Goal: Information Seeking & Learning: Learn about a topic

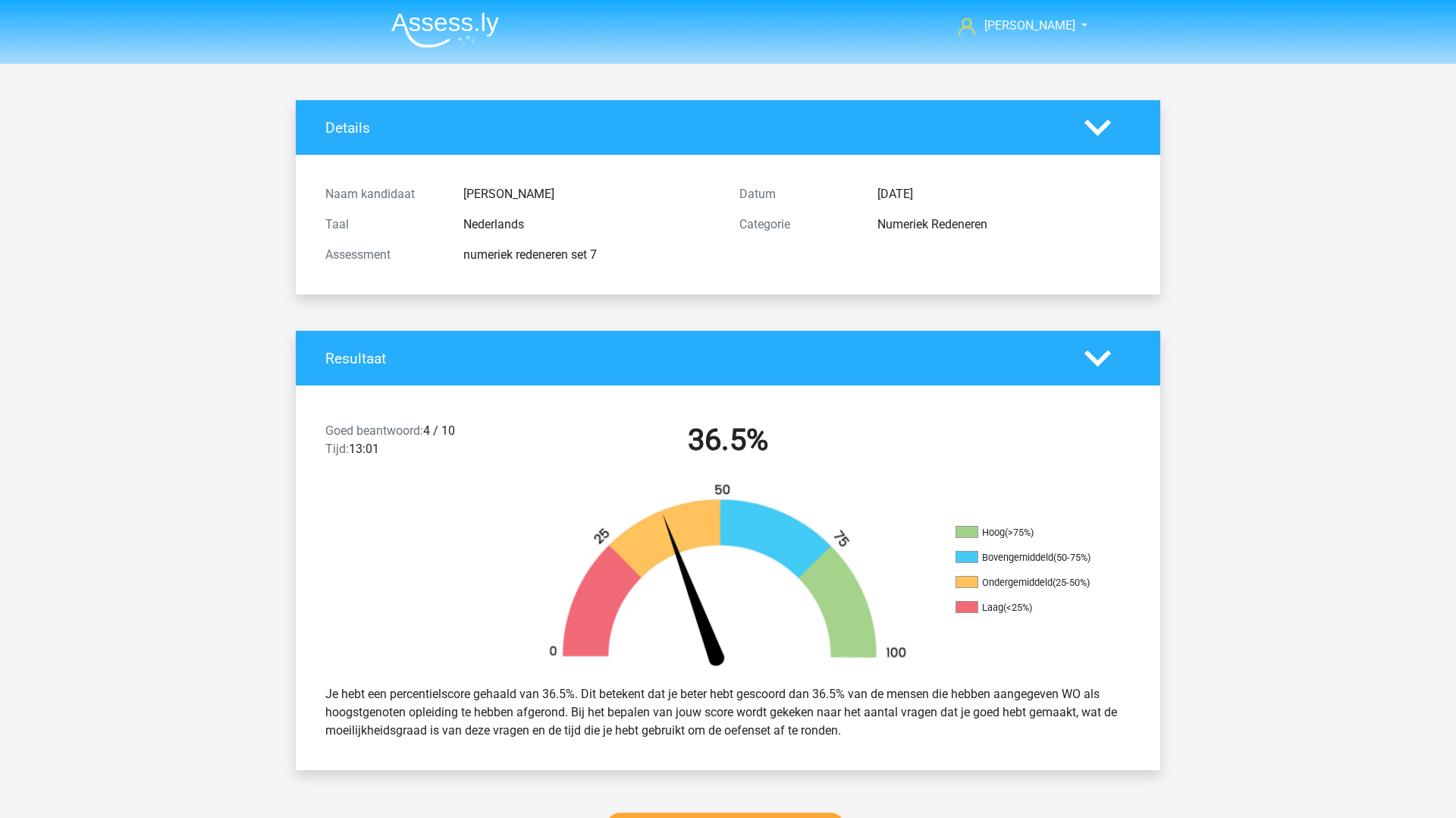
scroll to position [1263, 0]
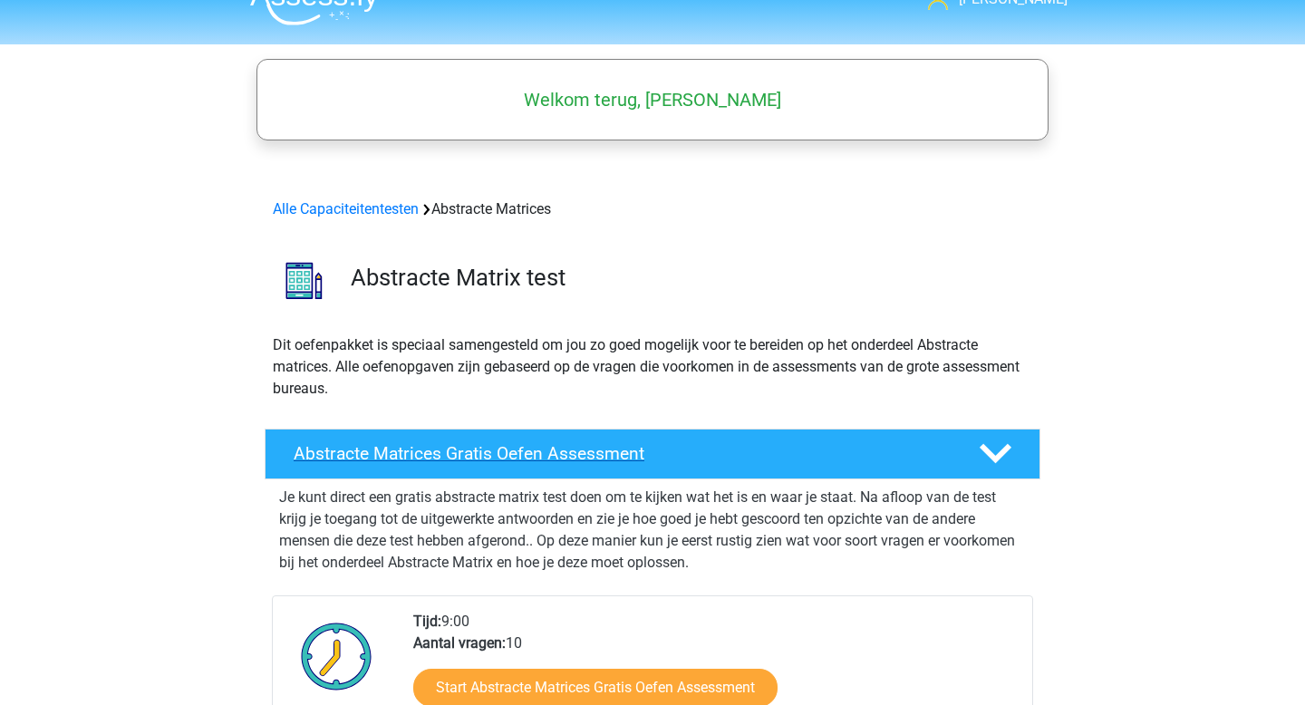
scroll to position [19, 0]
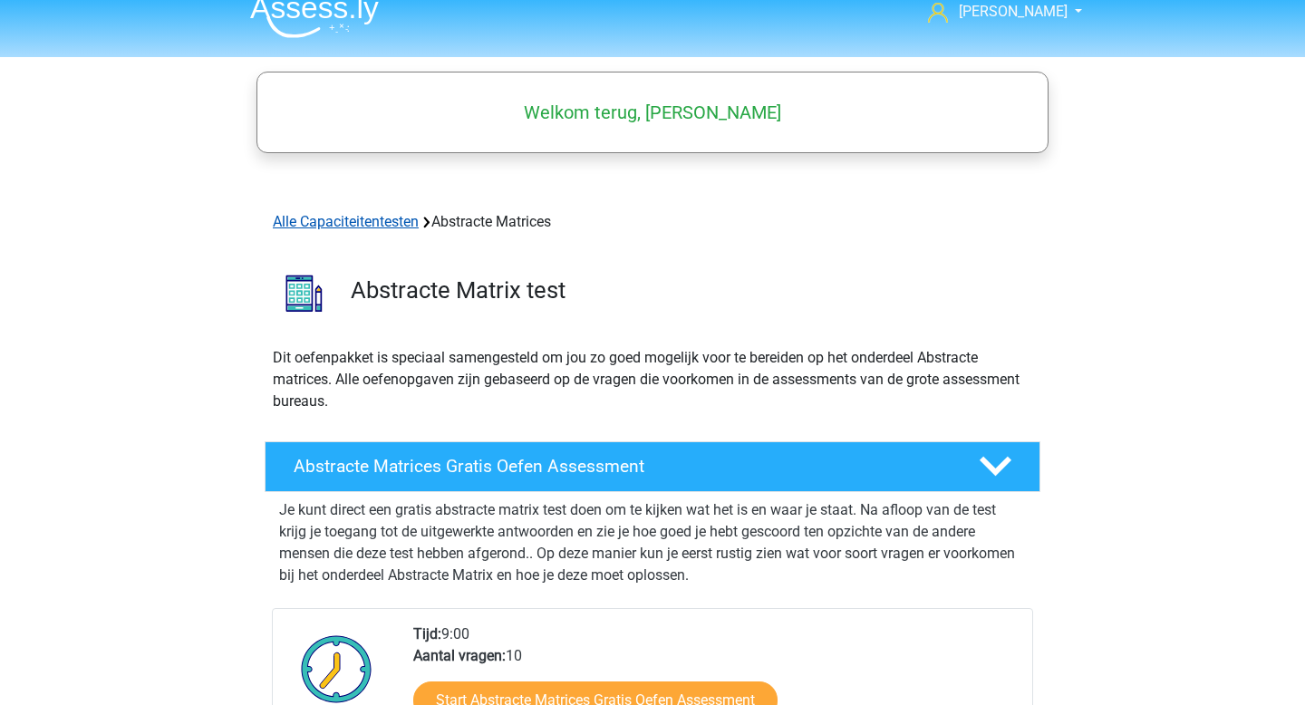
click at [345, 228] on link "Alle Capaciteitentesten" at bounding box center [346, 221] width 146 height 17
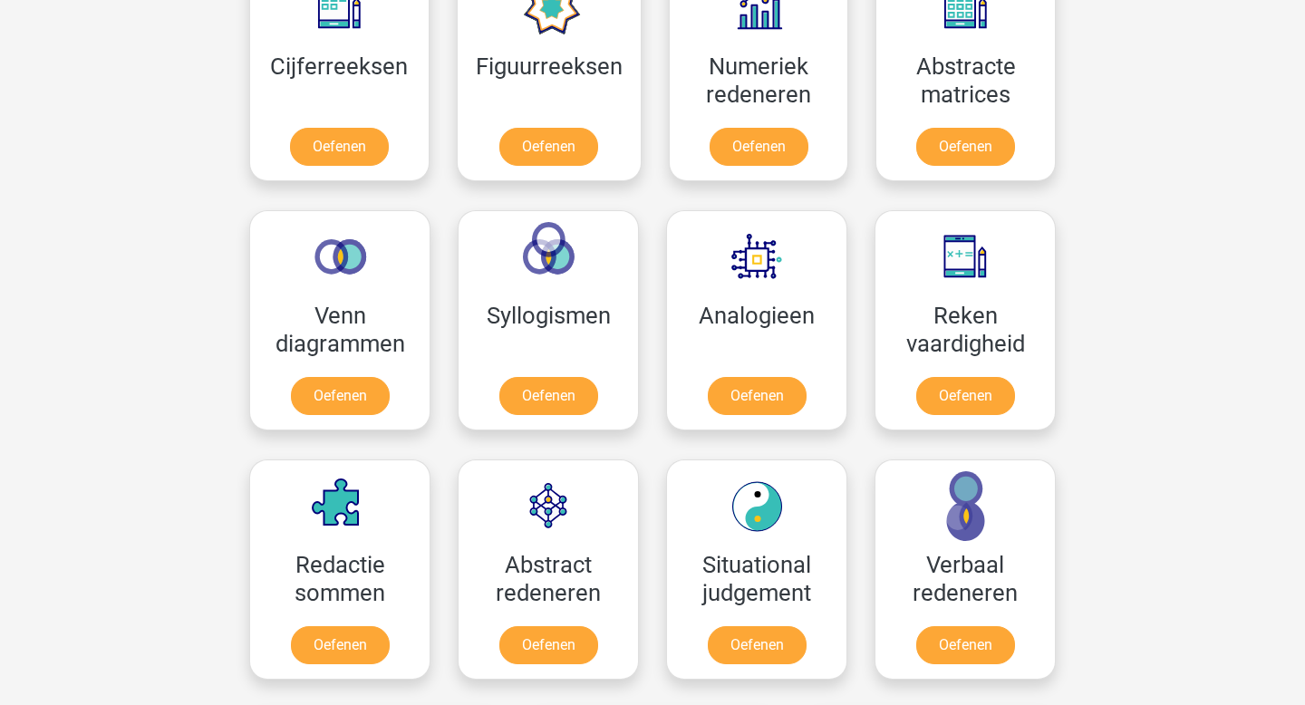
scroll to position [892, 0]
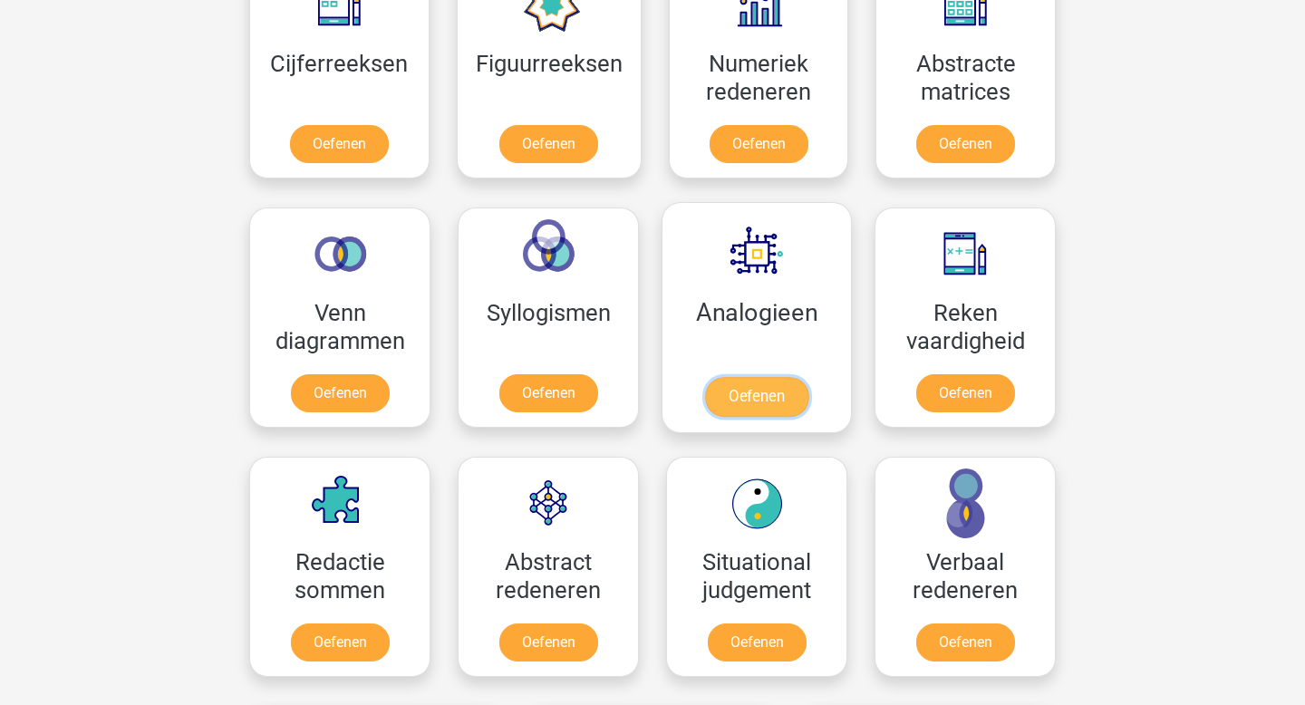
click at [729, 396] on link "Oefenen" at bounding box center [756, 397] width 103 height 40
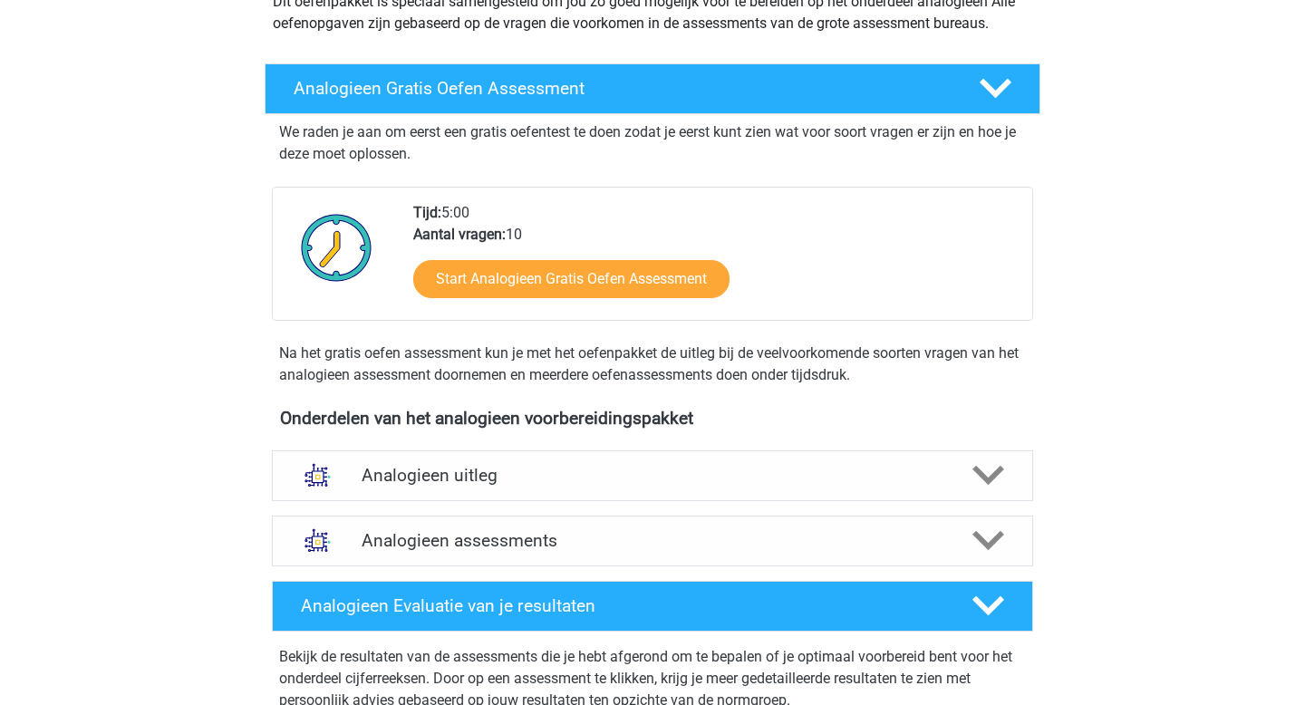
scroll to position [374, 0]
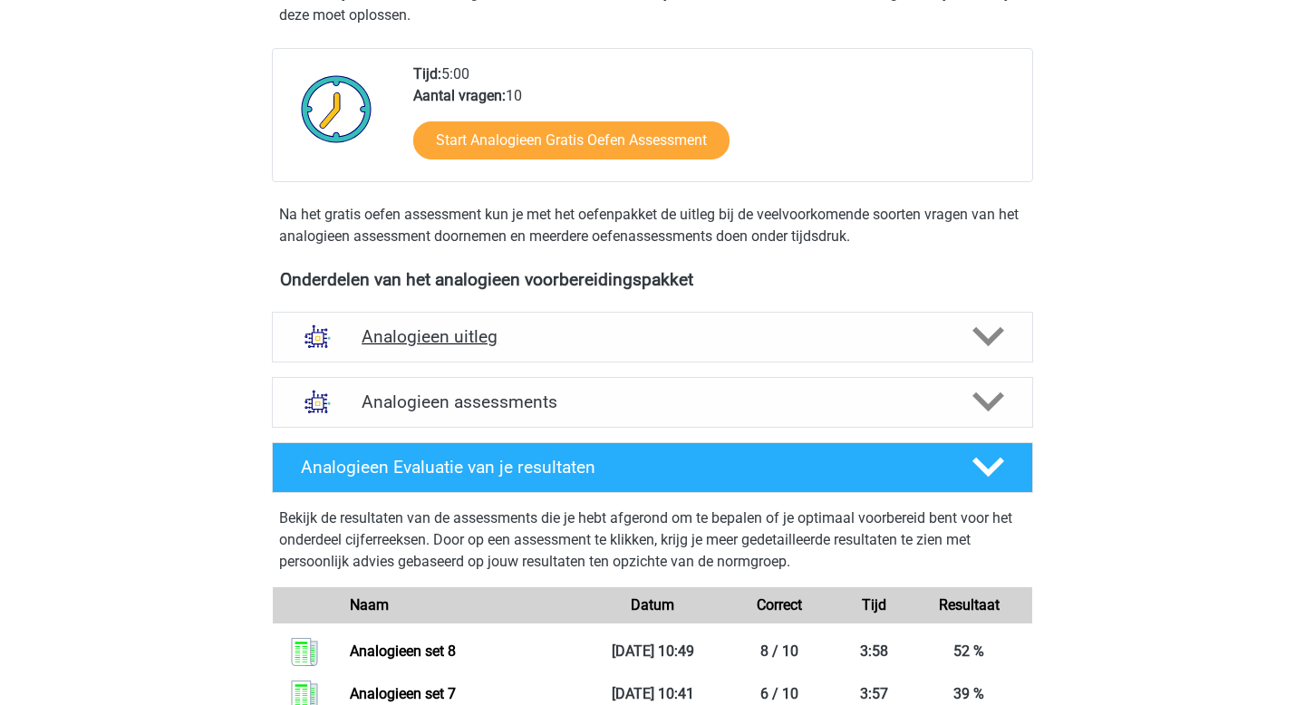
click at [976, 331] on polygon at bounding box center [989, 337] width 32 height 20
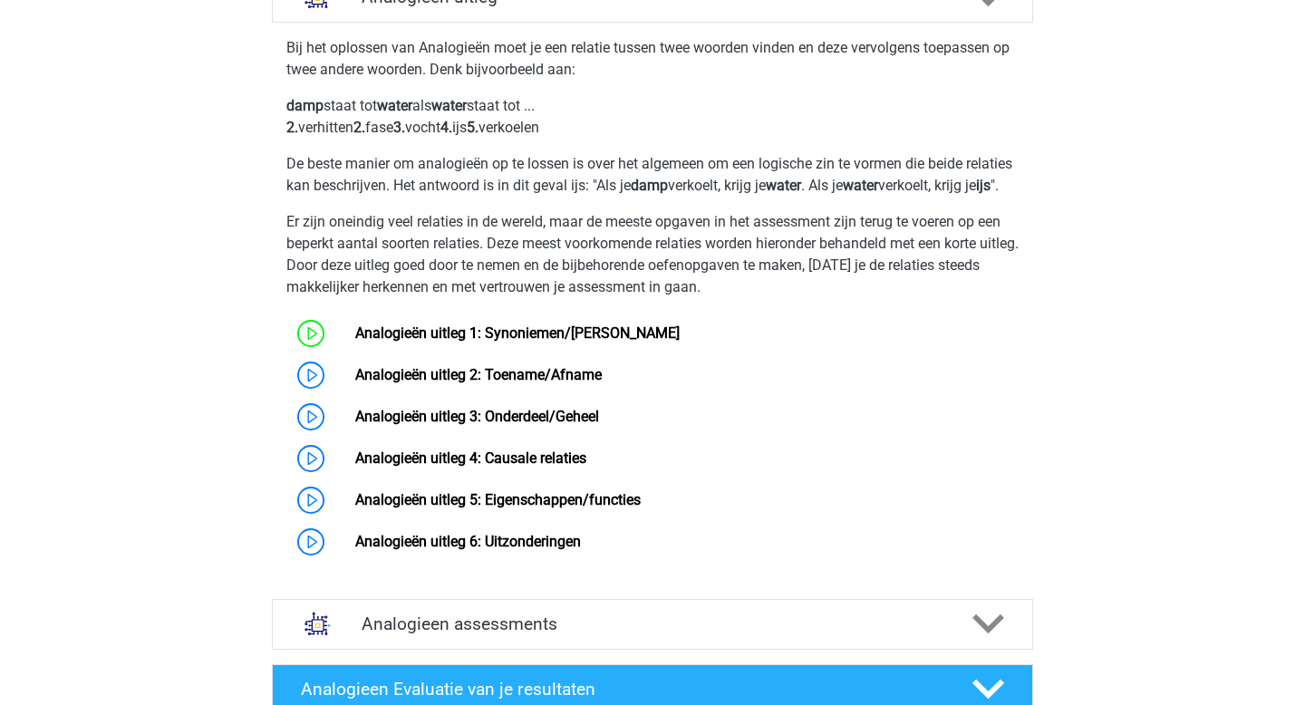
scroll to position [717, 0]
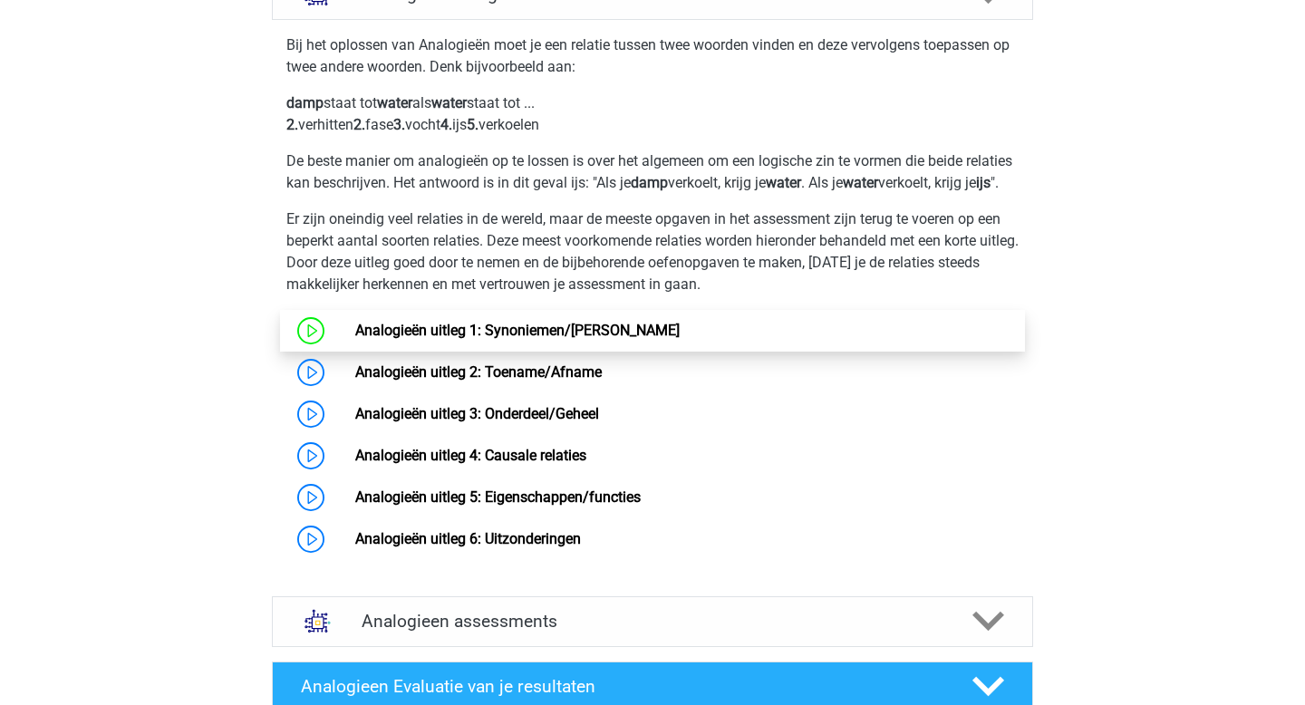
click at [624, 339] on link "Analogieën uitleg 1: Synoniemen/Antoniemen" at bounding box center [517, 330] width 325 height 17
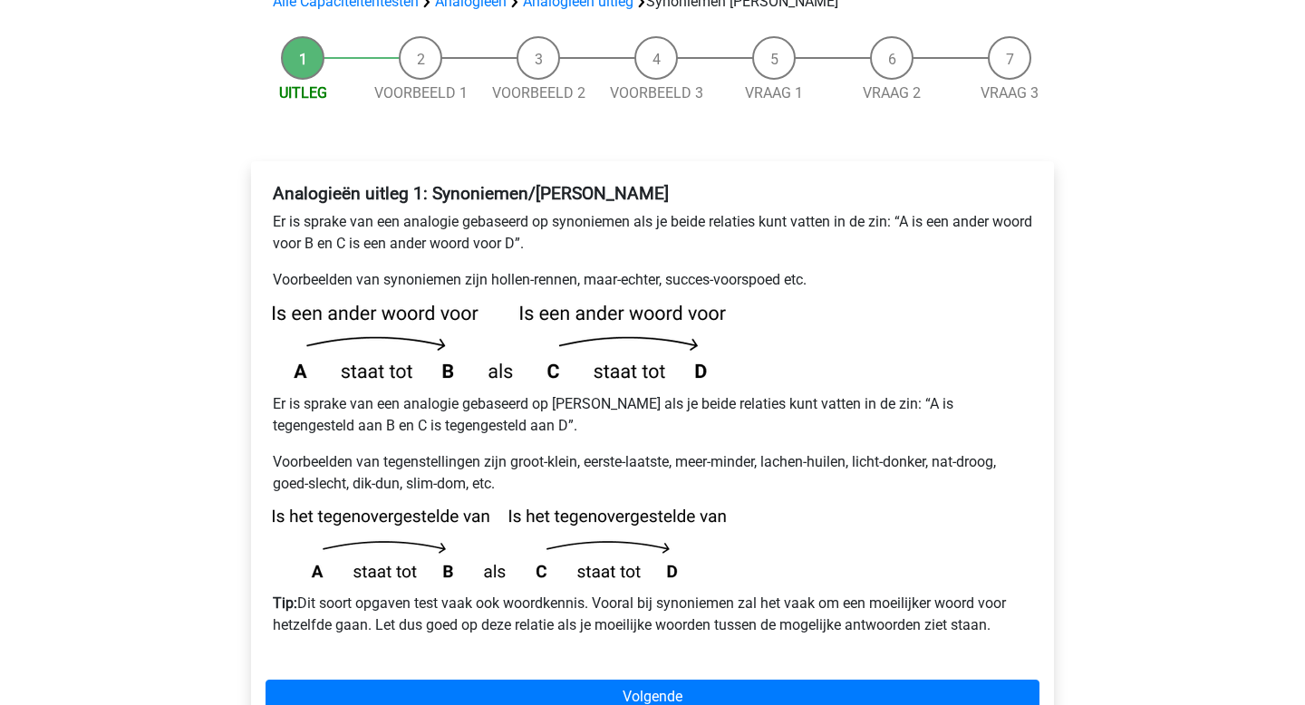
scroll to position [198, 0]
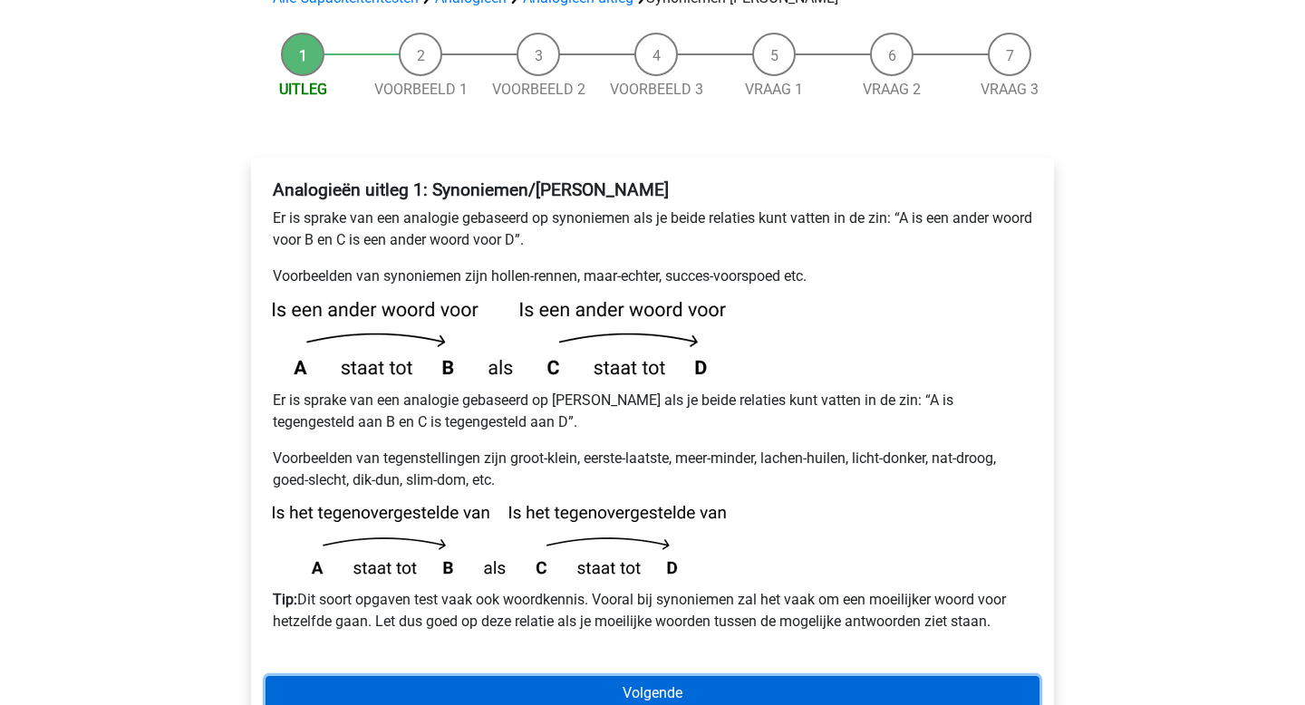
click at [651, 676] on link "Volgende" at bounding box center [653, 693] width 774 height 34
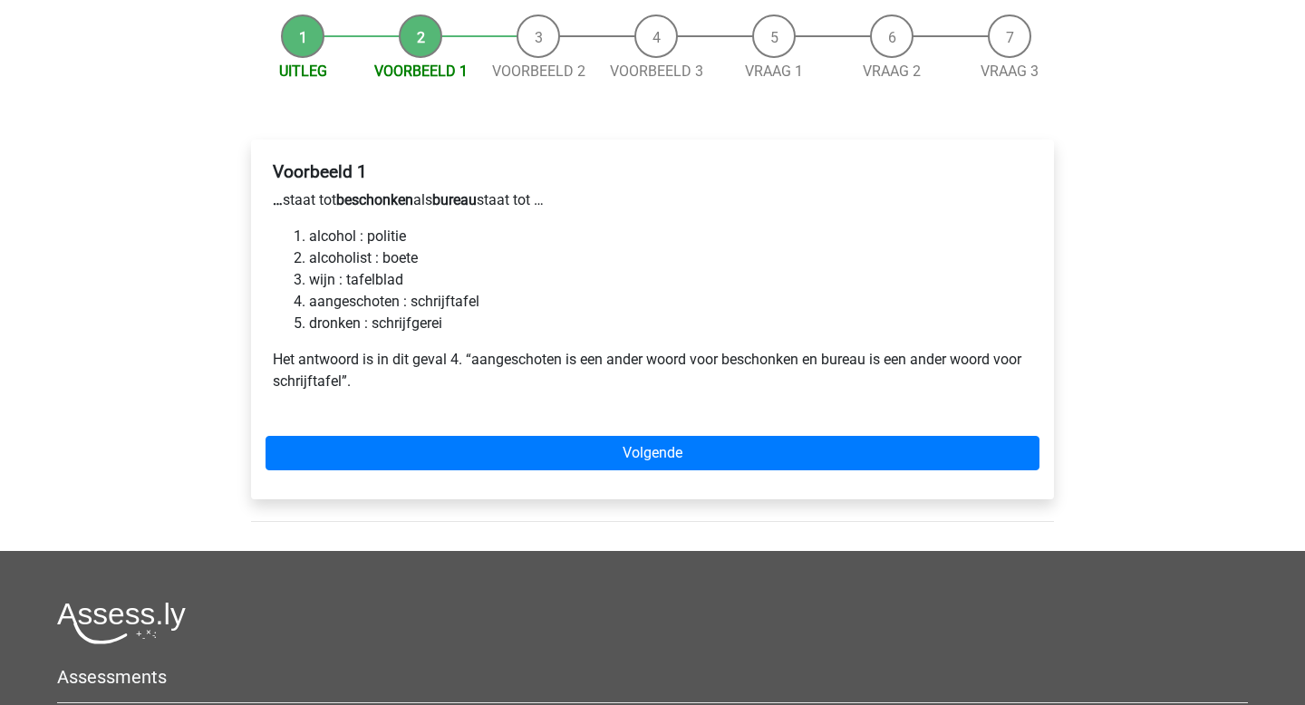
scroll to position [214, 0]
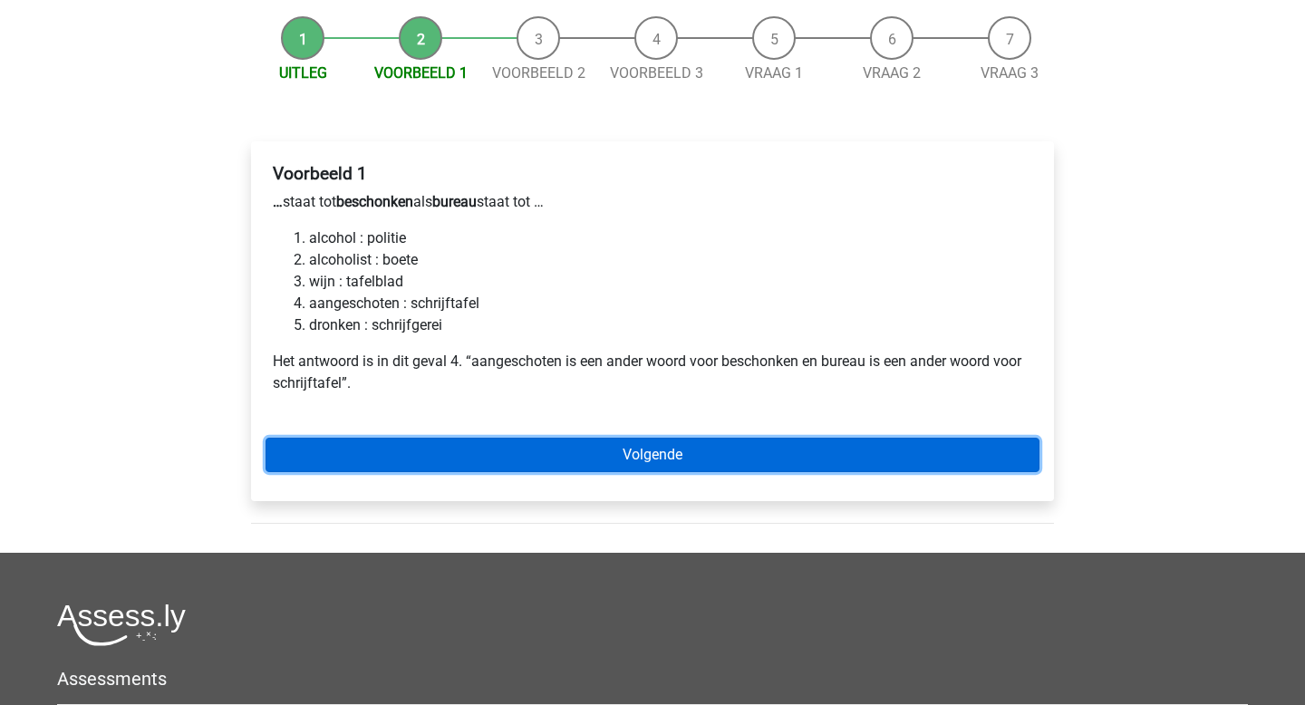
click at [466, 438] on link "Volgende" at bounding box center [653, 455] width 774 height 34
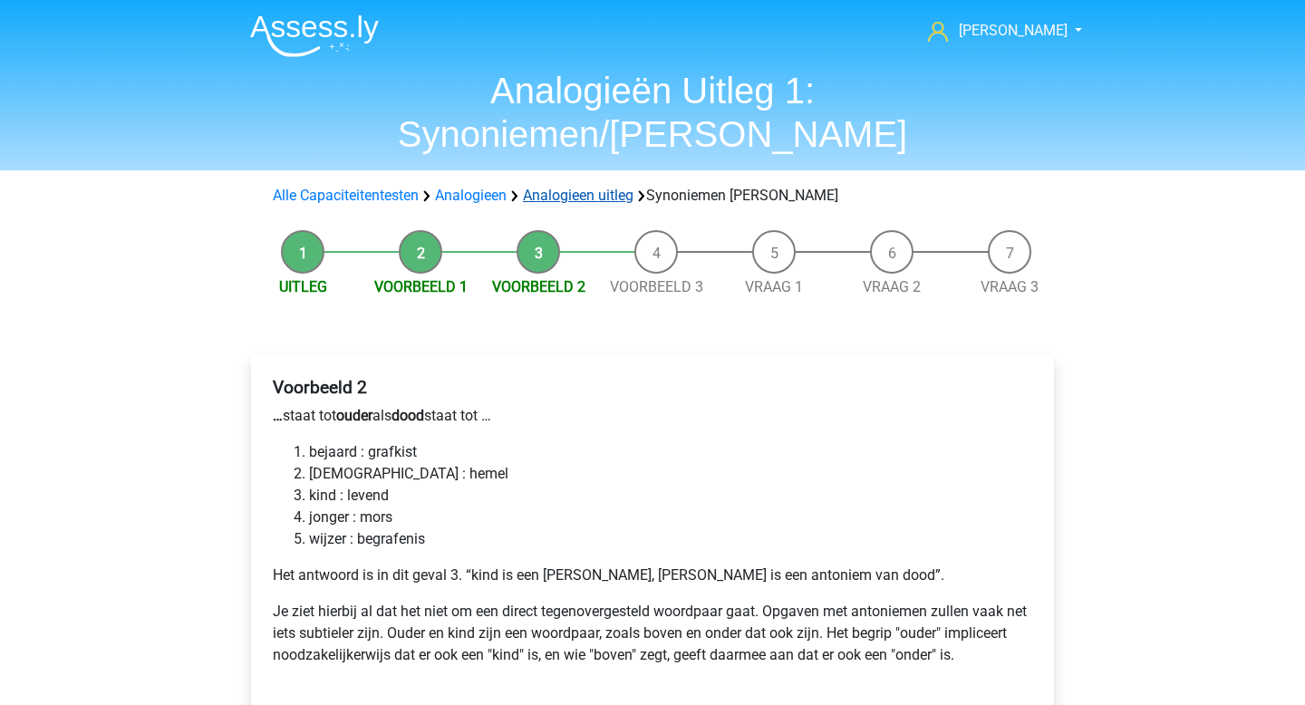
click at [577, 187] on link "Analogieen uitleg" at bounding box center [578, 195] width 111 height 17
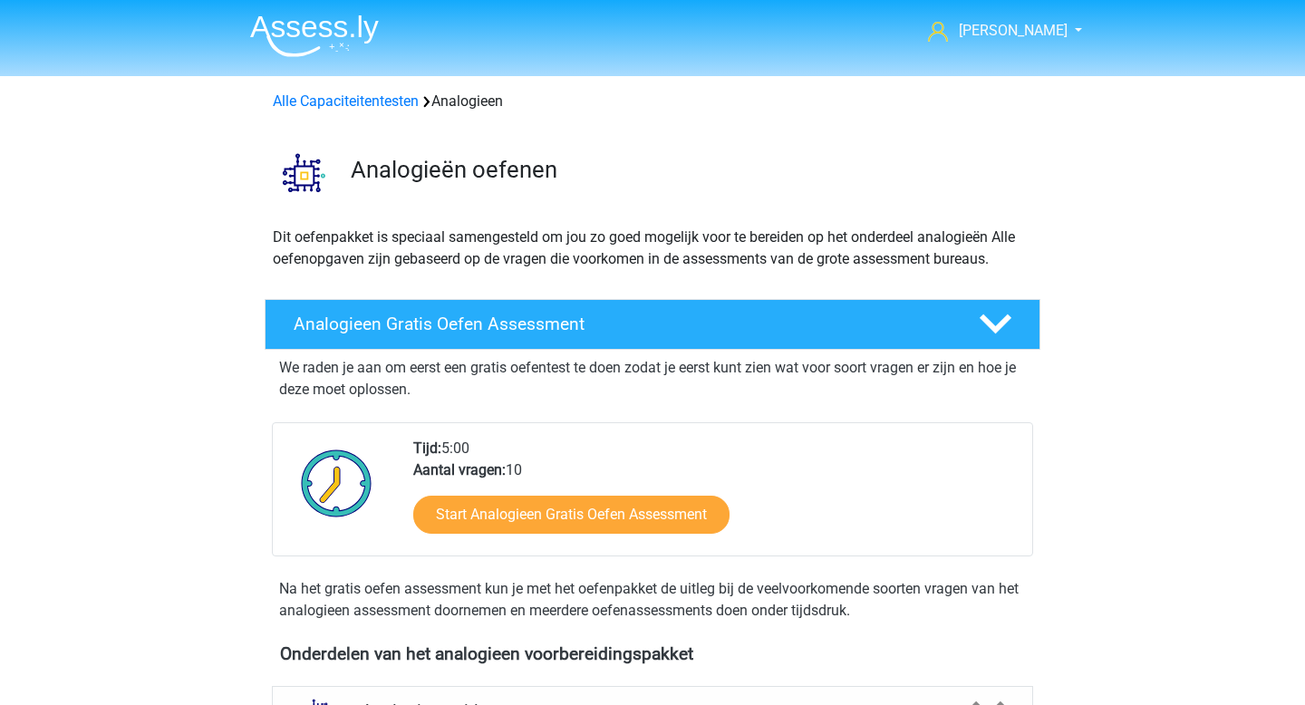
scroll to position [678, 0]
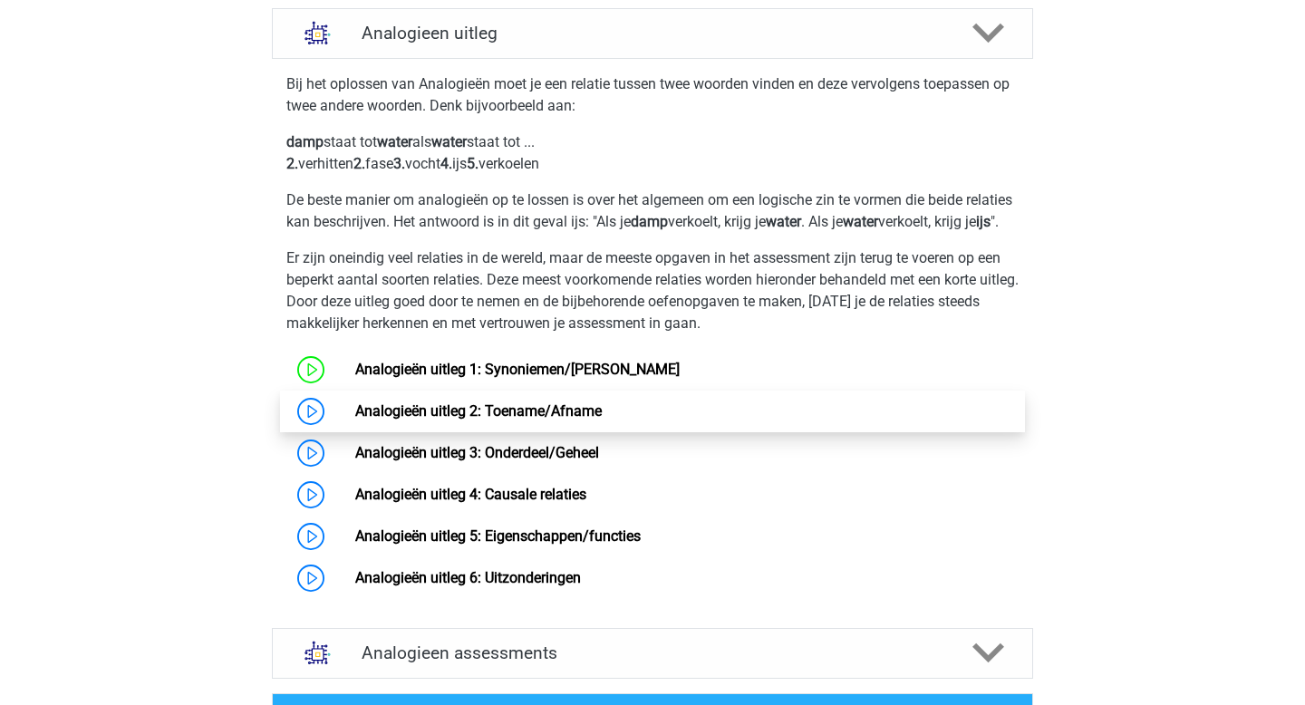
click at [439, 420] on link "Analogieën uitleg 2: Toename/Afname" at bounding box center [478, 410] width 247 height 17
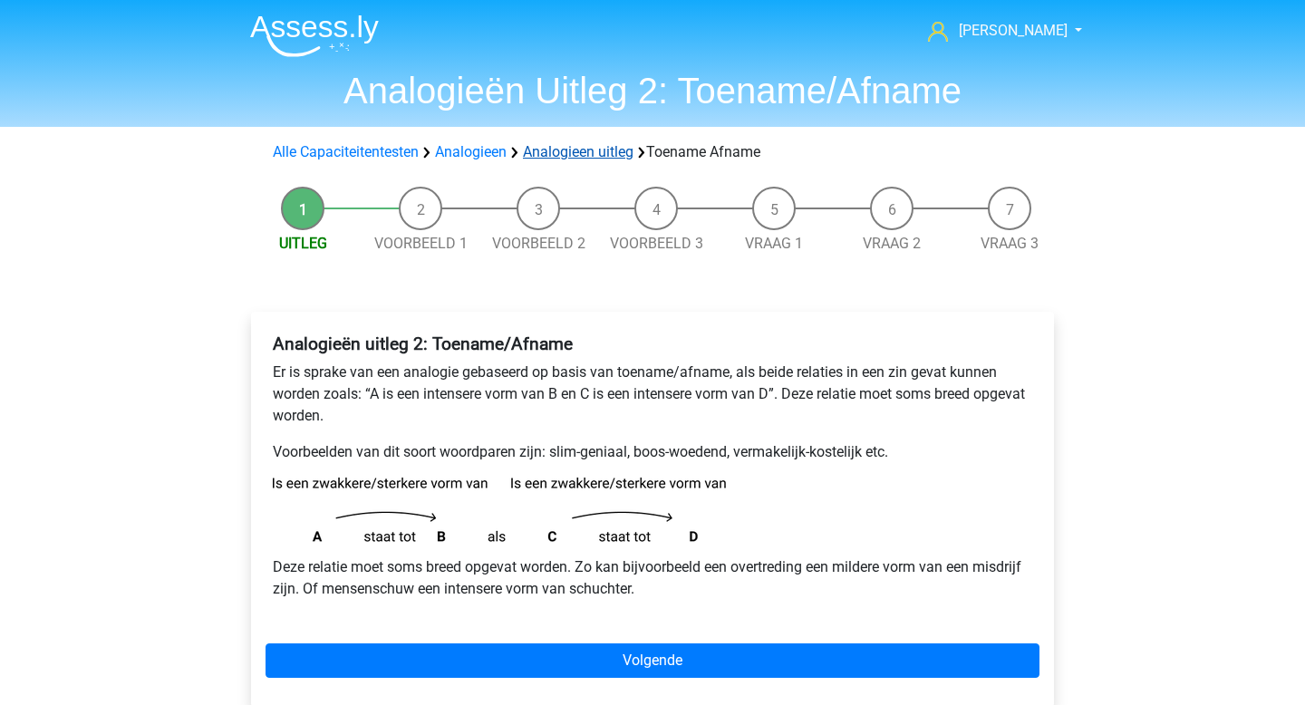
click at [553, 147] on link "Analogieen uitleg" at bounding box center [578, 151] width 111 height 17
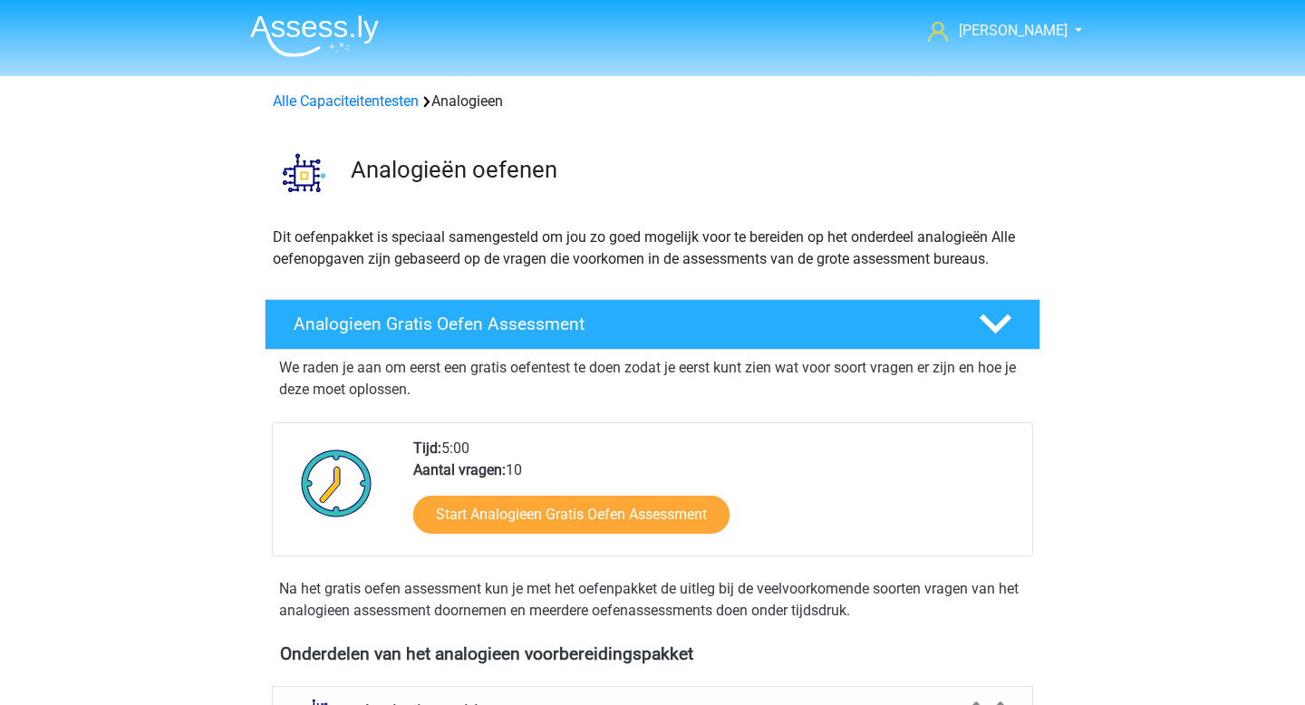
scroll to position [678, 0]
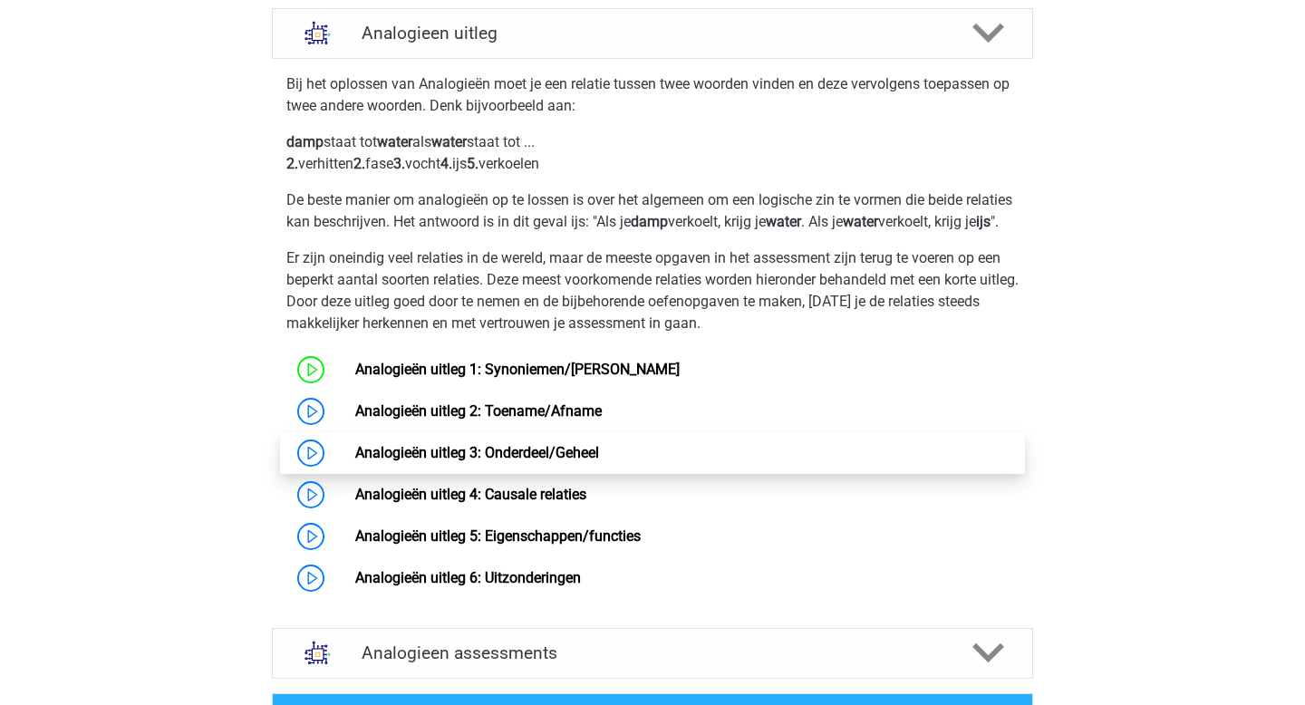
click at [482, 461] on link "Analogieën uitleg 3: Onderdeel/Geheel" at bounding box center [477, 452] width 244 height 17
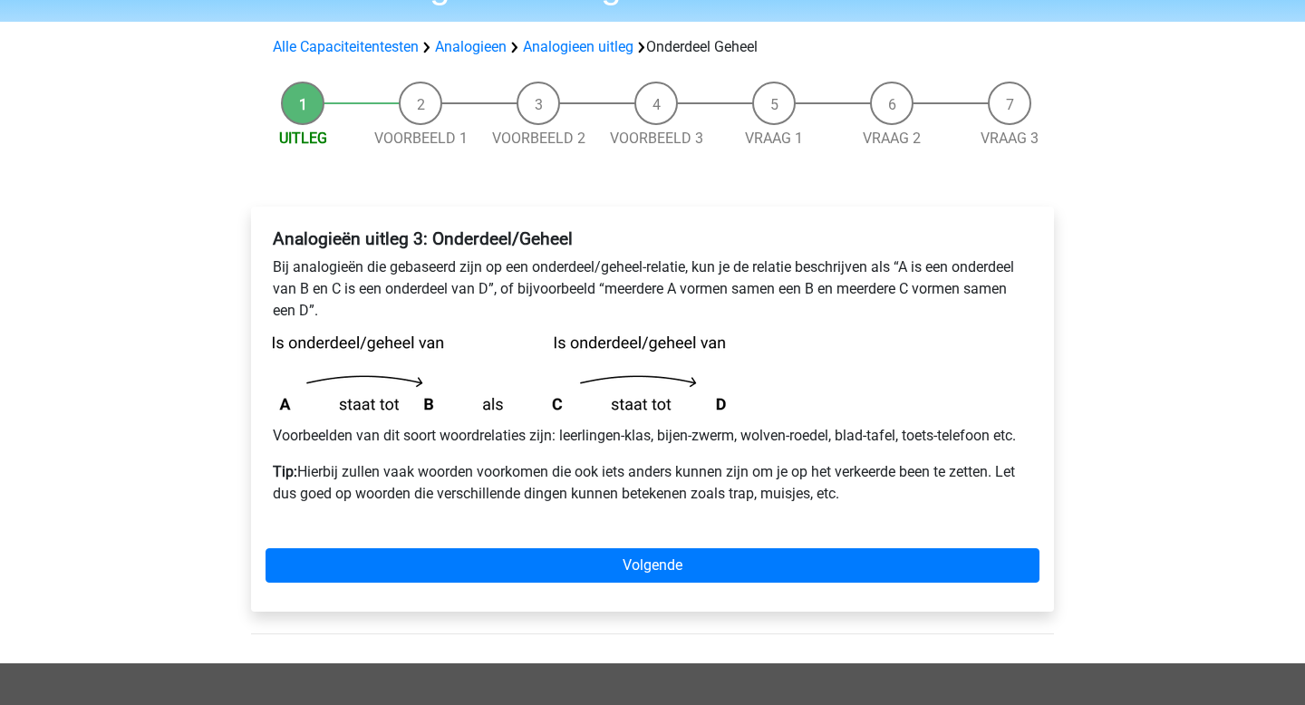
scroll to position [110, 0]
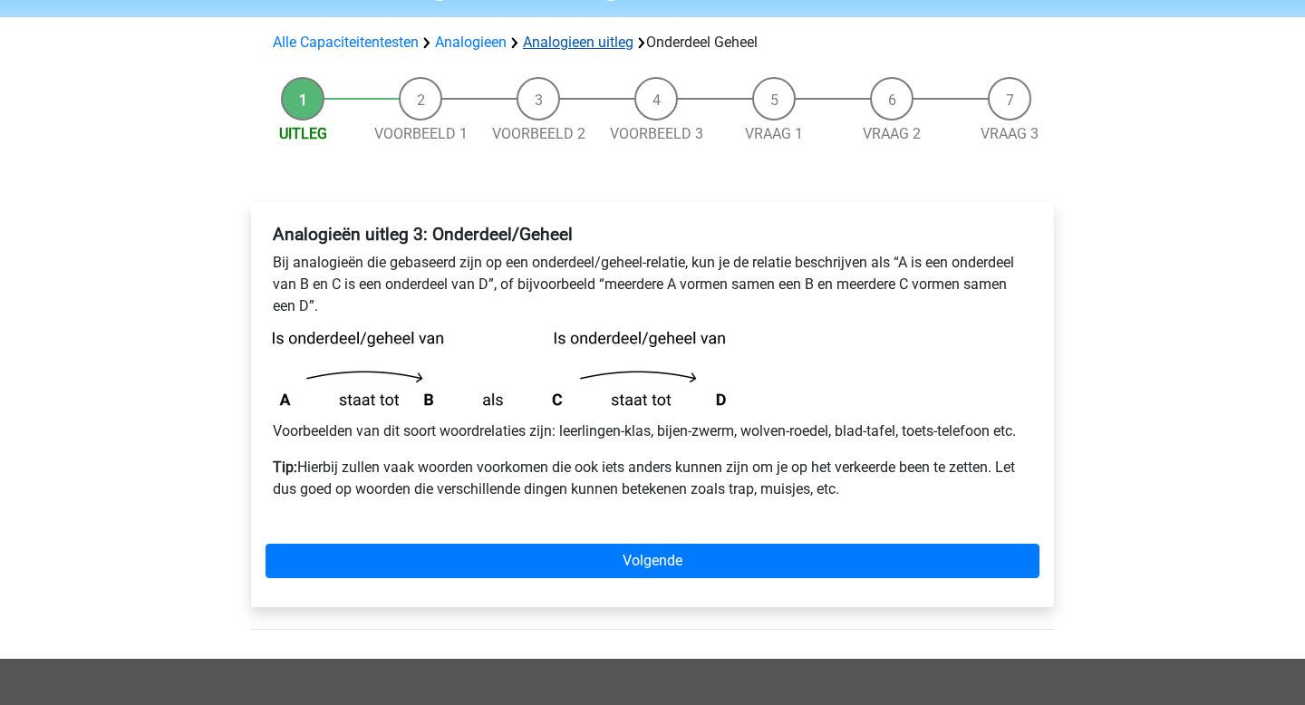
click at [553, 46] on link "Analogieen uitleg" at bounding box center [578, 42] width 111 height 17
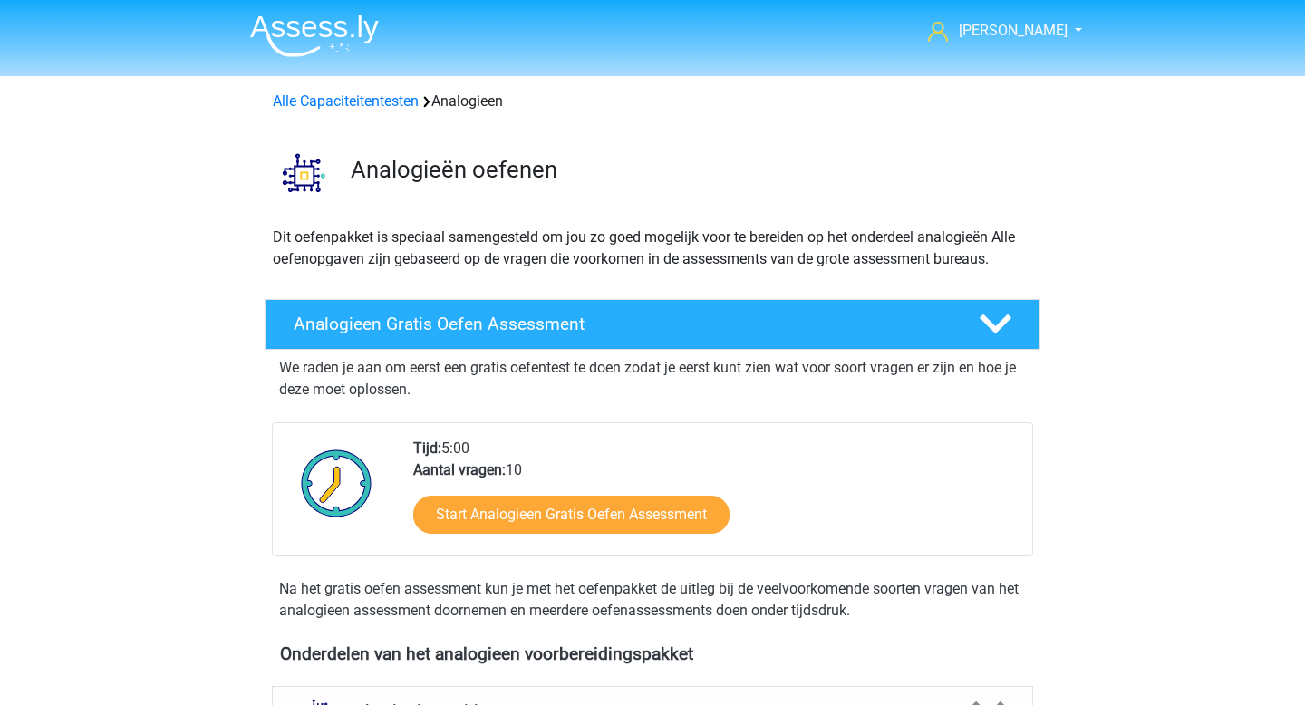
scroll to position [678, 0]
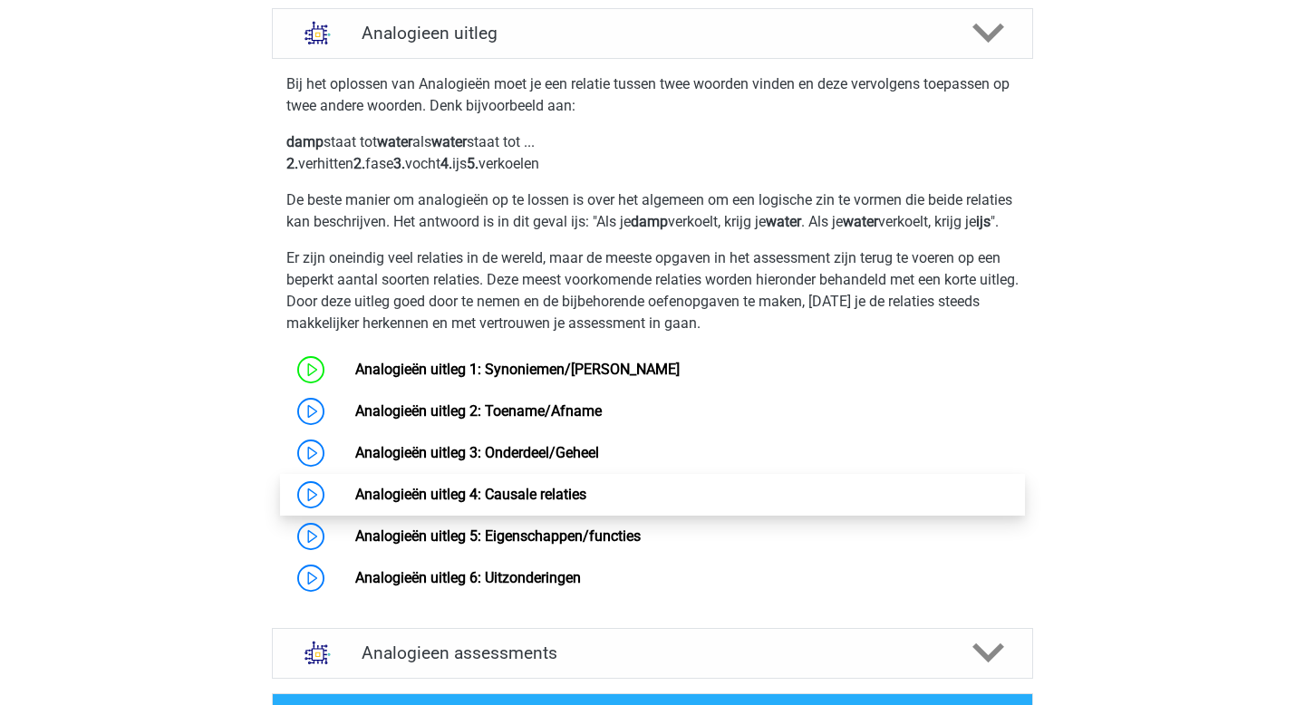
click at [495, 503] on link "Analogieën uitleg 4: Causale relaties" at bounding box center [470, 494] width 231 height 17
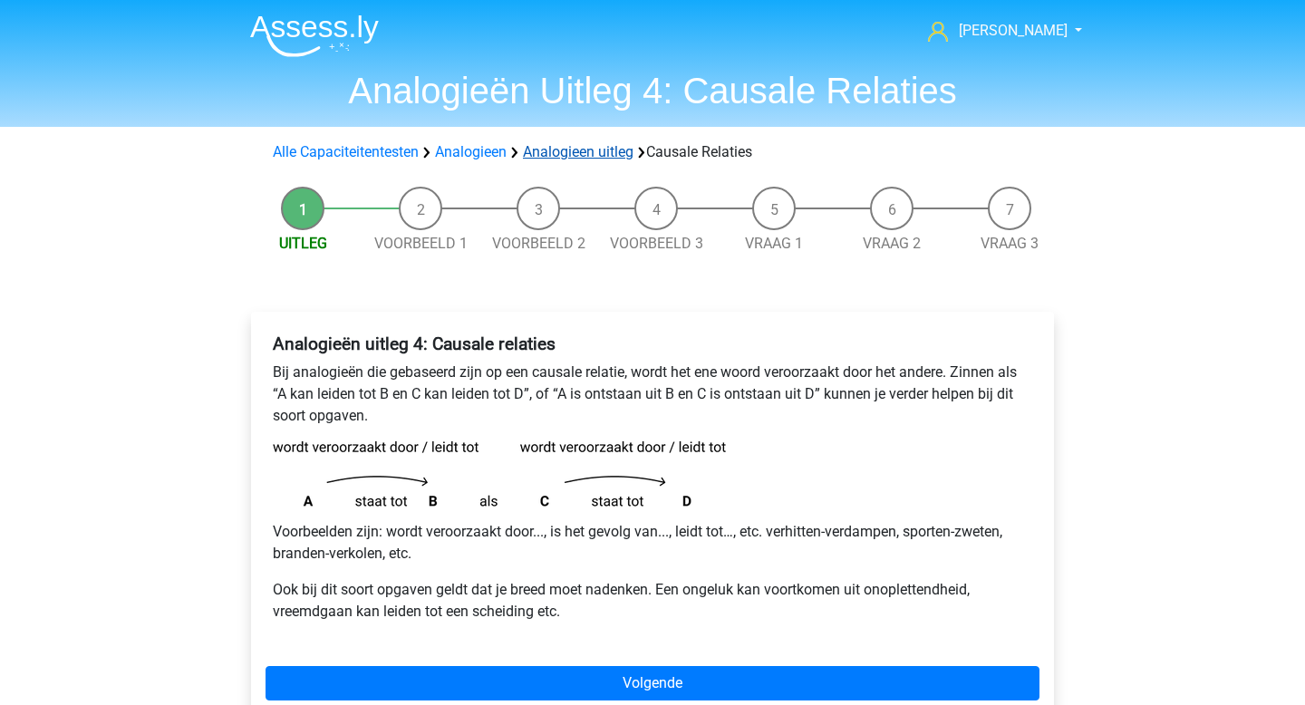
click at [548, 154] on link "Analogieen uitleg" at bounding box center [578, 151] width 111 height 17
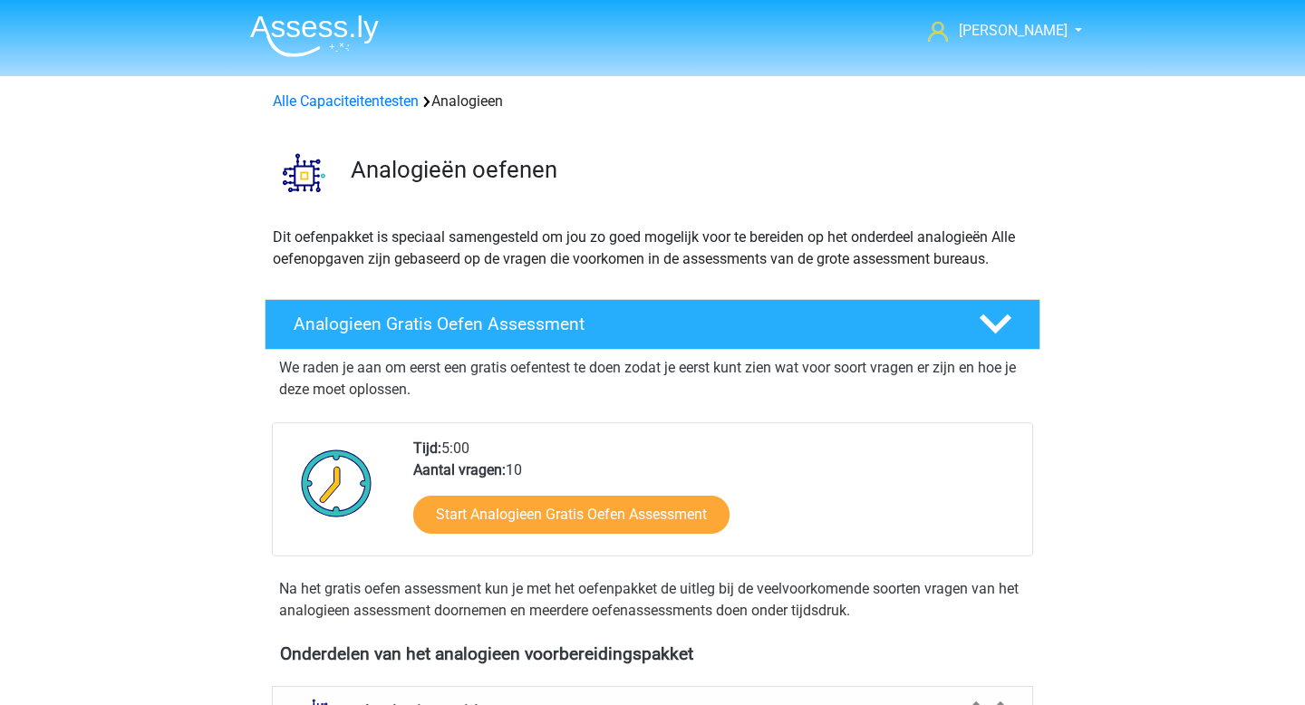
scroll to position [678, 0]
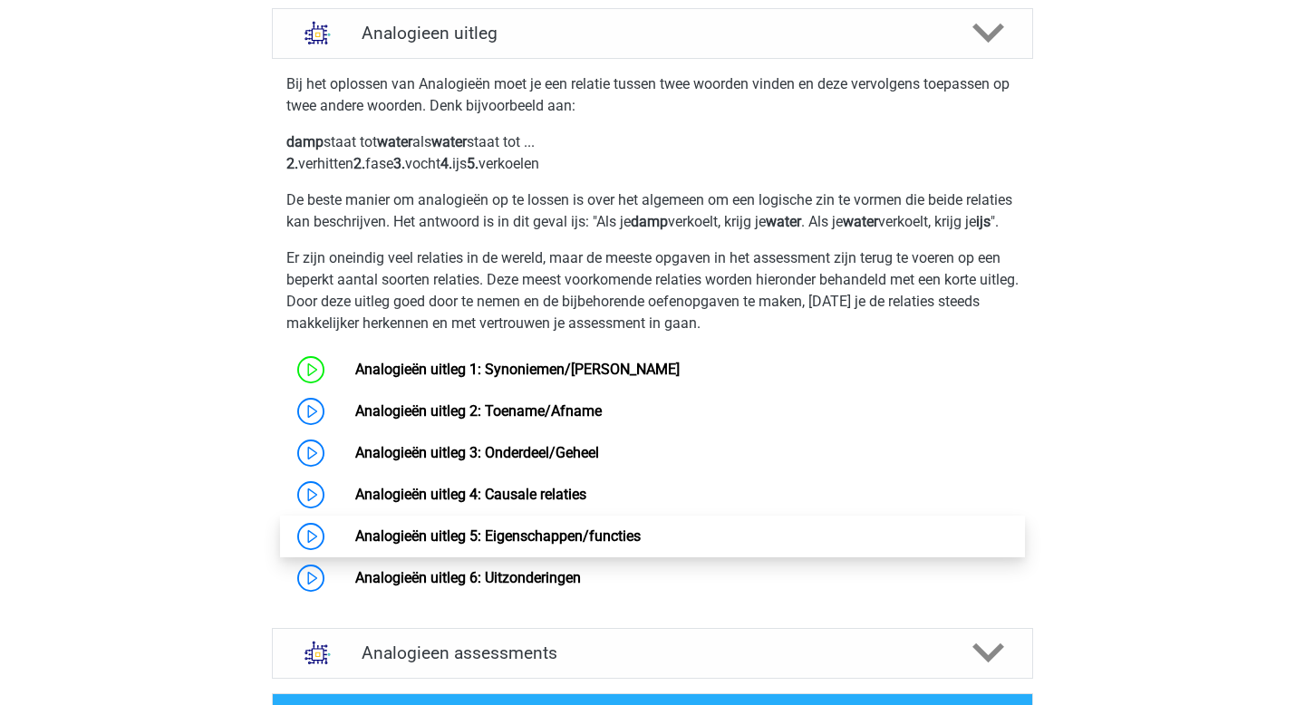
click at [467, 545] on link "Analogieën uitleg 5: Eigenschappen/functies" at bounding box center [498, 536] width 286 height 17
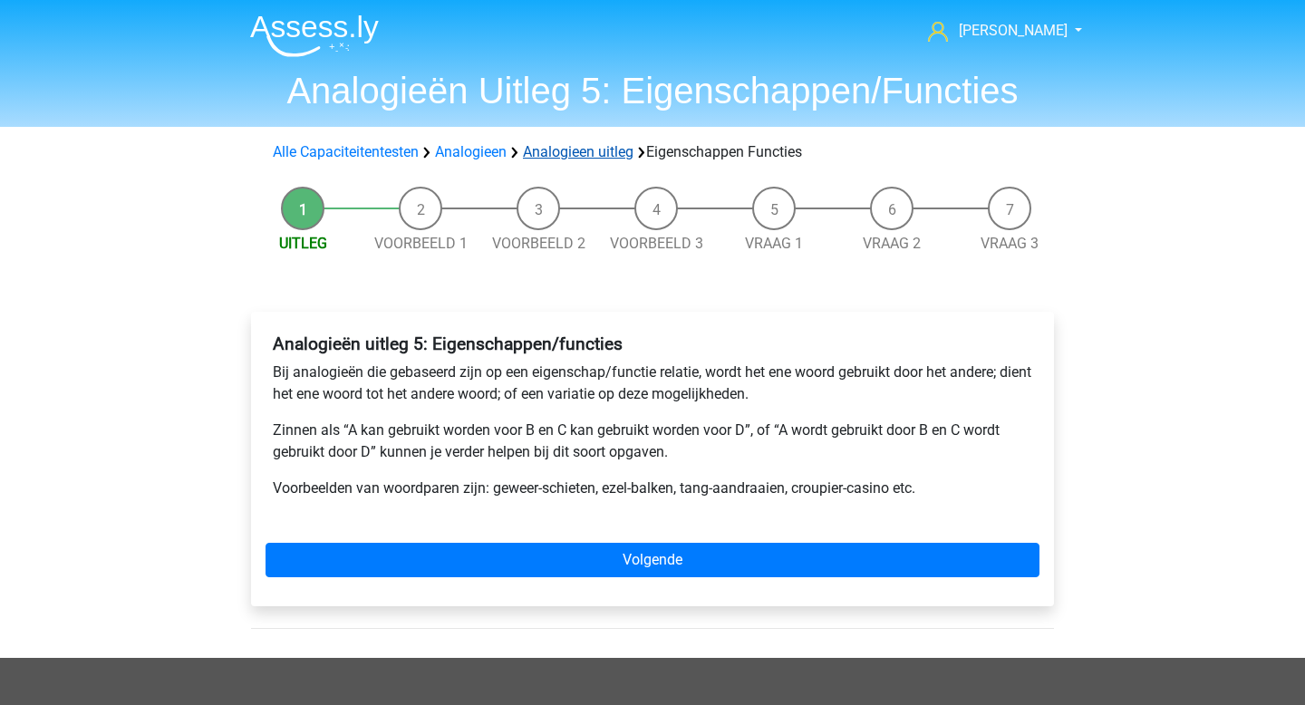
click at [552, 154] on link "Analogieen uitleg" at bounding box center [578, 151] width 111 height 17
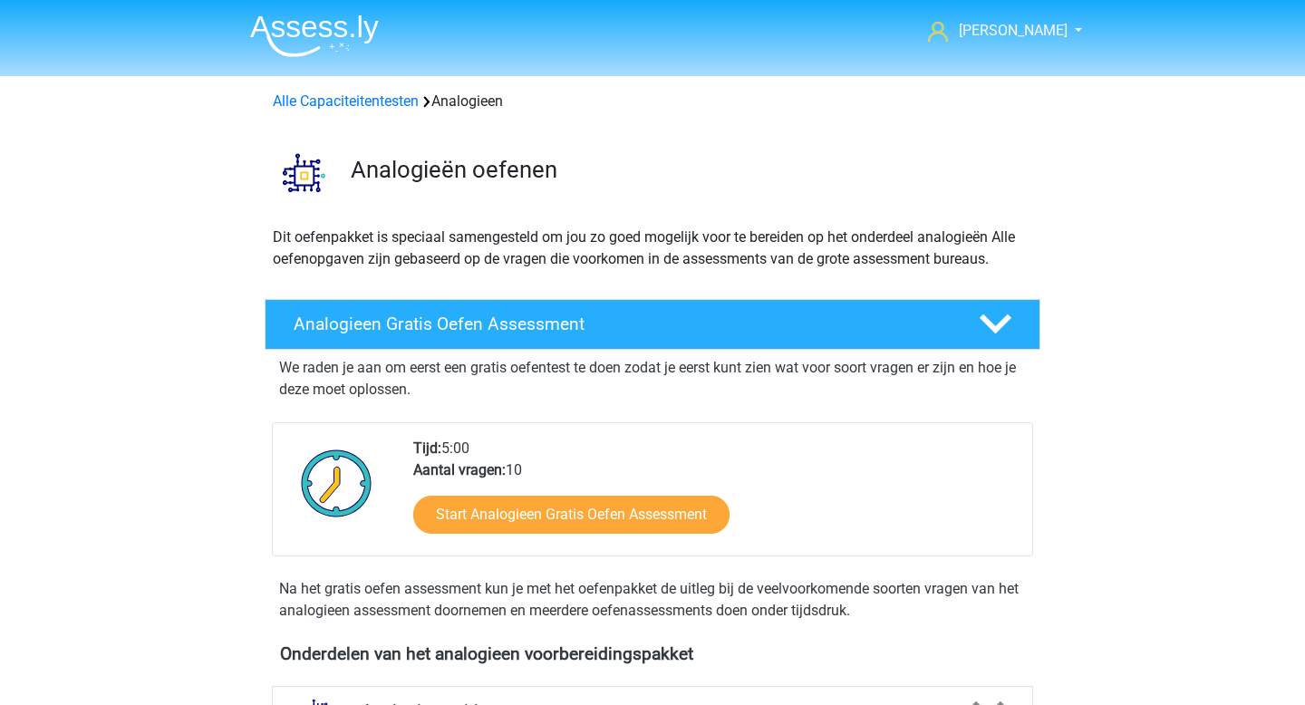
scroll to position [678, 0]
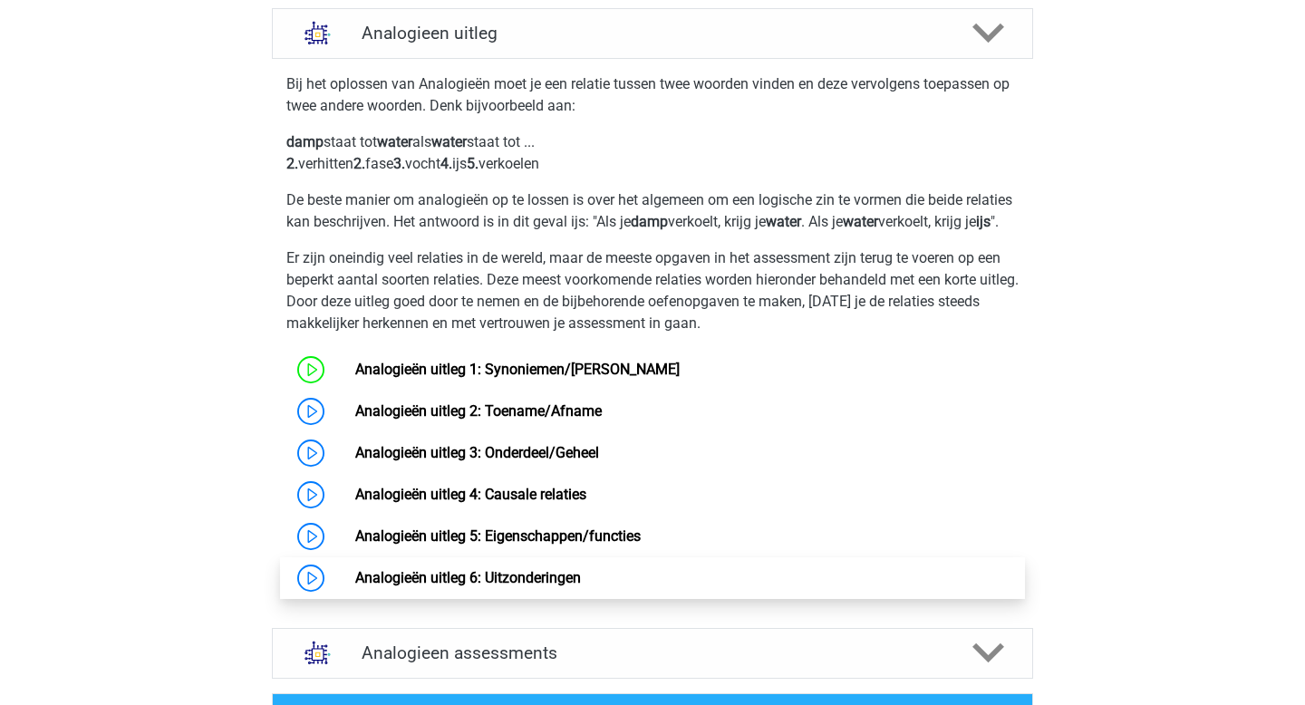
click at [489, 586] on link "Analogieën uitleg 6: Uitzonderingen" at bounding box center [468, 577] width 226 height 17
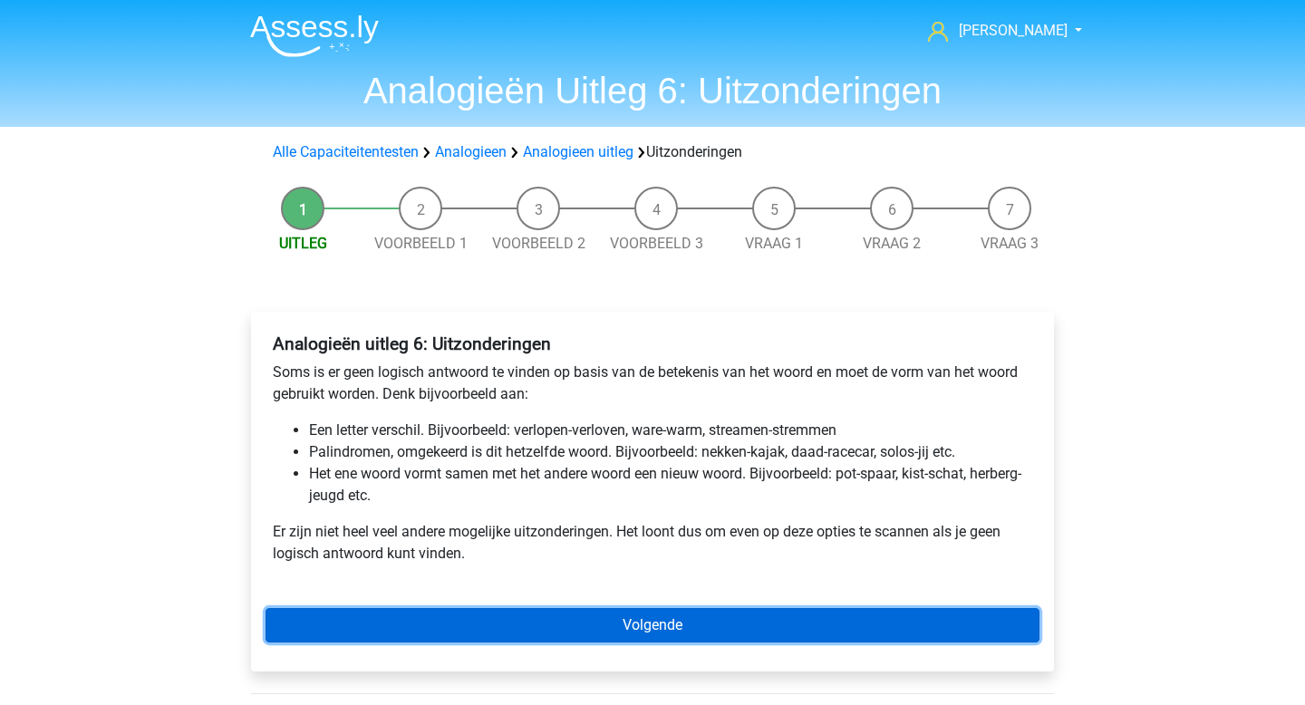
click at [552, 632] on link "Volgende" at bounding box center [653, 625] width 774 height 34
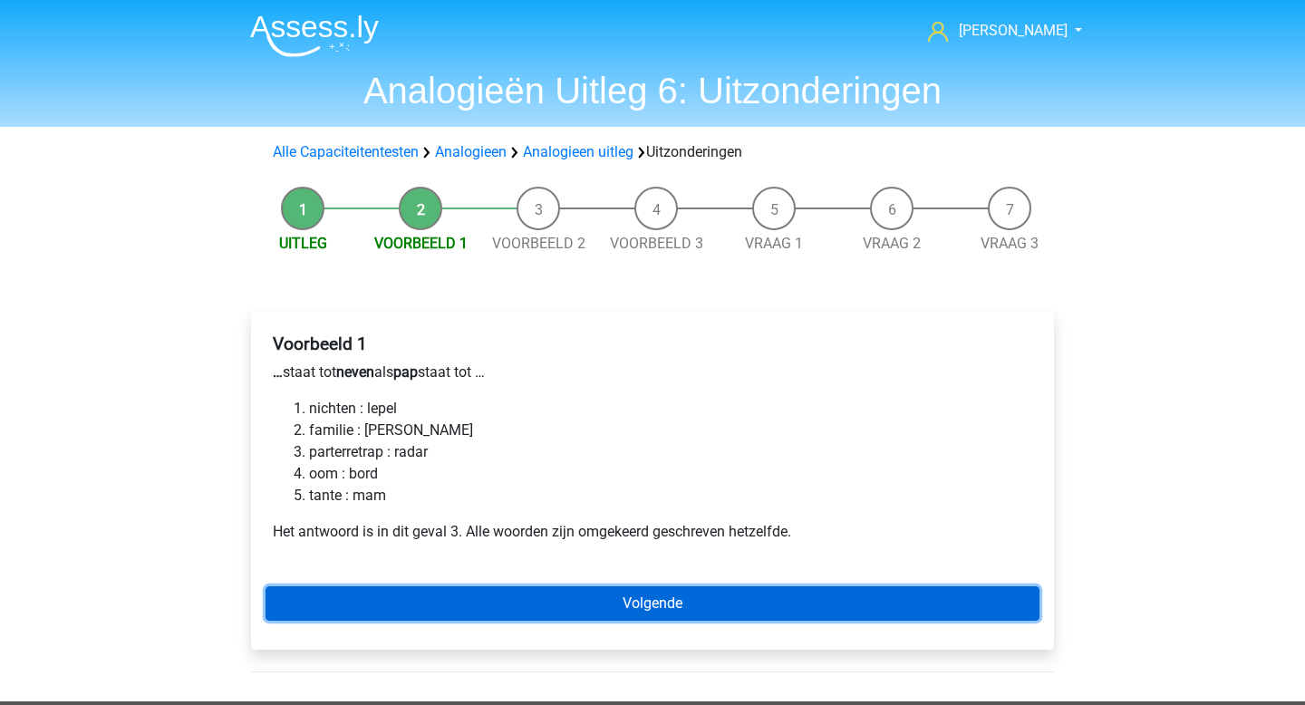
click at [437, 597] on link "Volgende" at bounding box center [653, 603] width 774 height 34
click at [665, 601] on link "Volgende" at bounding box center [653, 603] width 774 height 34
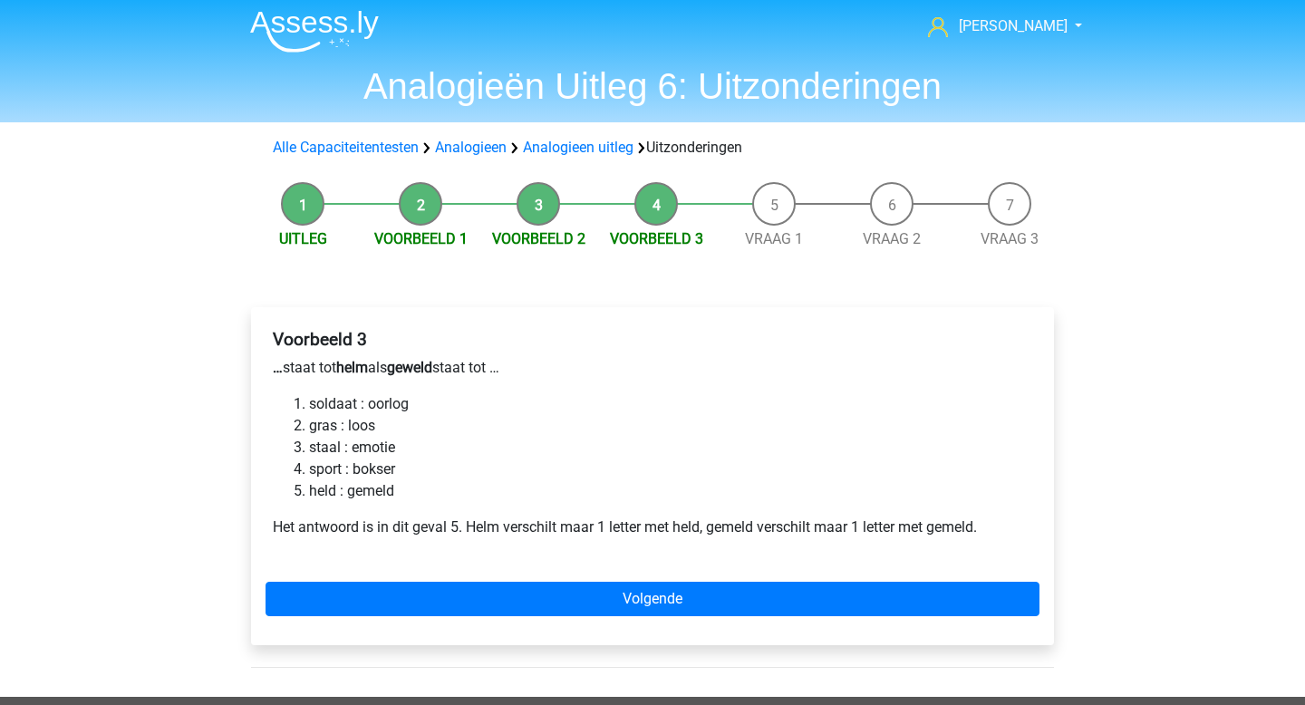
scroll to position [6, 0]
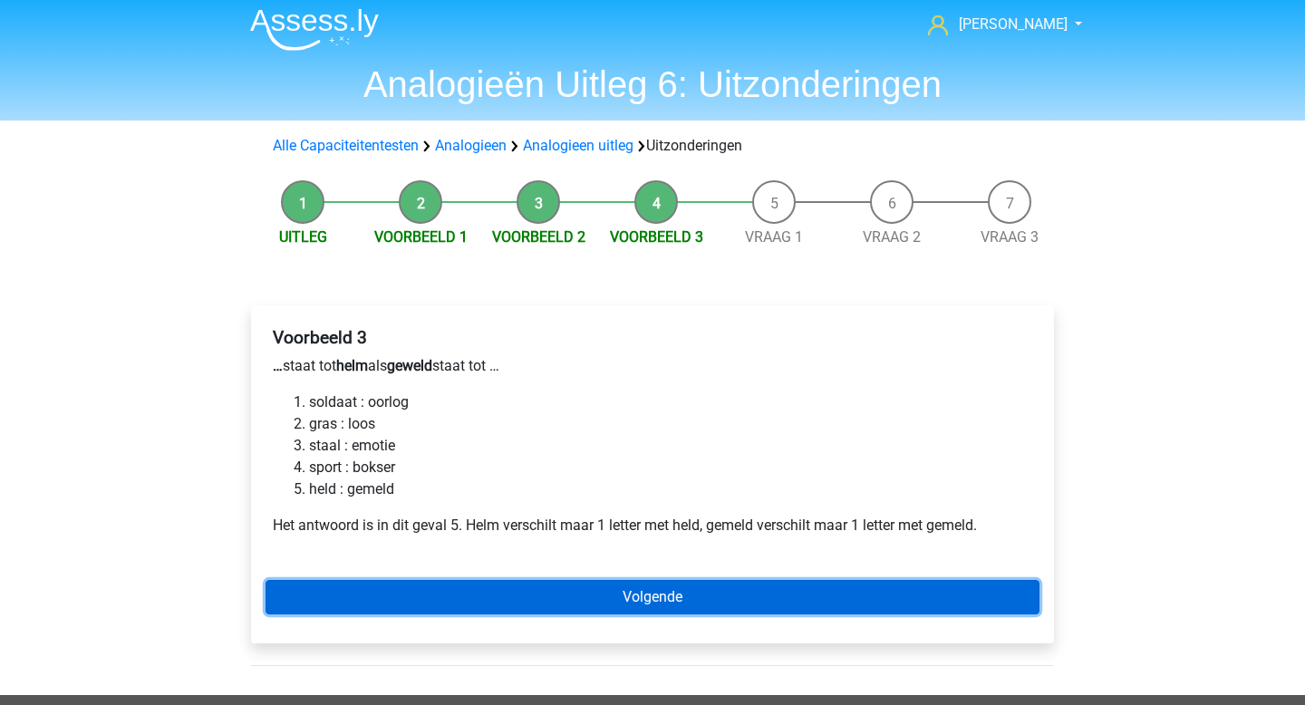
click at [627, 605] on link "Volgende" at bounding box center [653, 597] width 774 height 34
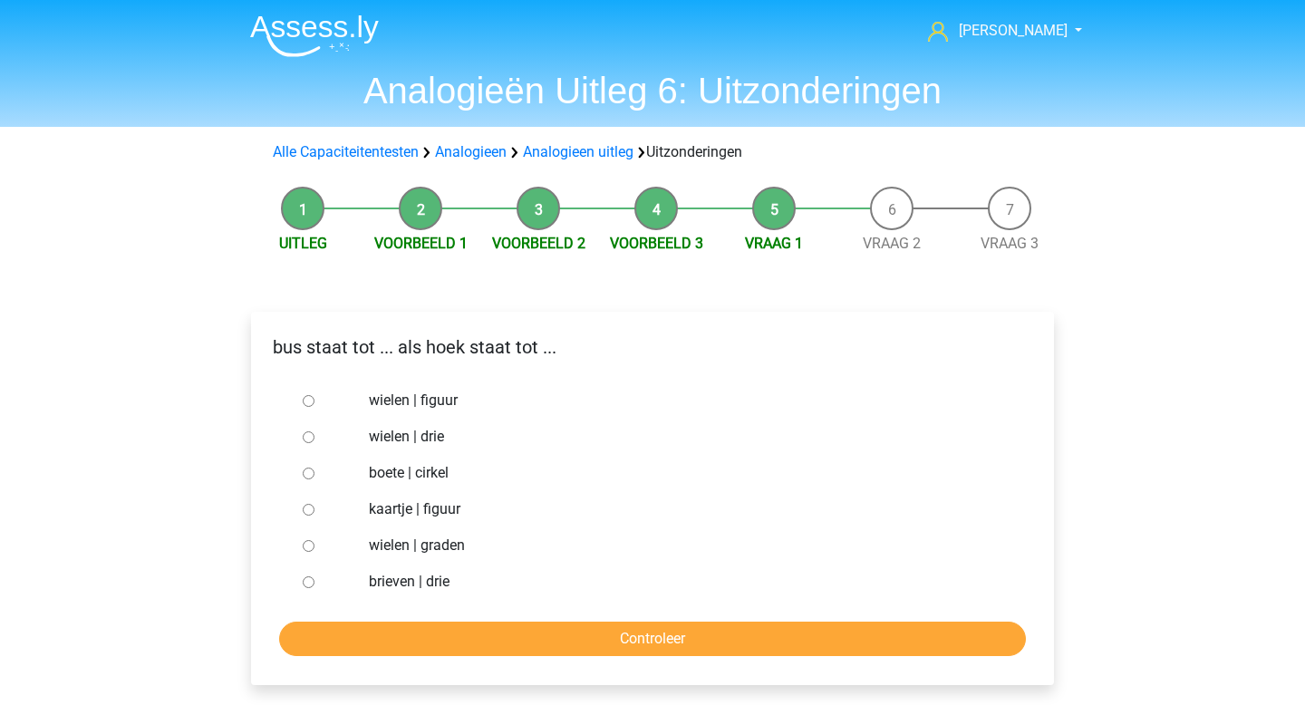
click at [309, 590] on div at bounding box center [326, 582] width 60 height 36
click at [308, 588] on input "brieven | drie" at bounding box center [309, 583] width 12 height 12
radio input "true"
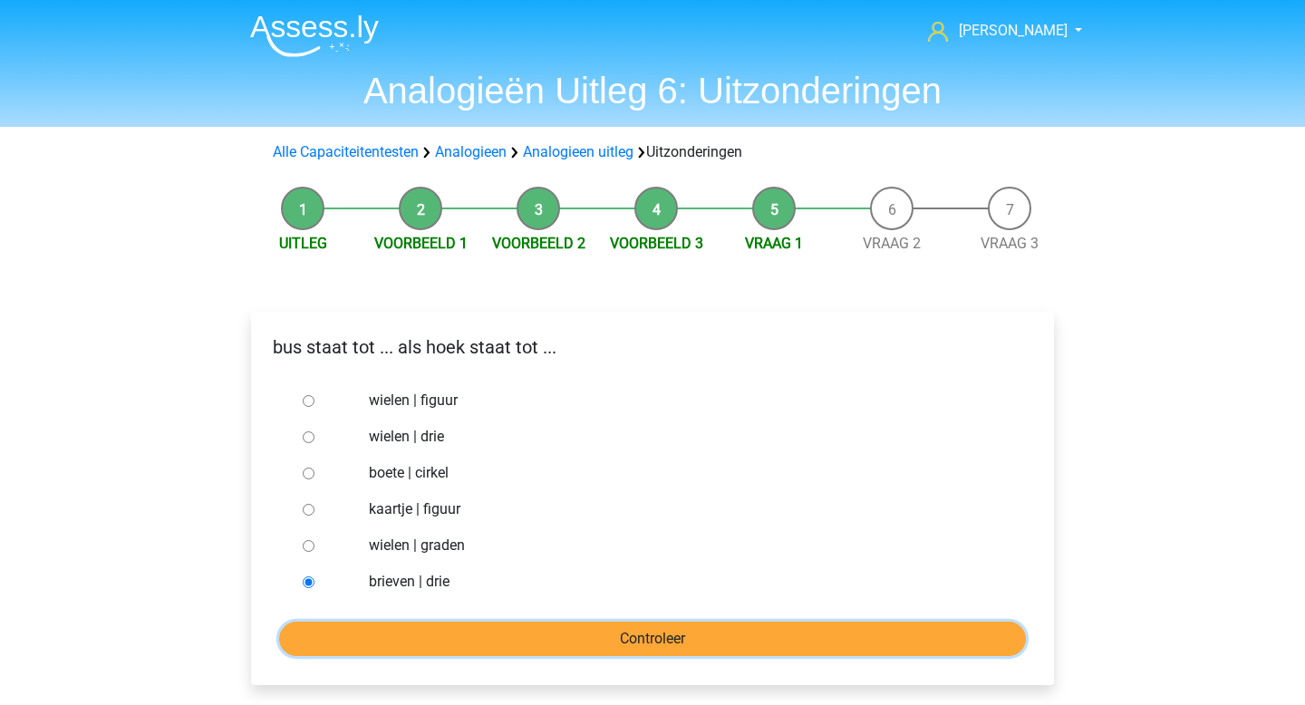
click at [462, 647] on input "Controleer" at bounding box center [652, 639] width 747 height 34
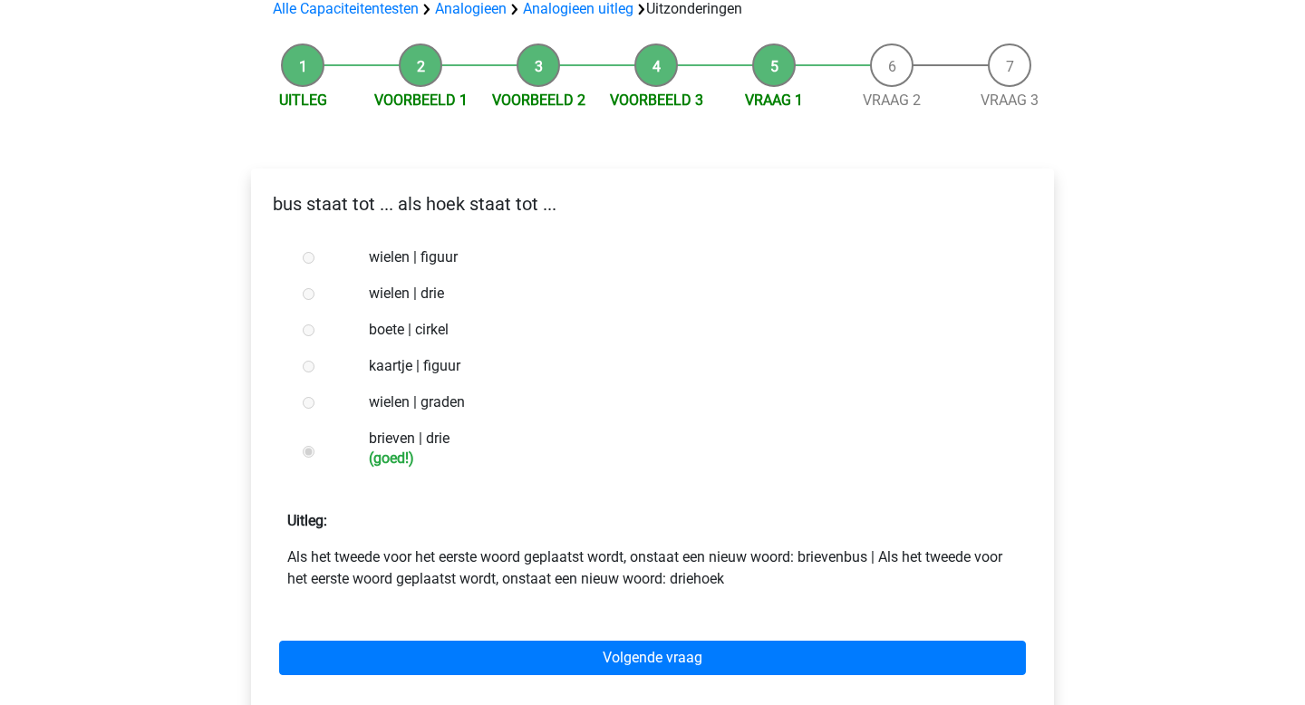
scroll to position [150, 0]
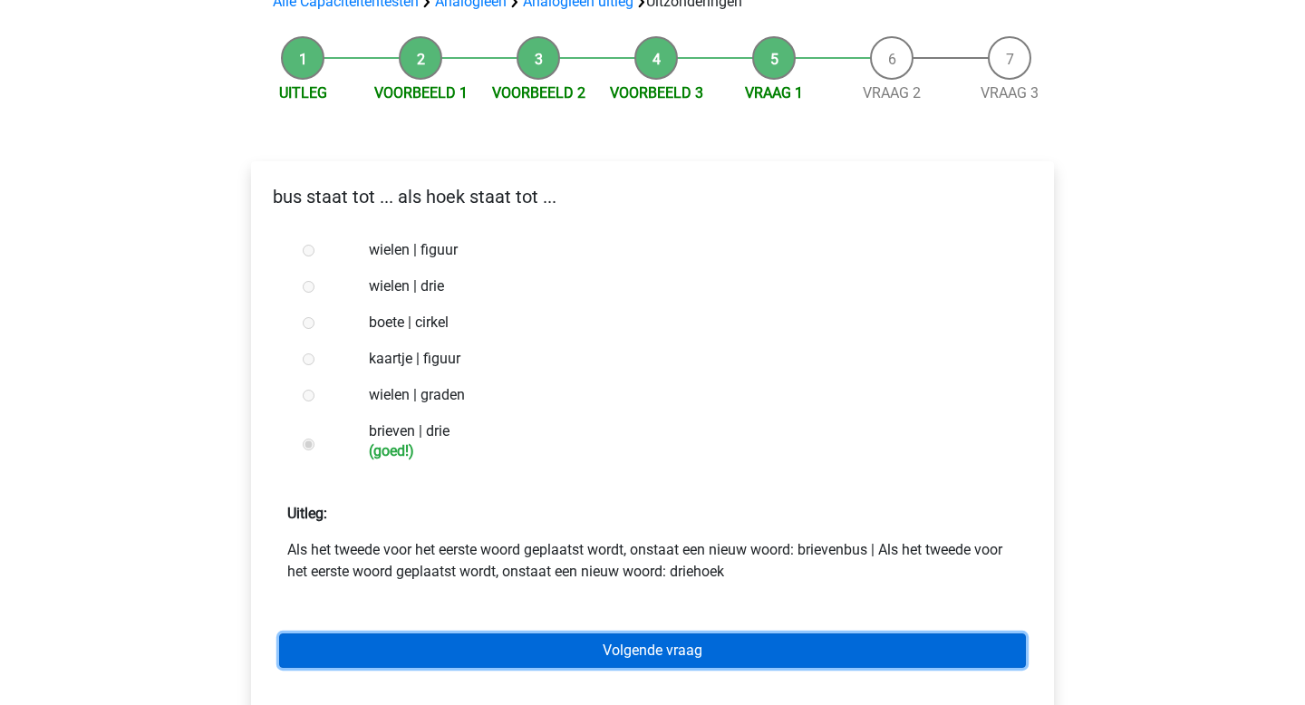
click at [462, 647] on link "Volgende vraag" at bounding box center [652, 651] width 747 height 34
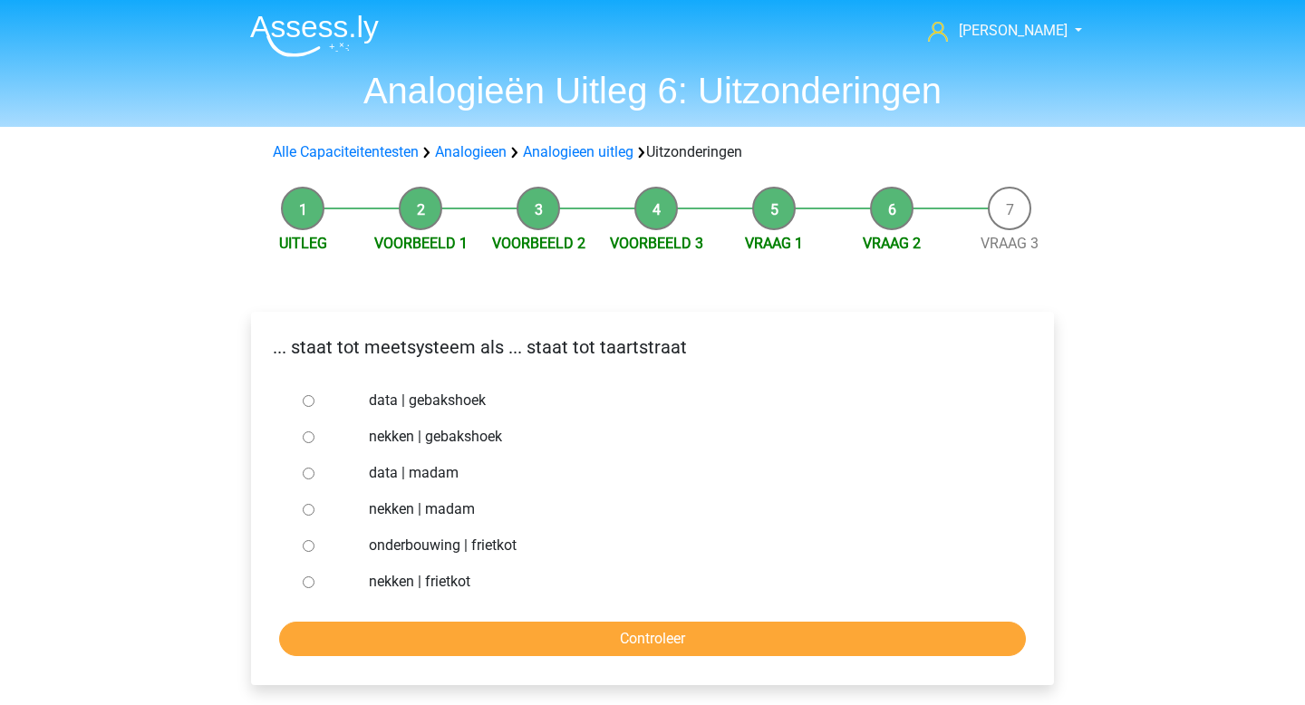
click at [307, 510] on input "nekken | madam" at bounding box center [309, 510] width 12 height 12
radio input "true"
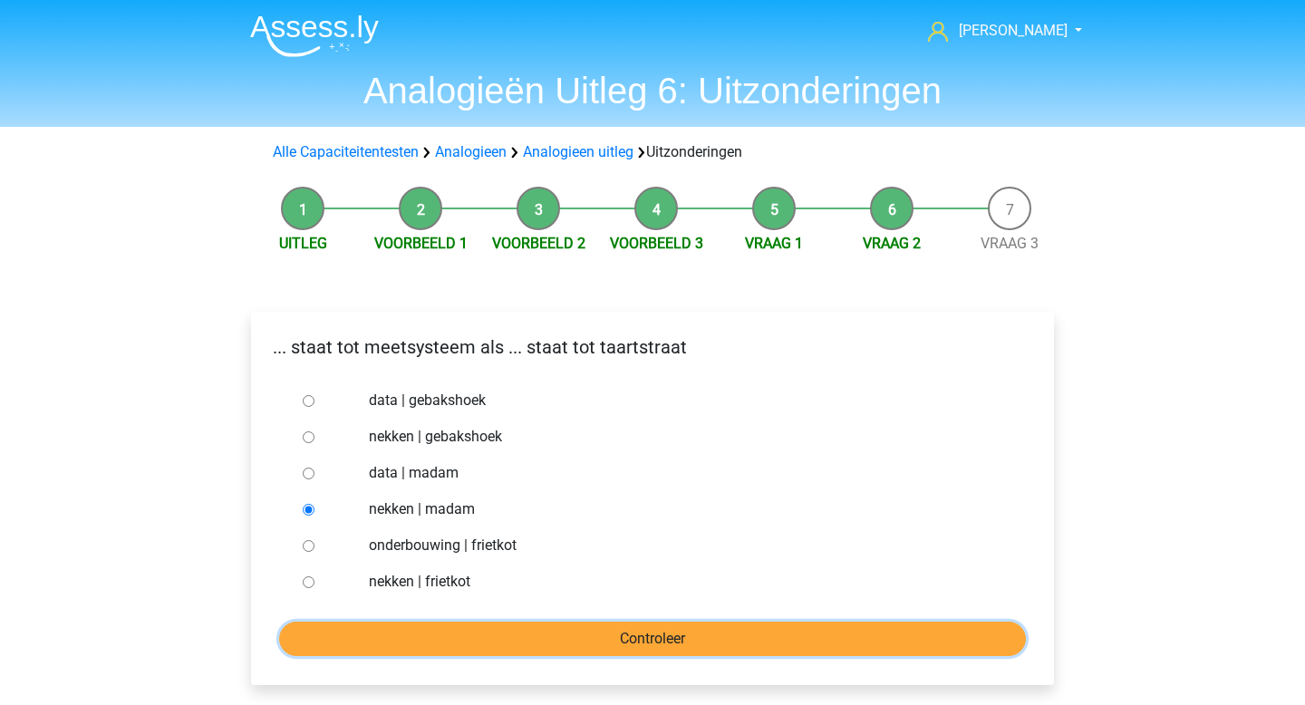
click at [402, 632] on input "Controleer" at bounding box center [652, 639] width 747 height 34
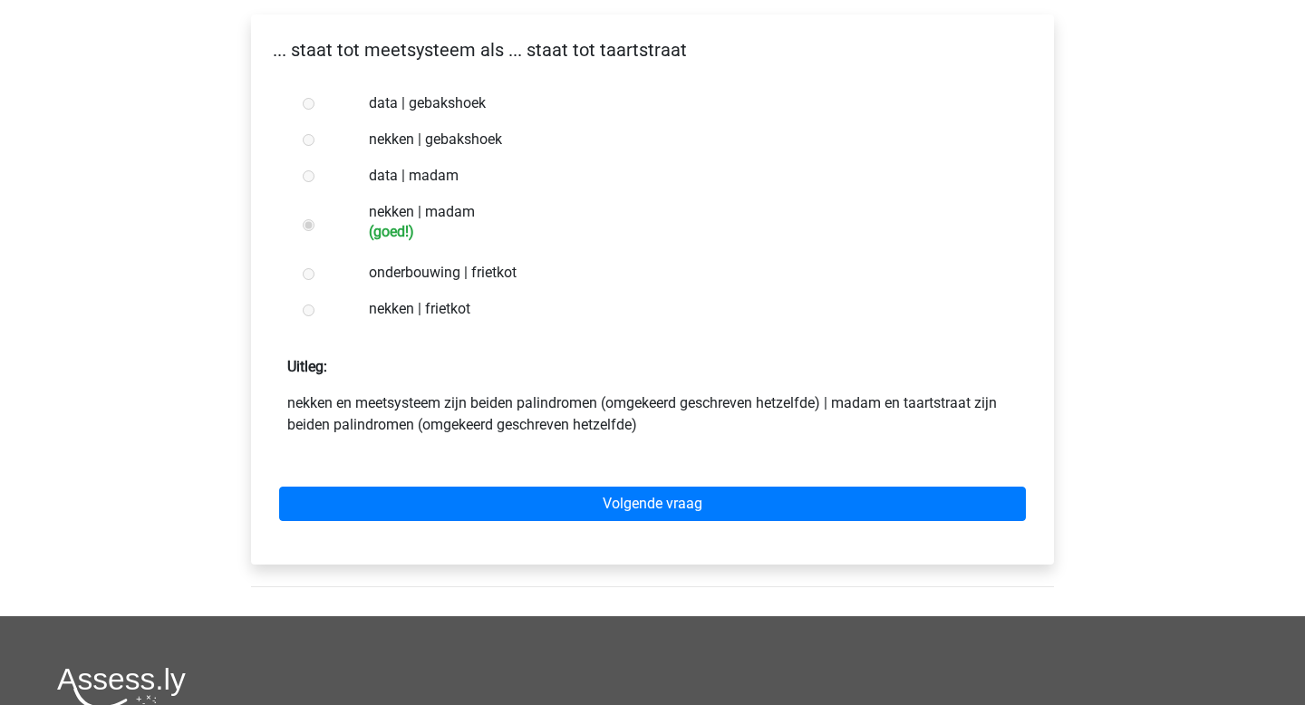
scroll to position [304, 0]
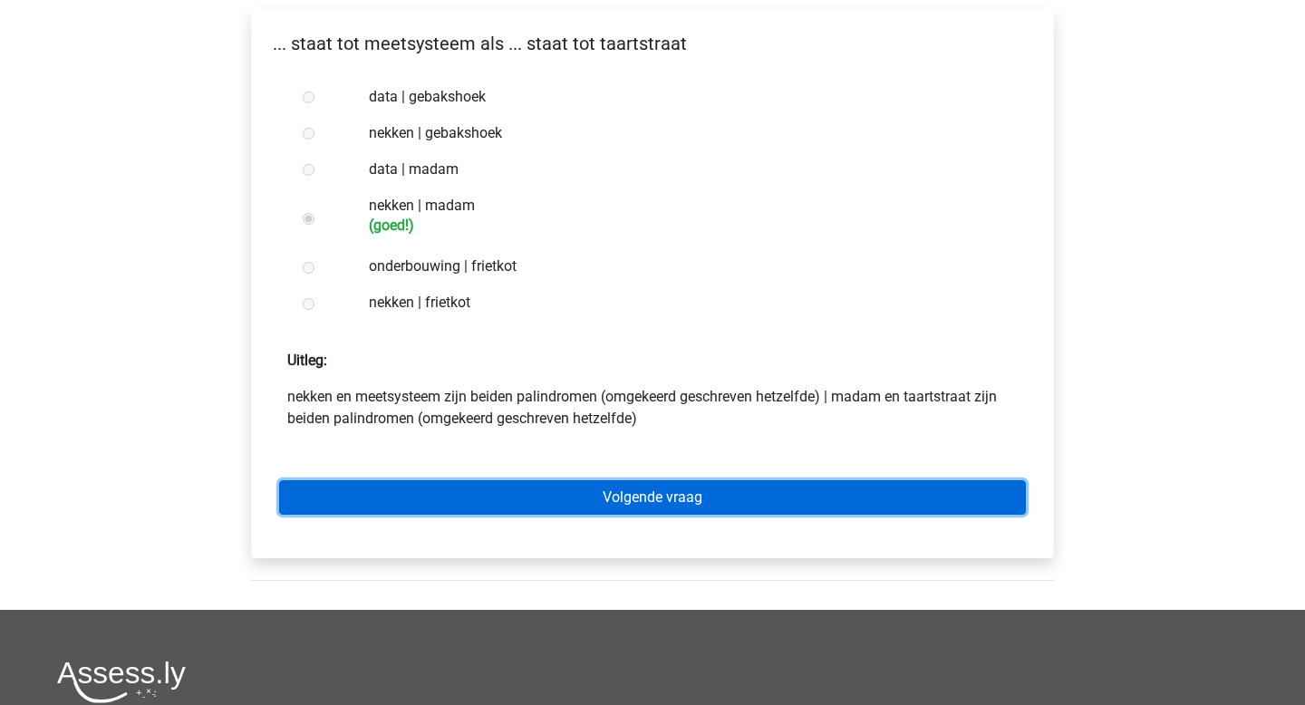
click at [475, 495] on link "Volgende vraag" at bounding box center [652, 497] width 747 height 34
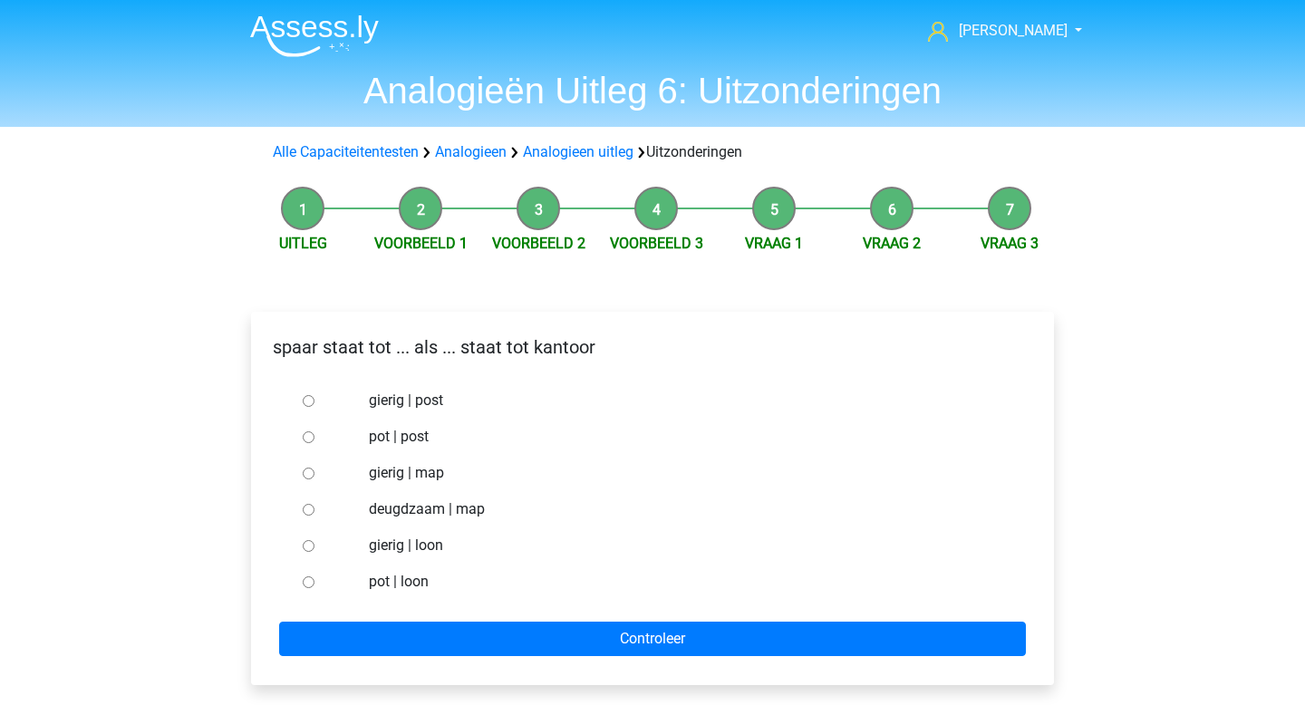
click at [311, 441] on input "pot | post" at bounding box center [309, 437] width 12 height 12
radio input "true"
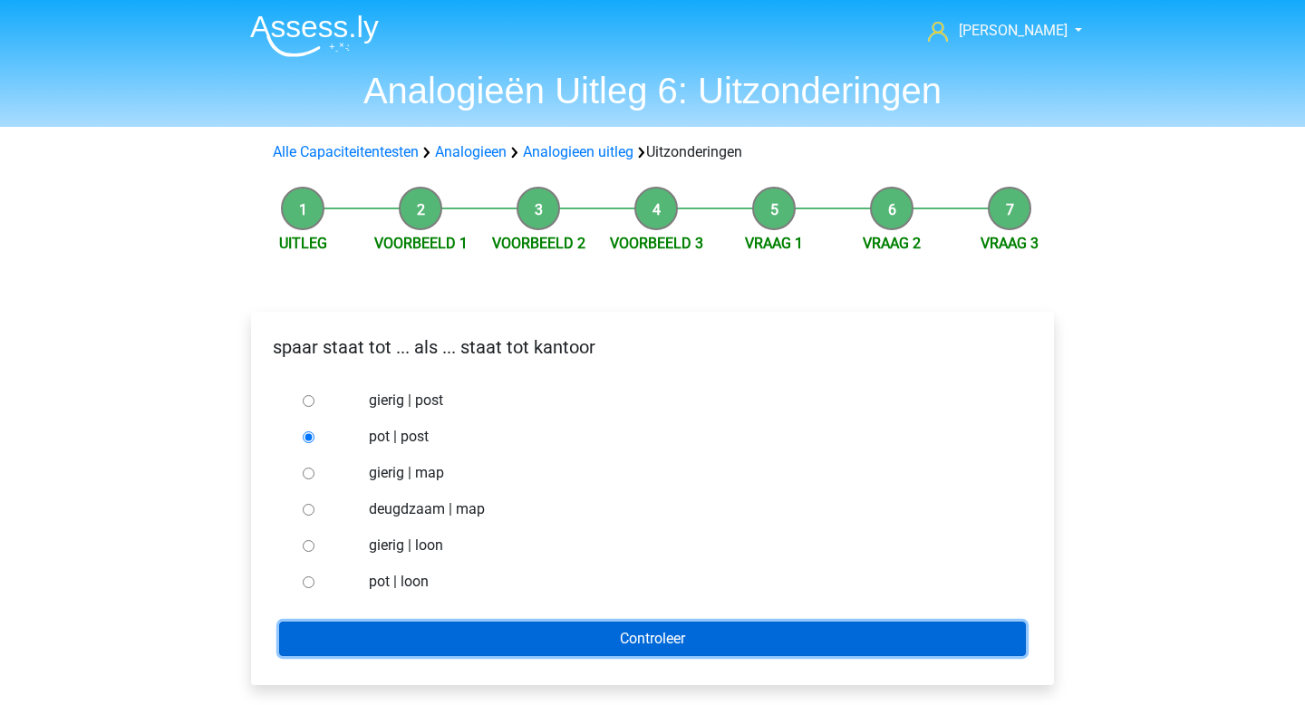
click at [427, 639] on input "Controleer" at bounding box center [652, 639] width 747 height 34
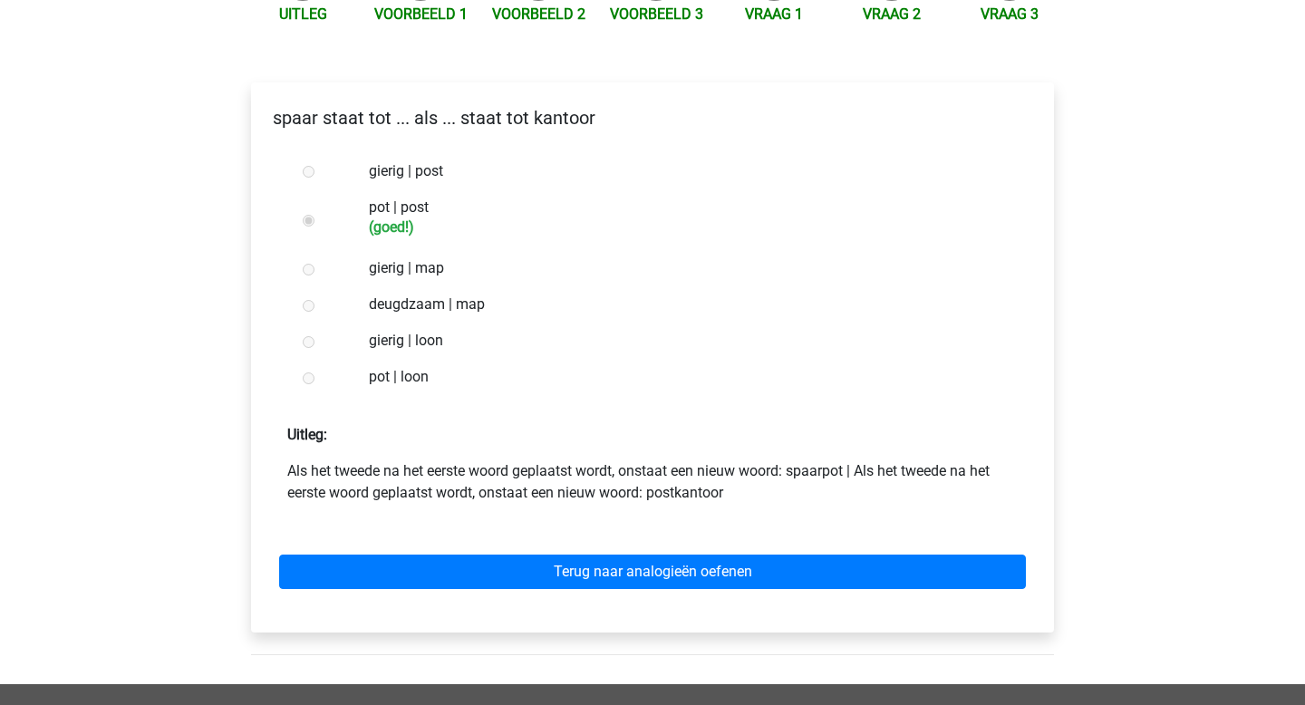
scroll to position [232, 0]
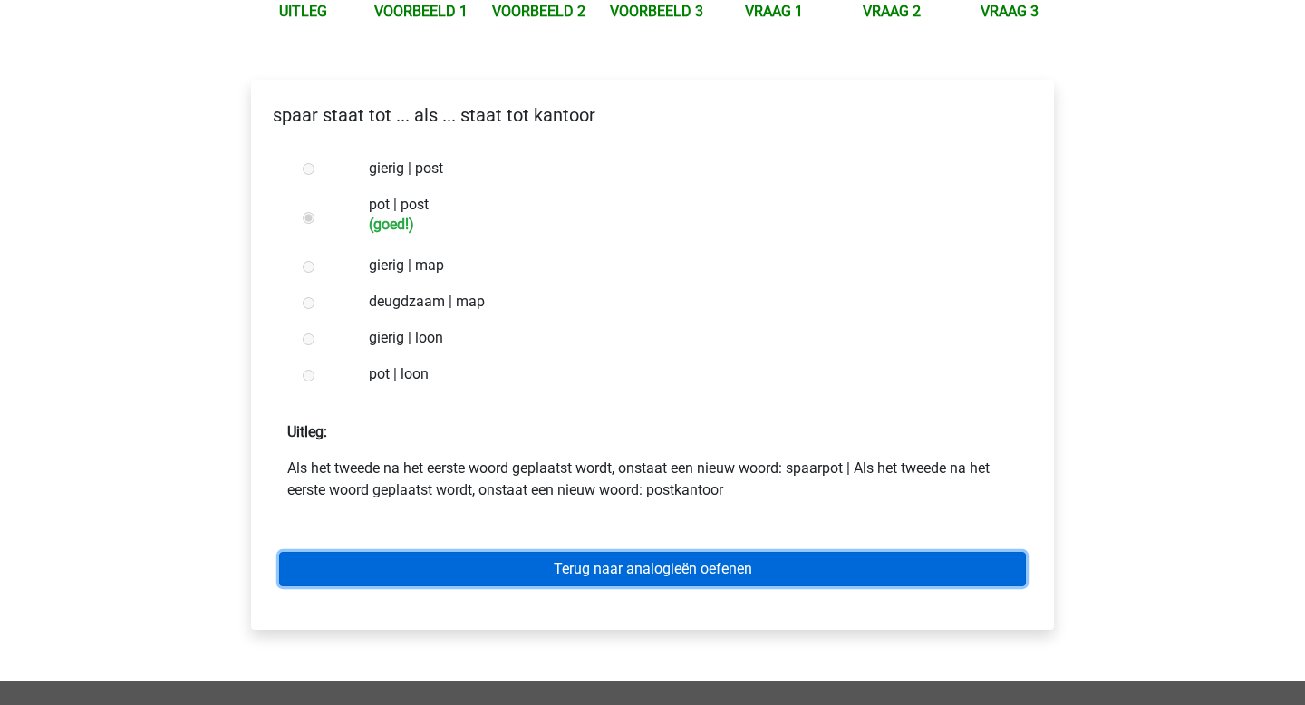
click at [530, 577] on link "Terug naar analogieën oefenen" at bounding box center [652, 569] width 747 height 34
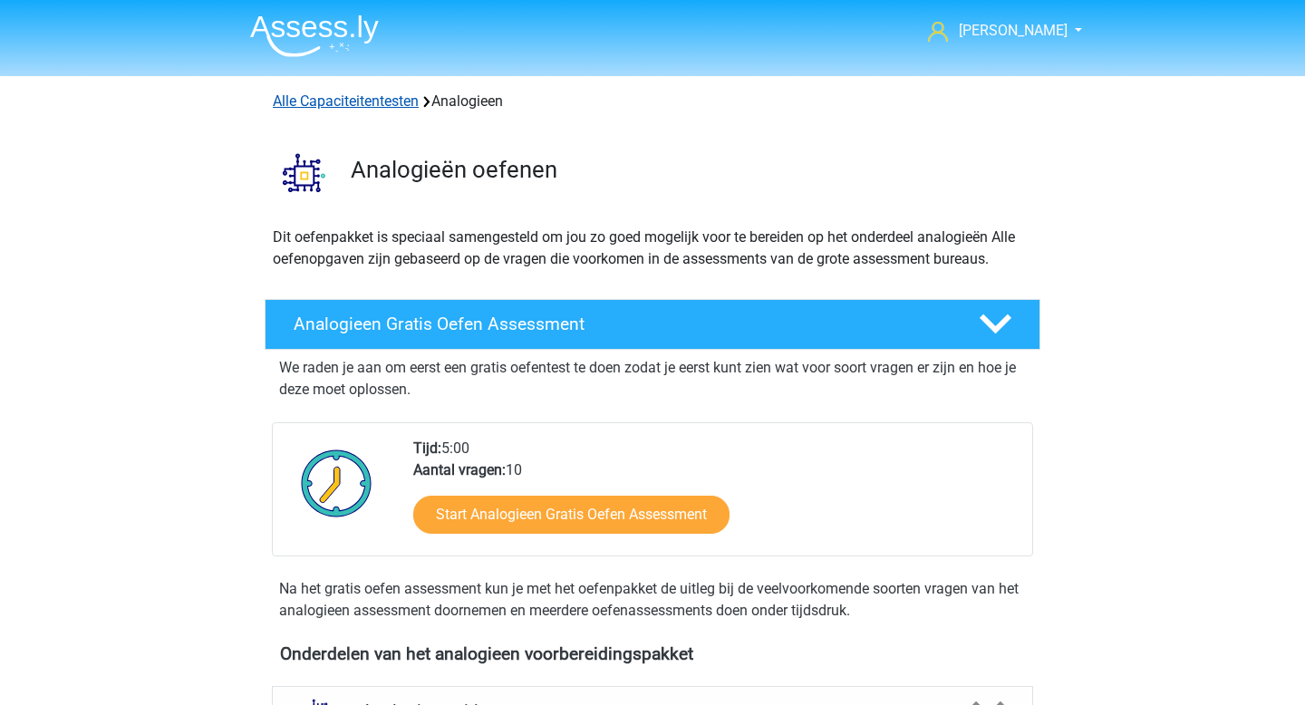
click at [341, 102] on link "Alle Capaciteitentesten" at bounding box center [346, 100] width 146 height 17
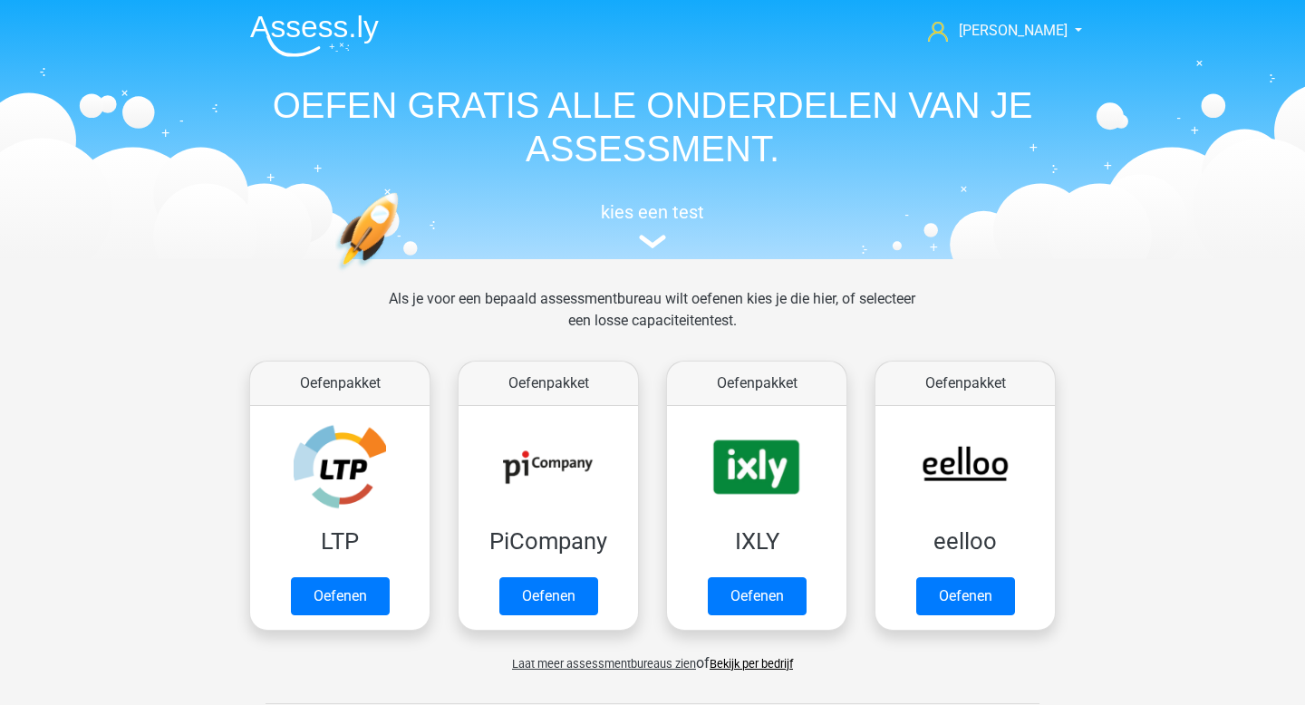
scroll to position [770, 0]
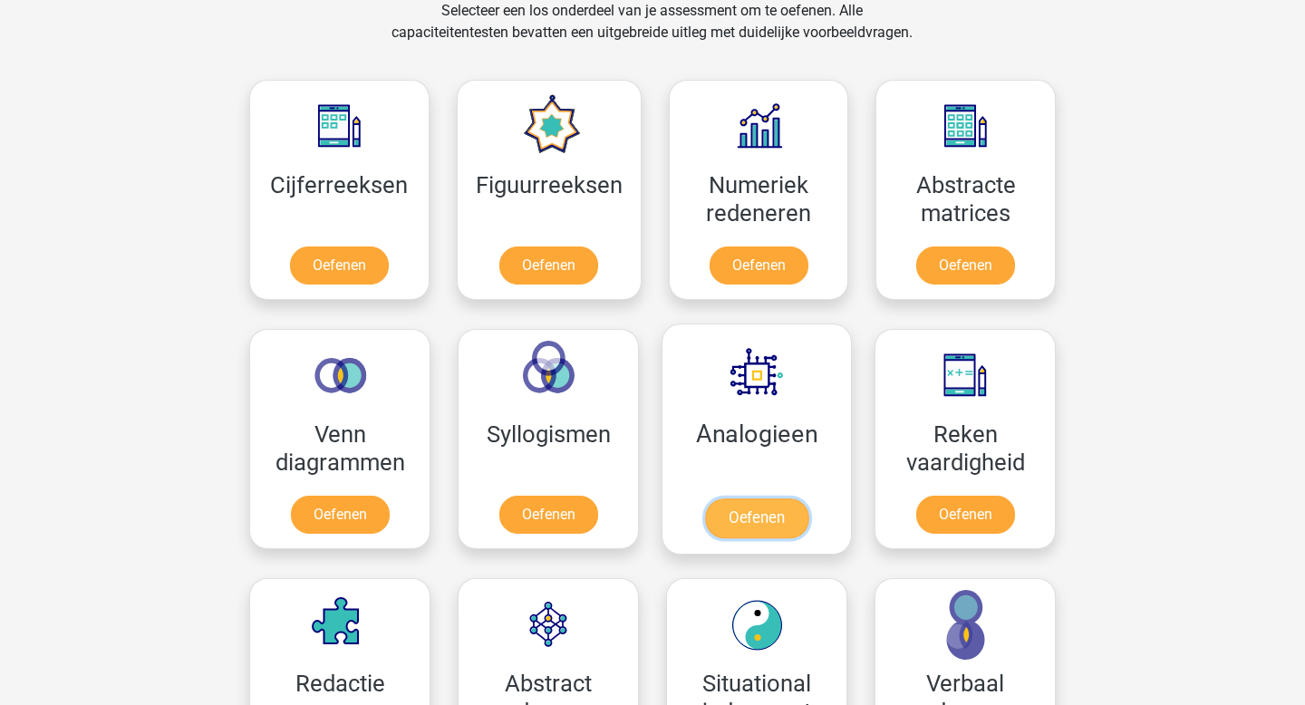
click at [737, 499] on link "Oefenen" at bounding box center [756, 519] width 103 height 40
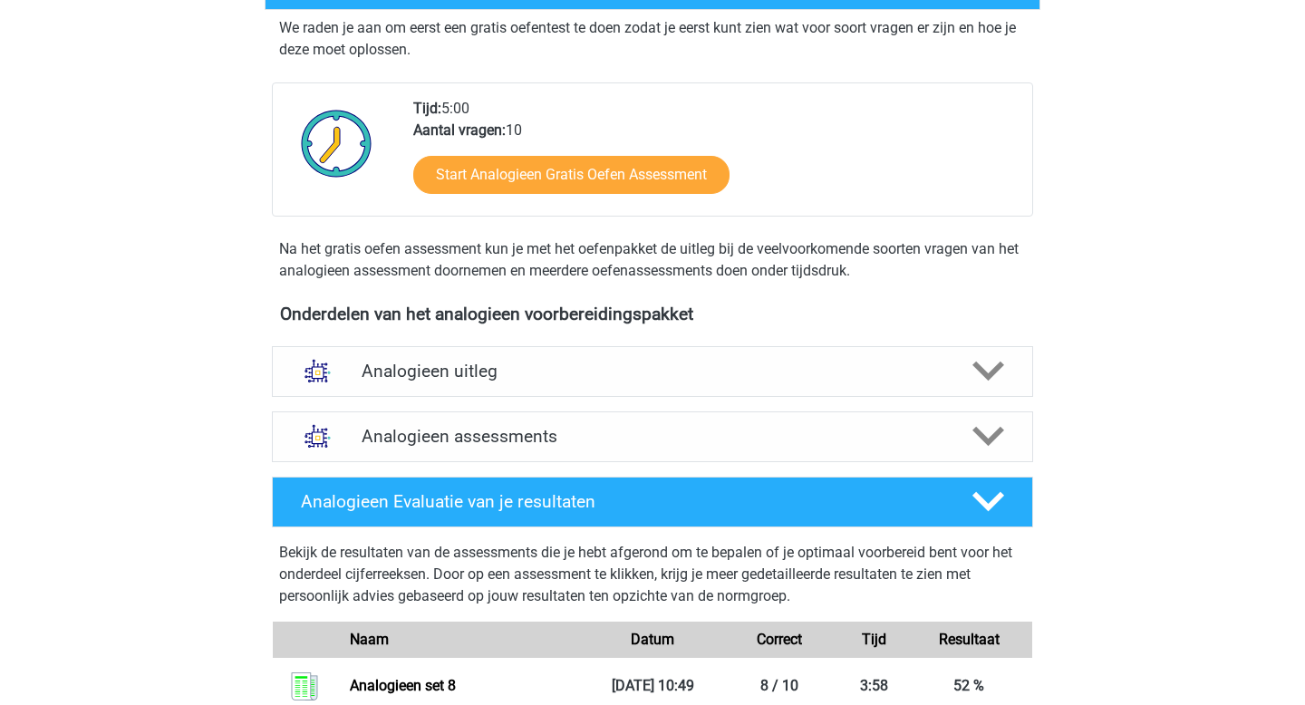
scroll to position [364, 0]
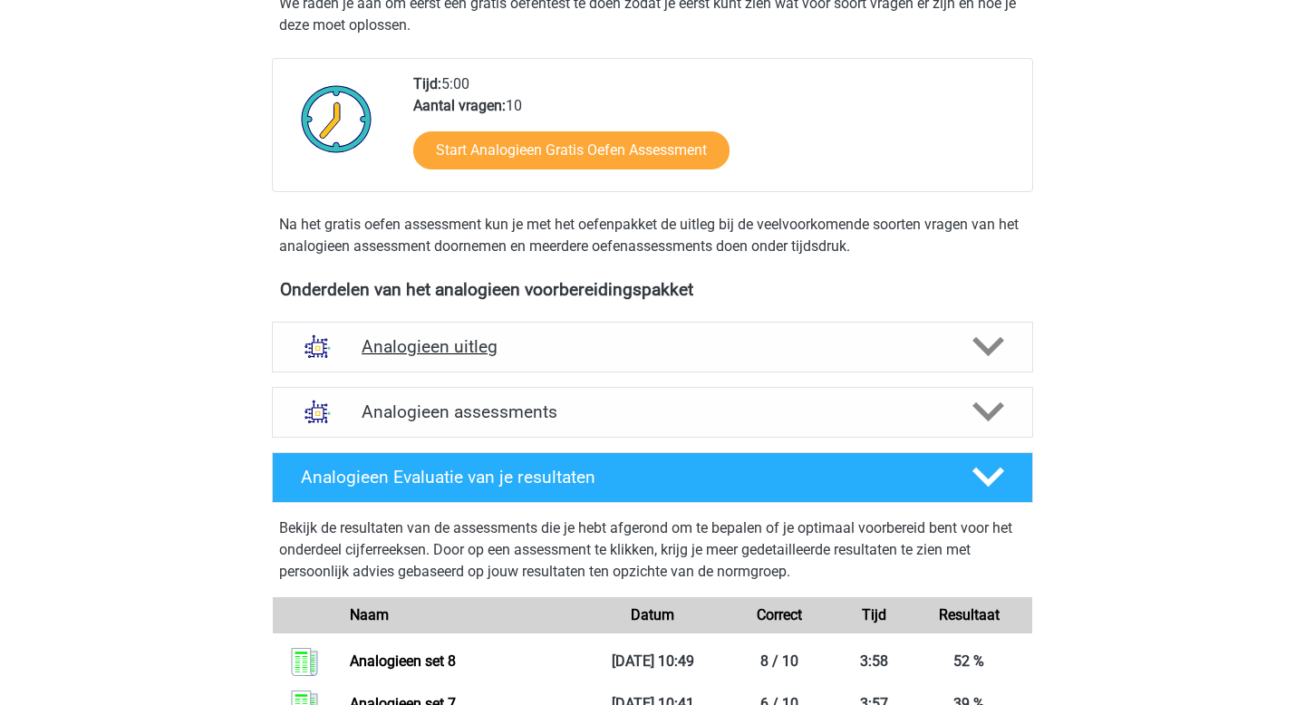
click at [582, 338] on h4 "Analogieen uitleg" at bounding box center [653, 346] width 582 height 21
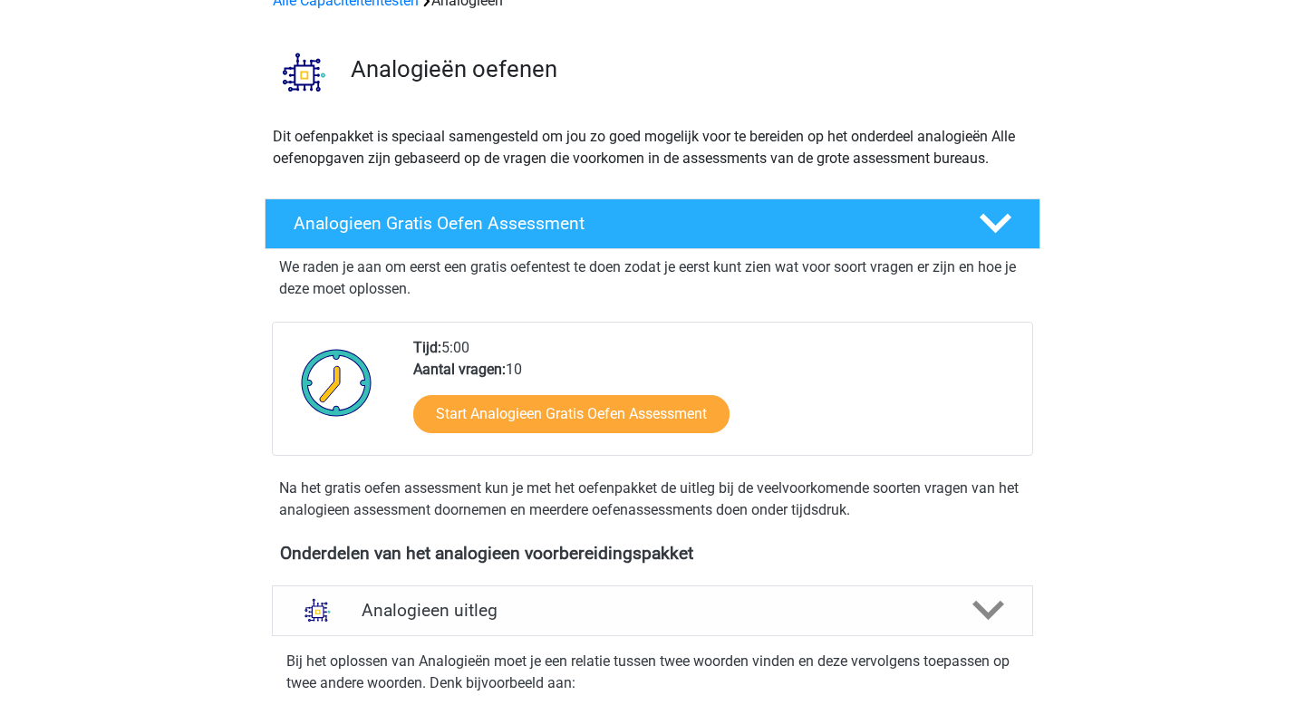
scroll to position [0, 0]
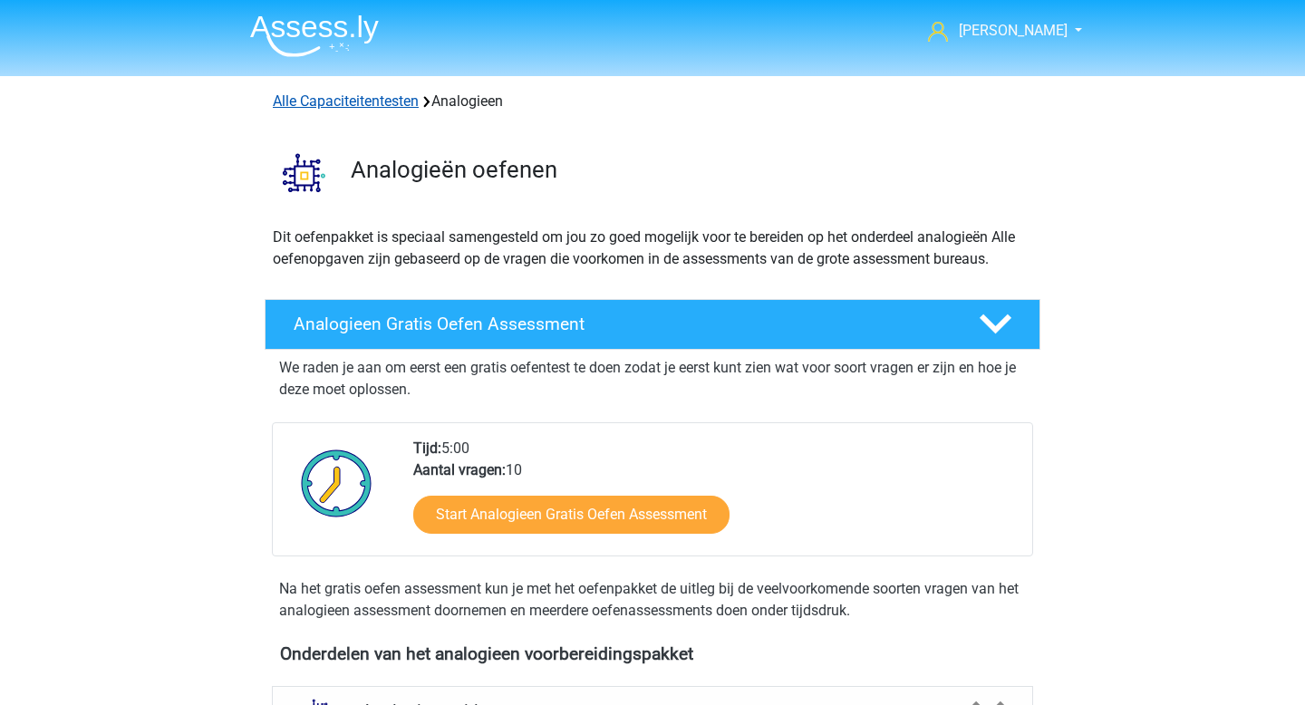
click at [332, 107] on link "Alle Capaciteitentesten" at bounding box center [346, 100] width 146 height 17
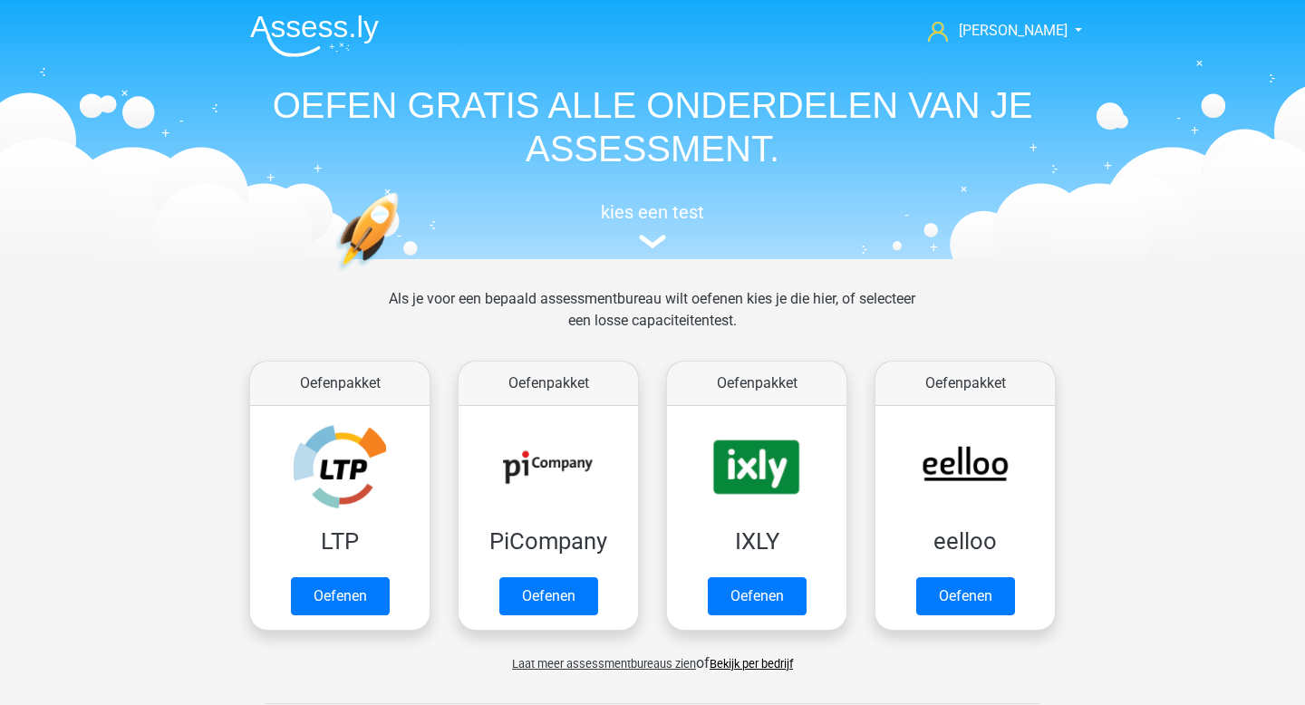
scroll to position [770, 0]
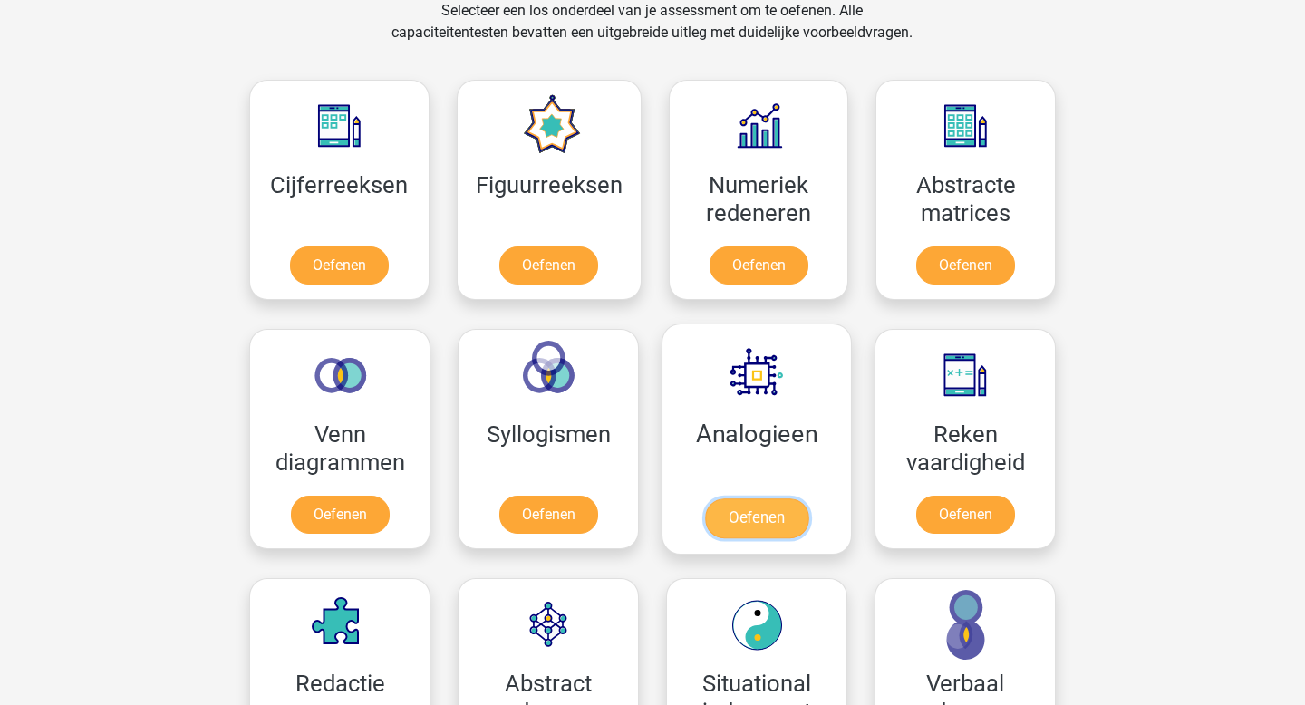
click at [748, 499] on link "Oefenen" at bounding box center [756, 519] width 103 height 40
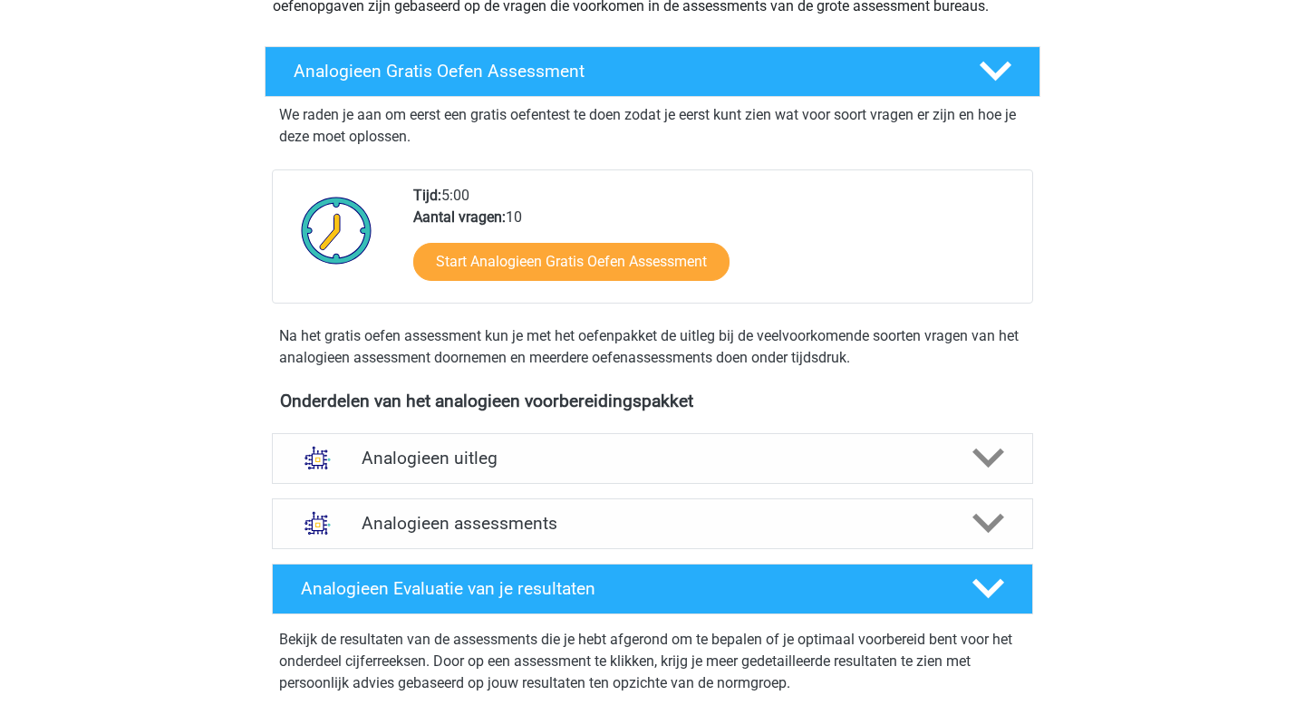
scroll to position [436, 0]
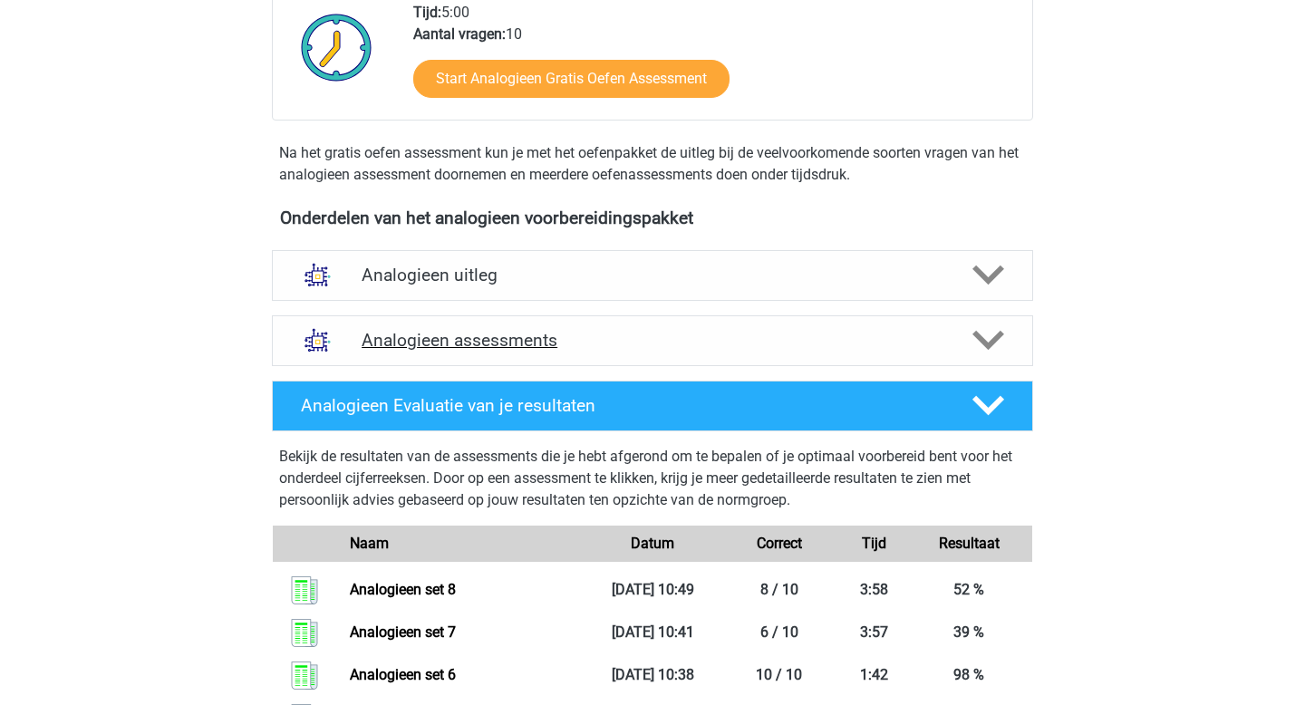
click at [684, 335] on h4 "Analogieen assessments" at bounding box center [653, 340] width 582 height 21
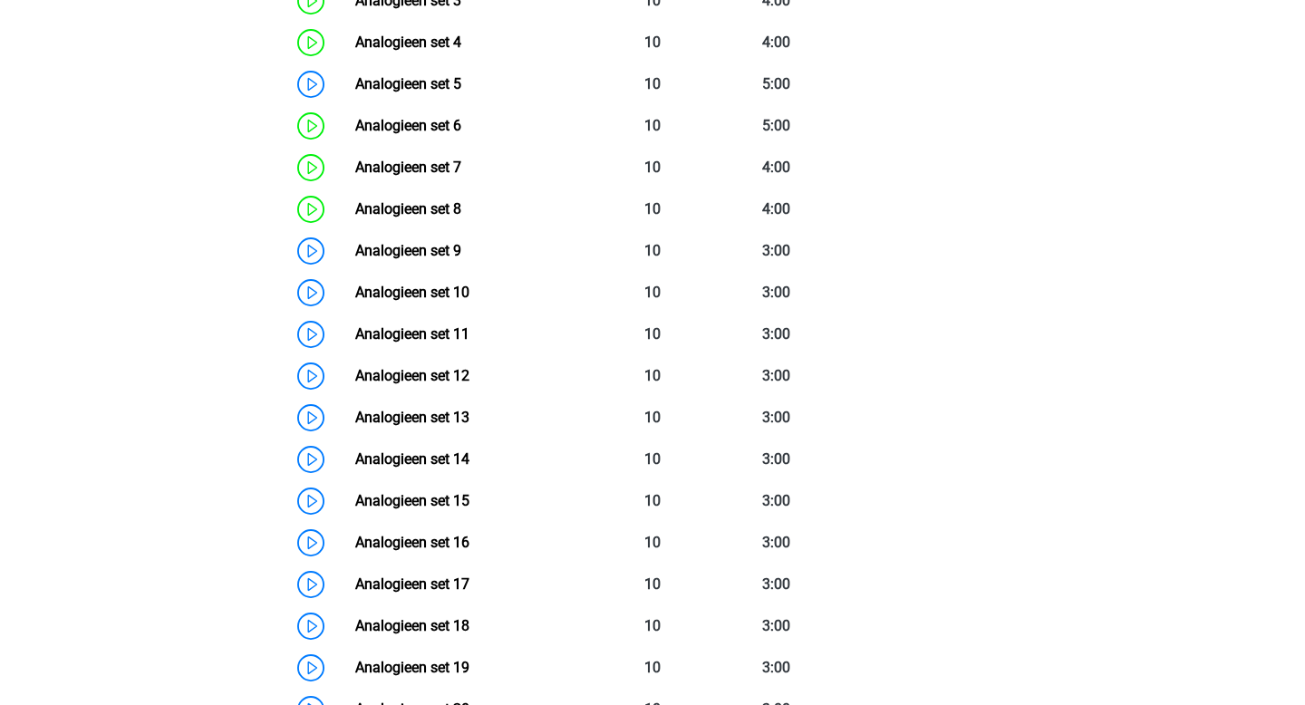
scroll to position [1026, 0]
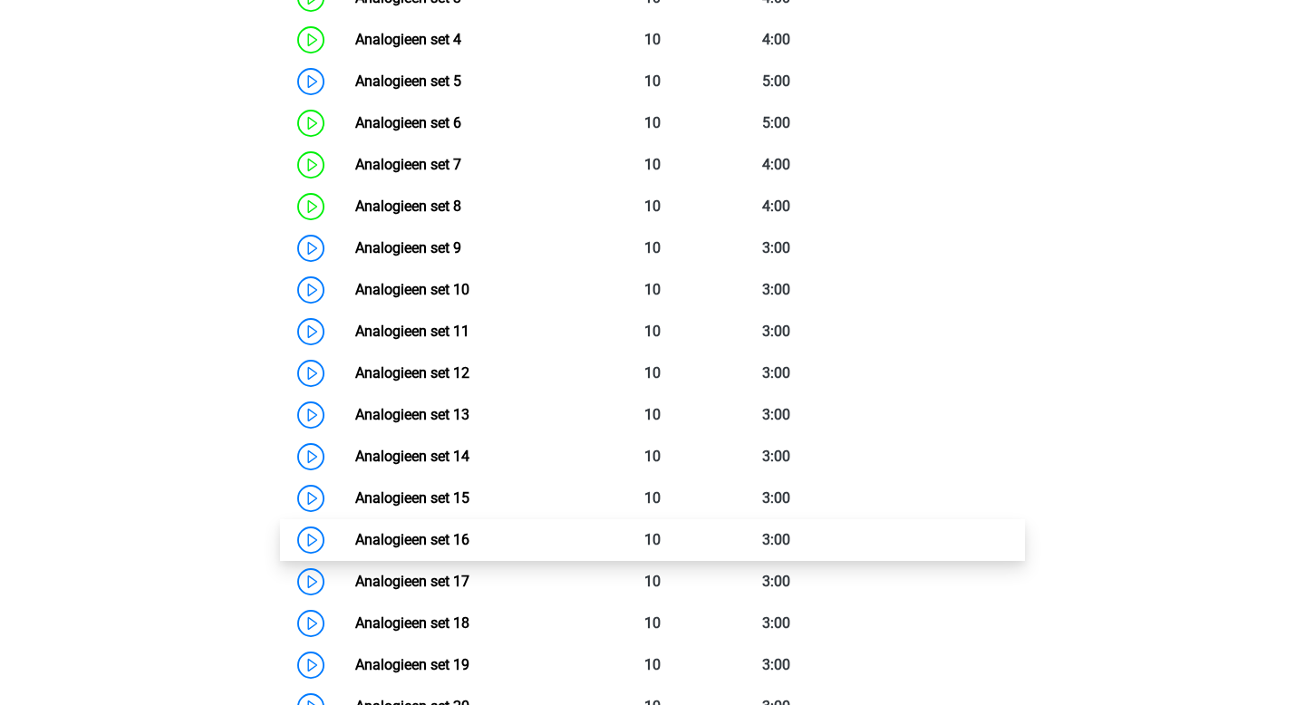
click at [405, 538] on link "Analogieen set 16" at bounding box center [412, 539] width 114 height 17
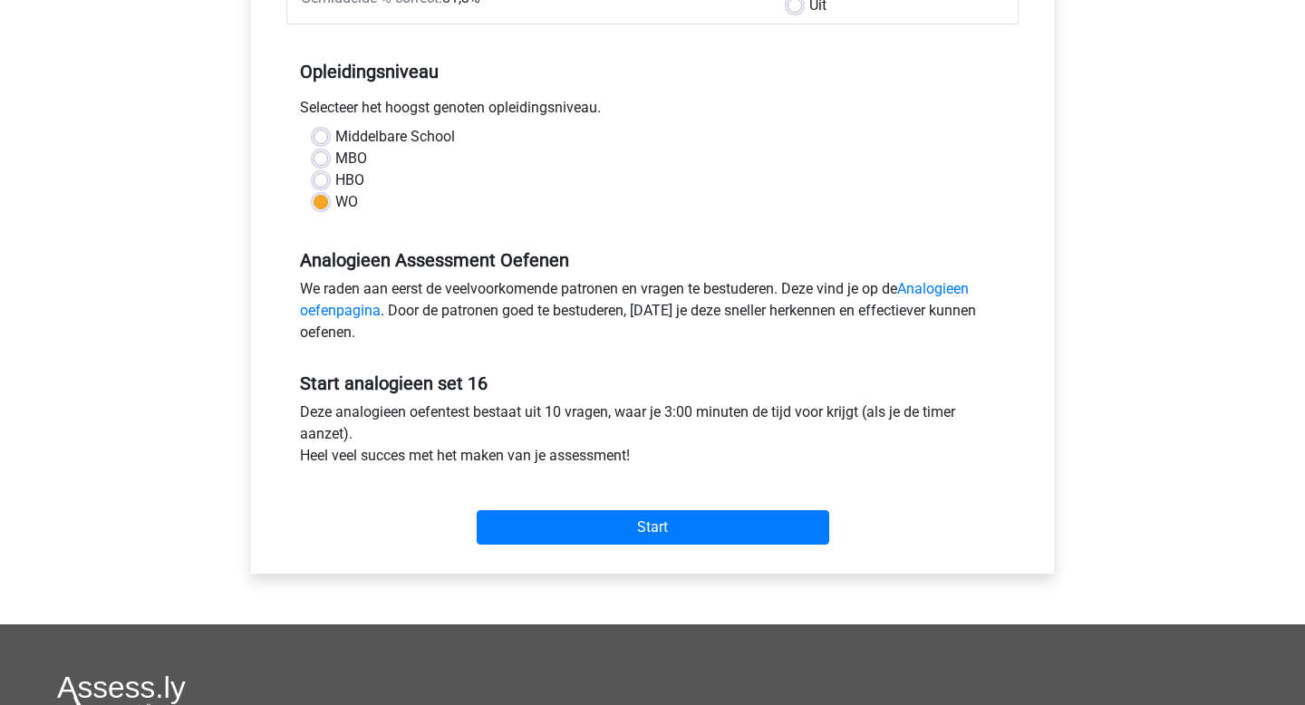
scroll to position [332, 0]
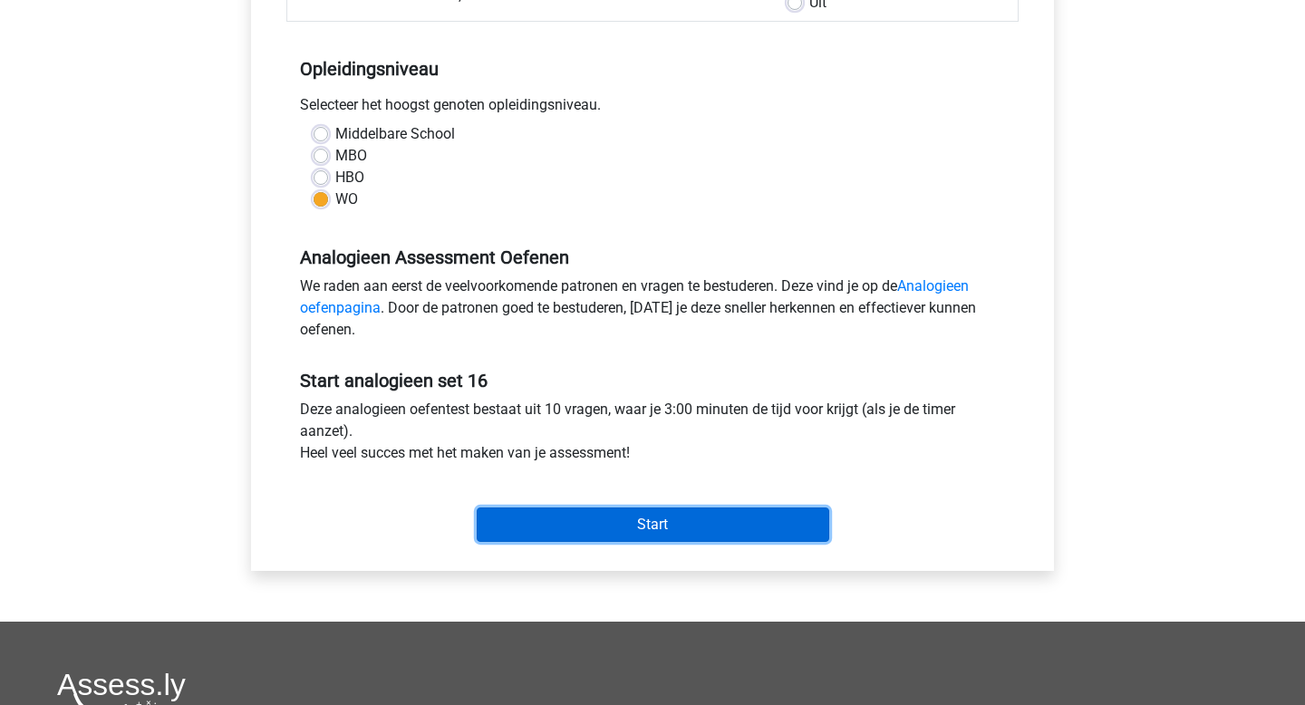
click at [516, 522] on input "Start" at bounding box center [653, 525] width 353 height 34
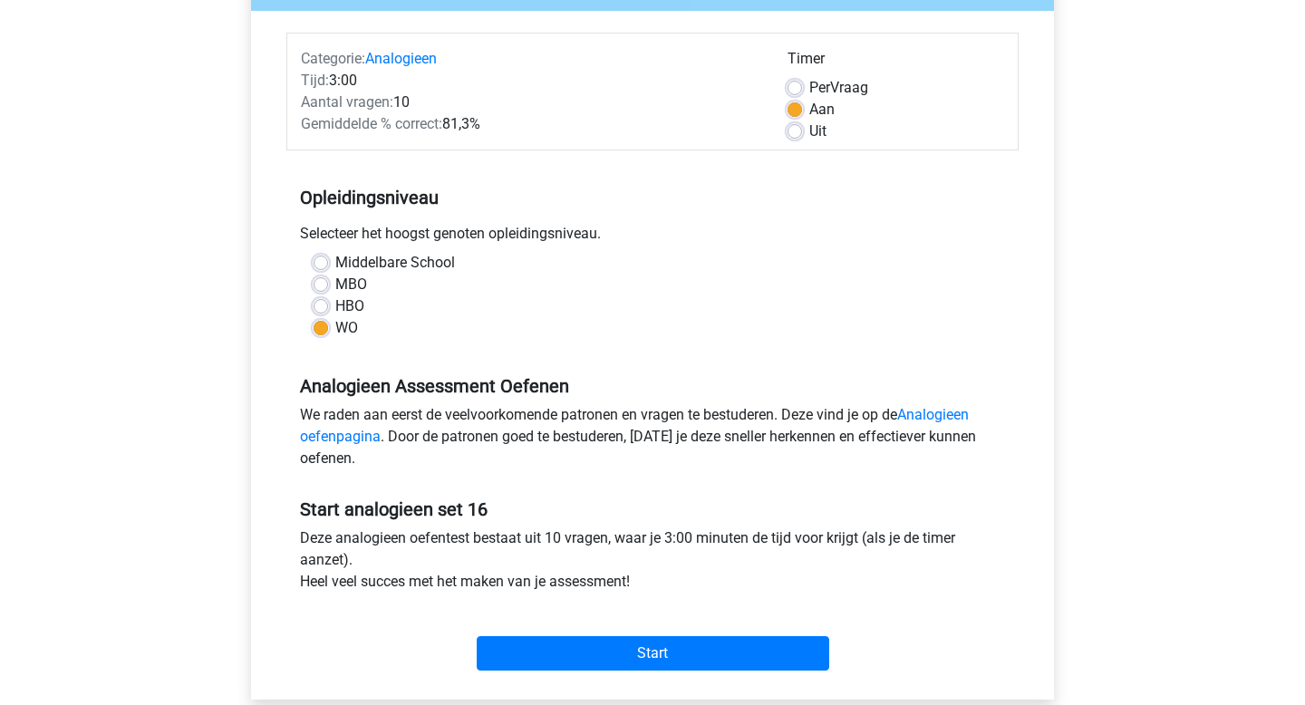
scroll to position [228, 0]
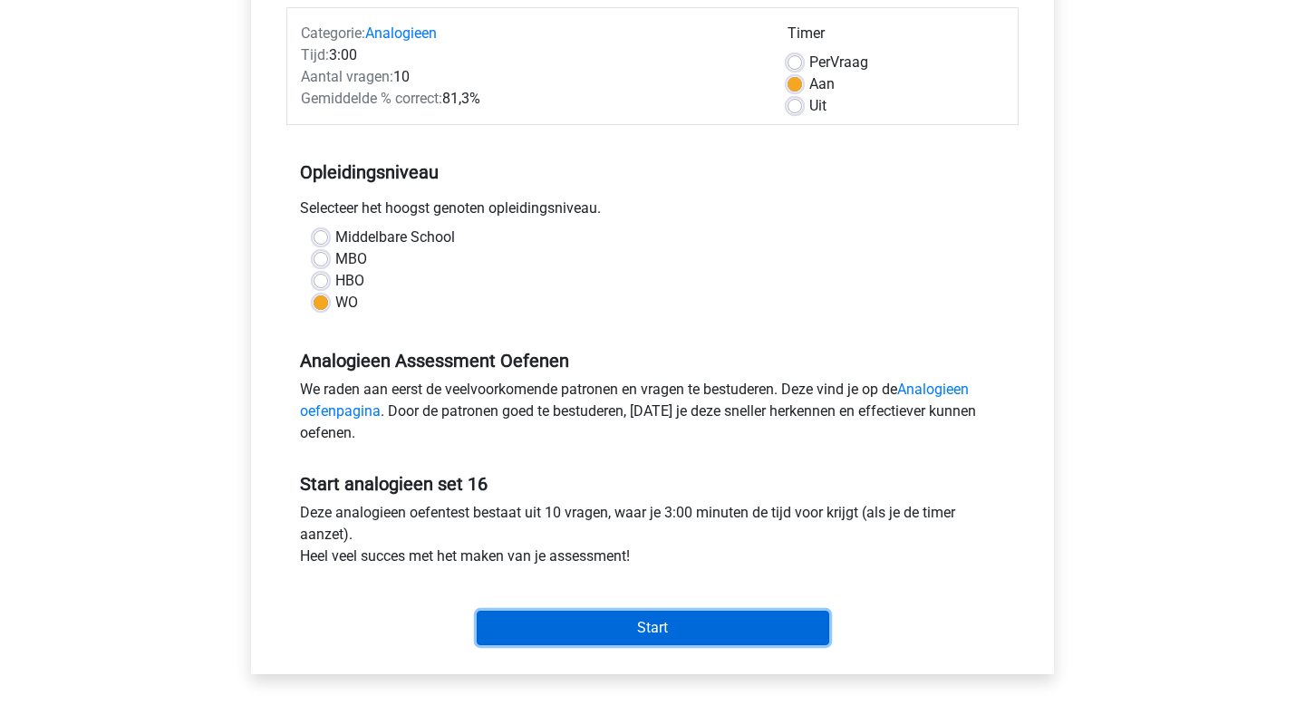
click at [548, 619] on input "Start" at bounding box center [653, 628] width 353 height 34
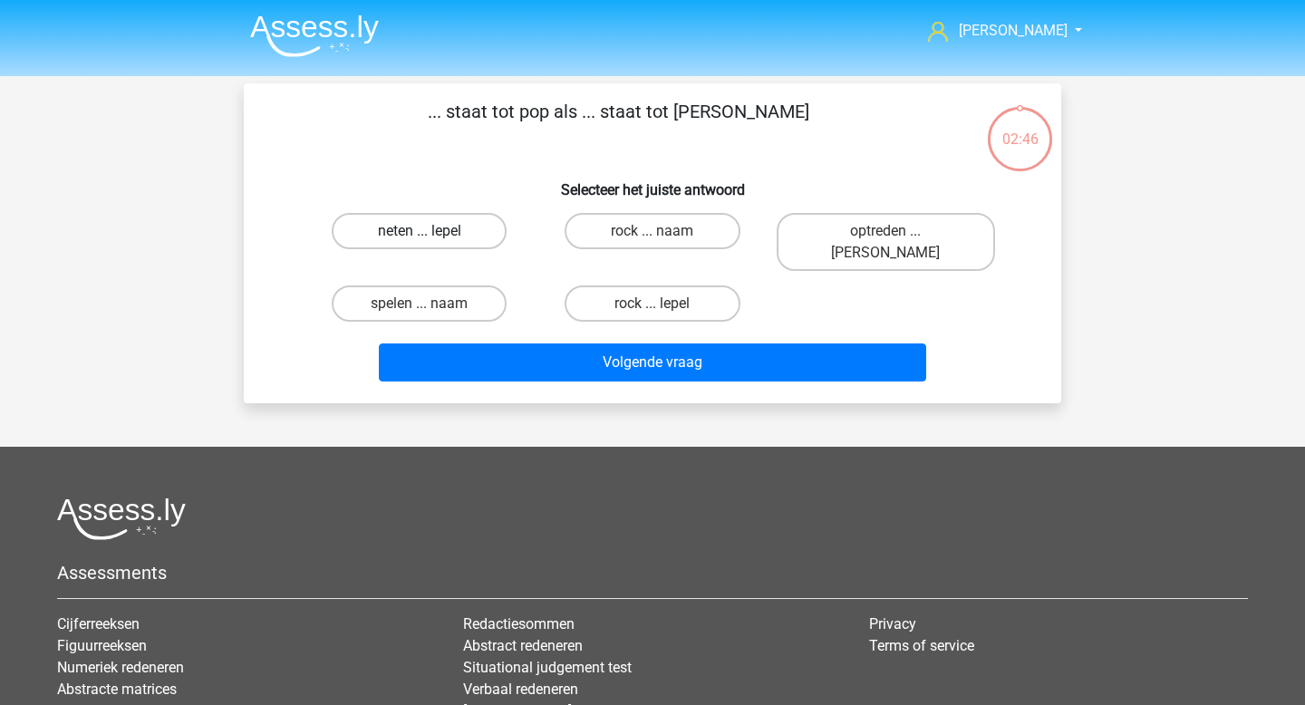
click at [434, 229] on label "neten ... lepel" at bounding box center [419, 231] width 175 height 36
click at [431, 231] on input "neten ... lepel" at bounding box center [426, 237] width 12 height 12
radio input "true"
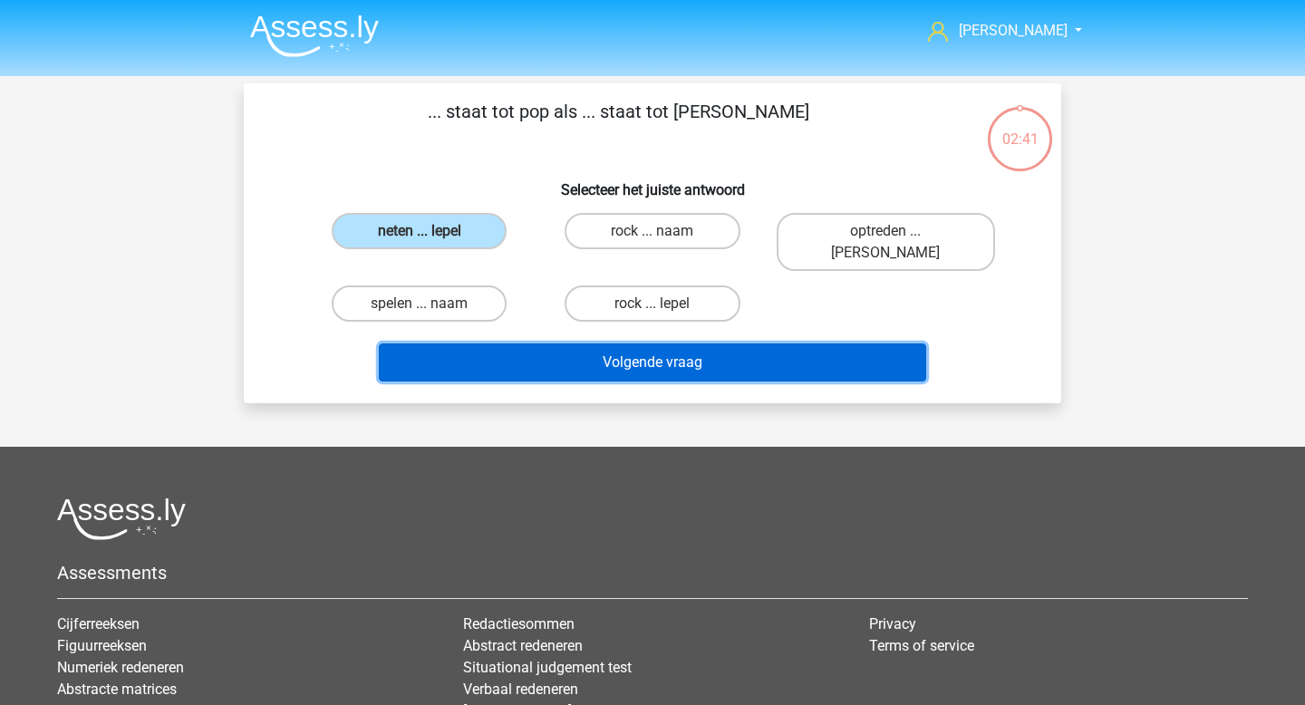
click at [575, 344] on button "Volgende vraag" at bounding box center [653, 363] width 548 height 38
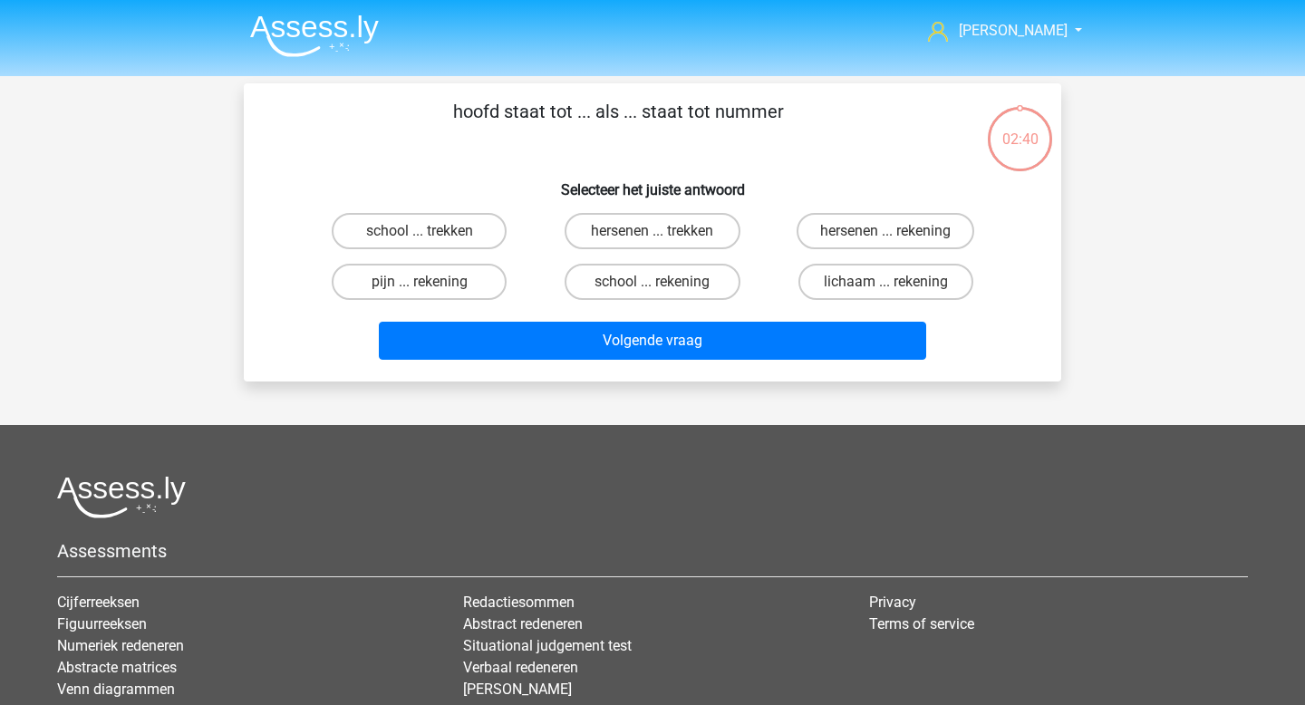
scroll to position [83, 0]
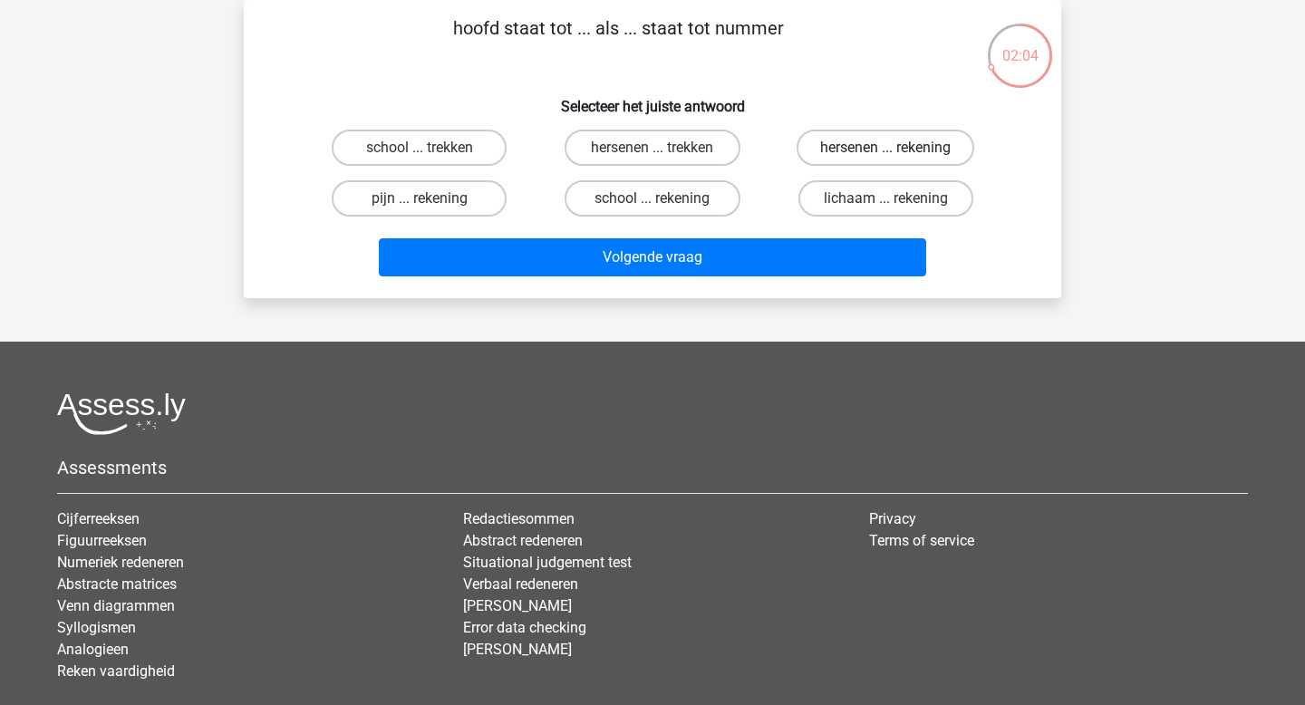
click at [837, 147] on label "hersenen ... rekening" at bounding box center [886, 148] width 178 height 36
click at [886, 148] on input "hersenen ... rekening" at bounding box center [892, 154] width 12 height 12
radio input "true"
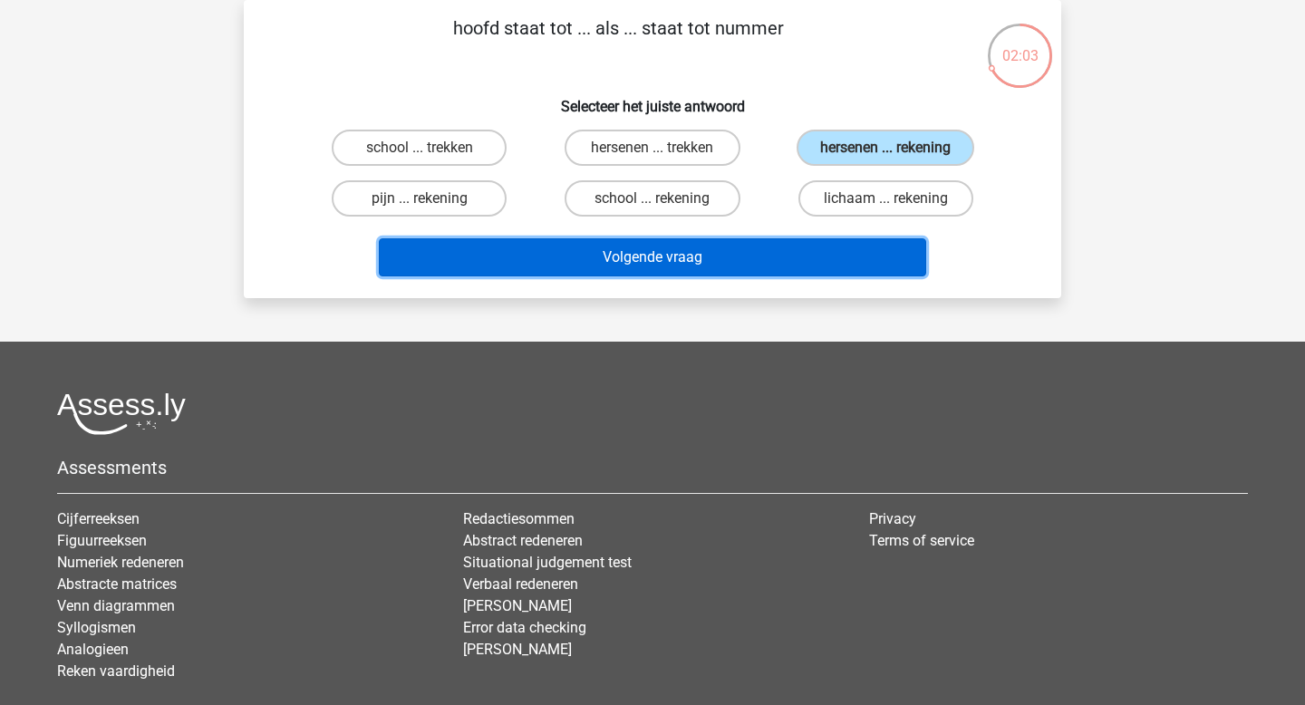
click at [799, 257] on button "Volgende vraag" at bounding box center [653, 257] width 548 height 38
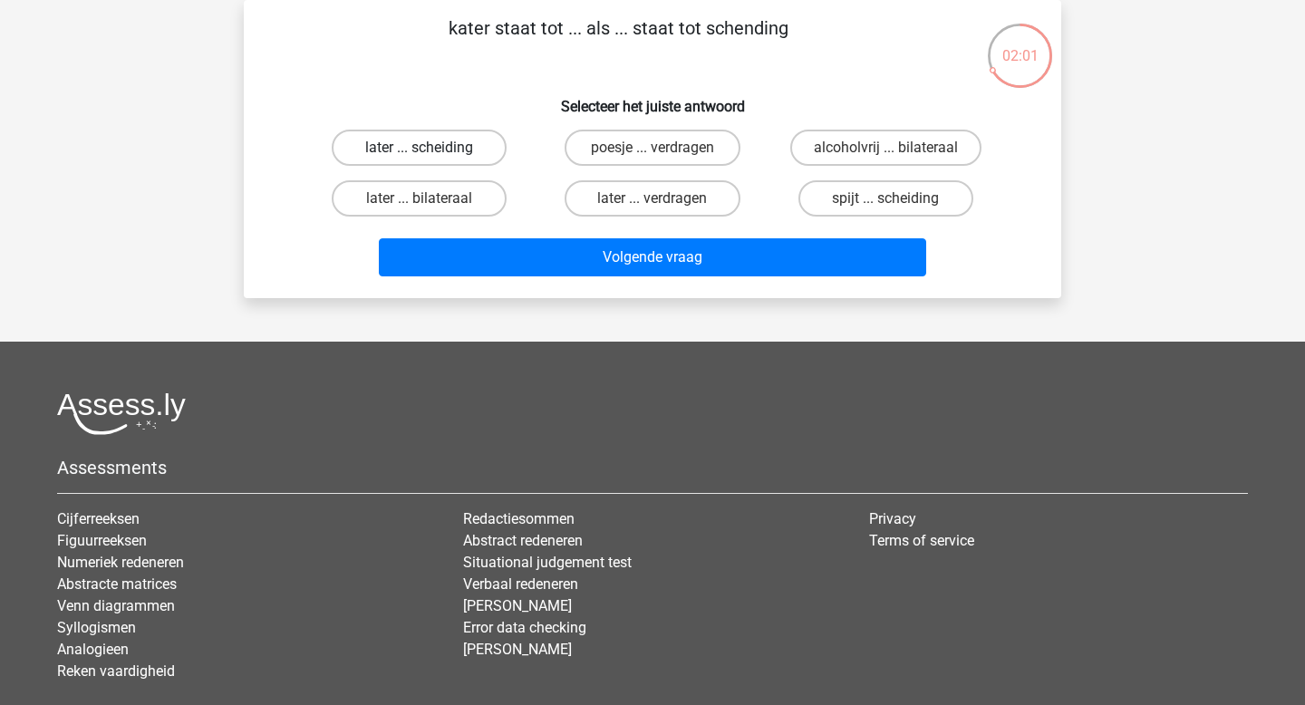
click at [452, 150] on label "later ... scheiding" at bounding box center [419, 148] width 175 height 36
click at [431, 150] on input "later ... scheiding" at bounding box center [426, 154] width 12 height 12
radio input "true"
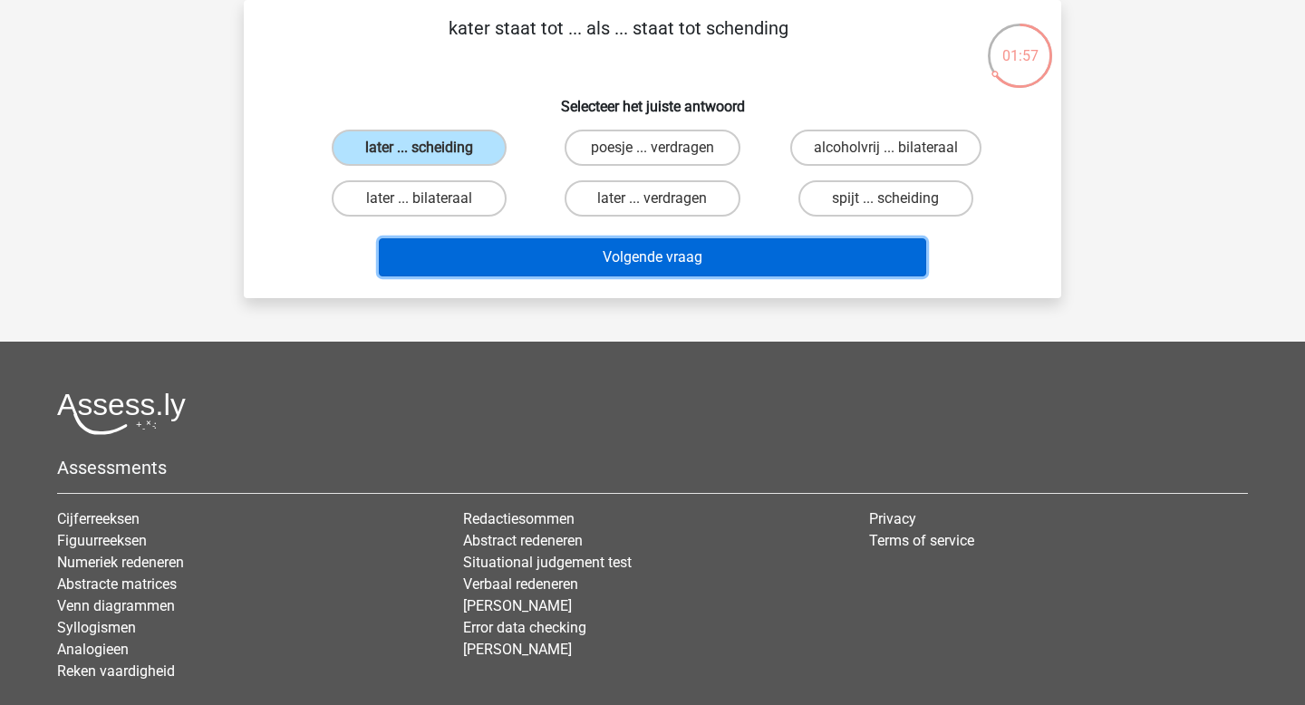
click at [552, 263] on button "Volgende vraag" at bounding box center [653, 257] width 548 height 38
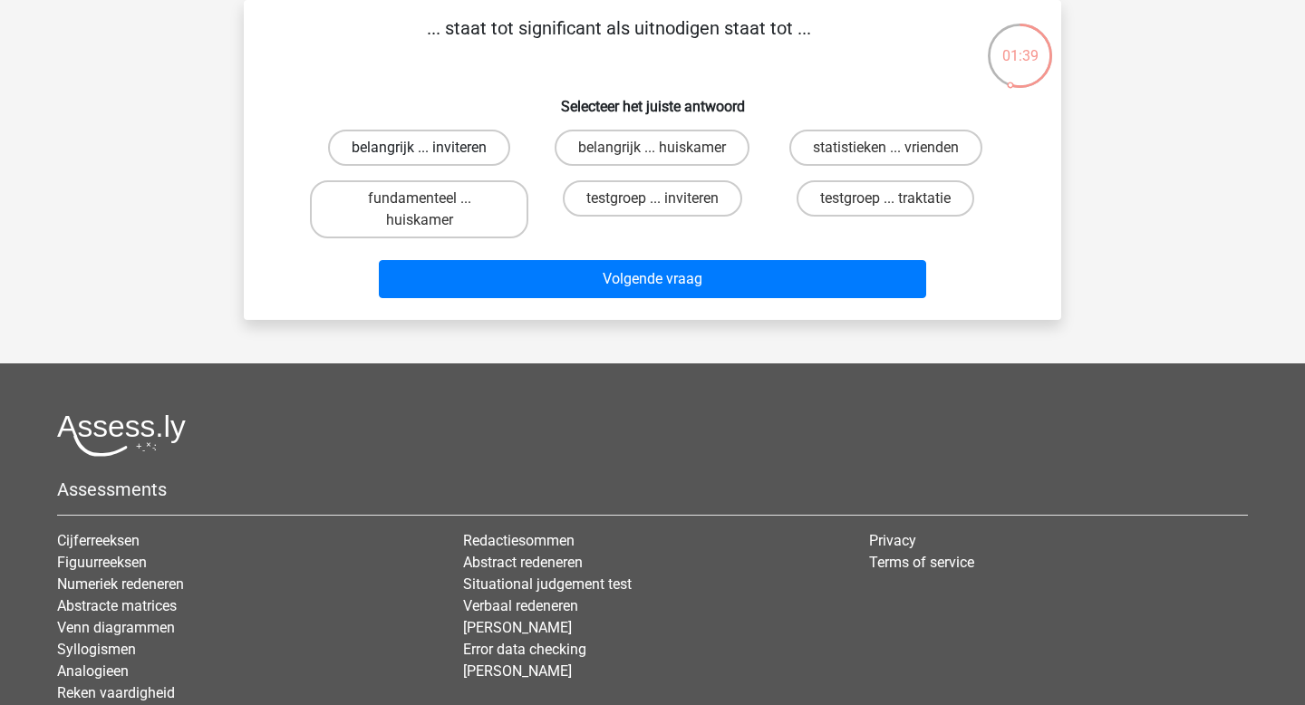
click at [433, 141] on label "belangrijk ... inviteren" at bounding box center [419, 148] width 182 height 36
click at [431, 148] on input "belangrijk ... inviteren" at bounding box center [426, 154] width 12 height 12
radio input "true"
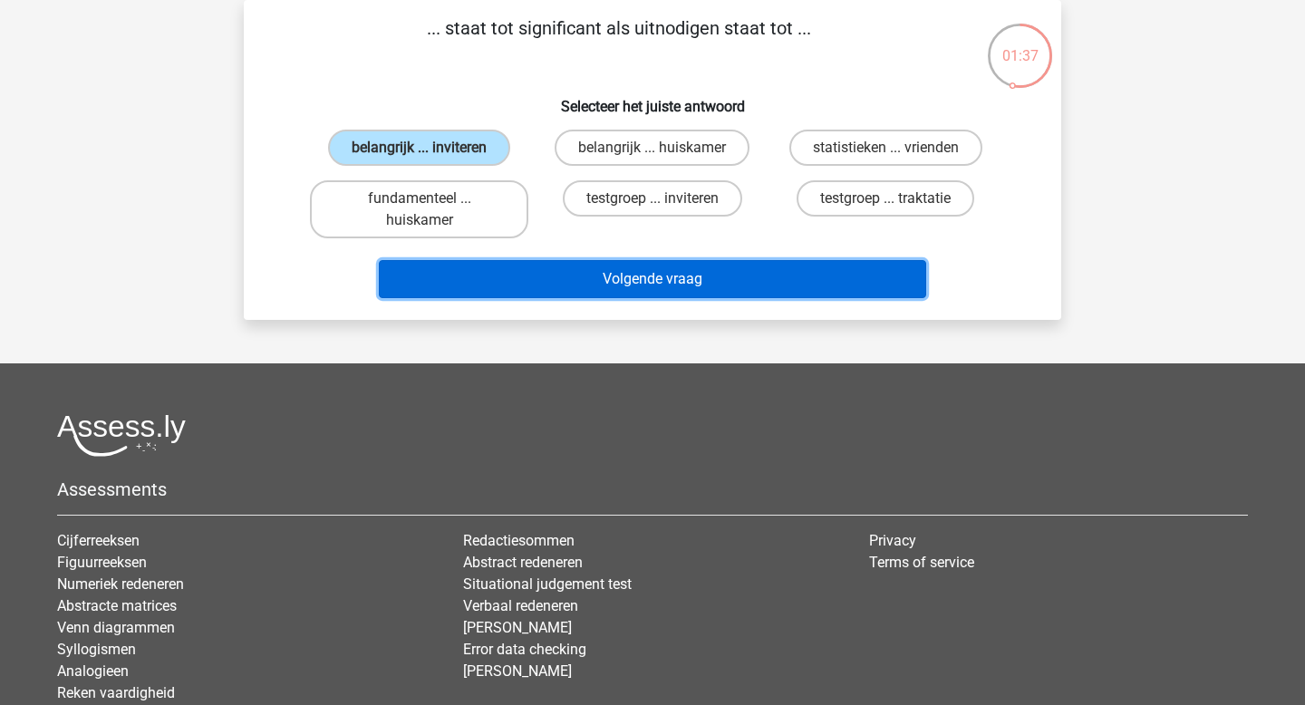
click at [509, 276] on button "Volgende vraag" at bounding box center [653, 279] width 548 height 38
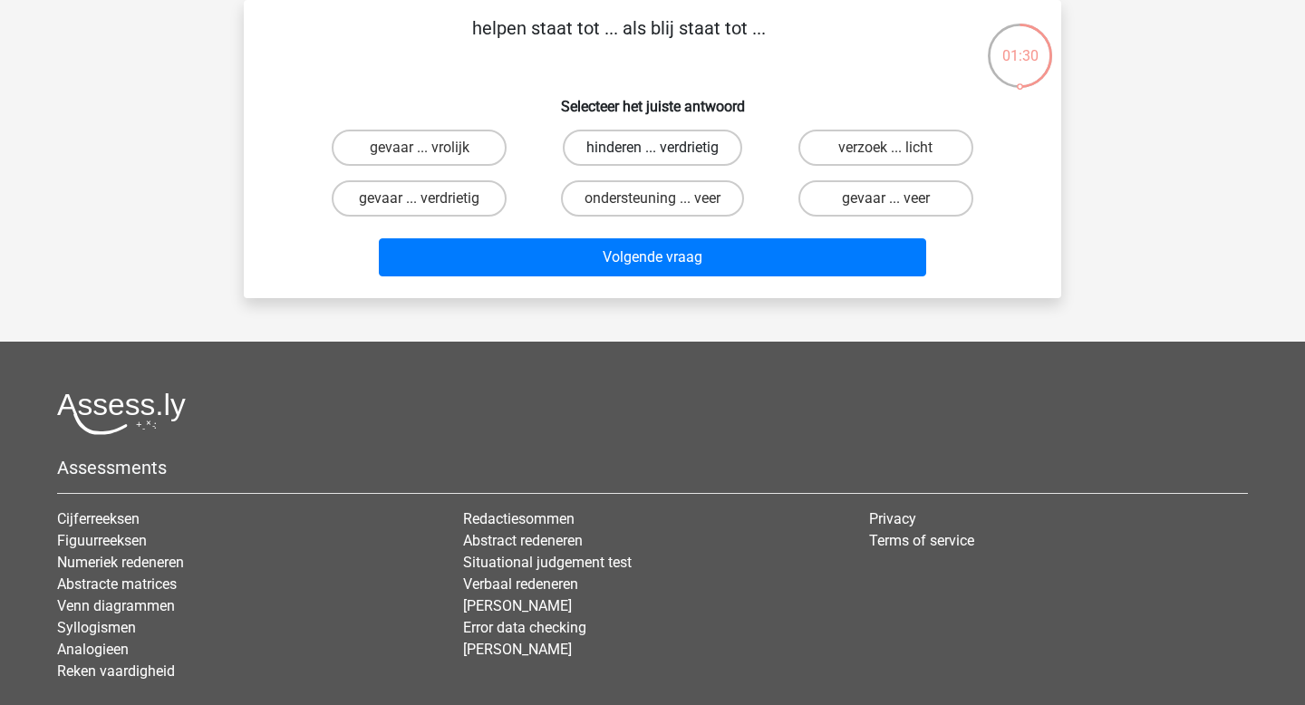
click at [639, 144] on label "hinderen ... verdrietig" at bounding box center [652, 148] width 179 height 36
click at [653, 148] on input "hinderen ... verdrietig" at bounding box center [659, 154] width 12 height 12
radio input "true"
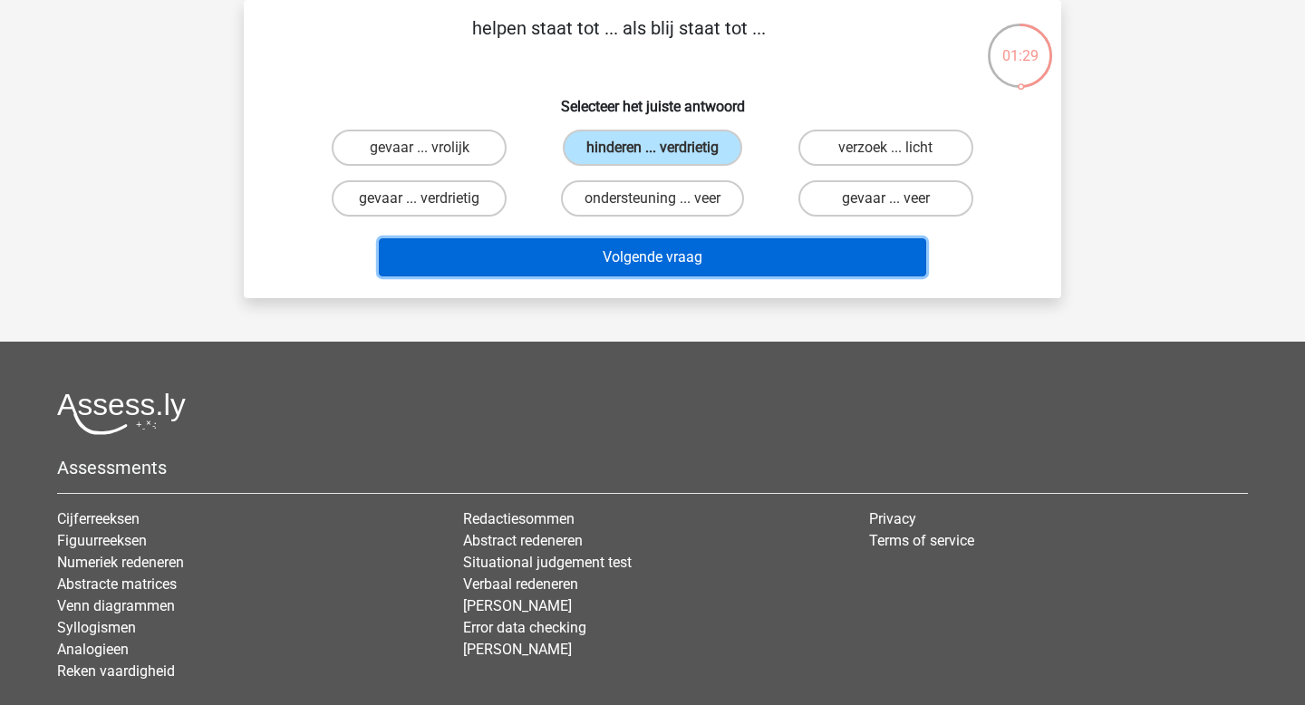
click at [654, 267] on button "Volgende vraag" at bounding box center [653, 257] width 548 height 38
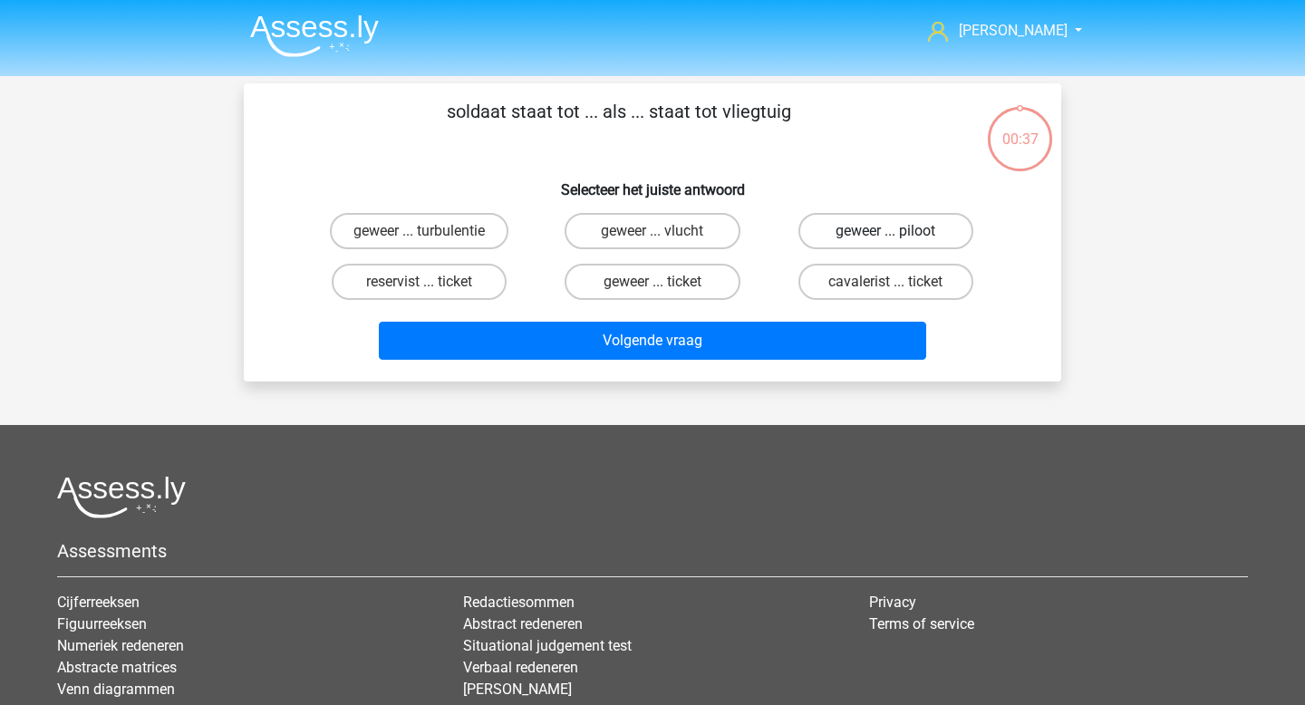
click at [846, 227] on label "geweer ... piloot" at bounding box center [886, 231] width 175 height 36
click at [886, 231] on input "geweer ... piloot" at bounding box center [892, 237] width 12 height 12
radio input "true"
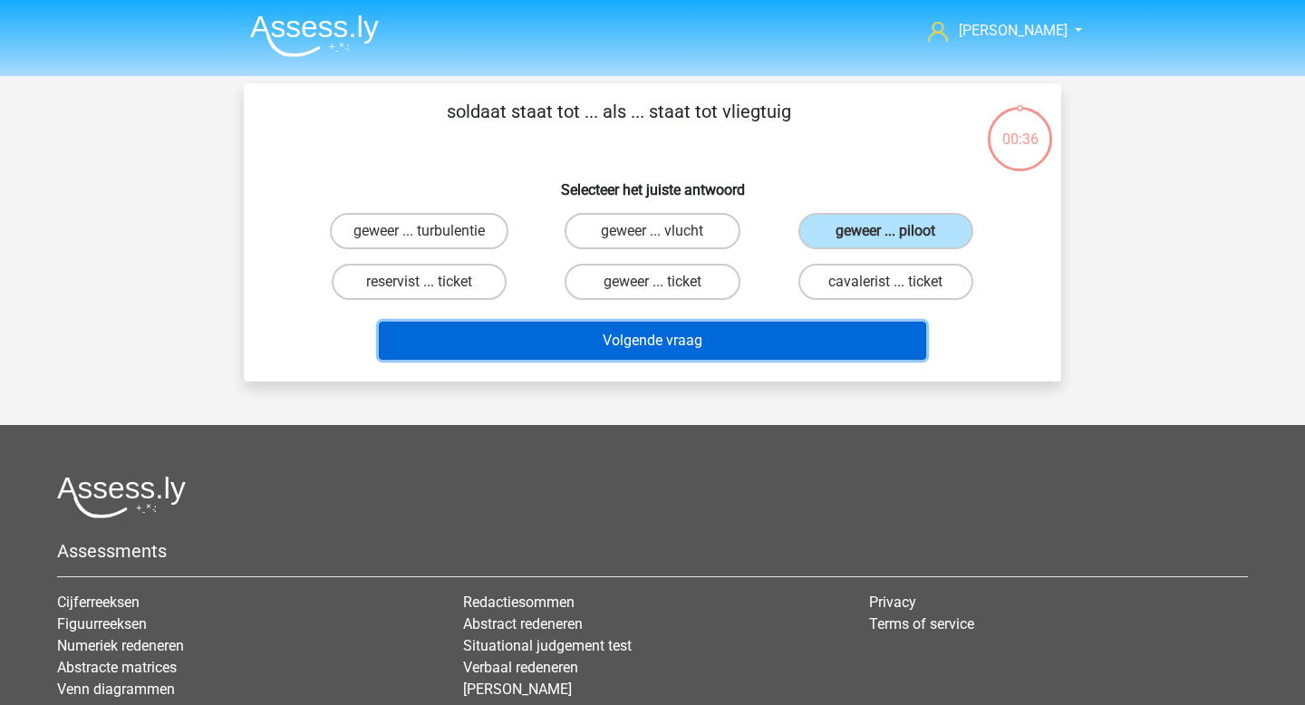
click at [817, 333] on button "Volgende vraag" at bounding box center [653, 341] width 548 height 38
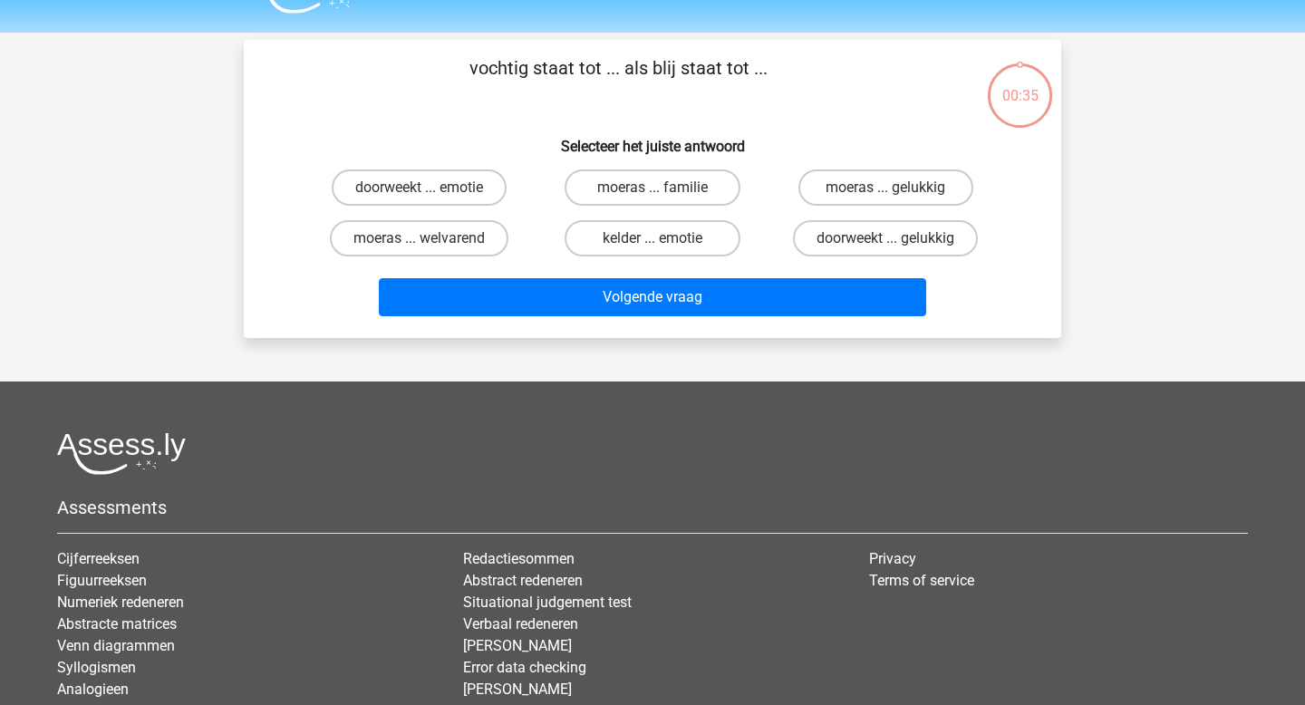
scroll to position [83, 0]
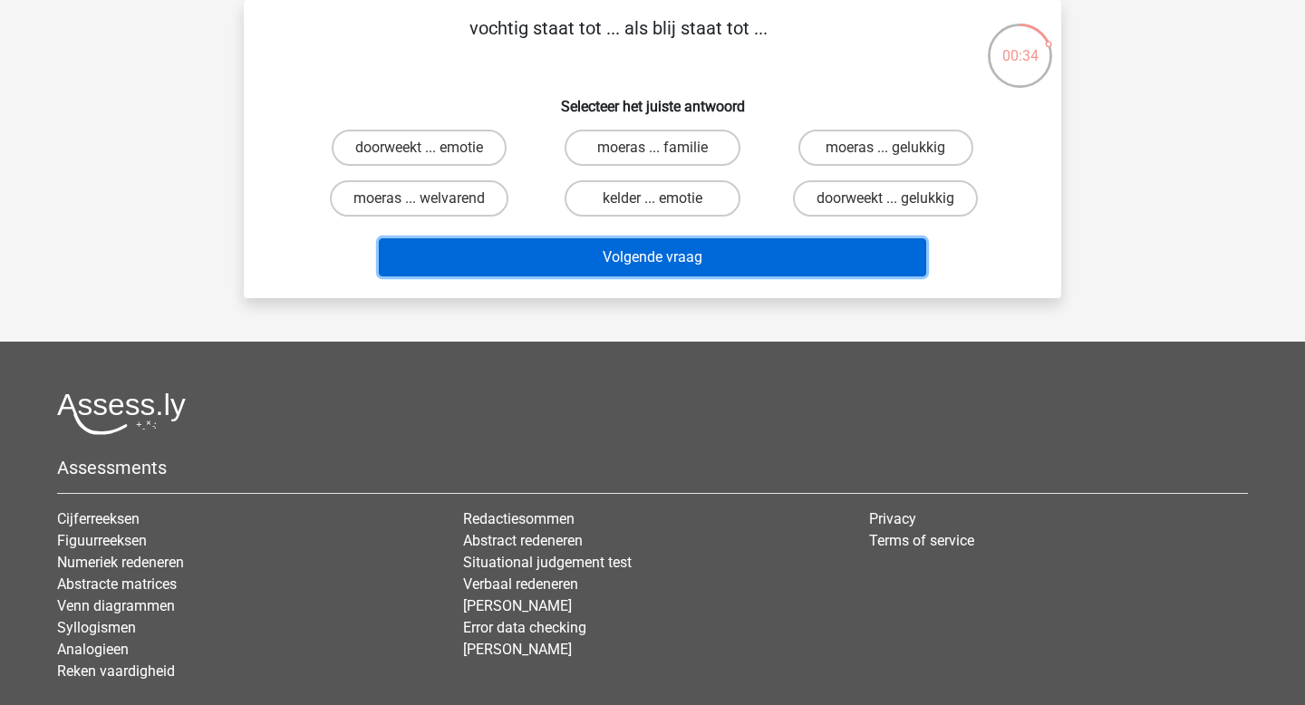
click at [690, 254] on button "Volgende vraag" at bounding box center [653, 257] width 548 height 38
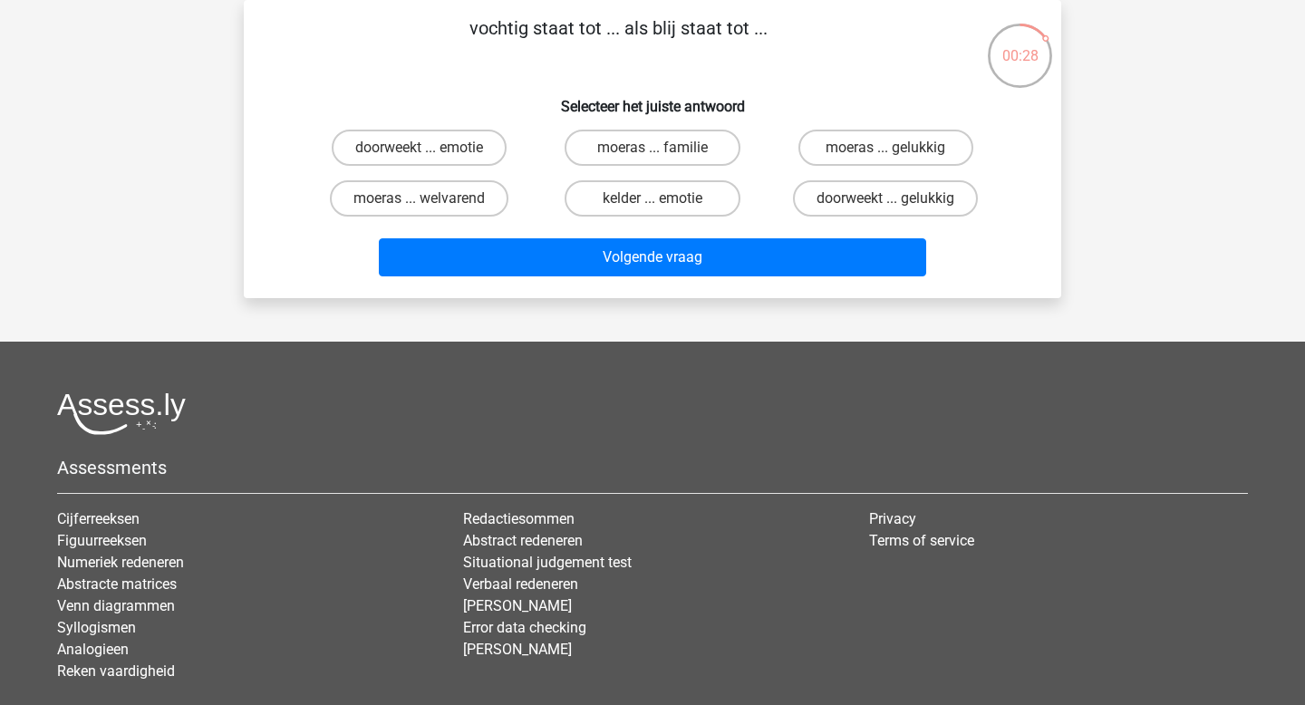
click at [295, 218] on div "doorweekt ... emotie moeras ... familie moeras ... gelukkig moeras ... welvaren…" at bounding box center [653, 173] width 760 height 102
click at [826, 194] on label "doorweekt ... gelukkig" at bounding box center [885, 198] width 185 height 36
click at [886, 199] on input "doorweekt ... gelukkig" at bounding box center [892, 205] width 12 height 12
radio input "true"
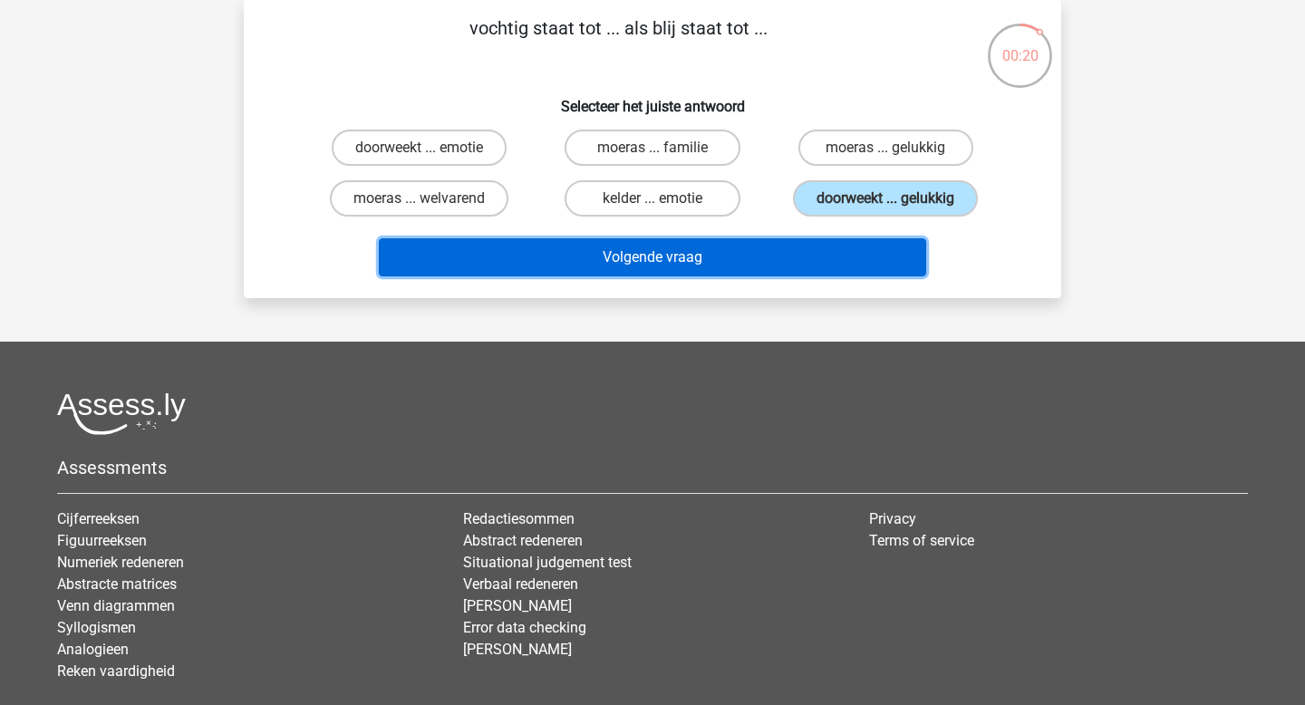
click at [801, 254] on button "Volgende vraag" at bounding box center [653, 257] width 548 height 38
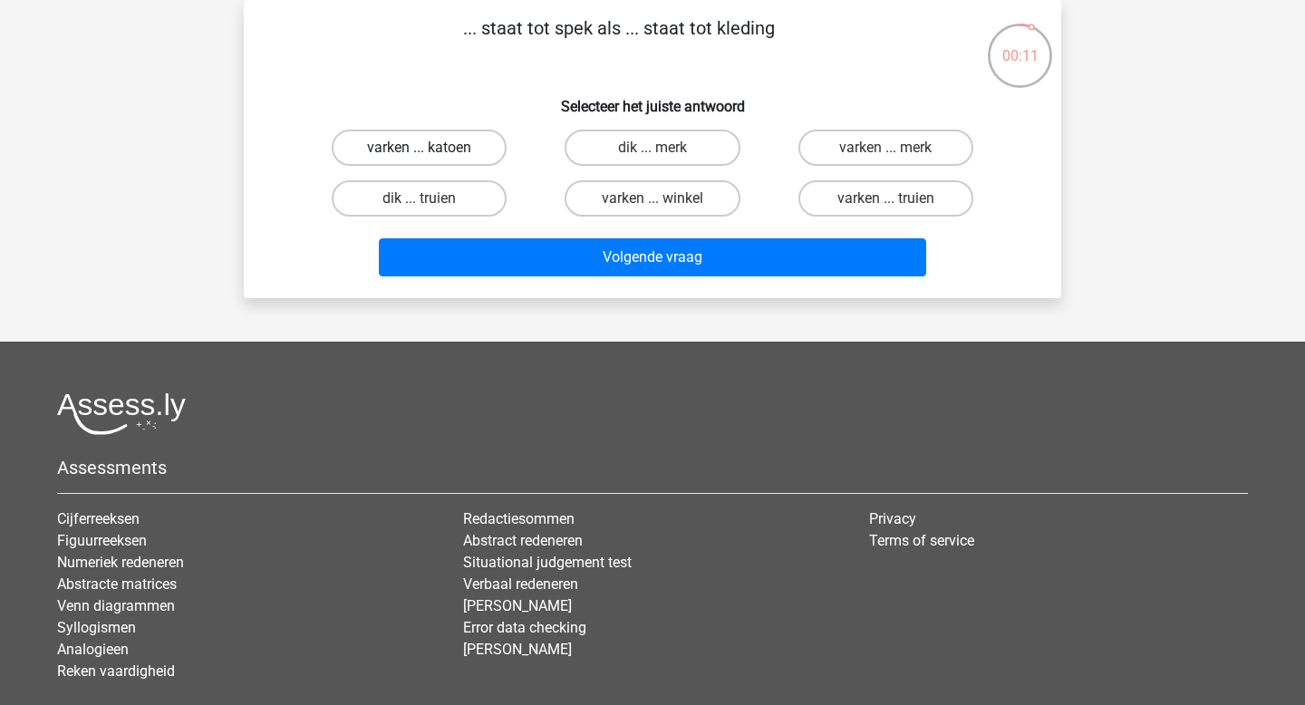
click at [436, 141] on label "varken ... katoen" at bounding box center [419, 148] width 175 height 36
click at [431, 148] on input "varken ... katoen" at bounding box center [426, 154] width 12 height 12
radio input "true"
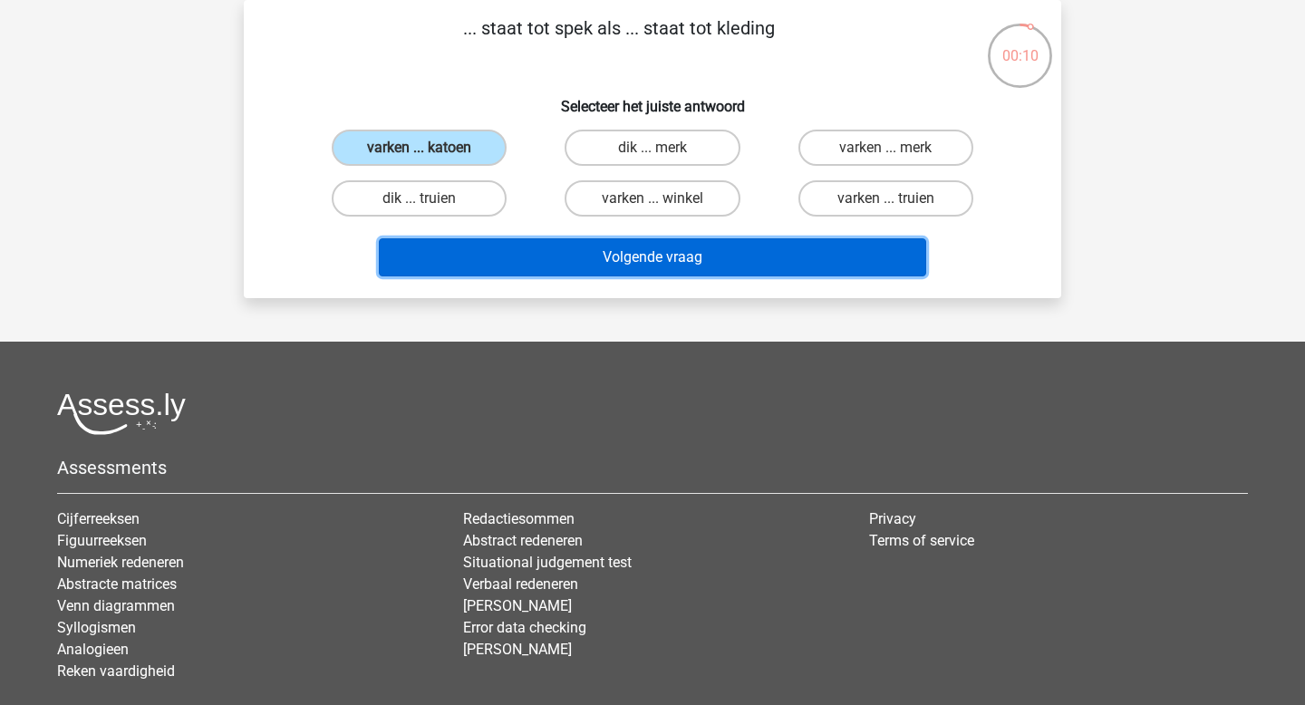
click at [528, 253] on button "Volgende vraag" at bounding box center [653, 257] width 548 height 38
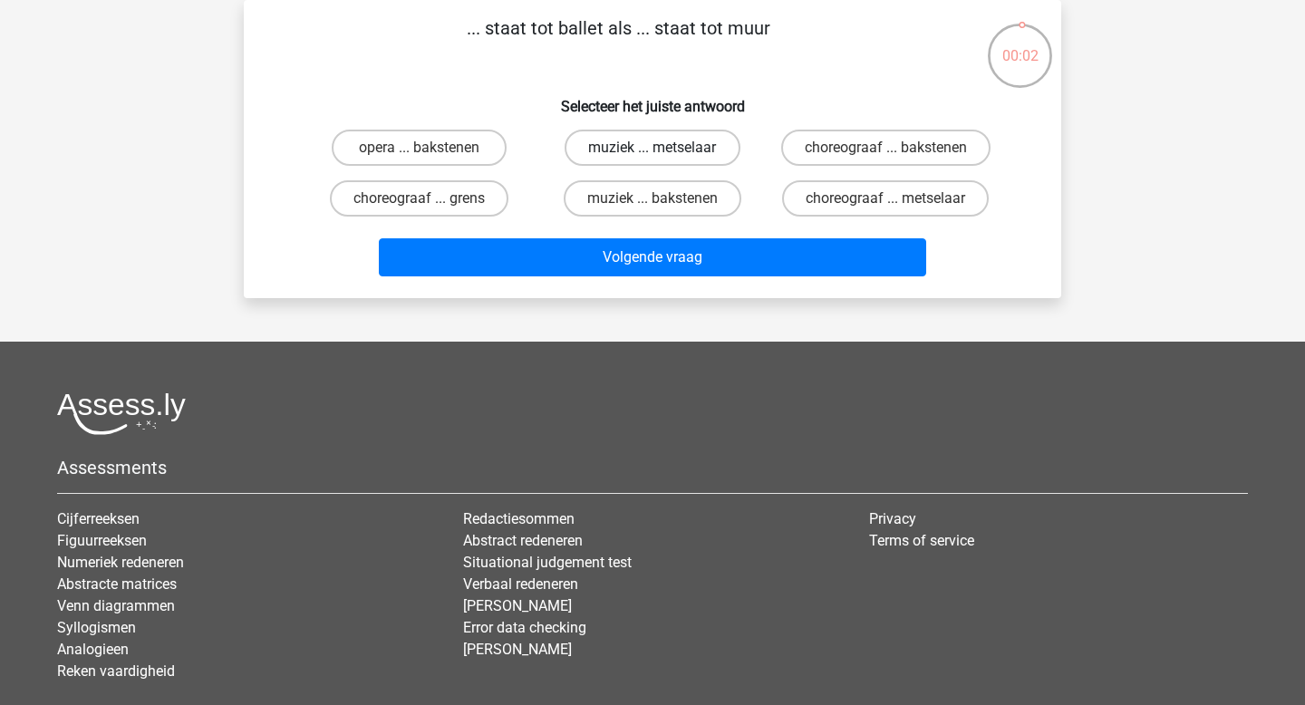
click at [610, 144] on label "muziek ... metselaar" at bounding box center [652, 148] width 175 height 36
click at [653, 148] on input "muziek ... metselaar" at bounding box center [659, 154] width 12 height 12
radio input "true"
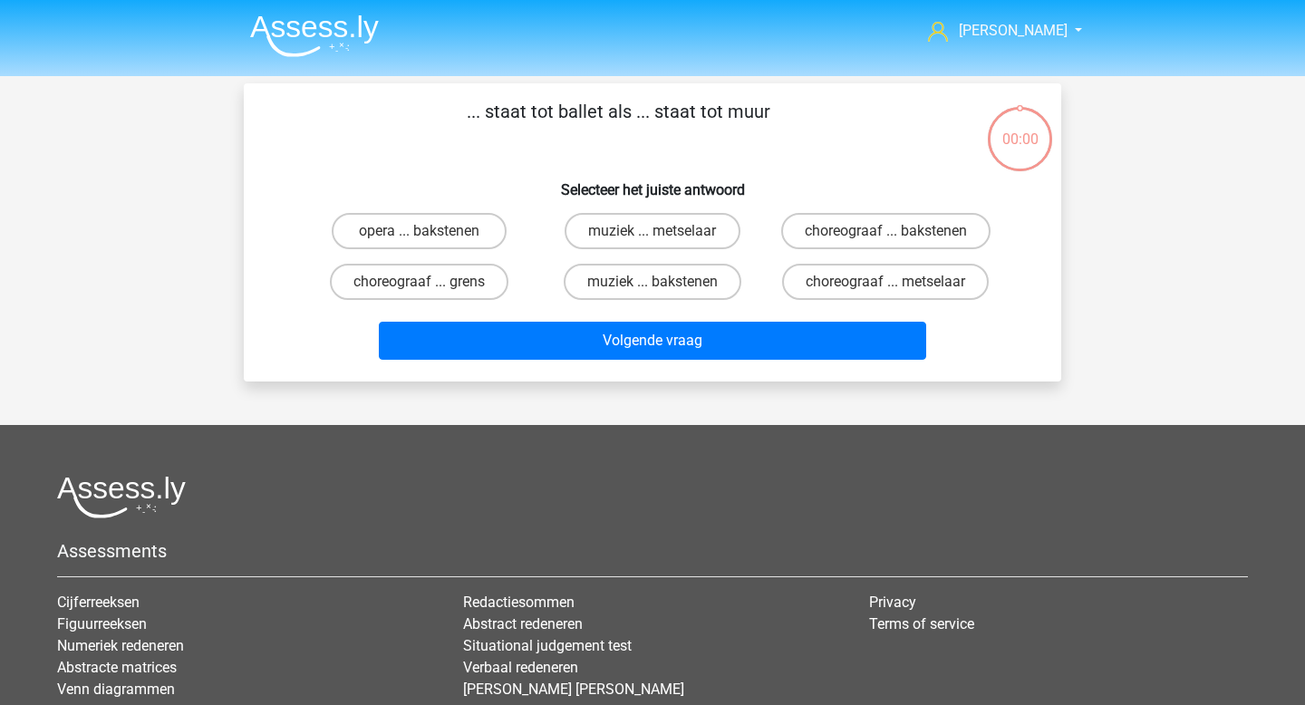
scroll to position [83, 0]
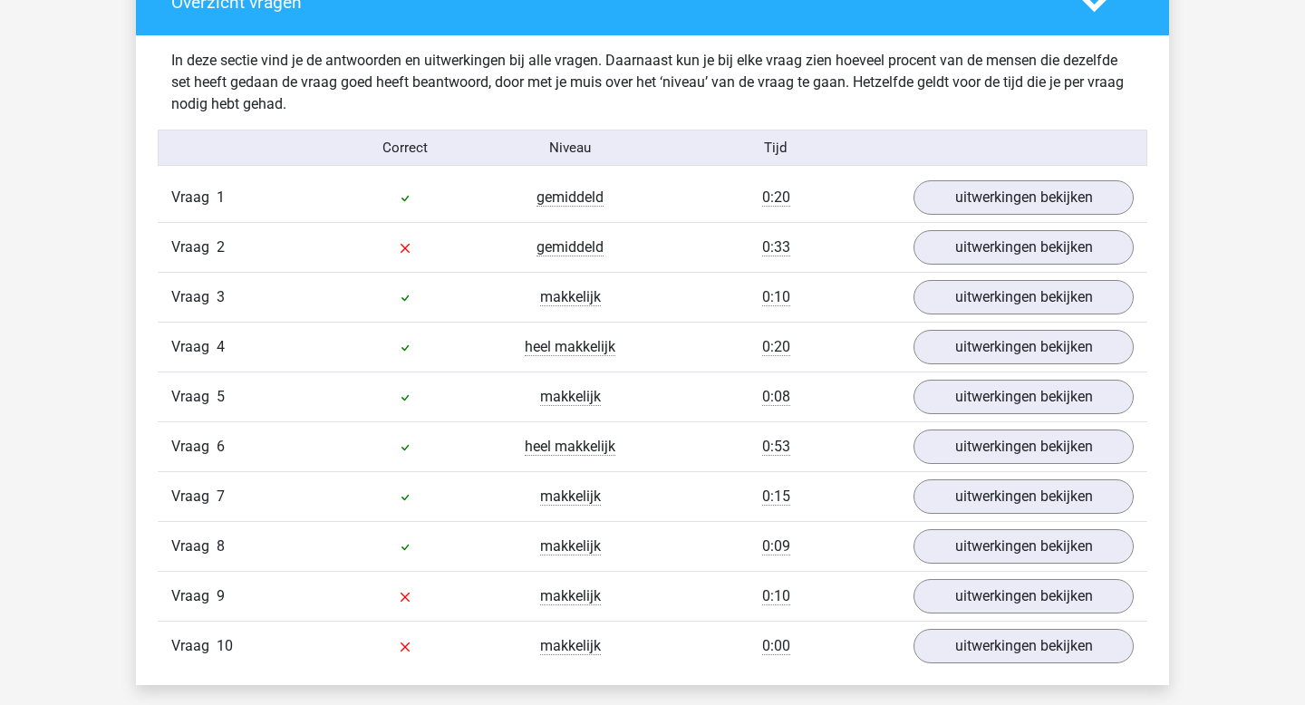
scroll to position [1053, 0]
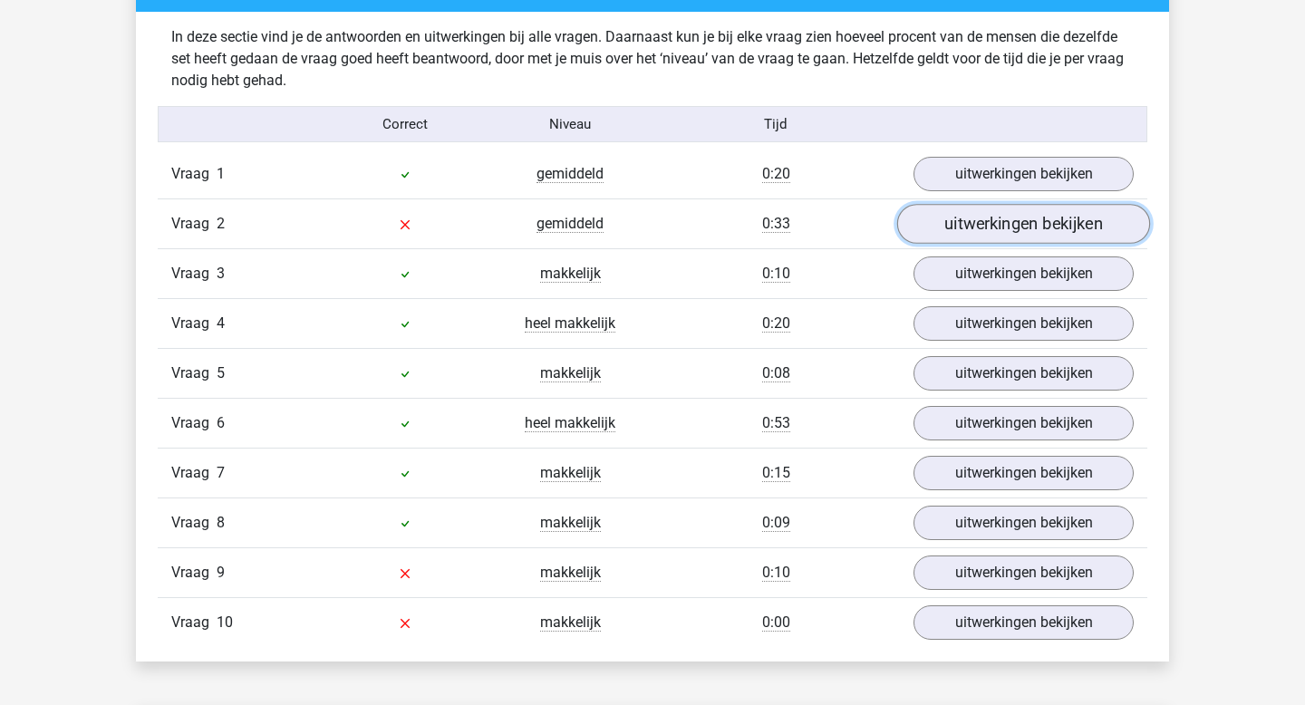
click at [958, 228] on link "uitwerkingen bekijken" at bounding box center [1023, 225] width 253 height 40
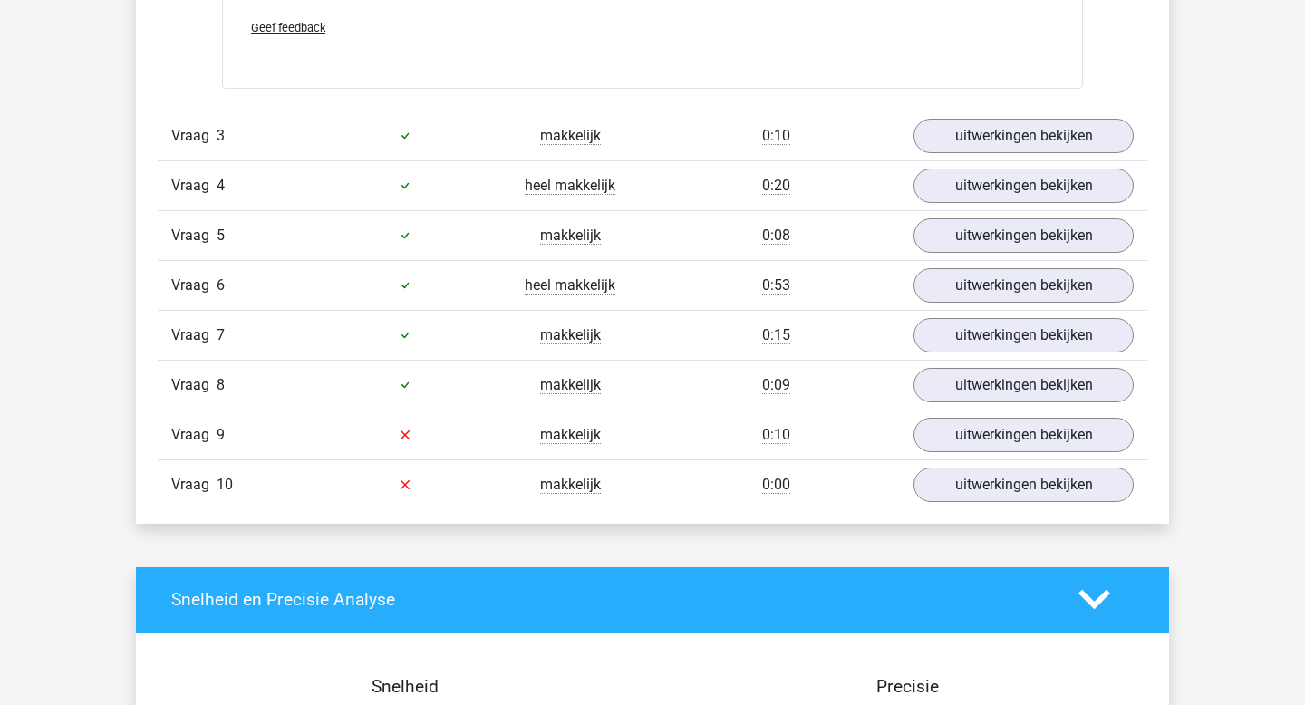
scroll to position [1624, 0]
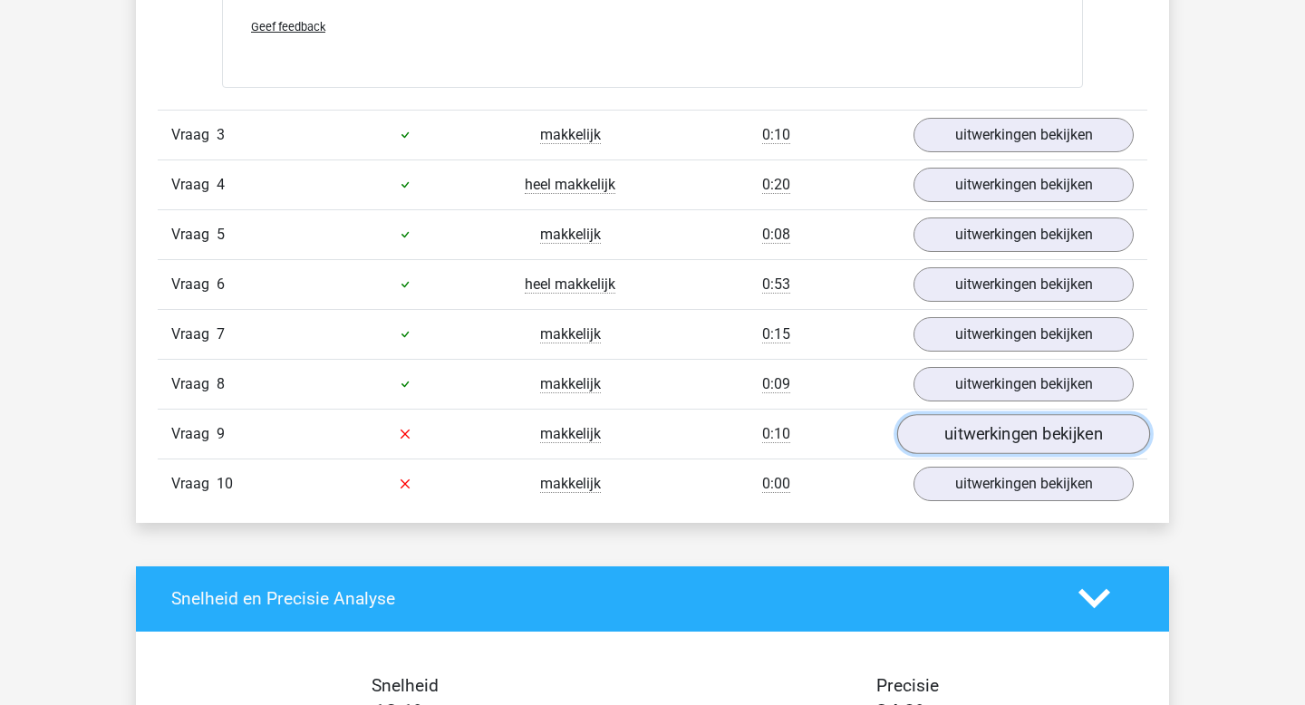
click at [927, 432] on link "uitwerkingen bekijken" at bounding box center [1023, 434] width 253 height 40
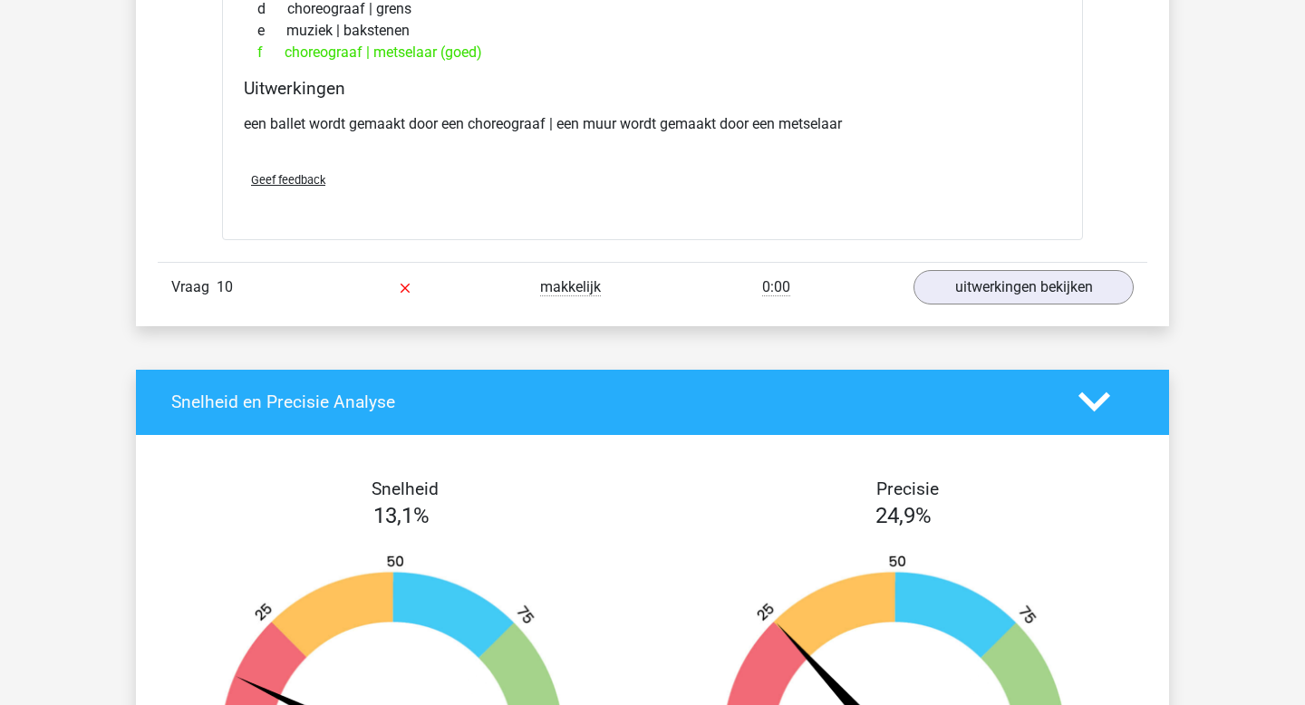
scroll to position [2248, 0]
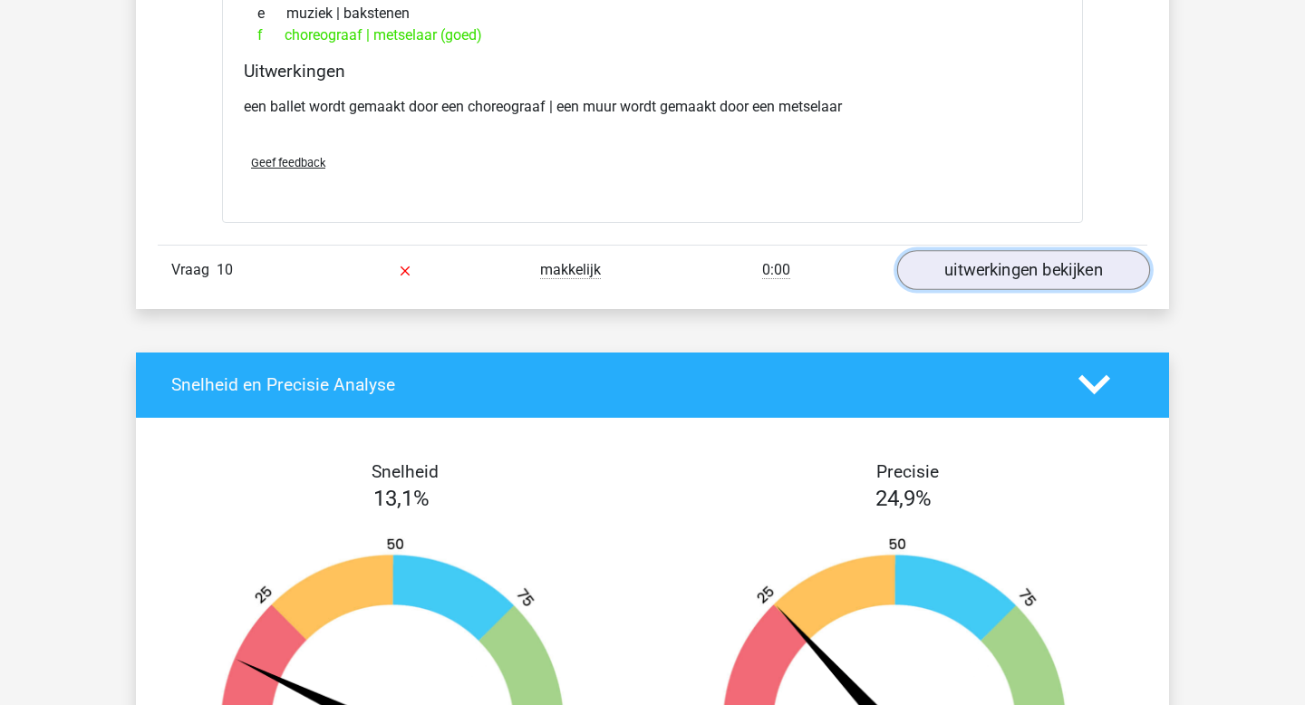
click at [941, 260] on link "uitwerkingen bekijken" at bounding box center [1023, 270] width 253 height 40
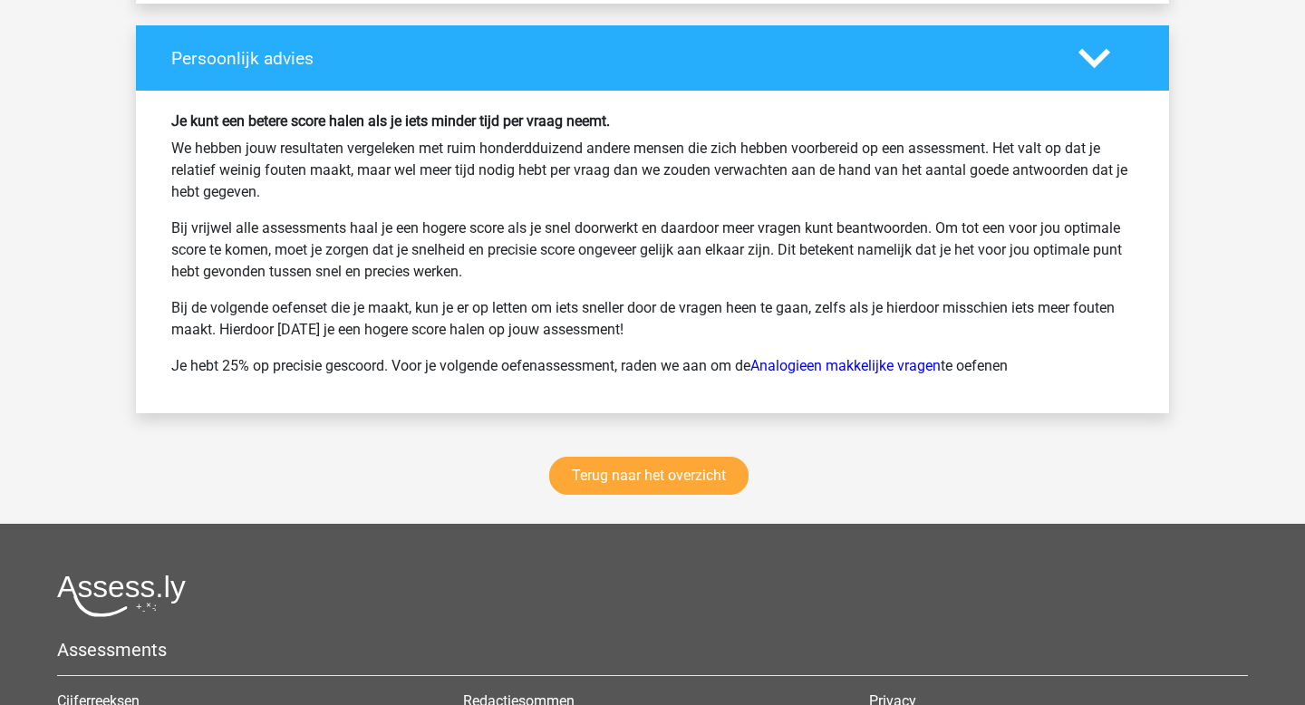
scroll to position [3609, 0]
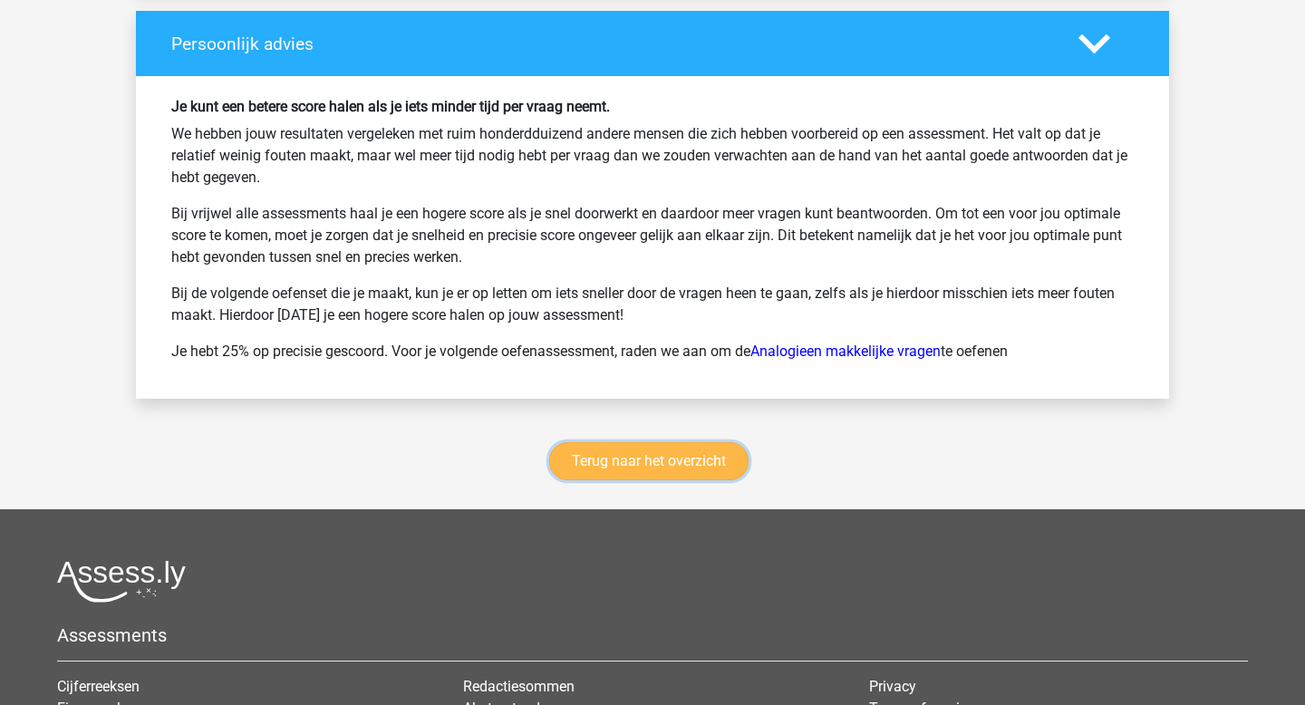
click at [660, 456] on link "Terug naar het overzicht" at bounding box center [648, 461] width 199 height 38
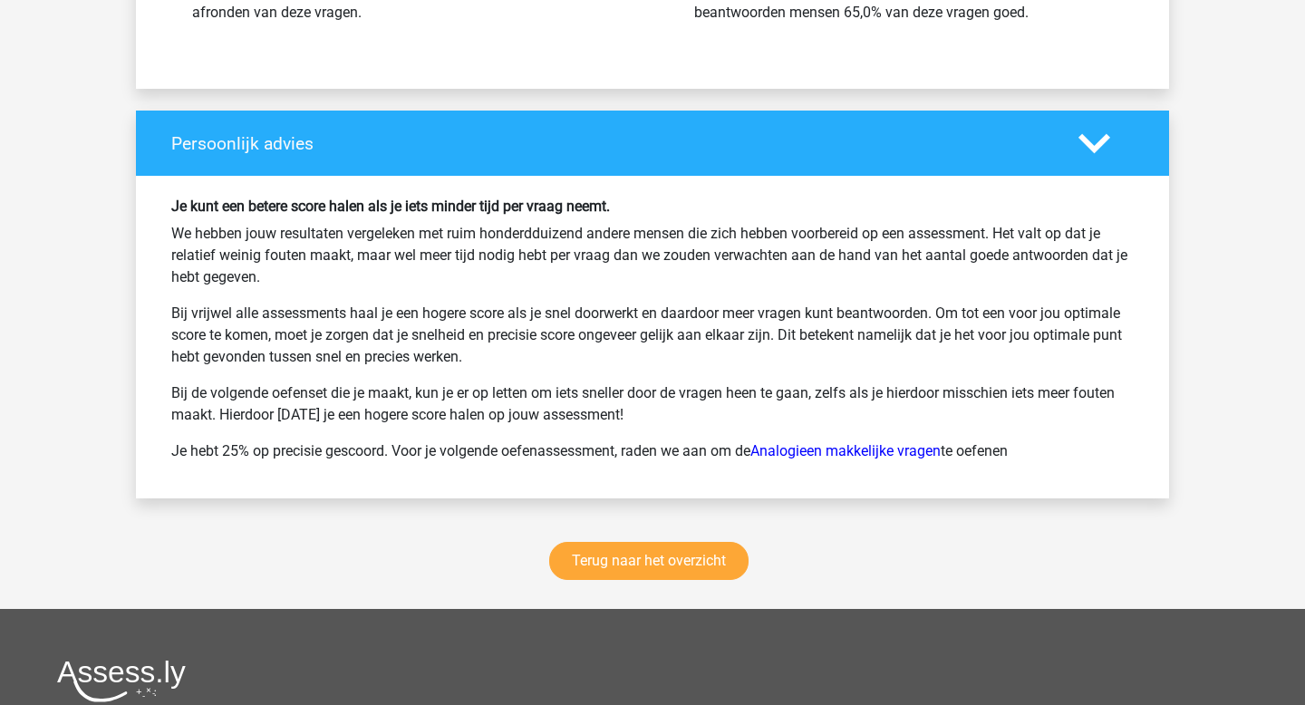
scroll to position [3533, 0]
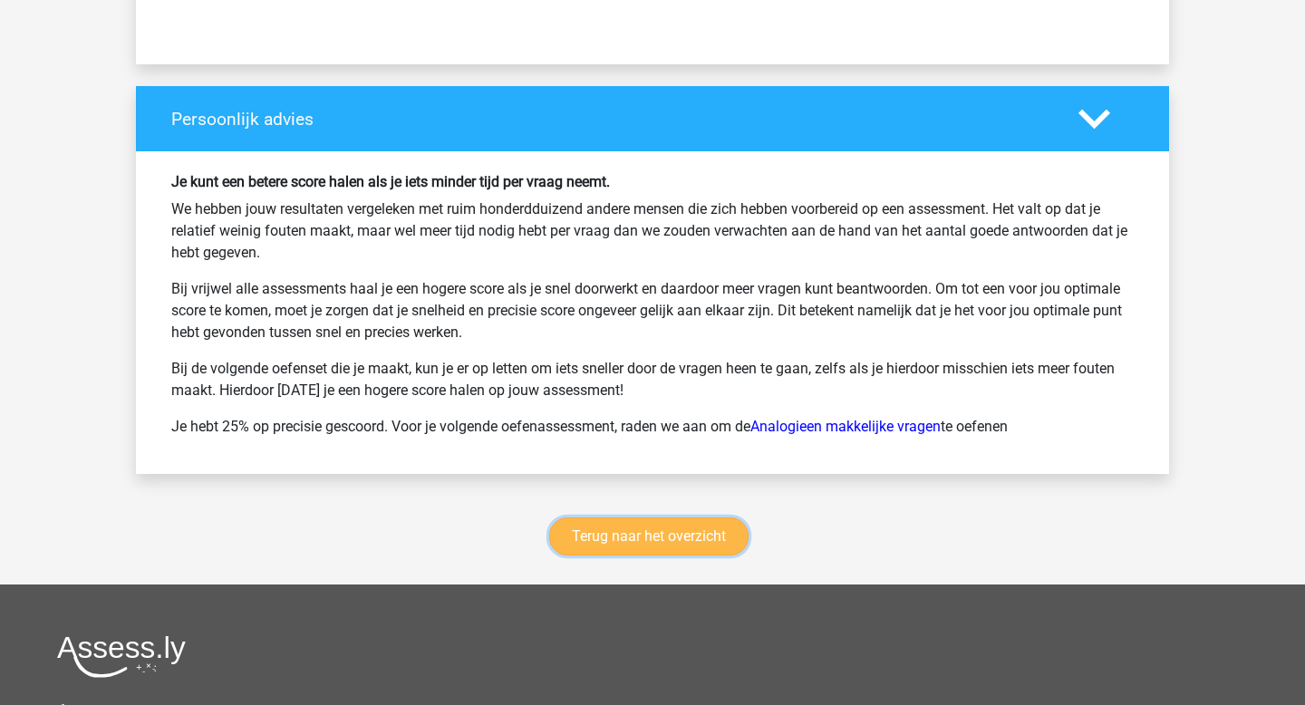
click at [579, 542] on link "Terug naar het overzicht" at bounding box center [648, 537] width 199 height 38
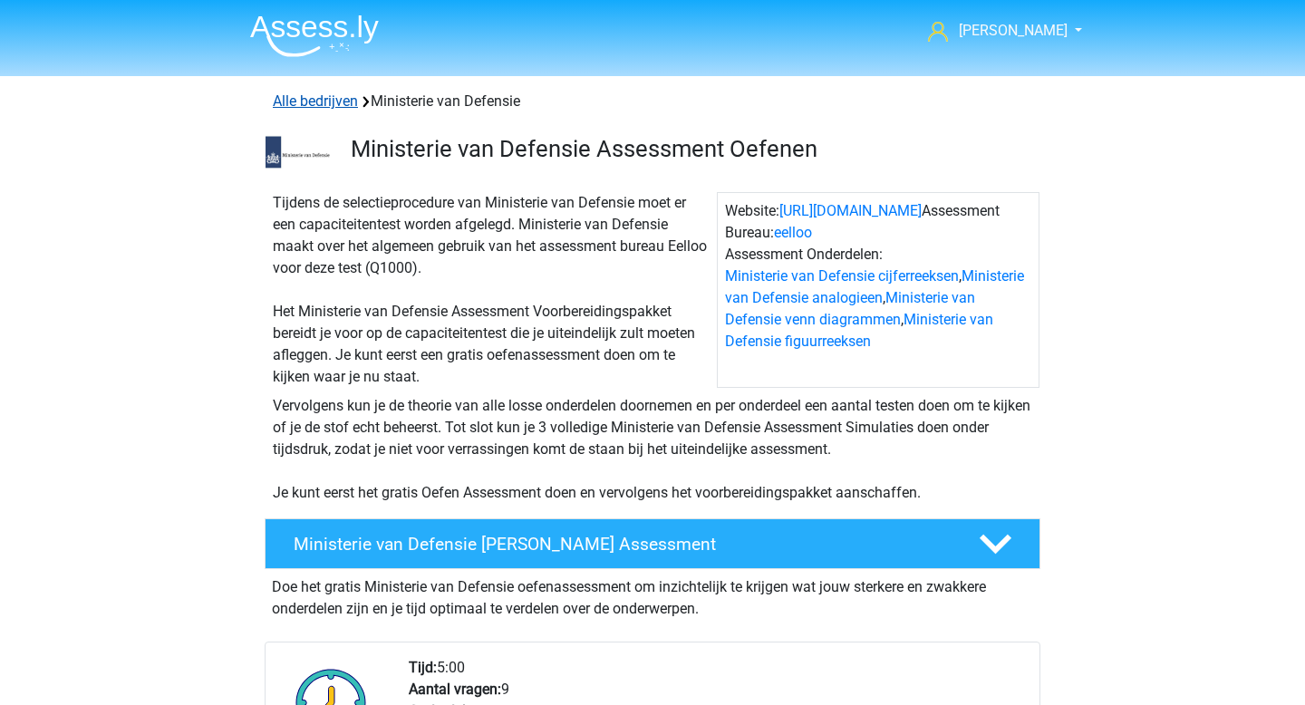
click at [296, 98] on link "Alle bedrijven" at bounding box center [315, 100] width 85 height 17
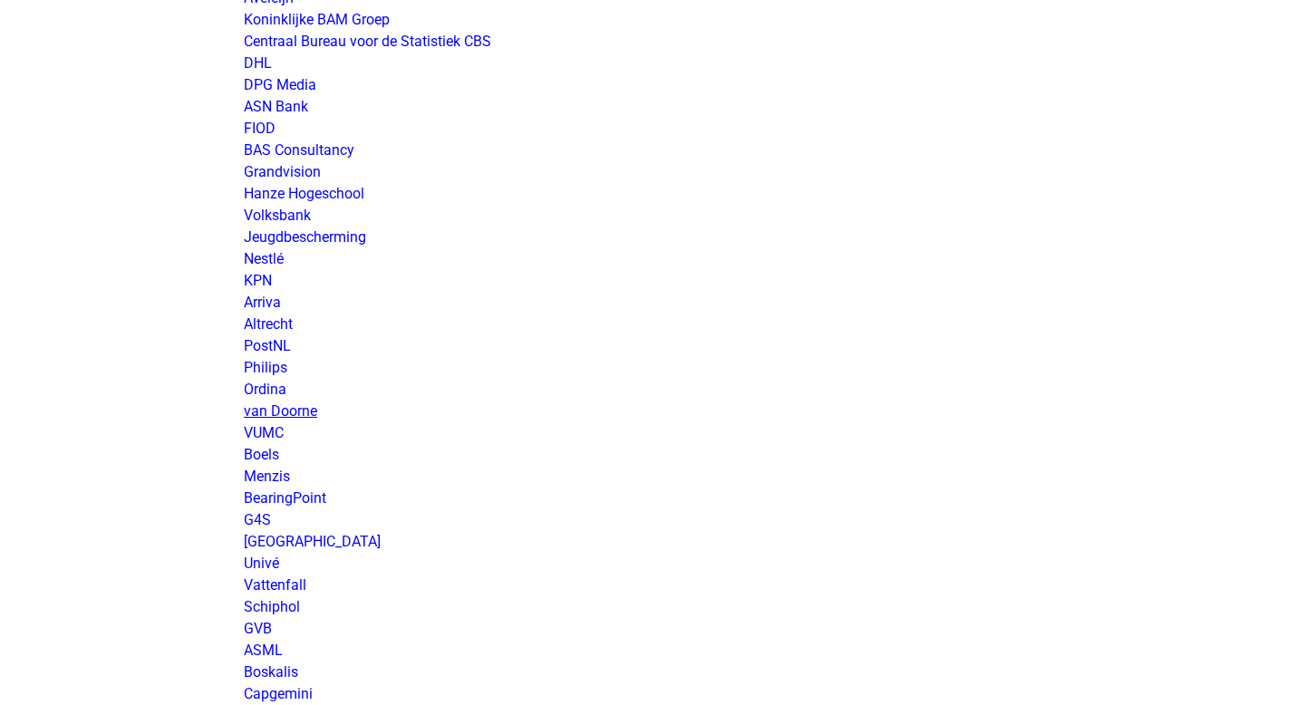
scroll to position [2248, 0]
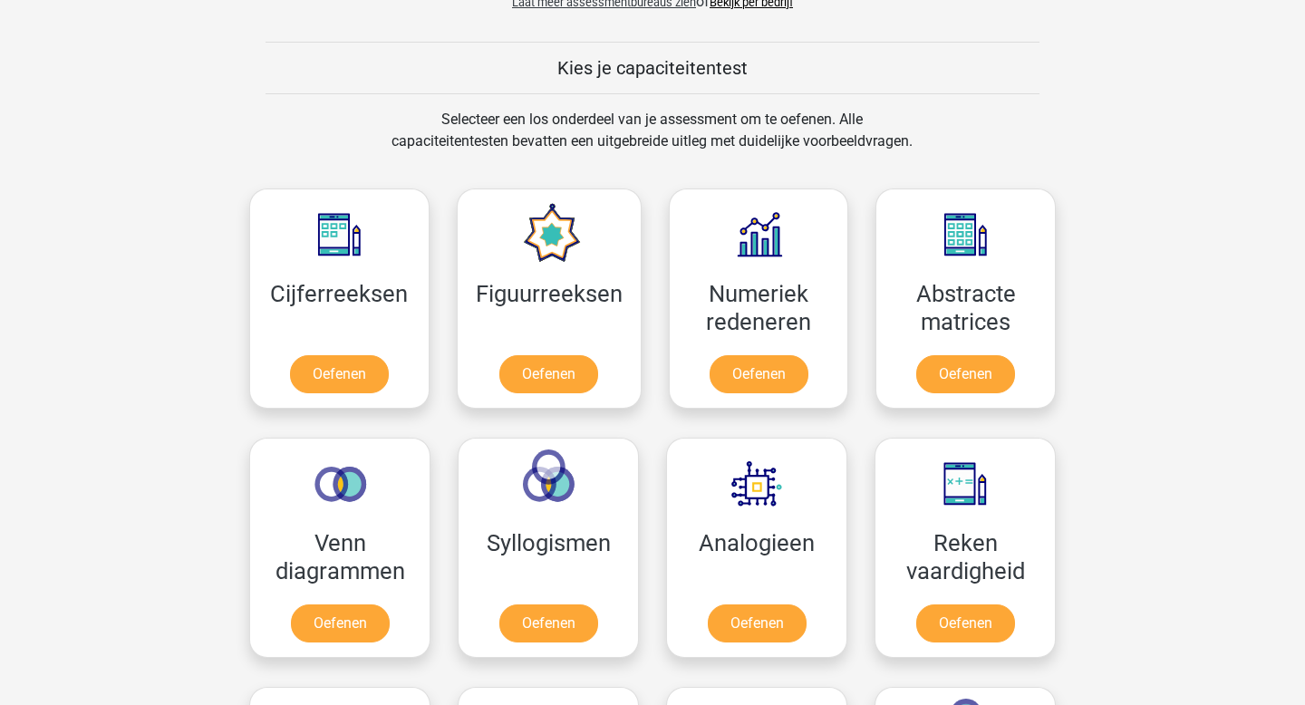
scroll to position [663, 0]
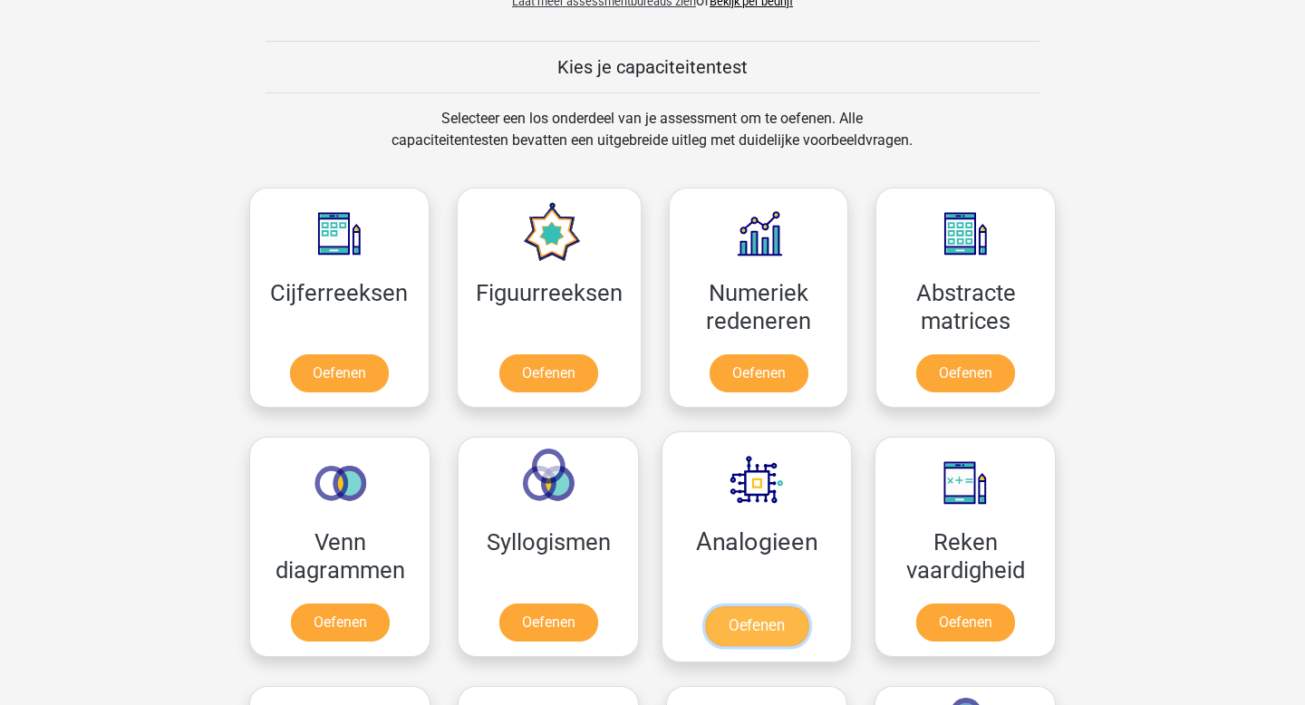
click at [742, 606] on link "Oefenen" at bounding box center [756, 626] width 103 height 40
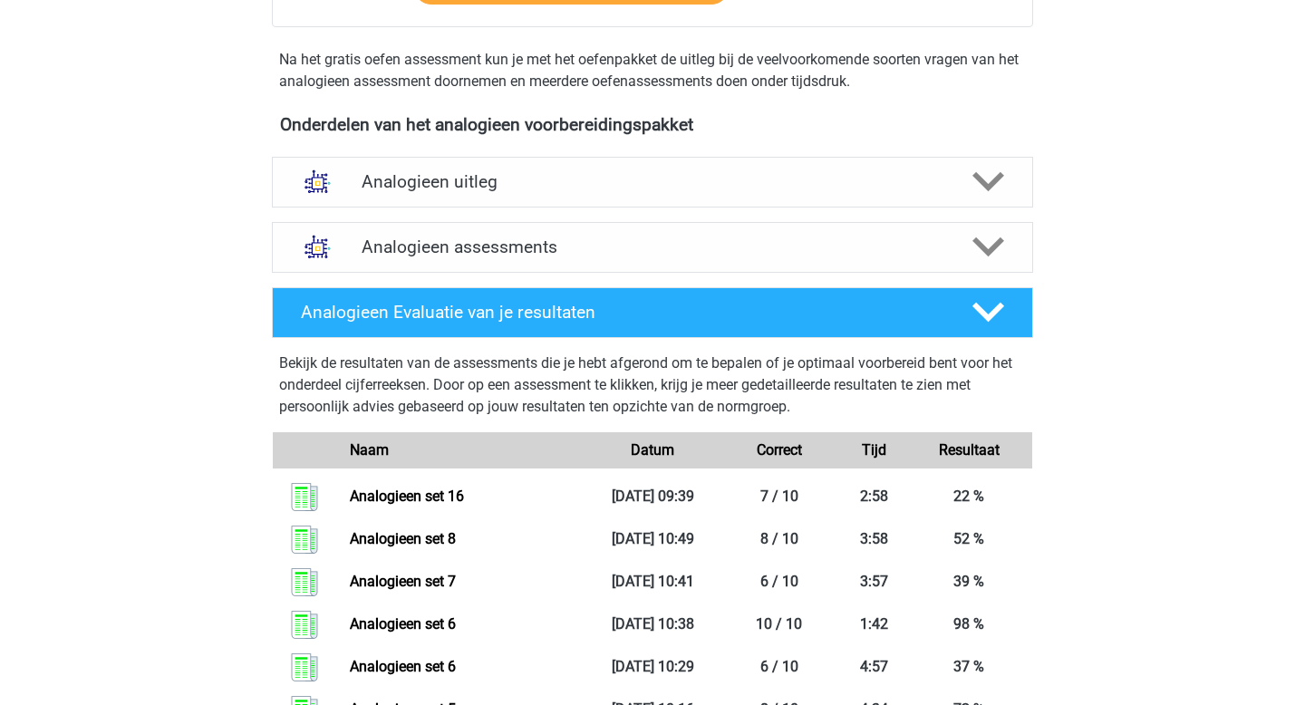
scroll to position [518, 0]
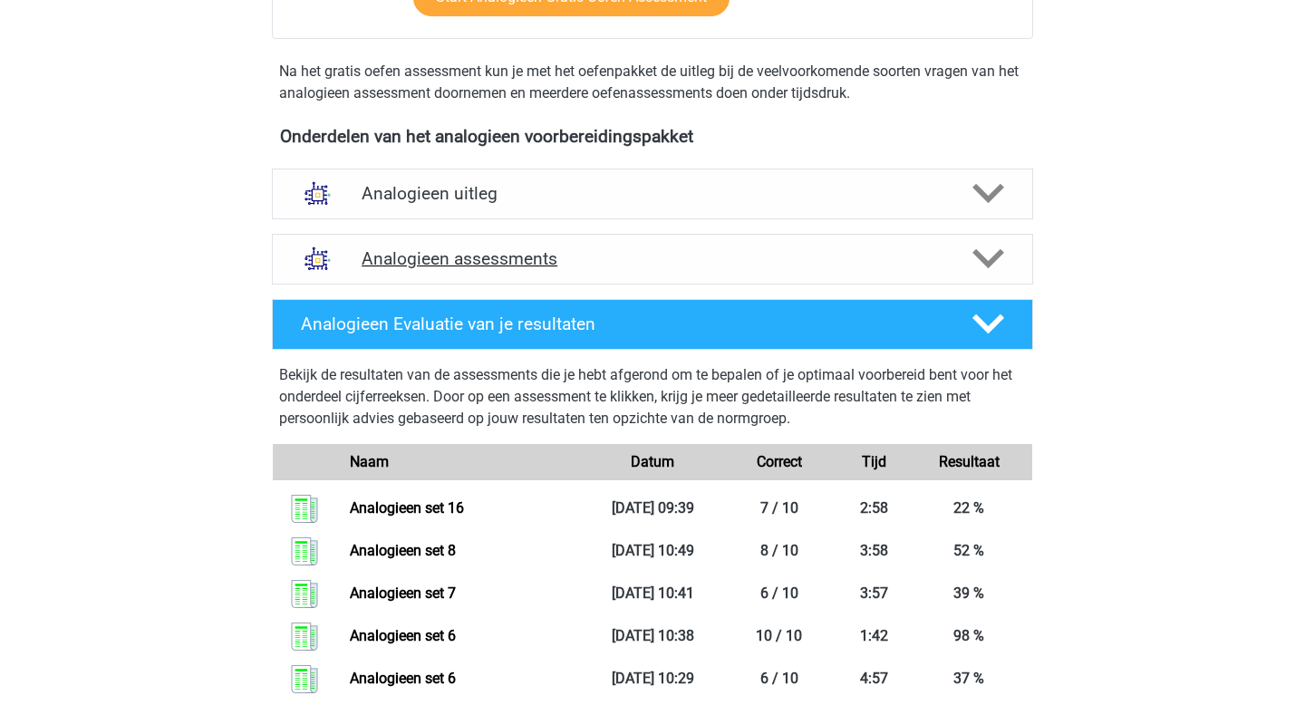
click at [553, 259] on h4 "Analogieen assessments" at bounding box center [653, 258] width 582 height 21
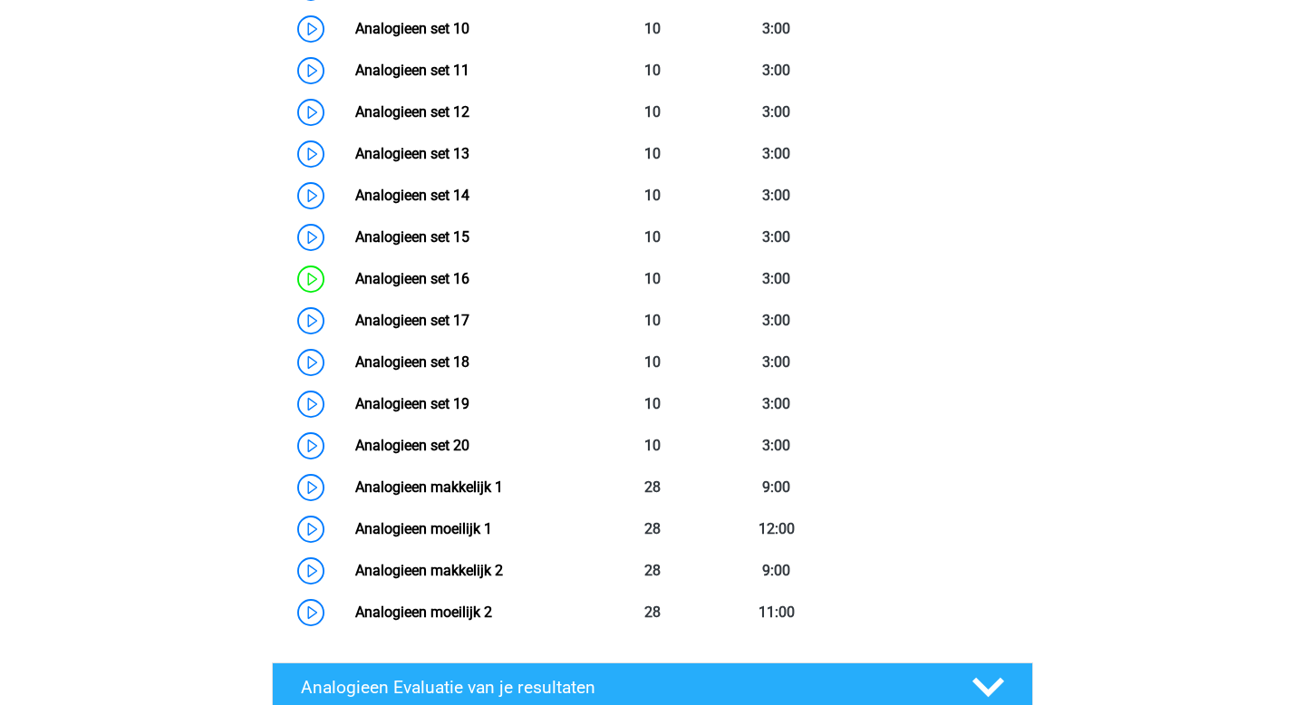
scroll to position [1293, 0]
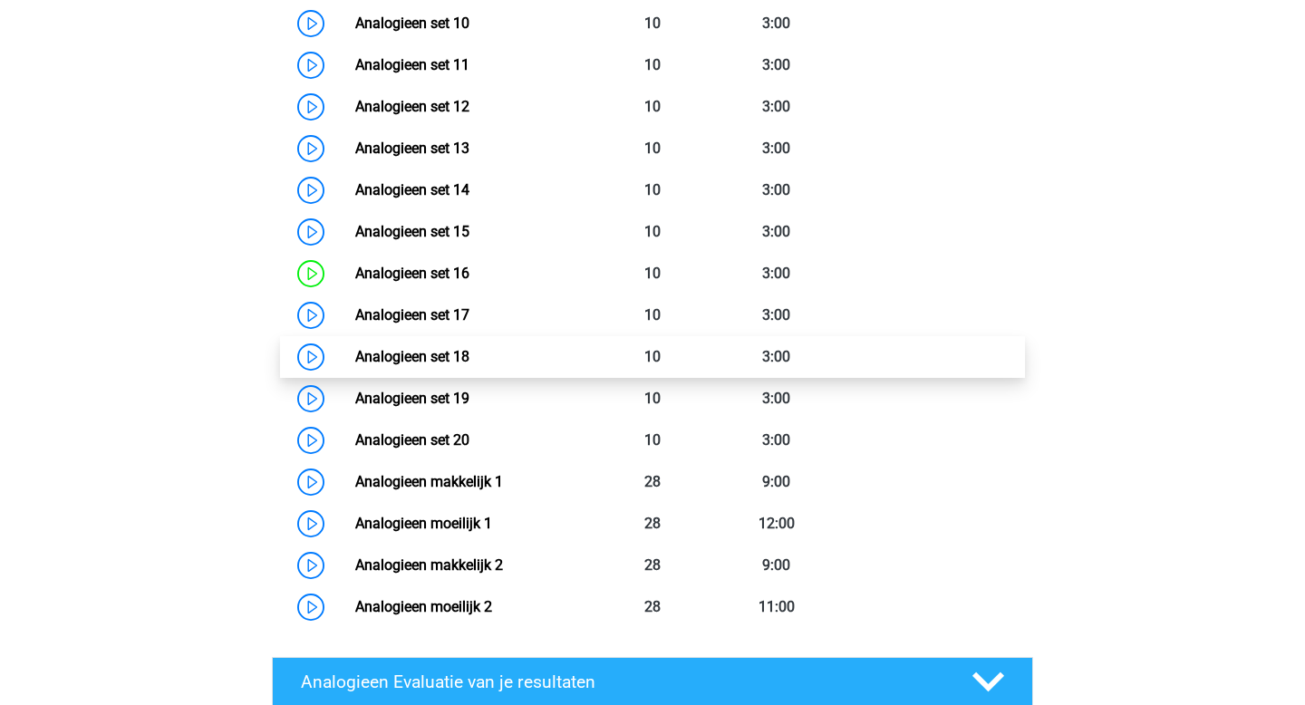
click at [412, 357] on link "Analogieen set 18" at bounding box center [412, 356] width 114 height 17
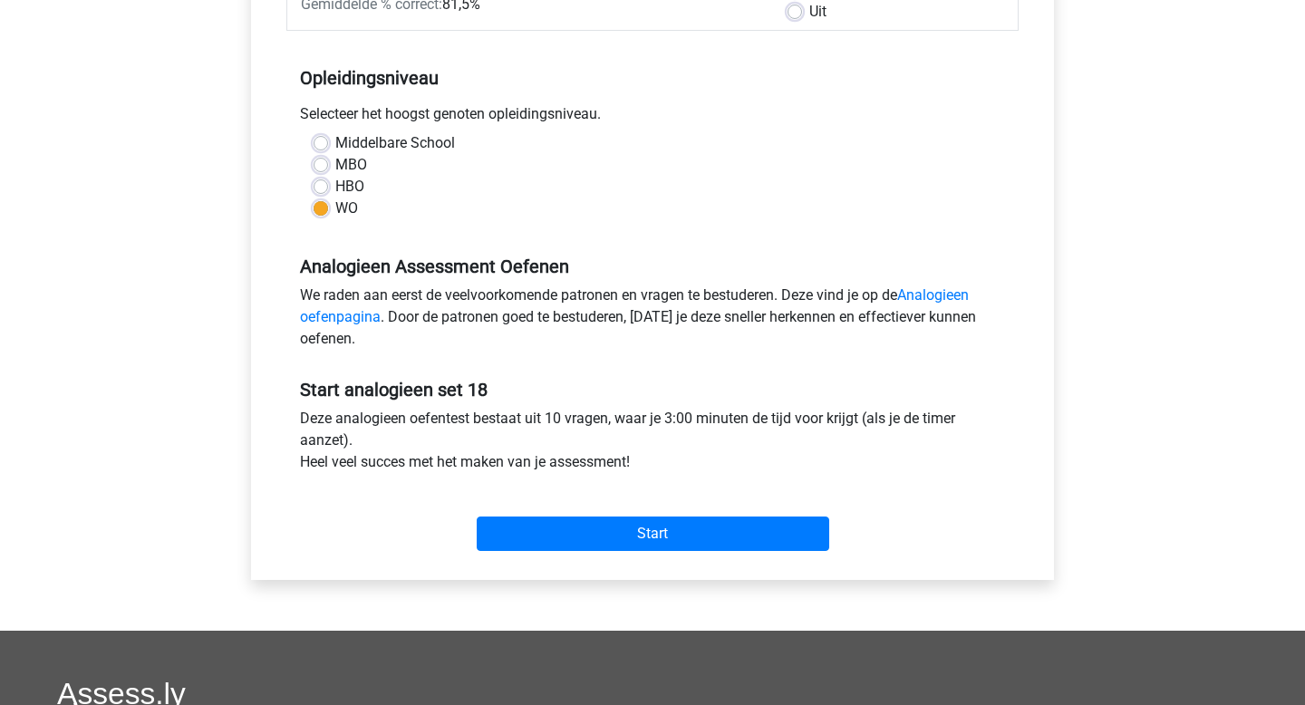
scroll to position [324, 0]
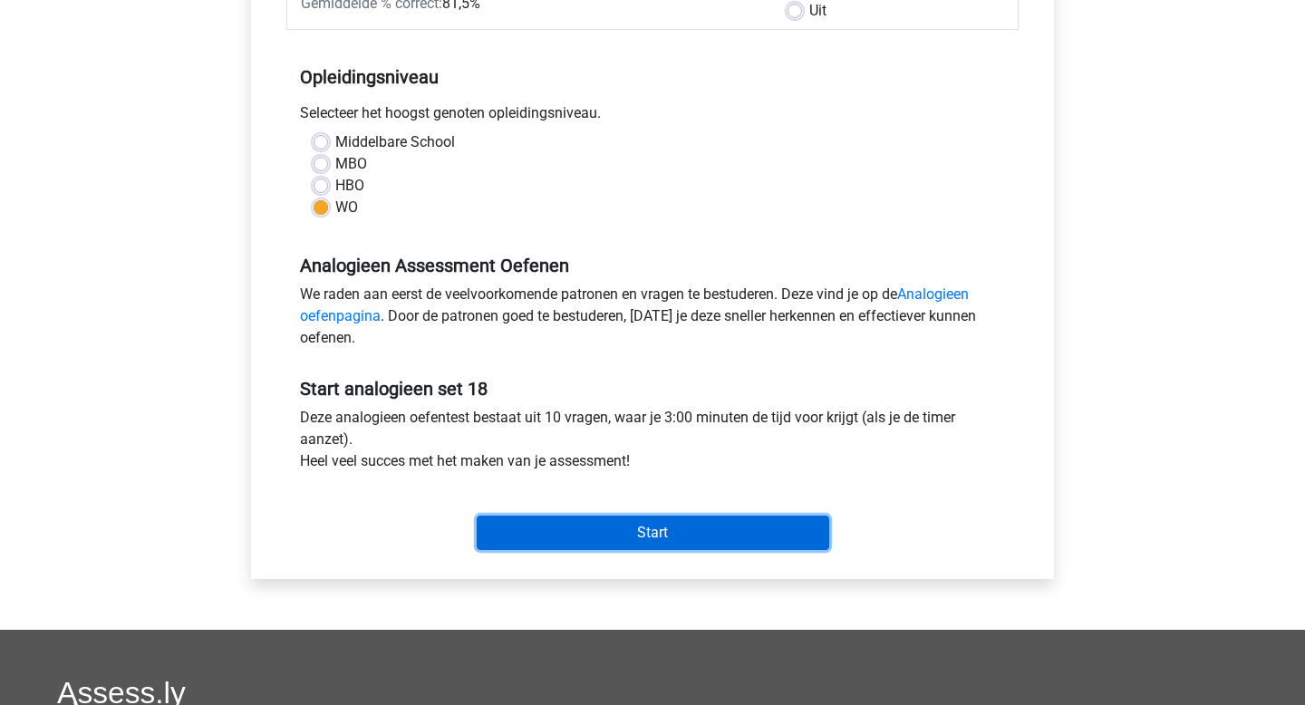
click at [534, 538] on input "Start" at bounding box center [653, 533] width 353 height 34
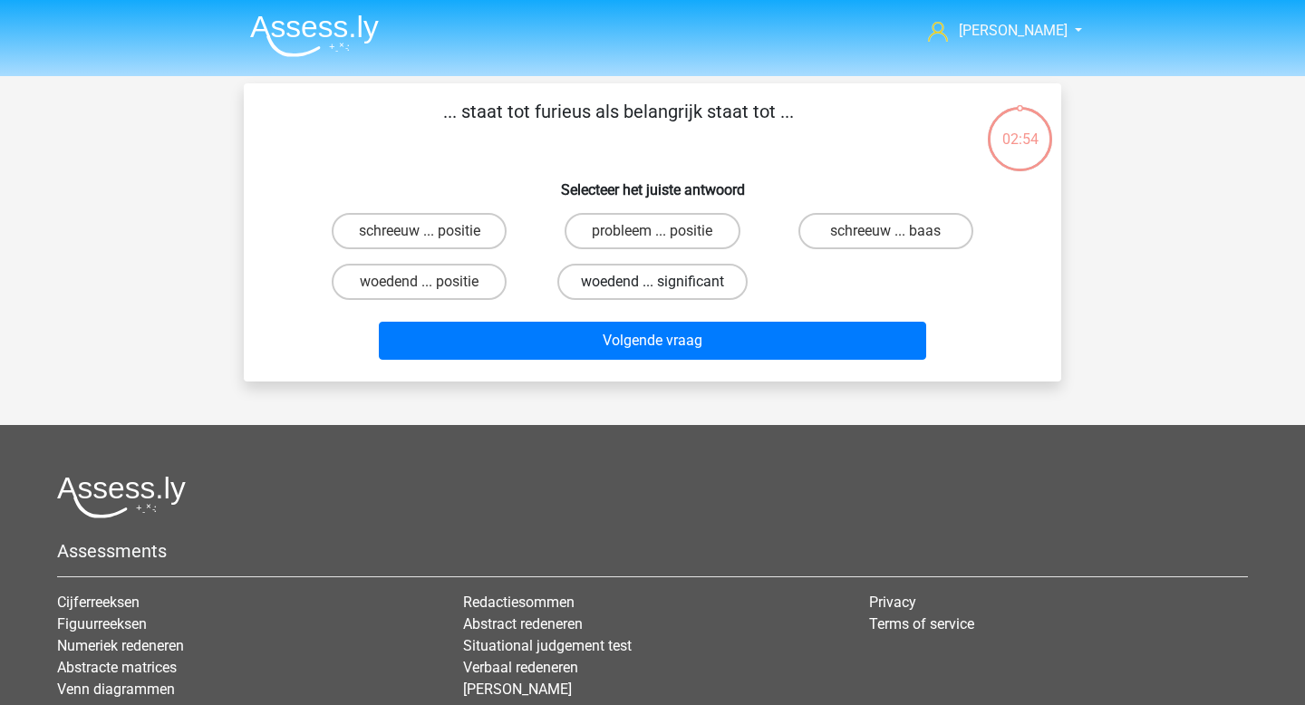
click at [613, 276] on label "woedend ... significant" at bounding box center [652, 282] width 190 height 36
click at [653, 282] on input "woedend ... significant" at bounding box center [659, 288] width 12 height 12
radio input "true"
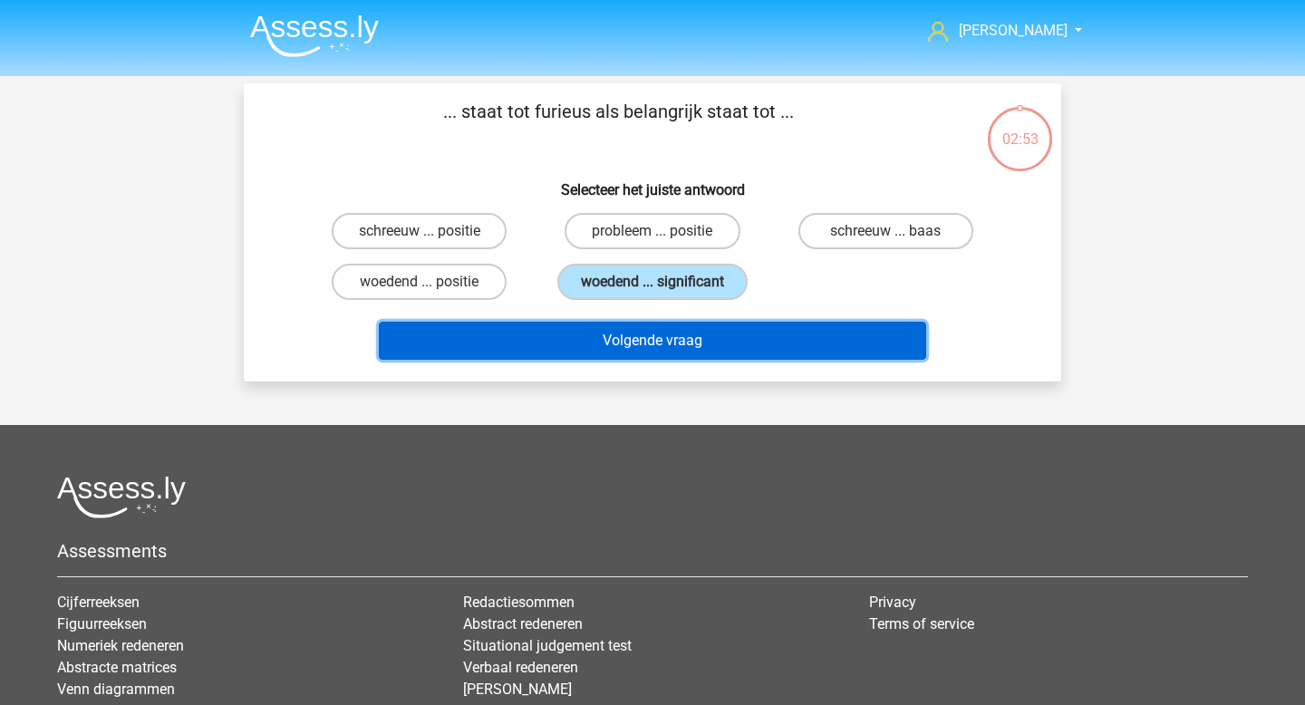
click at [648, 350] on button "Volgende vraag" at bounding box center [653, 341] width 548 height 38
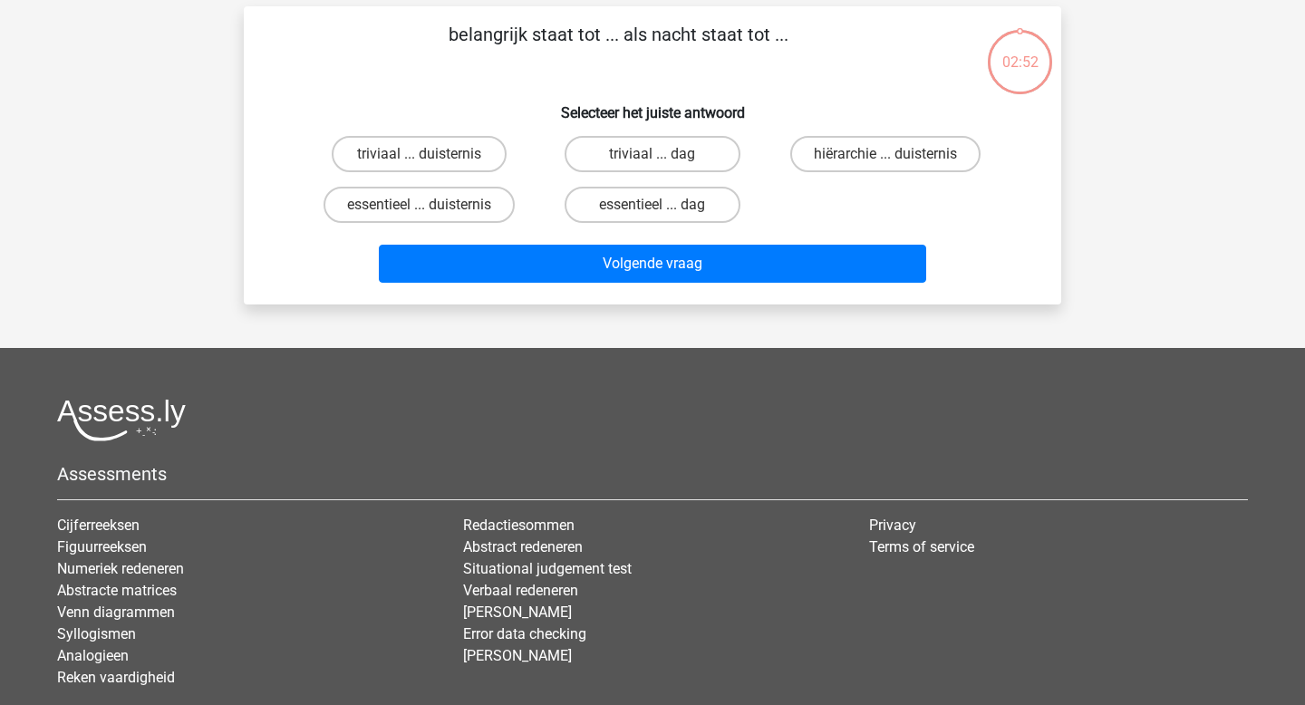
scroll to position [83, 0]
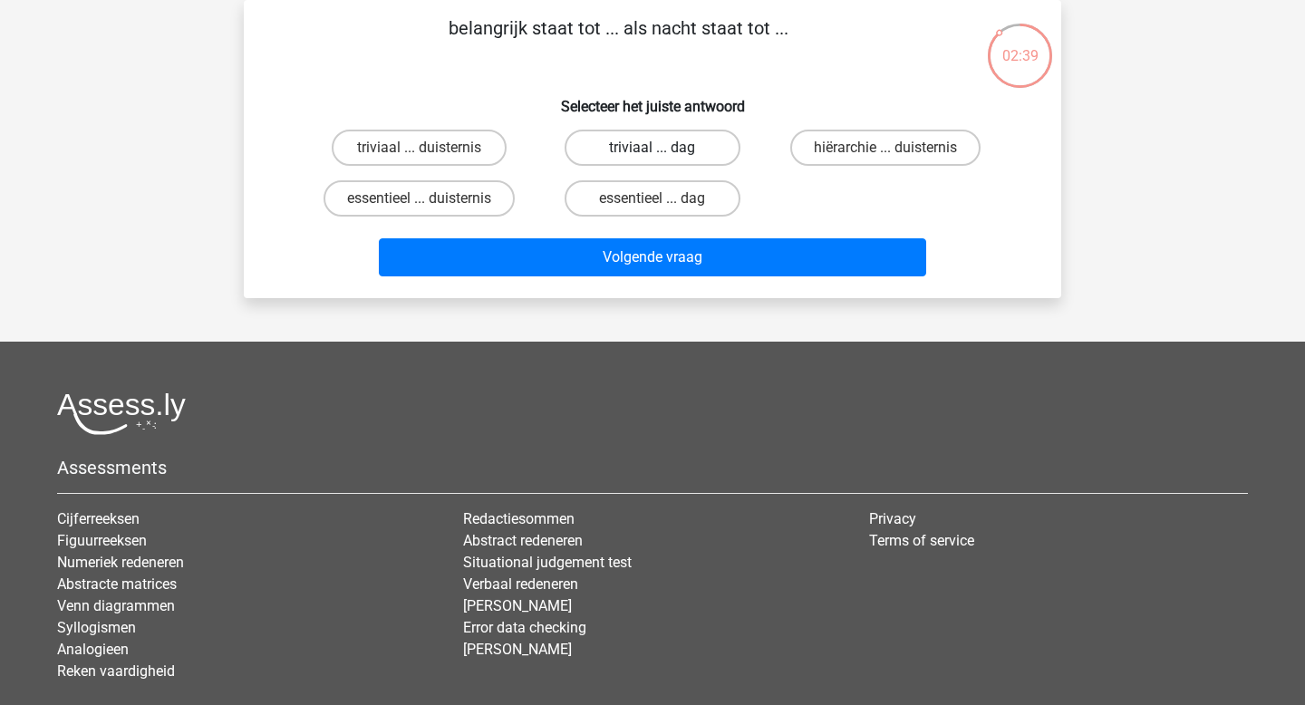
click at [625, 139] on label "triviaal ... dag" at bounding box center [652, 148] width 175 height 36
click at [653, 148] on input "triviaal ... dag" at bounding box center [659, 154] width 12 height 12
radio input "true"
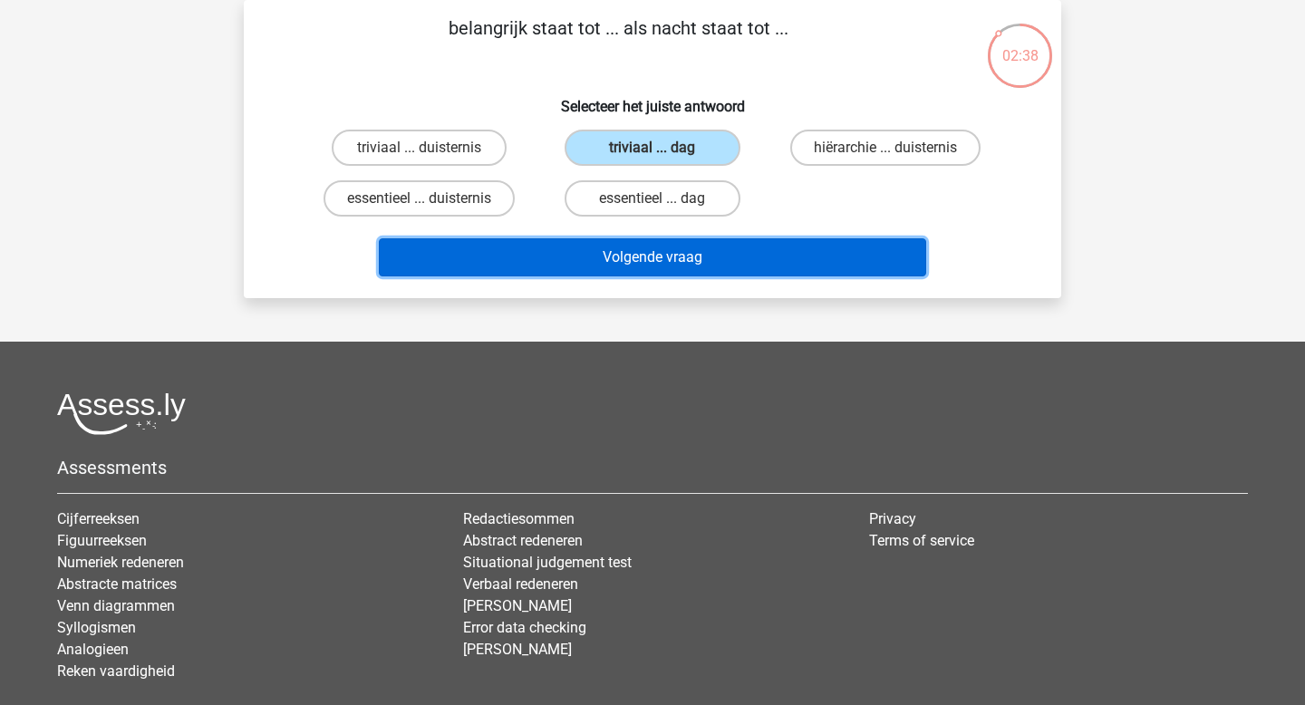
click at [657, 256] on button "Volgende vraag" at bounding box center [653, 257] width 548 height 38
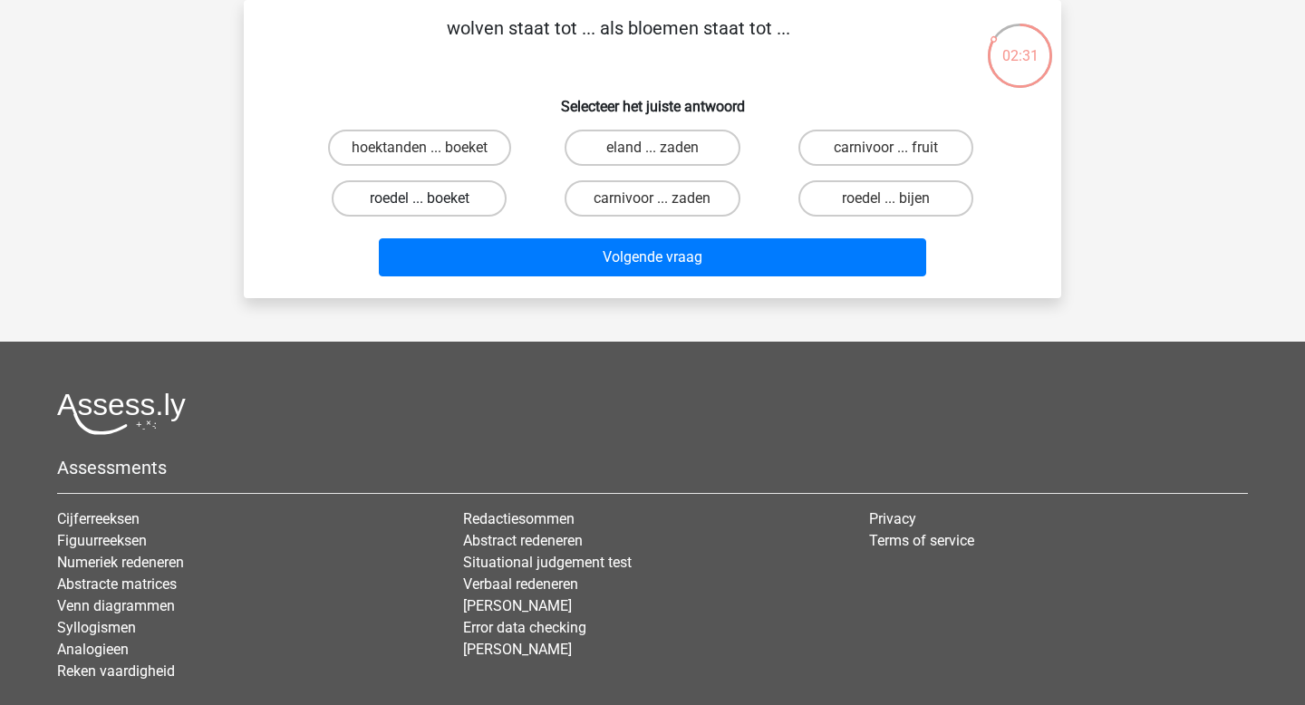
click at [447, 199] on label "roedel ... boeket" at bounding box center [419, 198] width 175 height 36
click at [431, 199] on input "roedel ... boeket" at bounding box center [426, 205] width 12 height 12
radio input "true"
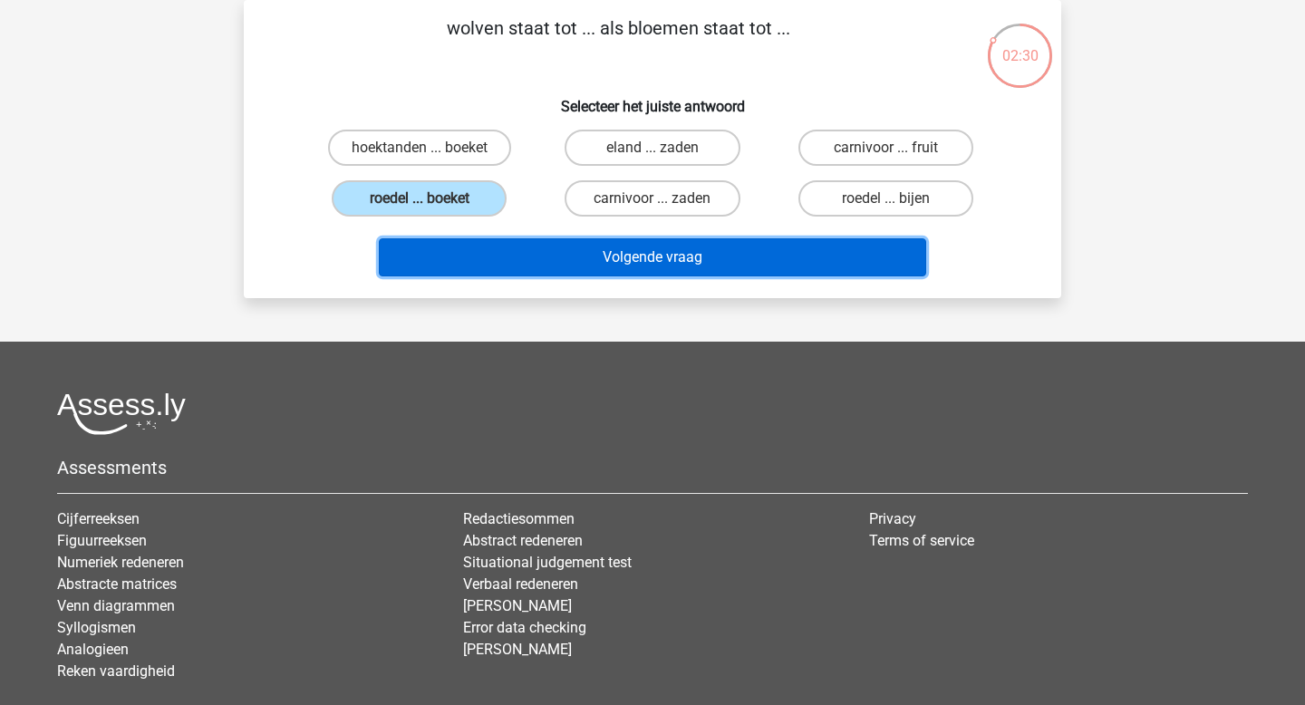
click at [514, 254] on button "Volgende vraag" at bounding box center [653, 257] width 548 height 38
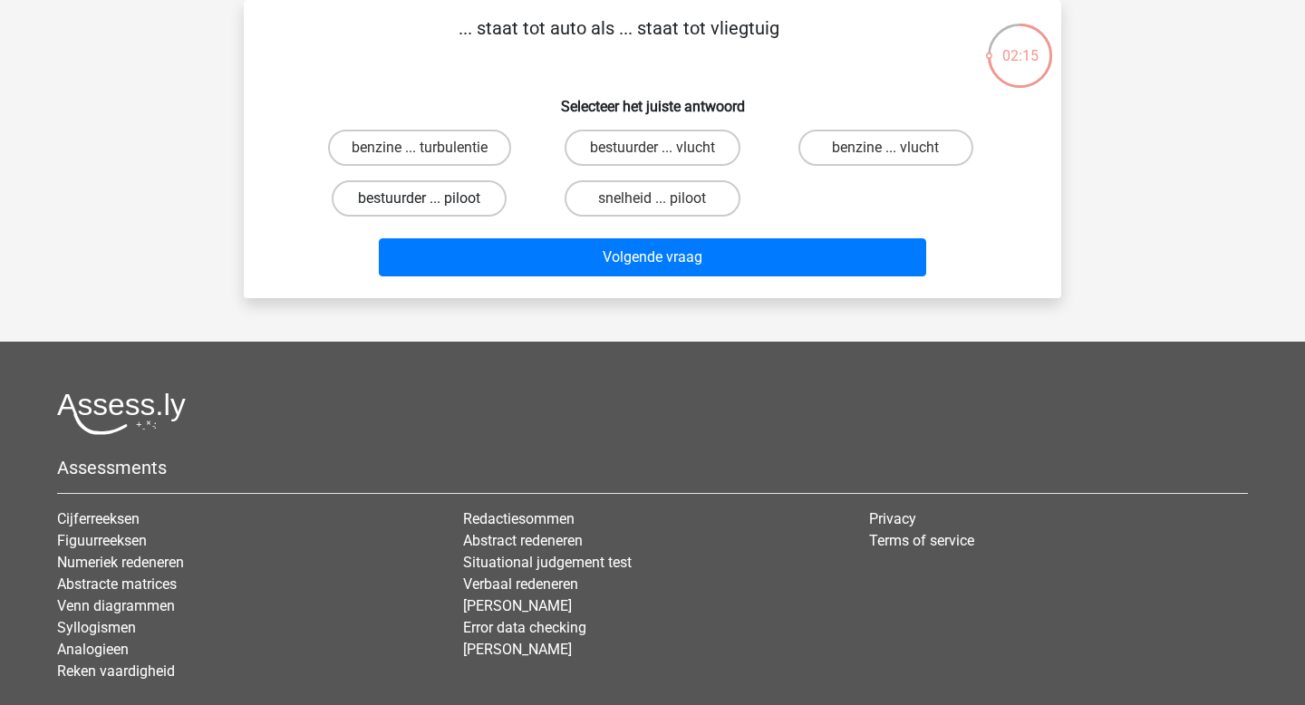
click at [422, 197] on label "bestuurder ... piloot" at bounding box center [419, 198] width 175 height 36
click at [422, 199] on input "bestuurder ... piloot" at bounding box center [426, 205] width 12 height 12
radio input "true"
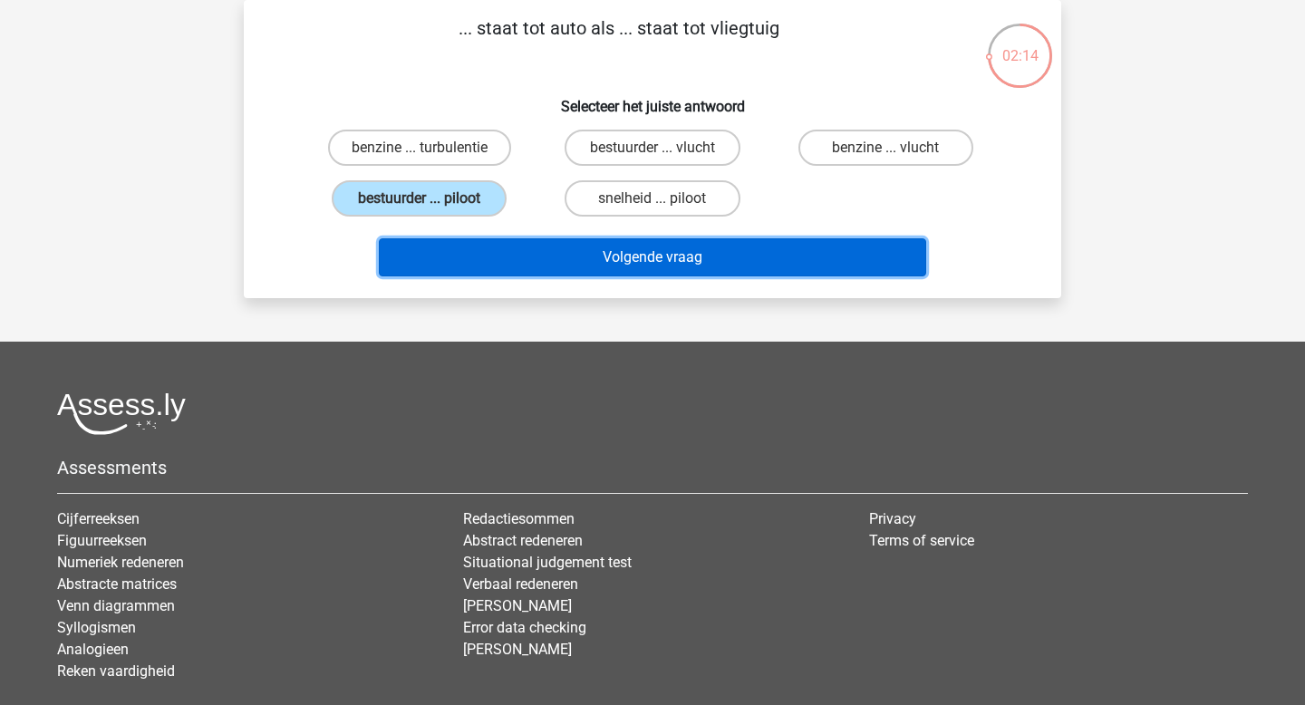
click at [505, 253] on button "Volgende vraag" at bounding box center [653, 257] width 548 height 38
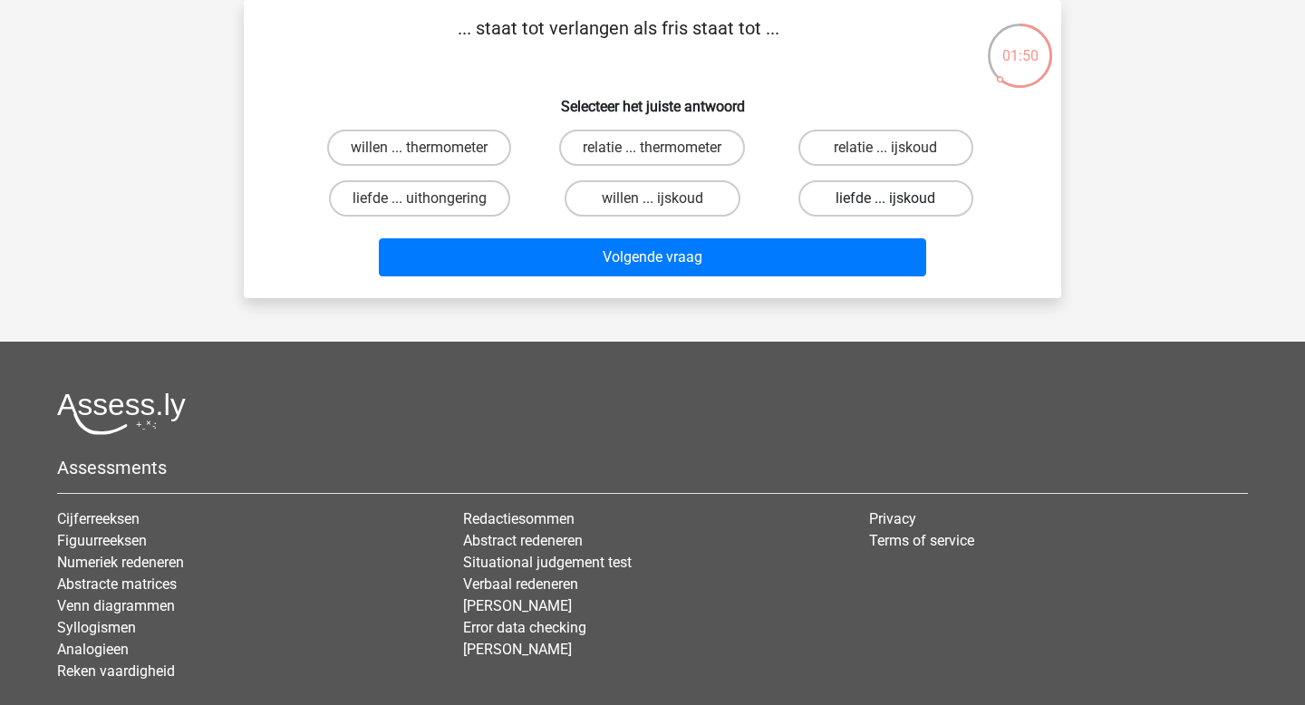
click at [838, 195] on label "liefde ... ijskoud" at bounding box center [886, 198] width 175 height 36
click at [886, 199] on input "liefde ... ijskoud" at bounding box center [892, 205] width 12 height 12
radio input "true"
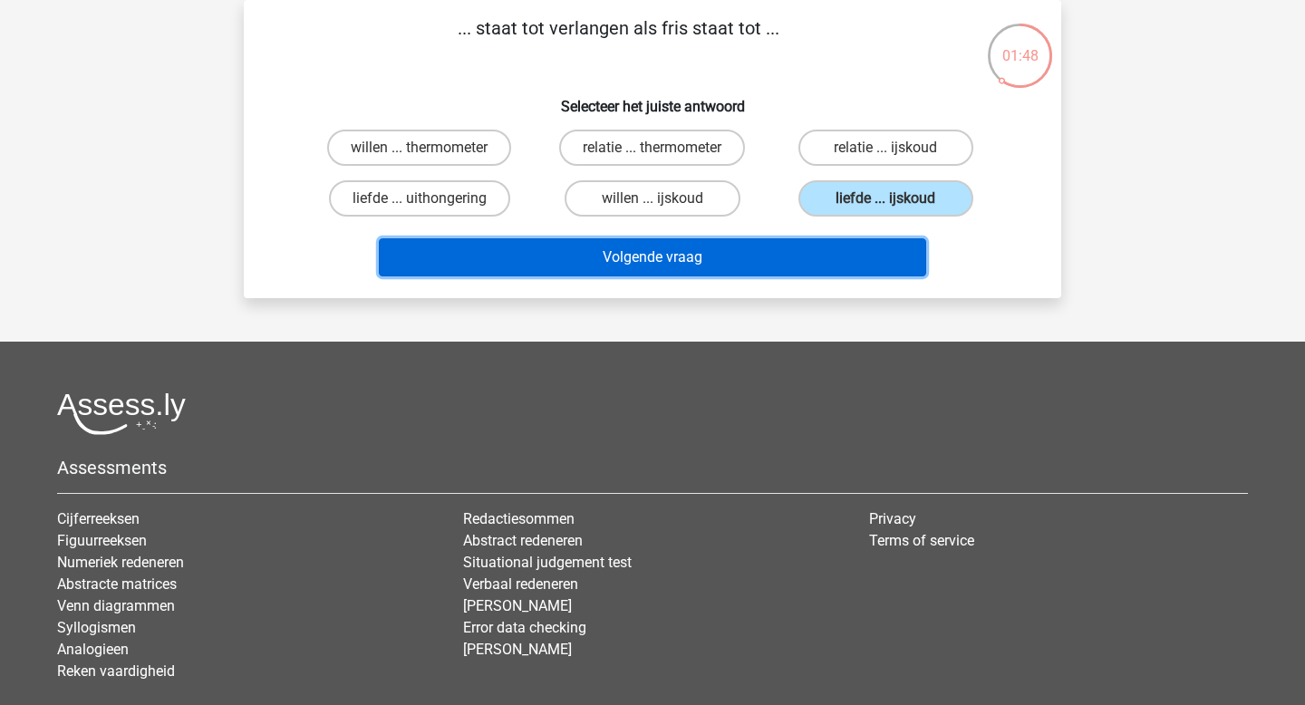
click at [806, 252] on button "Volgende vraag" at bounding box center [653, 257] width 548 height 38
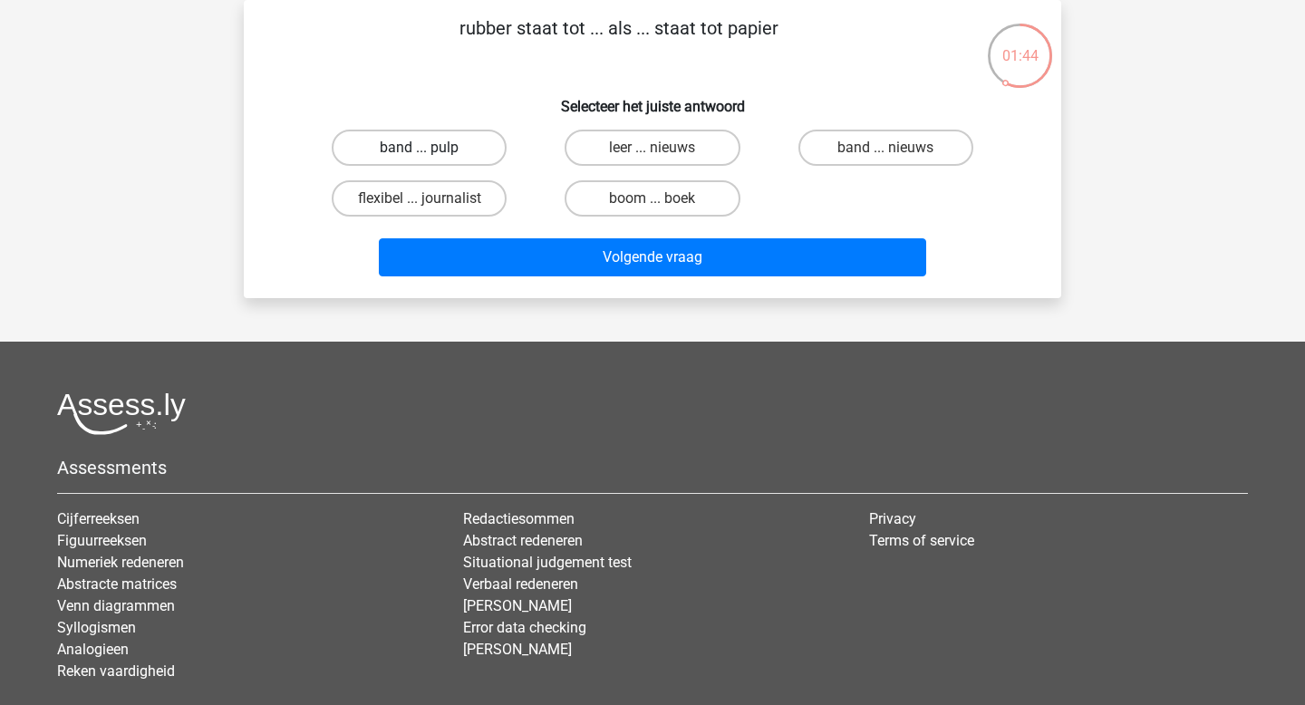
click at [417, 148] on label "band ... pulp" at bounding box center [419, 148] width 175 height 36
click at [420, 148] on input "band ... pulp" at bounding box center [426, 154] width 12 height 12
radio input "true"
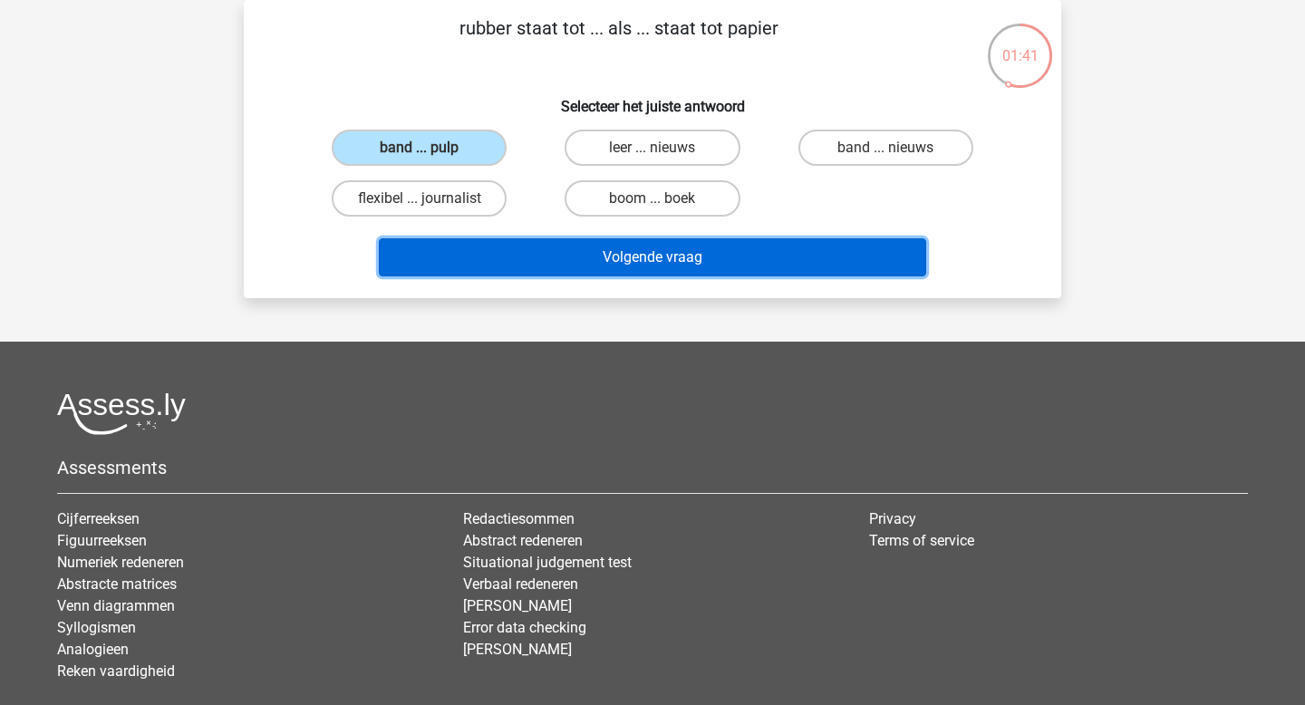
click at [497, 256] on button "Volgende vraag" at bounding box center [653, 257] width 548 height 38
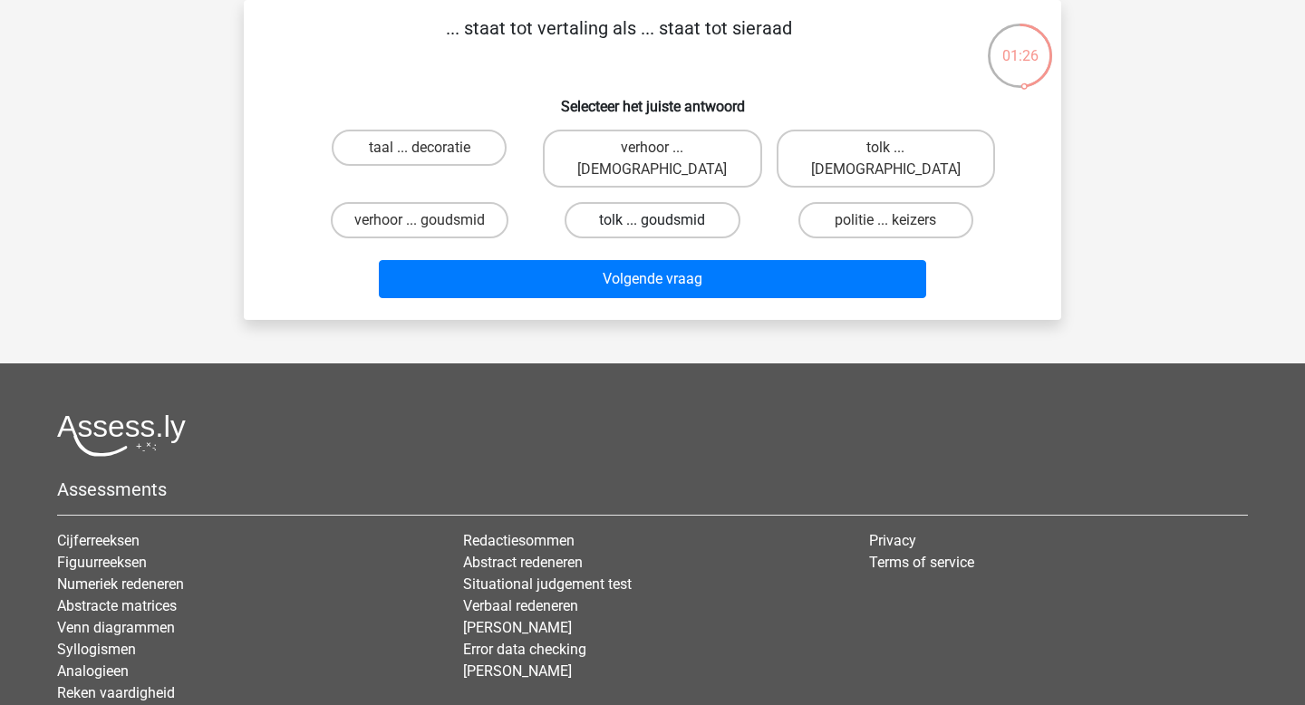
click at [627, 202] on label "tolk ... goudsmid" at bounding box center [652, 220] width 175 height 36
click at [653, 220] on input "tolk ... goudsmid" at bounding box center [659, 226] width 12 height 12
radio input "true"
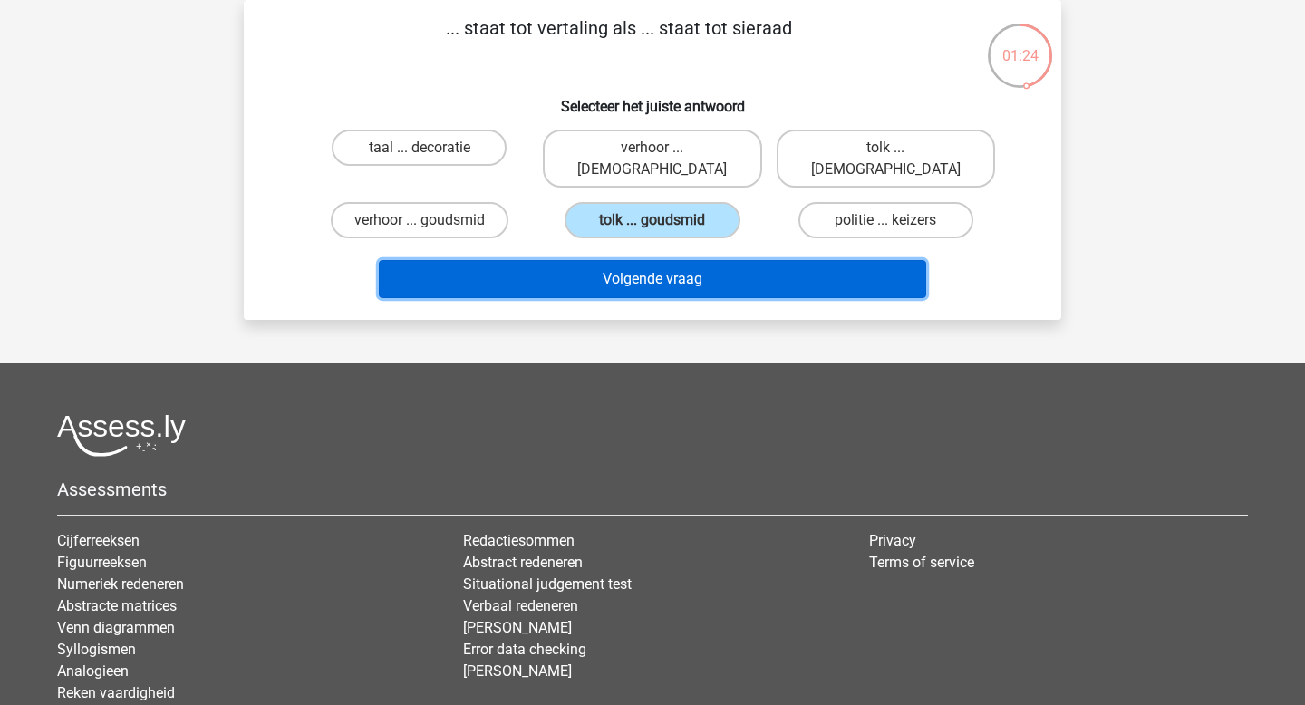
click at [629, 260] on button "Volgende vraag" at bounding box center [653, 279] width 548 height 38
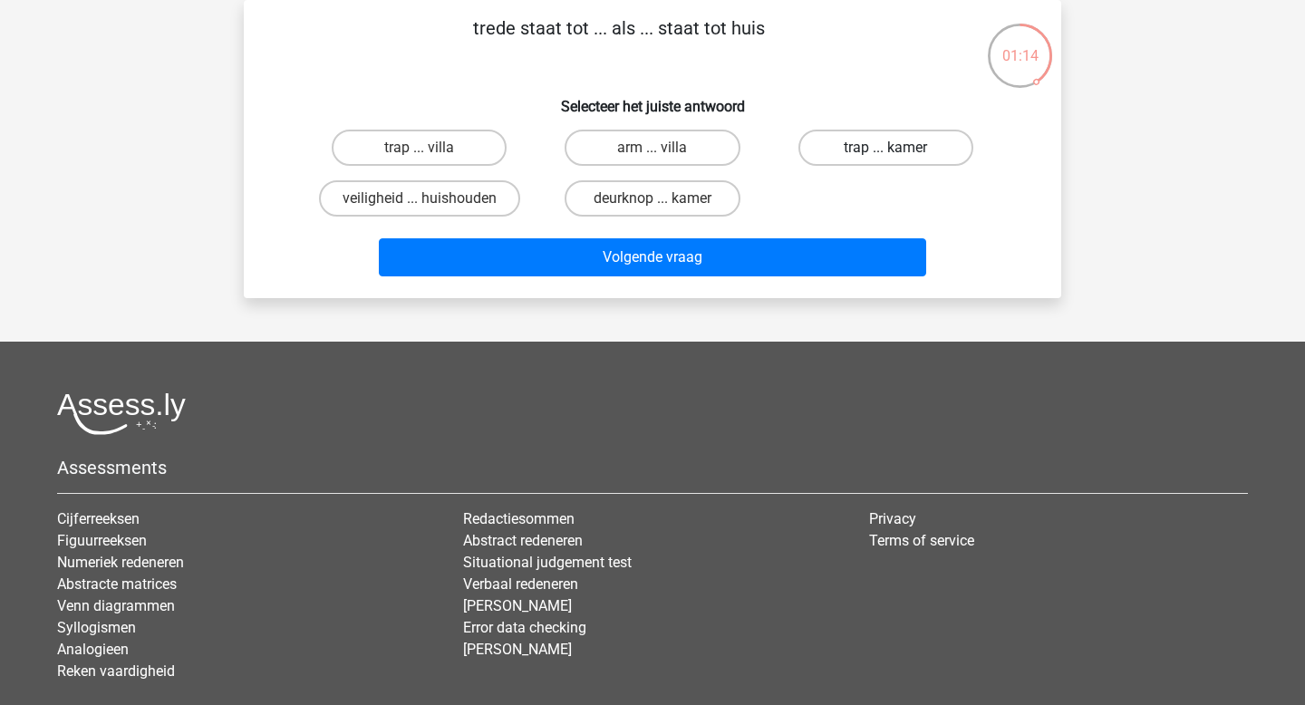
click at [862, 146] on label "trap ... kamer" at bounding box center [886, 148] width 175 height 36
click at [886, 148] on input "trap ... kamer" at bounding box center [892, 154] width 12 height 12
radio input "true"
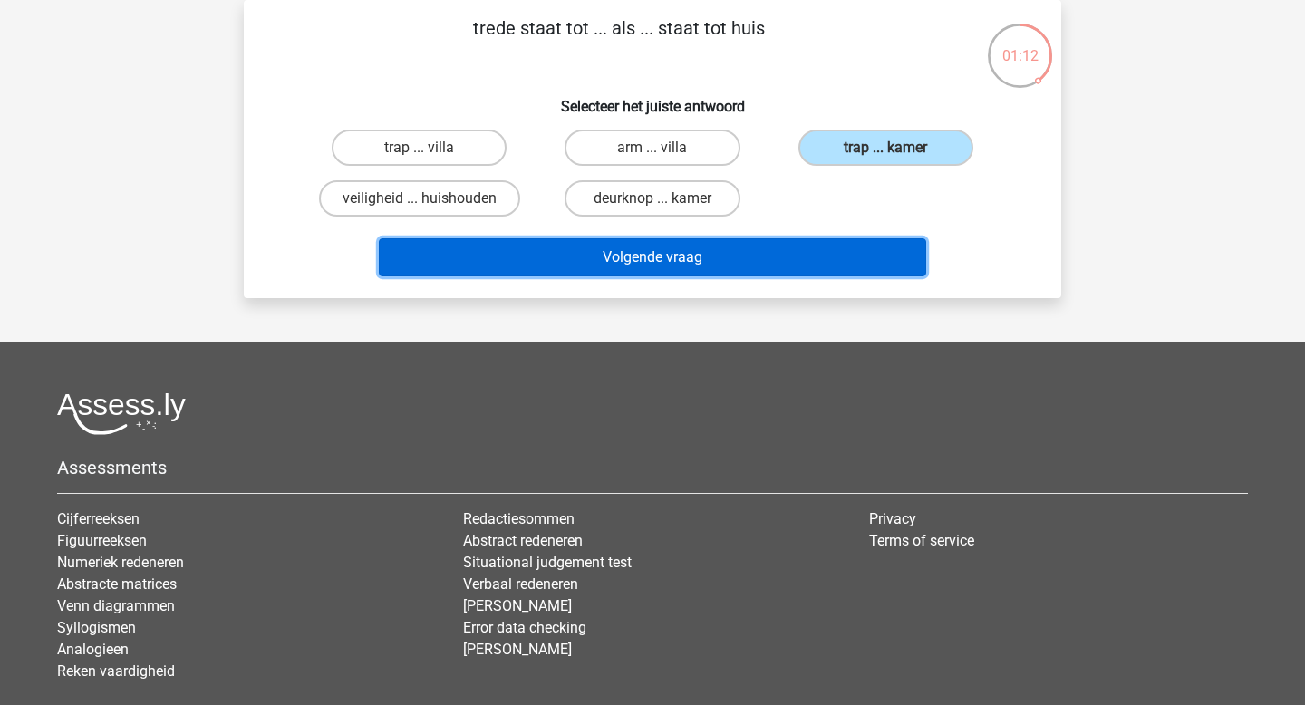
click at [747, 265] on button "Volgende vraag" at bounding box center [653, 257] width 548 height 38
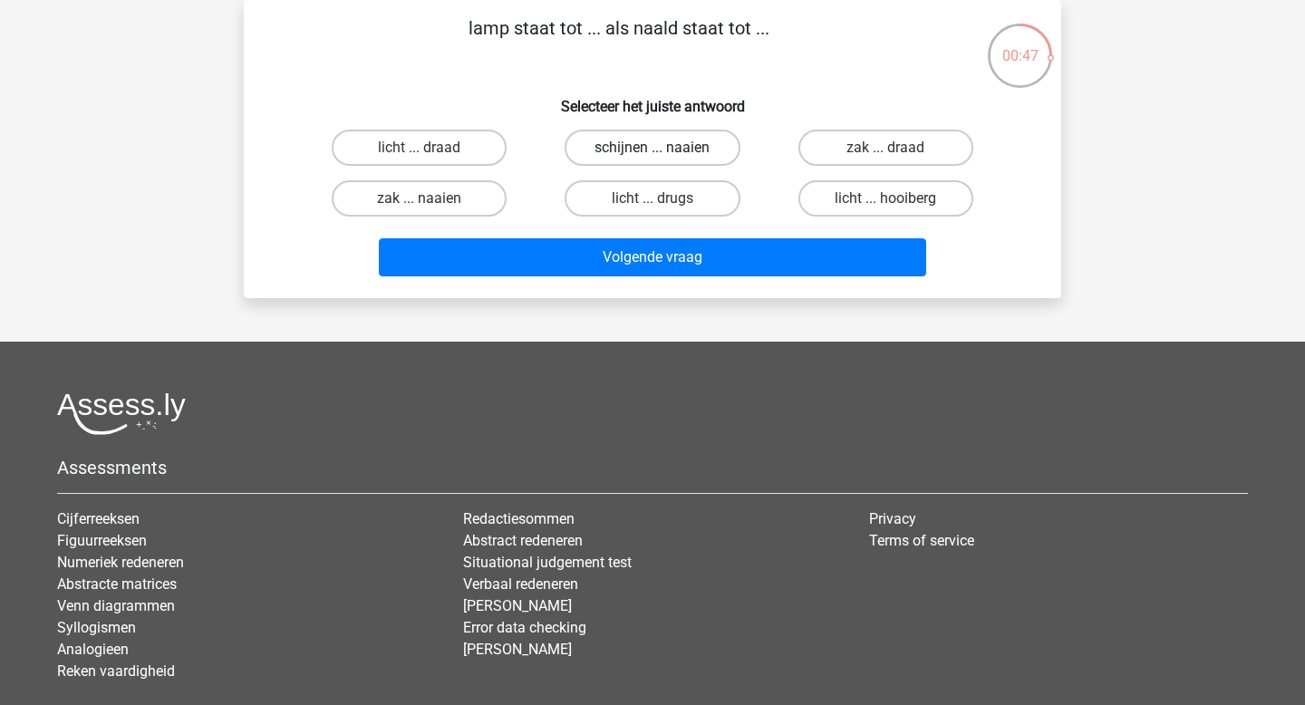
click at [592, 144] on label "schijnen ... naaien" at bounding box center [652, 148] width 175 height 36
click at [653, 148] on input "schijnen ... naaien" at bounding box center [659, 154] width 12 height 12
radio input "true"
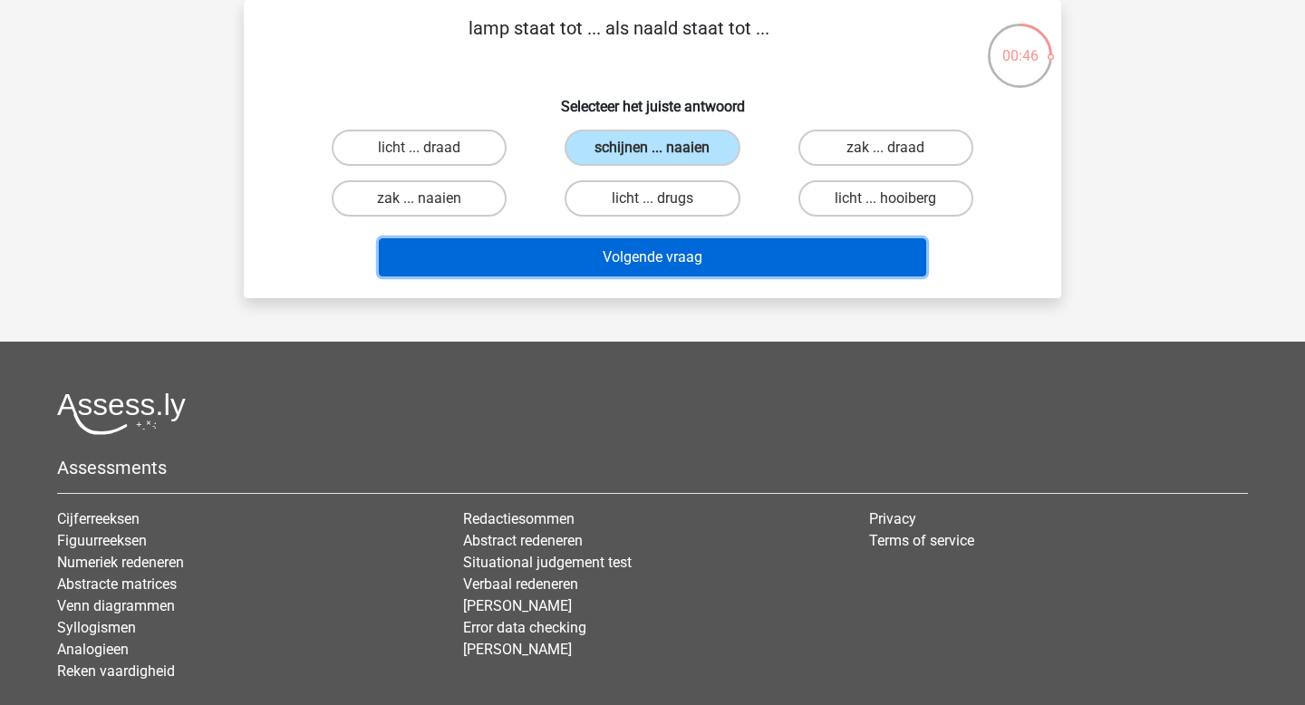
click at [614, 257] on button "Volgende vraag" at bounding box center [653, 257] width 548 height 38
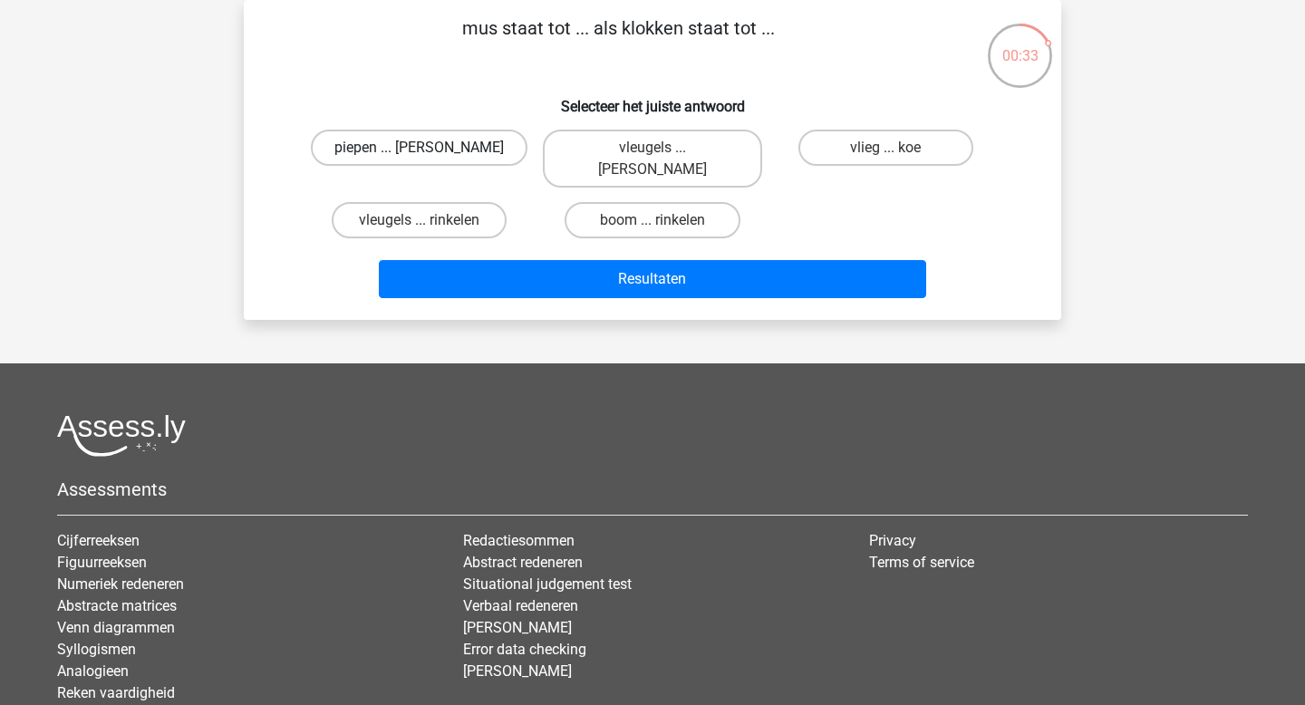
click at [456, 141] on label "piepen ... luiden" at bounding box center [419, 148] width 217 height 36
click at [431, 148] on input "piepen ... luiden" at bounding box center [426, 154] width 12 height 12
radio input "true"
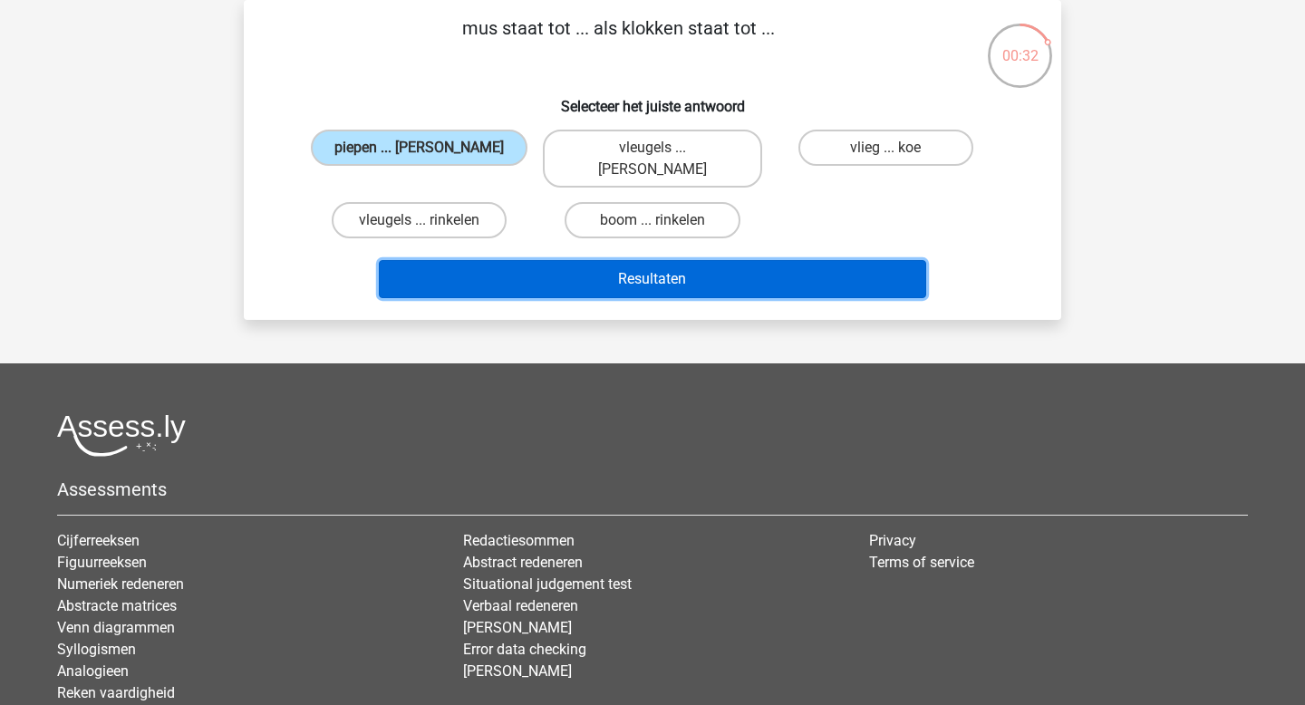
click at [552, 260] on button "Resultaten" at bounding box center [653, 279] width 548 height 38
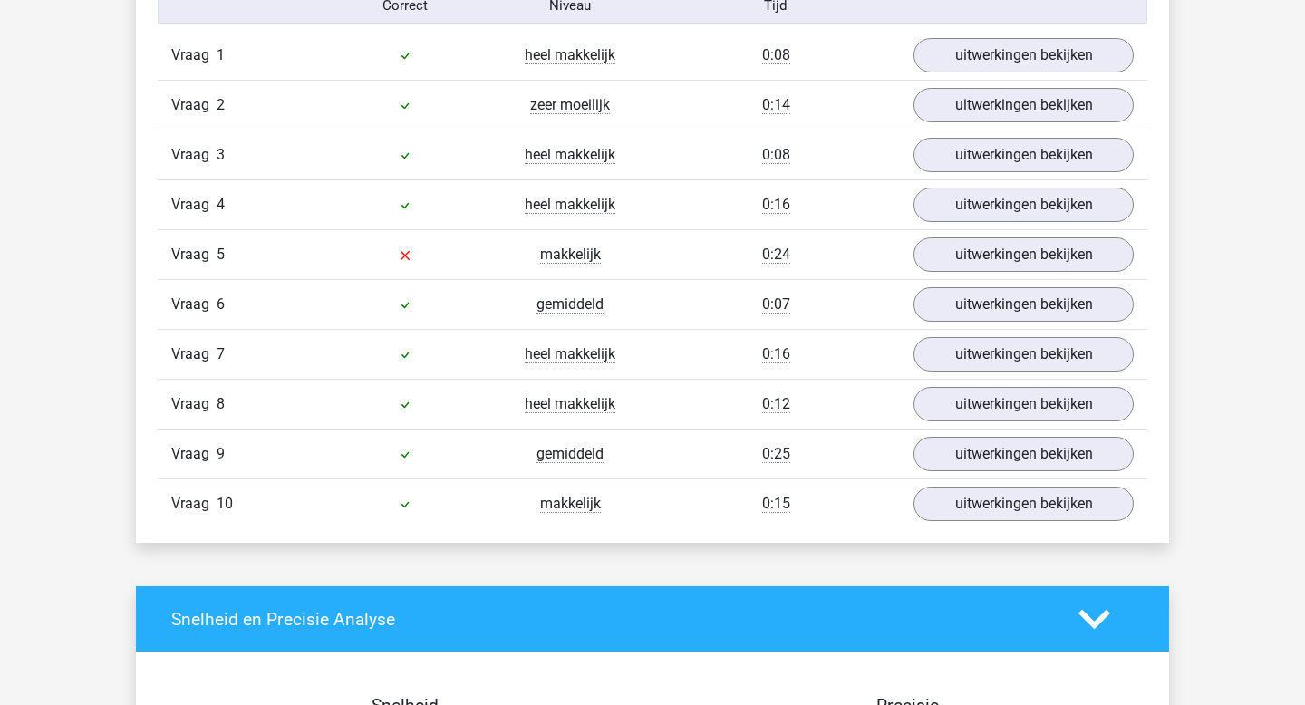
scroll to position [1219, 0]
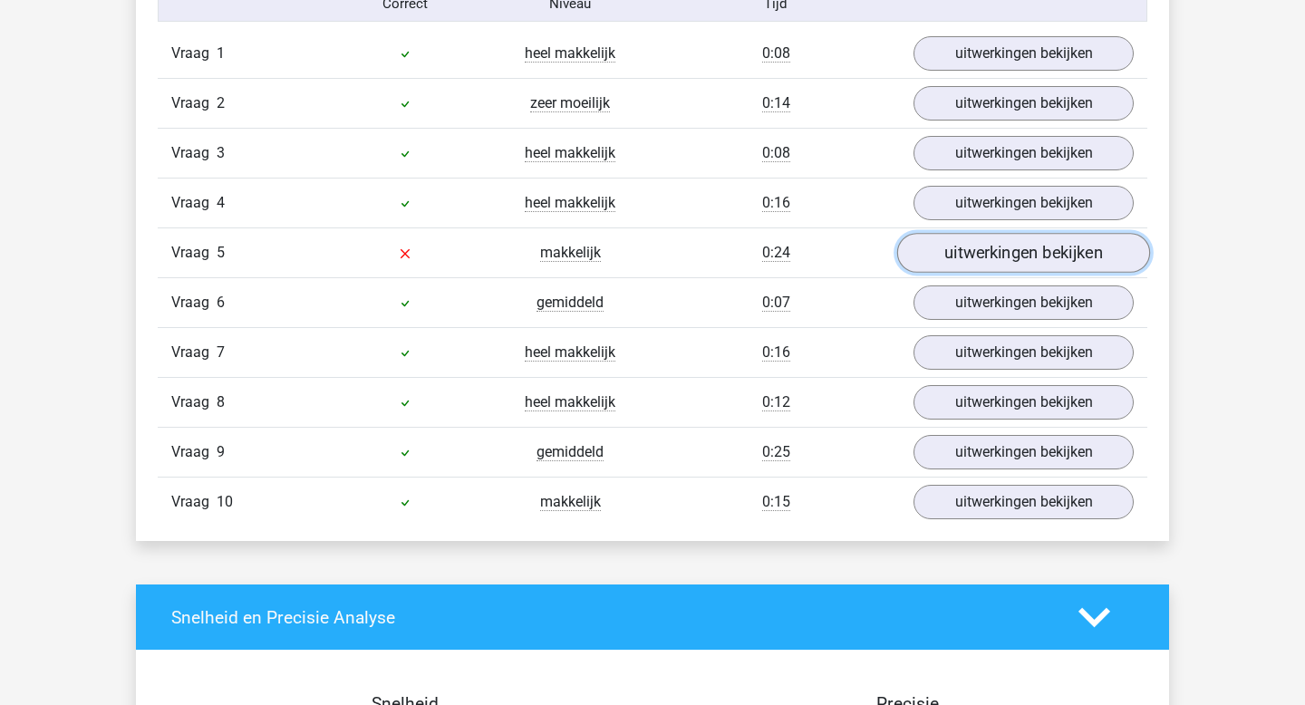
click at [993, 253] on link "uitwerkingen bekijken" at bounding box center [1023, 254] width 253 height 40
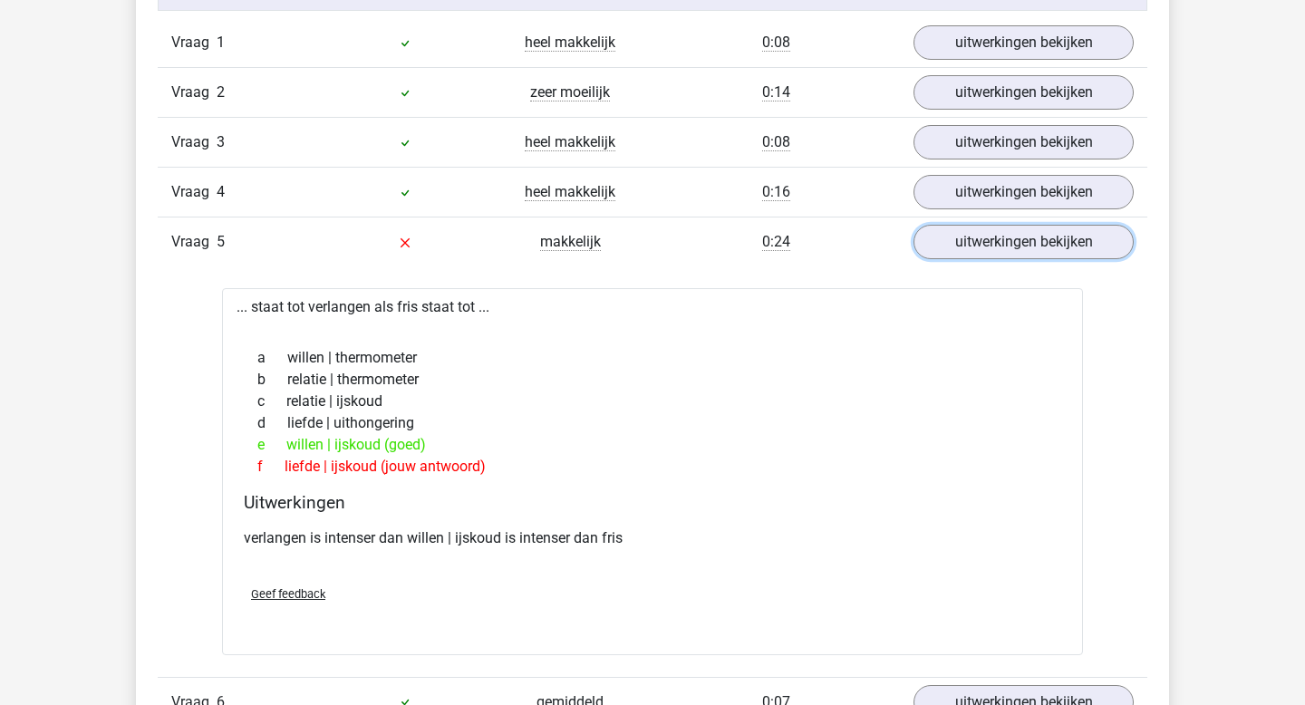
scroll to position [1212, 0]
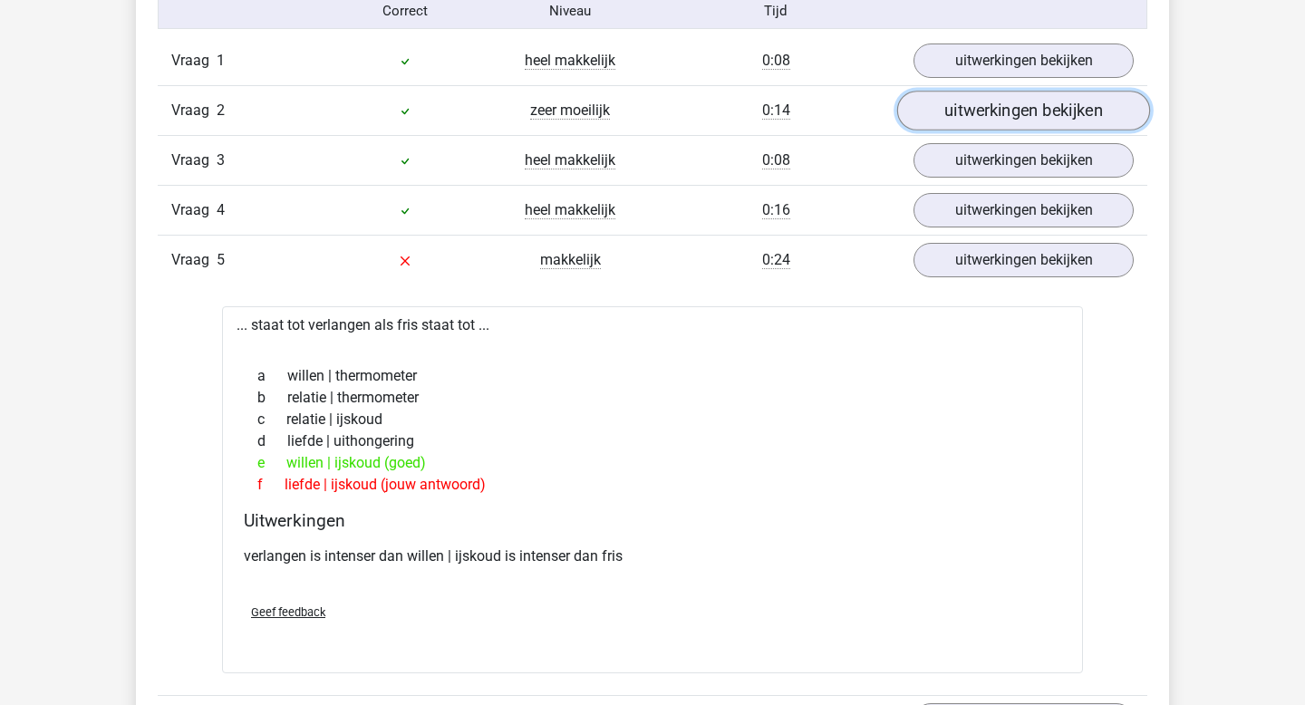
click at [977, 110] on link "uitwerkingen bekijken" at bounding box center [1023, 112] width 253 height 40
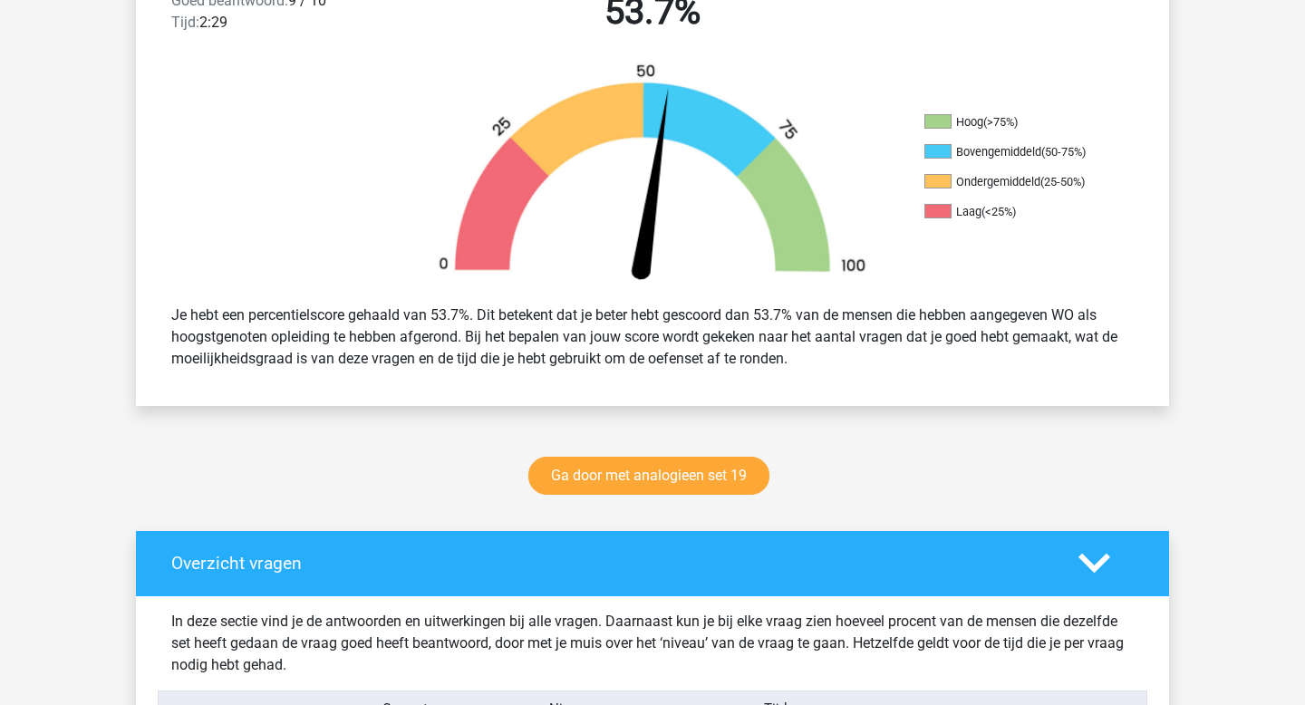
scroll to position [509, 0]
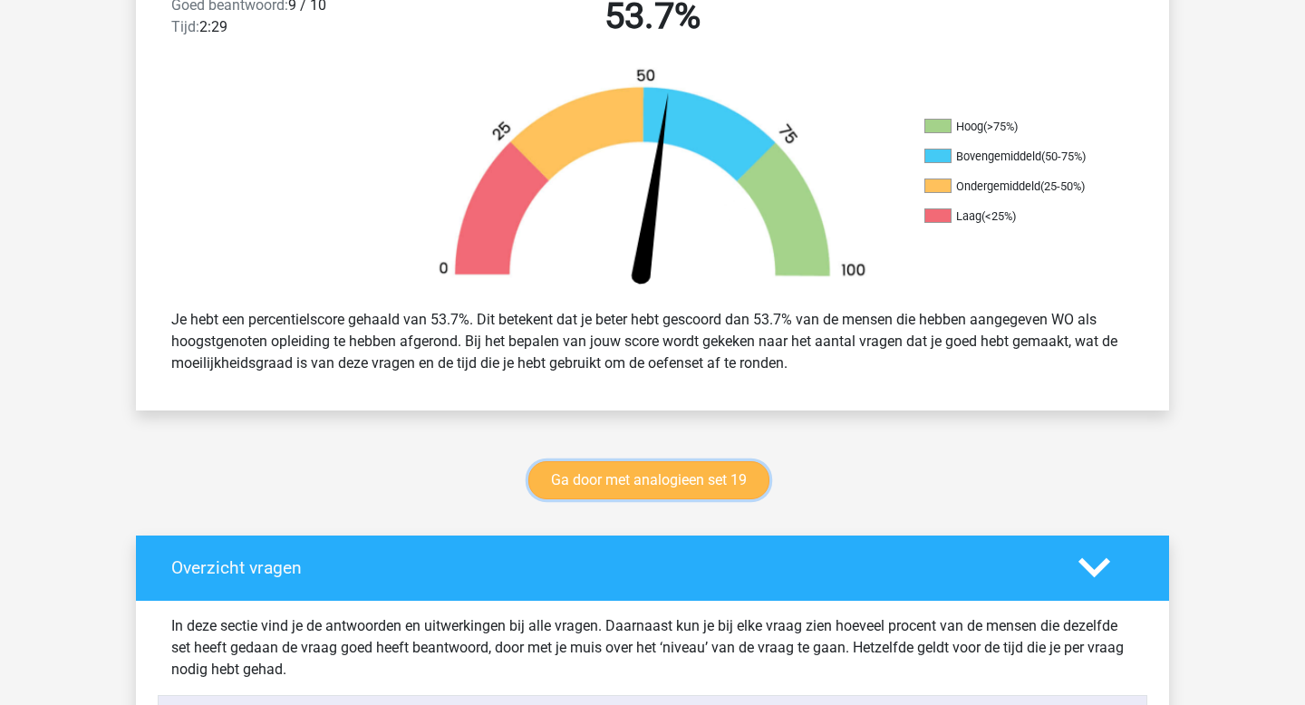
click at [693, 478] on link "Ga door met analogieen set 19" at bounding box center [648, 480] width 241 height 38
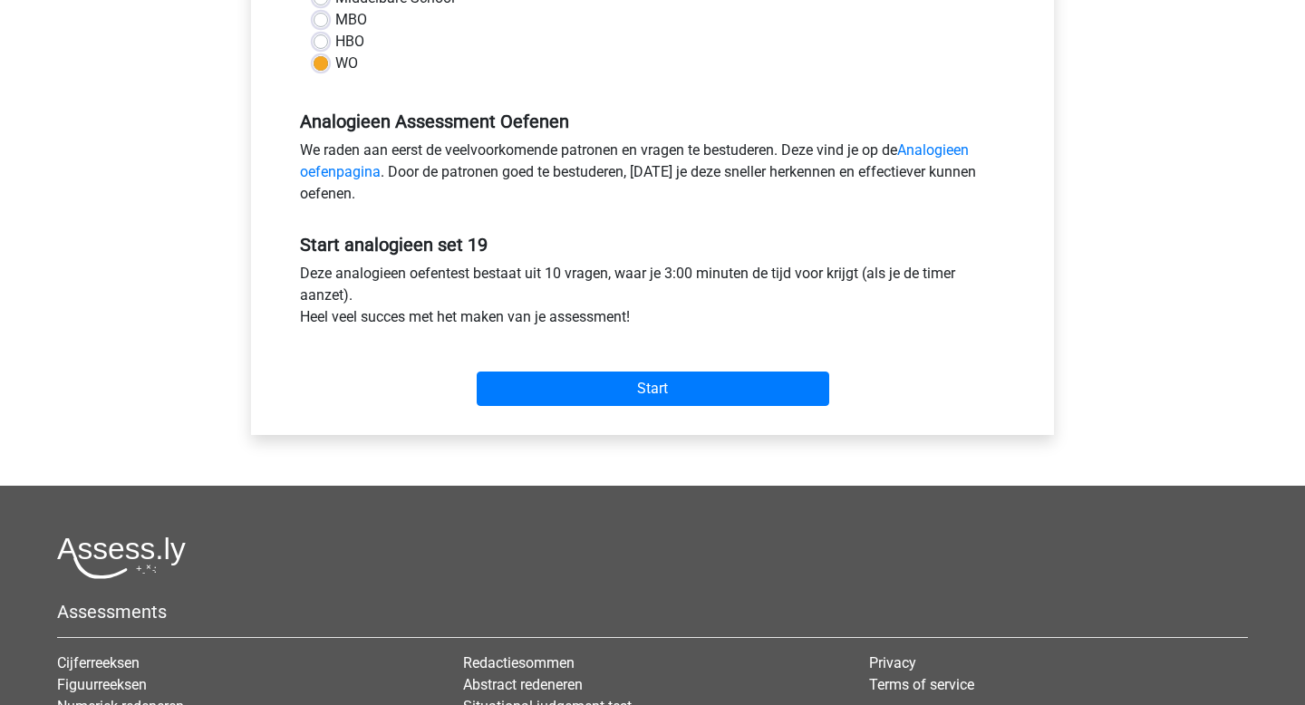
scroll to position [479, 0]
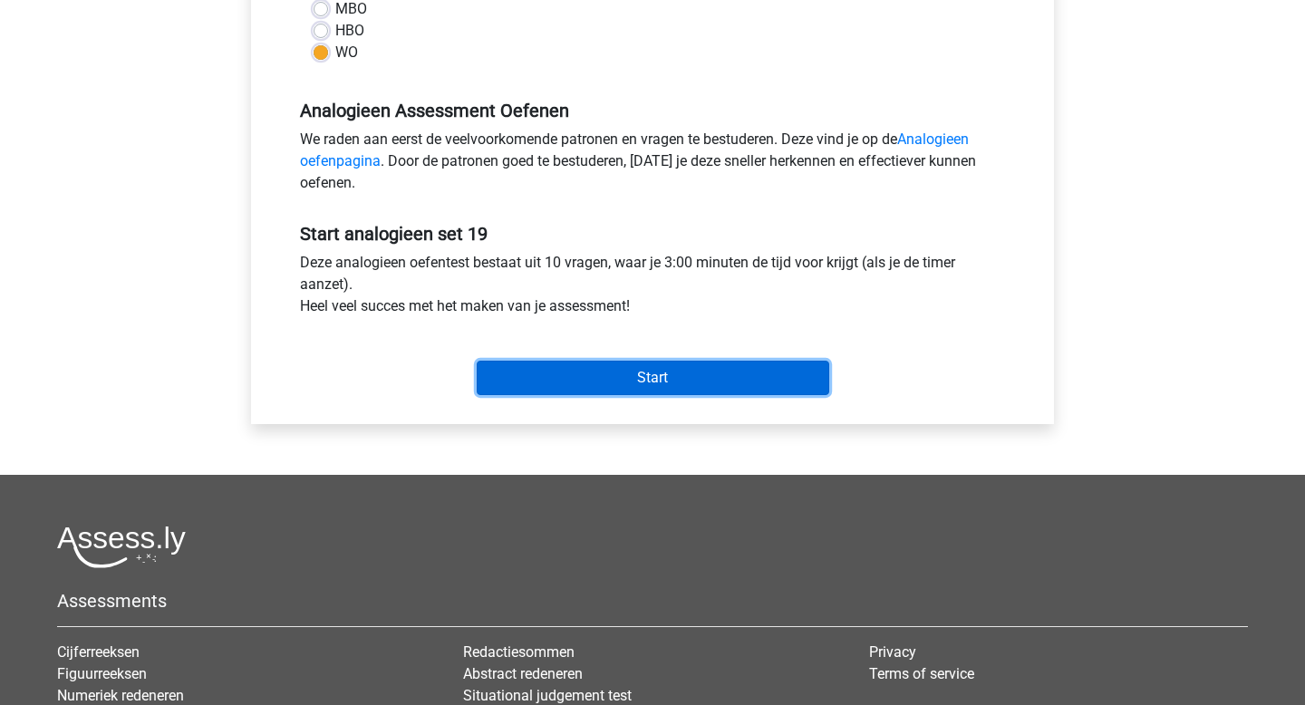
click at [634, 379] on input "Start" at bounding box center [653, 378] width 353 height 34
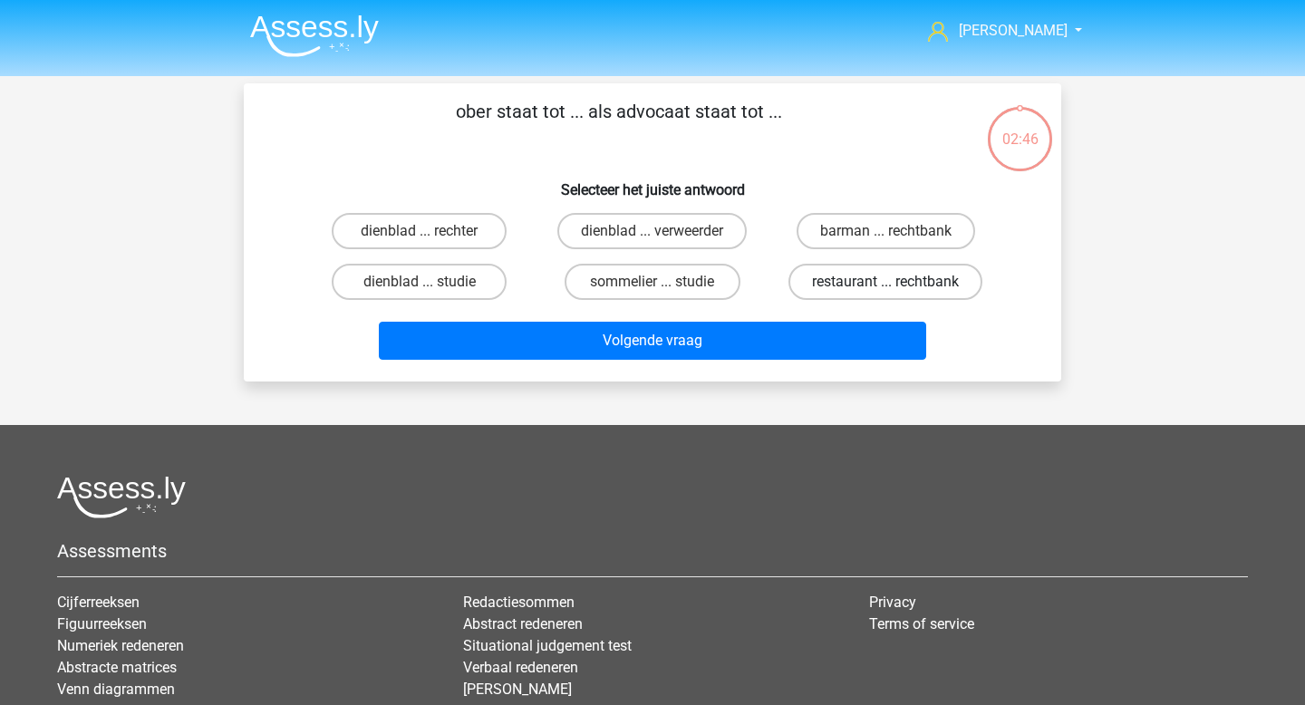
click at [824, 277] on label "restaurant ... rechtbank" at bounding box center [886, 282] width 194 height 36
click at [886, 282] on input "restaurant ... rechtbank" at bounding box center [892, 288] width 12 height 12
radio input "true"
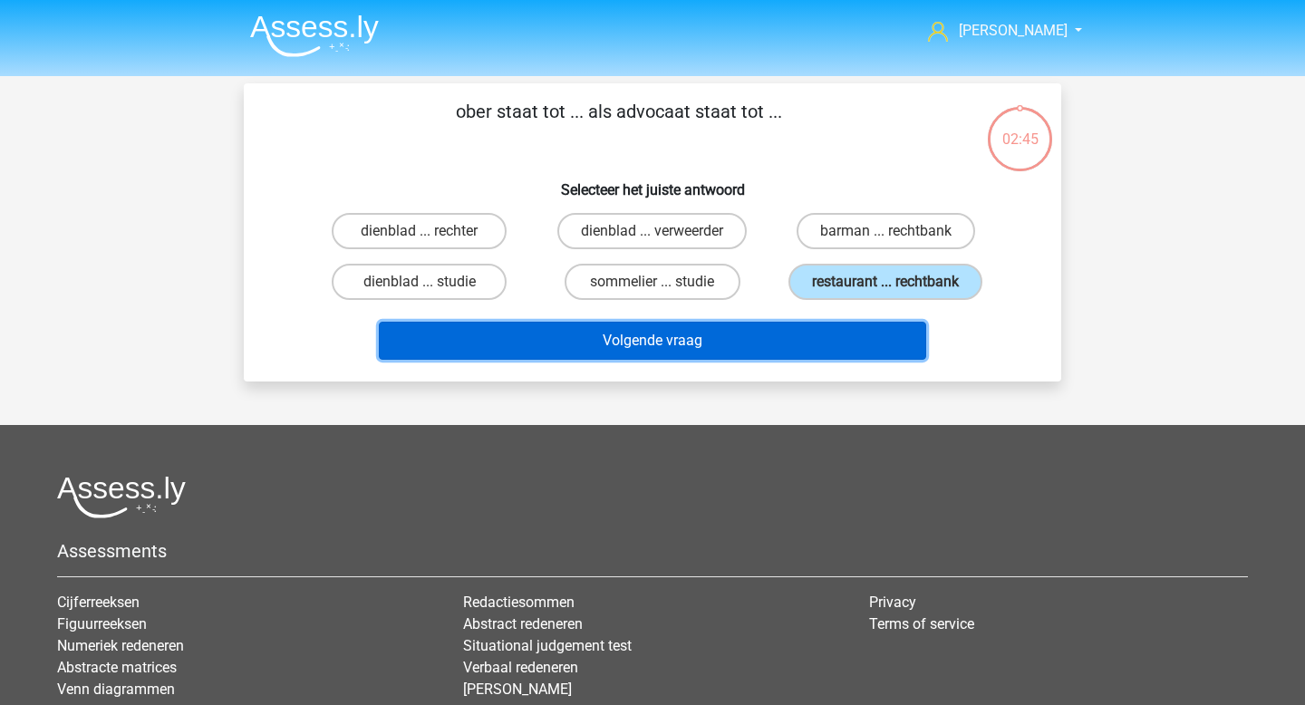
click at [785, 344] on button "Volgende vraag" at bounding box center [653, 341] width 548 height 38
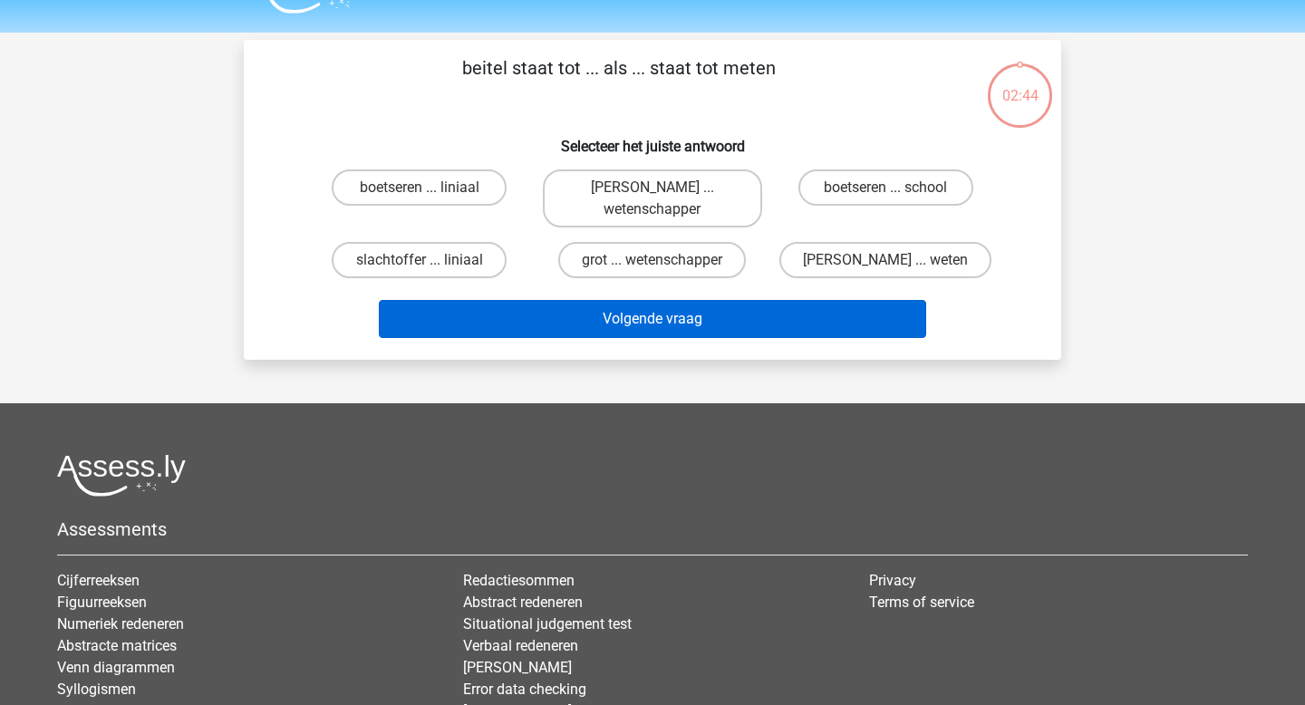
scroll to position [83, 0]
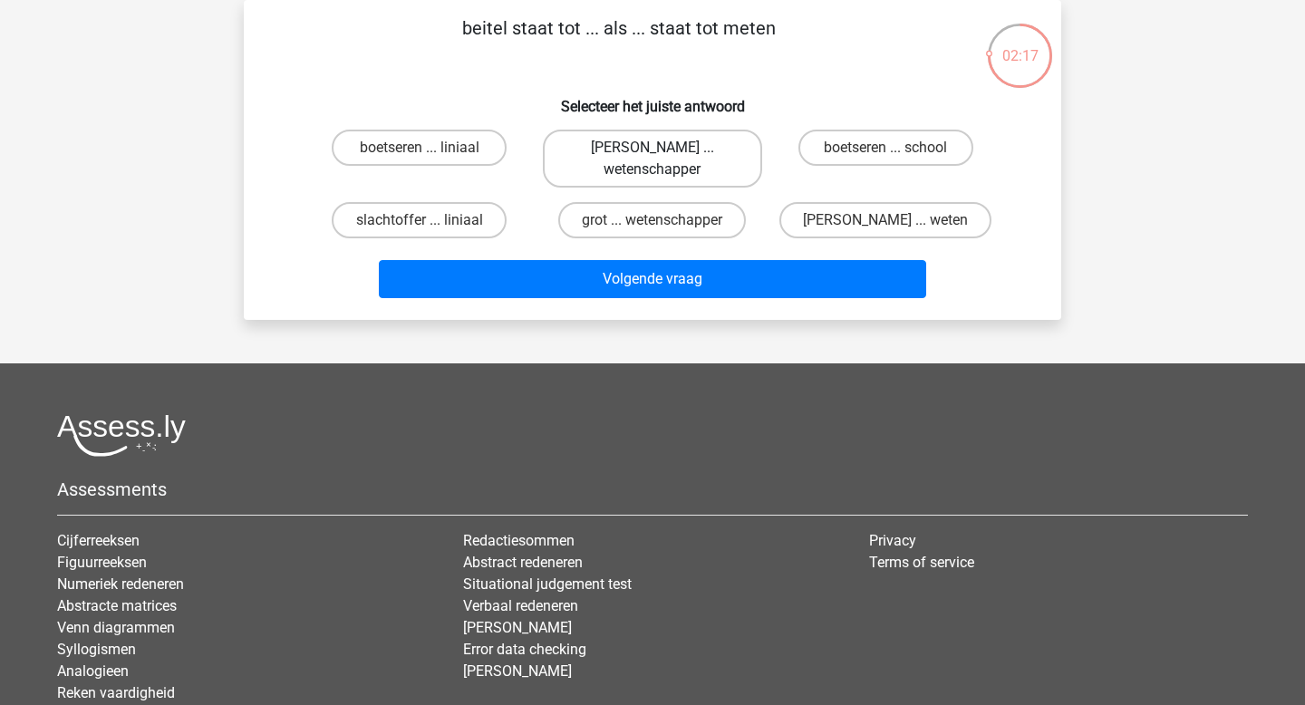
click at [605, 150] on label "michelangelo ... wetenschapper" at bounding box center [652, 159] width 218 height 58
click at [653, 150] on input "michelangelo ... wetenschapper" at bounding box center [659, 154] width 12 height 12
radio input "true"
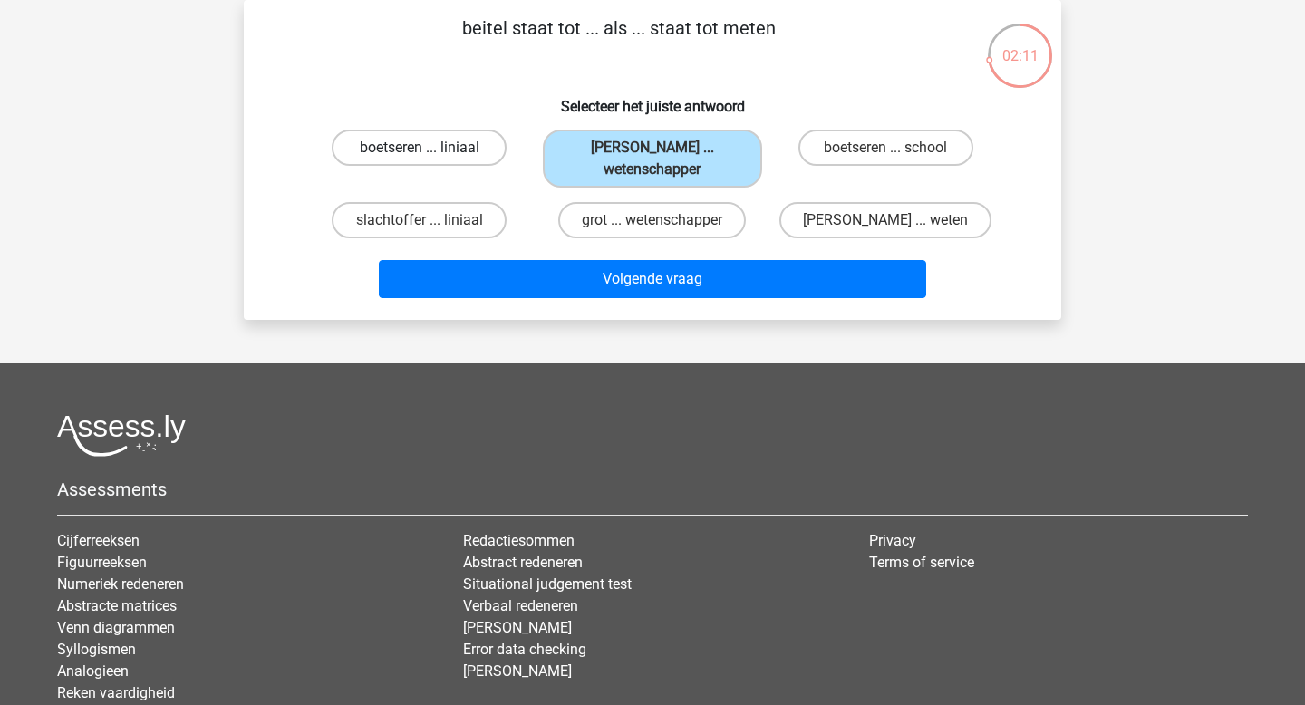
click at [422, 146] on label "boetseren ... liniaal" at bounding box center [419, 148] width 175 height 36
click at [422, 148] on input "boetseren ... liniaal" at bounding box center [426, 154] width 12 height 12
radio input "true"
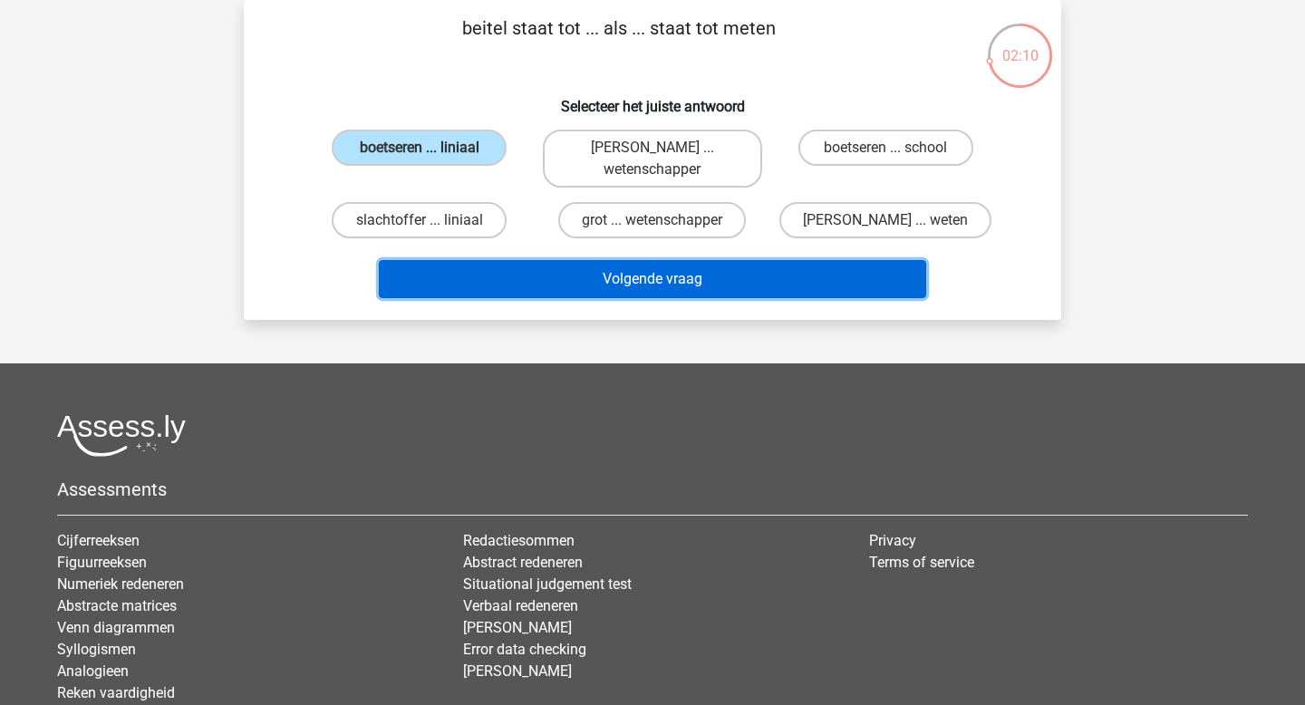
click at [528, 276] on button "Volgende vraag" at bounding box center [653, 279] width 548 height 38
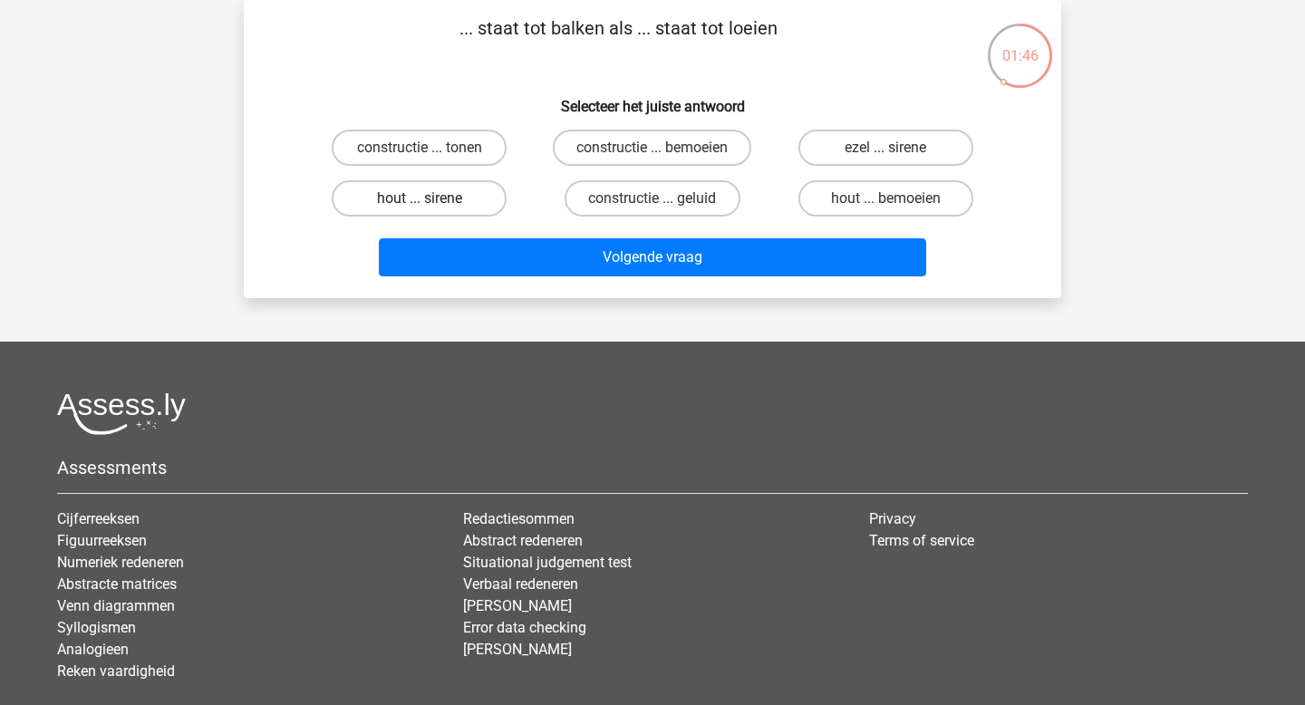
click at [444, 196] on label "hout ... sirene" at bounding box center [419, 198] width 175 height 36
click at [431, 199] on input "hout ... sirene" at bounding box center [426, 205] width 12 height 12
radio input "true"
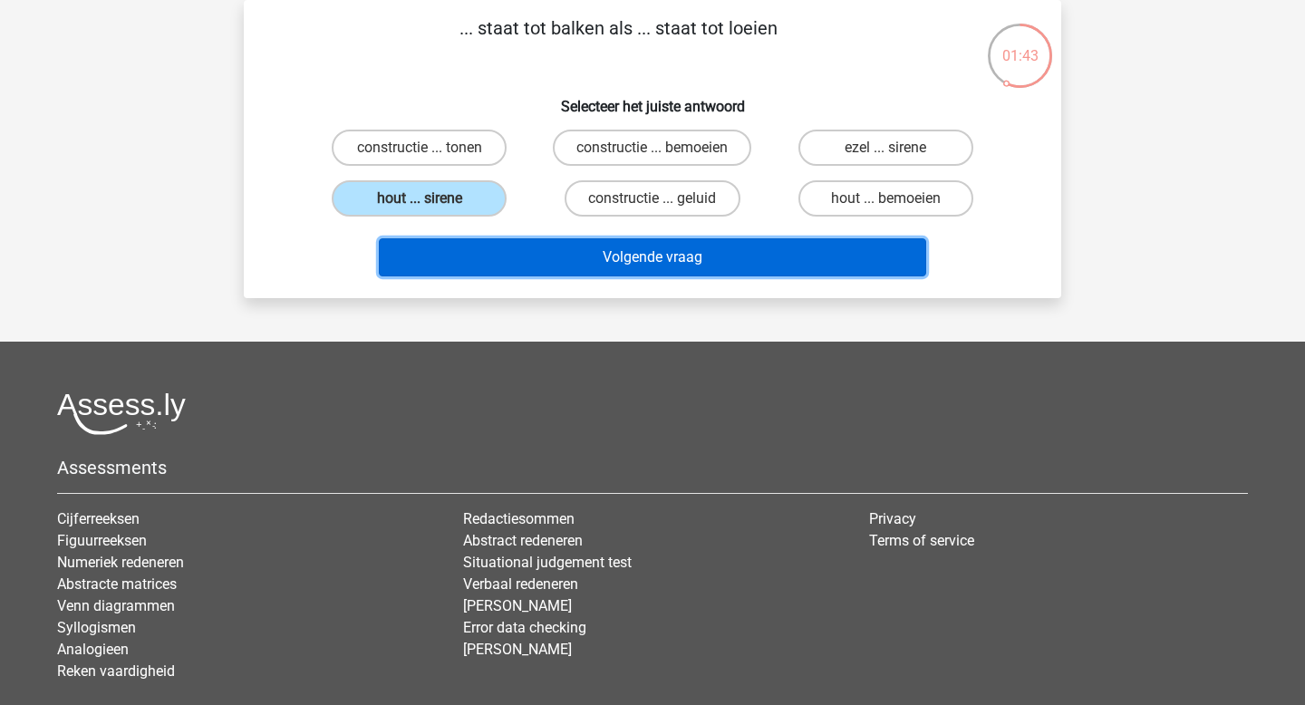
click at [559, 257] on button "Volgende vraag" at bounding box center [653, 257] width 548 height 38
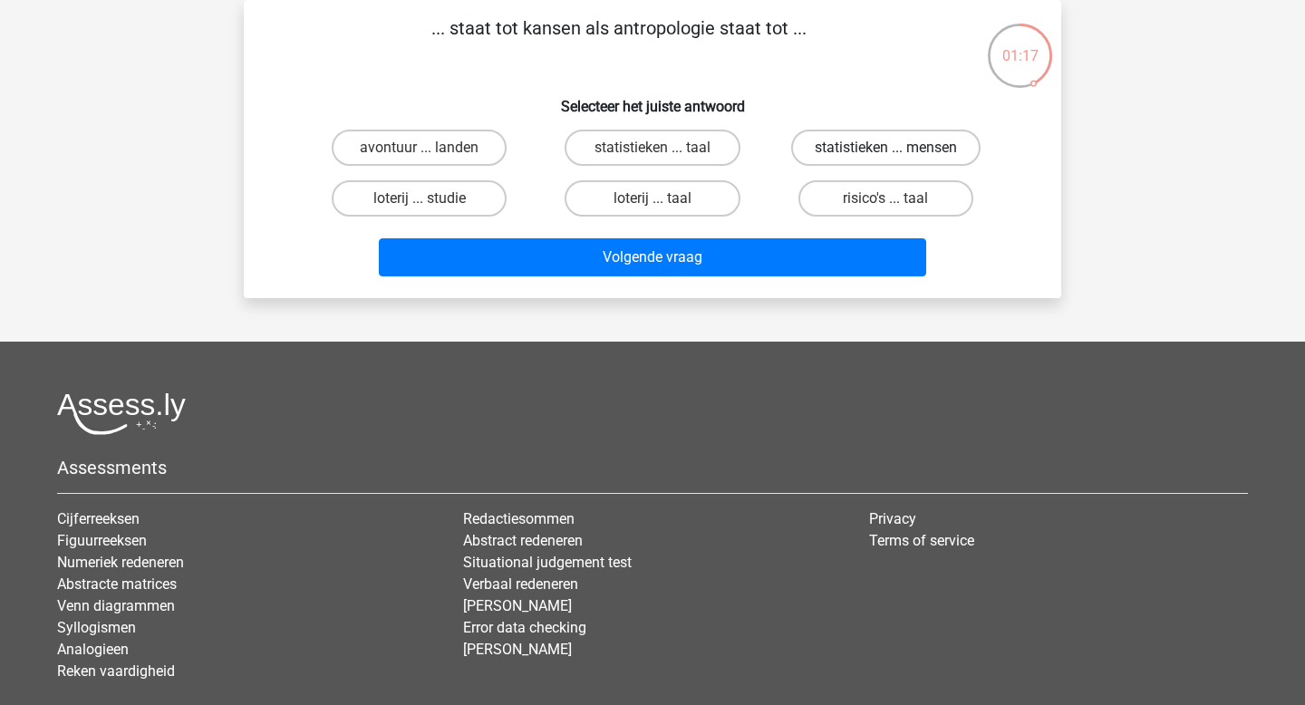
click at [829, 146] on label "statistieken ... mensen" at bounding box center [885, 148] width 189 height 36
click at [886, 148] on input "statistieken ... mensen" at bounding box center [892, 154] width 12 height 12
radio input "true"
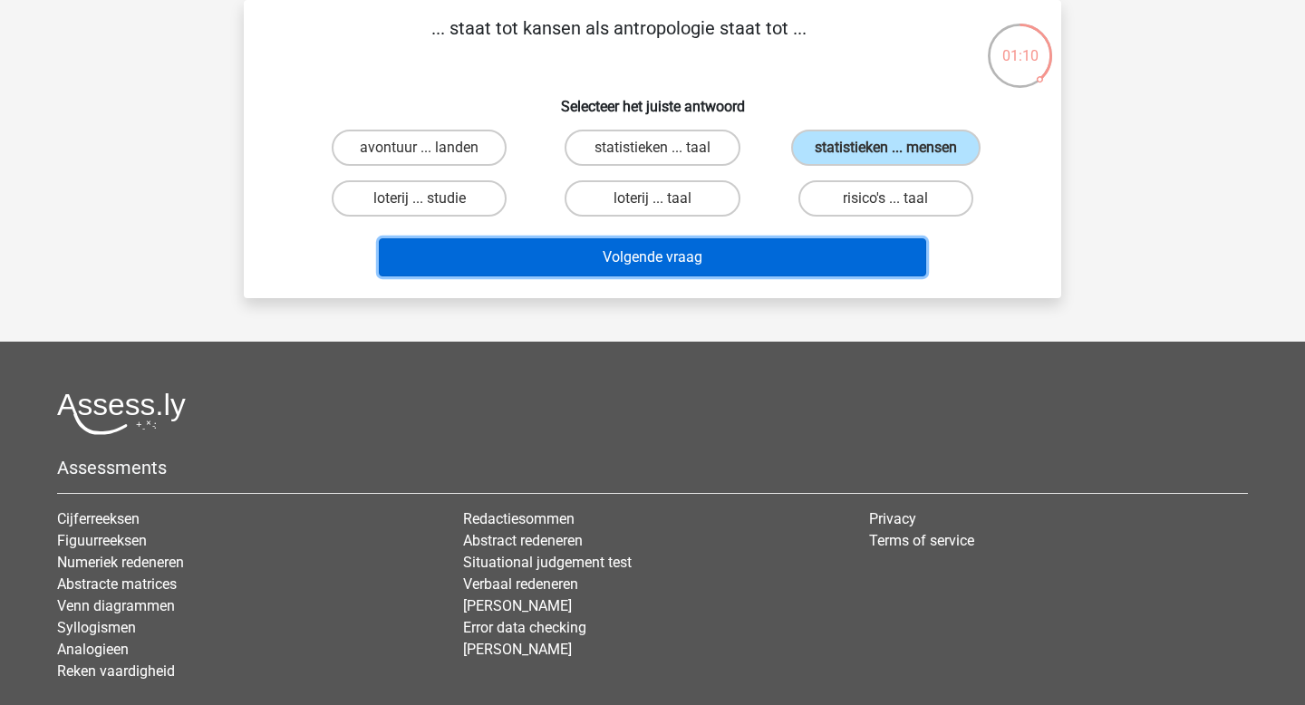
click at [727, 250] on button "Volgende vraag" at bounding box center [653, 257] width 548 height 38
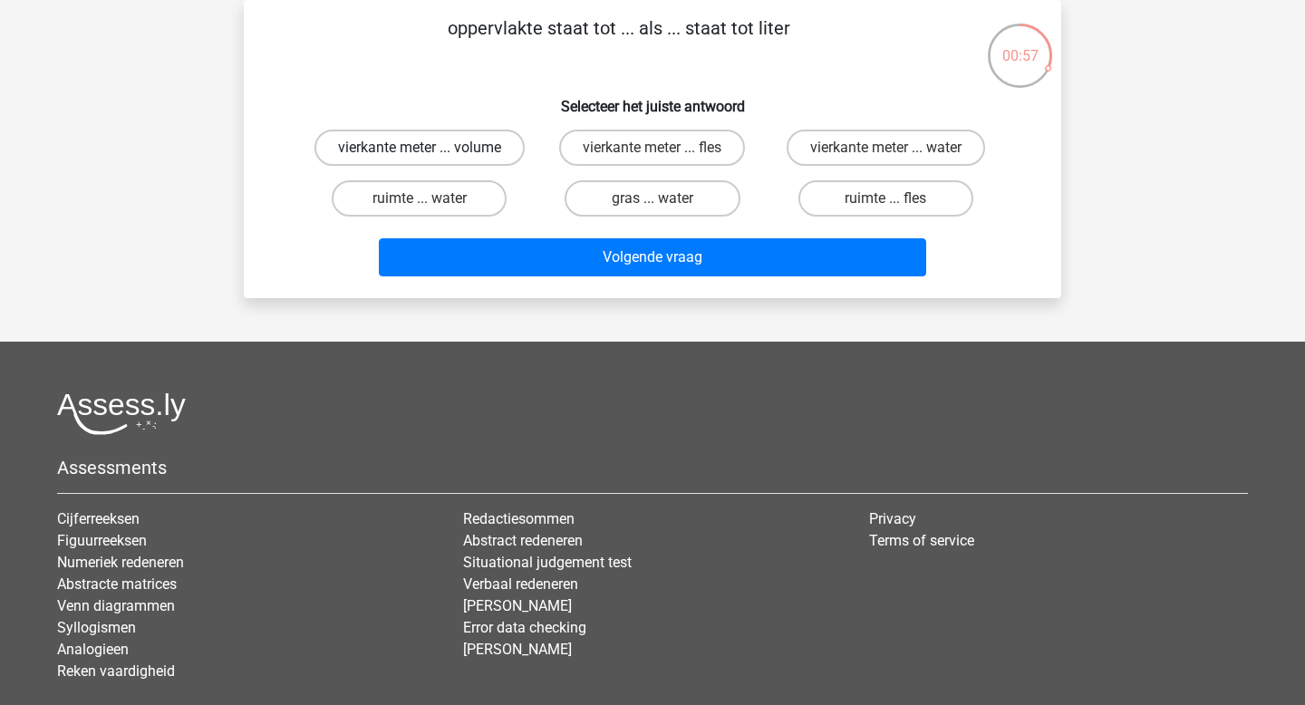
click at [453, 143] on label "vierkante meter ... volume" at bounding box center [420, 148] width 210 height 36
click at [431, 148] on input "vierkante meter ... volume" at bounding box center [426, 154] width 12 height 12
radio input "true"
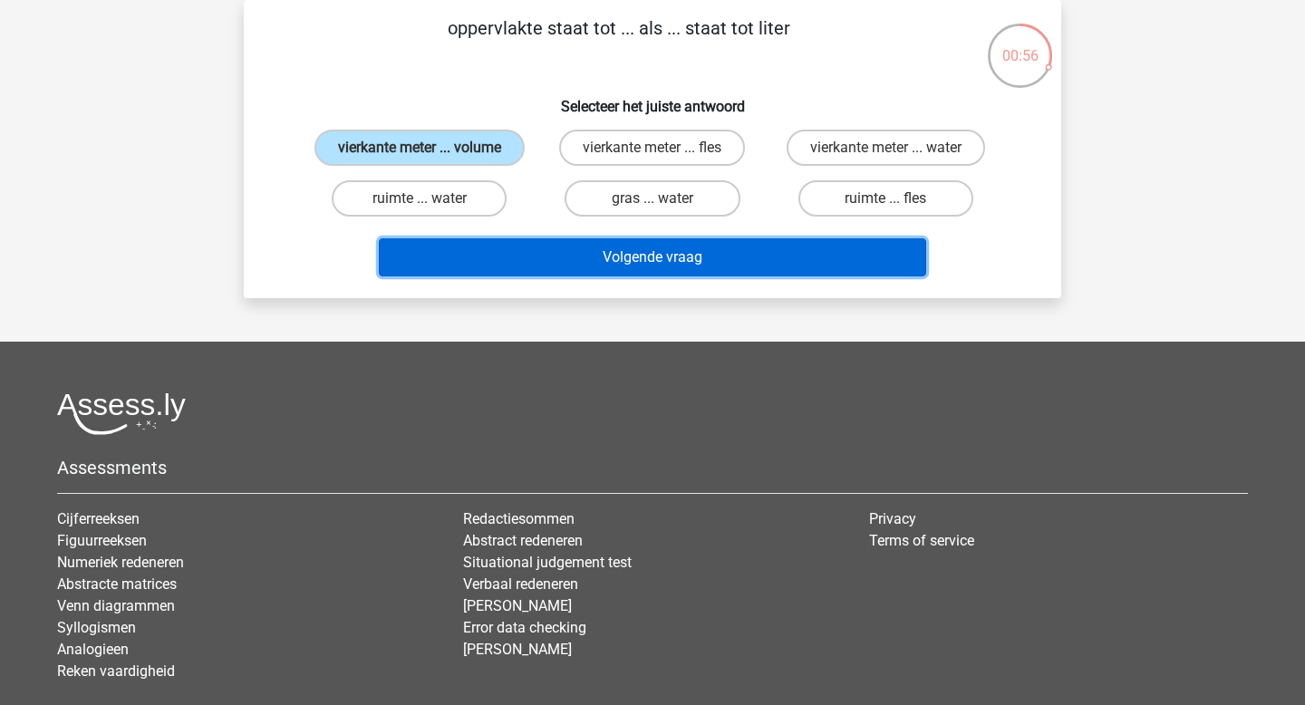
click at [535, 251] on button "Volgende vraag" at bounding box center [653, 257] width 548 height 38
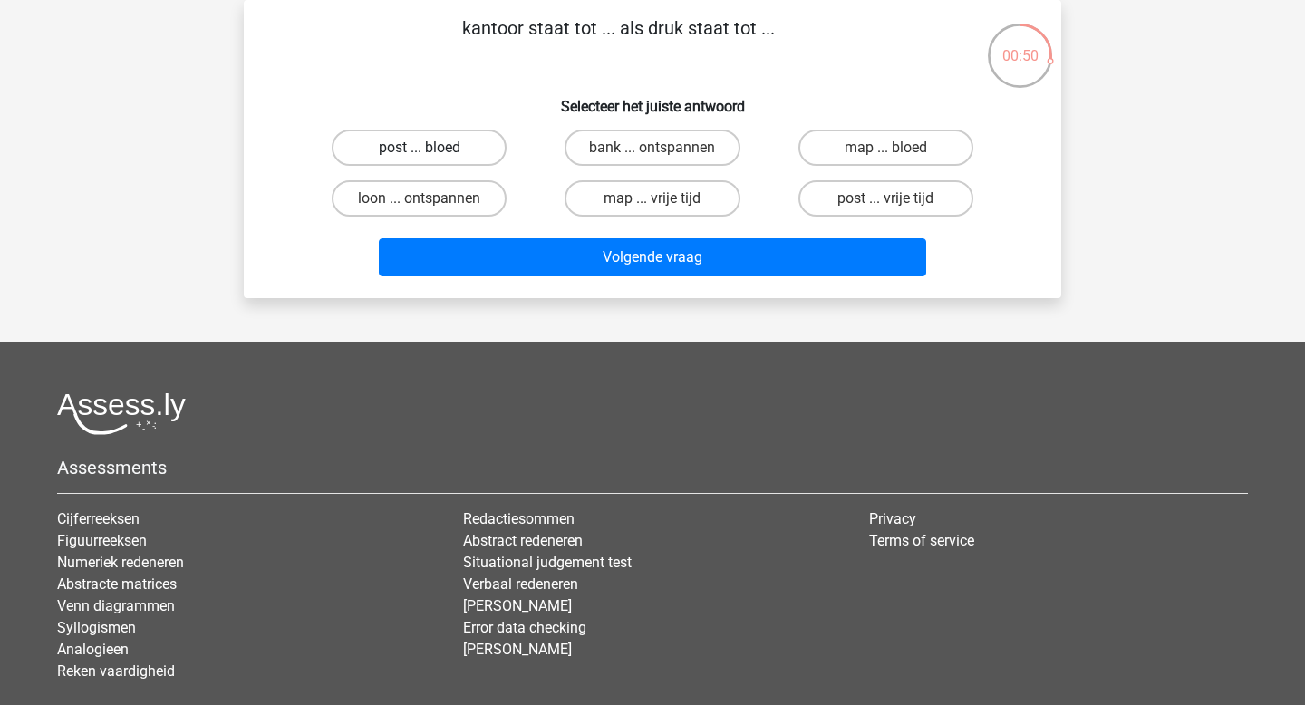
click at [437, 140] on label "post ... bloed" at bounding box center [419, 148] width 175 height 36
click at [431, 148] on input "post ... bloed" at bounding box center [426, 154] width 12 height 12
radio input "true"
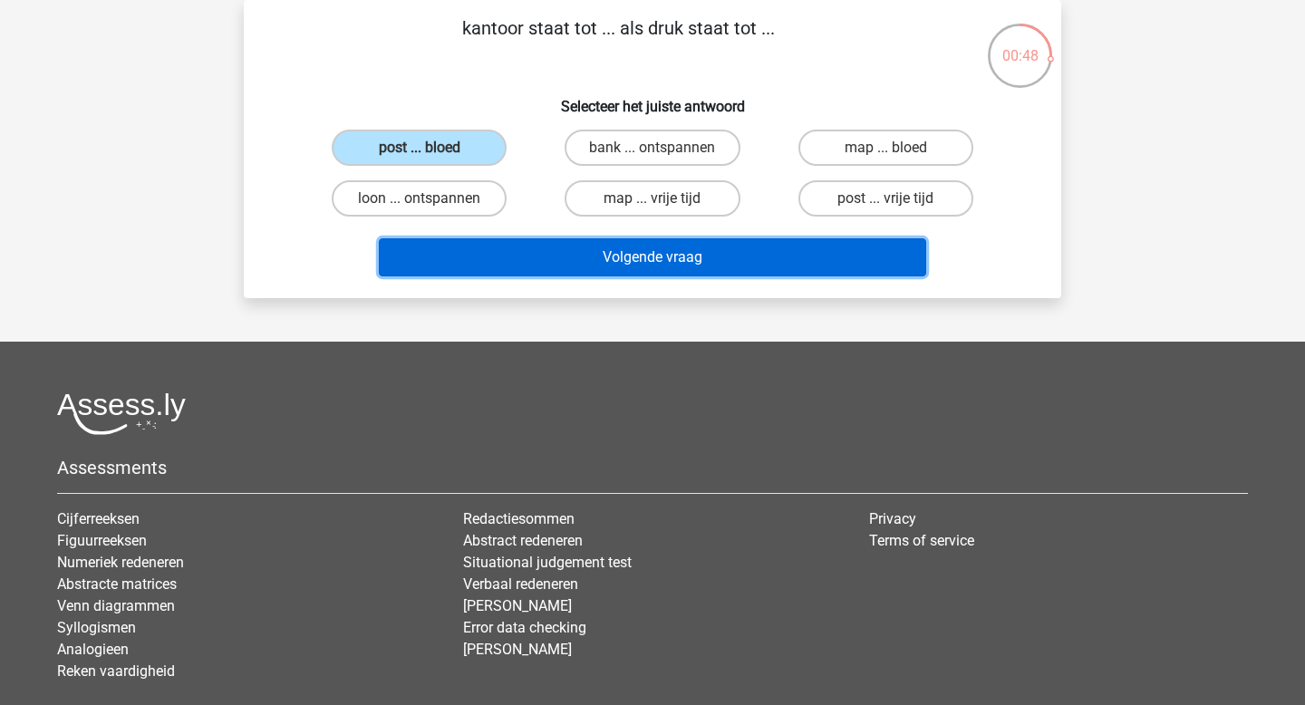
click at [583, 264] on button "Volgende vraag" at bounding box center [653, 257] width 548 height 38
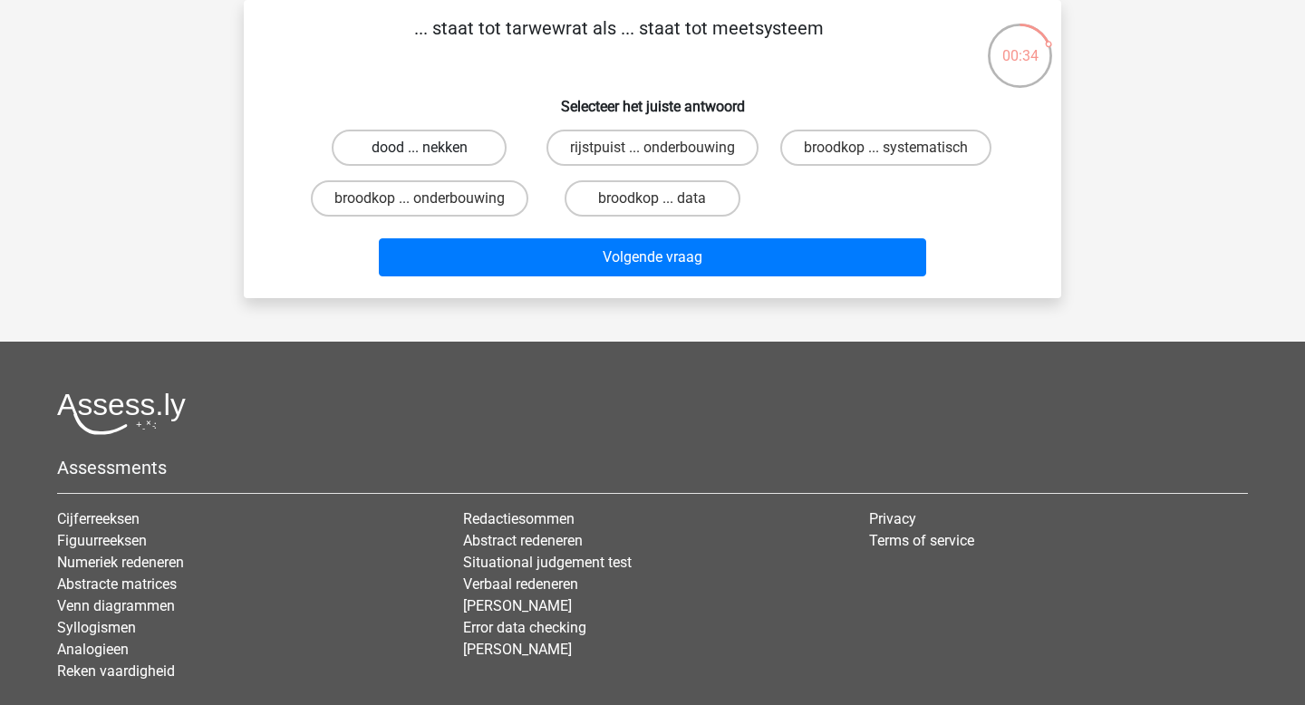
click at [428, 143] on label "dood ... nekken" at bounding box center [419, 148] width 175 height 36
click at [428, 148] on input "dood ... nekken" at bounding box center [426, 154] width 12 height 12
radio input "true"
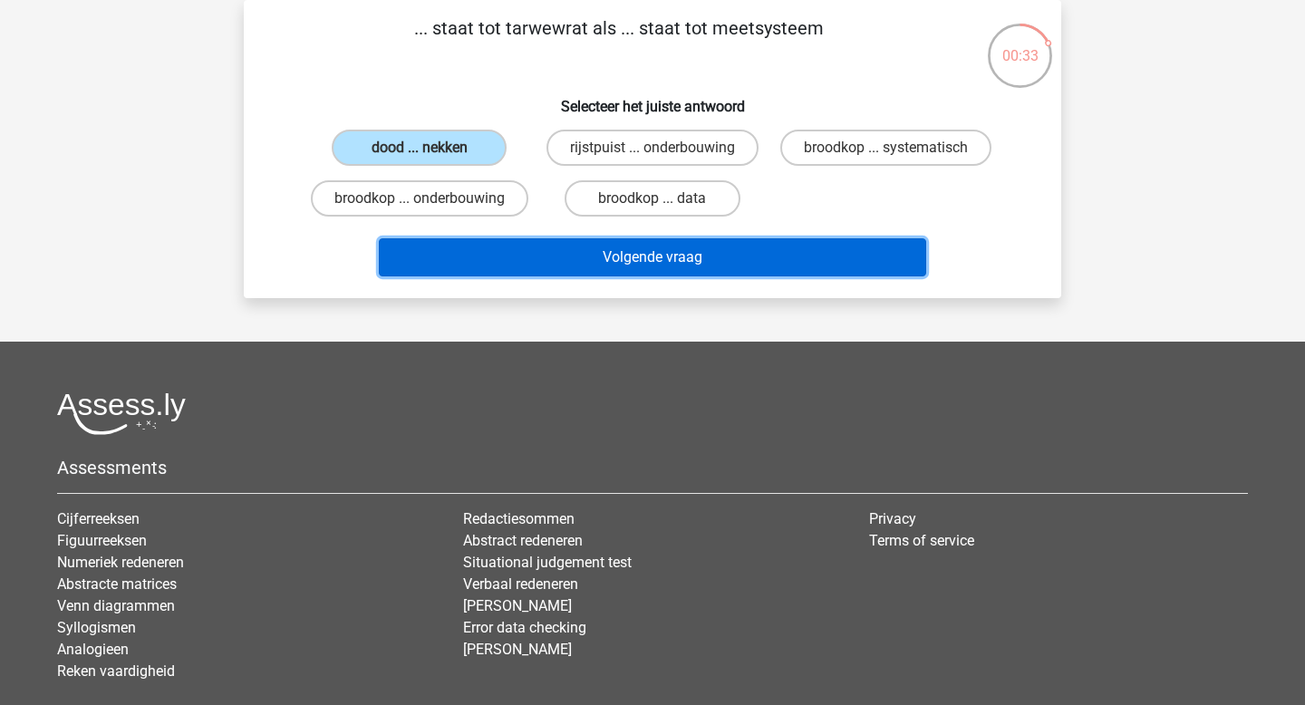
click at [583, 269] on button "Volgende vraag" at bounding box center [653, 257] width 548 height 38
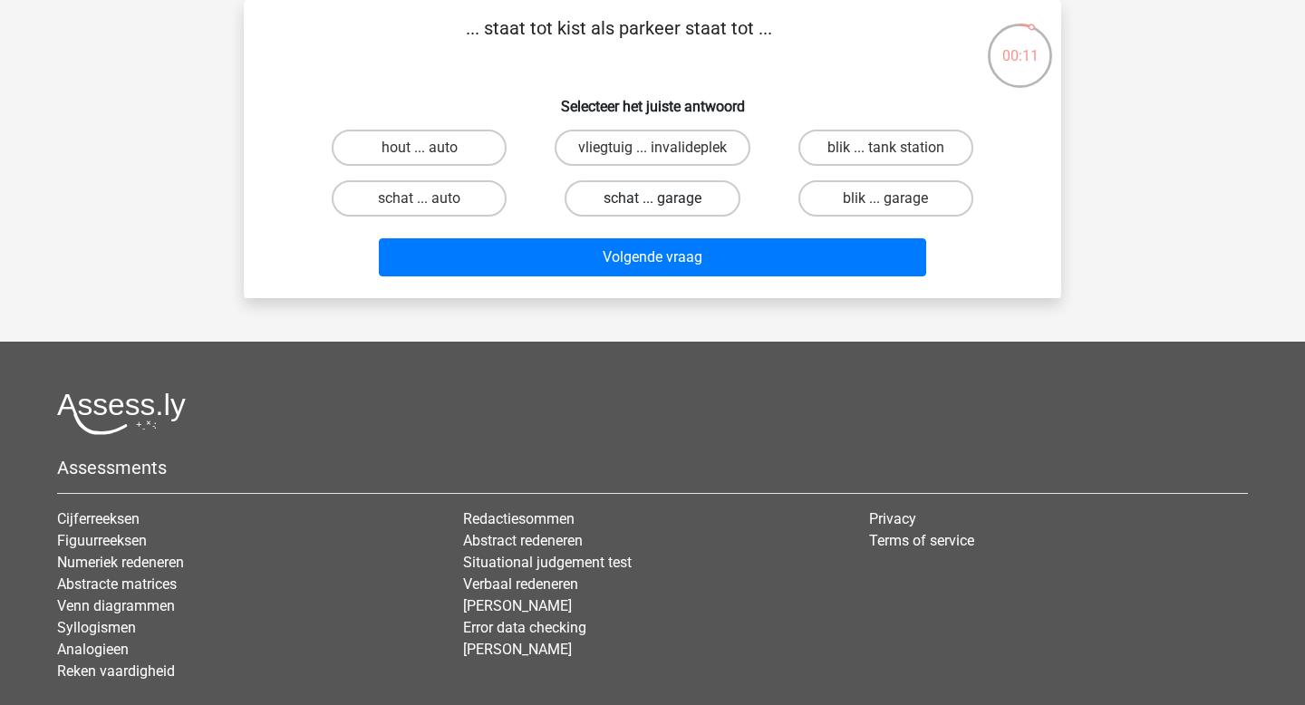
click at [596, 193] on label "schat ... garage" at bounding box center [652, 198] width 175 height 36
click at [653, 199] on input "schat ... garage" at bounding box center [659, 205] width 12 height 12
radio input "true"
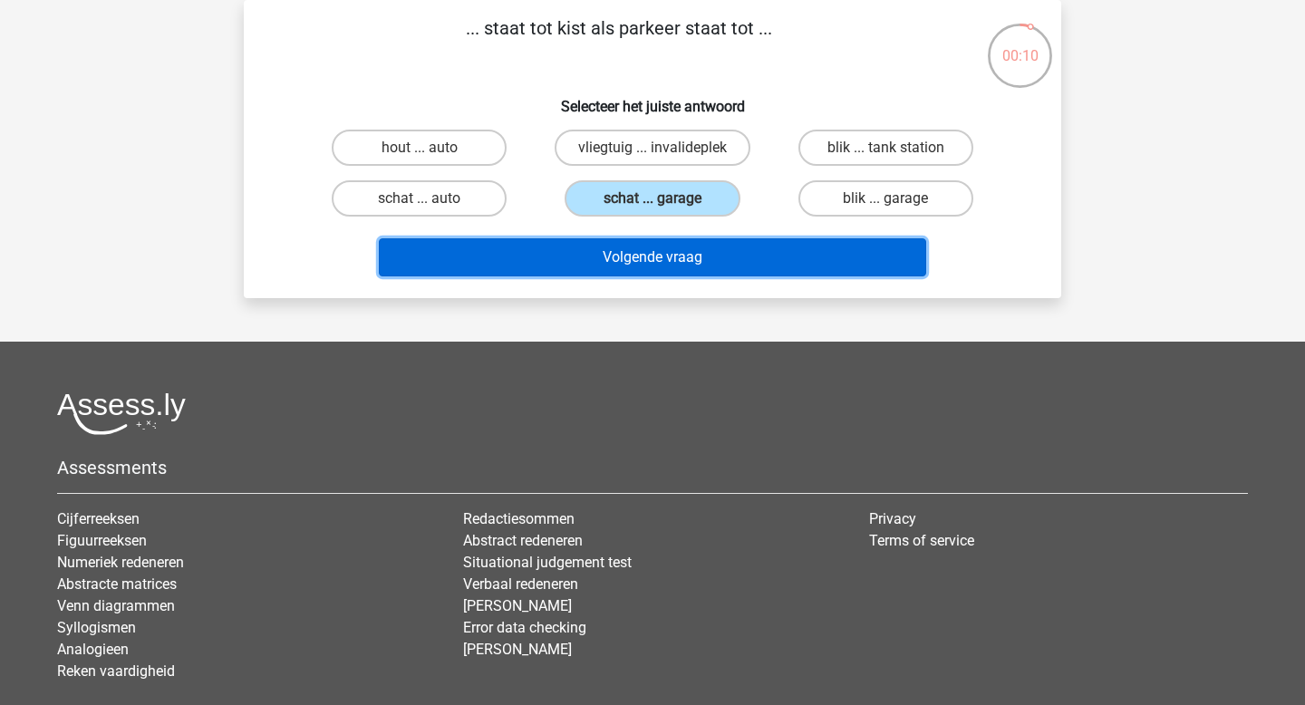
click at [620, 256] on button "Volgende vraag" at bounding box center [653, 257] width 548 height 38
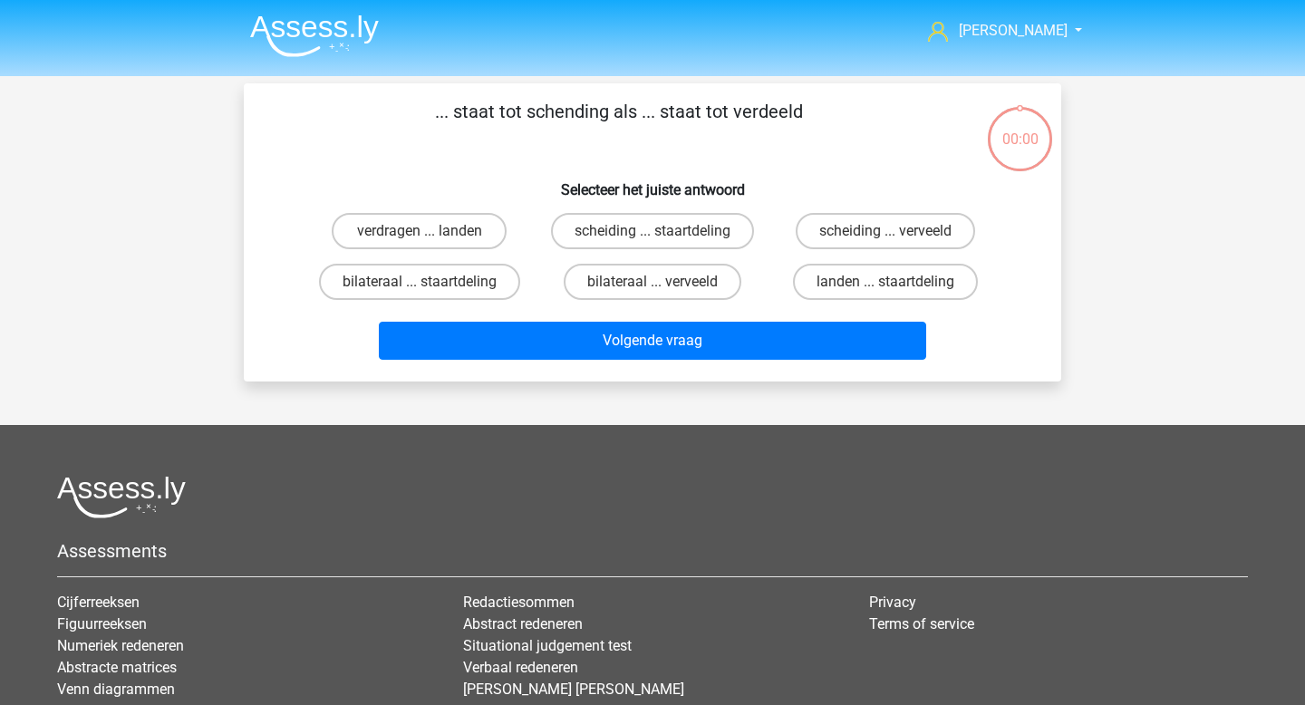
scroll to position [83, 0]
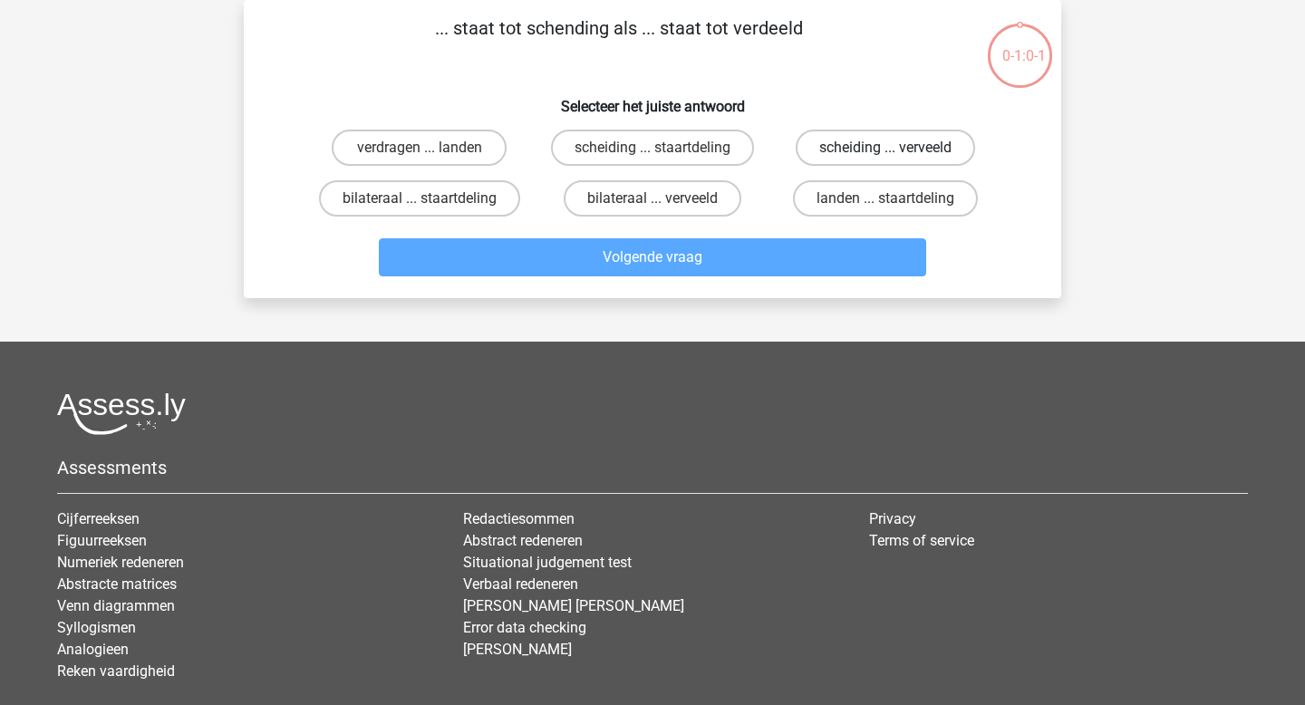
click at [879, 141] on label "scheiding ... verveeld" at bounding box center [885, 148] width 179 height 36
click at [886, 148] on input "scheiding ... verveeld" at bounding box center [892, 154] width 12 height 12
radio input "true"
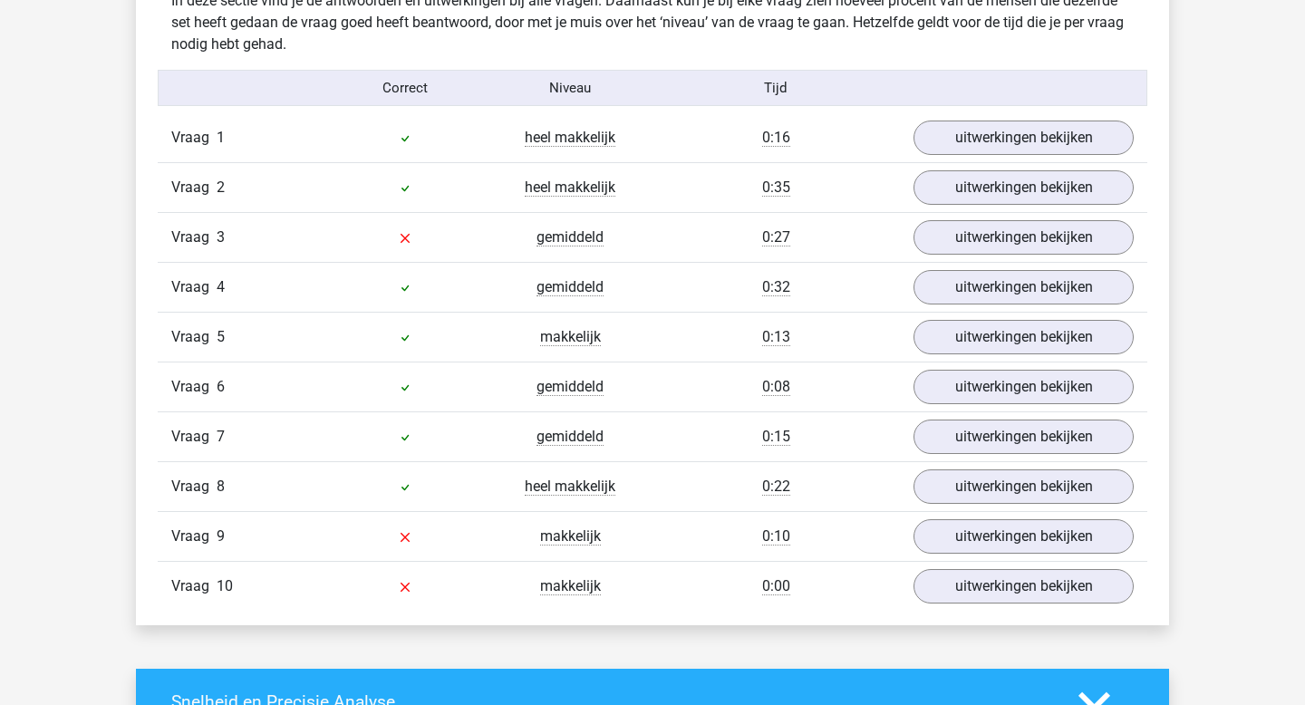
scroll to position [1082, 0]
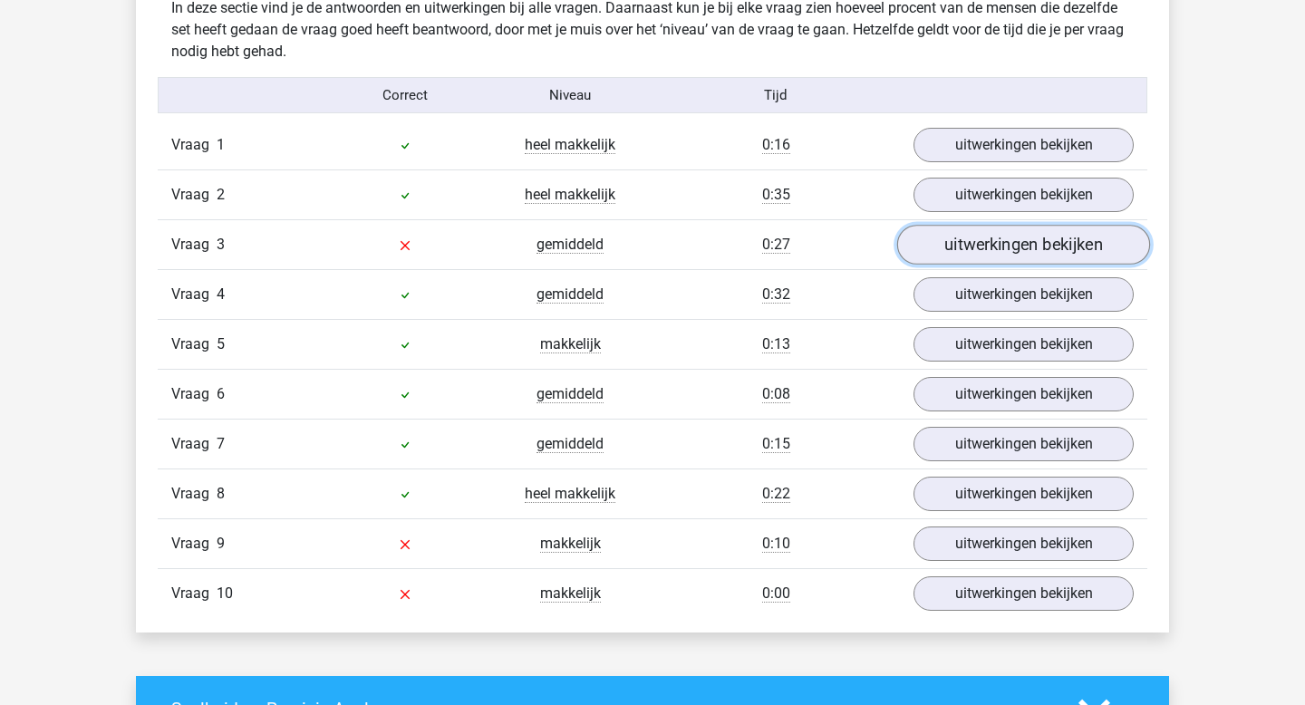
click at [963, 241] on link "uitwerkingen bekijken" at bounding box center [1023, 246] width 253 height 40
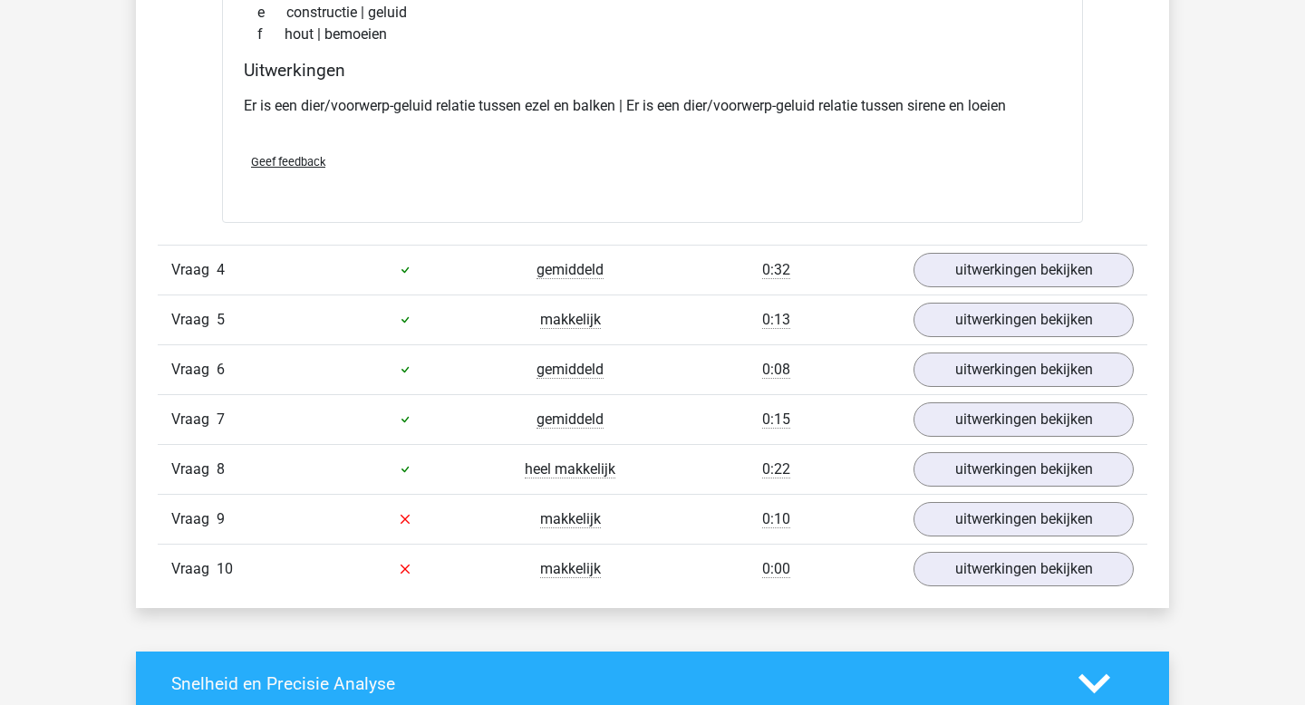
scroll to position [1567, 0]
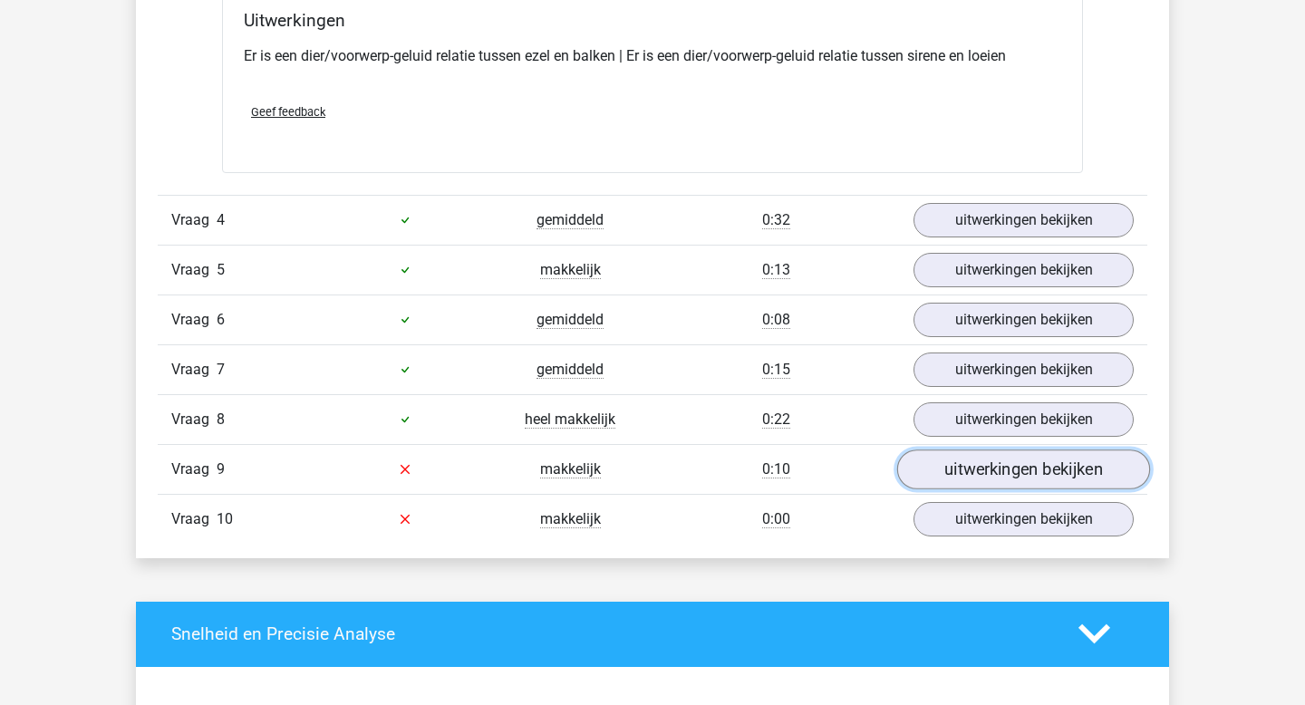
click at [968, 486] on link "uitwerkingen bekijken" at bounding box center [1023, 470] width 253 height 40
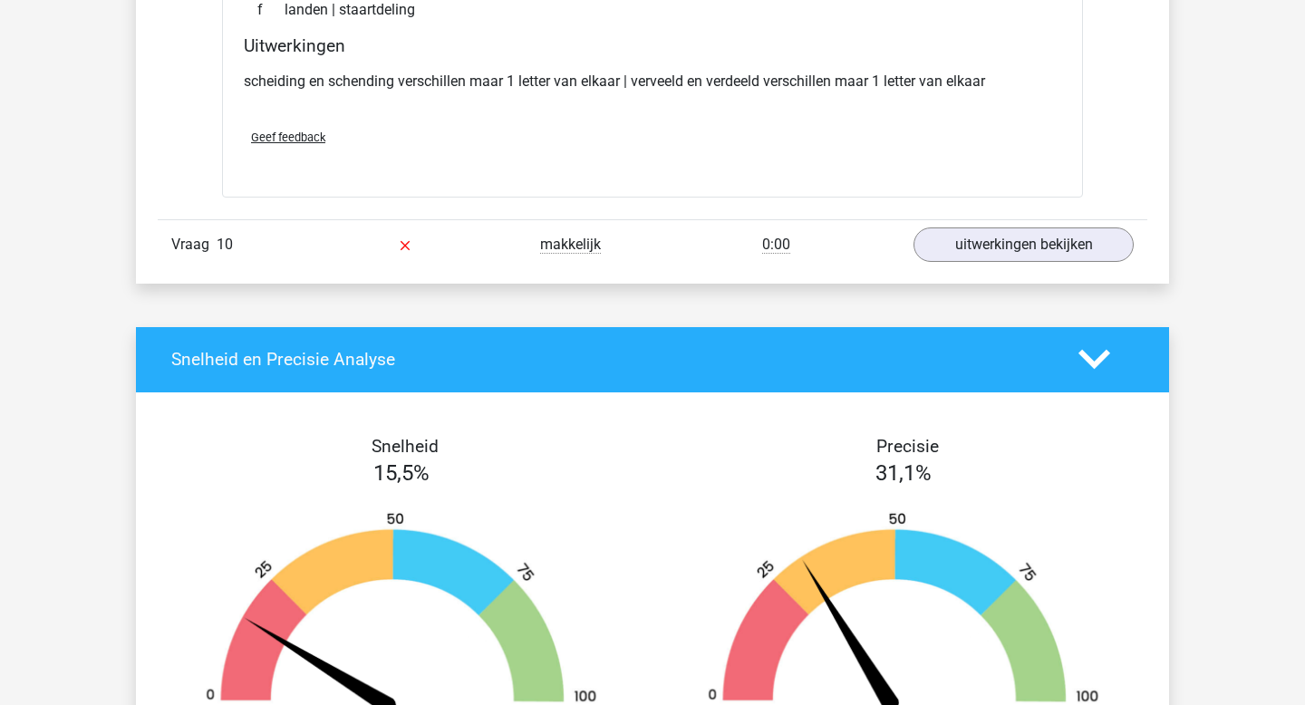
scroll to position [2361, 0]
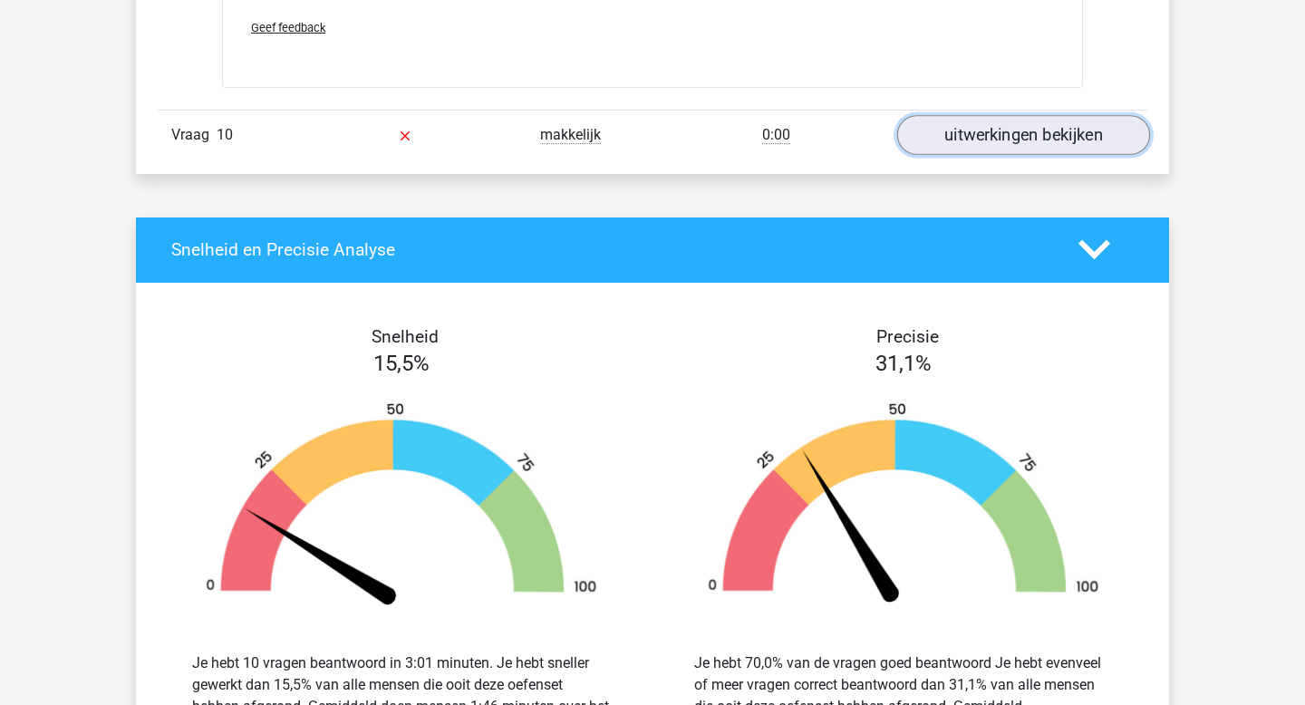
click at [945, 139] on link "uitwerkingen bekijken" at bounding box center [1023, 135] width 253 height 40
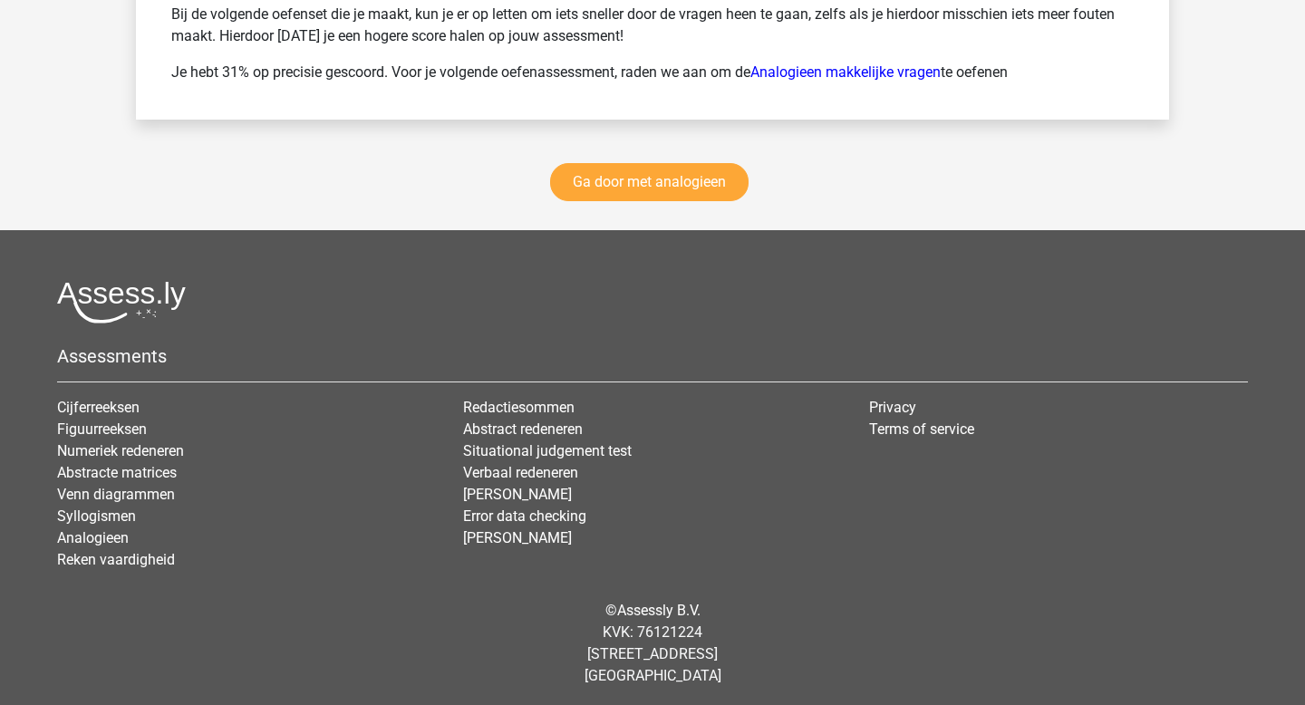
scroll to position [3847, 0]
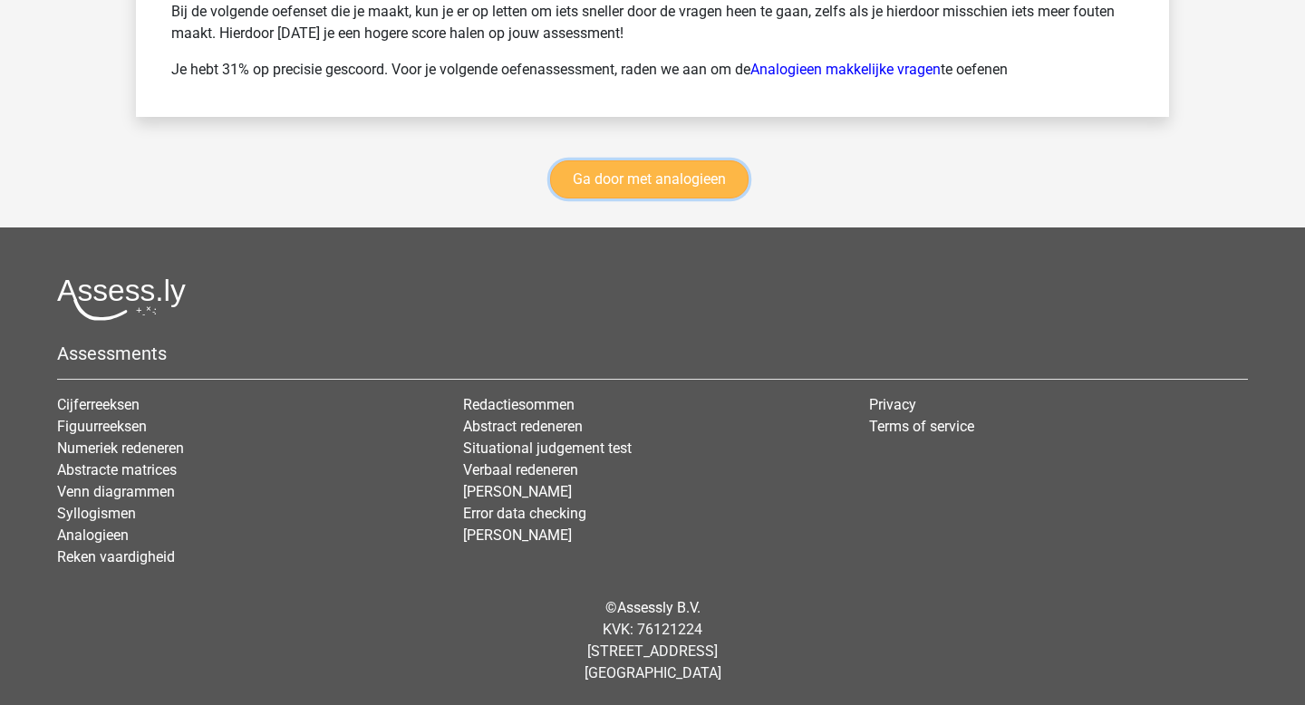
click at [615, 170] on link "Ga door met analogieen" at bounding box center [649, 179] width 199 height 38
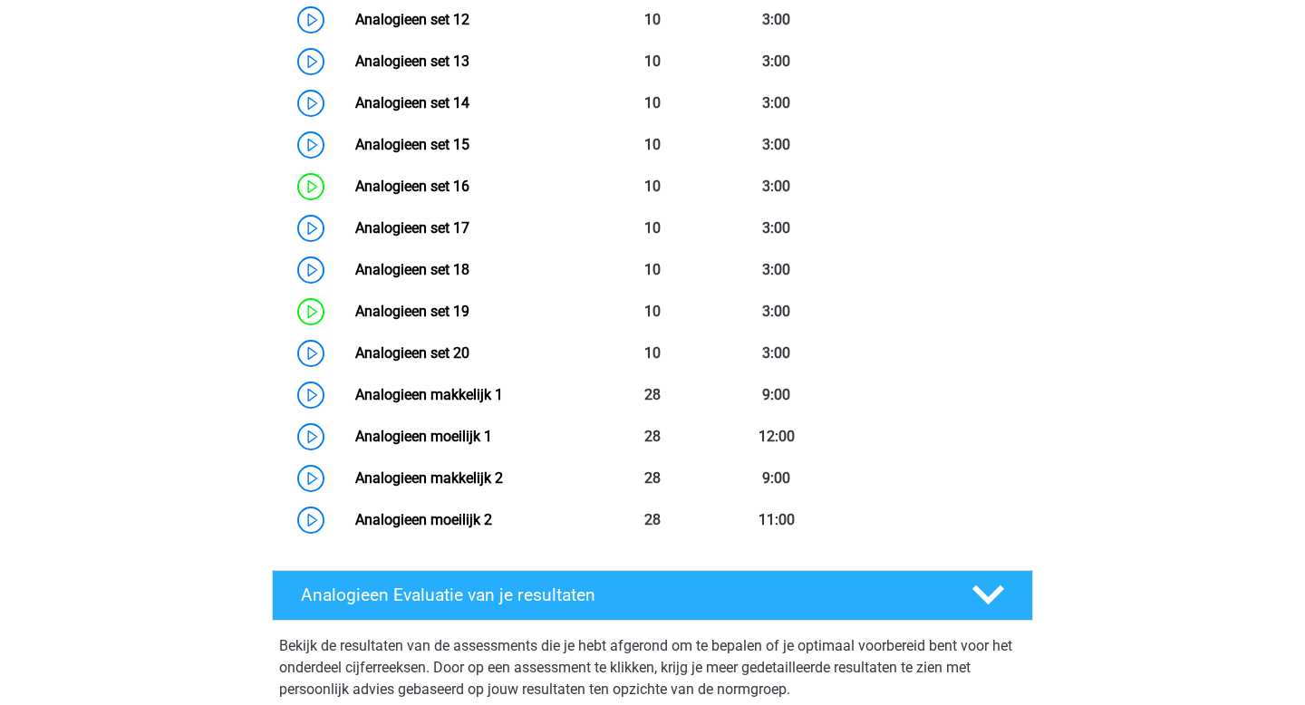
scroll to position [1382, 0]
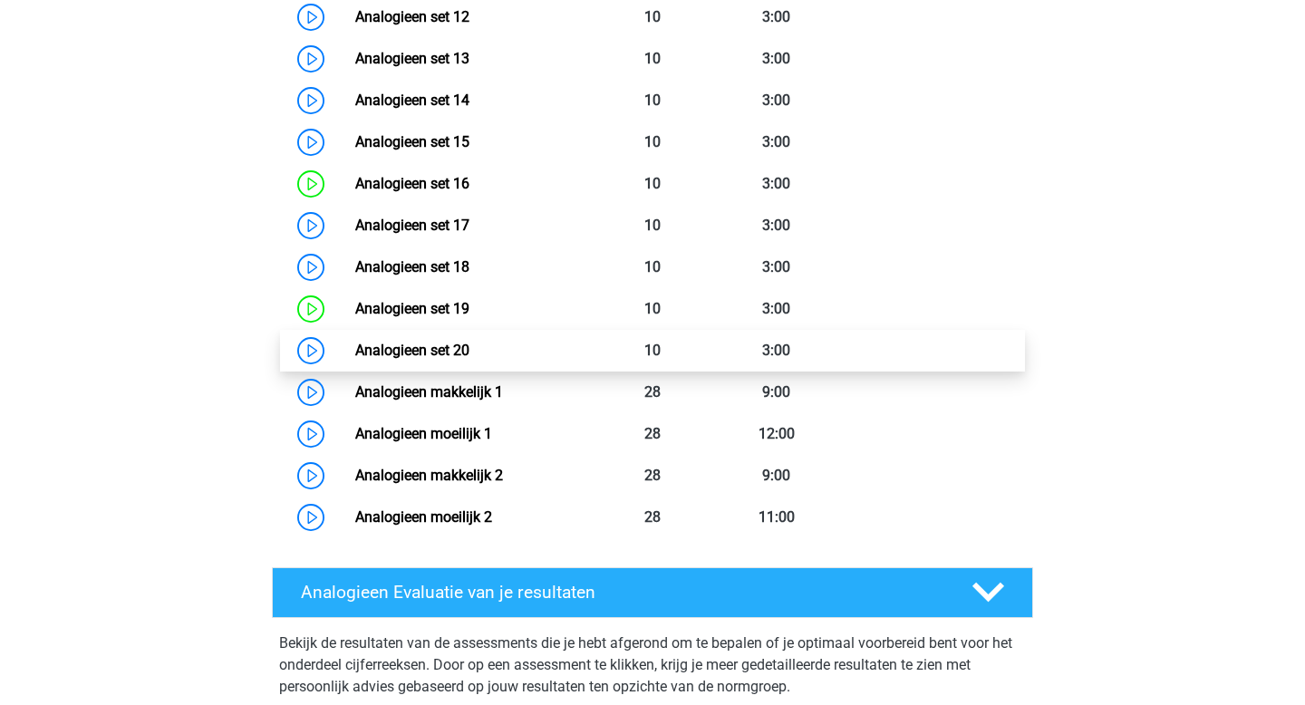
click at [429, 343] on link "Analogieen set 20" at bounding box center [412, 350] width 114 height 17
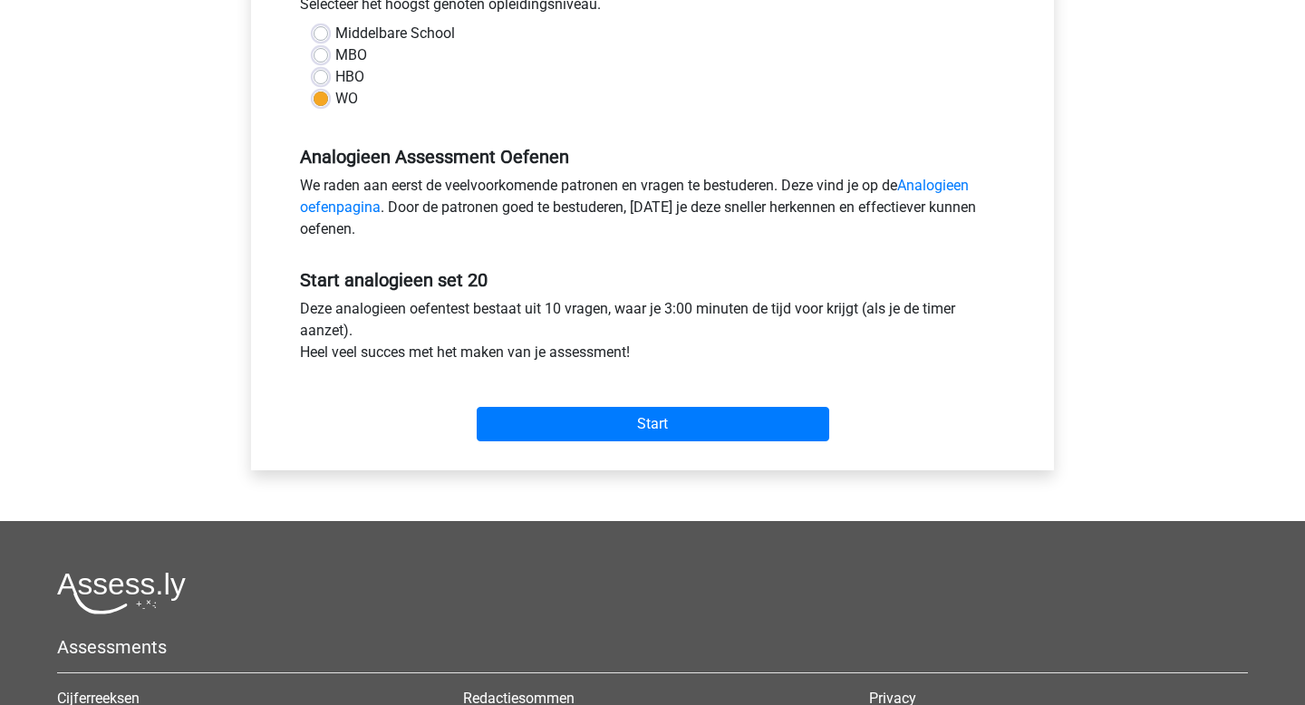
scroll to position [444, 0]
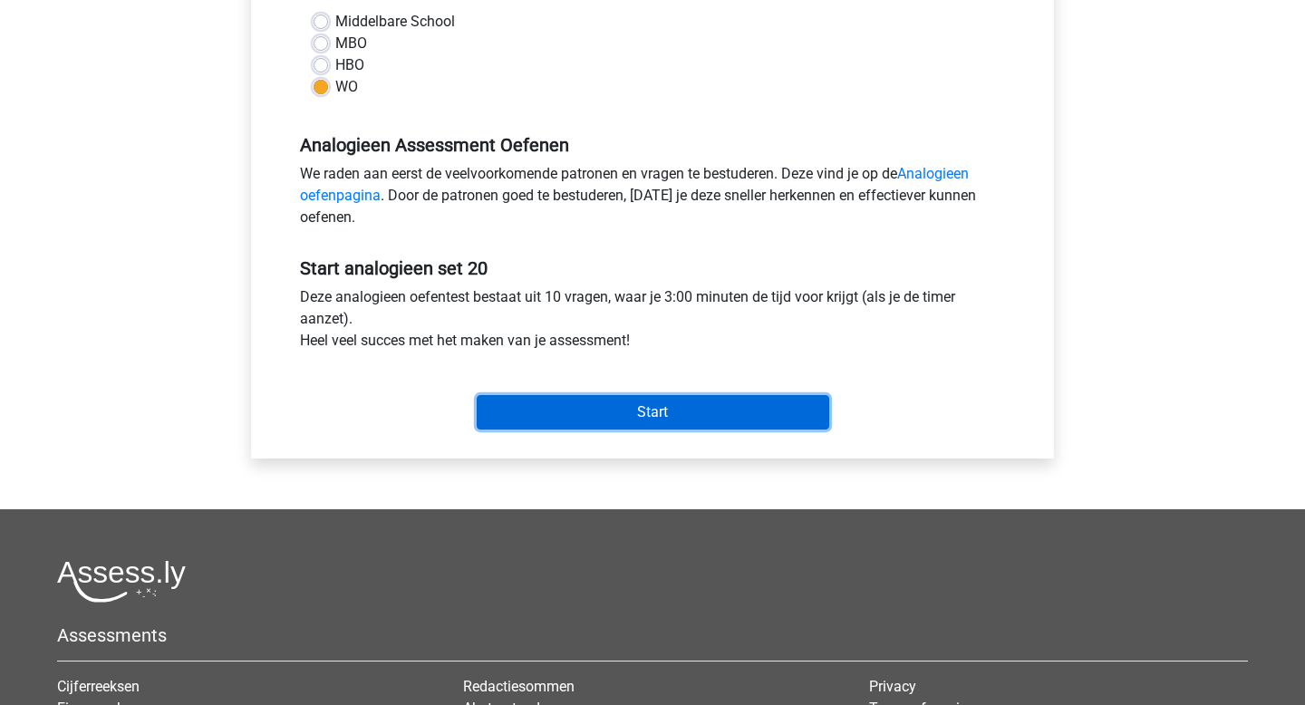
click at [533, 400] on input "Start" at bounding box center [653, 412] width 353 height 34
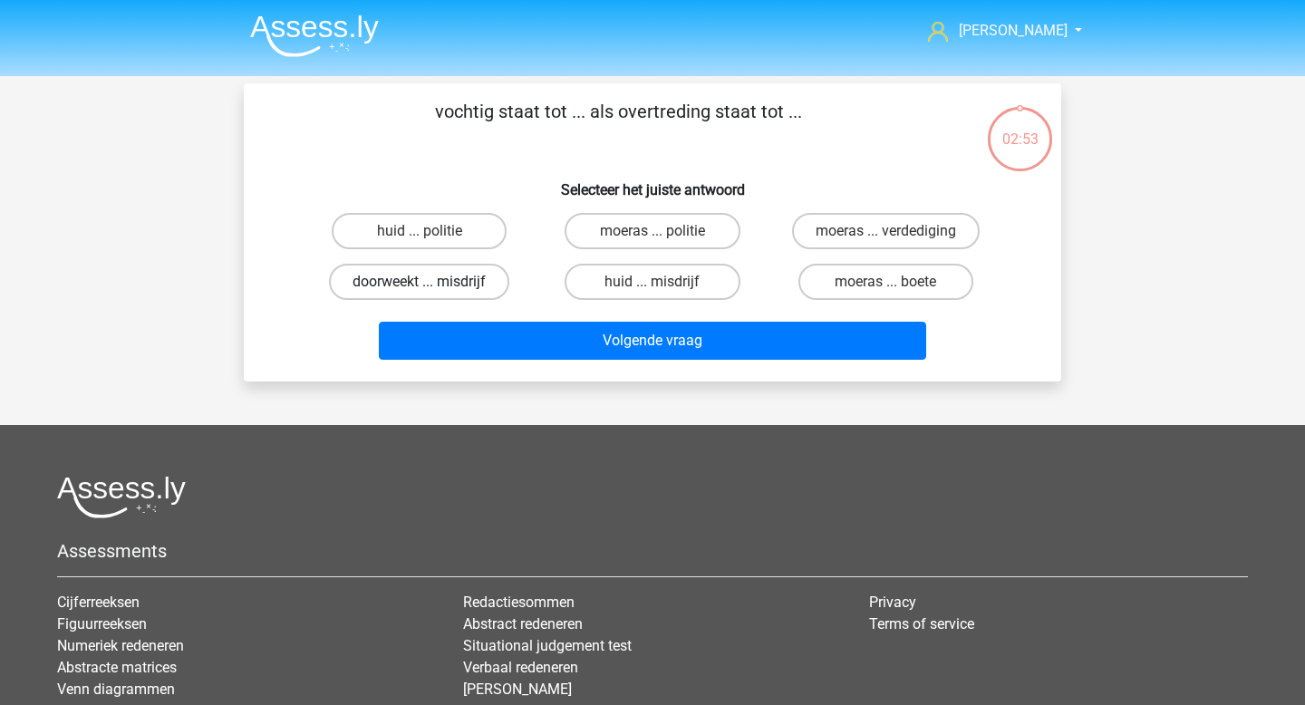
click at [460, 282] on label "doorweekt ... misdrijf" at bounding box center [419, 282] width 180 height 36
click at [431, 282] on input "doorweekt ... misdrijf" at bounding box center [426, 288] width 12 height 12
radio input "true"
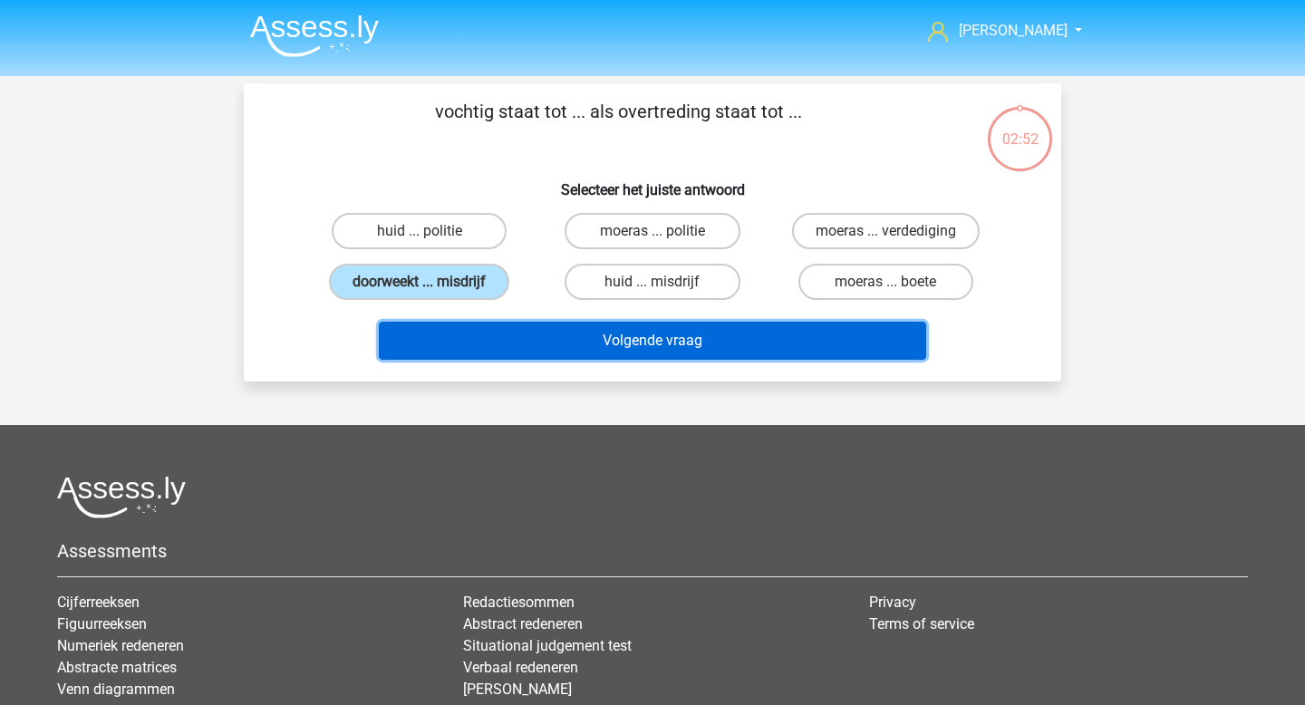
click at [518, 342] on button "Volgende vraag" at bounding box center [653, 341] width 548 height 38
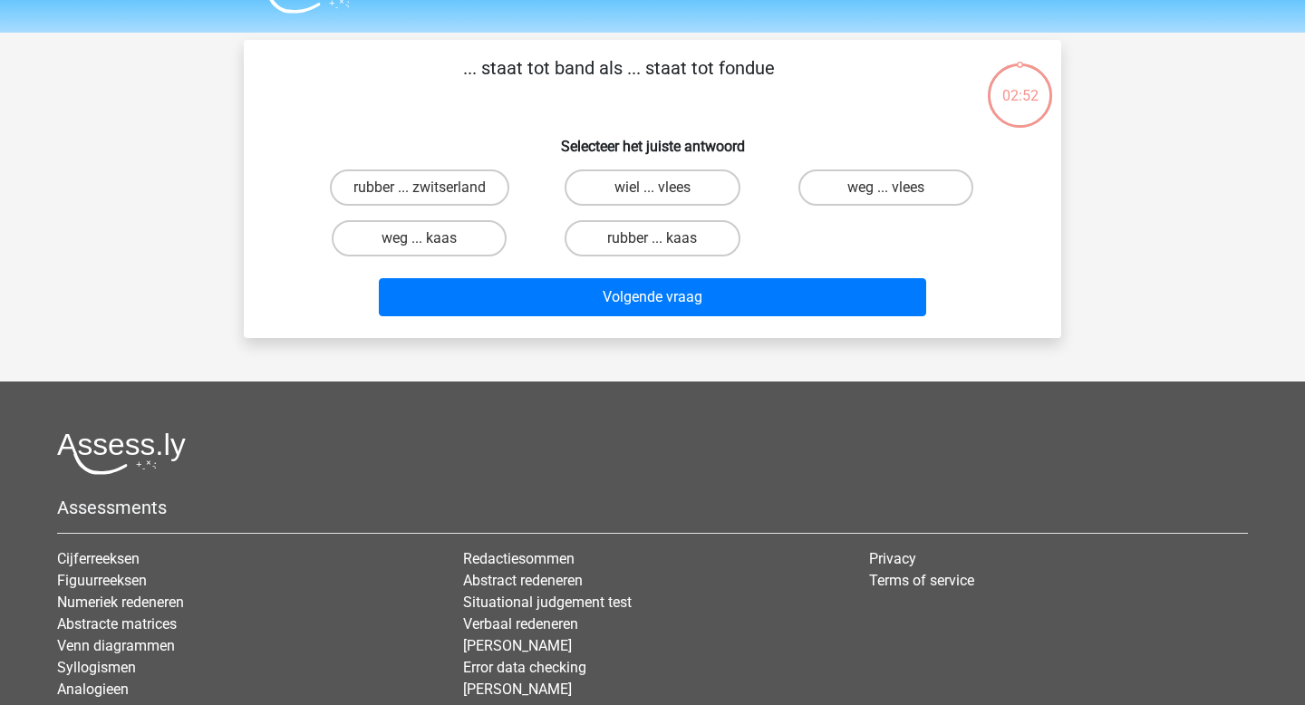
scroll to position [83, 0]
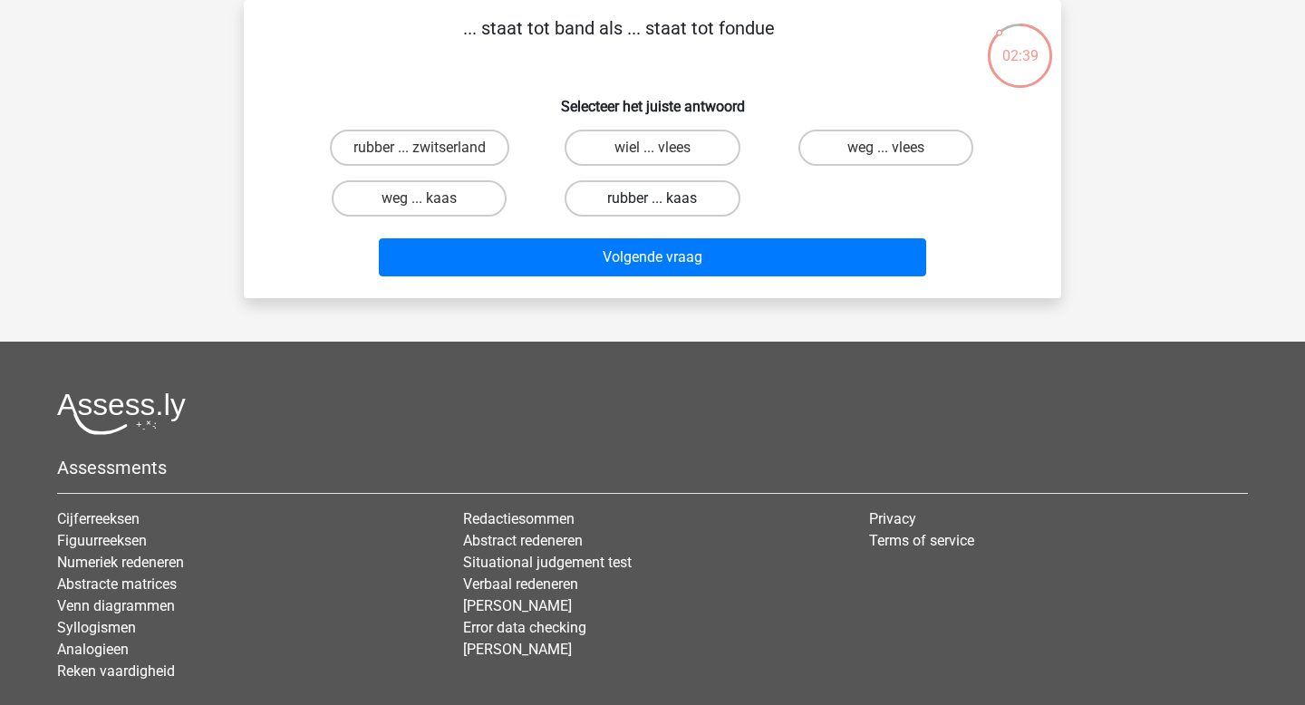
click at [601, 192] on label "rubber ... kaas" at bounding box center [652, 198] width 175 height 36
click at [653, 199] on input "rubber ... kaas" at bounding box center [659, 205] width 12 height 12
radio input "true"
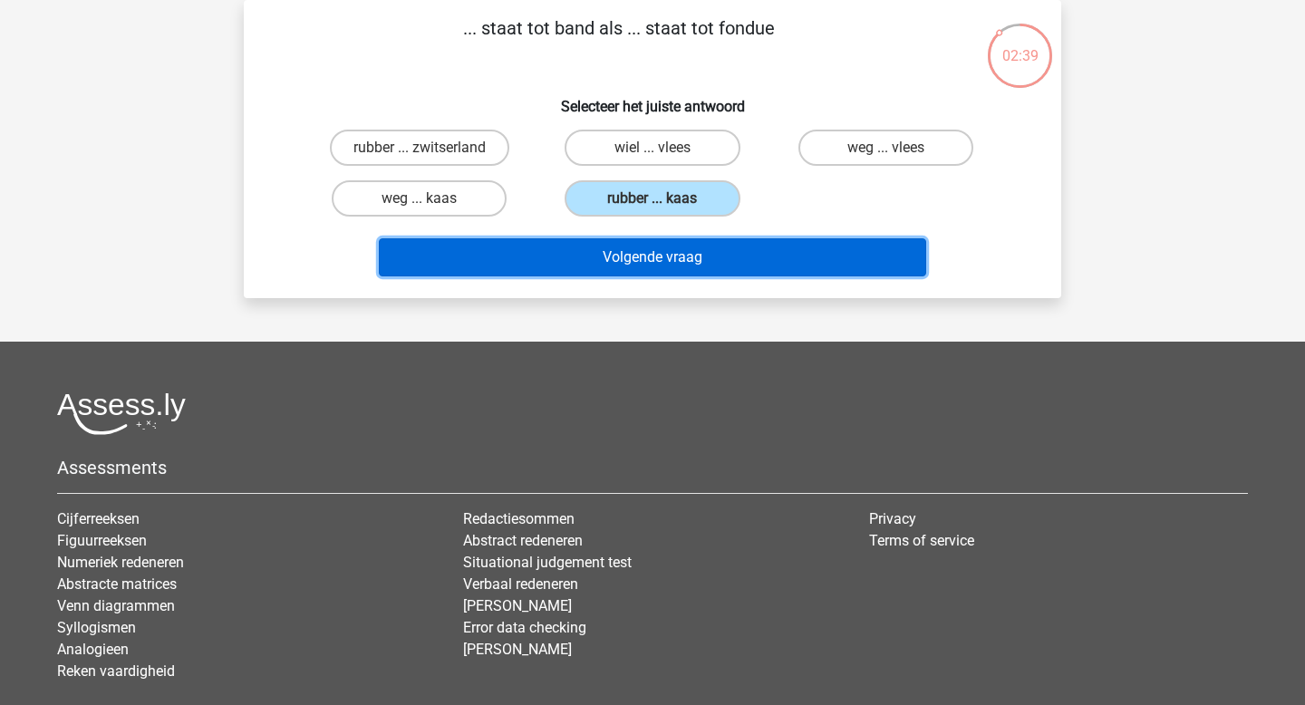
click at [625, 262] on button "Volgende vraag" at bounding box center [653, 257] width 548 height 38
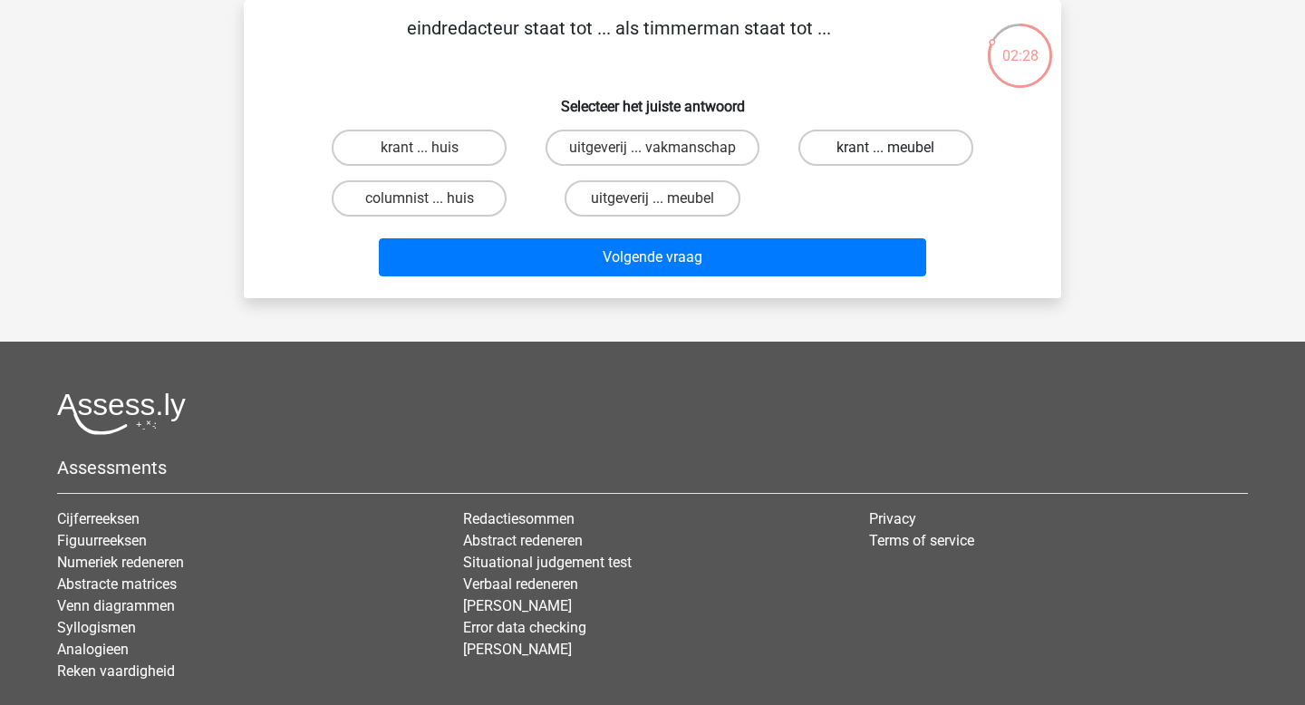
click at [881, 152] on label "krant ... meubel" at bounding box center [886, 148] width 175 height 36
click at [886, 152] on input "krant ... meubel" at bounding box center [892, 154] width 12 height 12
radio input "true"
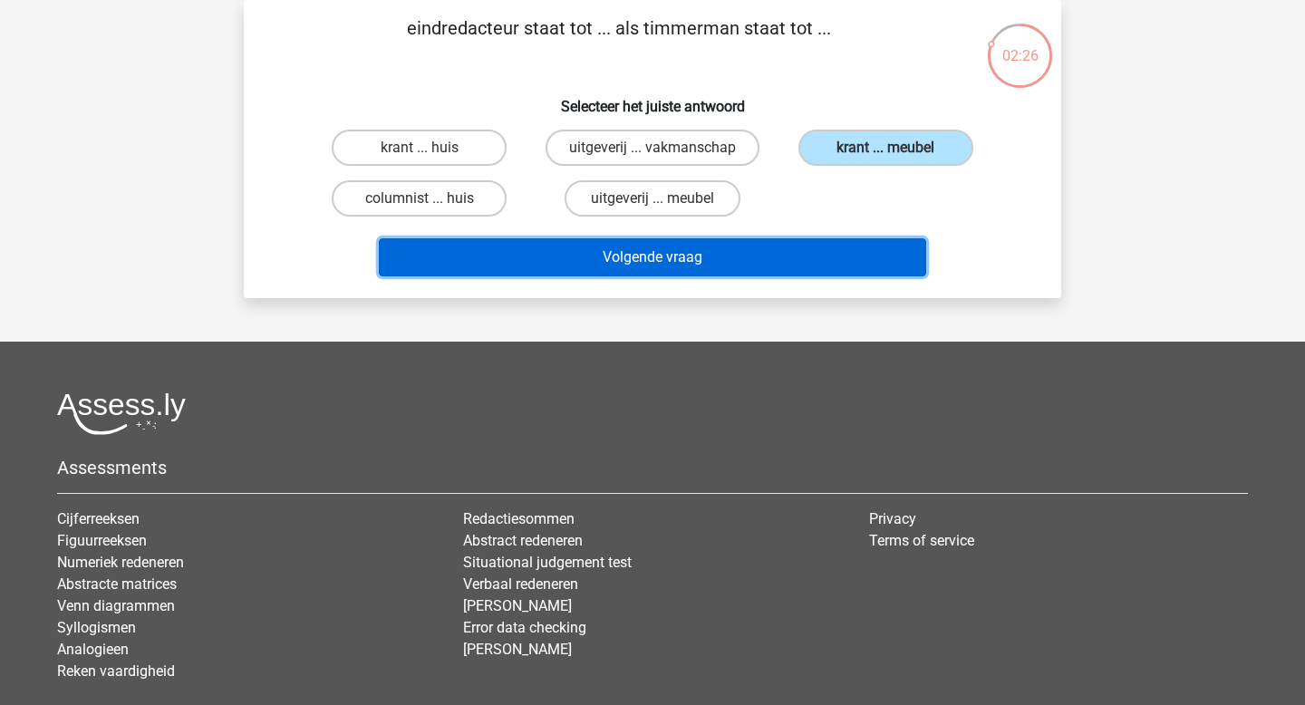
click at [780, 266] on button "Volgende vraag" at bounding box center [653, 257] width 548 height 38
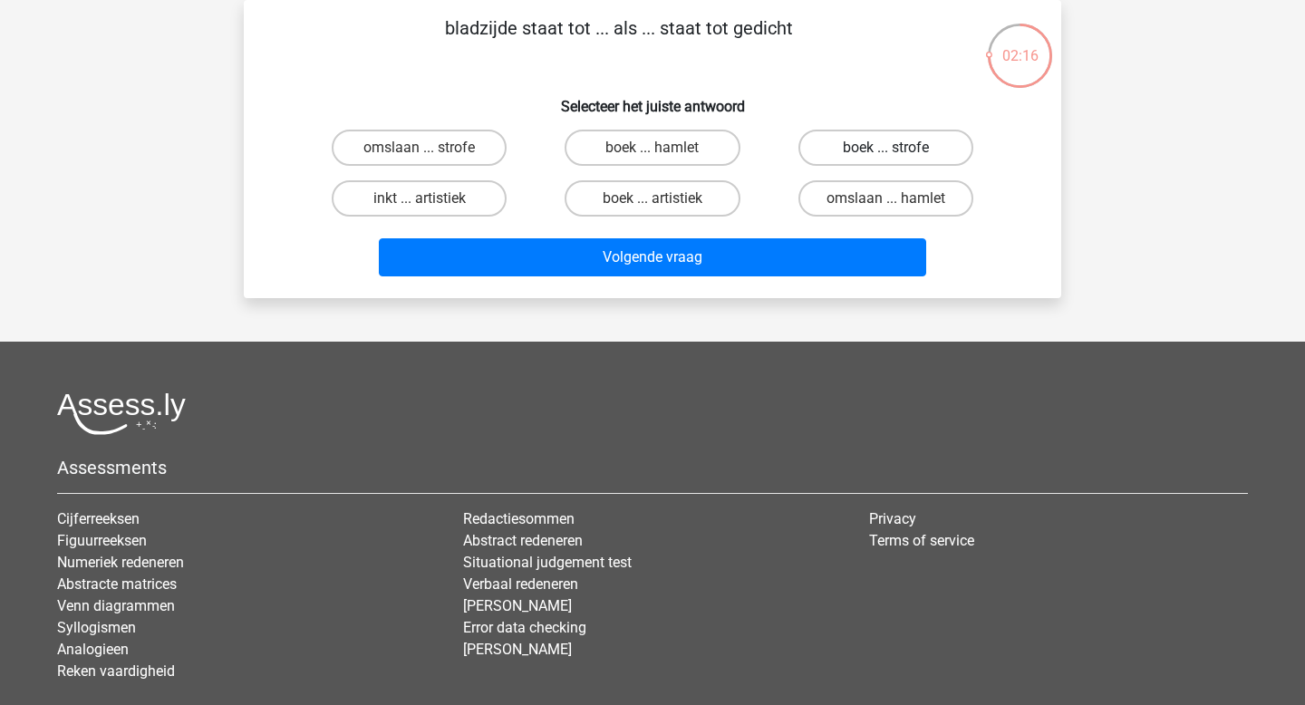
click at [844, 145] on label "boek ... strofe" at bounding box center [886, 148] width 175 height 36
click at [886, 148] on input "boek ... strofe" at bounding box center [892, 154] width 12 height 12
radio input "true"
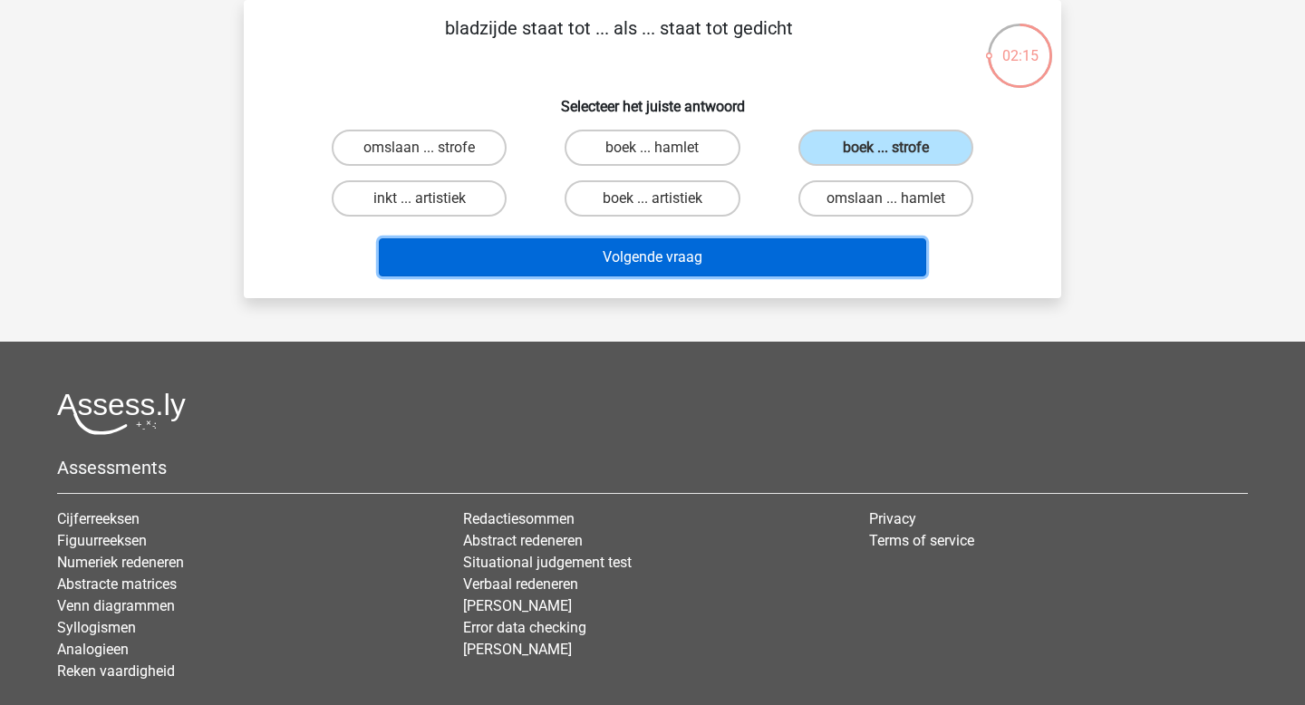
click at [770, 239] on button "Volgende vraag" at bounding box center [653, 257] width 548 height 38
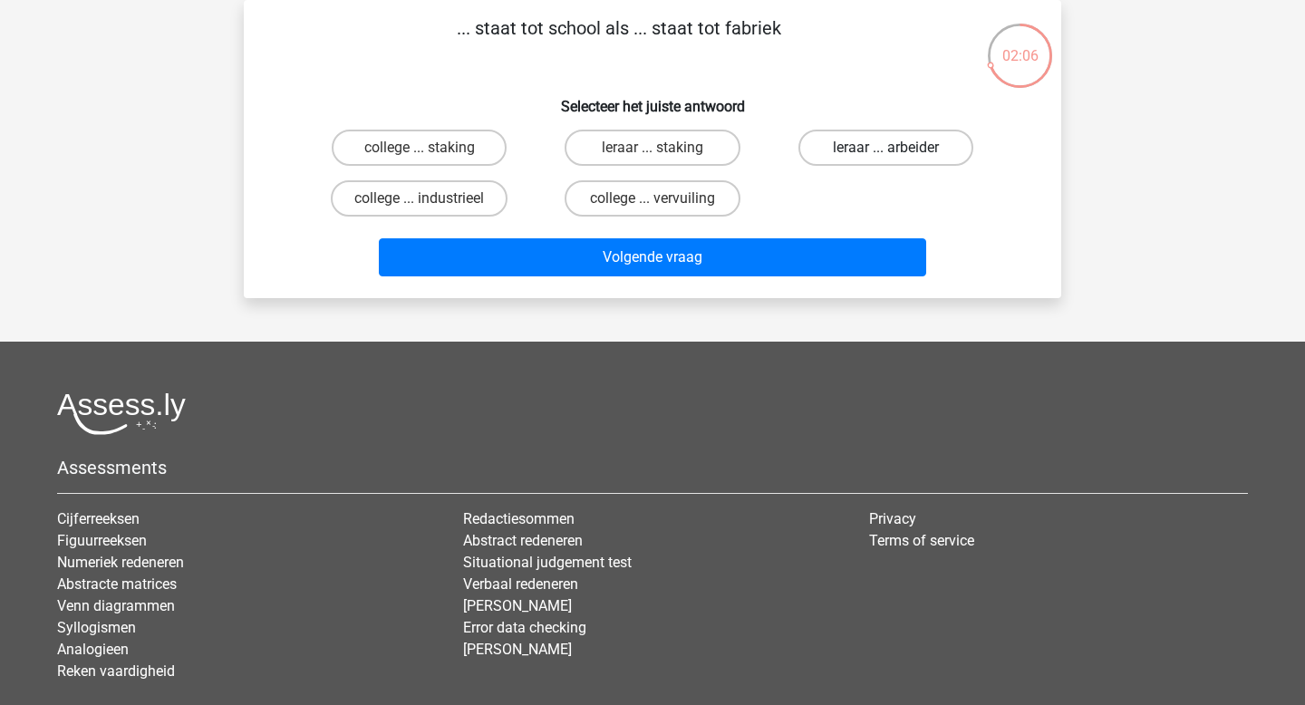
click at [839, 146] on label "leraar ... arbeider" at bounding box center [886, 148] width 175 height 36
click at [886, 148] on input "leraar ... arbeider" at bounding box center [892, 154] width 12 height 12
radio input "true"
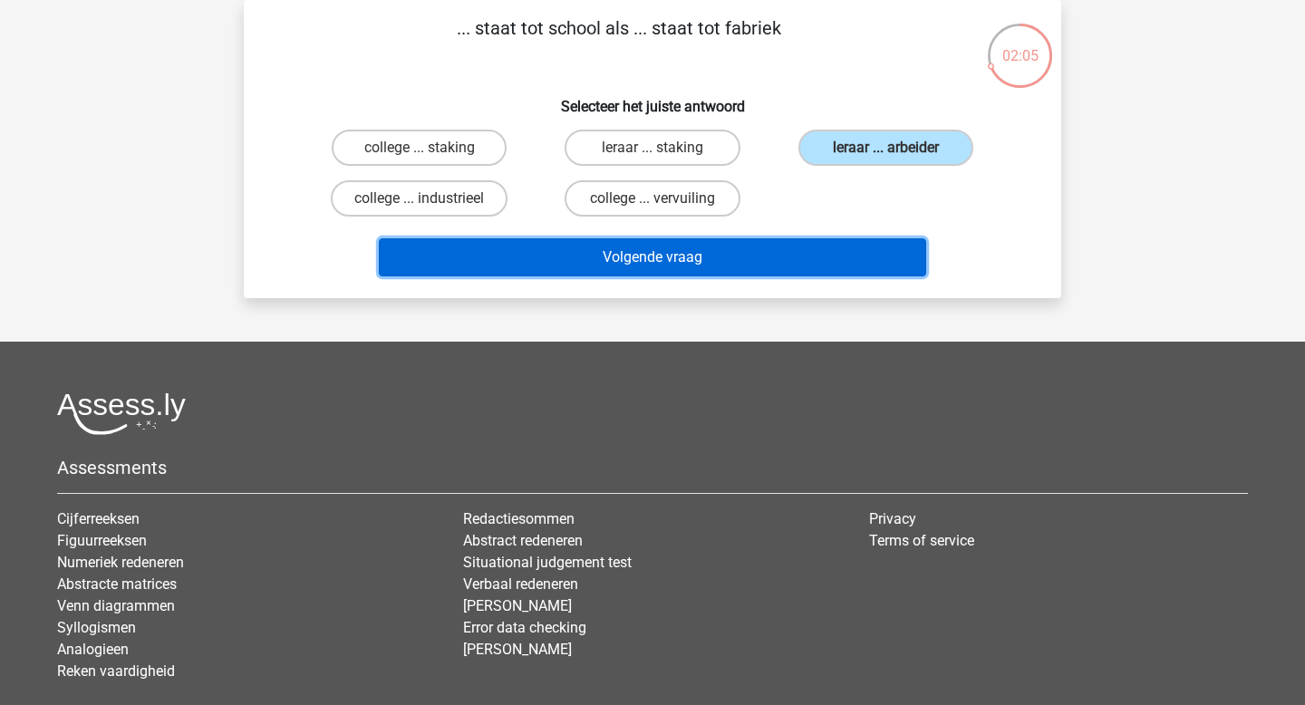
click at [778, 253] on button "Volgende vraag" at bounding box center [653, 257] width 548 height 38
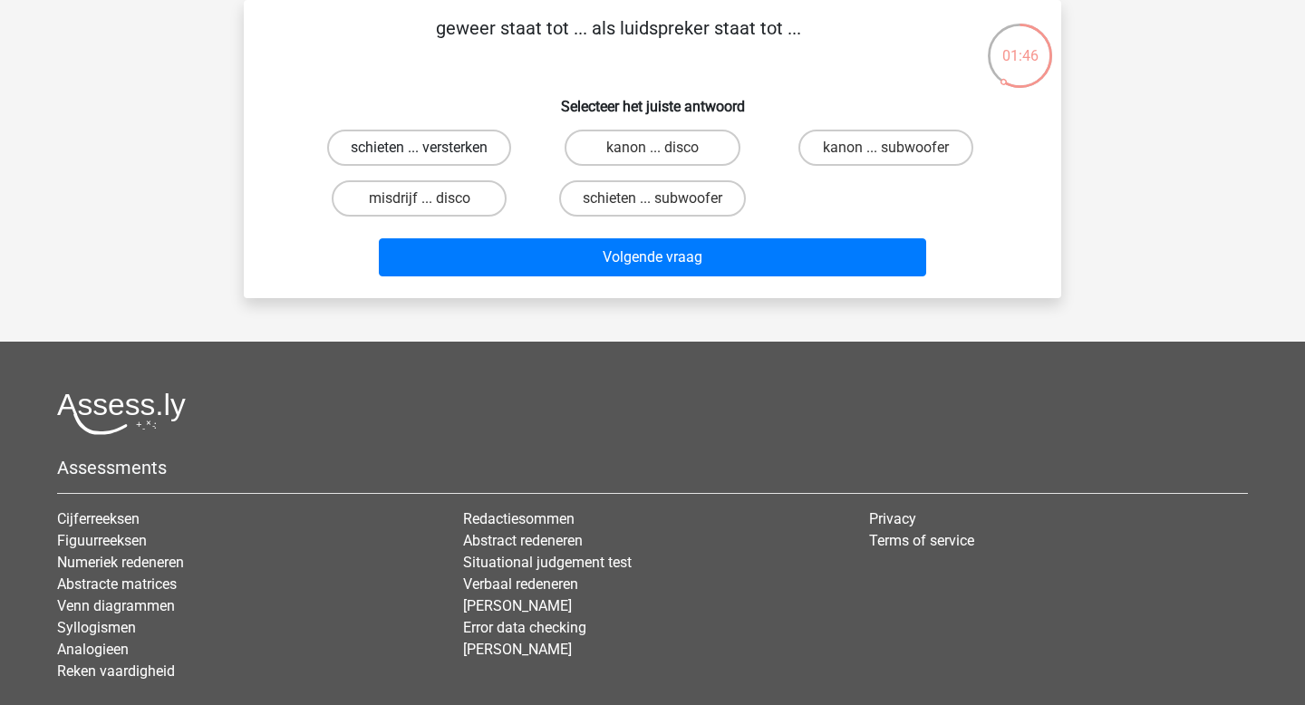
click at [422, 147] on label "schieten ... versterken" at bounding box center [419, 148] width 184 height 36
click at [422, 148] on input "schieten ... versterken" at bounding box center [426, 154] width 12 height 12
radio input "true"
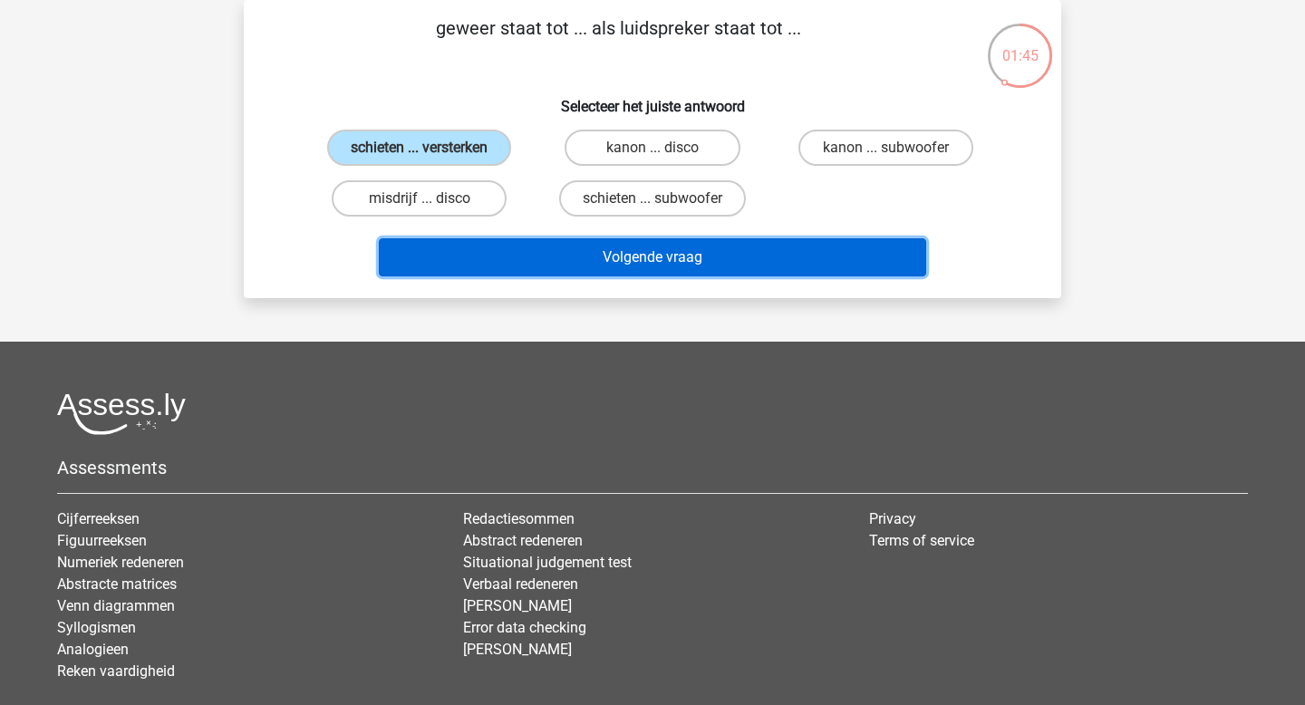
click at [536, 269] on button "Volgende vraag" at bounding box center [653, 257] width 548 height 38
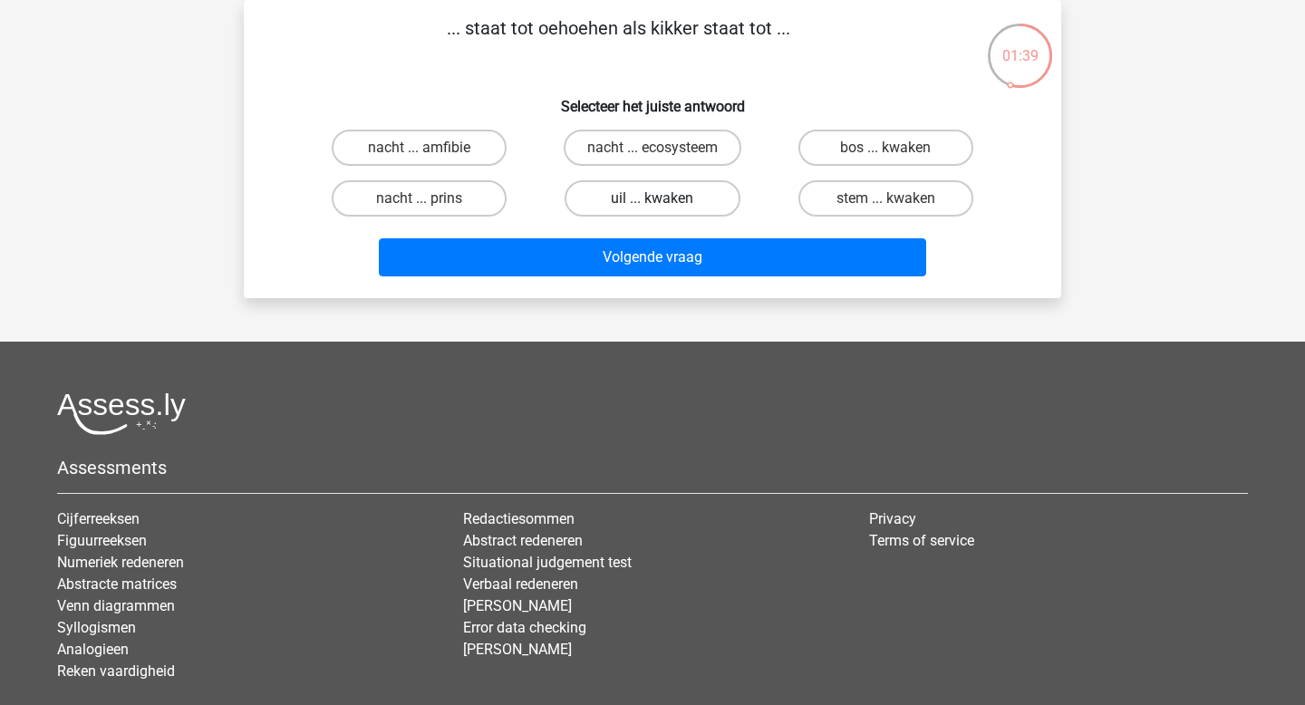
click at [614, 189] on label "uil ... kwaken" at bounding box center [652, 198] width 175 height 36
click at [653, 199] on input "uil ... kwaken" at bounding box center [659, 205] width 12 height 12
radio input "true"
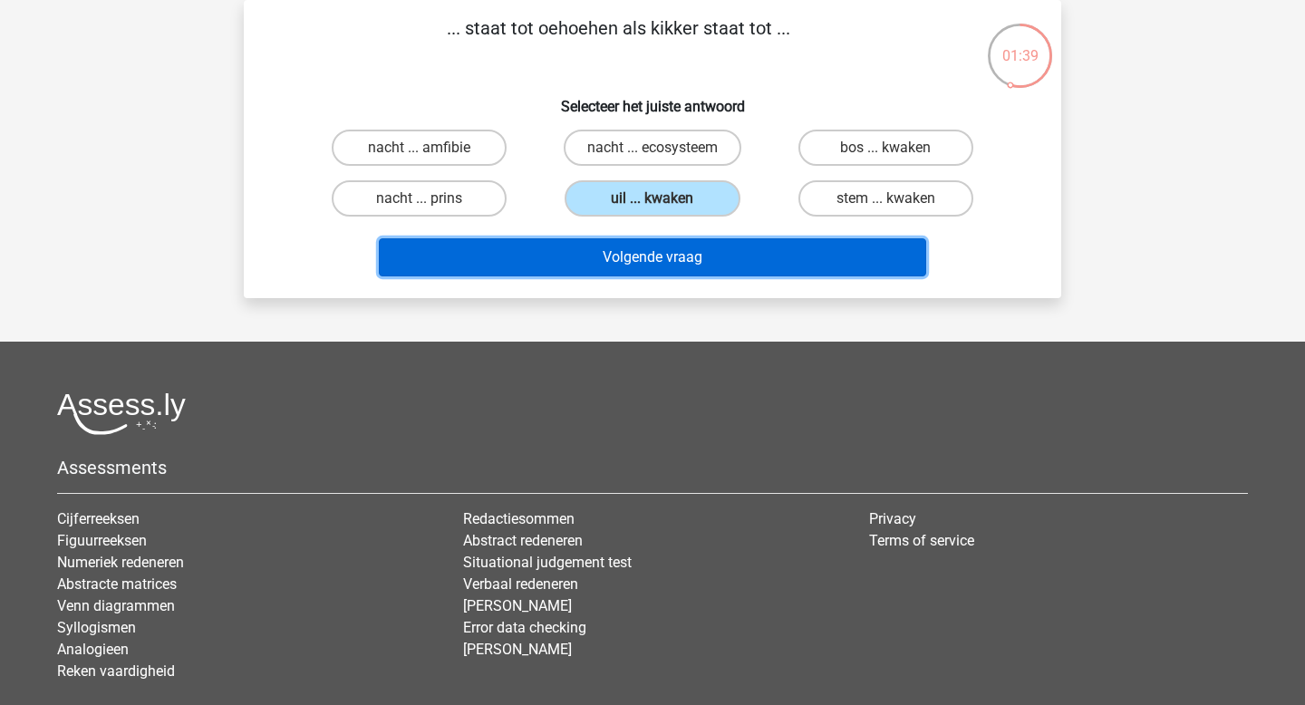
click at [627, 250] on button "Volgende vraag" at bounding box center [653, 257] width 548 height 38
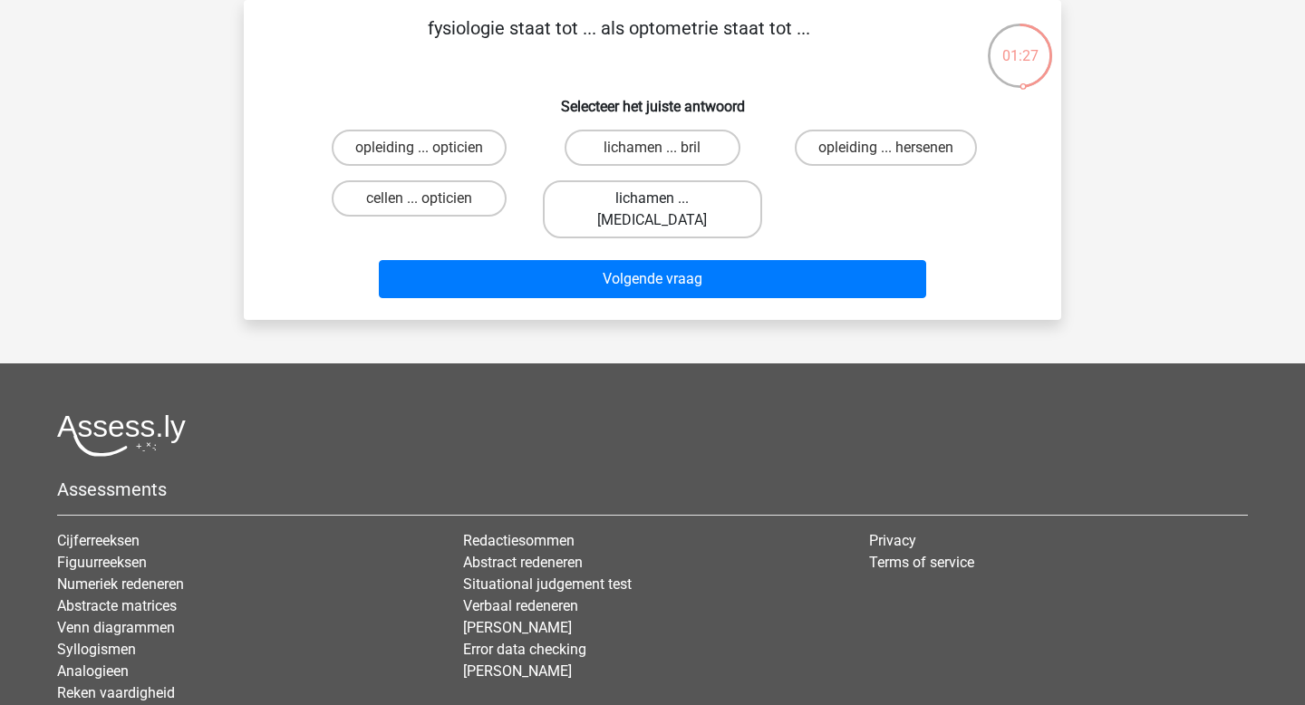
click at [594, 190] on label "lichamen ... ogen" at bounding box center [652, 209] width 218 height 58
click at [653, 199] on input "lichamen ... ogen" at bounding box center [659, 205] width 12 height 12
radio input "true"
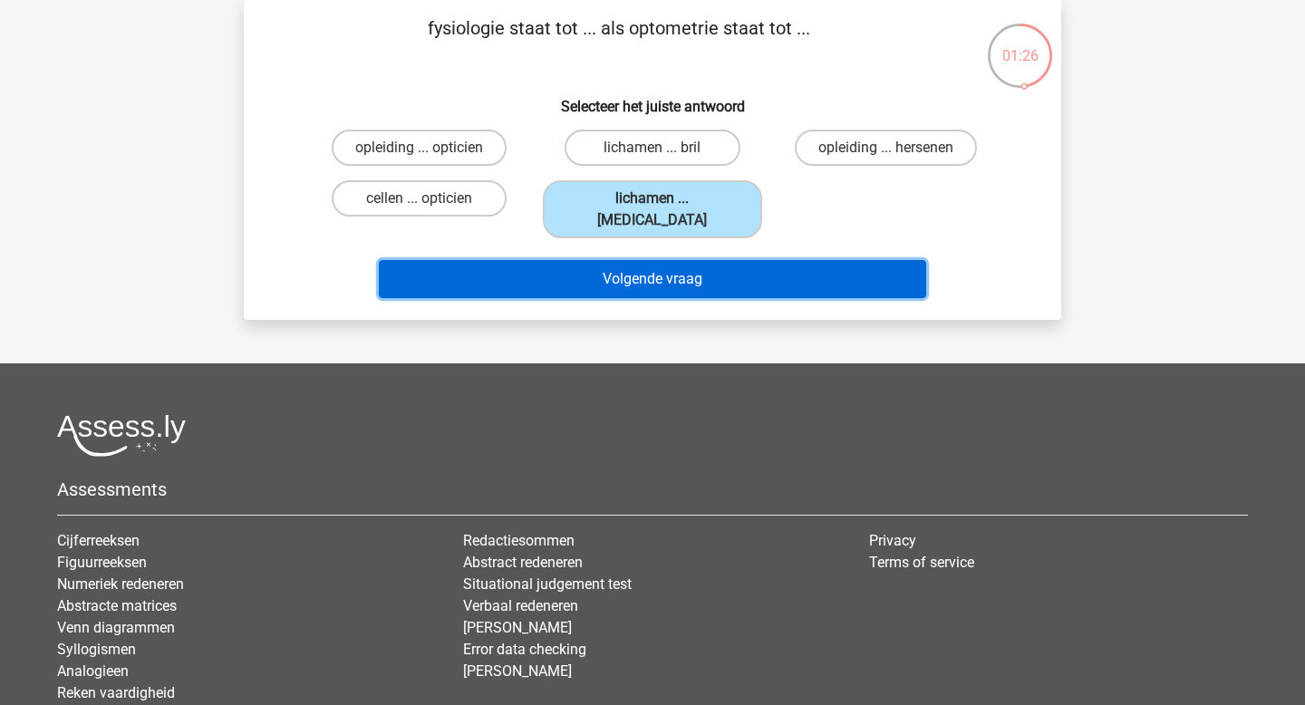
click at [611, 260] on button "Volgende vraag" at bounding box center [653, 279] width 548 height 38
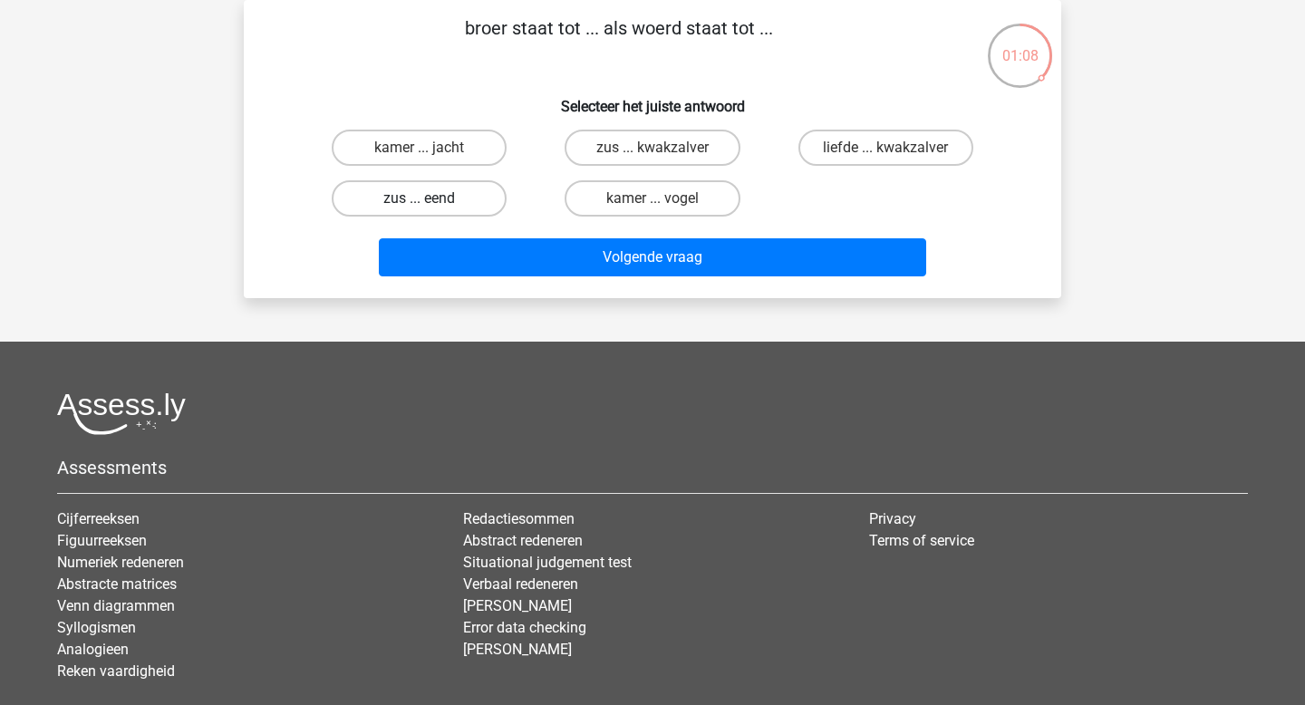
click at [443, 196] on label "zus ... eend" at bounding box center [419, 198] width 175 height 36
click at [431, 199] on input "zus ... eend" at bounding box center [426, 205] width 12 height 12
radio input "true"
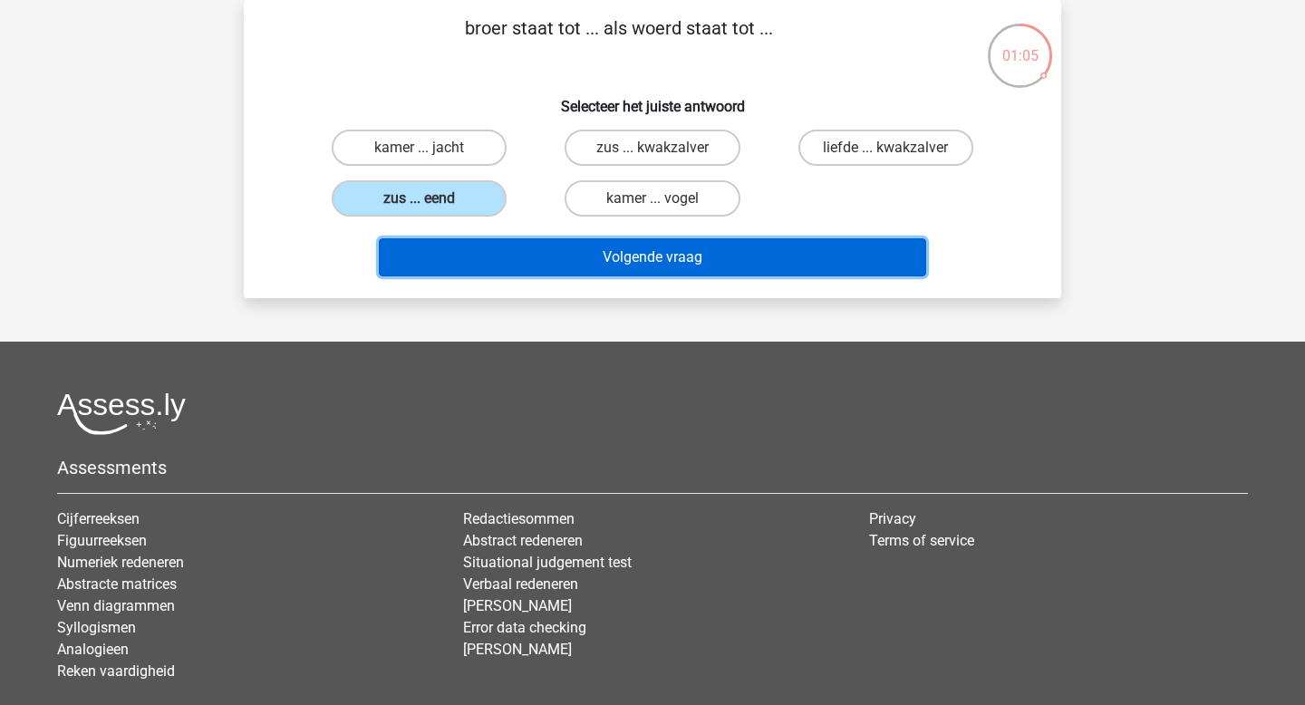
click at [637, 258] on button "Volgende vraag" at bounding box center [653, 257] width 548 height 38
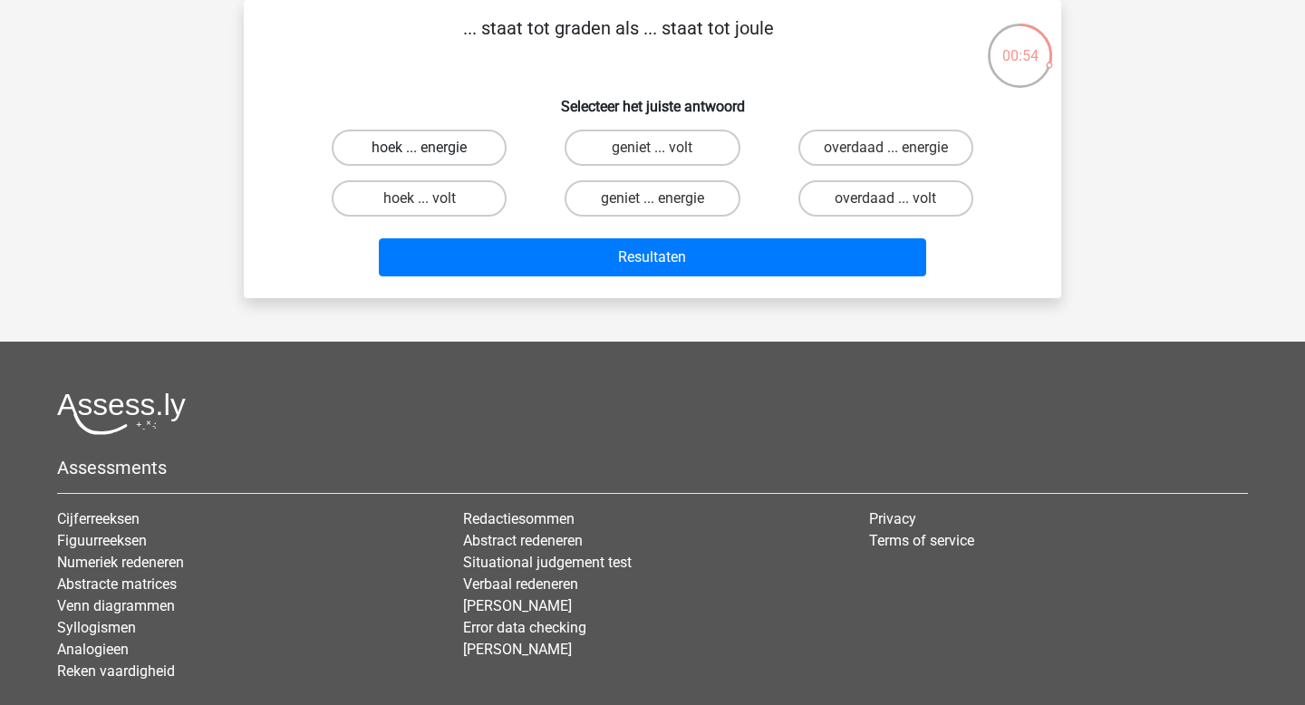
click at [451, 144] on label "hoek ... energie" at bounding box center [419, 148] width 175 height 36
click at [431, 148] on input "hoek ... energie" at bounding box center [426, 154] width 12 height 12
radio input "true"
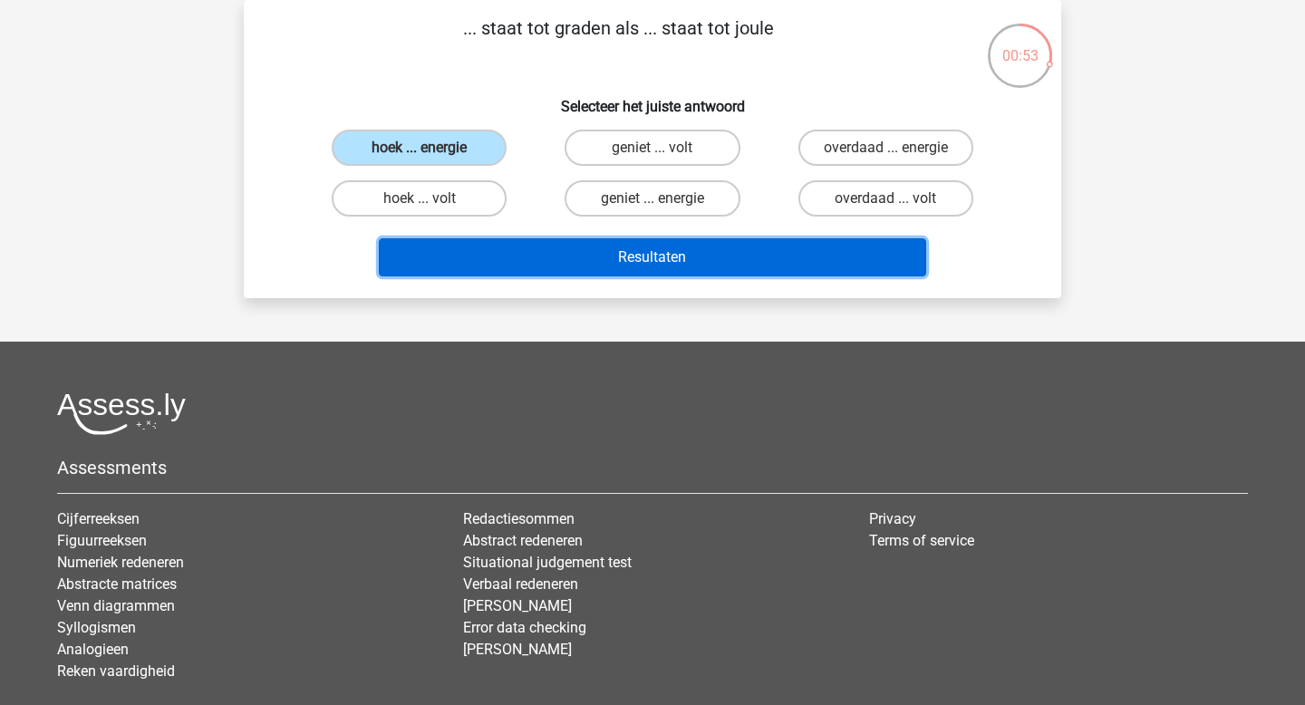
click at [543, 257] on button "Resultaten" at bounding box center [653, 257] width 548 height 38
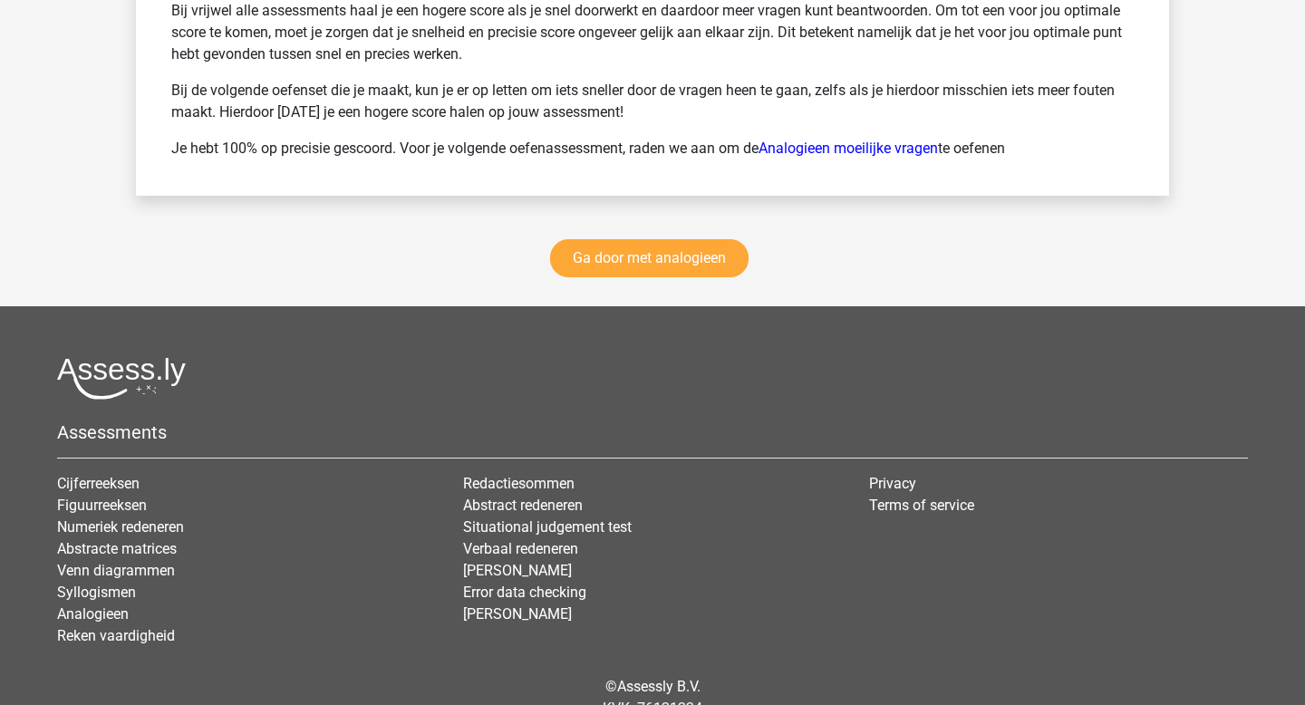
scroll to position [2563, 0]
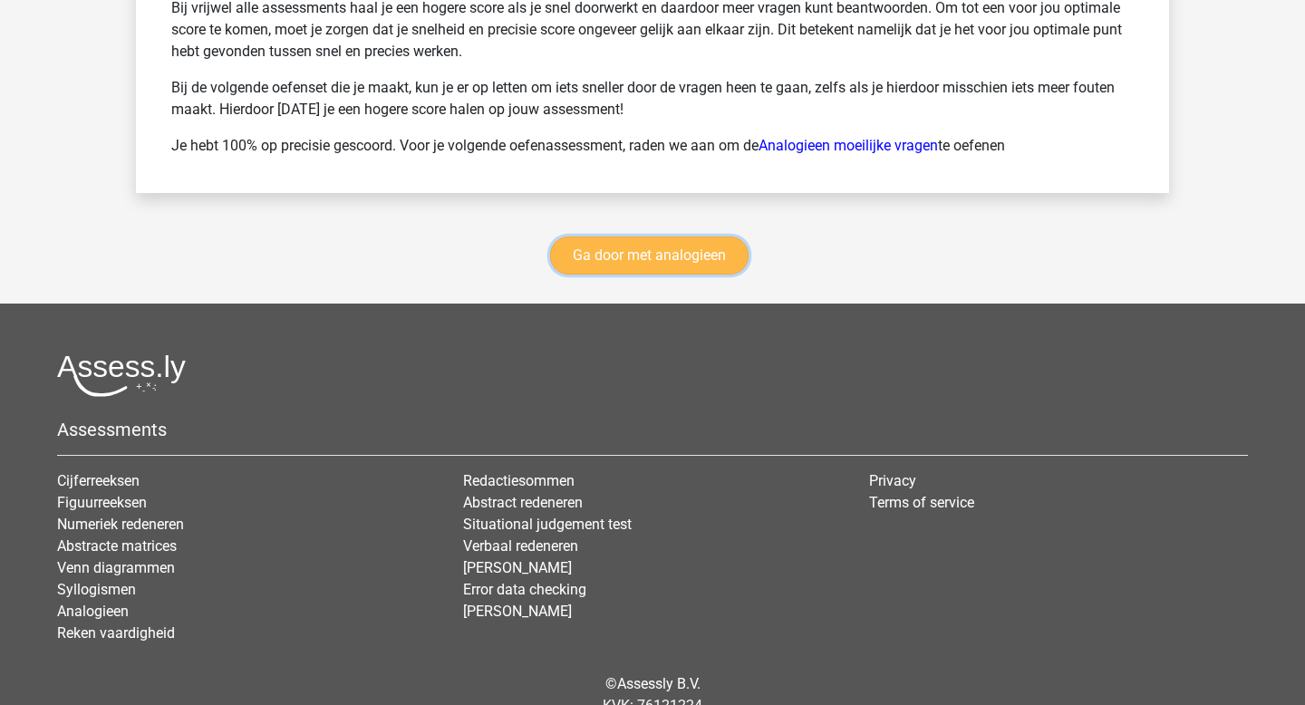
click at [622, 263] on link "Ga door met analogieen" at bounding box center [649, 256] width 199 height 38
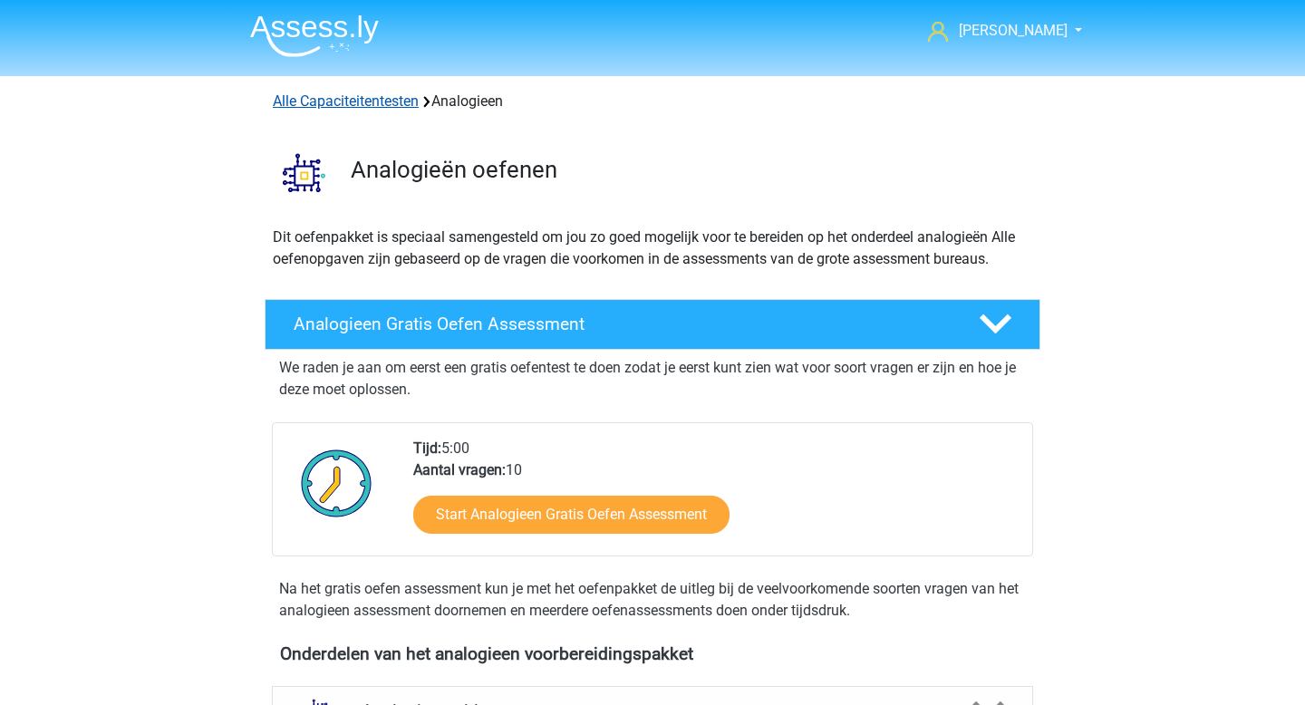
click at [327, 108] on link "Alle Capaciteitentesten" at bounding box center [346, 100] width 146 height 17
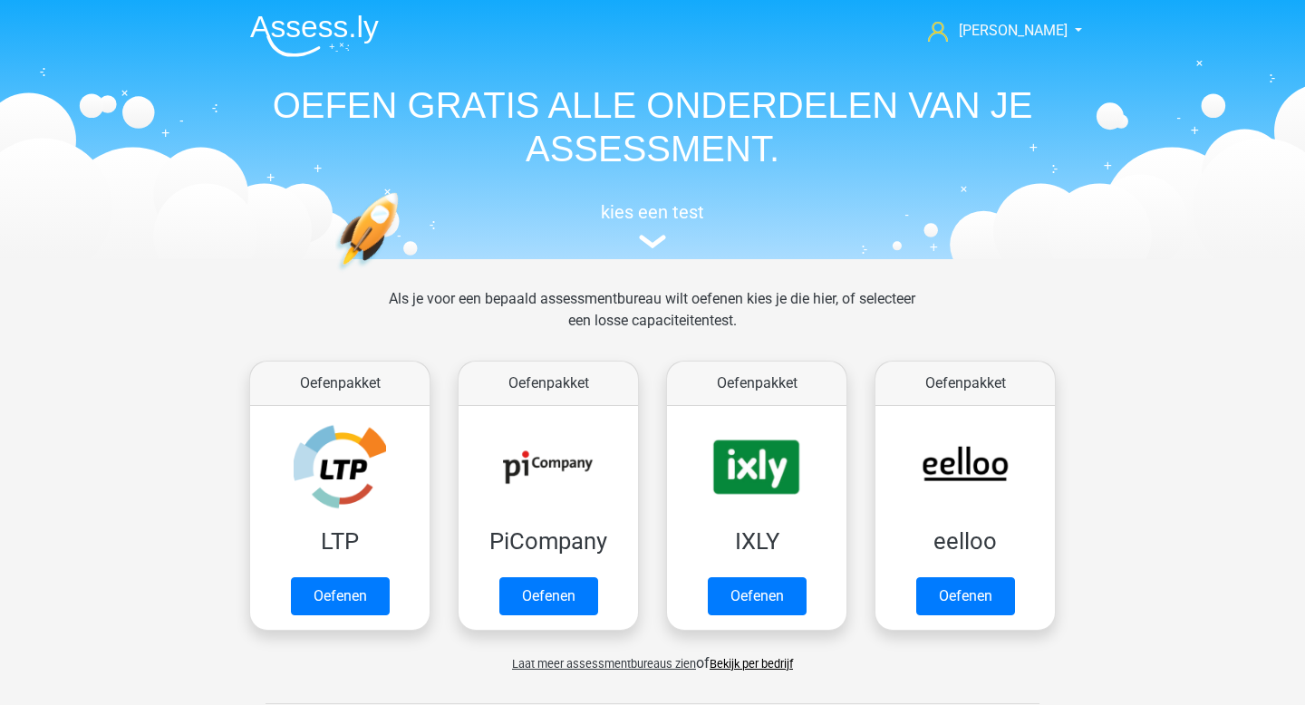
scroll to position [770, 0]
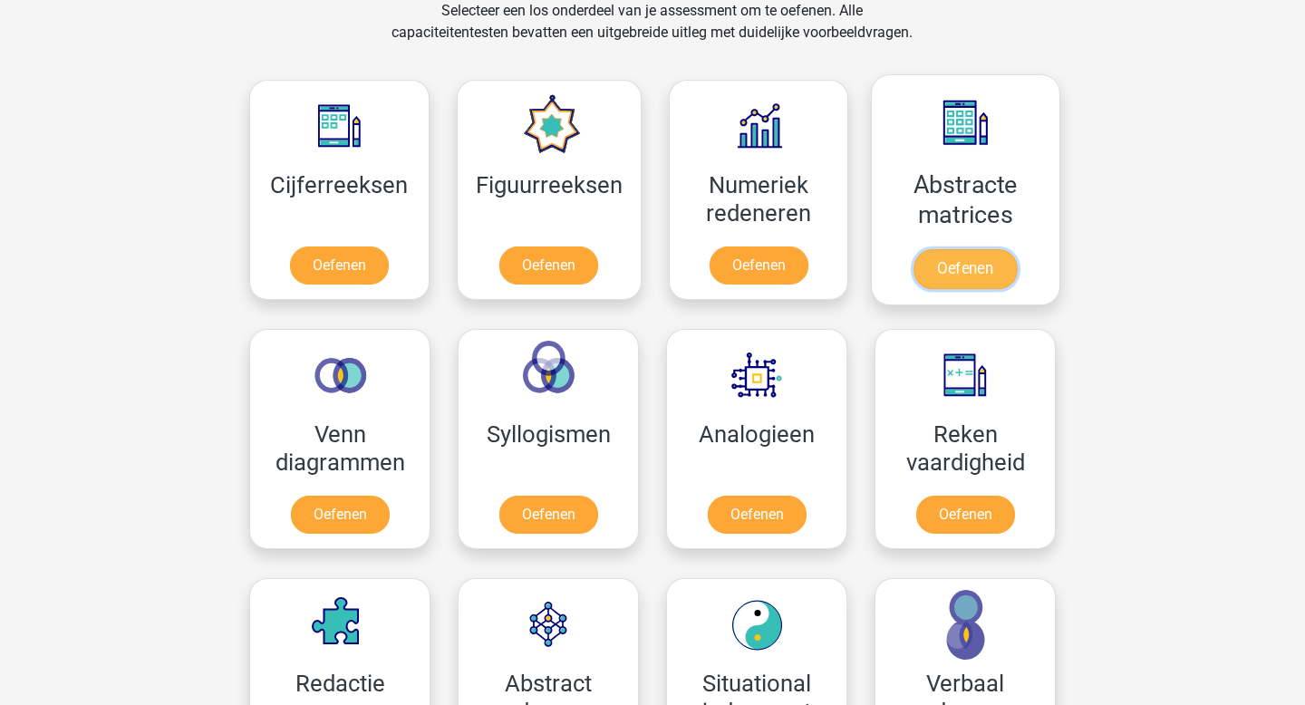
click at [950, 269] on link "Oefenen" at bounding box center [965, 269] width 103 height 40
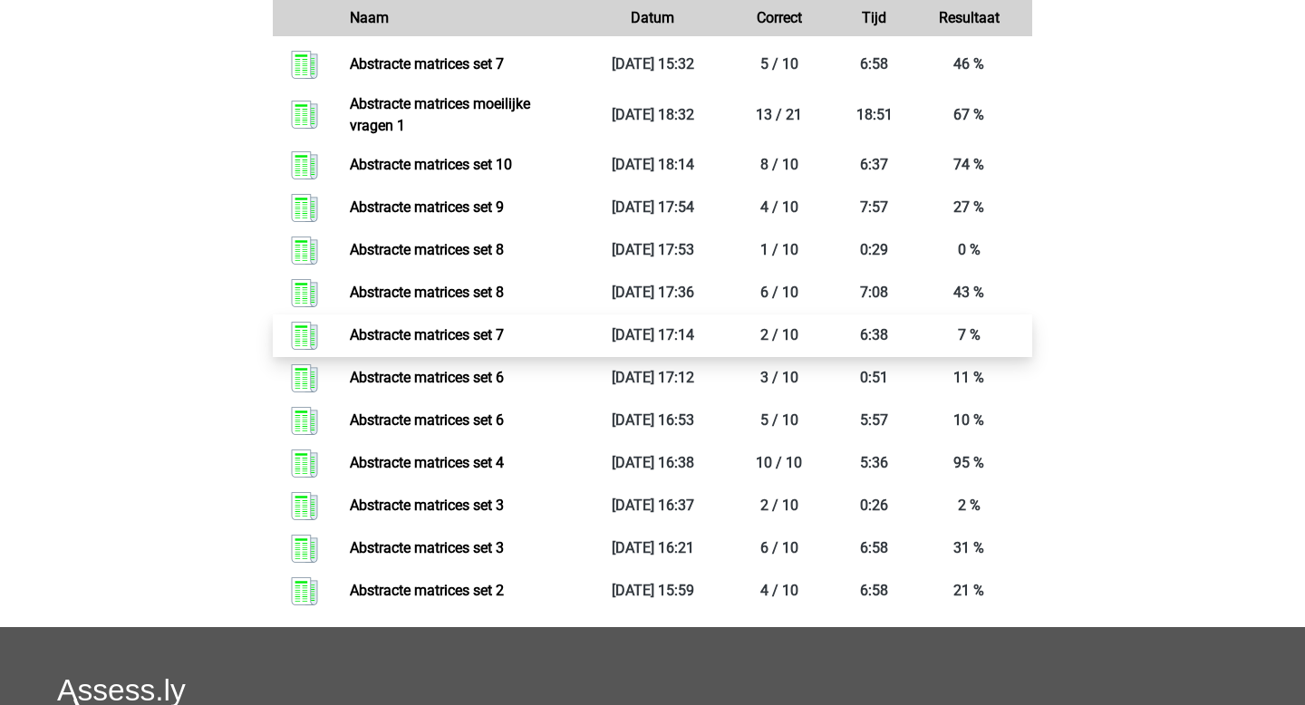
scroll to position [1011, 0]
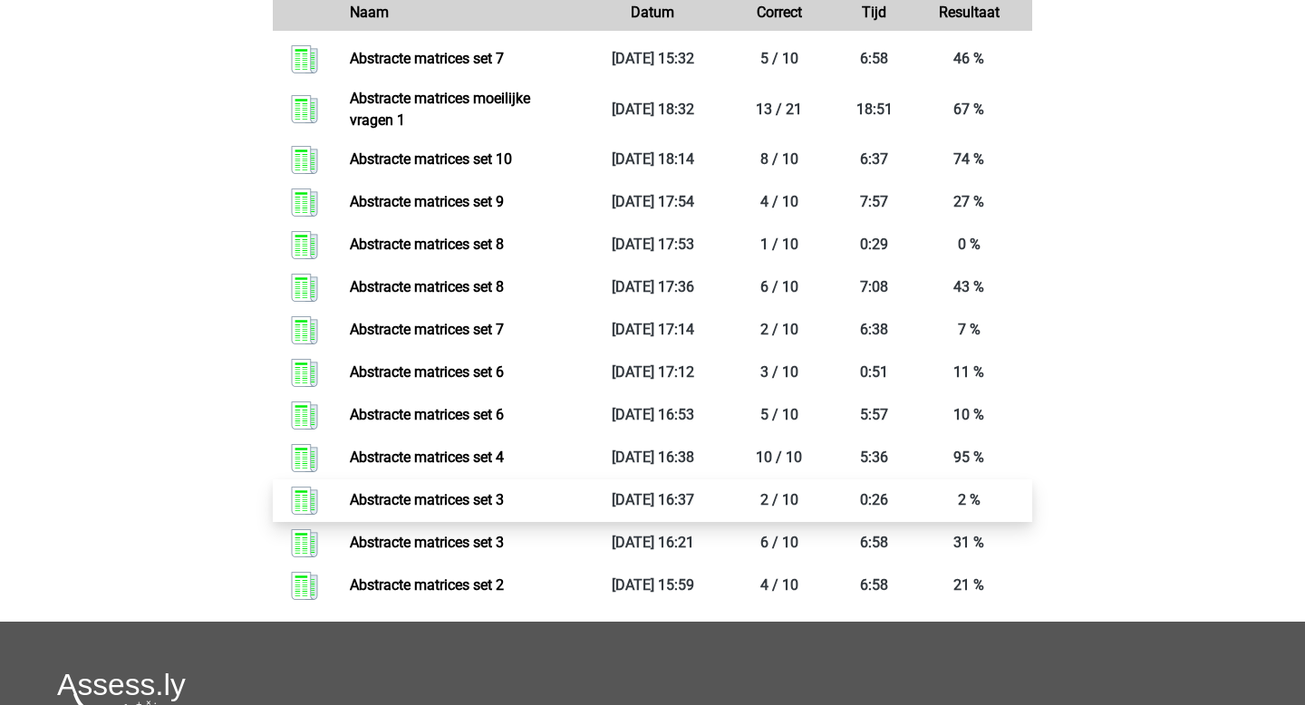
click at [422, 503] on link "Abstracte matrices set 3" at bounding box center [427, 499] width 154 height 17
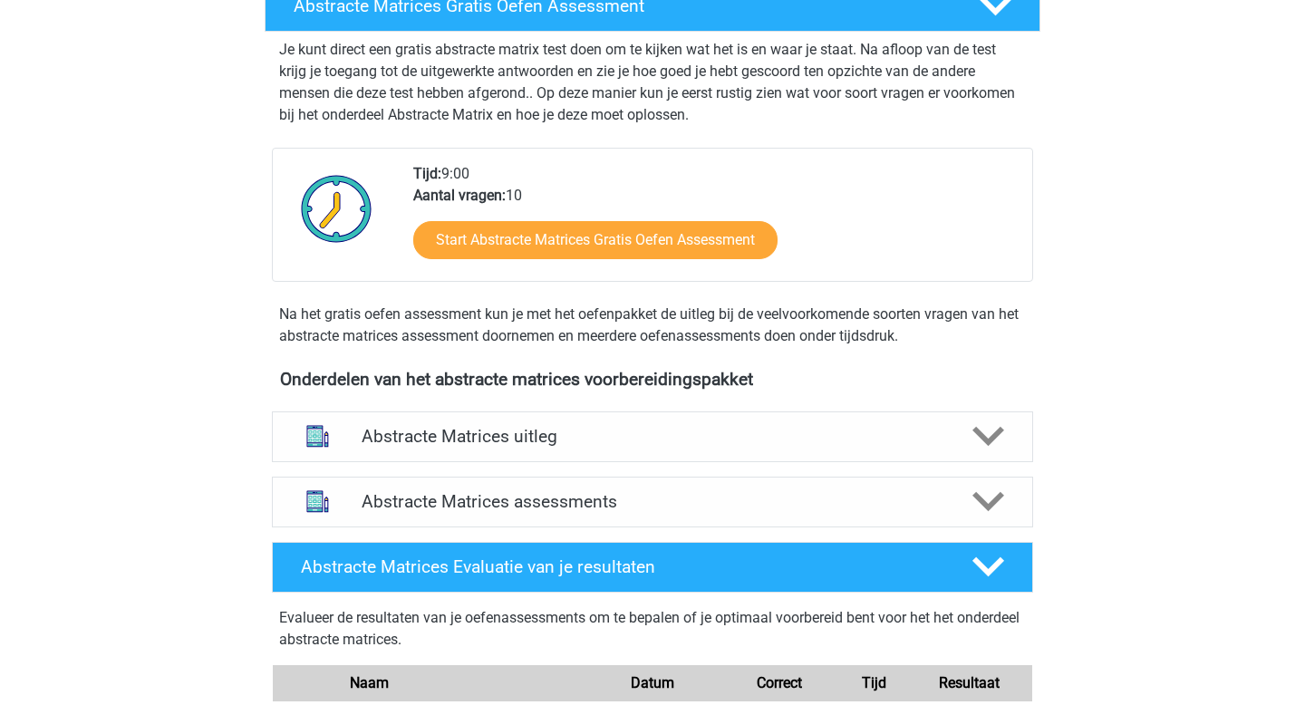
scroll to position [334, 0]
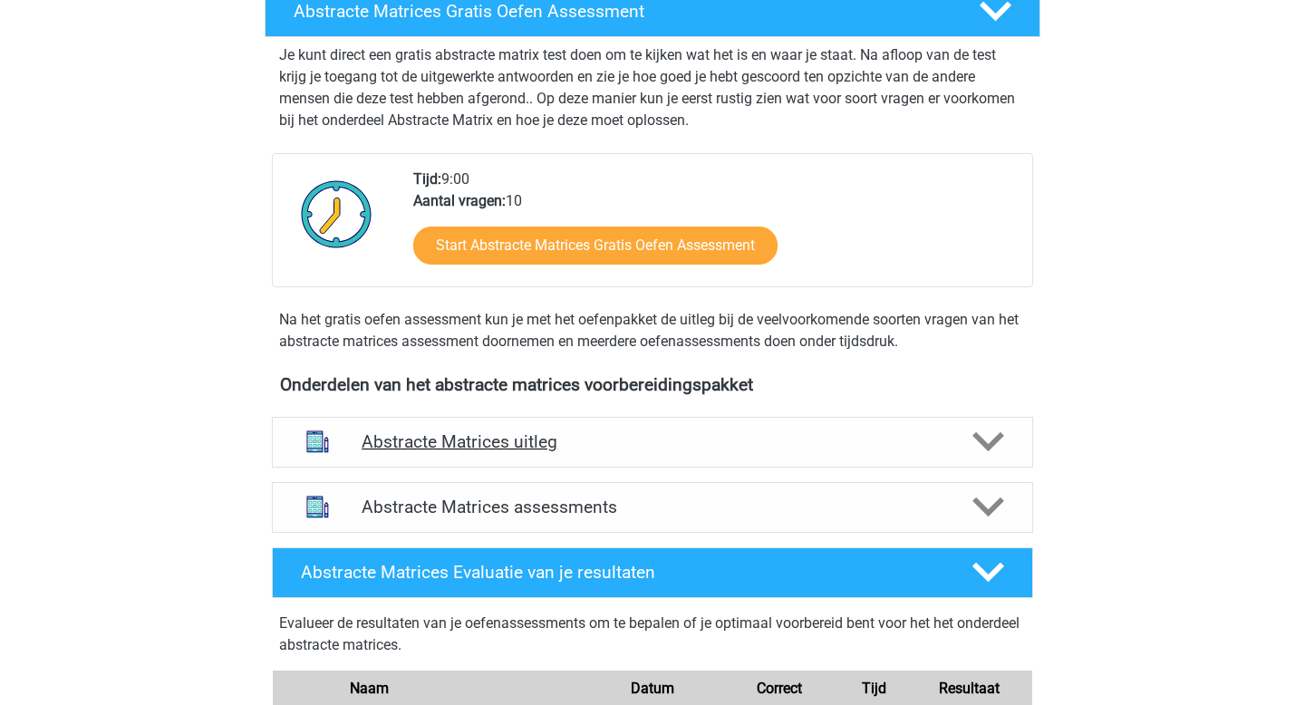
click at [458, 441] on h4 "Abstracte Matrices uitleg" at bounding box center [653, 441] width 582 height 21
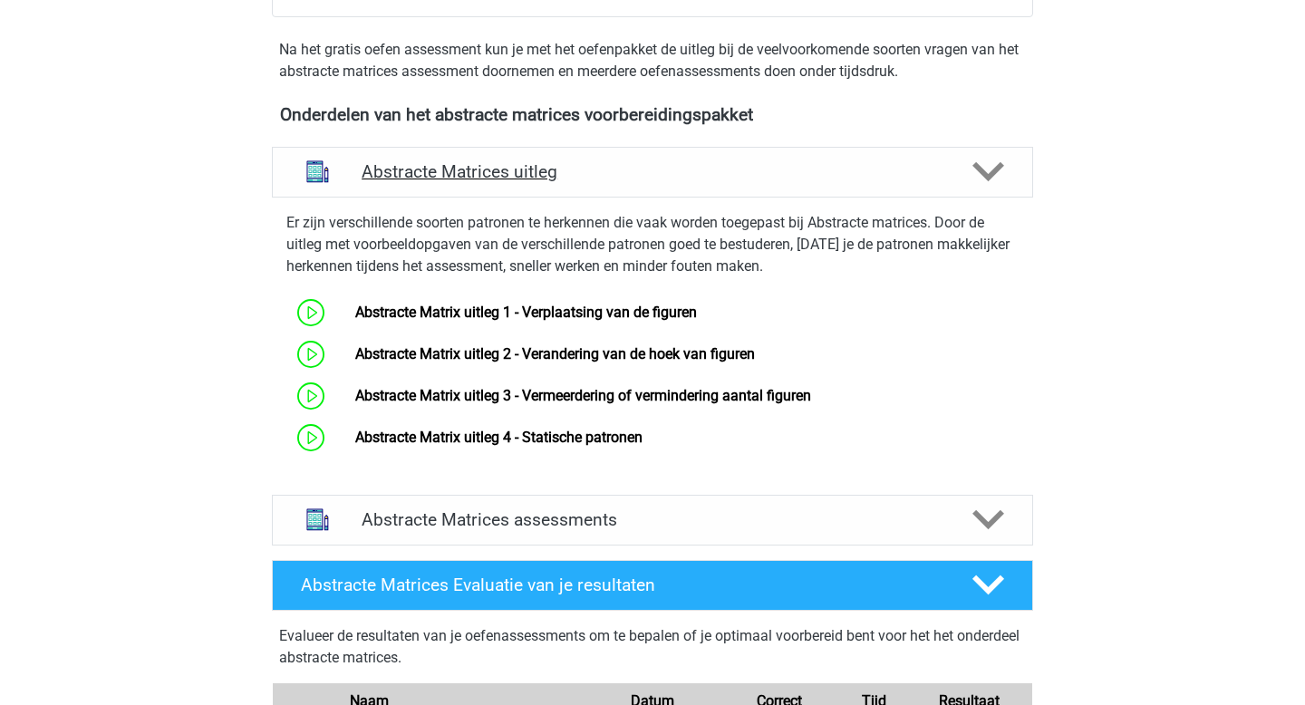
scroll to position [615, 0]
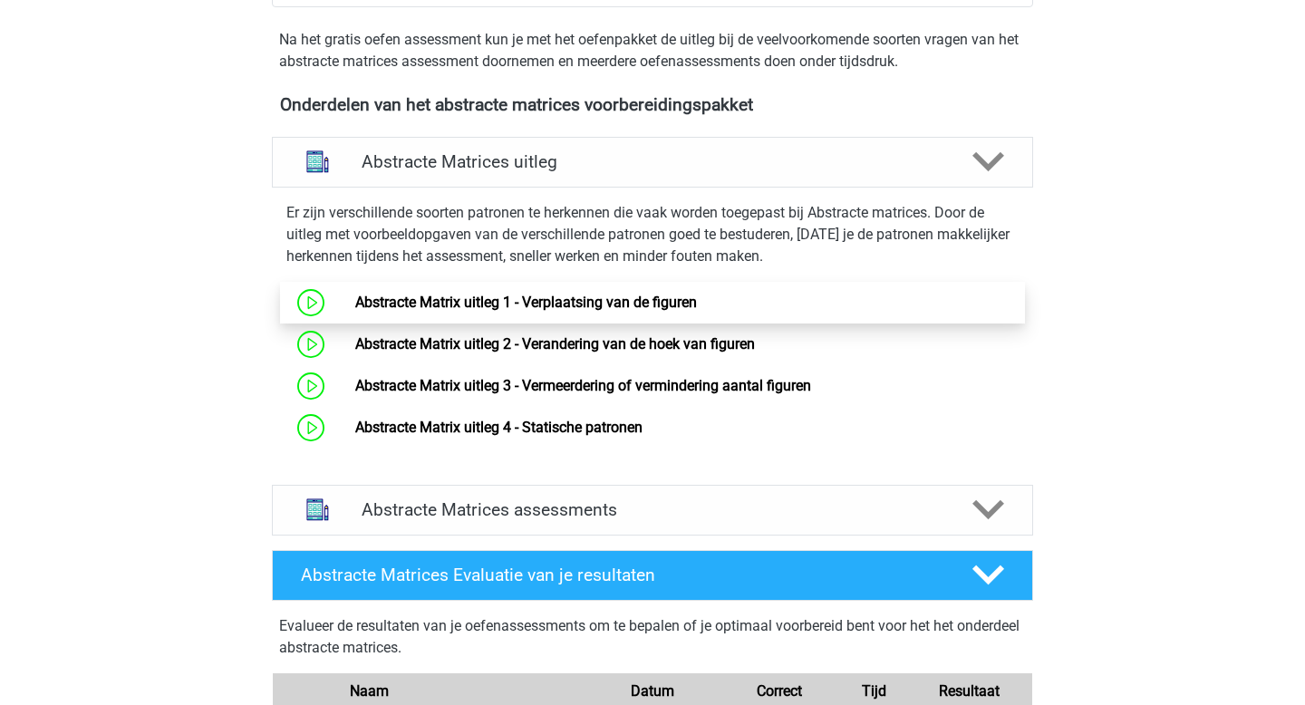
click at [490, 305] on link "Abstracte Matrix uitleg 1 - Verplaatsing van de figuren" at bounding box center [526, 302] width 342 height 17
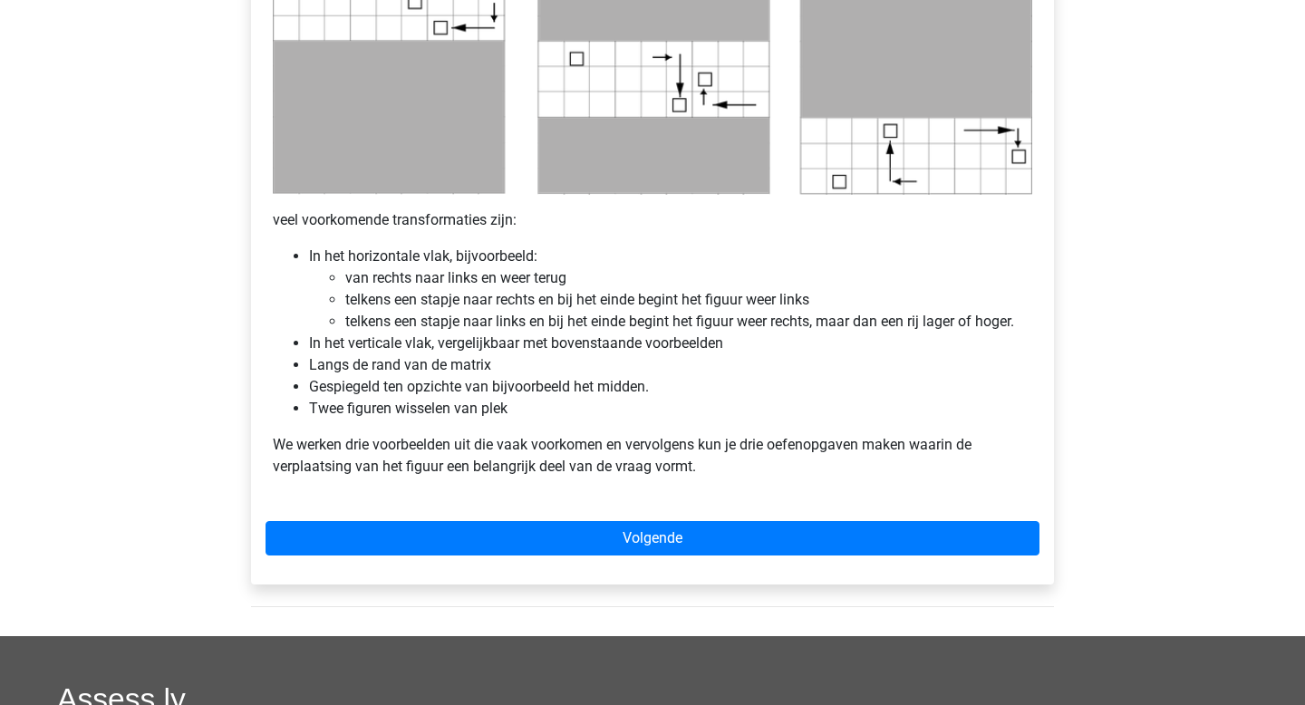
scroll to position [984, 0]
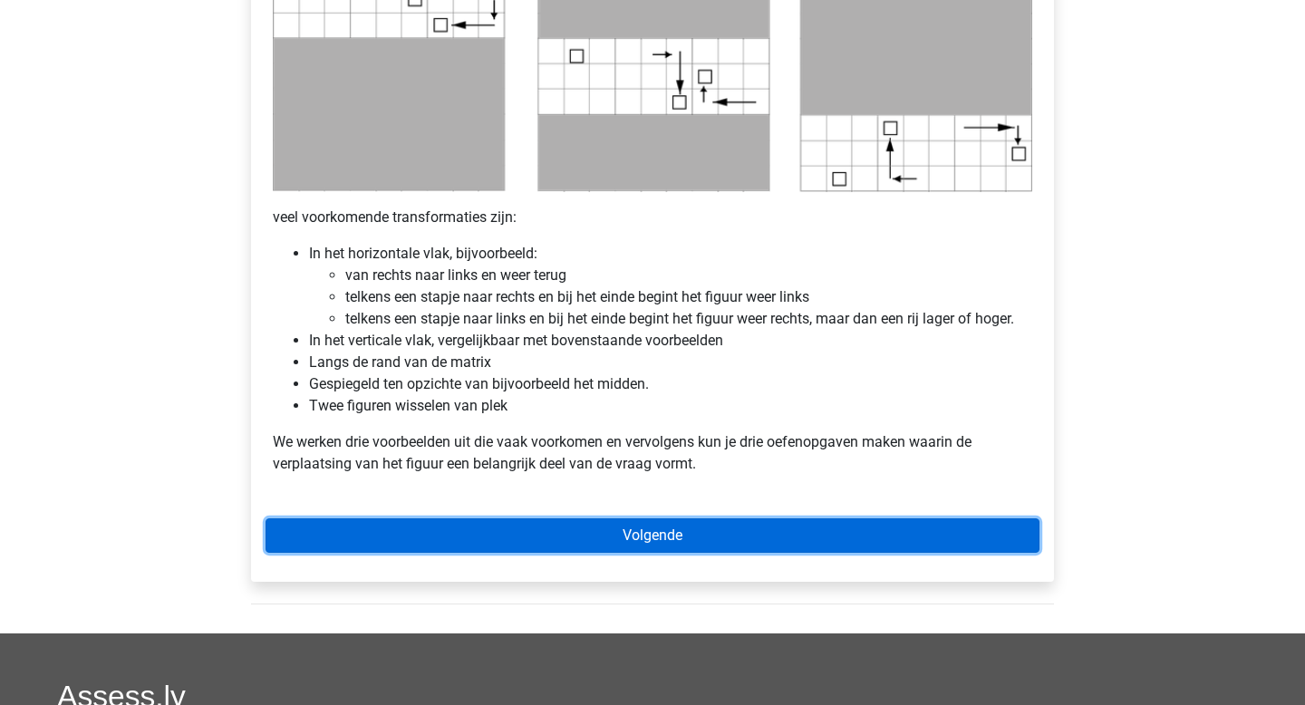
click at [617, 541] on link "Volgende" at bounding box center [653, 535] width 774 height 34
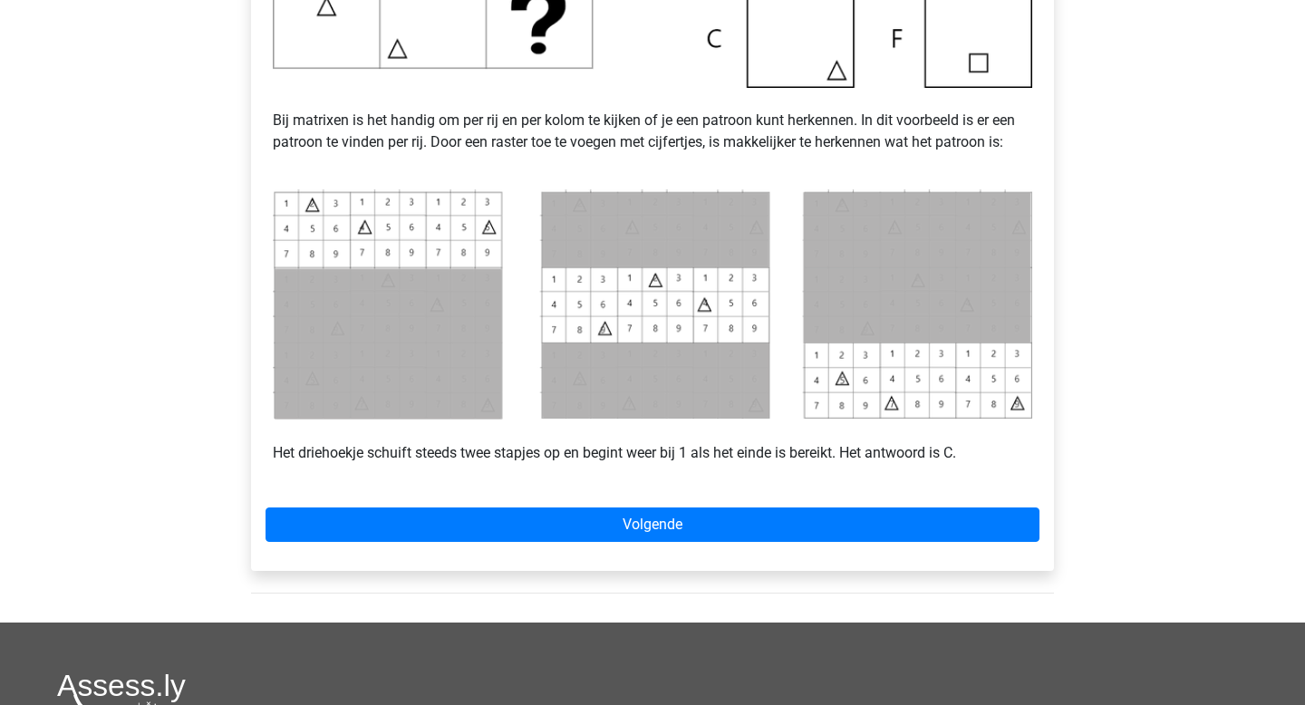
scroll to position [695, 0]
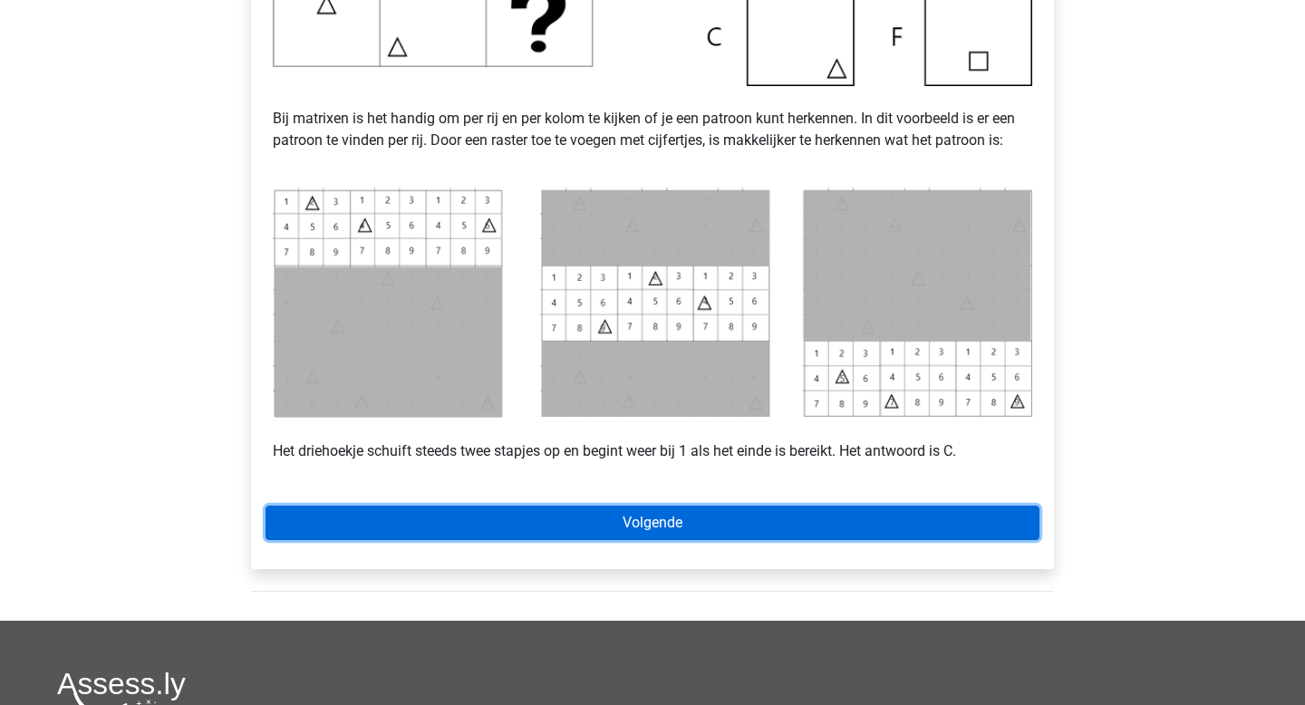
click at [578, 532] on link "Volgende" at bounding box center [653, 523] width 774 height 34
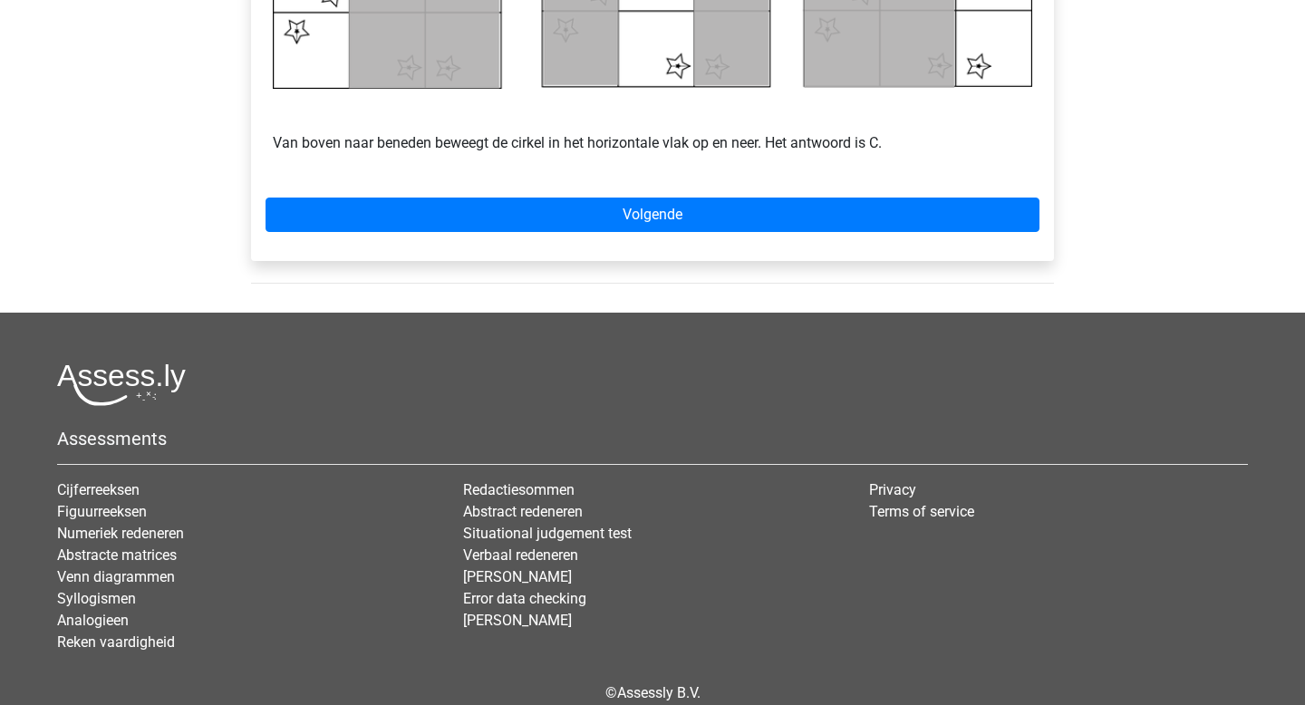
scroll to position [1101, 0]
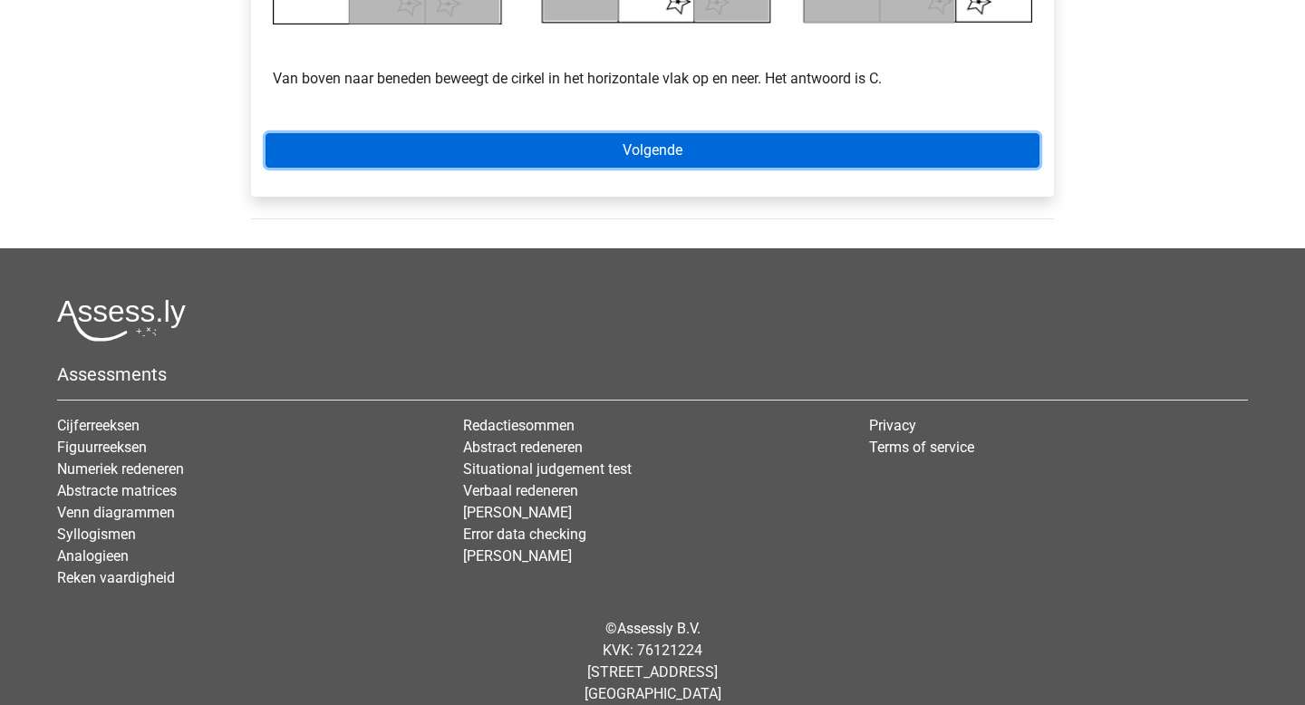
click at [652, 141] on link "Volgende" at bounding box center [653, 150] width 774 height 34
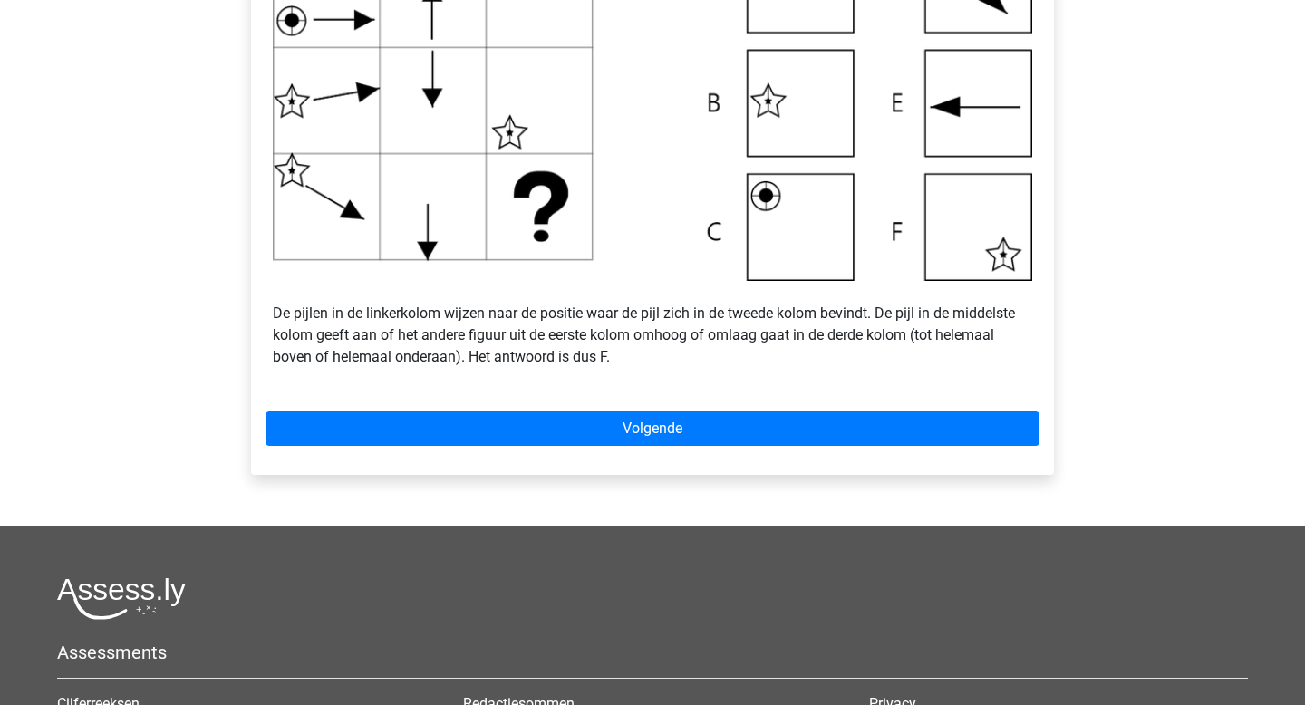
scroll to position [734, 0]
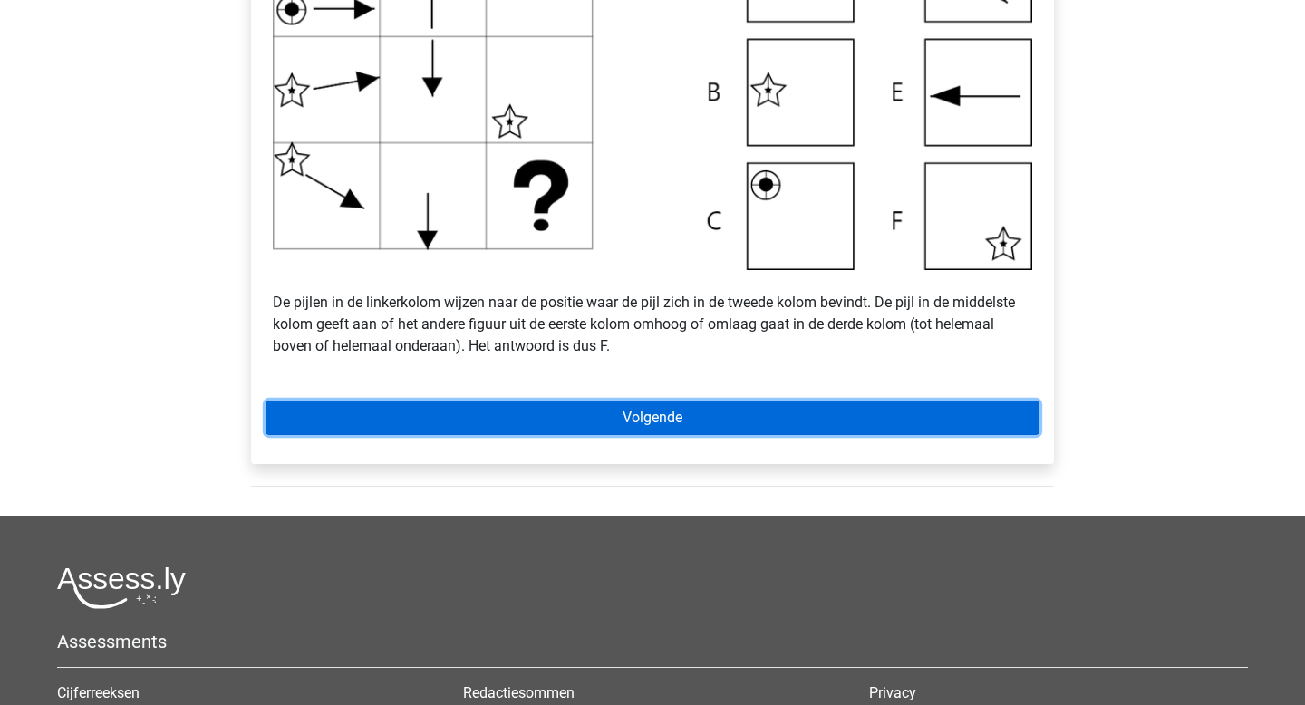
click at [673, 412] on link "Volgende" at bounding box center [653, 418] width 774 height 34
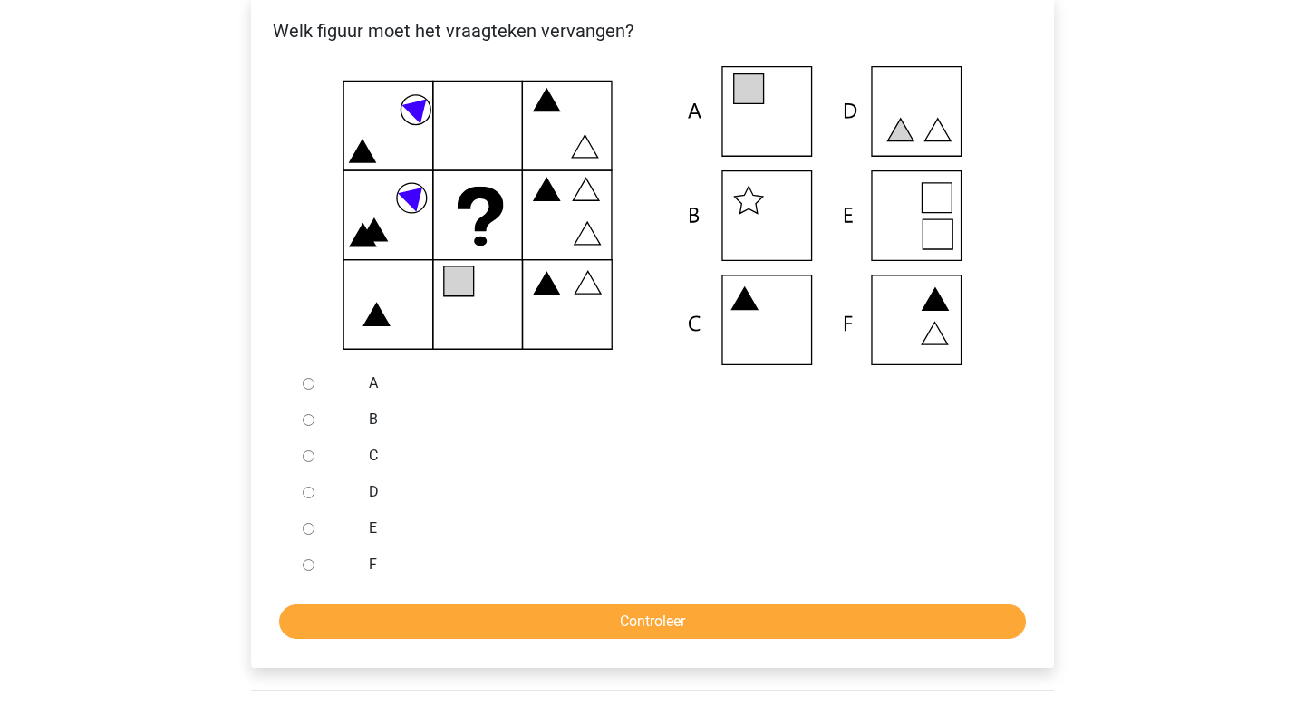
scroll to position [357, 0]
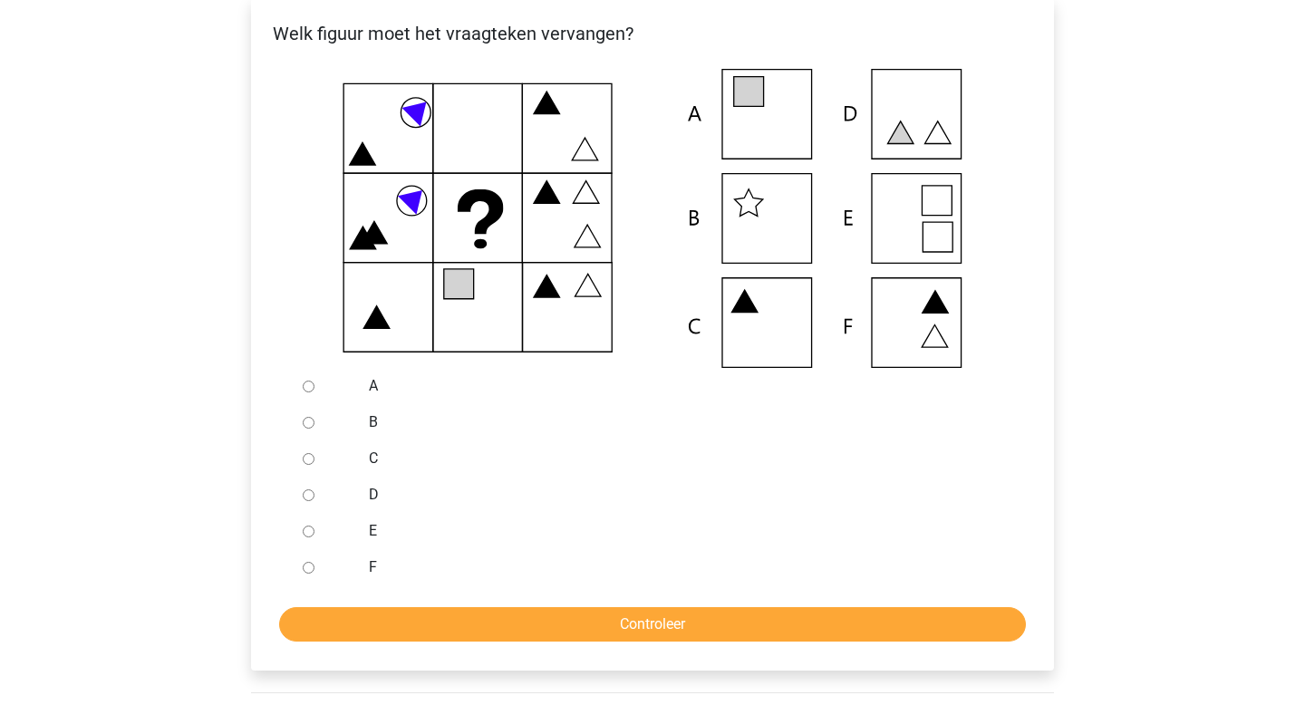
click at [312, 393] on div at bounding box center [326, 386] width 60 height 36
click at [305, 388] on input "A" at bounding box center [309, 387] width 12 height 12
radio input "true"
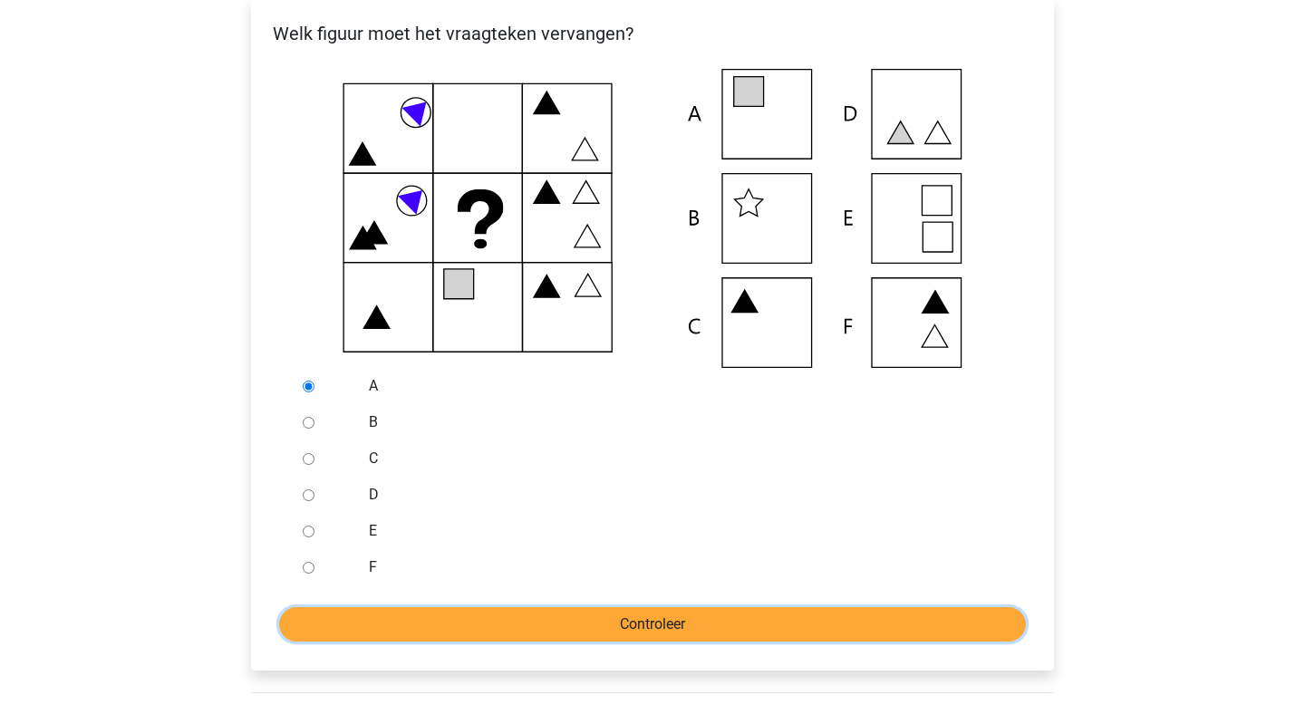
click at [538, 627] on input "Controleer" at bounding box center [652, 624] width 747 height 34
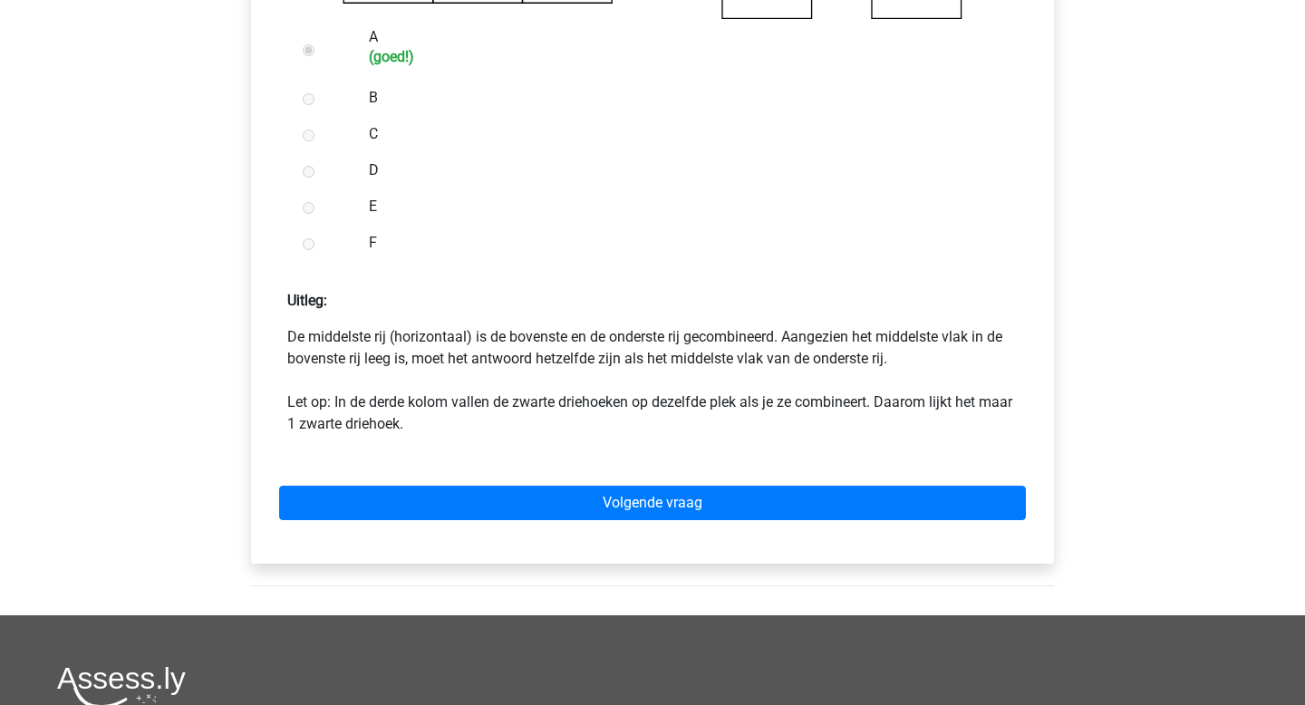
scroll to position [877, 0]
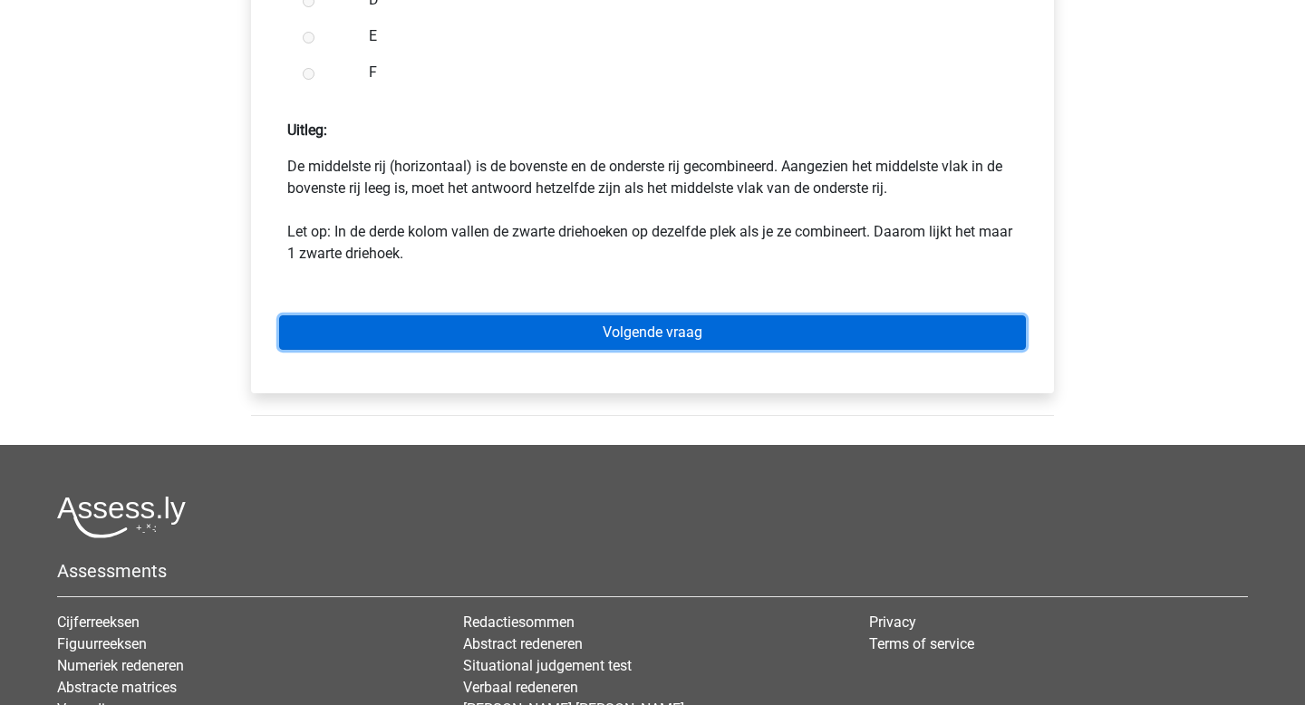
click at [554, 323] on link "Volgende vraag" at bounding box center [652, 332] width 747 height 34
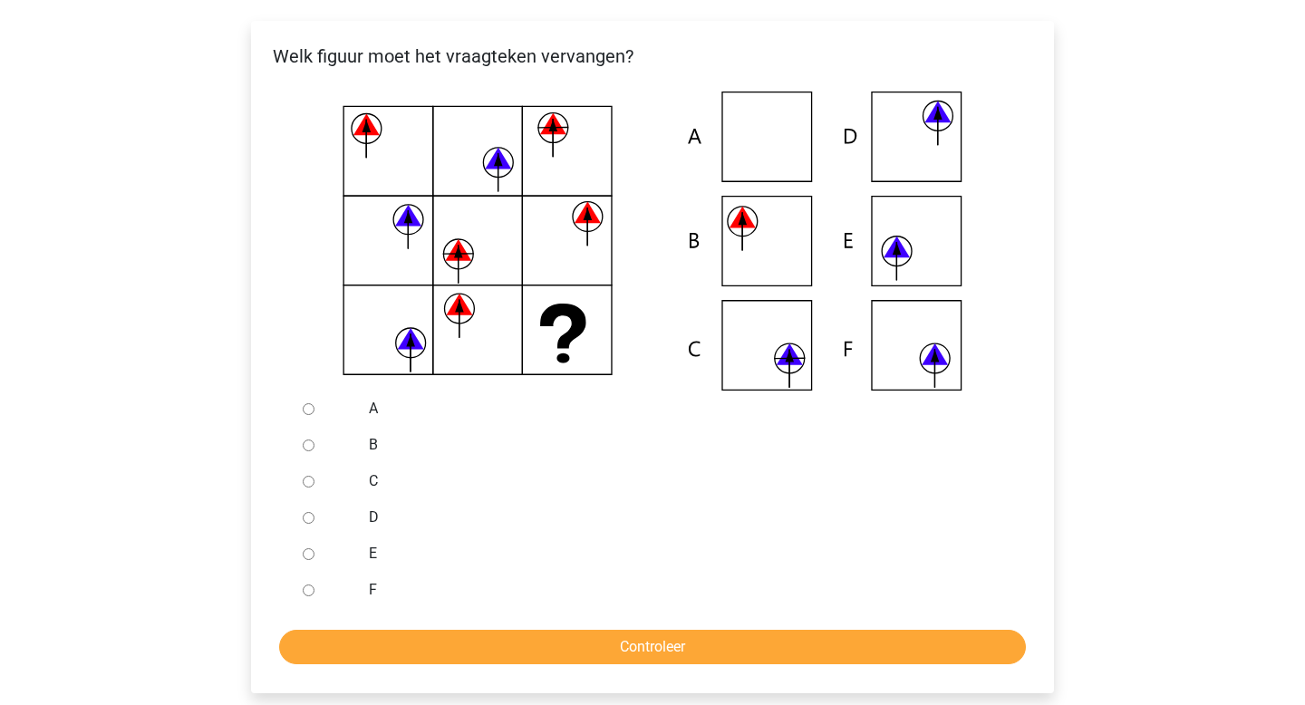
scroll to position [419, 0]
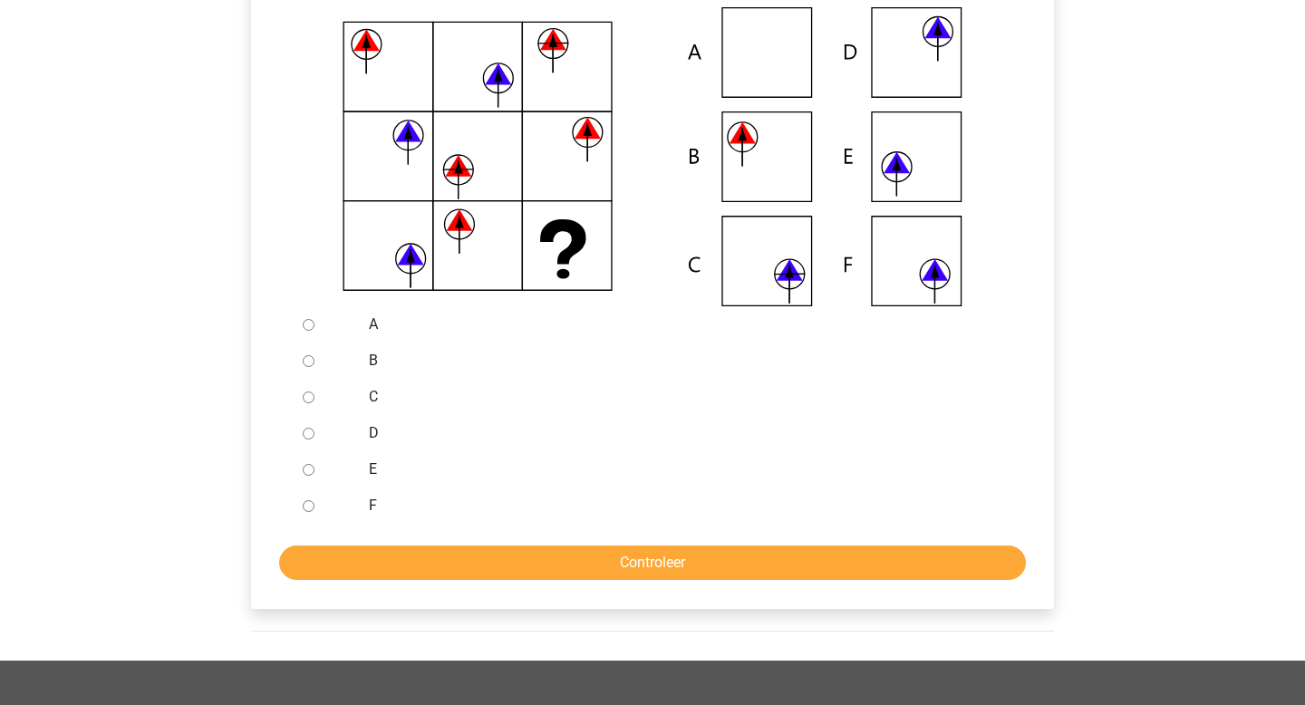
click at [310, 508] on input "F" at bounding box center [309, 506] width 12 height 12
radio input "true"
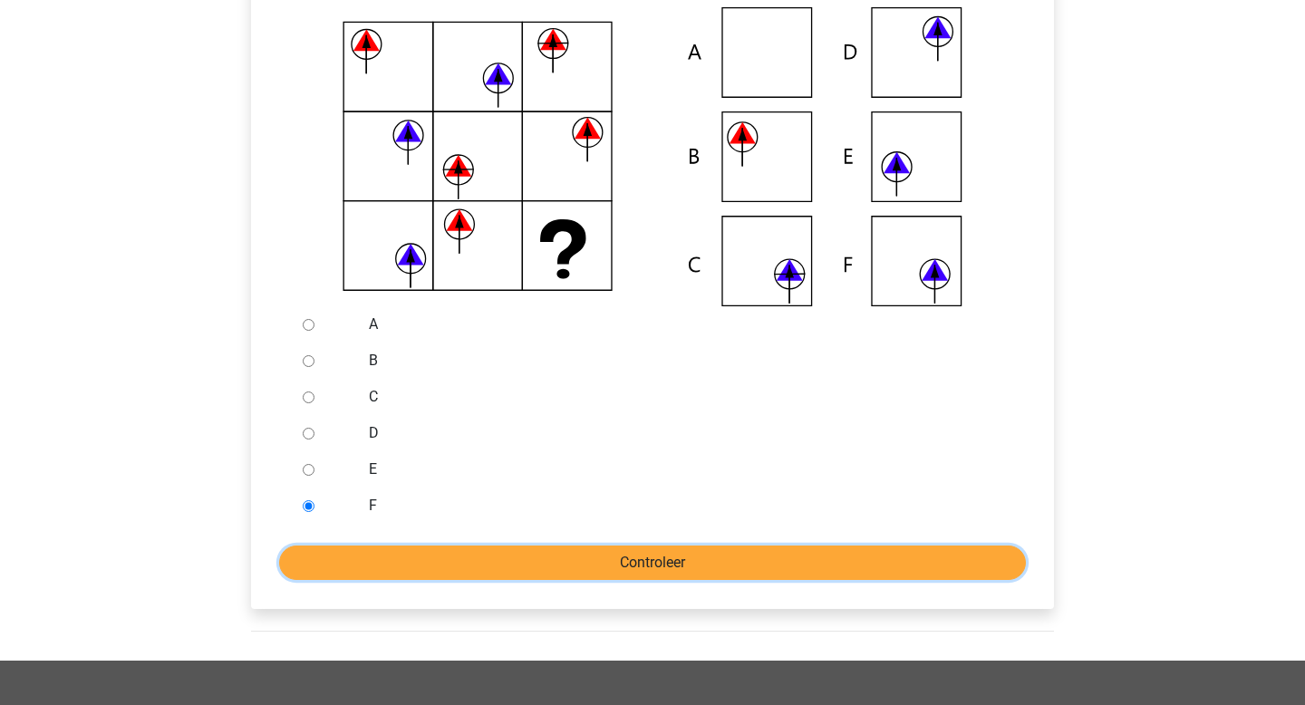
click at [364, 567] on input "Controleer" at bounding box center [652, 563] width 747 height 34
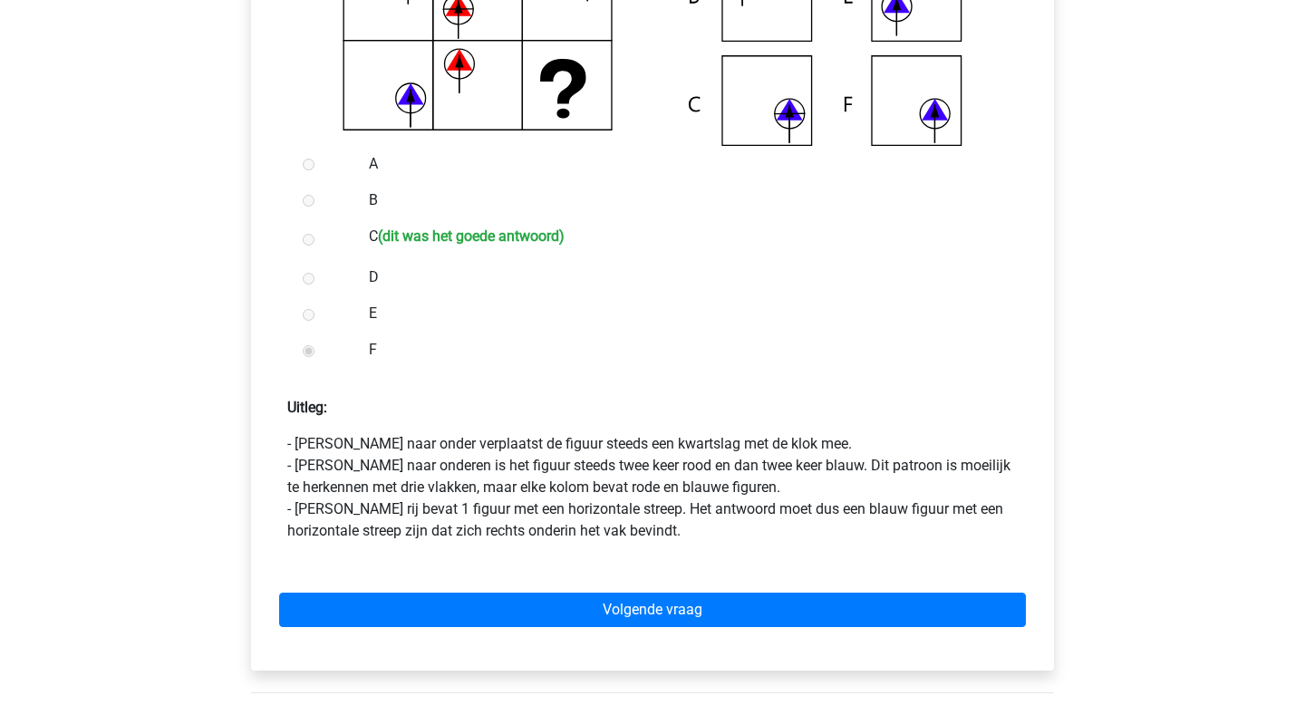
scroll to position [597, 0]
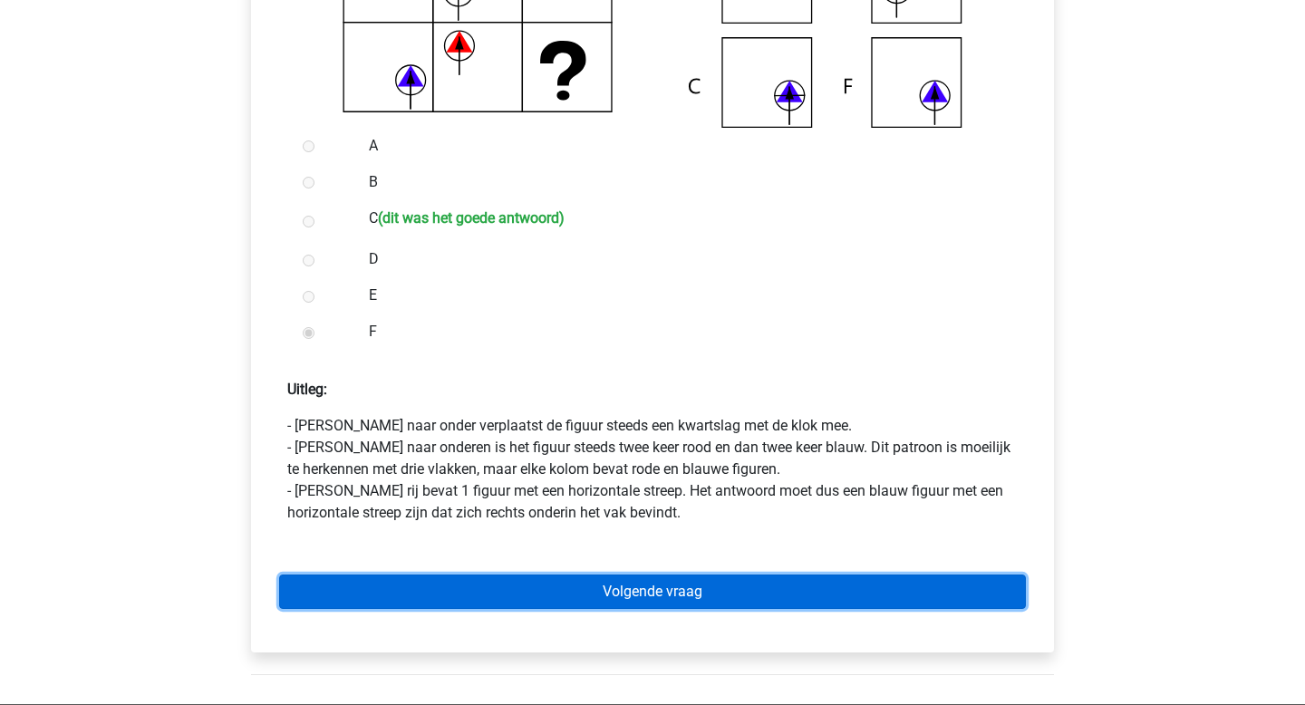
click at [381, 581] on link "Volgende vraag" at bounding box center [652, 592] width 747 height 34
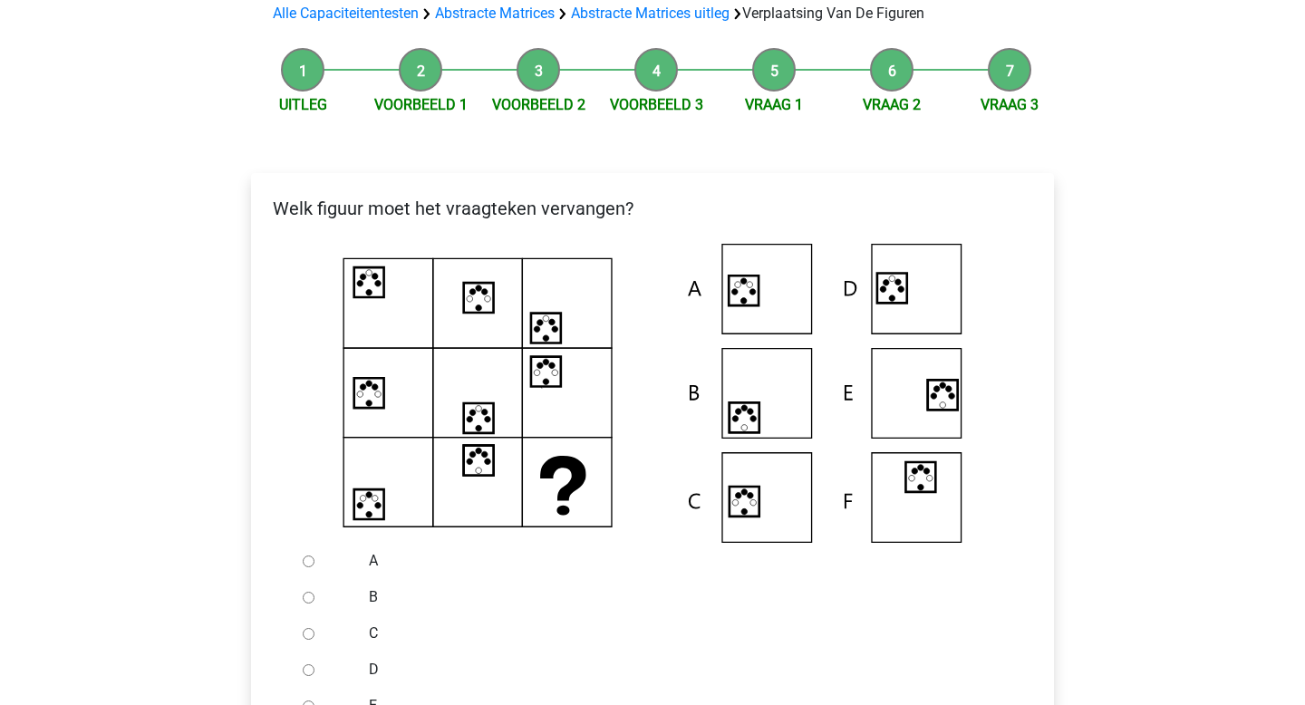
scroll to position [144, 0]
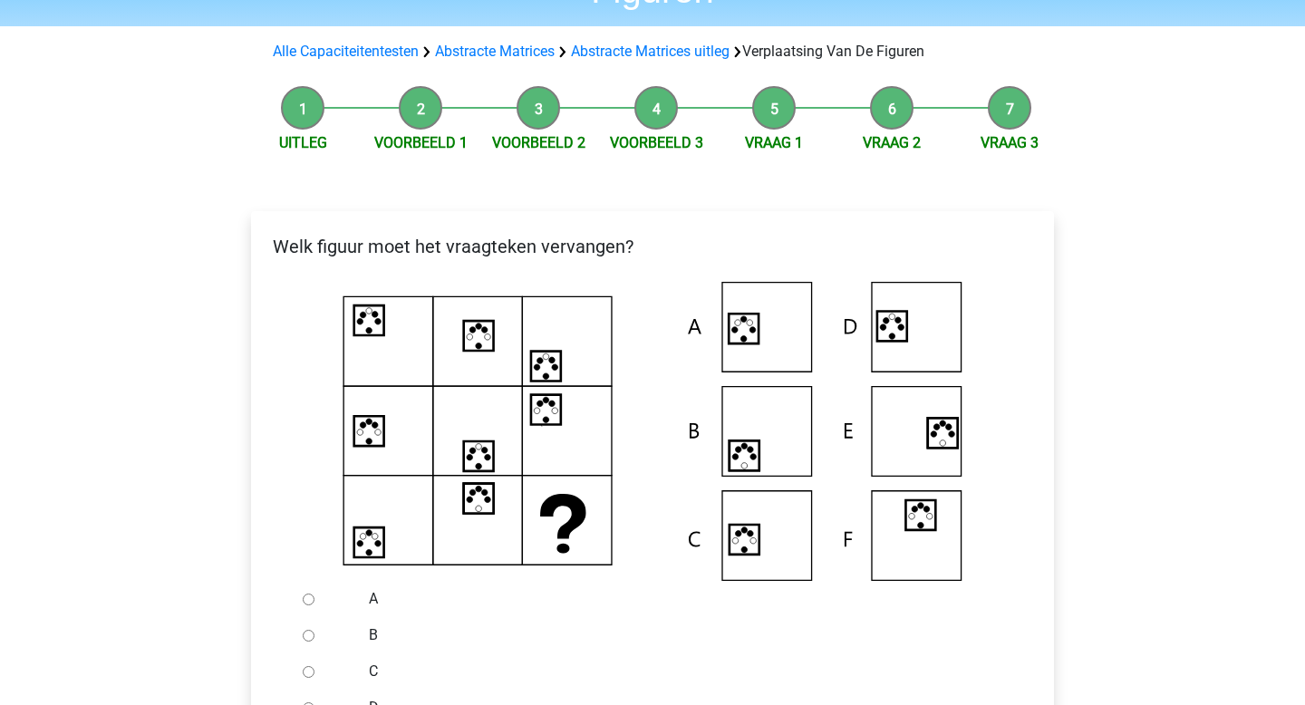
click at [307, 596] on input "A" at bounding box center [309, 600] width 12 height 12
radio input "true"
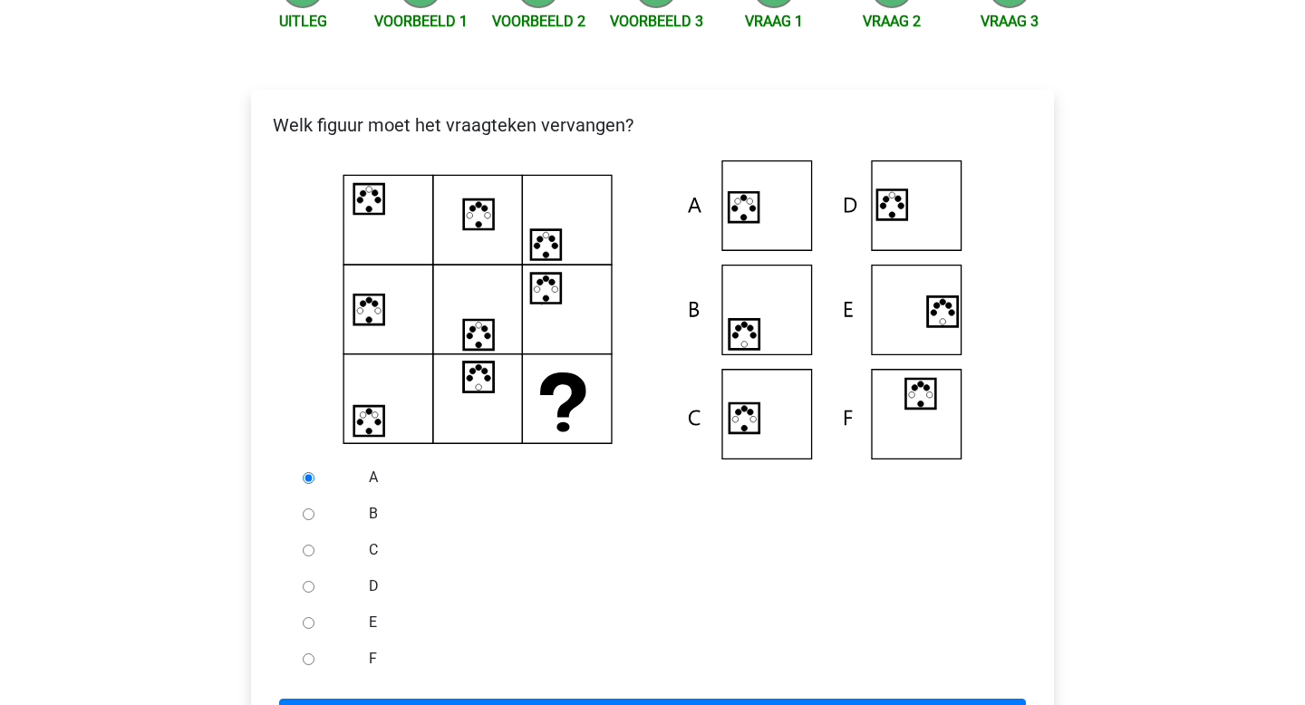
scroll to position [311, 0]
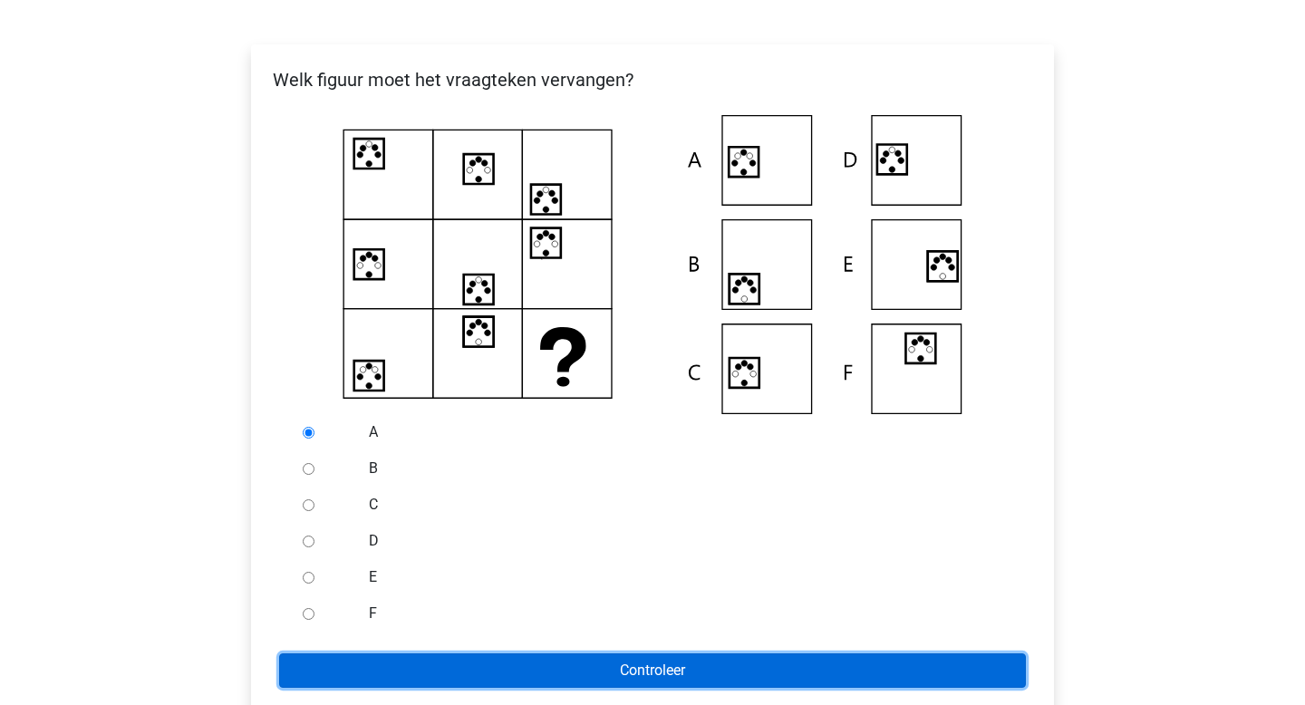
click at [653, 681] on input "Controleer" at bounding box center [652, 671] width 747 height 34
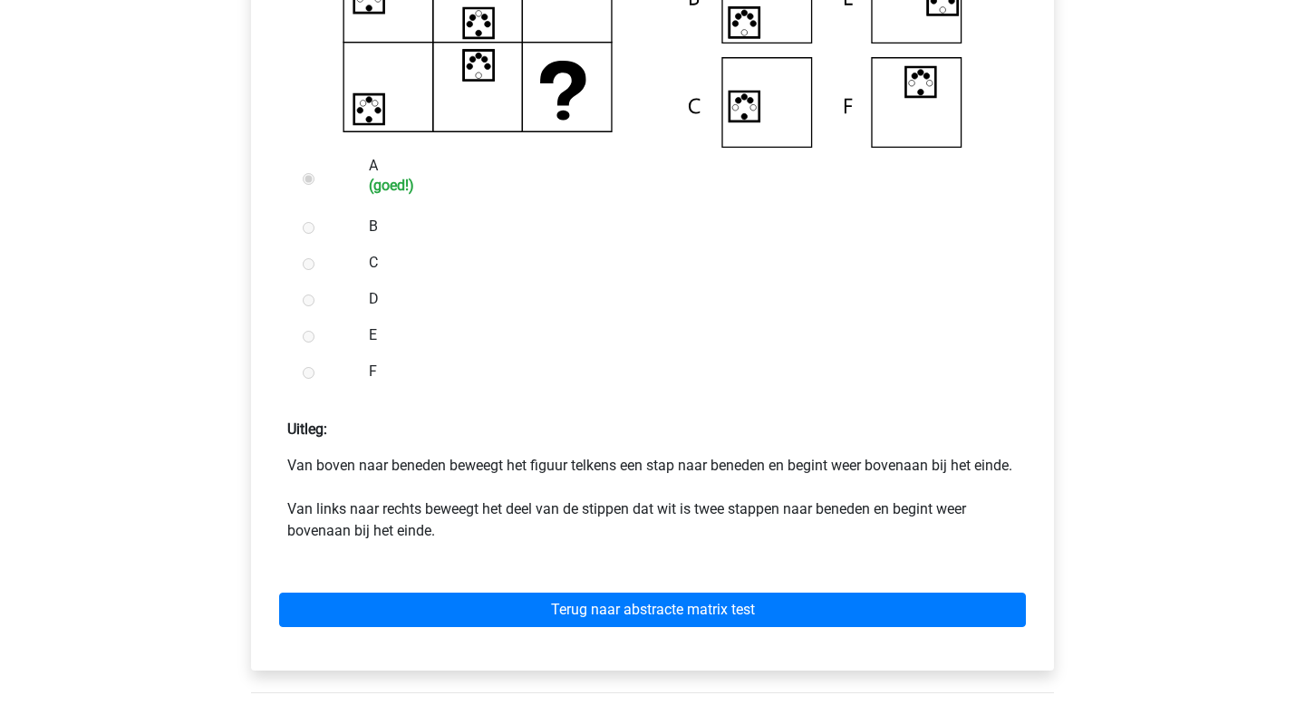
scroll to position [656, 0]
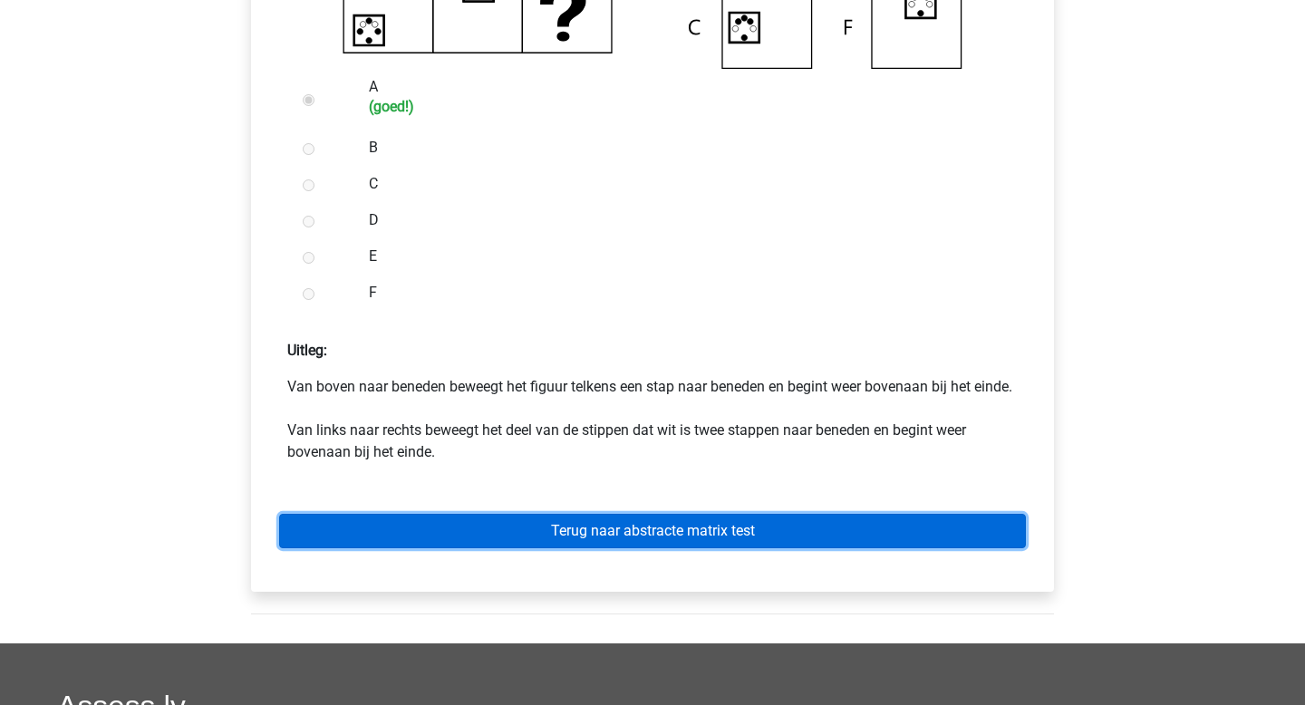
click at [607, 548] on link "Terug naar abstracte matrix test" at bounding box center [652, 531] width 747 height 34
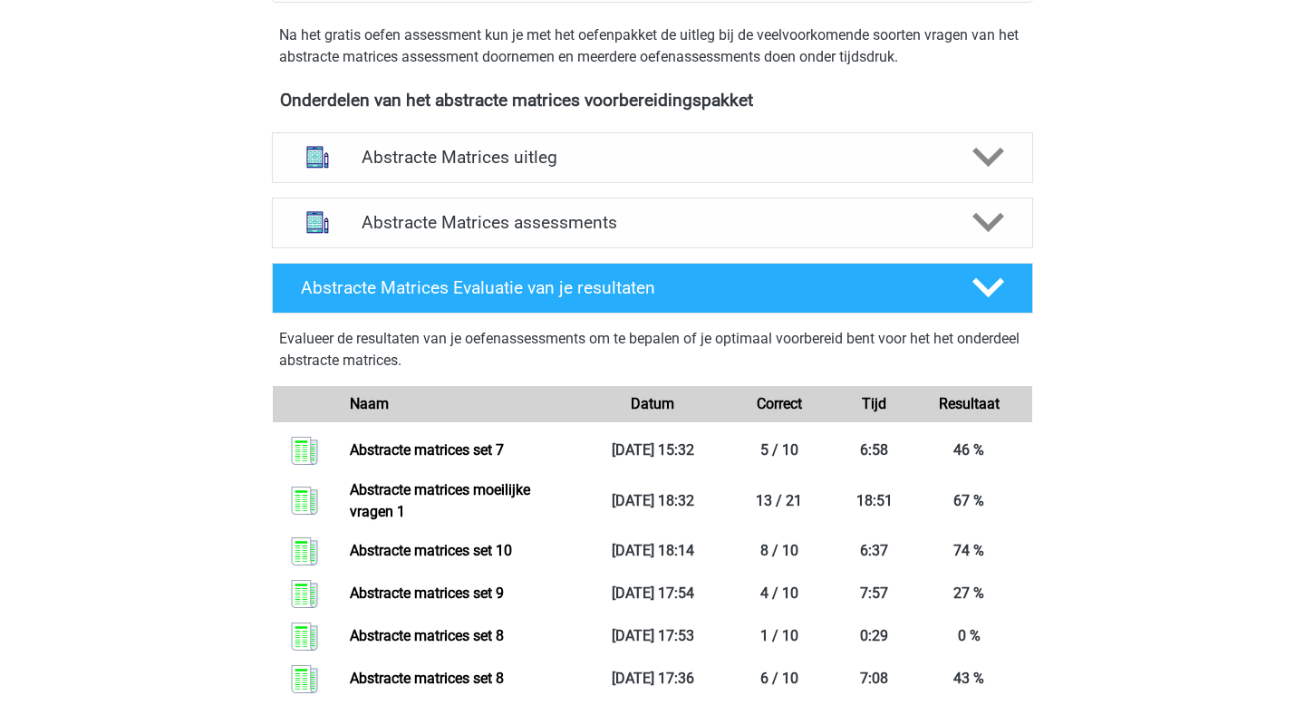
scroll to position [634, 0]
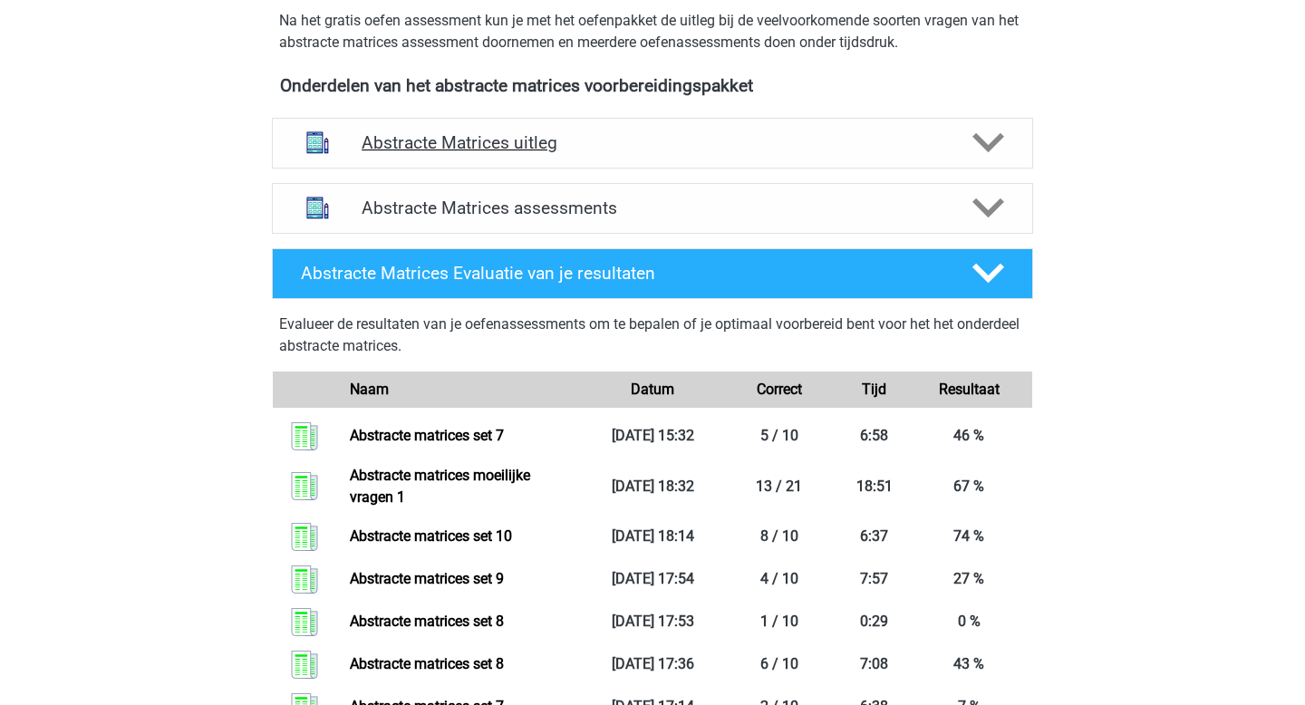
click at [575, 133] on h4 "Abstracte Matrices uitleg" at bounding box center [653, 142] width 582 height 21
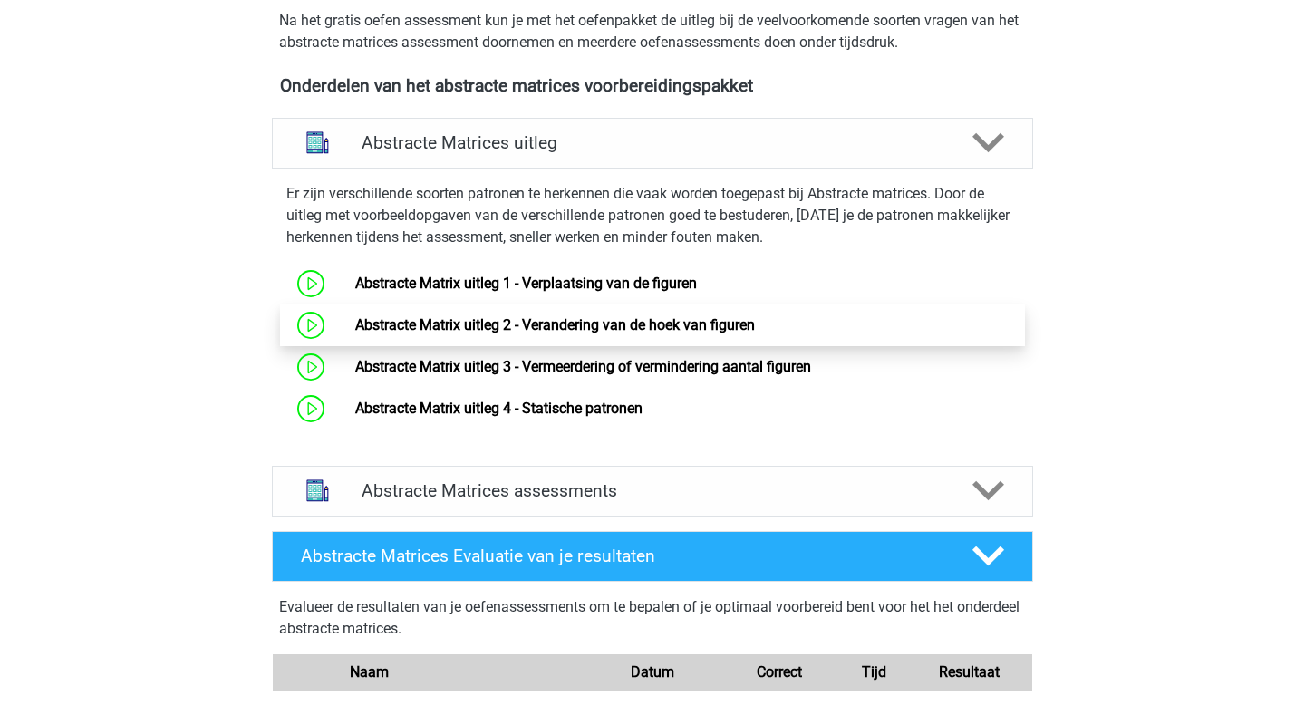
click at [557, 319] on link "Abstracte Matrix uitleg 2 - Verandering van de hoek van figuren" at bounding box center [555, 324] width 400 height 17
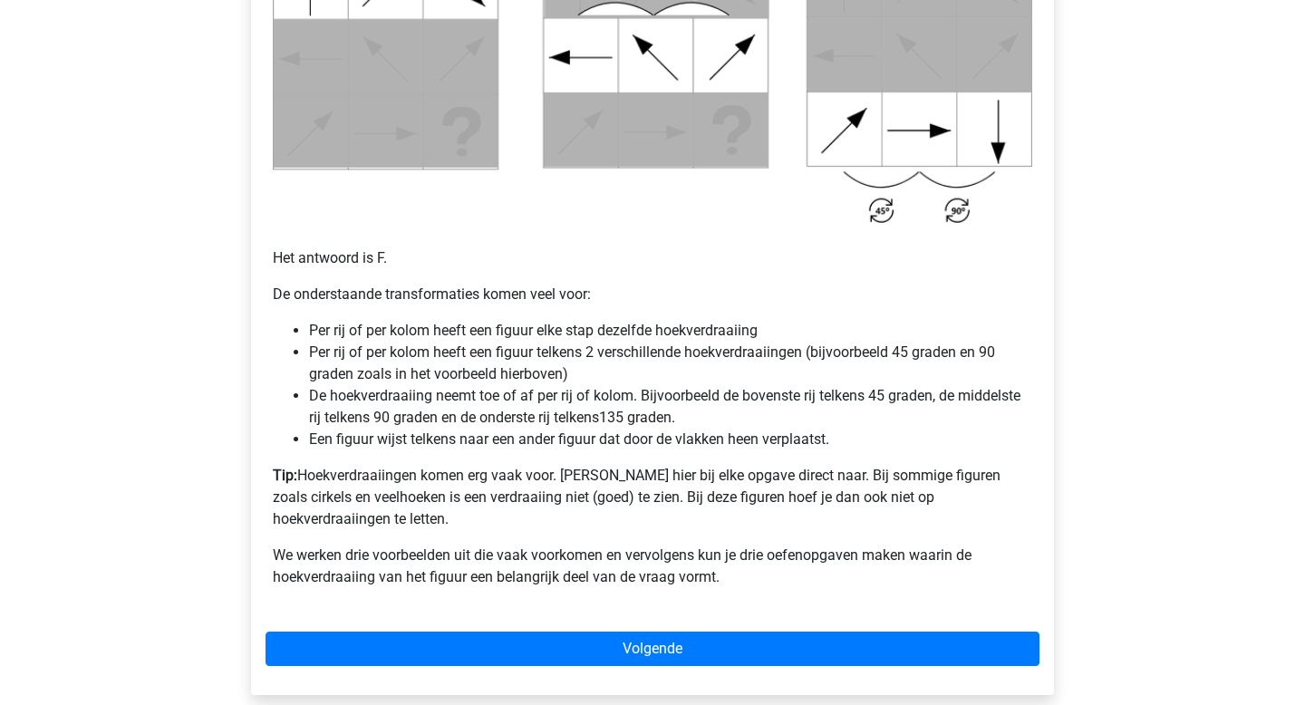
scroll to position [1042, 0]
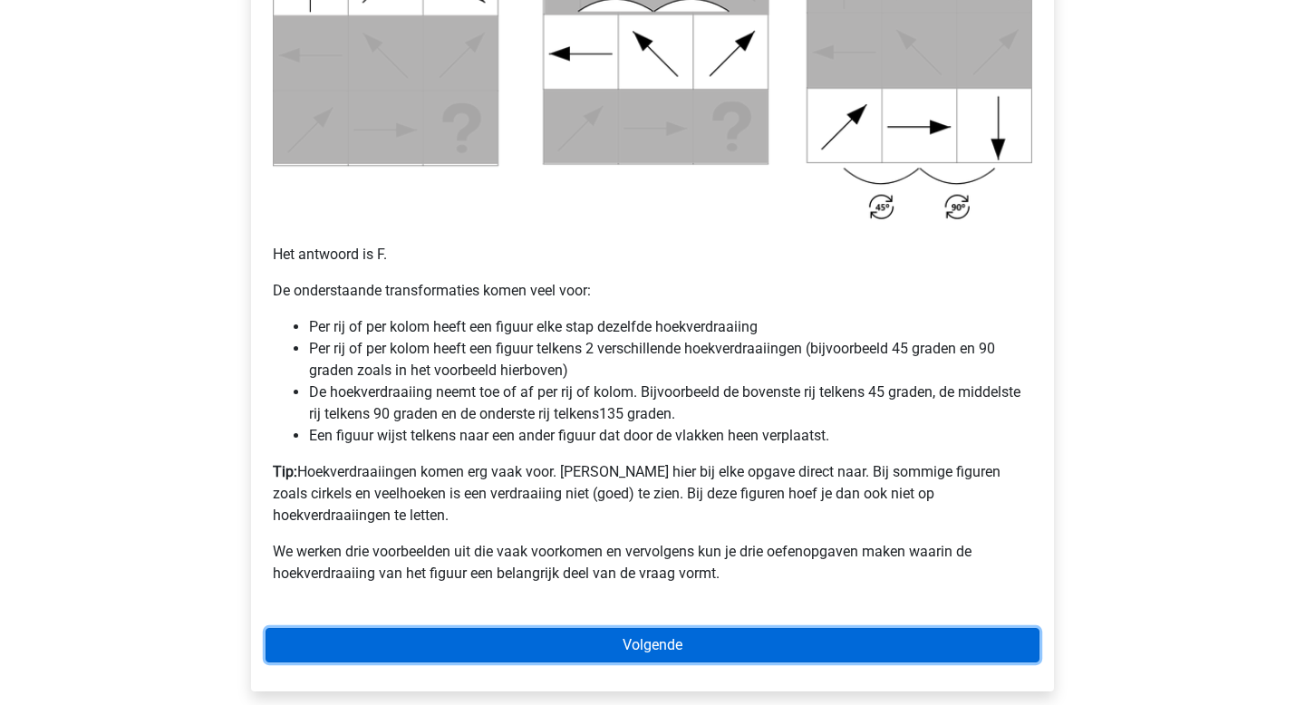
click at [627, 628] on link "Volgende" at bounding box center [653, 645] width 774 height 34
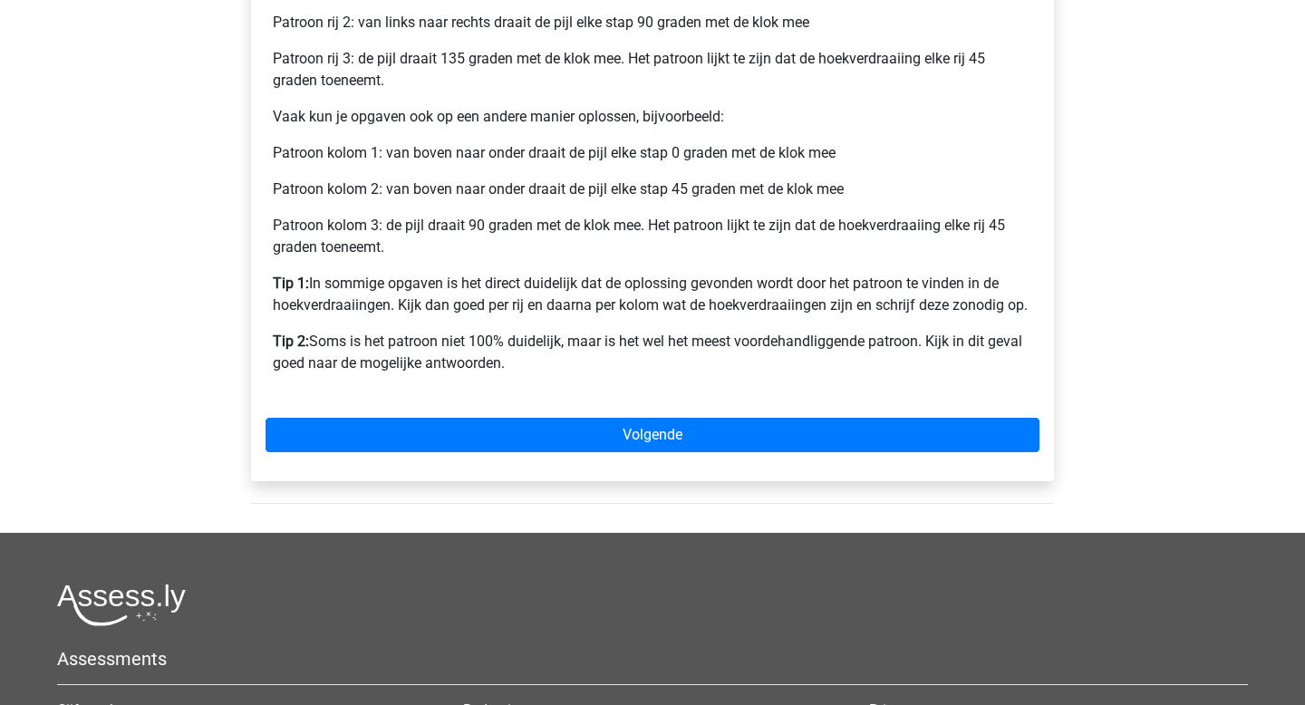
scroll to position [856, 0]
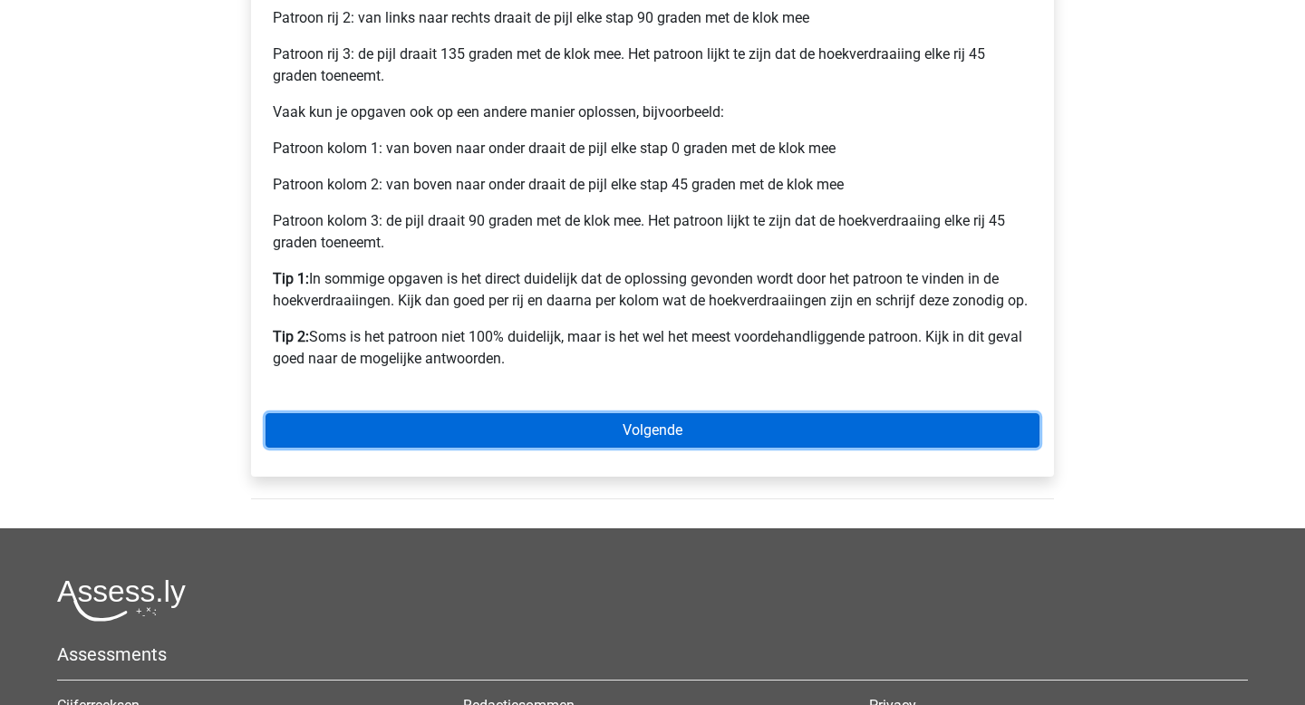
click at [580, 431] on link "Volgende" at bounding box center [653, 430] width 774 height 34
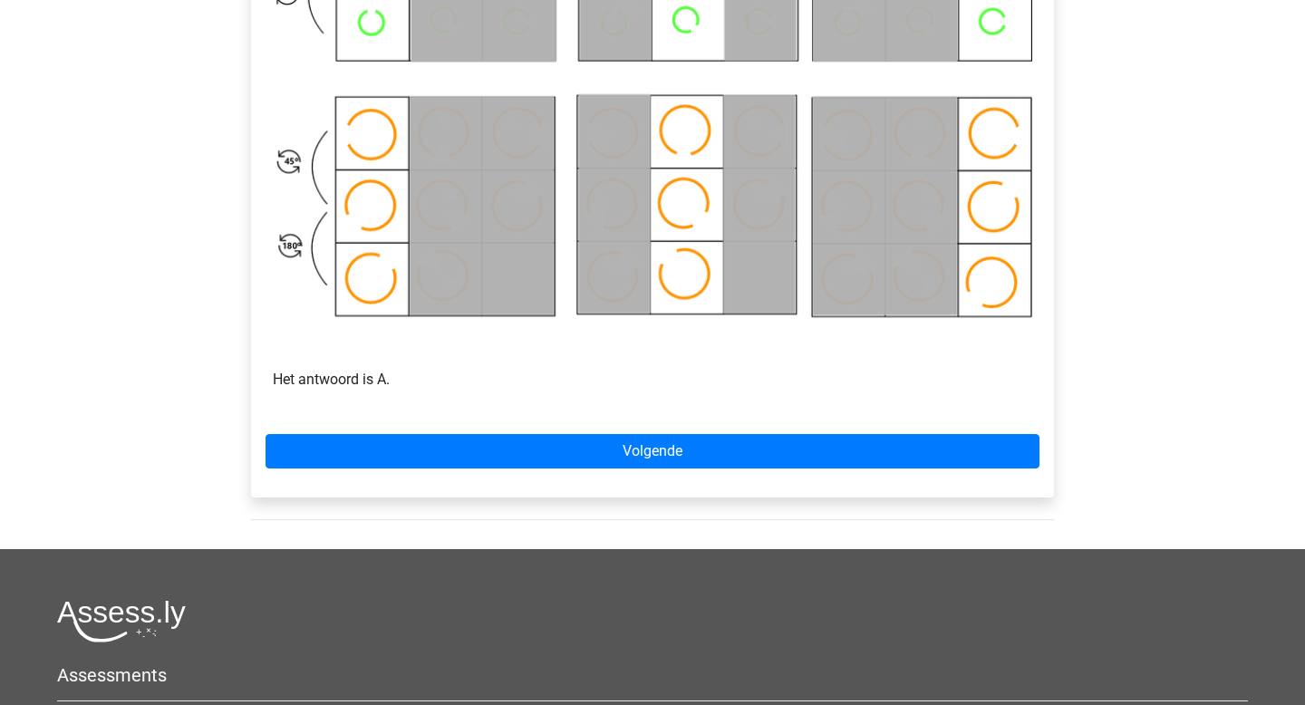
scroll to position [1087, 0]
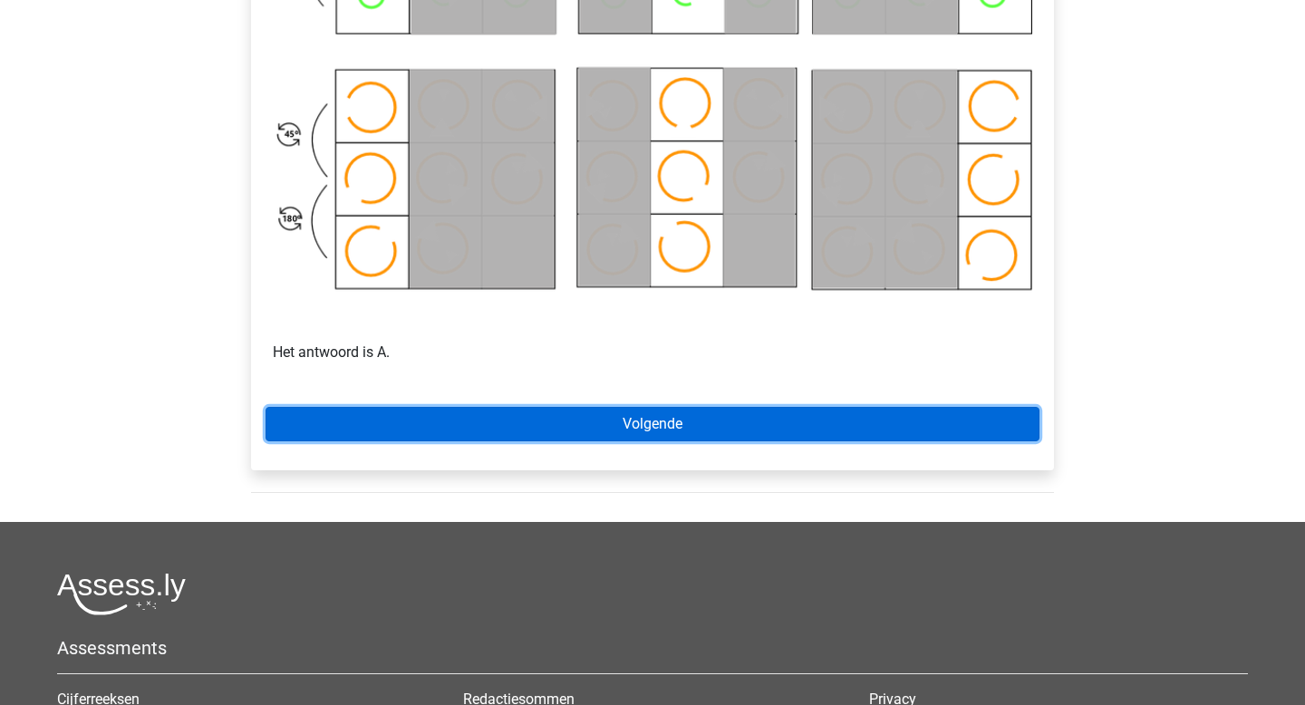
click at [564, 432] on link "Volgende" at bounding box center [653, 424] width 774 height 34
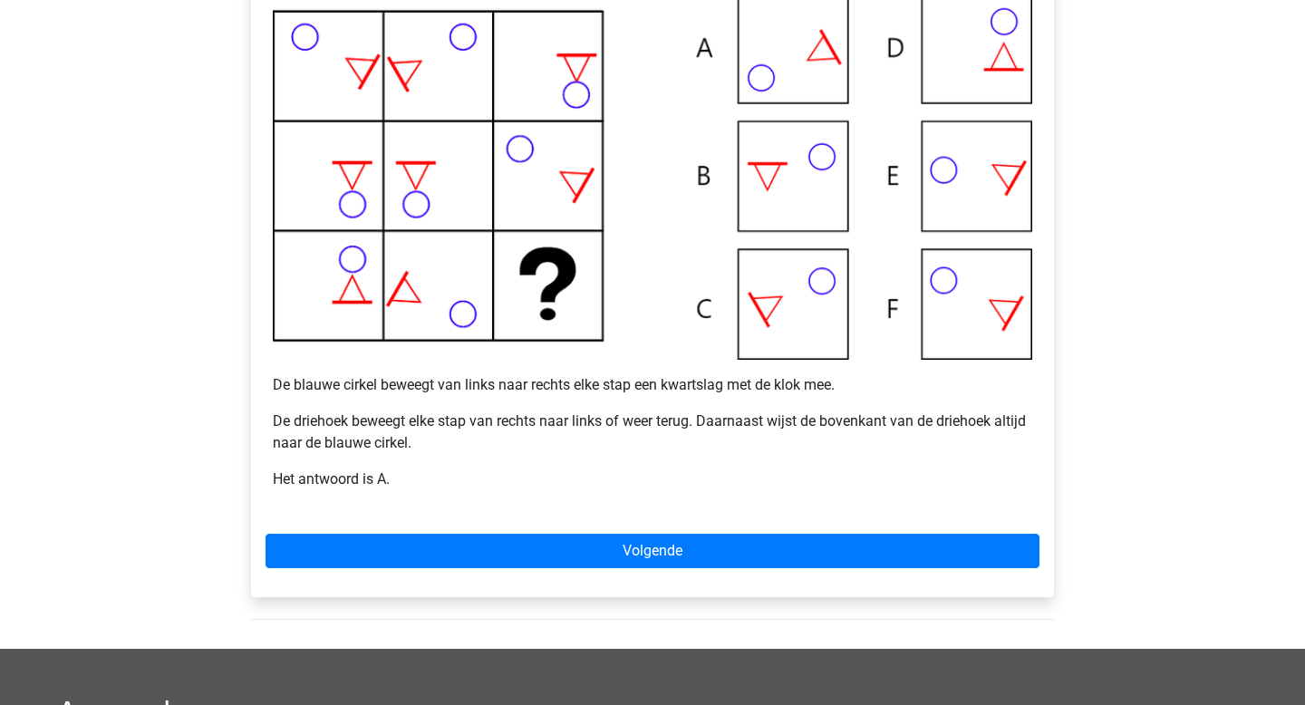
scroll to position [436, 0]
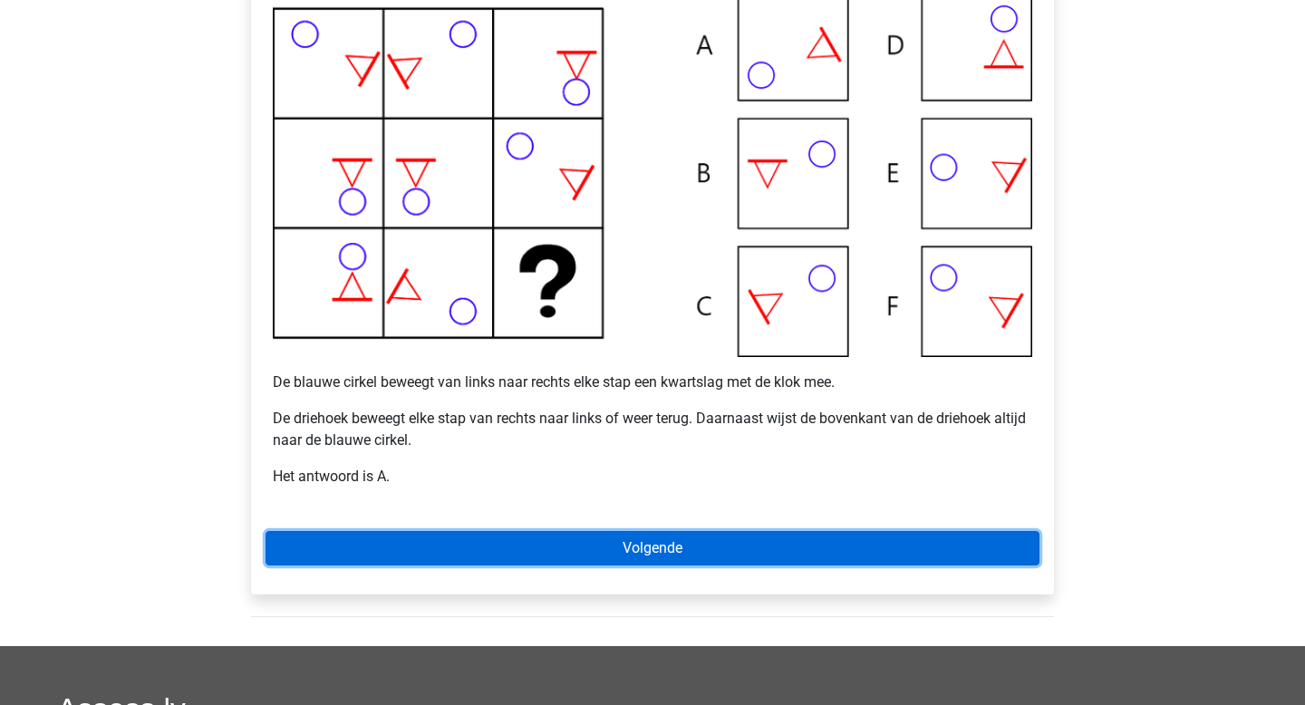
click at [670, 536] on link "Volgende" at bounding box center [653, 548] width 774 height 34
click at [611, 550] on link "Volgende" at bounding box center [653, 548] width 774 height 34
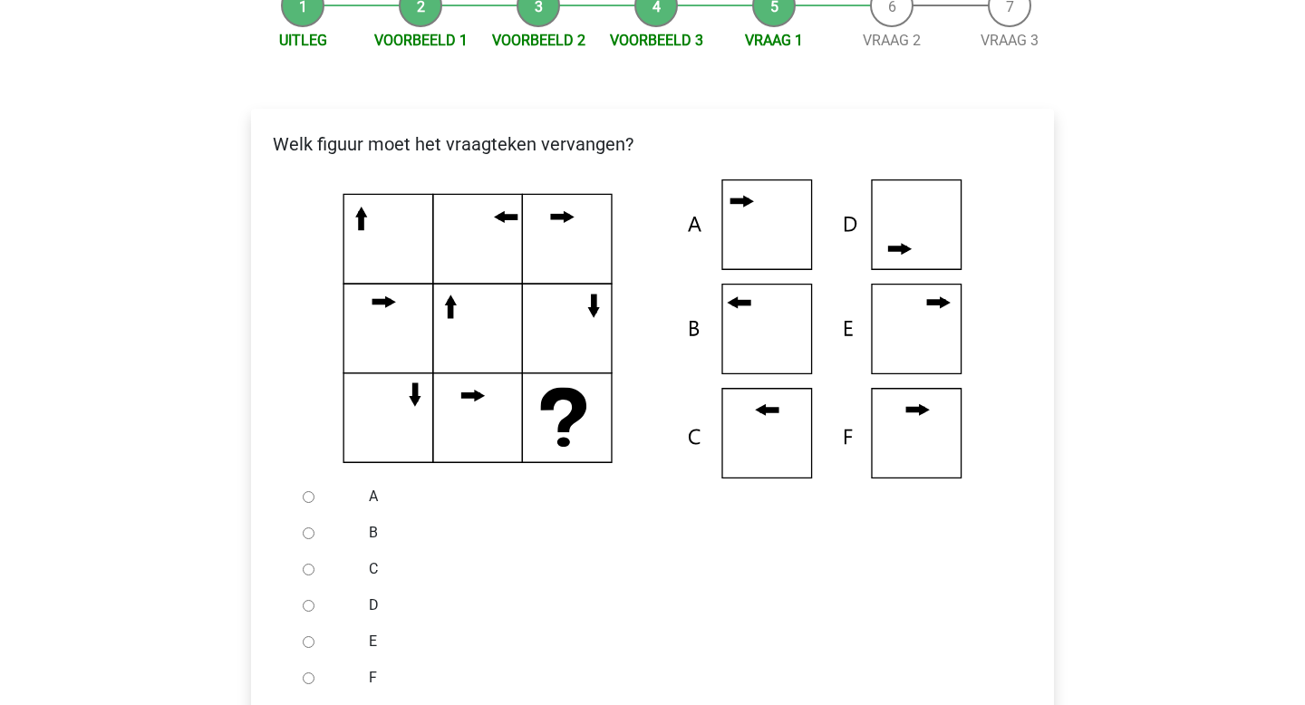
scroll to position [266, 0]
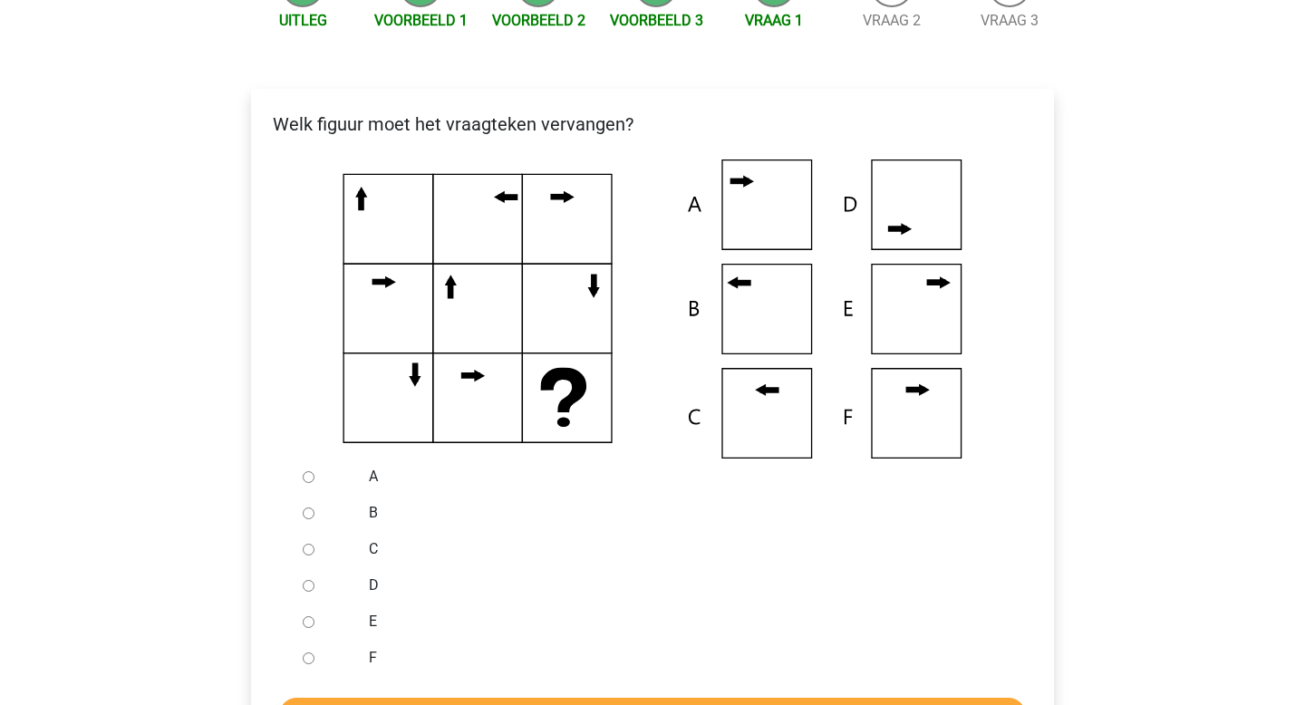
click at [305, 519] on input "B" at bounding box center [309, 514] width 12 height 12
radio input "true"
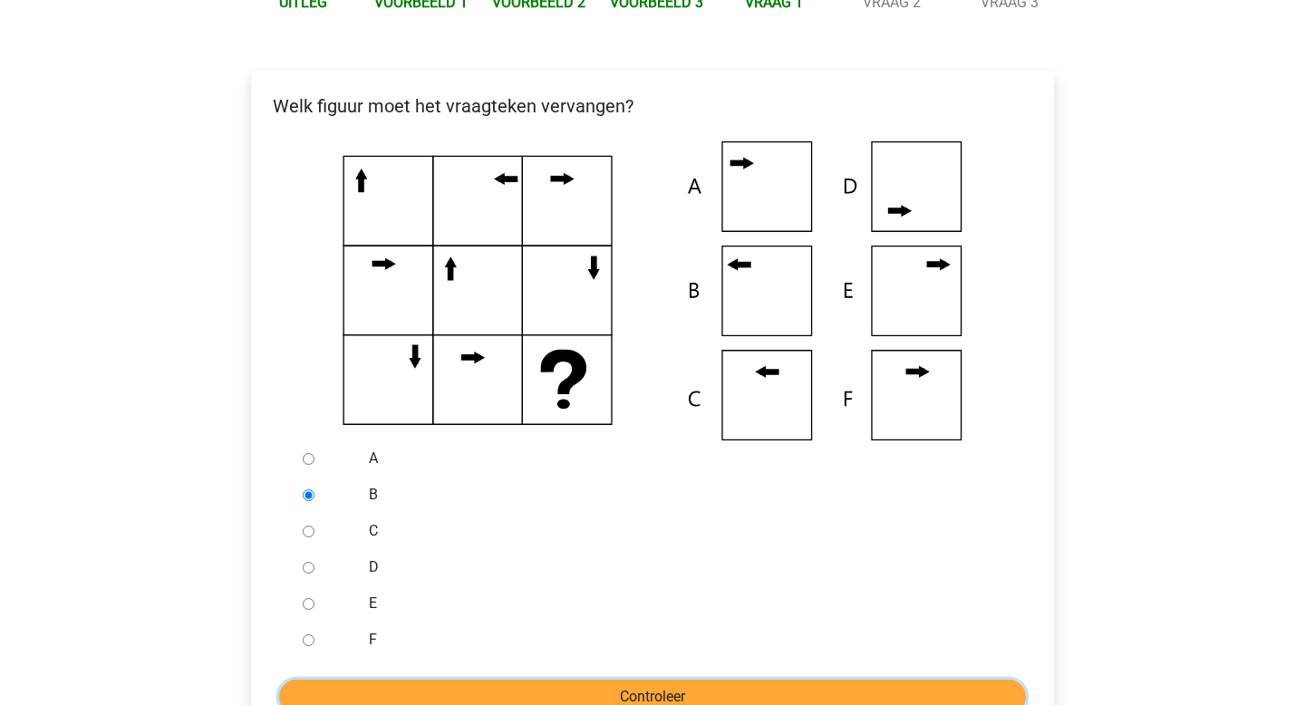
click at [531, 687] on input "Controleer" at bounding box center [652, 697] width 747 height 34
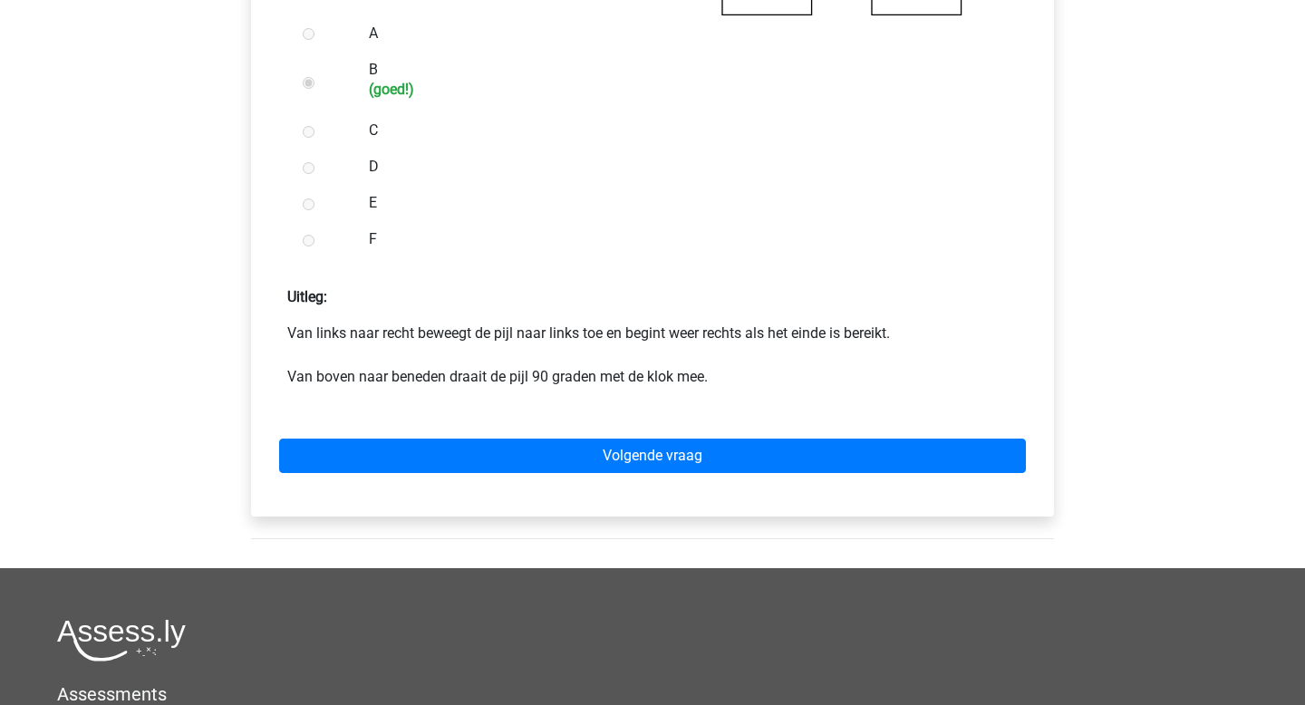
scroll to position [740, 0]
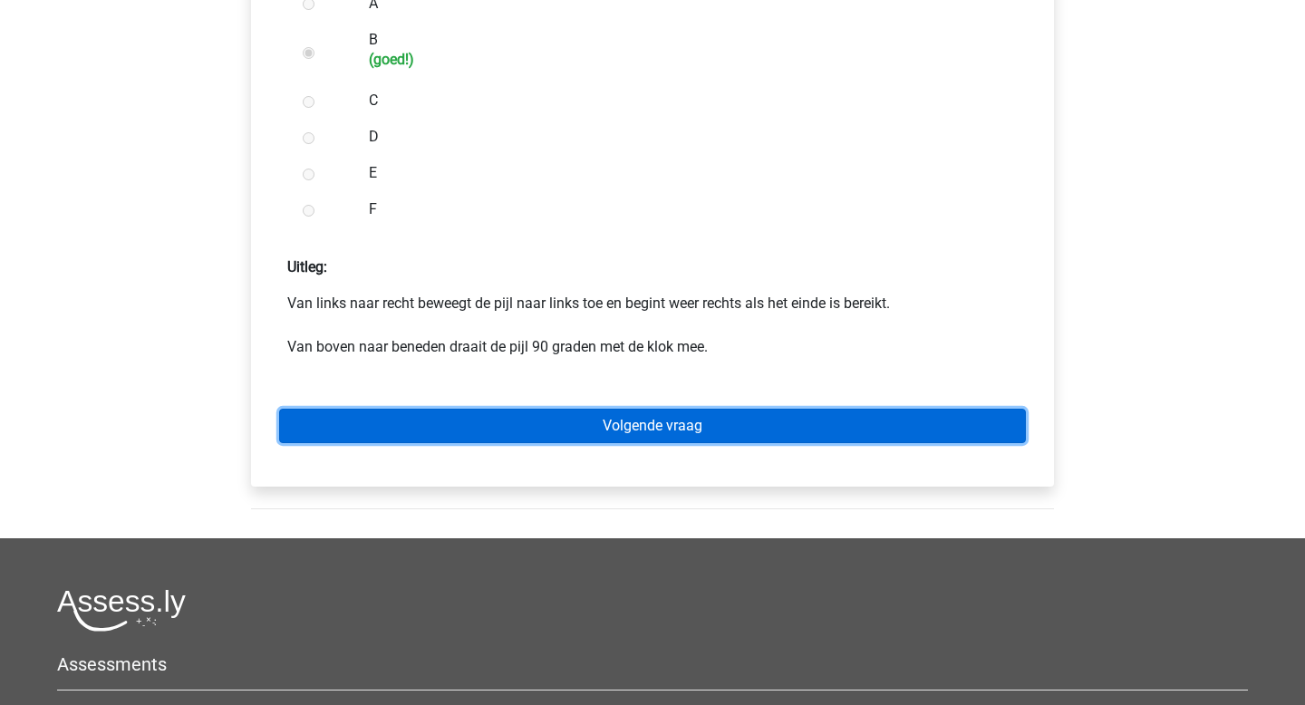
click at [605, 426] on link "Volgende vraag" at bounding box center [652, 426] width 747 height 34
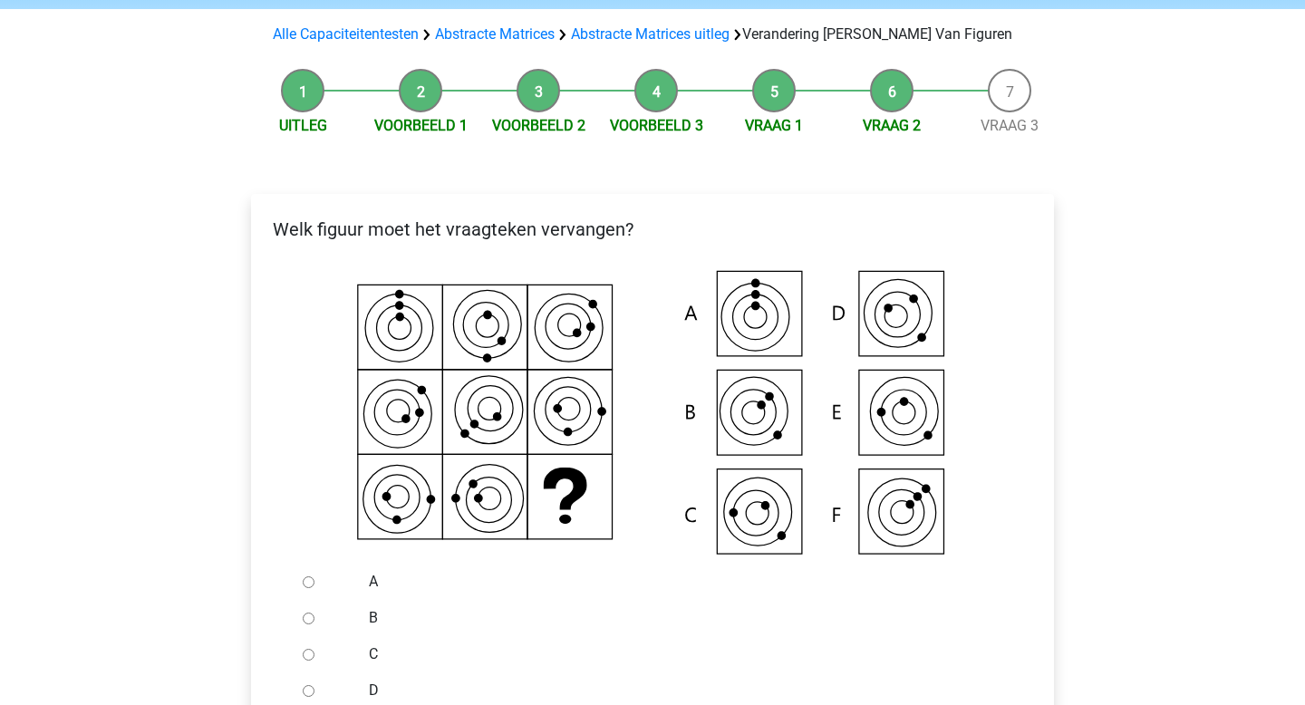
scroll to position [165, 0]
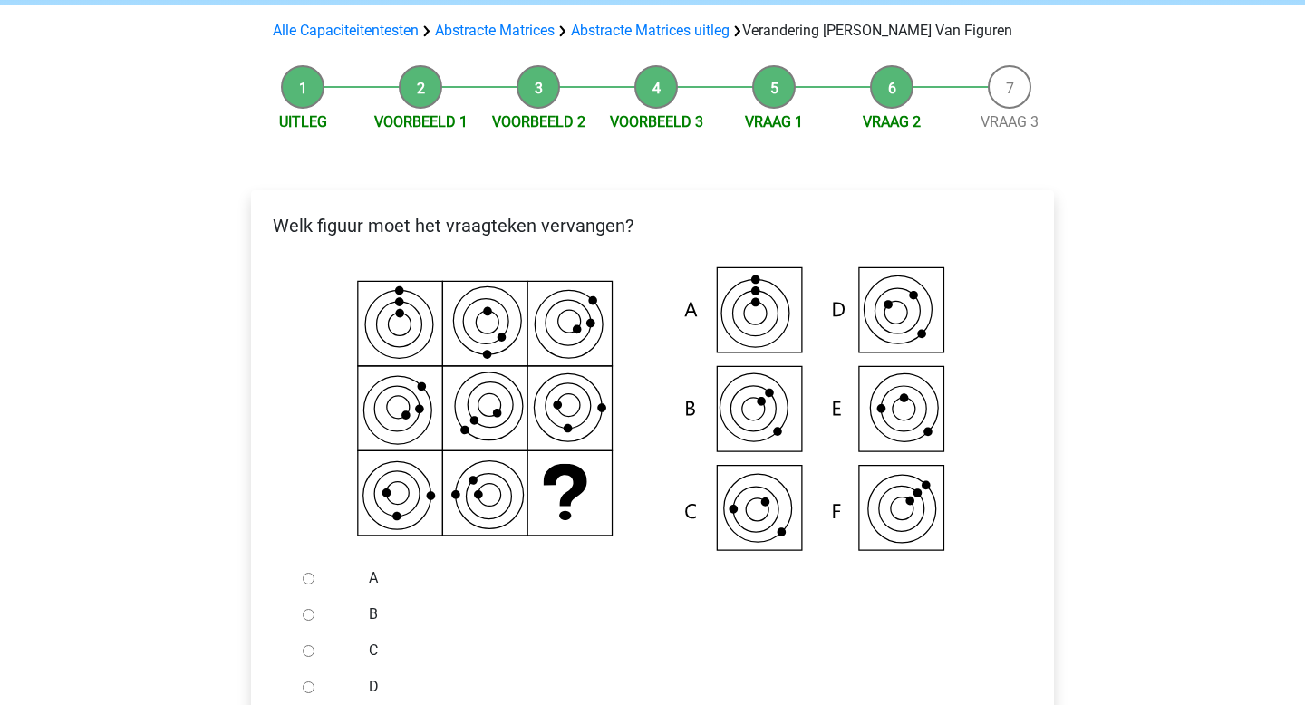
click at [307, 652] on input "C" at bounding box center [309, 651] width 12 height 12
radio input "true"
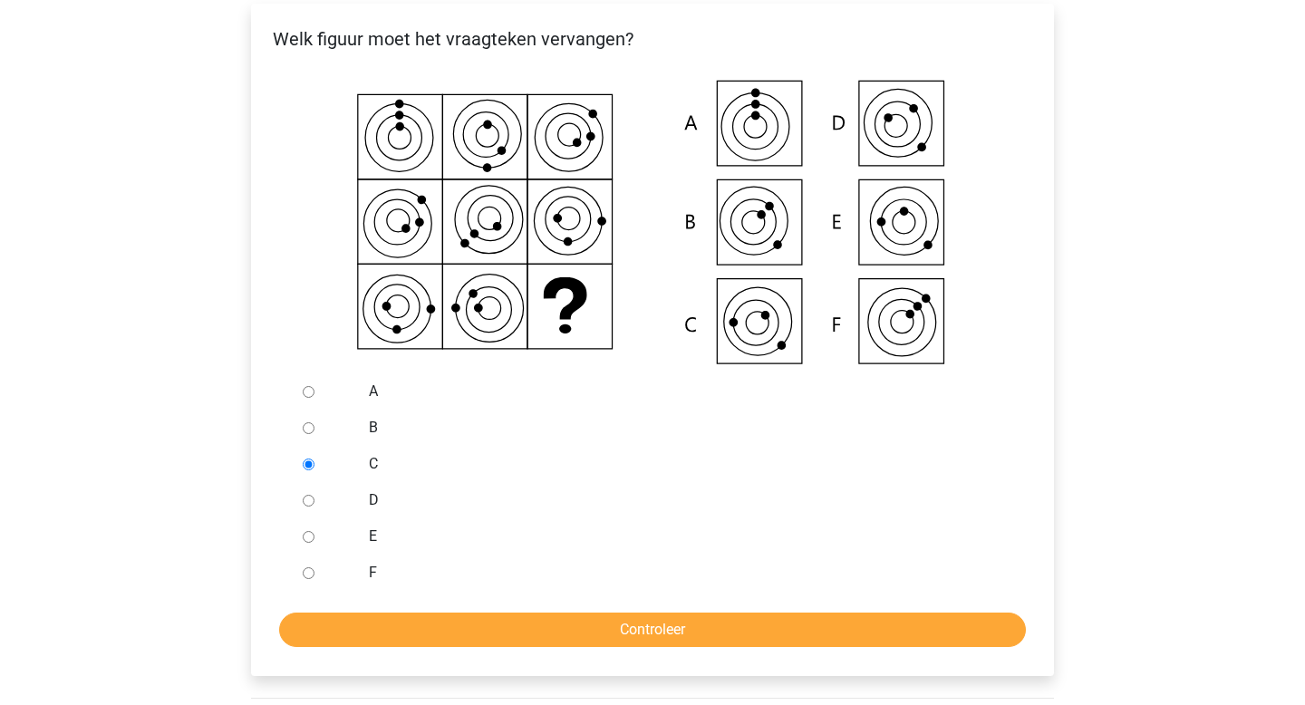
scroll to position [358, 0]
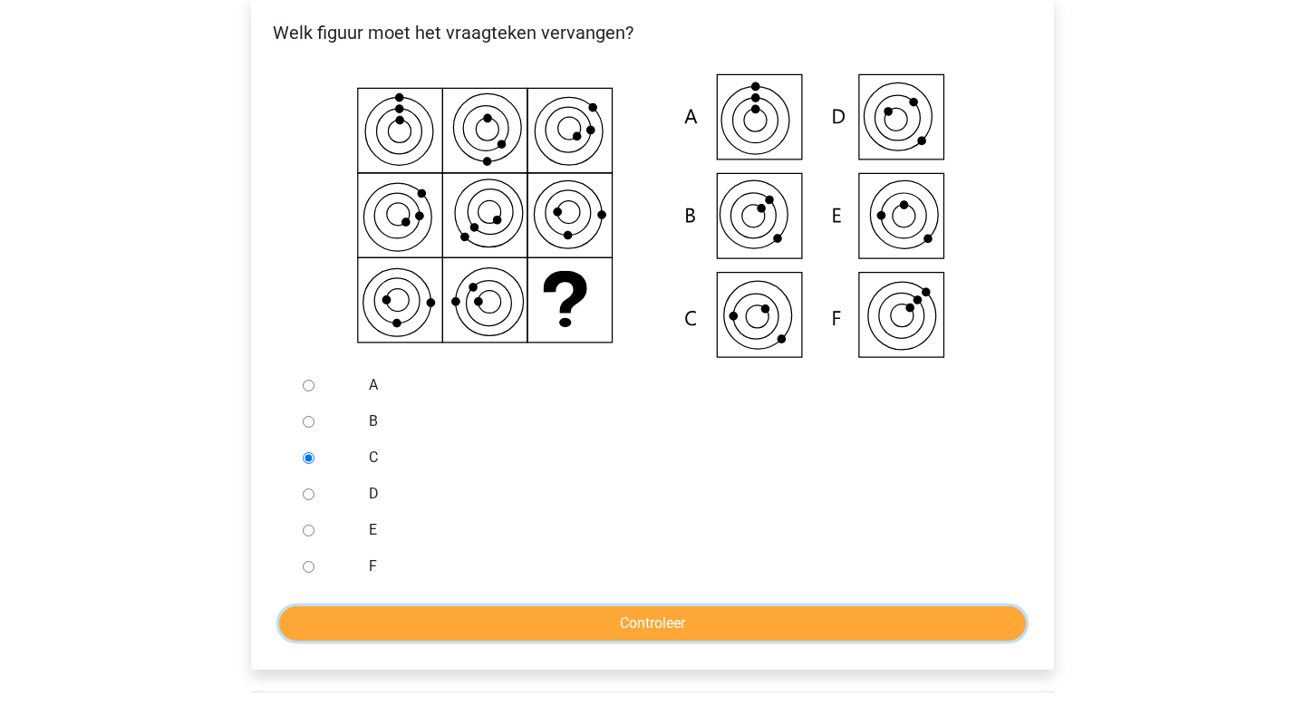
click at [628, 628] on input "Controleer" at bounding box center [652, 623] width 747 height 34
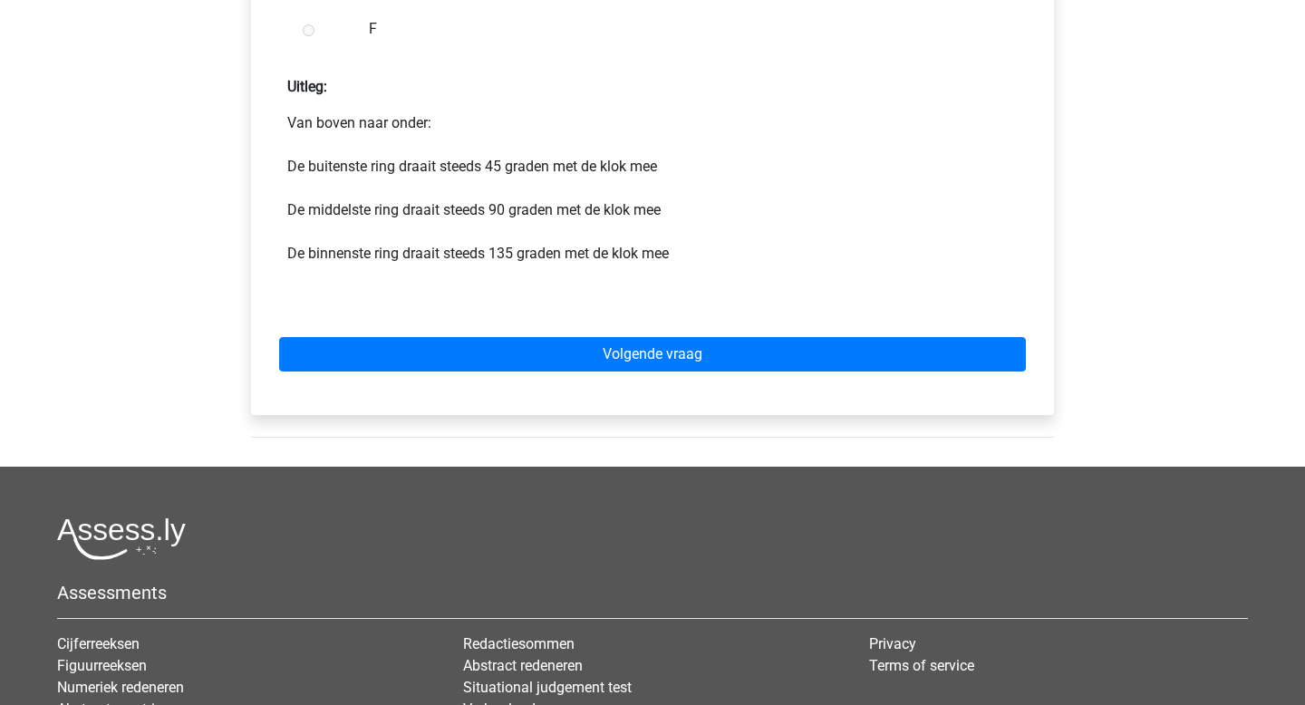
scroll to position [1046, 0]
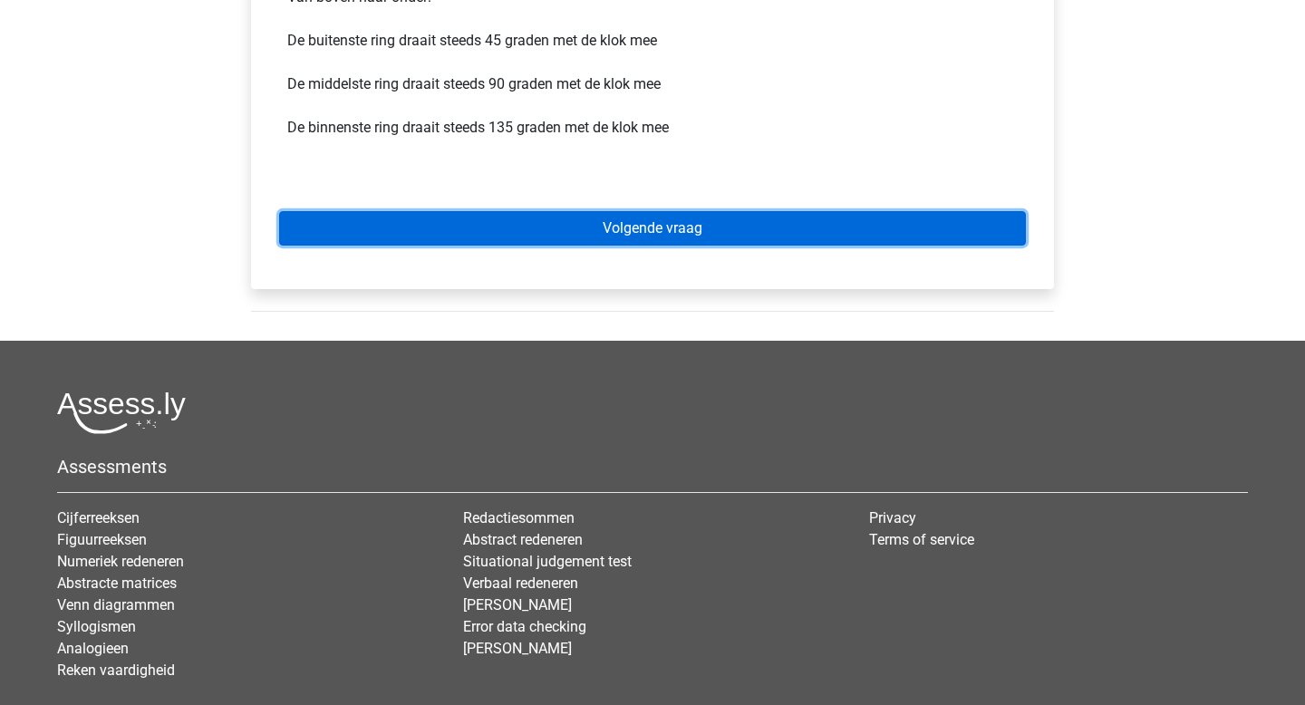
click at [582, 233] on link "Volgende vraag" at bounding box center [652, 228] width 747 height 34
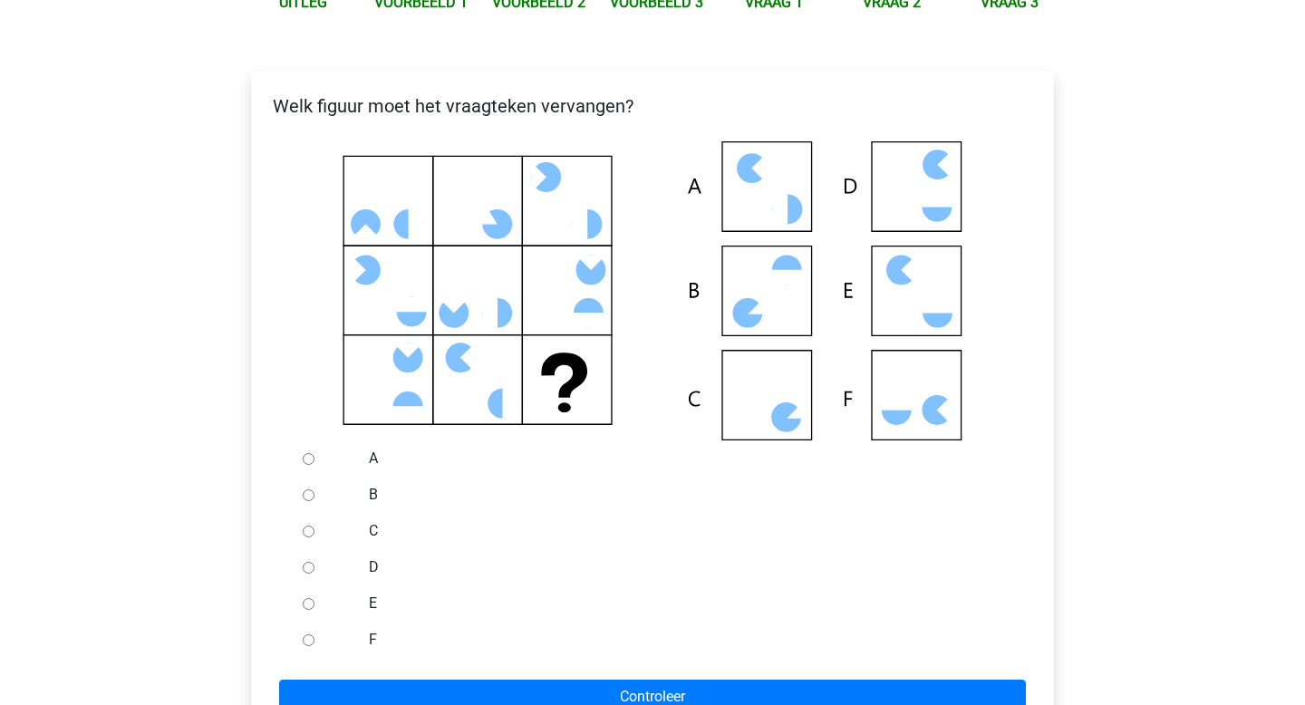
scroll to position [286, 0]
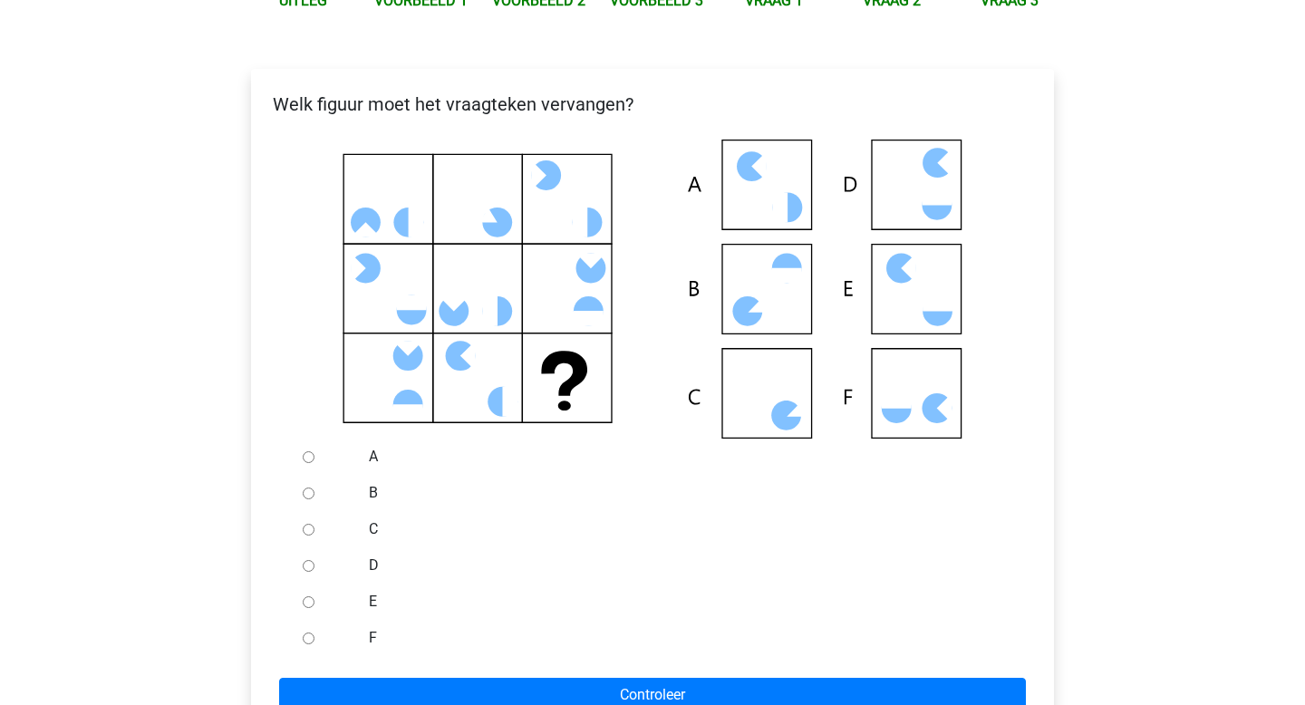
click at [308, 531] on input "C" at bounding box center [309, 530] width 12 height 12
radio input "true"
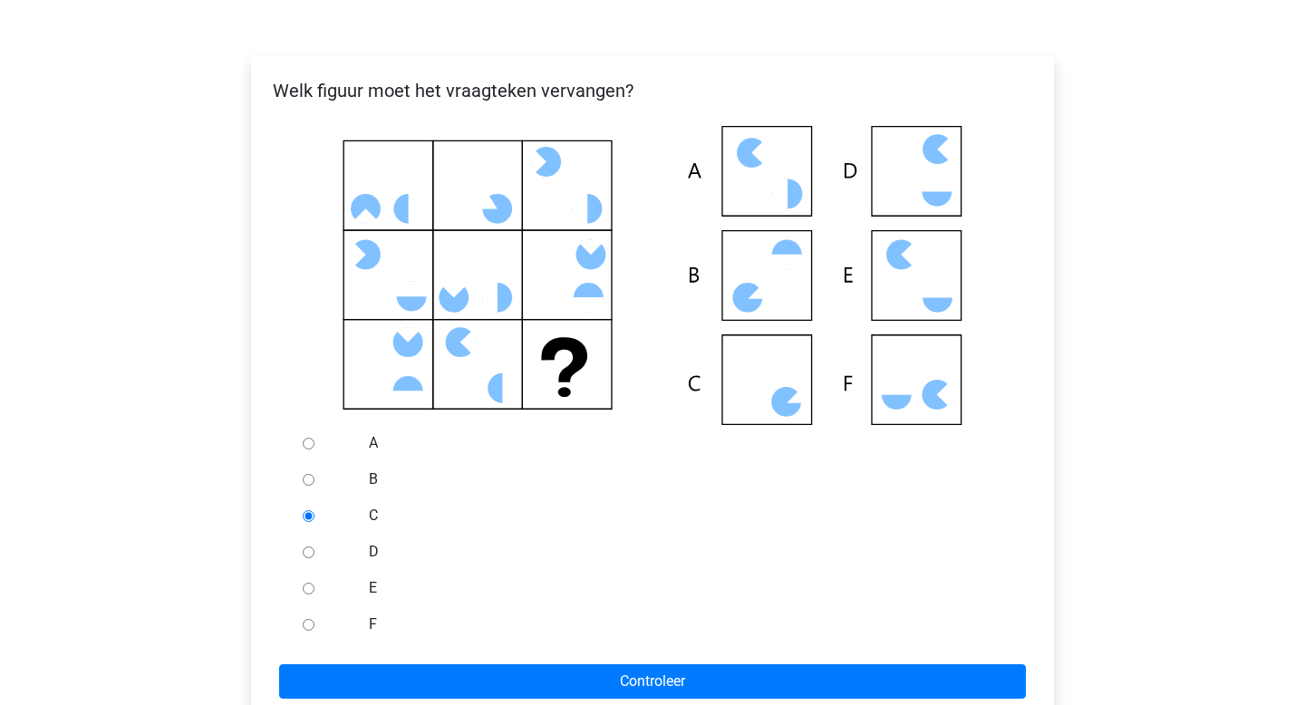
scroll to position [302, 0]
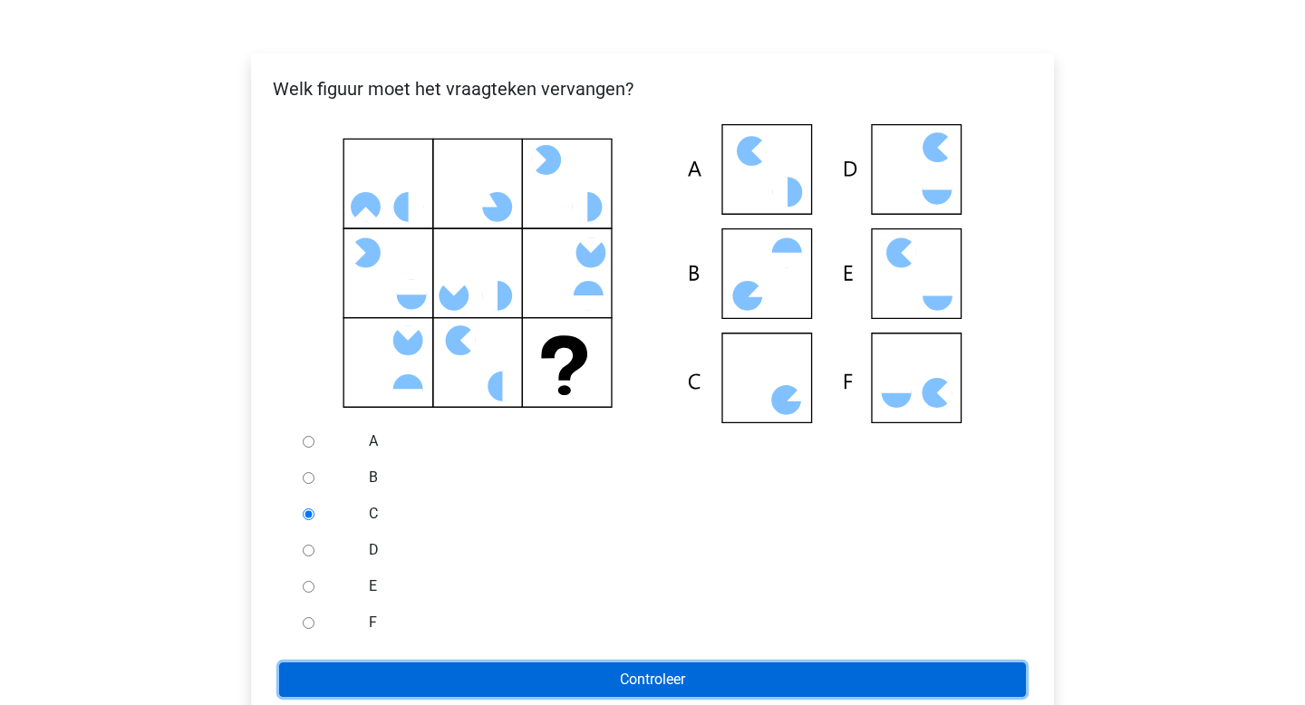
click at [585, 676] on input "Controleer" at bounding box center [652, 680] width 747 height 34
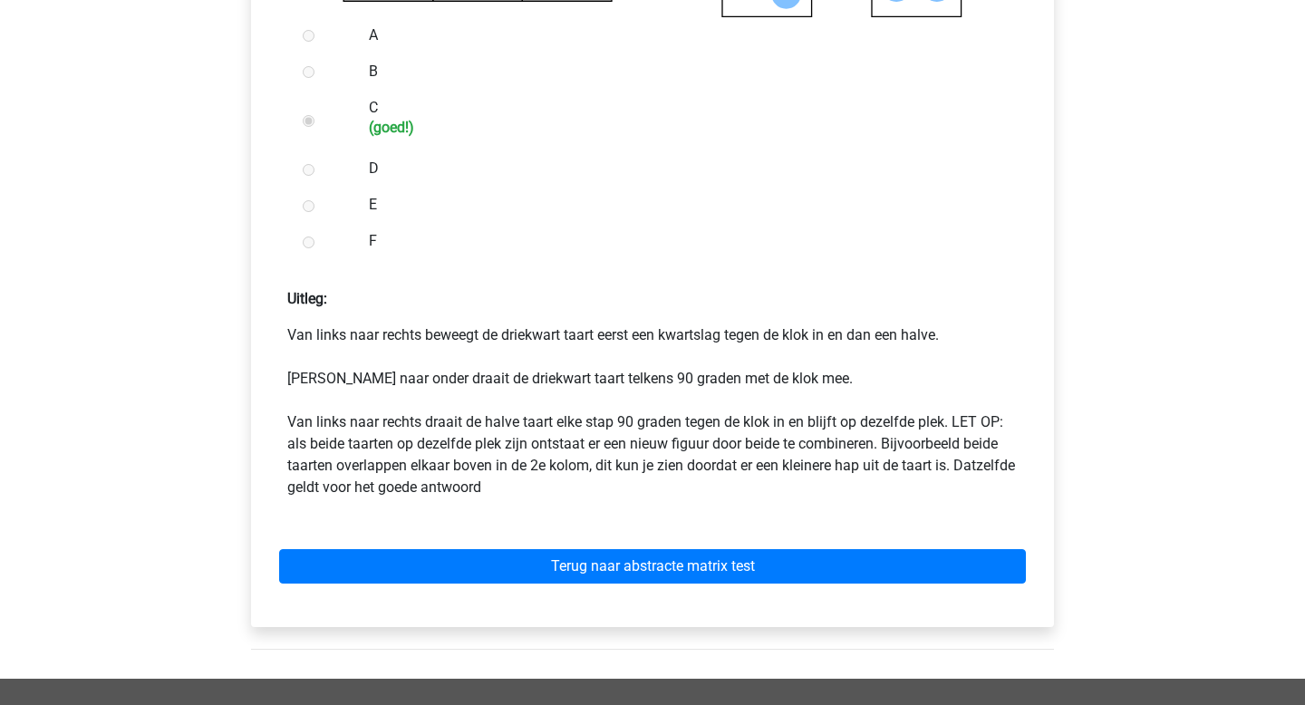
scroll to position [818, 0]
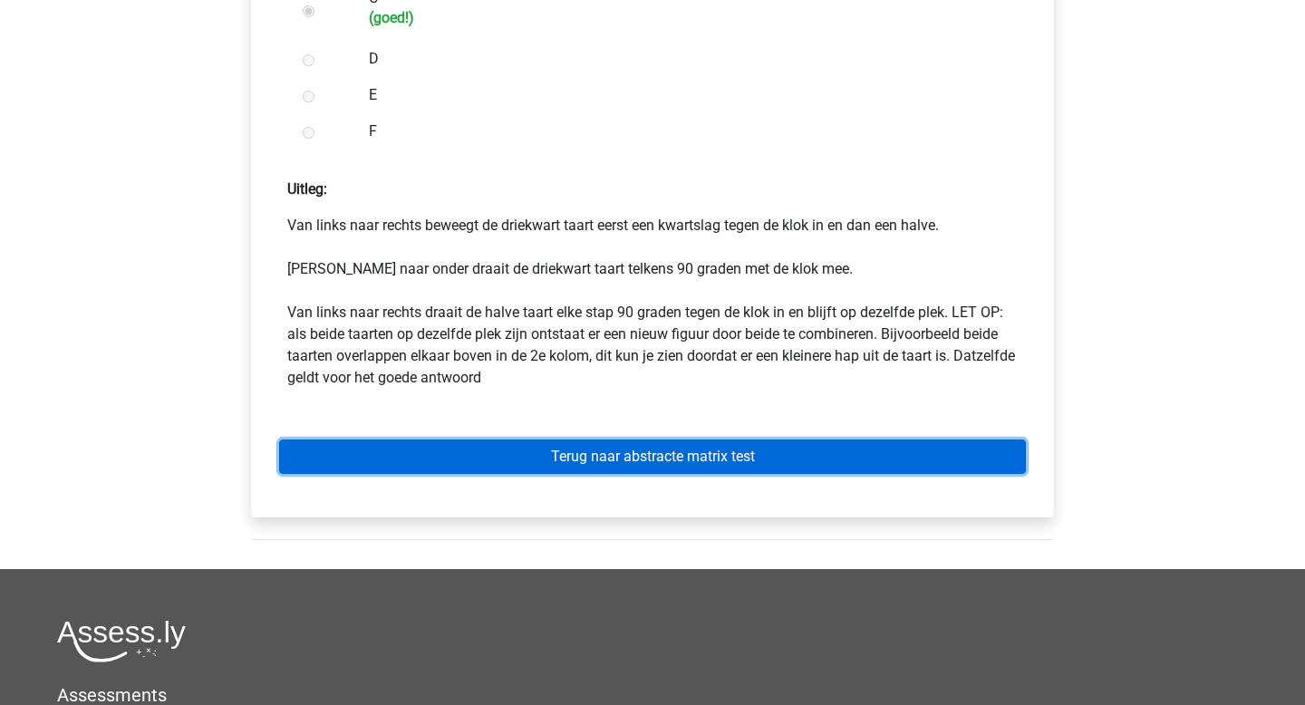
click at [612, 466] on link "Terug naar abstracte matrix test" at bounding box center [652, 457] width 747 height 34
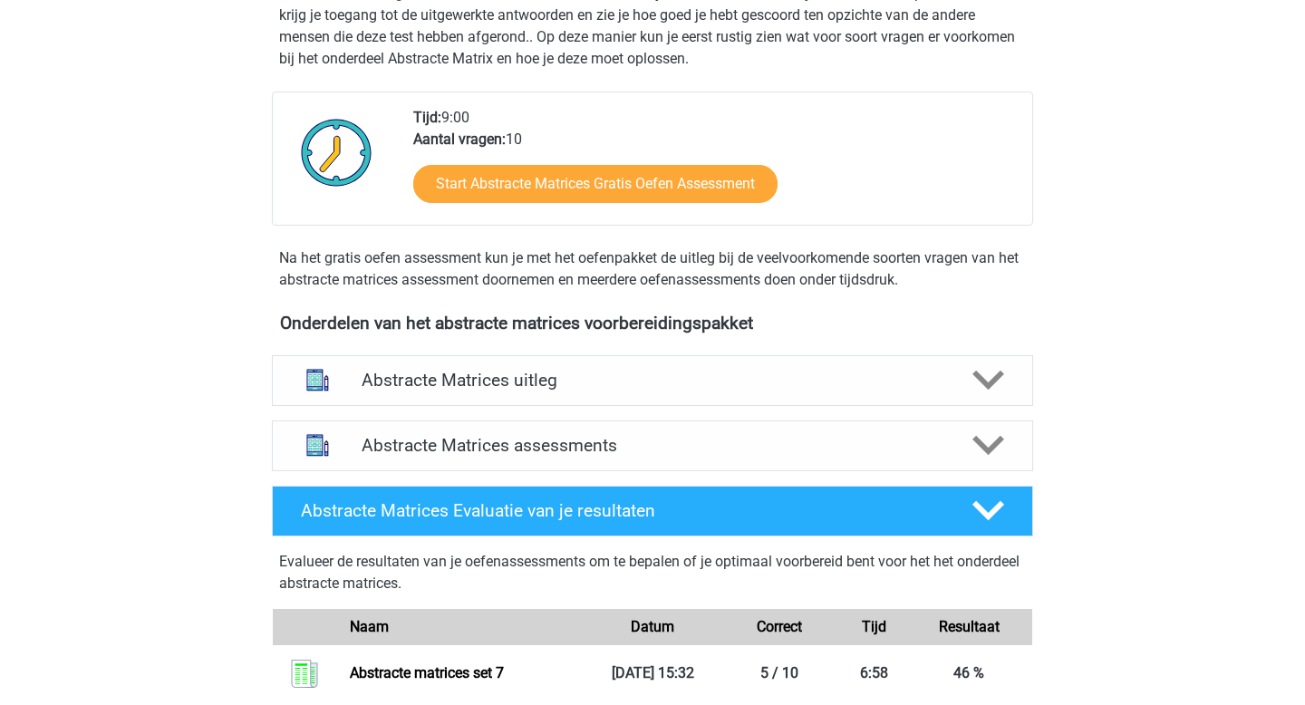
scroll to position [567, 0]
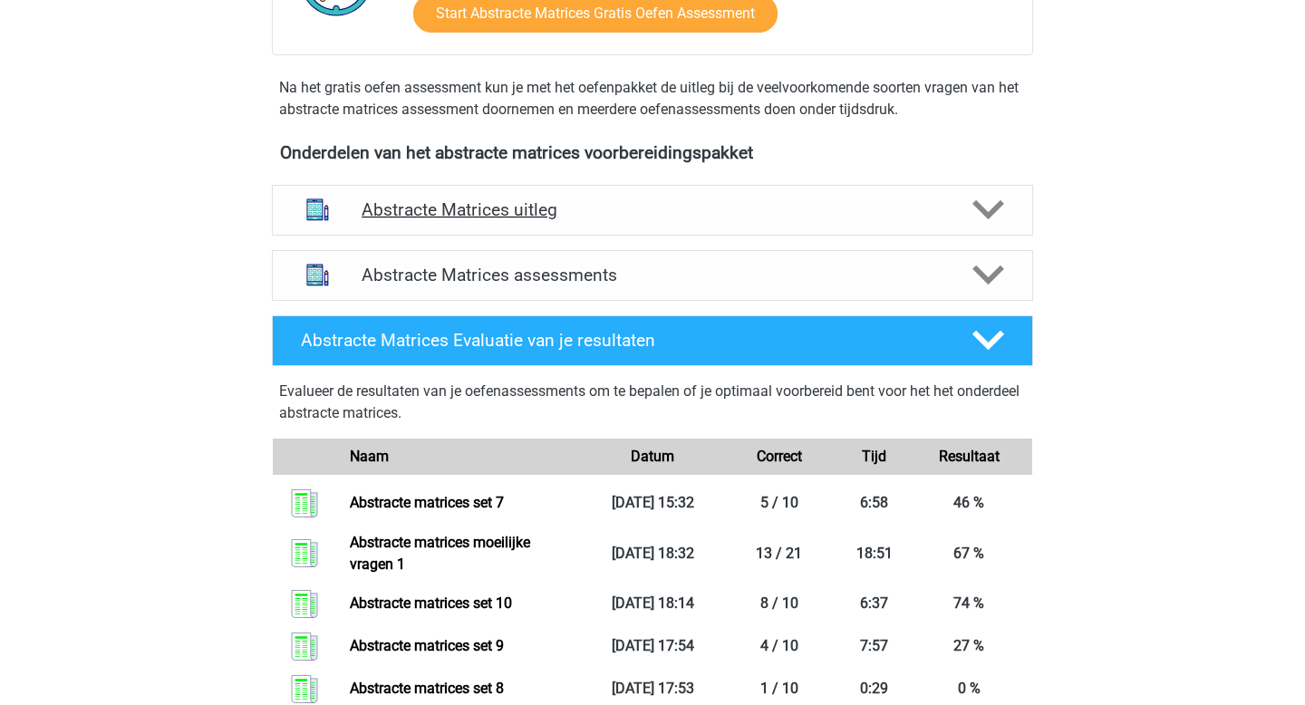
click at [644, 217] on h4 "Abstracte Matrices uitleg" at bounding box center [653, 209] width 582 height 21
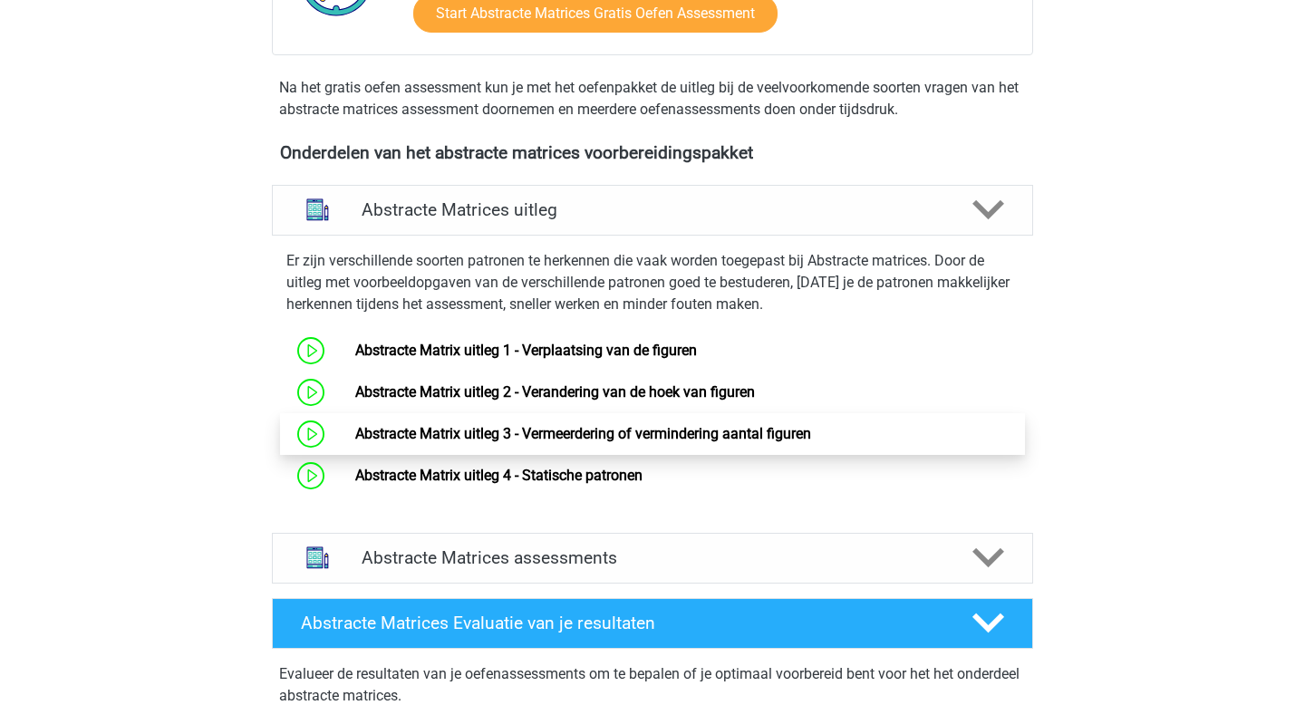
click at [595, 437] on link "Abstracte Matrix uitleg 3 - Vermeerdering of vermindering aantal figuren" at bounding box center [583, 433] width 456 height 17
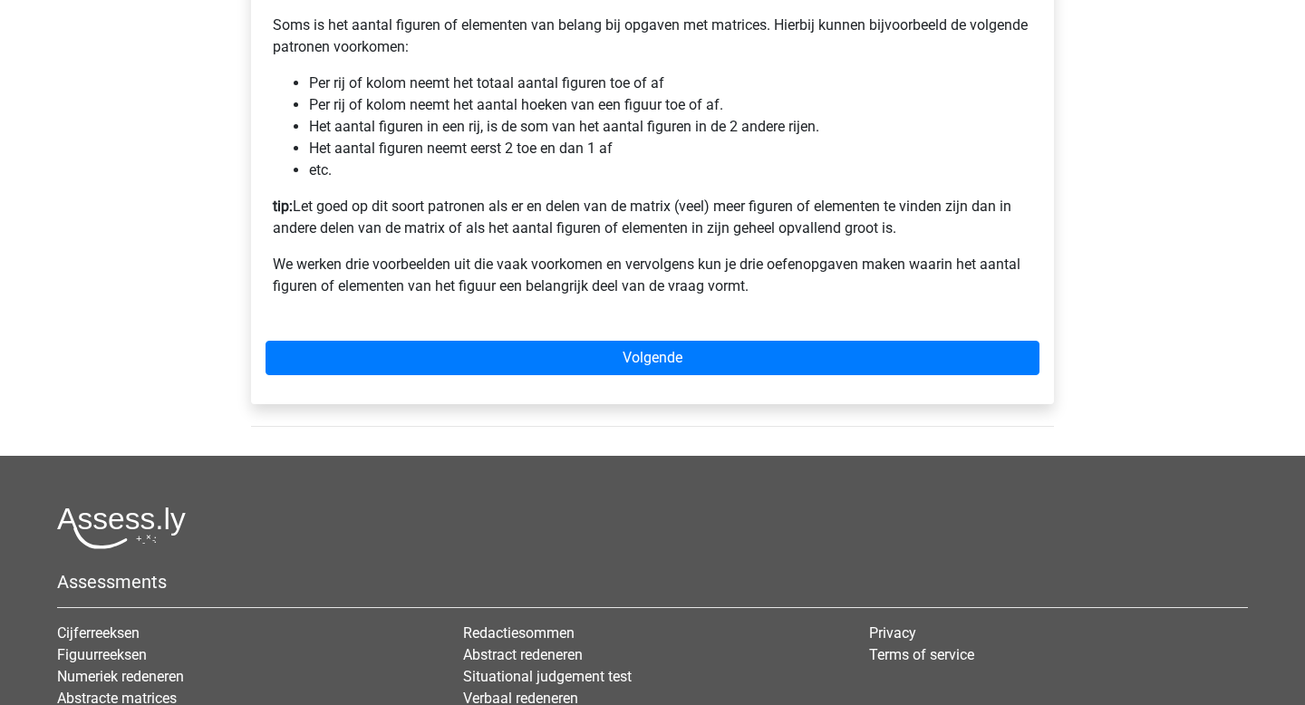
scroll to position [408, 0]
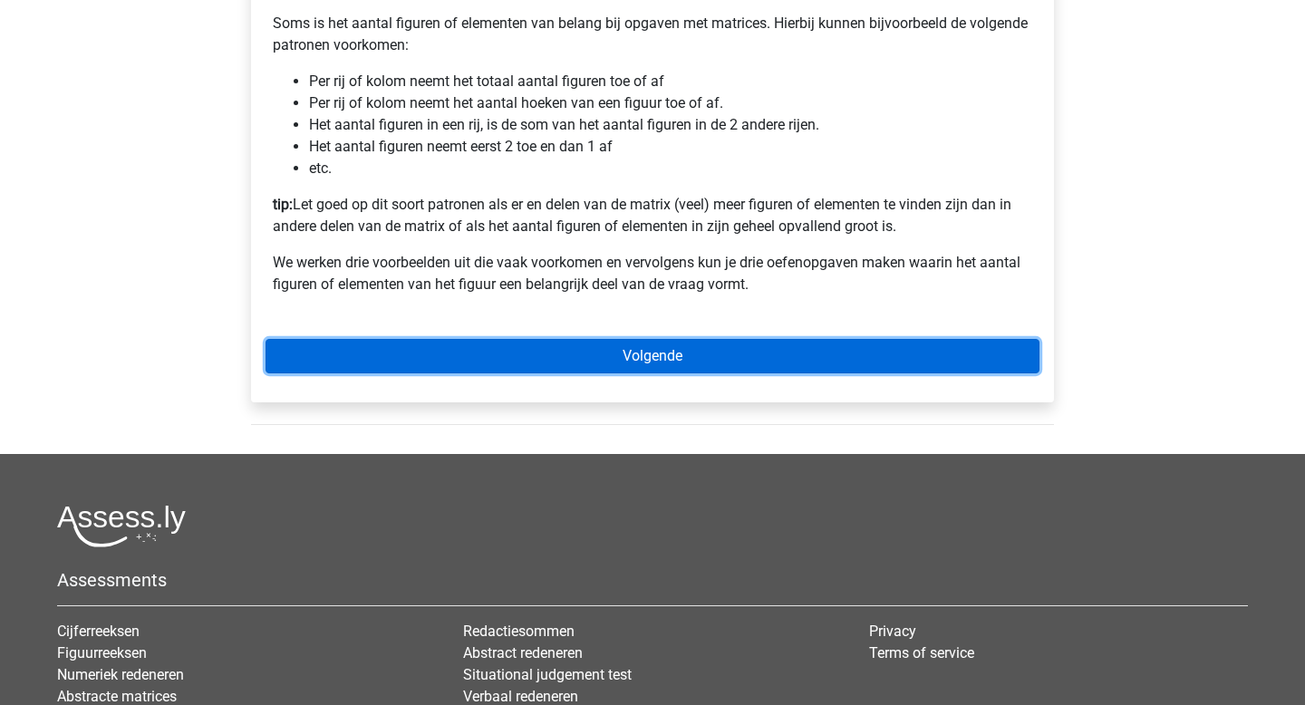
click at [681, 367] on link "Volgende" at bounding box center [653, 356] width 774 height 34
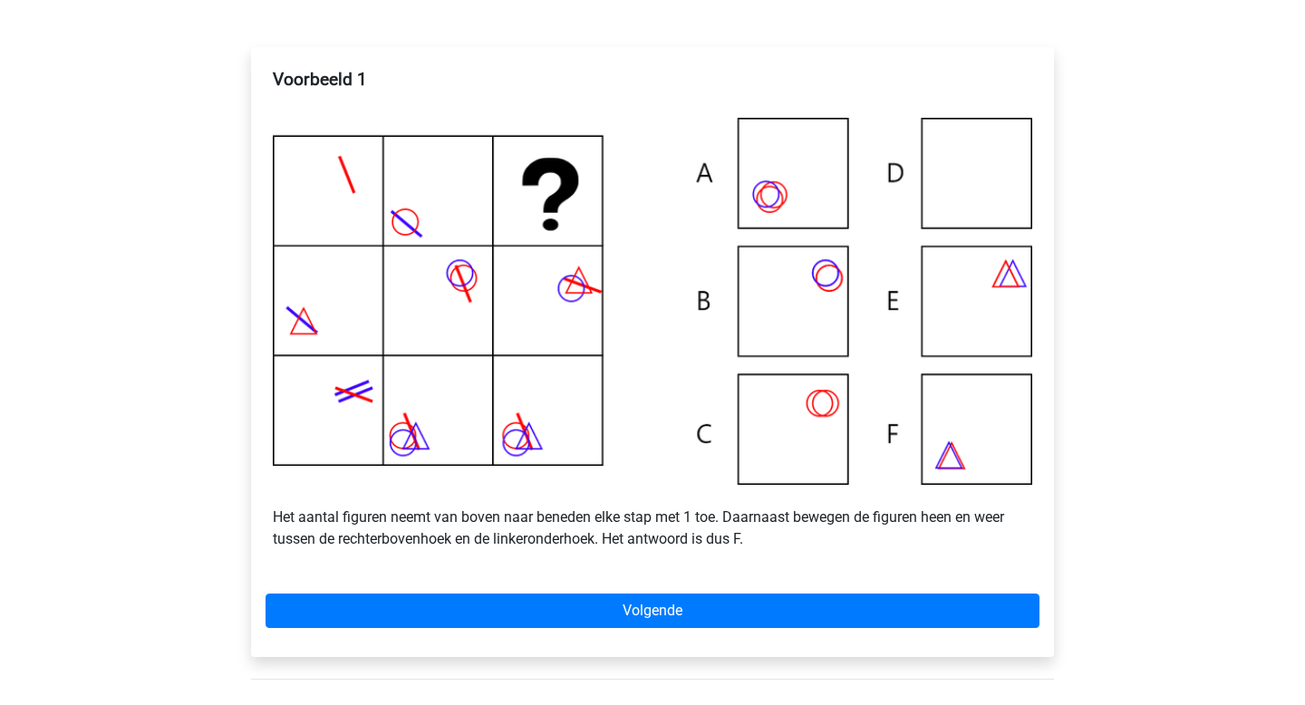
scroll to position [309, 0]
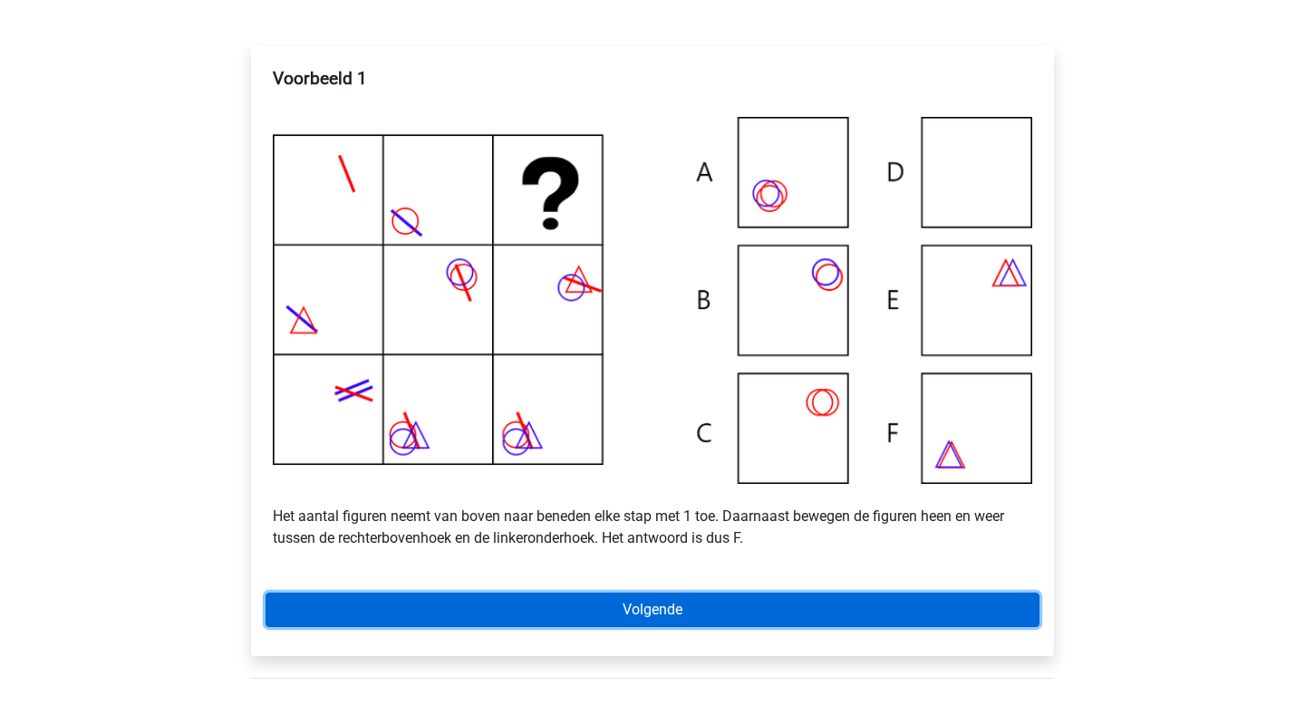
click at [622, 623] on link "Volgende" at bounding box center [653, 610] width 774 height 34
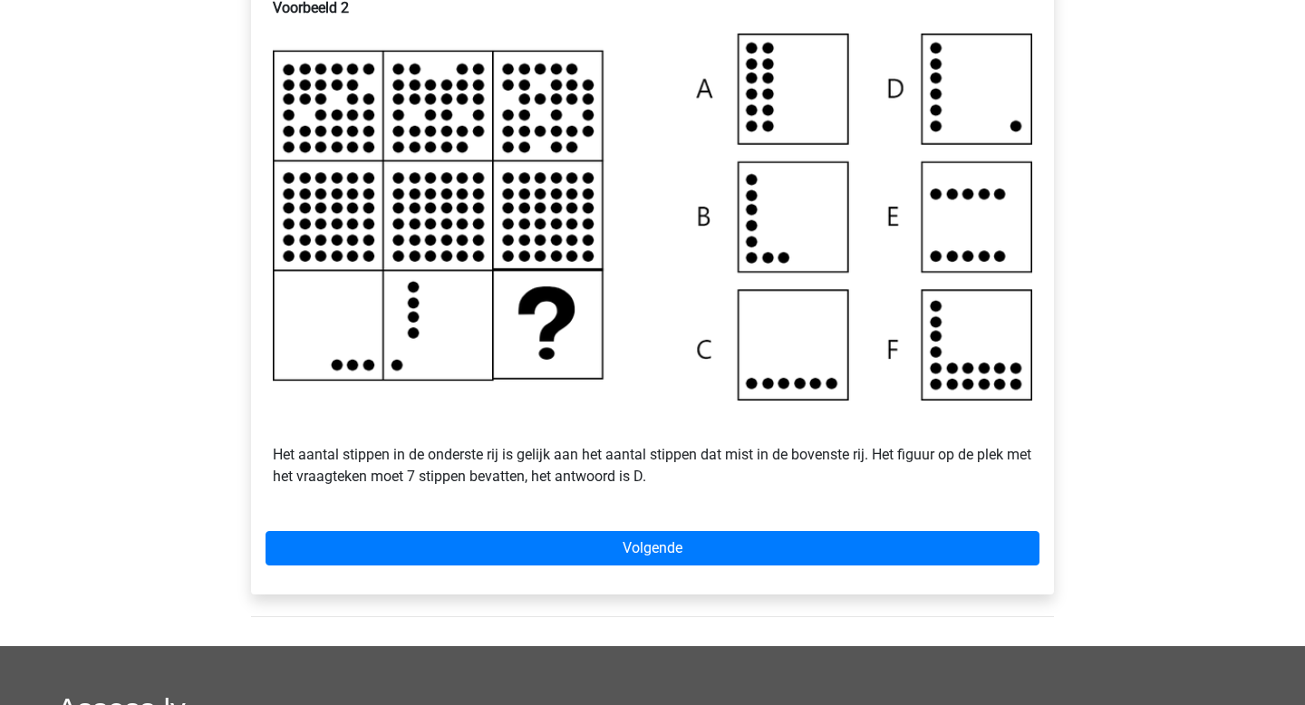
scroll to position [423, 0]
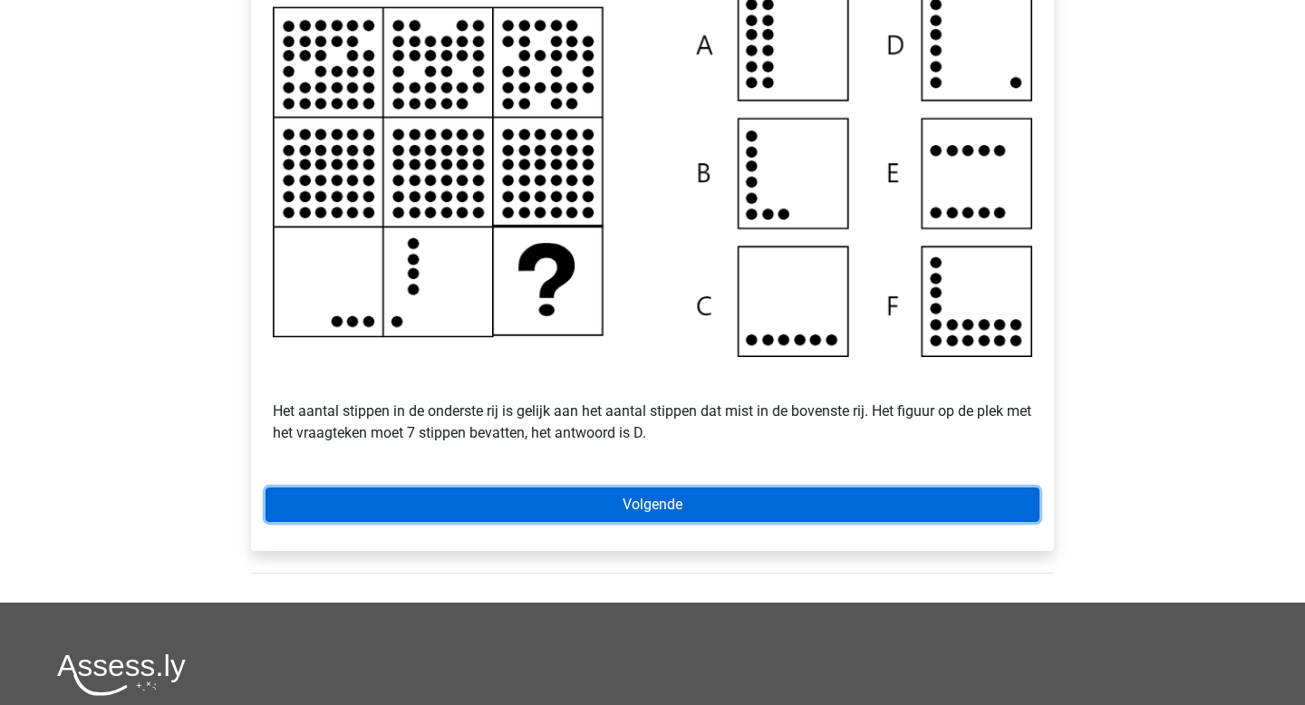
click at [669, 517] on link "Volgende" at bounding box center [653, 505] width 774 height 34
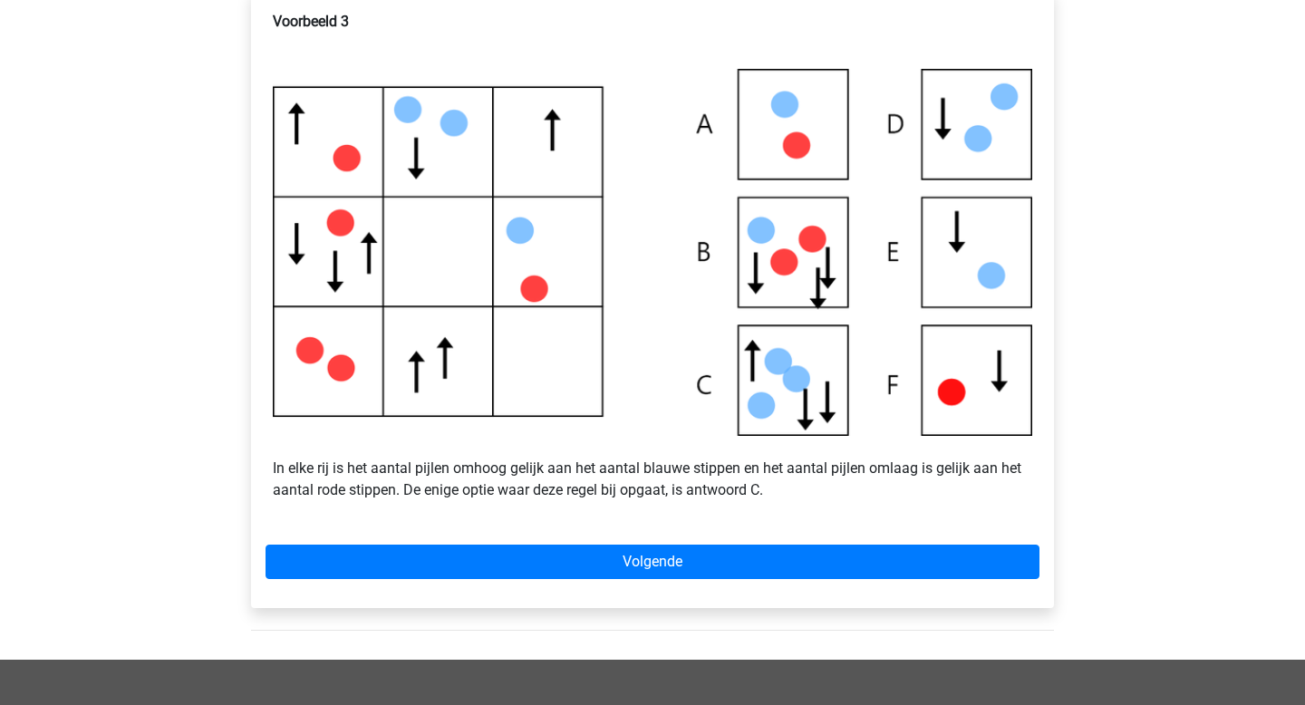
scroll to position [361, 0]
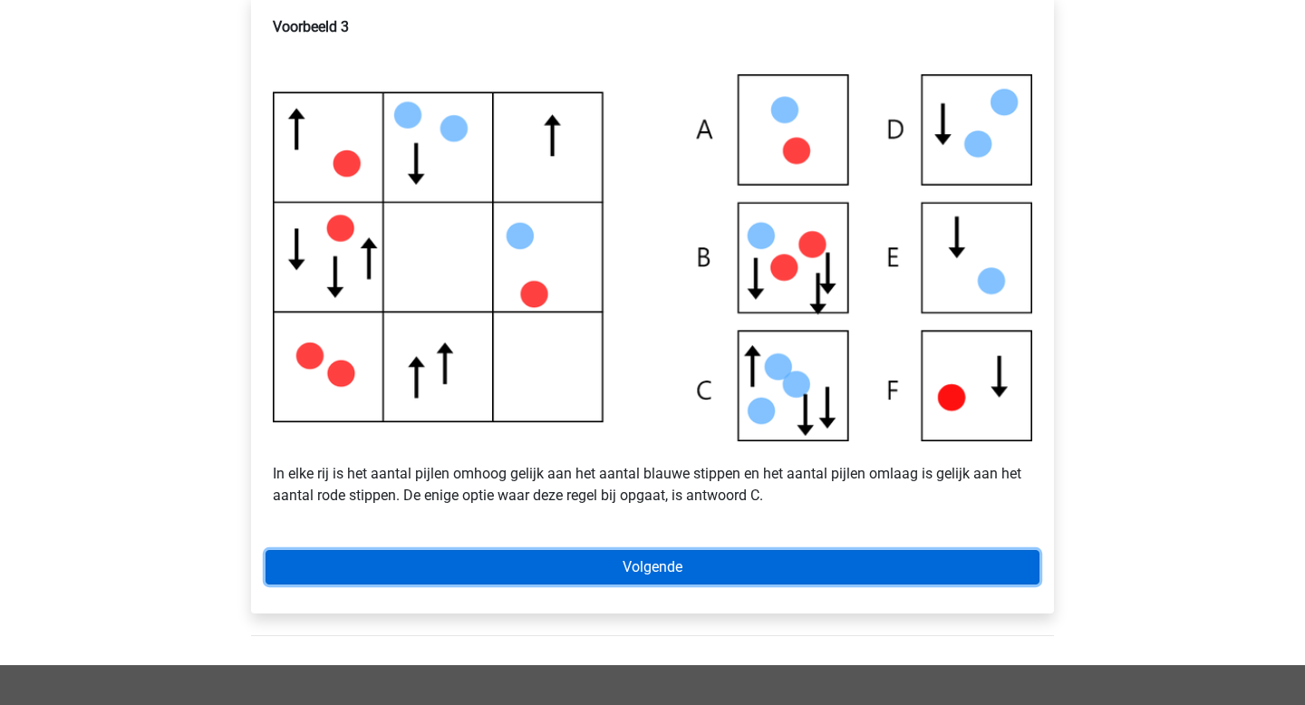
click at [791, 578] on link "Volgende" at bounding box center [653, 567] width 774 height 34
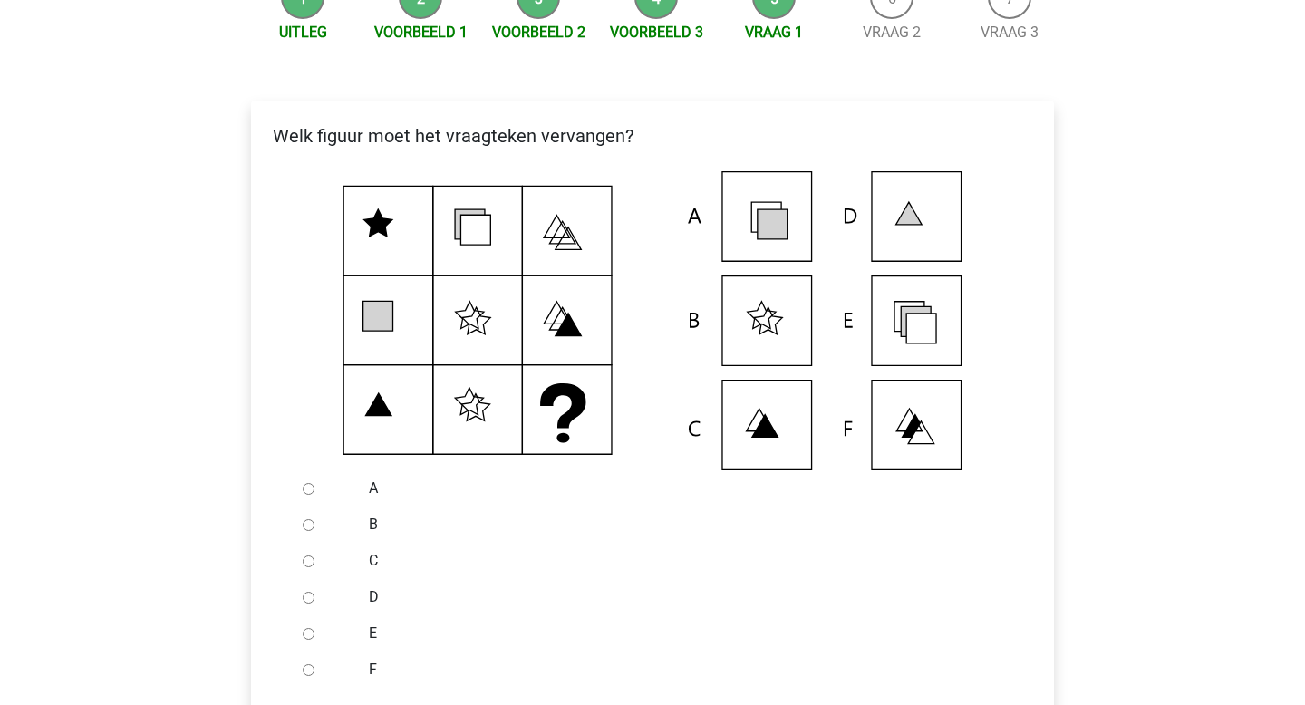
scroll to position [263, 0]
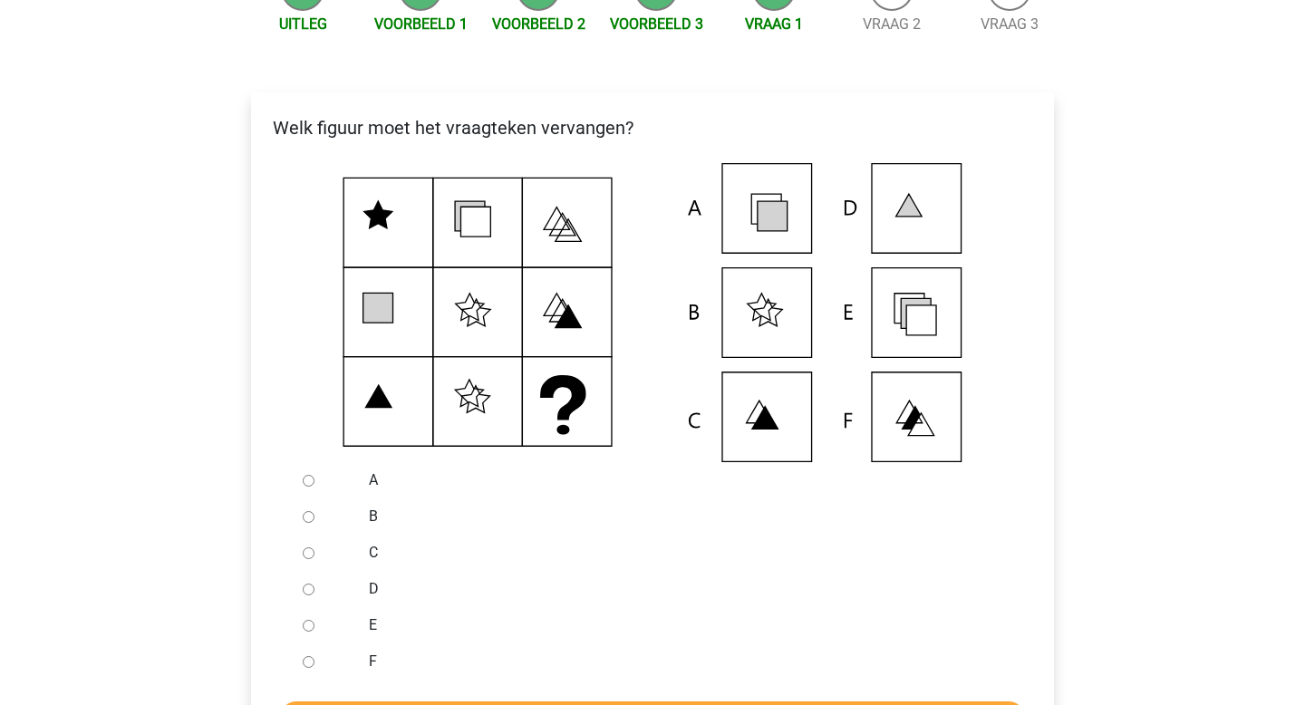
click at [310, 632] on input "E" at bounding box center [309, 626] width 12 height 12
radio input "true"
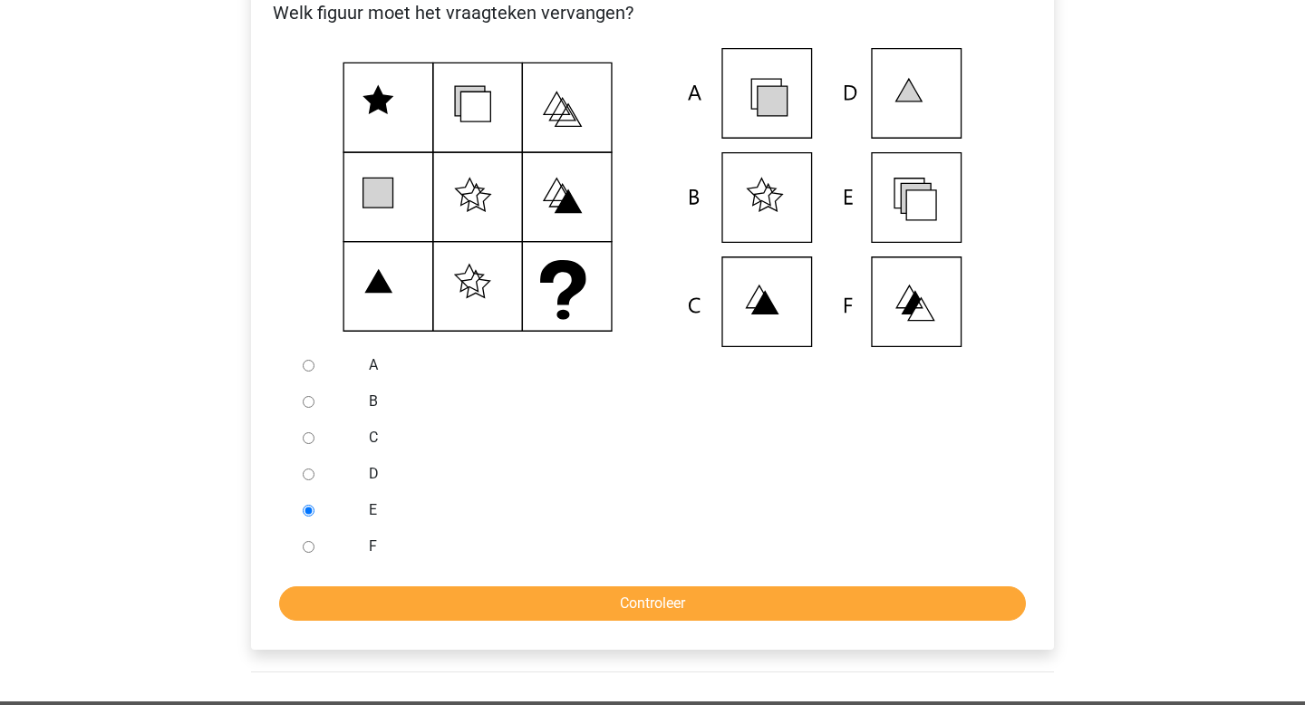
scroll to position [431, 0]
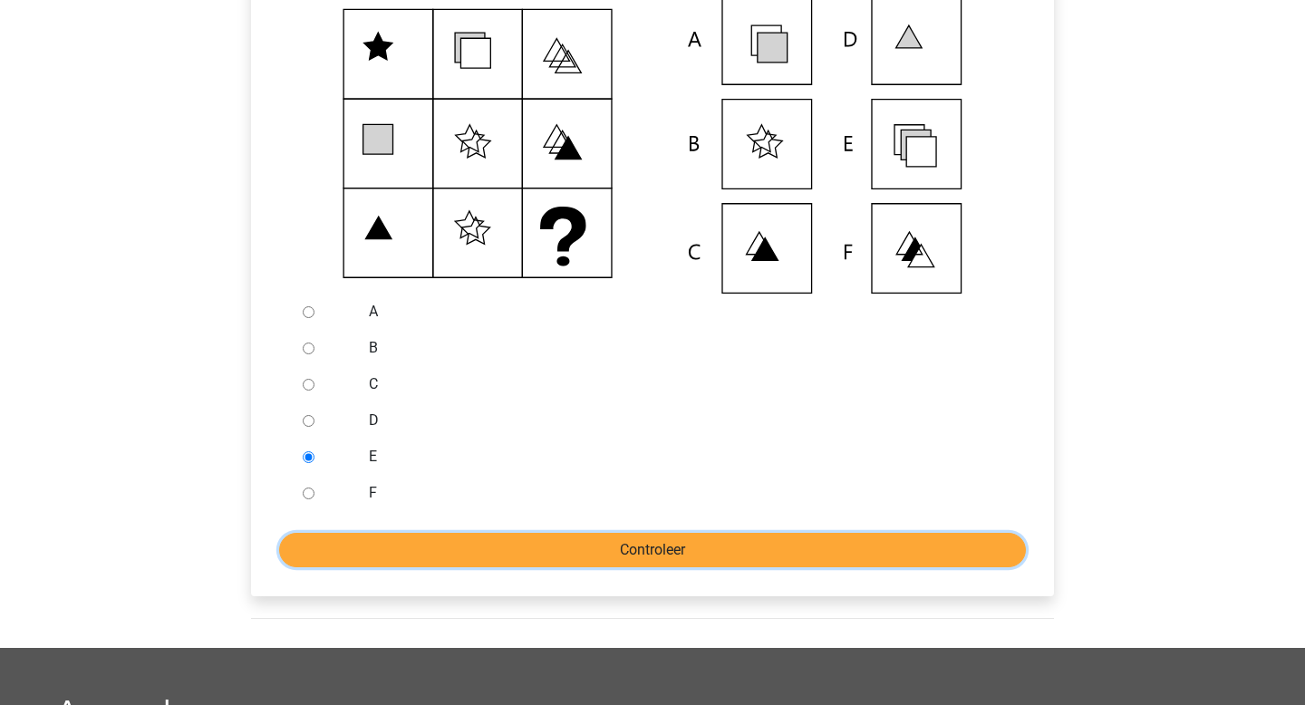
click at [514, 555] on input "Controleer" at bounding box center [652, 550] width 747 height 34
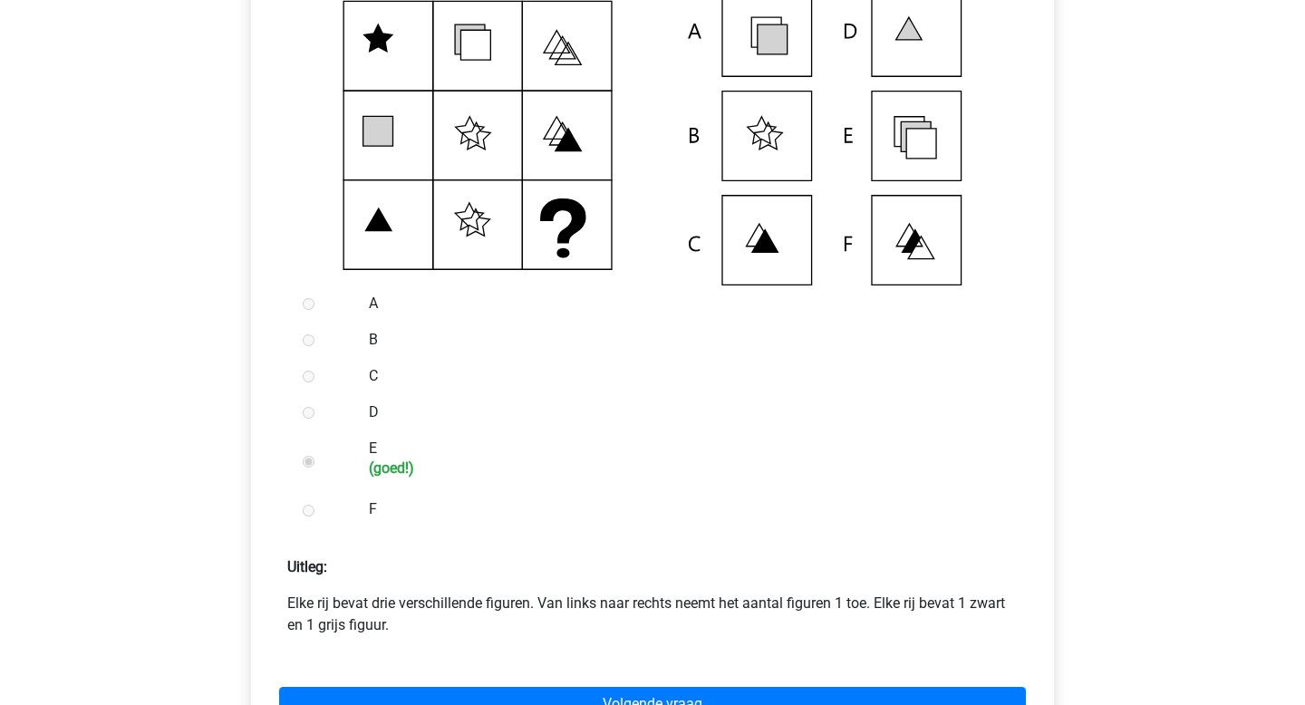
scroll to position [462, 0]
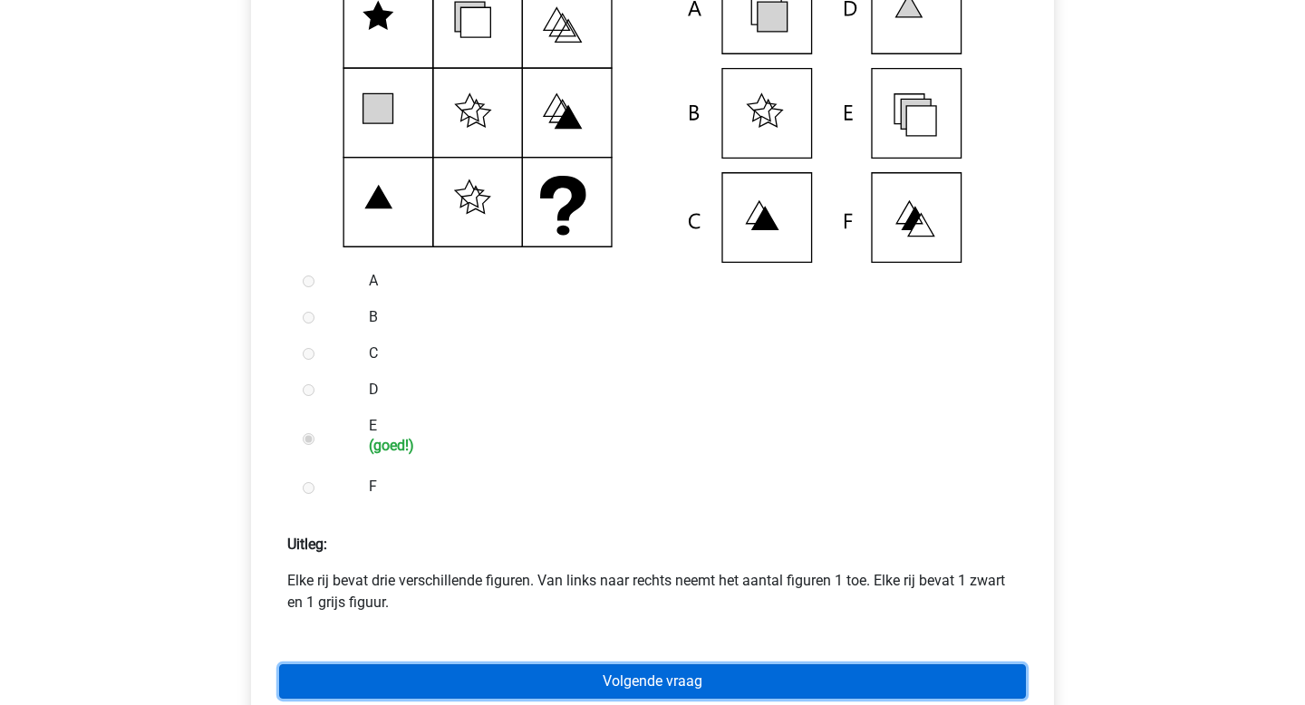
click at [565, 690] on link "Volgende vraag" at bounding box center [652, 681] width 747 height 34
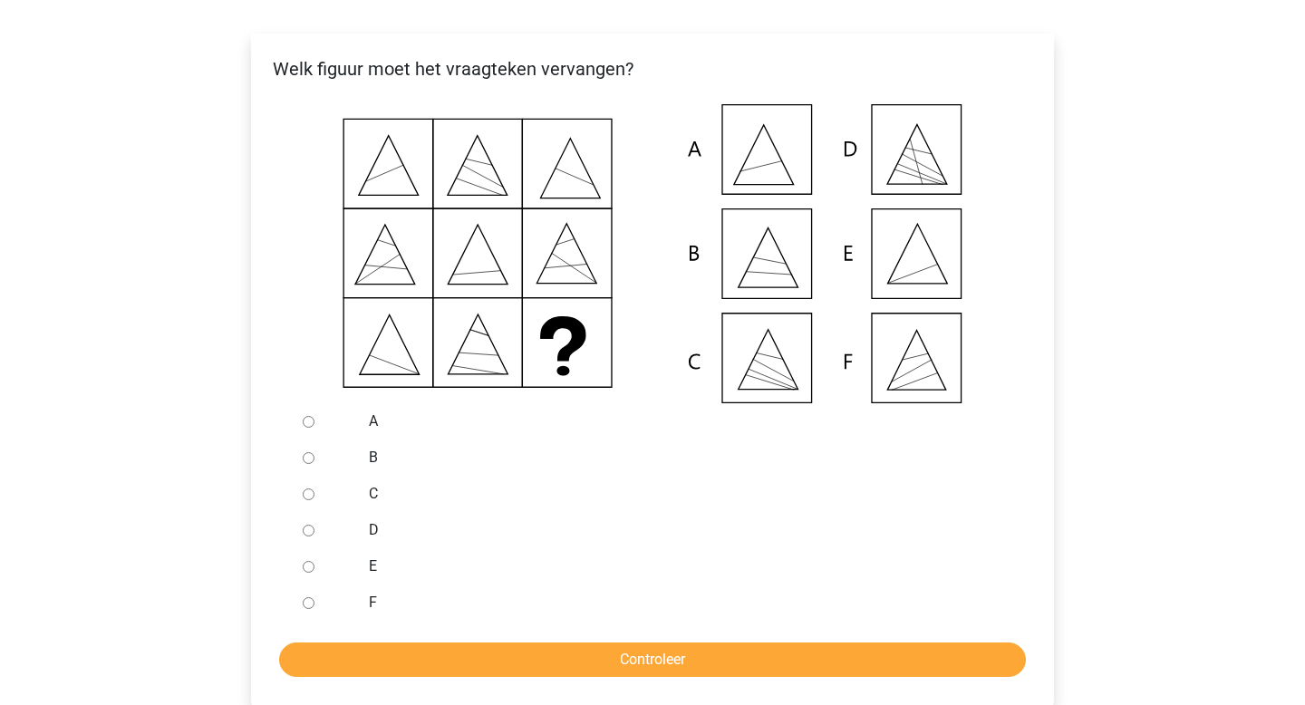
scroll to position [346, 0]
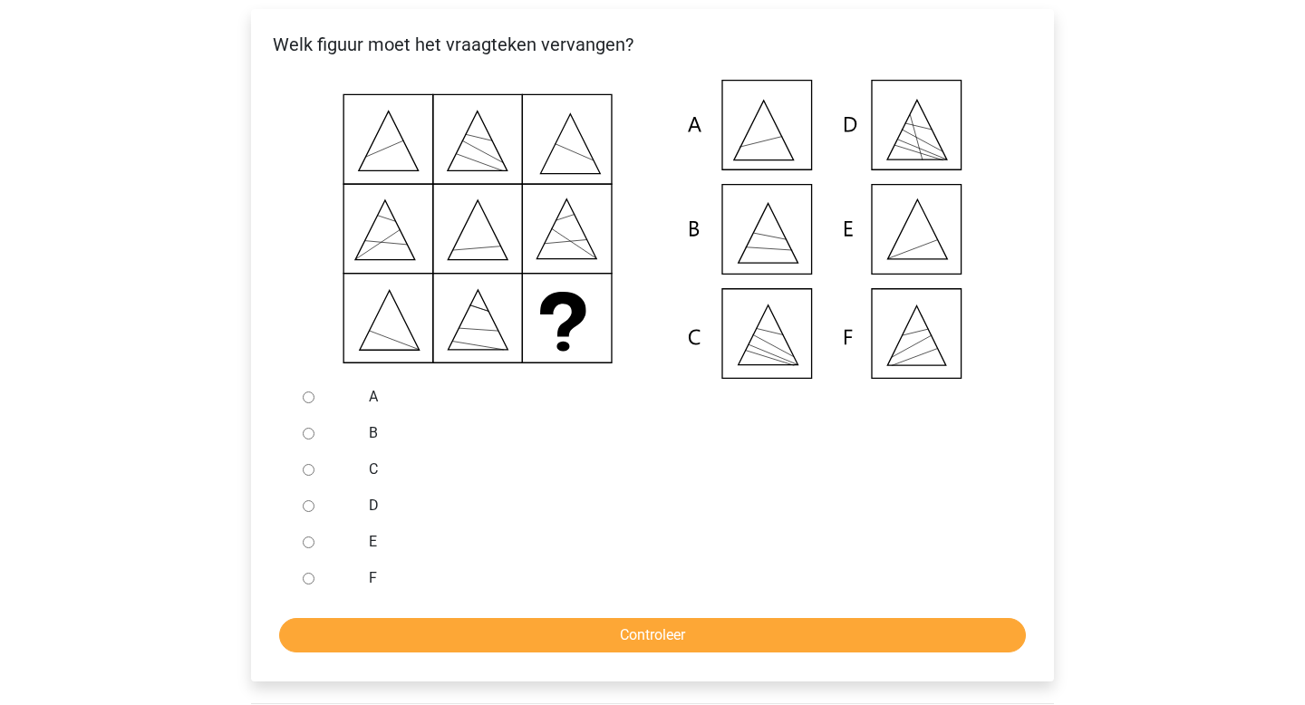
click at [310, 548] on input "E" at bounding box center [309, 543] width 12 height 12
radio input "true"
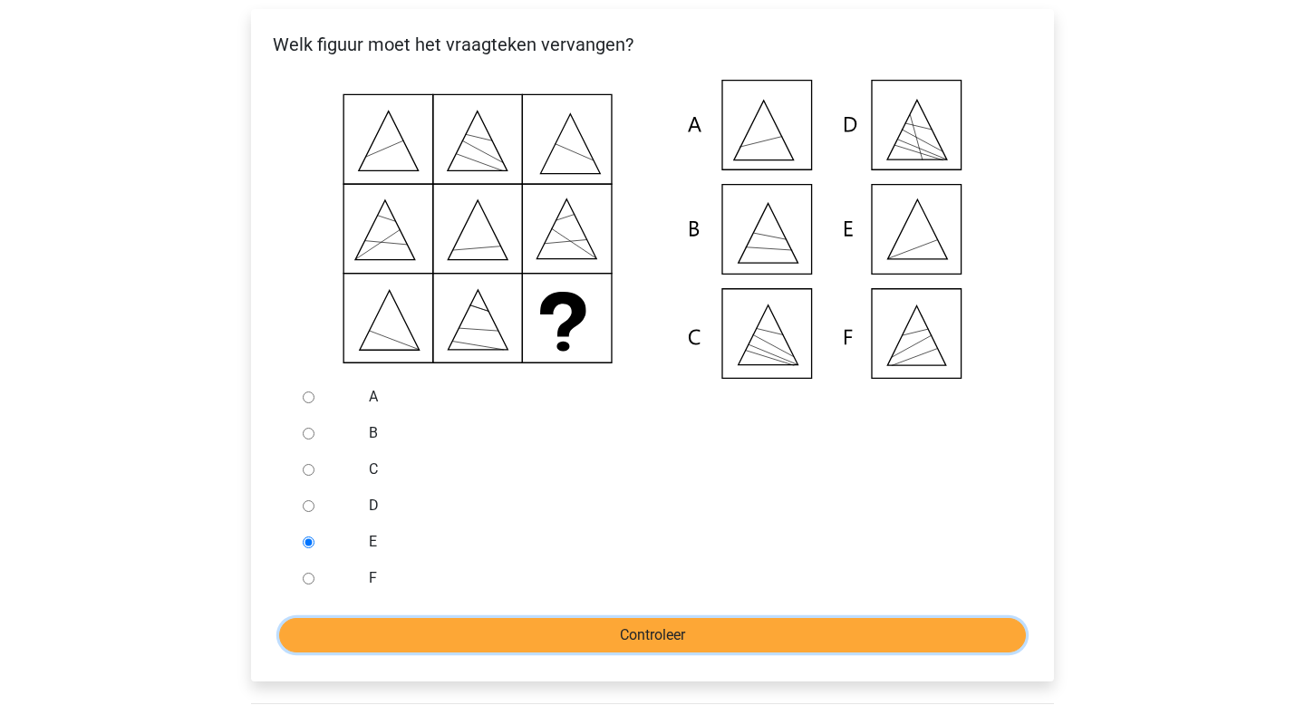
click at [513, 653] on input "Controleer" at bounding box center [652, 635] width 747 height 34
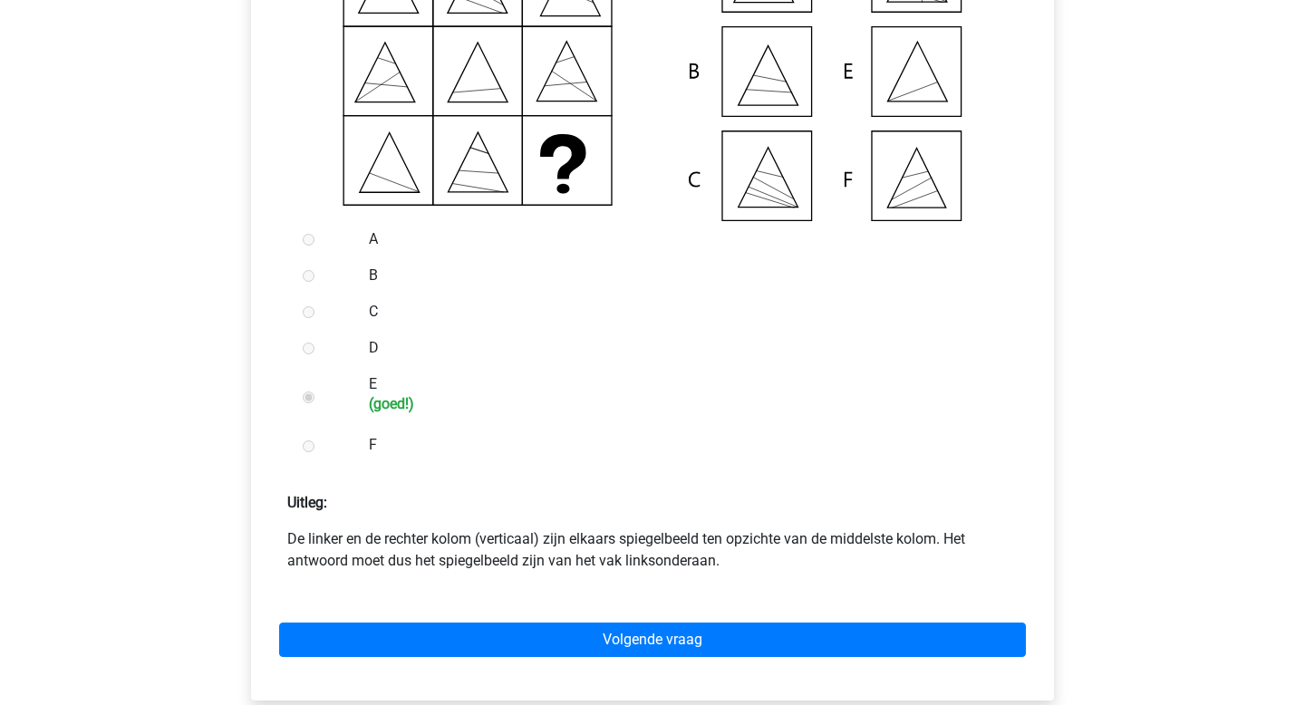
scroll to position [615, 0]
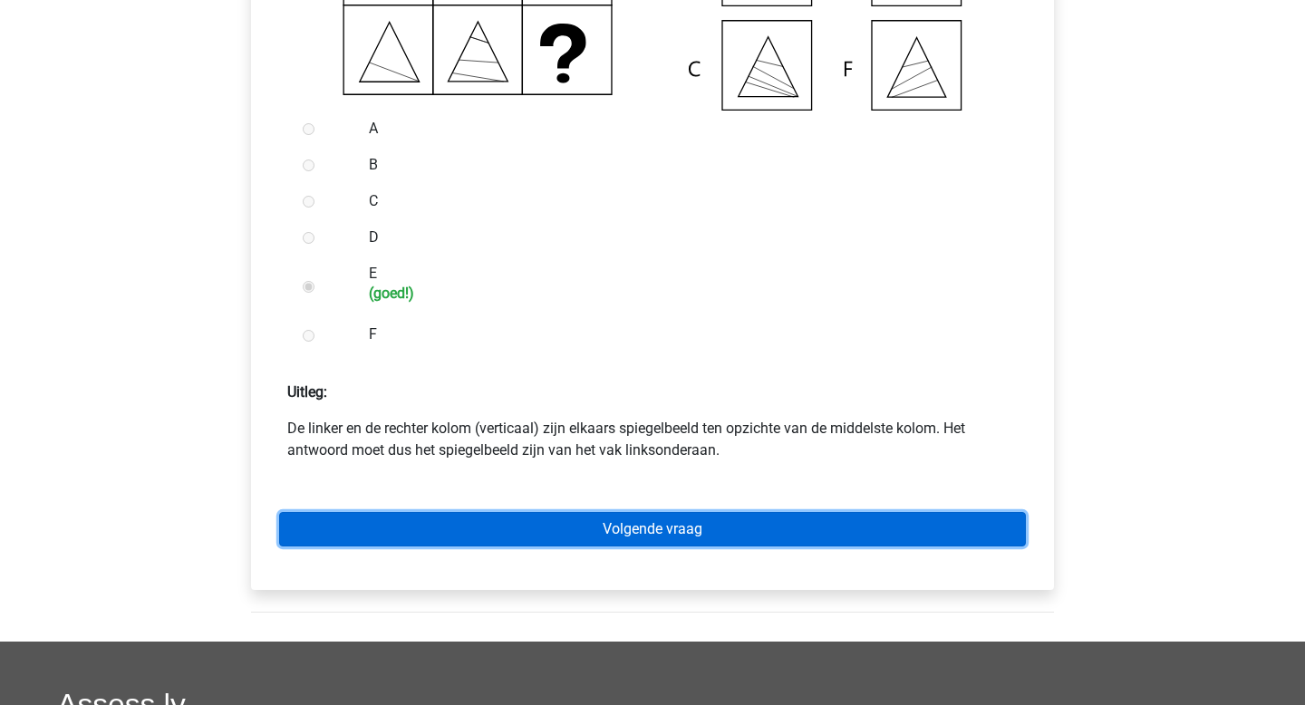
click at [520, 547] on link "Volgende vraag" at bounding box center [652, 529] width 747 height 34
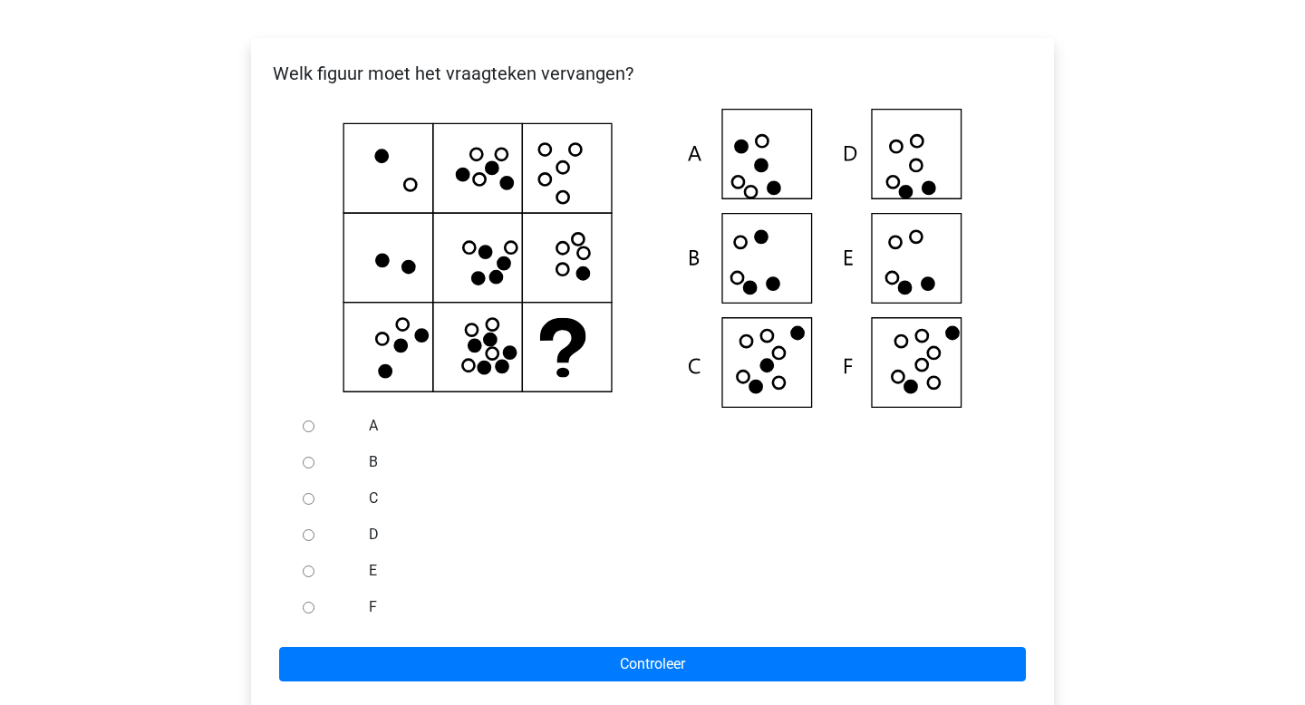
scroll to position [328, 0]
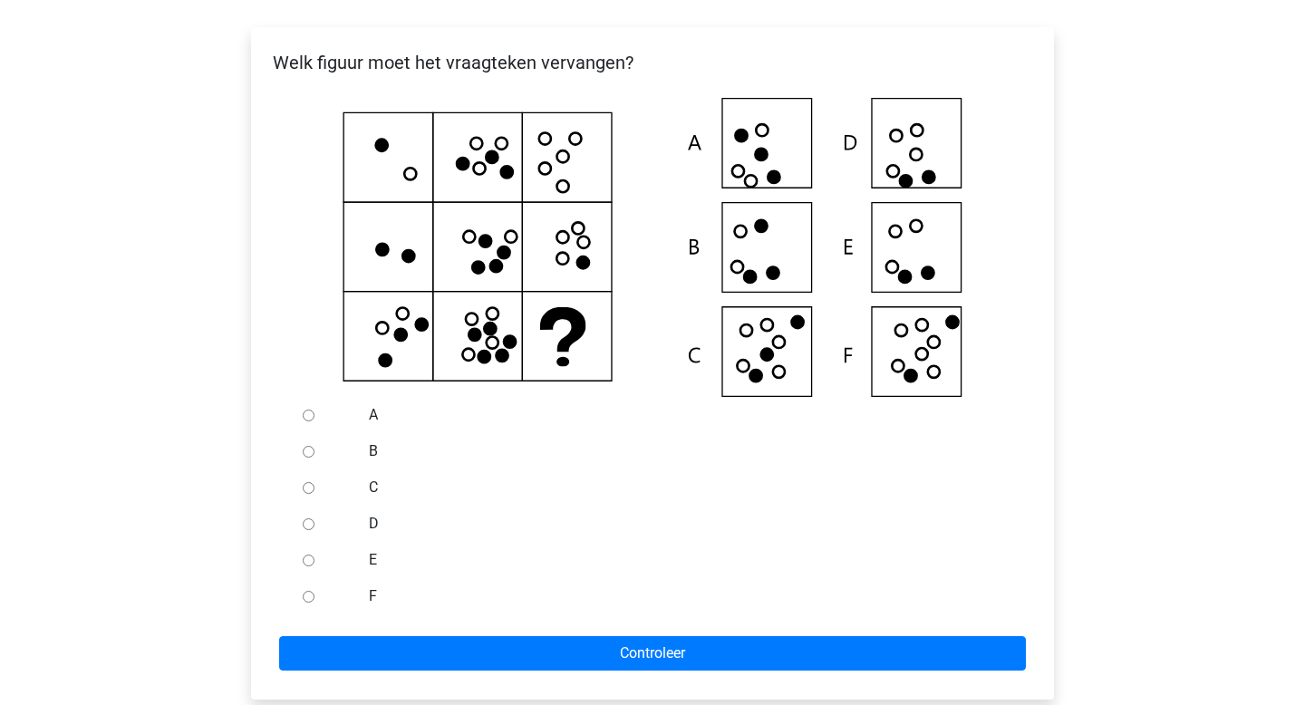
click at [304, 603] on input "F" at bounding box center [309, 597] width 12 height 12
radio input "true"
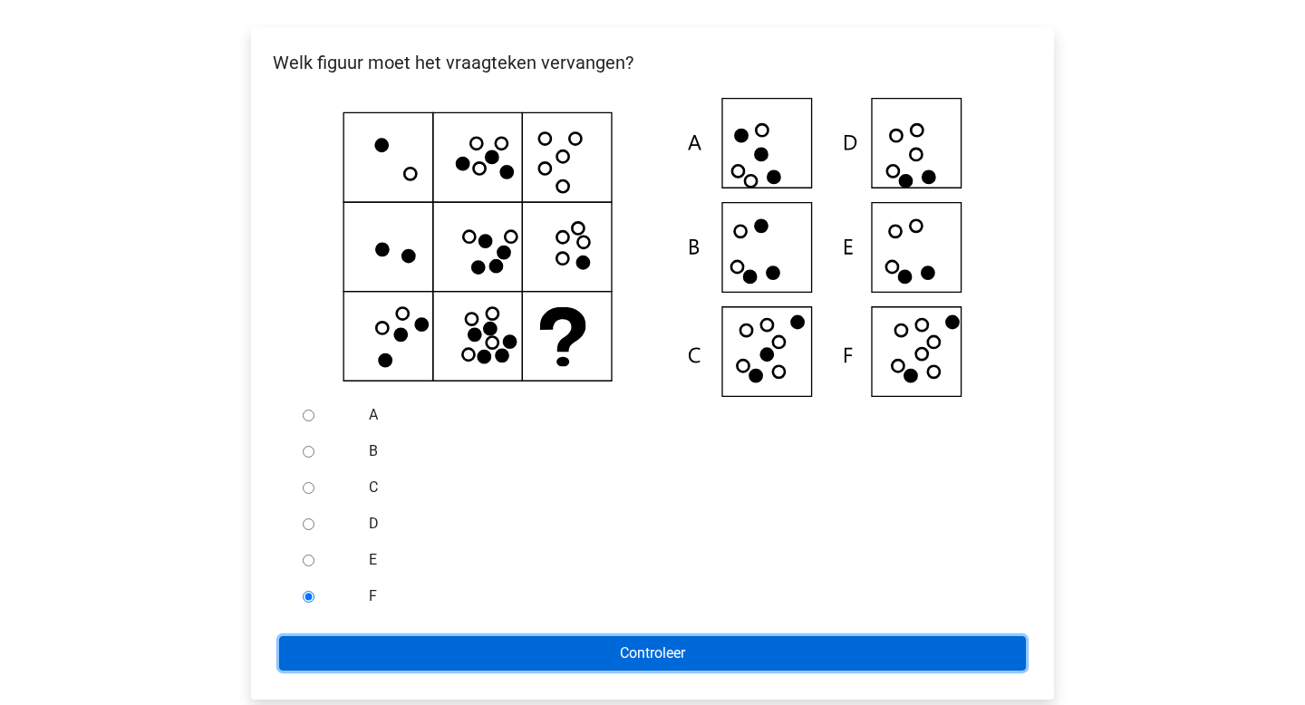
click at [367, 670] on input "Controleer" at bounding box center [652, 653] width 747 height 34
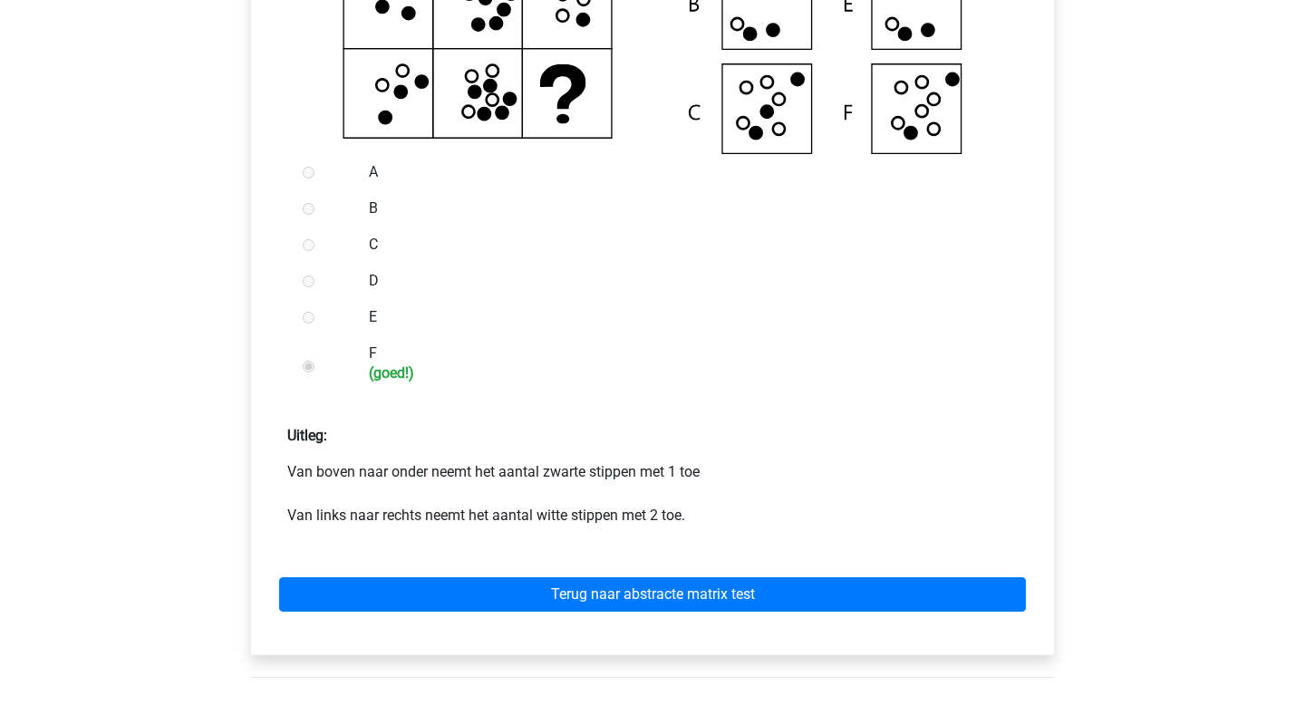
scroll to position [586, 0]
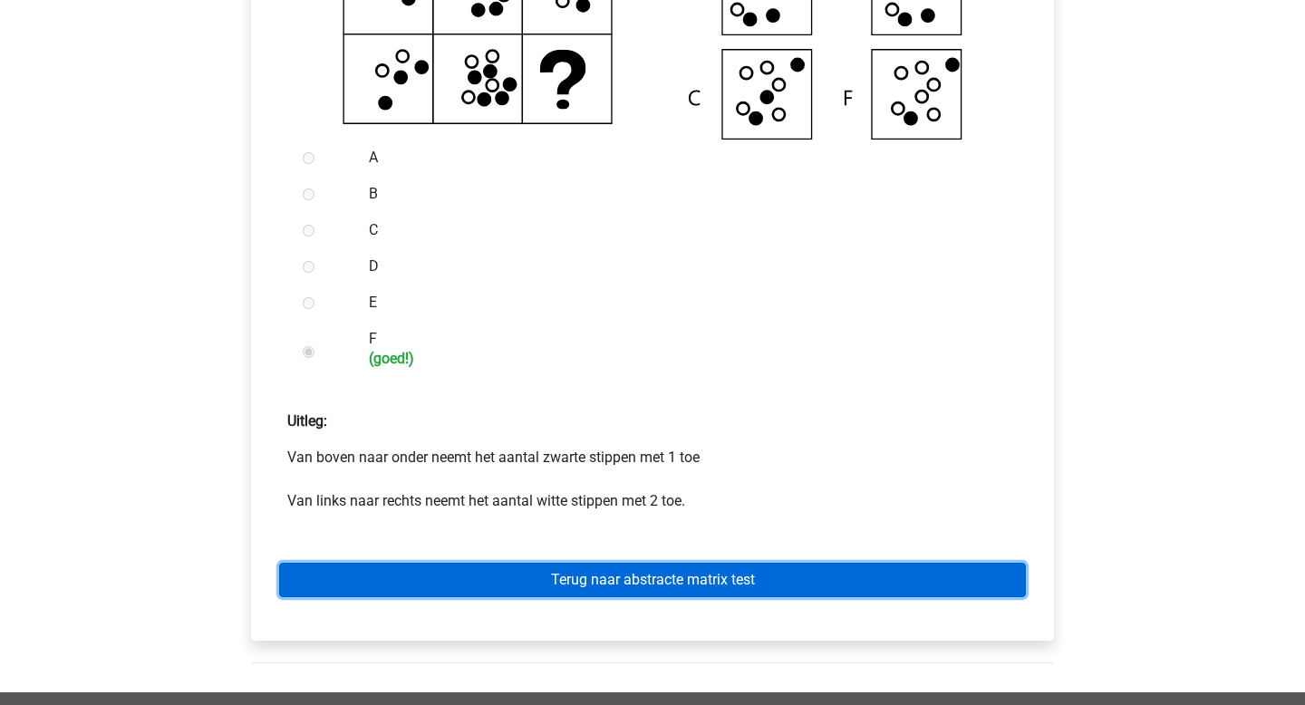
click at [443, 597] on link "Terug naar abstracte matrix test" at bounding box center [652, 580] width 747 height 34
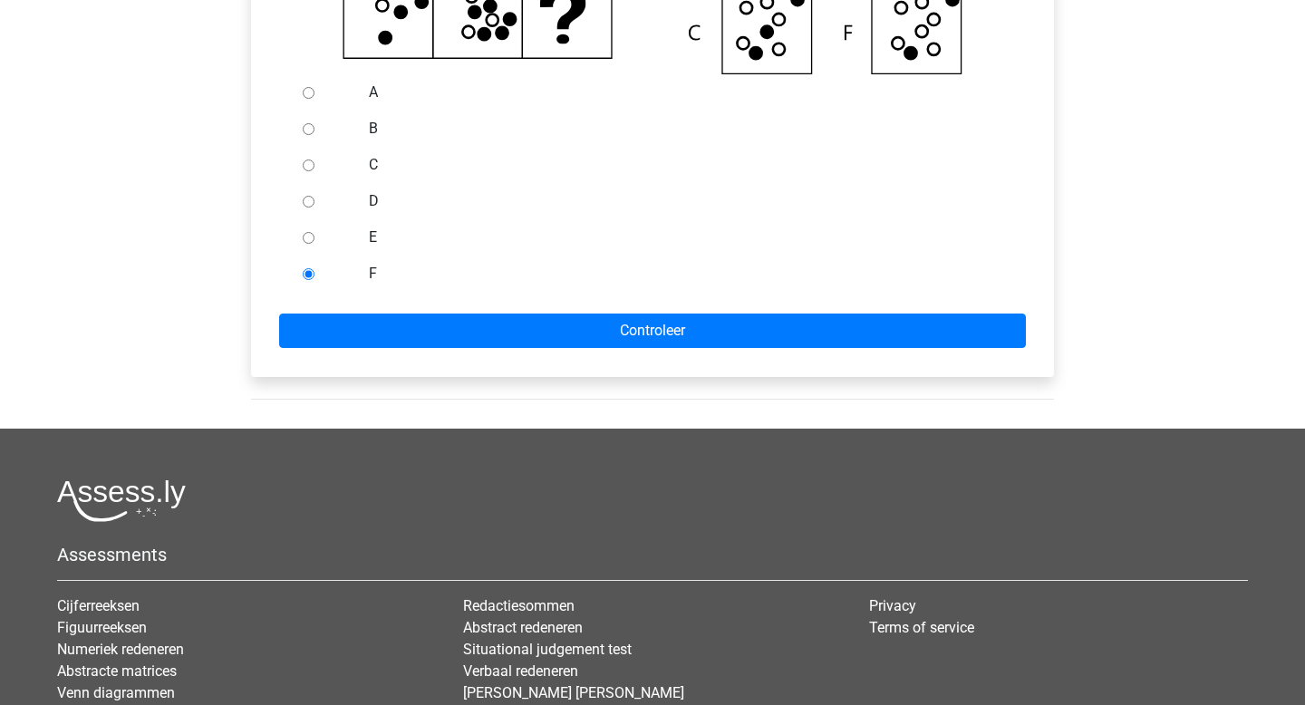
scroll to position [652, 0]
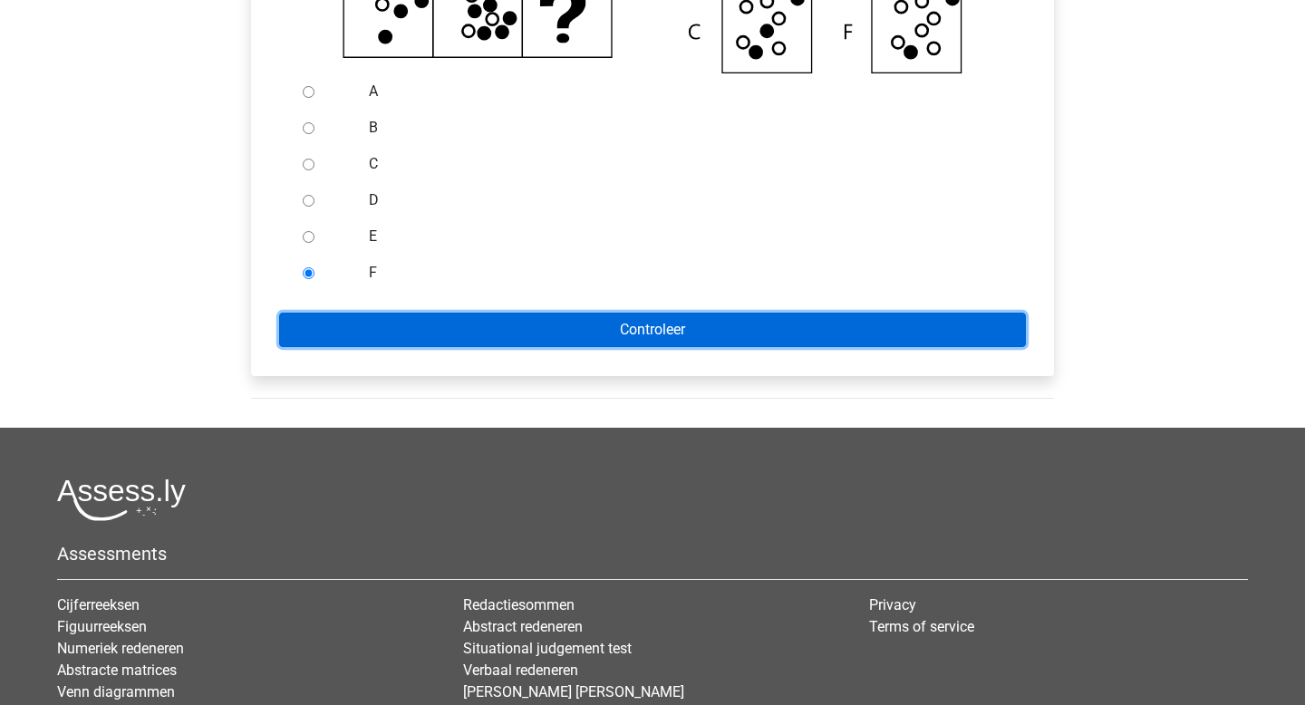
click at [641, 347] on input "Controleer" at bounding box center [652, 330] width 747 height 34
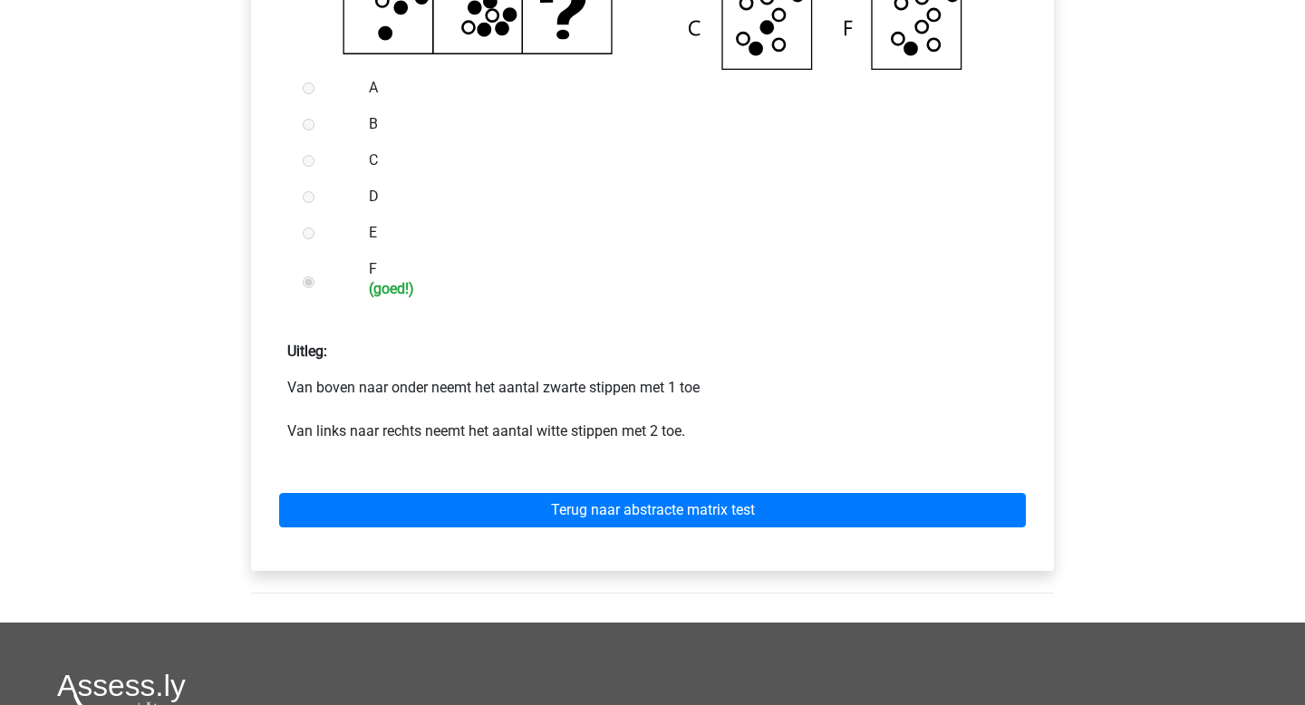
scroll to position [680, 0]
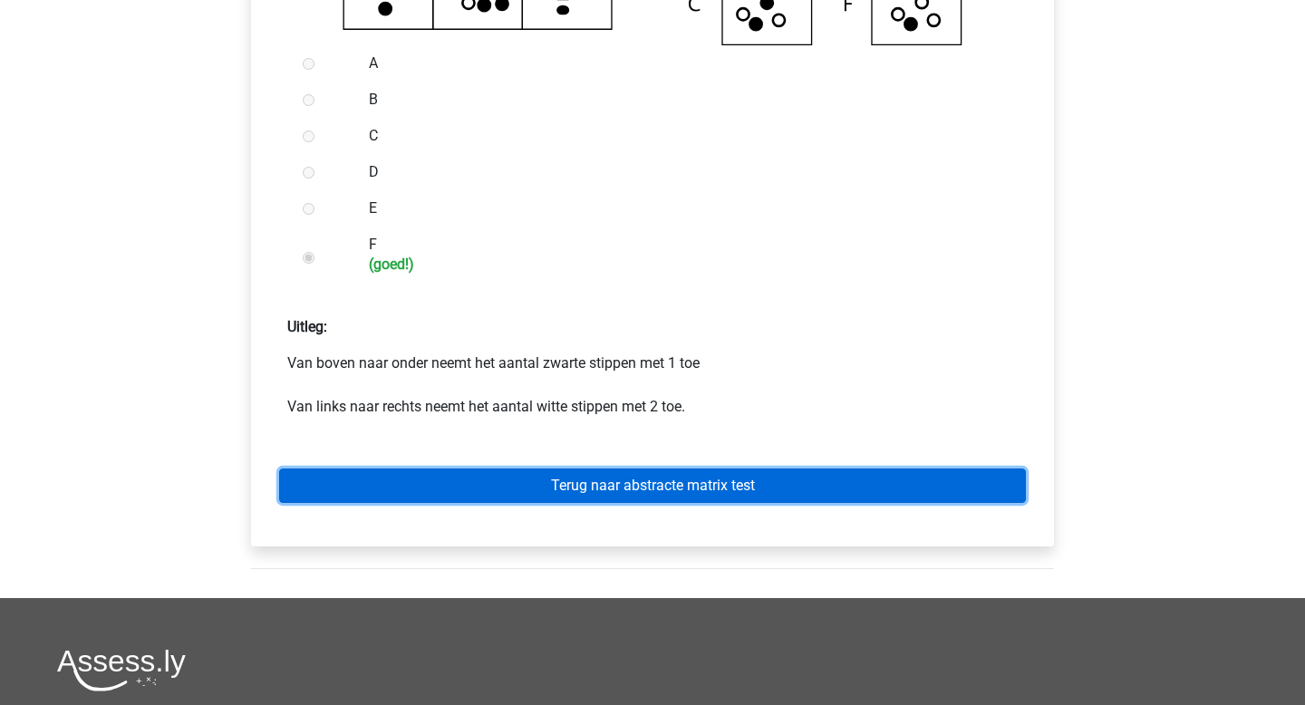
click at [646, 503] on link "Terug naar abstracte matrix test" at bounding box center [652, 486] width 747 height 34
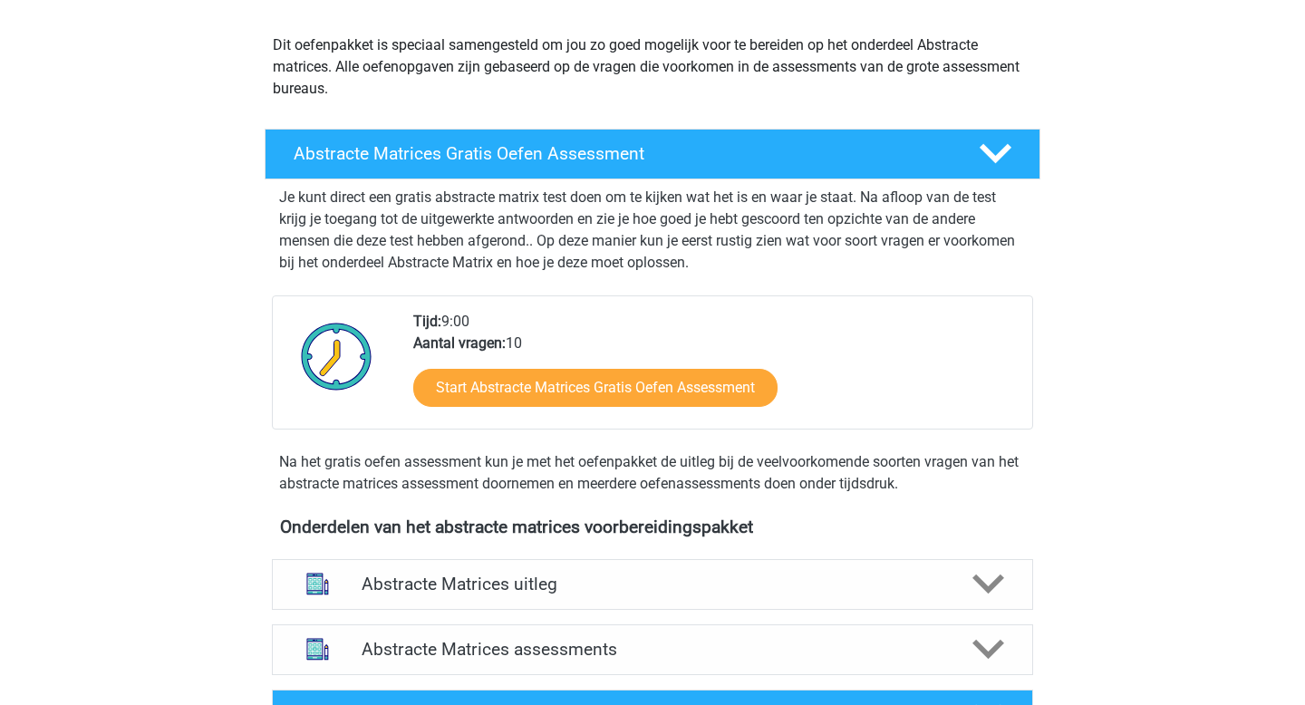
scroll to position [321, 0]
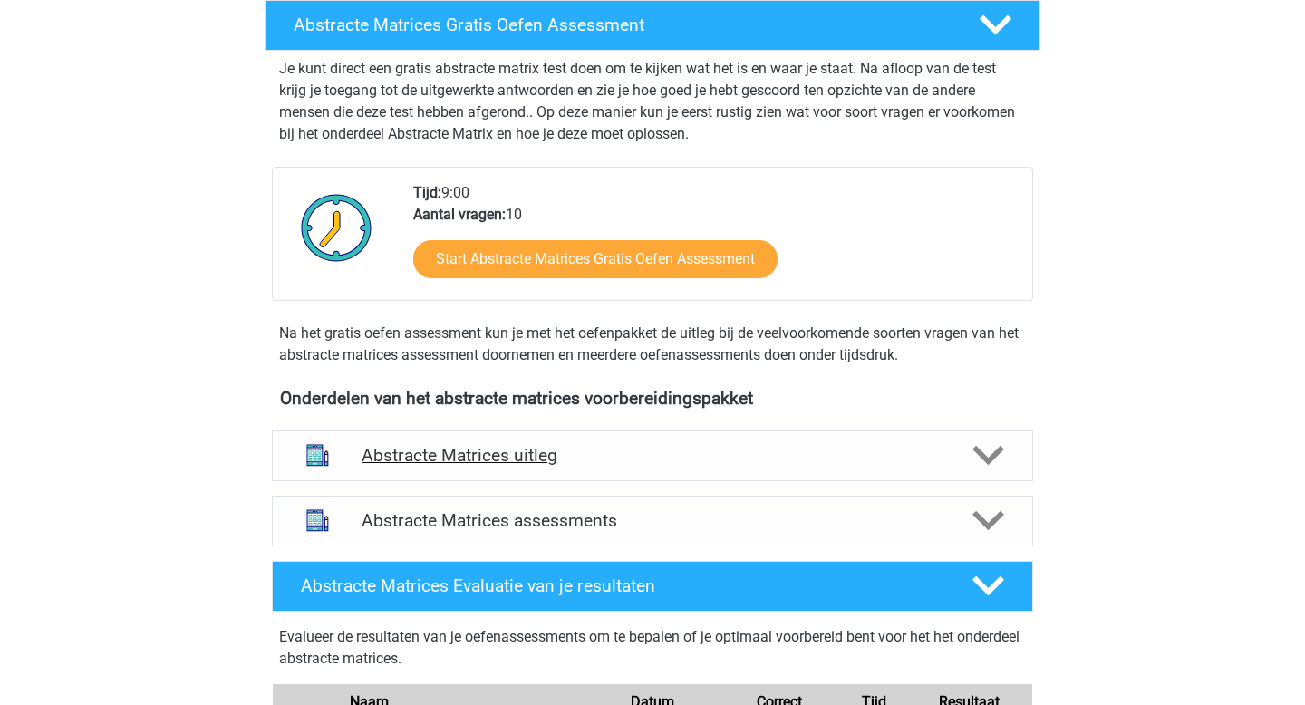
click at [506, 461] on h4 "Abstracte Matrices uitleg" at bounding box center [653, 455] width 582 height 21
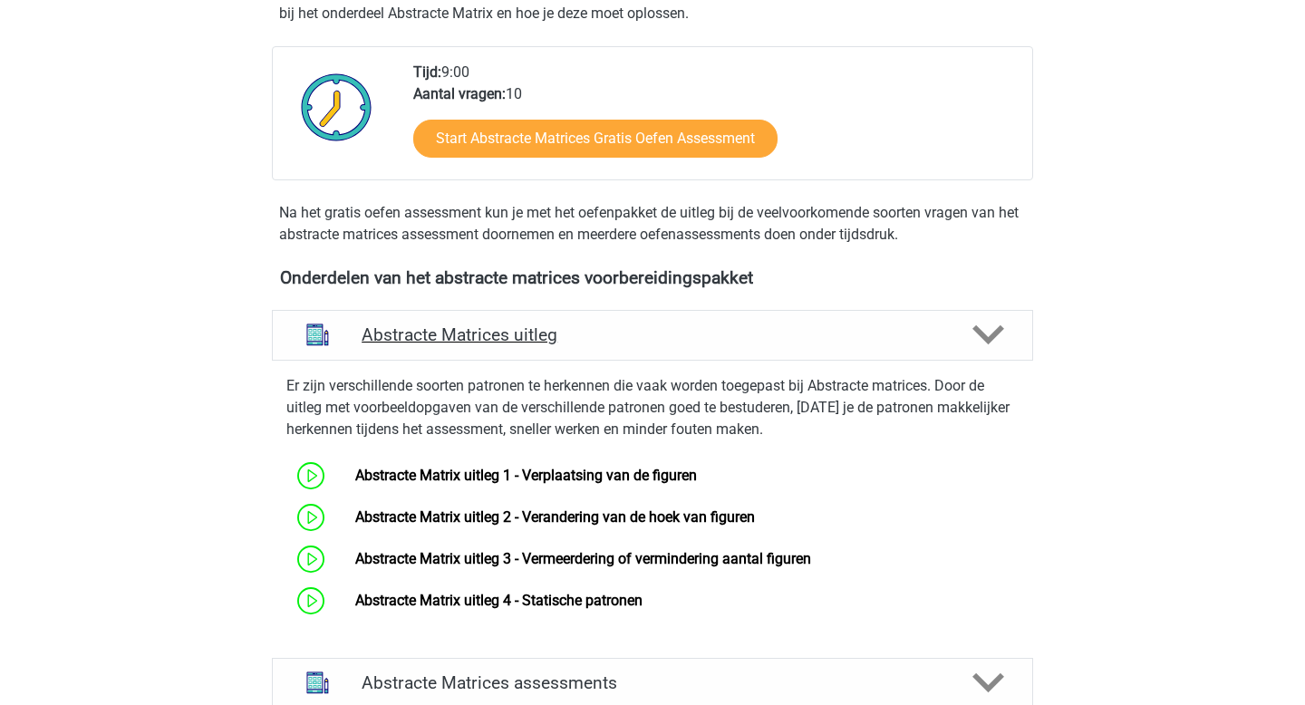
scroll to position [443, 0]
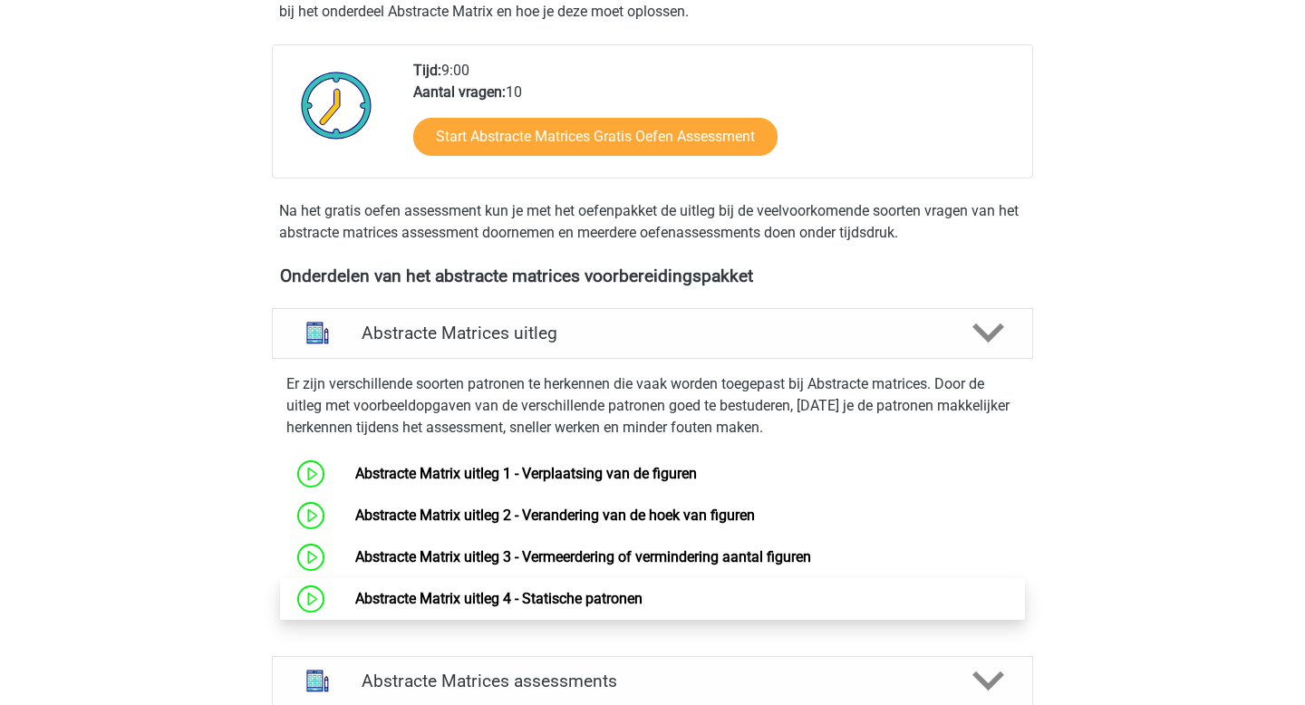
click at [528, 607] on link "Abstracte Matrix uitleg 4 - Statische patronen" at bounding box center [498, 598] width 287 height 17
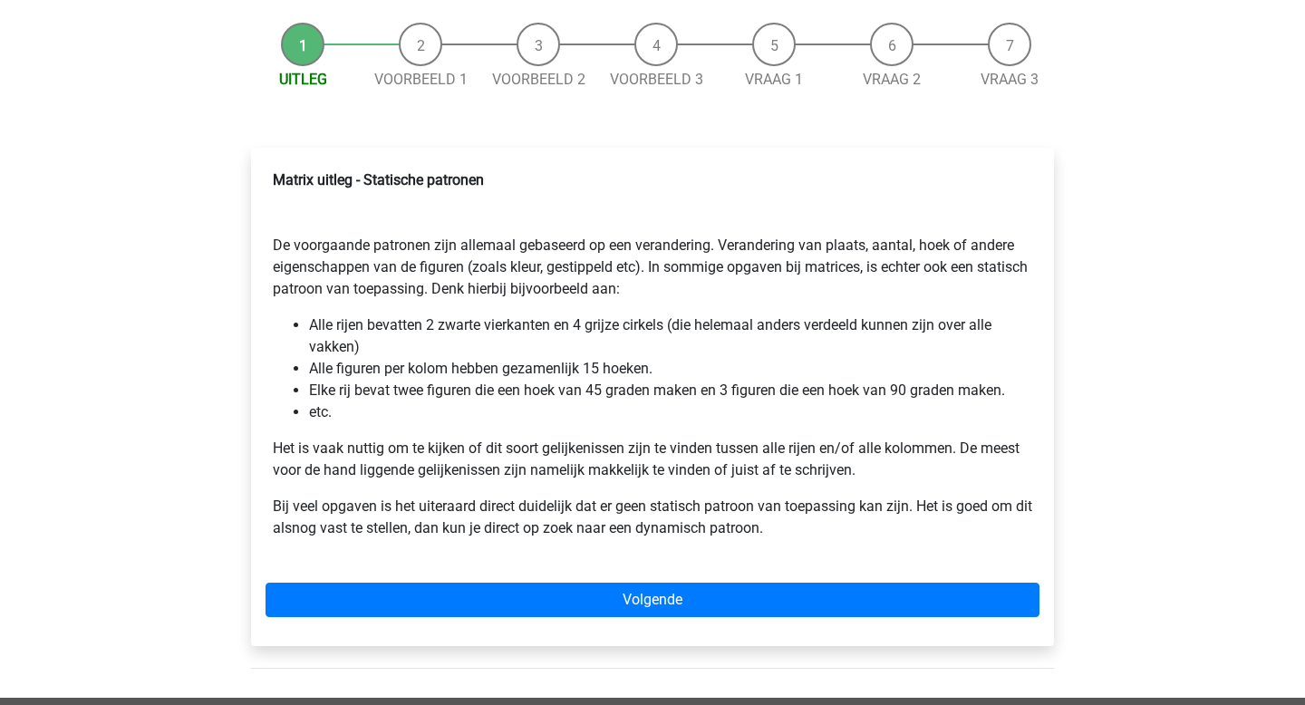
scroll to position [168, 0]
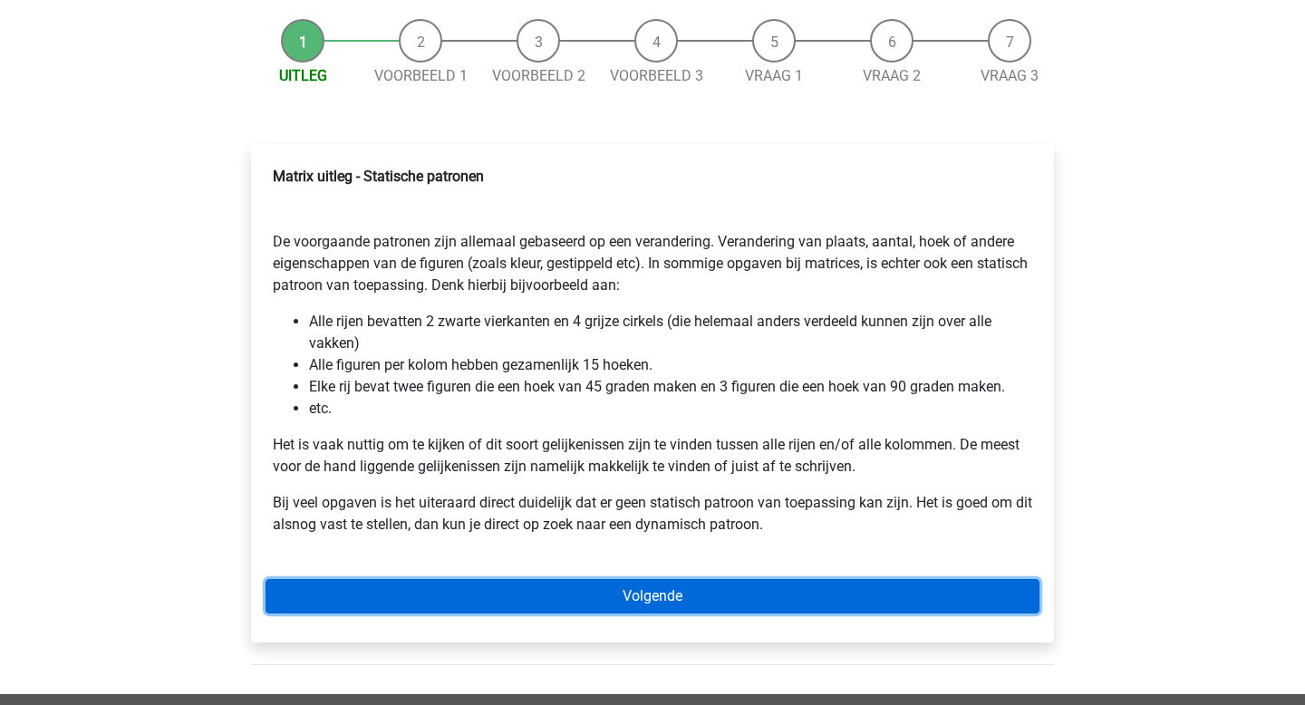
click at [654, 598] on link "Volgende" at bounding box center [653, 596] width 774 height 34
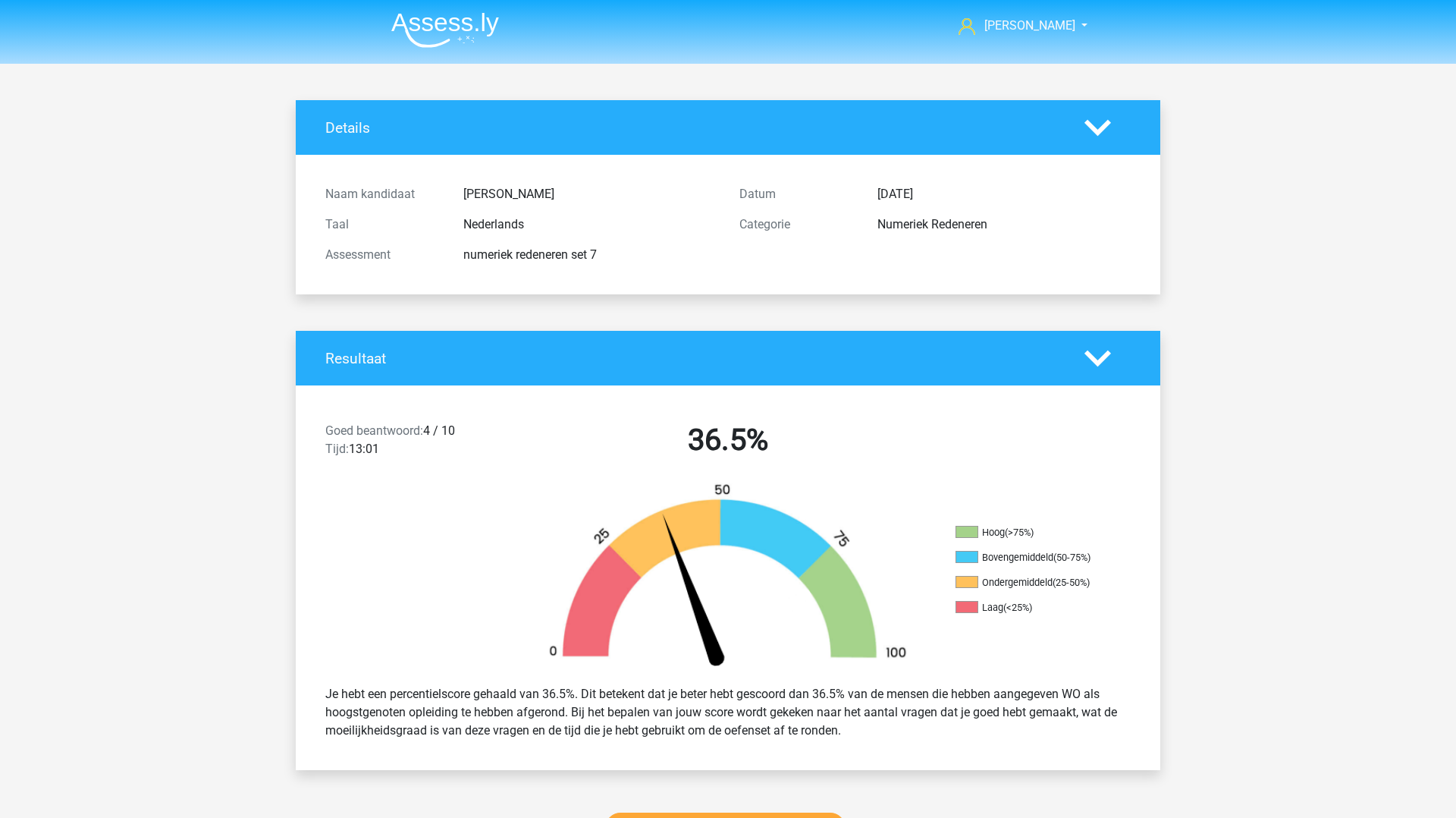
scroll to position [1263, 0]
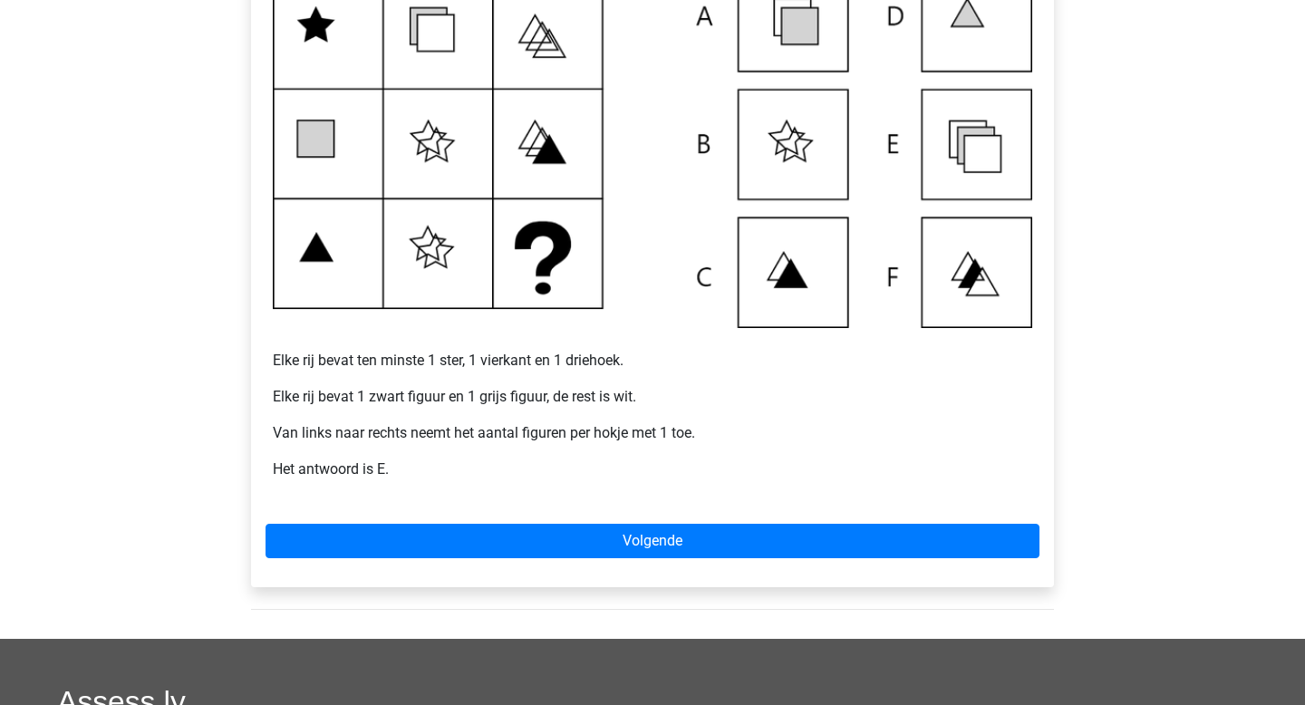
scroll to position [424, 0]
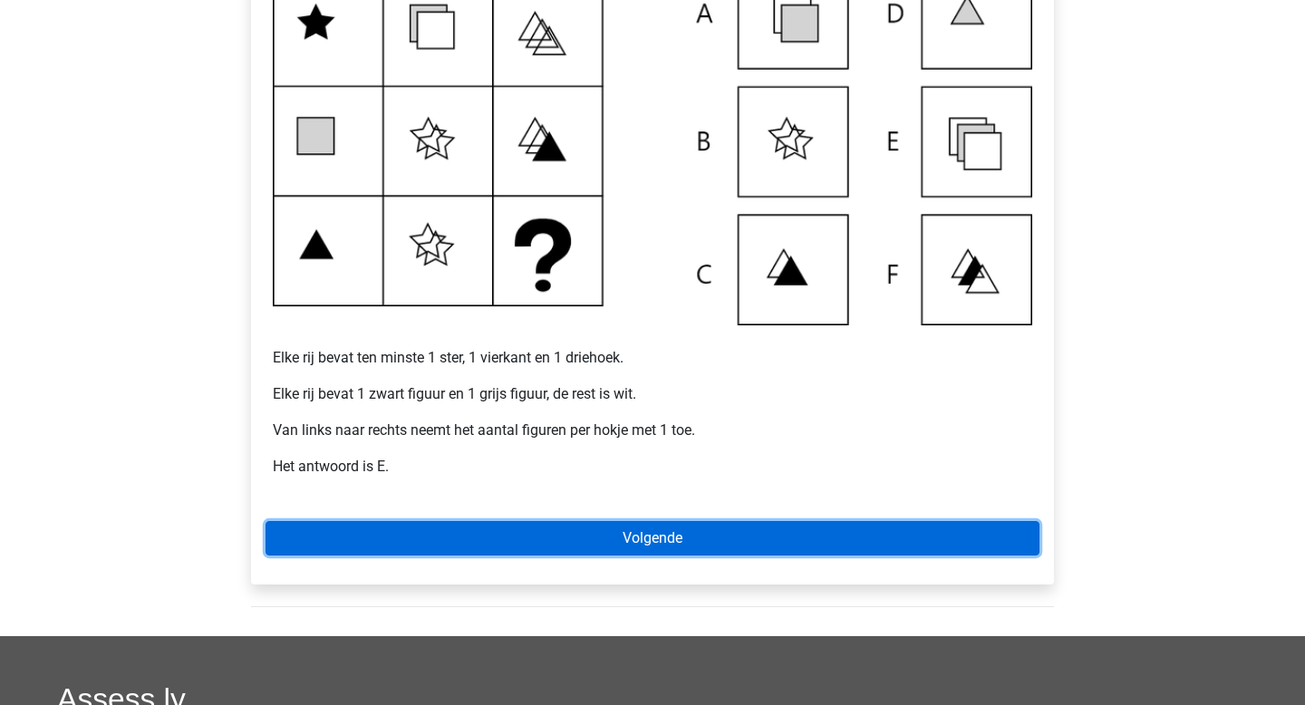
click at [618, 540] on link "Volgende" at bounding box center [653, 538] width 774 height 34
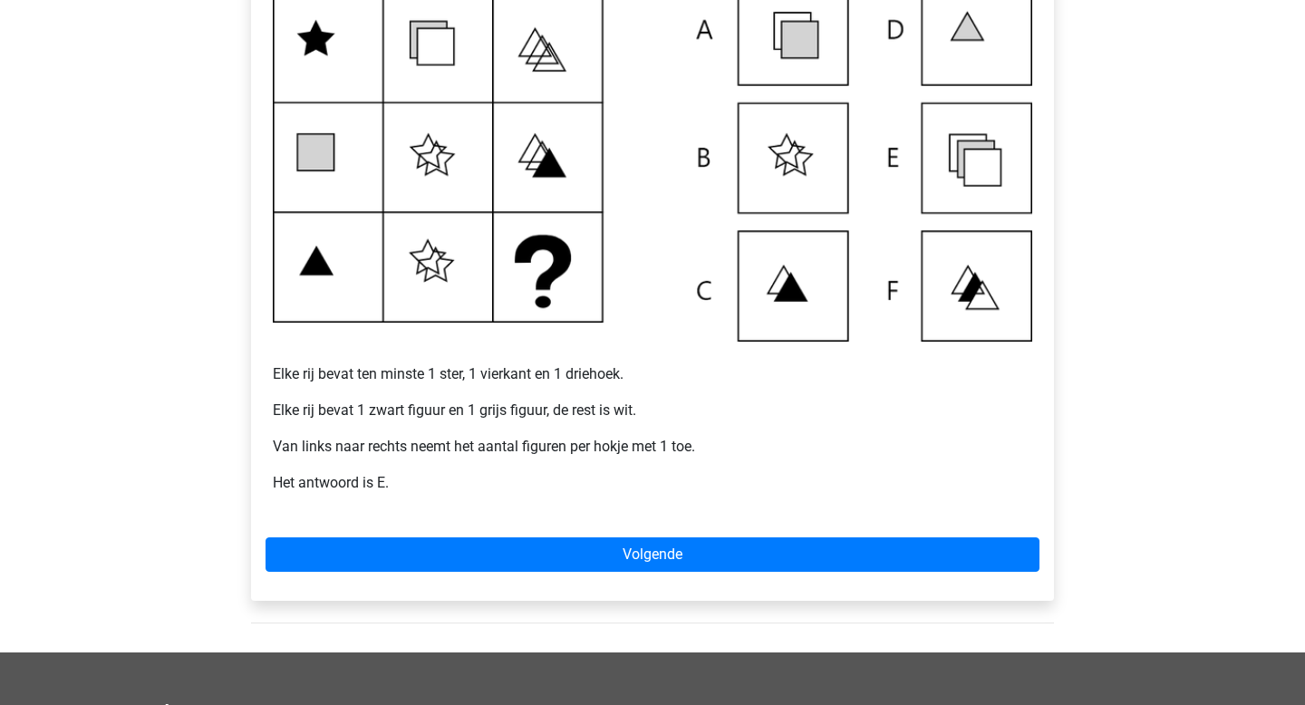
scroll to position [441, 0]
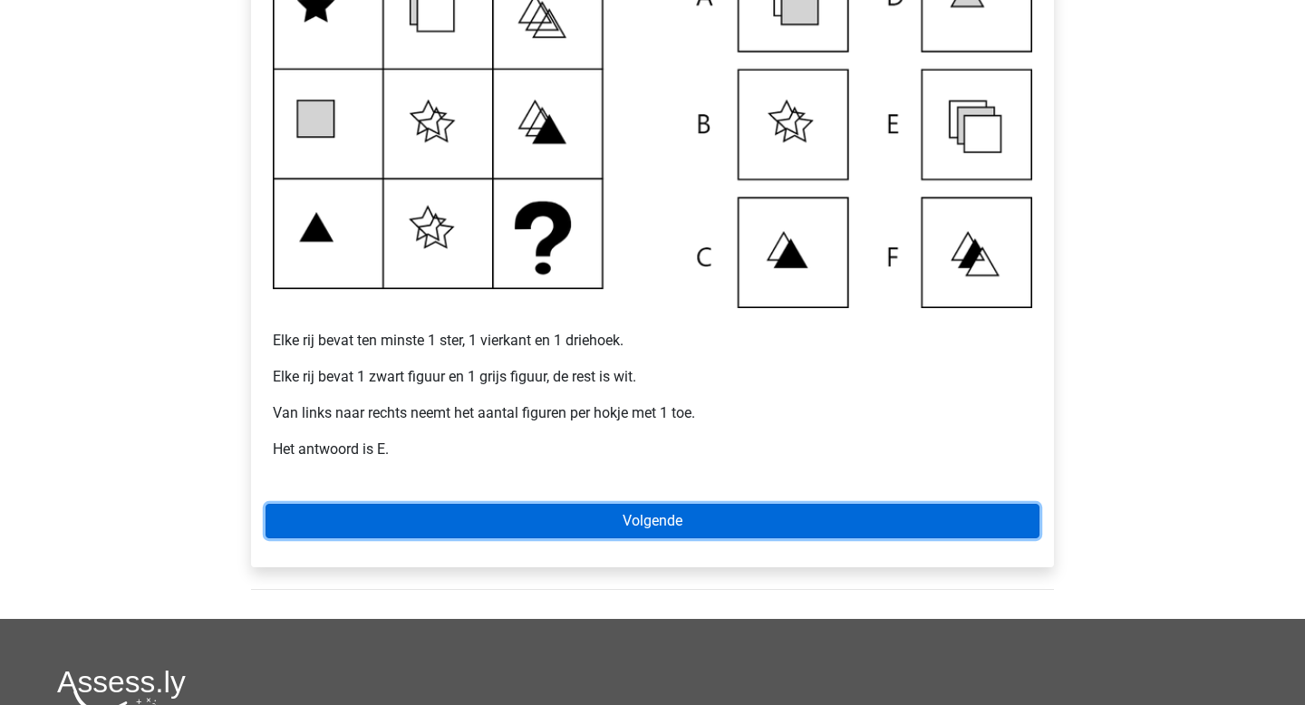
click at [460, 517] on link "Volgende" at bounding box center [653, 521] width 774 height 34
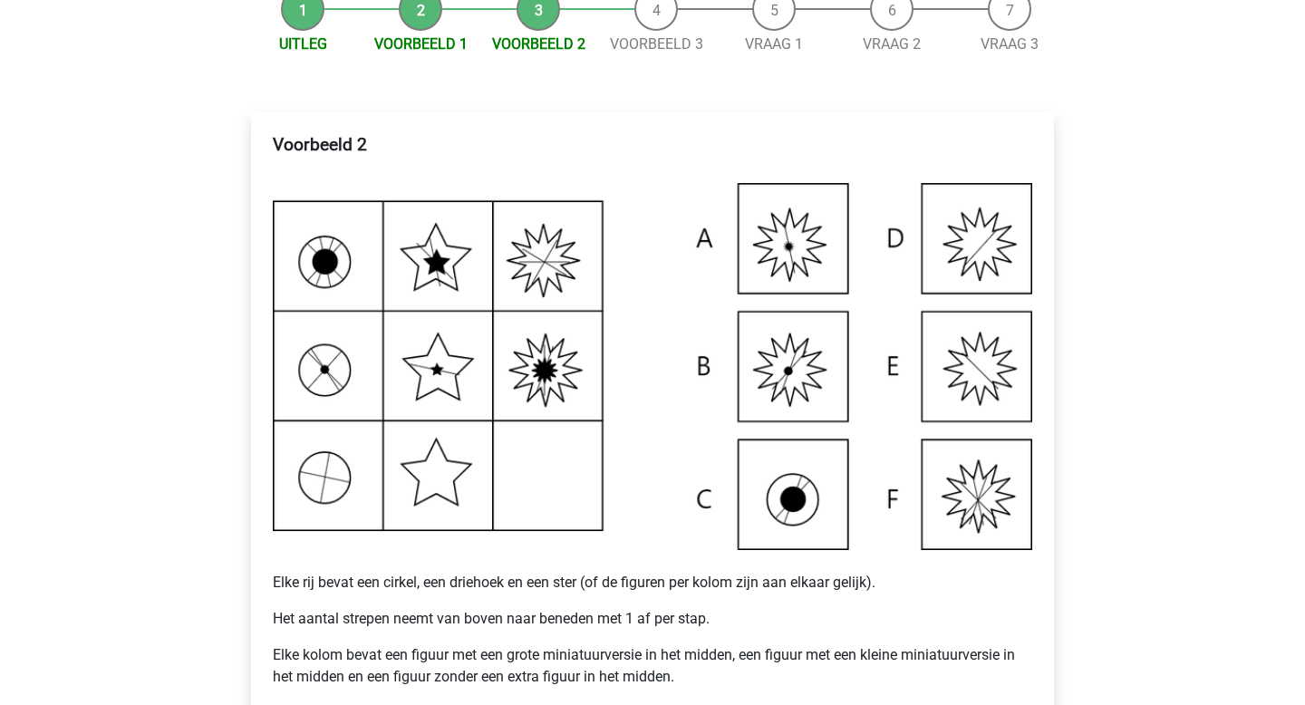
scroll to position [196, 0]
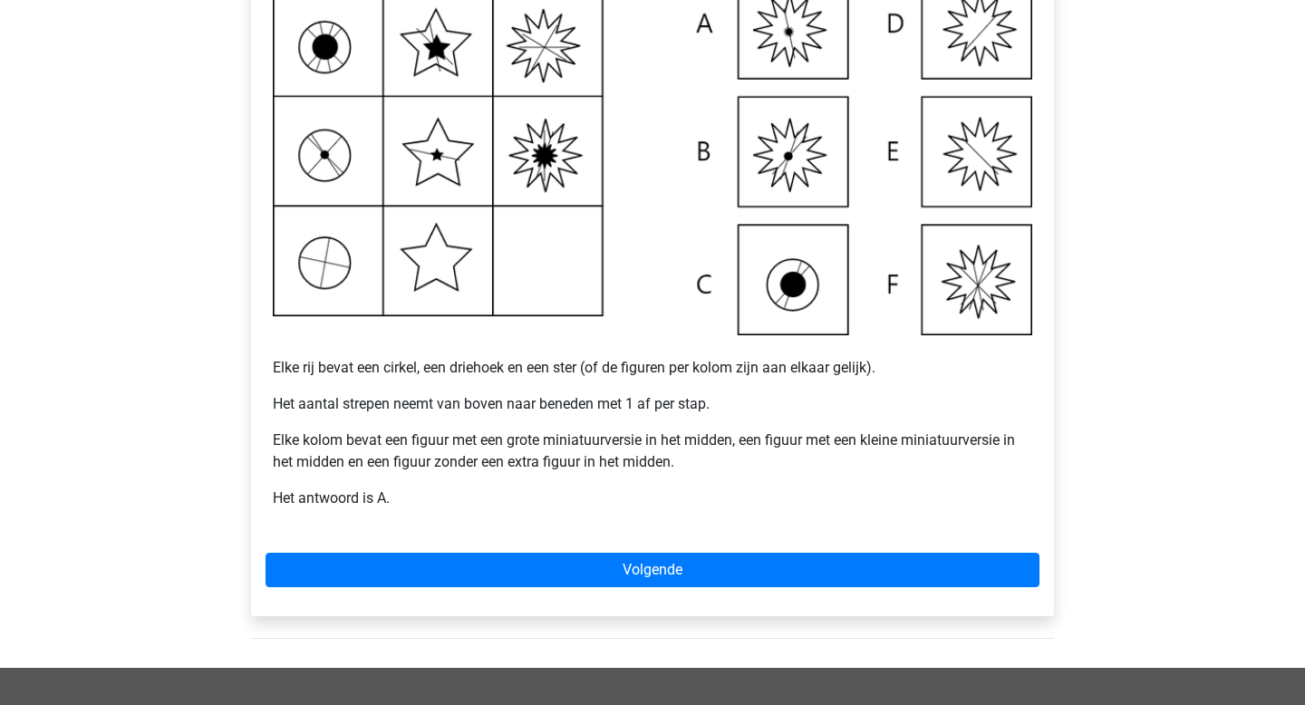
scroll to position [448, 0]
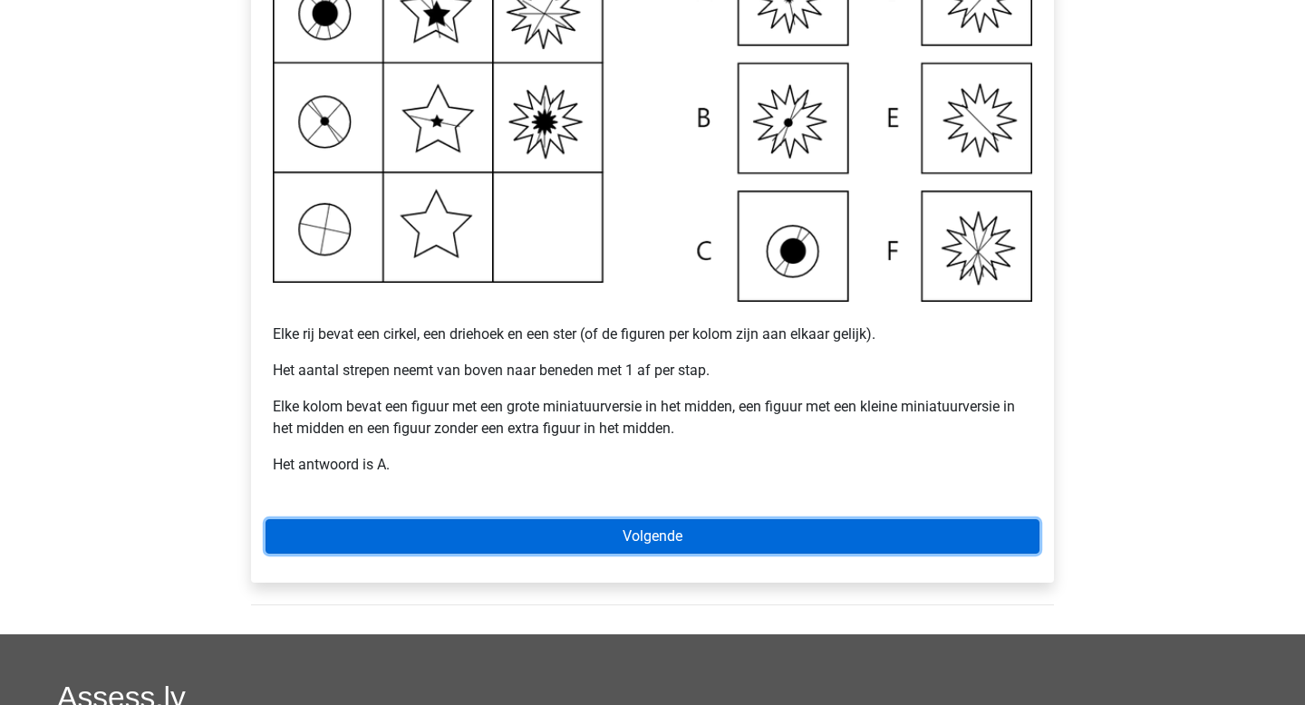
click at [470, 531] on link "Volgende" at bounding box center [653, 536] width 774 height 34
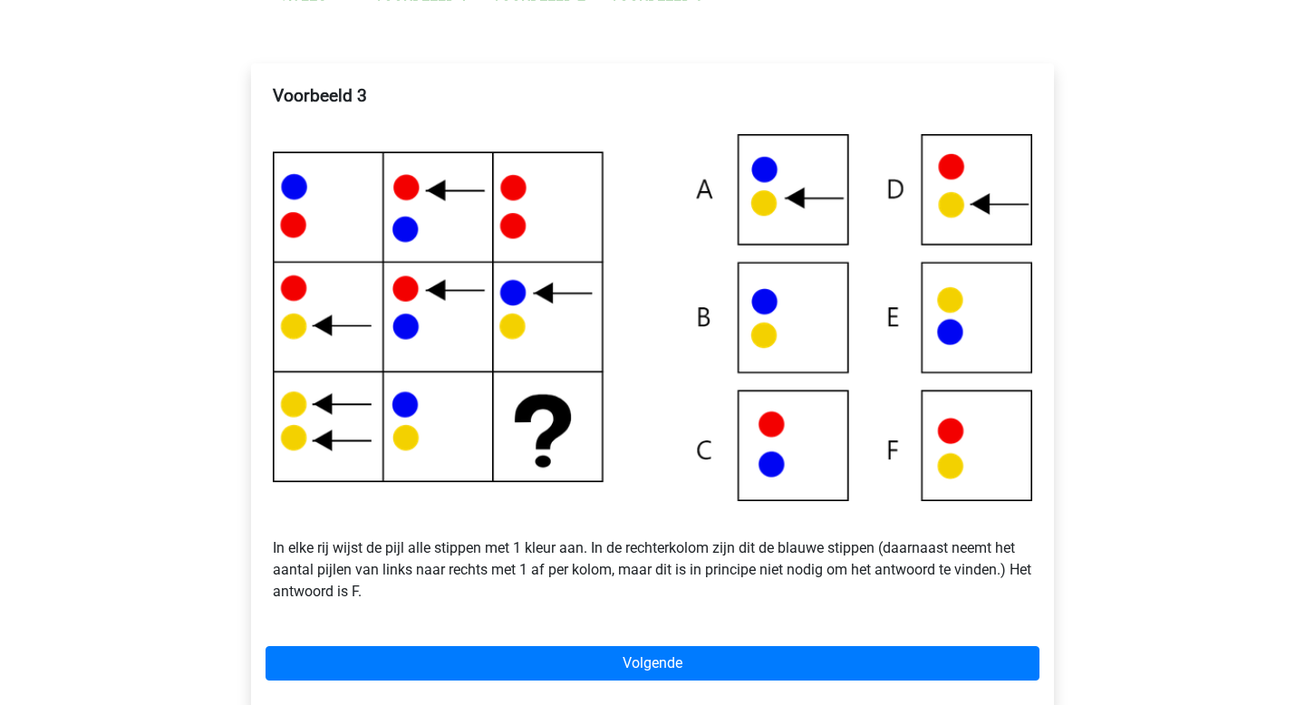
scroll to position [253, 0]
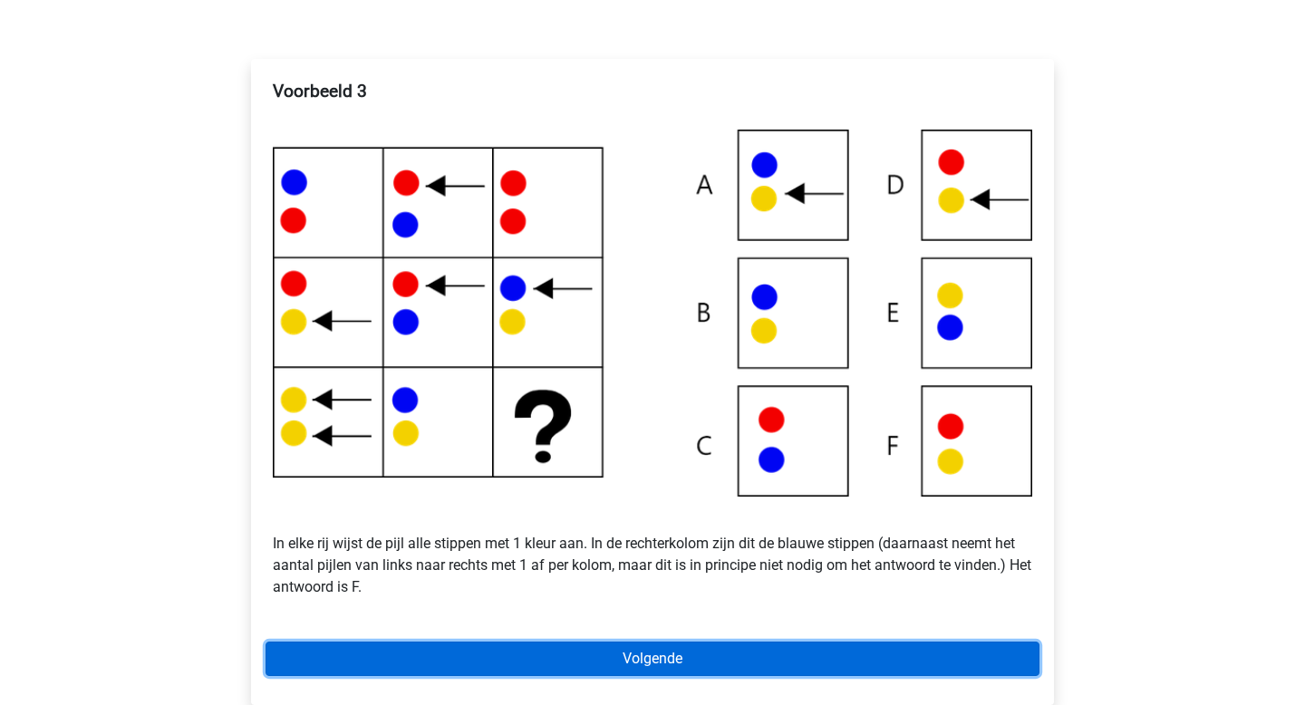
click at [587, 658] on link "Volgende" at bounding box center [653, 659] width 774 height 34
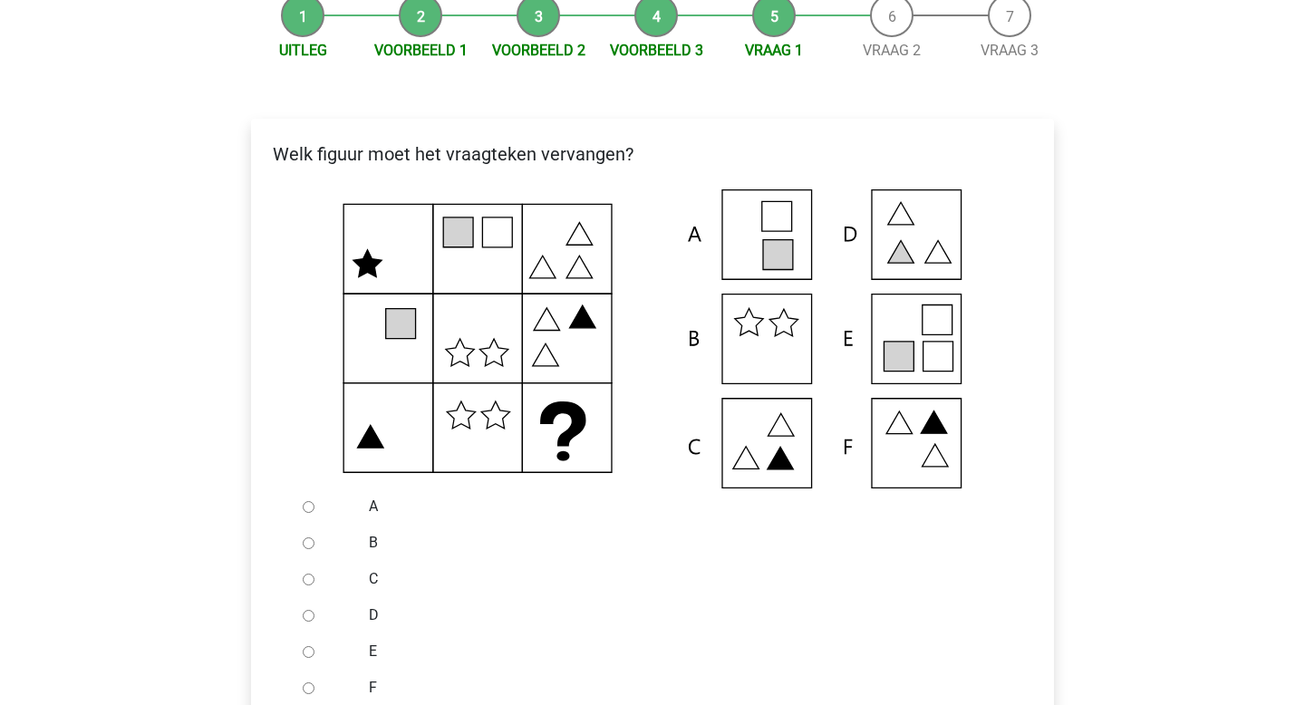
scroll to position [201, 0]
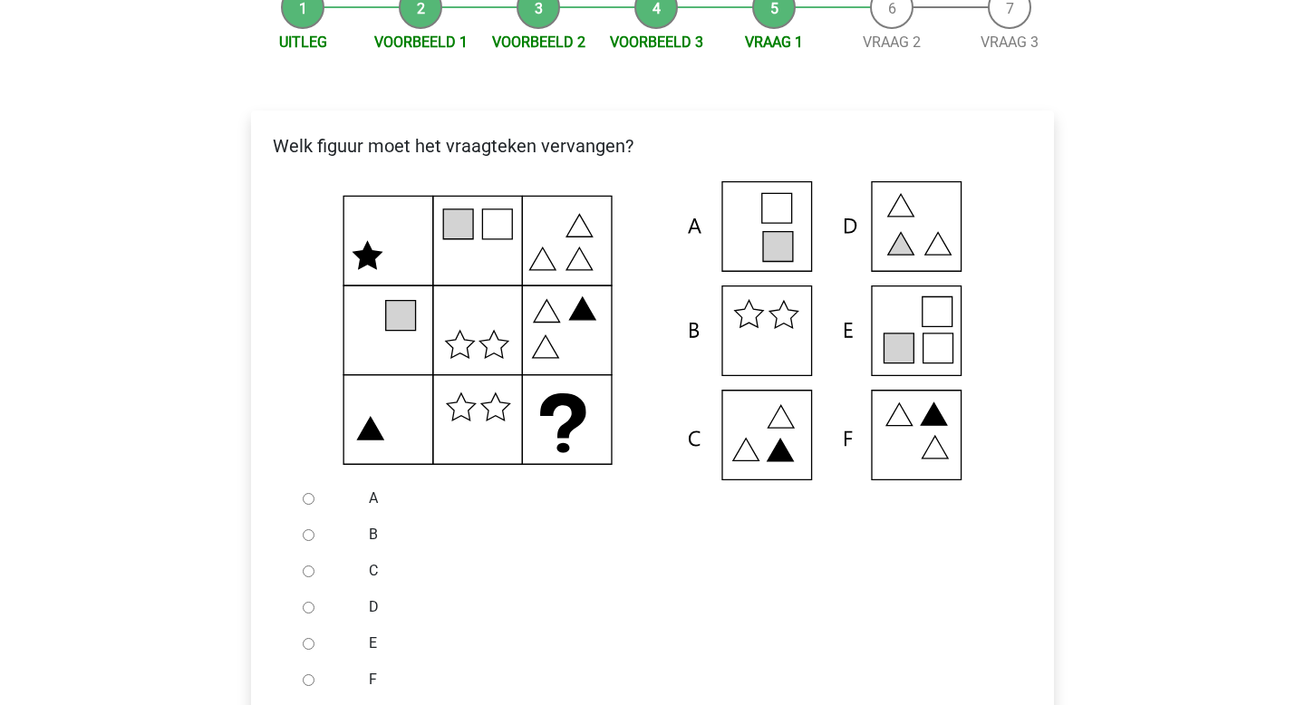
click at [305, 645] on input "E" at bounding box center [309, 644] width 12 height 12
radio input "true"
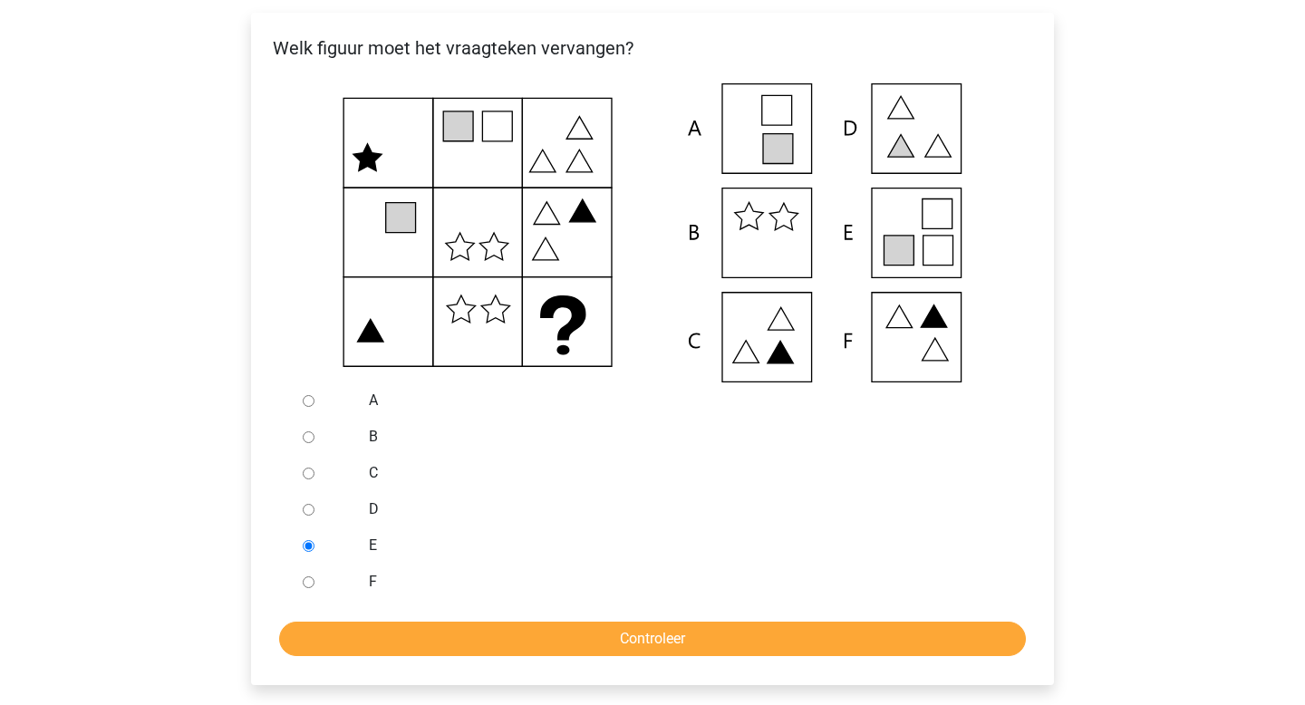
scroll to position [359, 0]
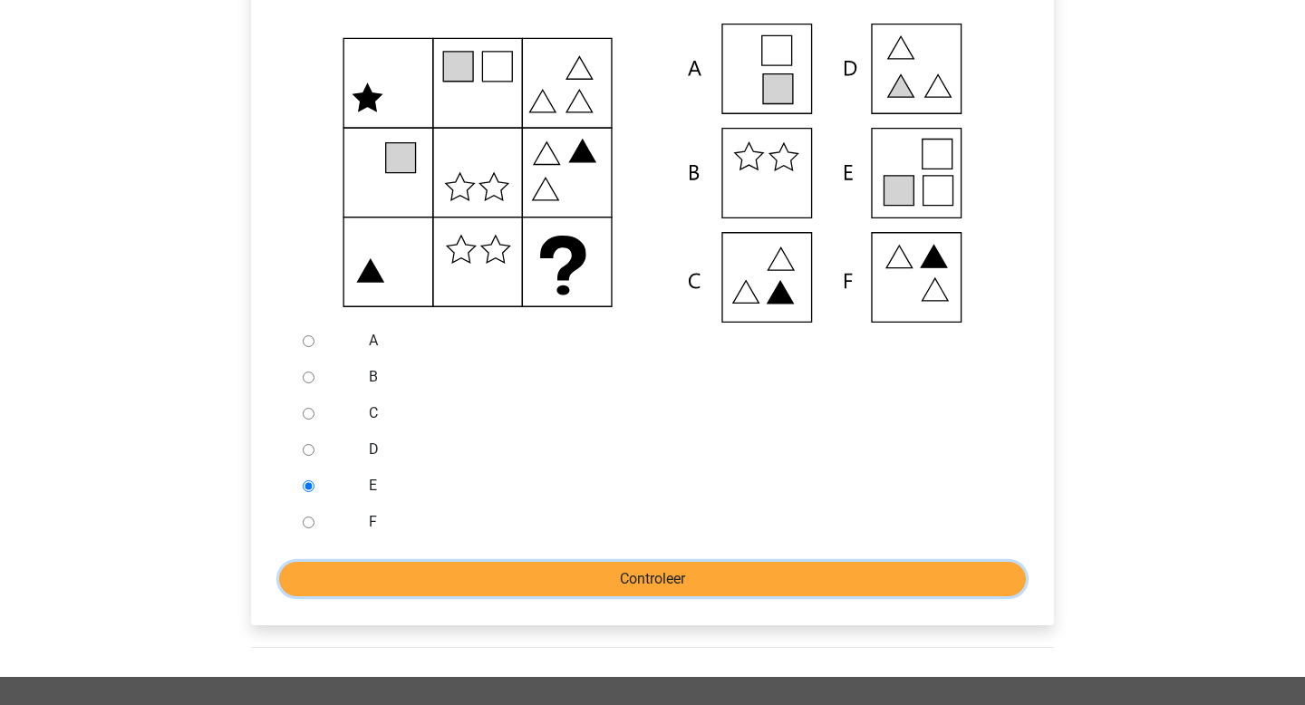
click at [548, 586] on input "Controleer" at bounding box center [652, 579] width 747 height 34
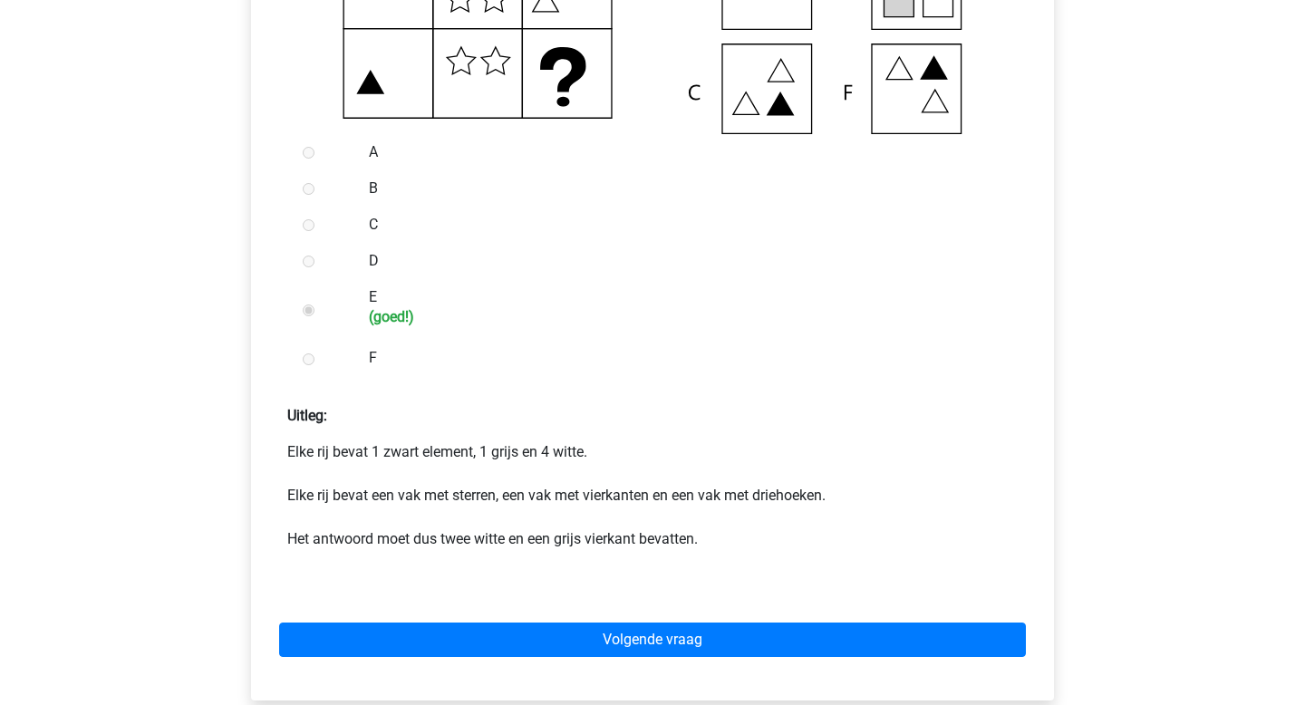
scroll to position [557, 0]
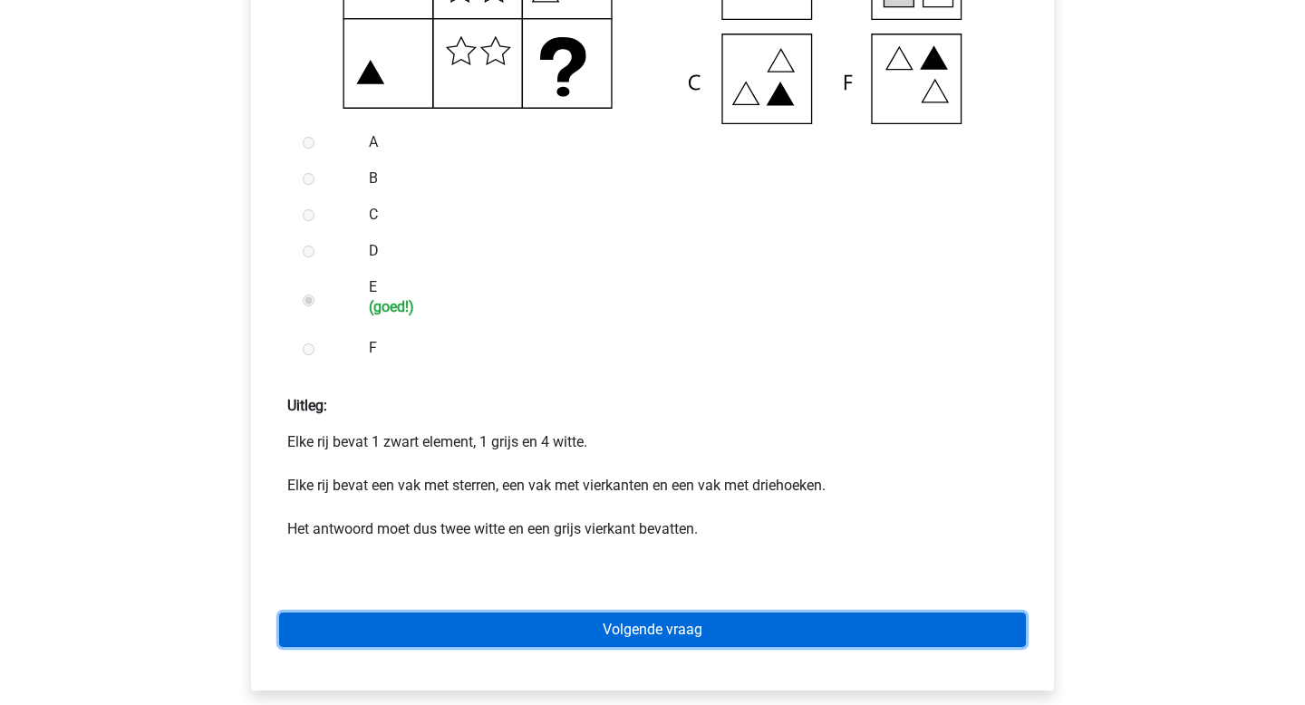
click at [562, 625] on link "Volgende vraag" at bounding box center [652, 630] width 747 height 34
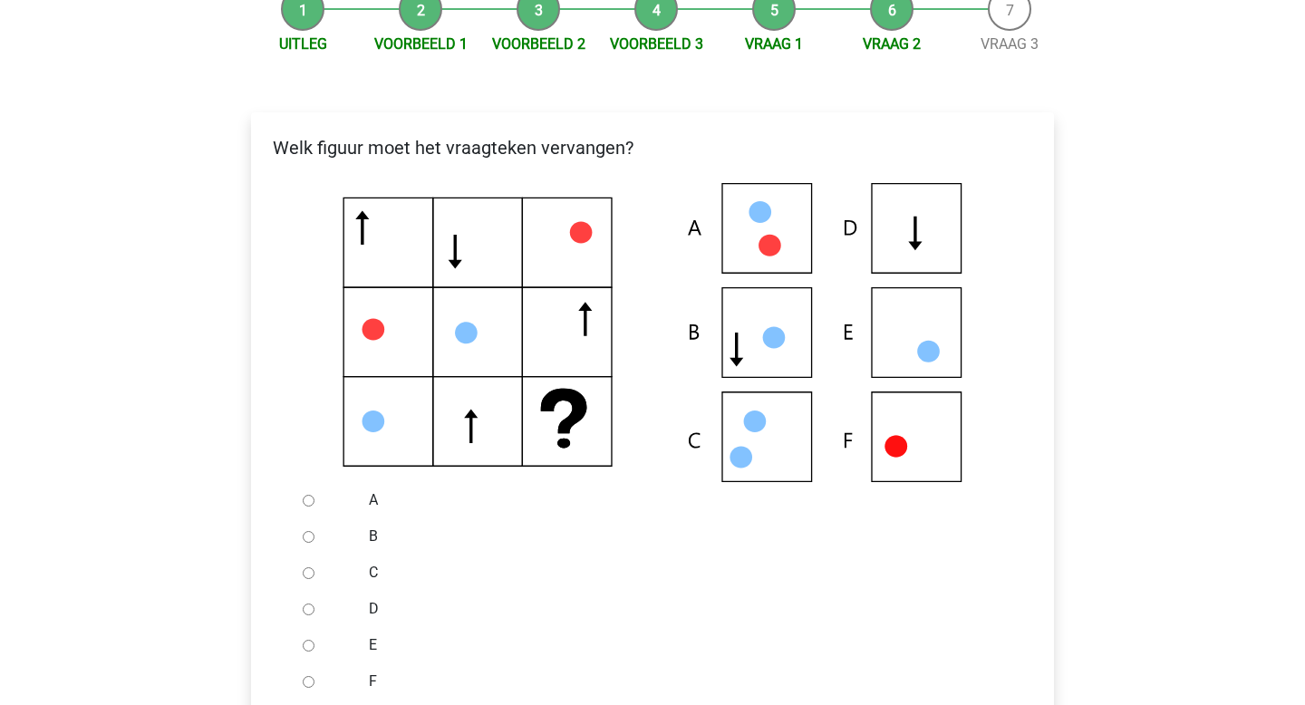
scroll to position [200, 0]
click at [305, 612] on input "D" at bounding box center [309, 609] width 12 height 12
radio input "true"
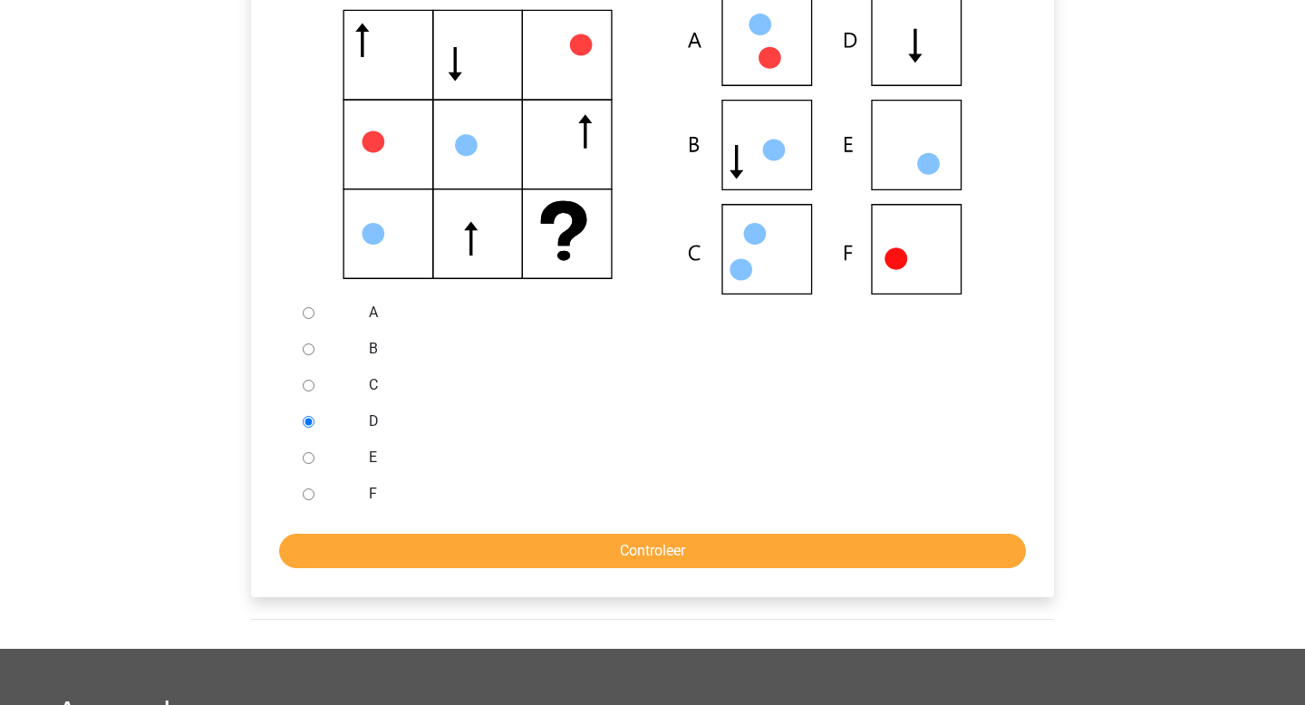
scroll to position [431, 0]
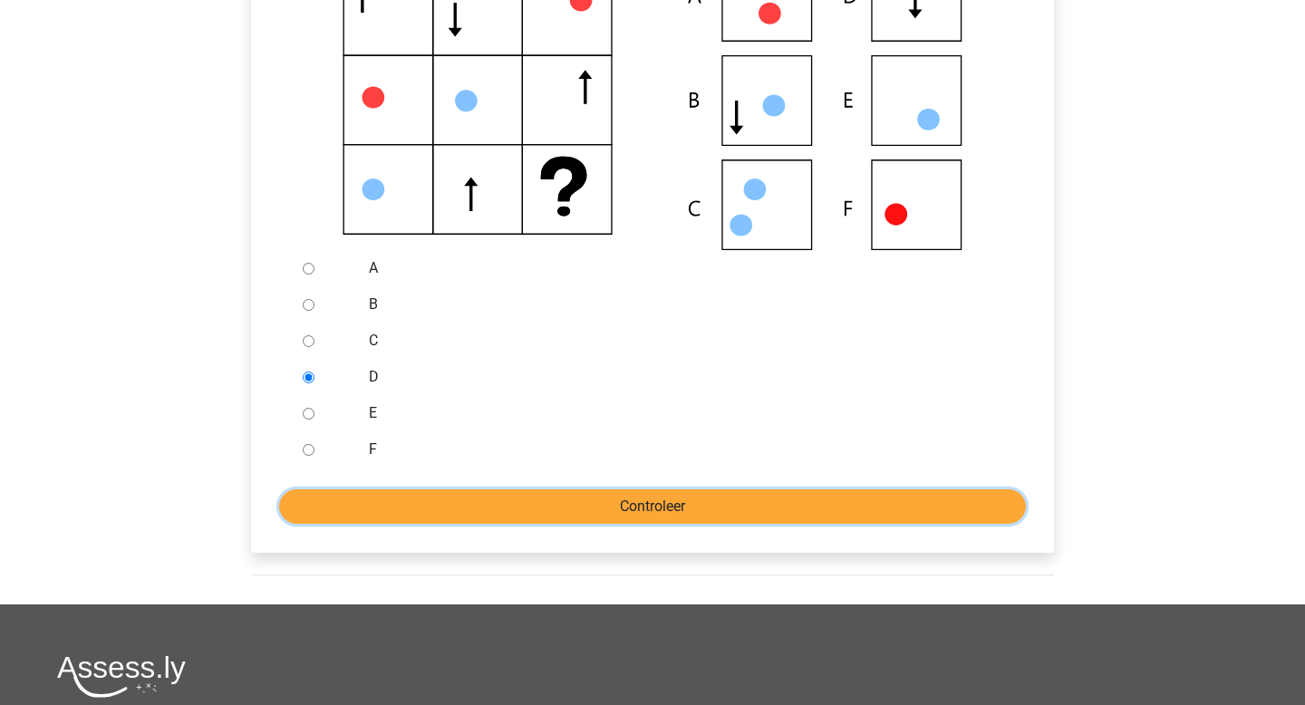
click at [414, 499] on input "Controleer" at bounding box center [652, 506] width 747 height 34
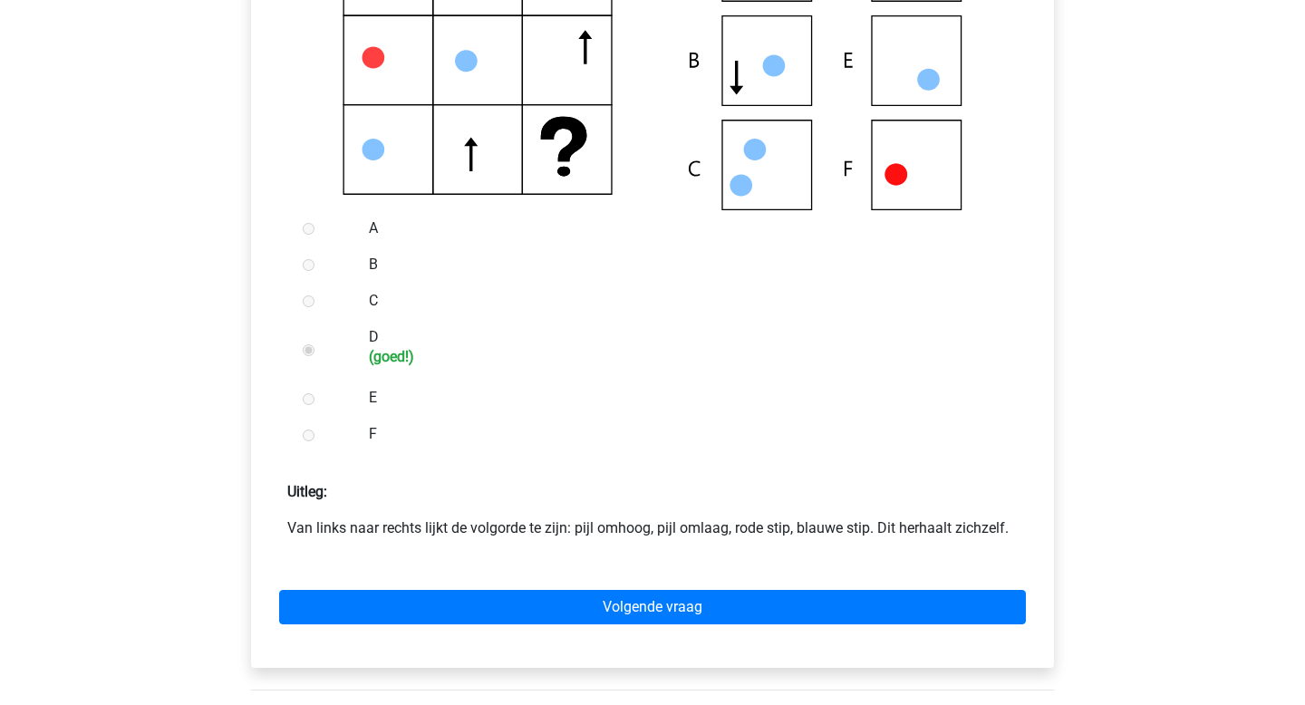
scroll to position [490, 0]
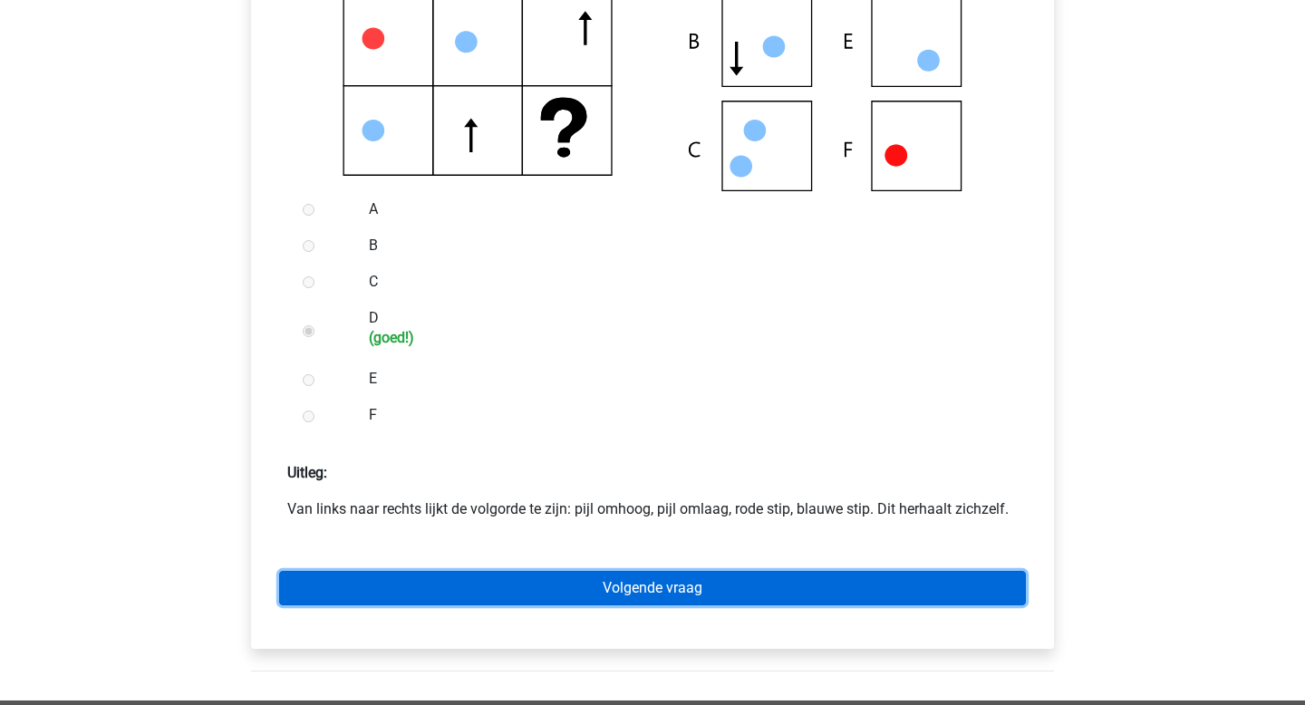
click at [459, 589] on link "Volgende vraag" at bounding box center [652, 588] width 747 height 34
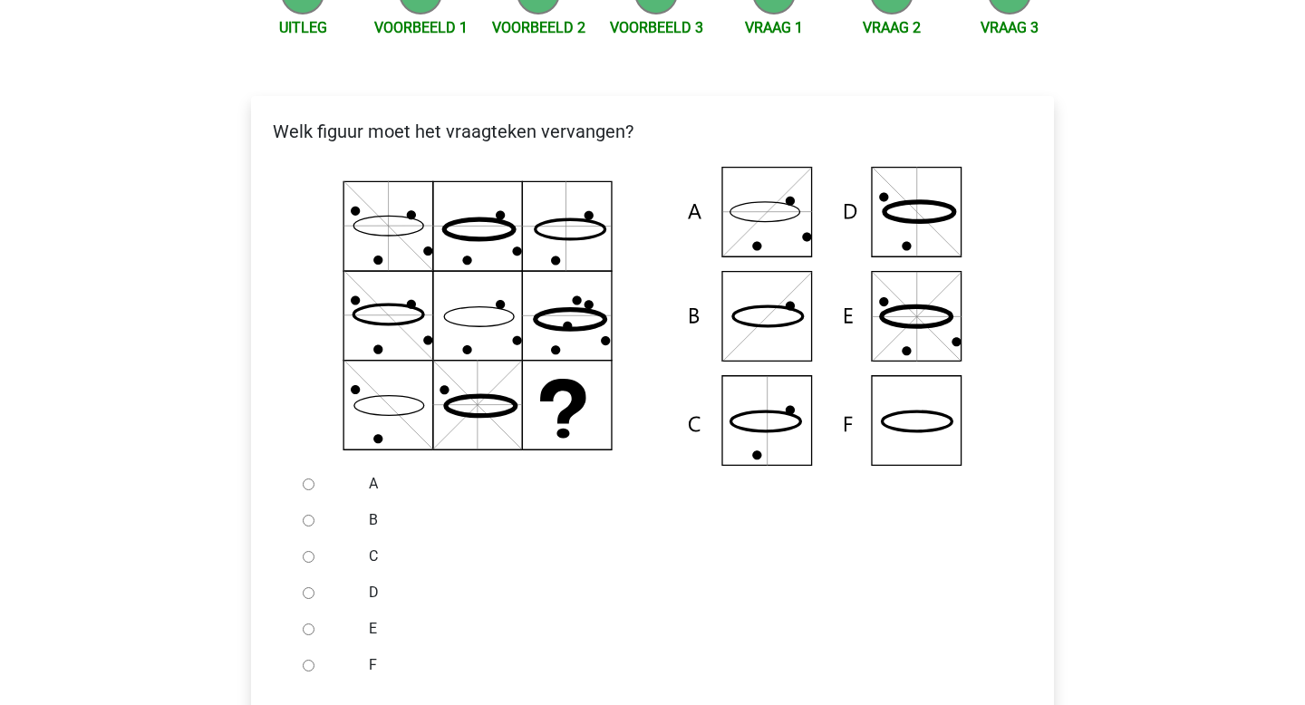
scroll to position [217, 0]
click at [310, 667] on input "F" at bounding box center [309, 665] width 12 height 12
radio input "true"
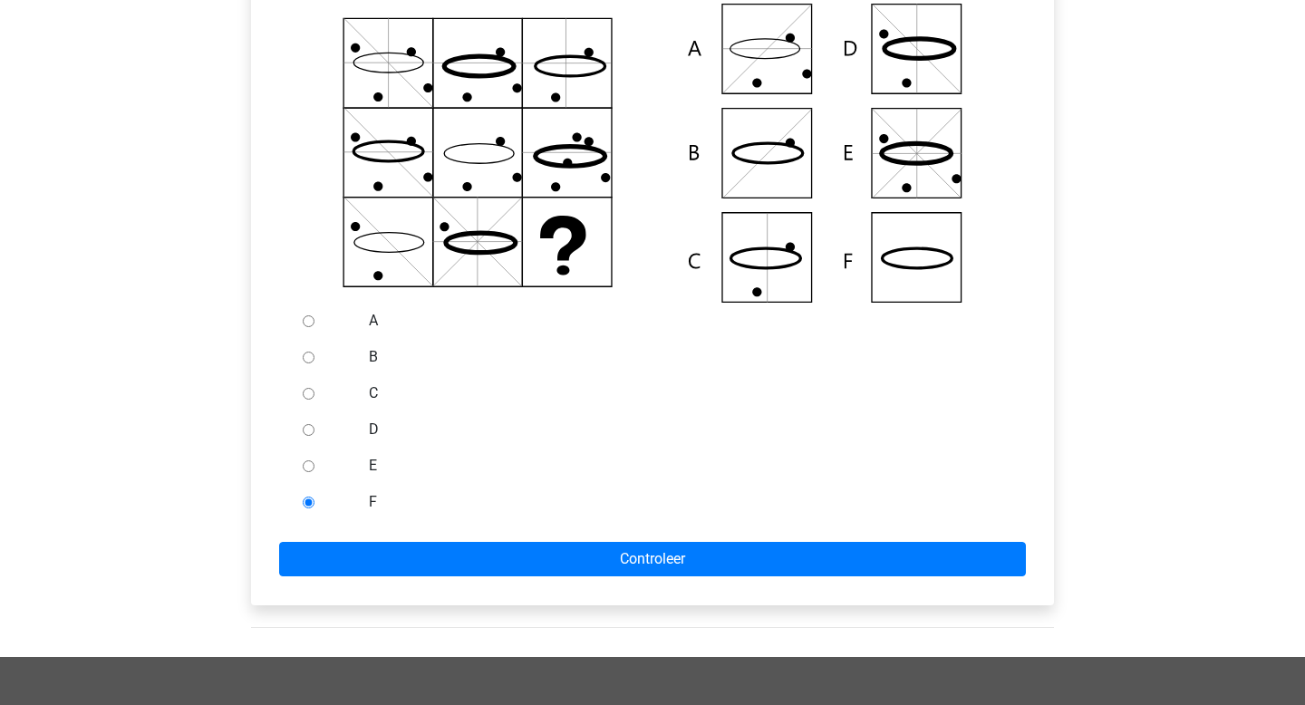
scroll to position [402, 0]
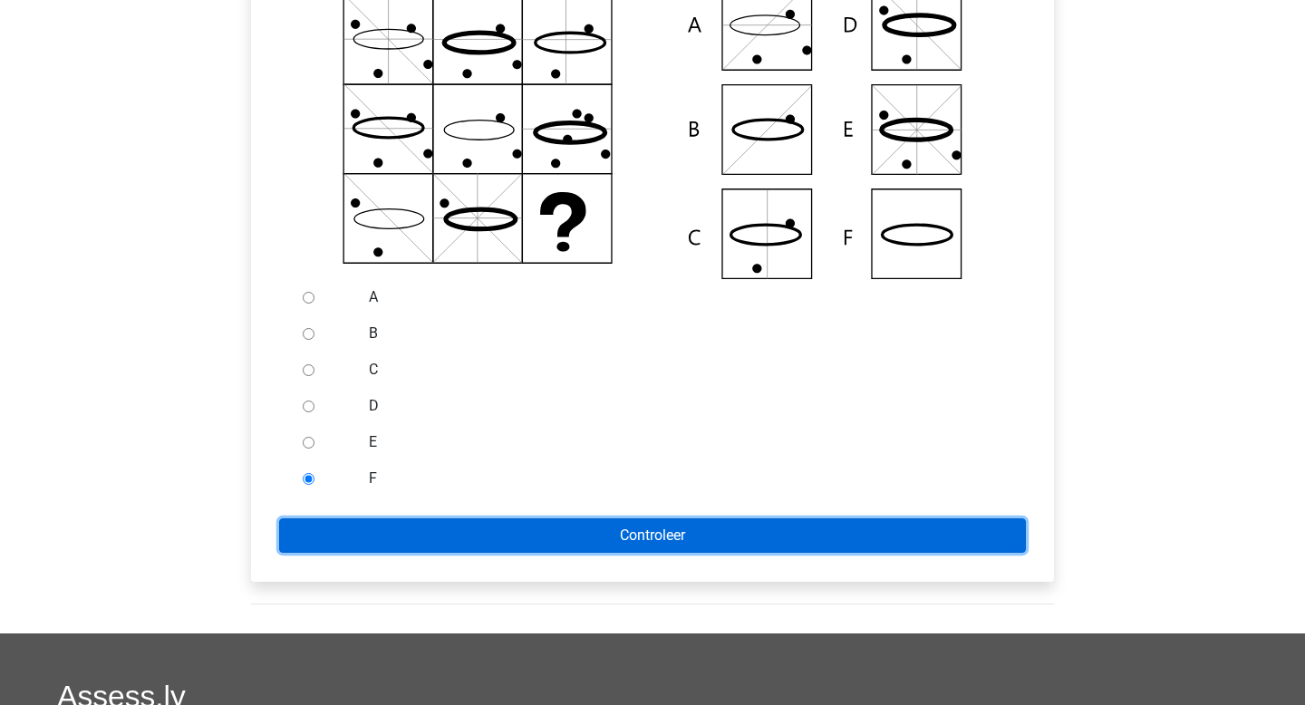
click at [624, 525] on input "Controleer" at bounding box center [652, 535] width 747 height 34
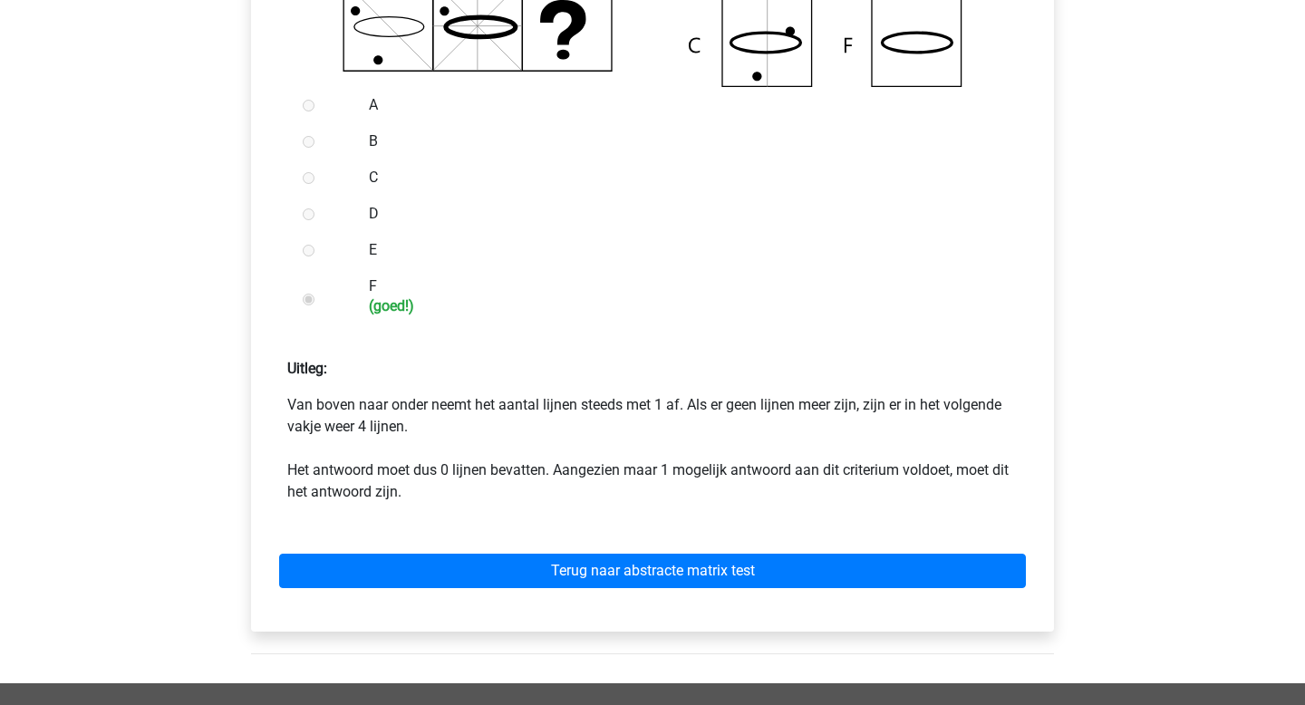
scroll to position [614, 0]
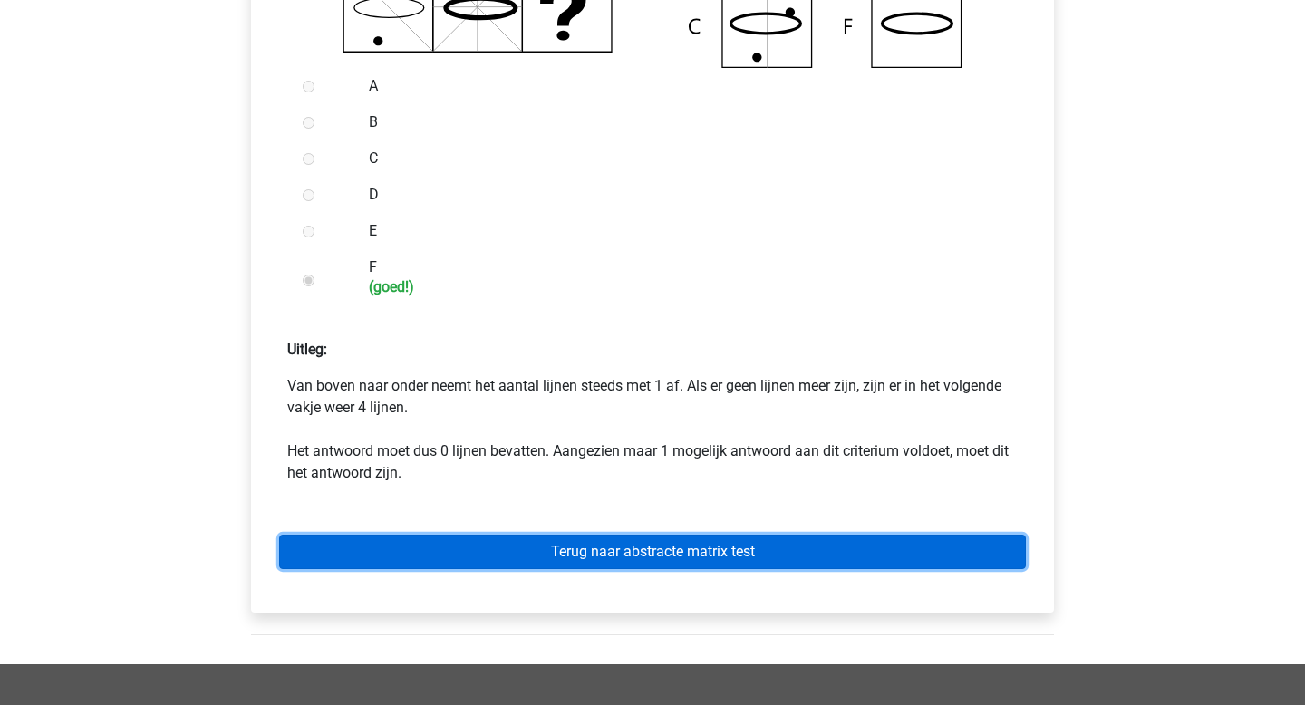
click at [629, 548] on link "Terug naar abstracte matrix test" at bounding box center [652, 552] width 747 height 34
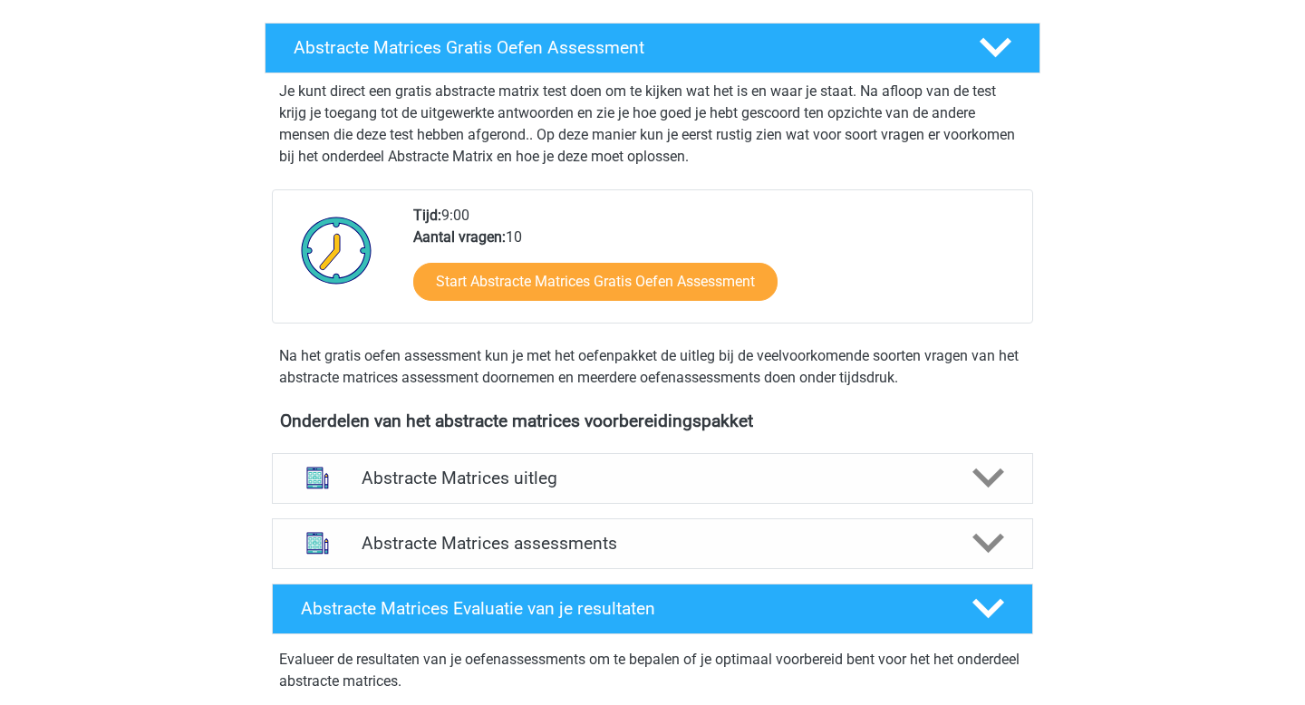
scroll to position [353, 0]
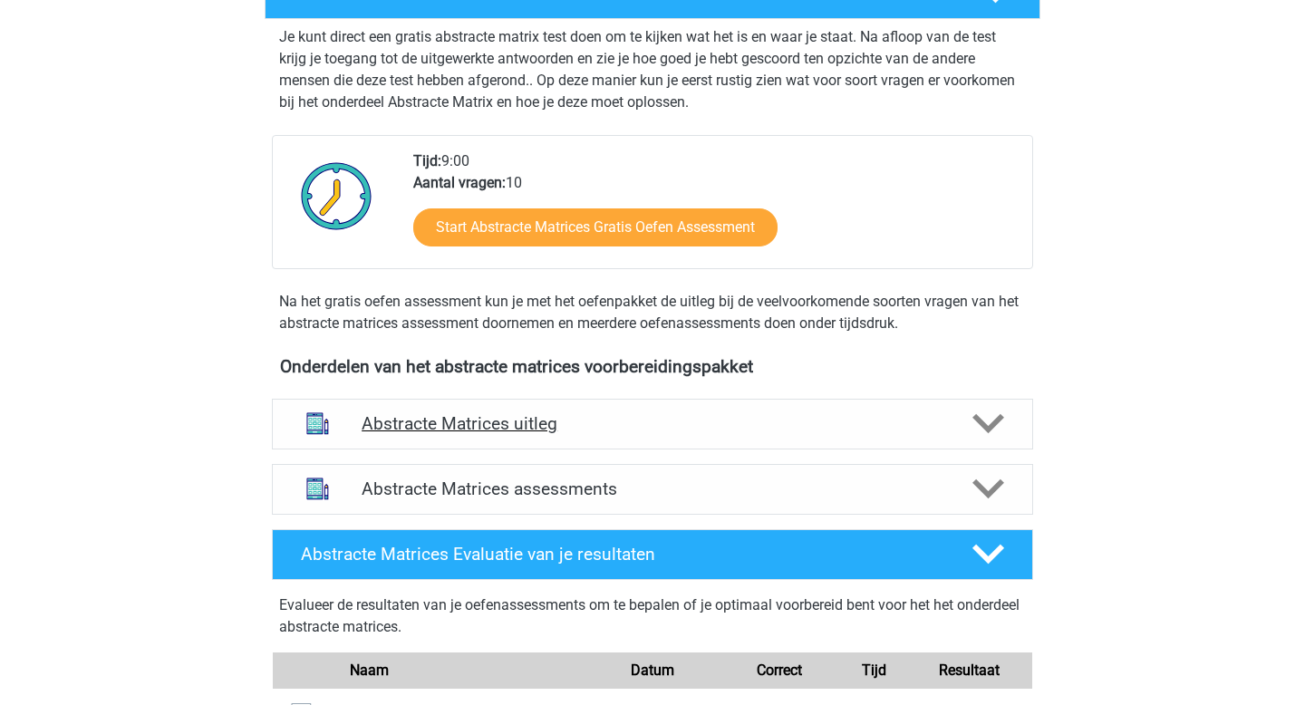
click at [527, 424] on h4 "Abstracte Matrices uitleg" at bounding box center [653, 423] width 582 height 21
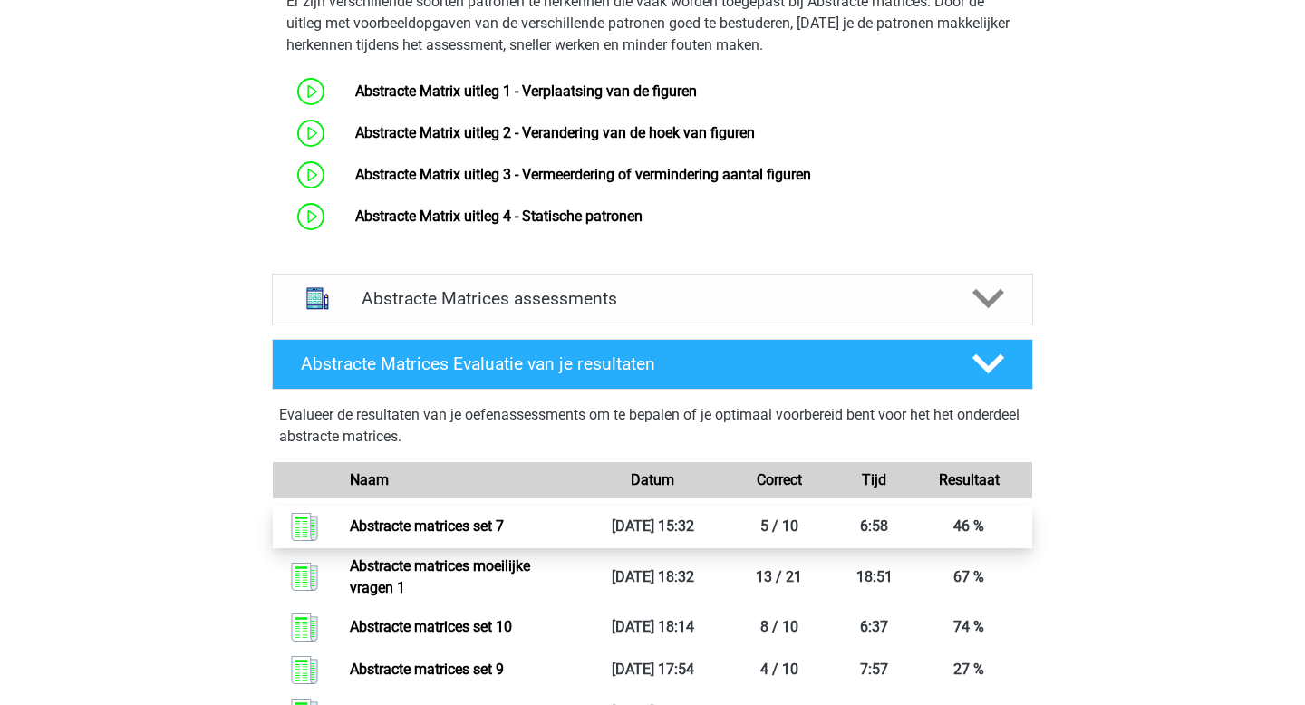
scroll to position [781, 0]
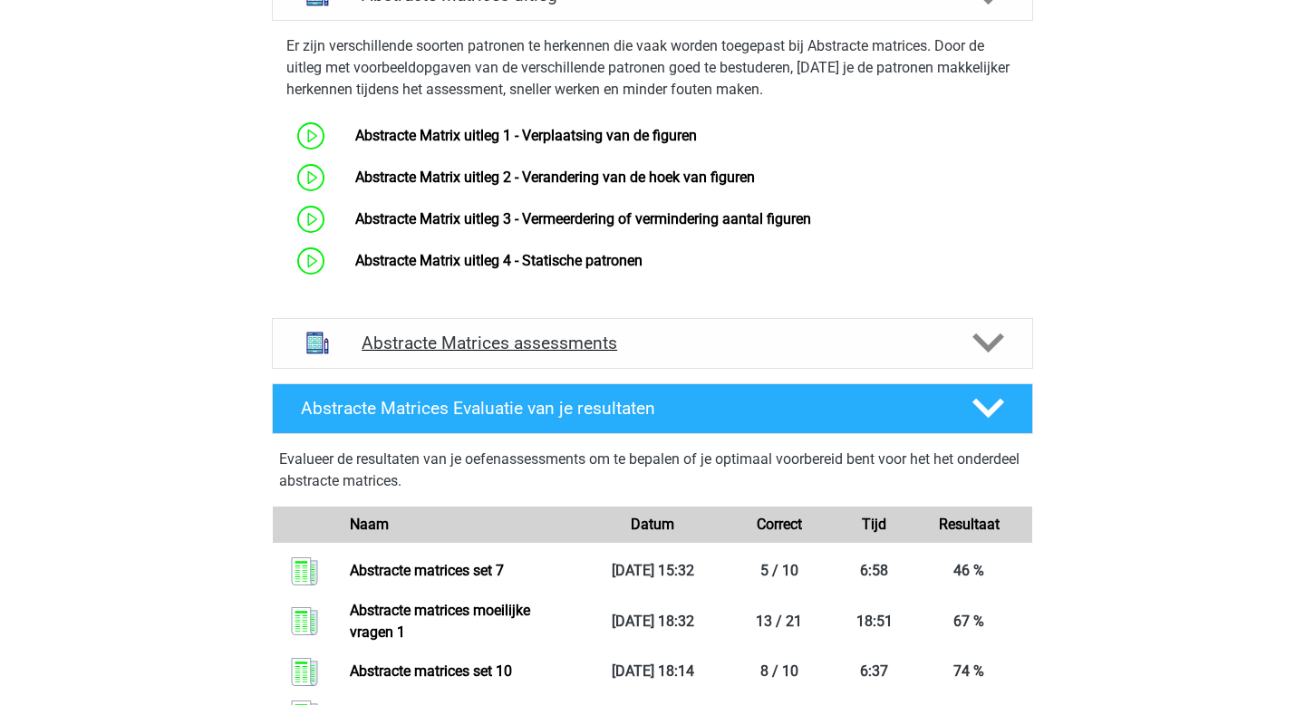
click at [982, 336] on icon at bounding box center [989, 343] width 32 height 32
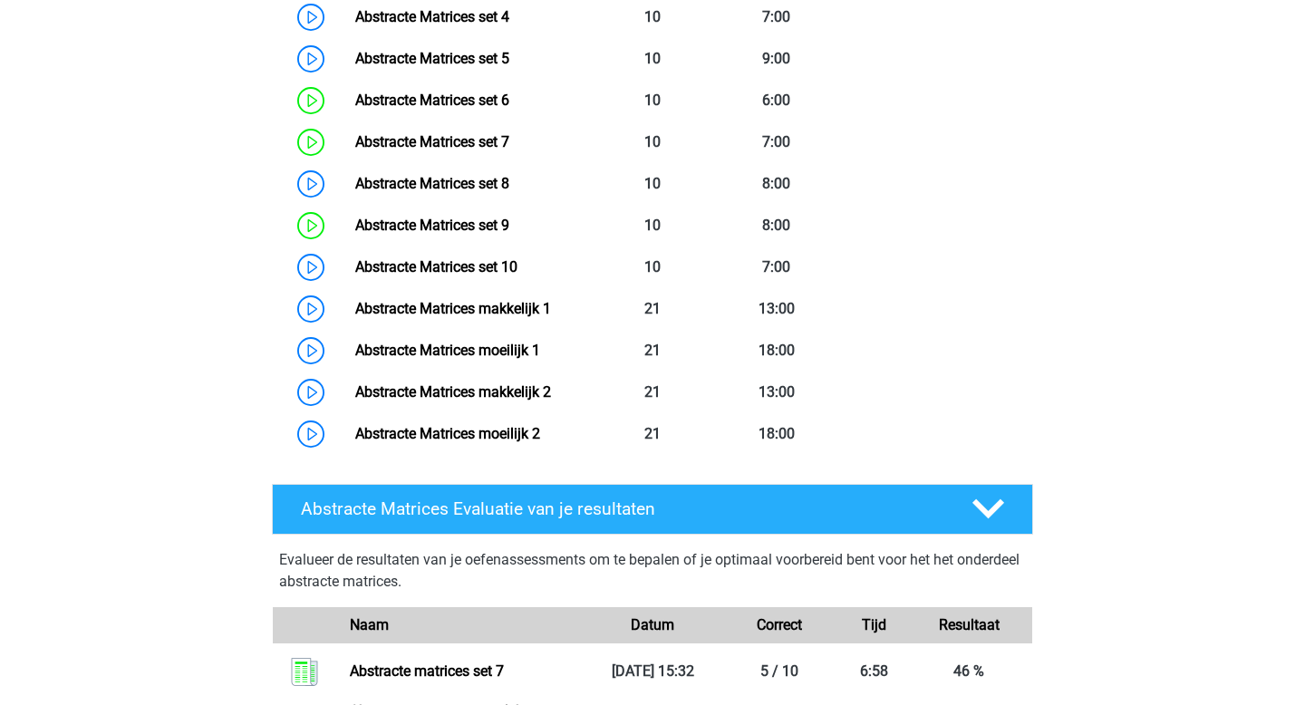
scroll to position [1422, 0]
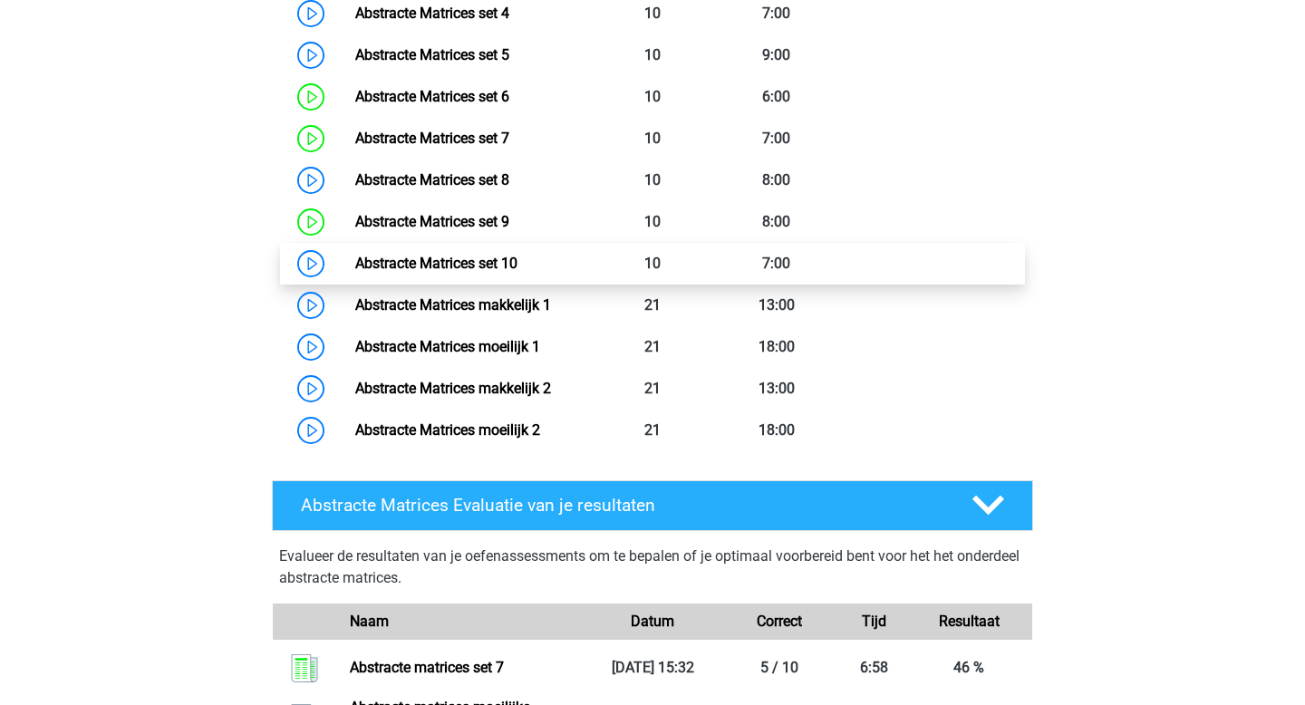
click at [444, 257] on link "Abstracte Matrices set 10" at bounding box center [436, 263] width 162 height 17
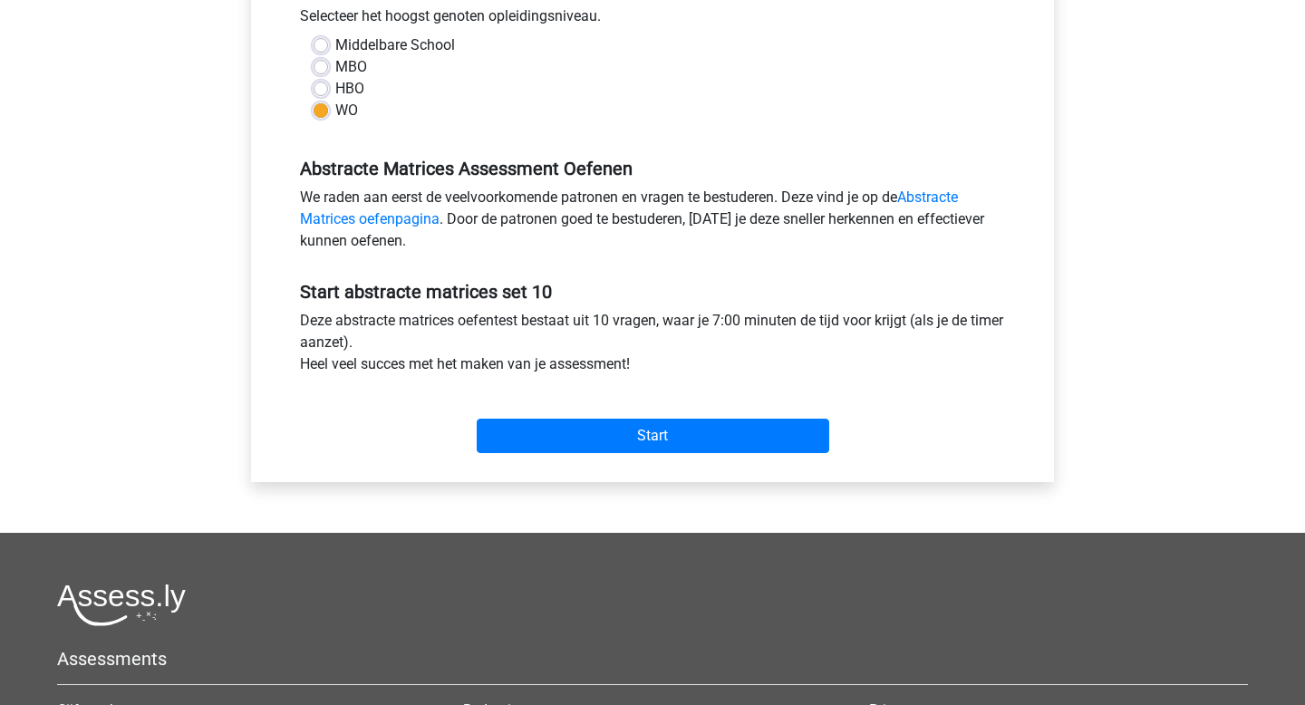
scroll to position [422, 0]
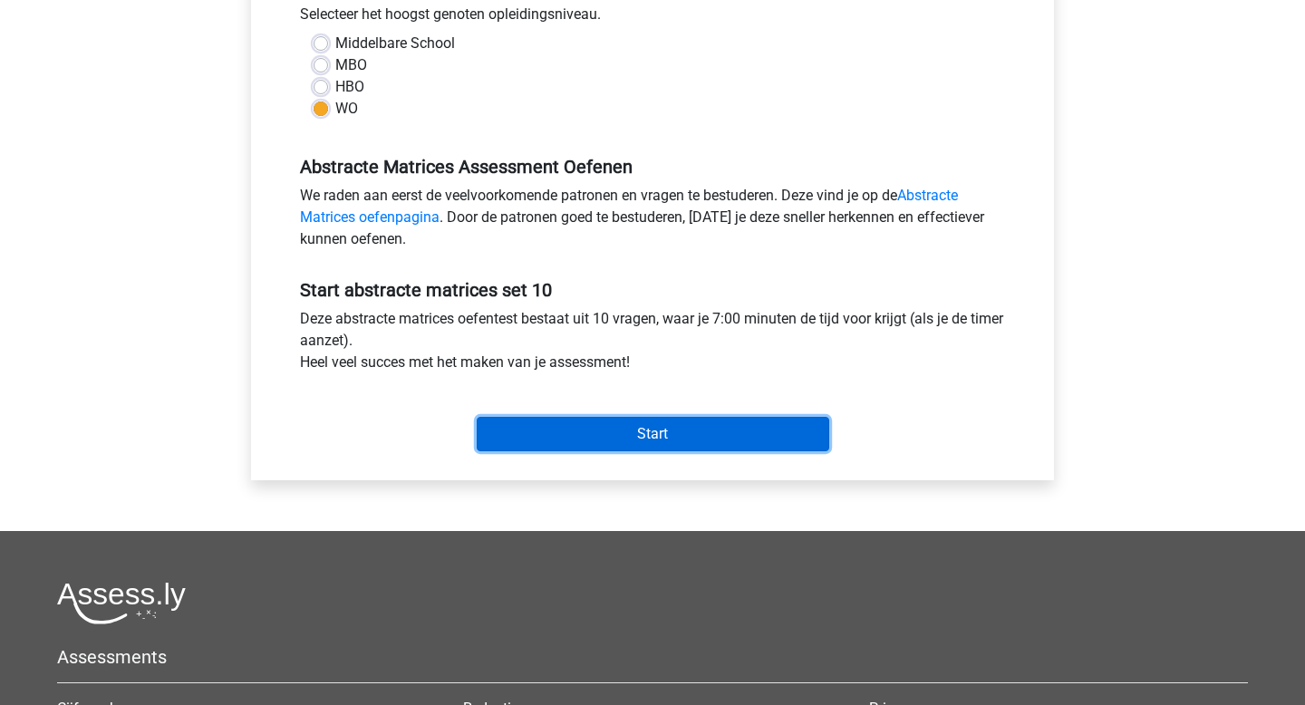
click at [557, 419] on input "Start" at bounding box center [653, 434] width 353 height 34
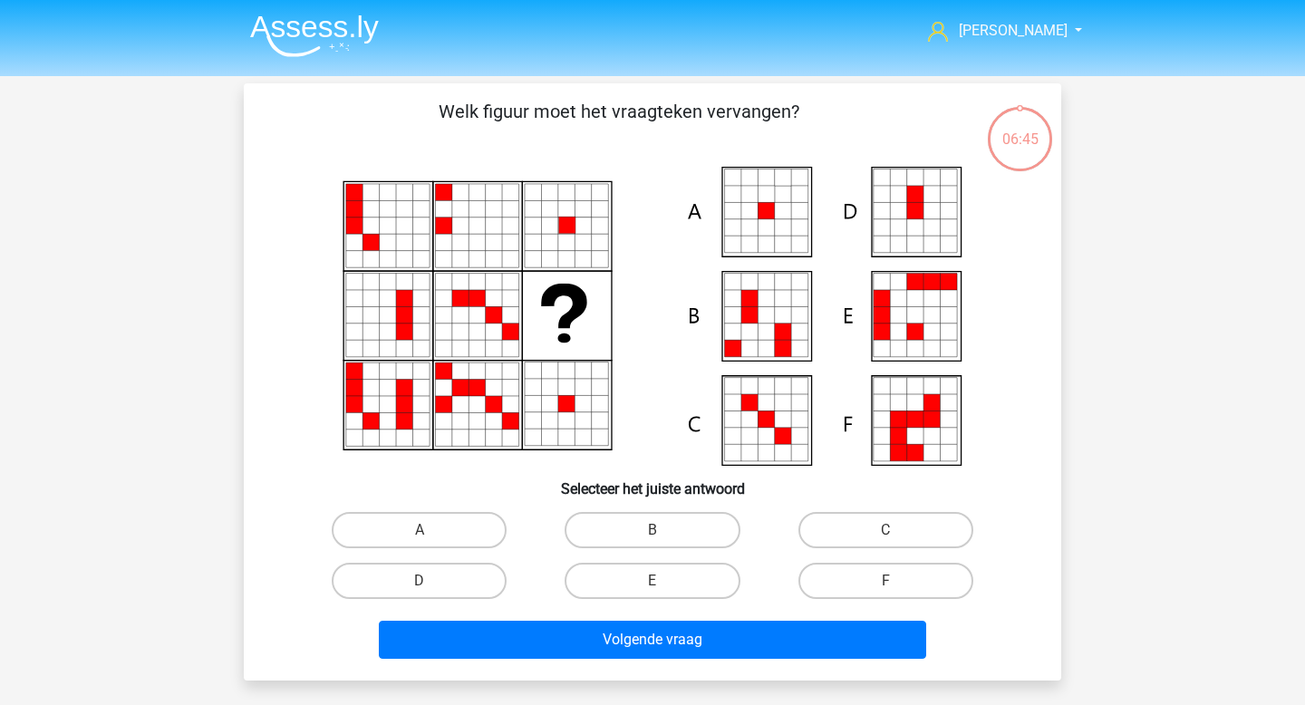
click at [753, 213] on icon at bounding box center [749, 211] width 16 height 16
click at [416, 538] on label "A" at bounding box center [419, 530] width 175 height 36
click at [420, 538] on input "A" at bounding box center [426, 536] width 12 height 12
radio input "true"
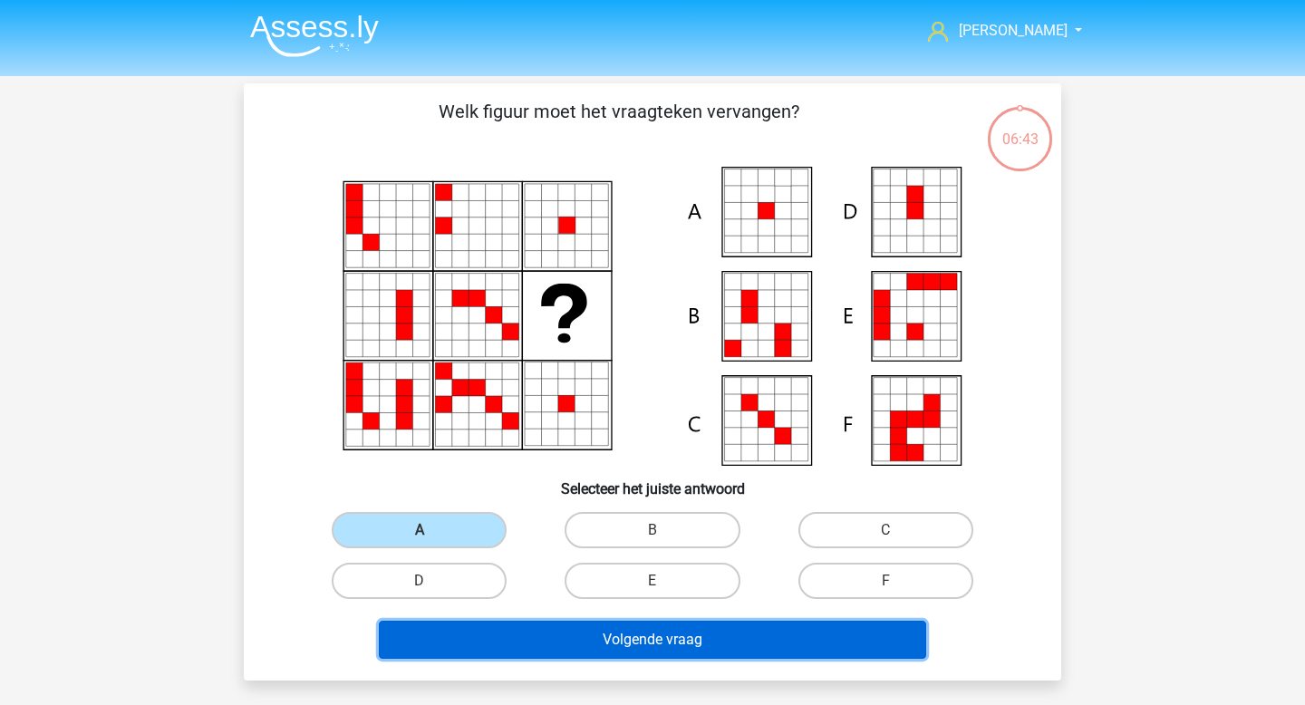
click at [496, 635] on button "Volgende vraag" at bounding box center [653, 640] width 548 height 38
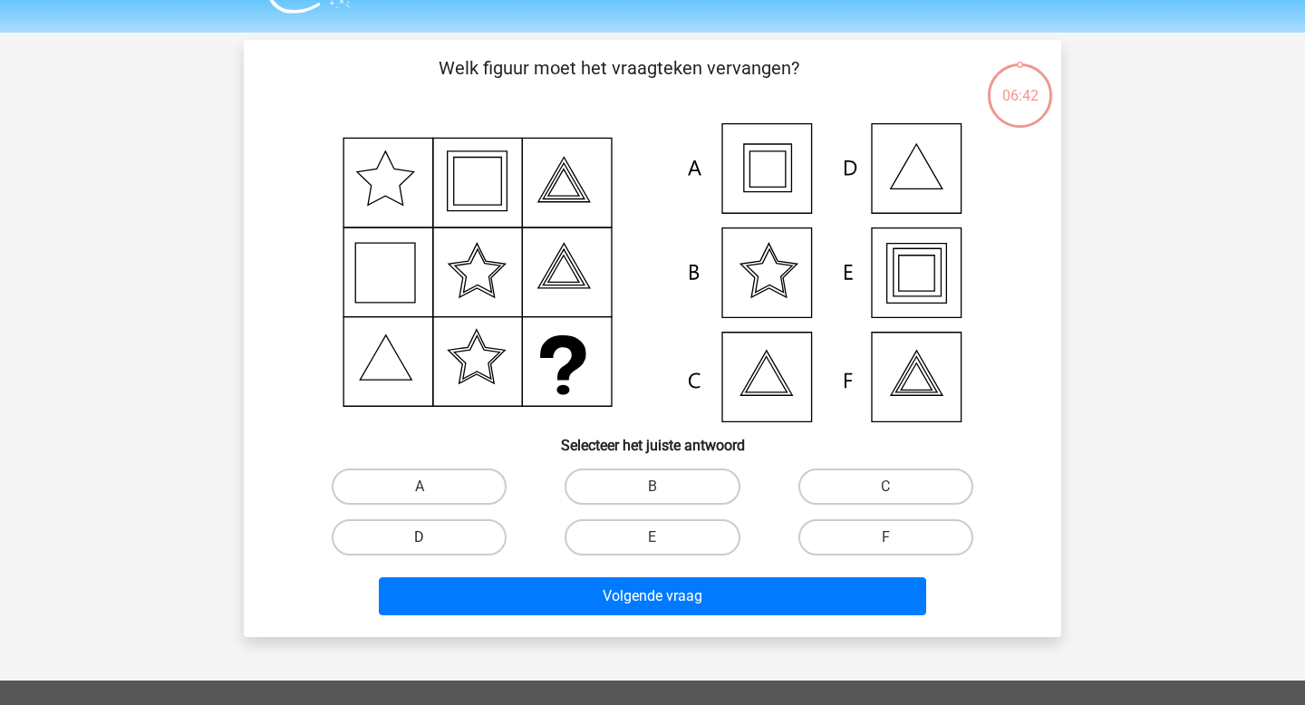
scroll to position [83, 0]
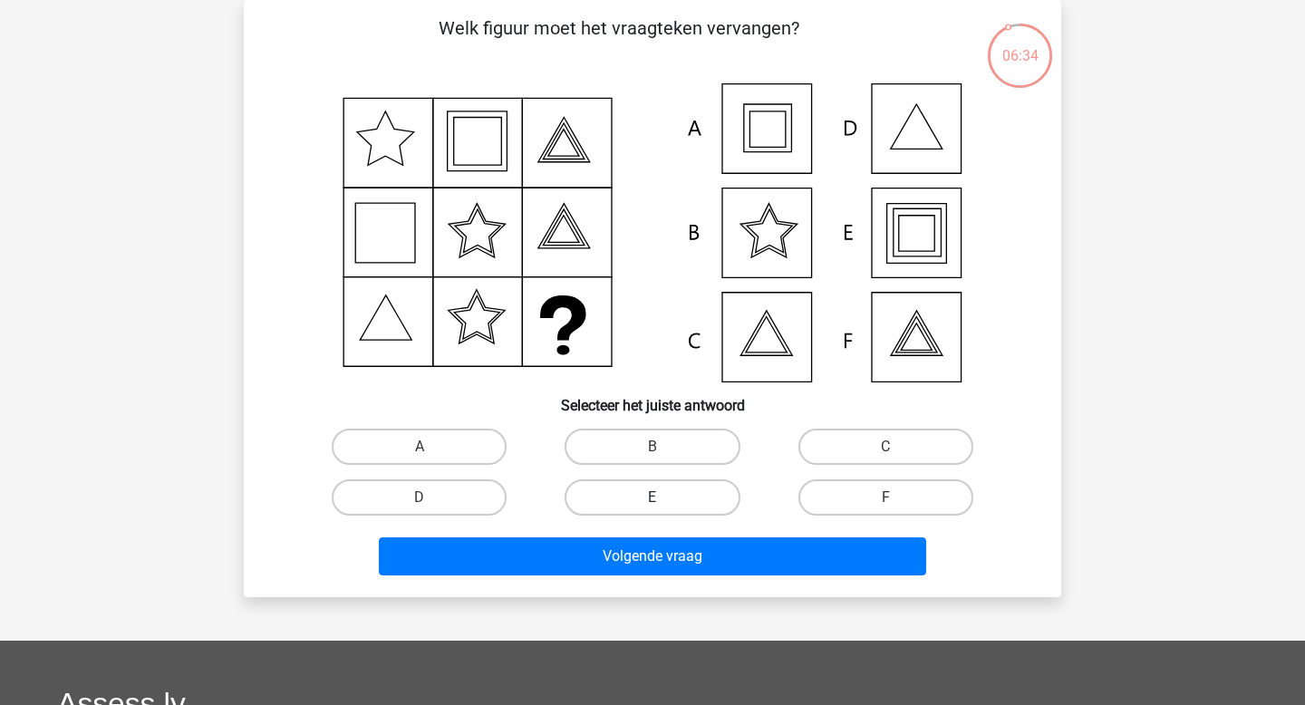
click at [629, 494] on label "E" at bounding box center [652, 498] width 175 height 36
click at [653, 498] on input "E" at bounding box center [659, 504] width 12 height 12
radio input "true"
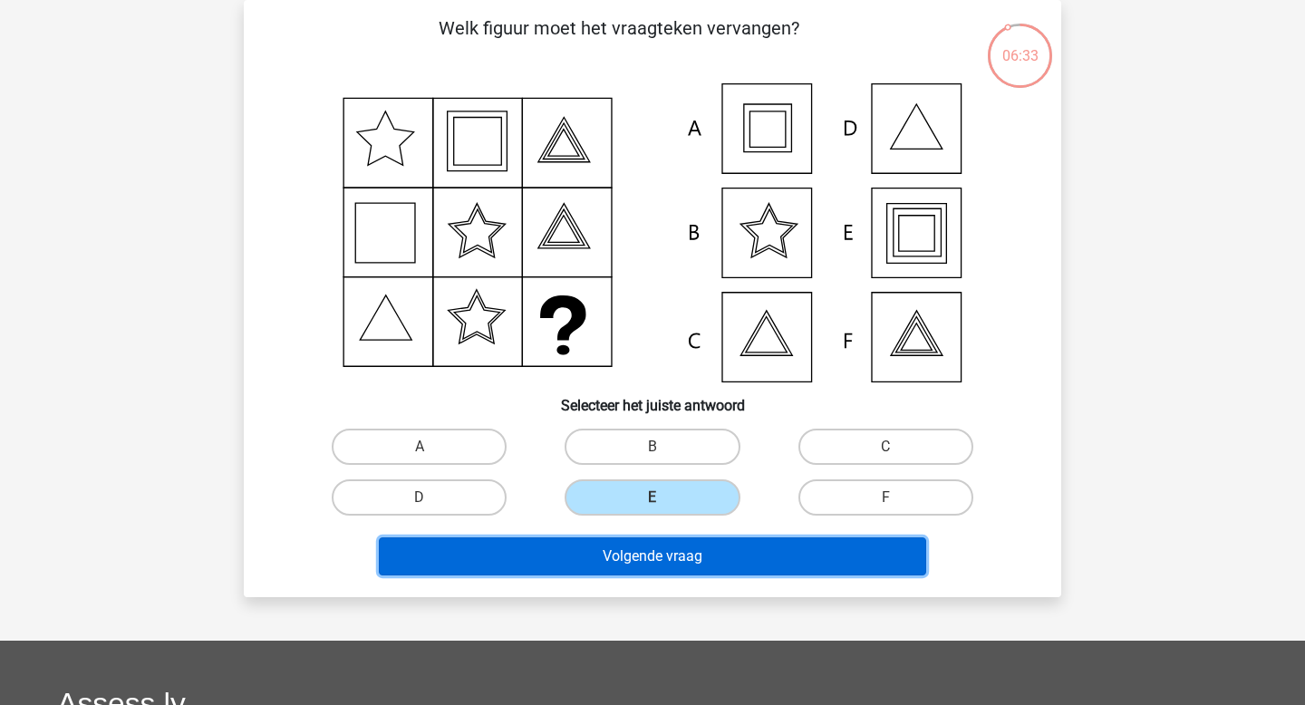
click at [647, 566] on button "Volgende vraag" at bounding box center [653, 557] width 548 height 38
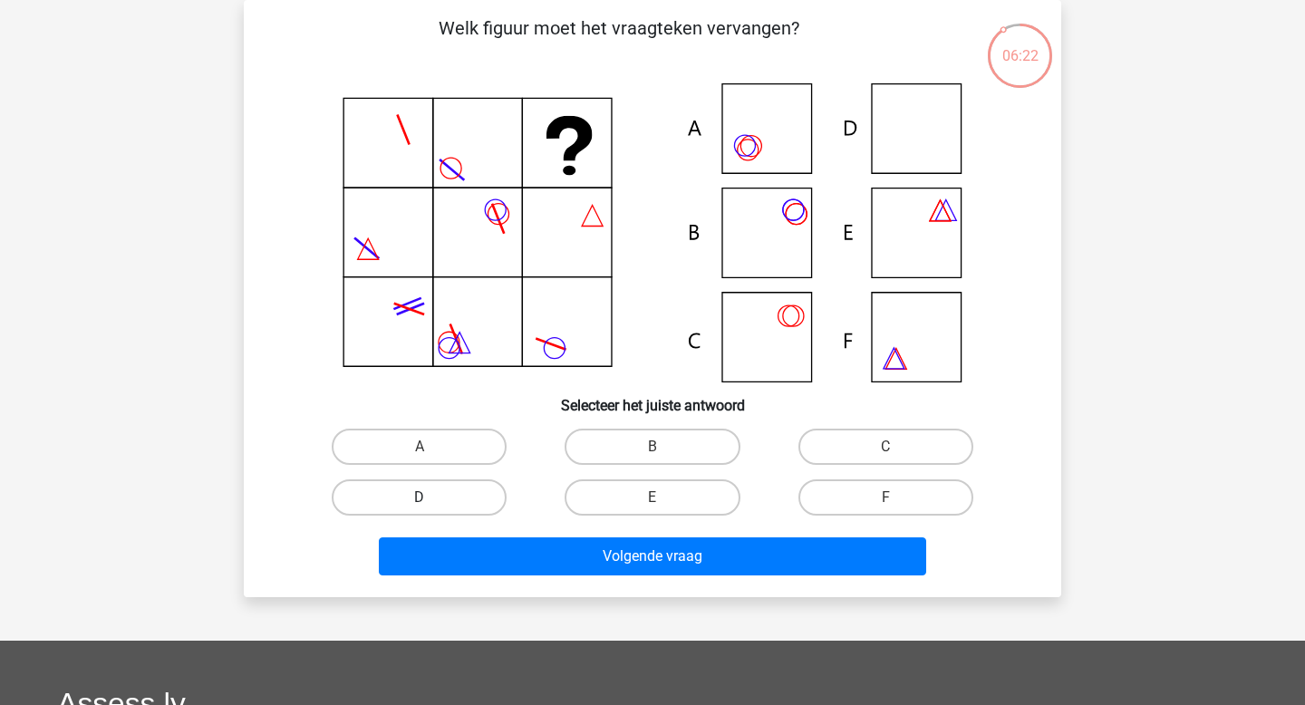
click at [470, 490] on label "D" at bounding box center [419, 498] width 175 height 36
click at [431, 498] on input "D" at bounding box center [426, 504] width 12 height 12
radio input "true"
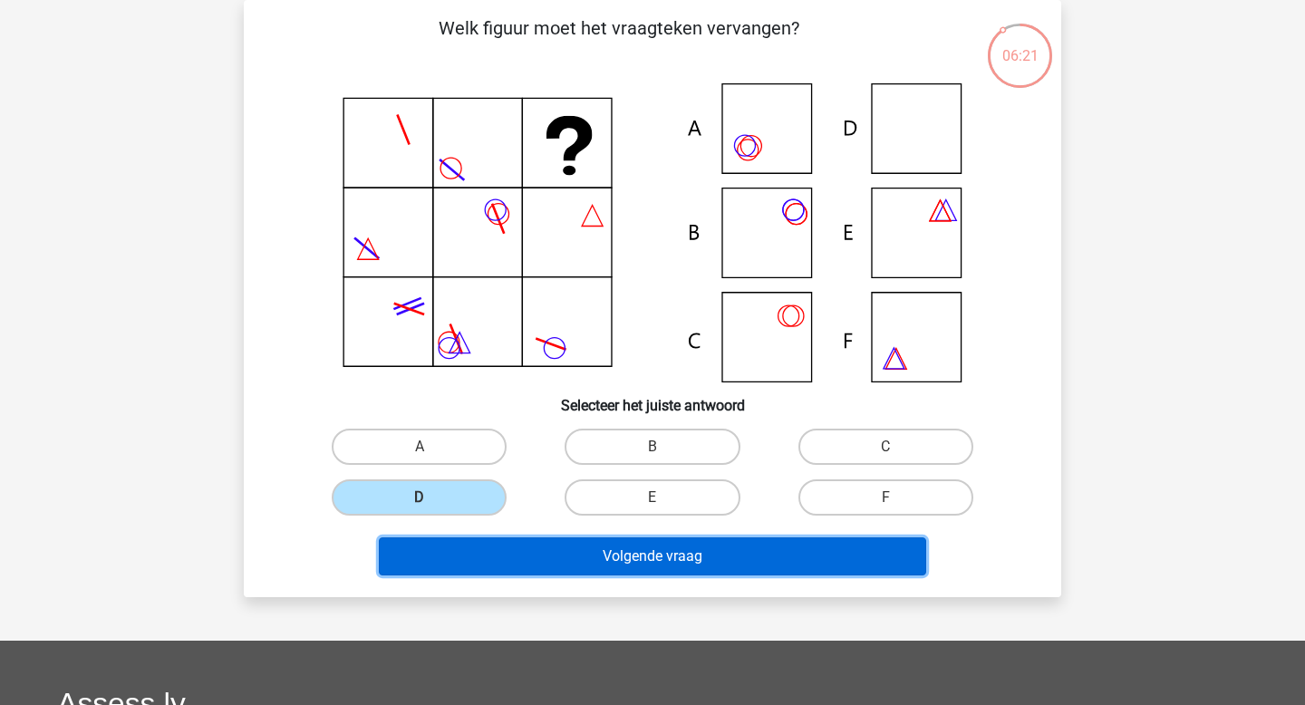
click at [514, 549] on button "Volgende vraag" at bounding box center [653, 557] width 548 height 38
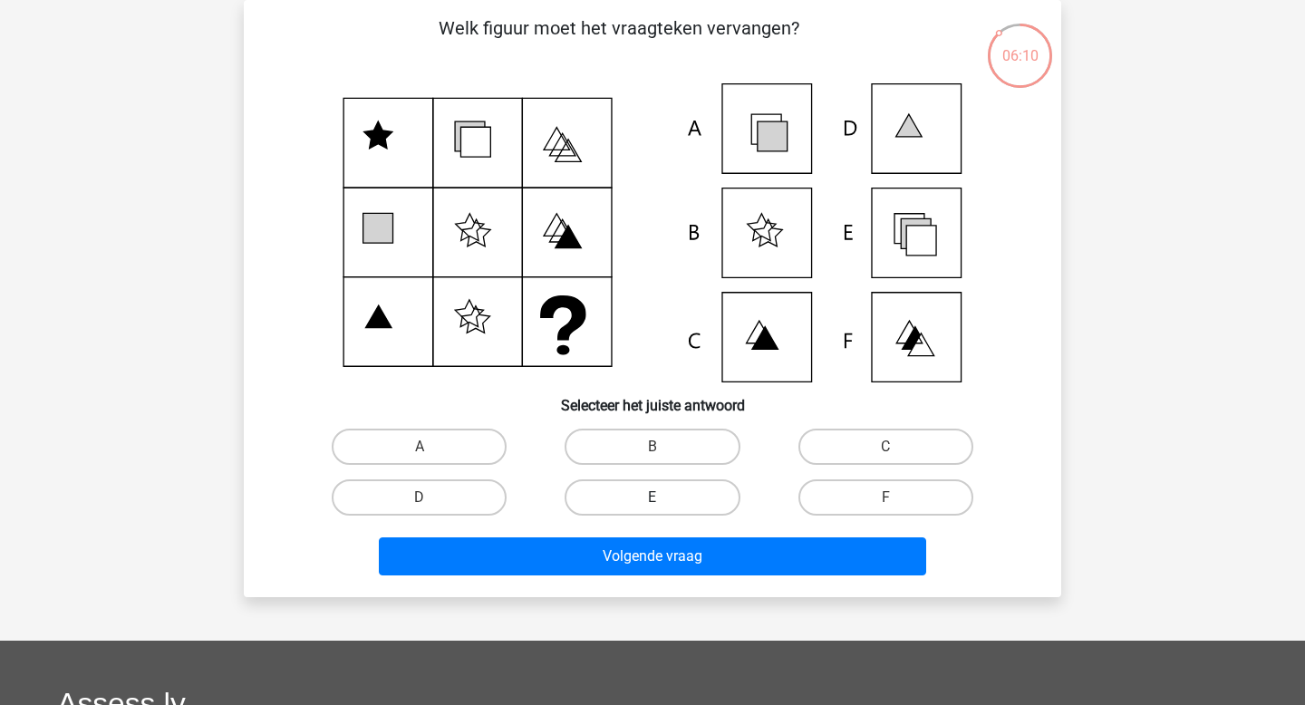
click at [586, 489] on label "E" at bounding box center [652, 498] width 175 height 36
click at [653, 498] on input "E" at bounding box center [659, 504] width 12 height 12
radio input "true"
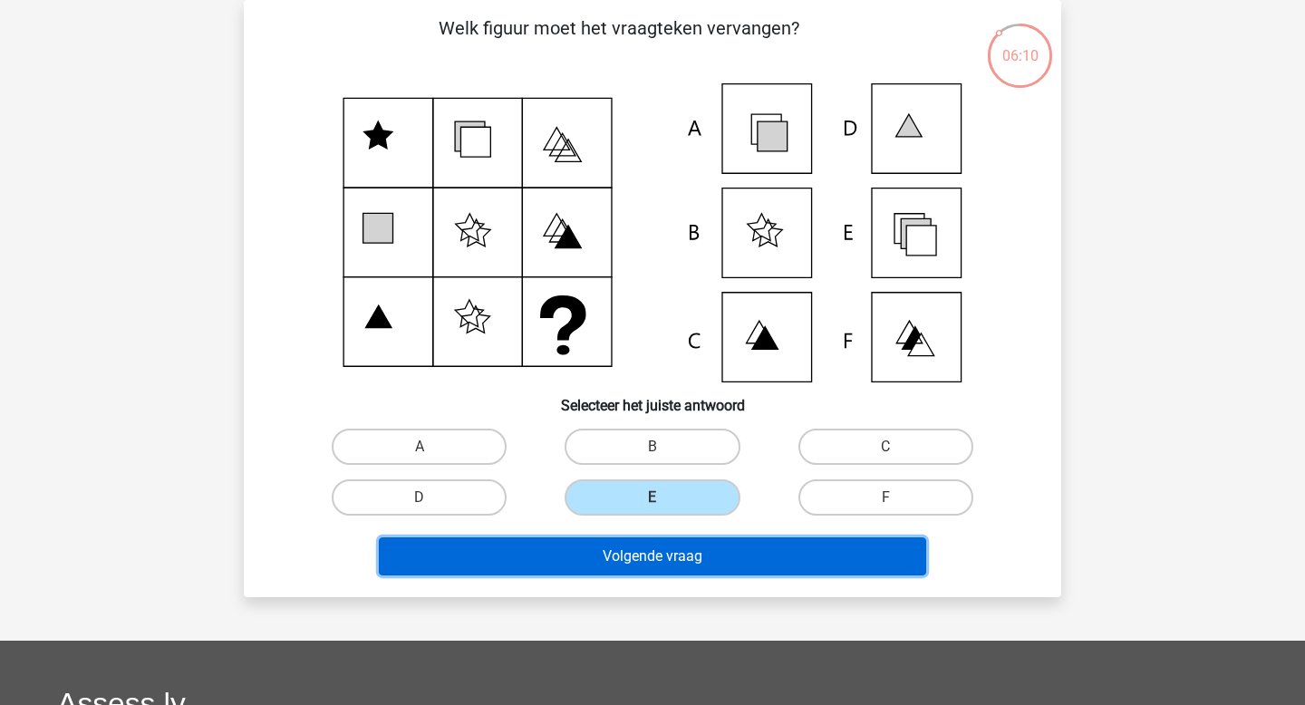
click at [616, 553] on button "Volgende vraag" at bounding box center [653, 557] width 548 height 38
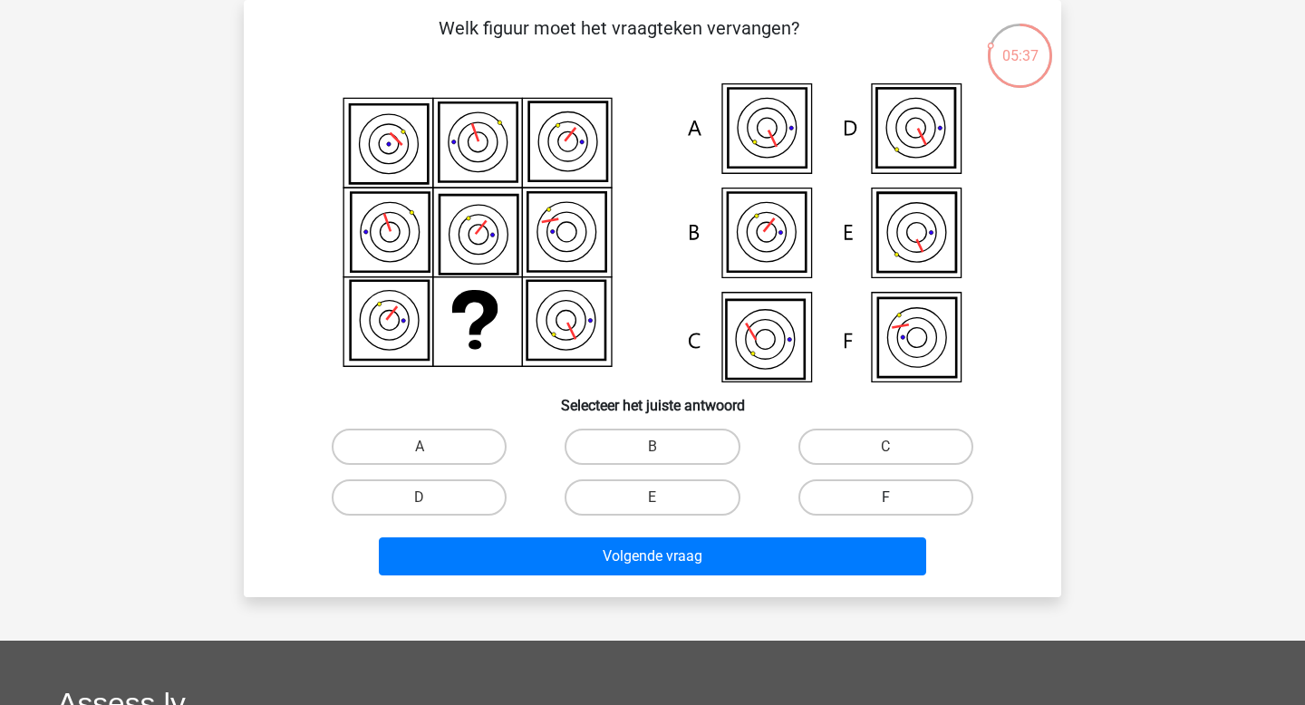
click at [862, 495] on label "F" at bounding box center [886, 498] width 175 height 36
click at [886, 498] on input "F" at bounding box center [892, 504] width 12 height 12
radio input "true"
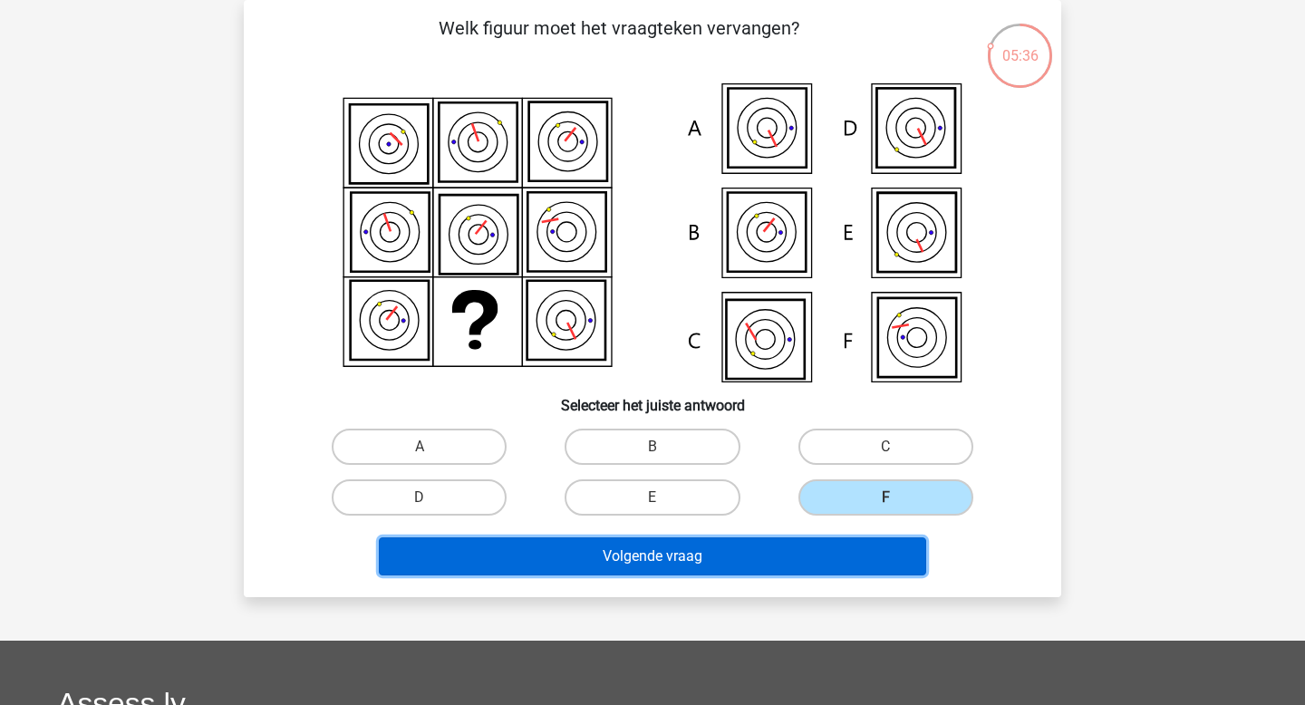
click at [777, 554] on button "Volgende vraag" at bounding box center [653, 557] width 548 height 38
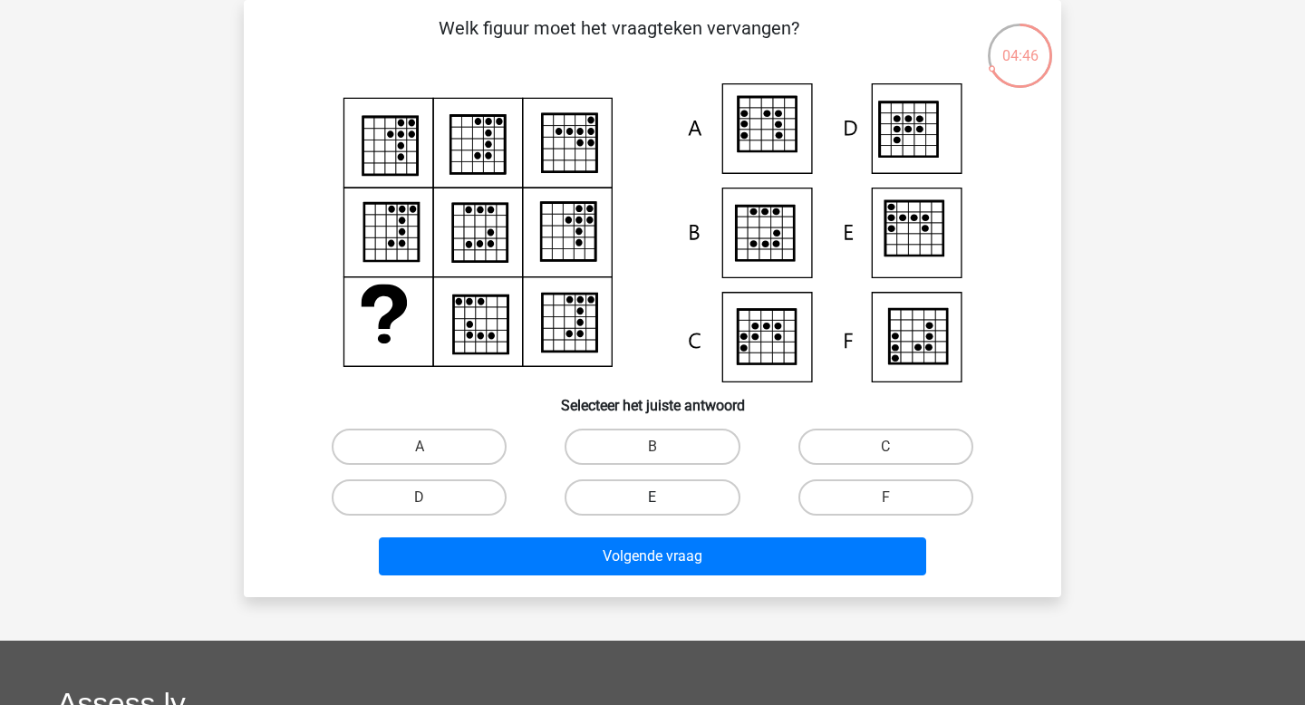
click at [656, 497] on label "E" at bounding box center [652, 498] width 175 height 36
click at [656, 498] on input "E" at bounding box center [659, 504] width 12 height 12
radio input "true"
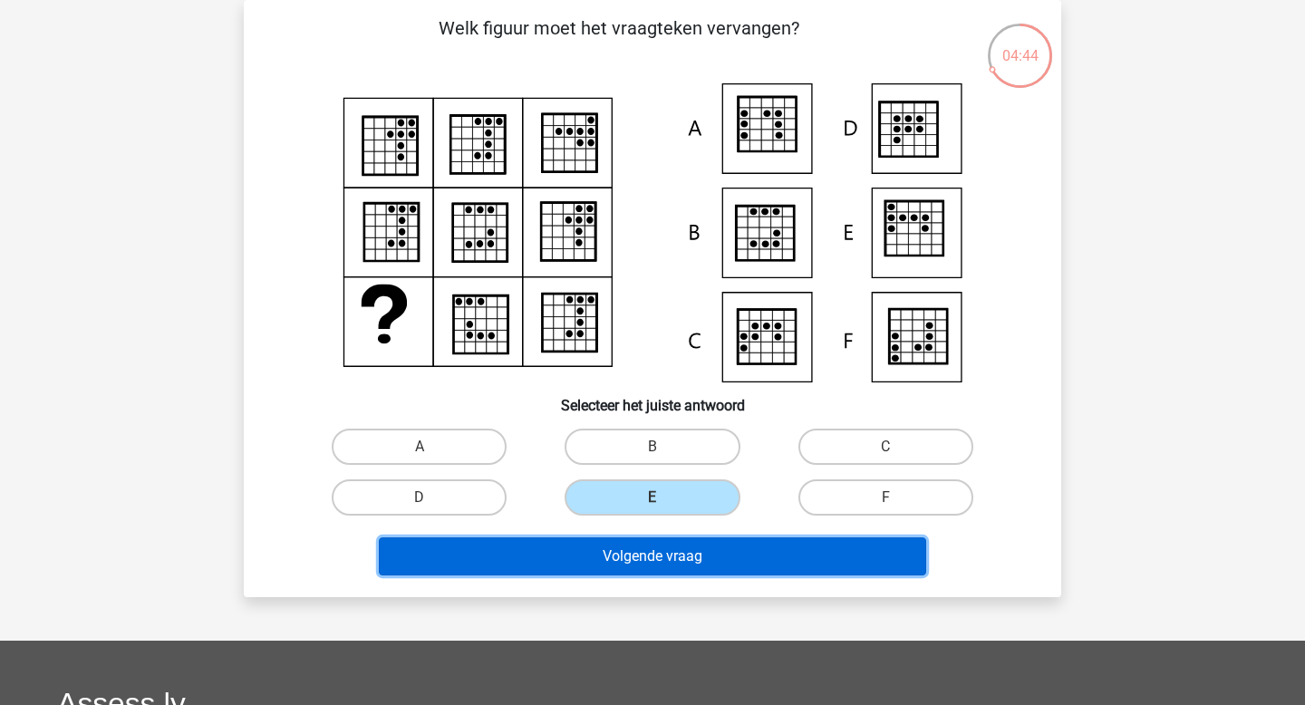
click at [678, 559] on button "Volgende vraag" at bounding box center [653, 557] width 548 height 38
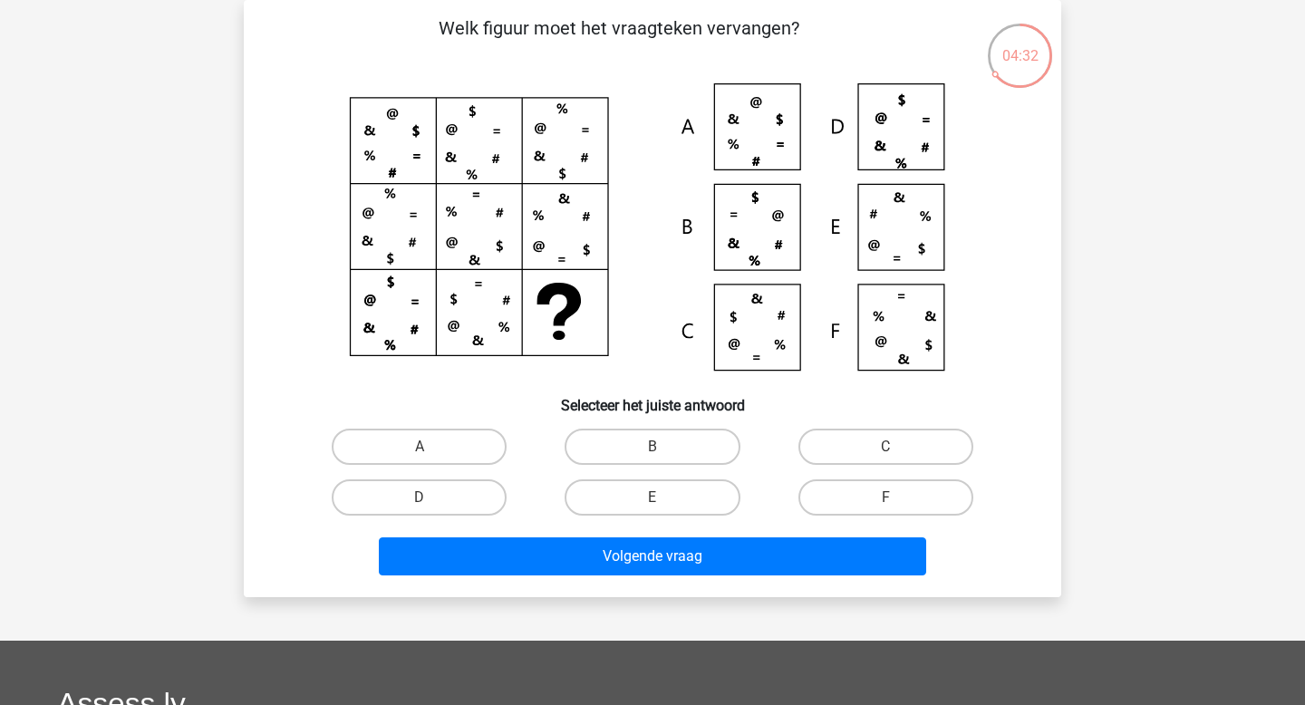
scroll to position [84, 0]
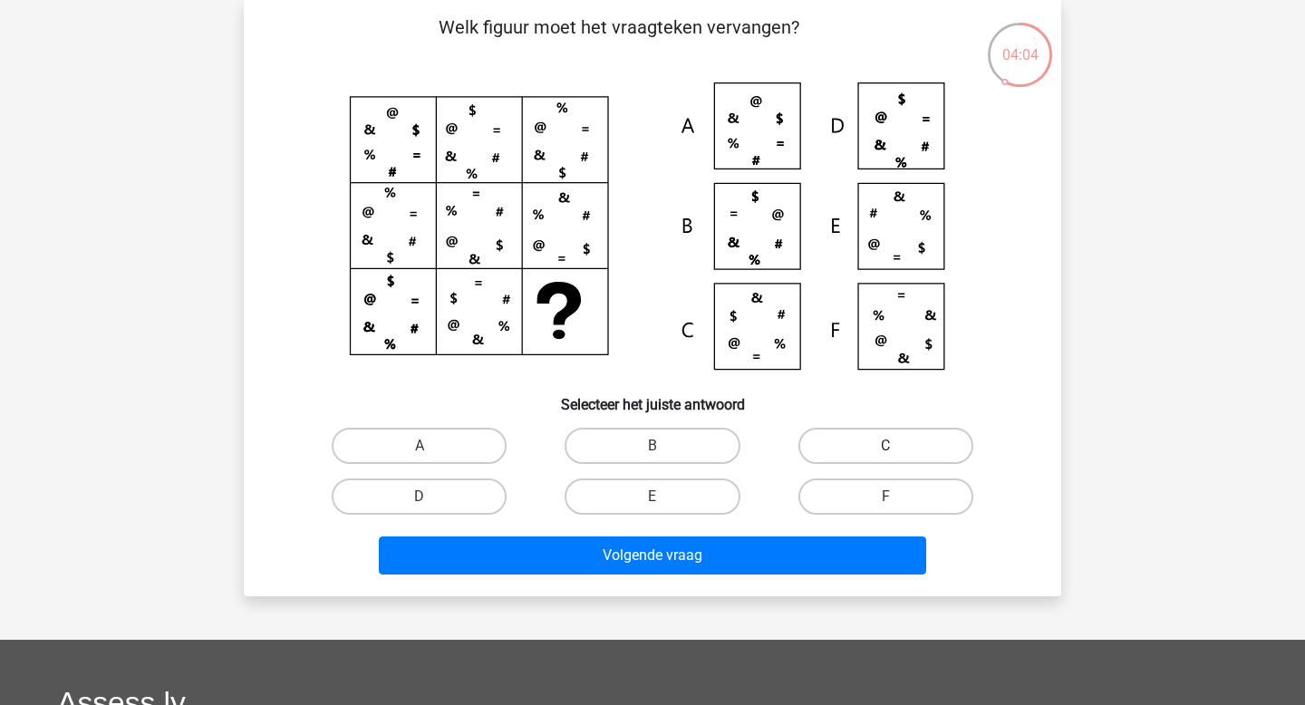
click at [823, 436] on label "C" at bounding box center [886, 446] width 175 height 36
click at [886, 446] on input "C" at bounding box center [892, 452] width 12 height 12
radio input "true"
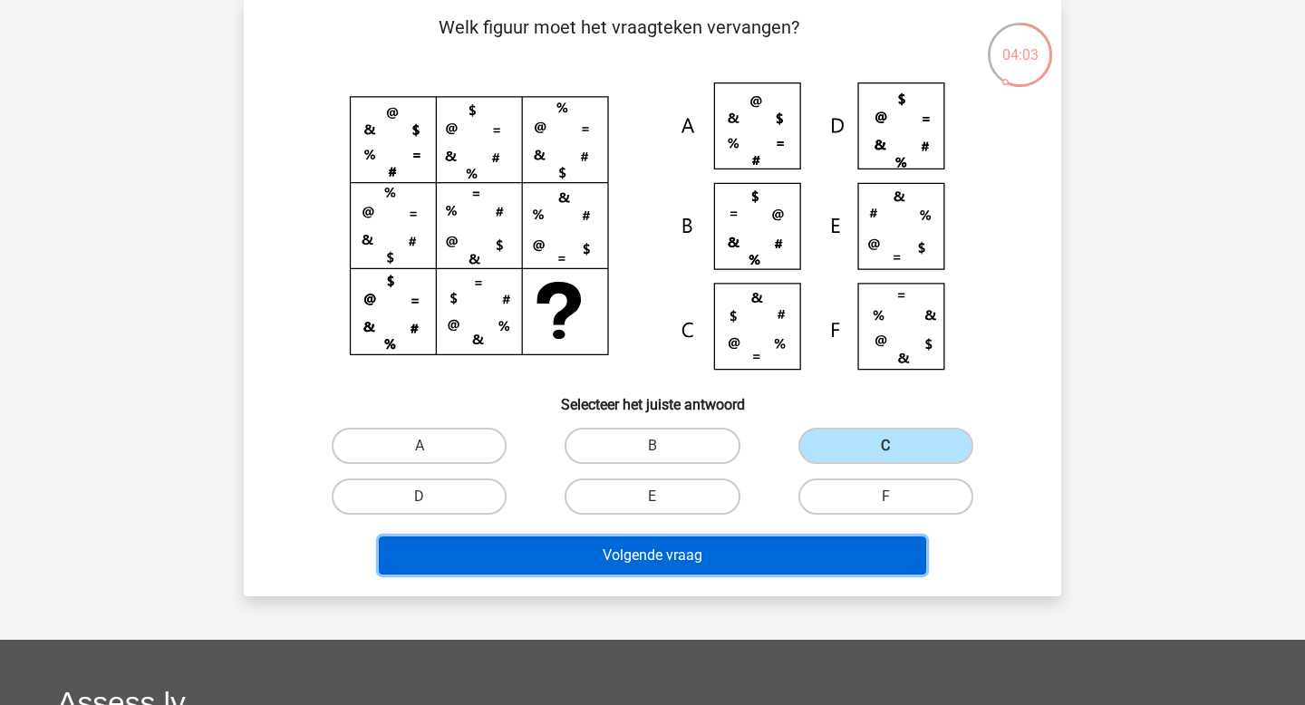
click at [767, 561] on button "Volgende vraag" at bounding box center [653, 556] width 548 height 38
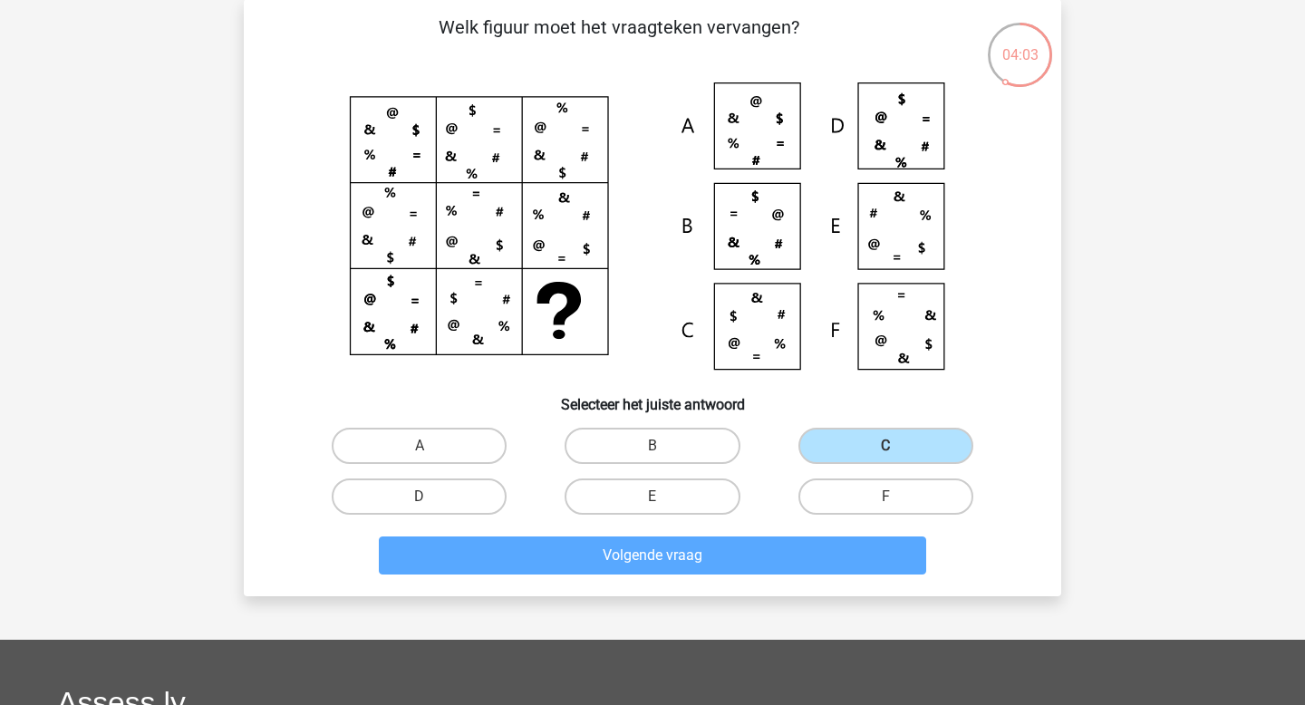
scroll to position [83, 0]
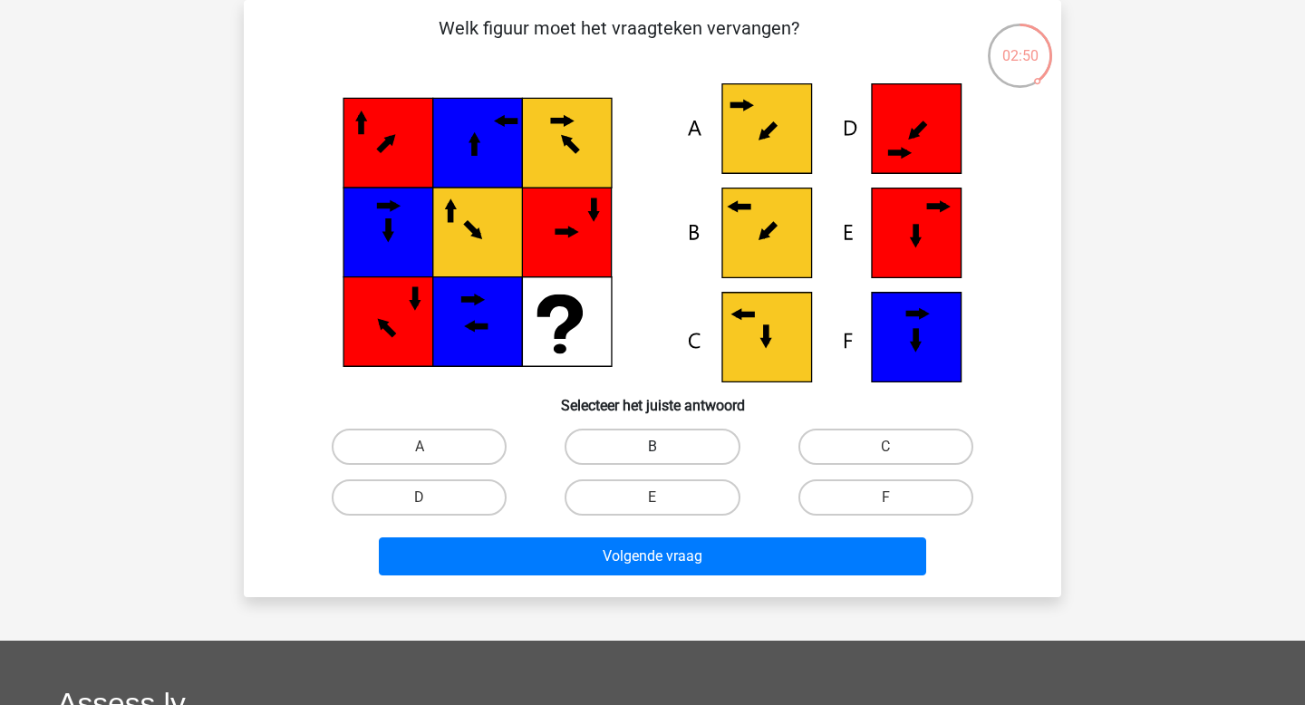
click at [635, 450] on label "B" at bounding box center [652, 447] width 175 height 36
click at [653, 450] on input "B" at bounding box center [659, 453] width 12 height 12
radio input "true"
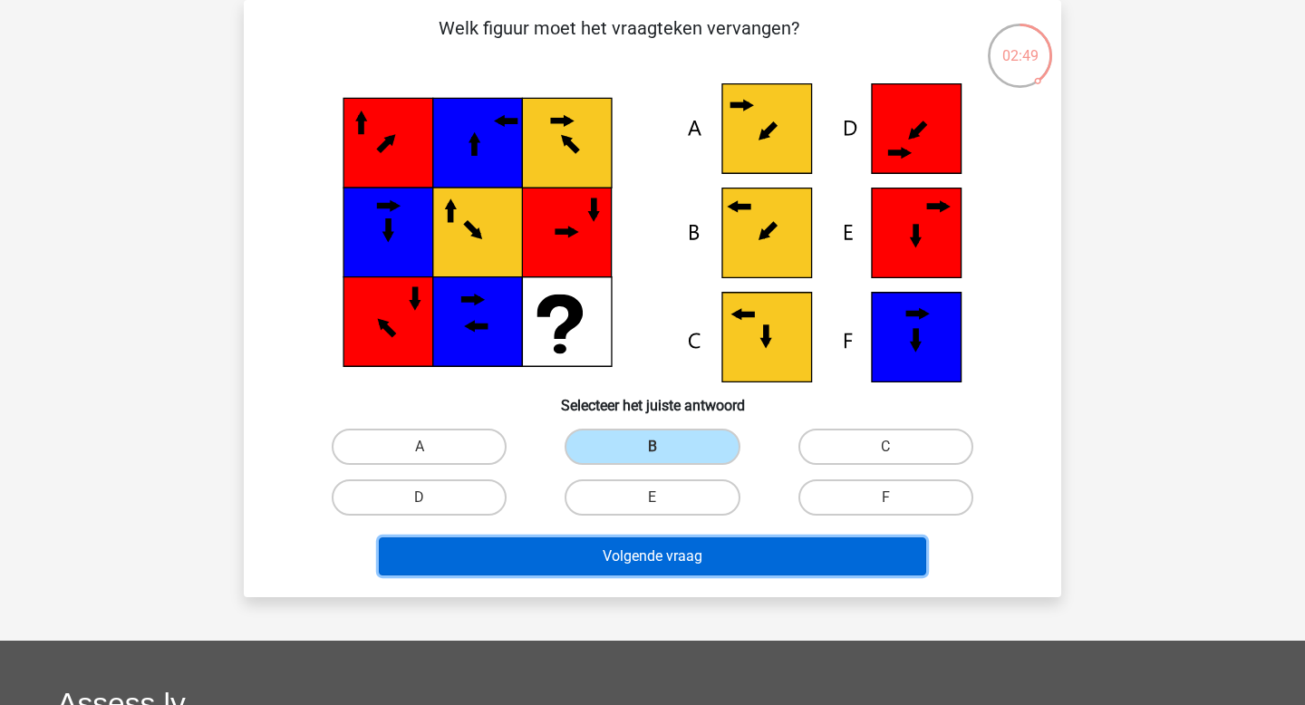
click at [629, 545] on button "Volgende vraag" at bounding box center [653, 557] width 548 height 38
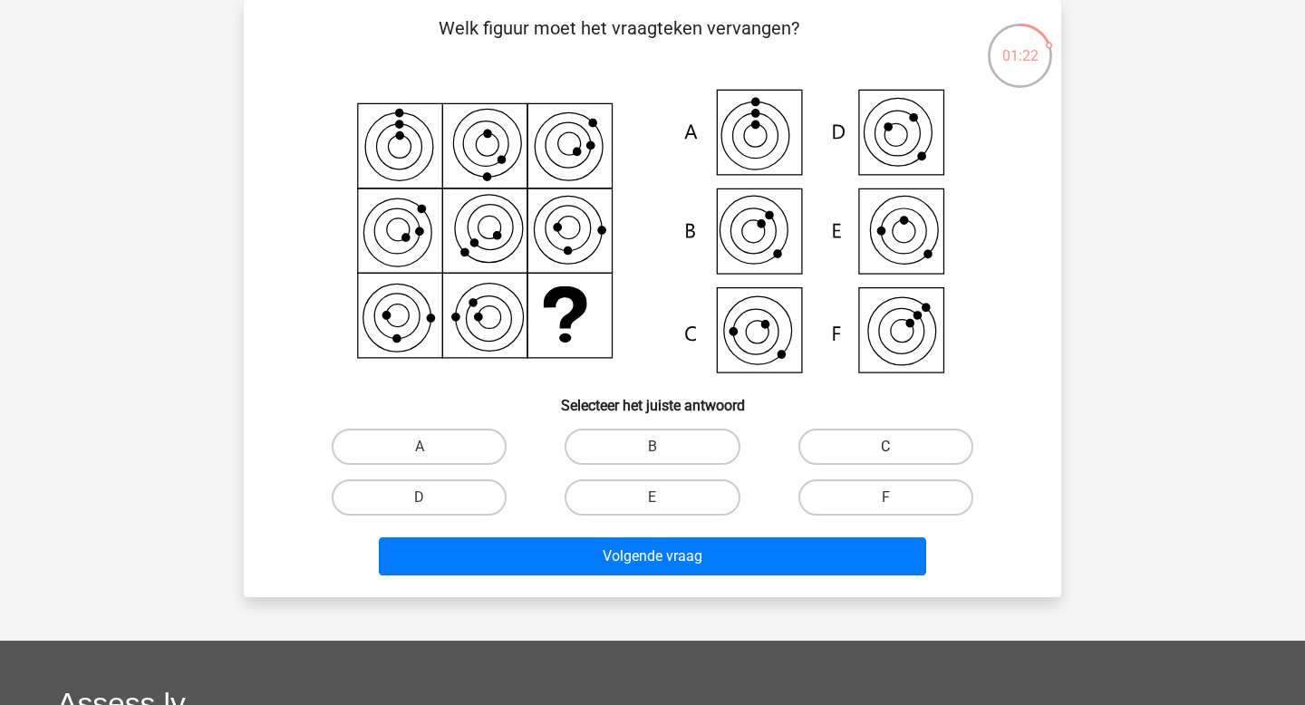
click at [817, 433] on label "C" at bounding box center [886, 447] width 175 height 36
click at [886, 447] on input "C" at bounding box center [892, 453] width 12 height 12
radio input "true"
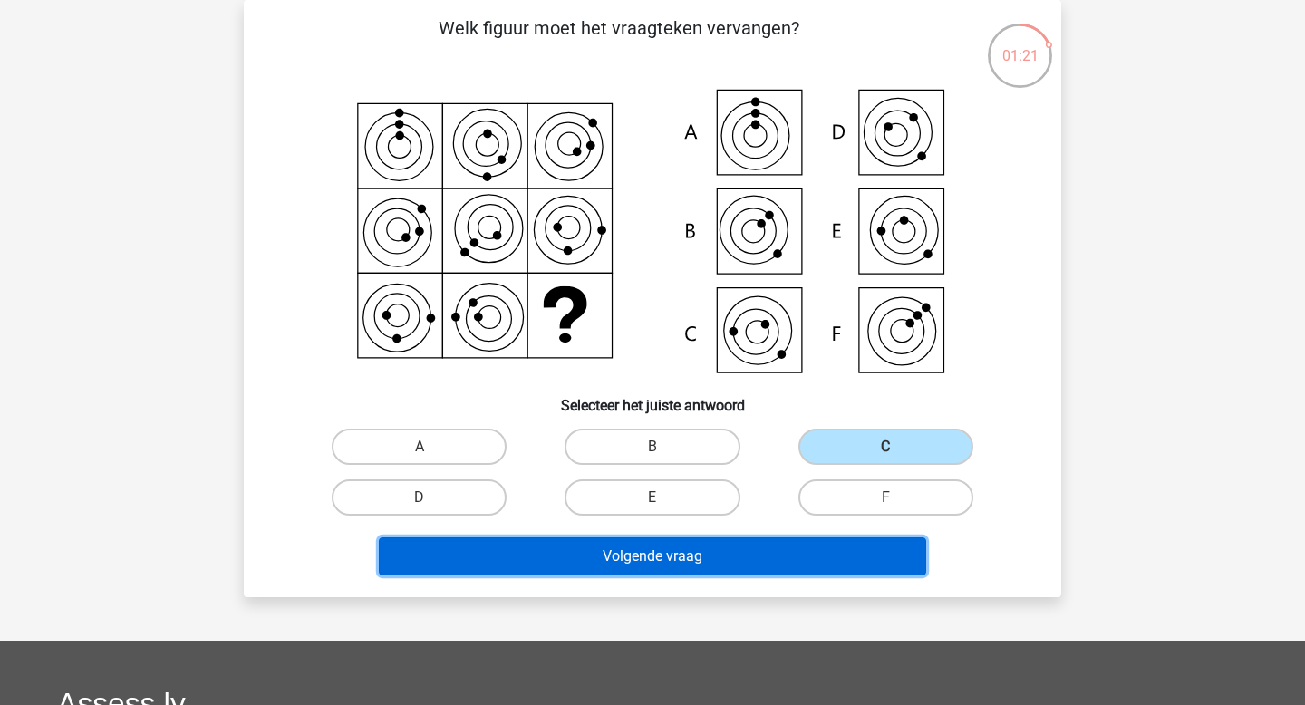
click at [782, 563] on button "Volgende vraag" at bounding box center [653, 557] width 548 height 38
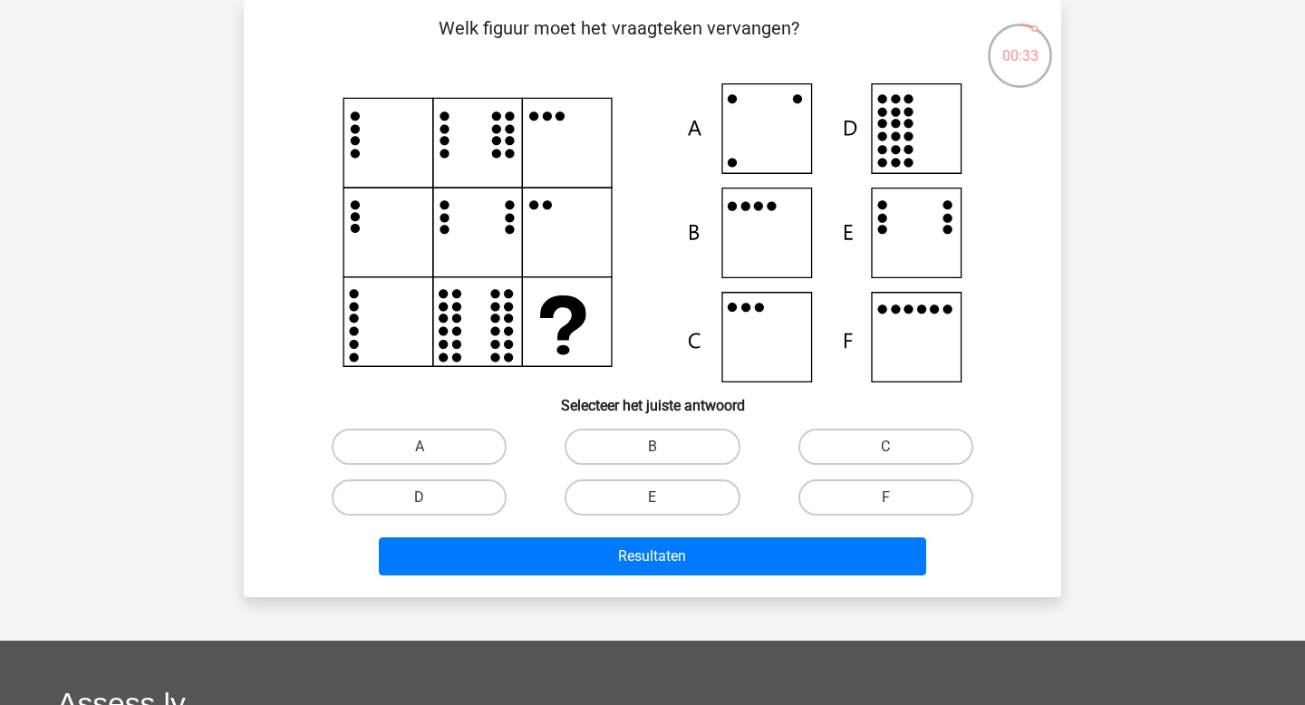
scroll to position [82, 0]
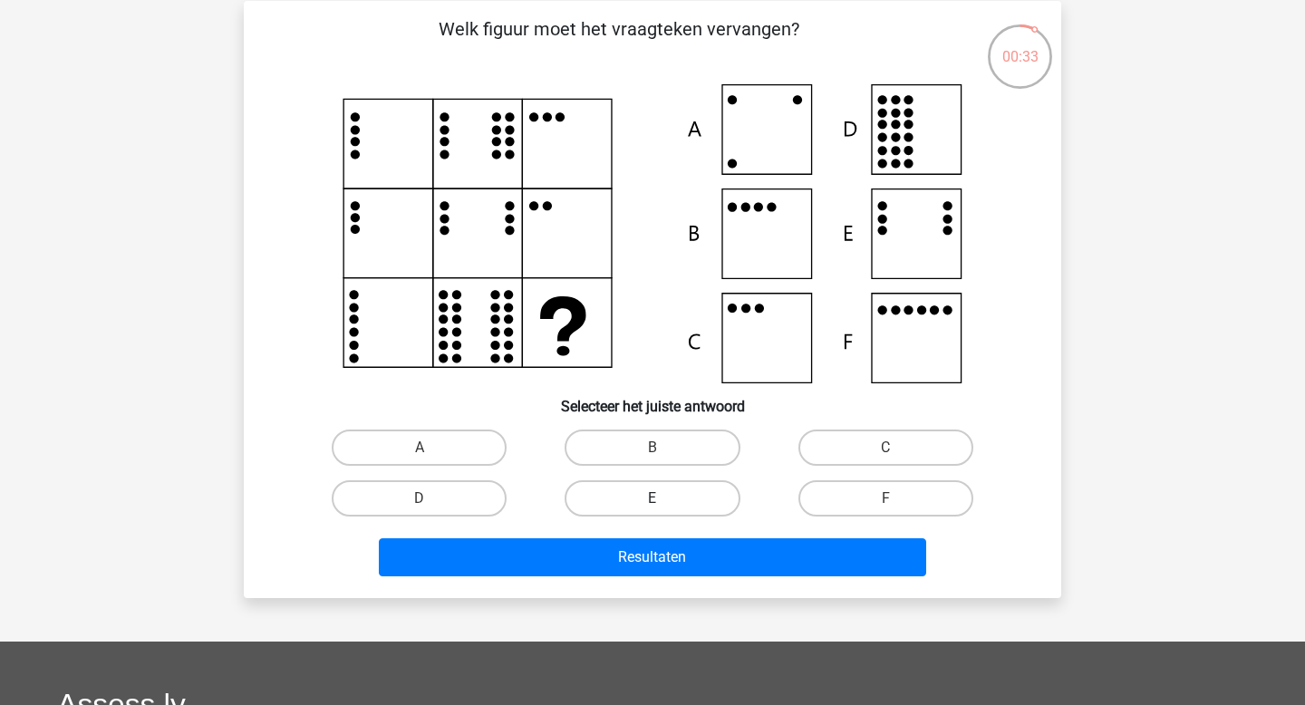
click at [613, 497] on label "E" at bounding box center [652, 498] width 175 height 36
click at [653, 499] on input "E" at bounding box center [659, 505] width 12 height 12
radio input "true"
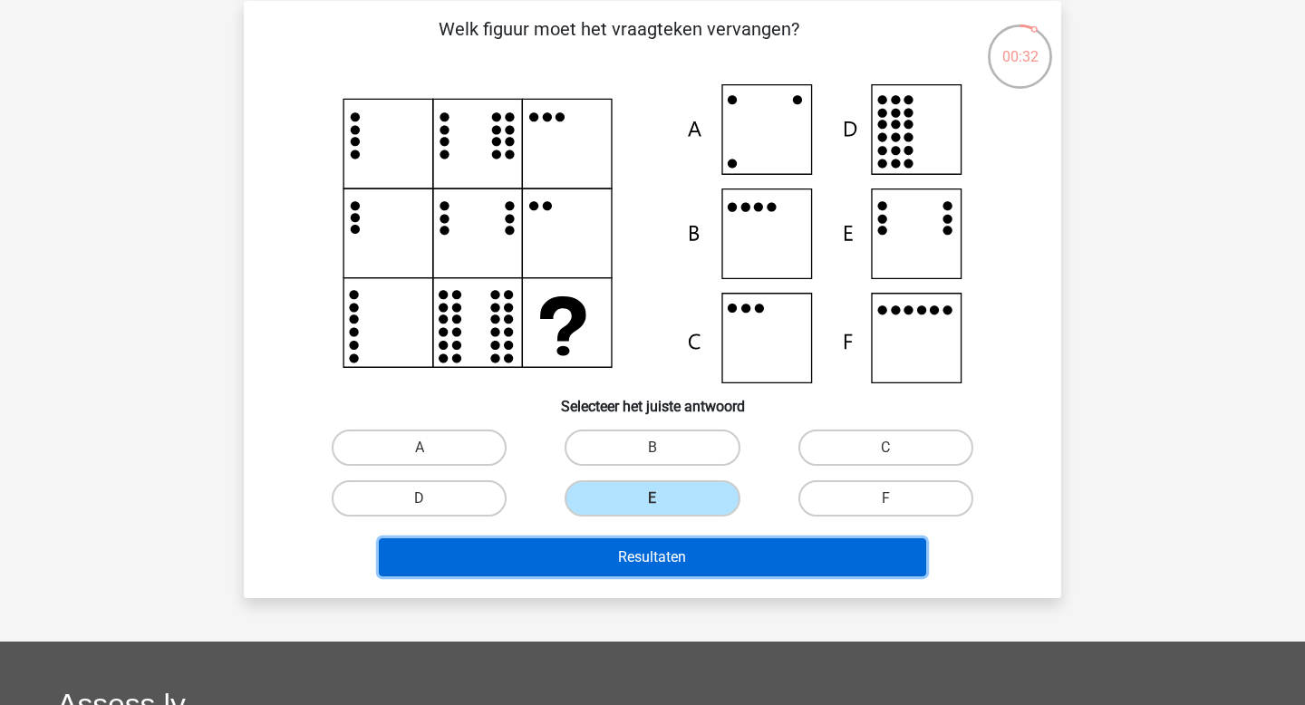
click at [615, 551] on button "Resultaten" at bounding box center [653, 557] width 548 height 38
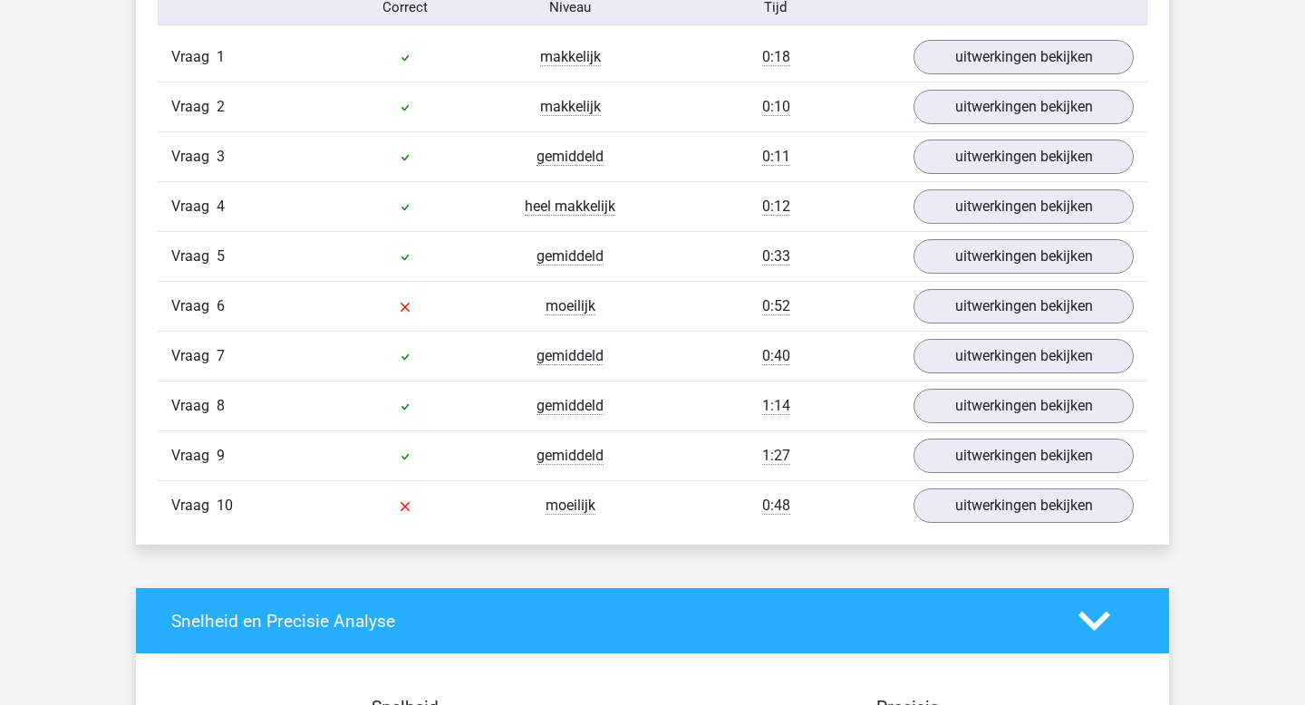
scroll to position [1158, 0]
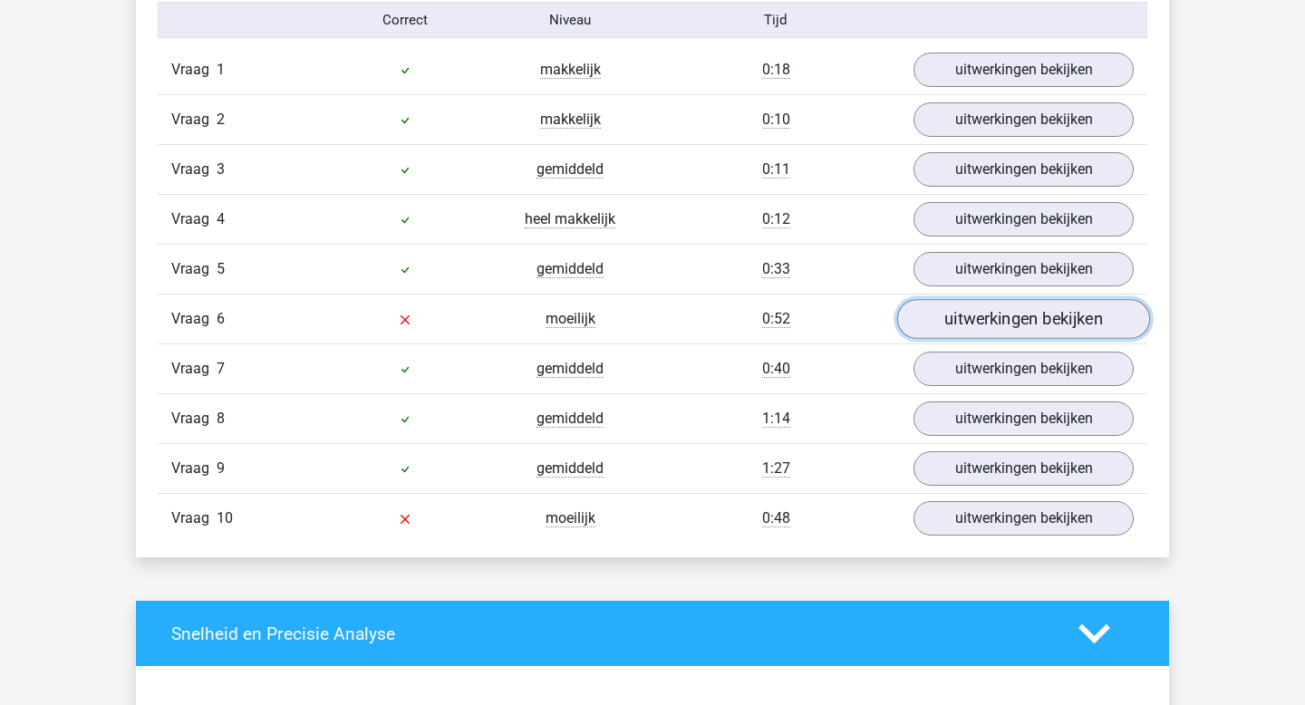
click at [968, 315] on link "uitwerkingen bekijken" at bounding box center [1023, 320] width 253 height 40
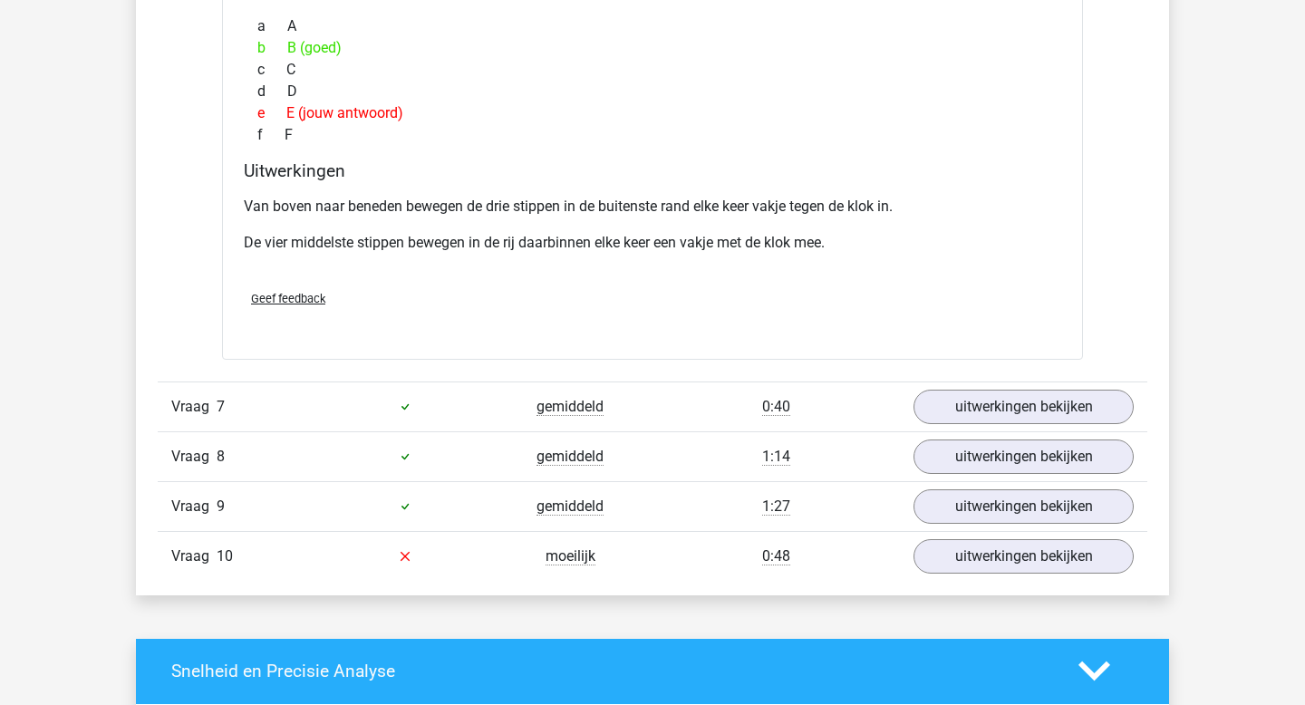
scroll to position [1888, 0]
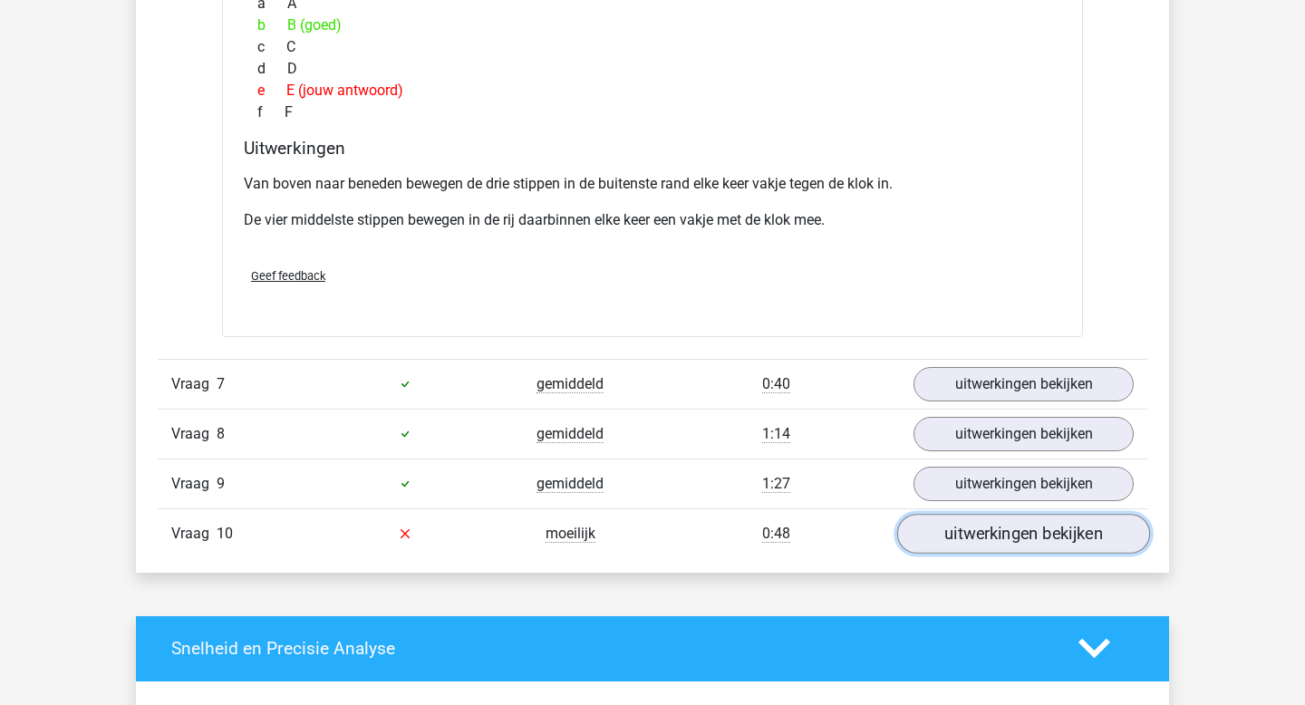
click at [977, 545] on link "uitwerkingen bekijken" at bounding box center [1023, 534] width 253 height 40
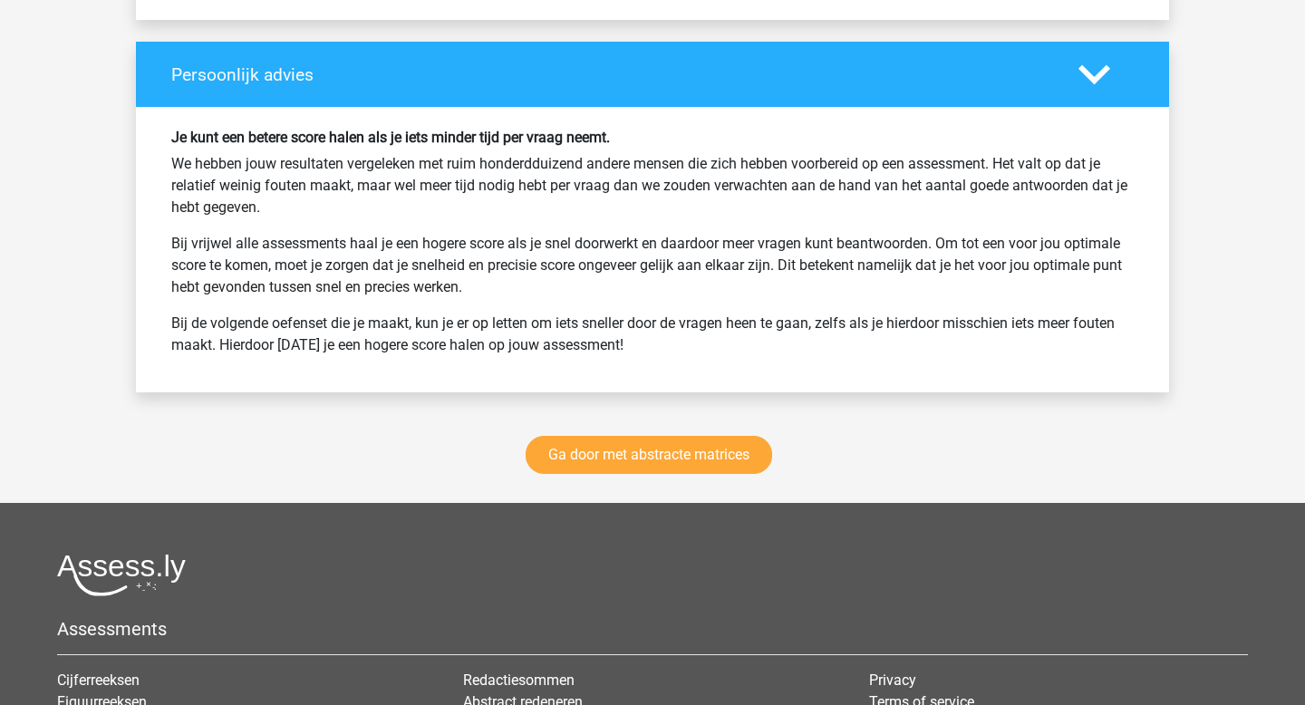
scroll to position [3833, 0]
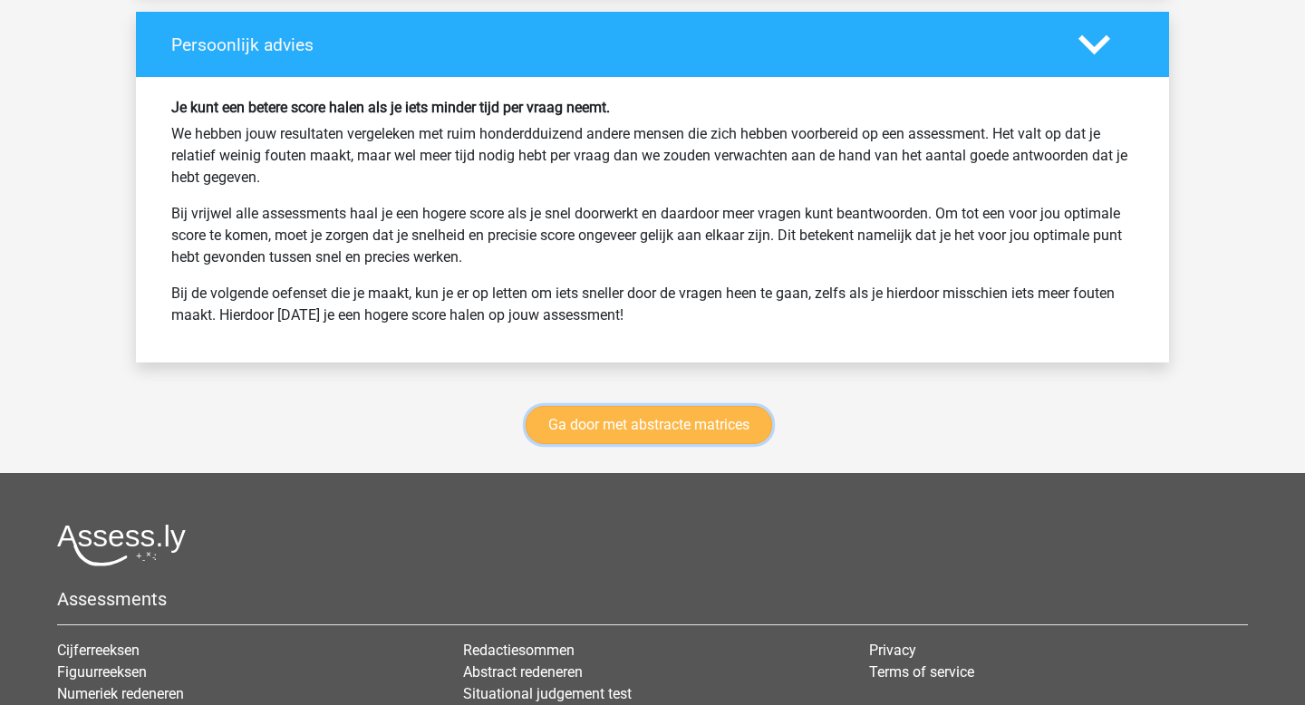
click at [612, 427] on link "Ga door met abstracte matrices" at bounding box center [649, 425] width 247 height 38
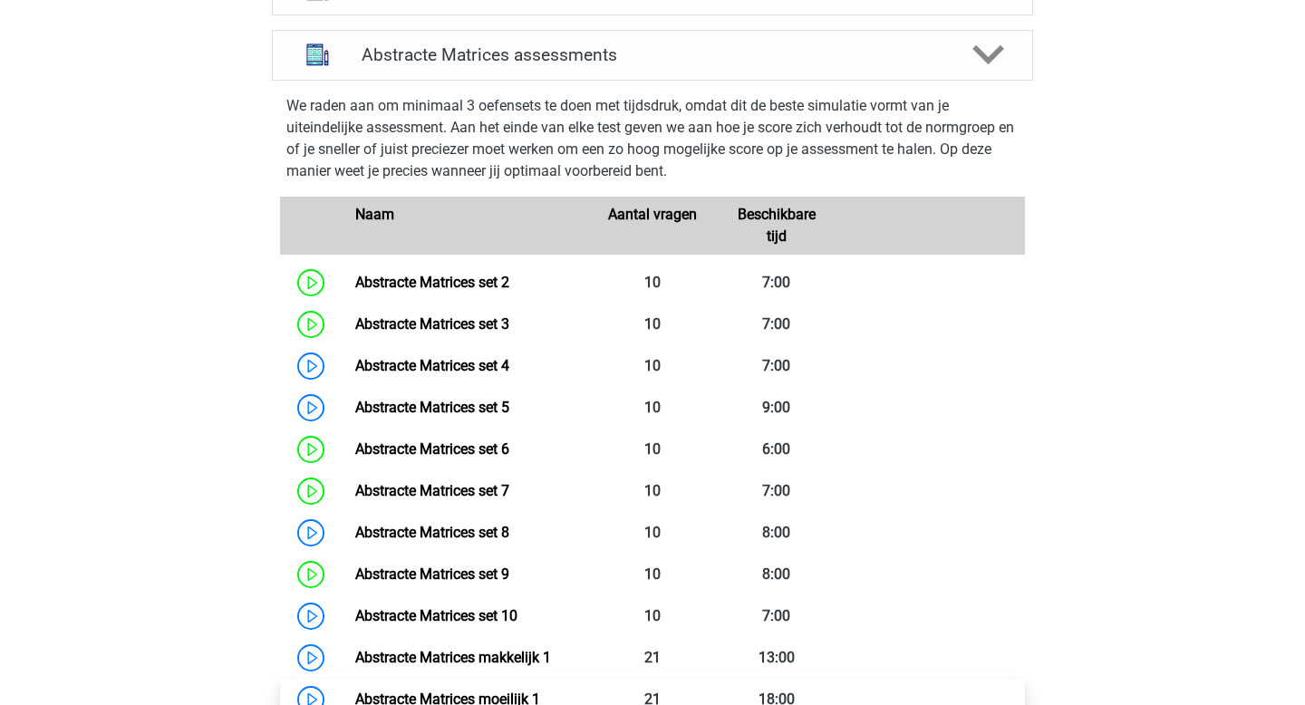
scroll to position [793, 0]
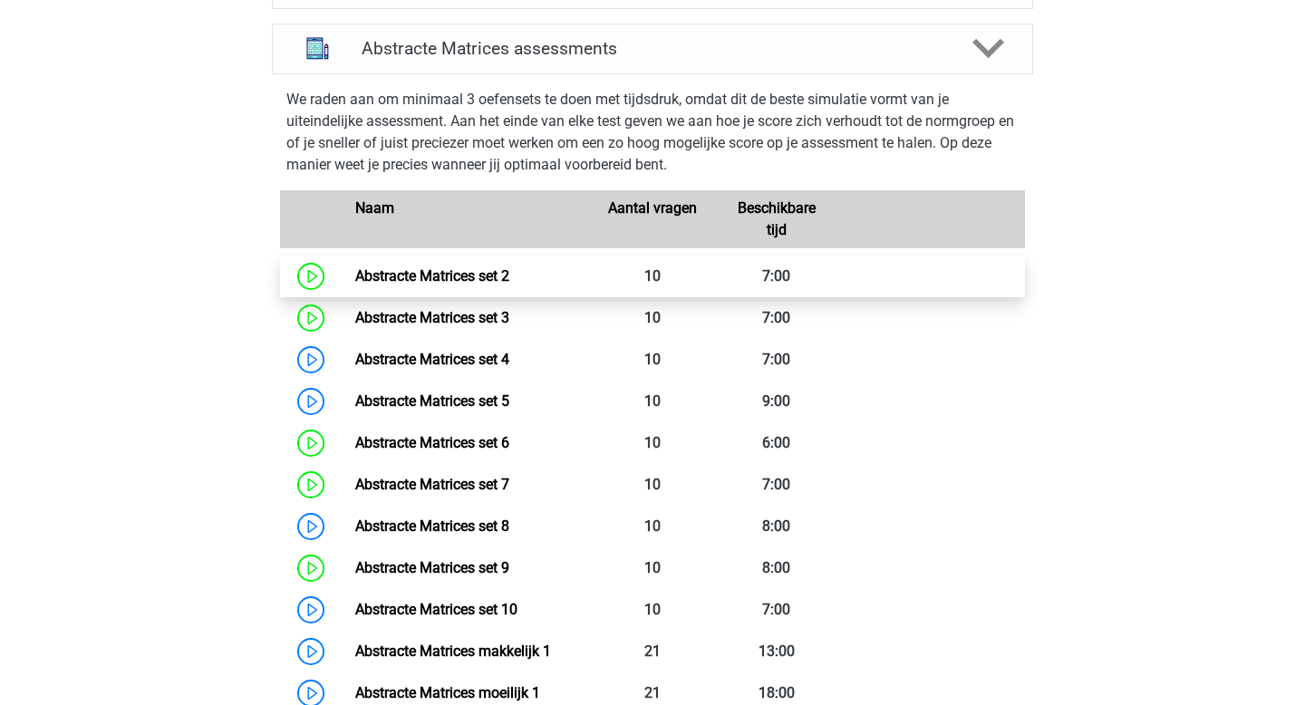
click at [453, 274] on link "Abstracte Matrices set 2" at bounding box center [432, 275] width 154 height 17
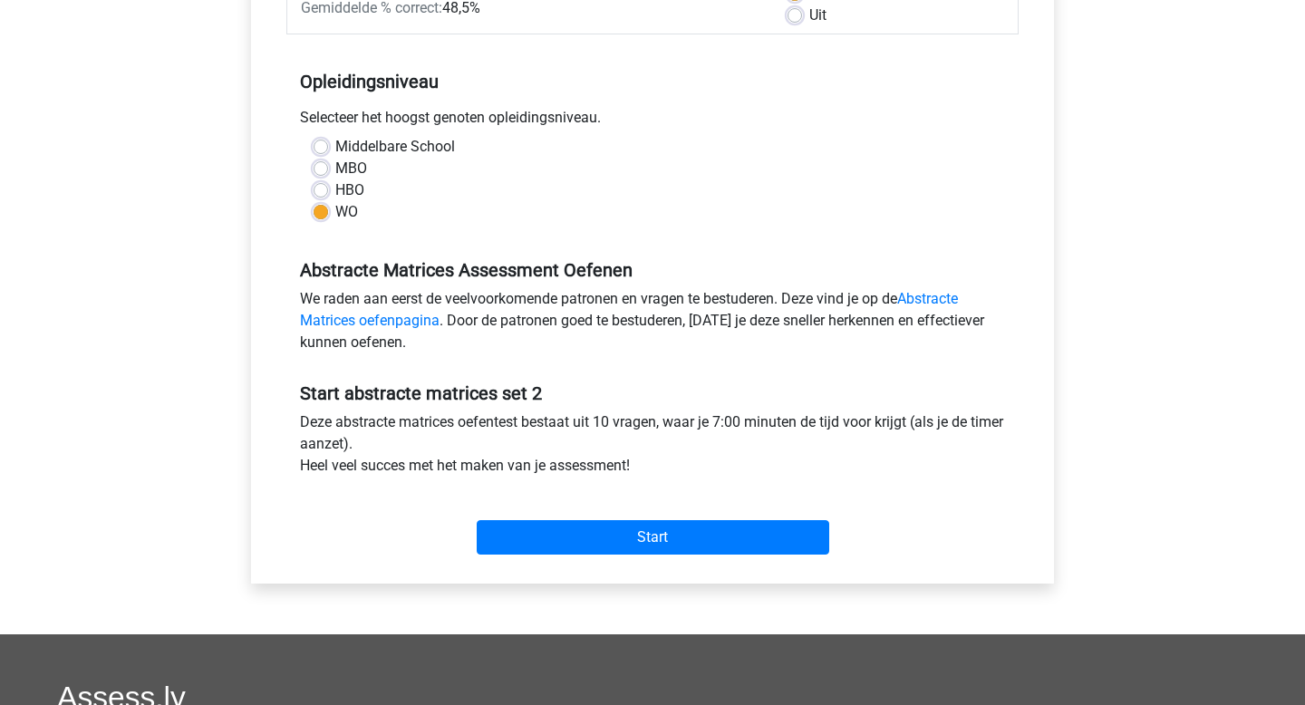
scroll to position [322, 0]
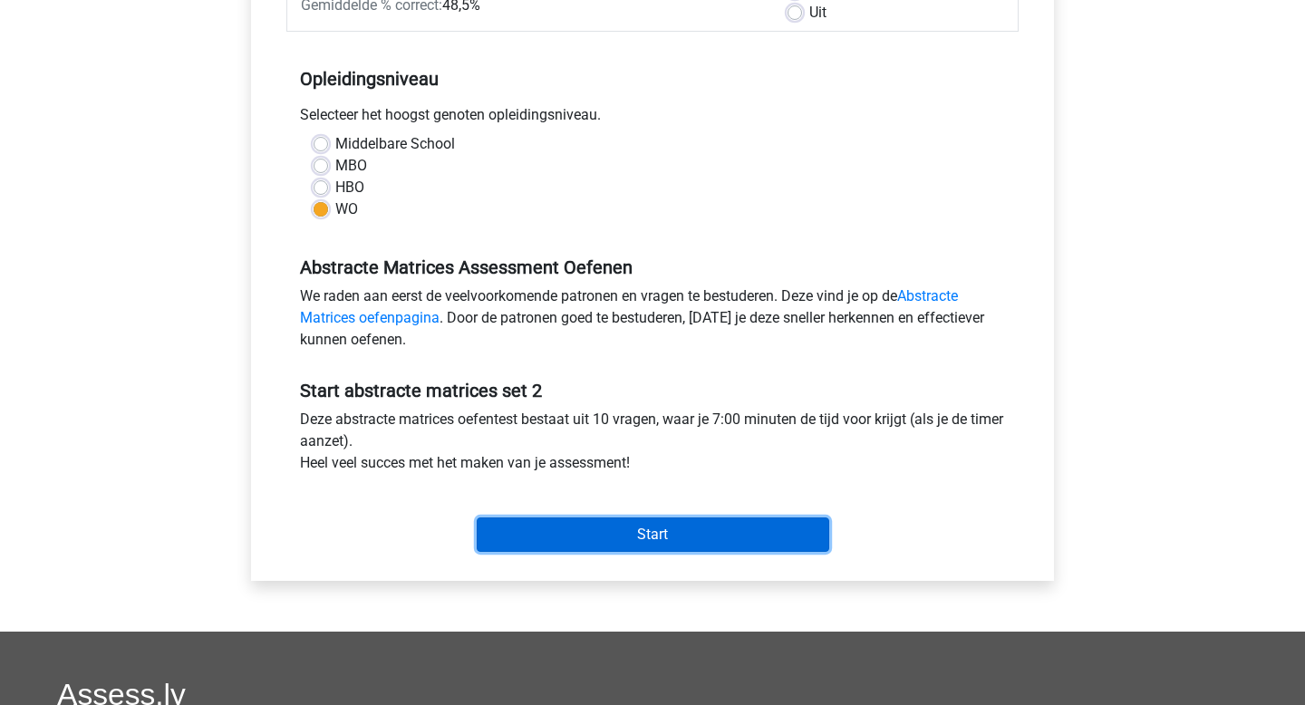
click at [606, 541] on input "Start" at bounding box center [653, 535] width 353 height 34
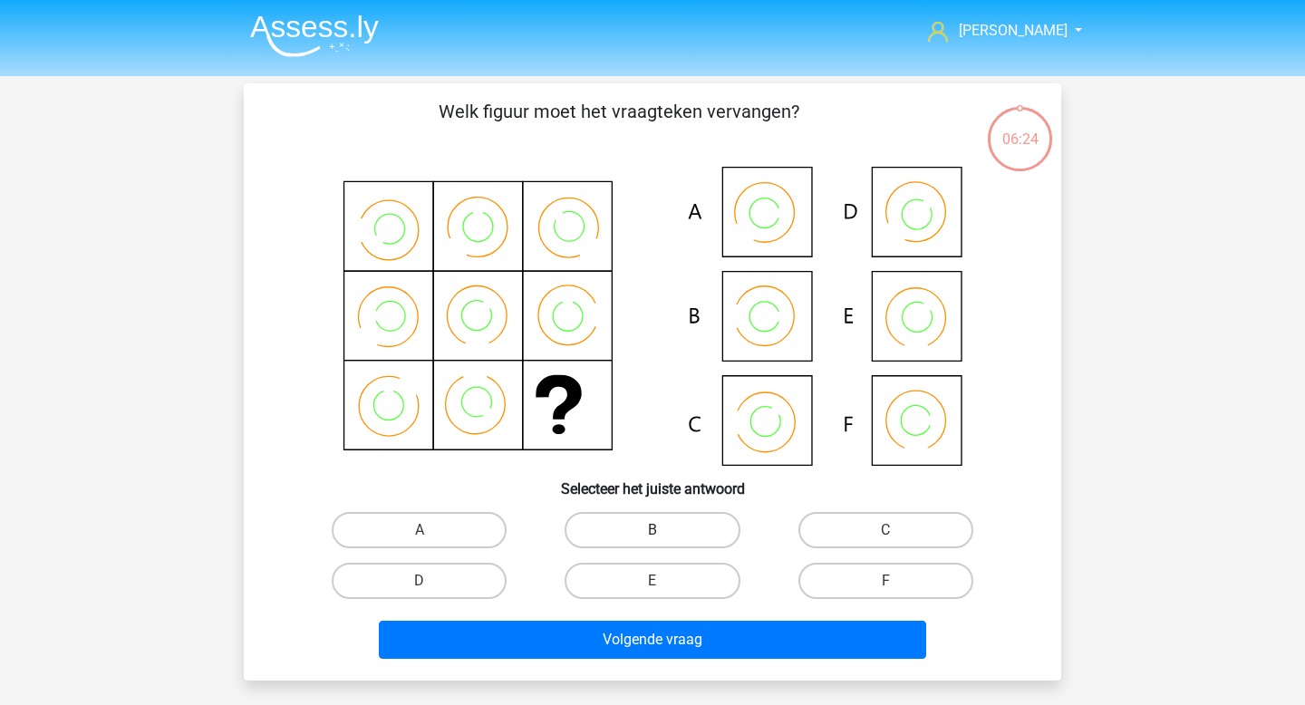
click at [638, 523] on label "B" at bounding box center [652, 530] width 175 height 36
click at [653, 530] on input "B" at bounding box center [659, 536] width 12 height 12
radio input "true"
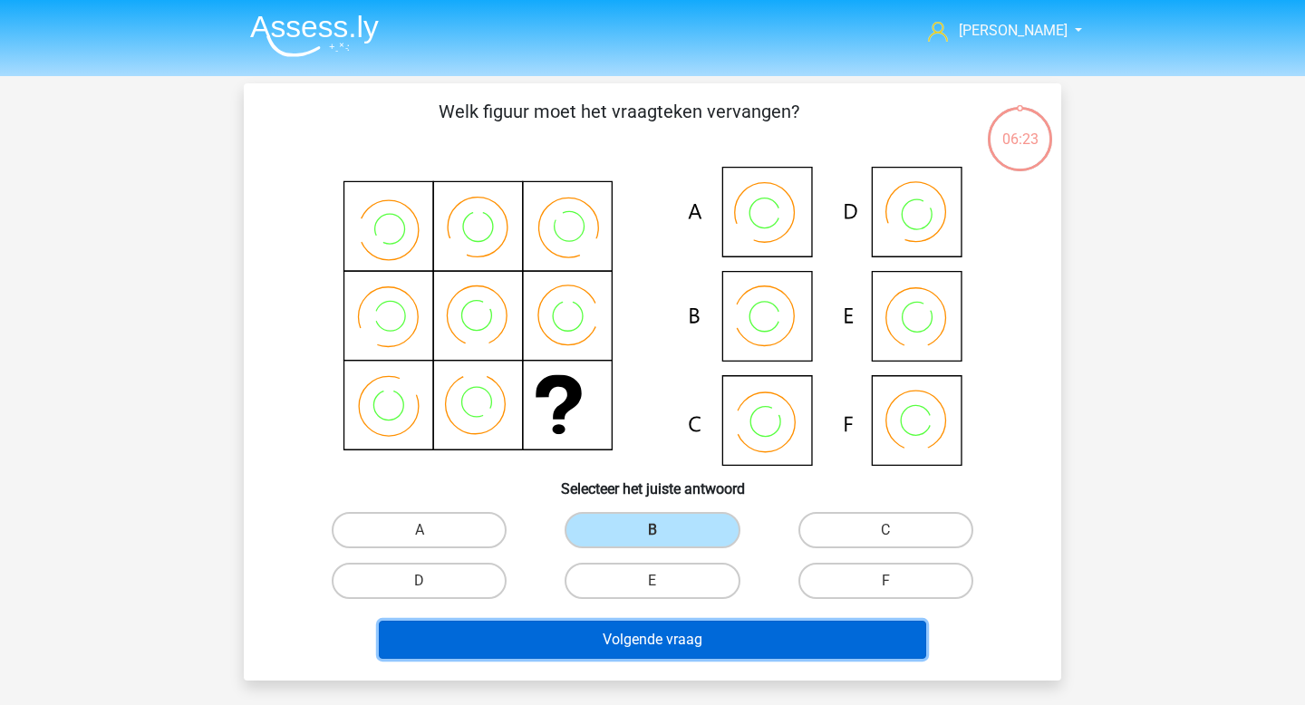
click at [642, 643] on button "Volgende vraag" at bounding box center [653, 640] width 548 height 38
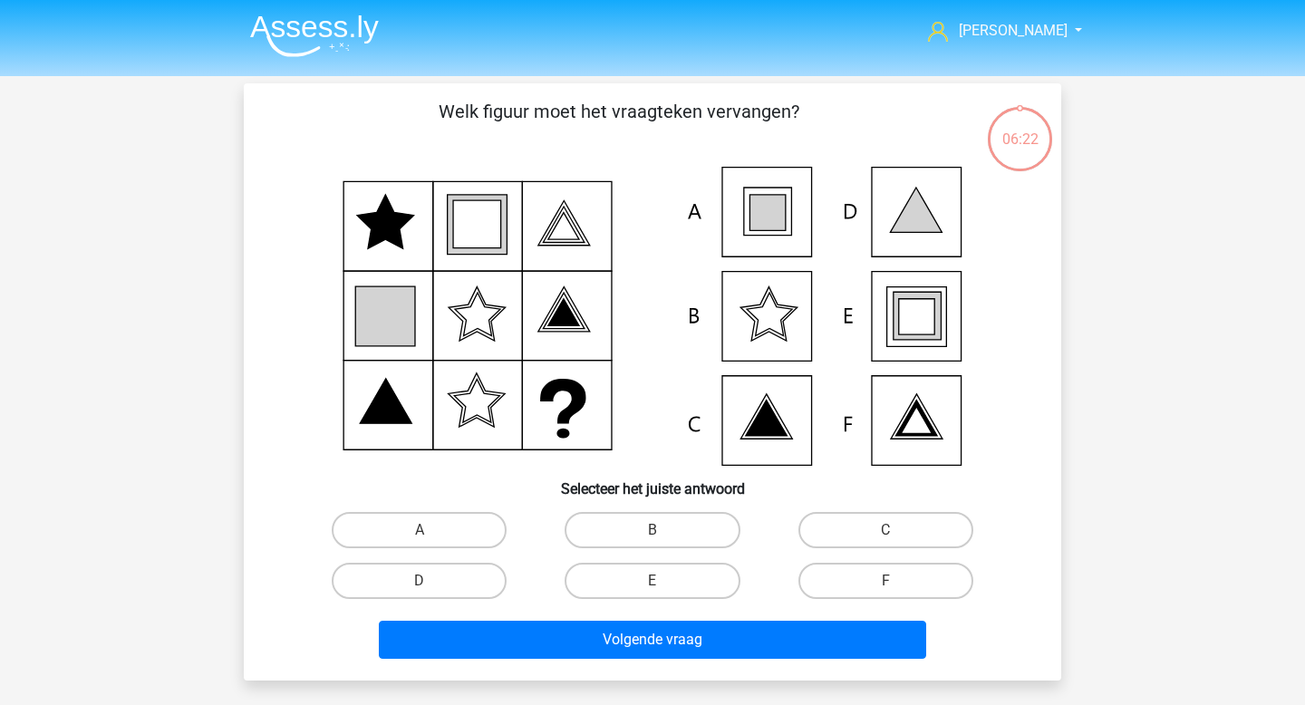
scroll to position [83, 0]
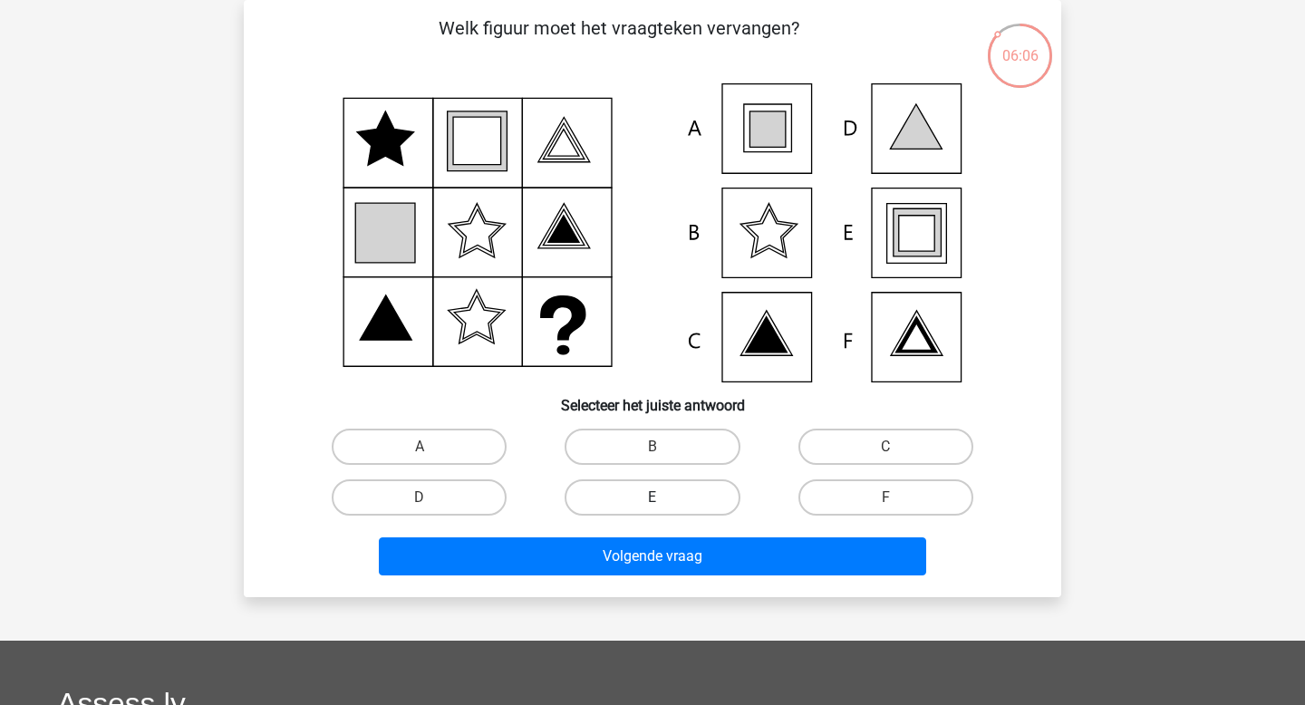
click at [655, 490] on label "E" at bounding box center [652, 498] width 175 height 36
click at [655, 498] on input "E" at bounding box center [659, 504] width 12 height 12
radio input "true"
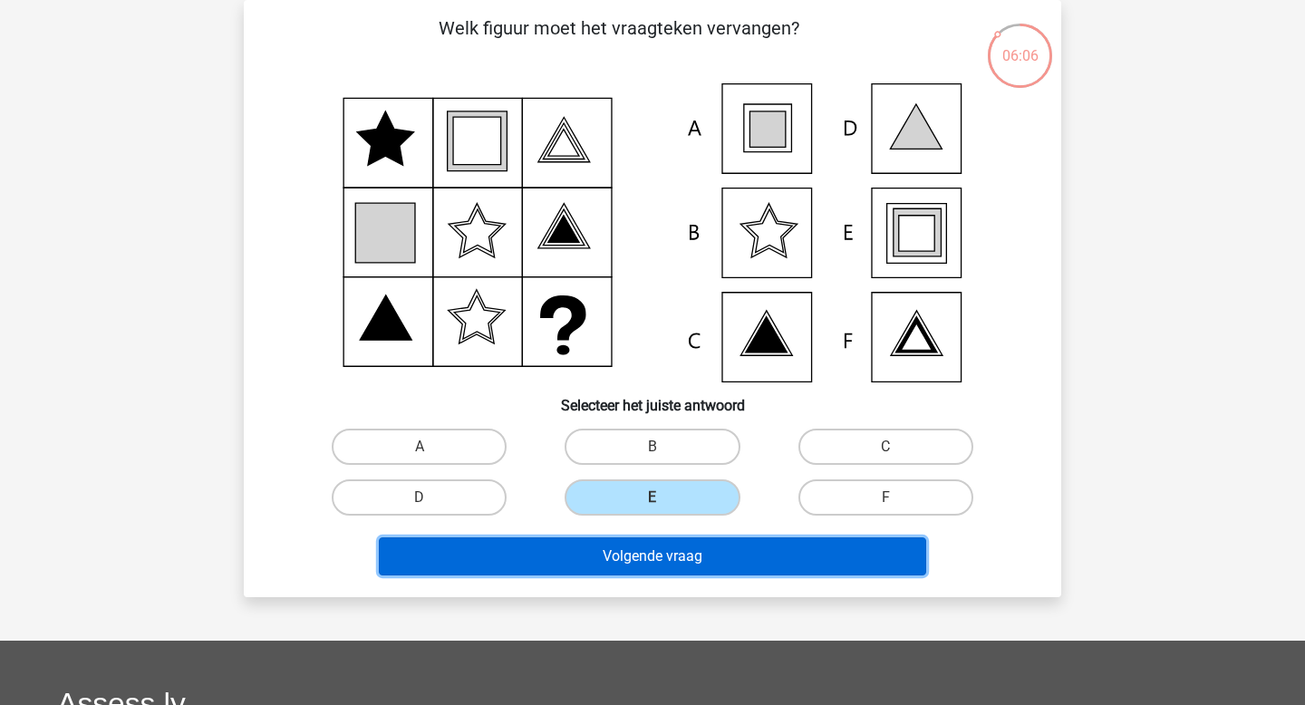
click at [658, 550] on button "Volgende vraag" at bounding box center [653, 557] width 548 height 38
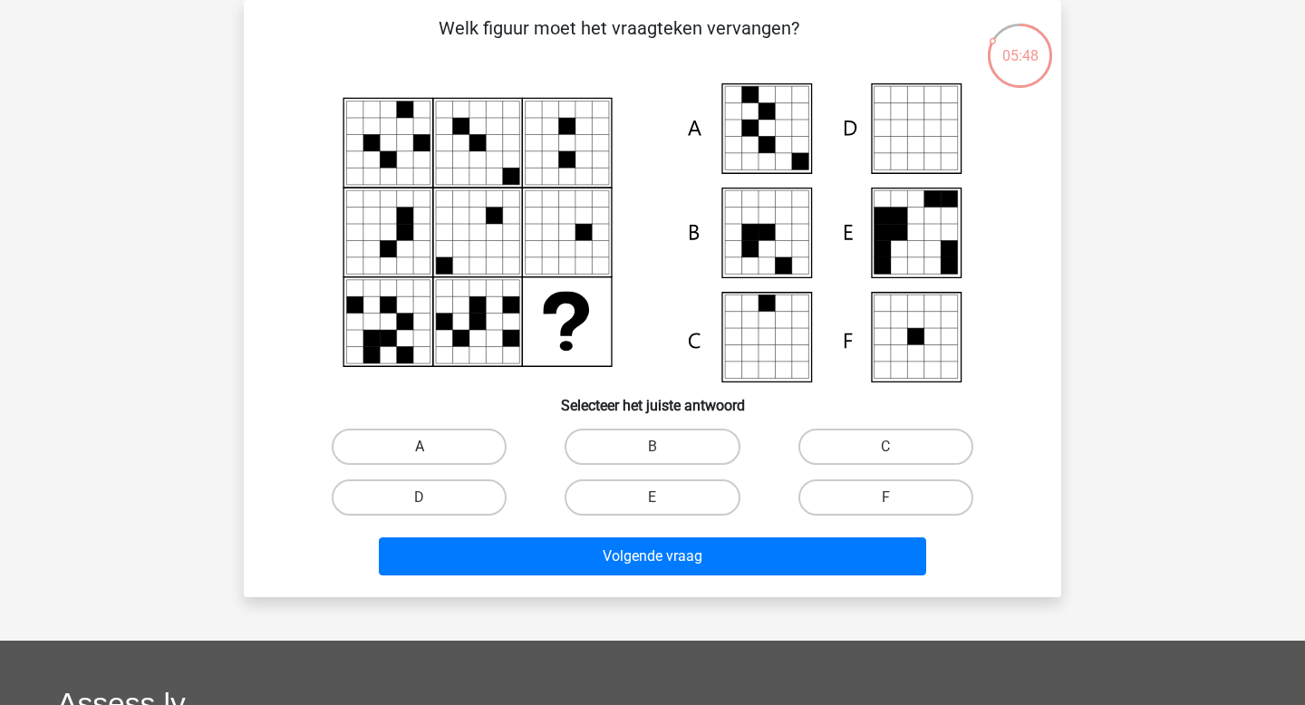
click at [470, 438] on label "A" at bounding box center [419, 447] width 175 height 36
click at [431, 447] on input "A" at bounding box center [426, 453] width 12 height 12
radio input "true"
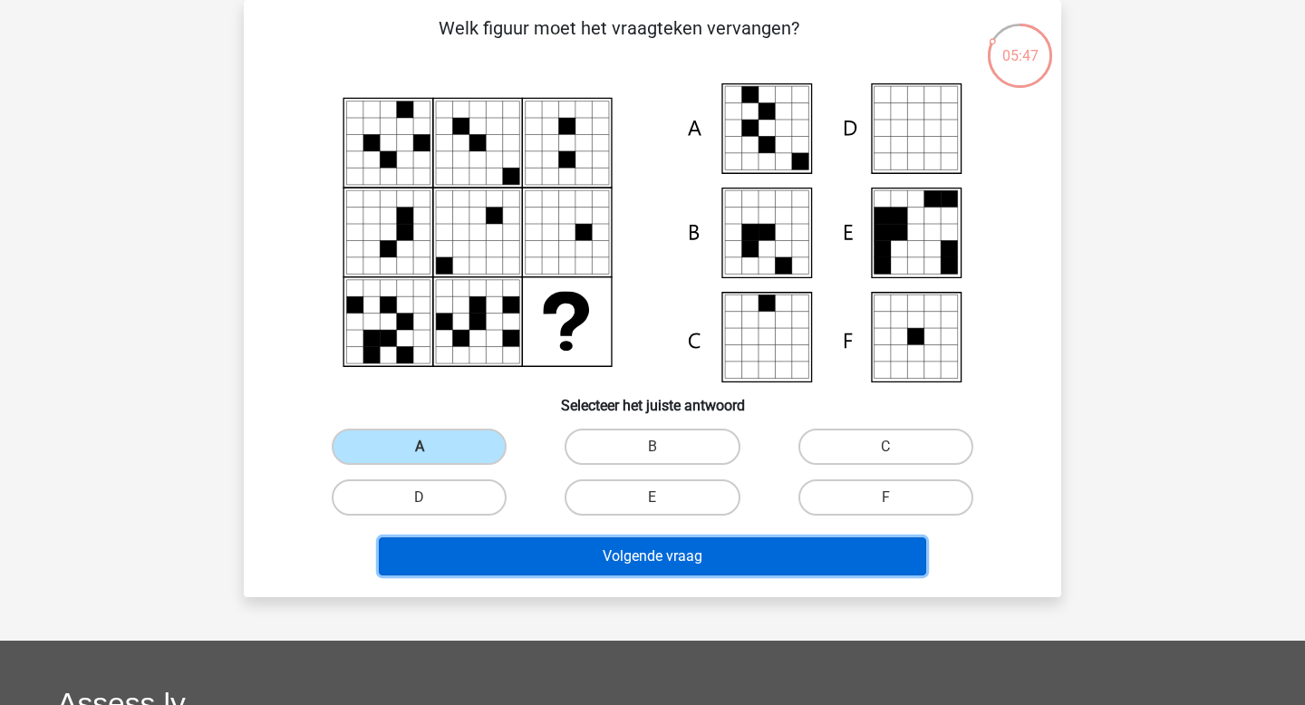
click at [496, 567] on button "Volgende vraag" at bounding box center [653, 557] width 548 height 38
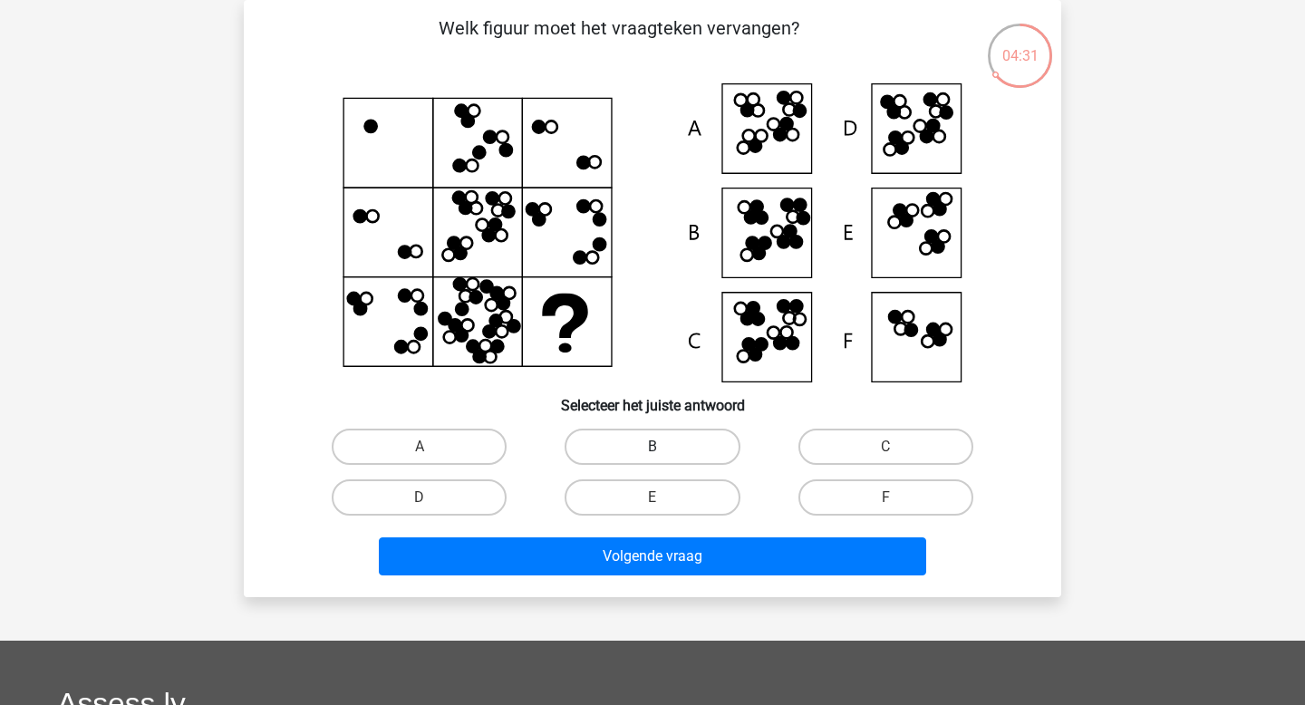
click at [655, 443] on label "B" at bounding box center [652, 447] width 175 height 36
click at [655, 447] on input "B" at bounding box center [659, 453] width 12 height 12
radio input "true"
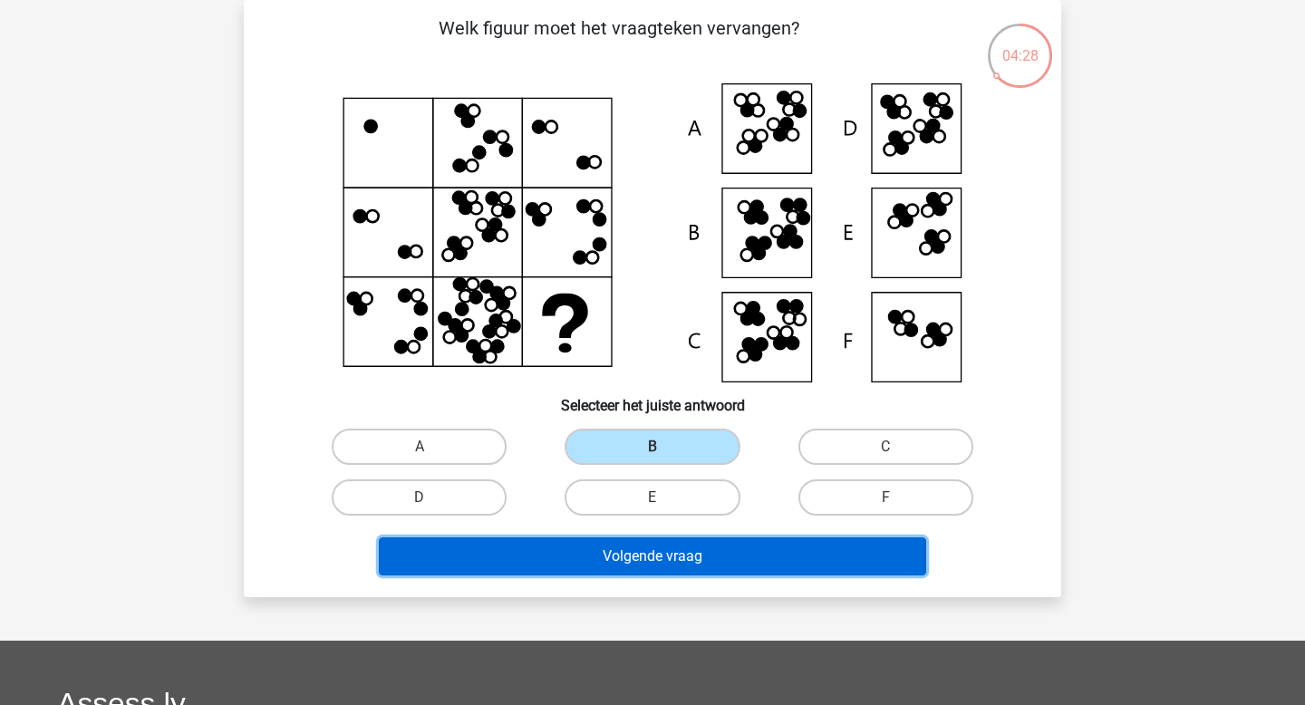
click at [652, 545] on button "Volgende vraag" at bounding box center [653, 557] width 548 height 38
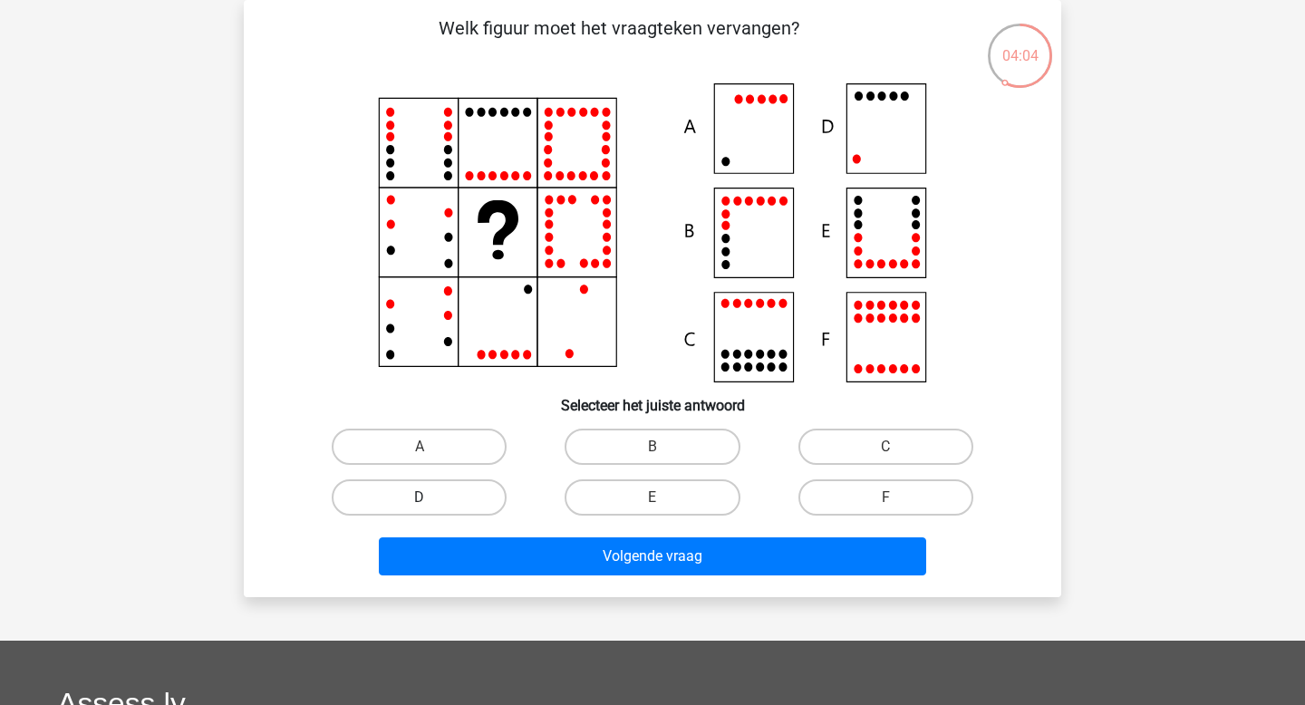
click at [464, 495] on label "D" at bounding box center [419, 498] width 175 height 36
click at [431, 498] on input "D" at bounding box center [426, 504] width 12 height 12
radio input "true"
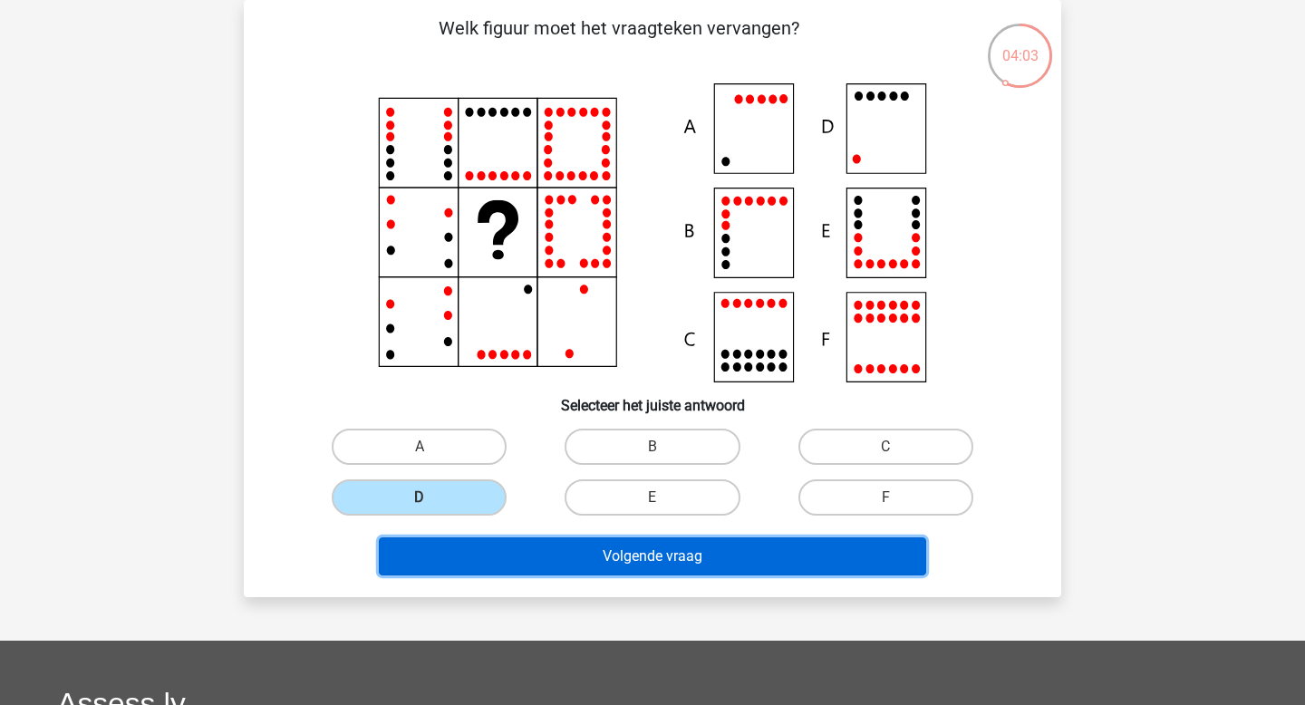
click at [522, 558] on button "Volgende vraag" at bounding box center [653, 557] width 548 height 38
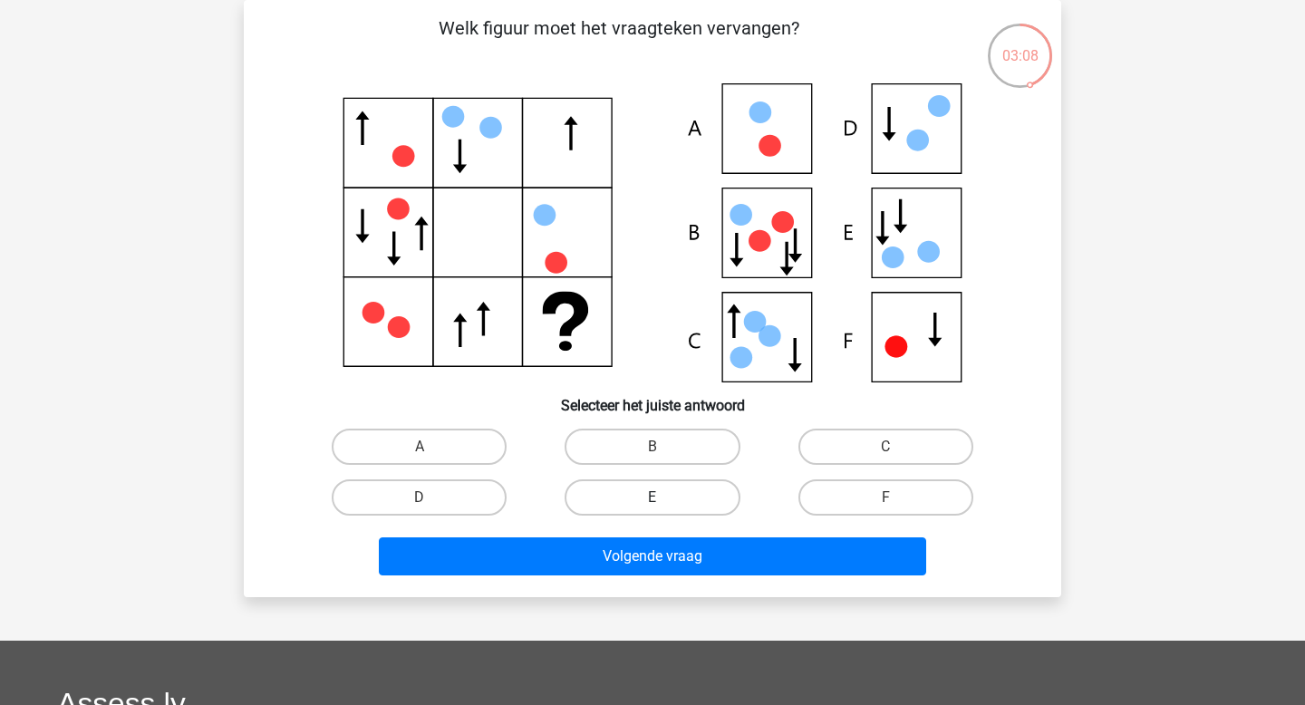
click at [654, 482] on label "E" at bounding box center [652, 498] width 175 height 36
click at [654, 498] on input "E" at bounding box center [659, 504] width 12 height 12
radio input "true"
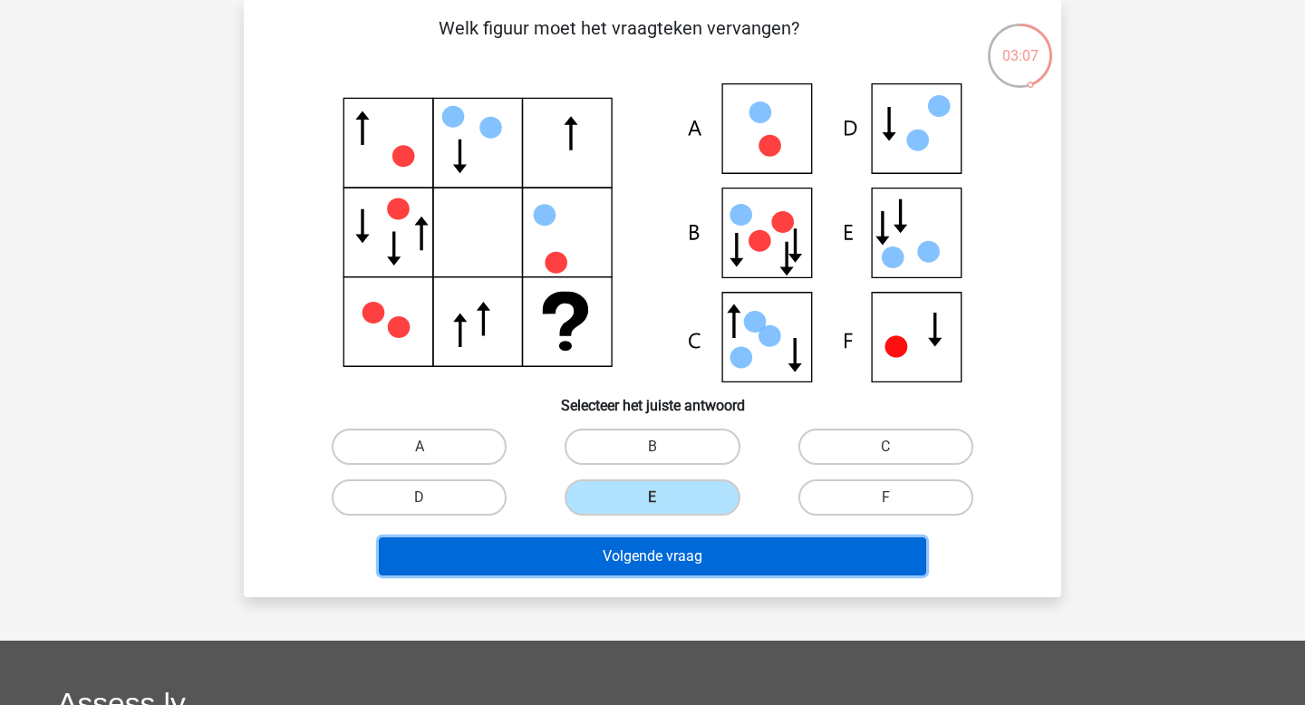
click at [664, 560] on button "Volgende vraag" at bounding box center [653, 557] width 548 height 38
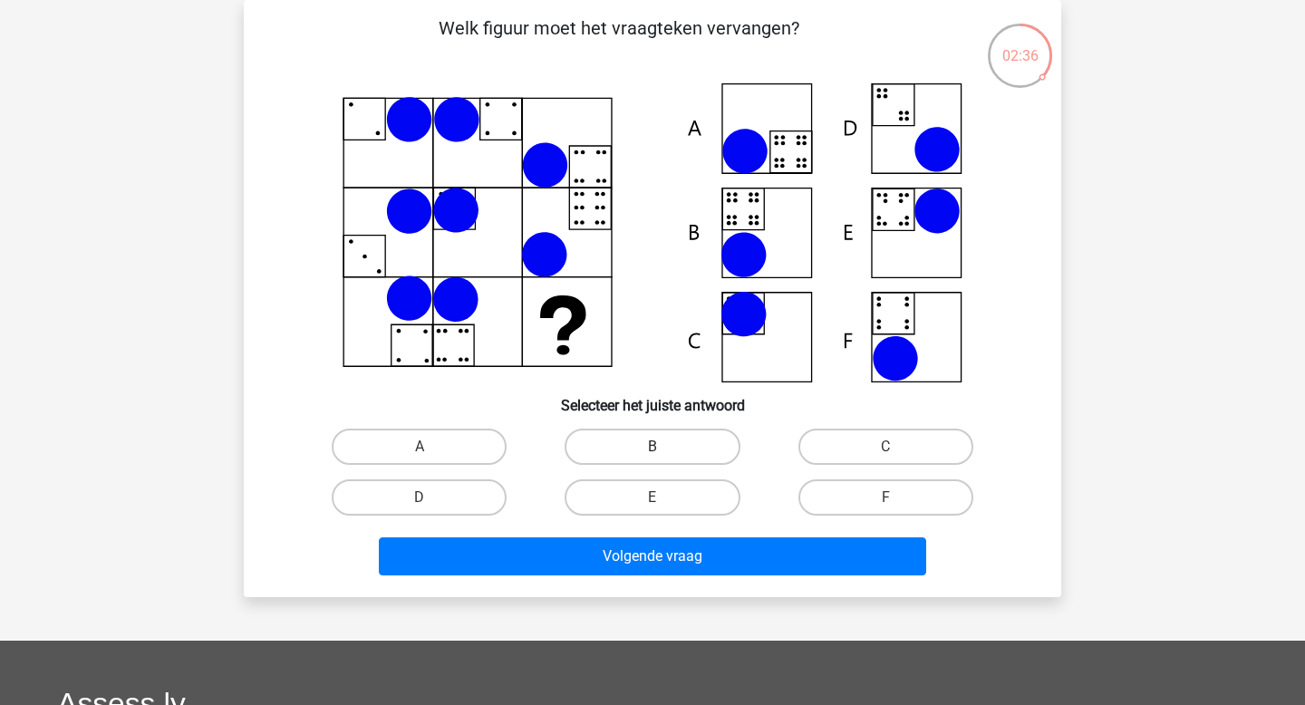
click at [609, 440] on label "B" at bounding box center [652, 447] width 175 height 36
click at [653, 447] on input "B" at bounding box center [659, 453] width 12 height 12
radio input "true"
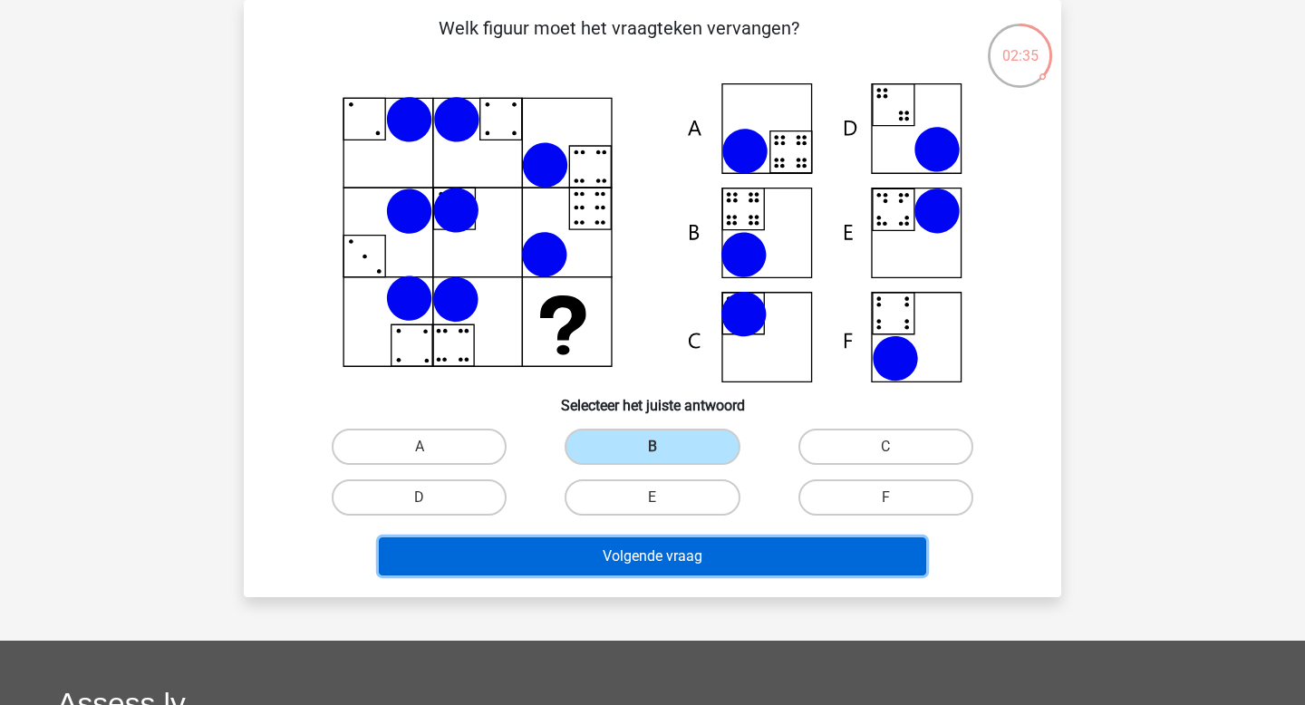
click at [629, 565] on button "Volgende vraag" at bounding box center [653, 557] width 548 height 38
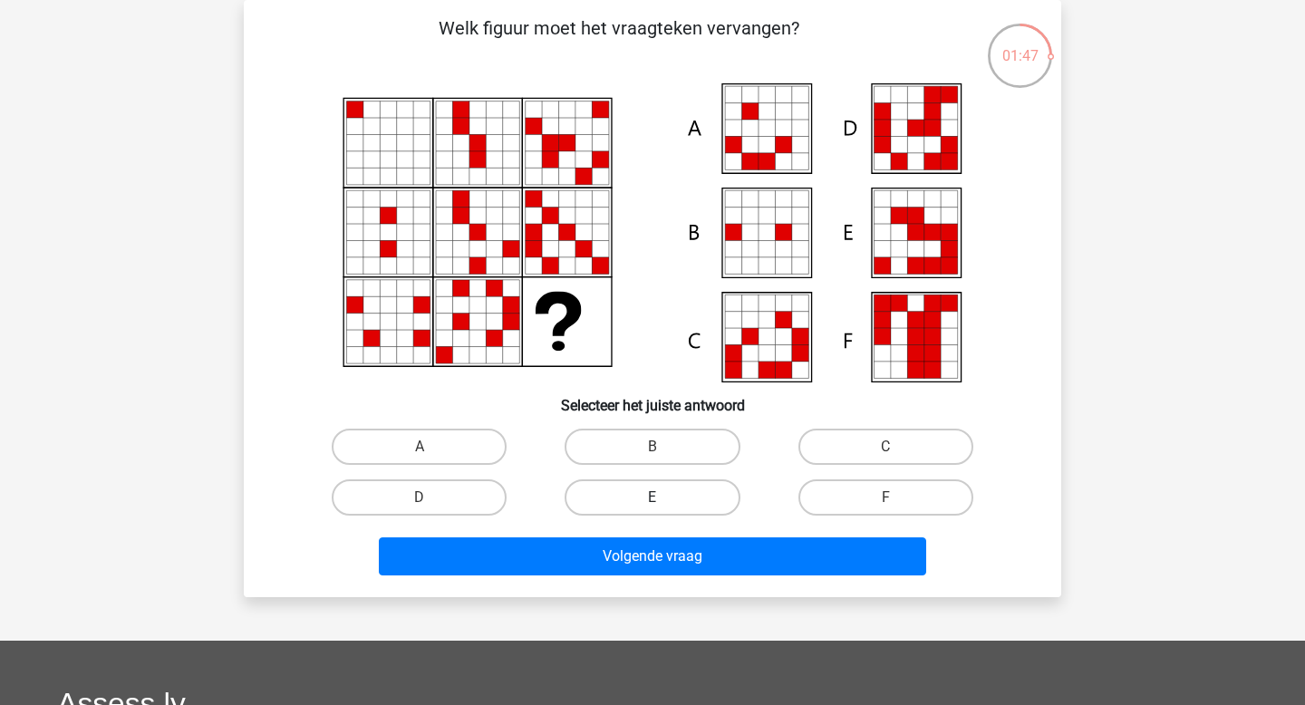
click at [607, 502] on label "E" at bounding box center [652, 498] width 175 height 36
click at [653, 502] on input "E" at bounding box center [659, 504] width 12 height 12
radio input "true"
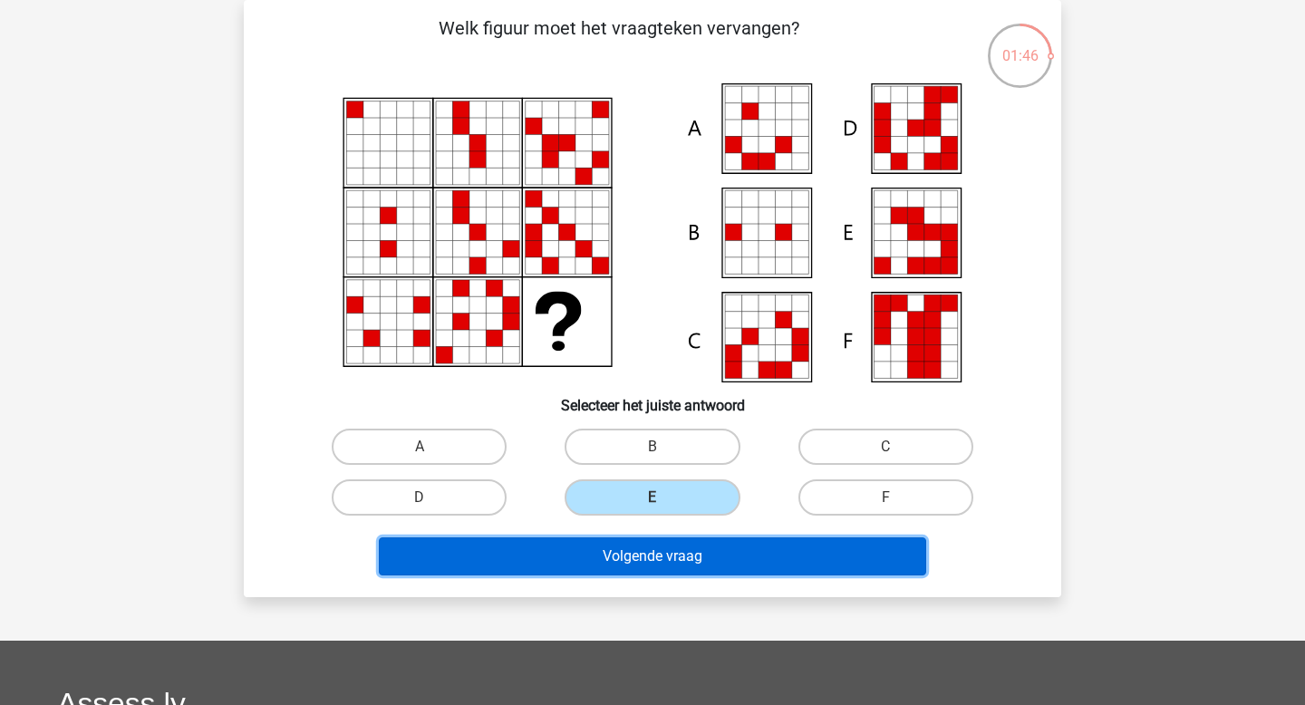
click at [634, 547] on button "Volgende vraag" at bounding box center [653, 557] width 548 height 38
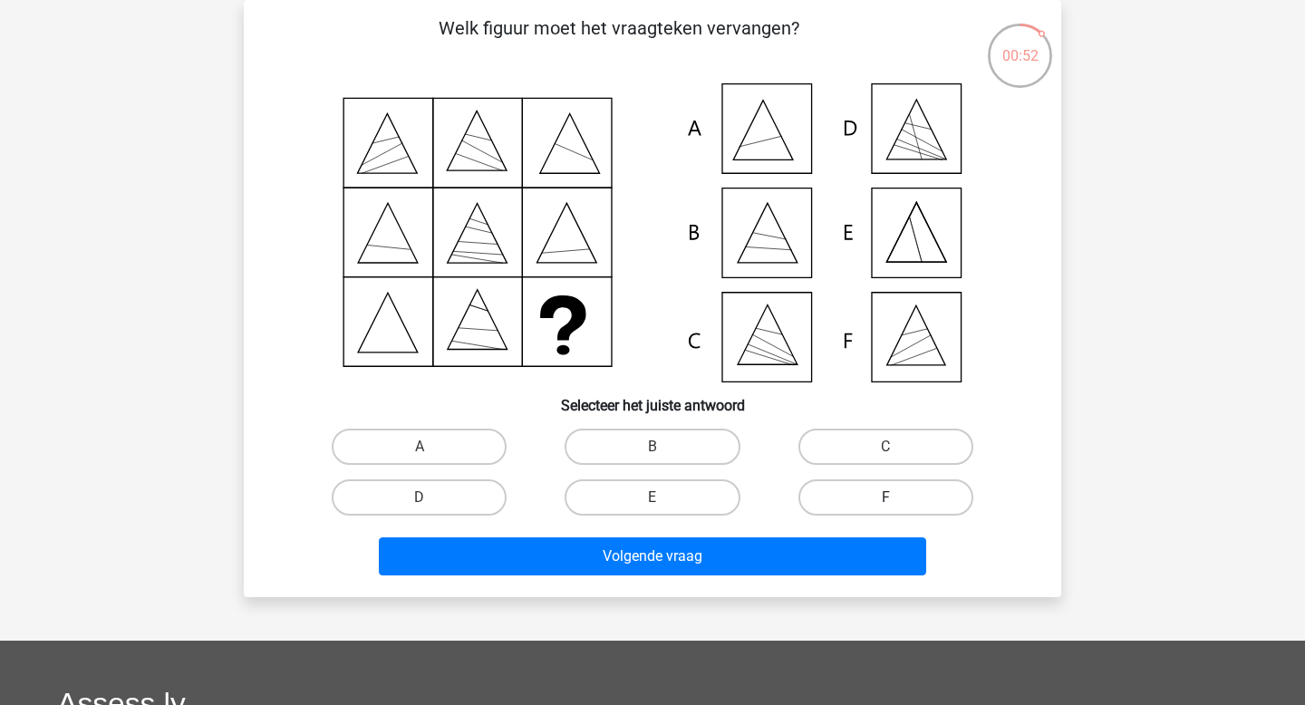
click at [885, 492] on label "F" at bounding box center [886, 498] width 175 height 36
click at [886, 498] on input "F" at bounding box center [892, 504] width 12 height 12
radio input "true"
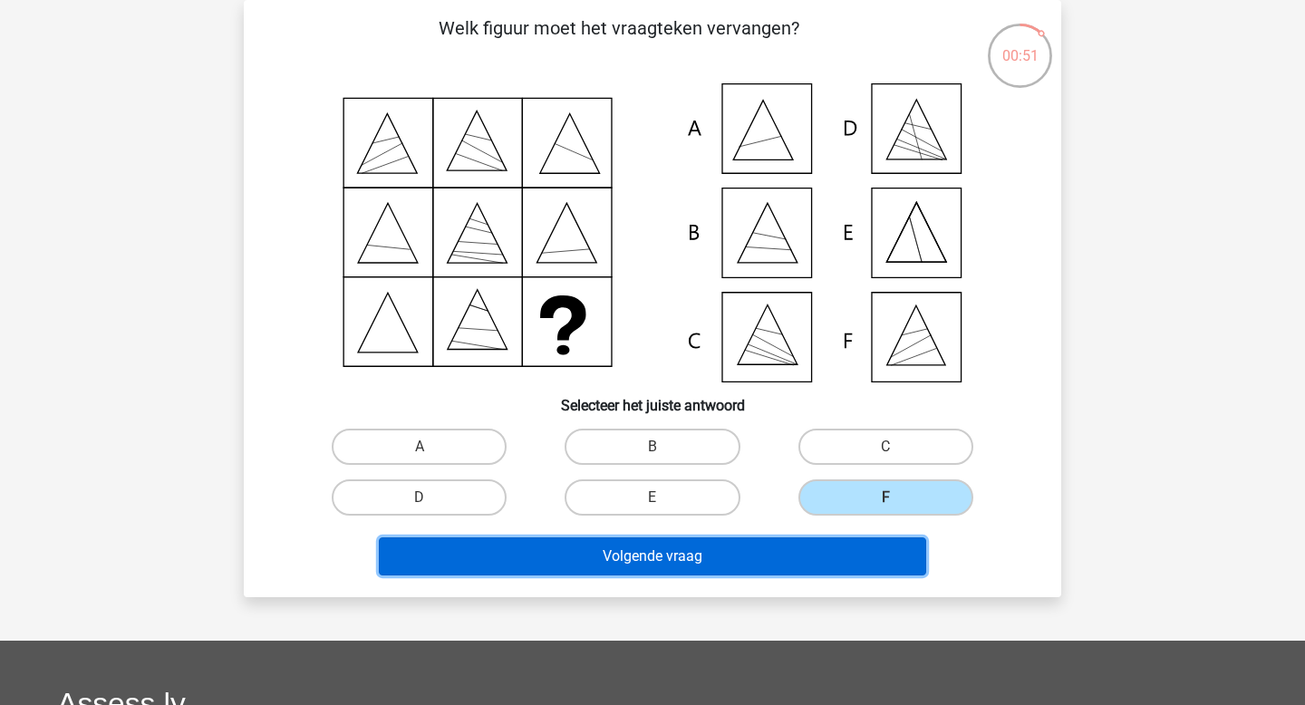
click at [875, 548] on button "Volgende vraag" at bounding box center [653, 557] width 548 height 38
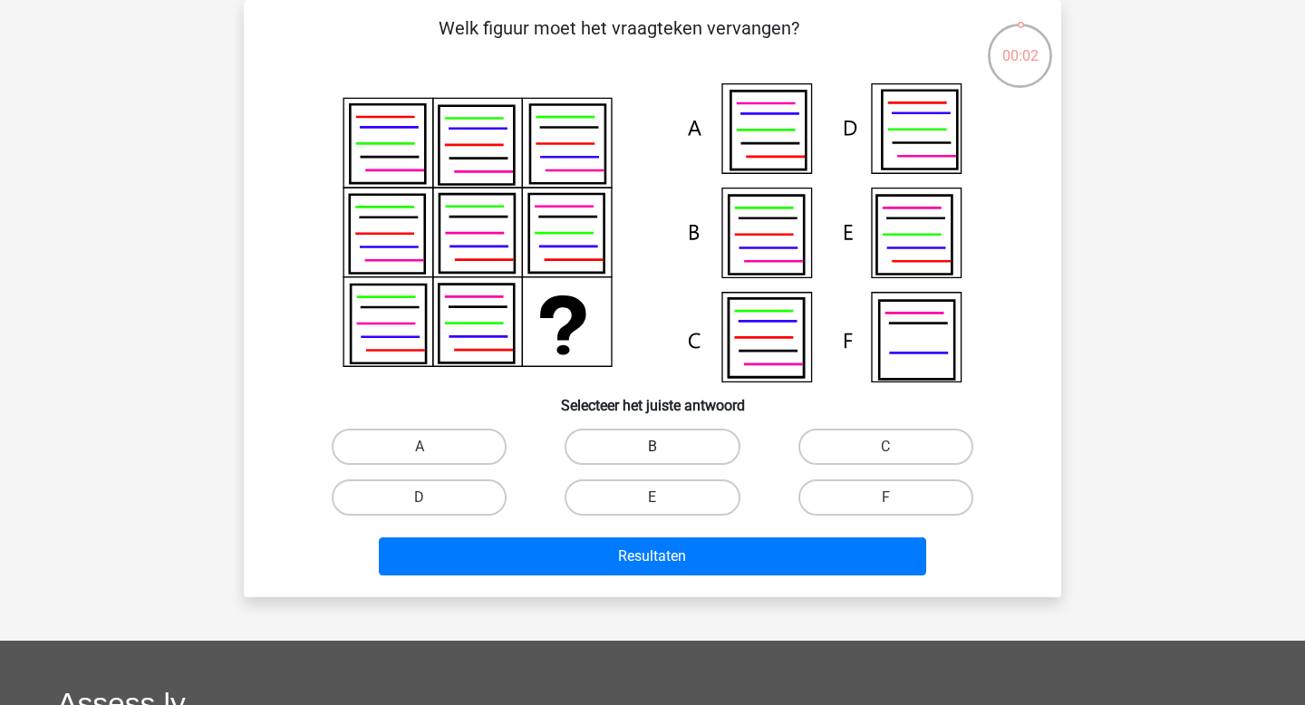
click at [602, 449] on label "B" at bounding box center [652, 447] width 175 height 36
click at [653, 449] on input "B" at bounding box center [659, 453] width 12 height 12
radio input "true"
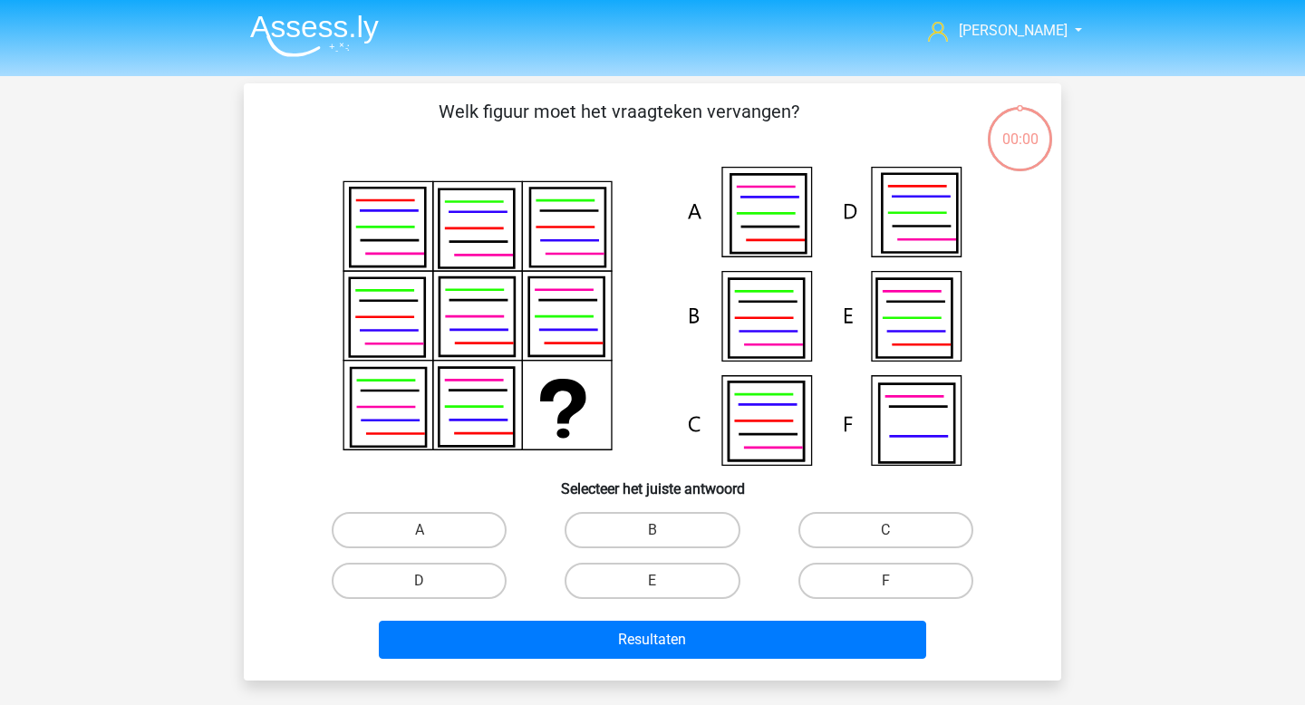
scroll to position [83, 0]
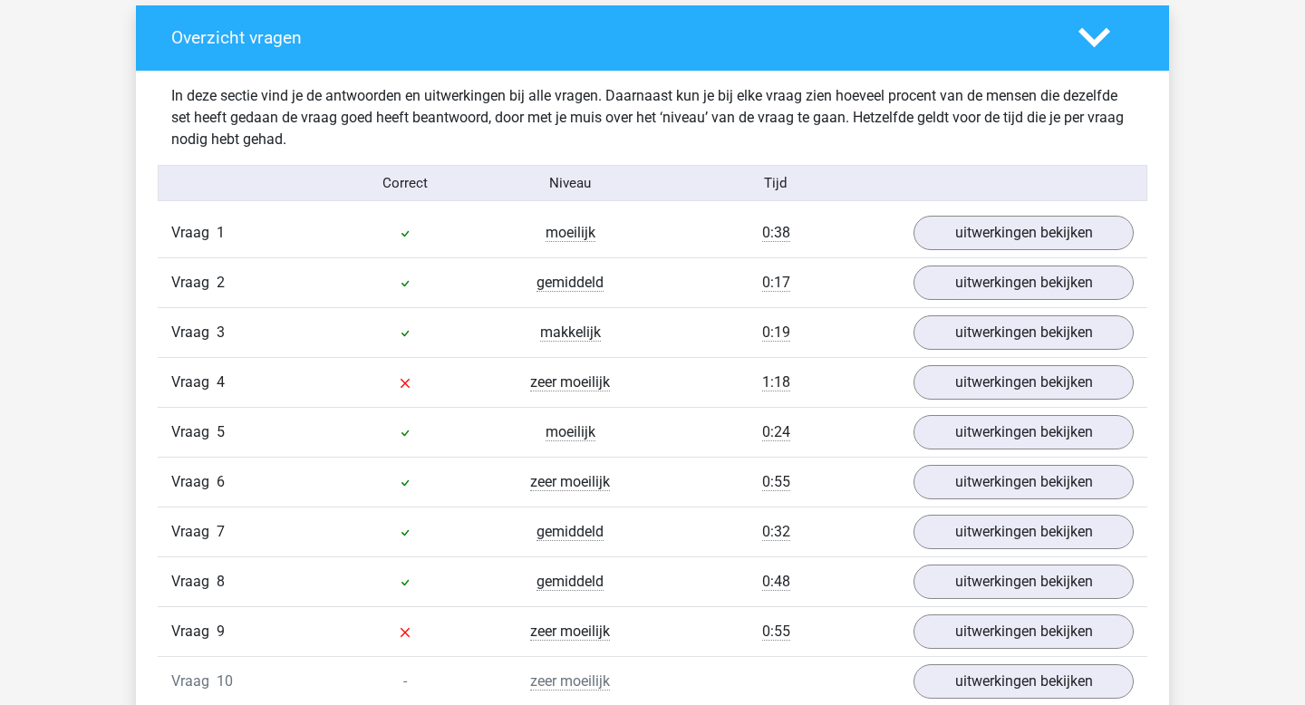
scroll to position [1151, 0]
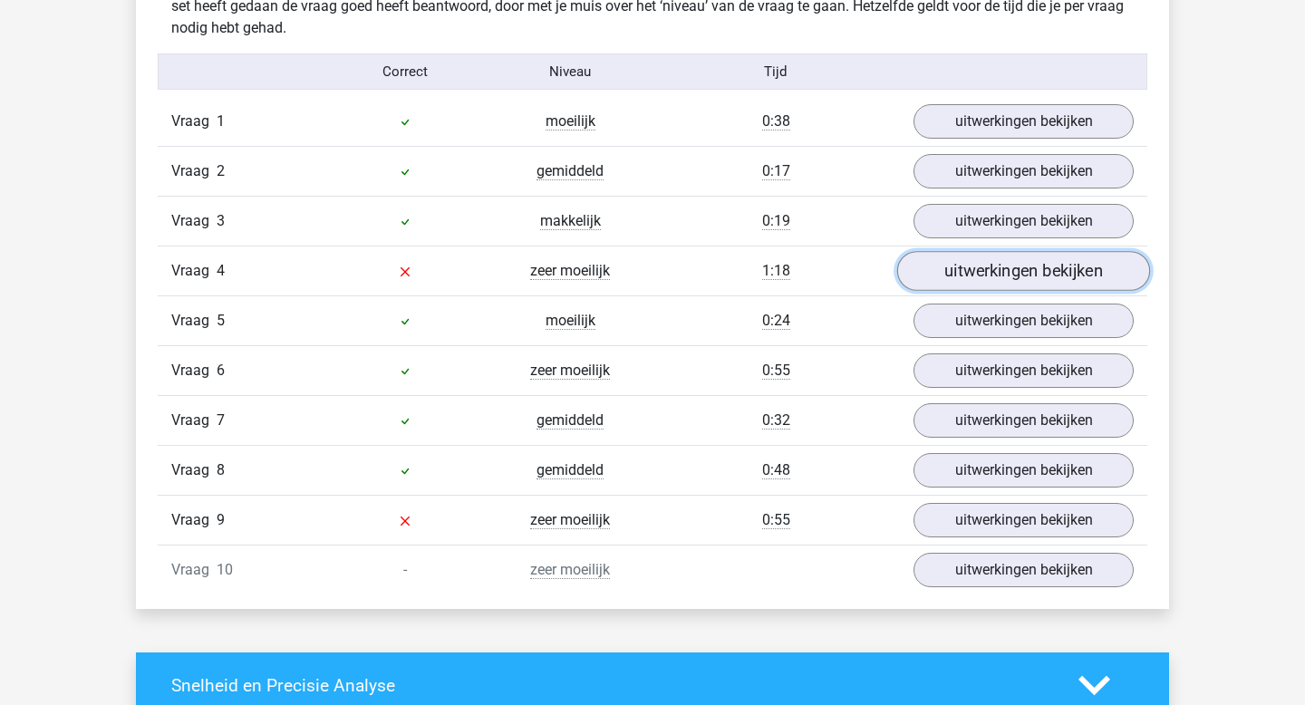
click at [1035, 281] on link "uitwerkingen bekijken" at bounding box center [1023, 272] width 253 height 40
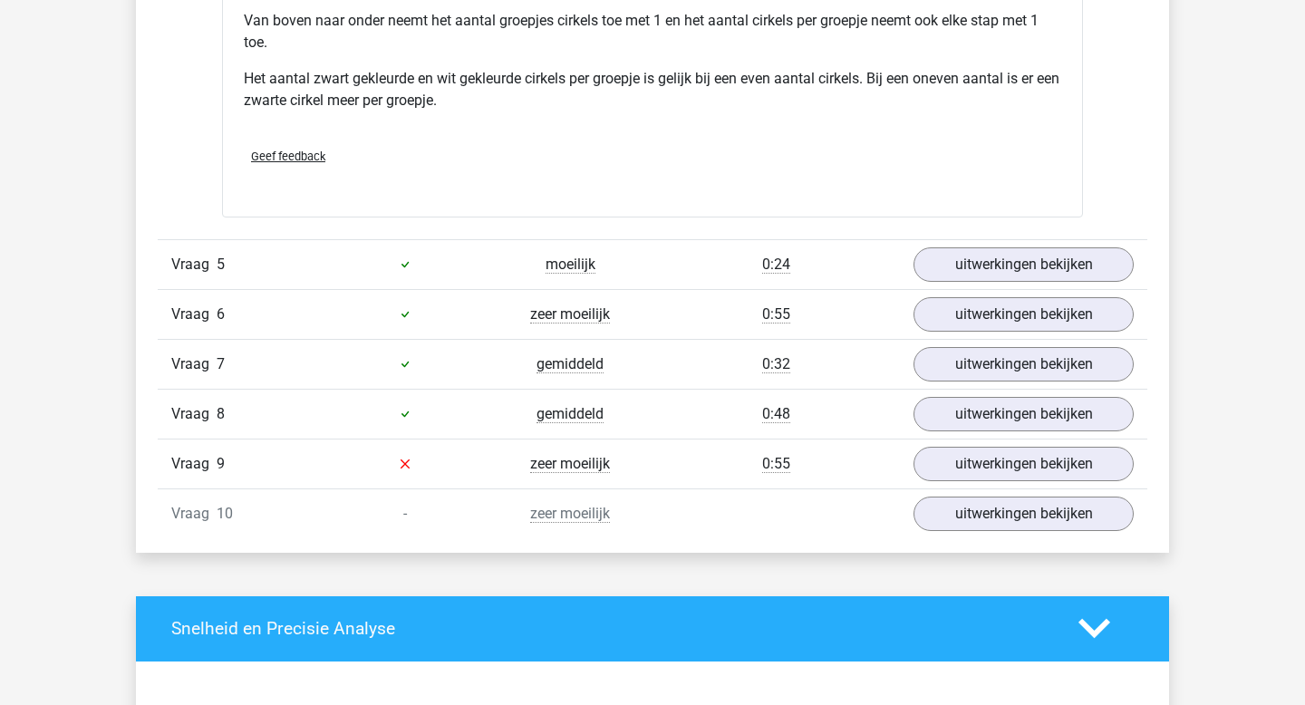
scroll to position [2039, 0]
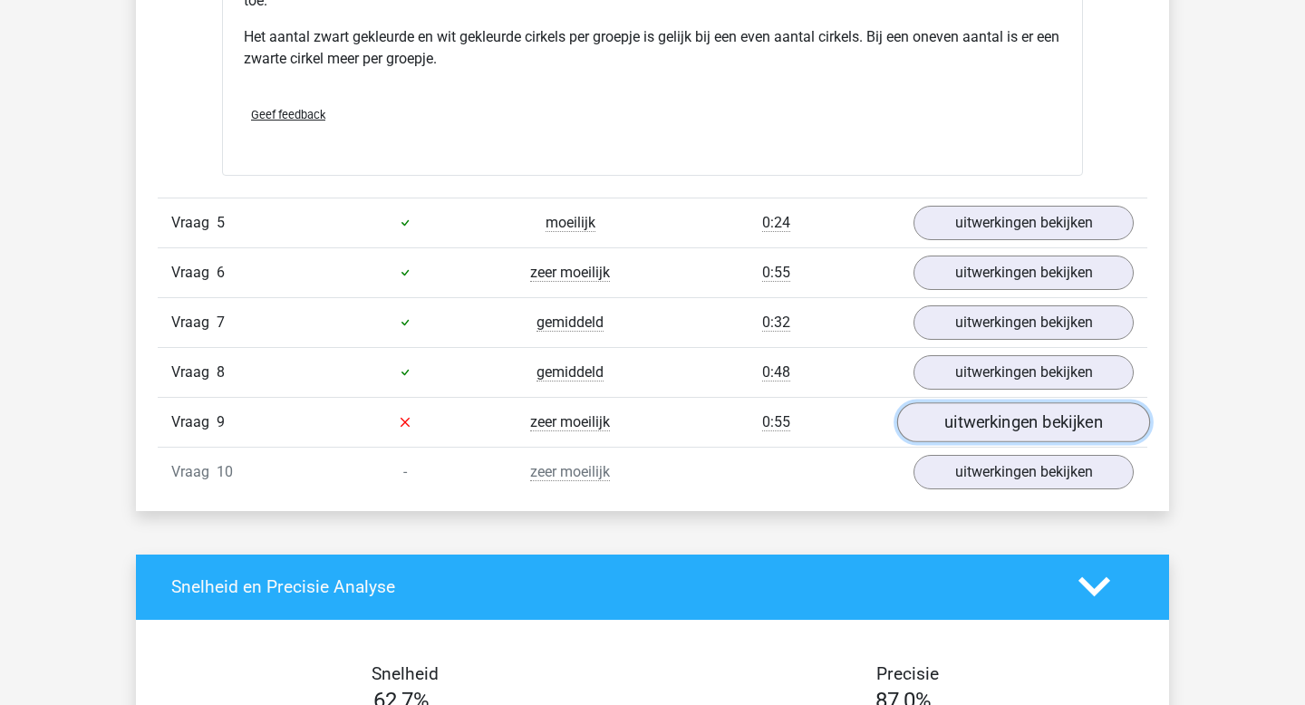
click at [981, 427] on link "uitwerkingen bekijken" at bounding box center [1023, 422] width 253 height 40
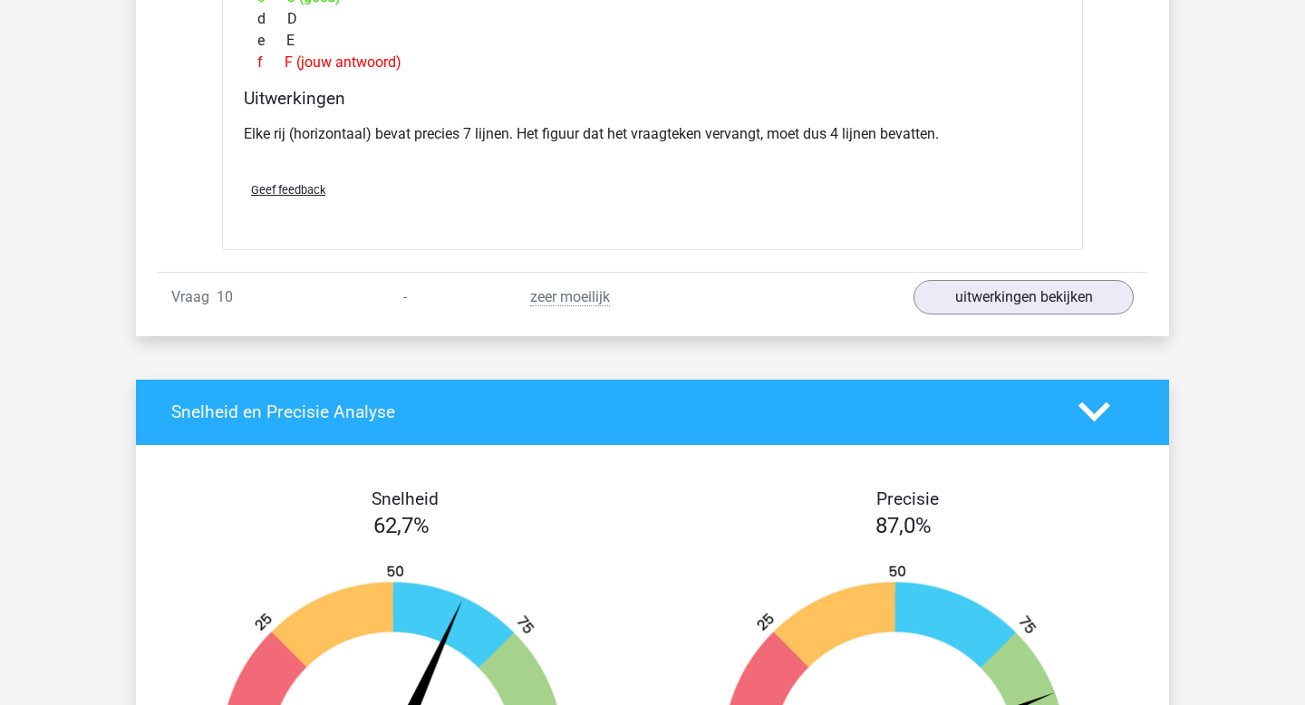
scroll to position [2924, 0]
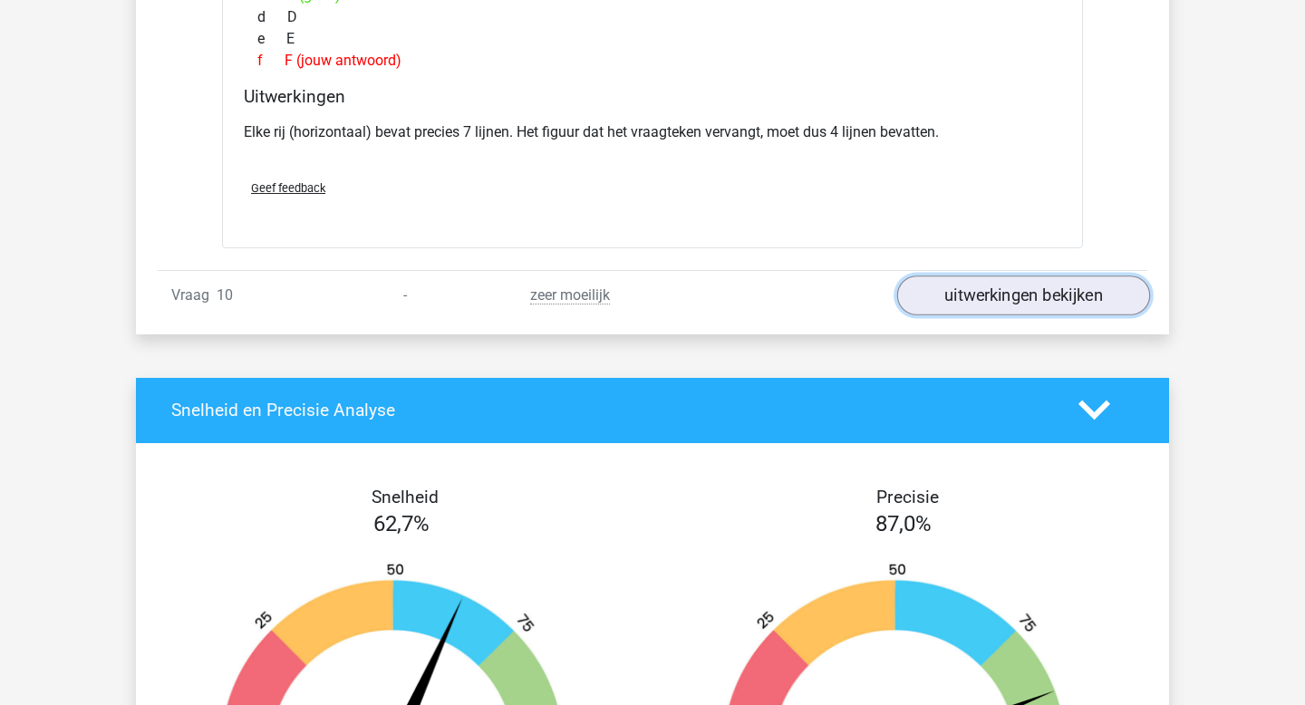
click at [945, 284] on link "uitwerkingen bekijken" at bounding box center [1023, 296] width 253 height 40
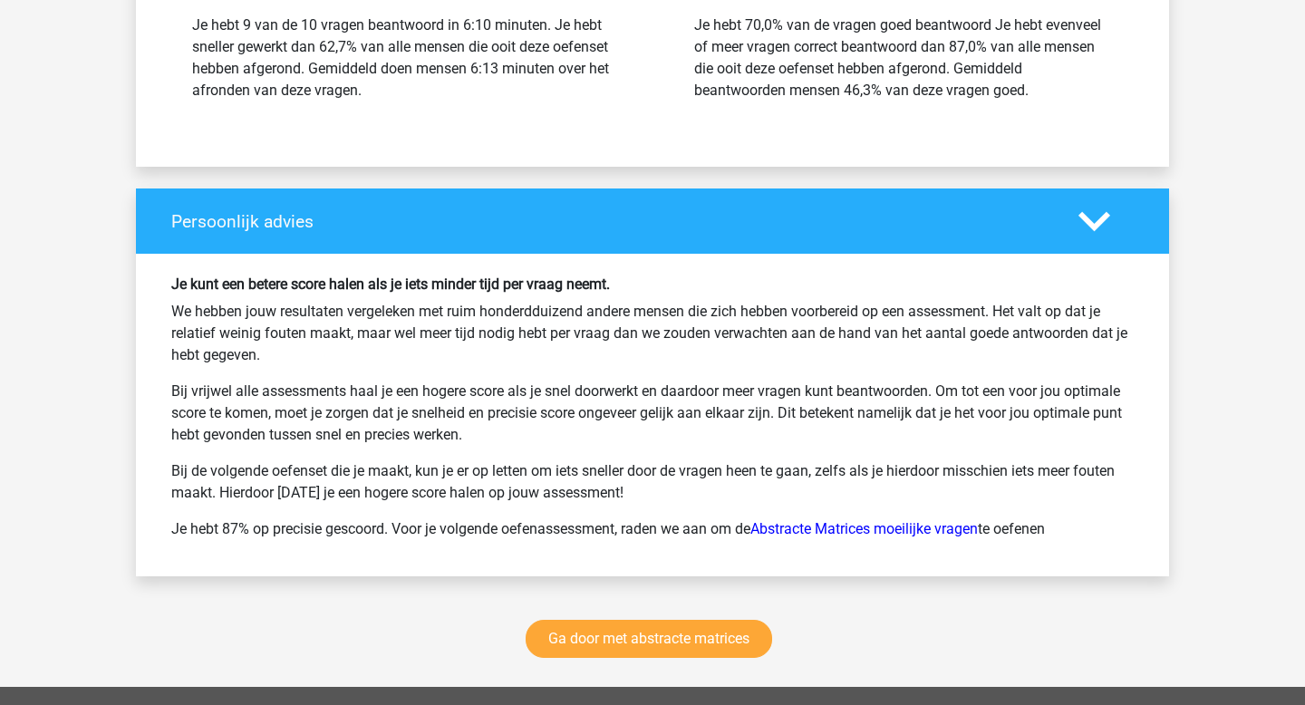
scroll to position [4559, 0]
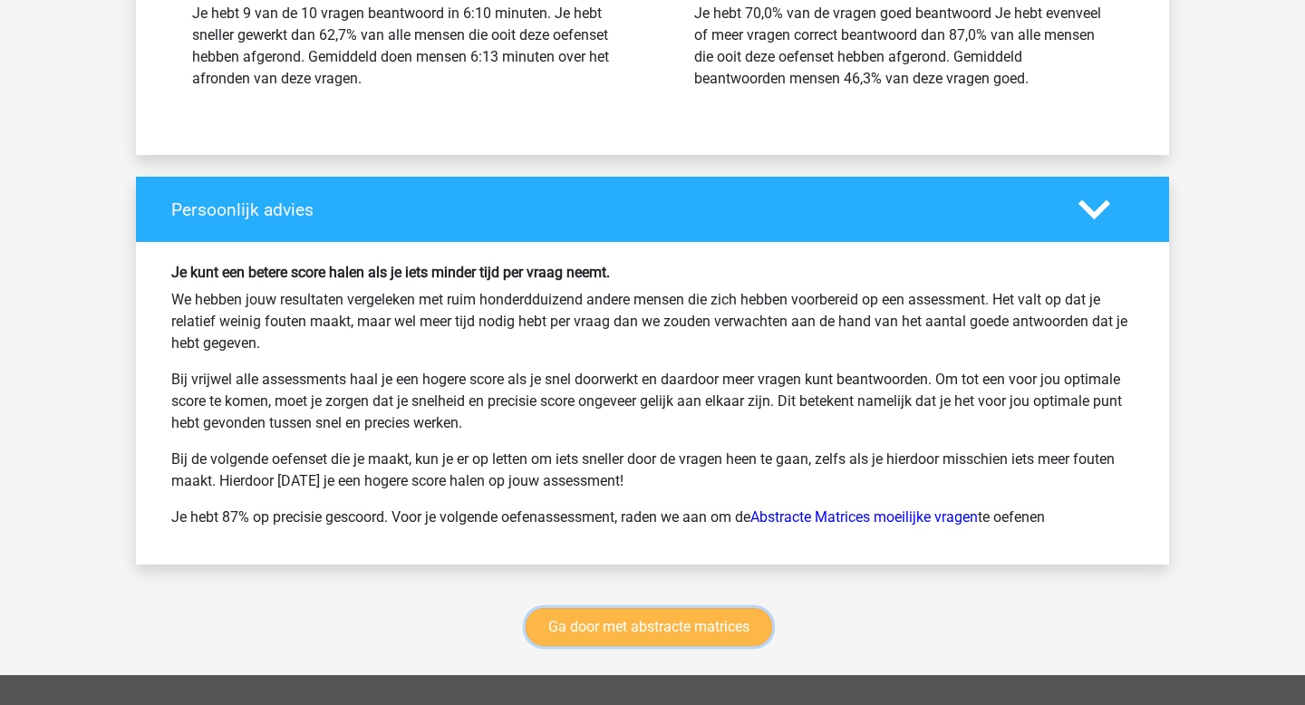
click at [687, 639] on link "Ga door met abstracte matrices" at bounding box center [649, 627] width 247 height 38
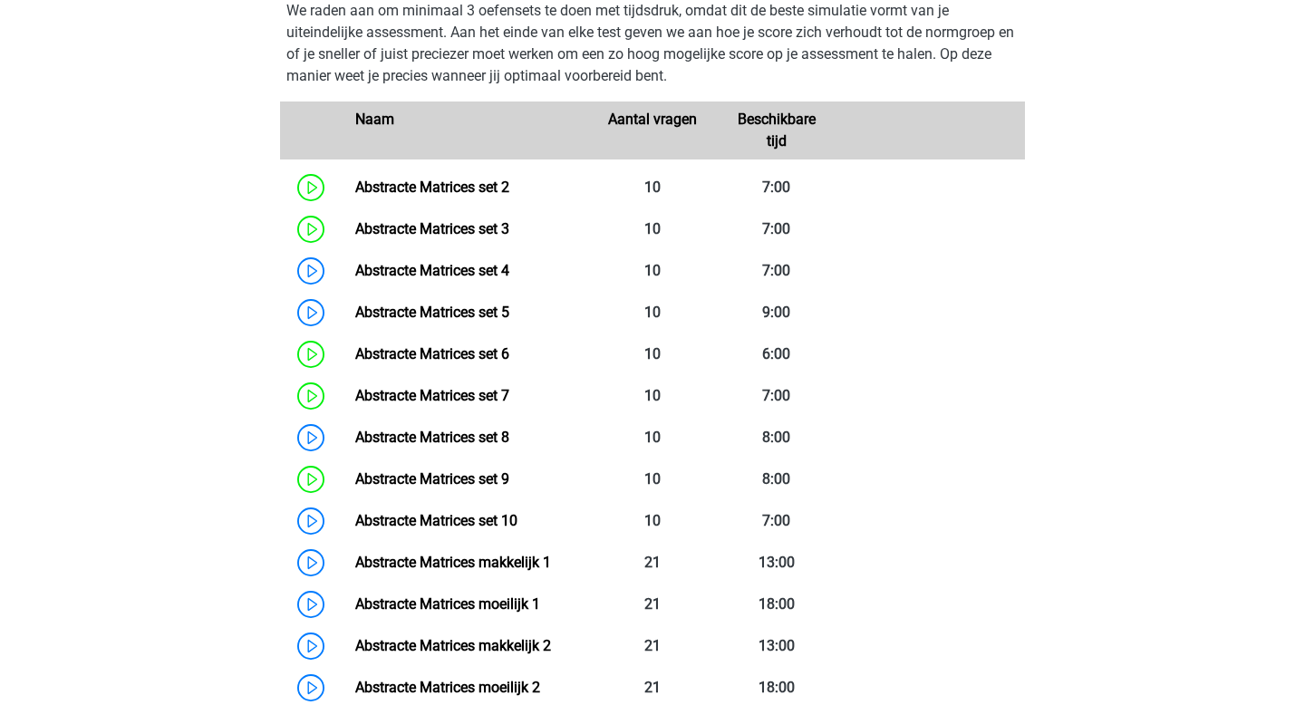
scroll to position [900, 0]
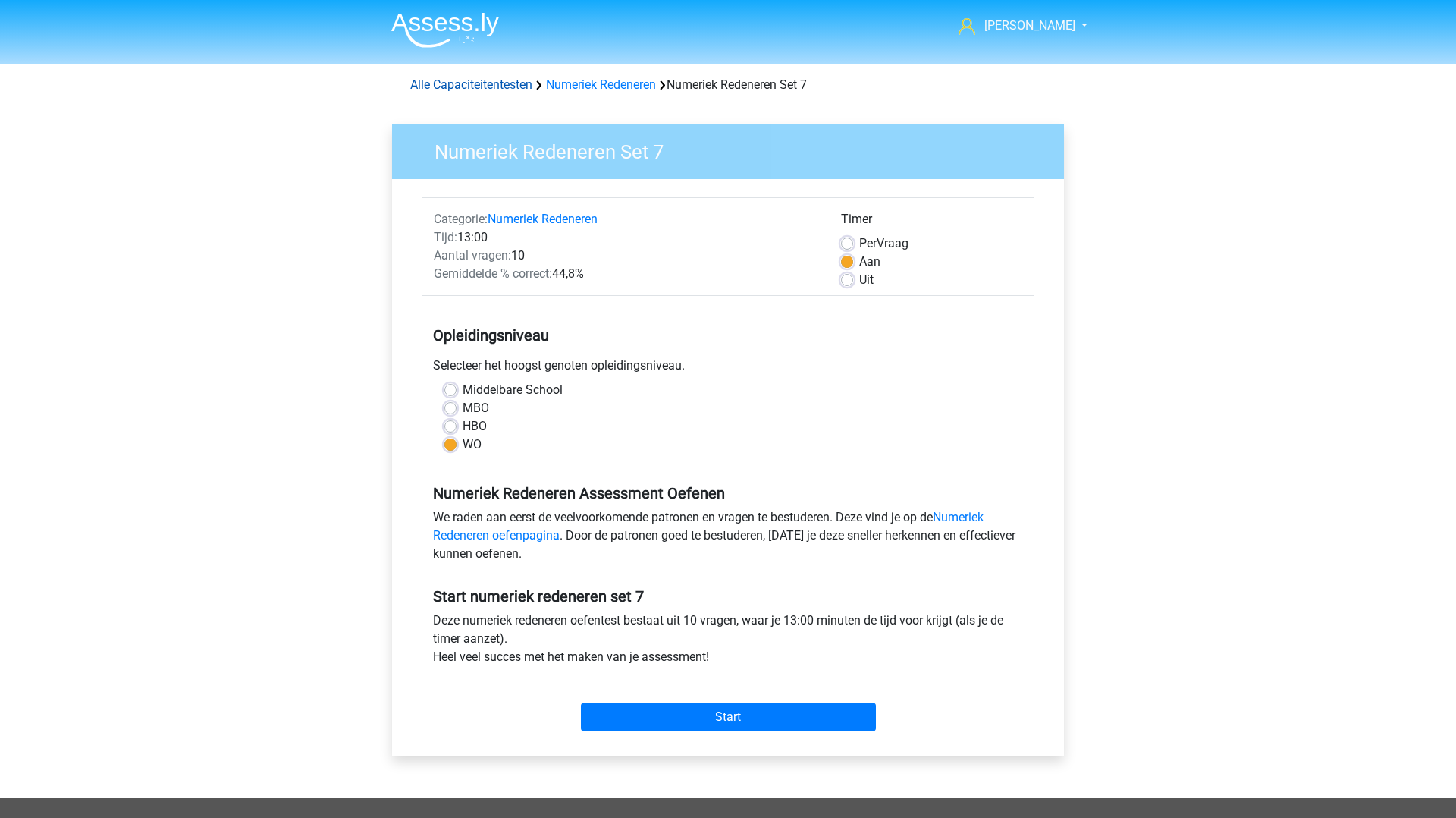
click at [498, 85] on link "Alle Capaciteitentesten" at bounding box center [471, 84] width 122 height 14
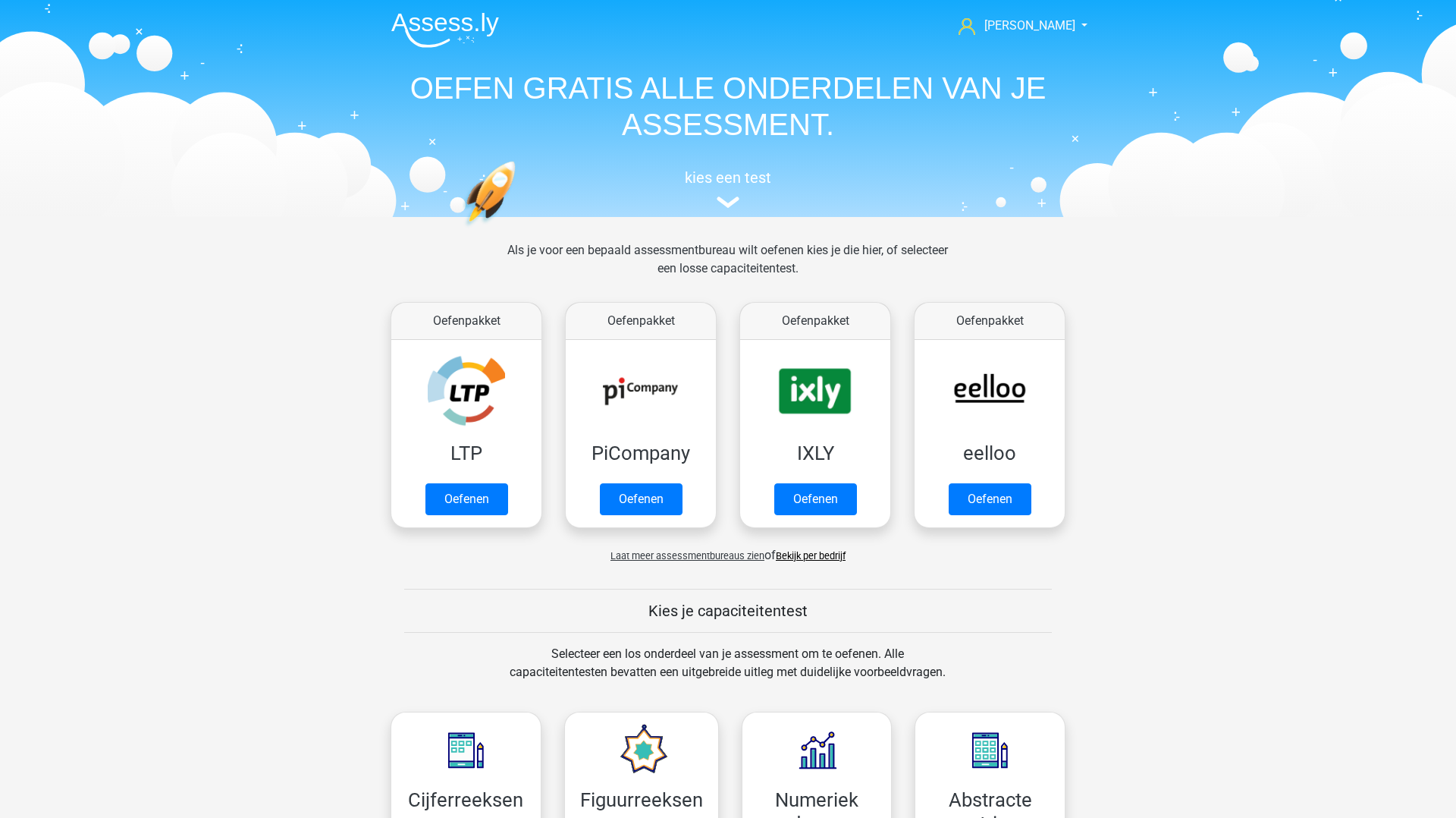
scroll to position [645, 0]
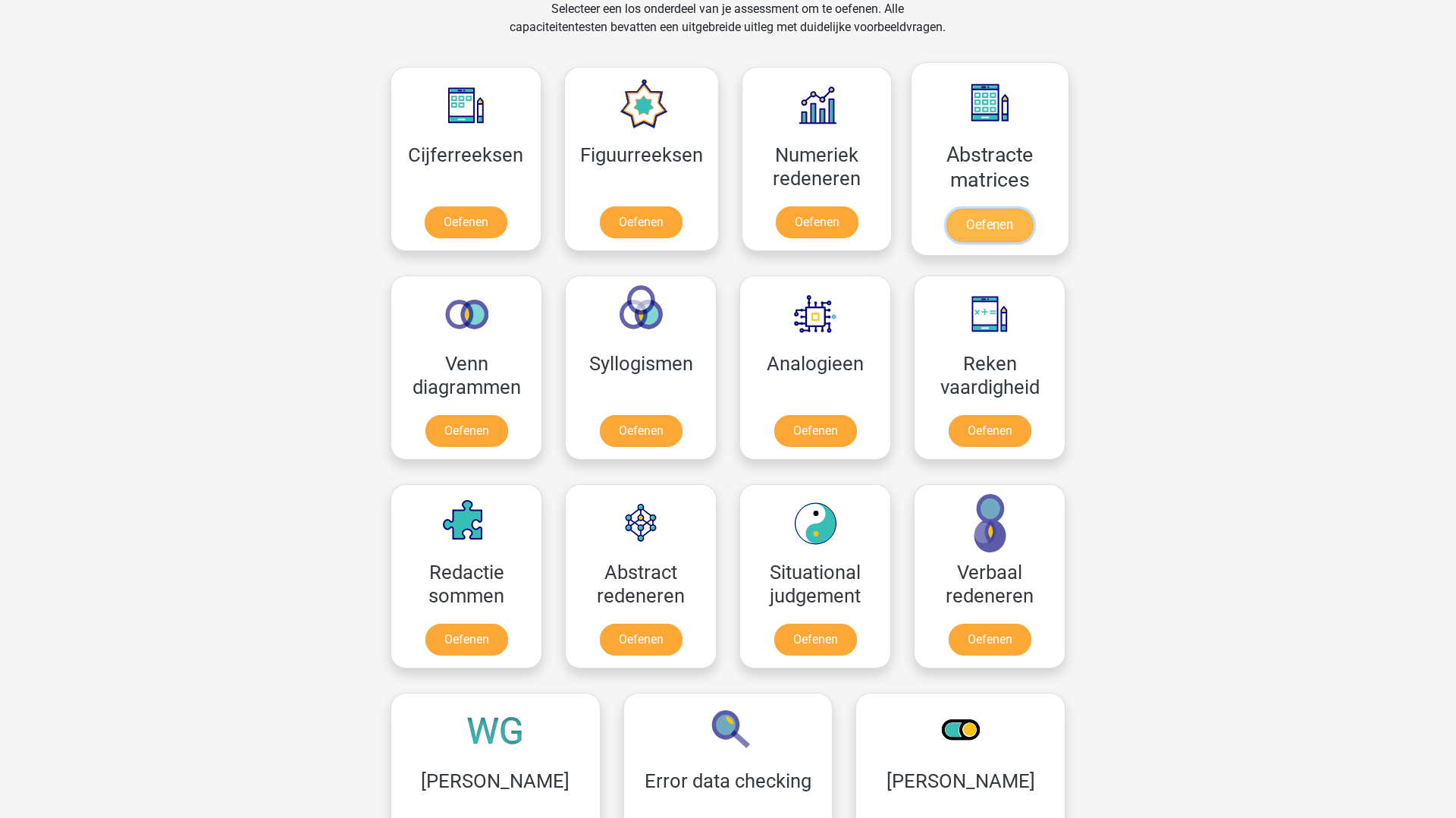
click at [977, 208] on link "Oefenen" at bounding box center [989, 225] width 86 height 33
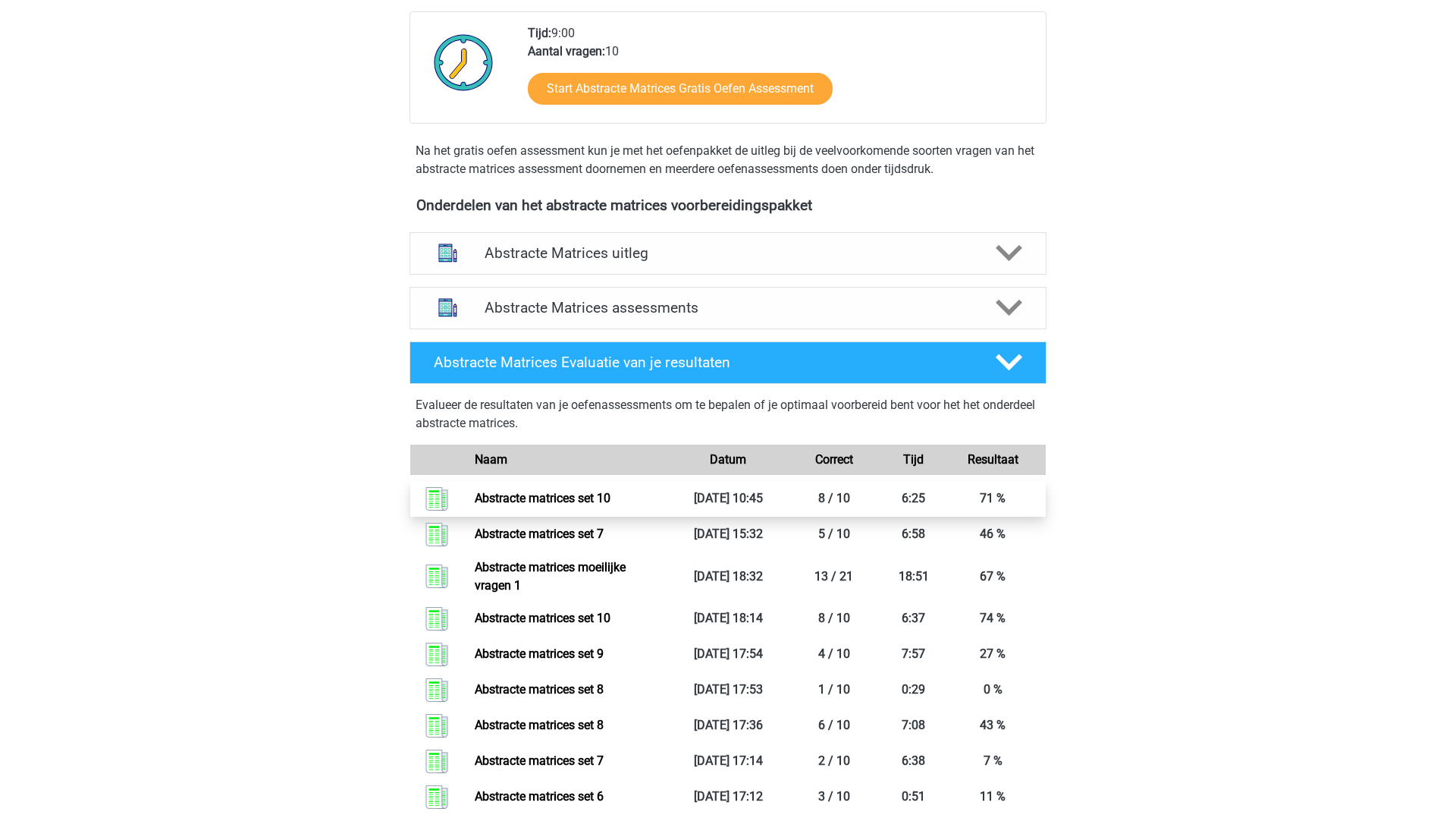
scroll to position [395, 0]
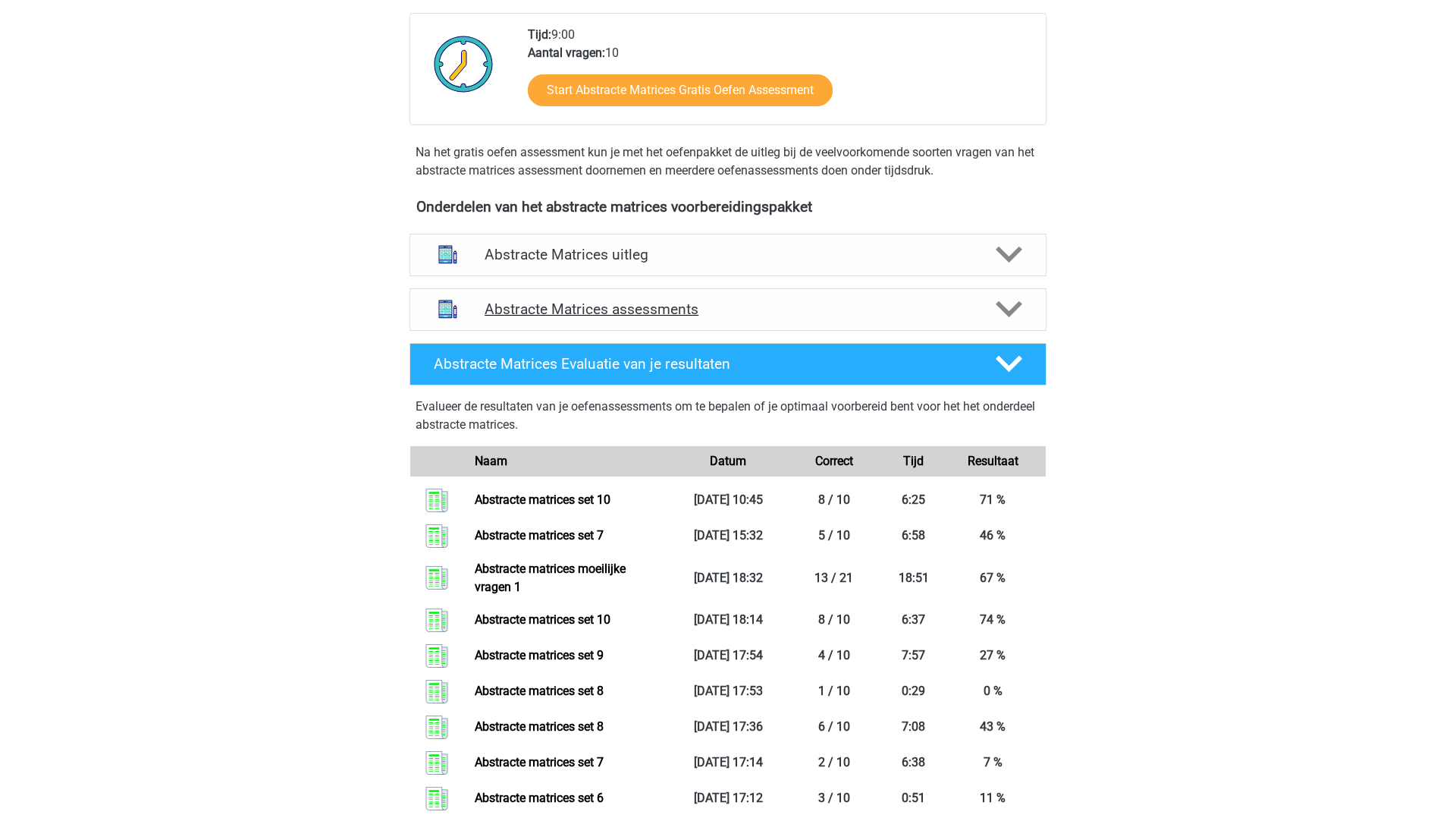
click at [531, 312] on h4 "Abstracte Matrices assessments" at bounding box center [728, 309] width 487 height 18
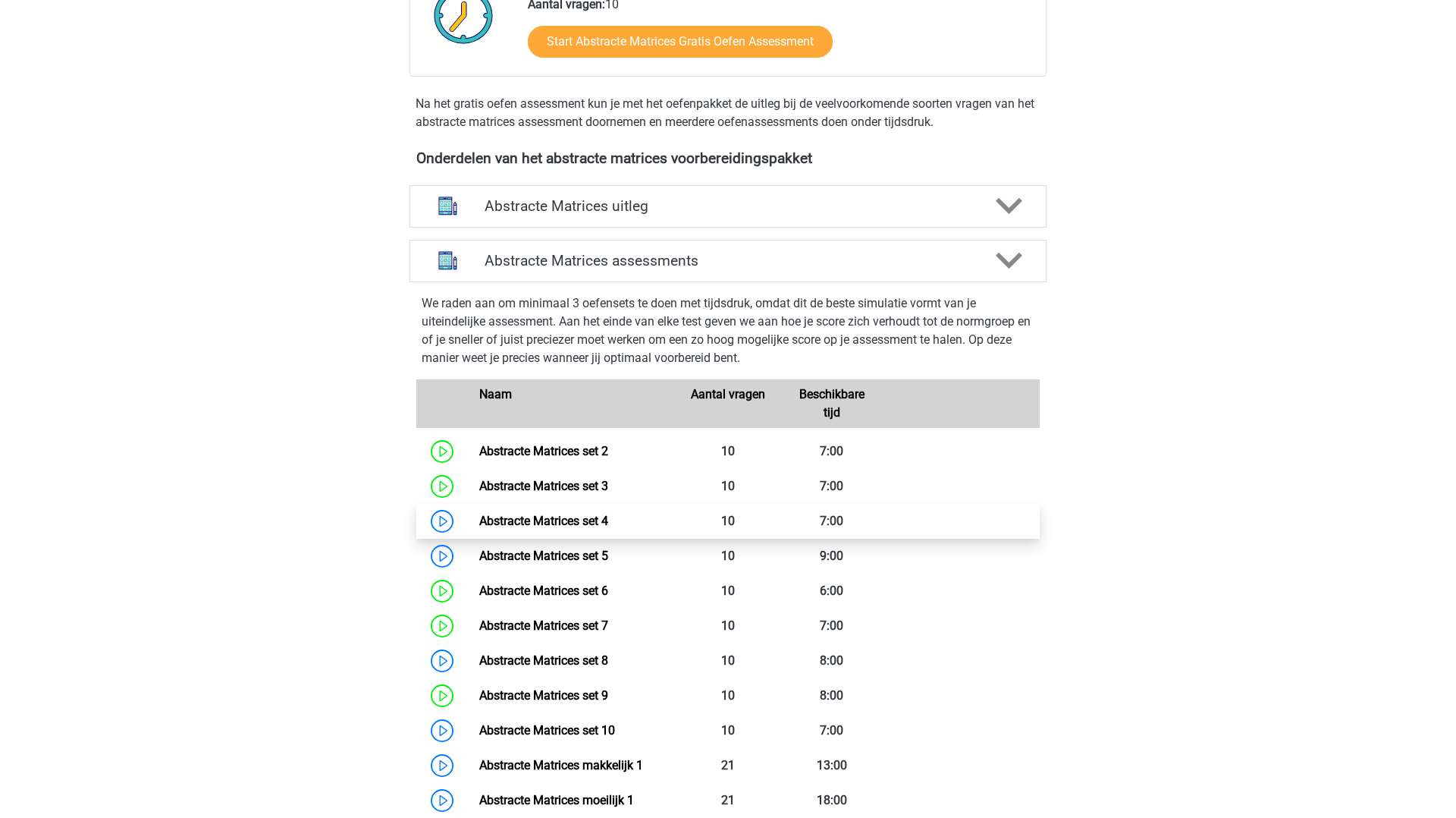
scroll to position [470, 0]
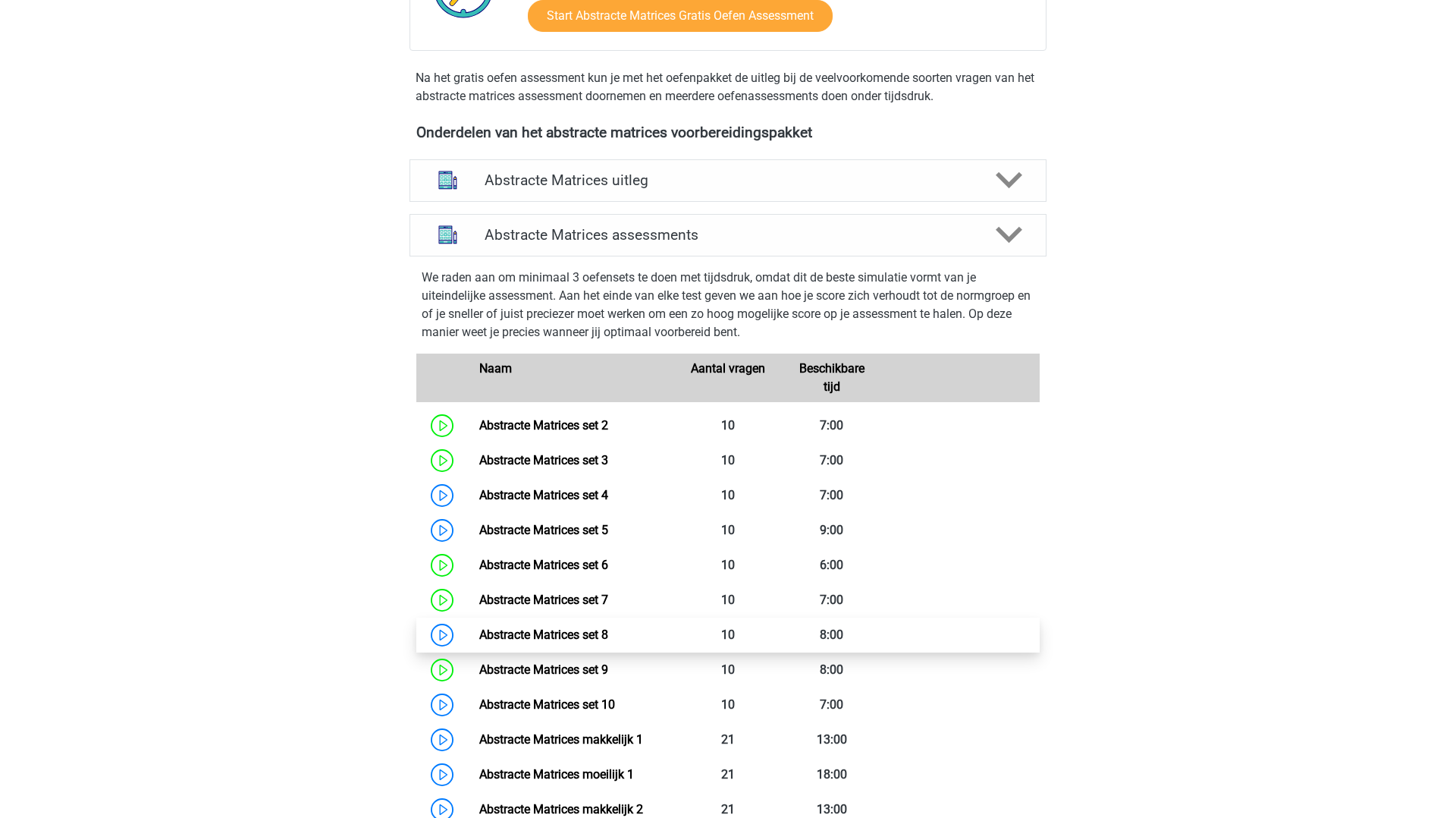
click at [601, 636] on link "Abstracte Matrices set 8" at bounding box center [544, 635] width 129 height 14
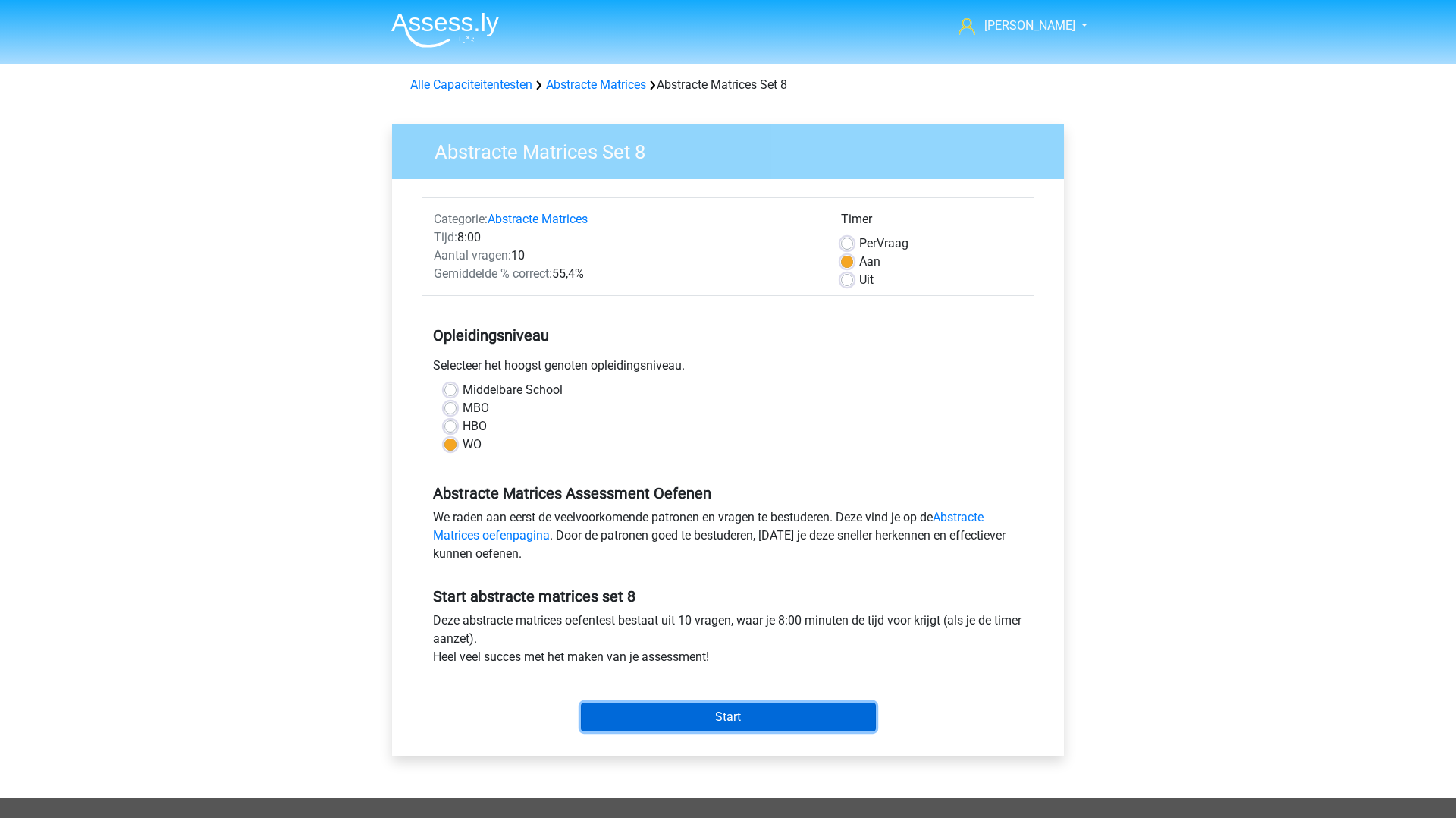
click at [684, 721] on input "Start" at bounding box center [728, 717] width 295 height 28
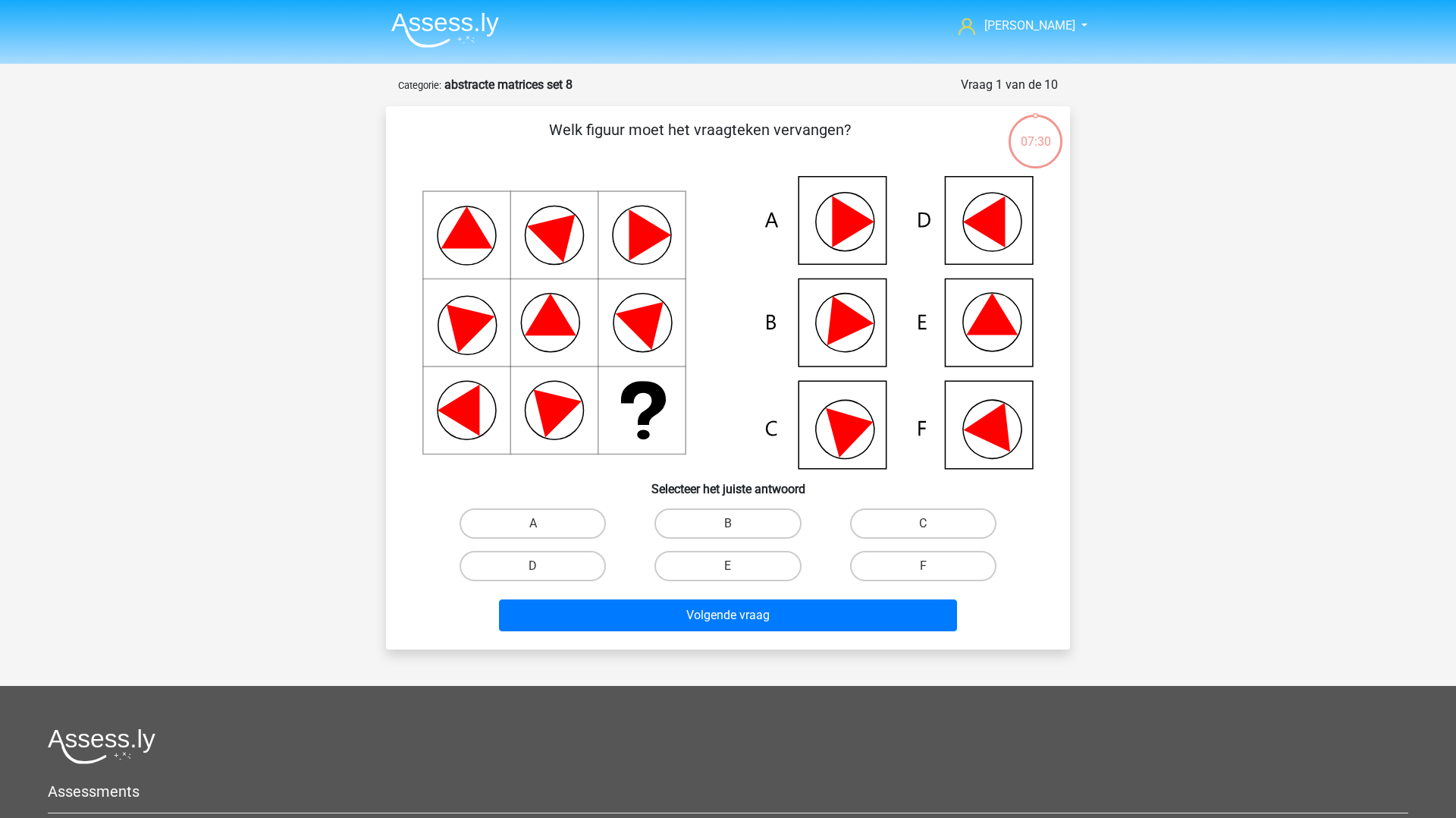
click at [997, 321] on icon at bounding box center [992, 314] width 52 height 42
click at [768, 561] on label "E" at bounding box center [727, 566] width 146 height 30
click at [738, 566] on input "E" at bounding box center [733, 571] width 10 height 10
radio input "true"
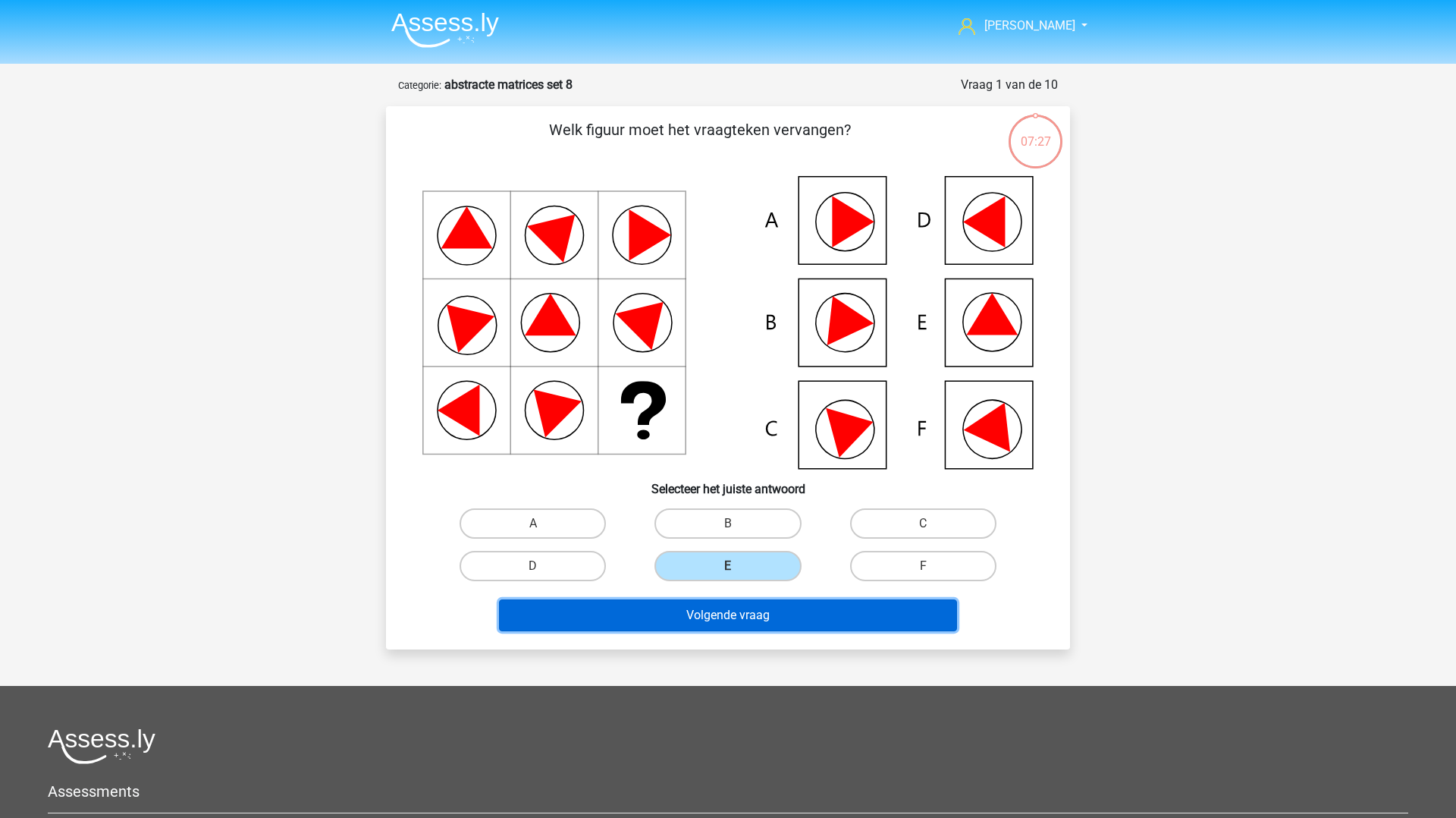
click at [765, 614] on button "Volgende vraag" at bounding box center [728, 615] width 459 height 32
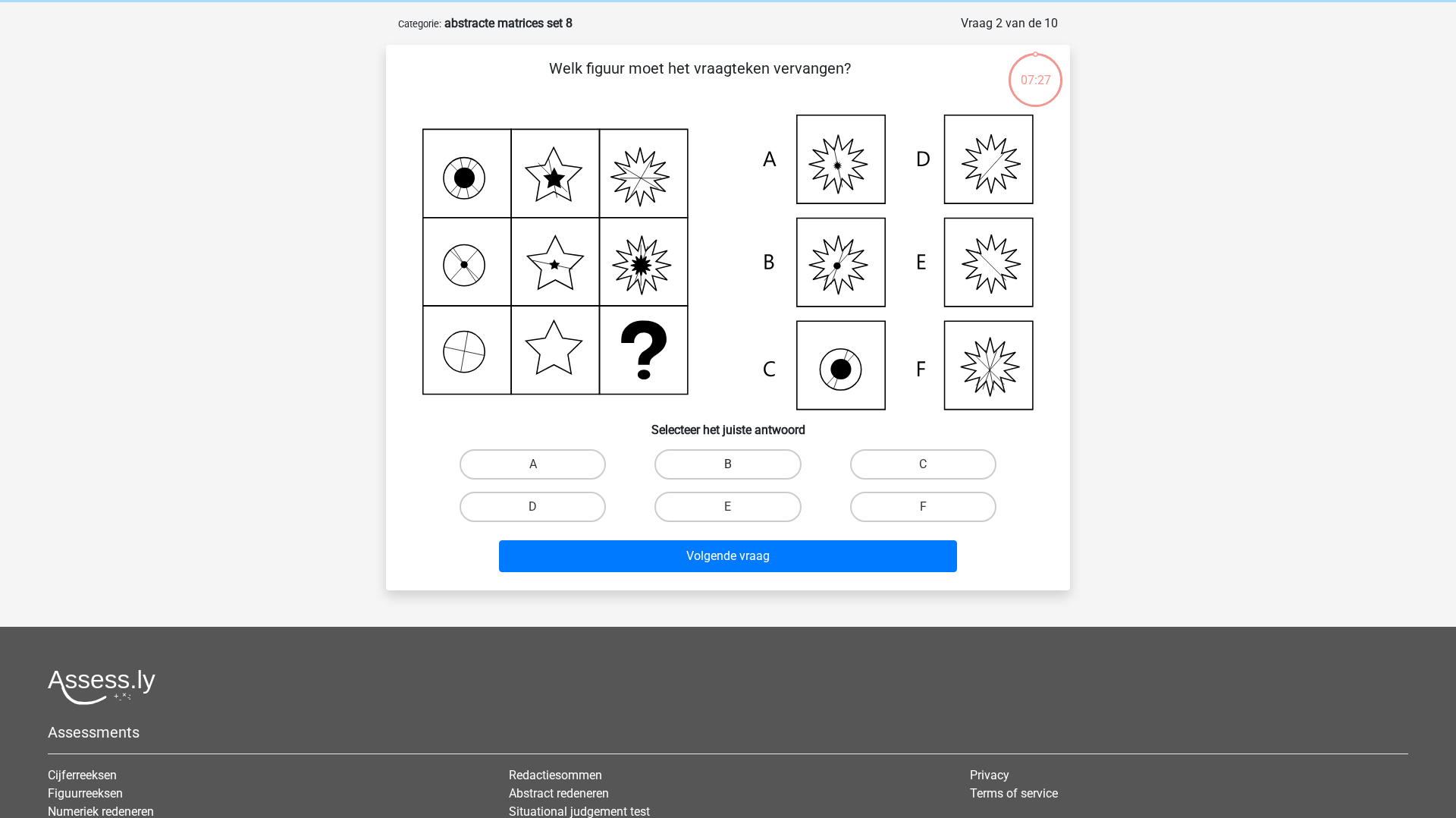
scroll to position [76, 0]
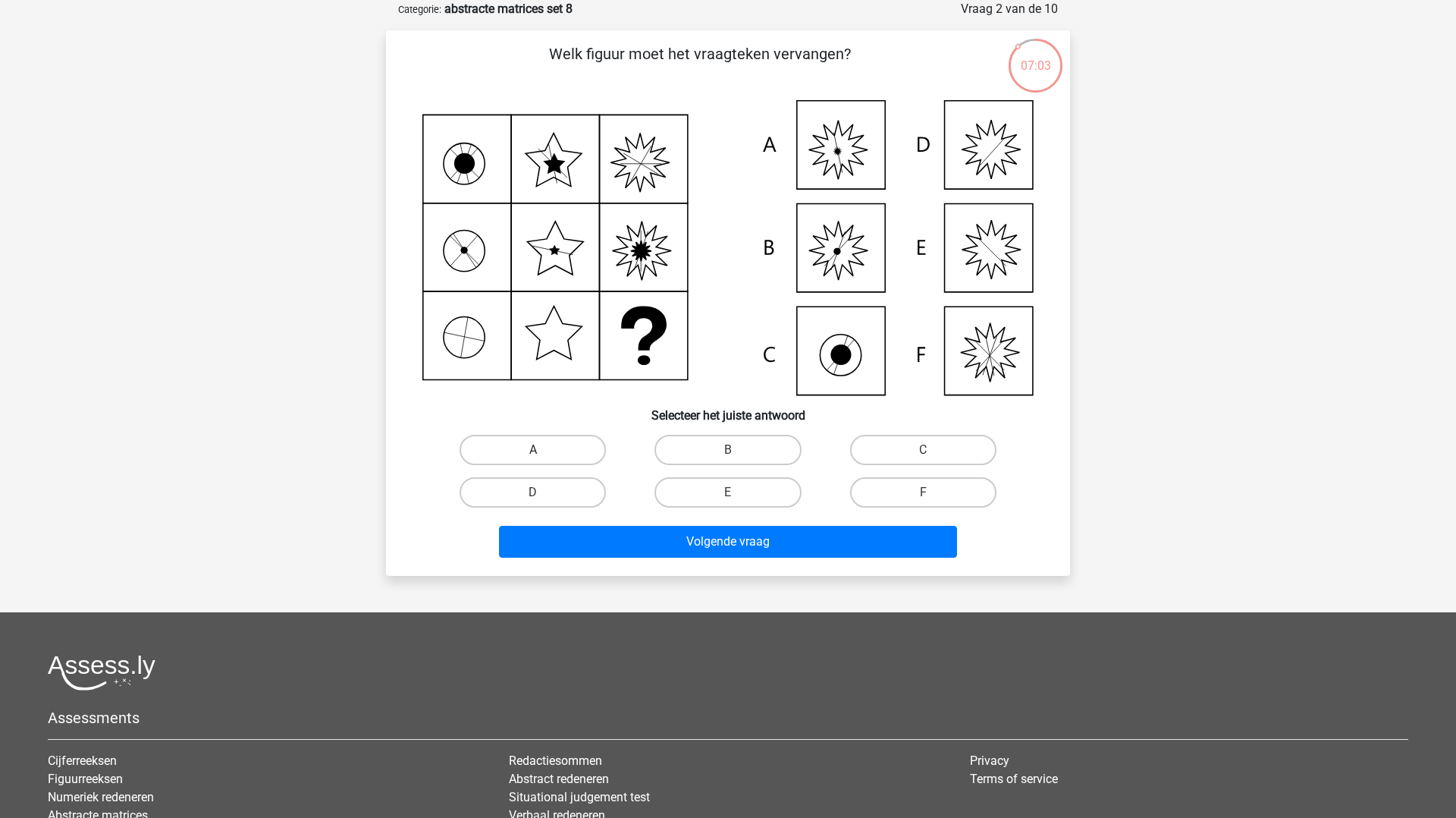
click at [516, 451] on label "A" at bounding box center [532, 450] width 146 height 30
click at [533, 451] on input "A" at bounding box center [538, 455] width 10 height 10
radio input "true"
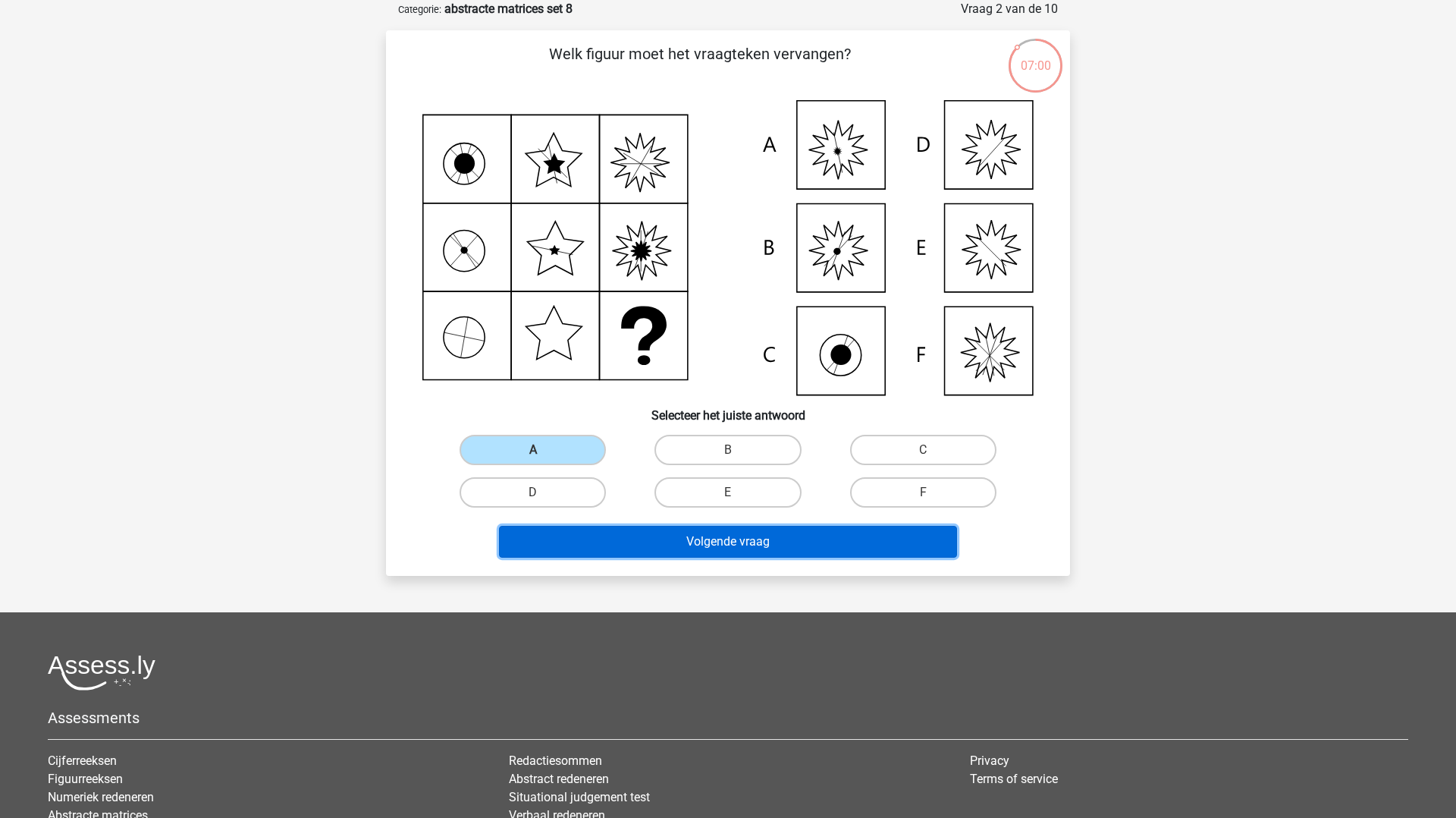
click at [612, 543] on button "Volgende vraag" at bounding box center [728, 542] width 459 height 32
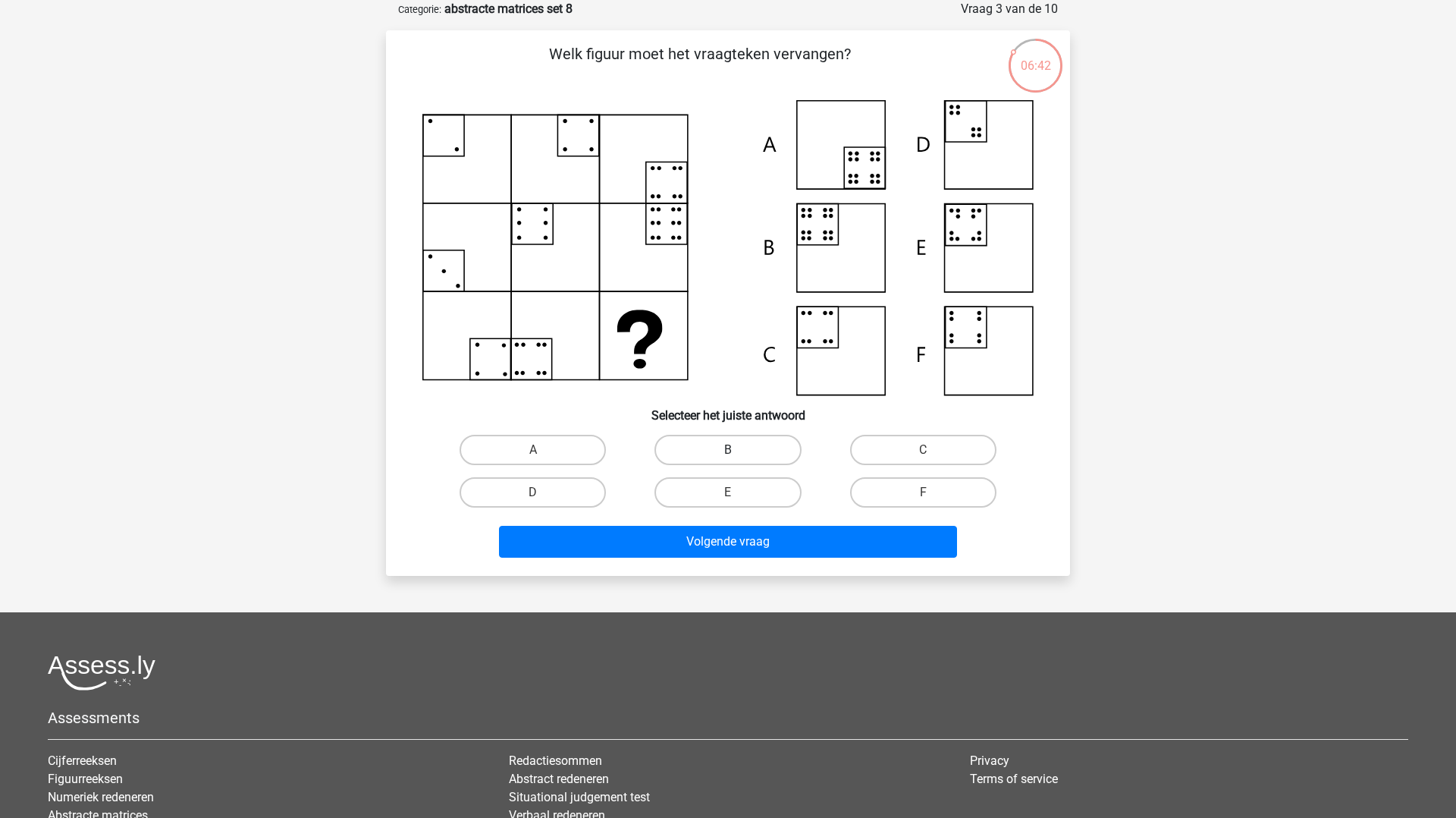
click at [694, 459] on label "B" at bounding box center [727, 450] width 146 height 30
click at [728, 459] on input "B" at bounding box center [733, 455] width 10 height 10
radio input "true"
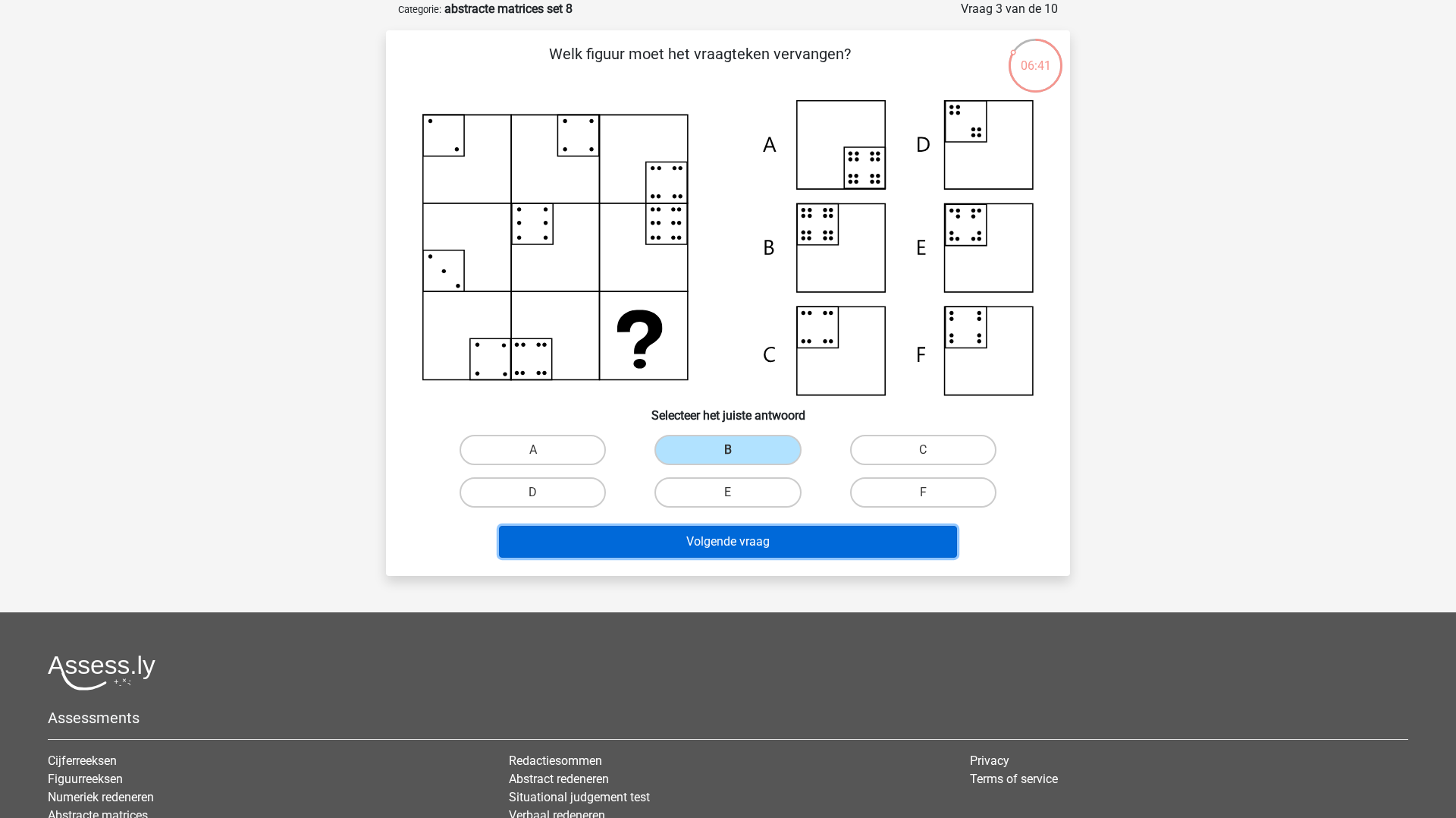
click at [703, 532] on button "Volgende vraag" at bounding box center [728, 542] width 459 height 32
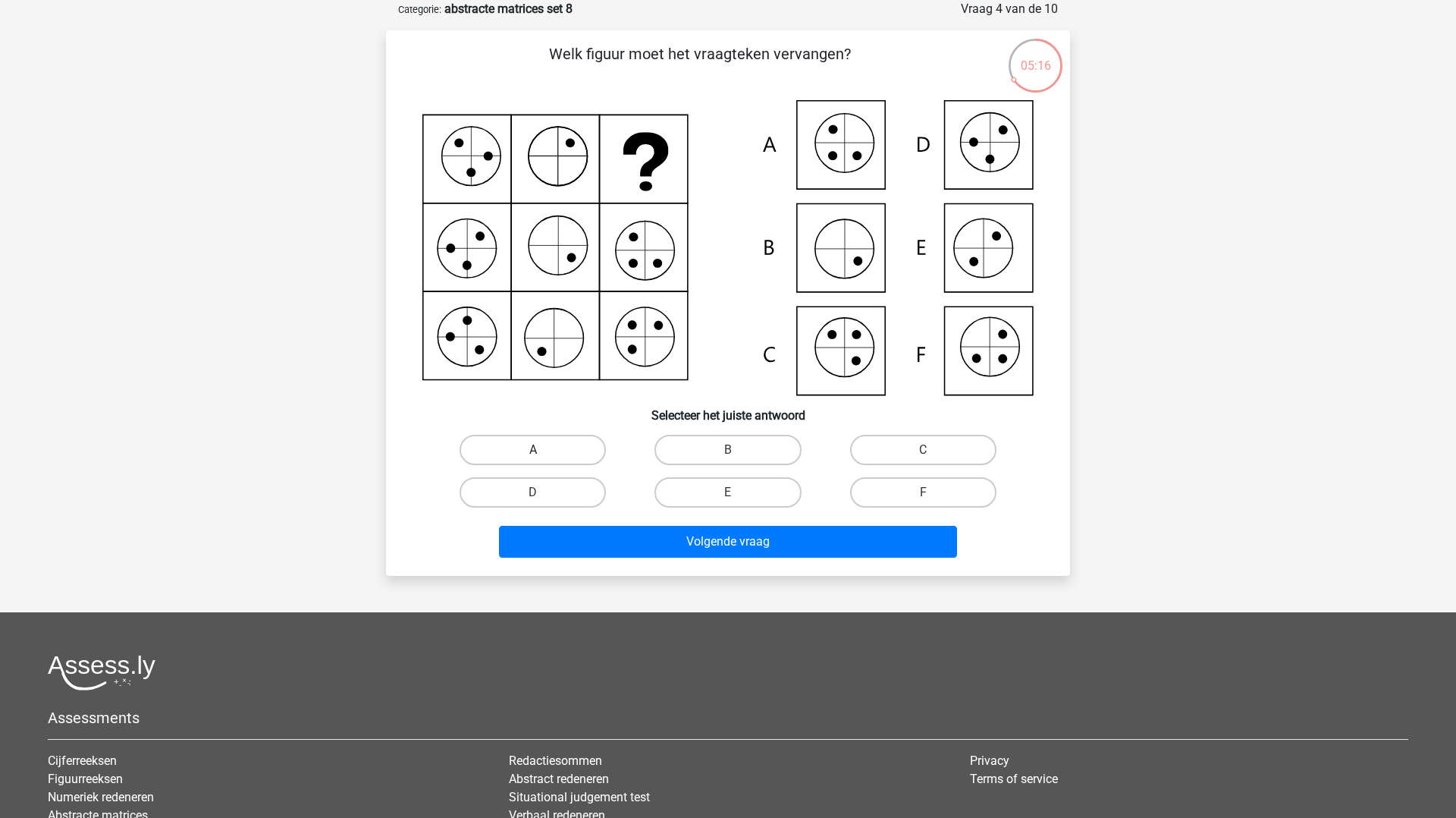
click at [512, 459] on label "A" at bounding box center [532, 450] width 146 height 30
click at [533, 459] on input "A" at bounding box center [538, 455] width 10 height 10
radio input "true"
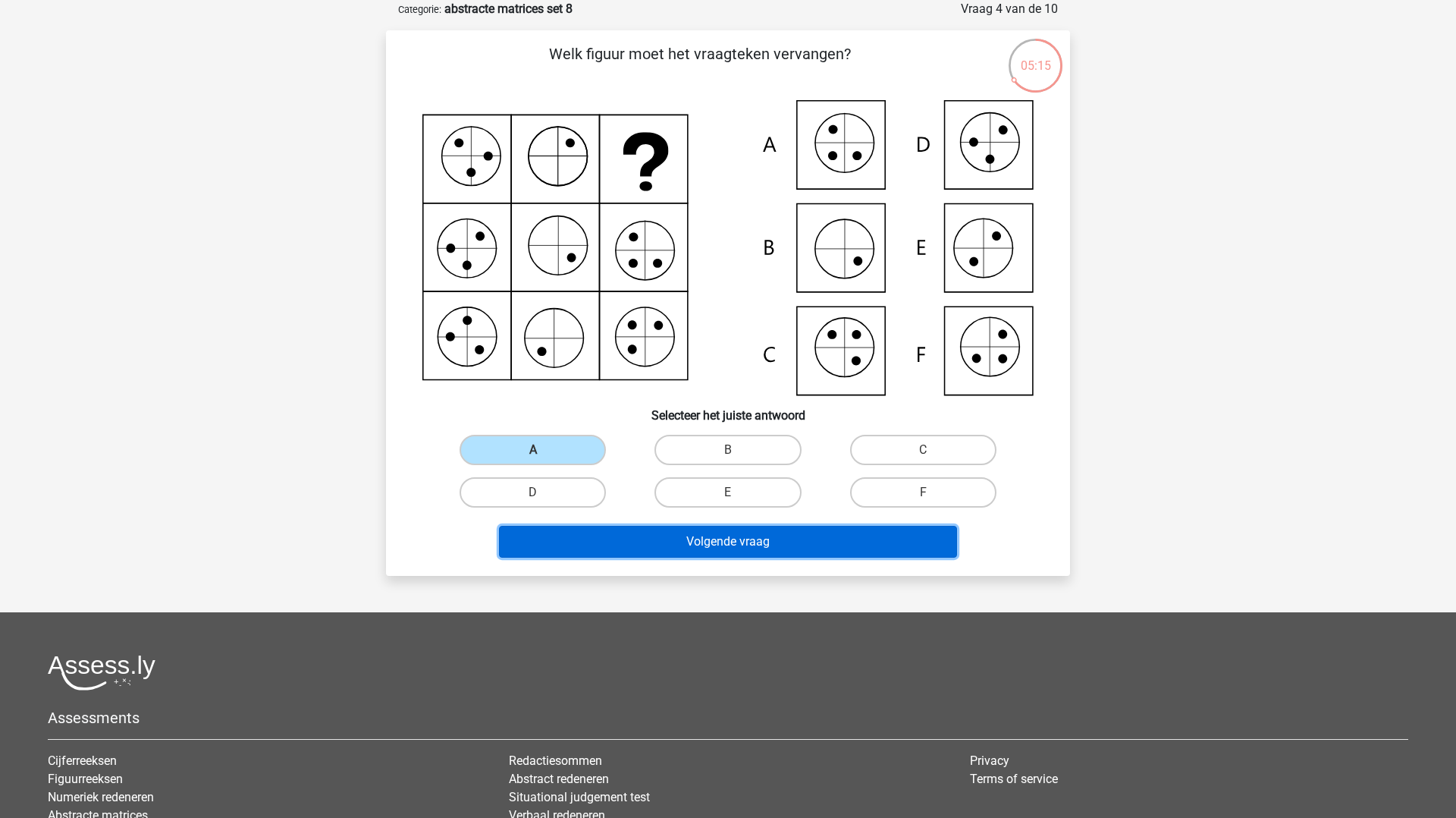
click at [599, 547] on button "Volgende vraag" at bounding box center [728, 542] width 459 height 32
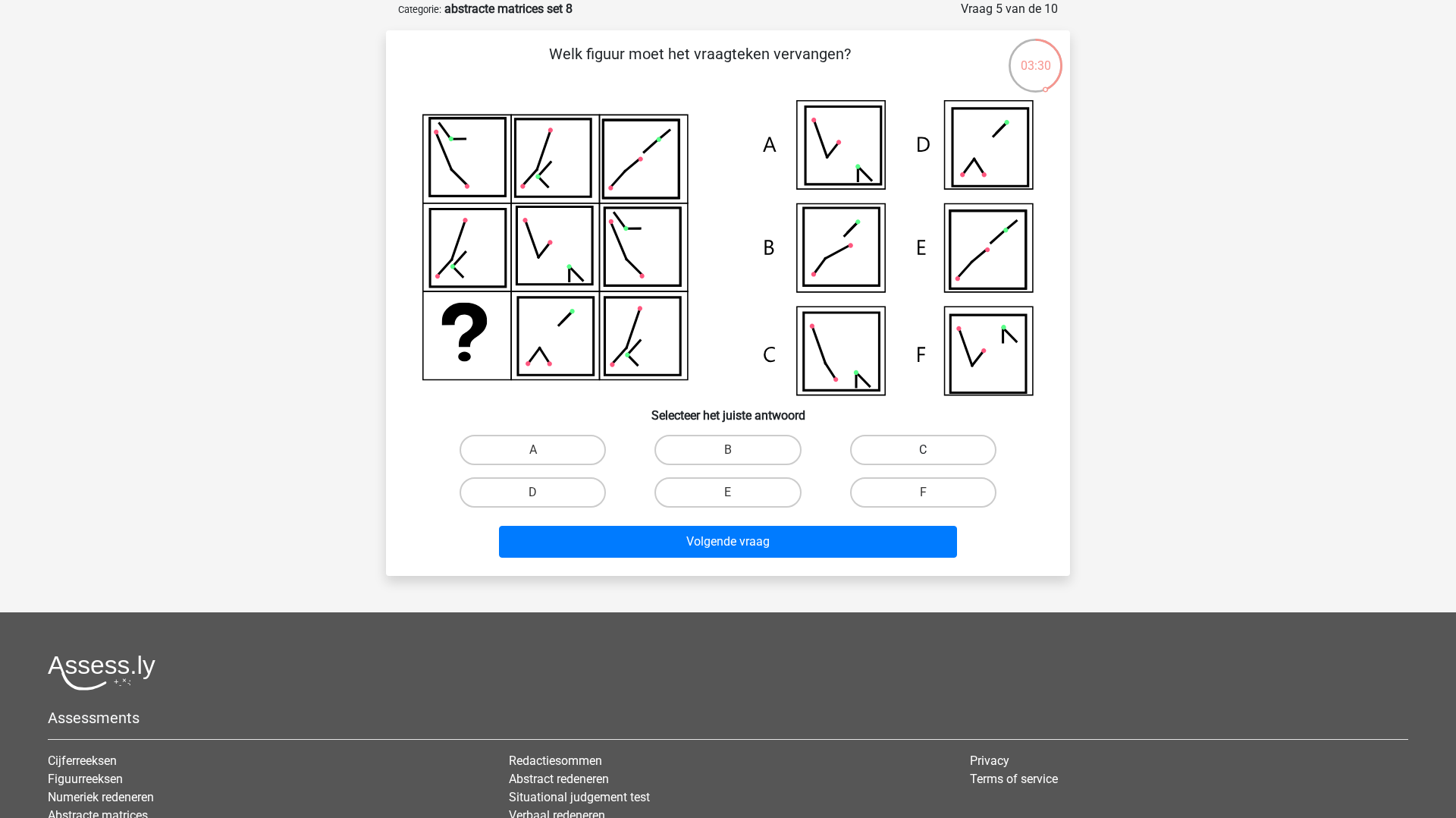
click at [885, 440] on label "C" at bounding box center [923, 450] width 146 height 30
click at [923, 450] on input "C" at bounding box center [928, 455] width 10 height 10
radio input "true"
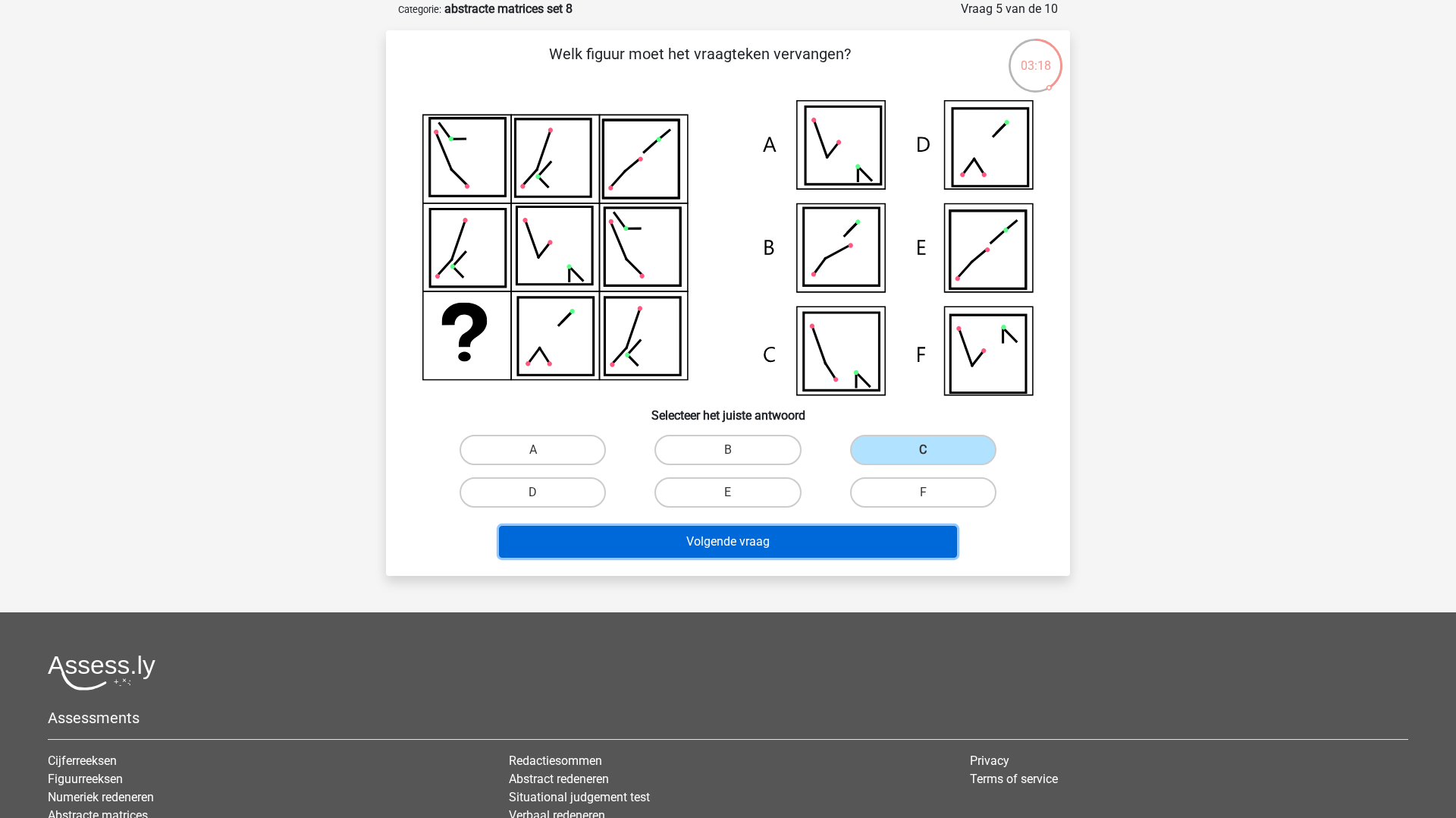
click at [789, 537] on button "Volgende vraag" at bounding box center [728, 542] width 459 height 32
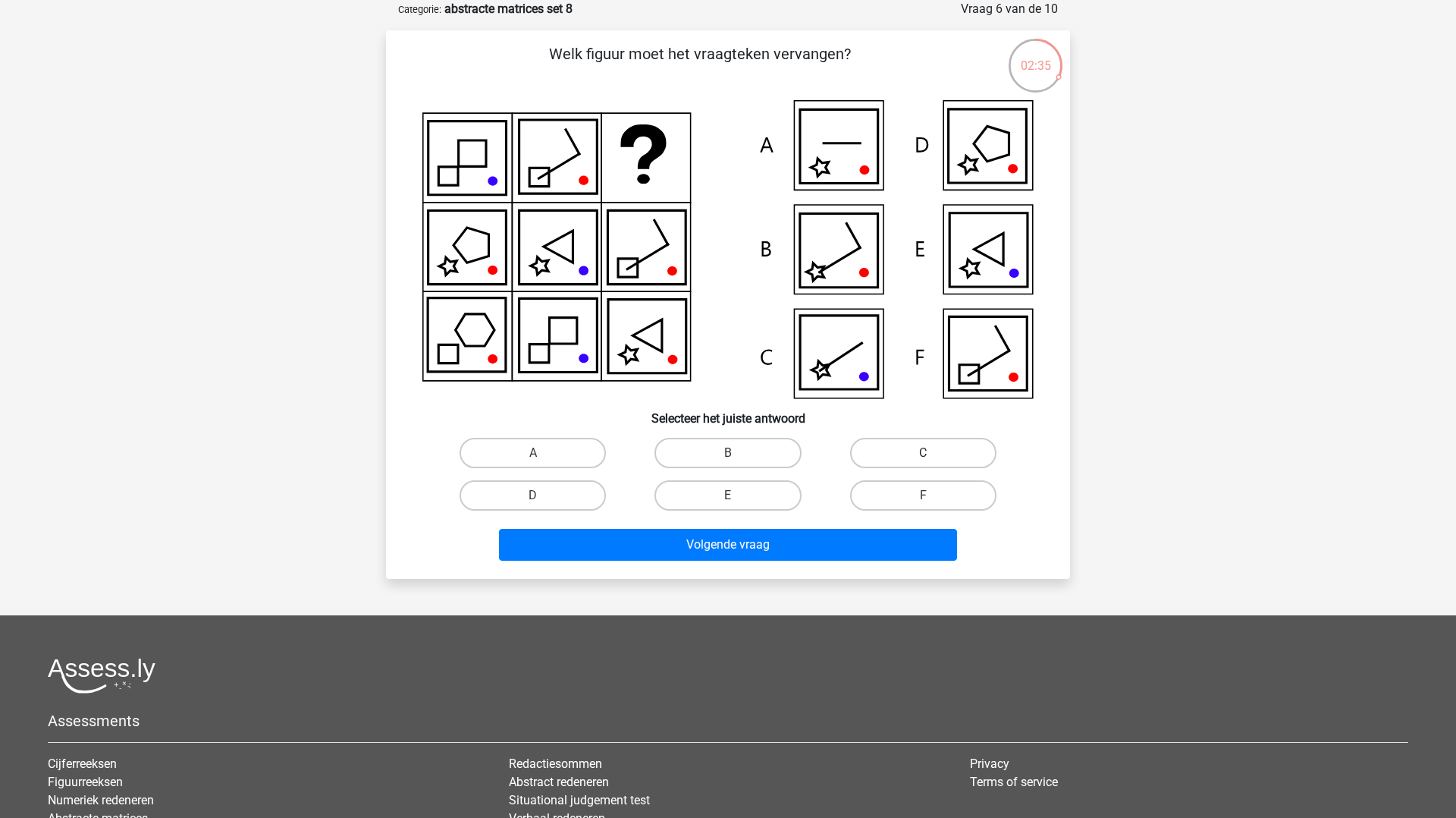
click at [913, 444] on label "C" at bounding box center [923, 453] width 146 height 30
click at [923, 453] on input "C" at bounding box center [928, 458] width 10 height 10
radio input "true"
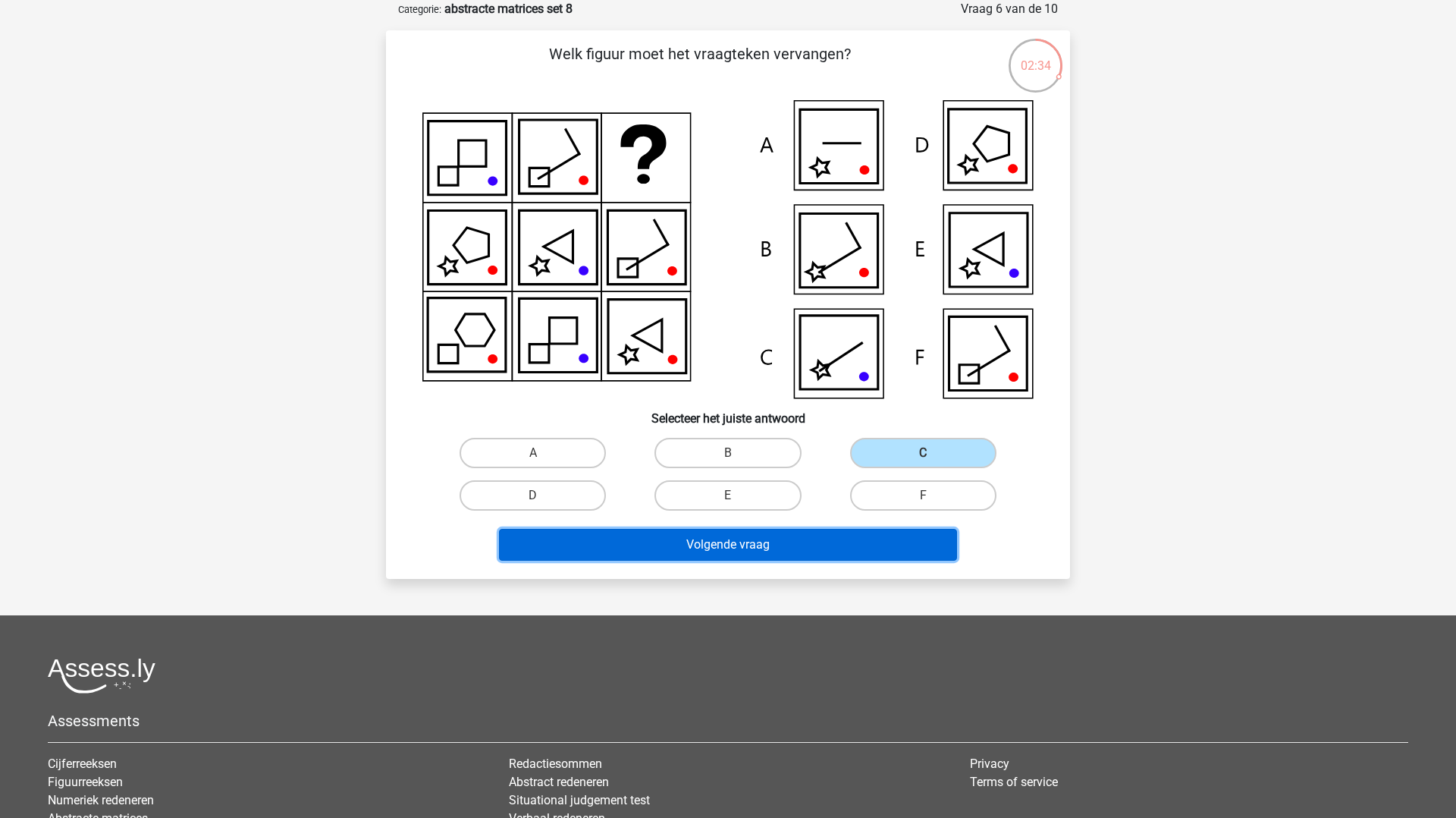
click at [851, 538] on button "Volgende vraag" at bounding box center [728, 545] width 459 height 32
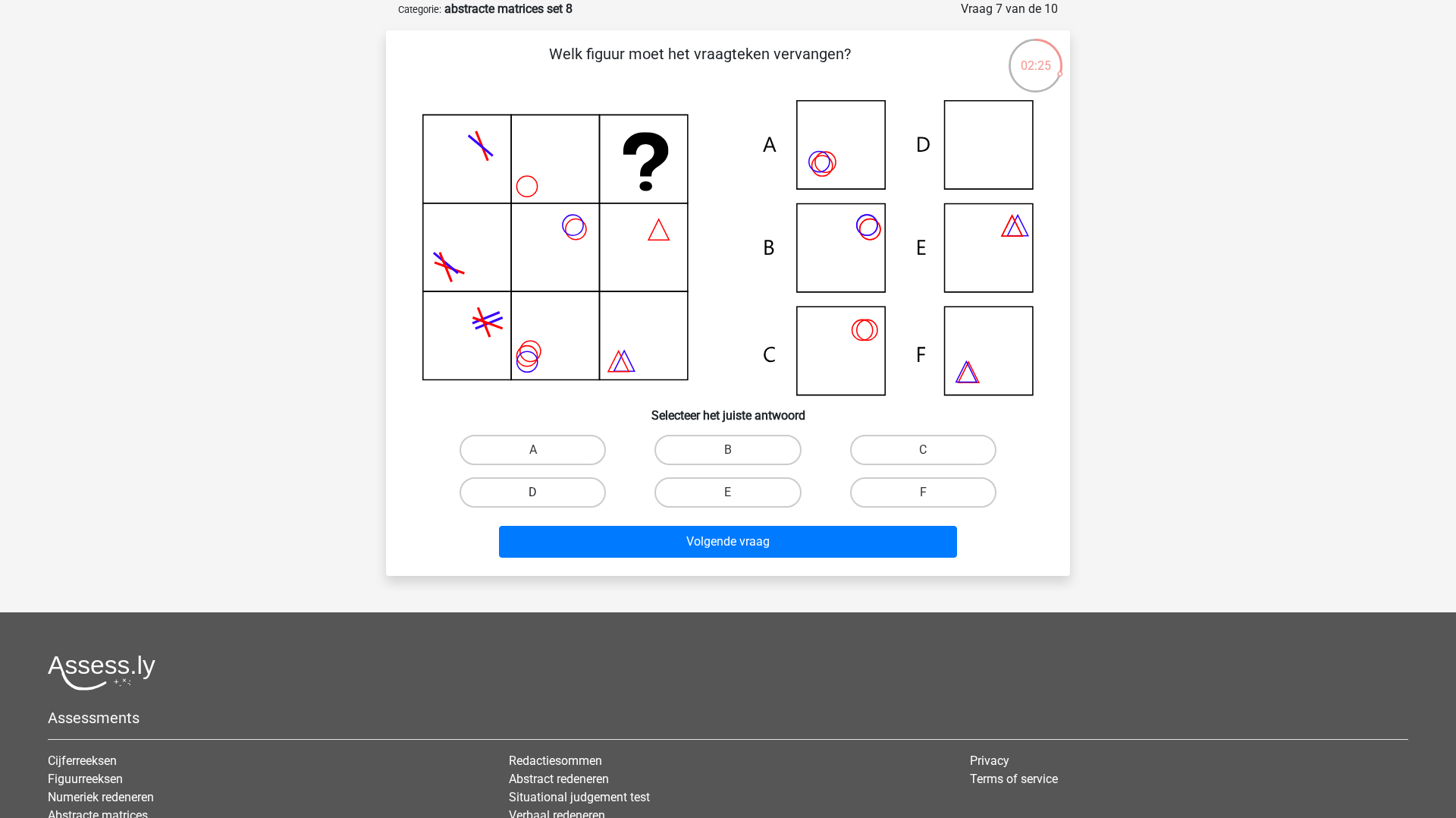
click at [577, 496] on label "D" at bounding box center [532, 492] width 146 height 30
click at [543, 496] on input "D" at bounding box center [538, 497] width 10 height 10
radio input "true"
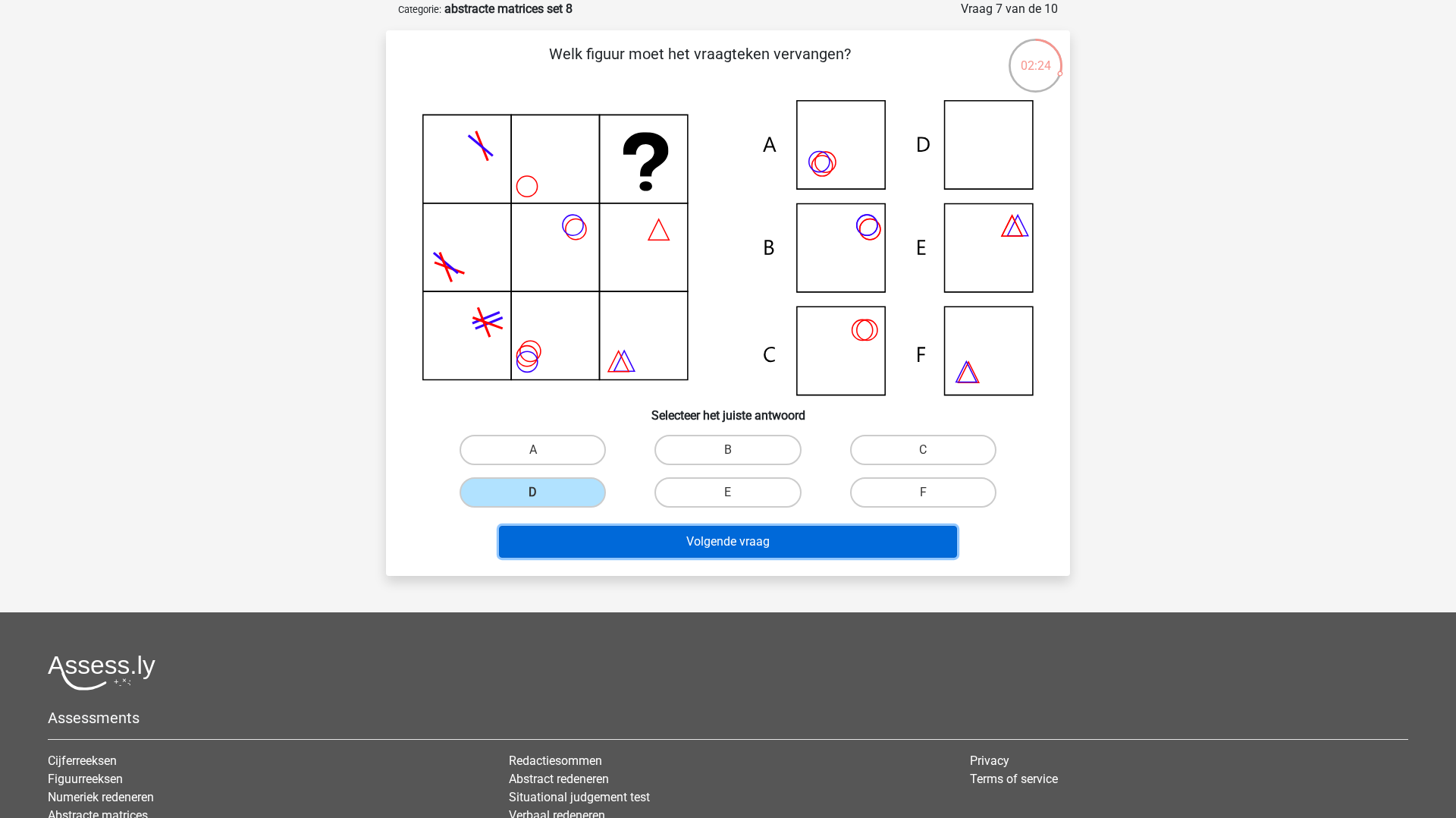
click at [629, 532] on button "Volgende vraag" at bounding box center [728, 542] width 459 height 32
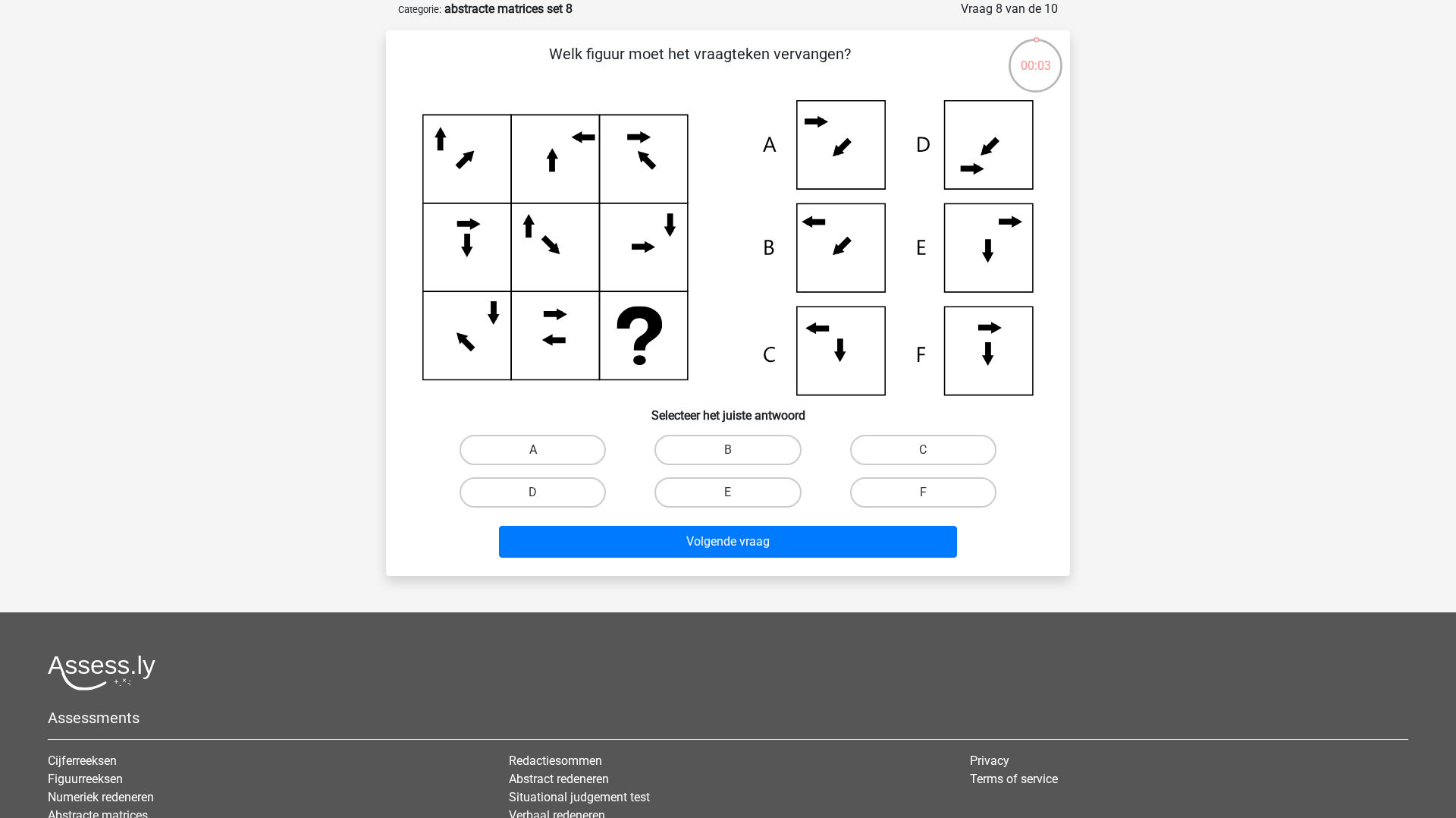
click at [523, 453] on label "A" at bounding box center [532, 450] width 146 height 30
click at [533, 453] on input "A" at bounding box center [538, 455] width 10 height 10
radio input "true"
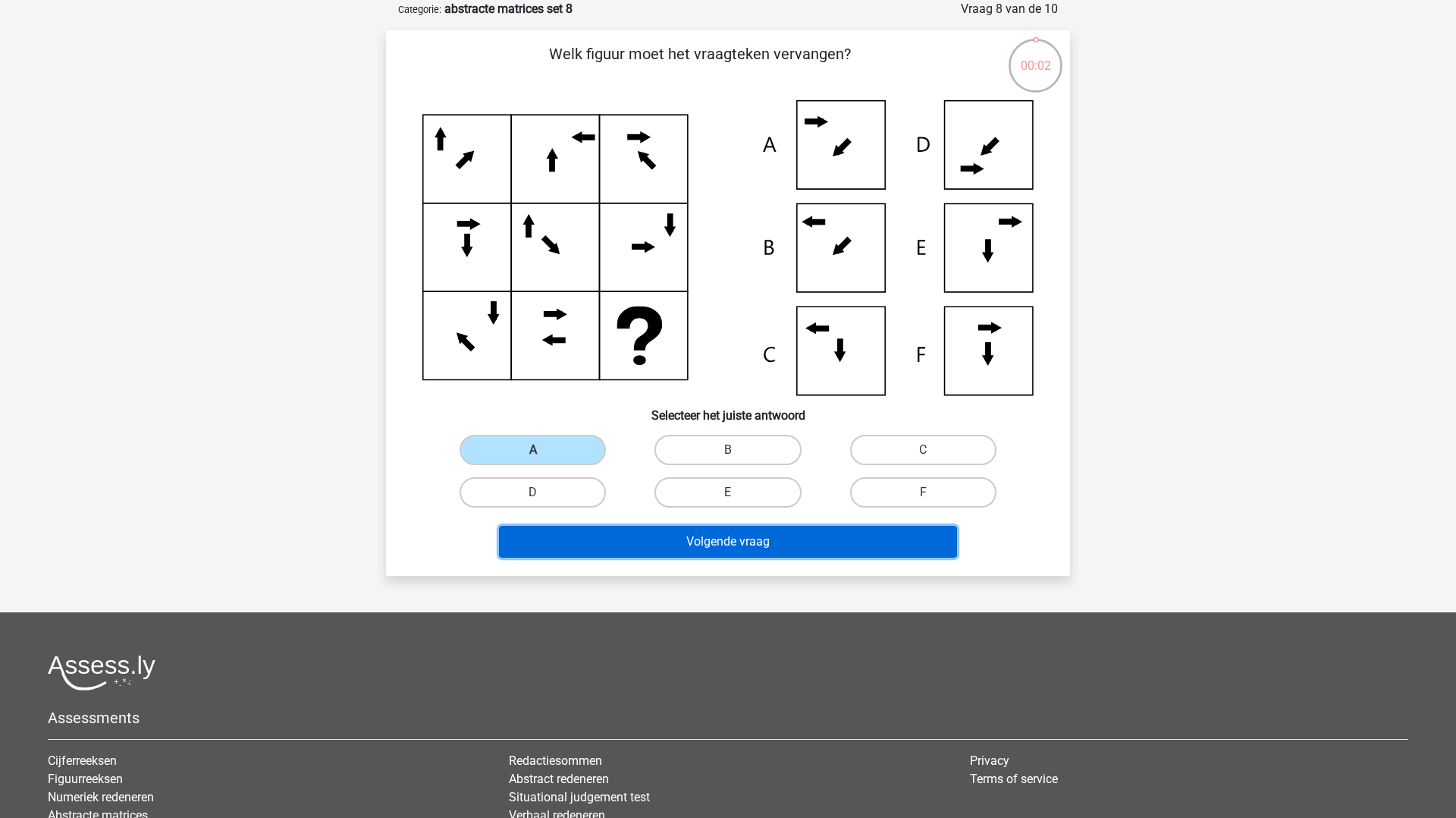
click at [613, 548] on button "Volgende vraag" at bounding box center [728, 542] width 459 height 32
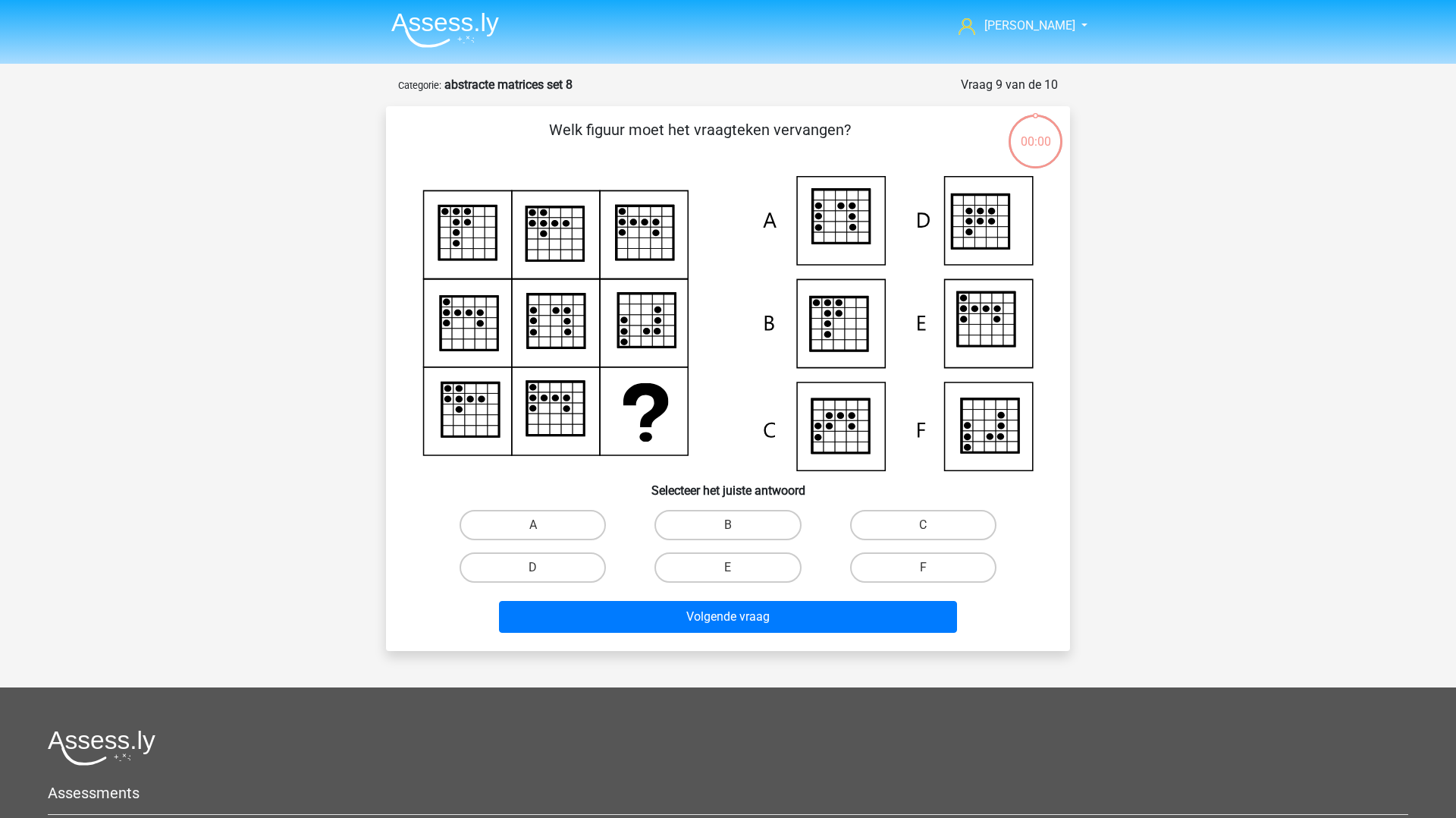
scroll to position [76, 0]
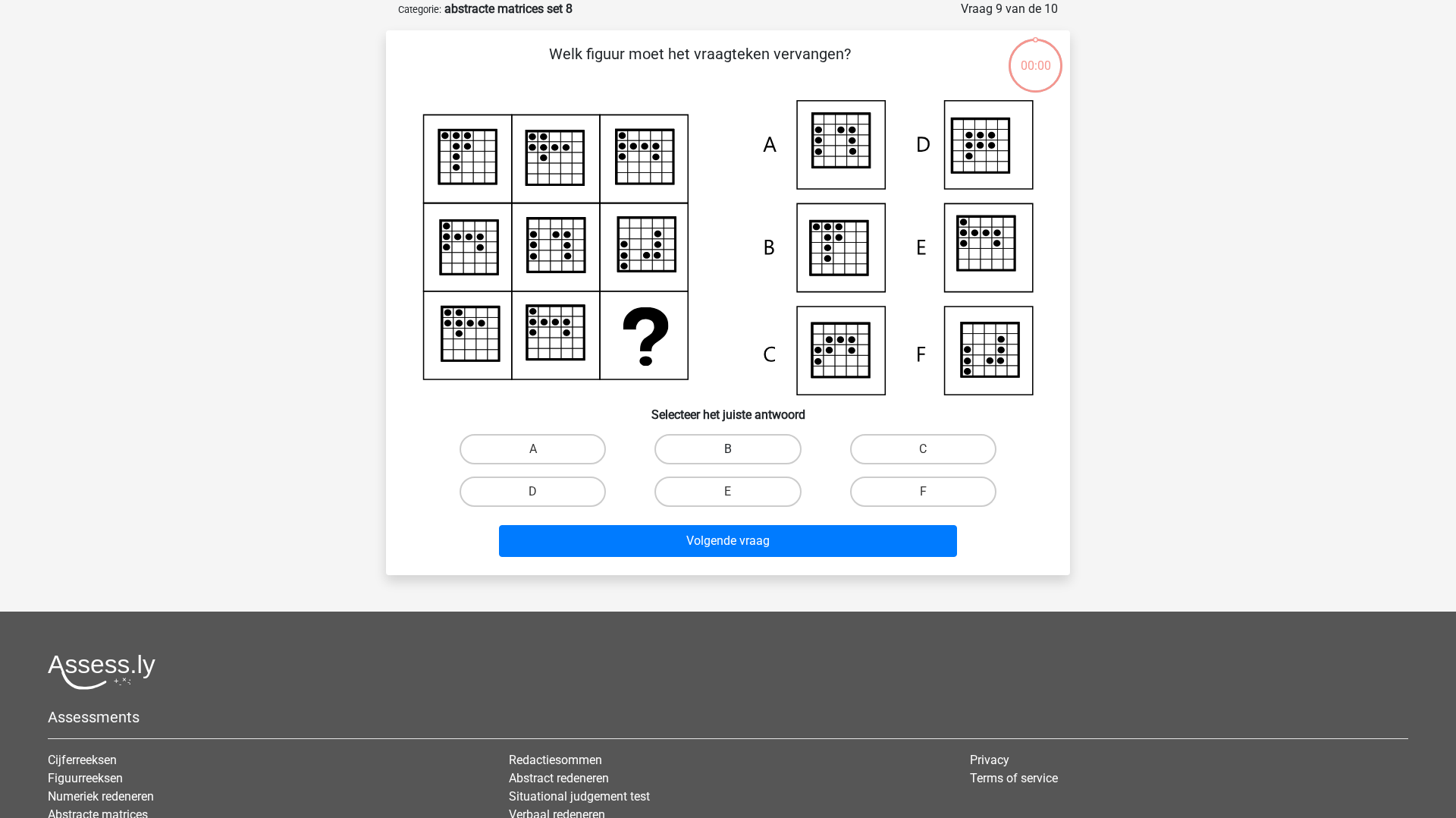
click at [691, 435] on label "B" at bounding box center [727, 449] width 146 height 30
click at [728, 450] on input "B" at bounding box center [733, 455] width 10 height 10
radio input "true"
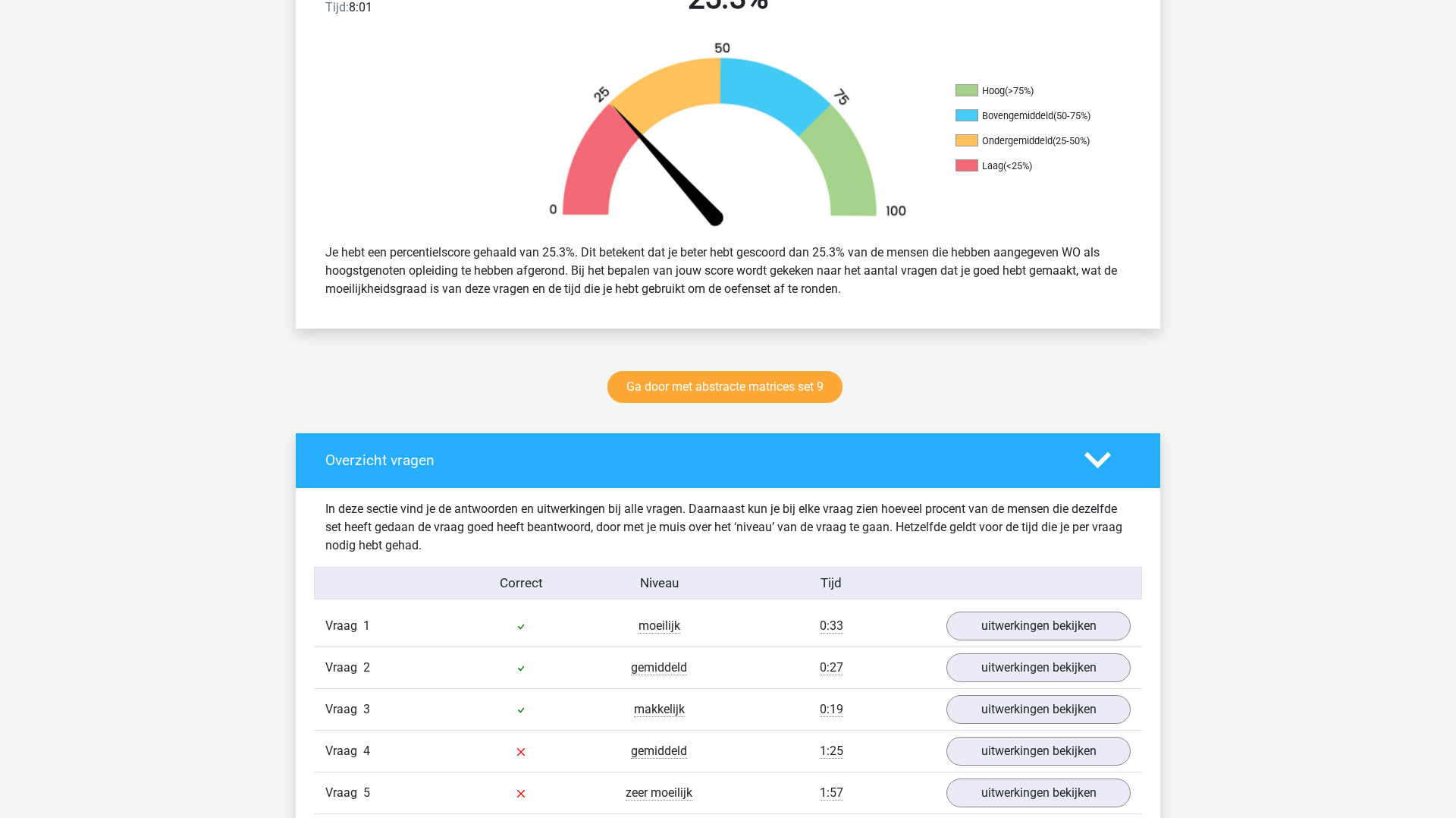
scroll to position [443, 0]
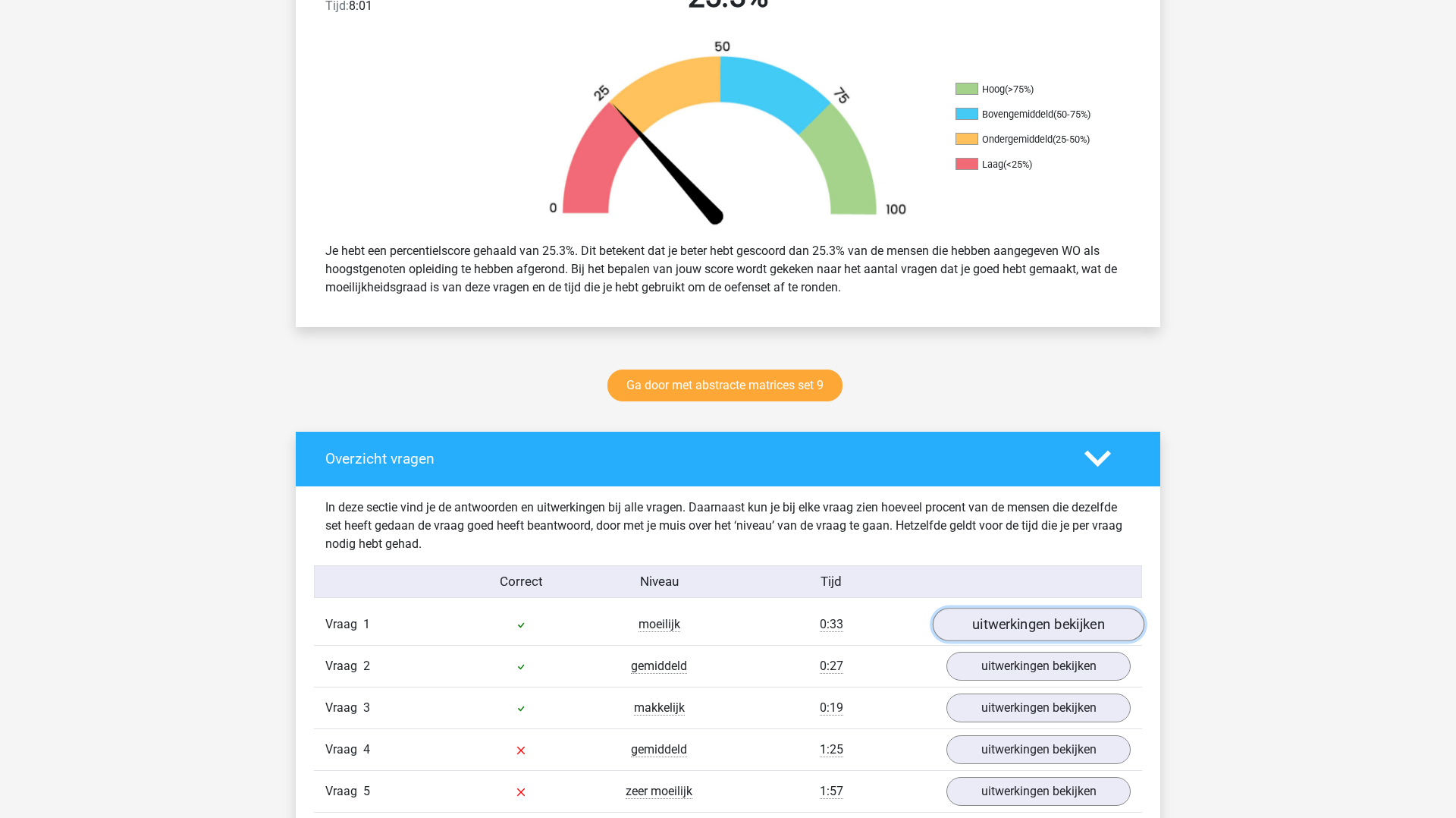
click at [970, 616] on link "uitwerkingen bekijken" at bounding box center [1038, 625] width 212 height 33
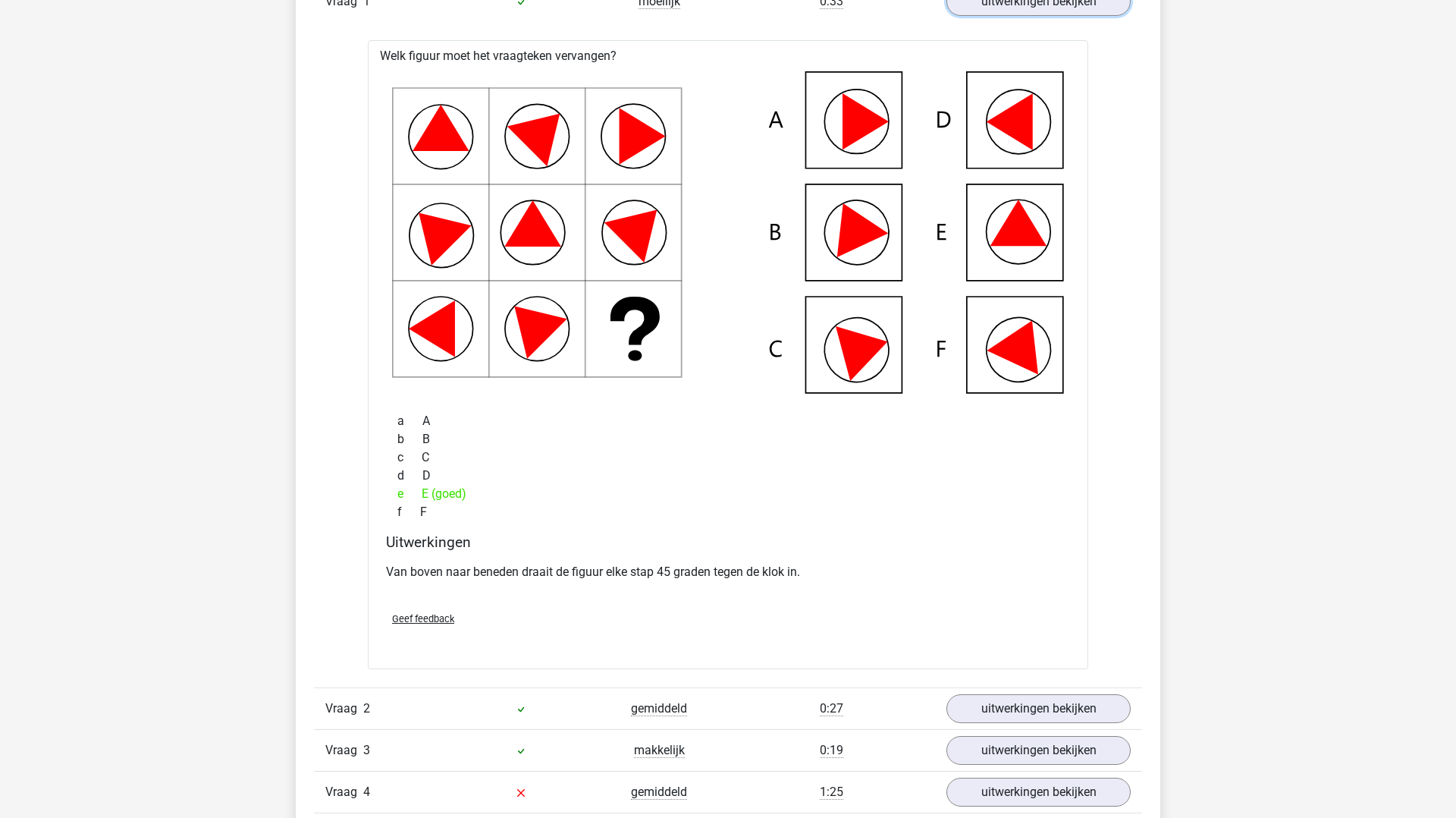
scroll to position [1102, 0]
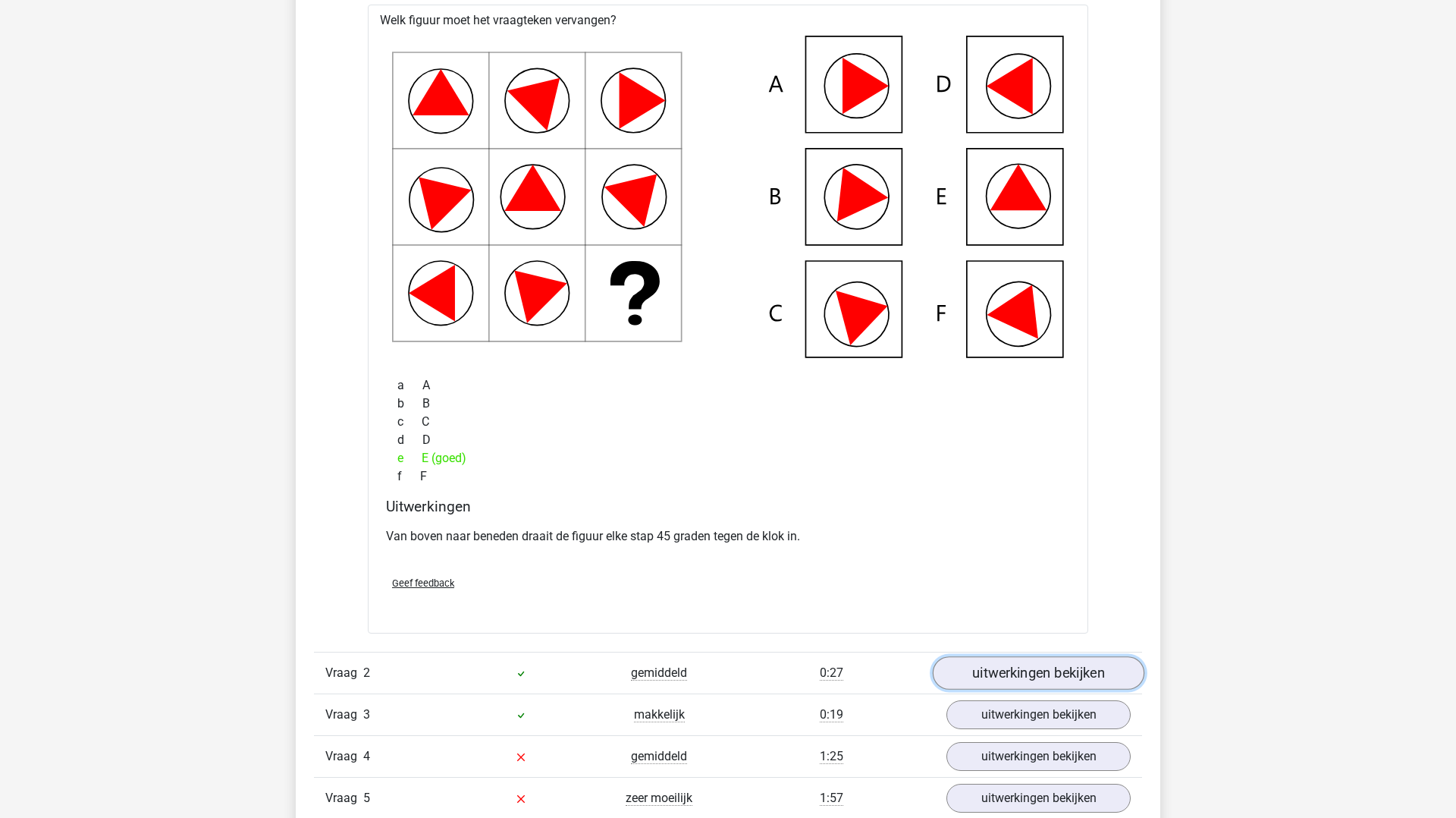
click at [1046, 679] on link "uitwerkingen bekijken" at bounding box center [1038, 674] width 212 height 33
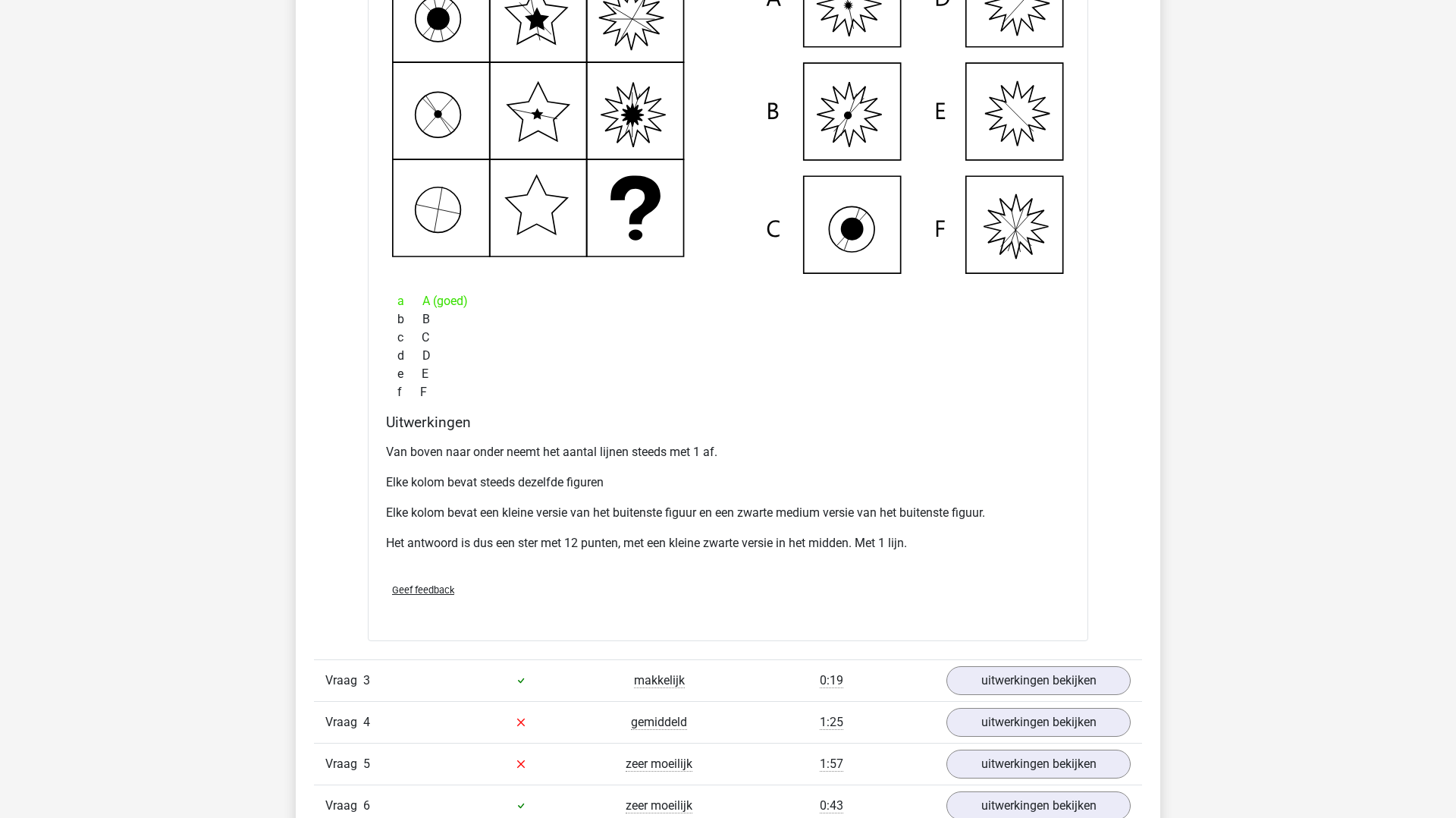
scroll to position [1901, 0]
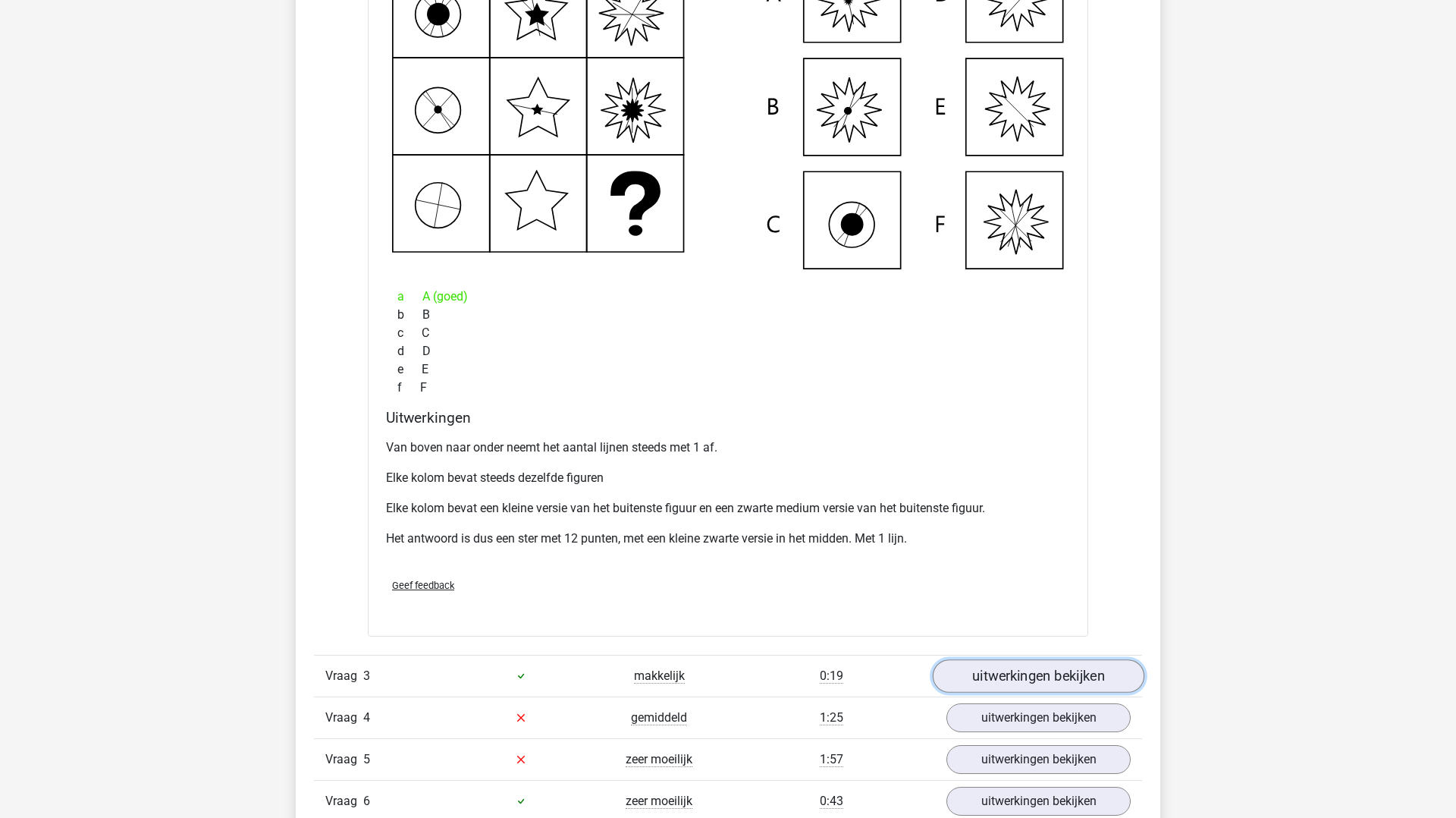
click at [1042, 671] on link "uitwerkingen bekijken" at bounding box center [1038, 677] width 212 height 33
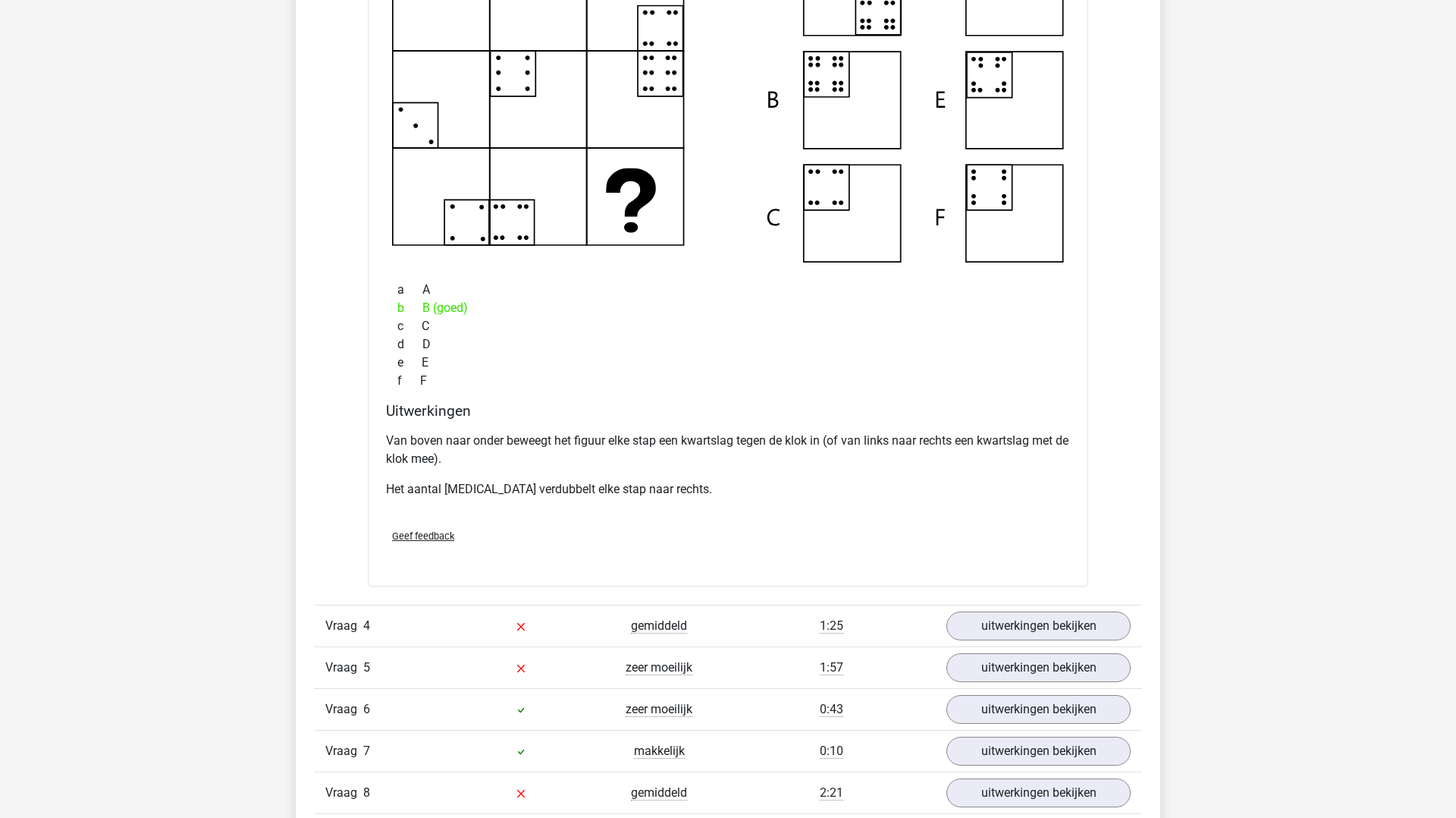
scroll to position [2711, 0]
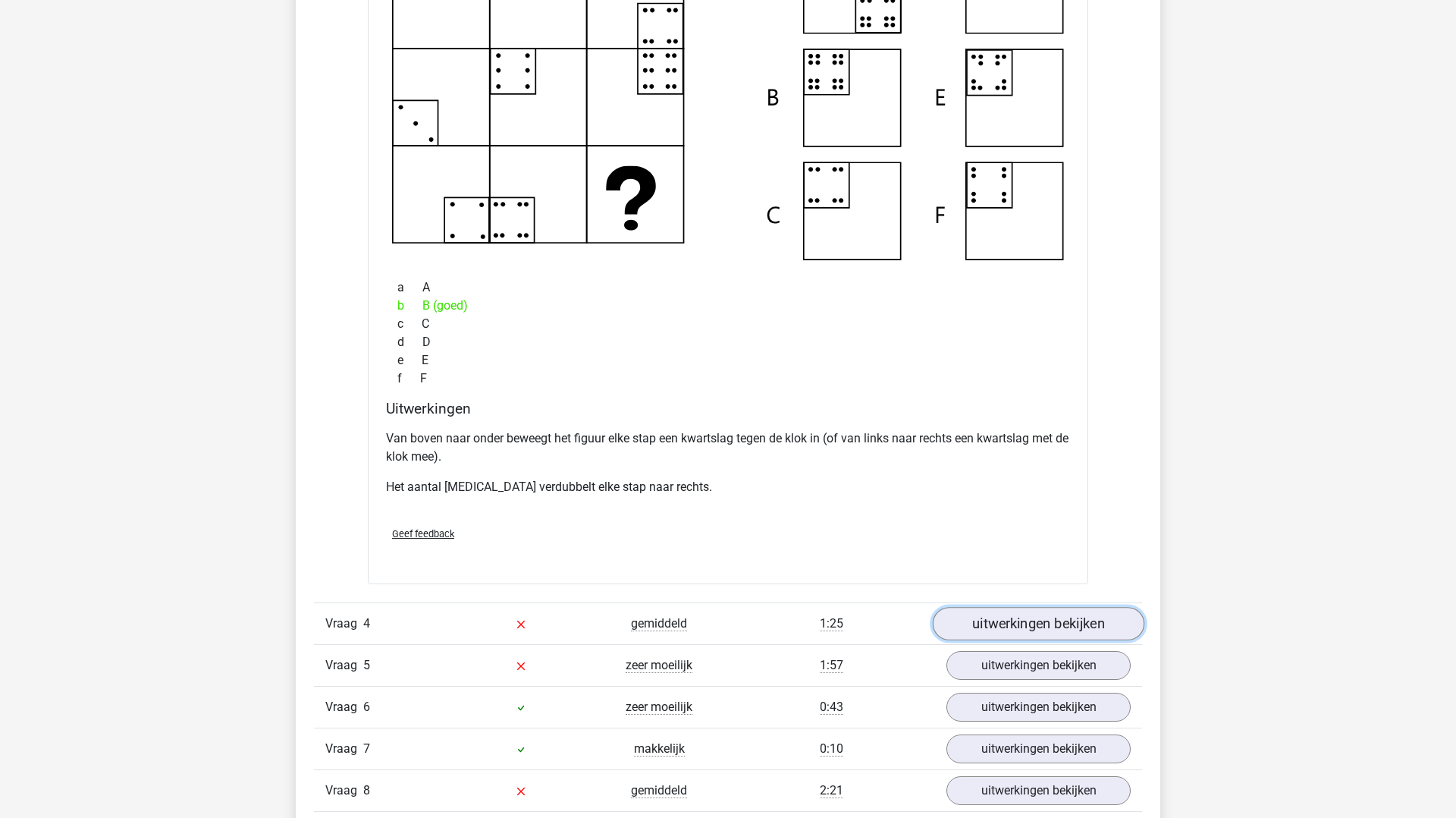
click at [1002, 620] on link "uitwerkingen bekijken" at bounding box center [1038, 624] width 212 height 33
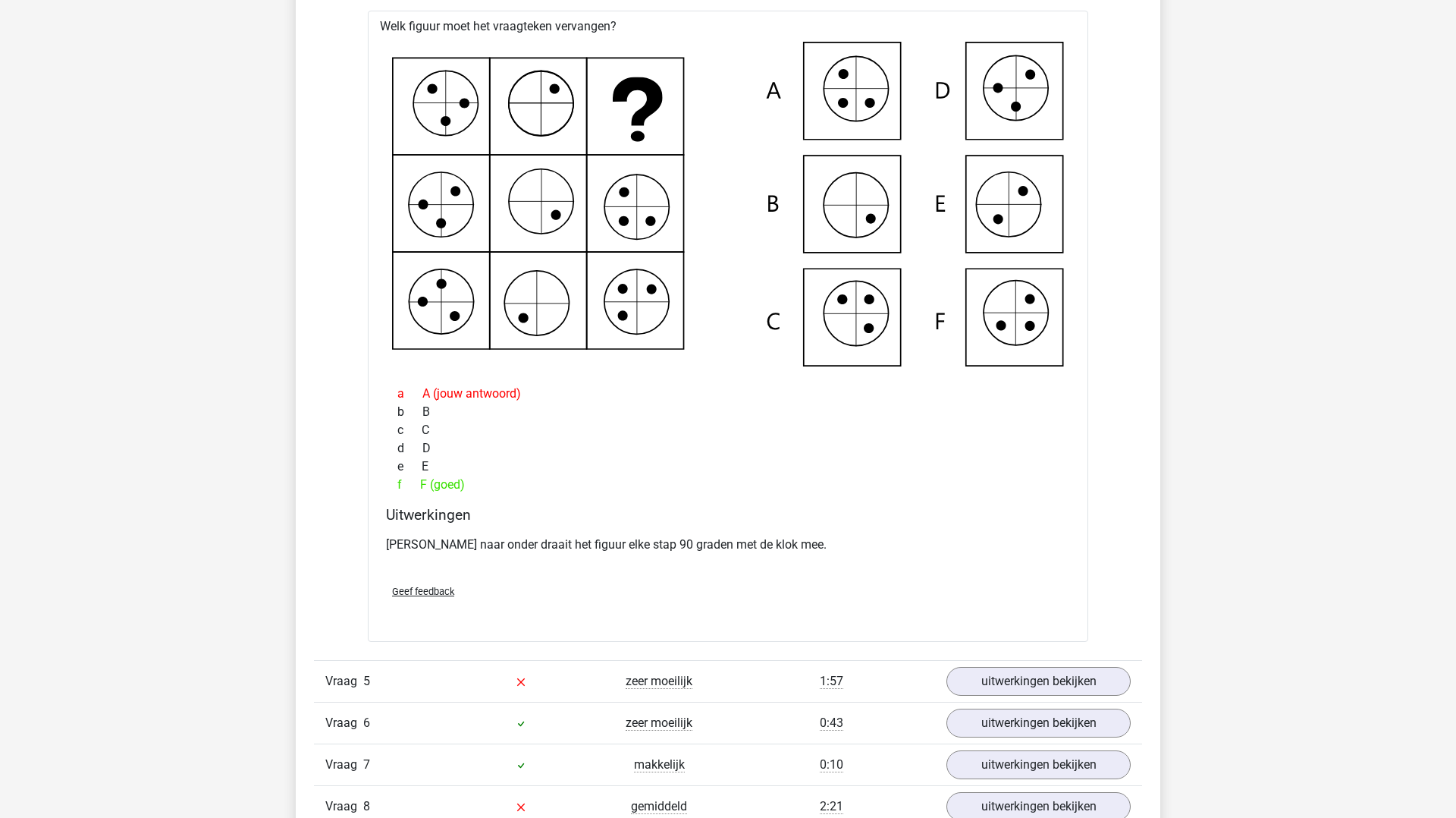
scroll to position [3517, 0]
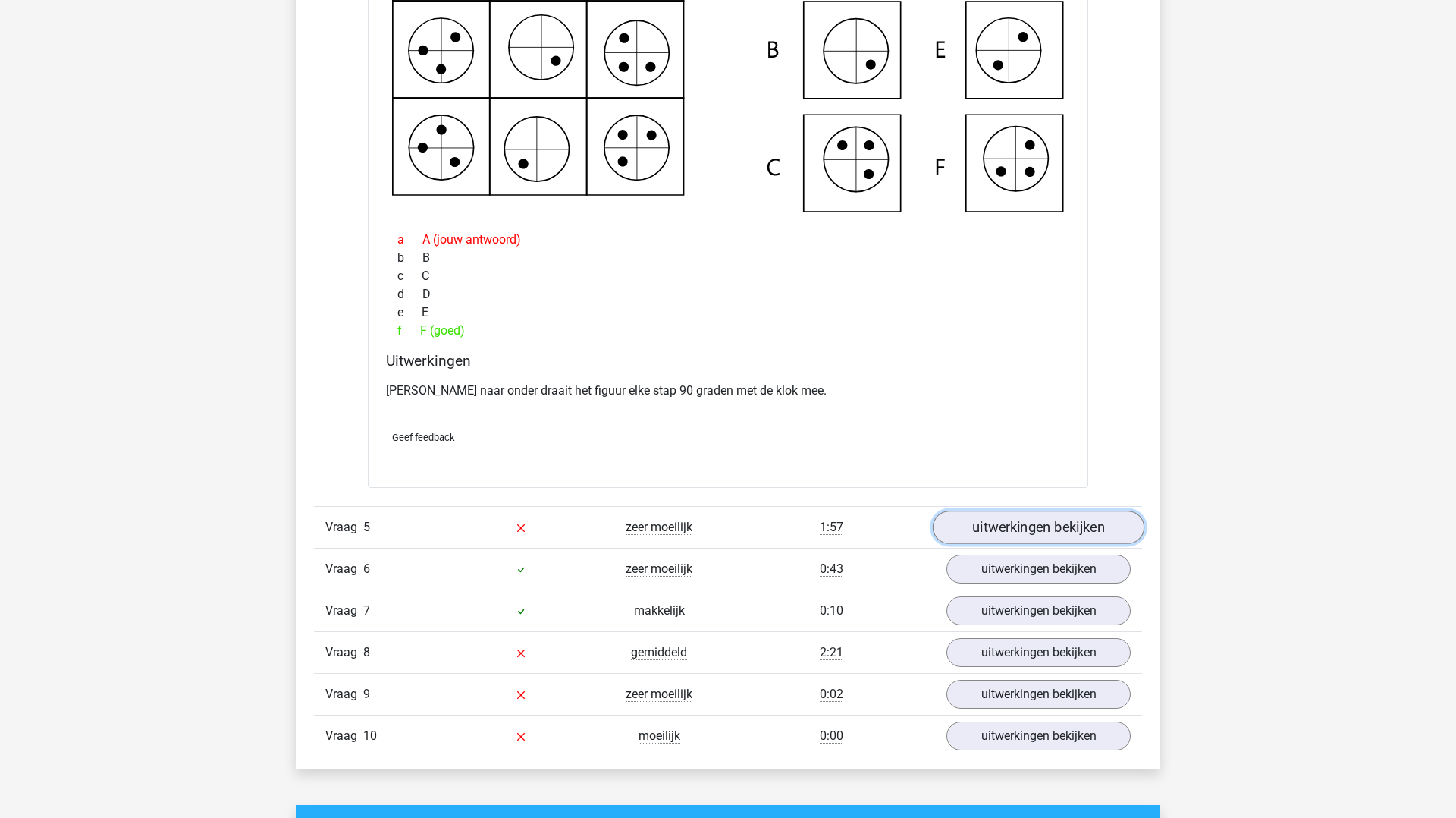
click at [988, 526] on link "uitwerkingen bekijken" at bounding box center [1038, 527] width 212 height 33
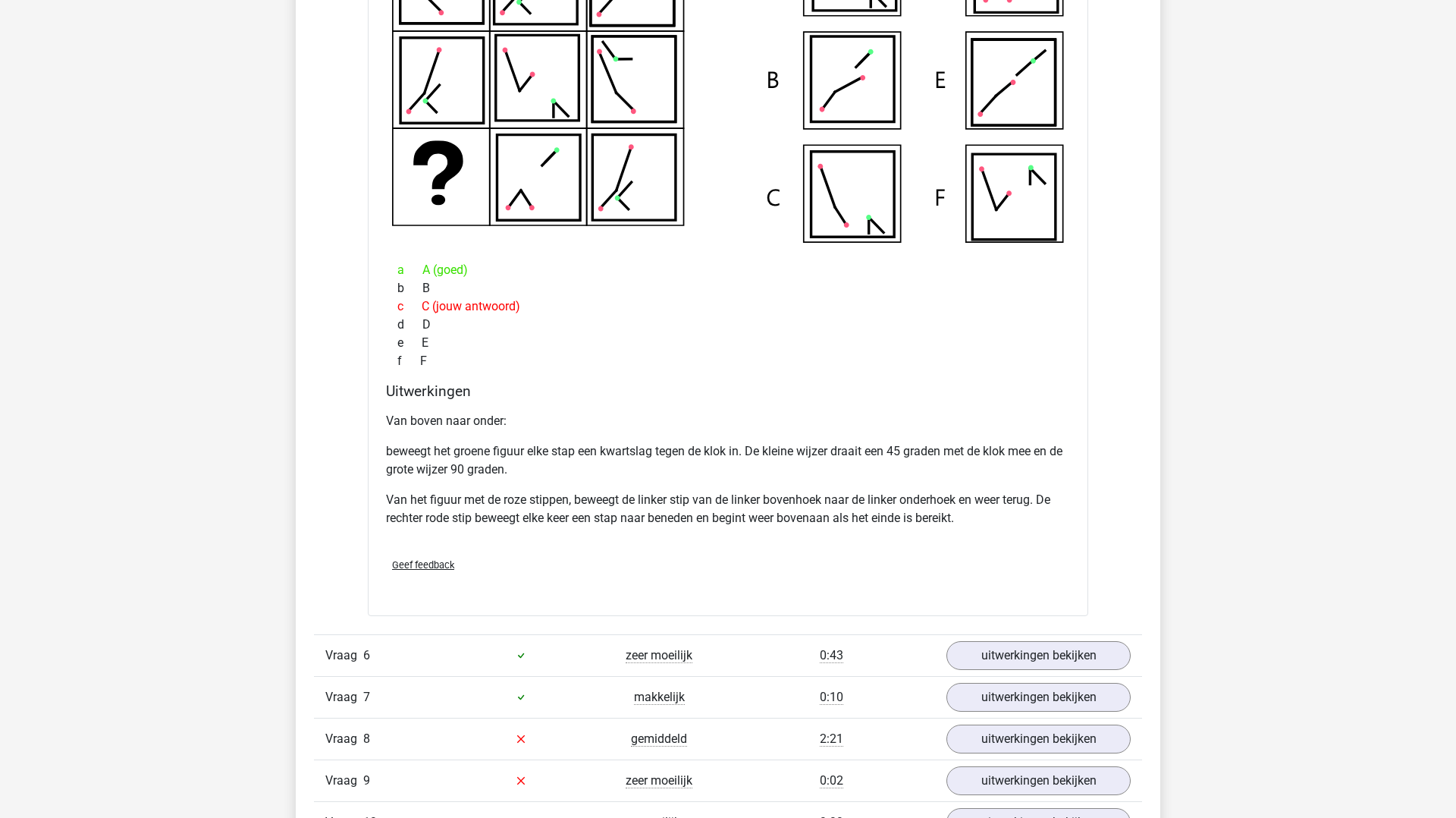
scroll to position [4199, 0]
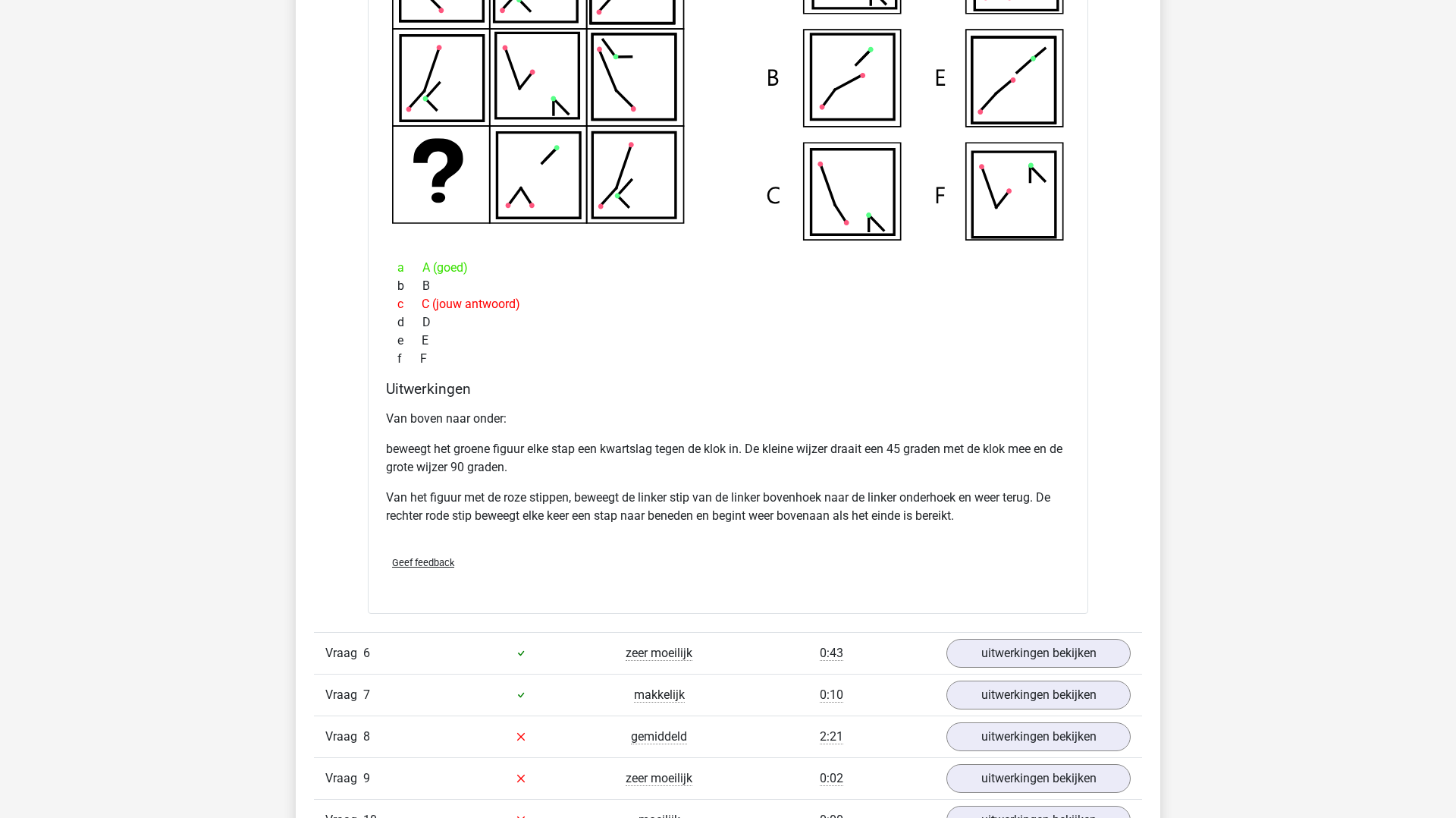
click at [1059, 668] on div "Vraag 6 zeer moeilijk 0:43 uitwerkingen bekijken" at bounding box center [728, 653] width 828 height 42
click at [1038, 643] on link "uitwerkingen bekijken" at bounding box center [1038, 654] width 212 height 33
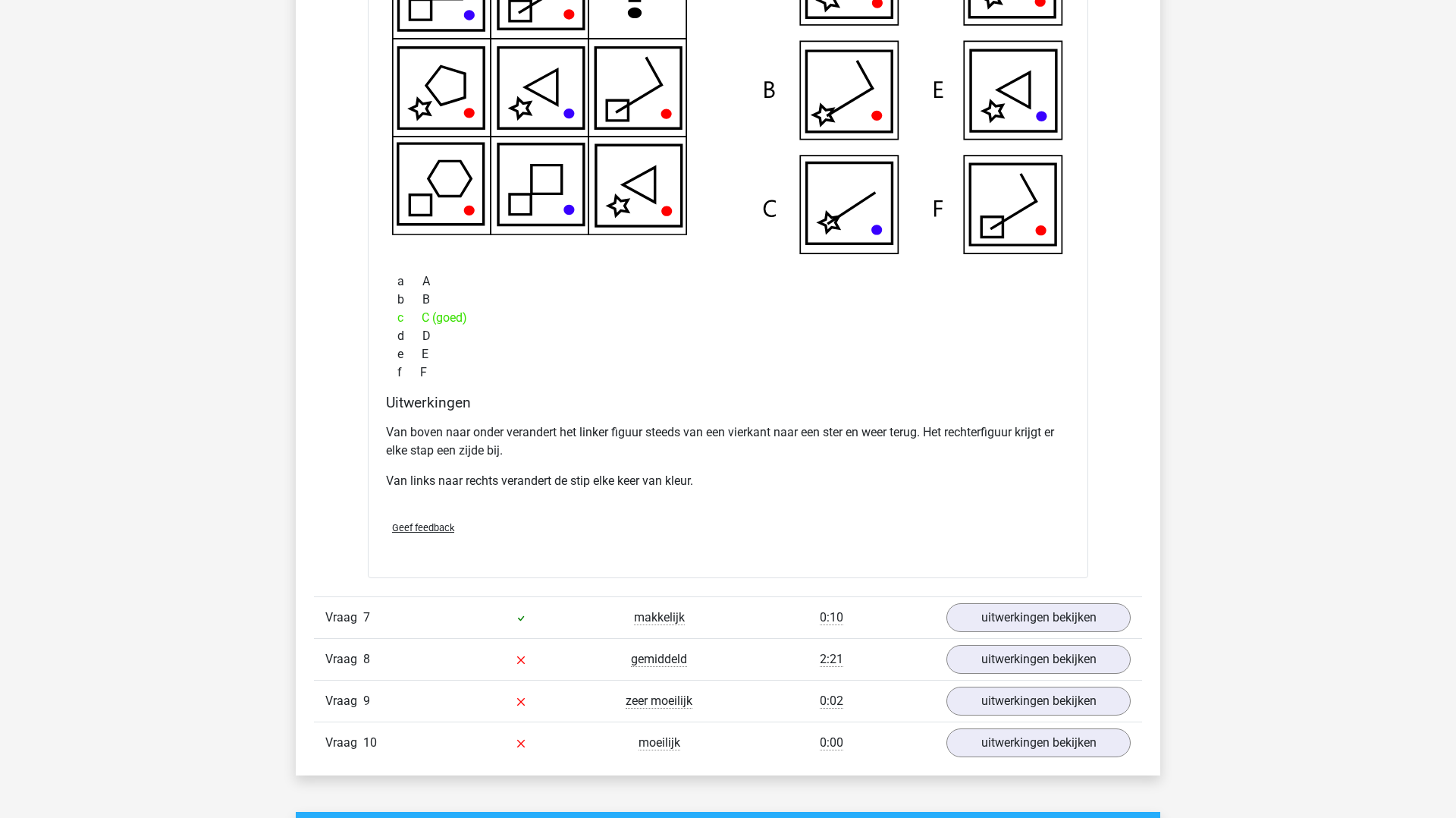
scroll to position [5070, 0]
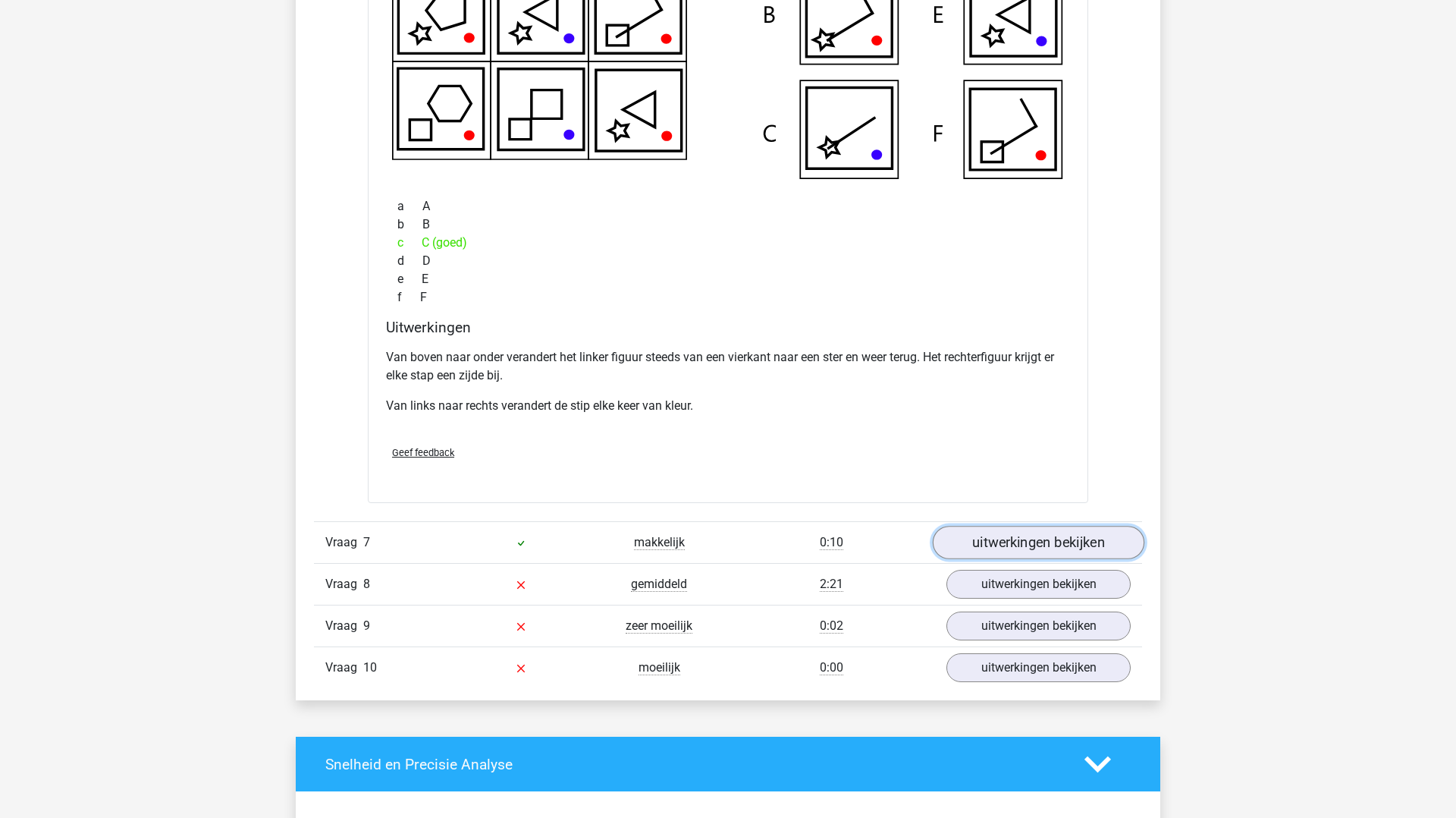
click at [998, 543] on link "uitwerkingen bekijken" at bounding box center [1038, 543] width 212 height 33
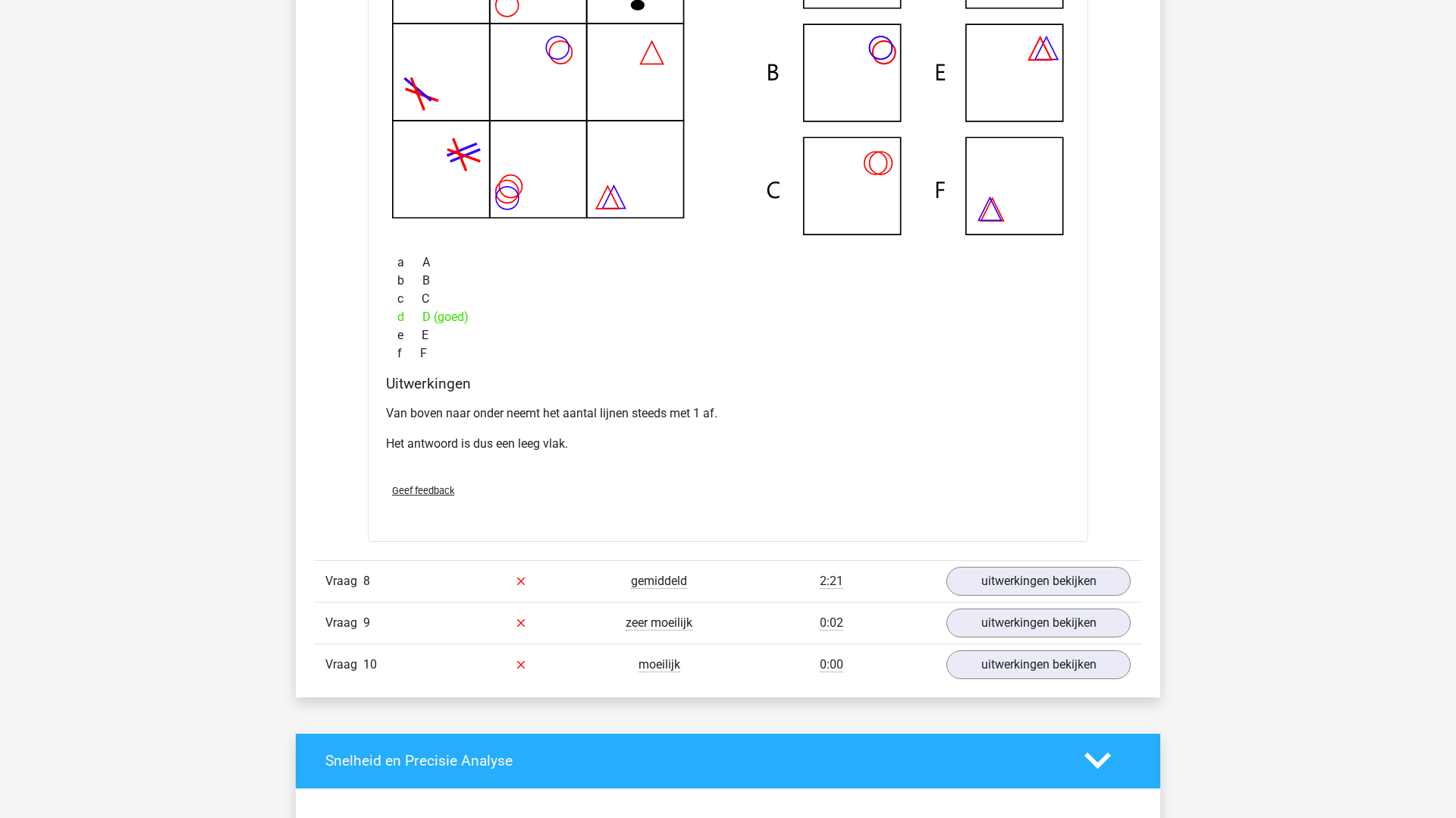
scroll to position [5785, 0]
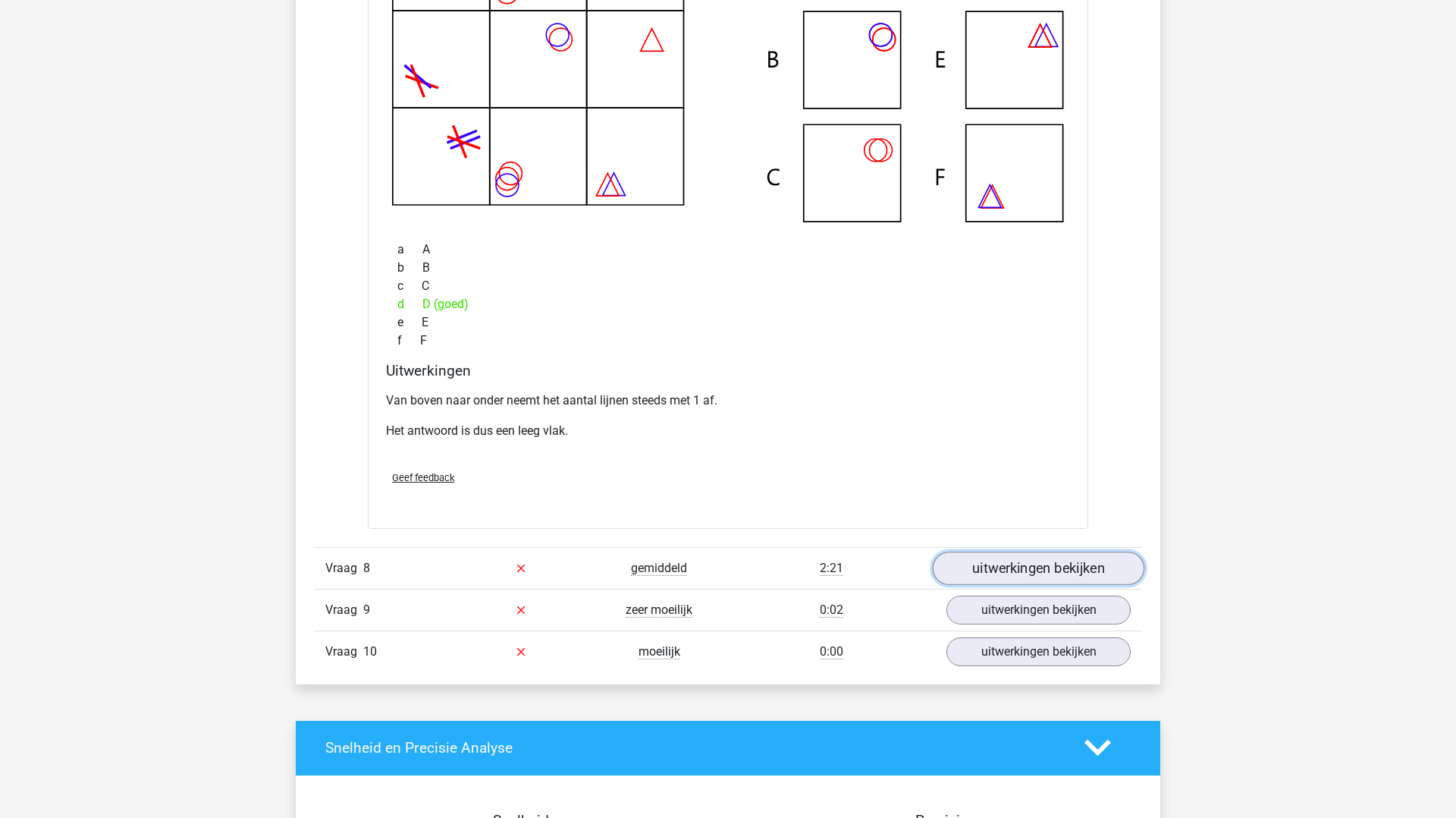
click at [1014, 566] on link "uitwerkingen bekijken" at bounding box center [1038, 568] width 212 height 33
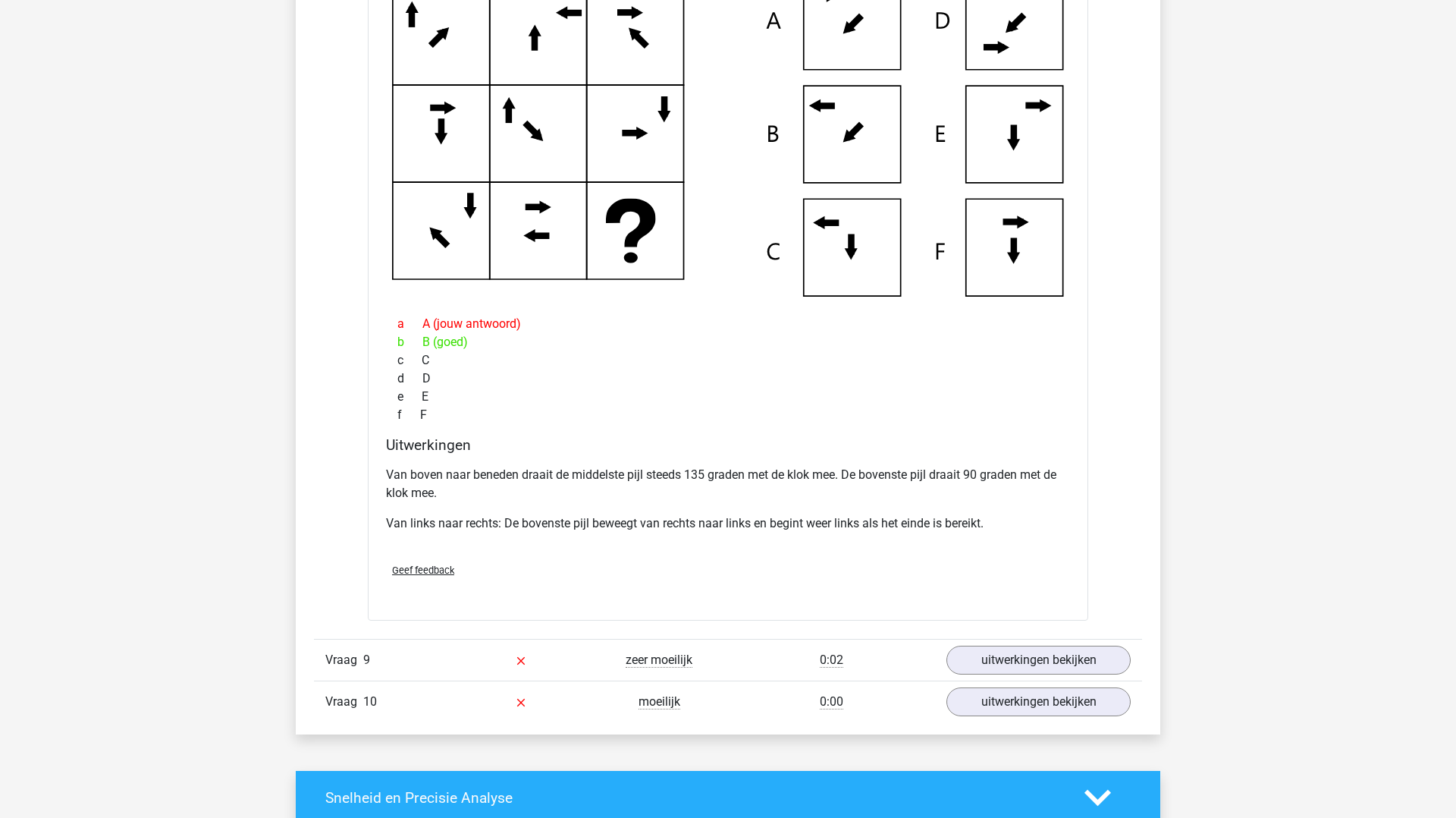
scroll to position [6721, 0]
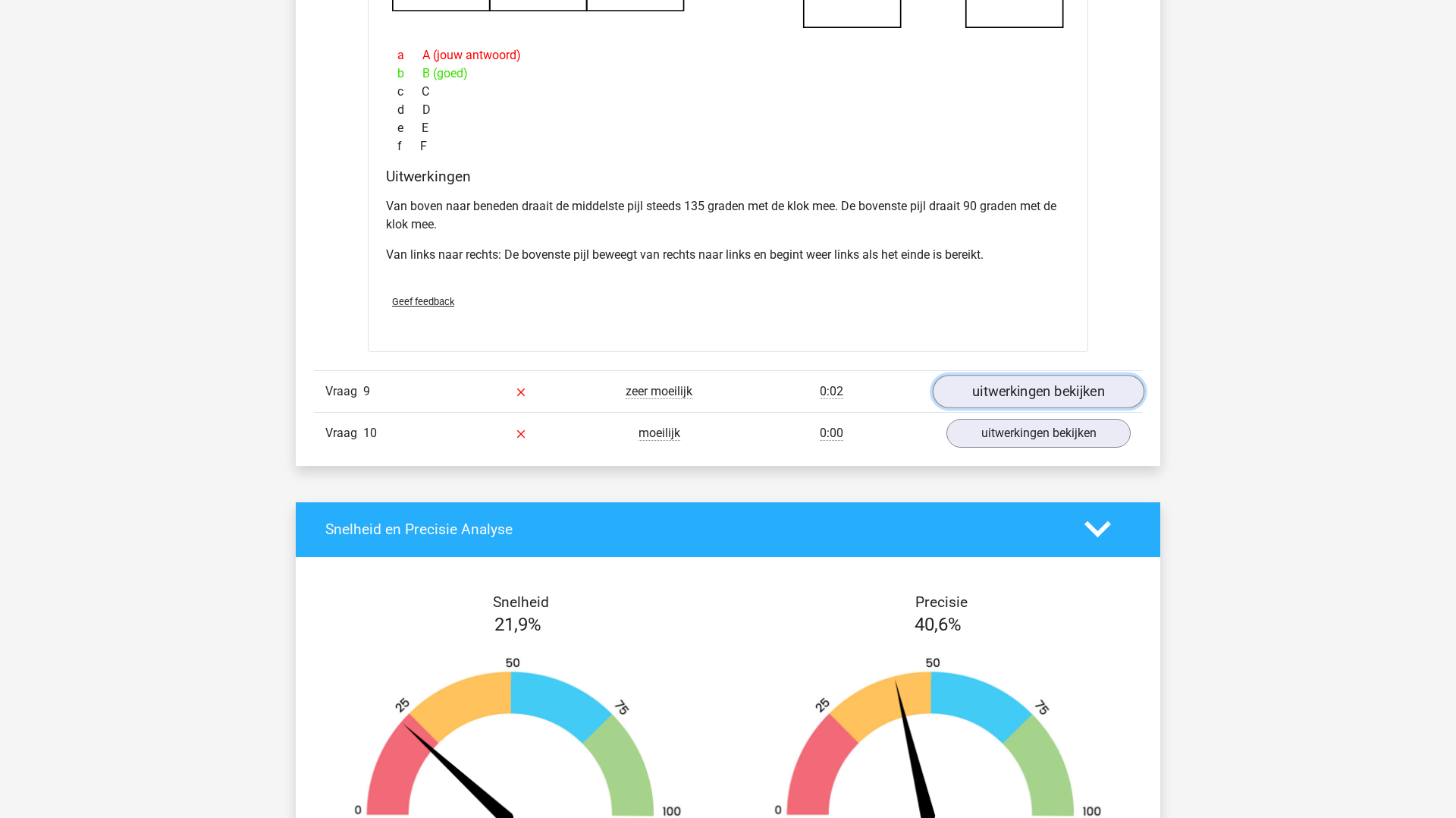
click at [1003, 385] on link "uitwerkingen bekijken" at bounding box center [1038, 392] width 212 height 33
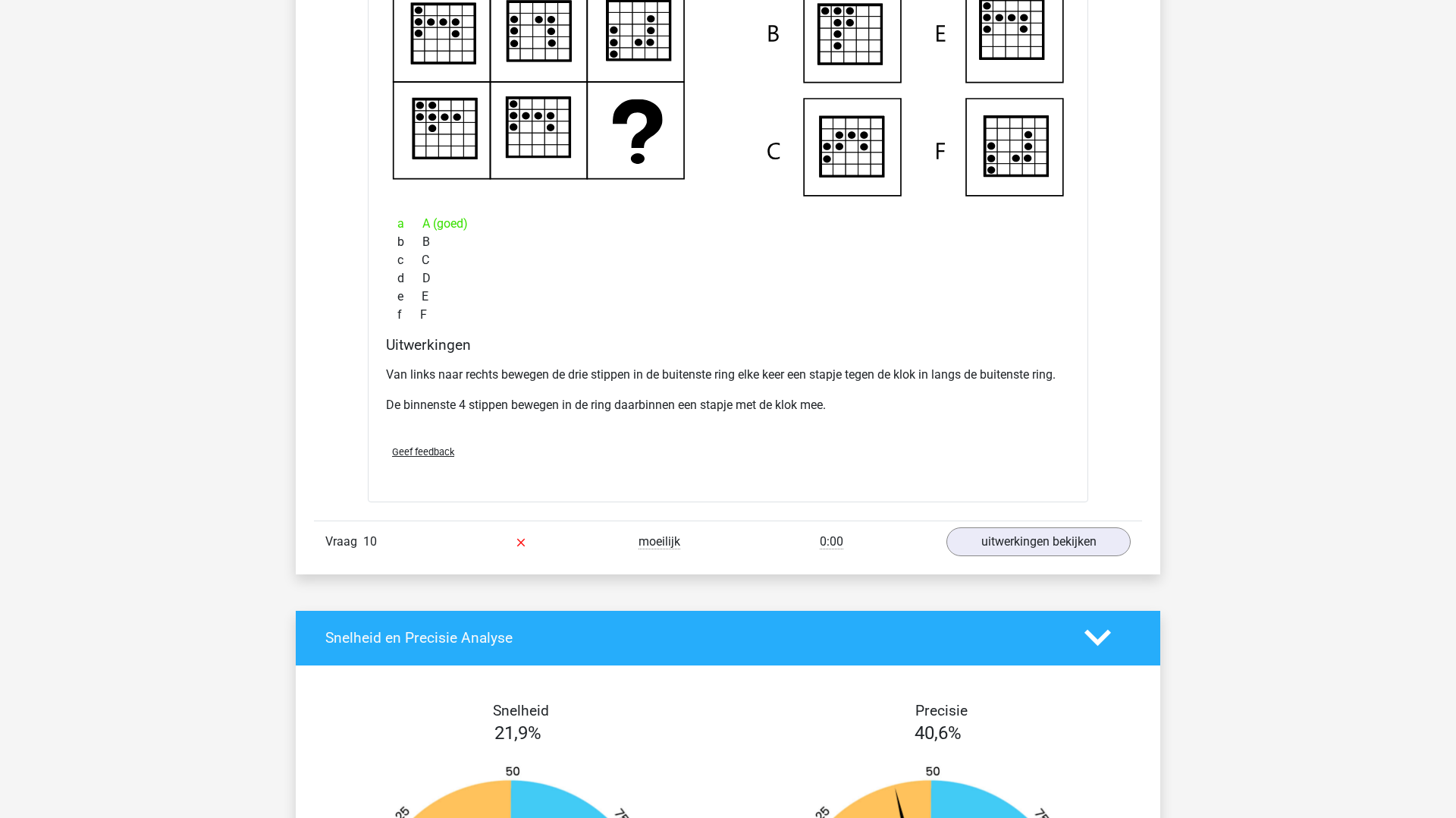
scroll to position [7303, 0]
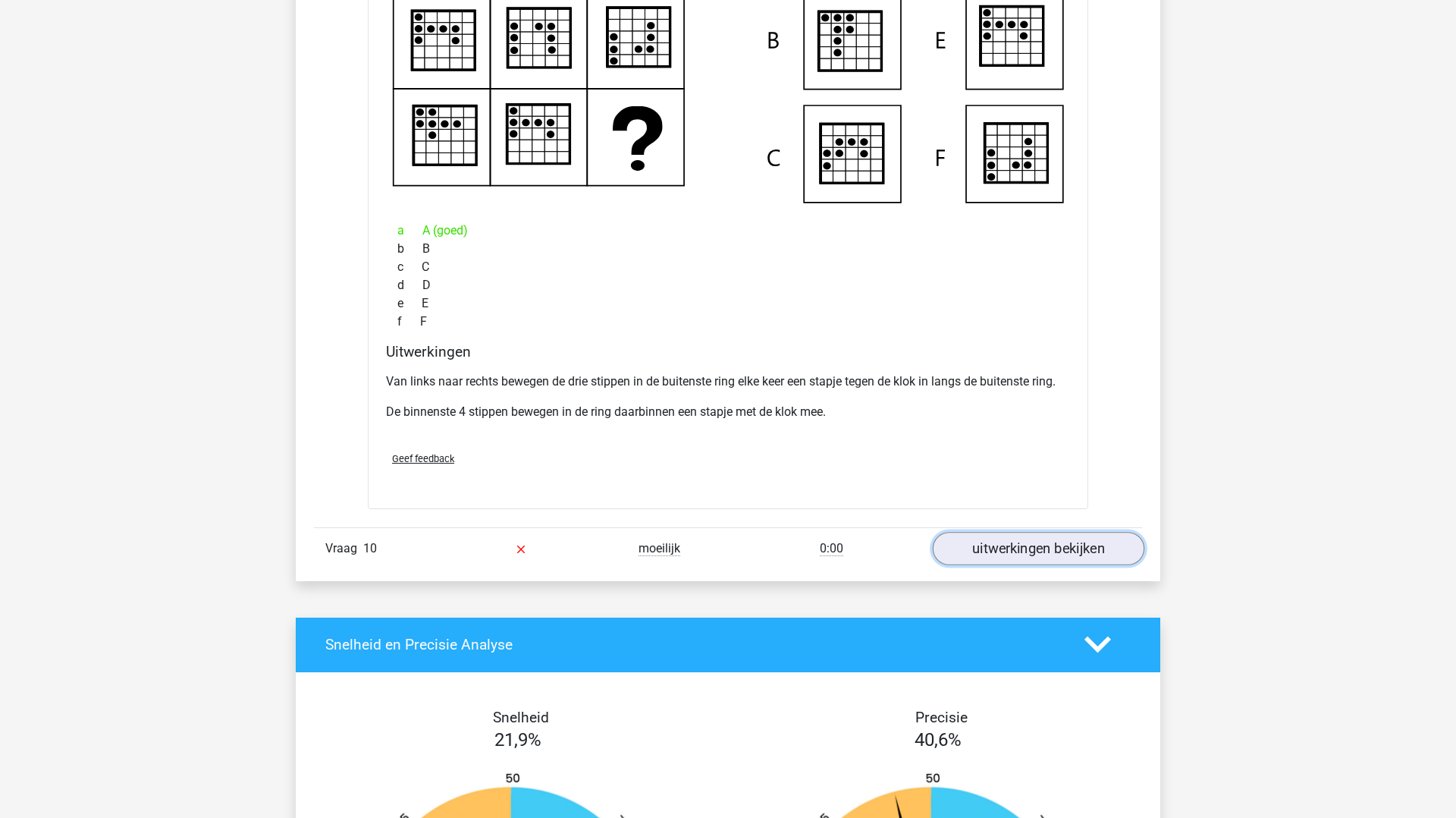
click at [1036, 558] on link "uitwerkingen bekijken" at bounding box center [1038, 548] width 212 height 33
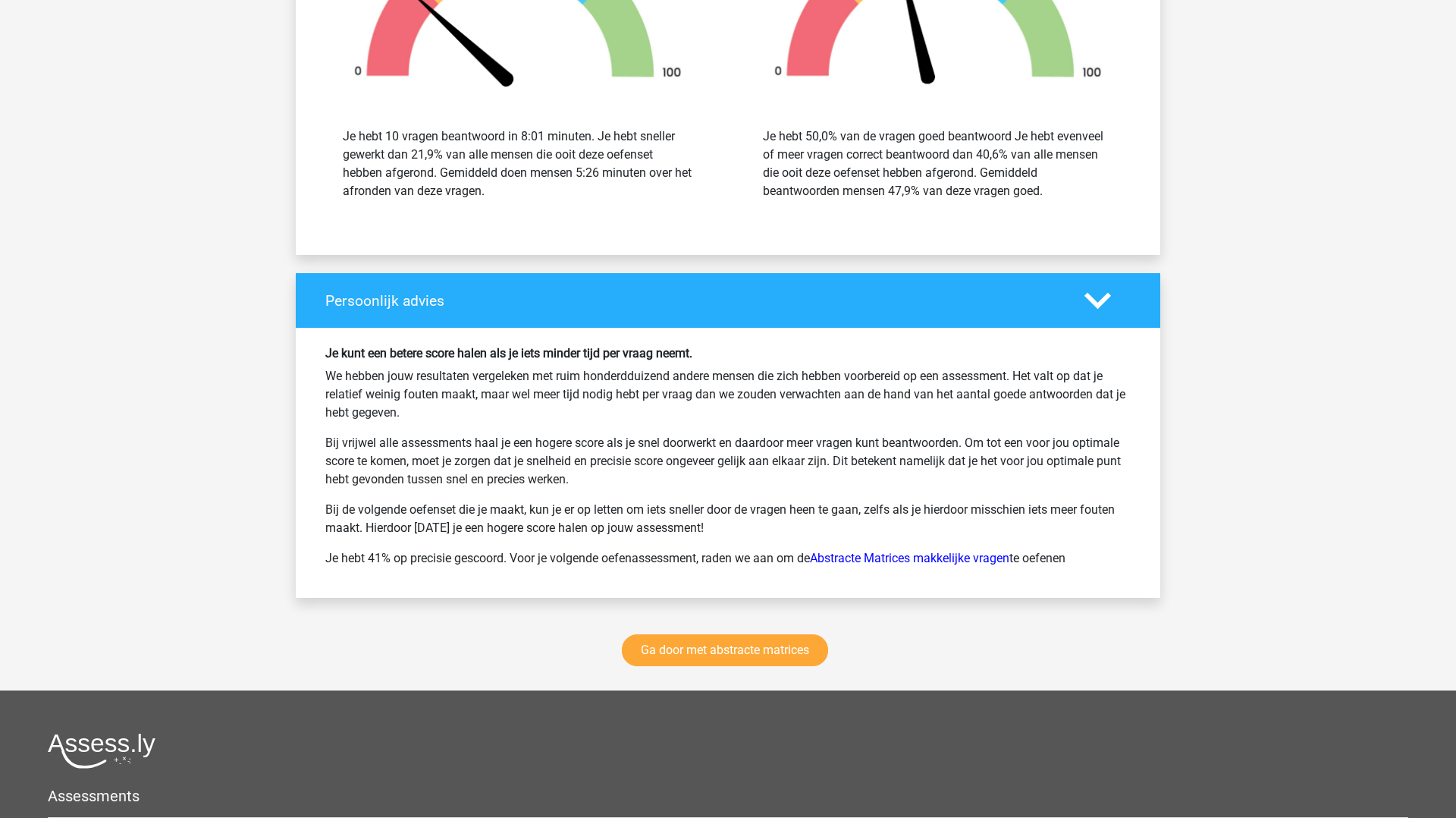
scroll to position [8920, 0]
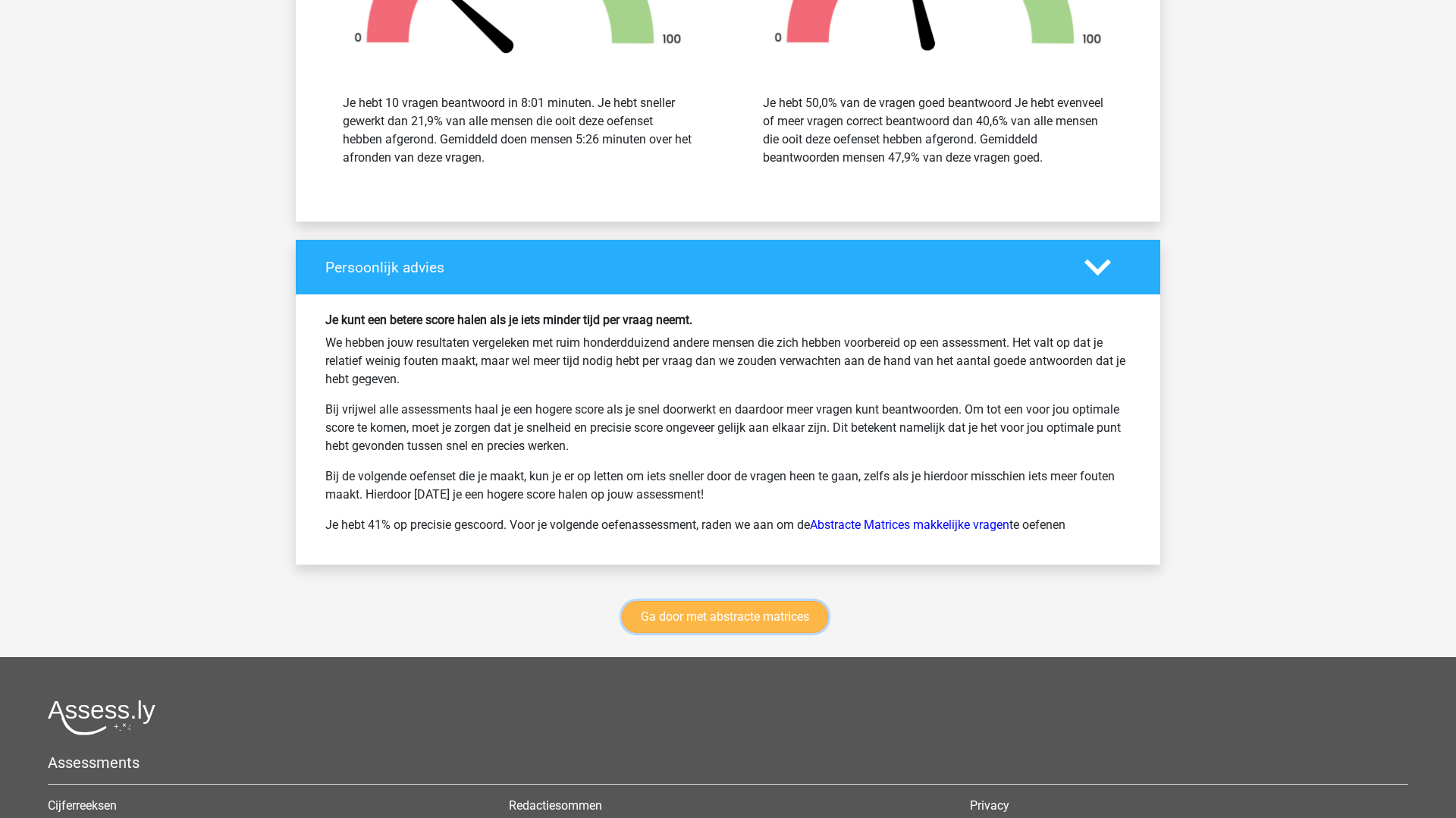
click at [668, 620] on link "Ga door met abstracte matrices" at bounding box center [725, 617] width 207 height 32
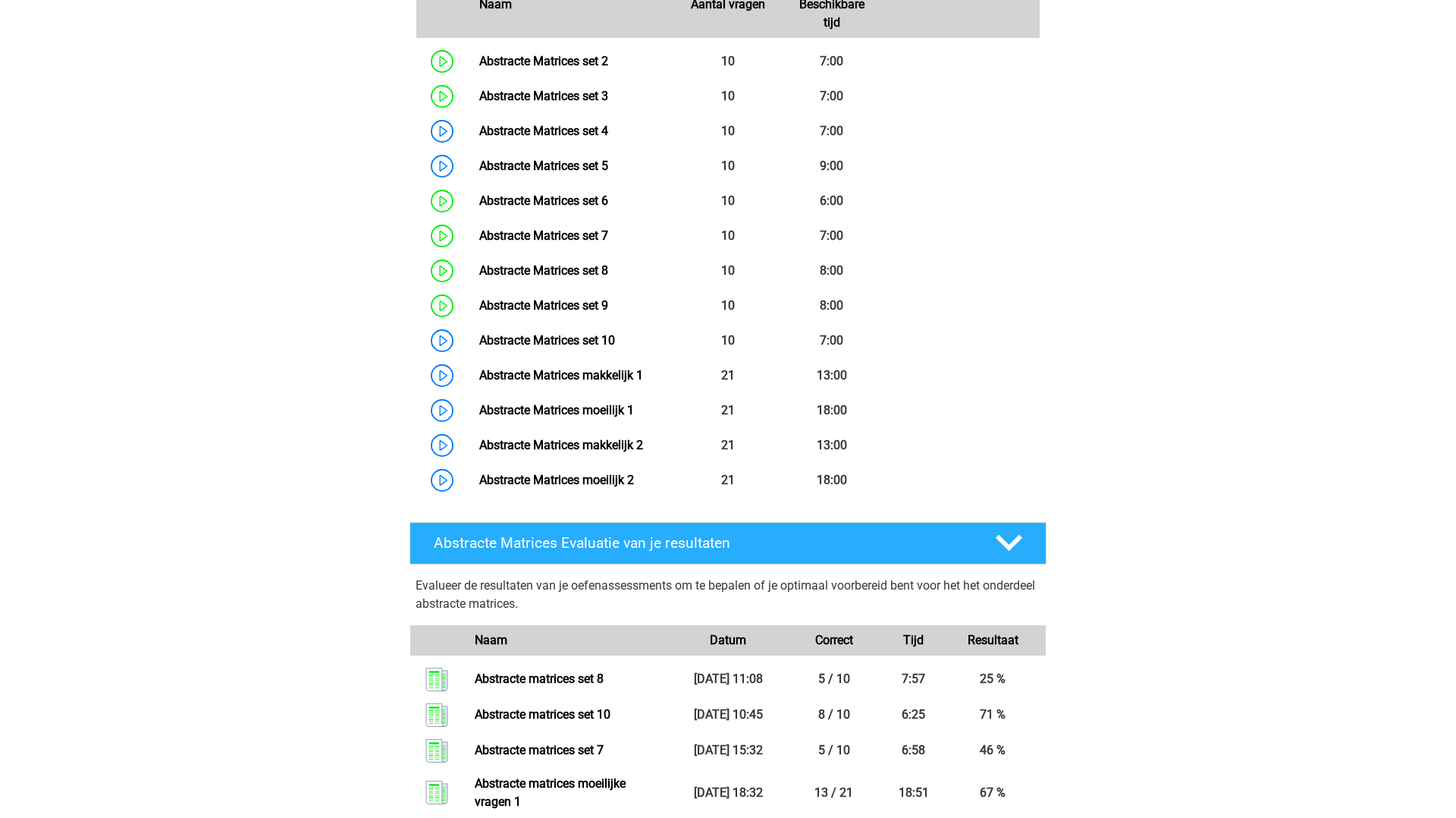
scroll to position [828, 0]
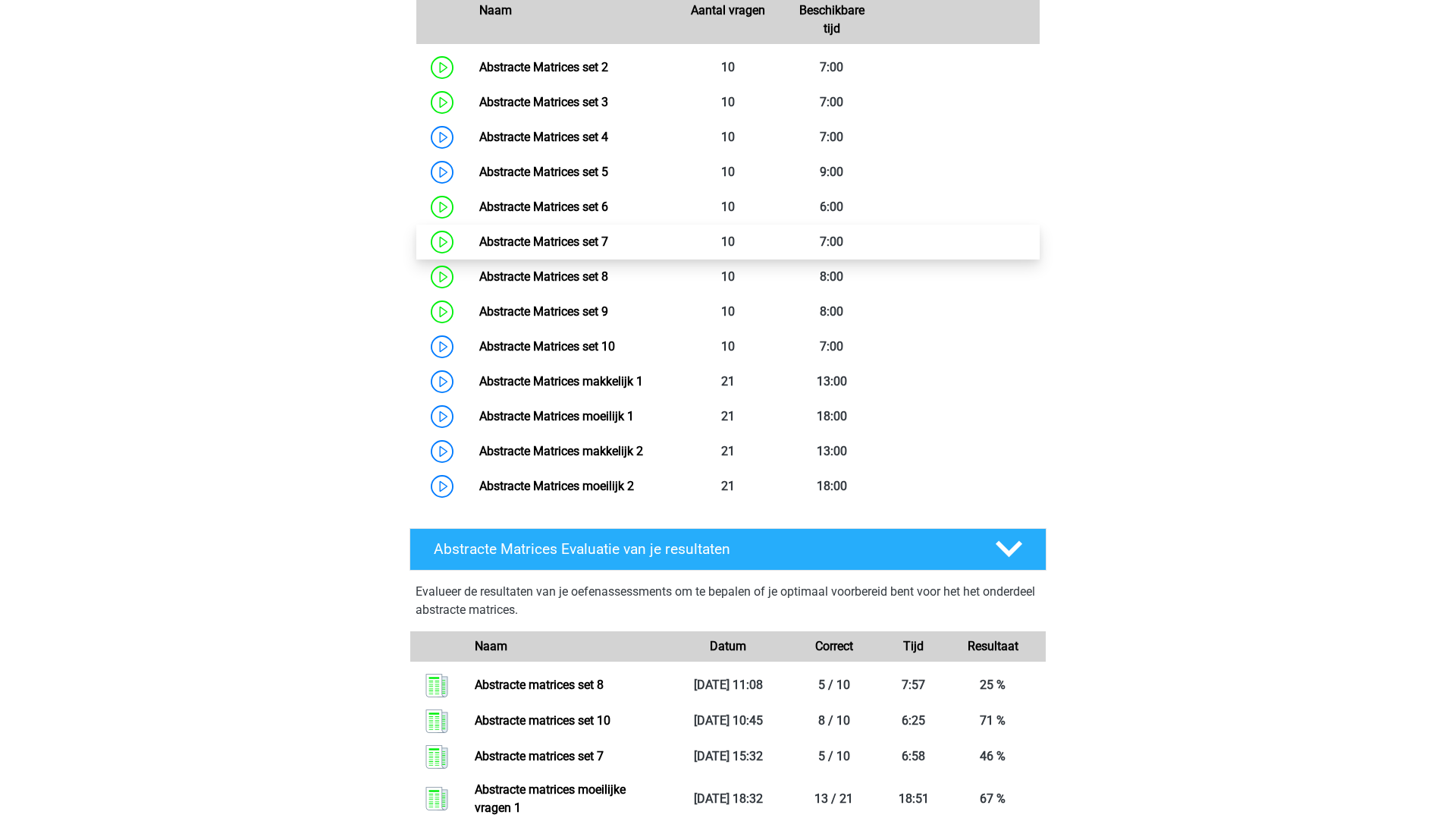
click at [508, 239] on link "Abstracte Matrices set 7" at bounding box center [544, 241] width 129 height 14
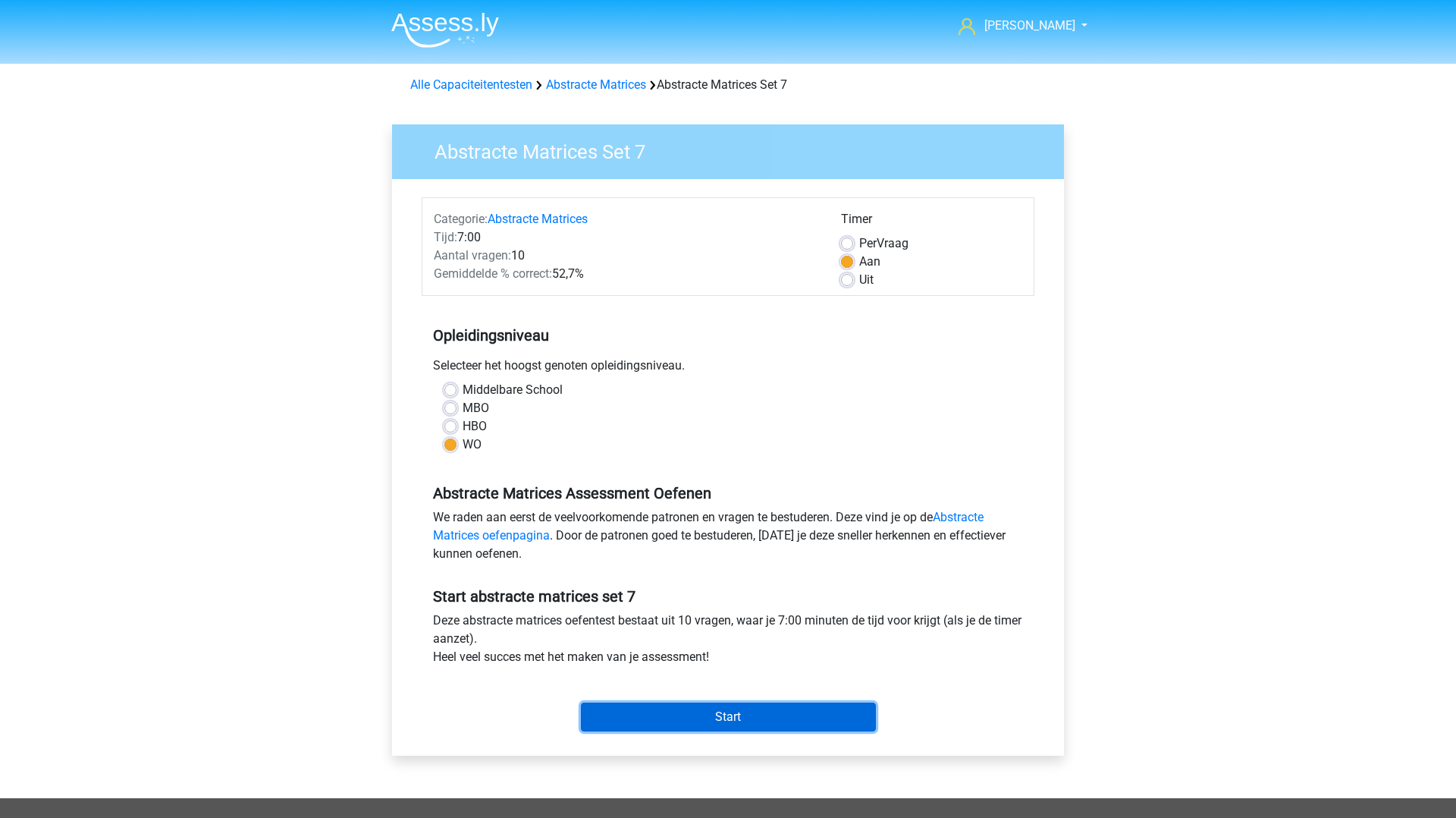
click at [656, 709] on input "Start" at bounding box center [728, 717] width 295 height 28
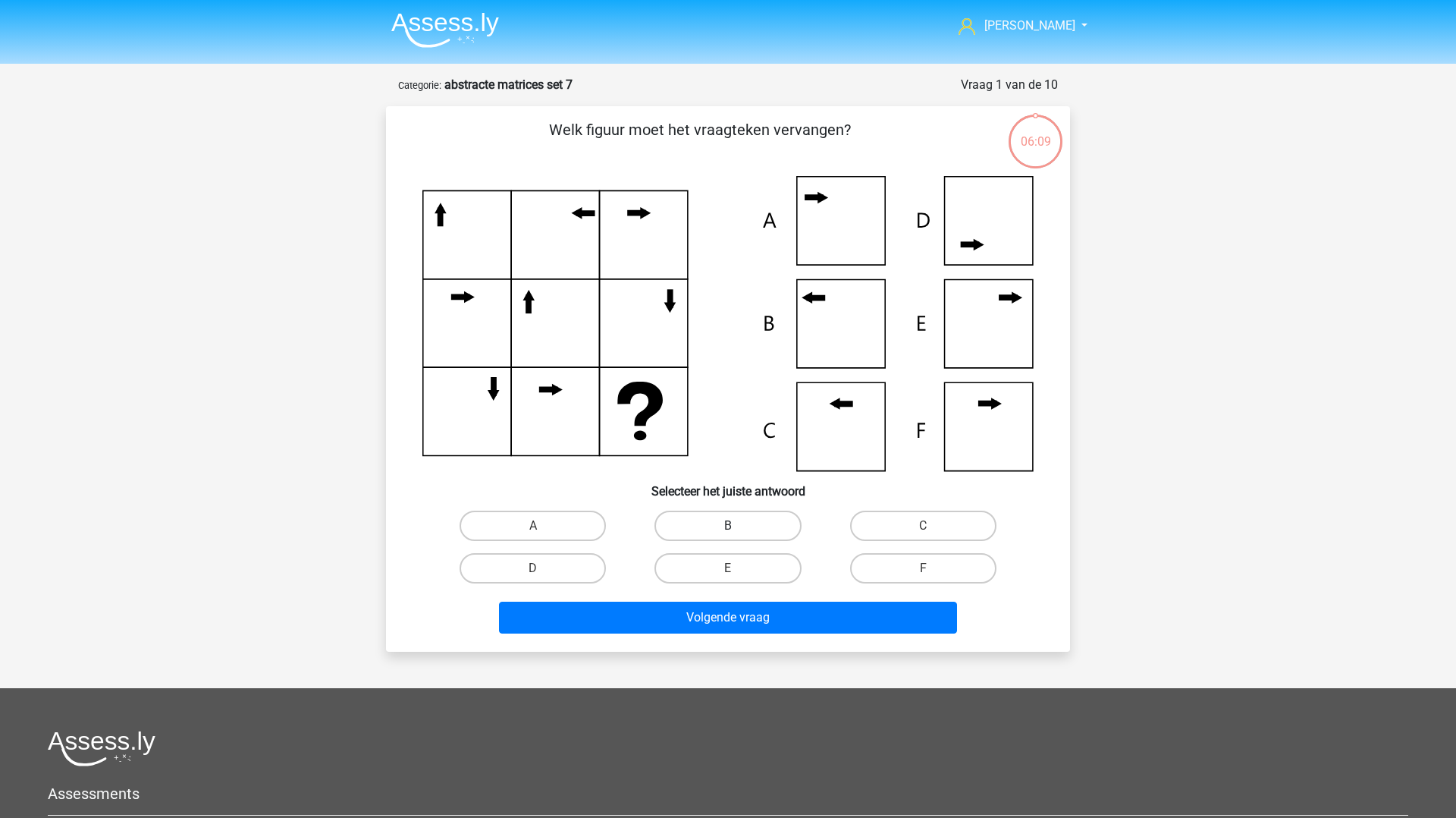
click at [684, 522] on label "B" at bounding box center [727, 526] width 146 height 30
click at [728, 526] on input "B" at bounding box center [733, 531] width 10 height 10
radio input "true"
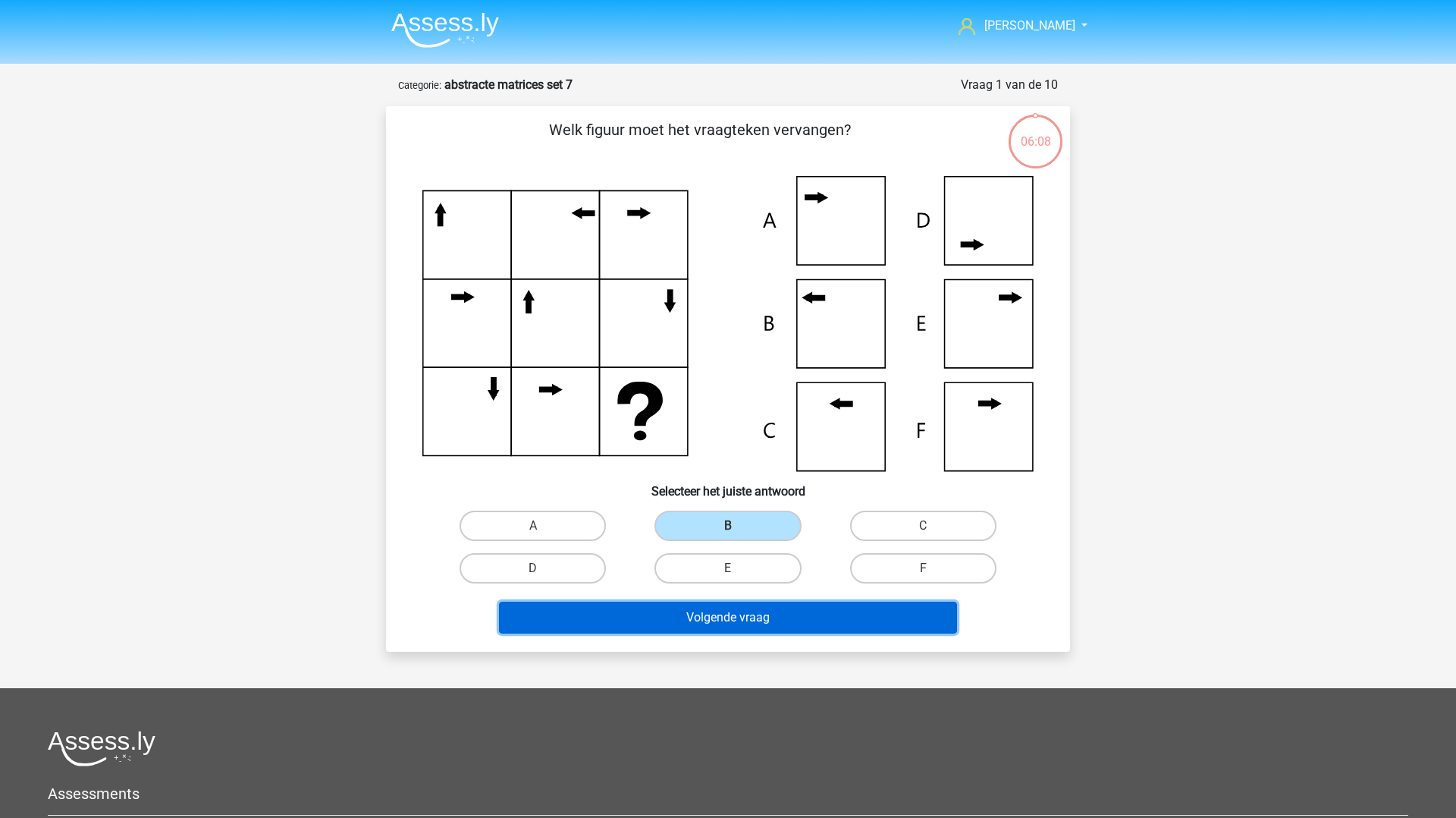
click at [713, 612] on button "Volgende vraag" at bounding box center [728, 618] width 459 height 32
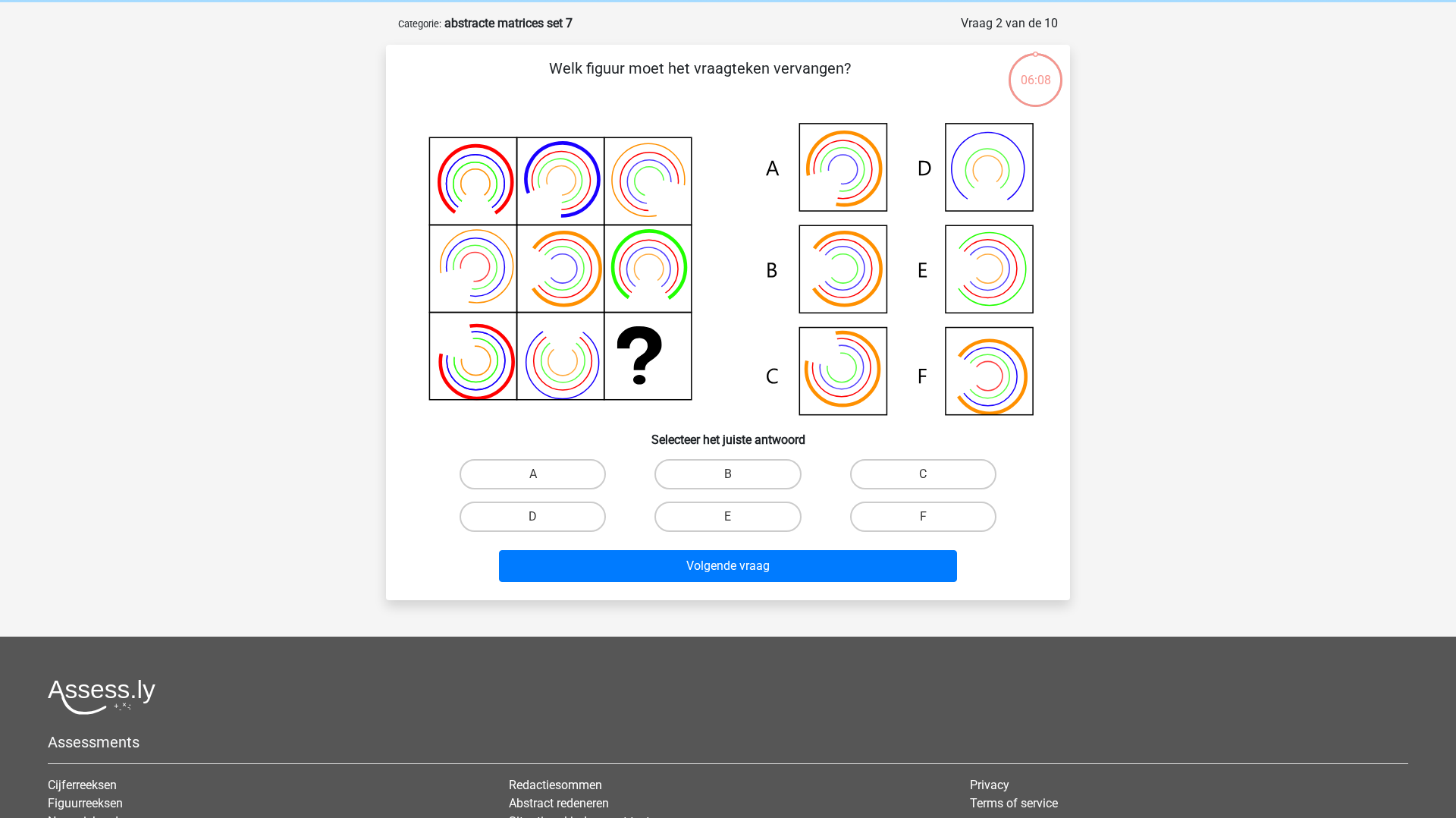
scroll to position [76, 0]
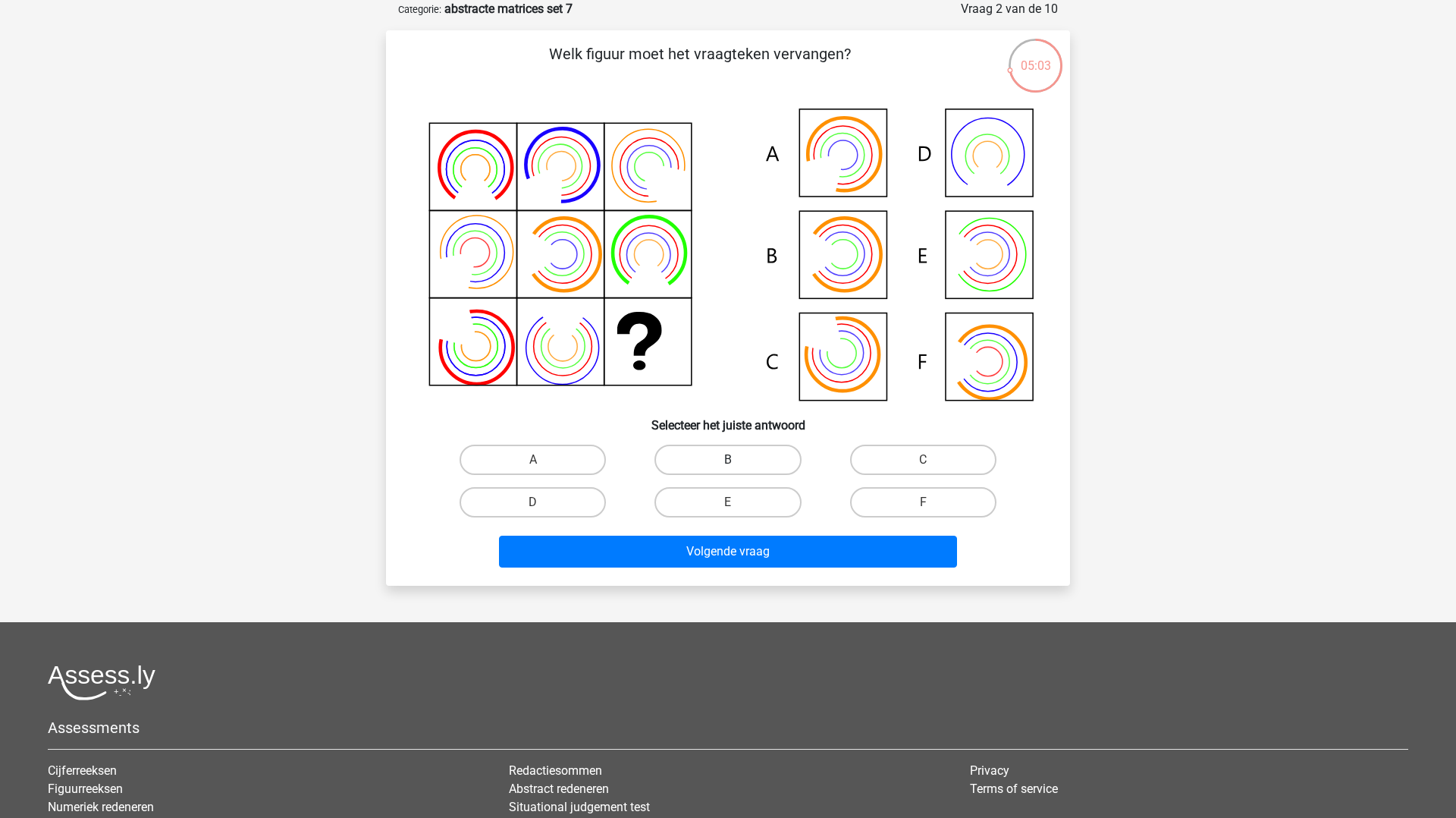
click at [715, 450] on label "B" at bounding box center [727, 460] width 146 height 30
click at [728, 460] on input "B" at bounding box center [733, 465] width 10 height 10
radio input "true"
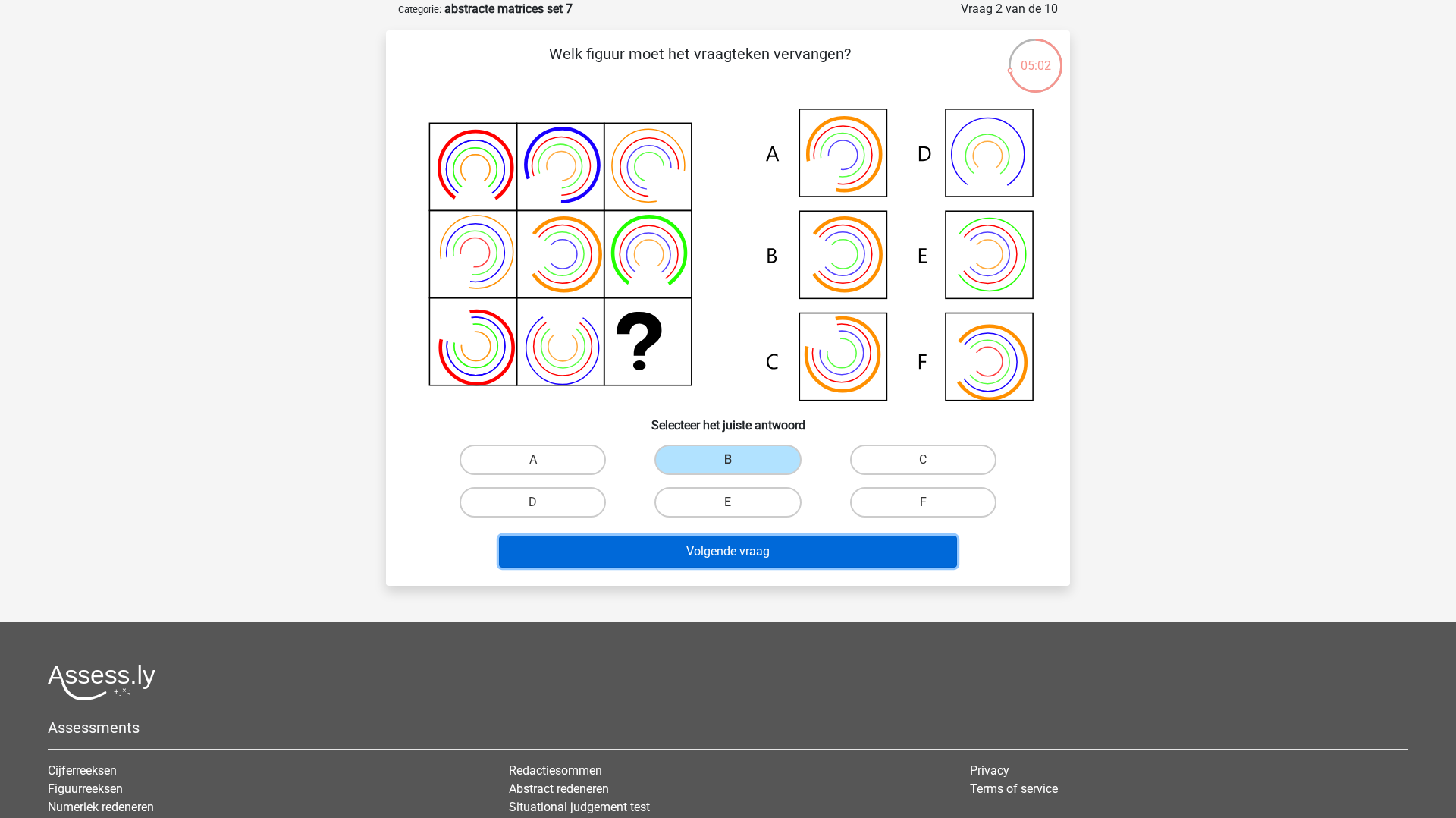
click at [722, 544] on button "Volgende vraag" at bounding box center [728, 552] width 459 height 32
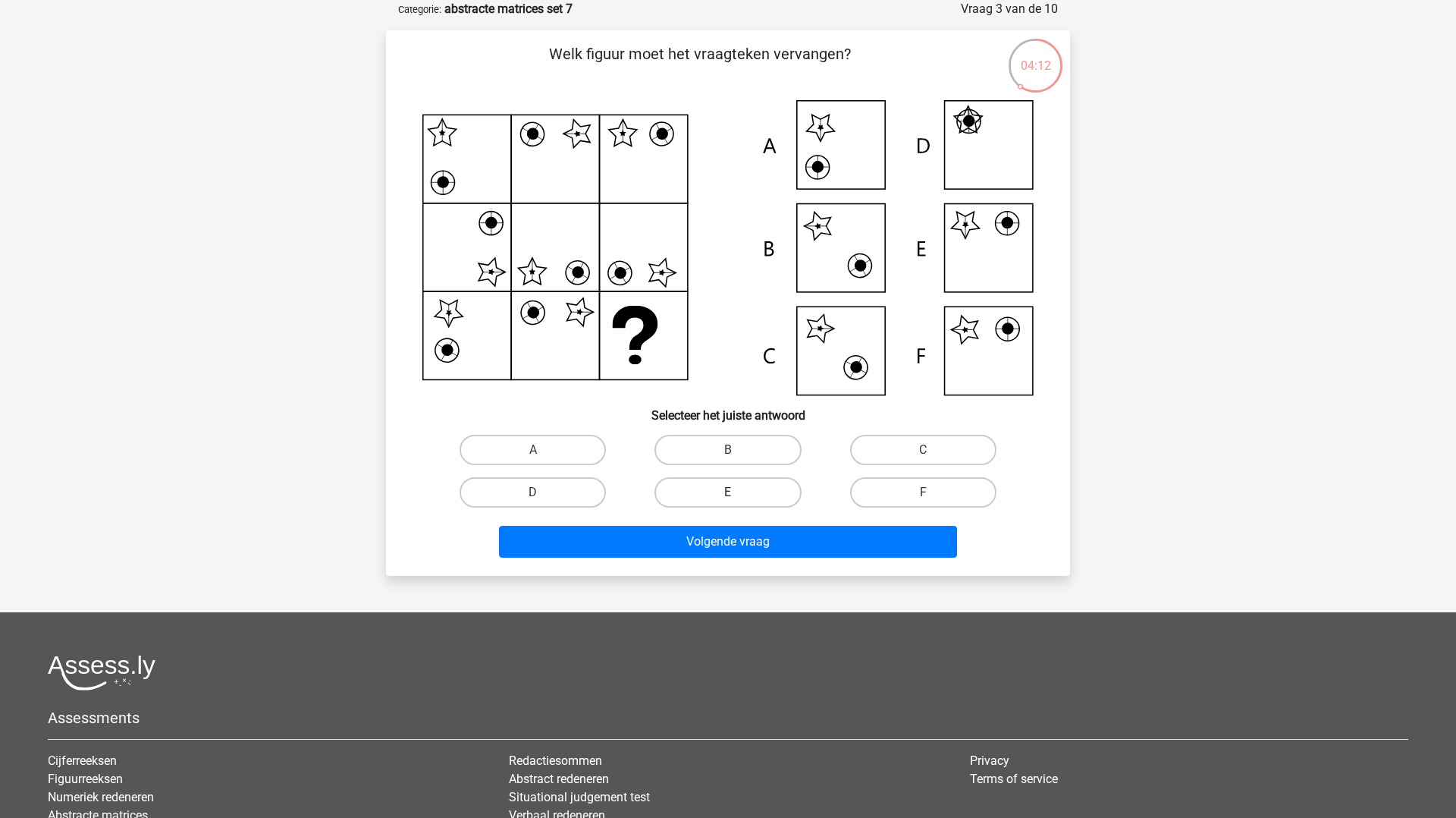
click at [669, 487] on label "E" at bounding box center [727, 492] width 146 height 30
click at [728, 492] on input "E" at bounding box center [733, 497] width 10 height 10
radio input "true"
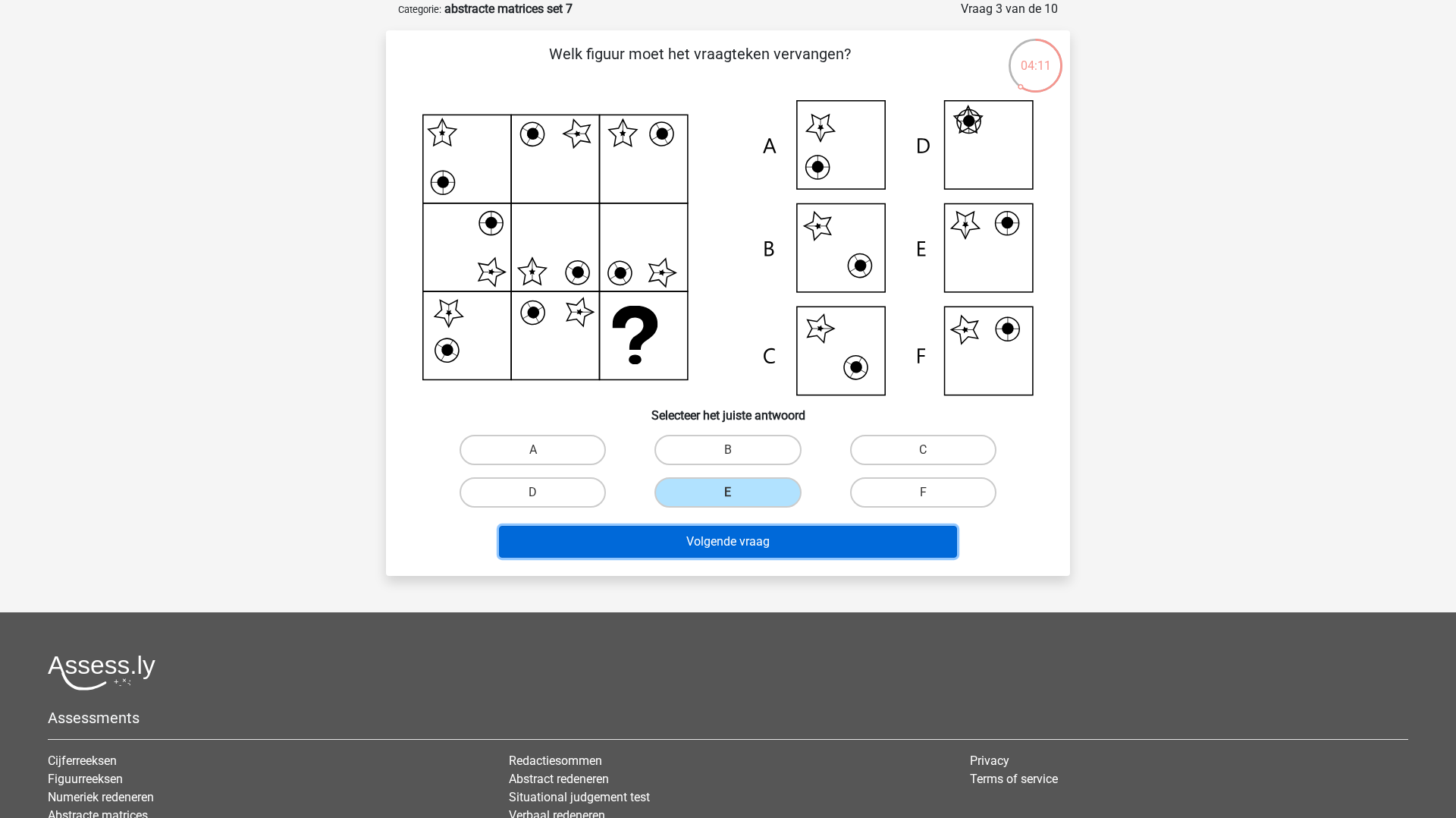
click at [685, 549] on button "Volgende vraag" at bounding box center [728, 542] width 459 height 32
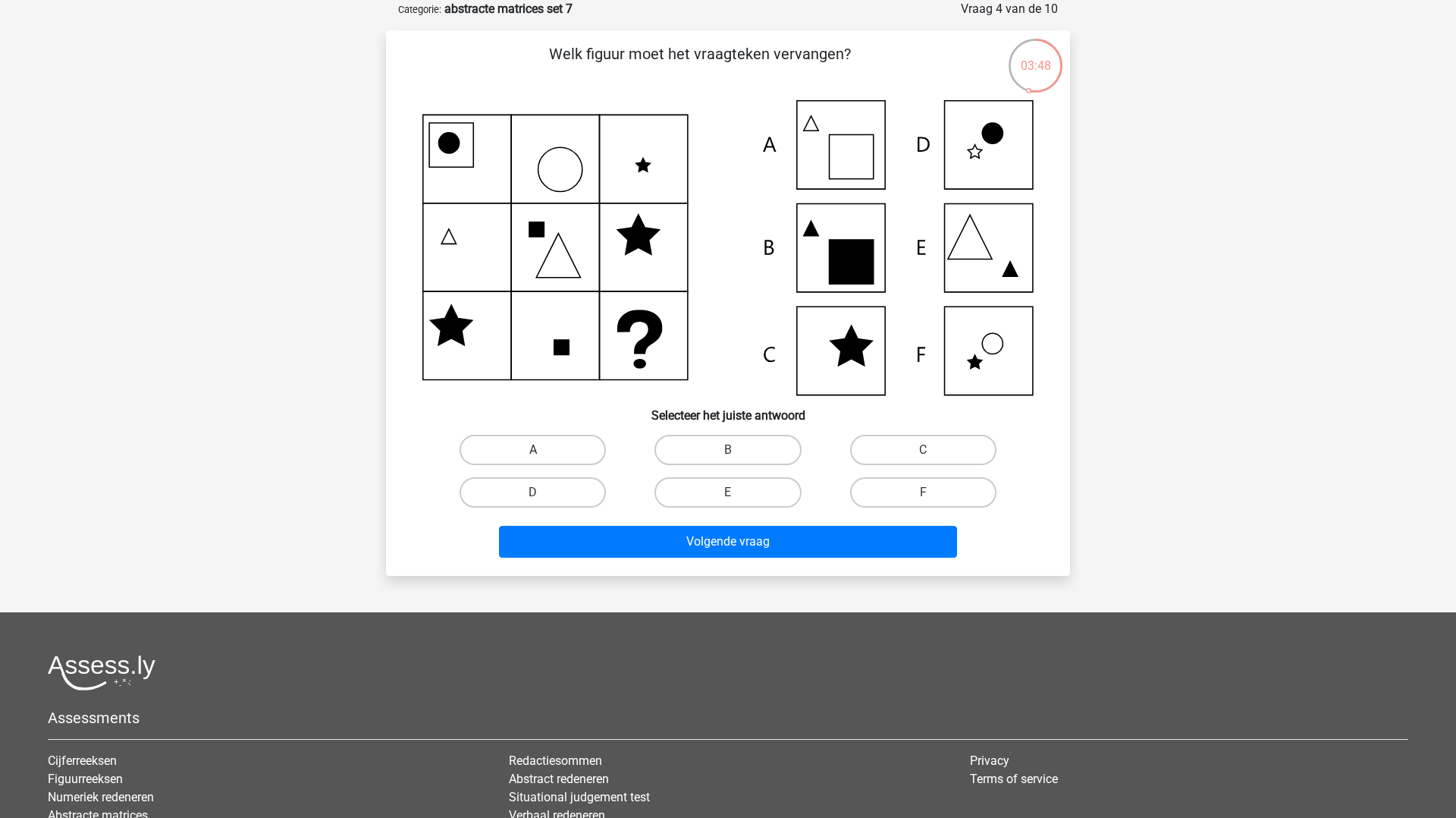
click at [572, 436] on label "A" at bounding box center [532, 450] width 146 height 30
click at [543, 450] on input "A" at bounding box center [538, 455] width 10 height 10
radio input "true"
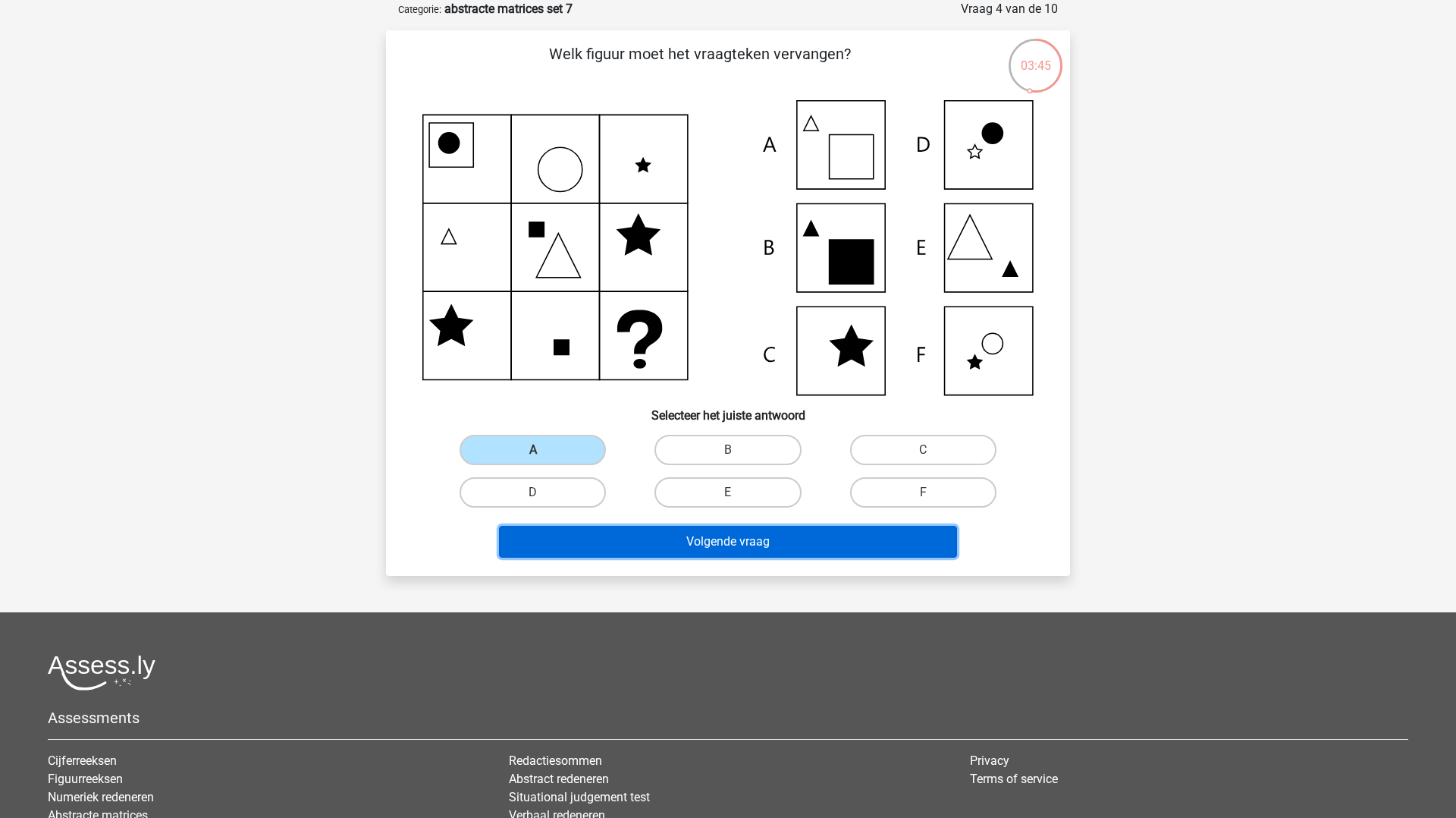
click at [596, 534] on button "Volgende vraag" at bounding box center [728, 542] width 459 height 32
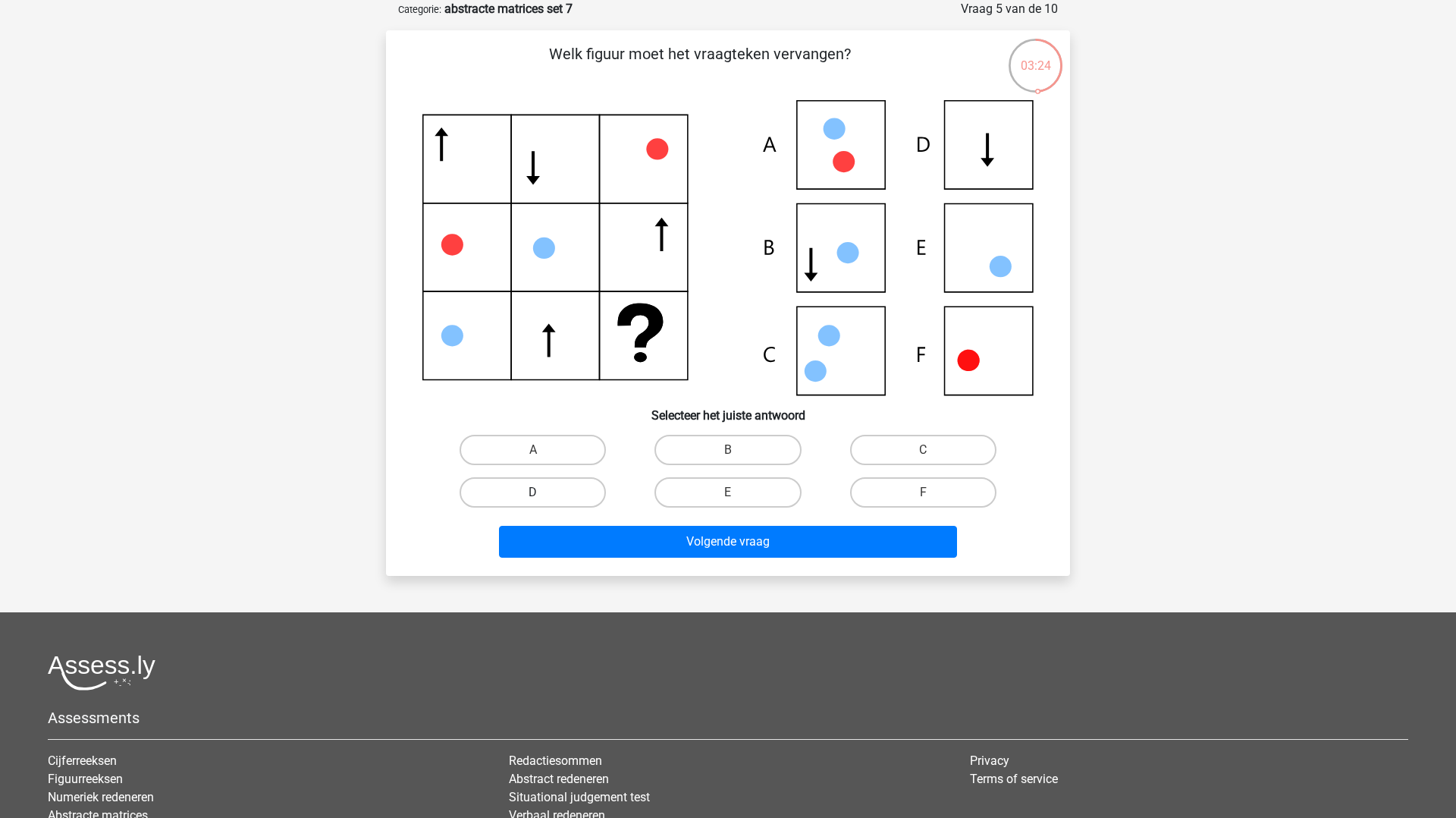
click at [577, 490] on label "D" at bounding box center [532, 492] width 146 height 30
click at [543, 492] on input "D" at bounding box center [538, 497] width 10 height 10
radio input "true"
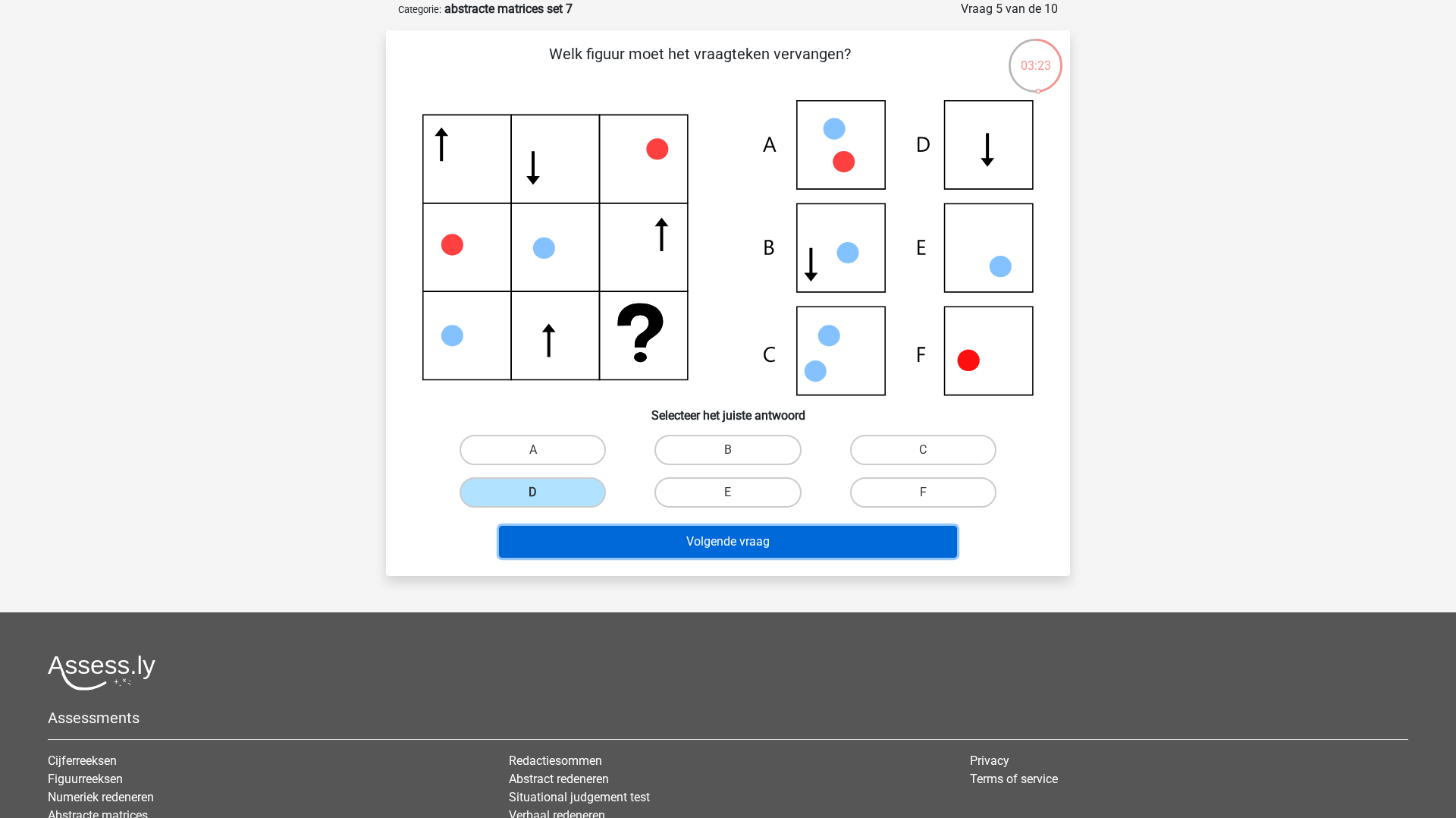
click at [597, 538] on button "Volgende vraag" at bounding box center [728, 542] width 459 height 32
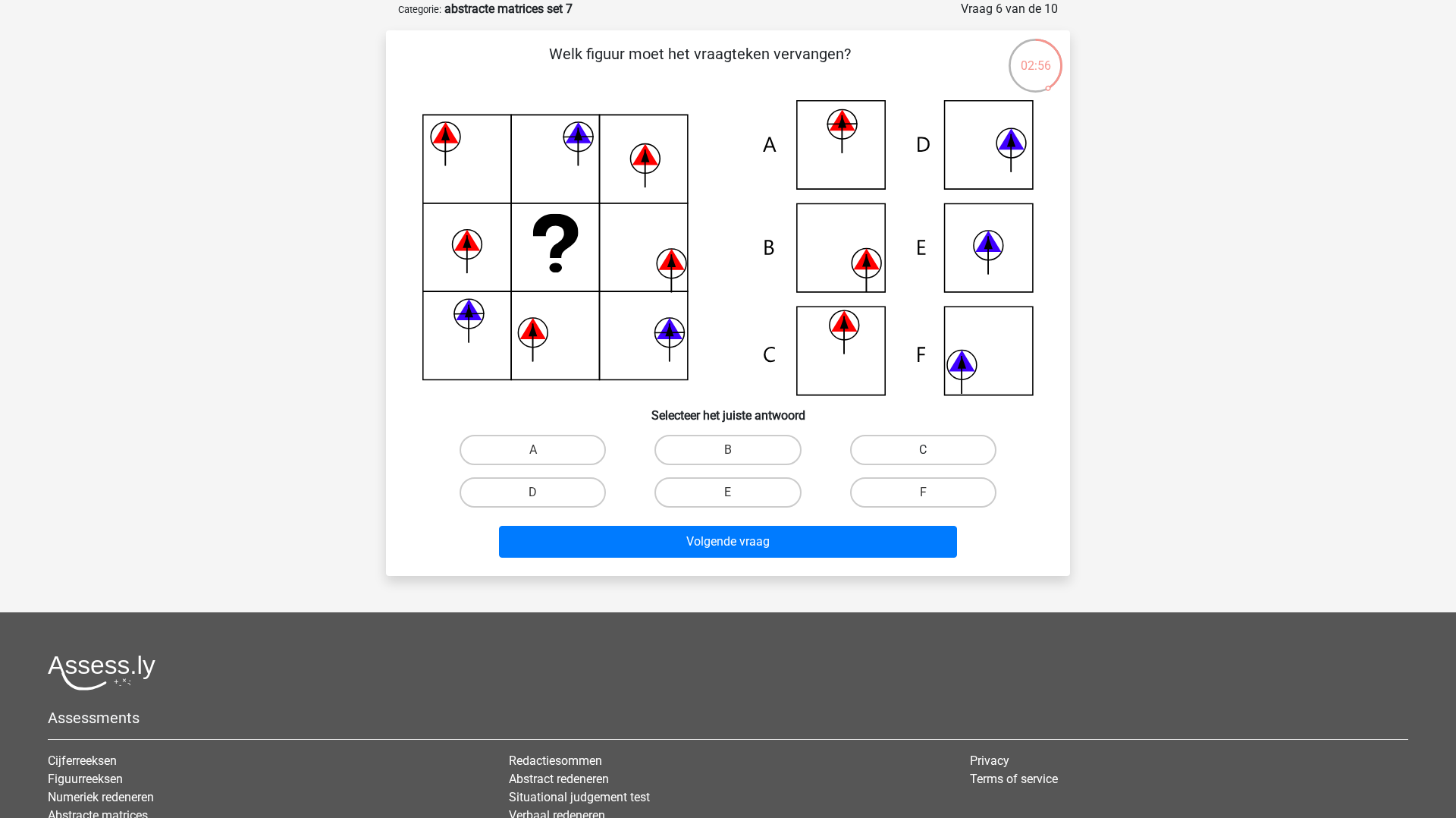
click at [890, 460] on label "C" at bounding box center [923, 450] width 146 height 30
click at [923, 460] on input "C" at bounding box center [928, 455] width 10 height 10
radio input "true"
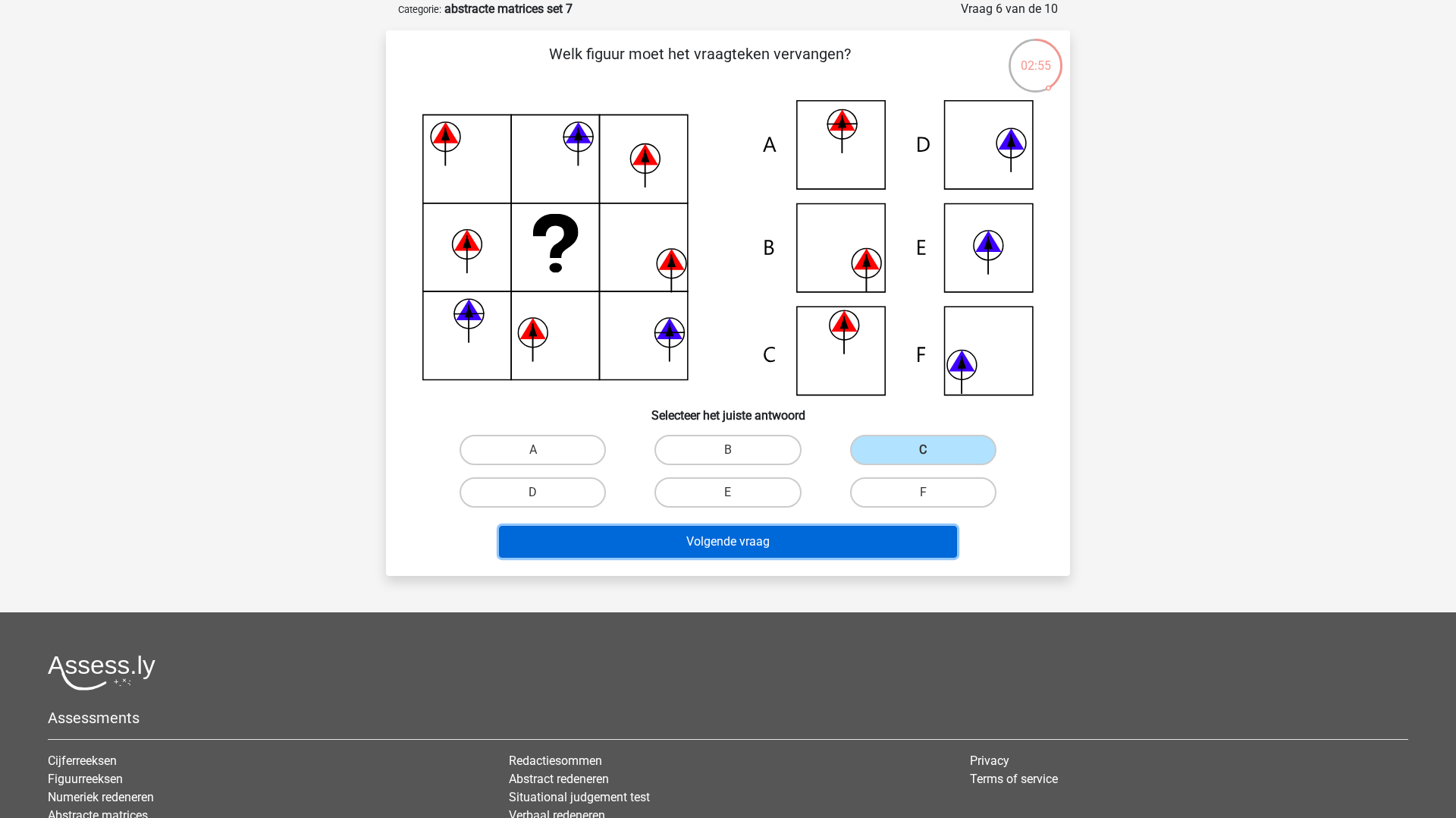
click at [740, 532] on button "Volgende vraag" at bounding box center [728, 542] width 459 height 32
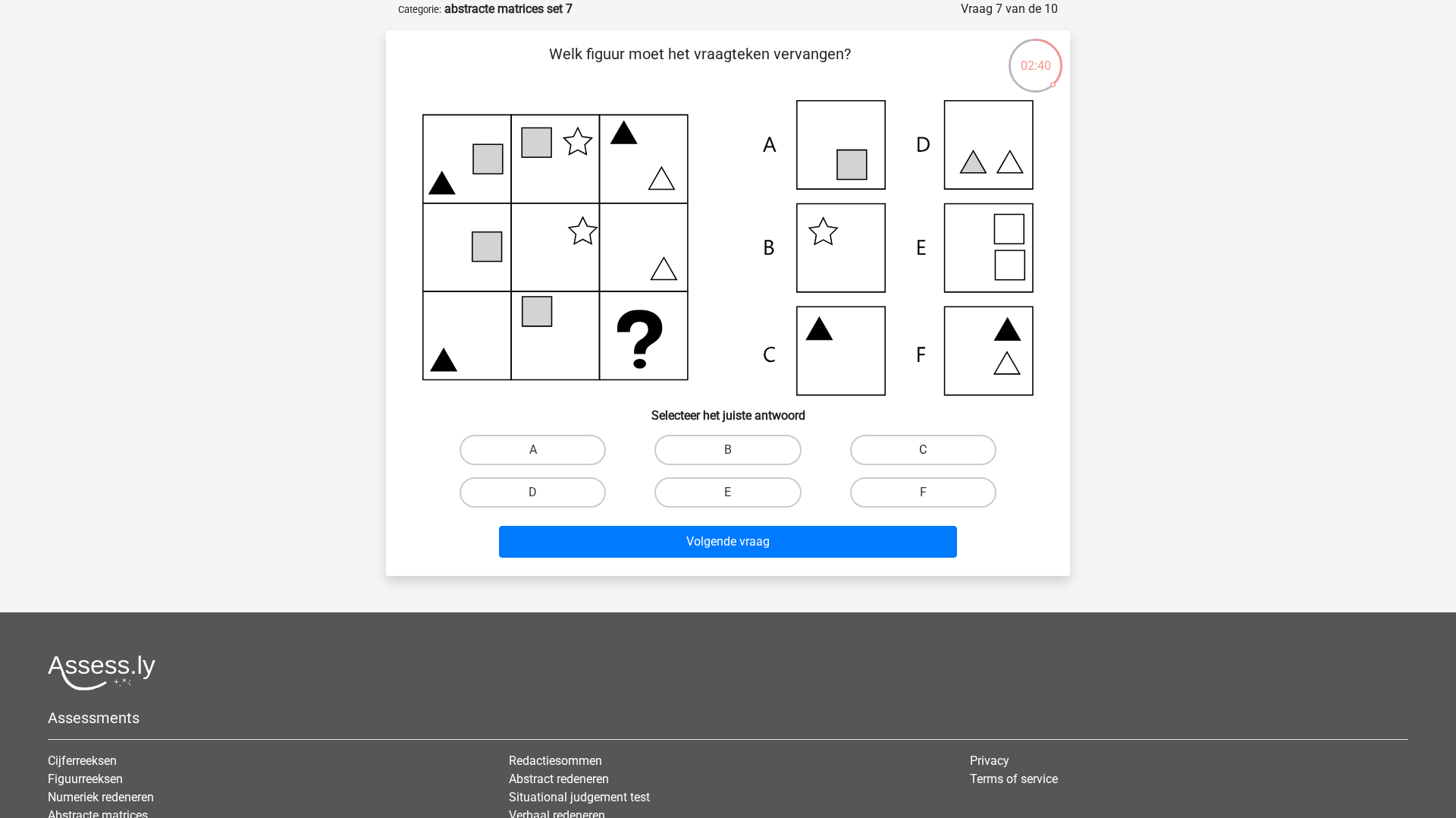
click at [879, 443] on label "C" at bounding box center [923, 450] width 146 height 30
click at [923, 450] on input "C" at bounding box center [928, 455] width 10 height 10
radio input "true"
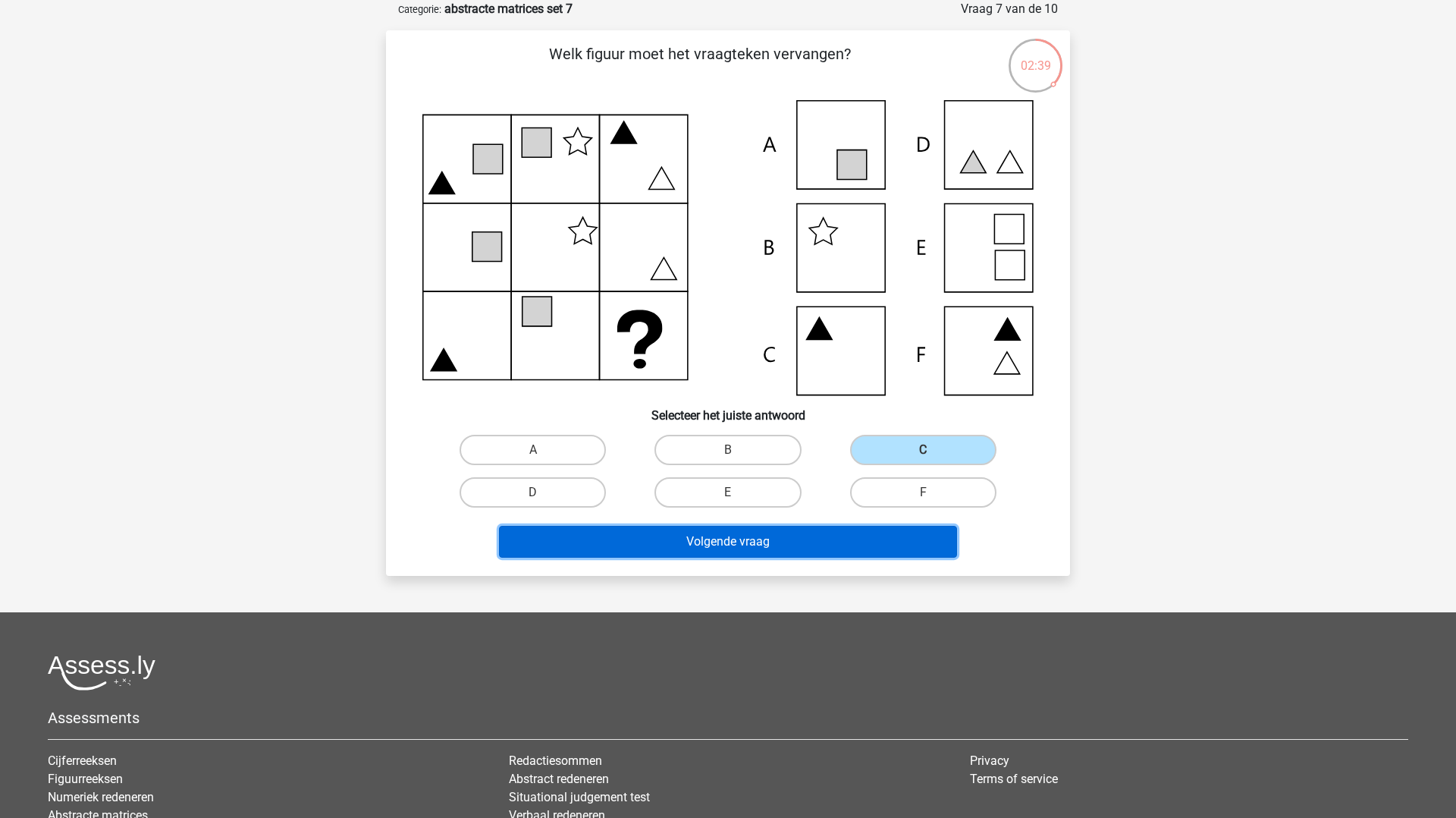
click at [855, 532] on button "Volgende vraag" at bounding box center [728, 542] width 459 height 32
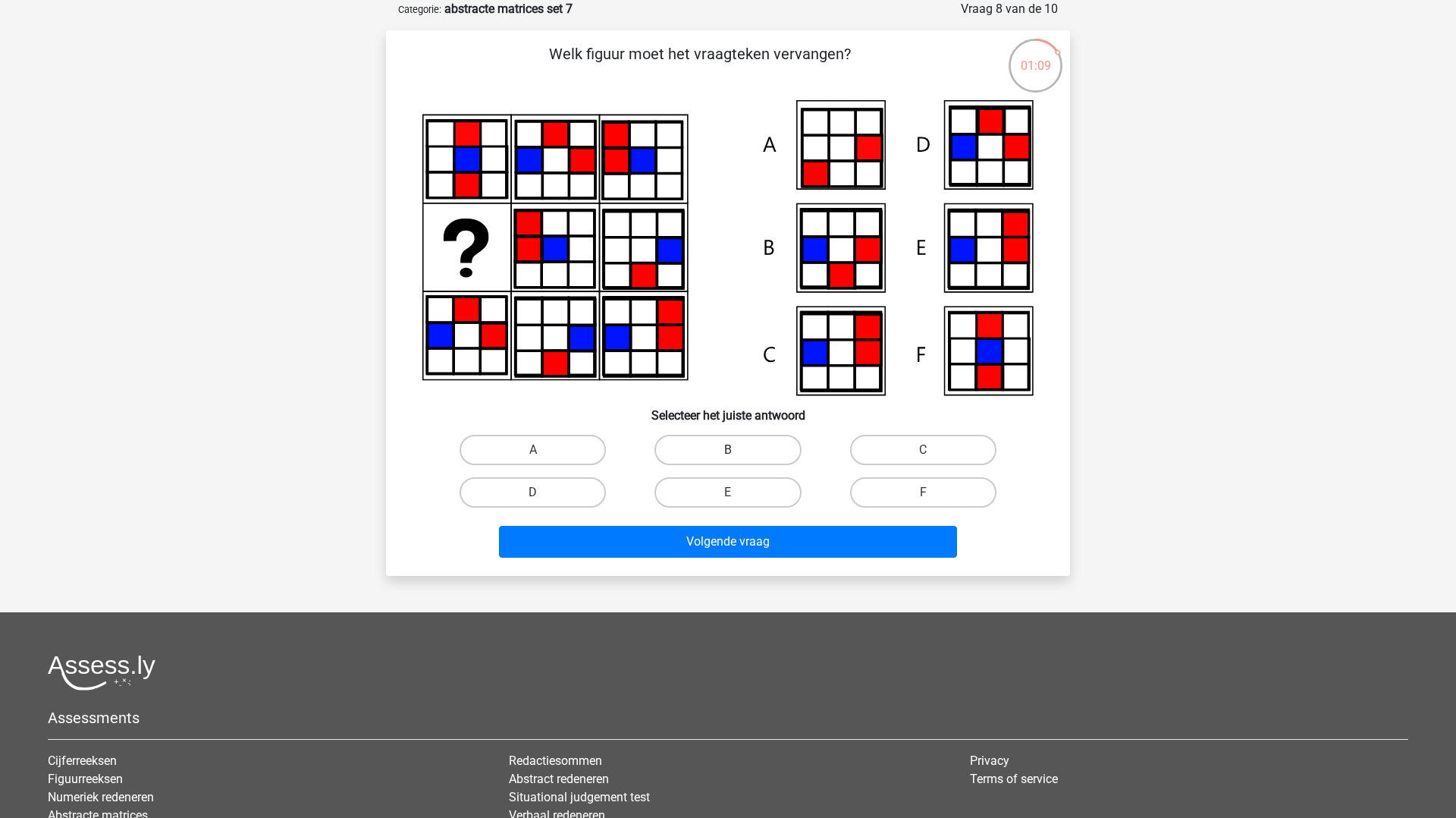
click at [685, 439] on label "B" at bounding box center [727, 450] width 146 height 30
click at [728, 450] on input "B" at bounding box center [733, 455] width 10 height 10
radio input "true"
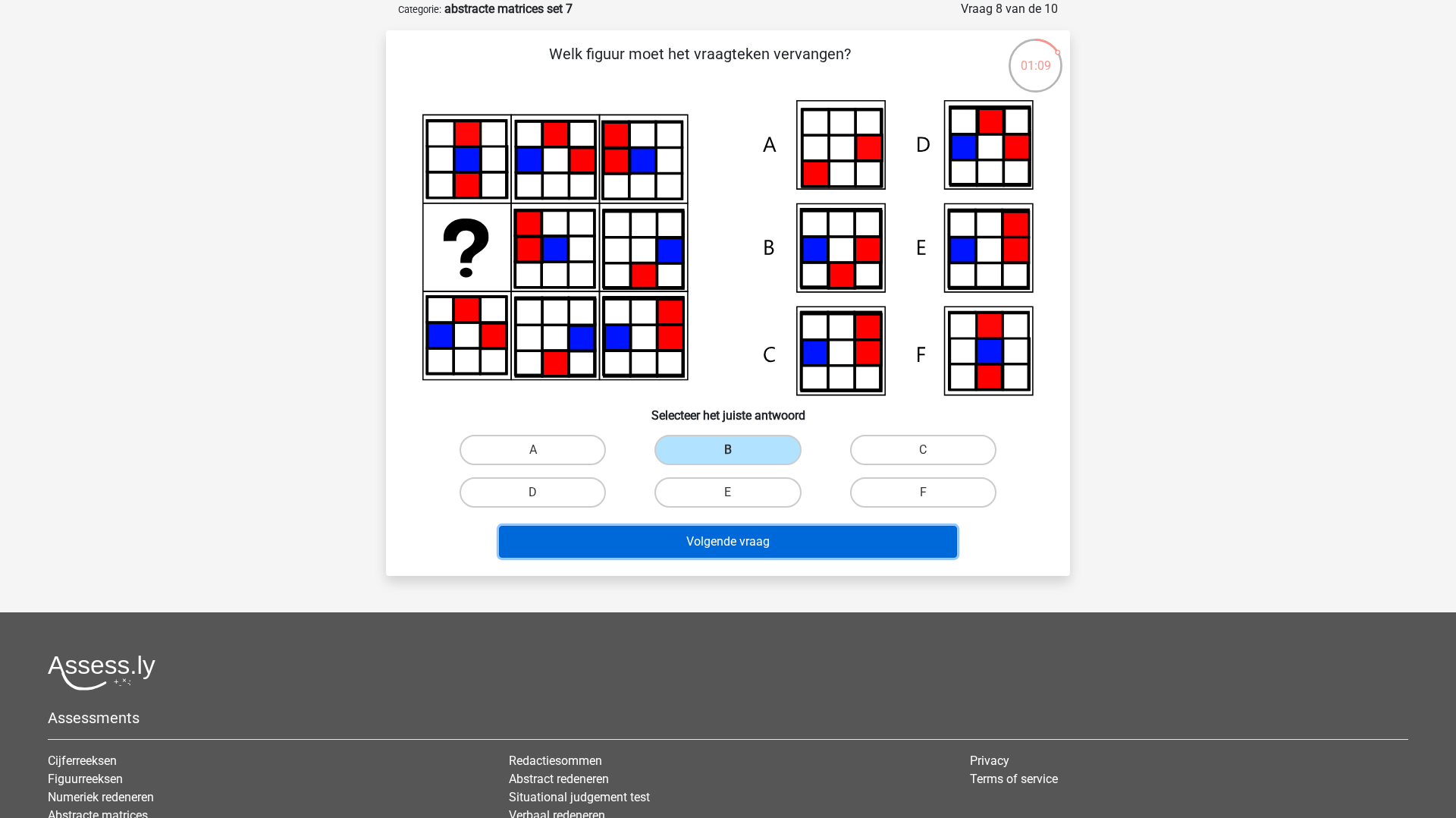
click at [686, 539] on button "Volgende vraag" at bounding box center [728, 542] width 459 height 32
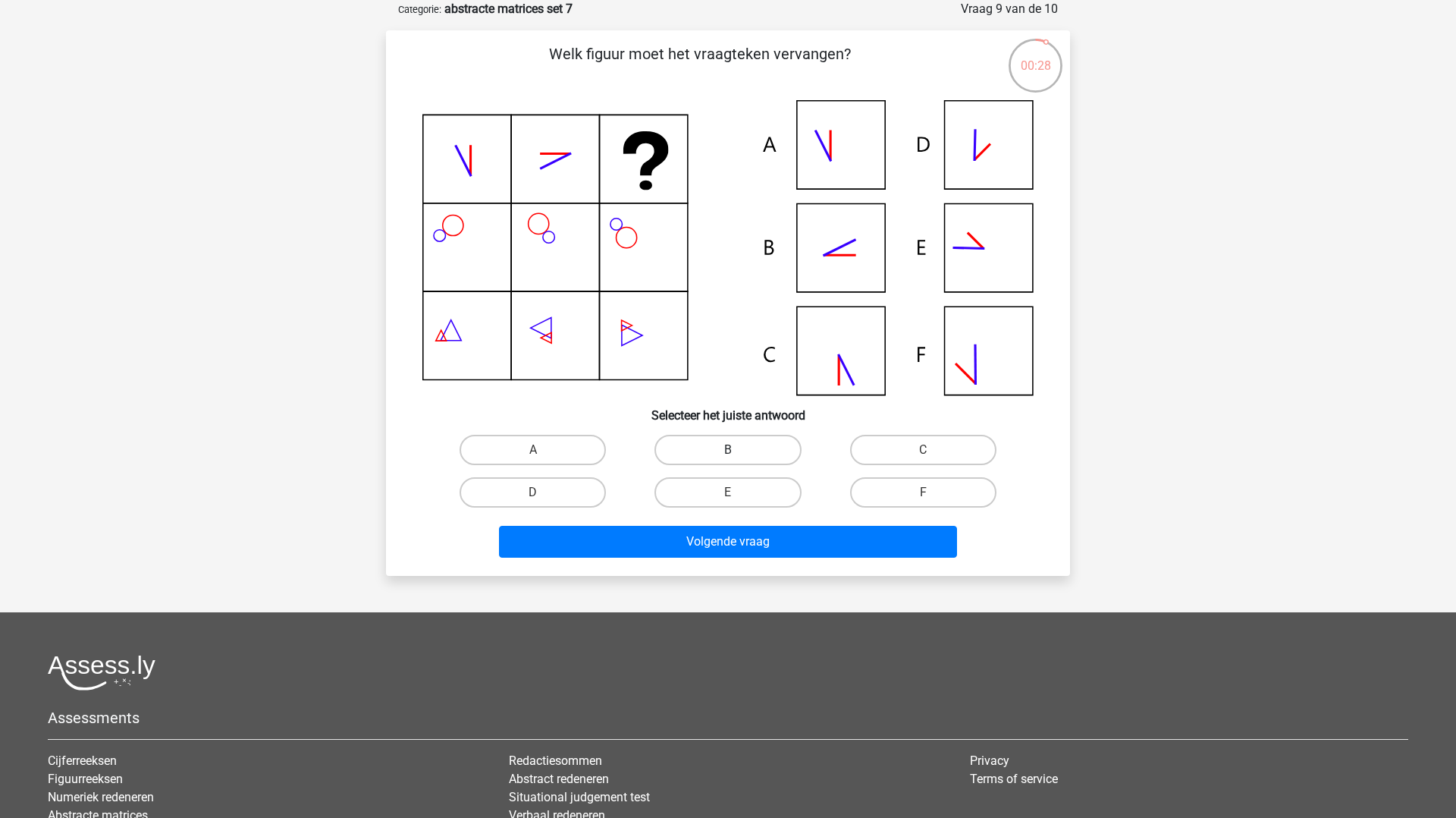
click at [712, 443] on label "B" at bounding box center [727, 450] width 146 height 30
click at [728, 450] on input "B" at bounding box center [733, 455] width 10 height 10
radio input "true"
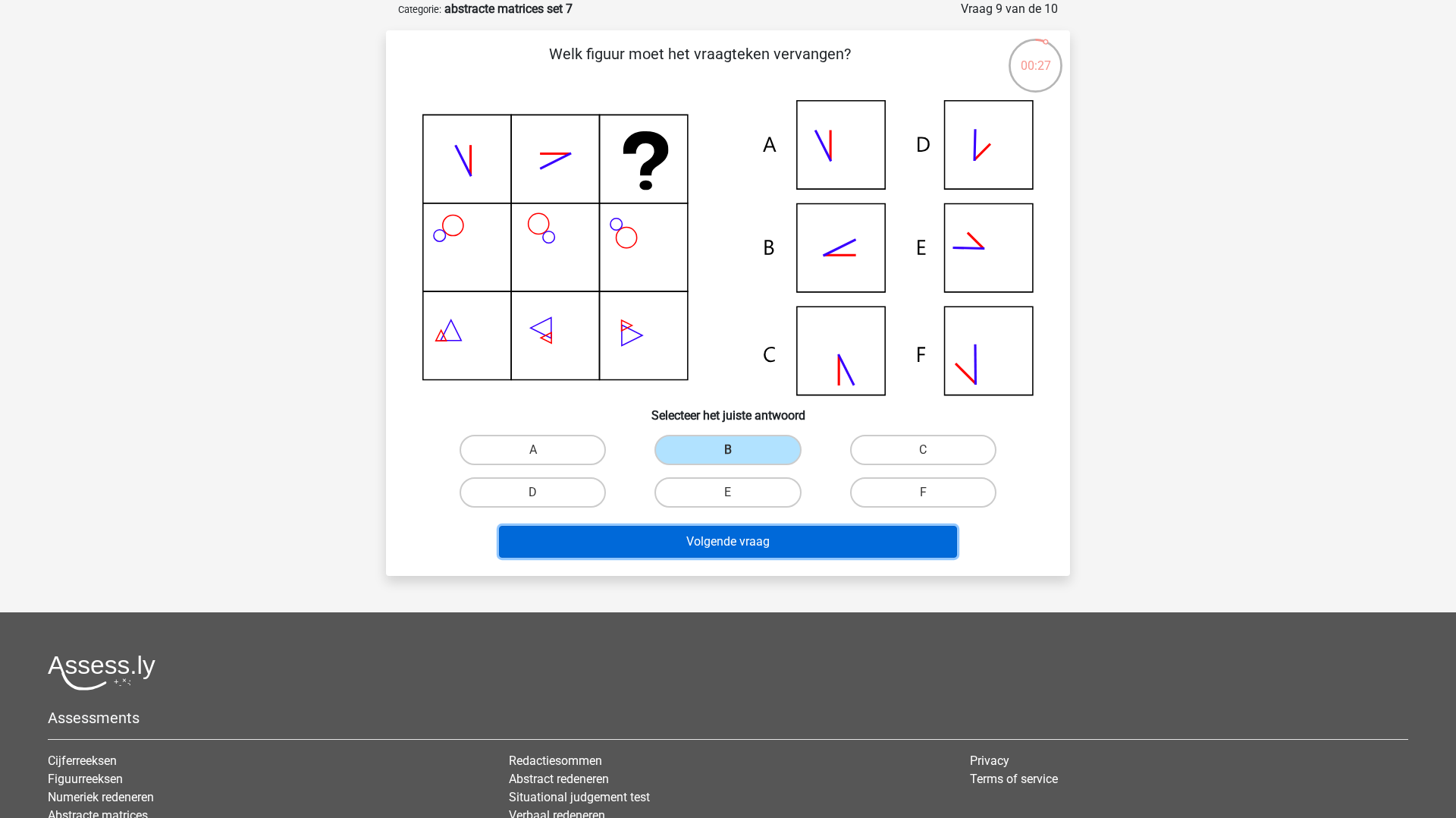
click at [711, 538] on button "Volgende vraag" at bounding box center [728, 542] width 459 height 32
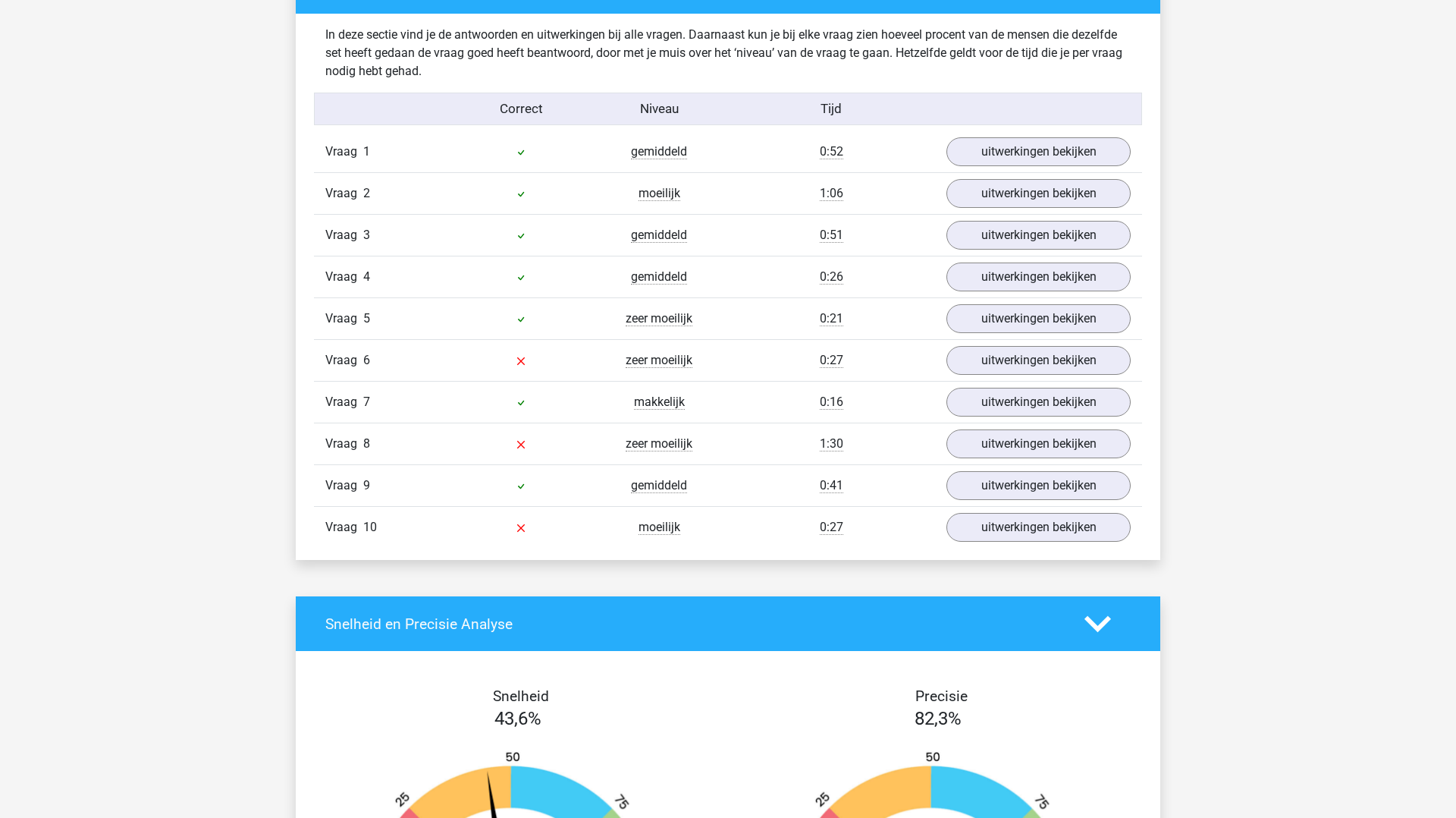
scroll to position [934, 0]
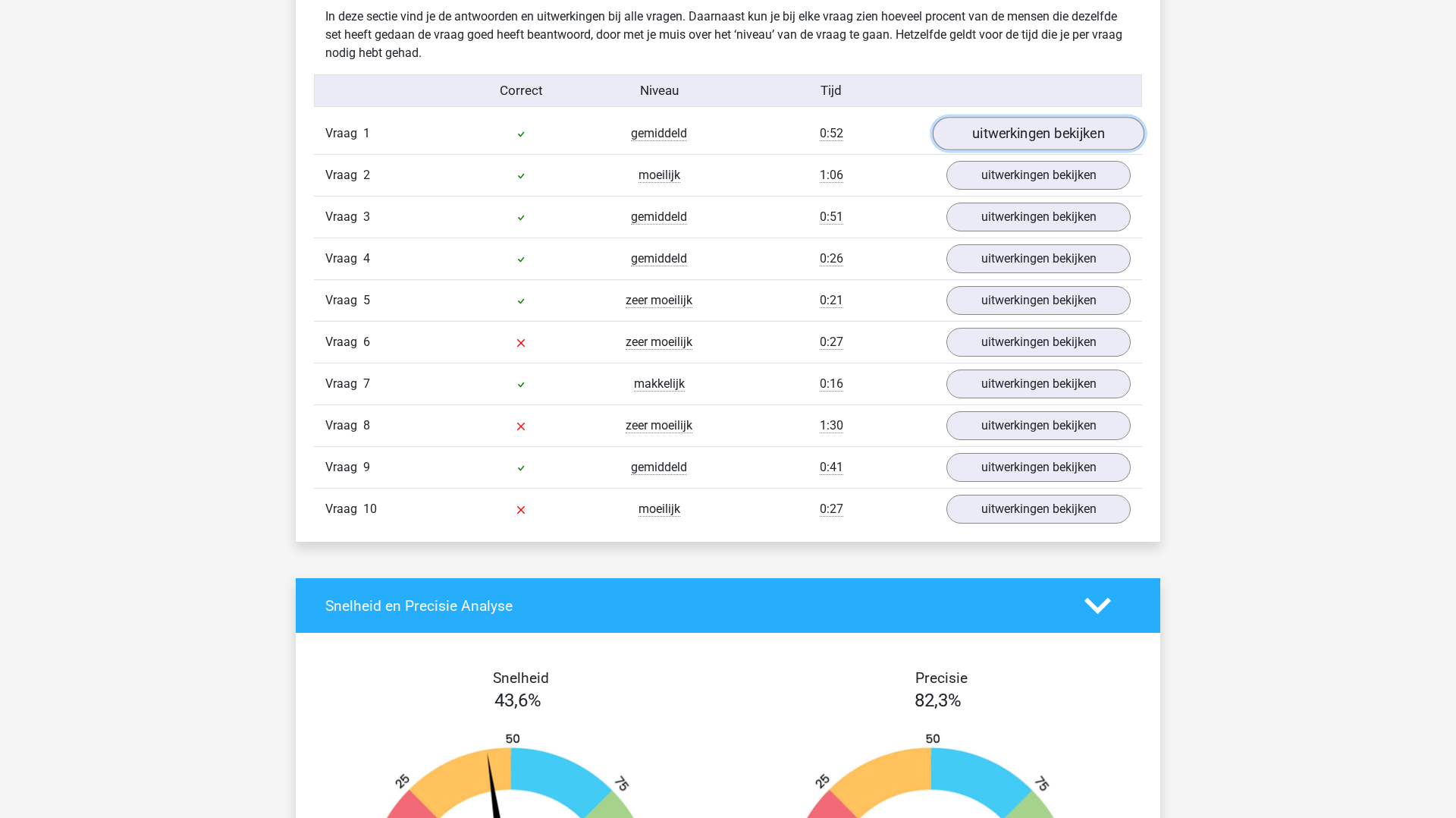
click at [1006, 136] on link "uitwerkingen bekijken" at bounding box center [1038, 135] width 212 height 33
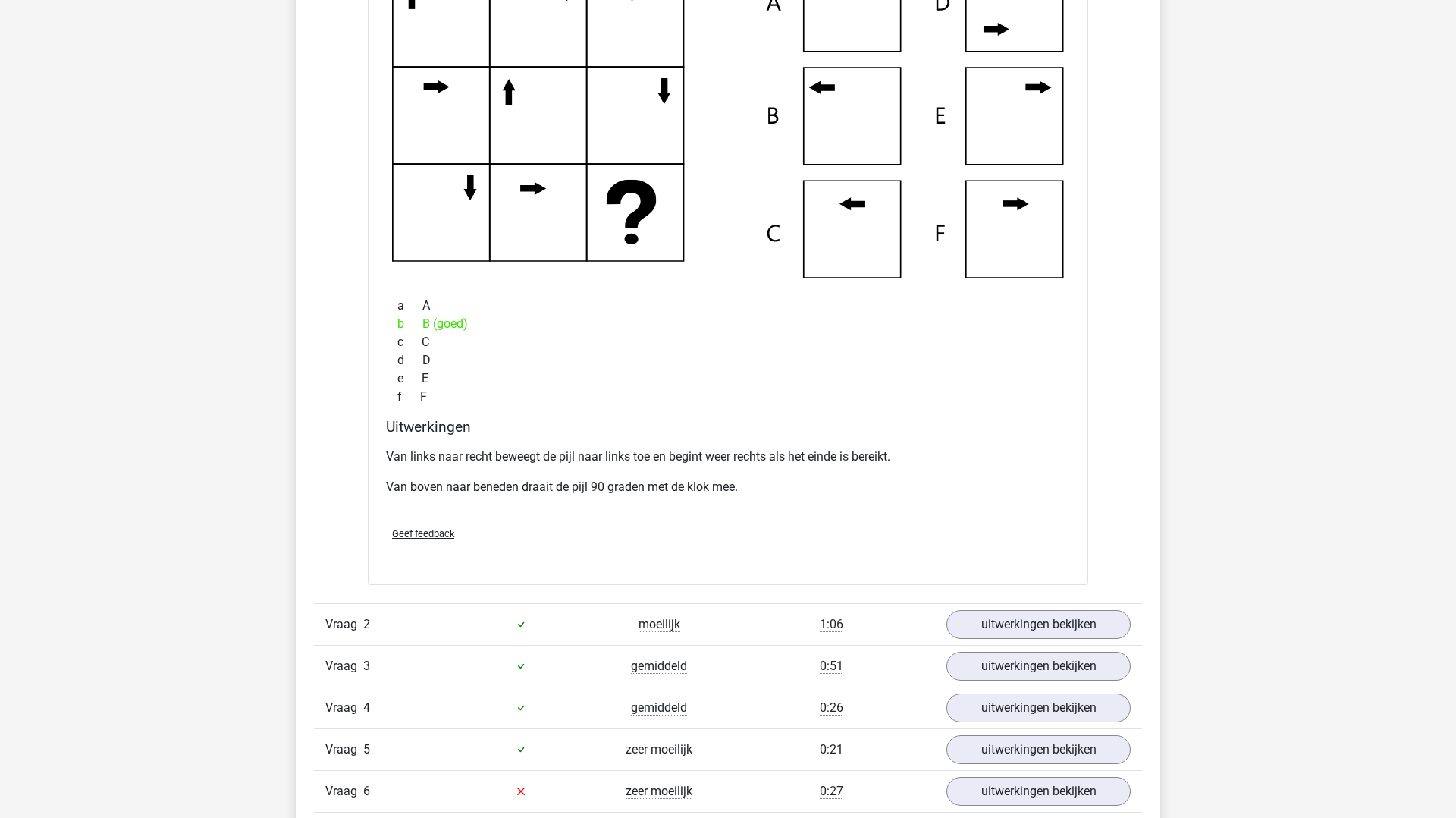
scroll to position [1186, 0]
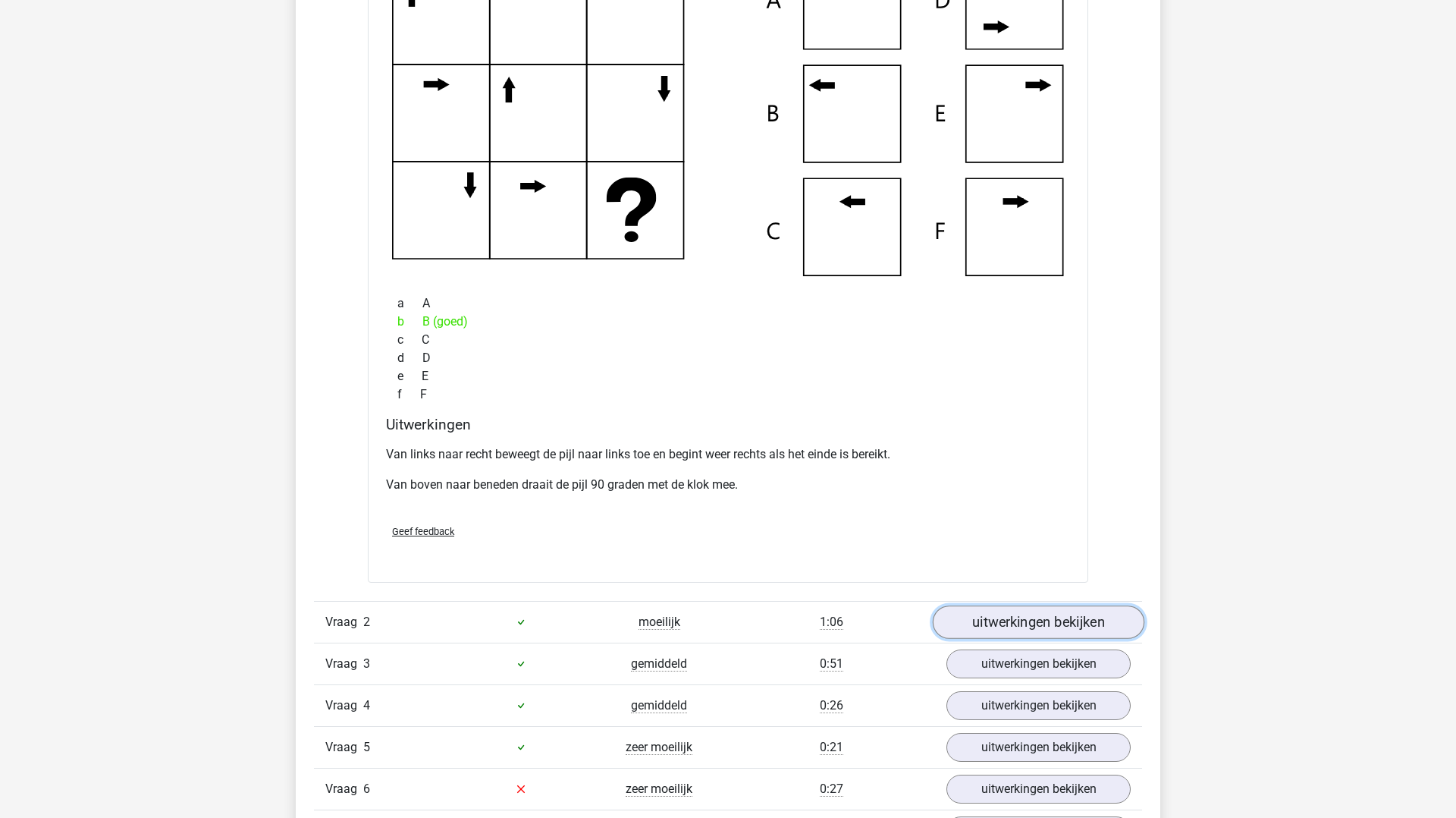
click at [1012, 622] on link "uitwerkingen bekijken" at bounding box center [1038, 622] width 212 height 33
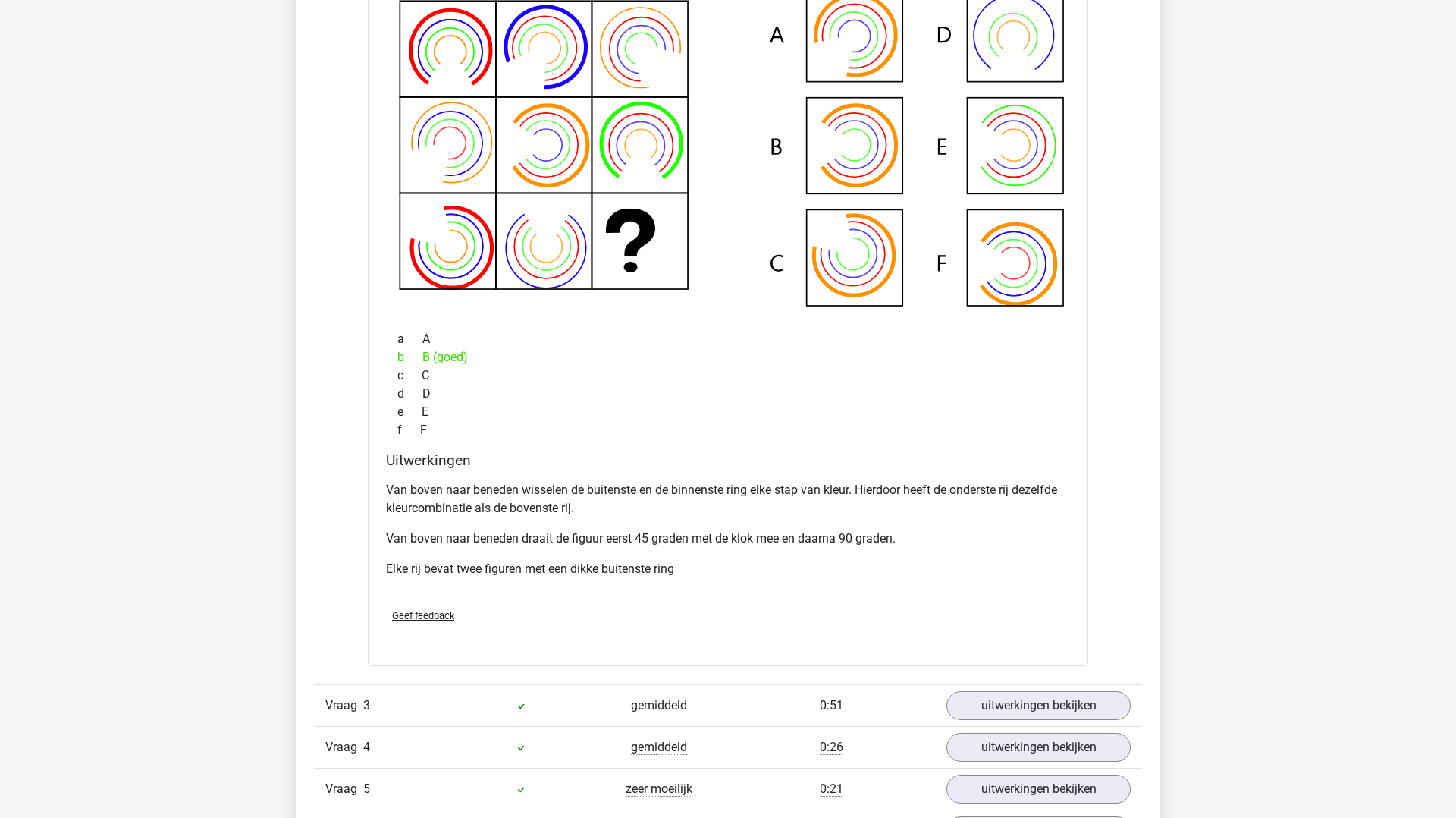
scroll to position [1906, 0]
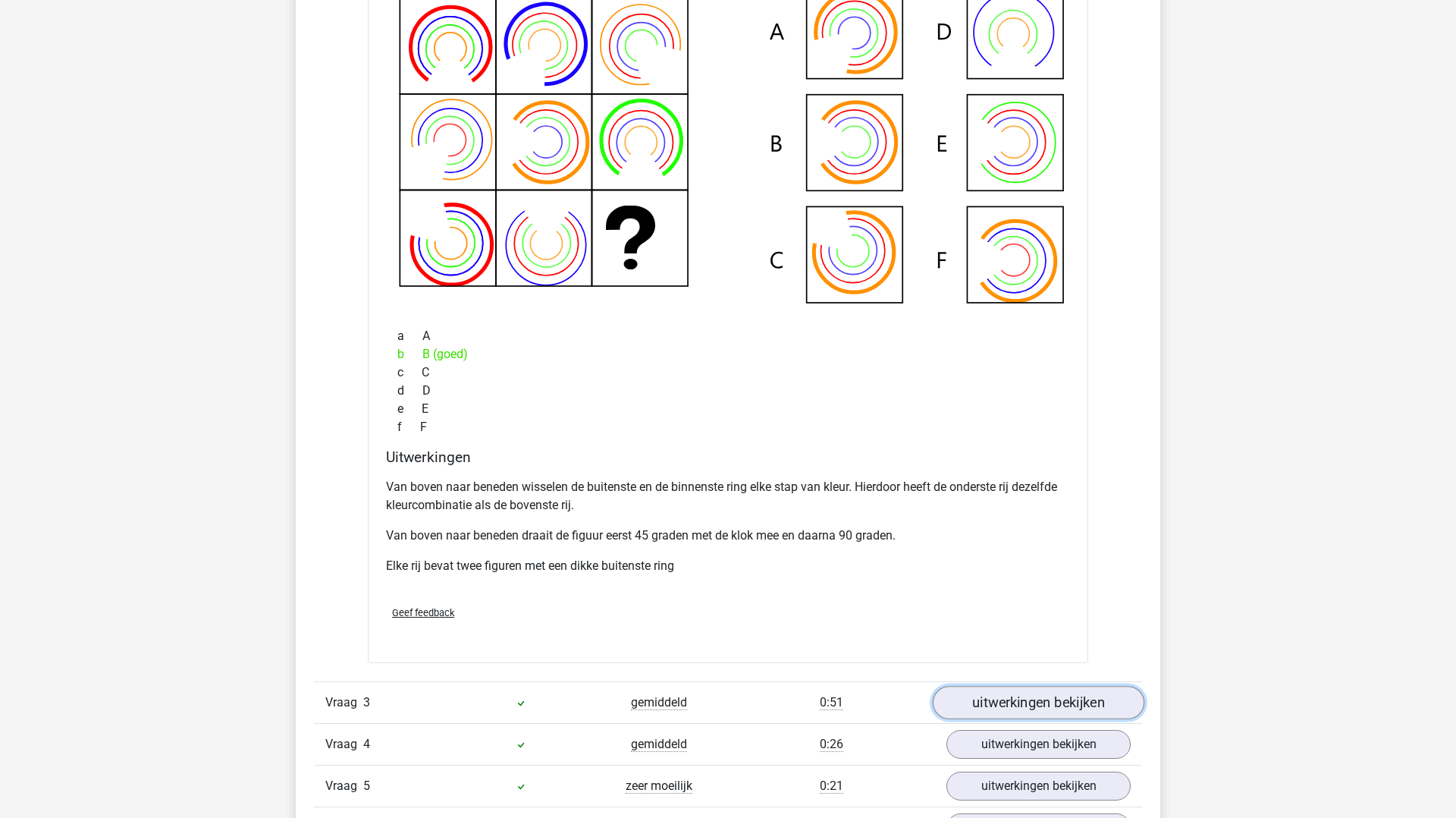
click at [1016, 708] on link "uitwerkingen bekijken" at bounding box center [1038, 702] width 212 height 33
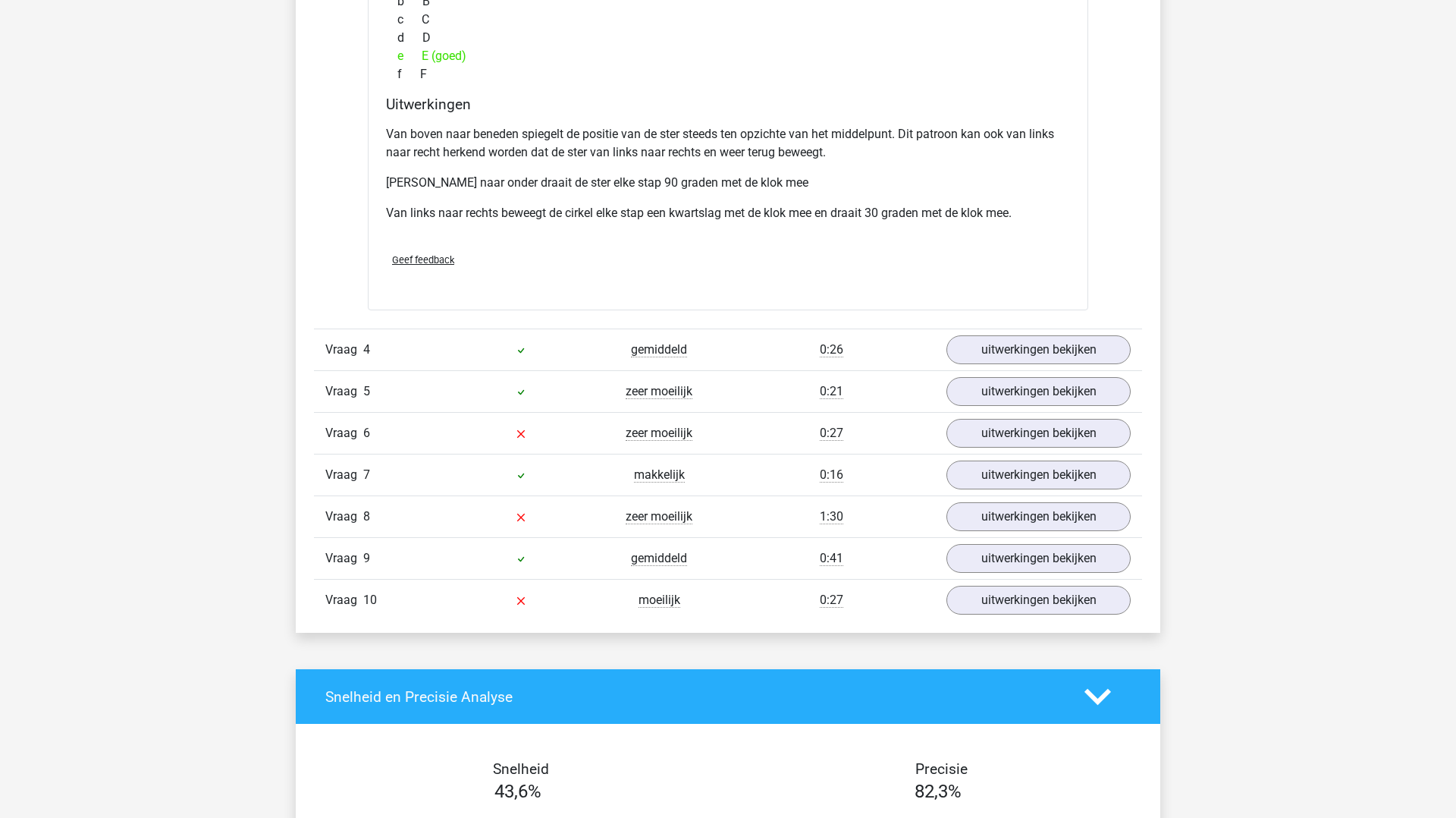
scroll to position [3060, 0]
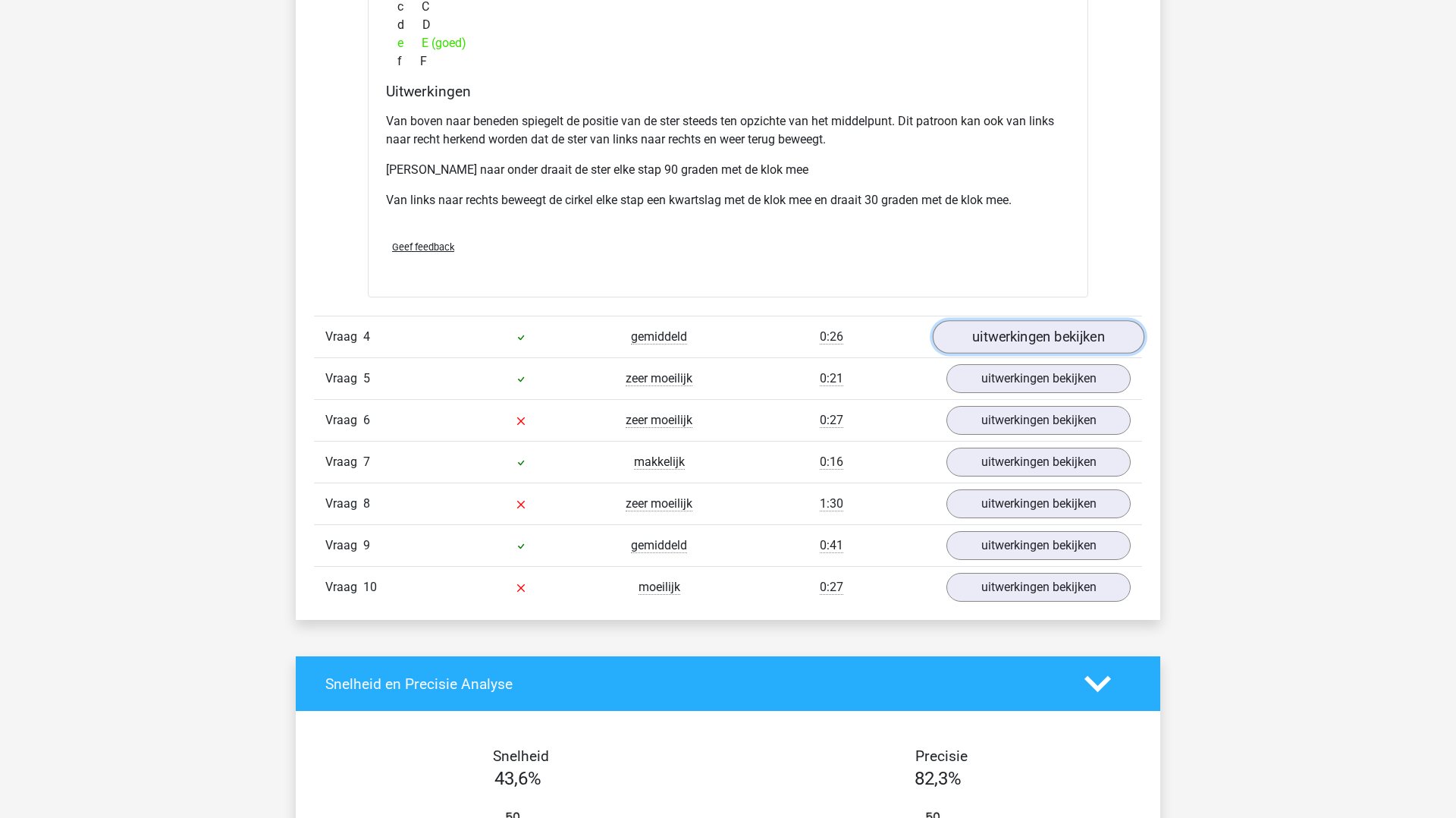
click at [1044, 340] on link "uitwerkingen bekijken" at bounding box center [1038, 337] width 212 height 33
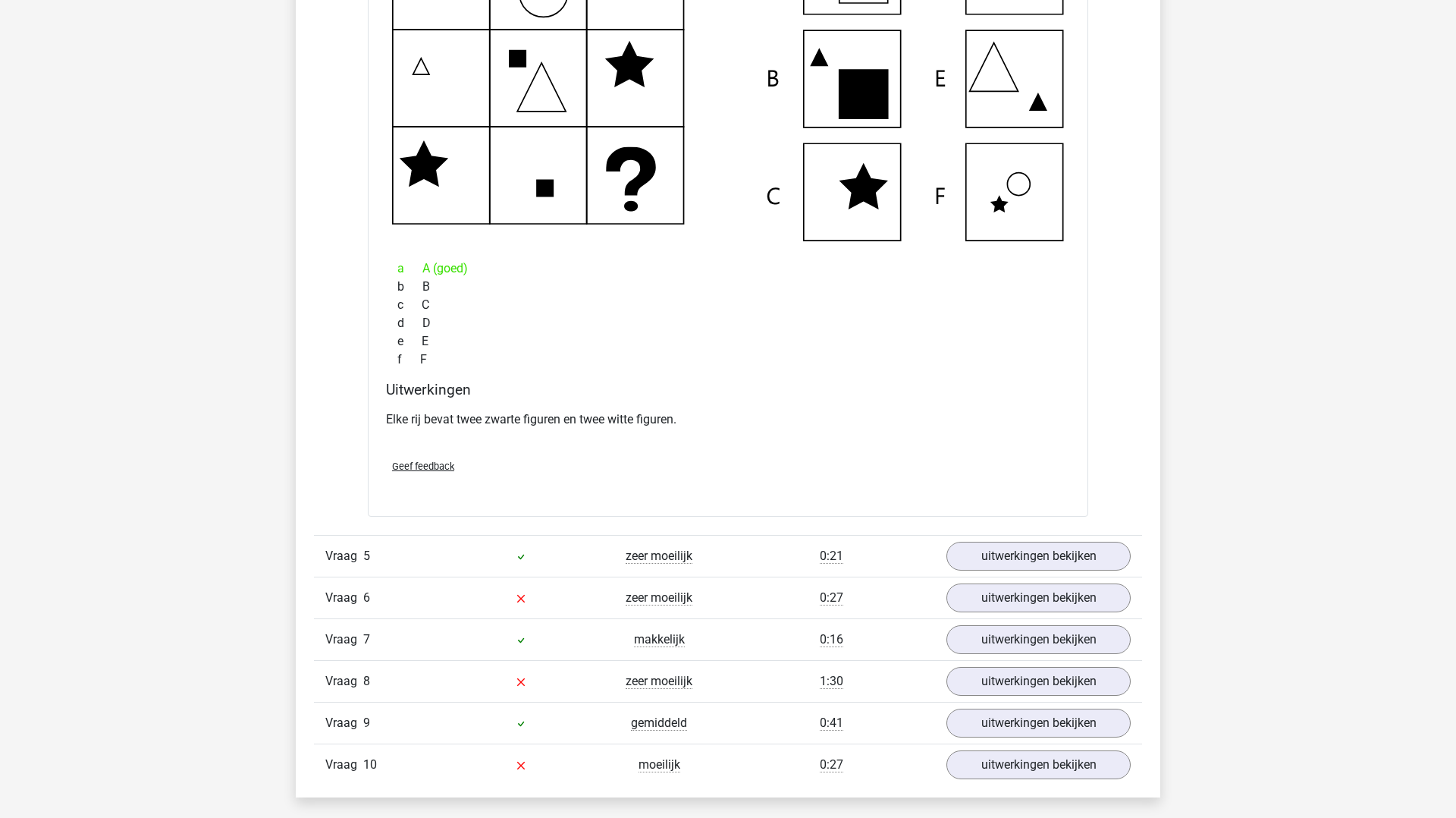
scroll to position [3592, 0]
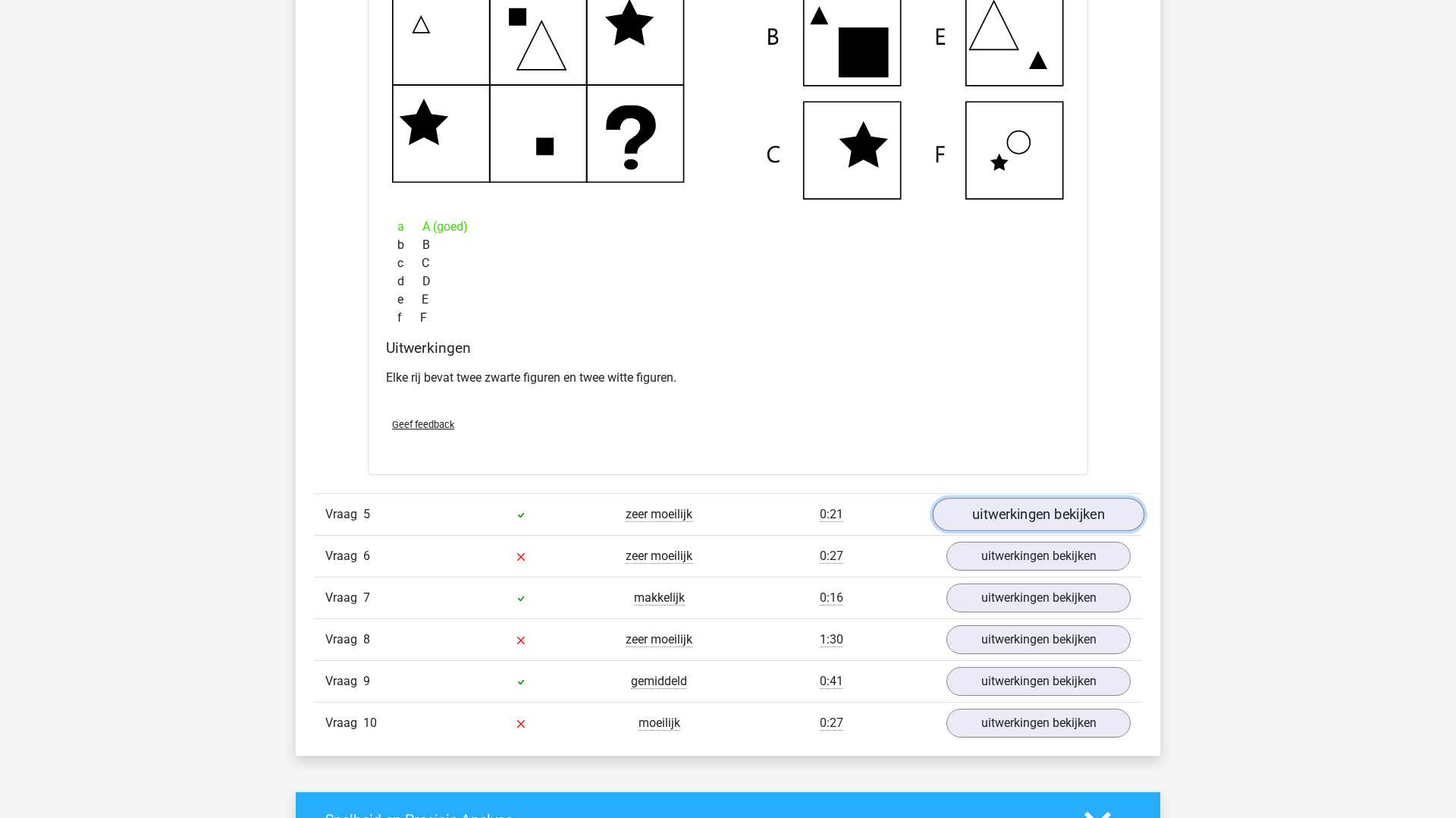
click at [969, 515] on link "uitwerkingen bekijken" at bounding box center [1038, 516] width 212 height 33
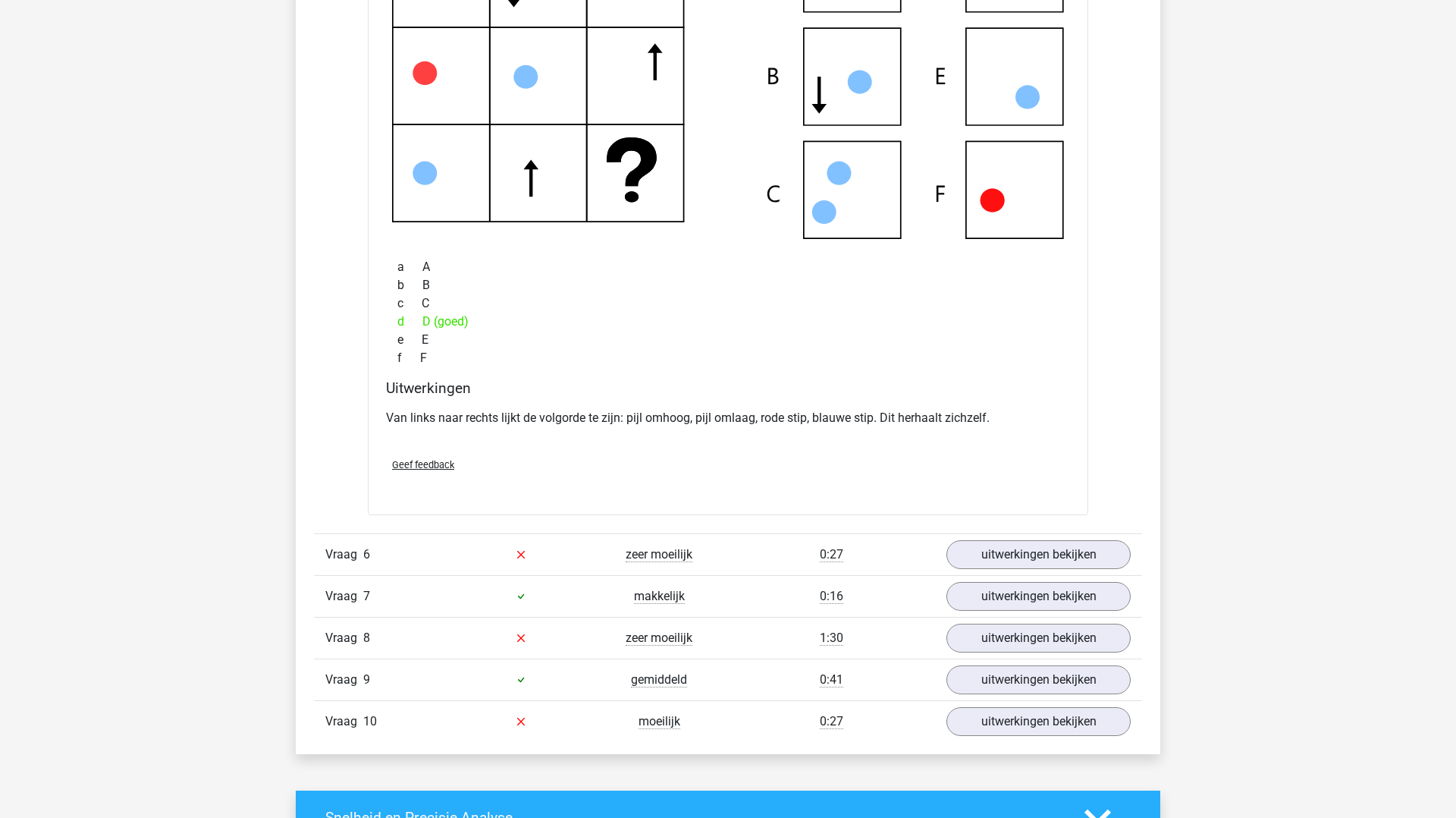
scroll to position [4272, 0]
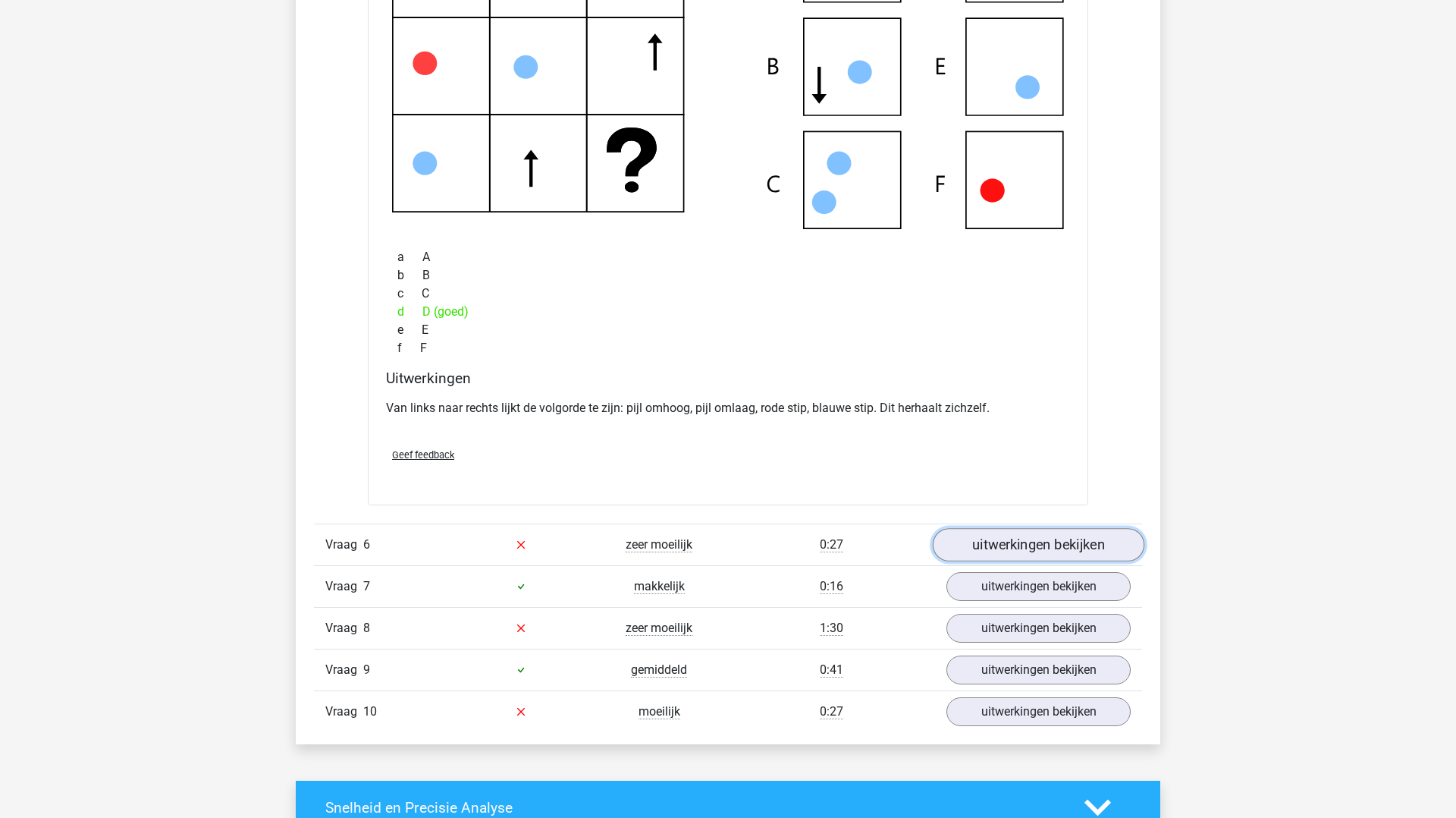
click at [1014, 540] on link "uitwerkingen bekijken" at bounding box center [1038, 545] width 212 height 33
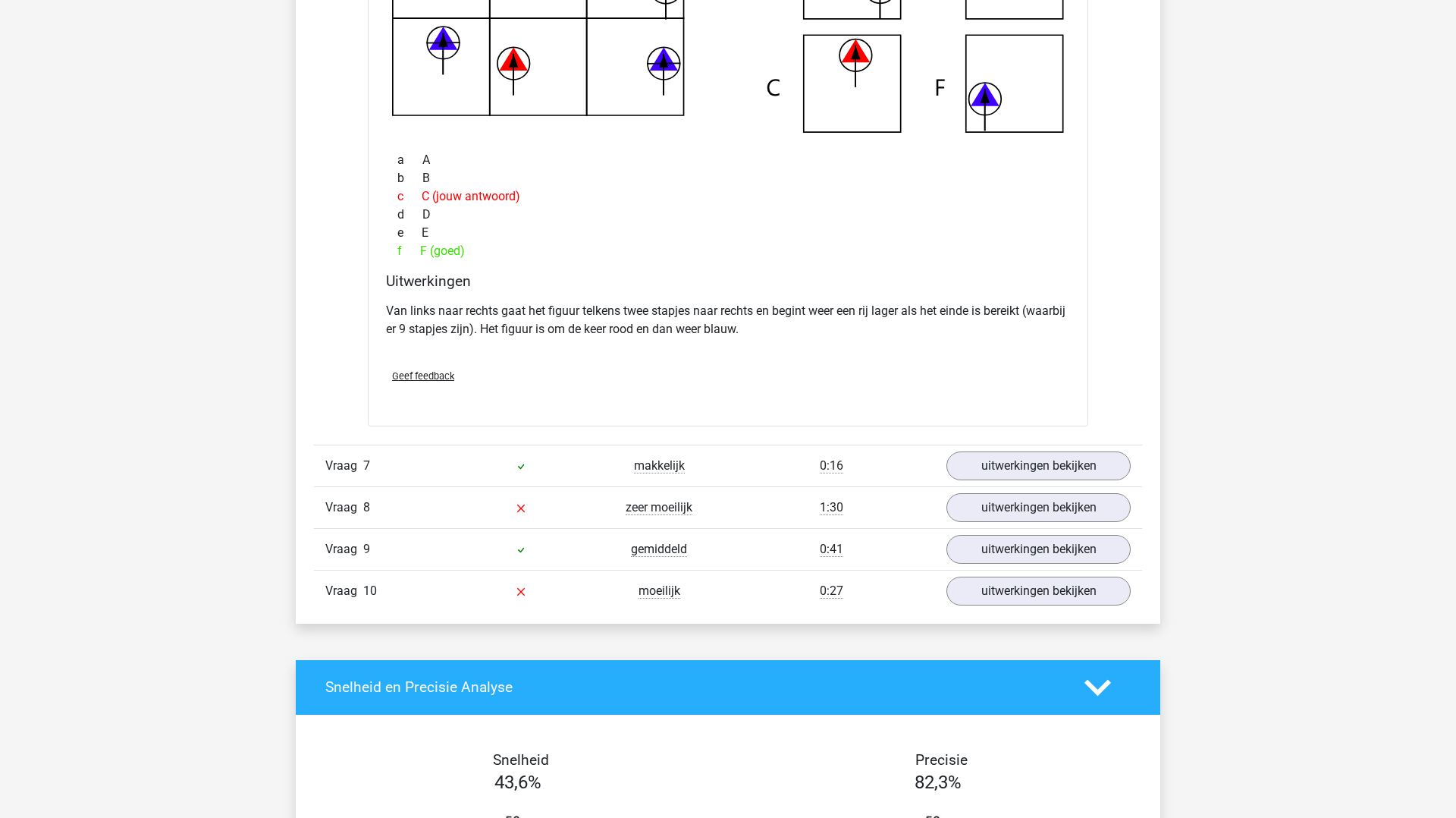
scroll to position [5129, 0]
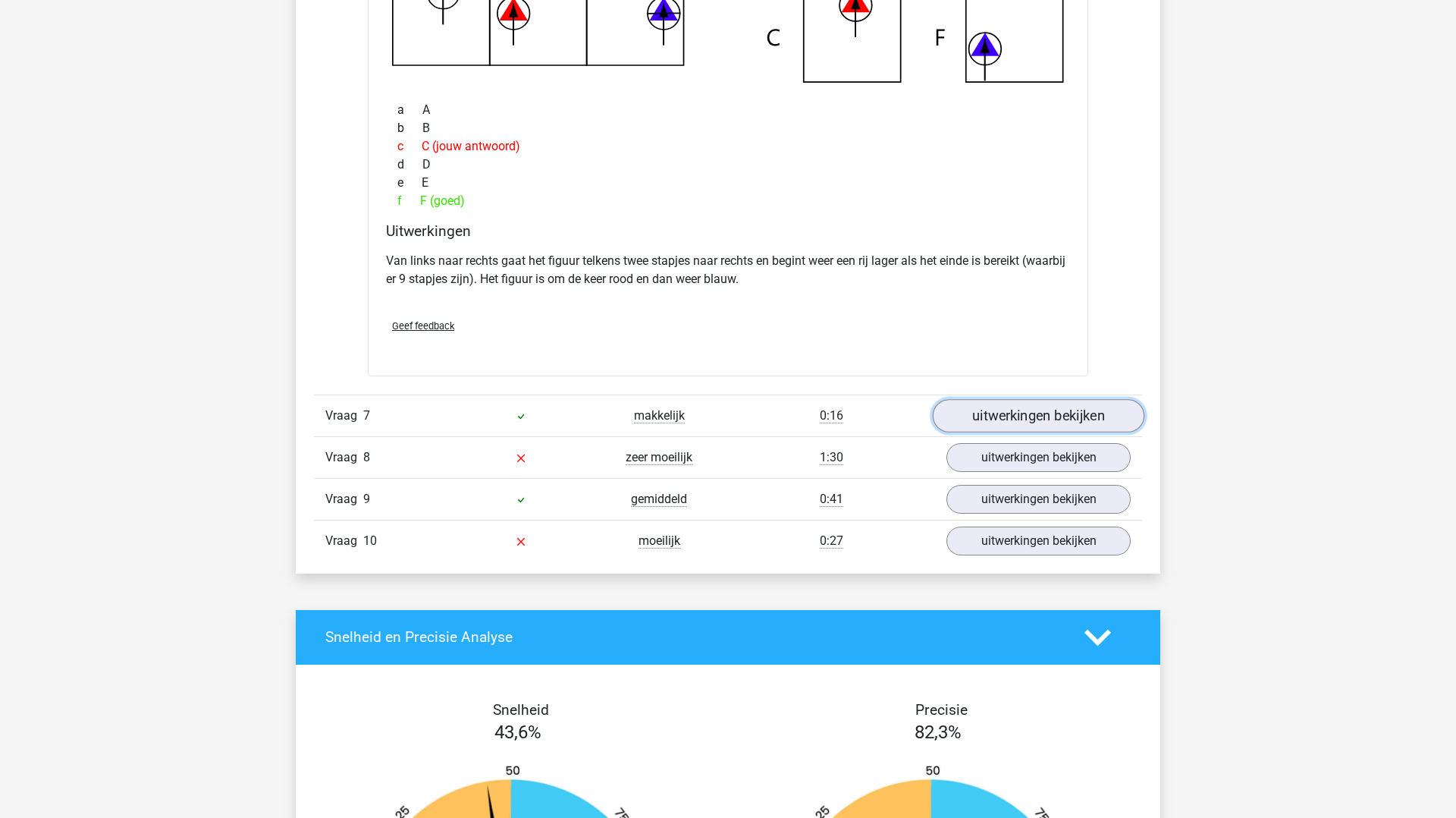
click at [987, 418] on link "uitwerkingen bekijken" at bounding box center [1038, 416] width 212 height 33
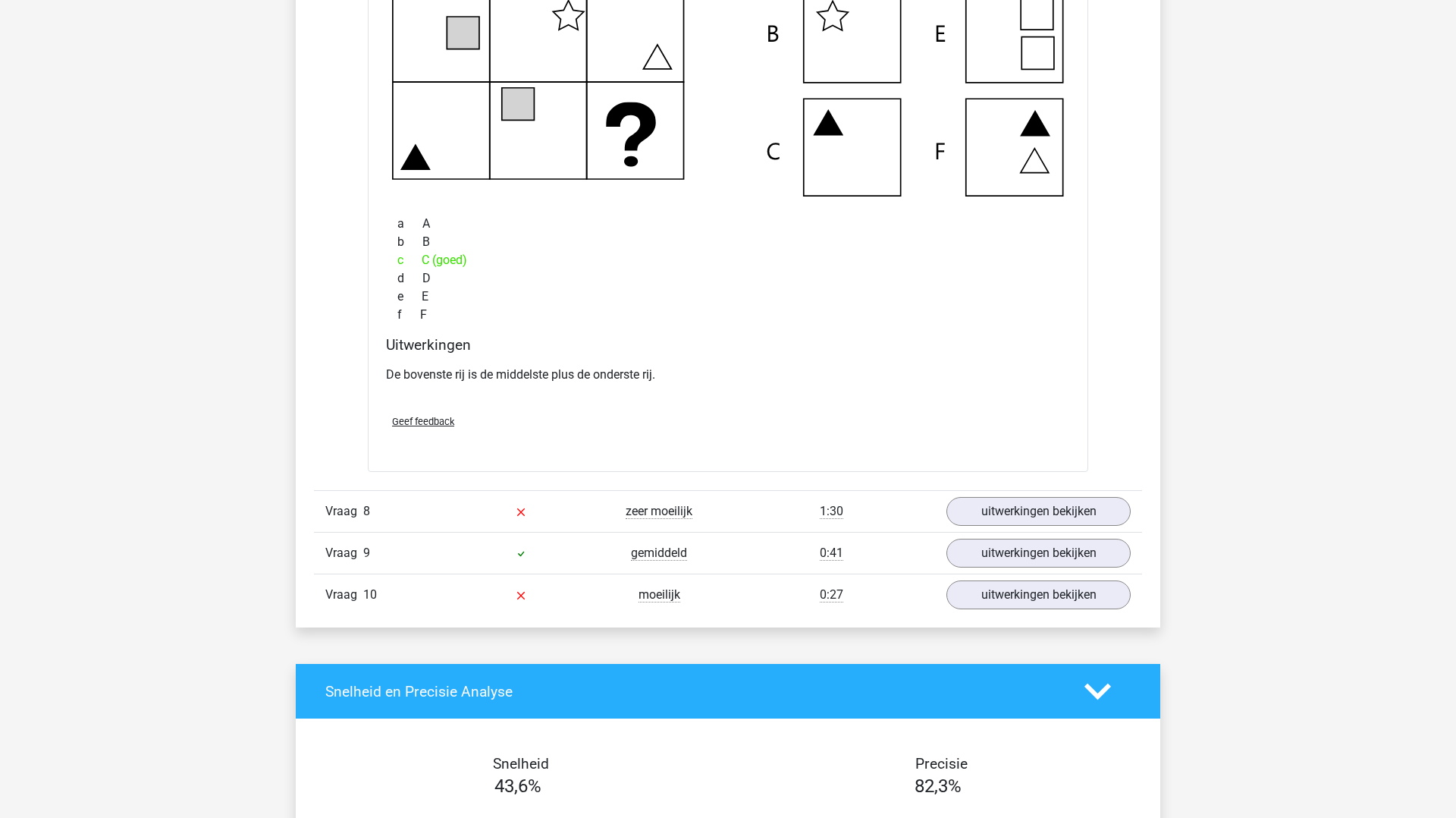
scroll to position [5752, 0]
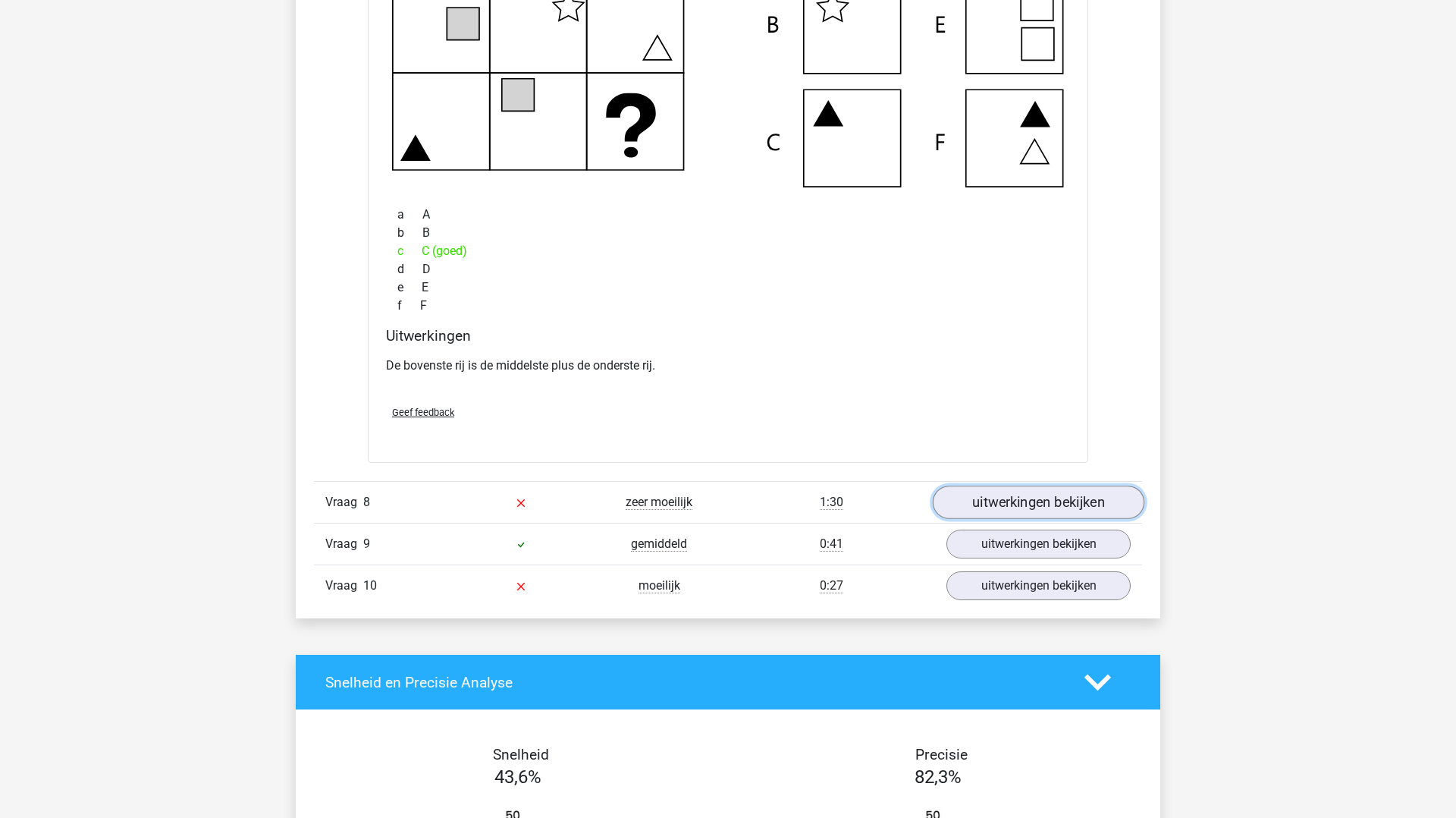
click at [1050, 504] on link "uitwerkingen bekijken" at bounding box center [1038, 502] width 212 height 33
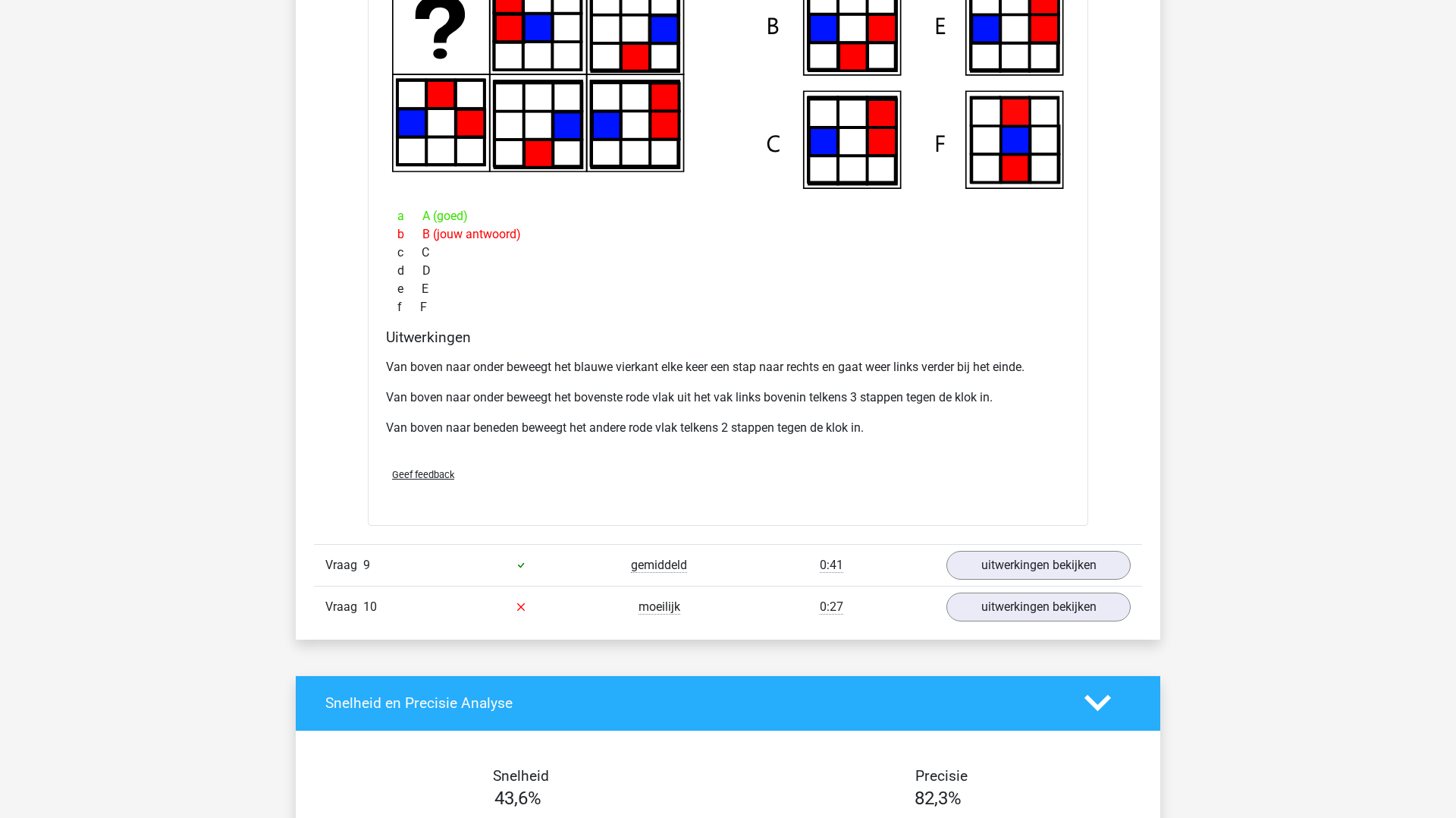
scroll to position [6479, 0]
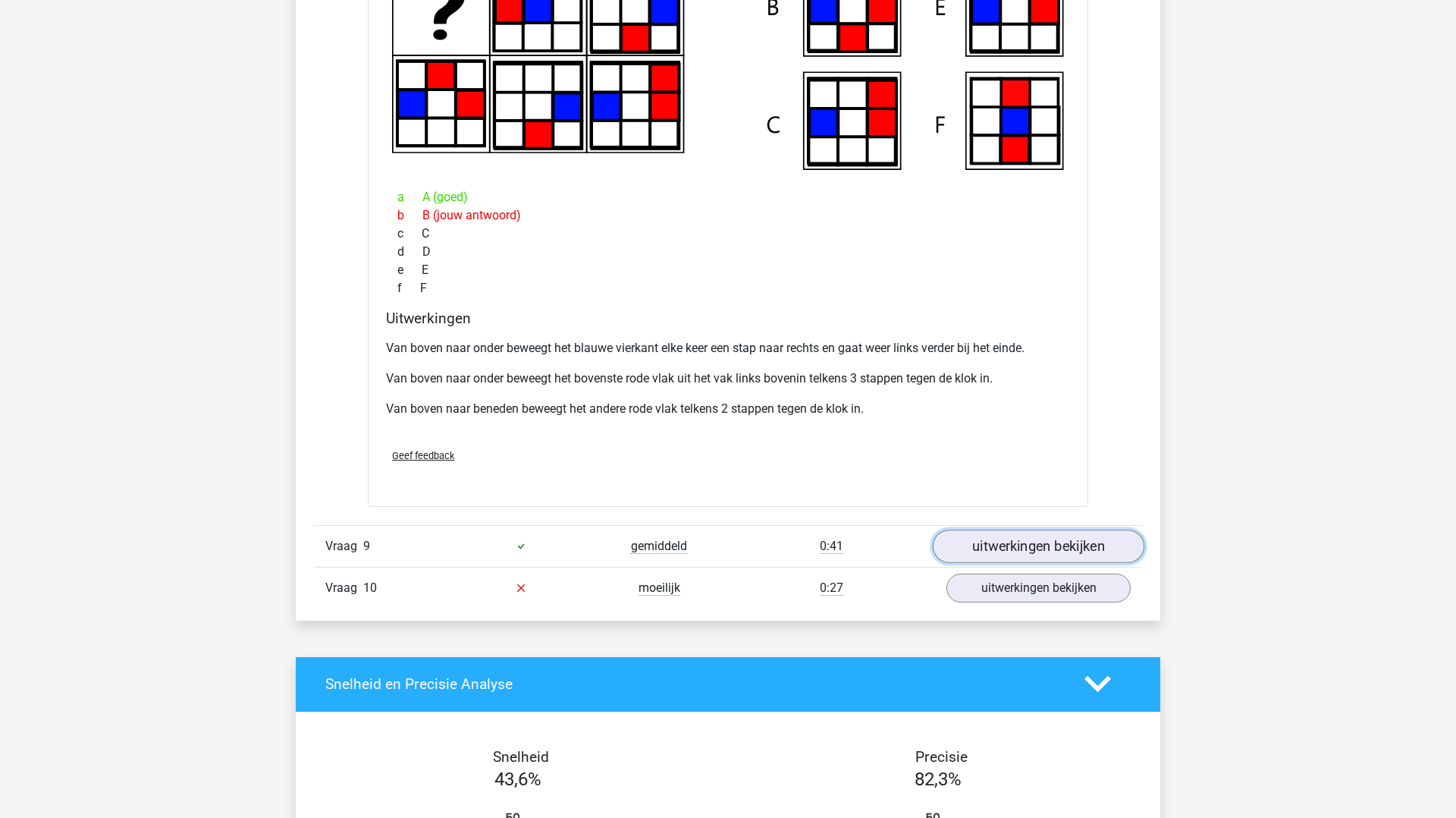
click at [990, 557] on link "uitwerkingen bekijken" at bounding box center [1038, 547] width 212 height 33
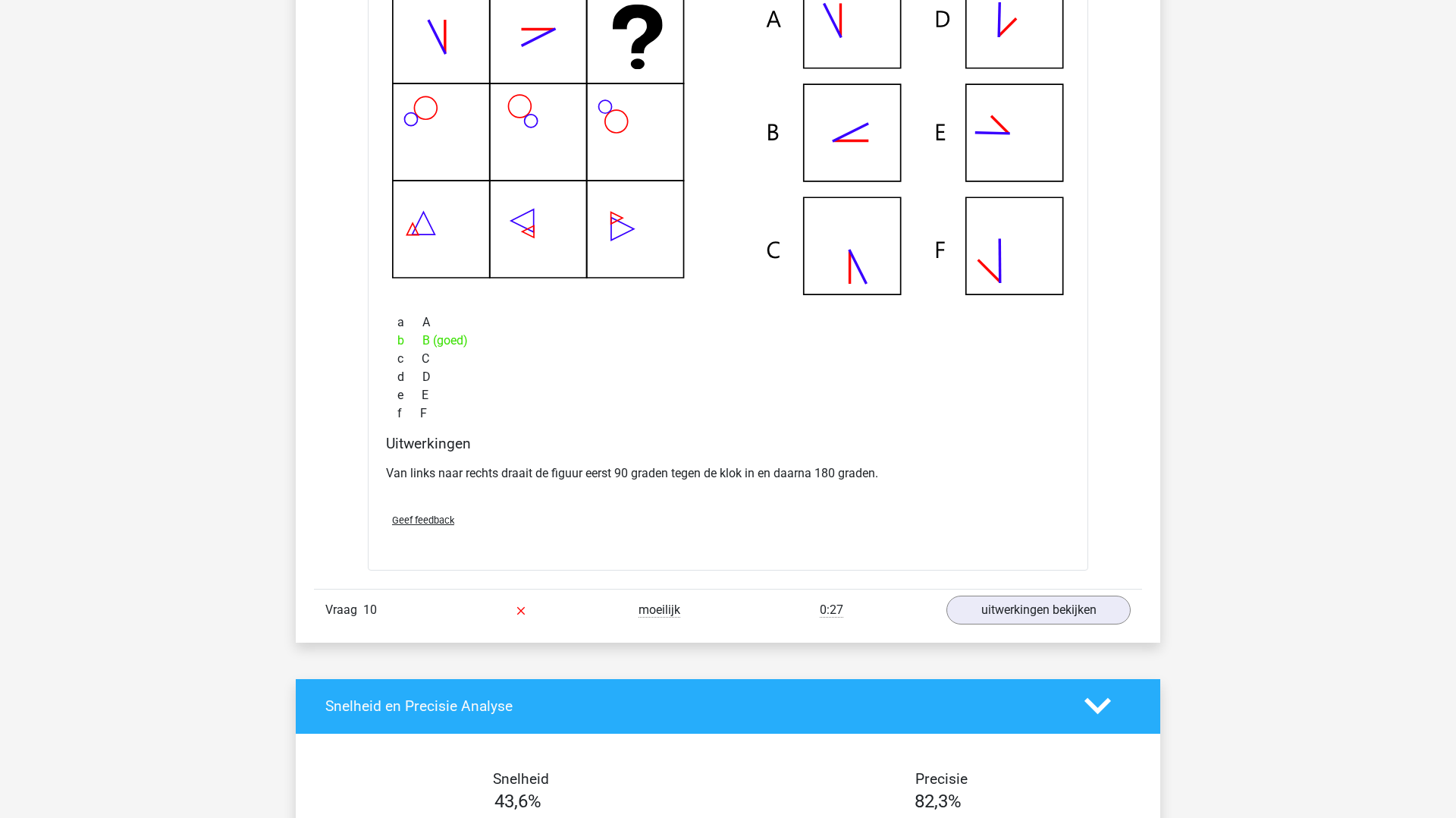
scroll to position [7167, 0]
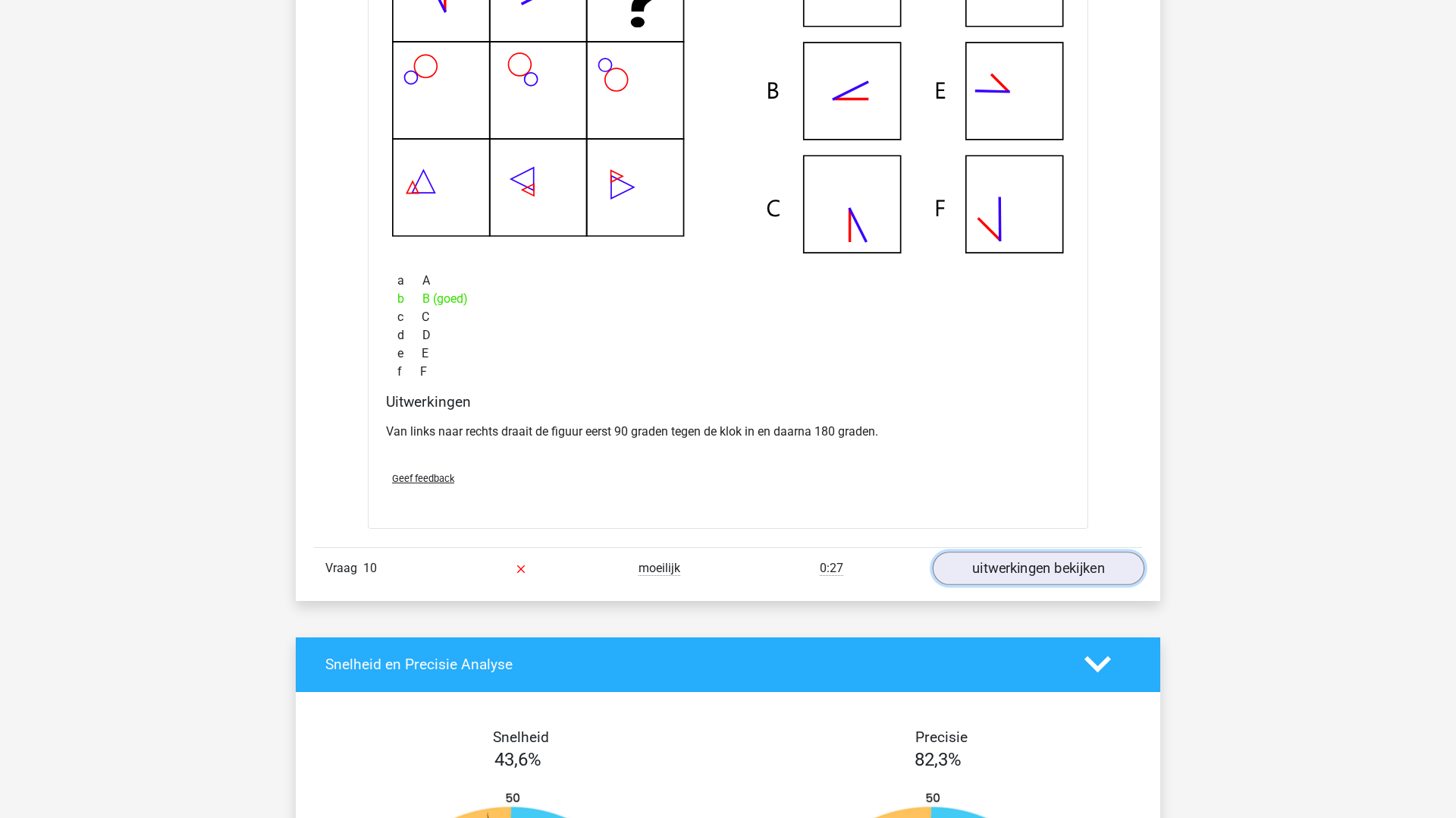
click at [1038, 560] on link "uitwerkingen bekijken" at bounding box center [1038, 568] width 212 height 33
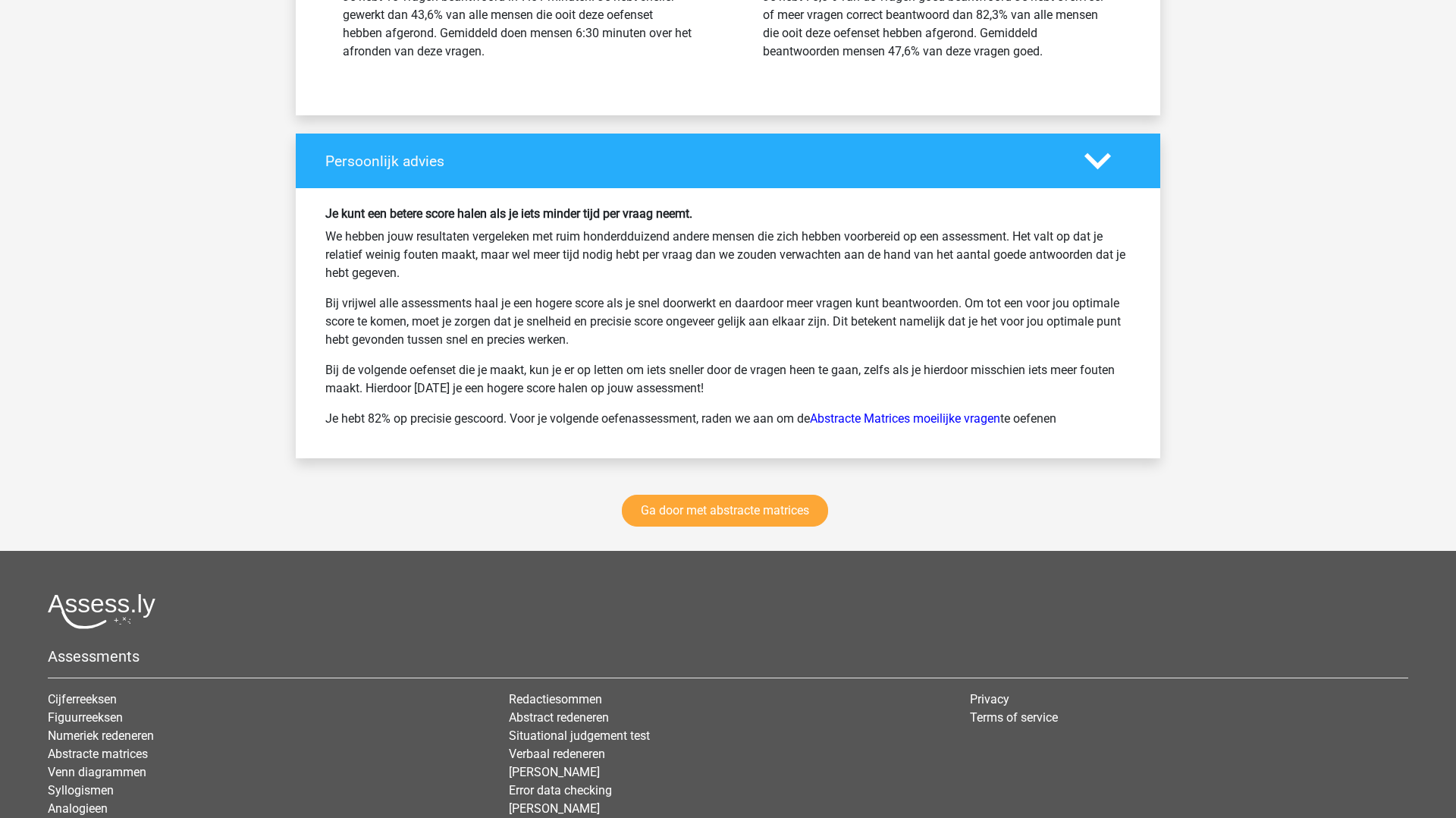
scroll to position [9012, 0]
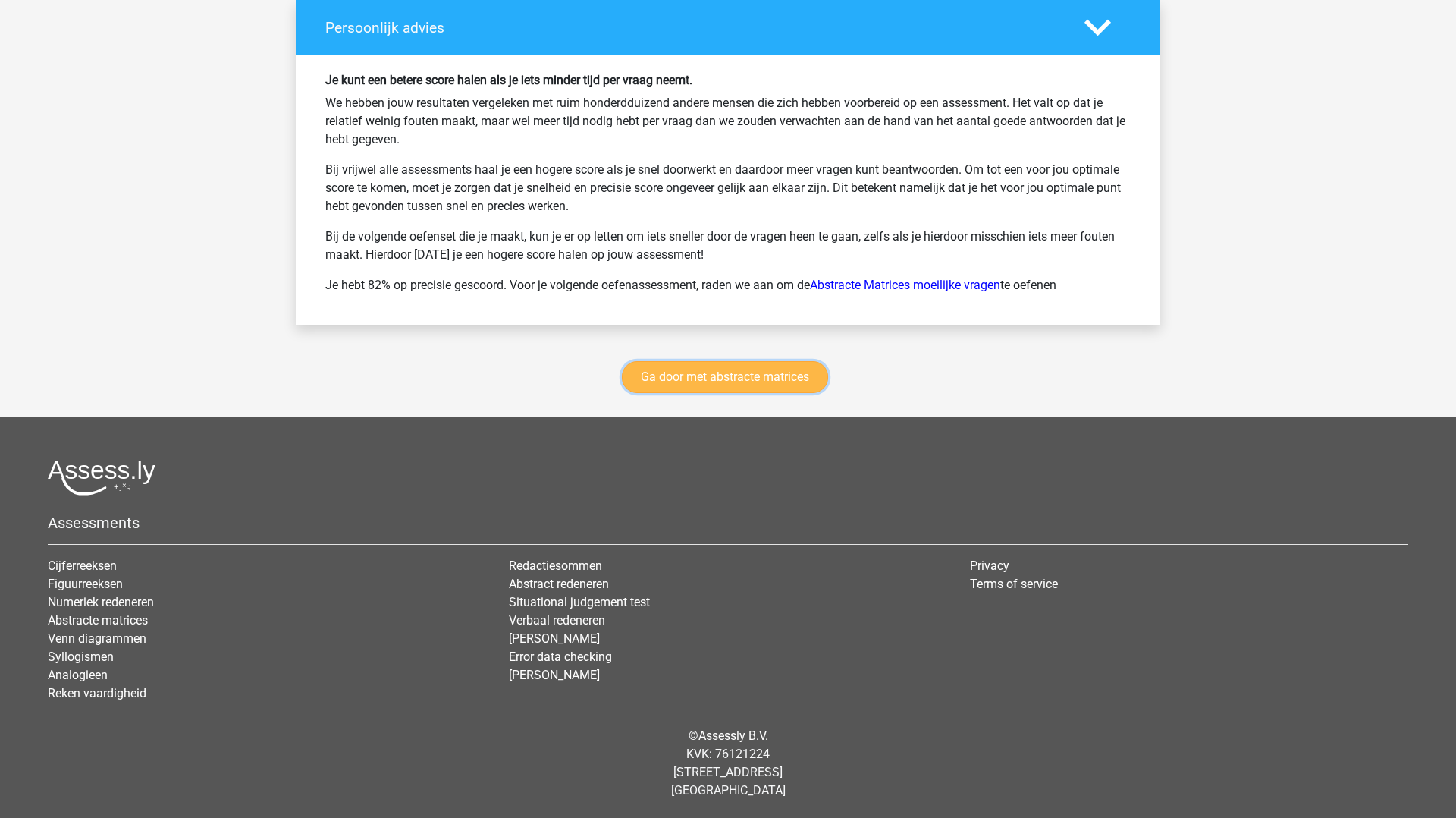
click at [710, 374] on link "Ga door met abstracte matrices" at bounding box center [725, 377] width 207 height 32
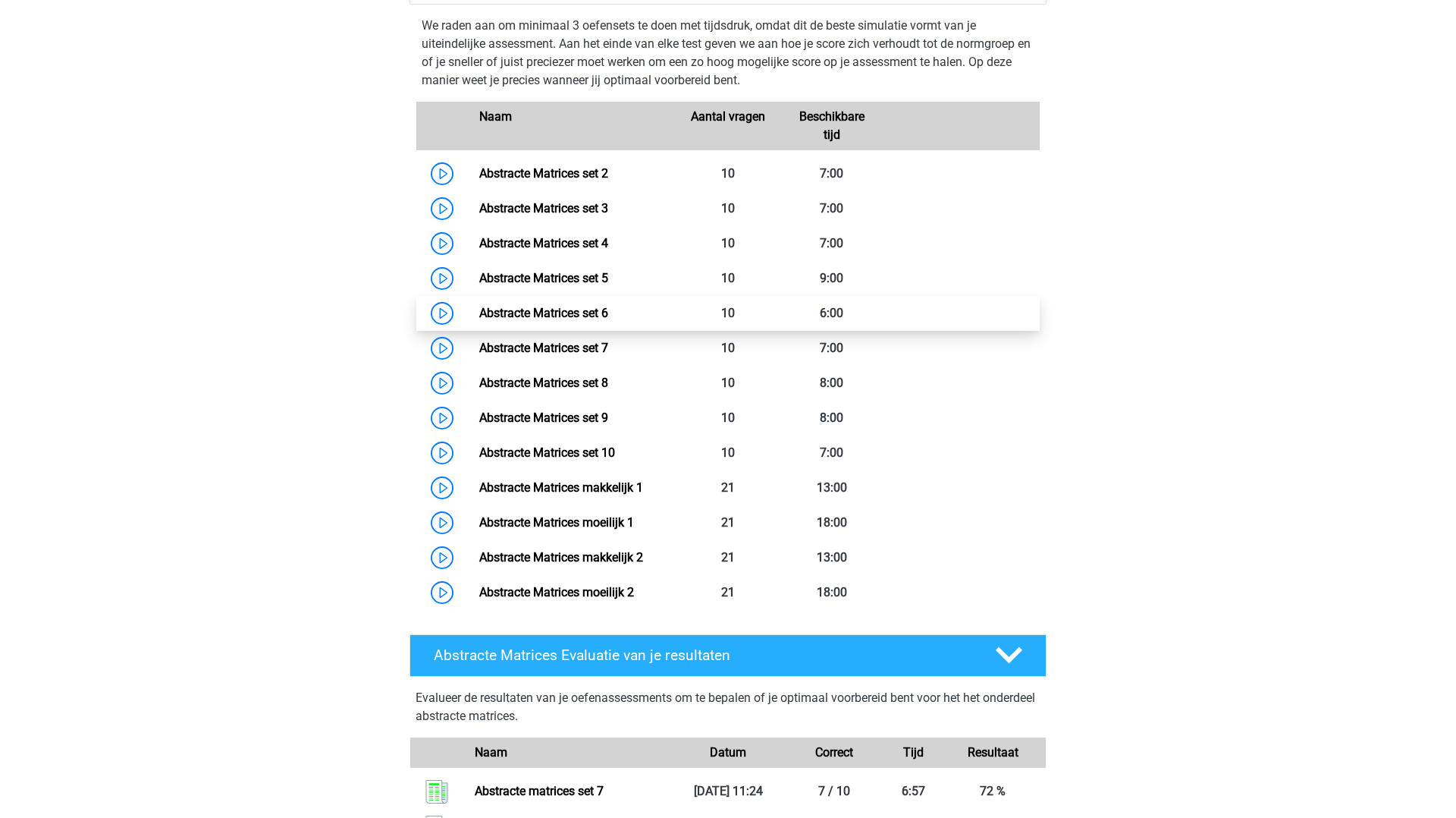
scroll to position [718, 0]
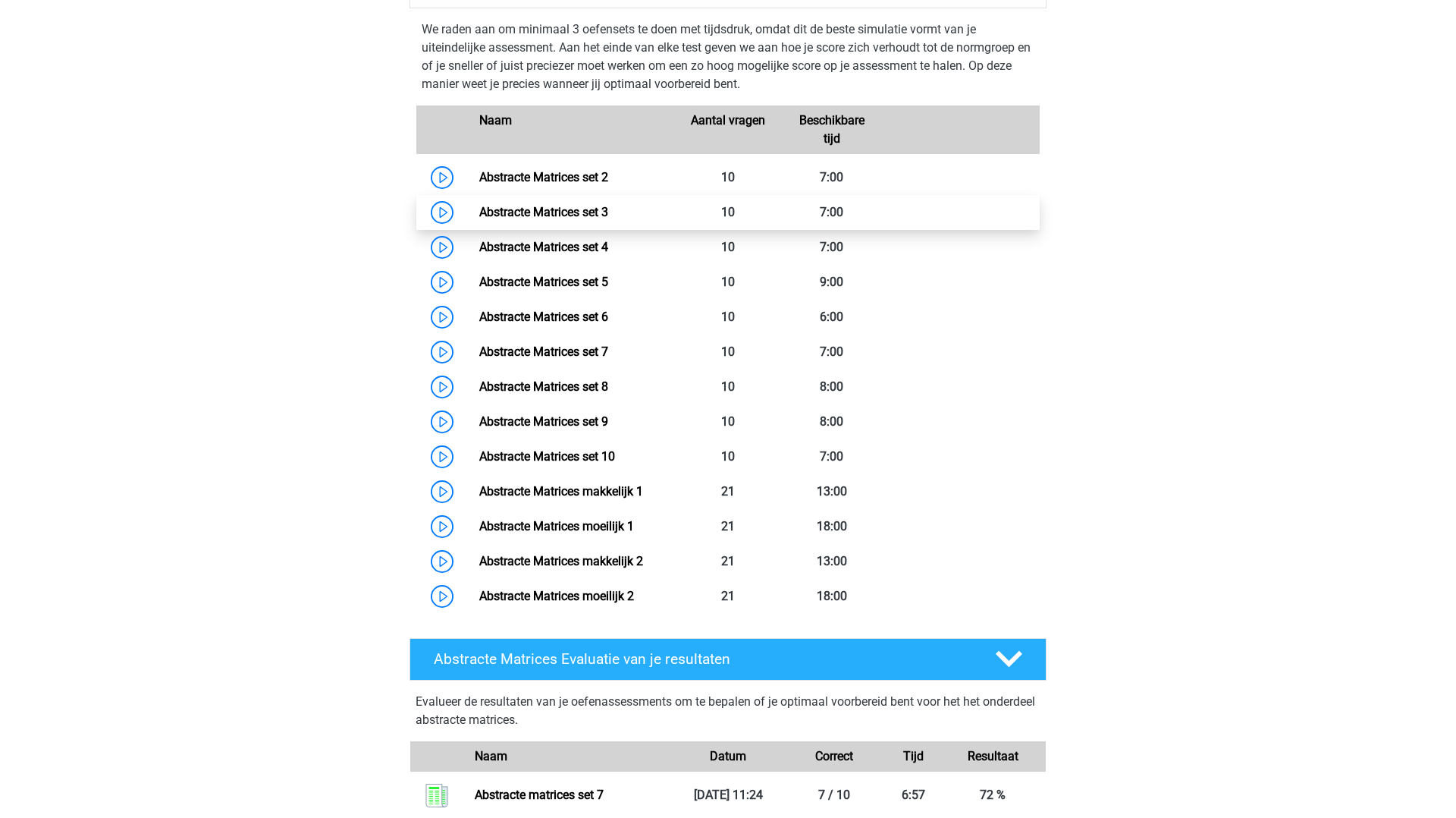
click at [581, 208] on link "Abstracte Matrices set 3" at bounding box center [544, 212] width 129 height 14
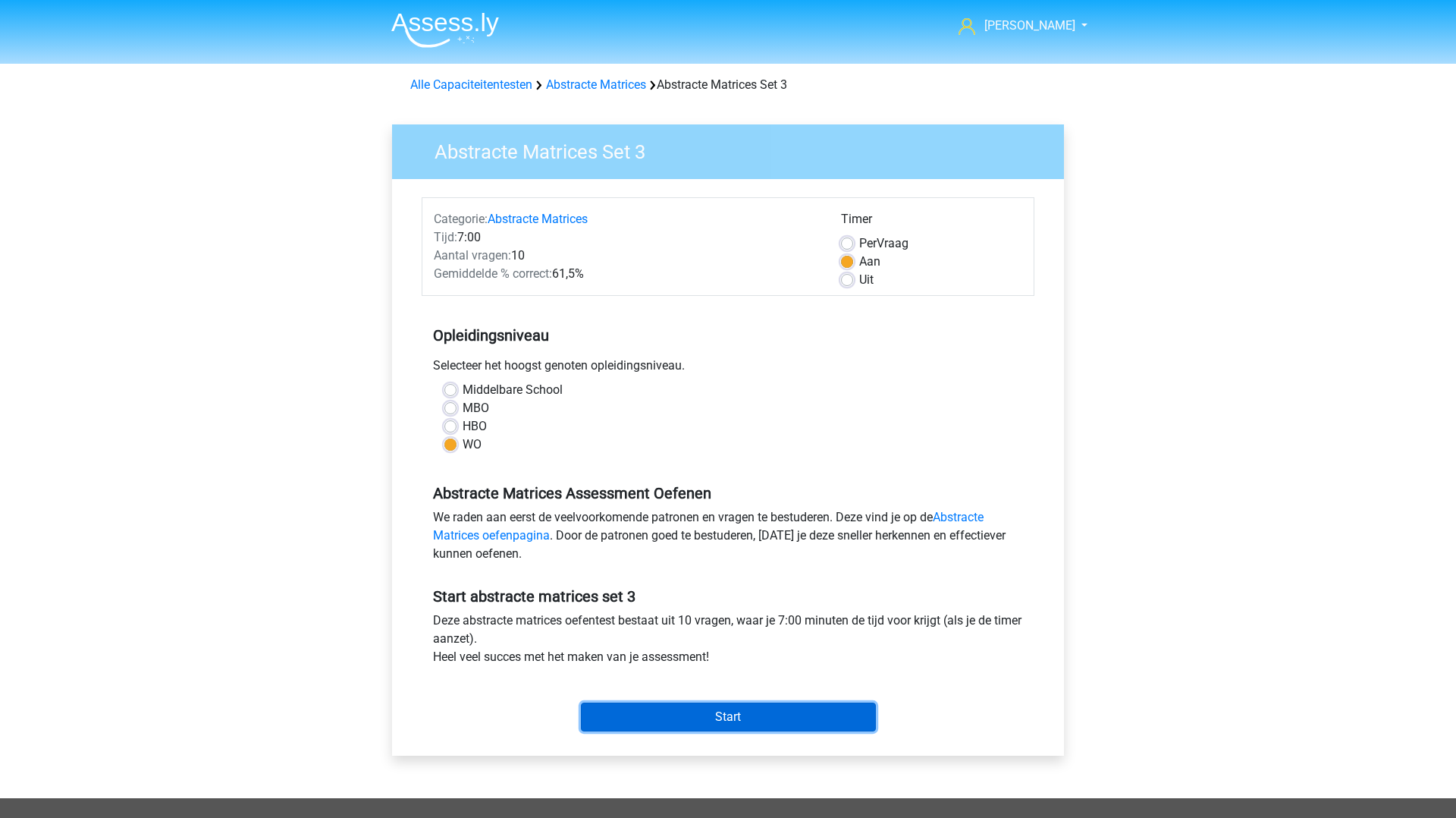
click at [730, 720] on input "Start" at bounding box center [728, 717] width 295 height 28
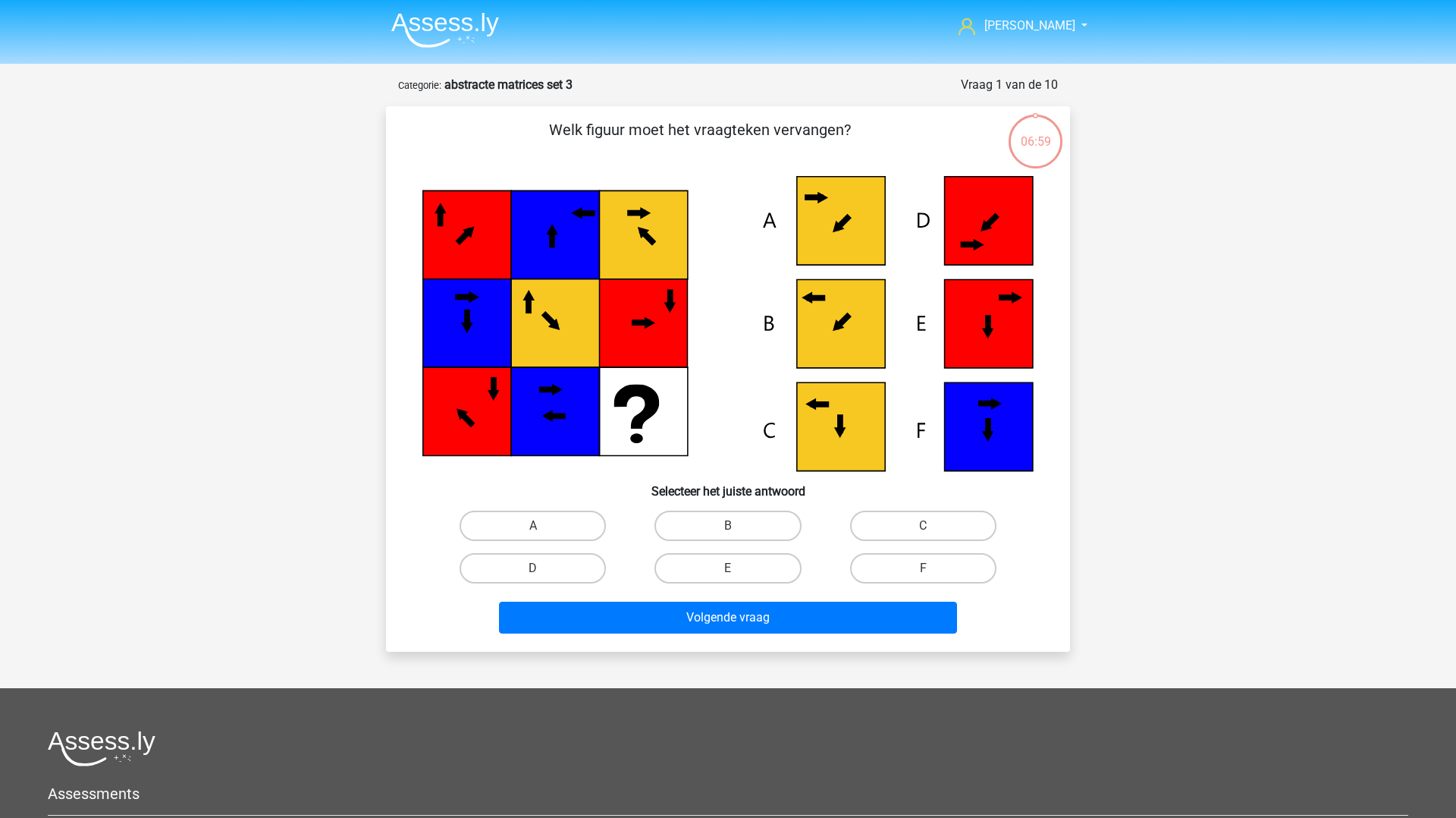
scroll to position [4, 0]
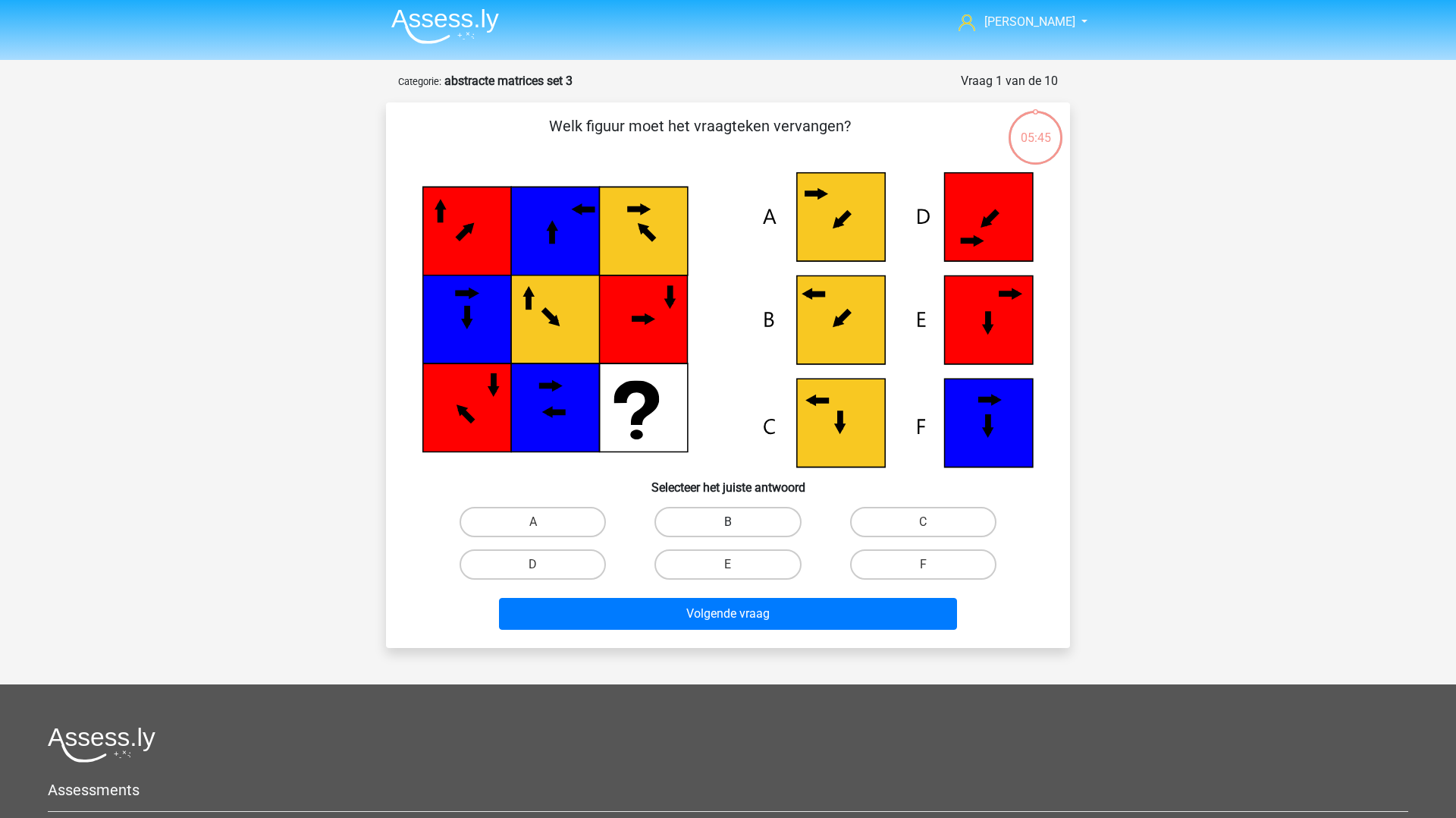
click at [752, 524] on label "B" at bounding box center [727, 522] width 146 height 30
click at [738, 524] on input "B" at bounding box center [733, 527] width 10 height 10
radio input "true"
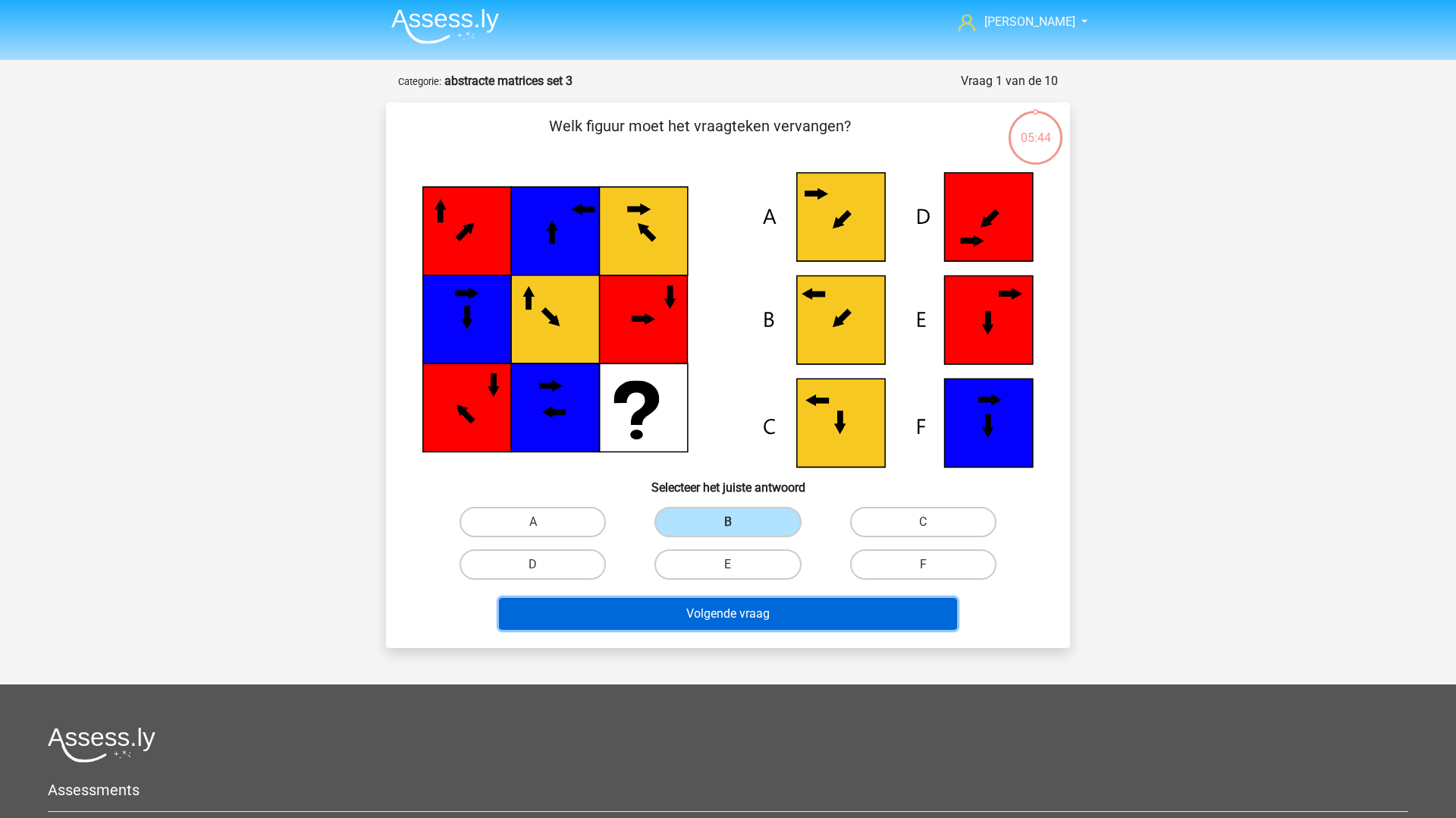
click at [710, 609] on button "Volgende vraag" at bounding box center [728, 614] width 459 height 32
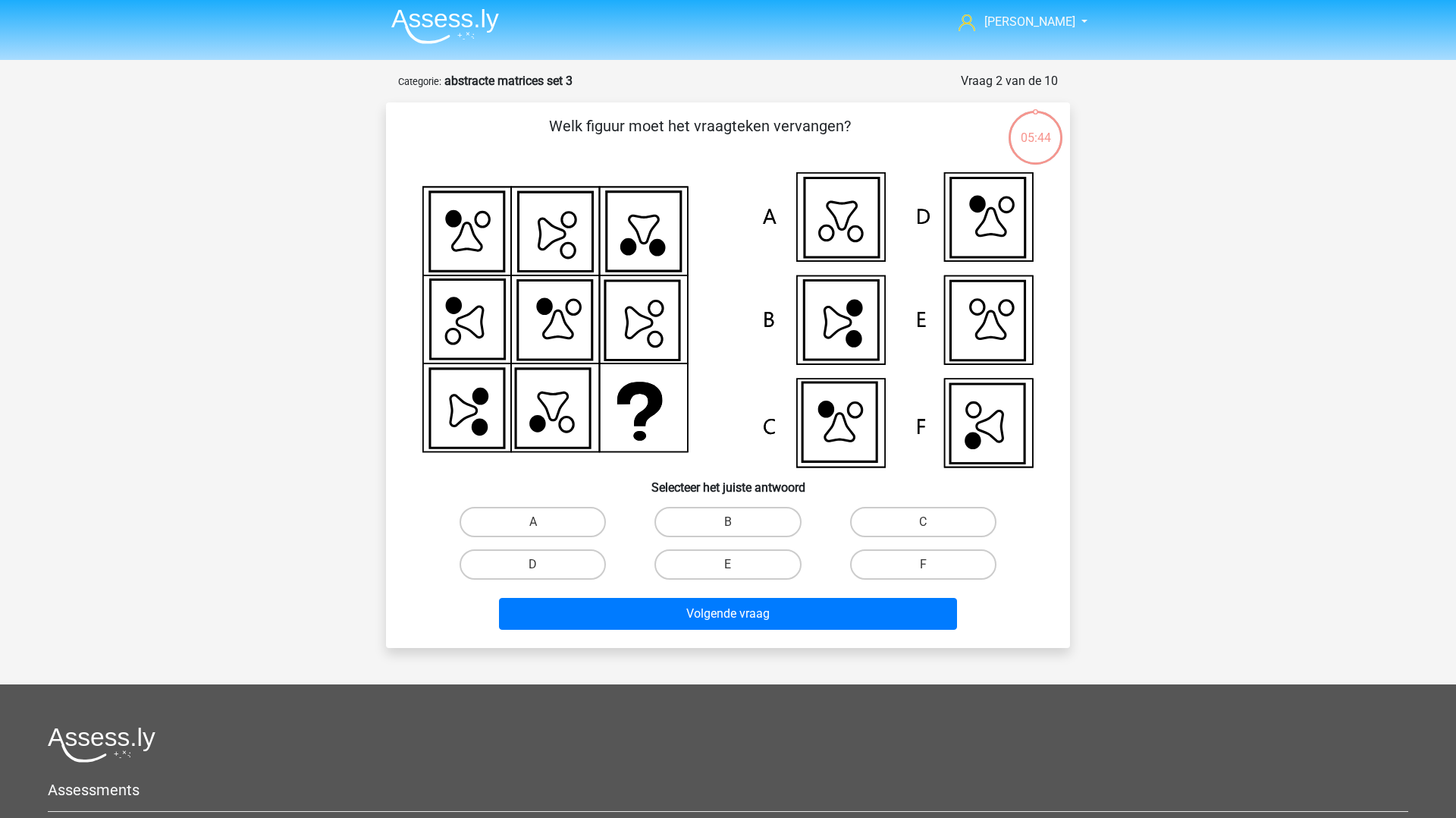
scroll to position [76, 0]
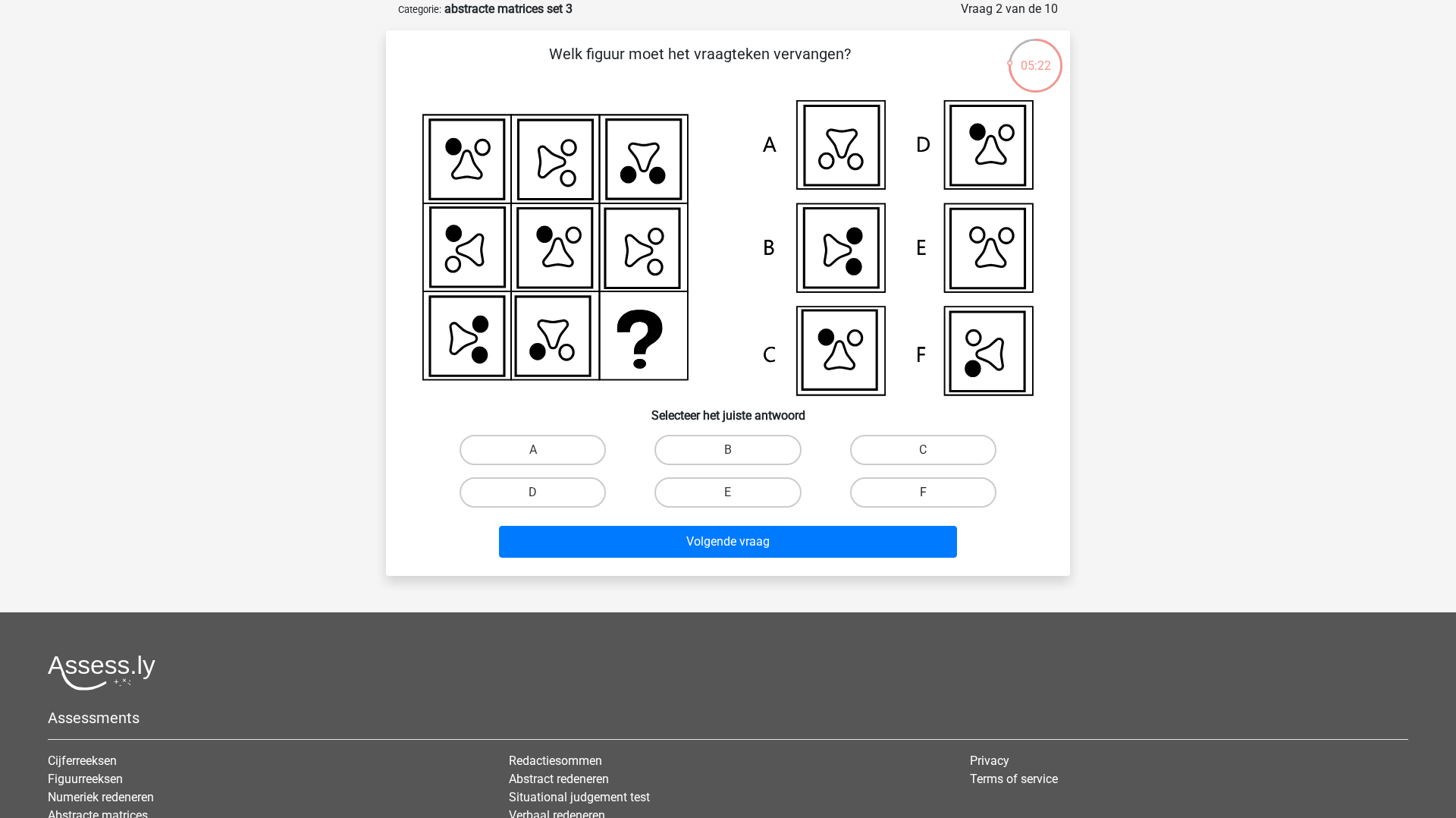
click at [884, 493] on label "F" at bounding box center [923, 492] width 146 height 30
click at [923, 493] on input "F" at bounding box center [928, 497] width 10 height 10
radio input "true"
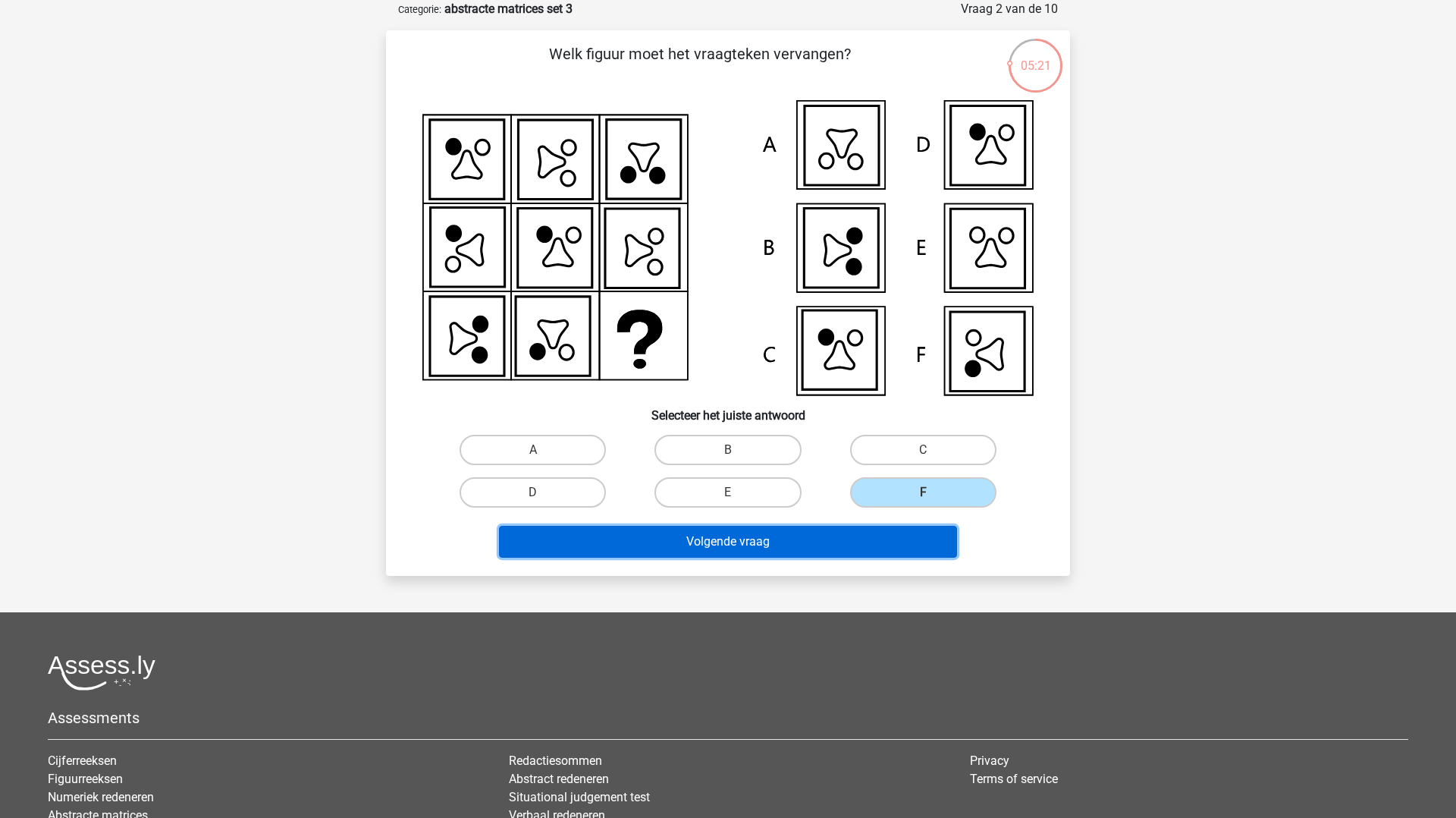
click at [842, 531] on button "Volgende vraag" at bounding box center [728, 542] width 459 height 32
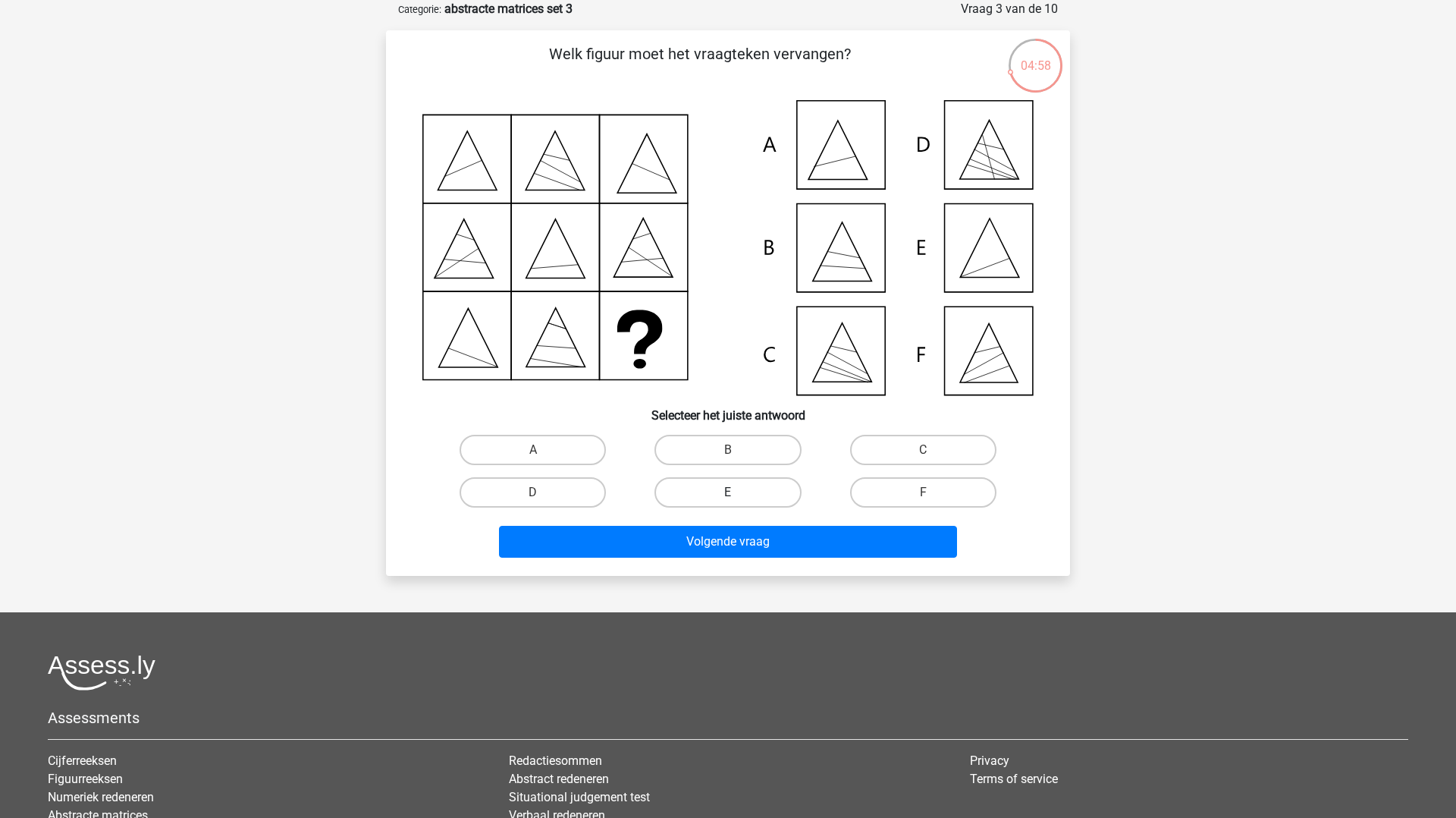
click at [767, 489] on label "E" at bounding box center [727, 492] width 146 height 30
click at [738, 492] on input "E" at bounding box center [733, 497] width 10 height 10
radio input "true"
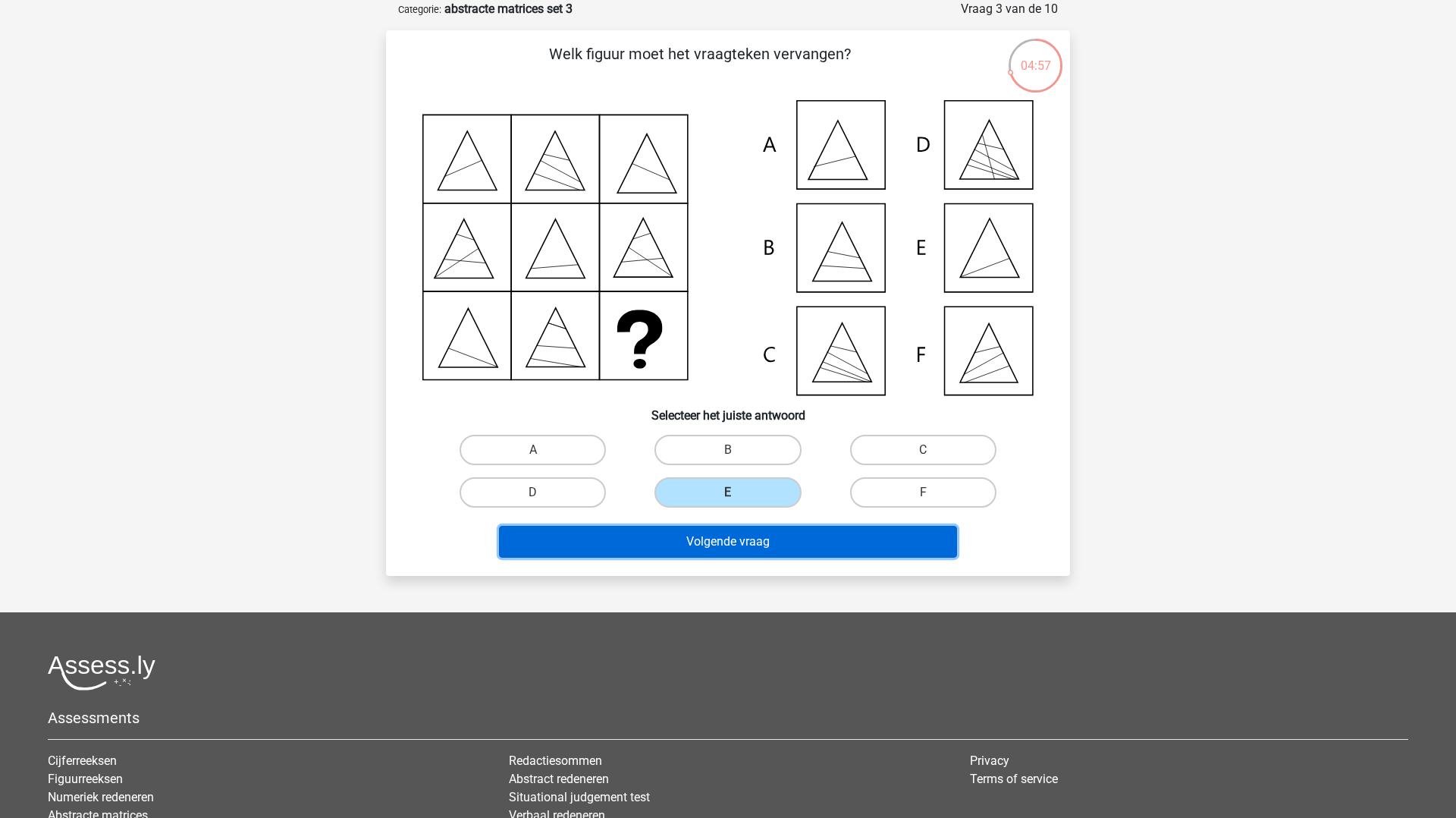
click at [759, 547] on button "Volgende vraag" at bounding box center [728, 542] width 459 height 32
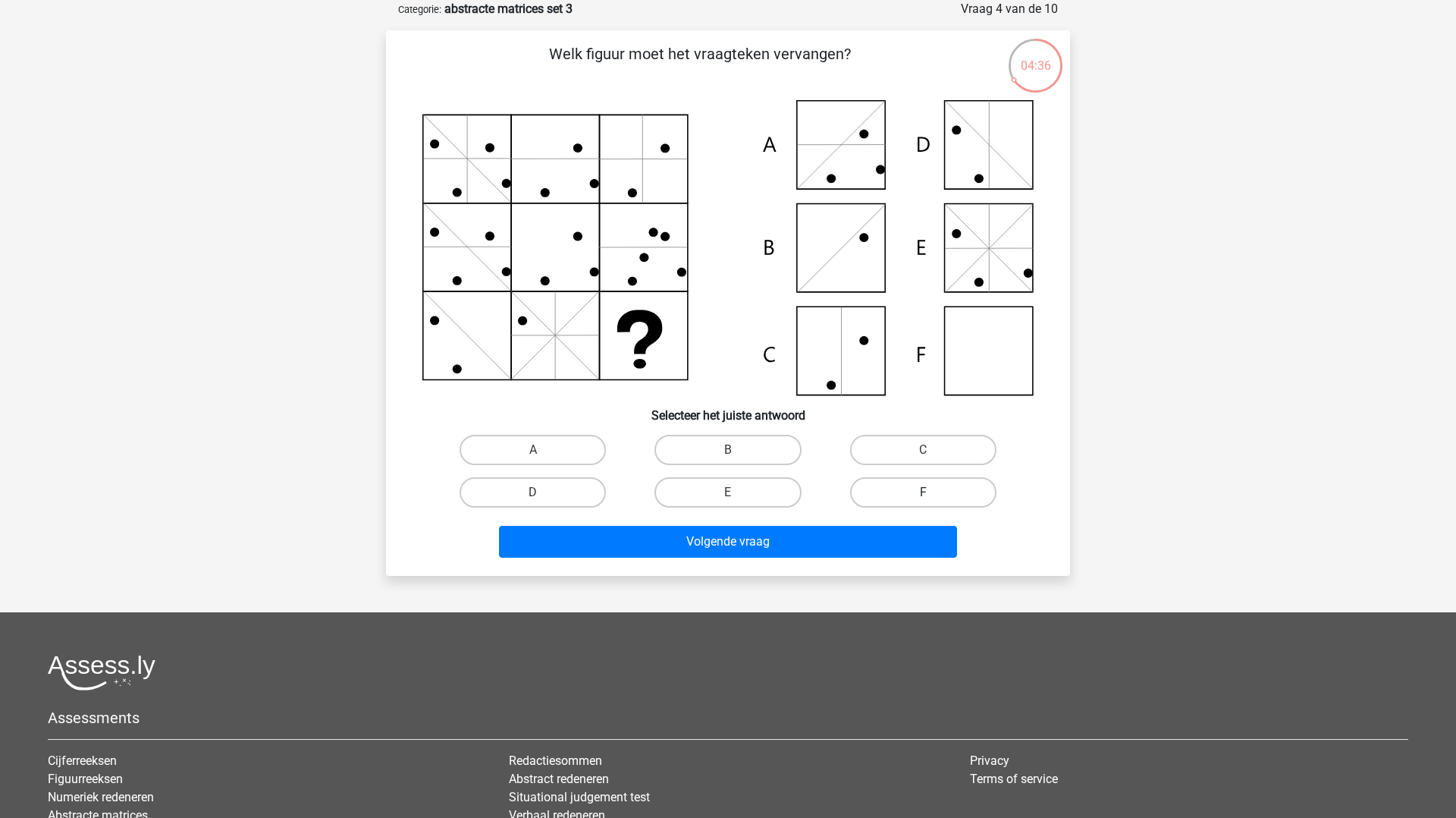
click at [881, 486] on label "F" at bounding box center [923, 492] width 146 height 30
click at [923, 492] on input "F" at bounding box center [928, 497] width 10 height 10
radio input "true"
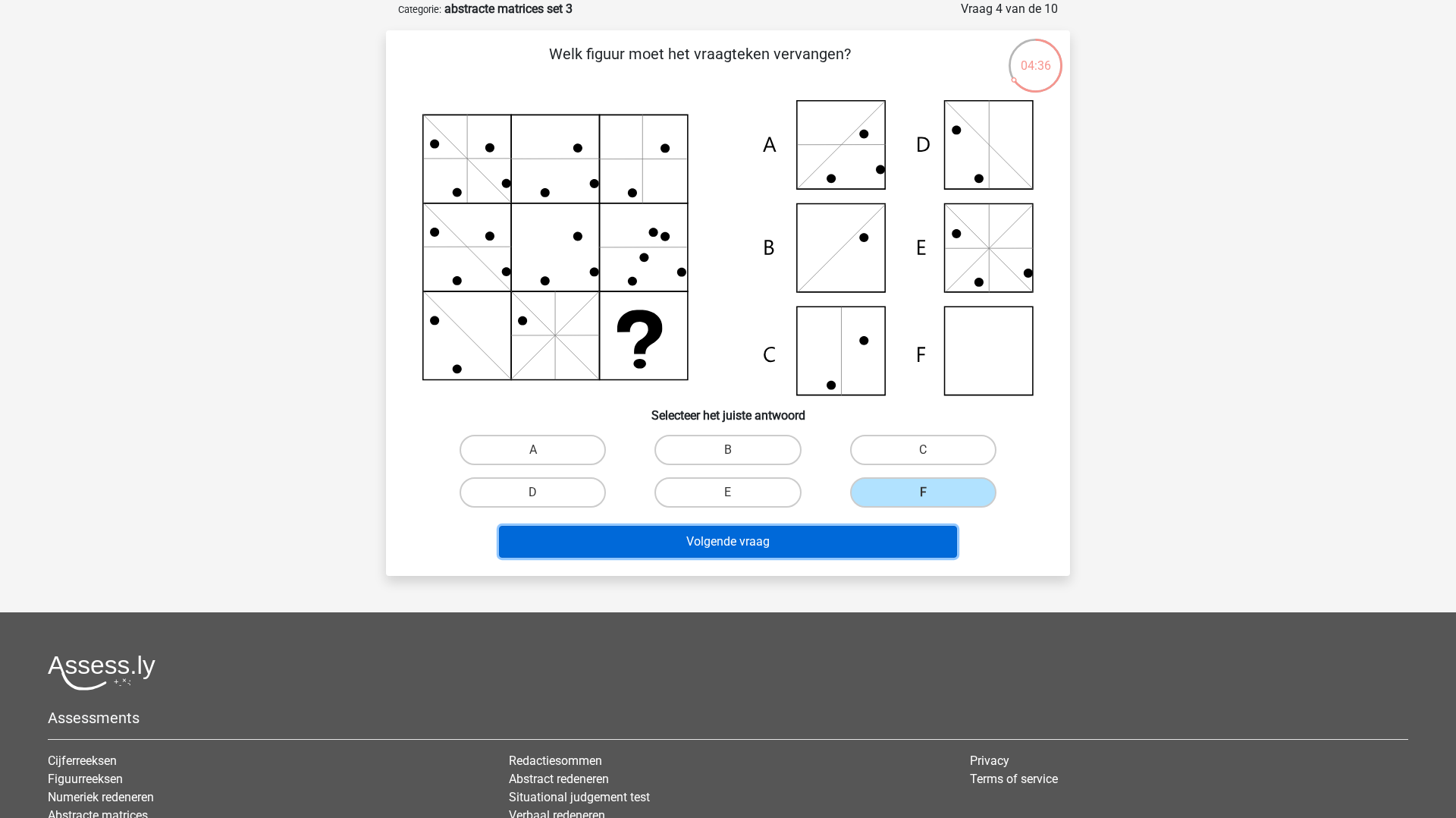
click at [864, 538] on button "Volgende vraag" at bounding box center [728, 542] width 459 height 32
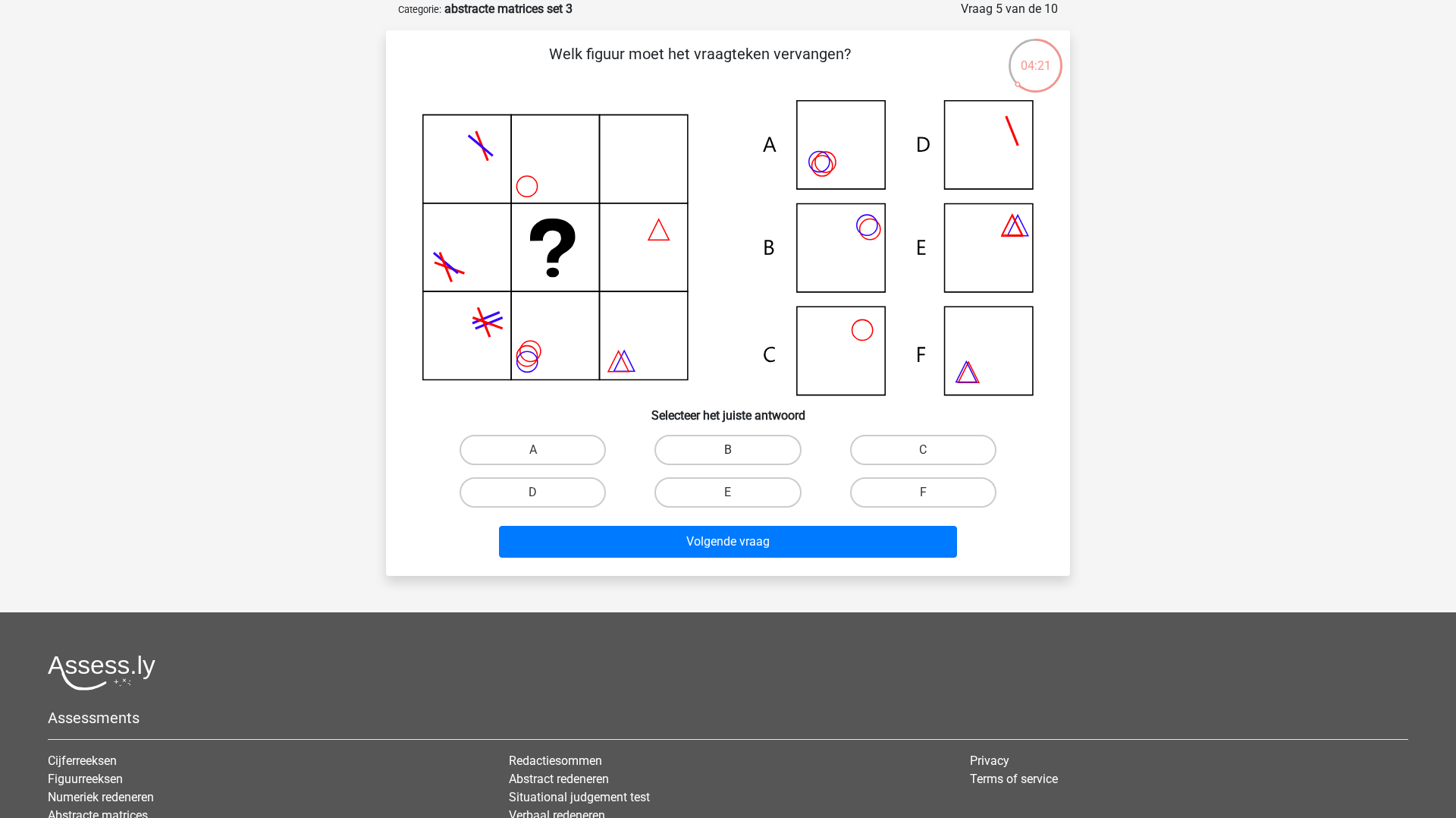
click at [705, 435] on label "B" at bounding box center [727, 450] width 146 height 30
click at [728, 450] on input "B" at bounding box center [733, 455] width 10 height 10
radio input "true"
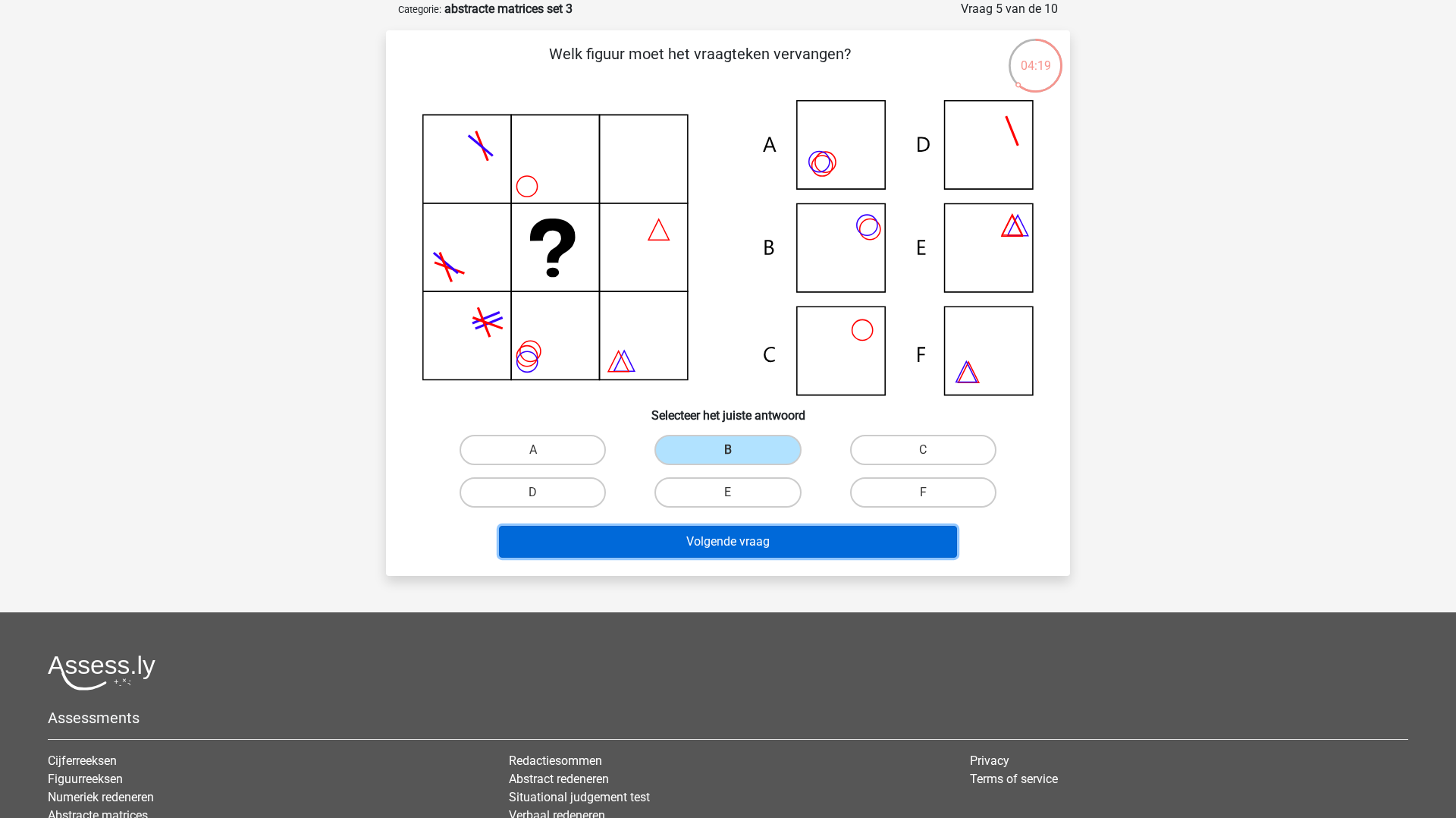
click at [720, 532] on button "Volgende vraag" at bounding box center [728, 542] width 459 height 32
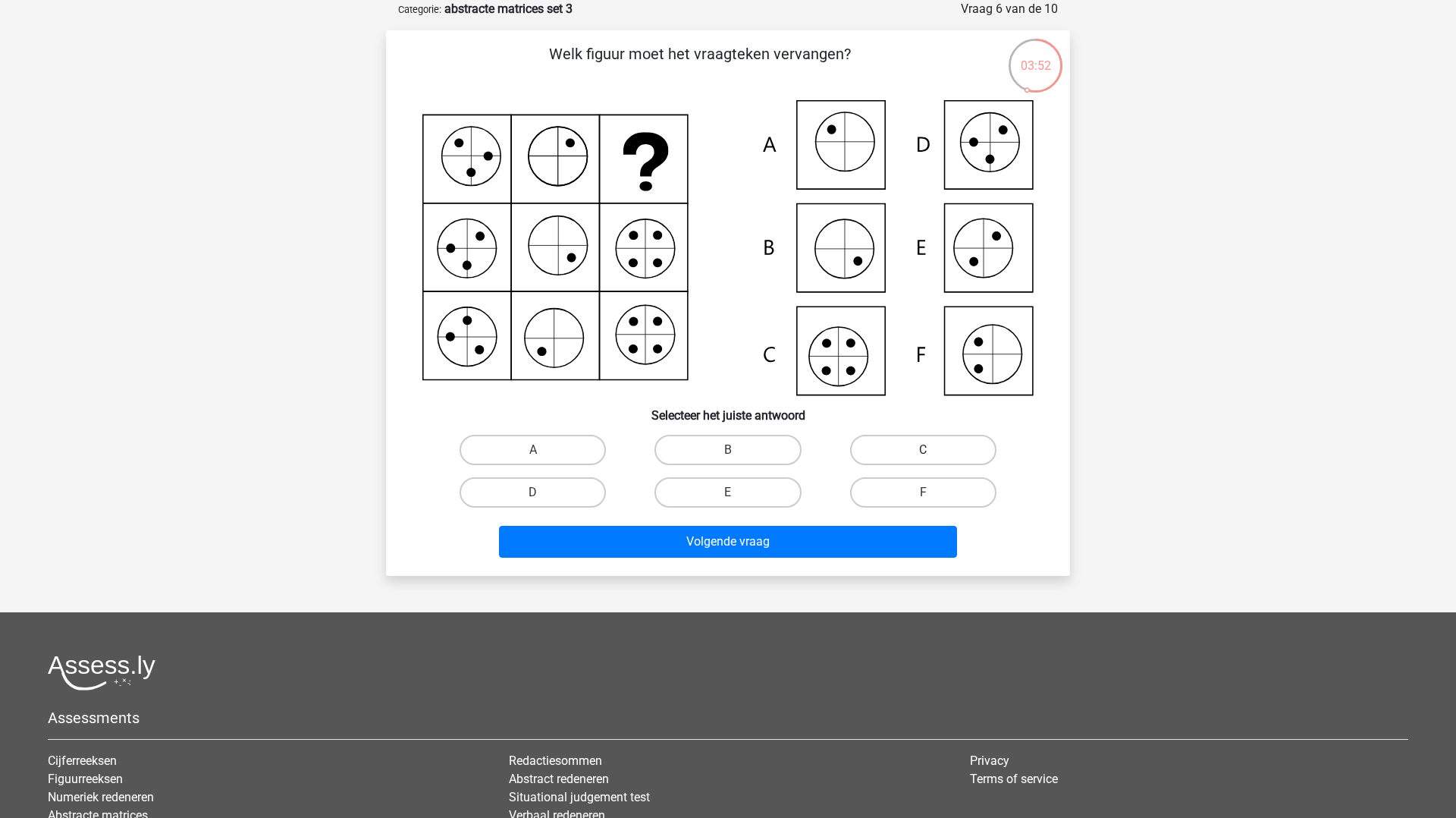
click at [883, 450] on label "C" at bounding box center [923, 450] width 146 height 30
click at [923, 450] on input "C" at bounding box center [928, 455] width 10 height 10
radio input "true"
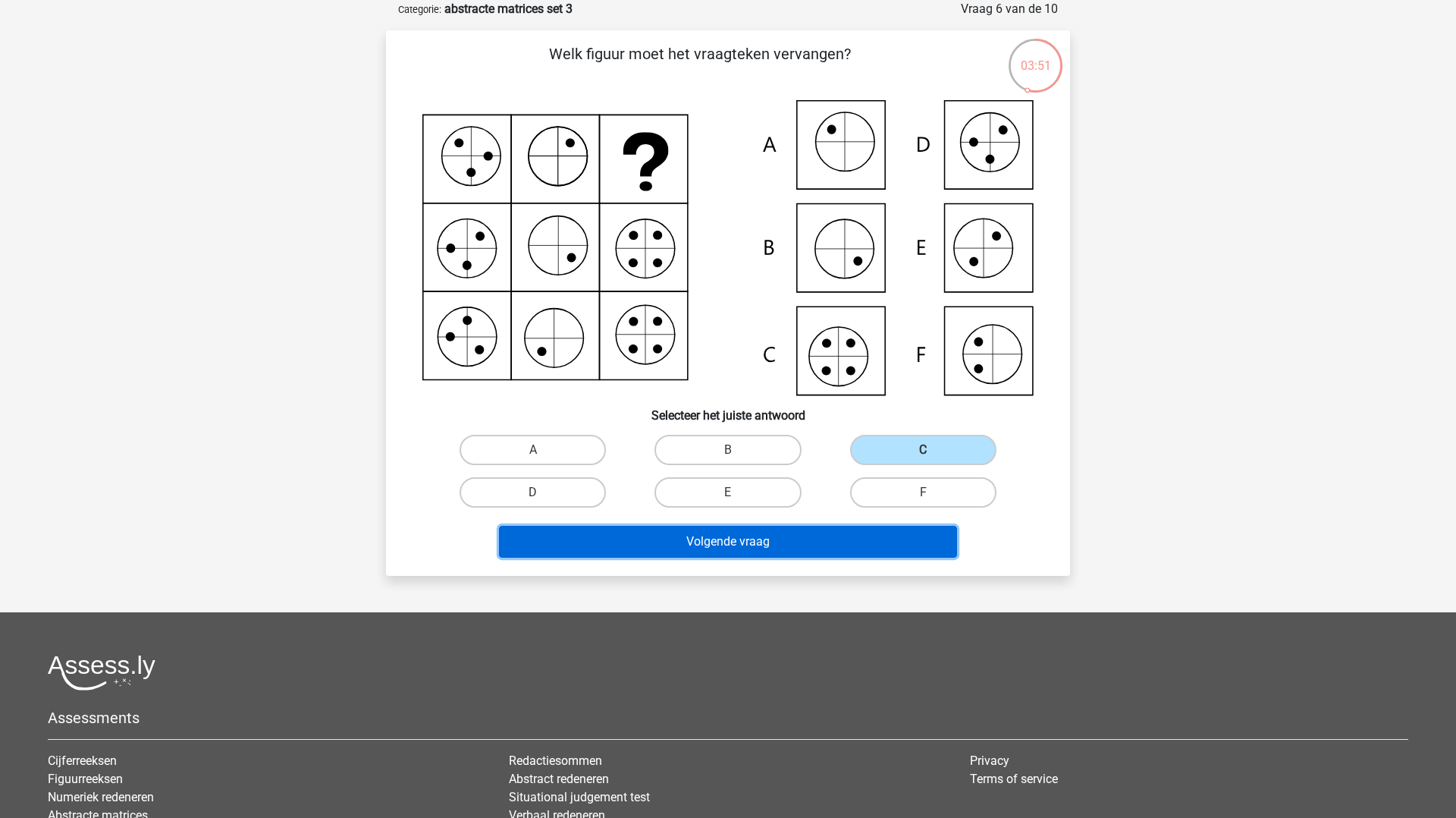
click at [864, 536] on button "Volgende vraag" at bounding box center [728, 542] width 459 height 32
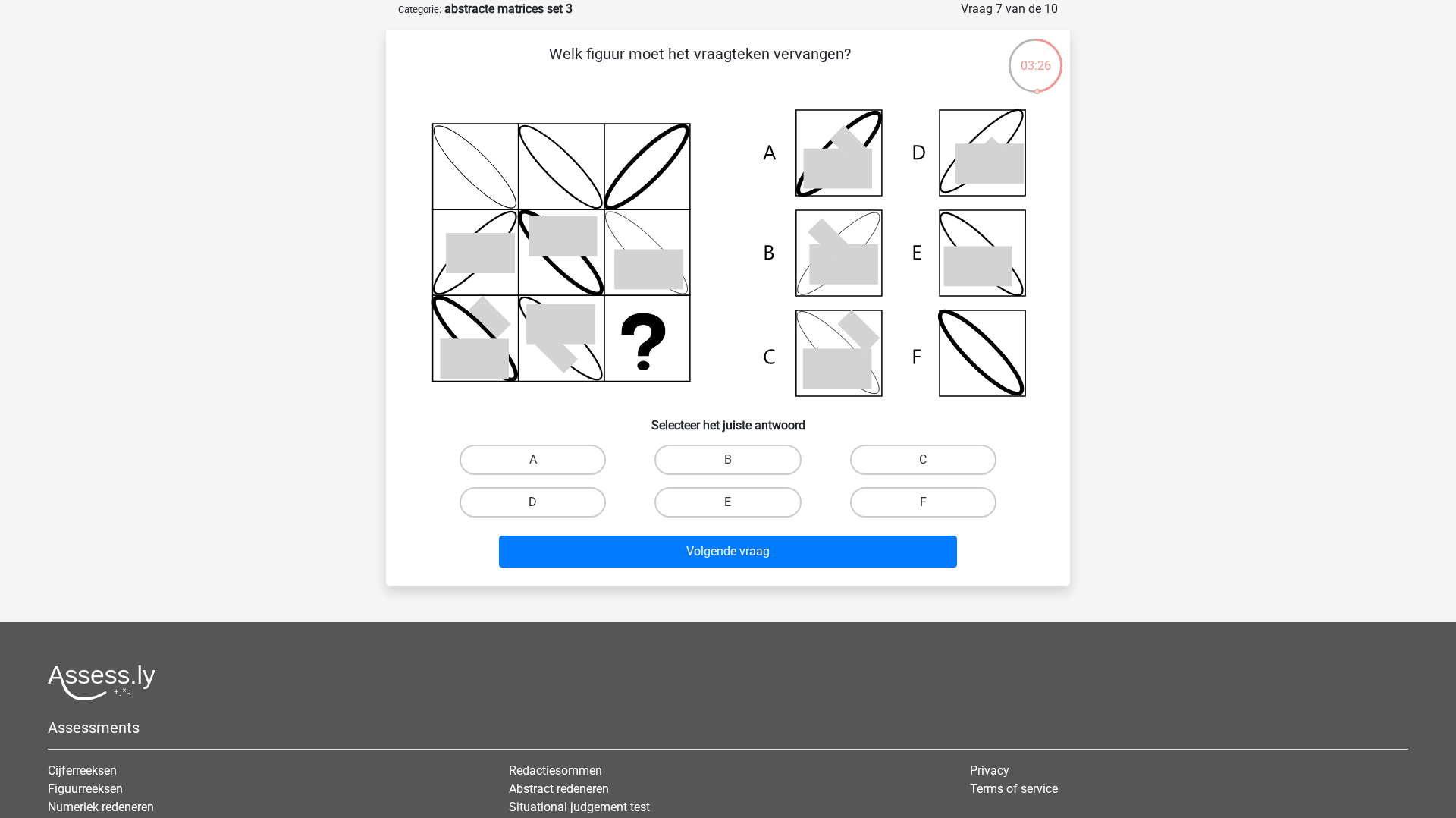
click at [512, 507] on label "D" at bounding box center [532, 502] width 146 height 30
click at [533, 507] on input "D" at bounding box center [538, 507] width 10 height 10
radio input "true"
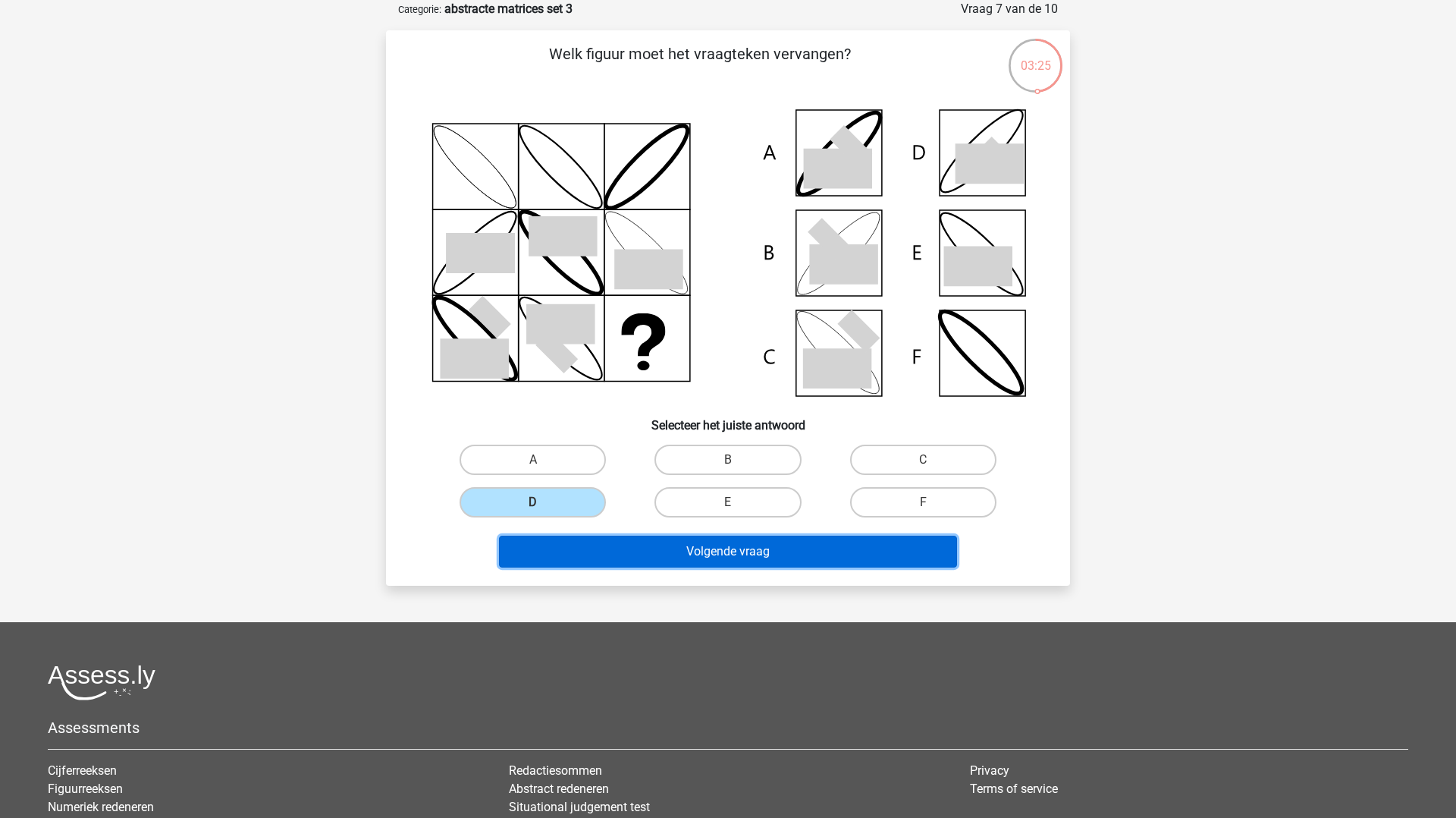
click at [557, 552] on button "Volgende vraag" at bounding box center [728, 552] width 459 height 32
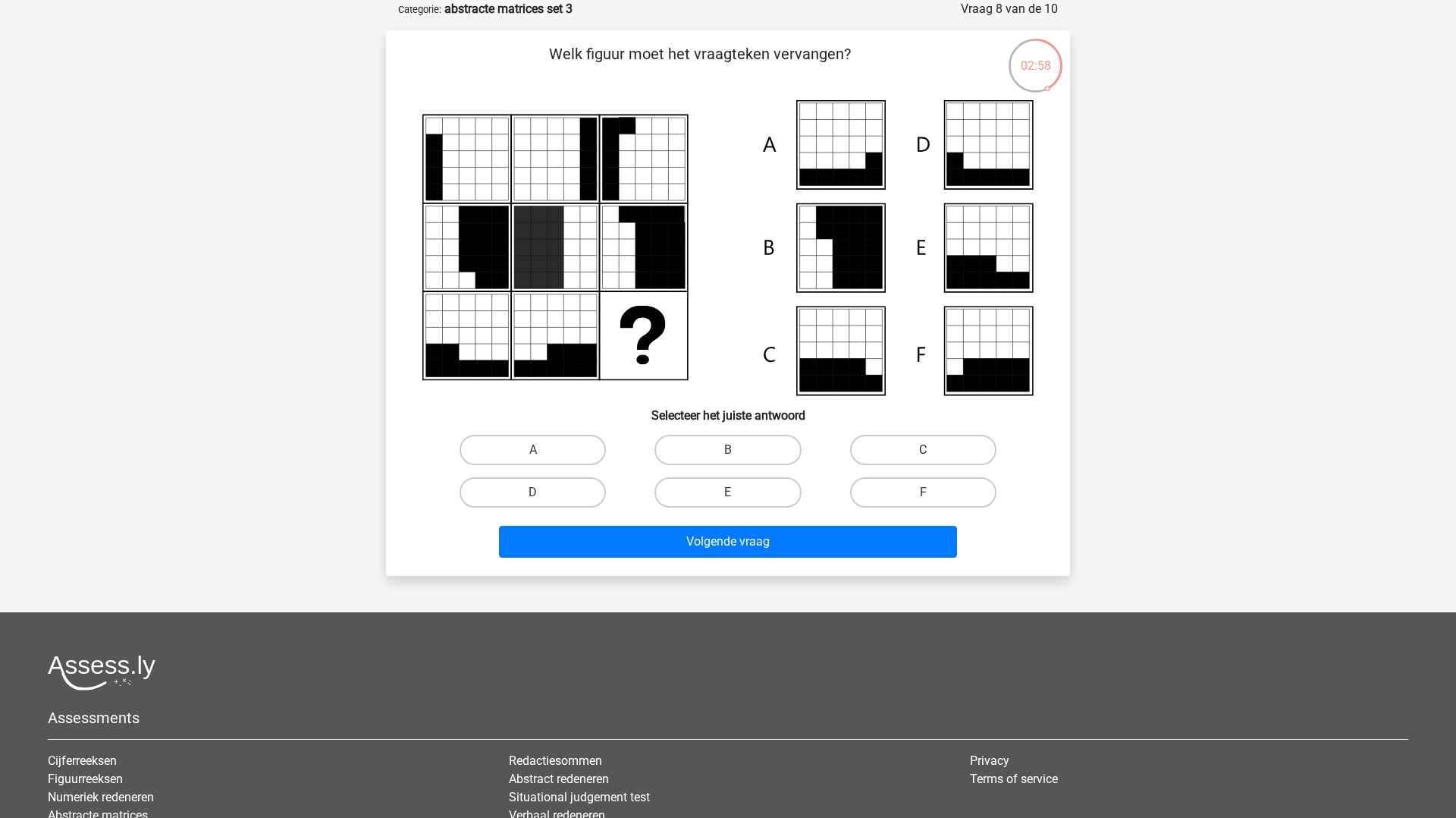
click at [872, 447] on label "C" at bounding box center [923, 450] width 146 height 30
click at [923, 450] on input "C" at bounding box center [928, 455] width 10 height 10
radio input "true"
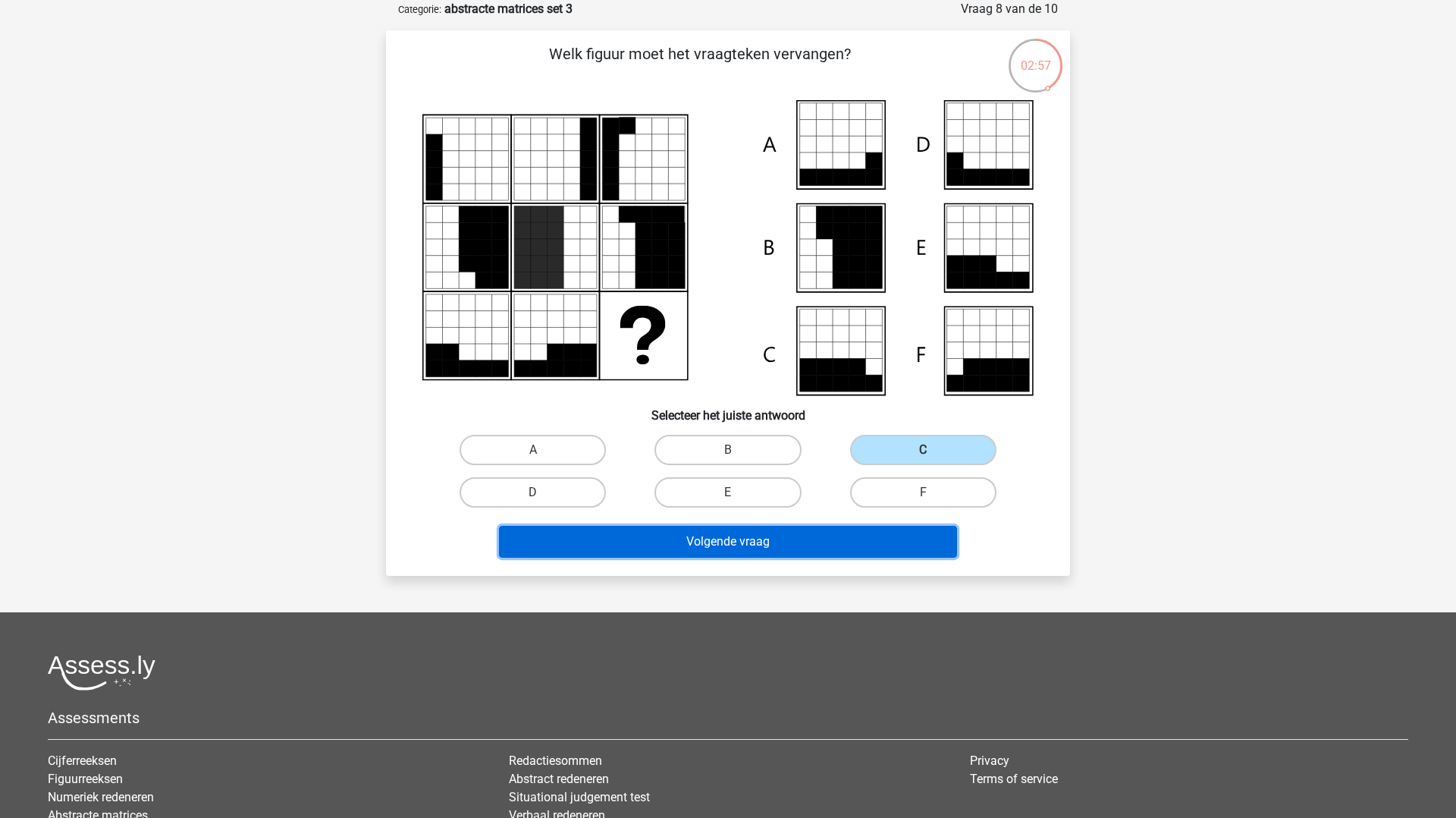
click at [818, 533] on button "Volgende vraag" at bounding box center [728, 542] width 459 height 32
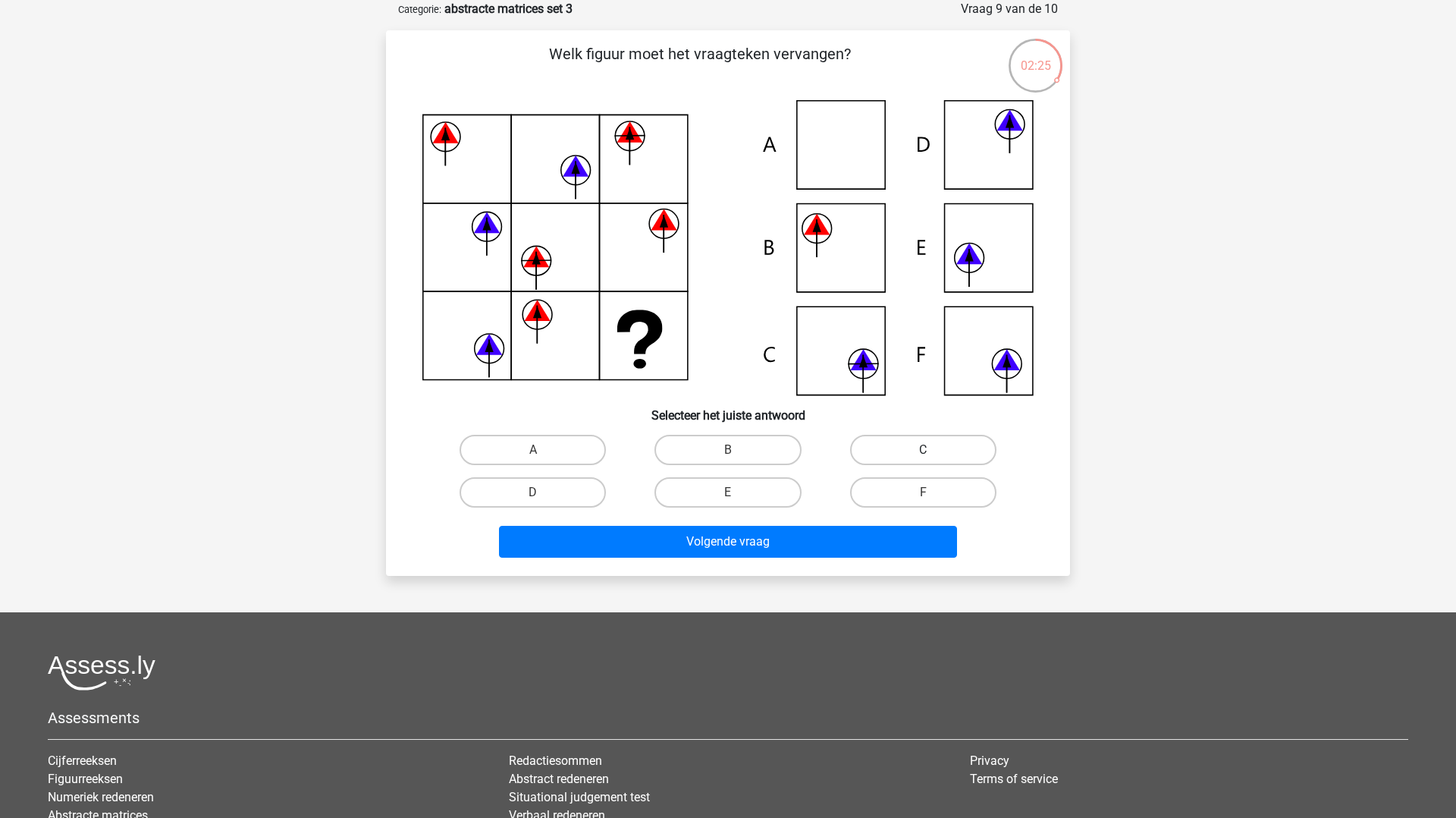
click at [873, 450] on label "C" at bounding box center [923, 450] width 146 height 30
click at [923, 450] on input "C" at bounding box center [928, 455] width 10 height 10
radio input "true"
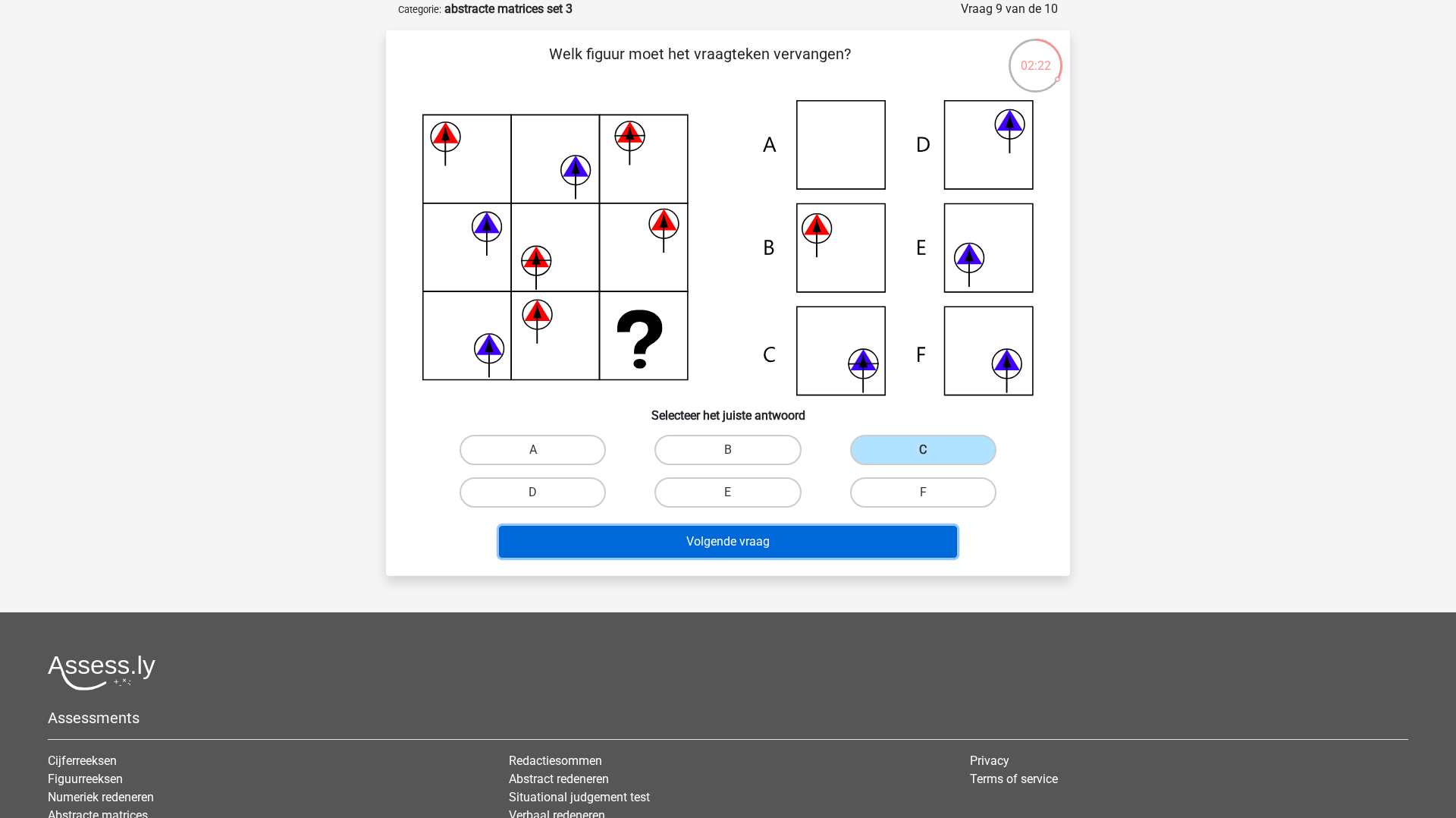
click at [889, 530] on button "Volgende vraag" at bounding box center [728, 542] width 459 height 32
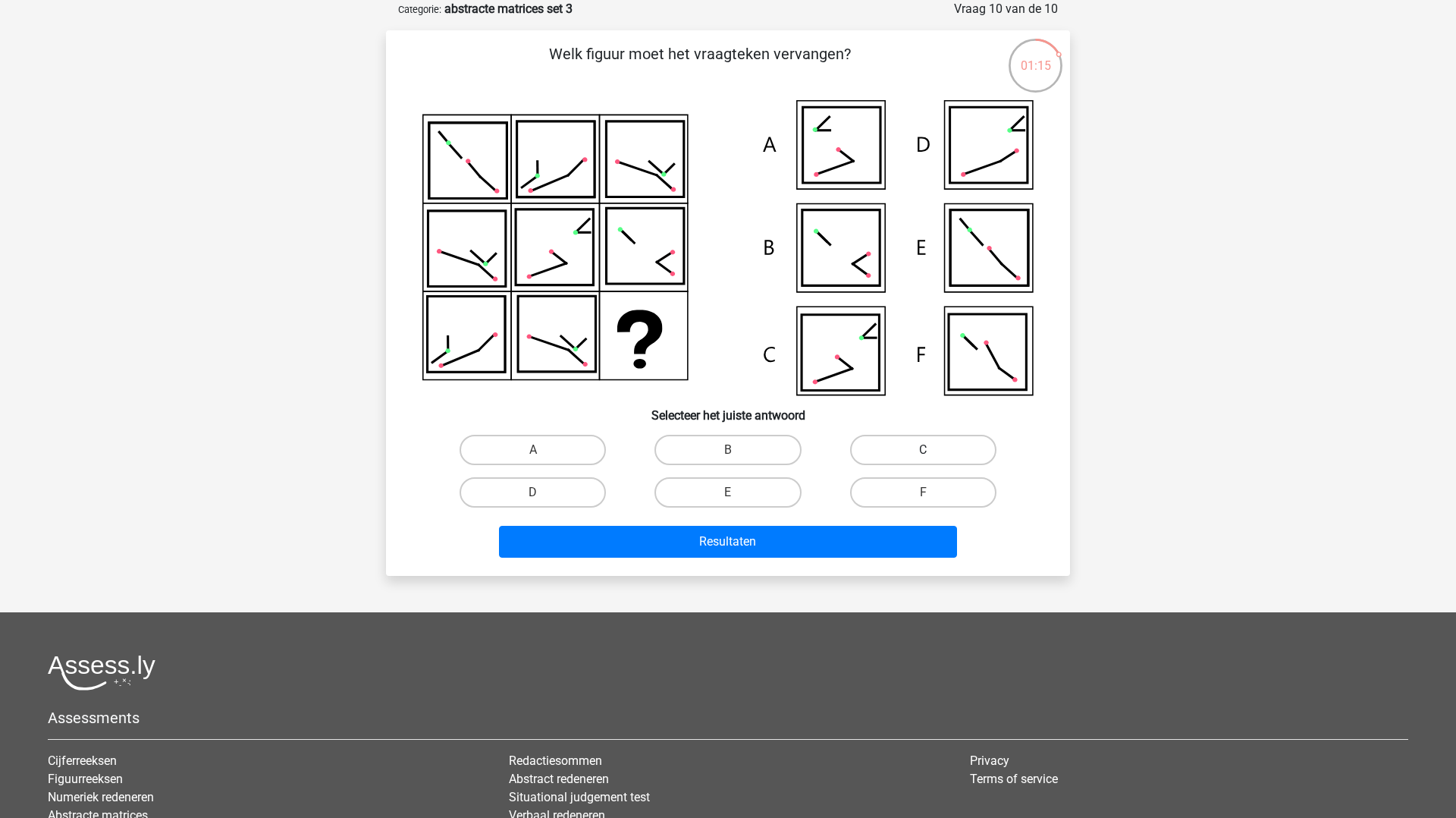
click at [902, 453] on label "C" at bounding box center [923, 450] width 146 height 30
click at [923, 453] on input "C" at bounding box center [928, 455] width 10 height 10
radio input "true"
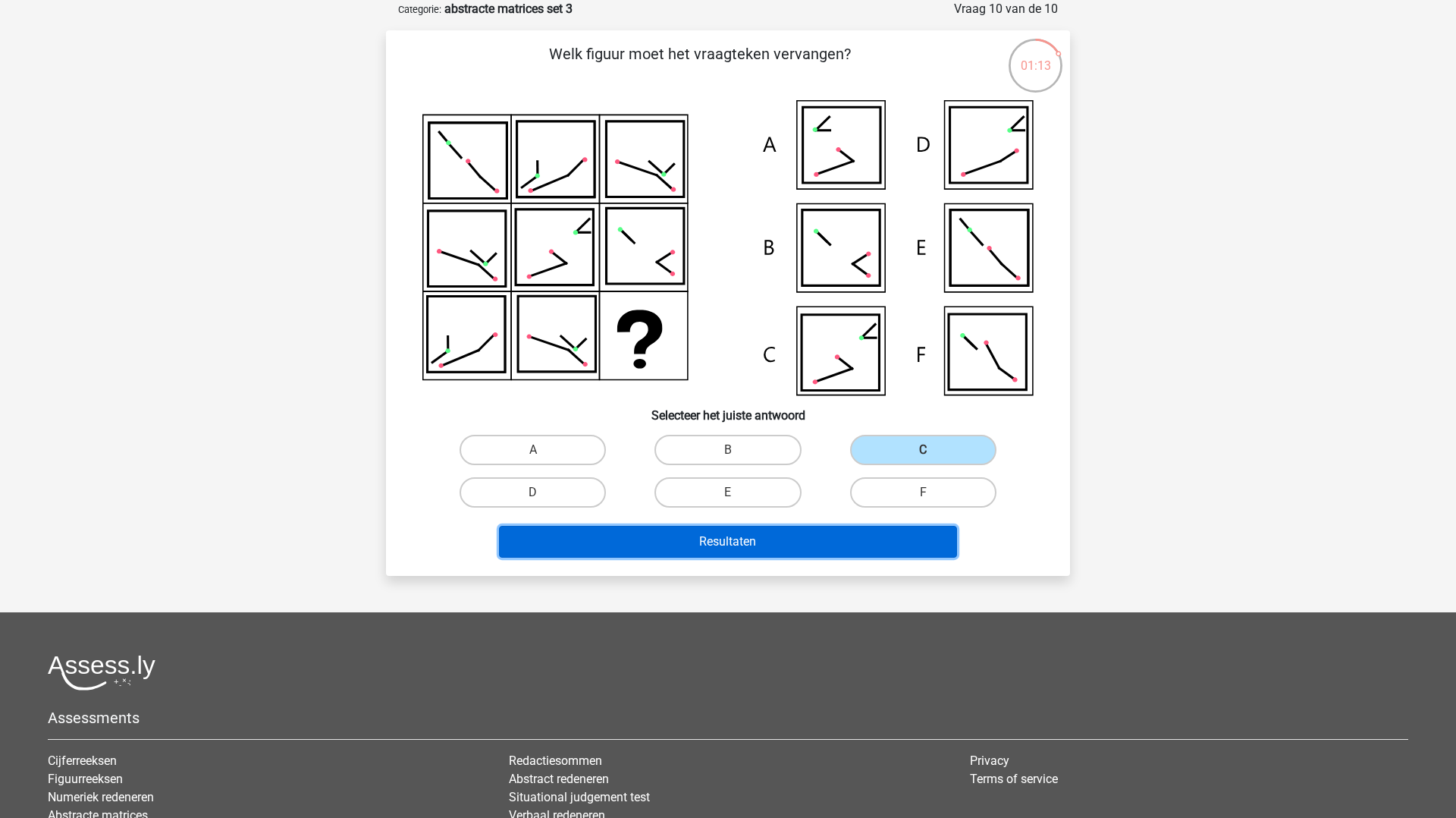
click at [869, 542] on button "Resultaten" at bounding box center [728, 542] width 459 height 32
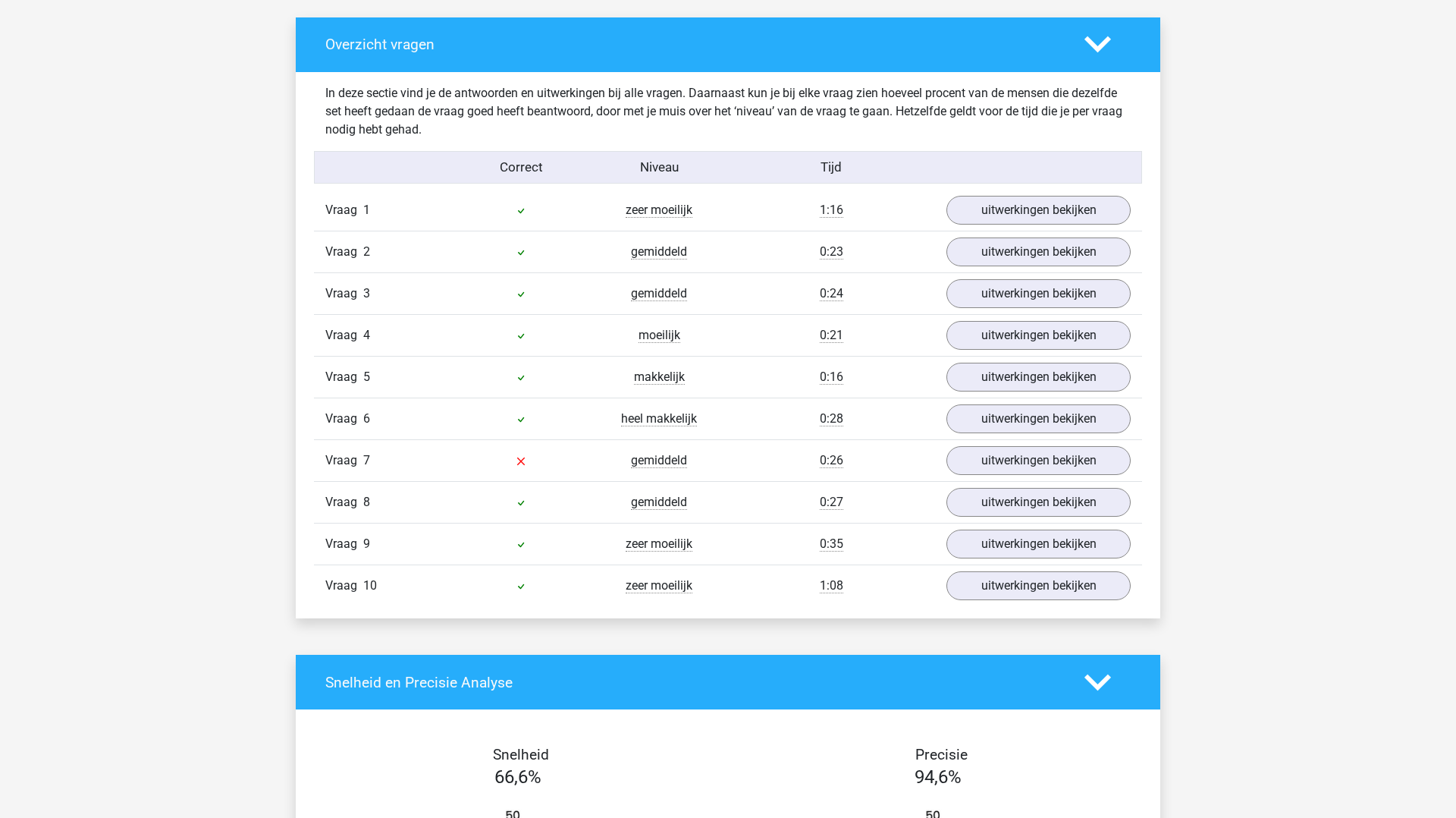
scroll to position [827, 0]
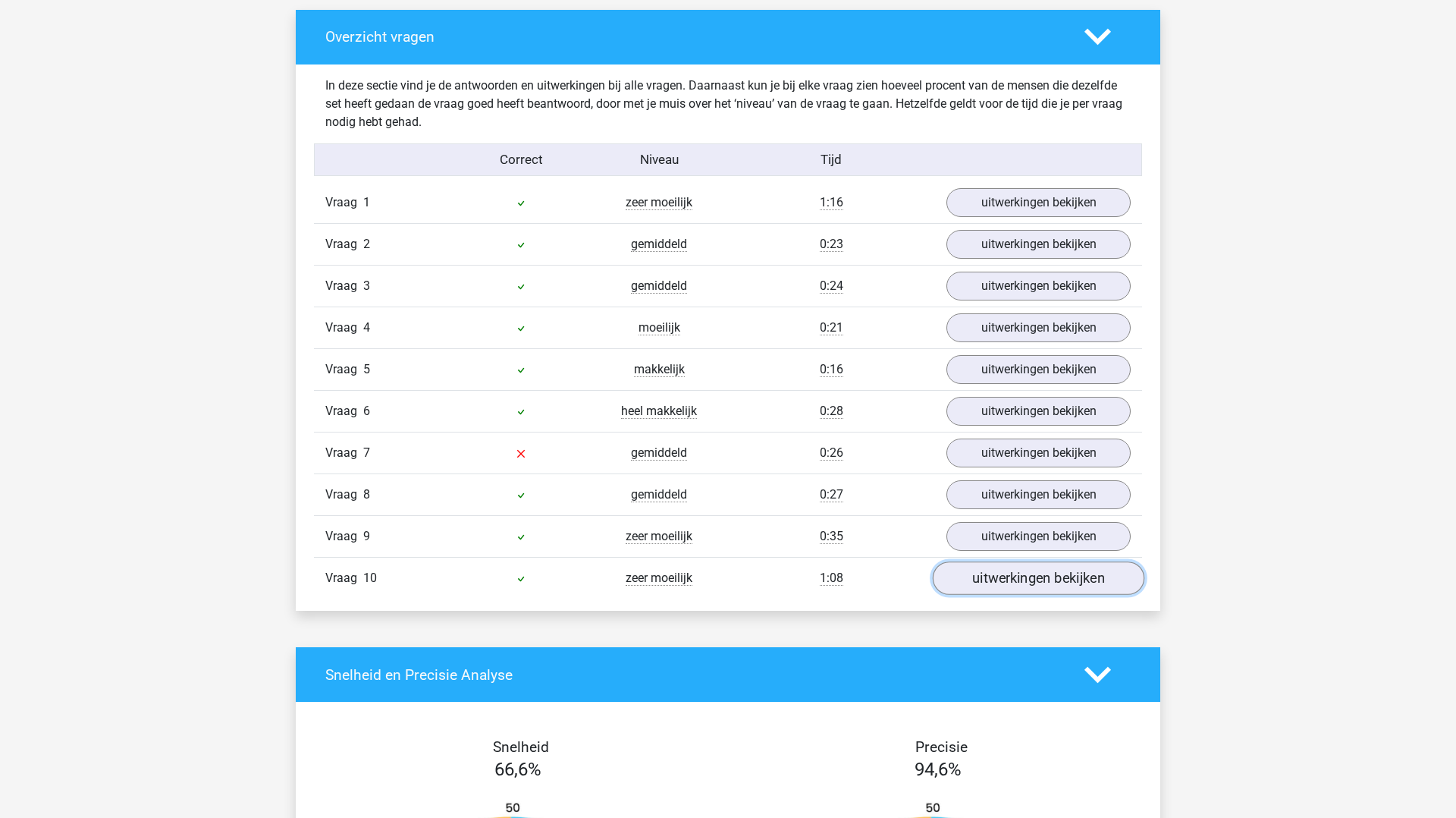
click at [977, 590] on link "uitwerkingen bekijken" at bounding box center [1038, 579] width 212 height 33
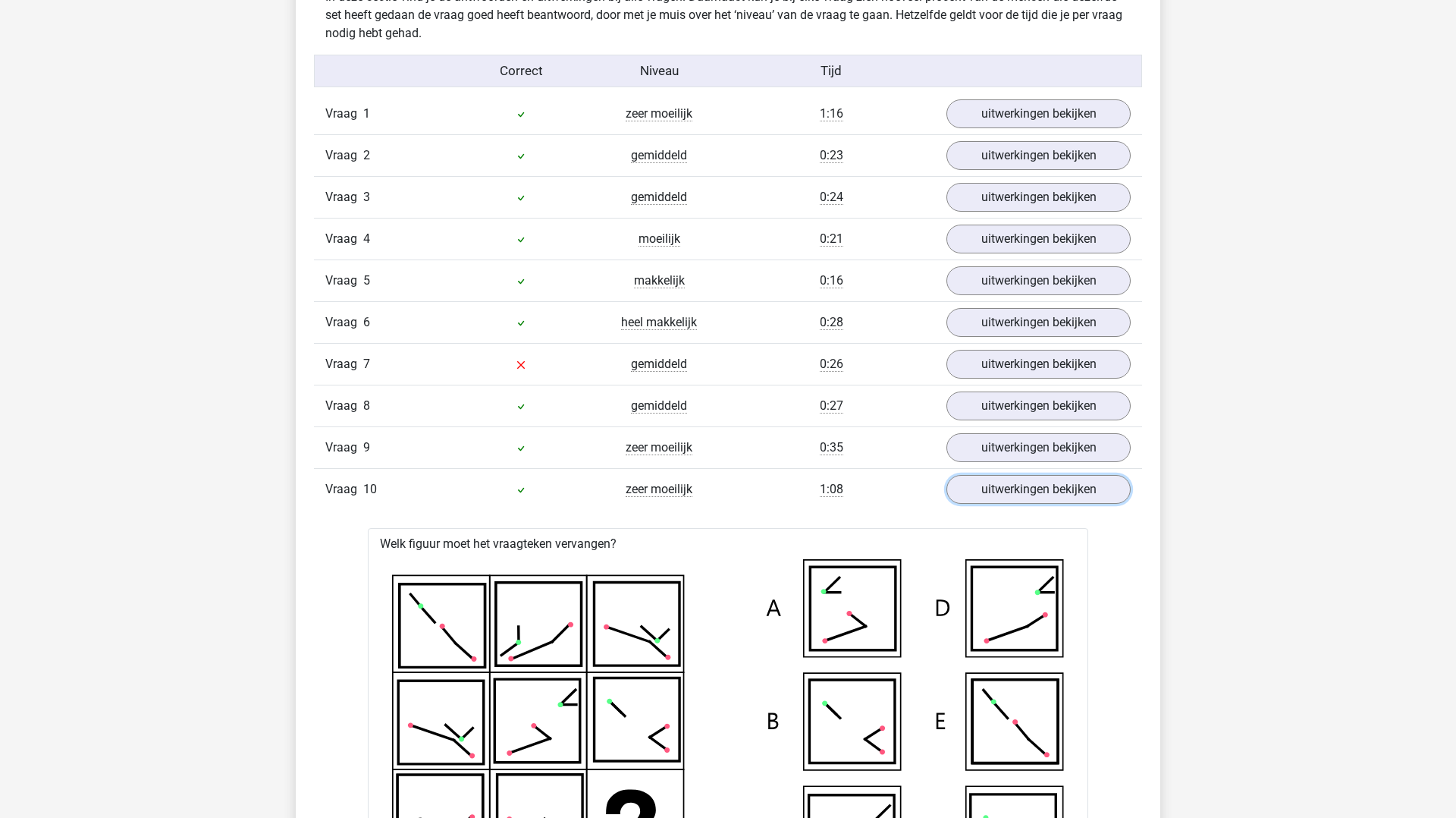
scroll to position [899, 0]
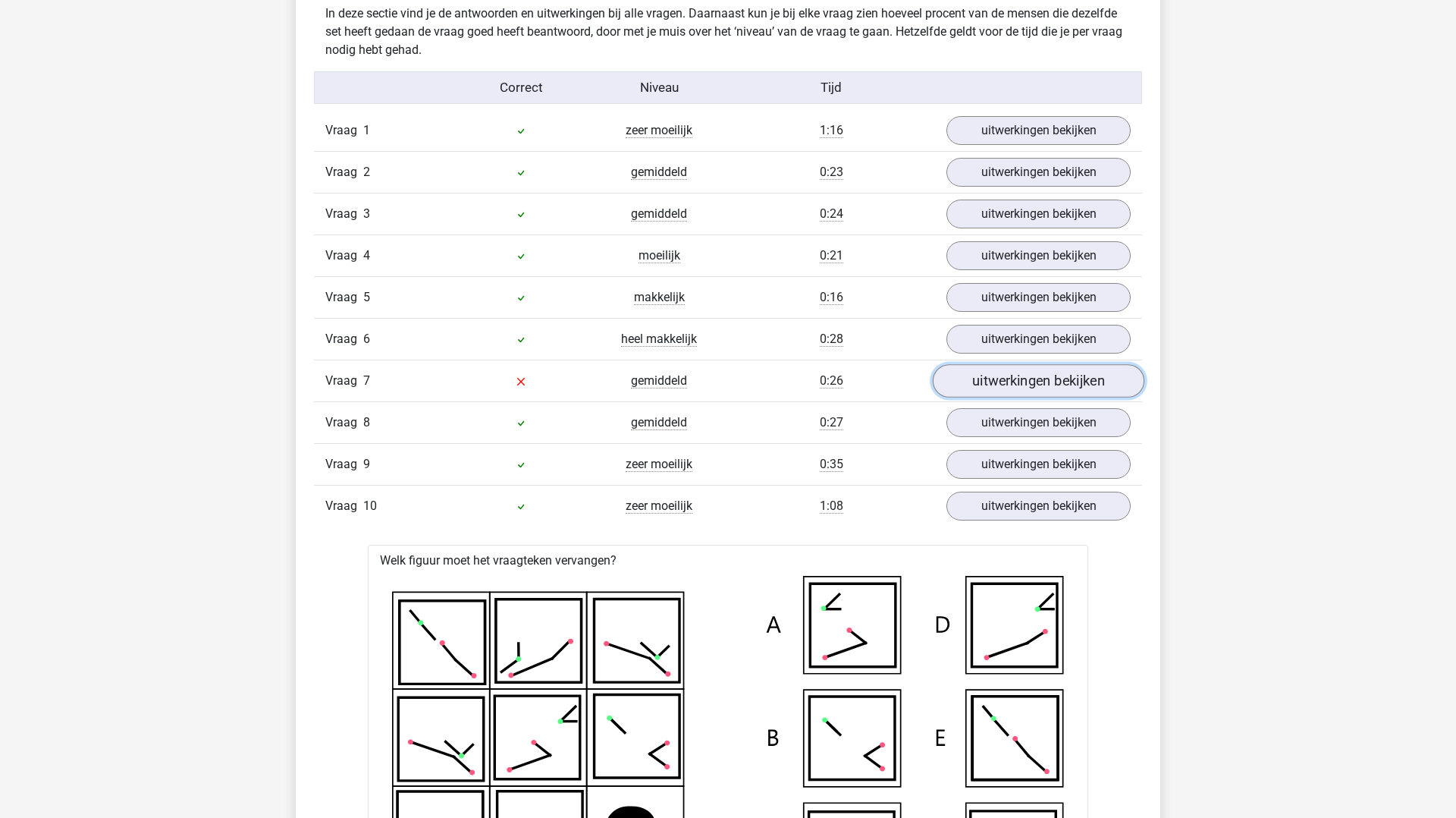
click at [1007, 380] on link "uitwerkingen bekijken" at bounding box center [1038, 382] width 212 height 33
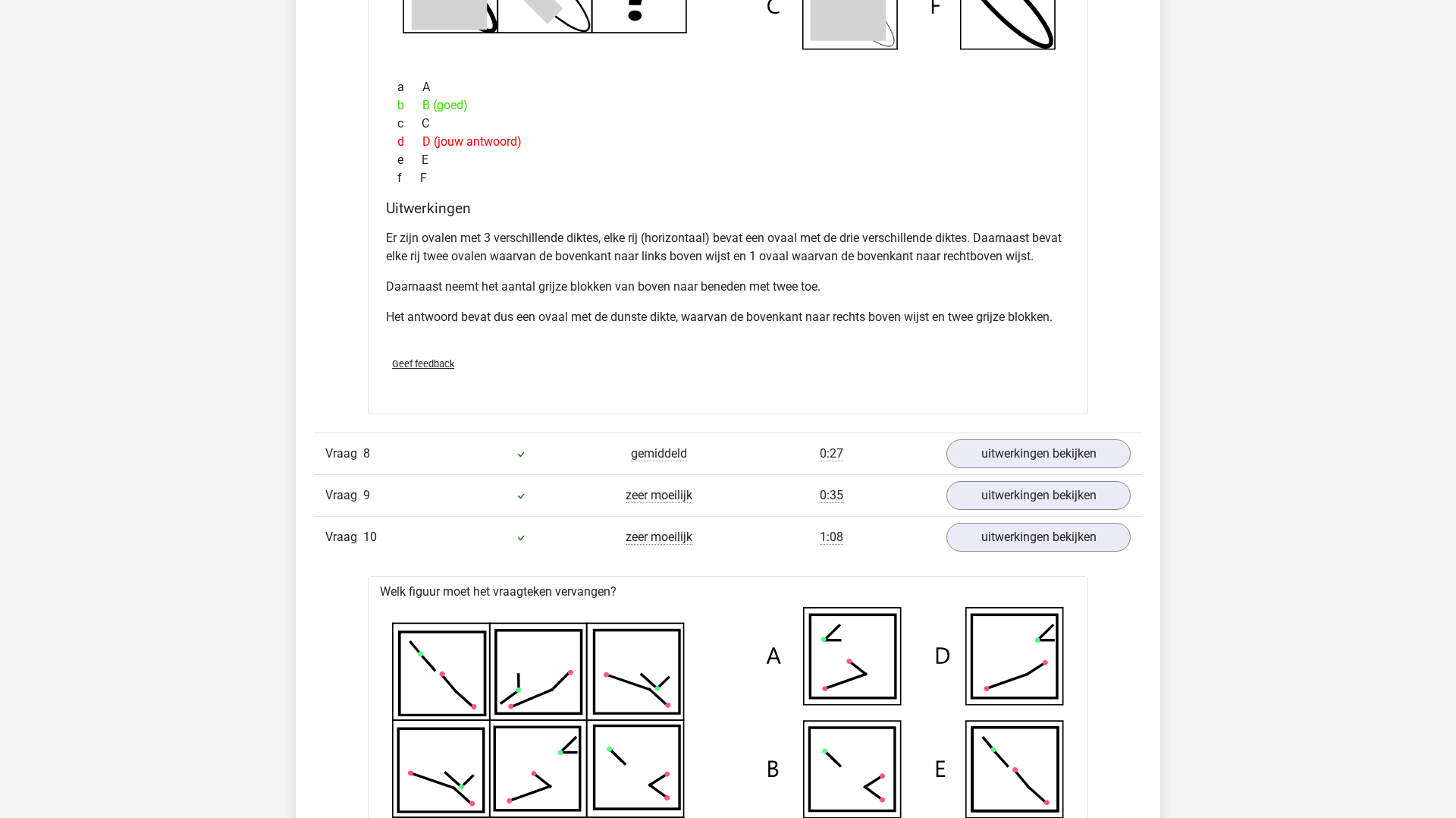
scroll to position [1635, 0]
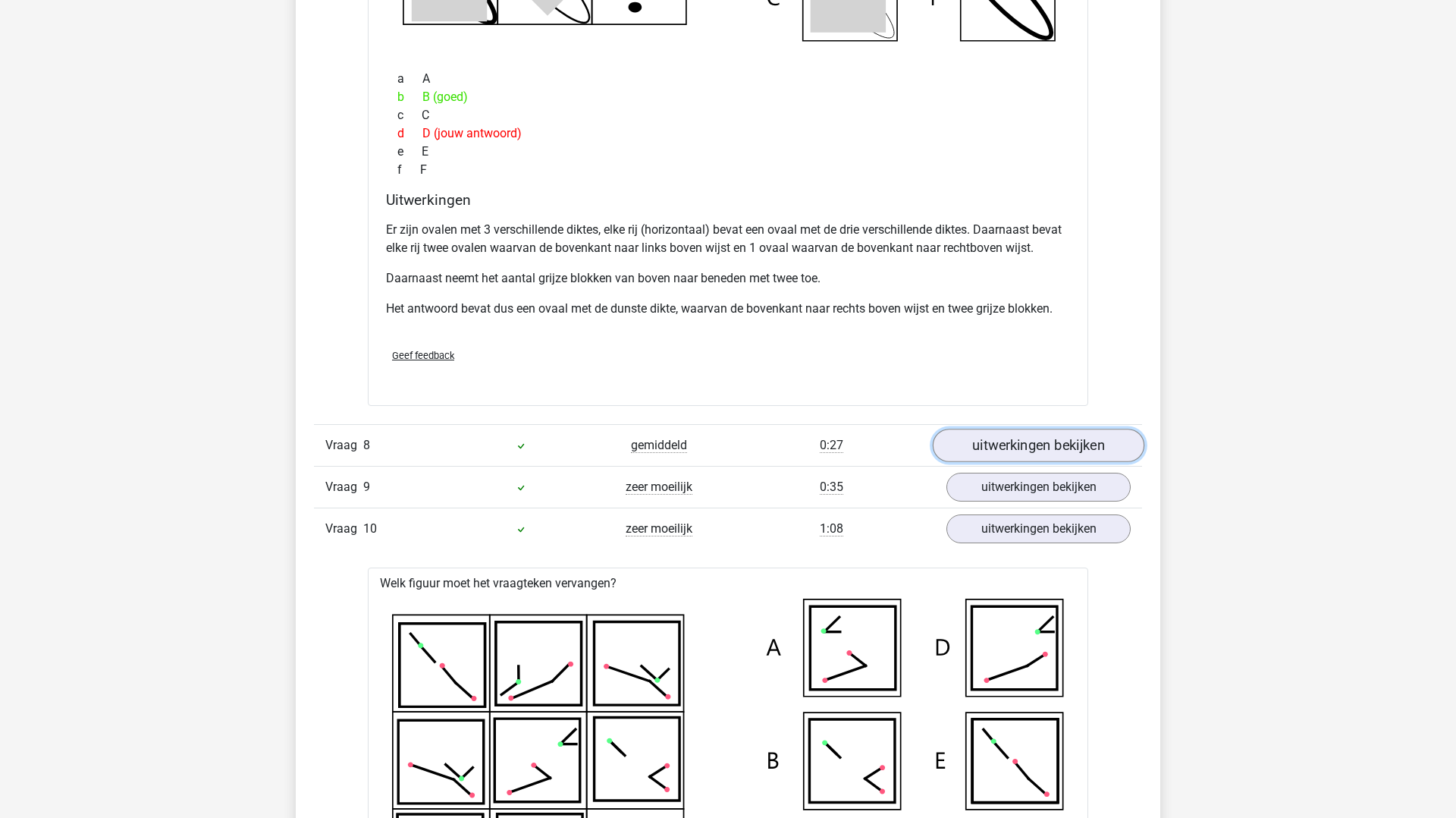
click at [1016, 441] on link "uitwerkingen bekijken" at bounding box center [1038, 445] width 212 height 33
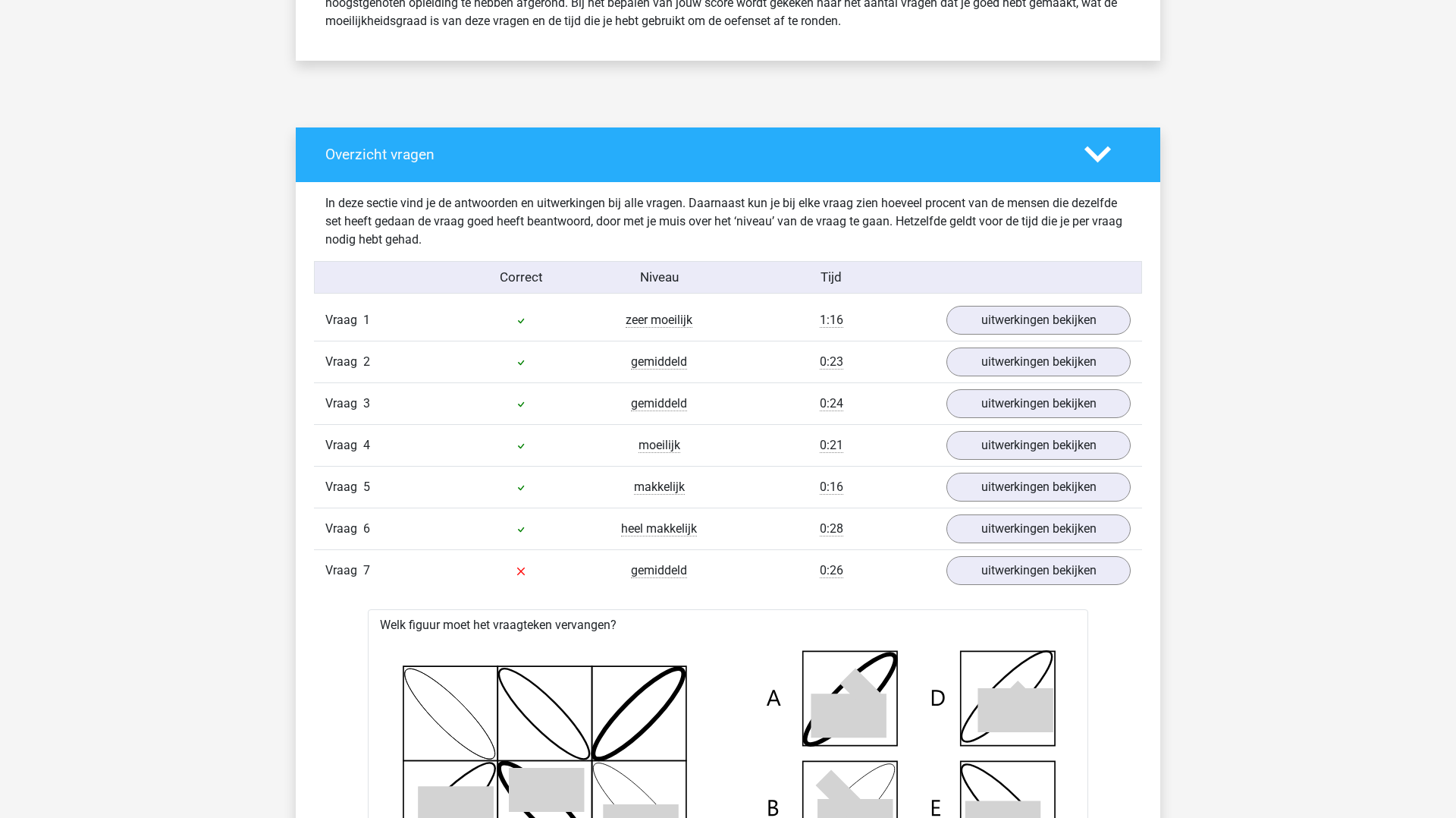
scroll to position [709, 0]
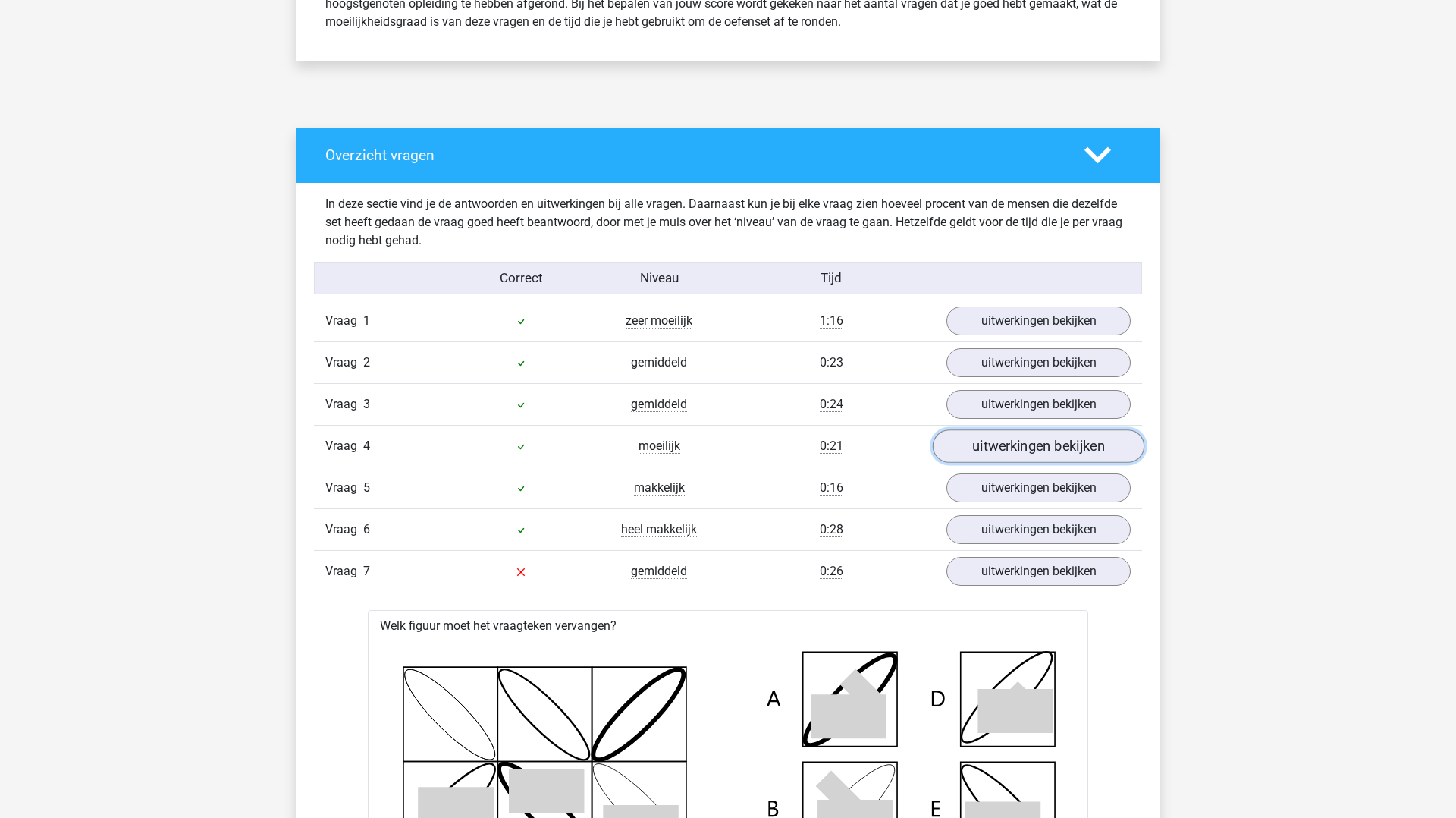
click at [1012, 450] on link "uitwerkingen bekijken" at bounding box center [1038, 447] width 212 height 33
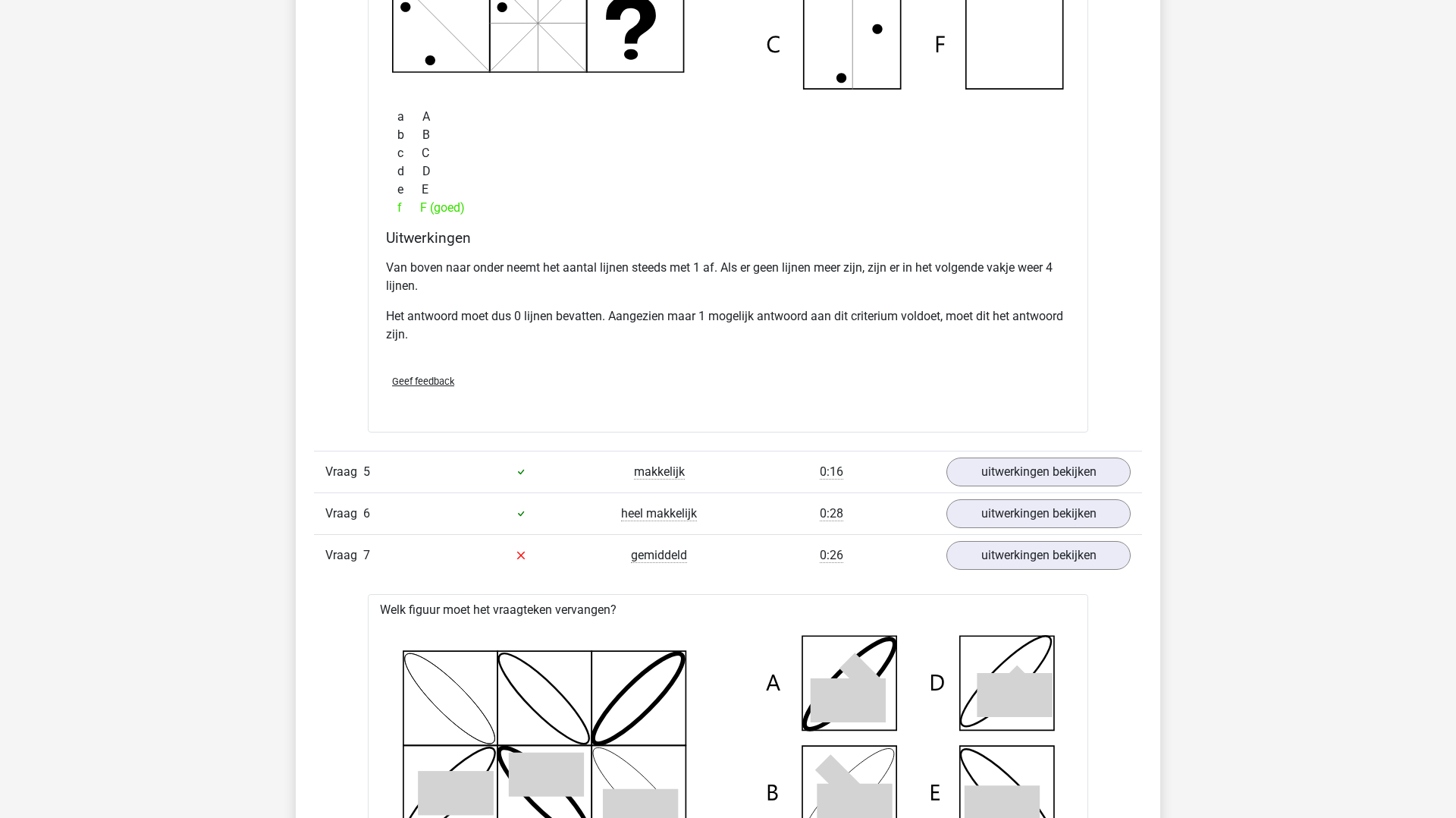
scroll to position [1496, 0]
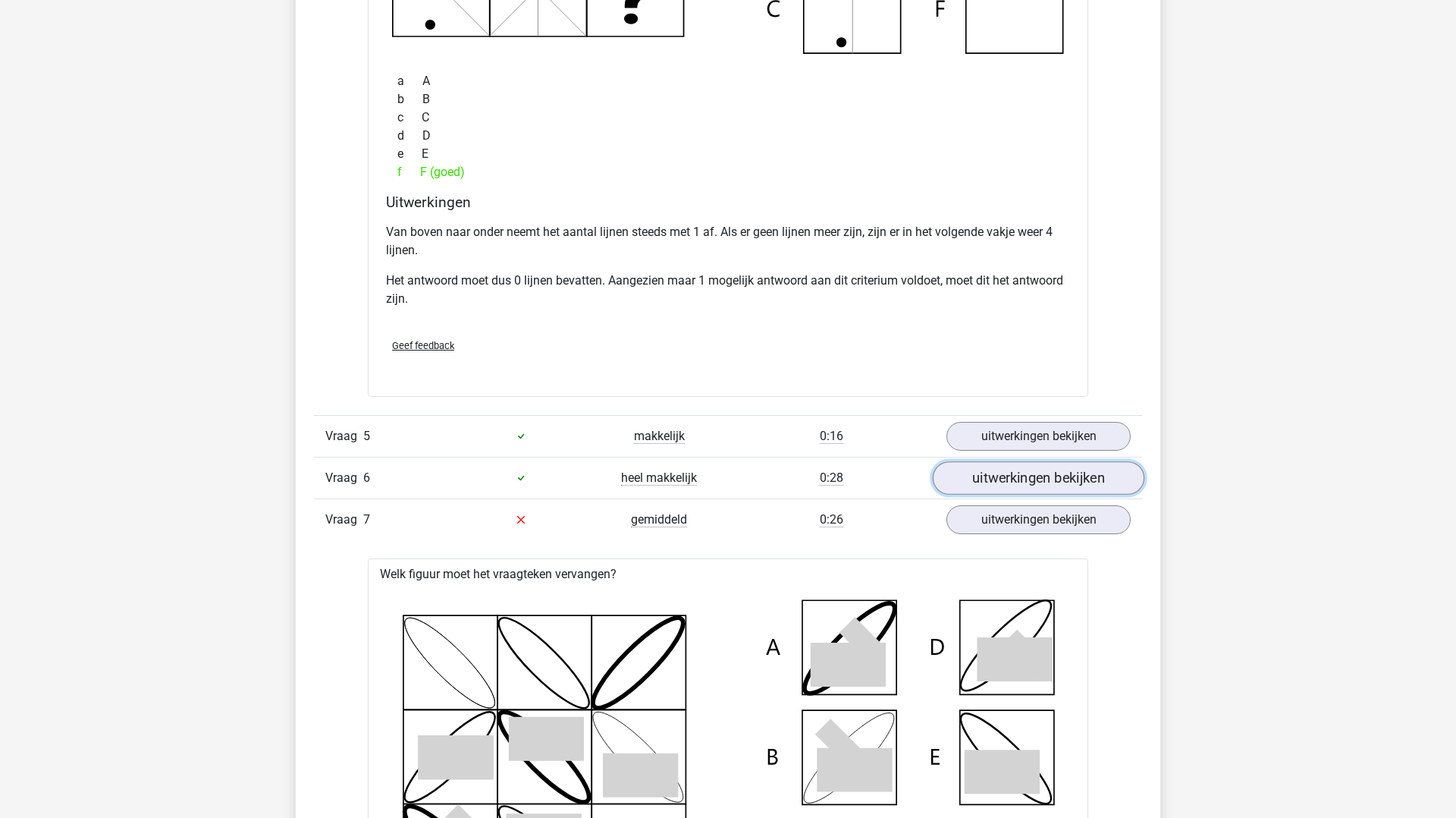
click at [999, 485] on link "uitwerkingen bekijken" at bounding box center [1038, 478] width 212 height 33
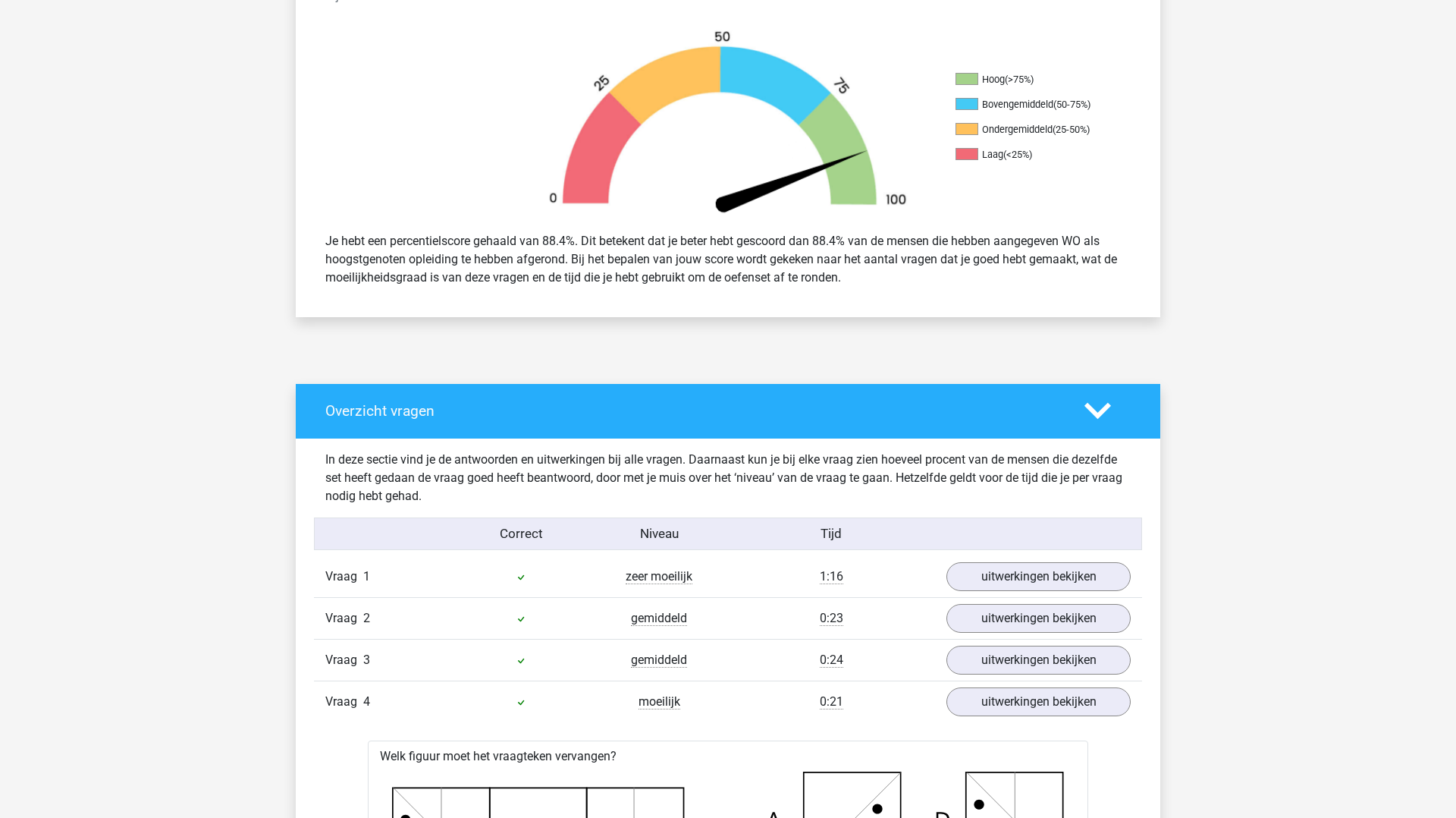
scroll to position [435, 0]
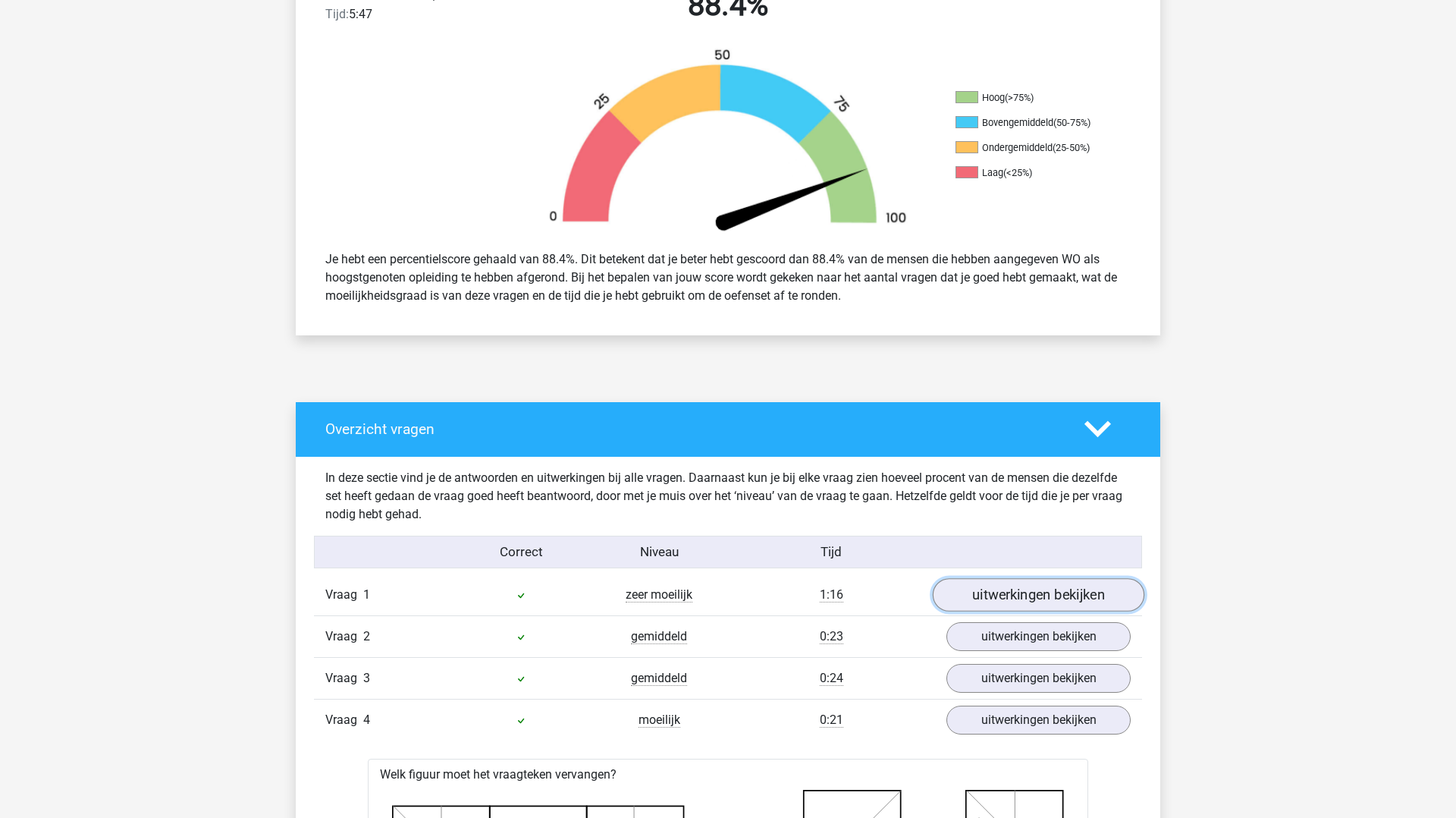
click at [968, 600] on link "uitwerkingen bekijken" at bounding box center [1038, 596] width 212 height 33
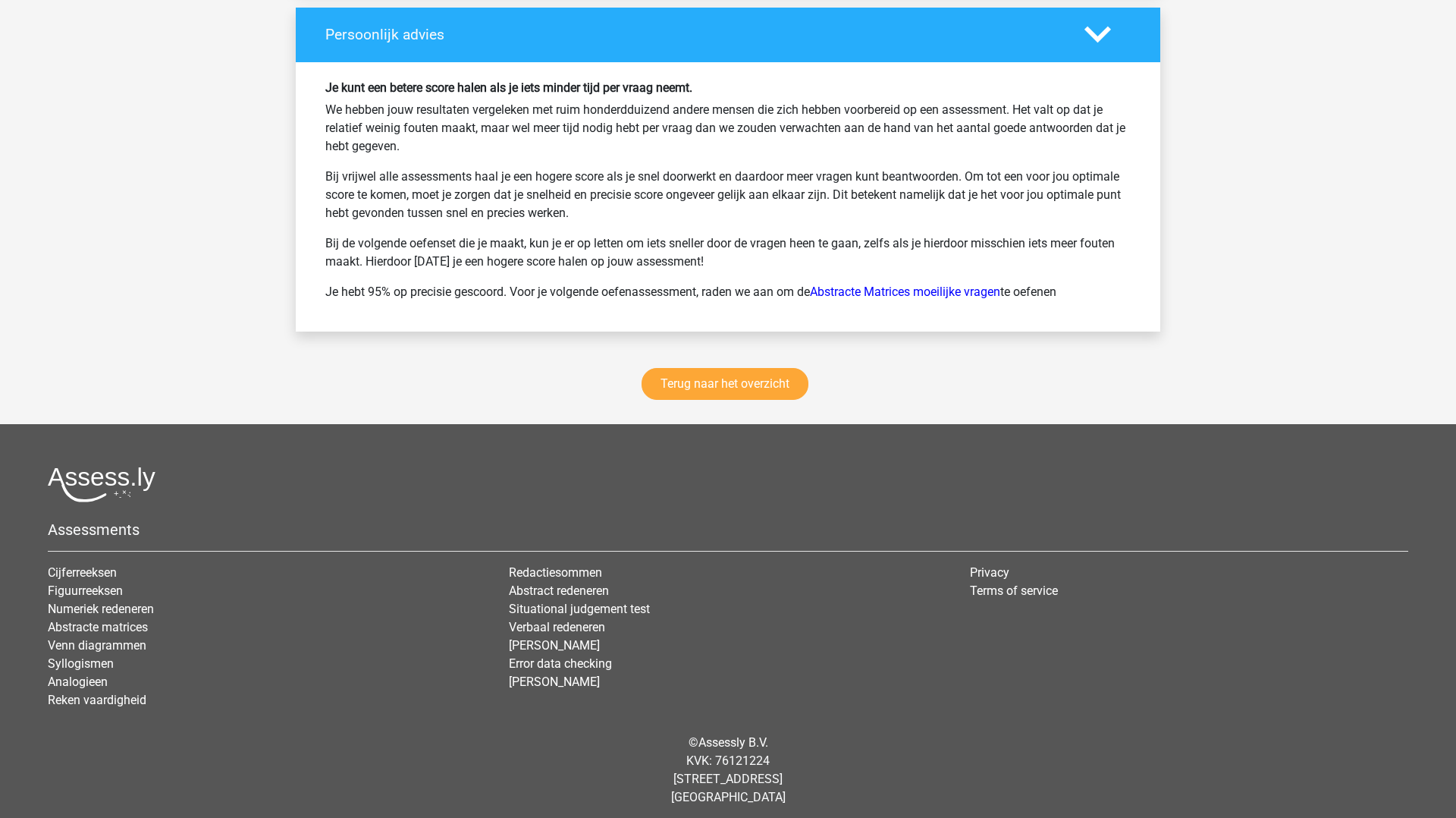
scroll to position [6339, 0]
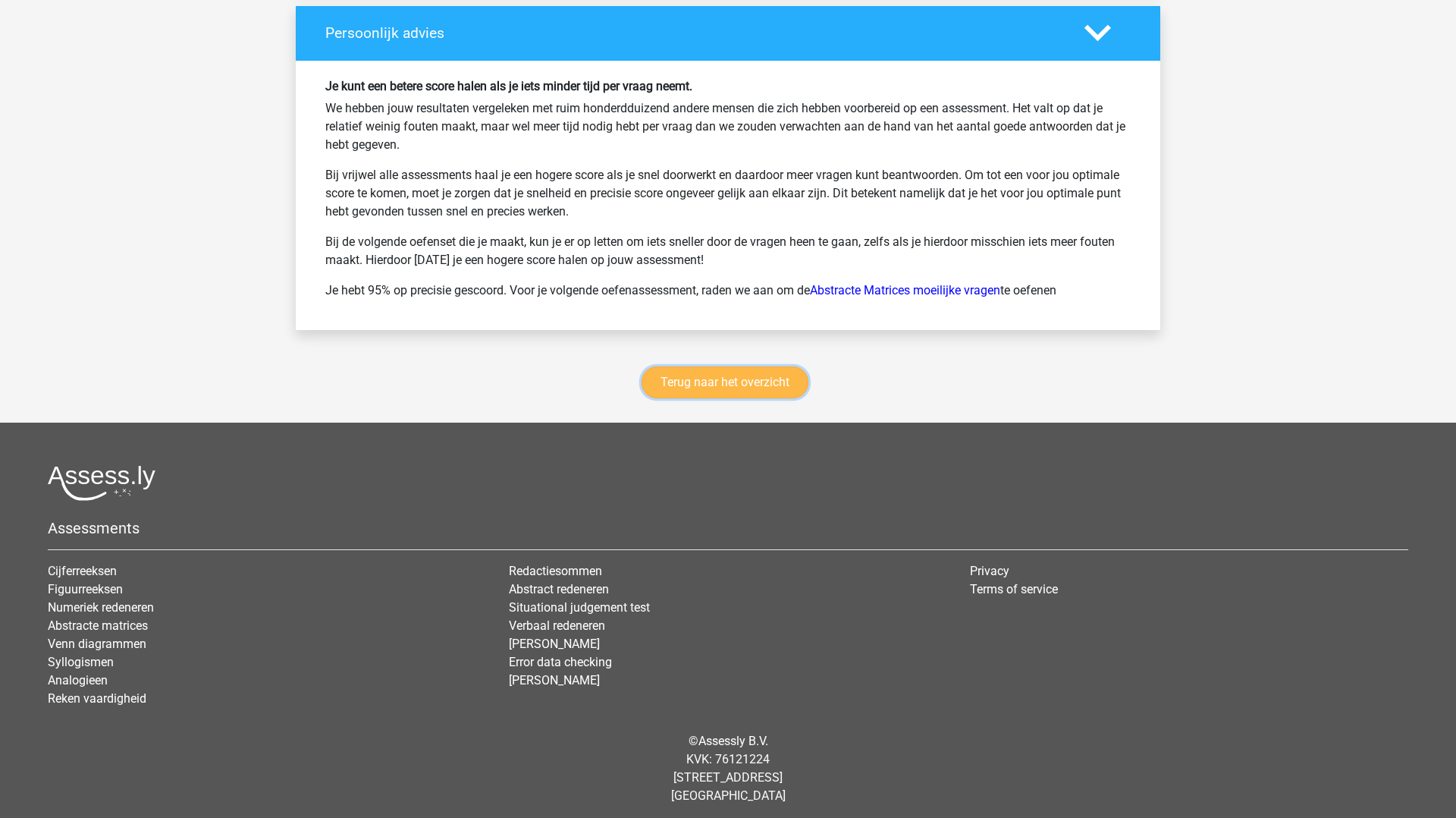
click at [723, 377] on link "Terug naar het overzicht" at bounding box center [725, 383] width 167 height 32
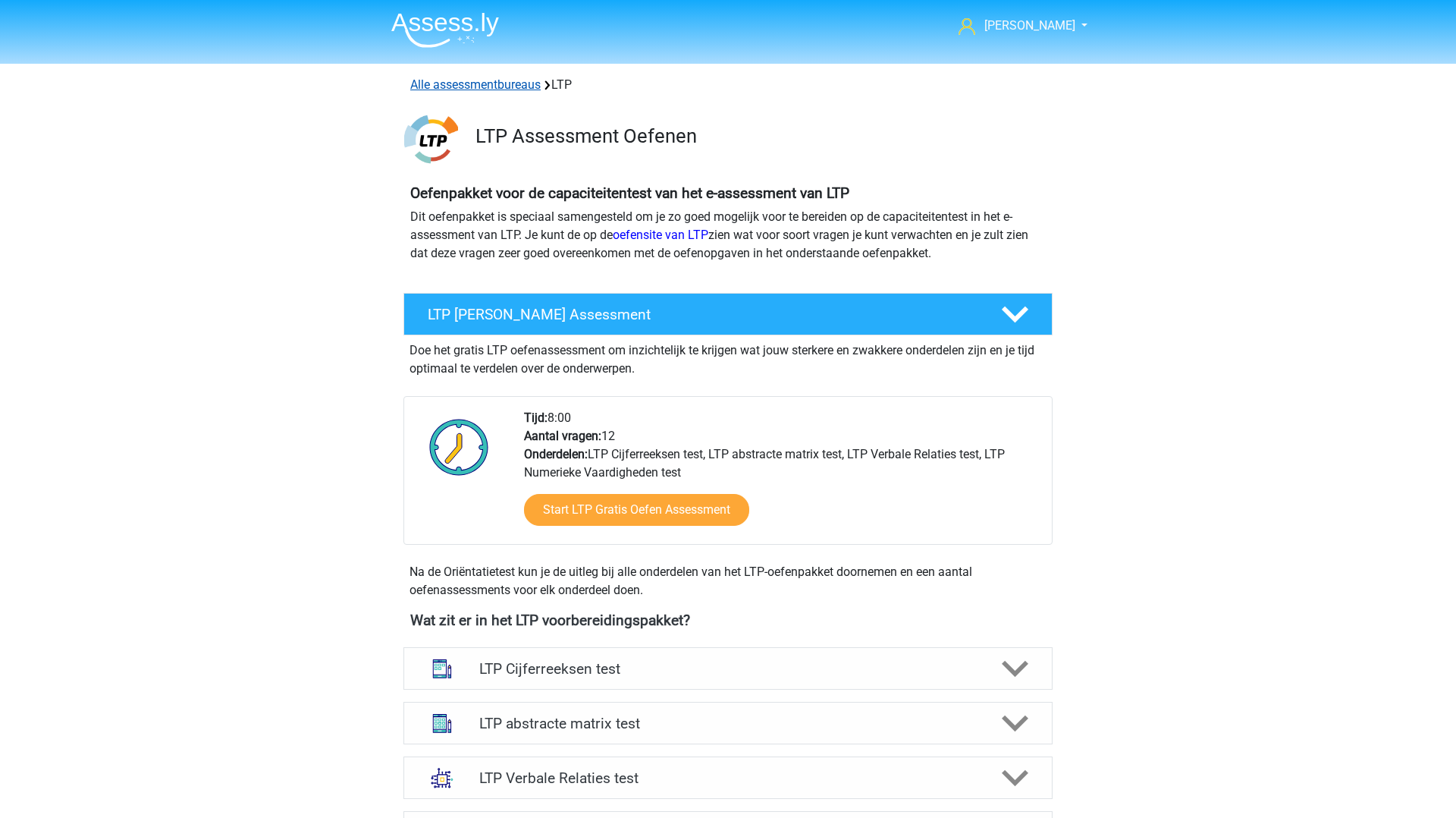
click at [515, 91] on link "Alle assessmentbureaus" at bounding box center [475, 84] width 131 height 14
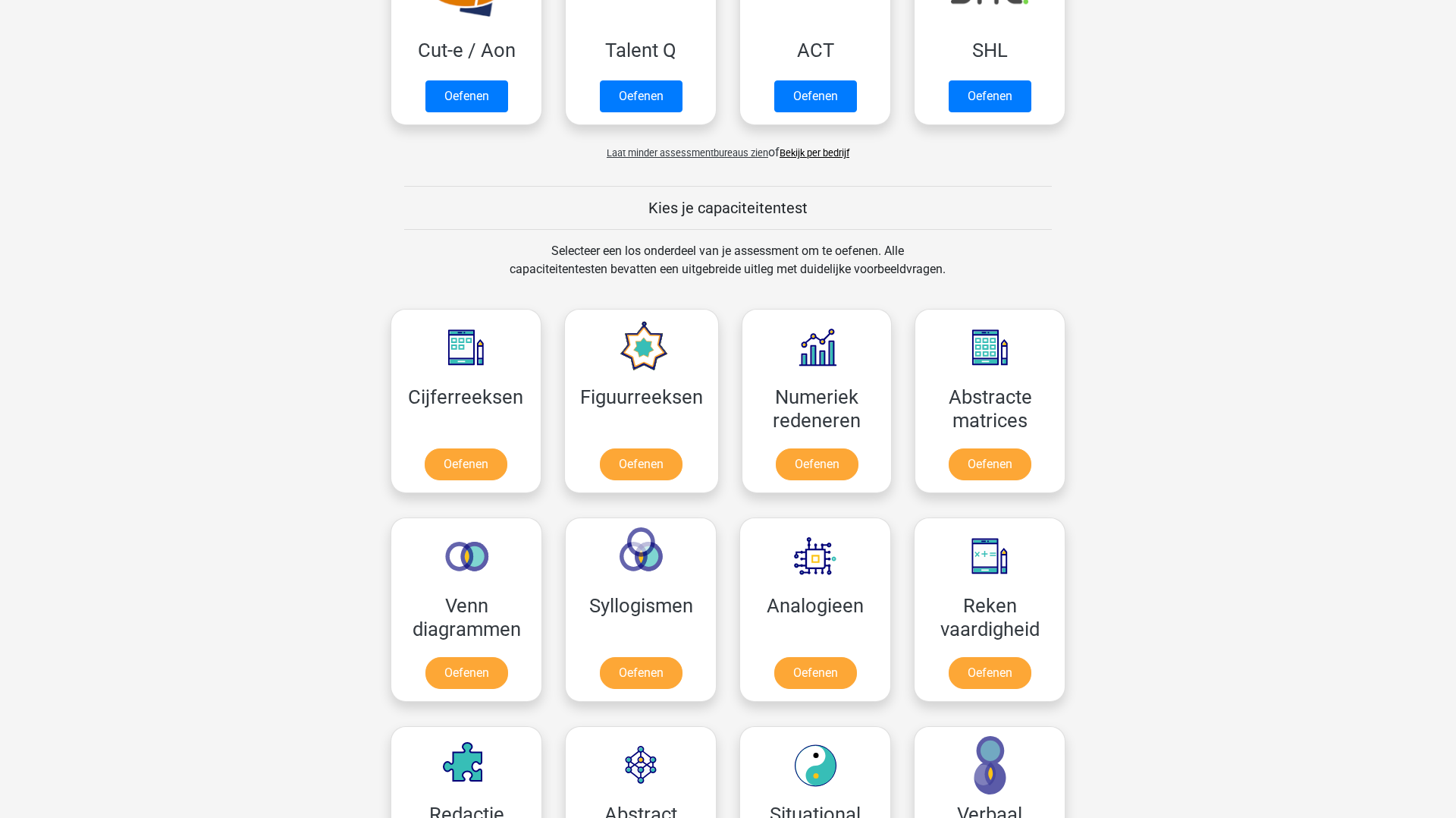
scroll to position [1177, 0]
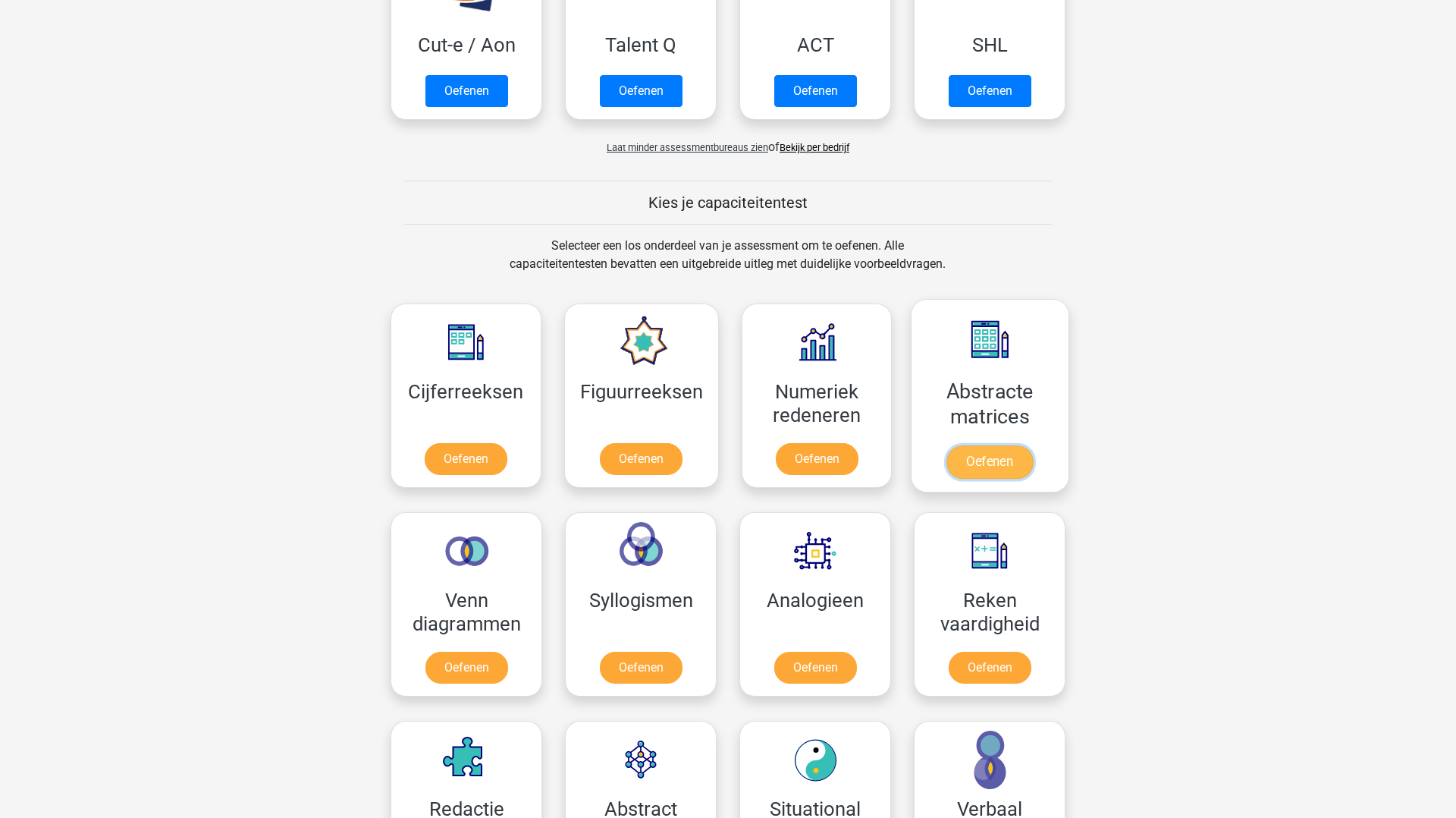
click at [985, 445] on link "Oefenen" at bounding box center [989, 462] width 86 height 33
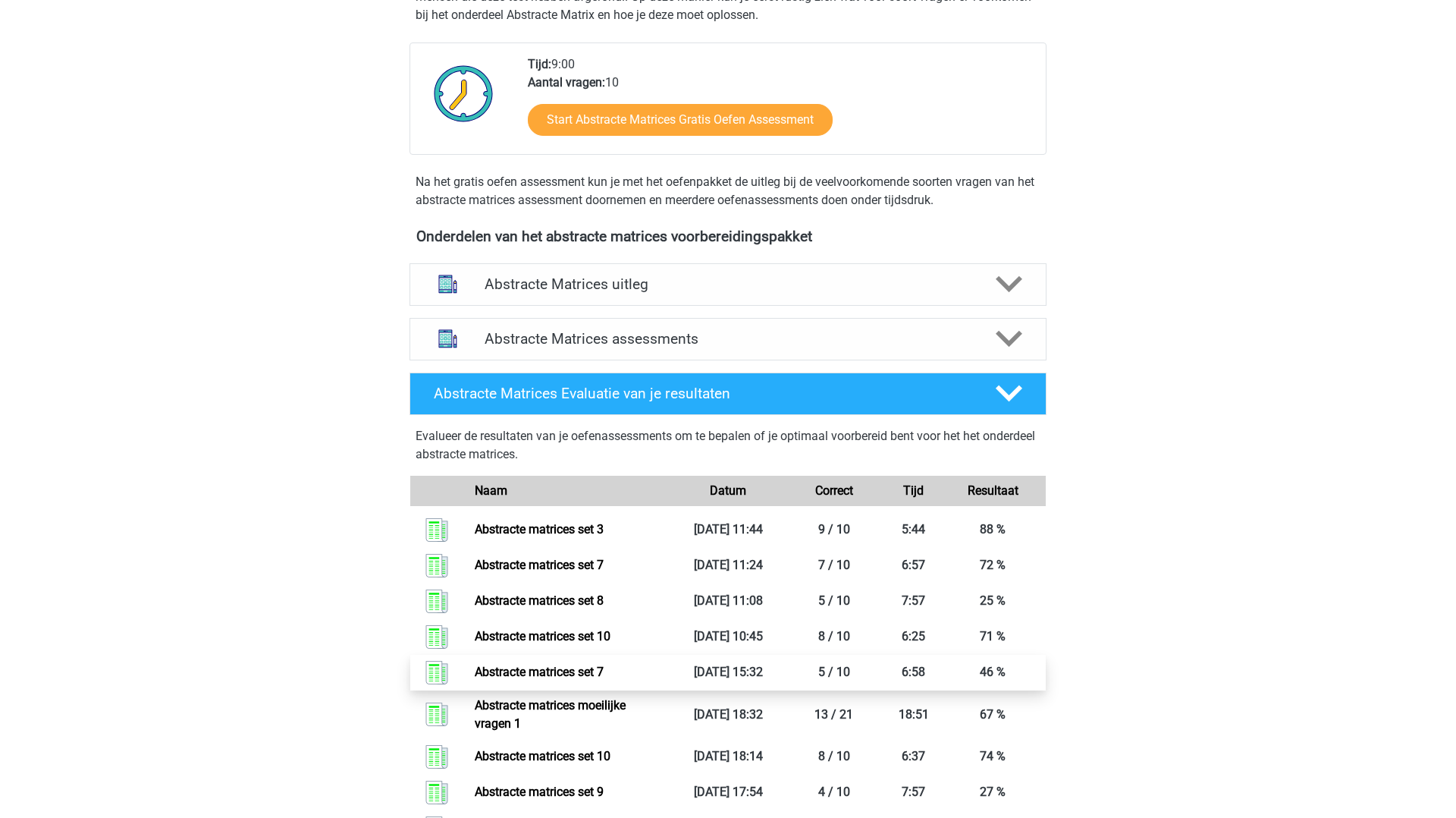
scroll to position [356, 0]
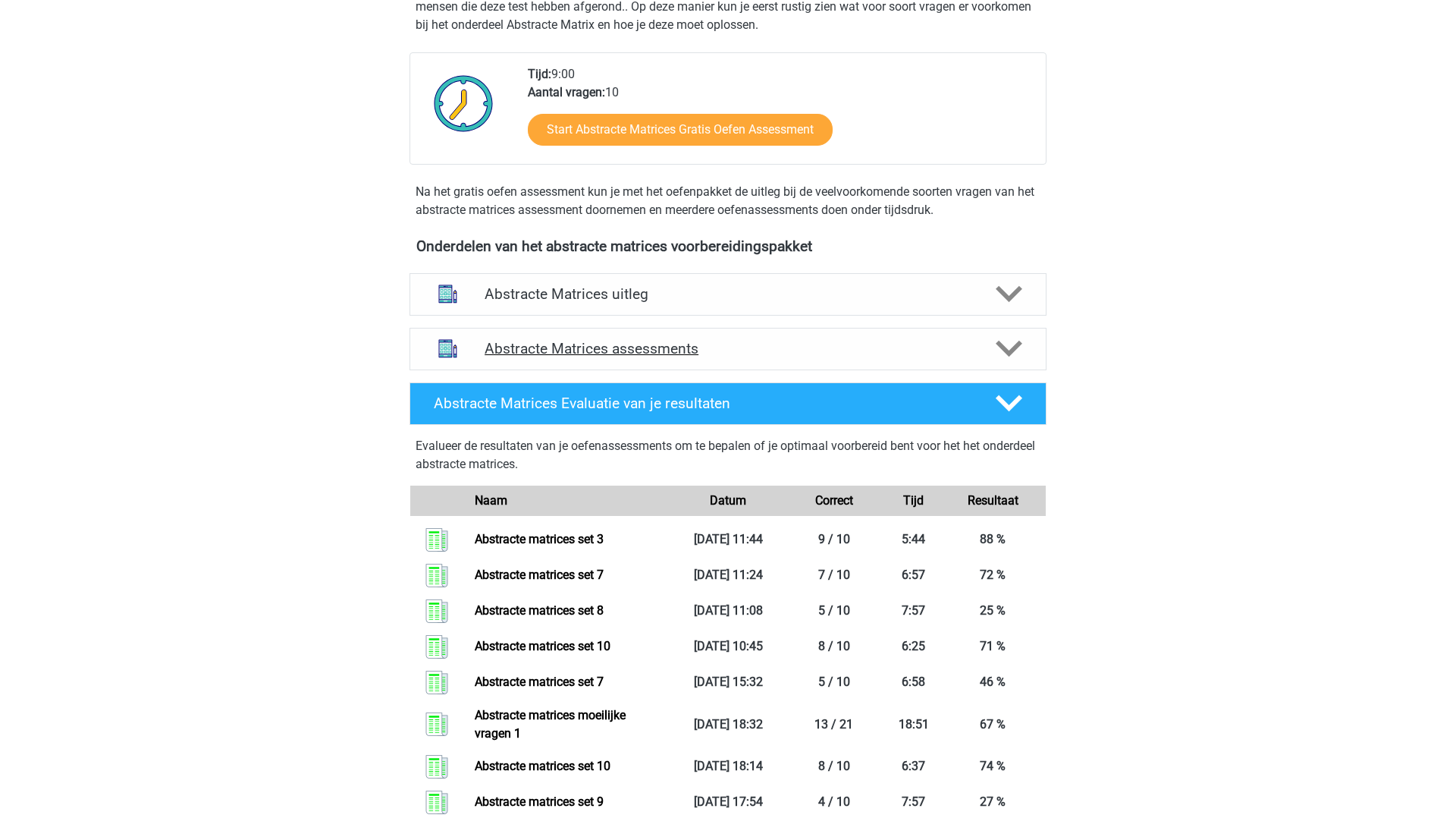
click at [1003, 349] on polygon at bounding box center [1009, 349] width 27 height 17
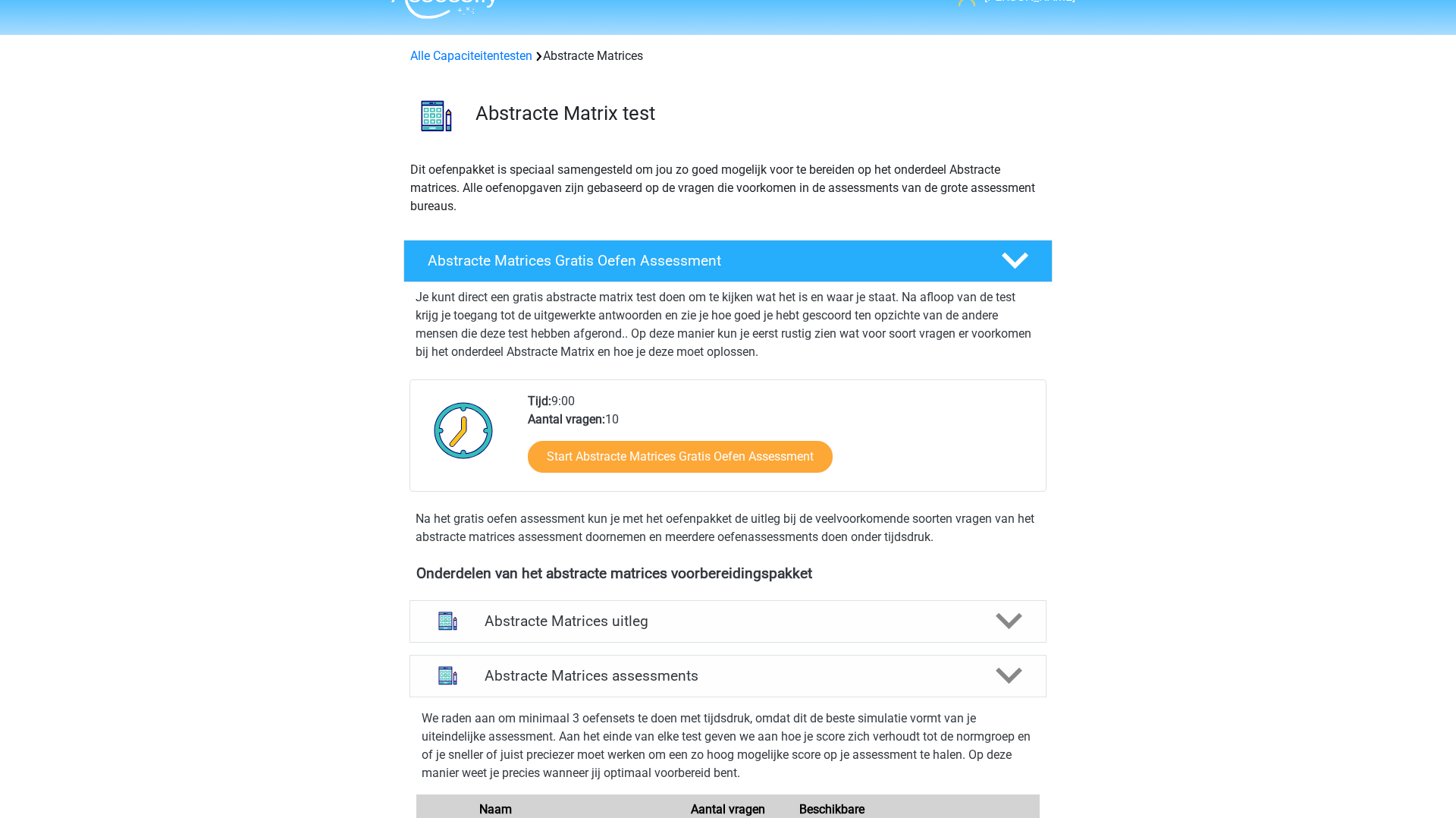
scroll to position [0, 0]
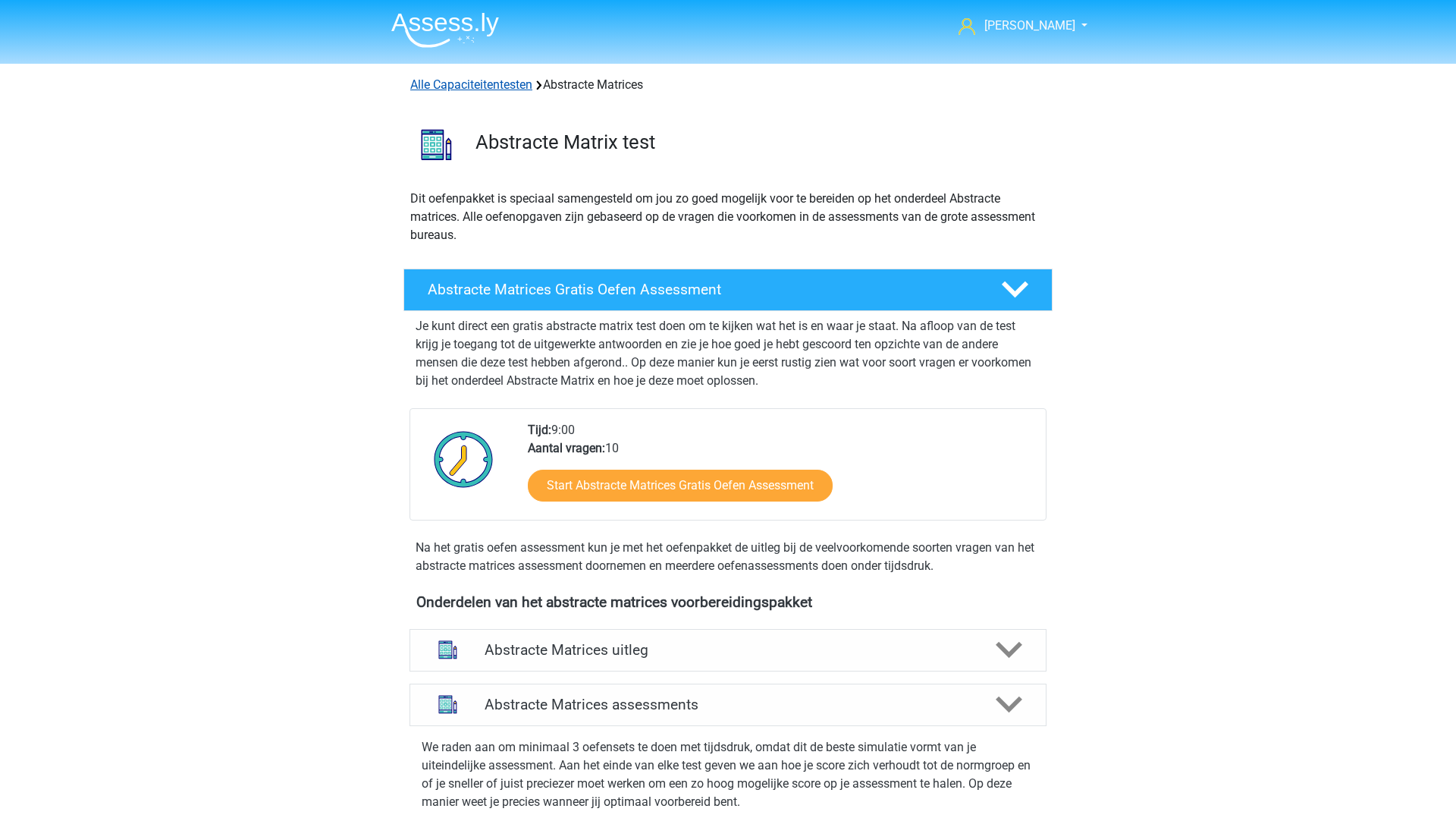
click at [480, 85] on link "Alle Capaciteitentesten" at bounding box center [471, 84] width 122 height 14
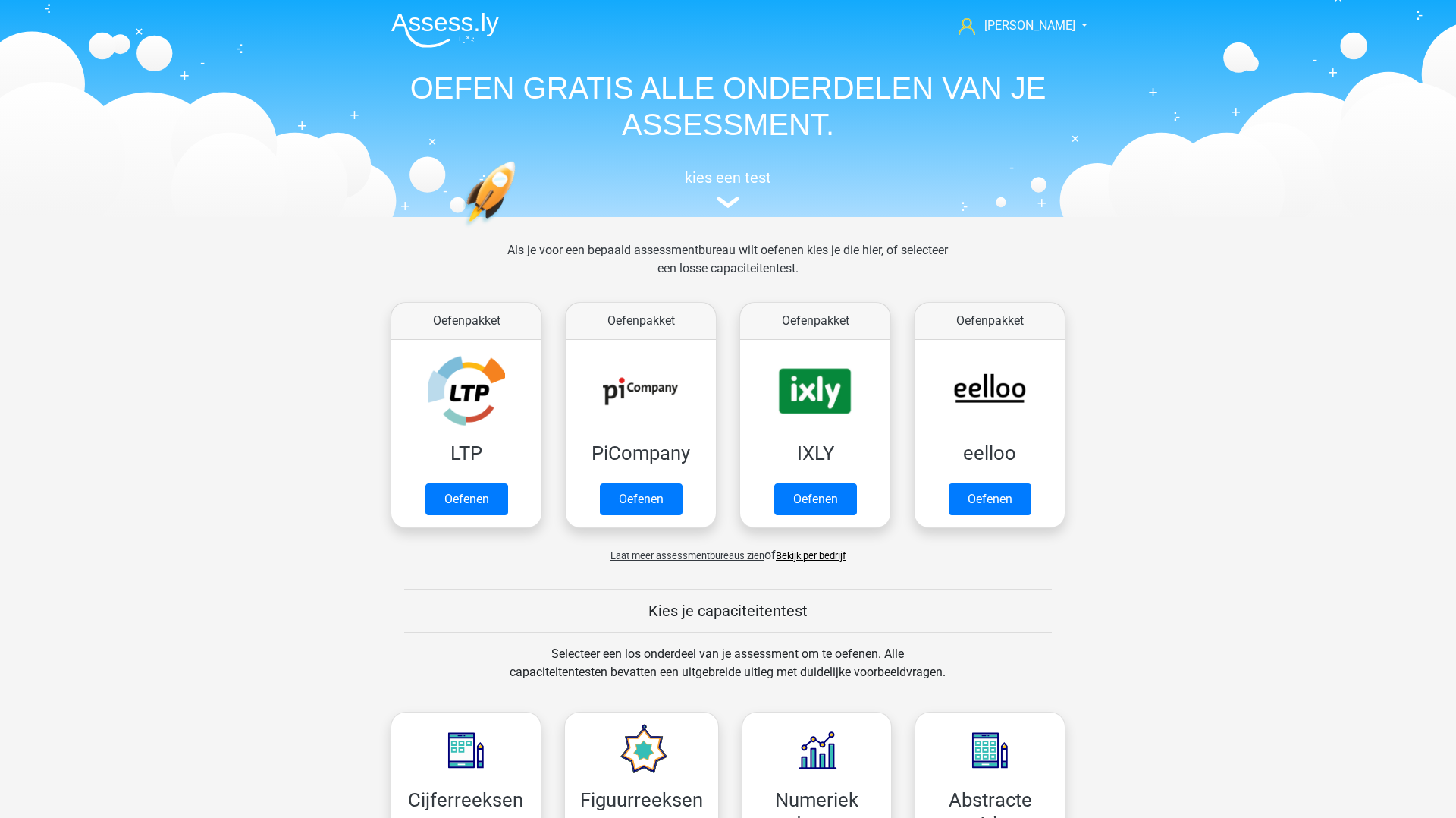
scroll to position [645, 0]
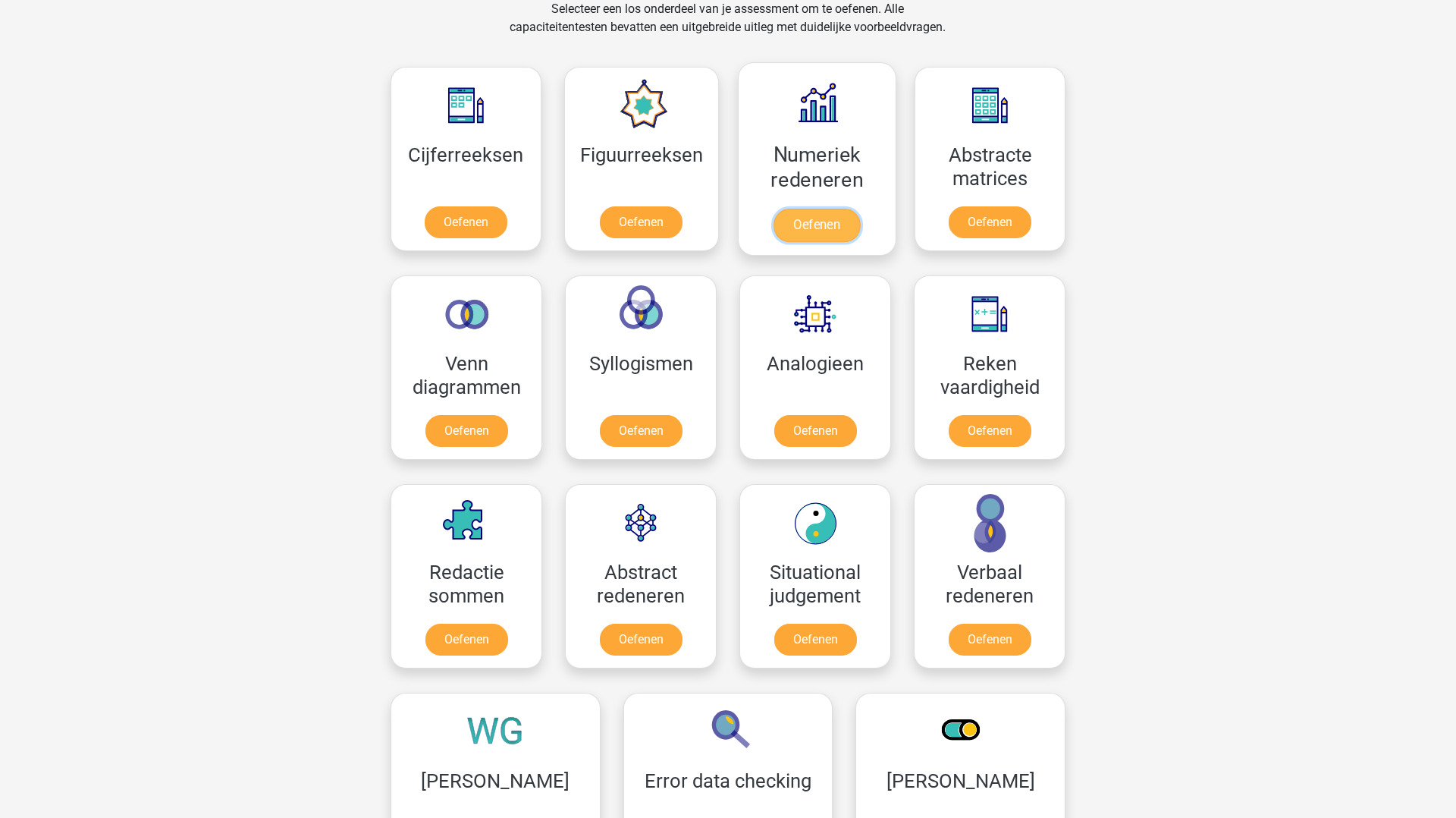
click at [821, 208] on link "Oefenen" at bounding box center [817, 225] width 86 height 33
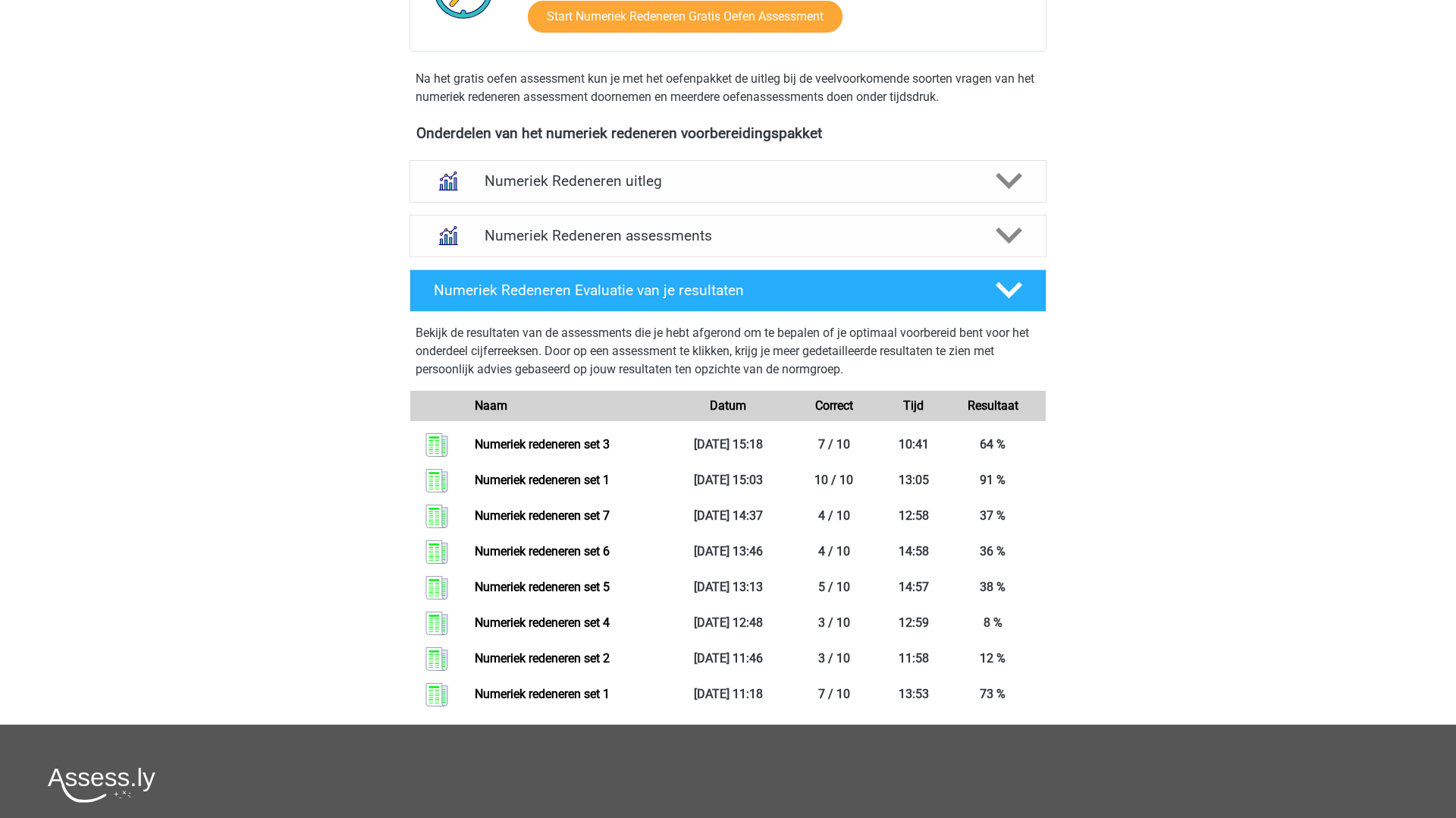
scroll to position [488, 0]
click at [659, 189] on div "Numeriek Redeneren uitleg" at bounding box center [727, 180] width 637 height 43
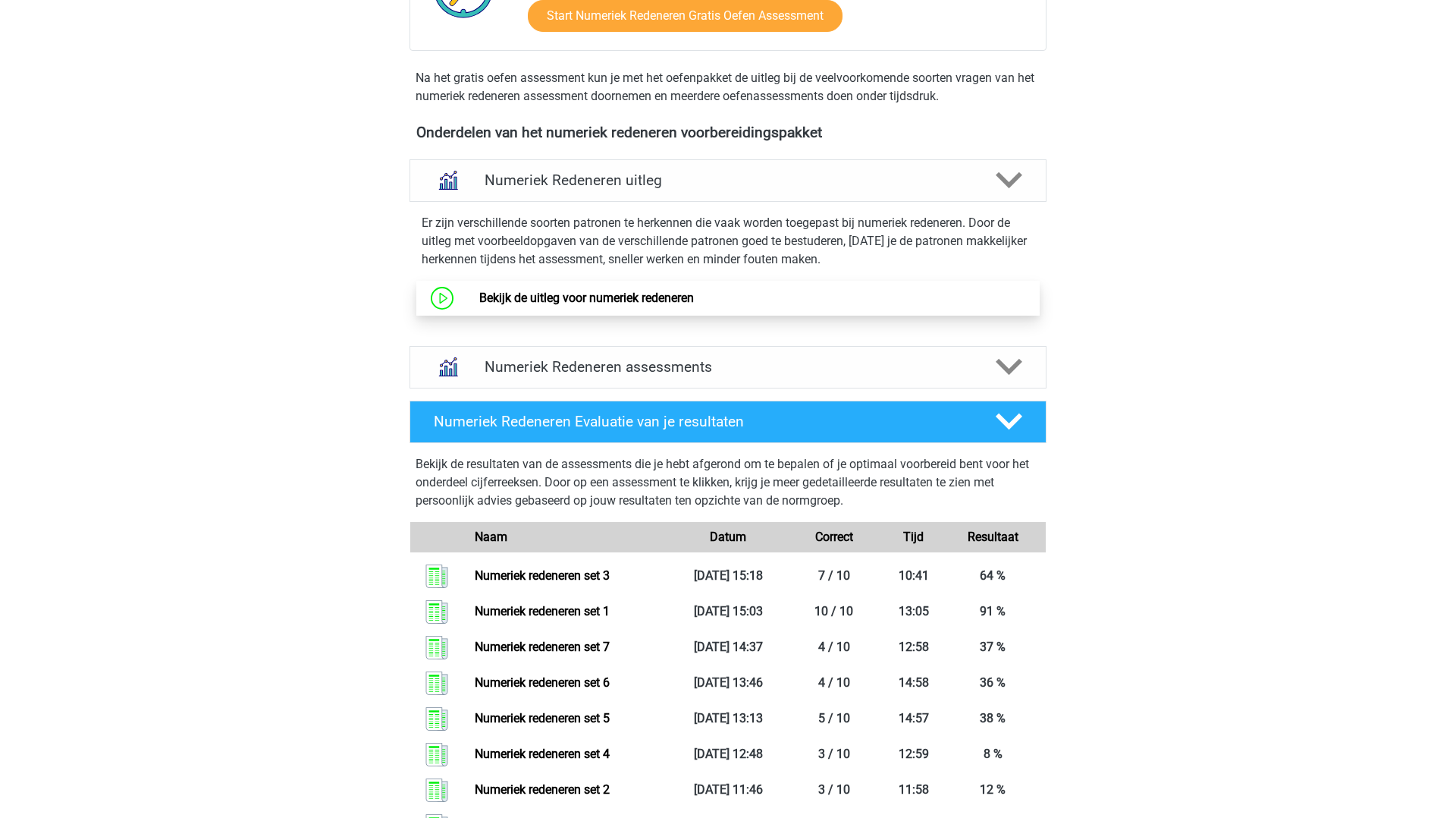
click at [569, 300] on link "Bekijk de uitleg voor numeriek redeneren" at bounding box center [587, 297] width 215 height 14
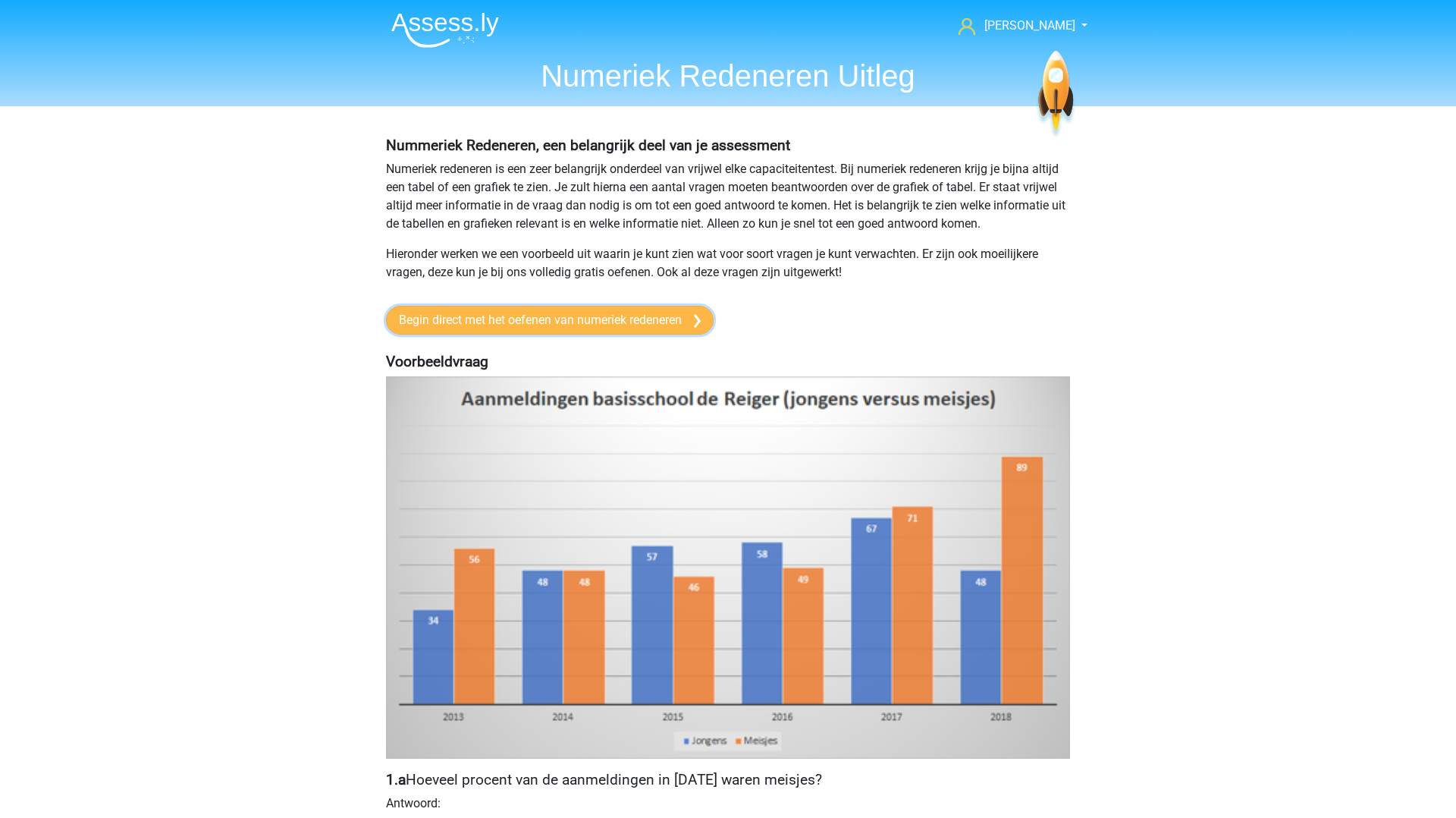
click at [687, 311] on link "Begin direct met het oefenen van numeriek redeneren" at bounding box center [550, 320] width 328 height 28
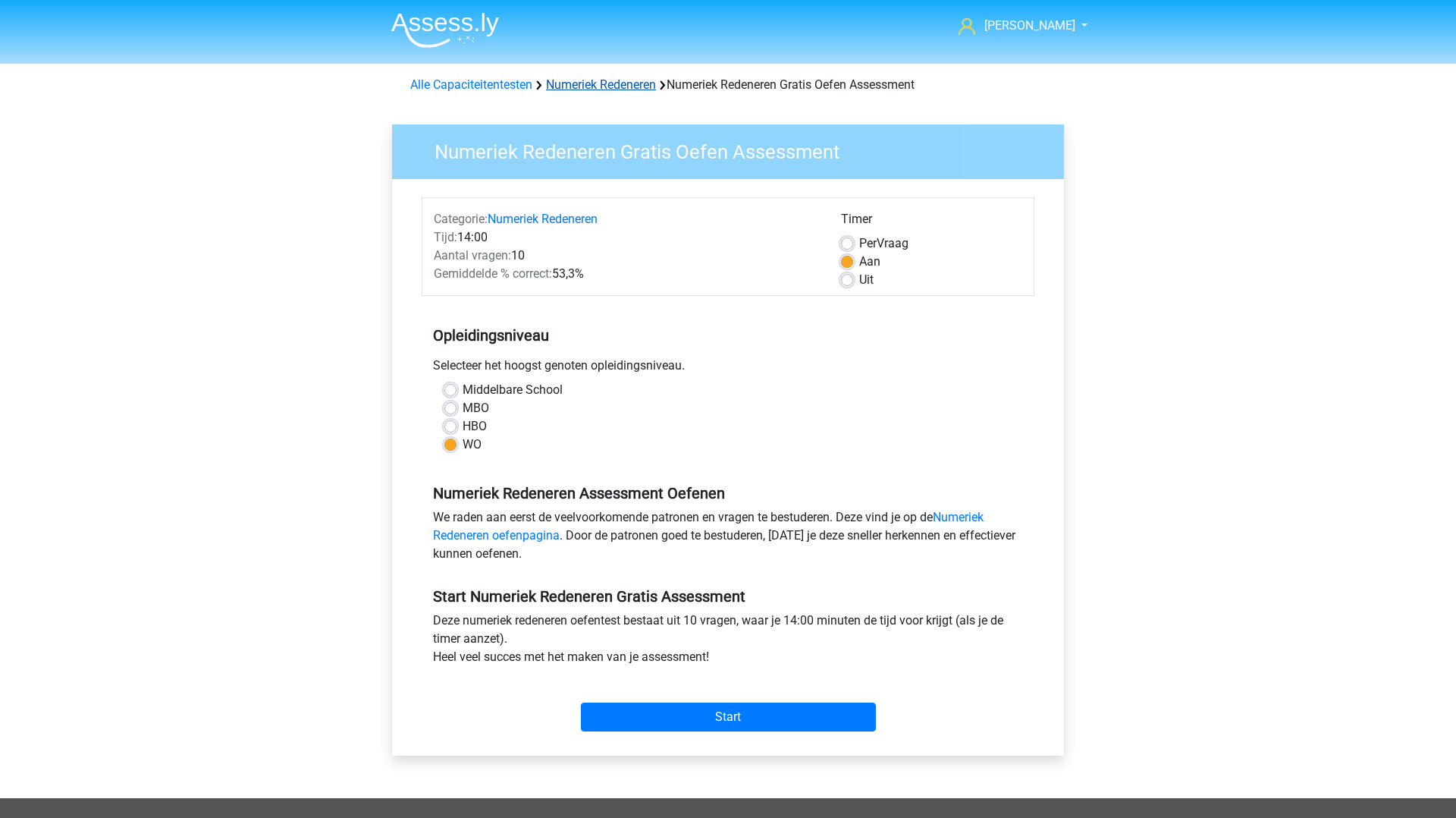
click at [573, 82] on link "Numeriek Redeneren" at bounding box center [601, 84] width 110 height 14
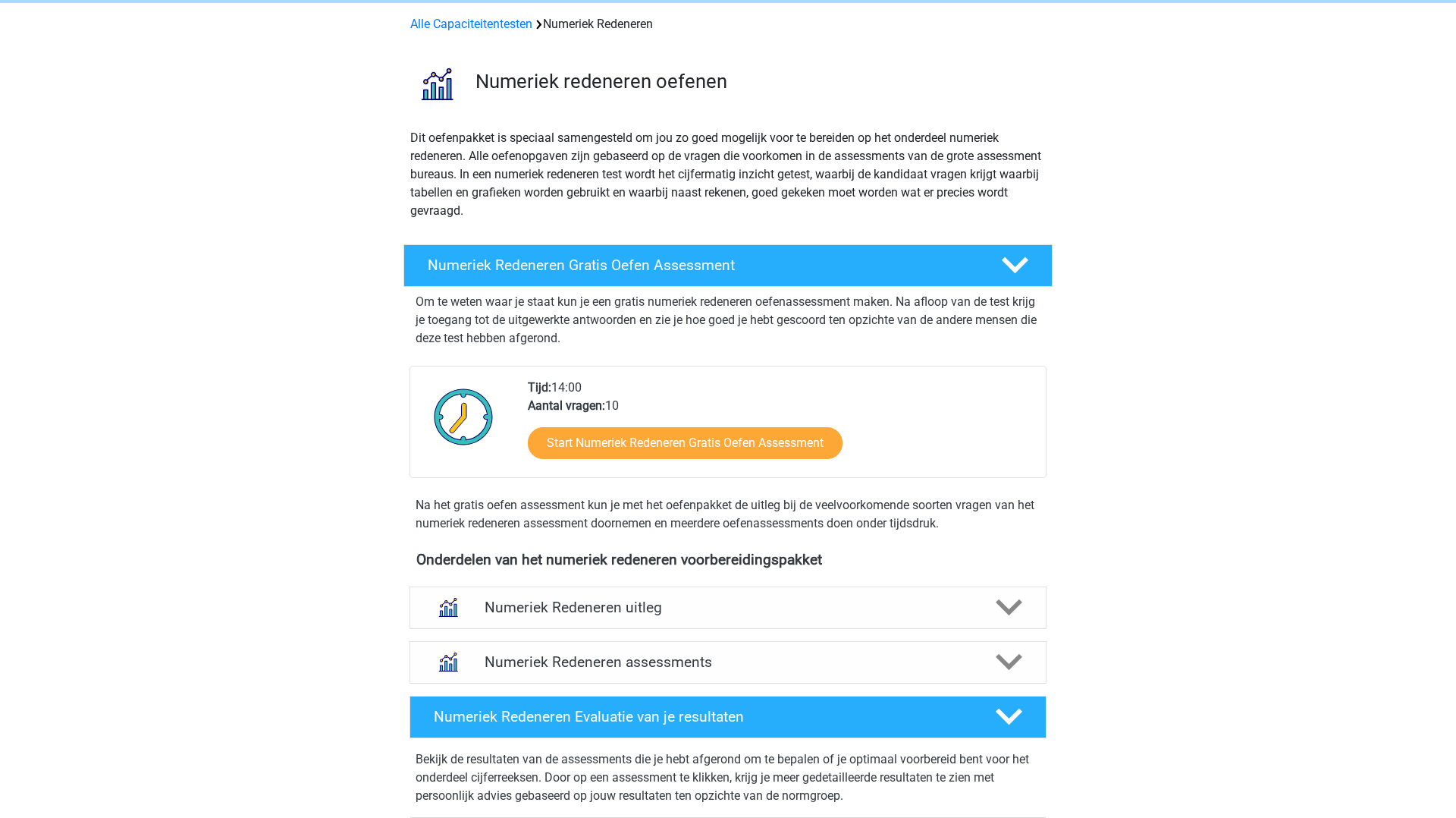
scroll to position [378, 0]
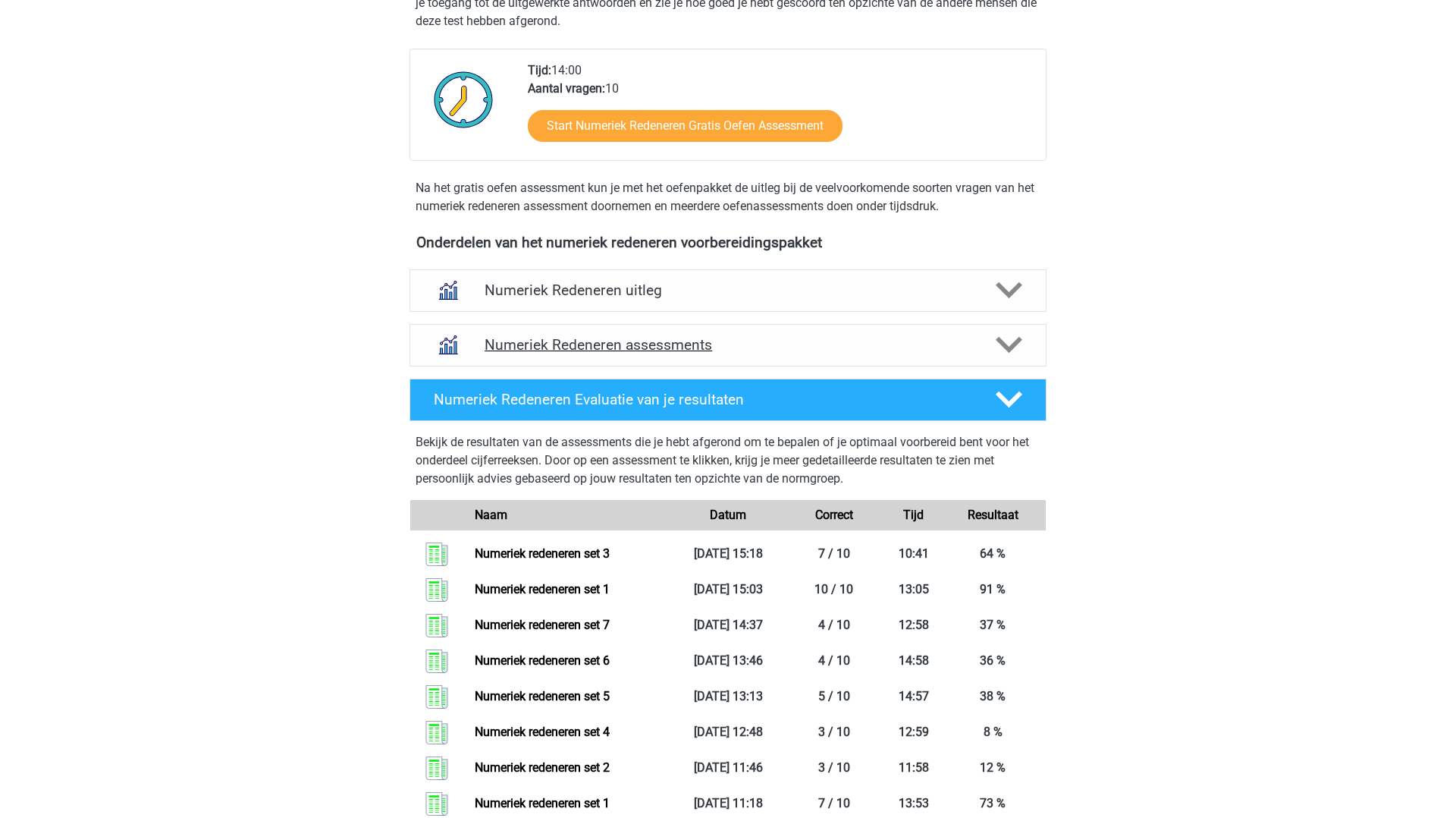
click at [612, 342] on h4 "Numeriek Redeneren assessments" at bounding box center [728, 345] width 487 height 18
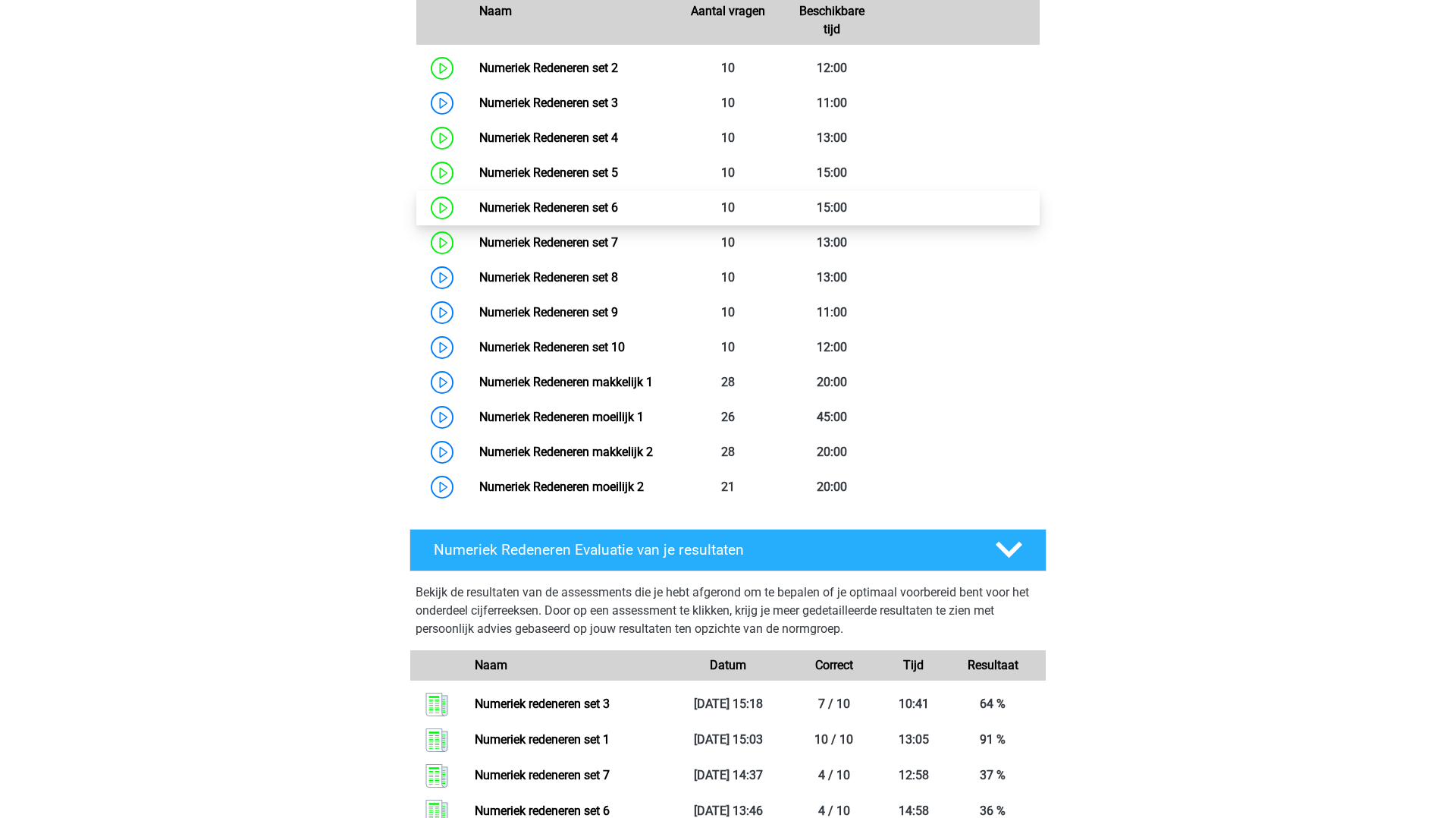
scroll to position [826, 0]
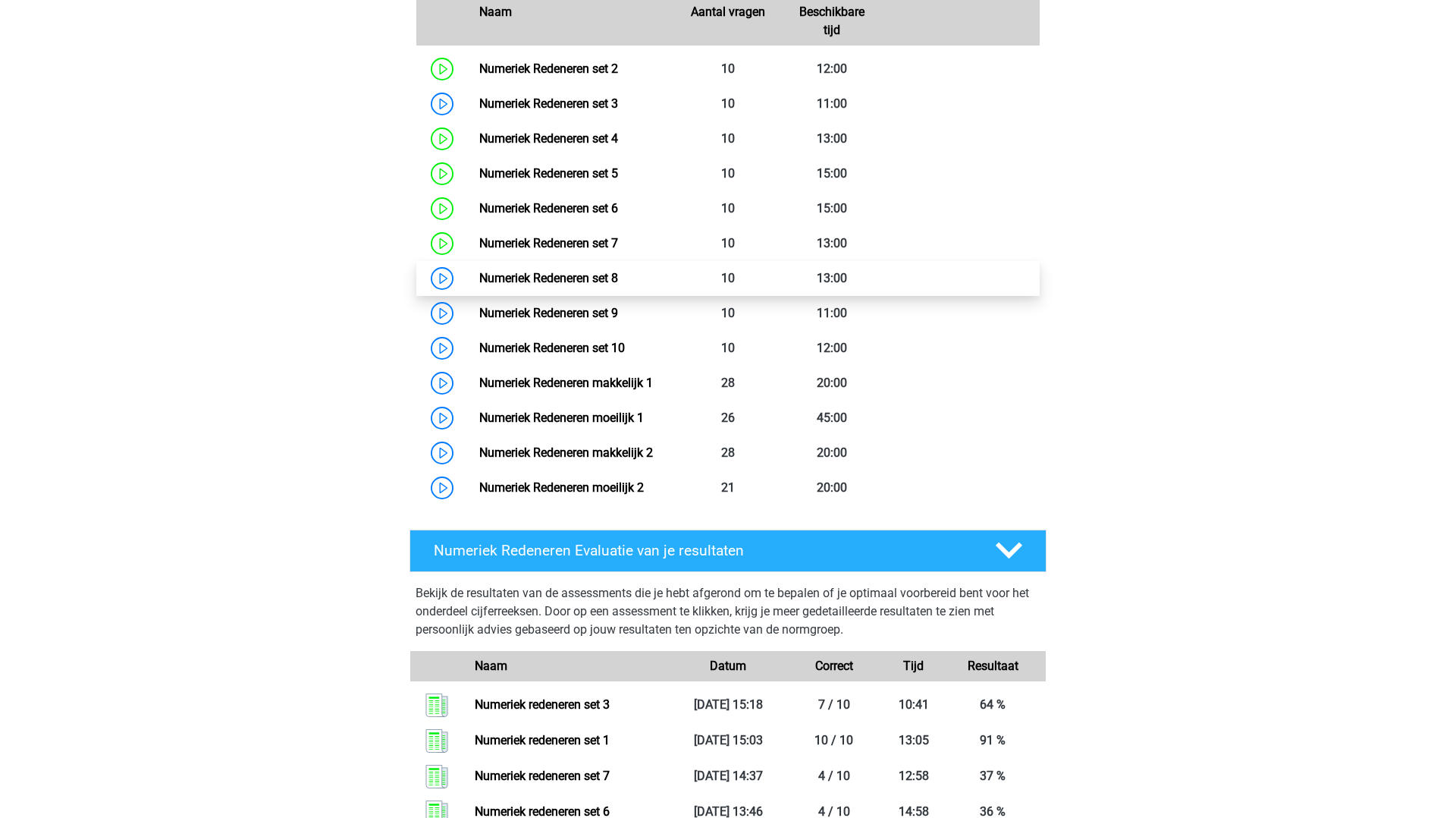
click at [557, 278] on link "Numeriek Redeneren set 8" at bounding box center [549, 278] width 139 height 14
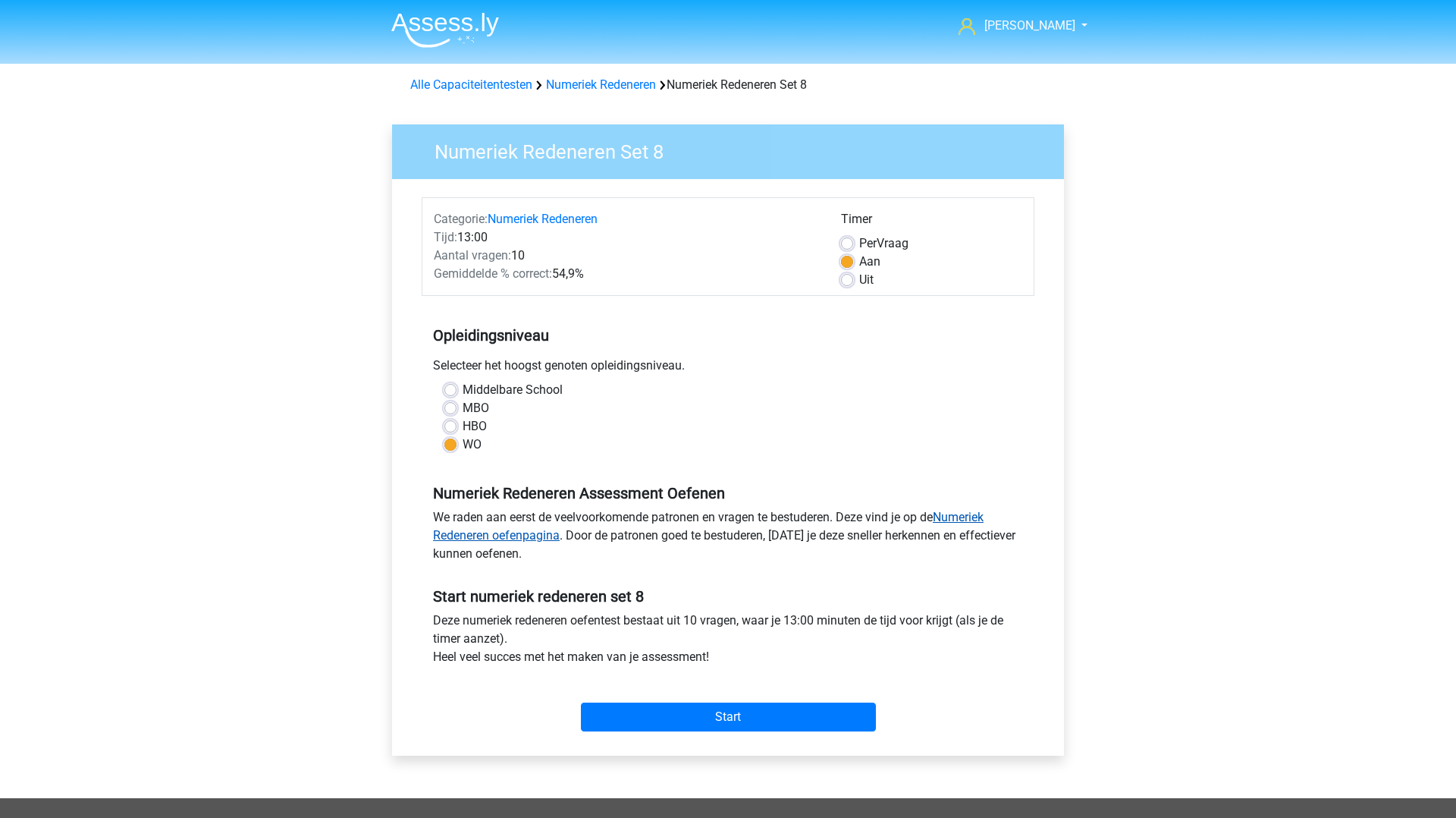
click at [459, 538] on link "Numeriek Redeneren oefenpagina" at bounding box center [709, 526] width 551 height 33
click at [671, 728] on input "Start" at bounding box center [728, 717] width 295 height 28
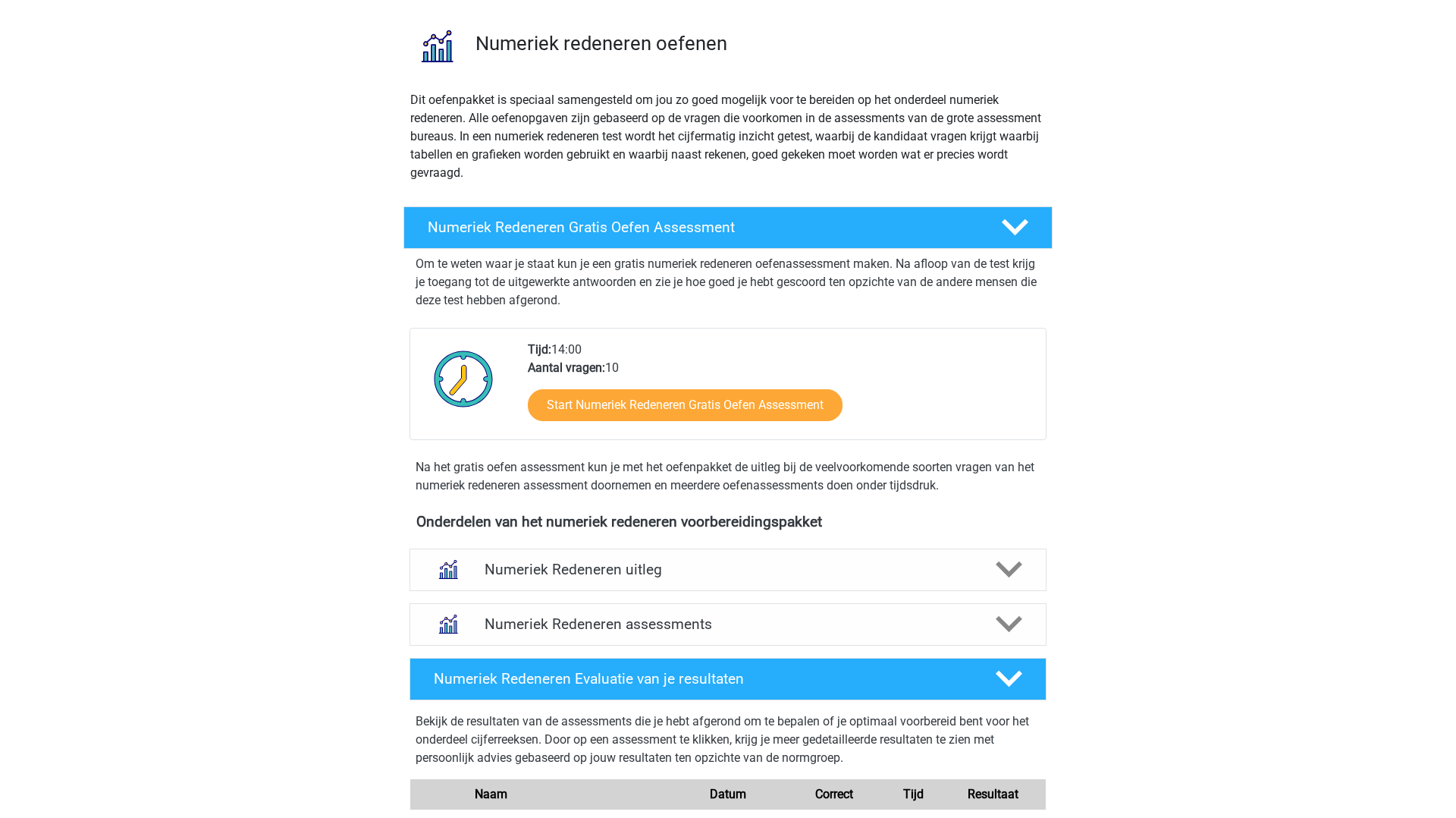
scroll to position [118, 0]
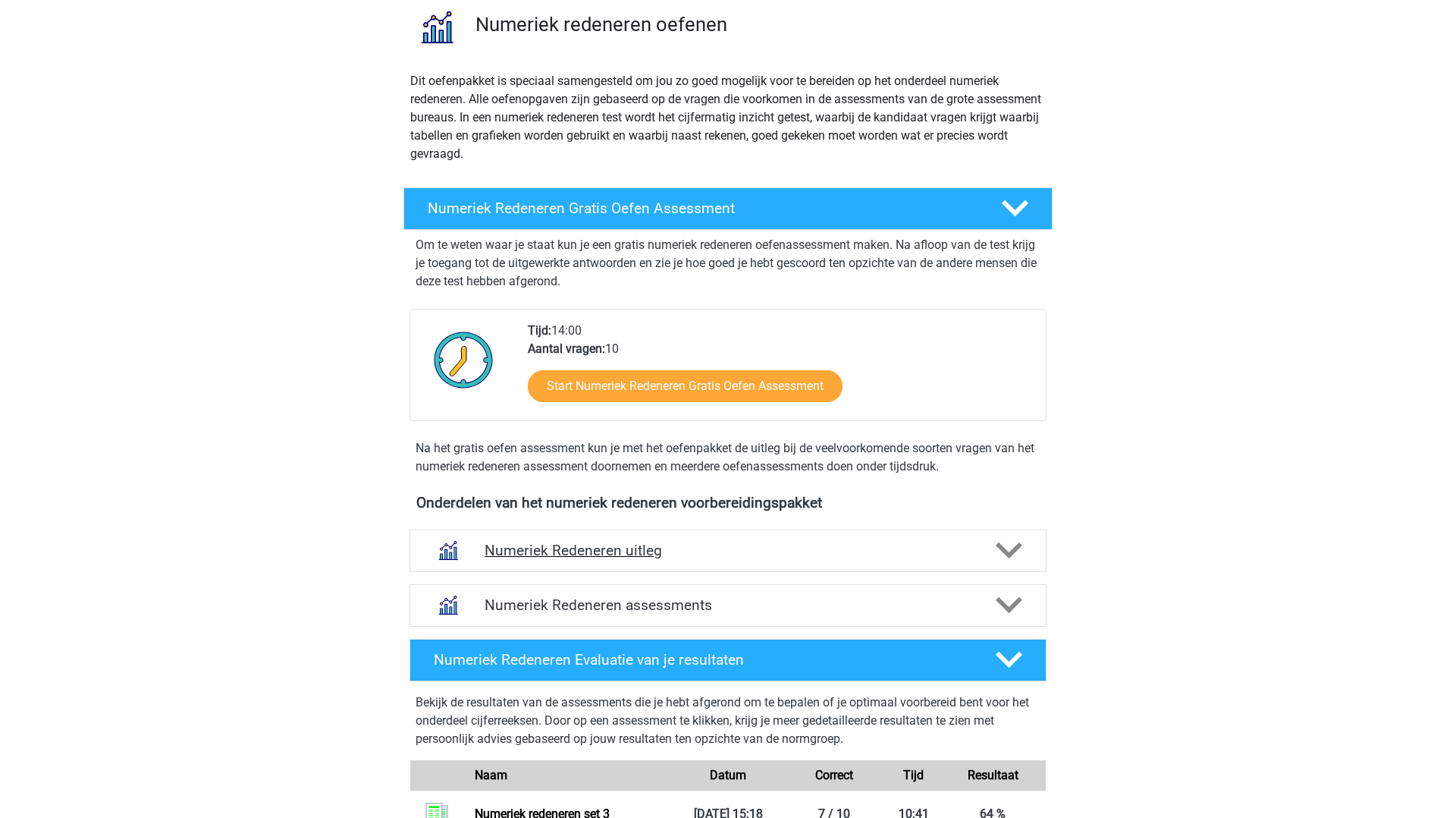
click at [515, 556] on h4 "Numeriek Redeneren uitleg" at bounding box center [728, 550] width 487 height 18
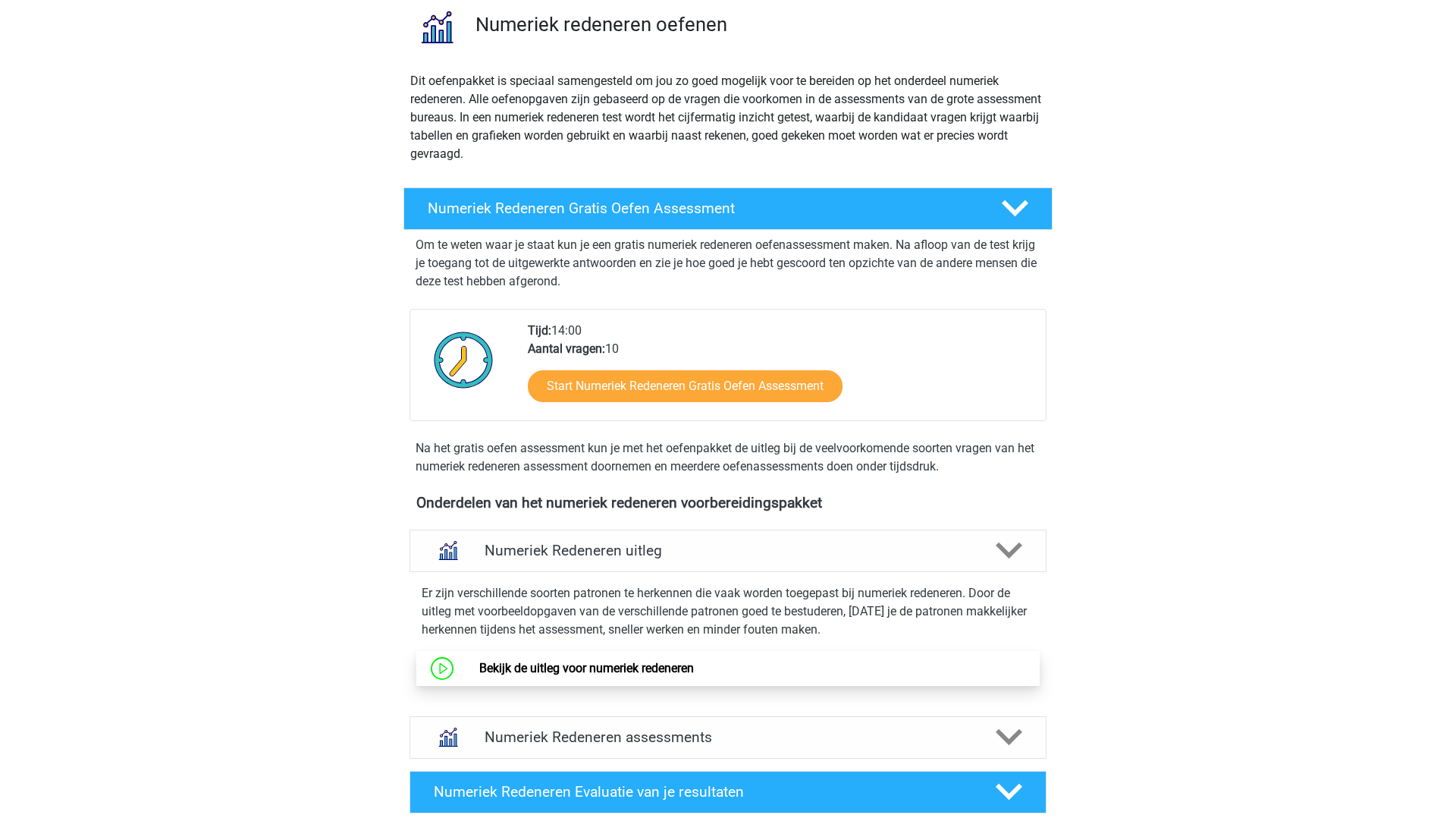
click at [555, 661] on link "Bekijk de uitleg voor numeriek redeneren" at bounding box center [587, 668] width 215 height 14
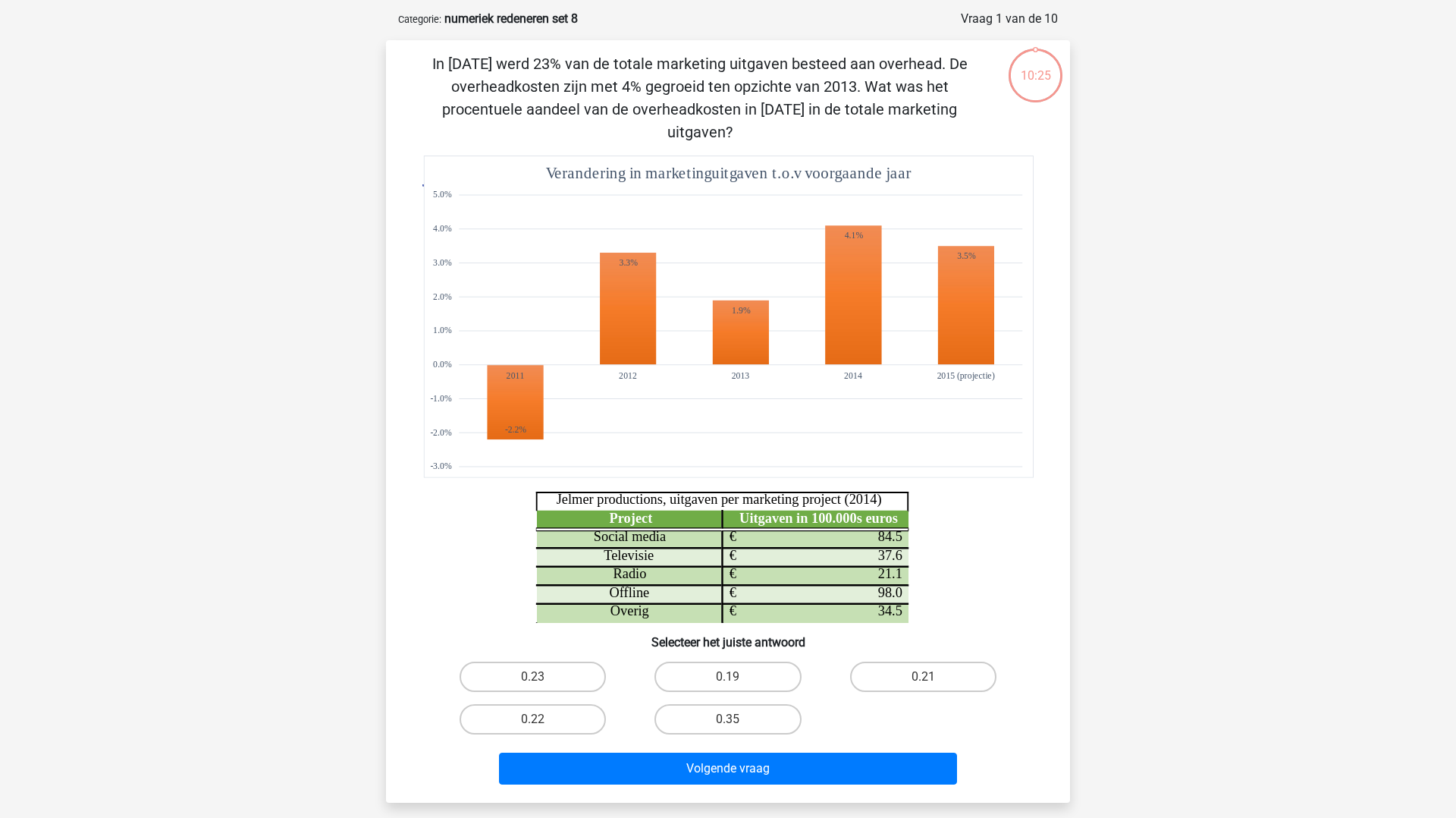
scroll to position [64, 0]
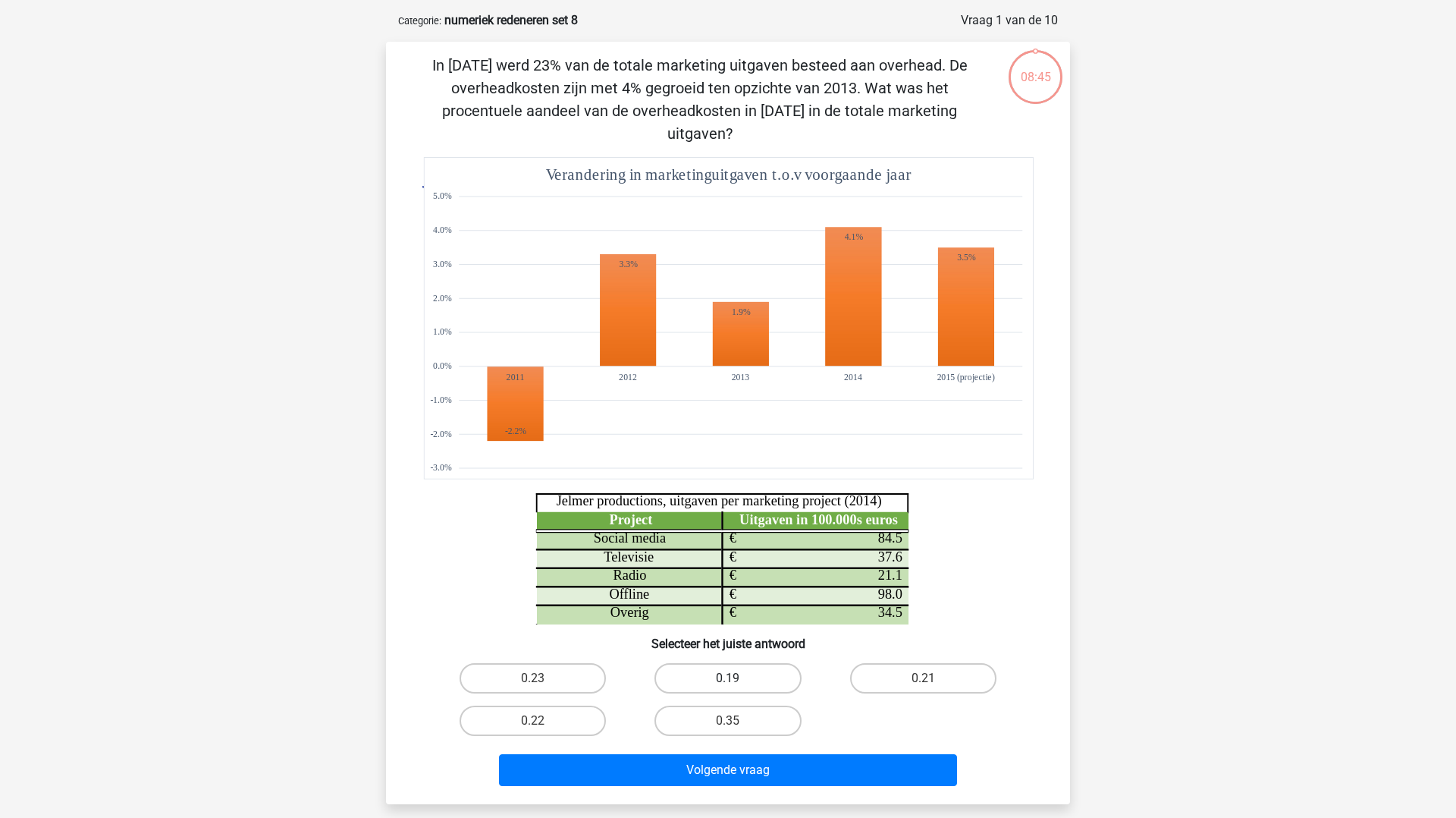
click at [774, 663] on label "0.19" at bounding box center [727, 678] width 146 height 30
click at [738, 678] on input "0.19" at bounding box center [733, 683] width 10 height 10
radio input "true"
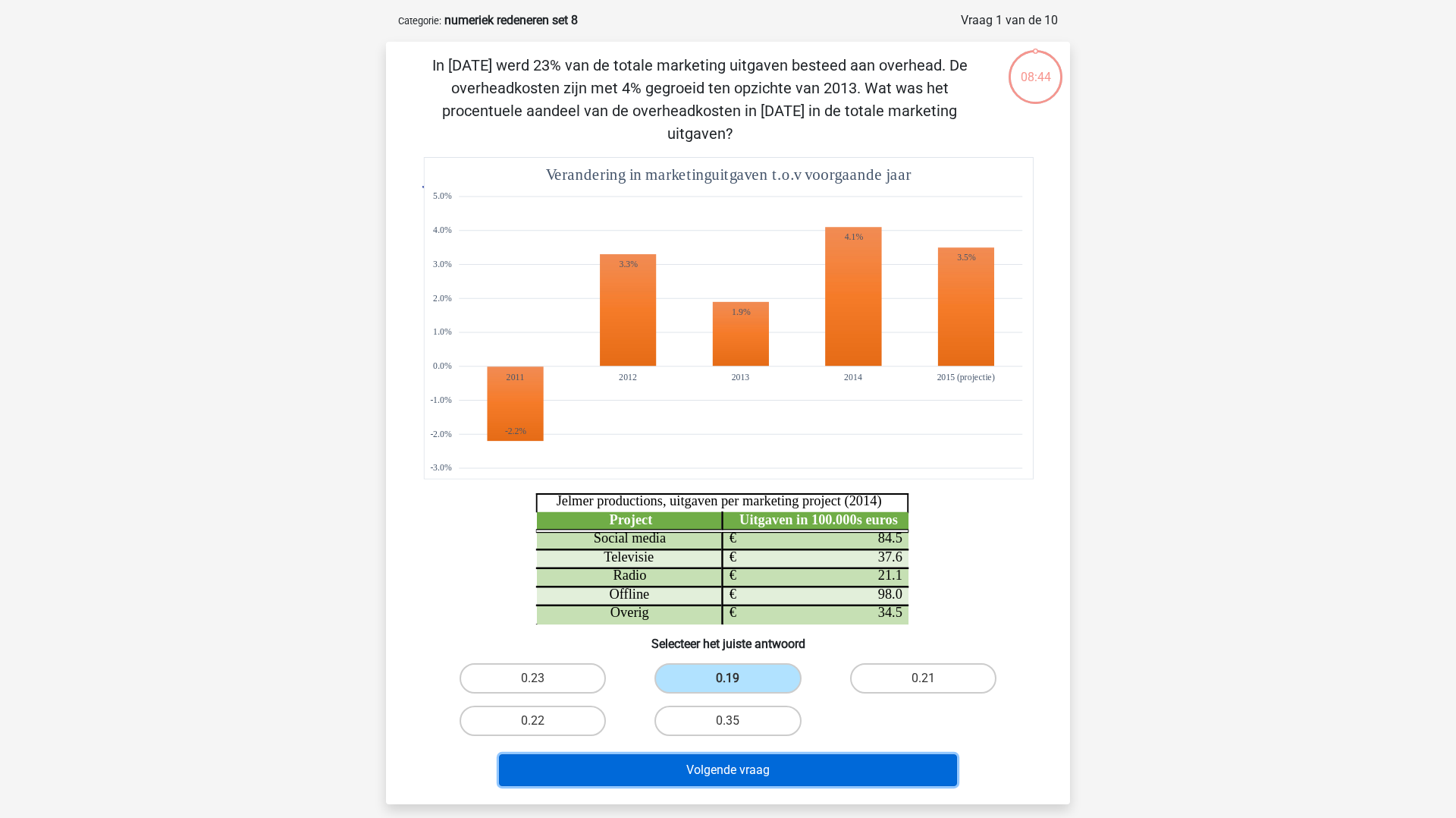
click at [782, 754] on button "Volgende vraag" at bounding box center [728, 770] width 459 height 32
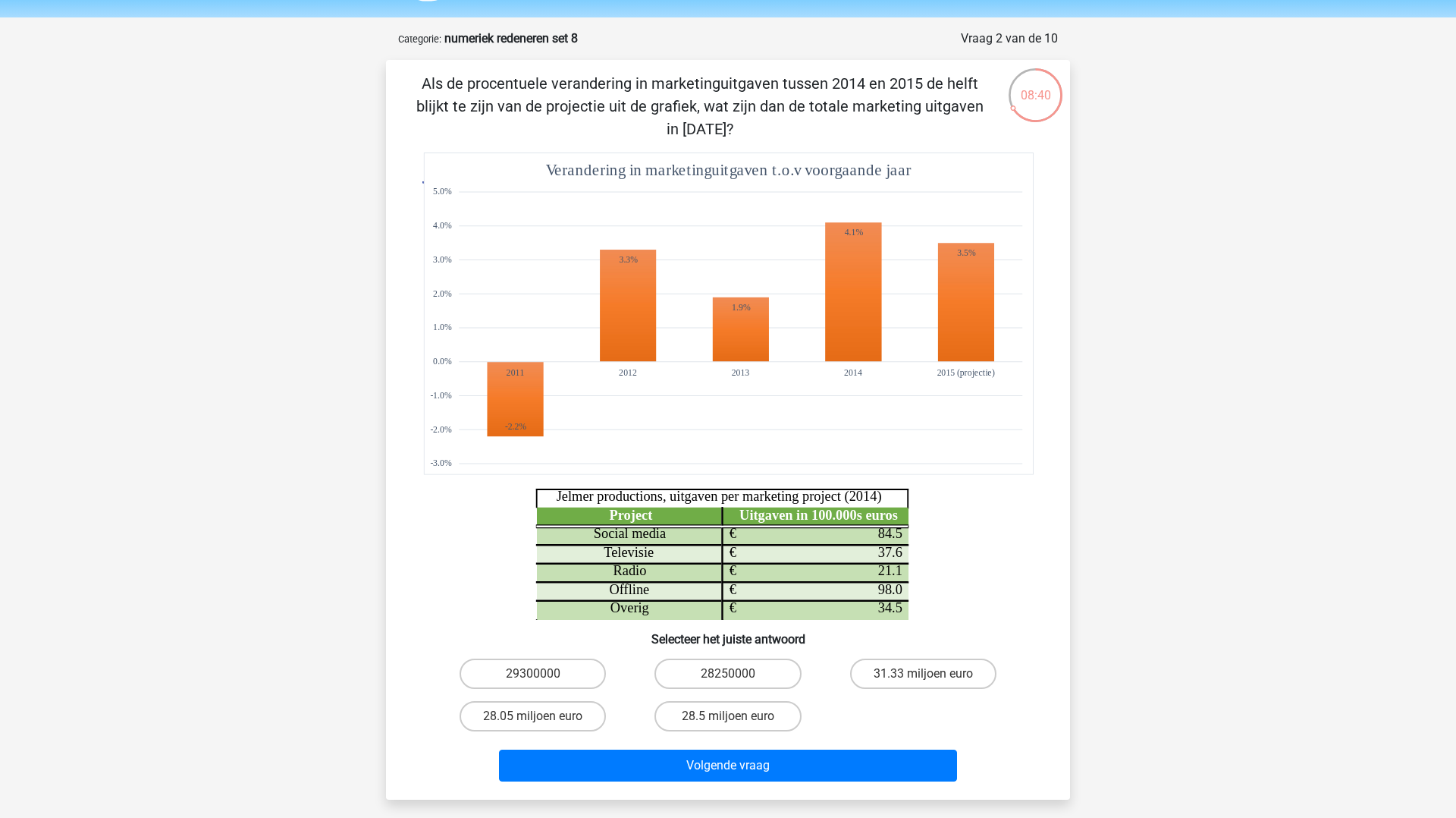
scroll to position [43, 0]
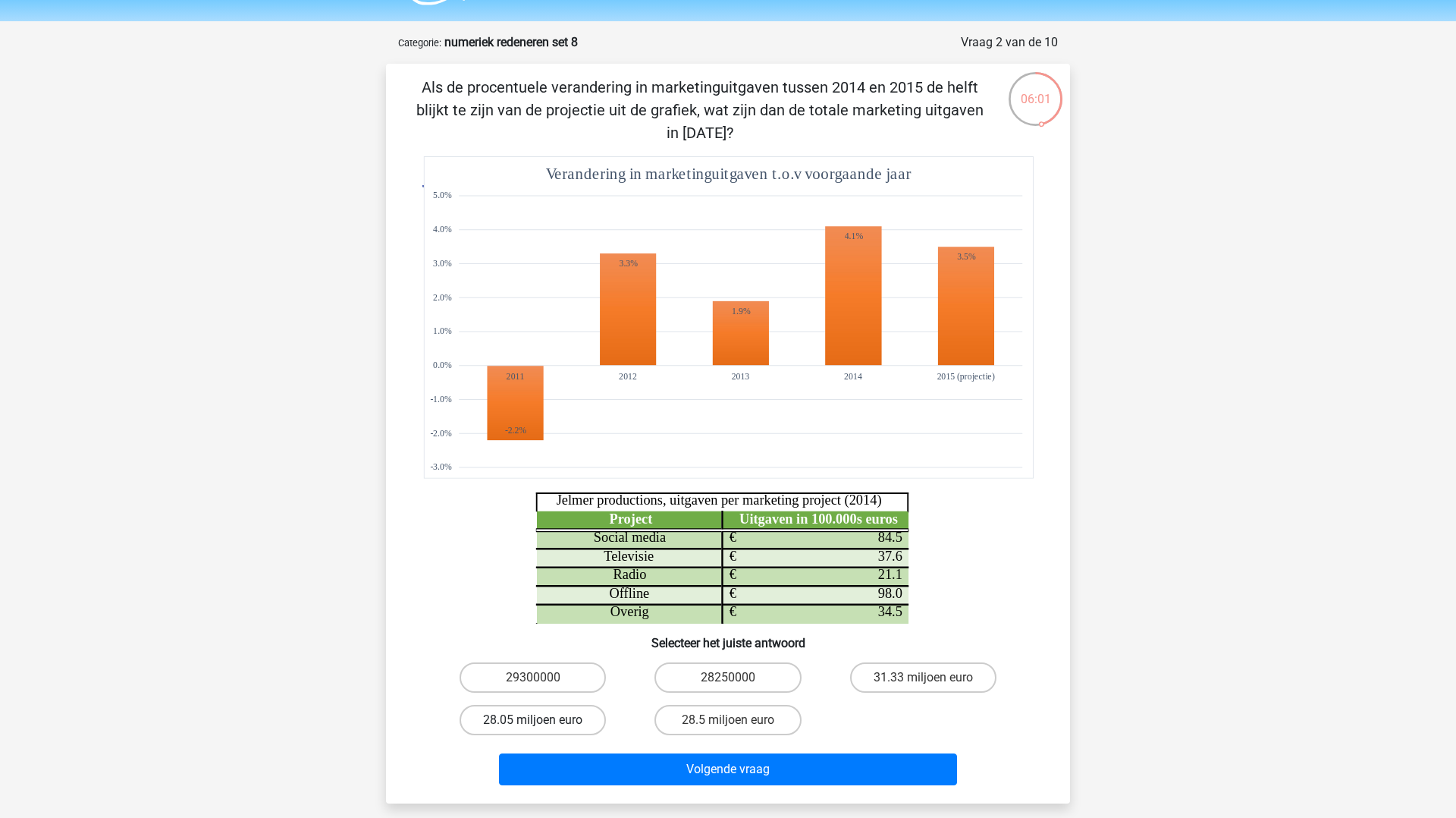
click at [535, 714] on label "28.05 miljoen euro" at bounding box center [532, 720] width 146 height 30
click at [535, 720] on input "28.05 miljoen euro" at bounding box center [538, 725] width 10 height 10
radio input "true"
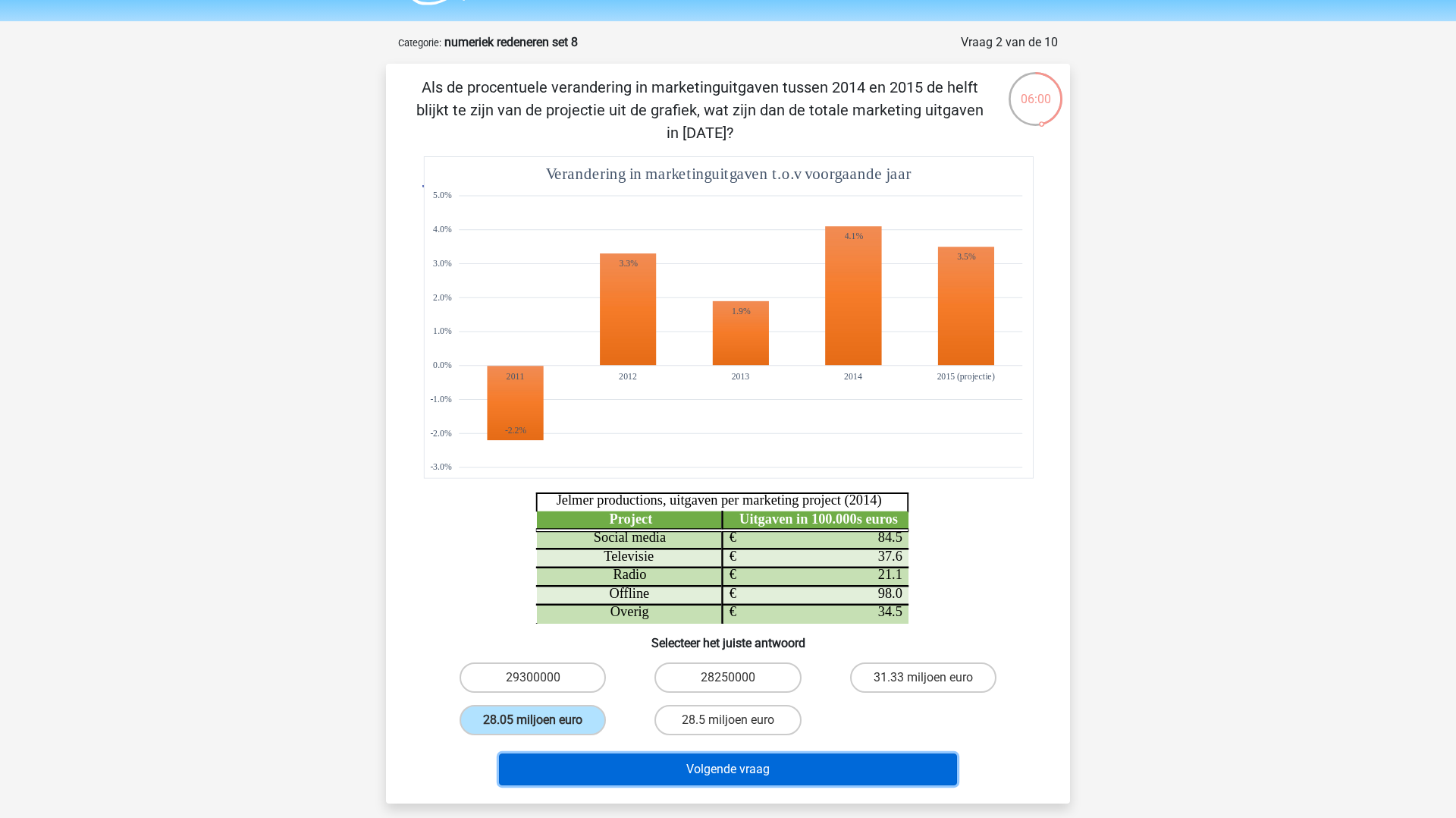
click at [562, 772] on button "Volgende vraag" at bounding box center [728, 769] width 459 height 32
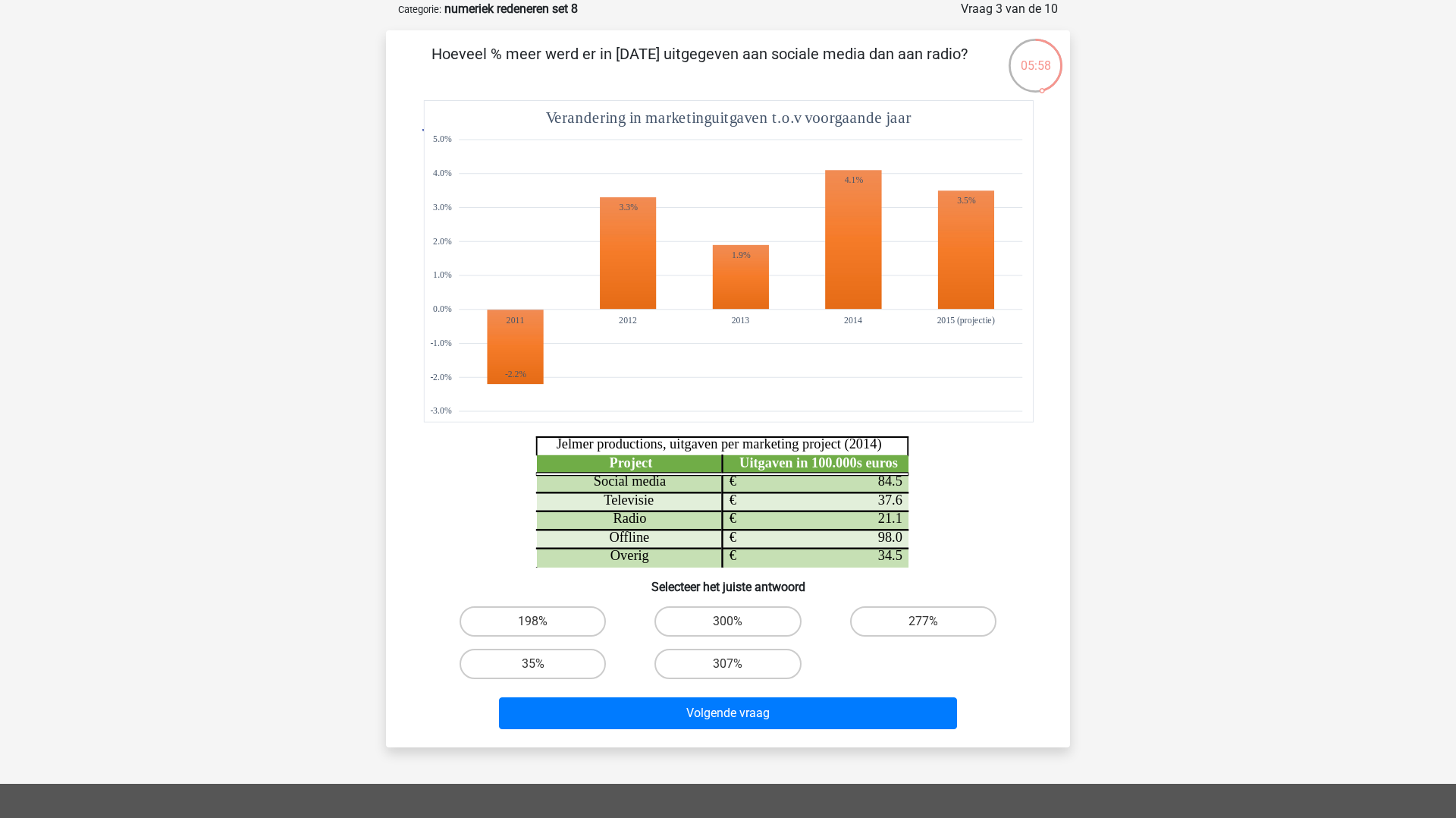
scroll to position [80, 0]
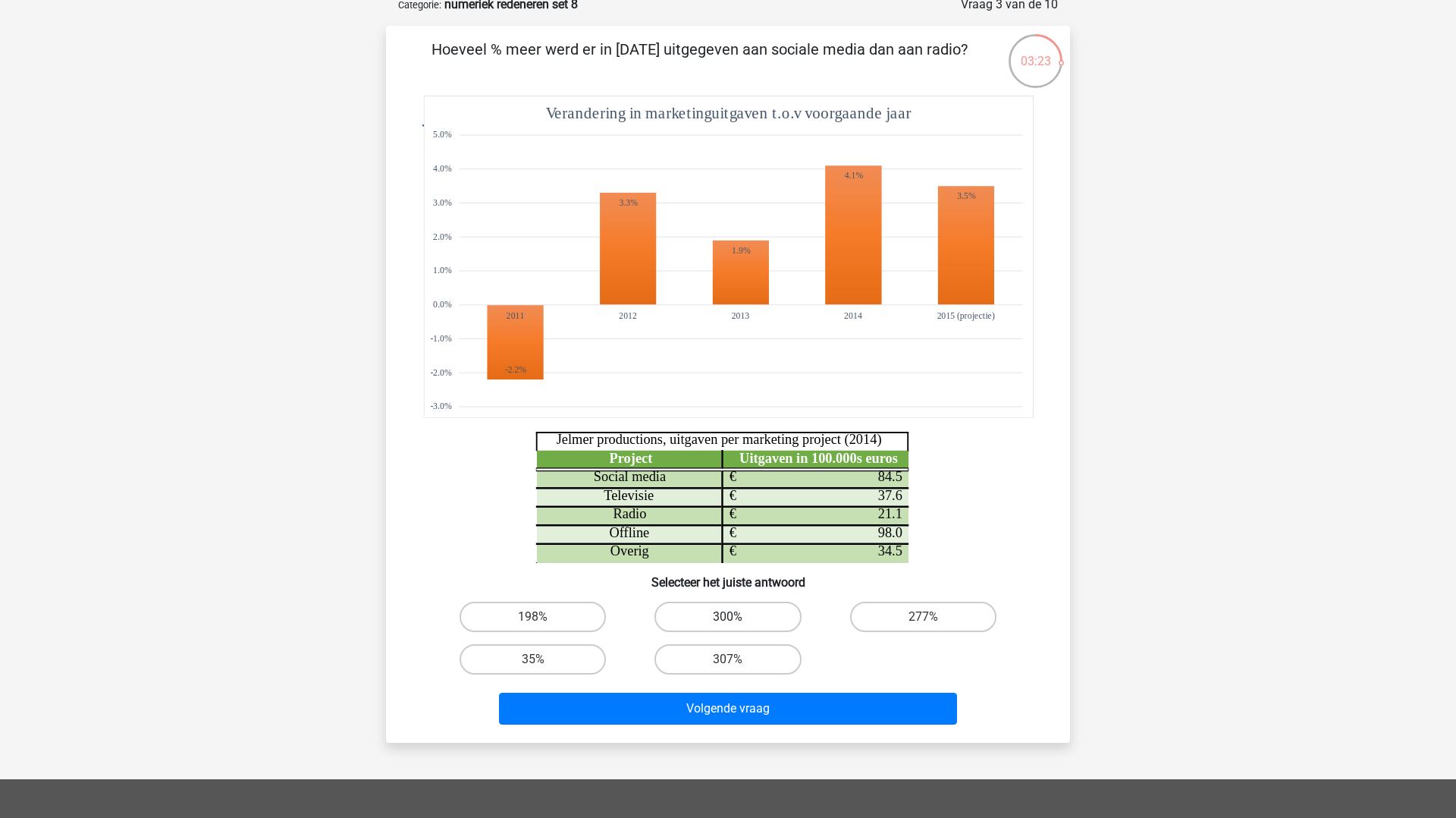
click at [700, 618] on label "300%" at bounding box center [727, 617] width 146 height 30
click at [728, 618] on input "300%" at bounding box center [733, 622] width 10 height 10
radio input "true"
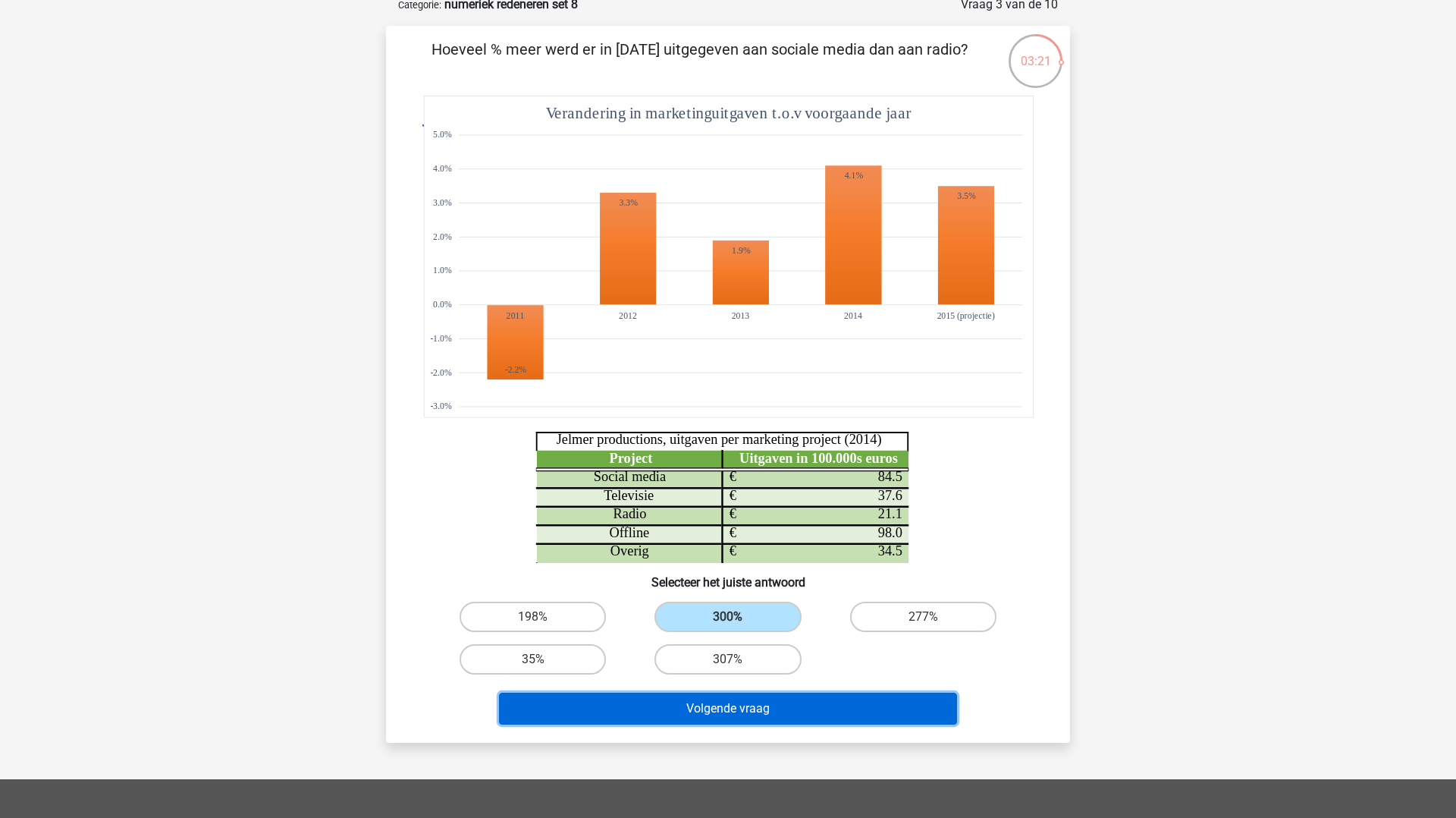
click at [709, 715] on button "Volgende vraag" at bounding box center [728, 709] width 459 height 32
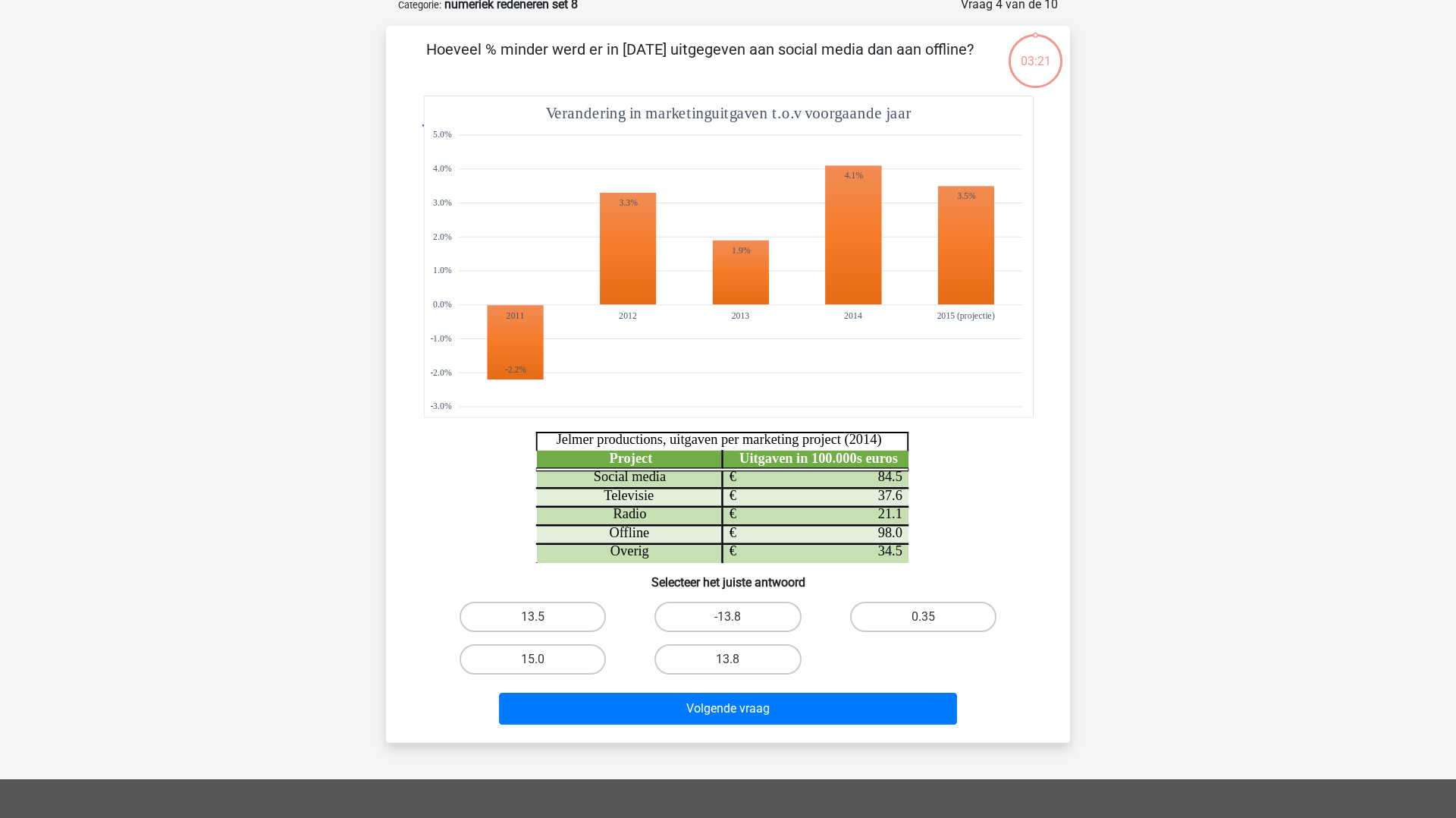
scroll to position [76, 0]
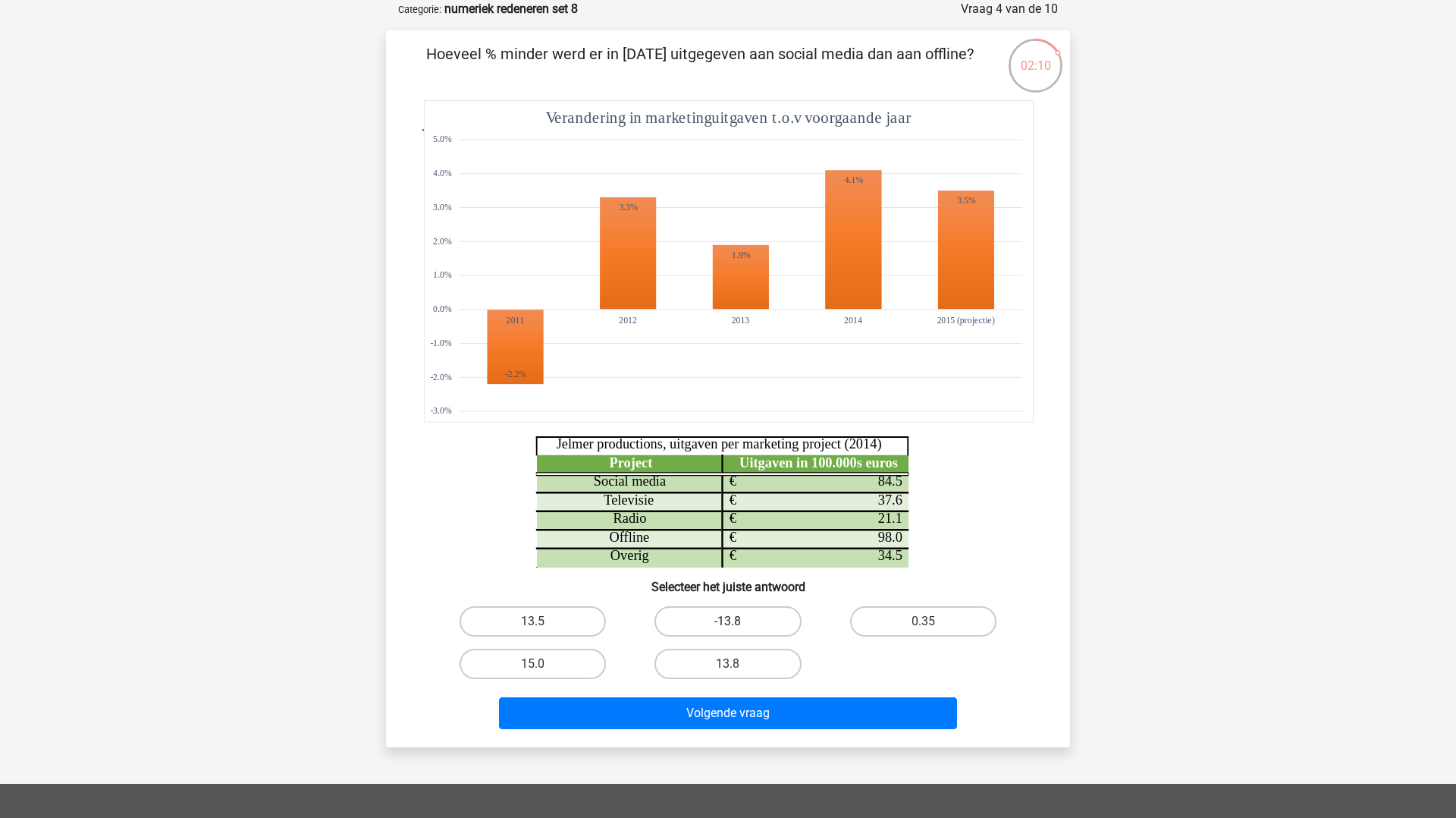
click at [731, 610] on label "-13.8" at bounding box center [727, 621] width 146 height 30
click at [731, 621] on input "-13.8" at bounding box center [733, 626] width 10 height 10
radio input "true"
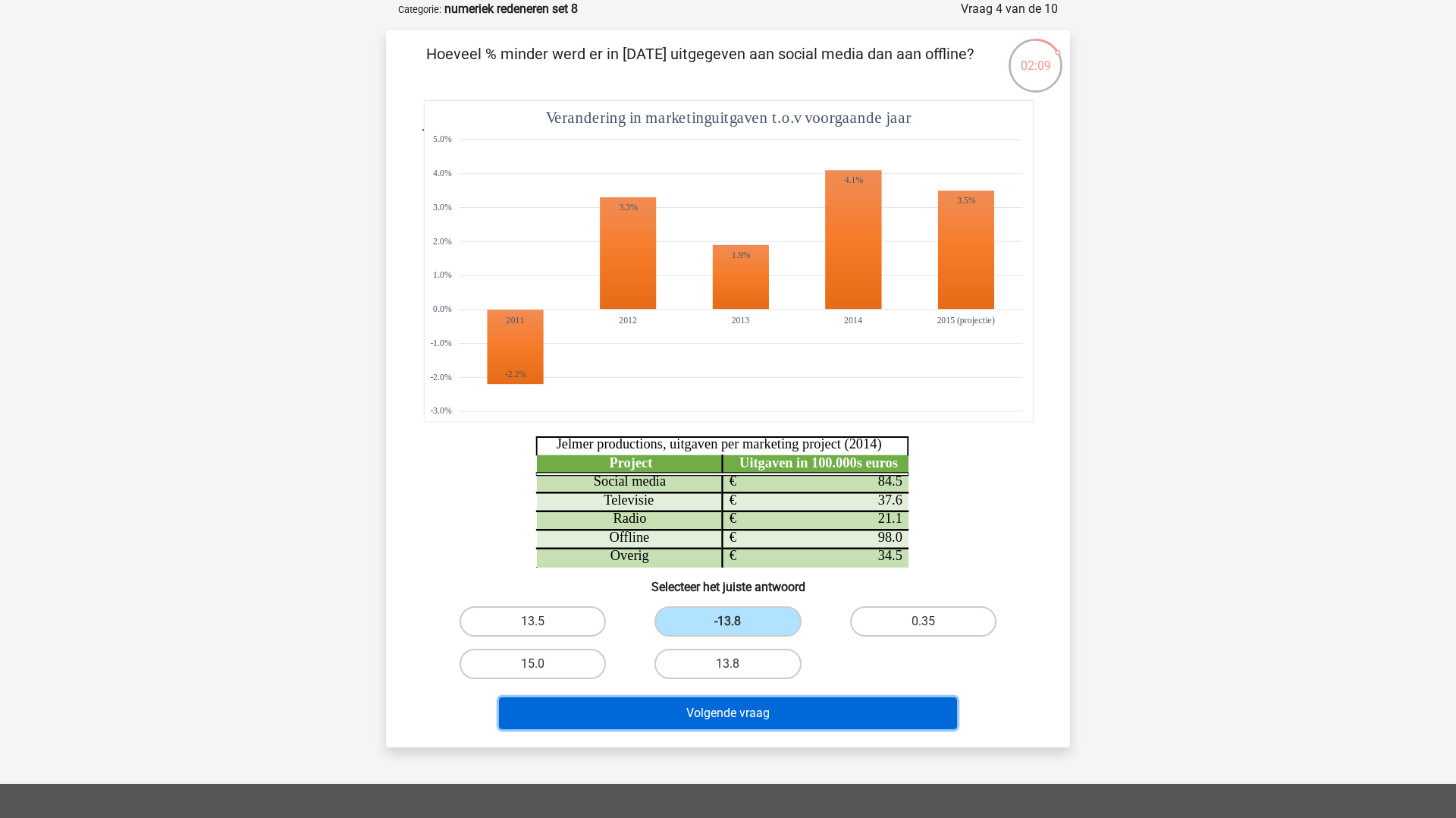
click at [746, 706] on button "Volgende vraag" at bounding box center [728, 713] width 459 height 32
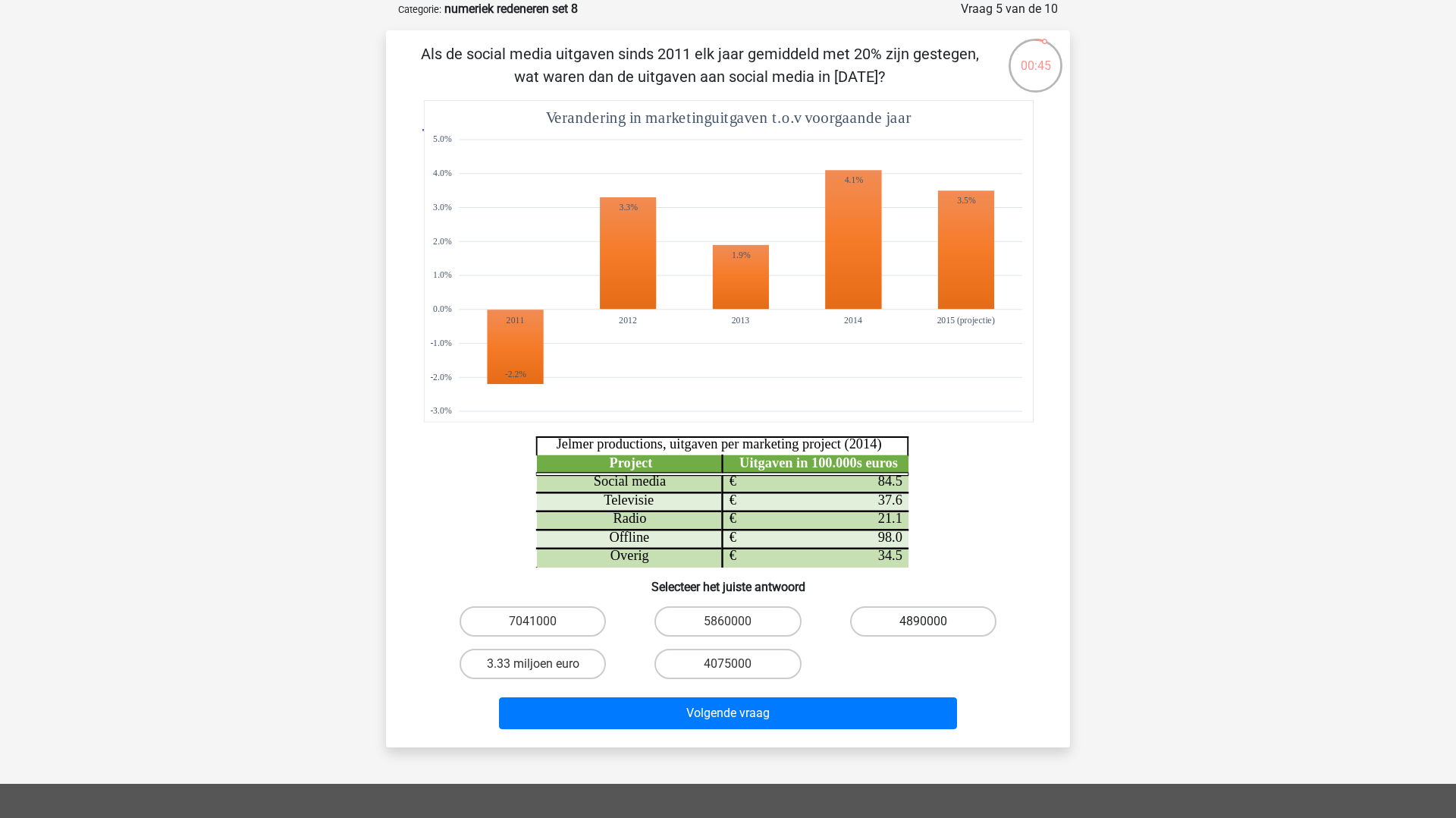
click at [897, 613] on label "4890000" at bounding box center [923, 621] width 146 height 30
click at [923, 621] on input "4890000" at bounding box center [928, 626] width 10 height 10
radio input "true"
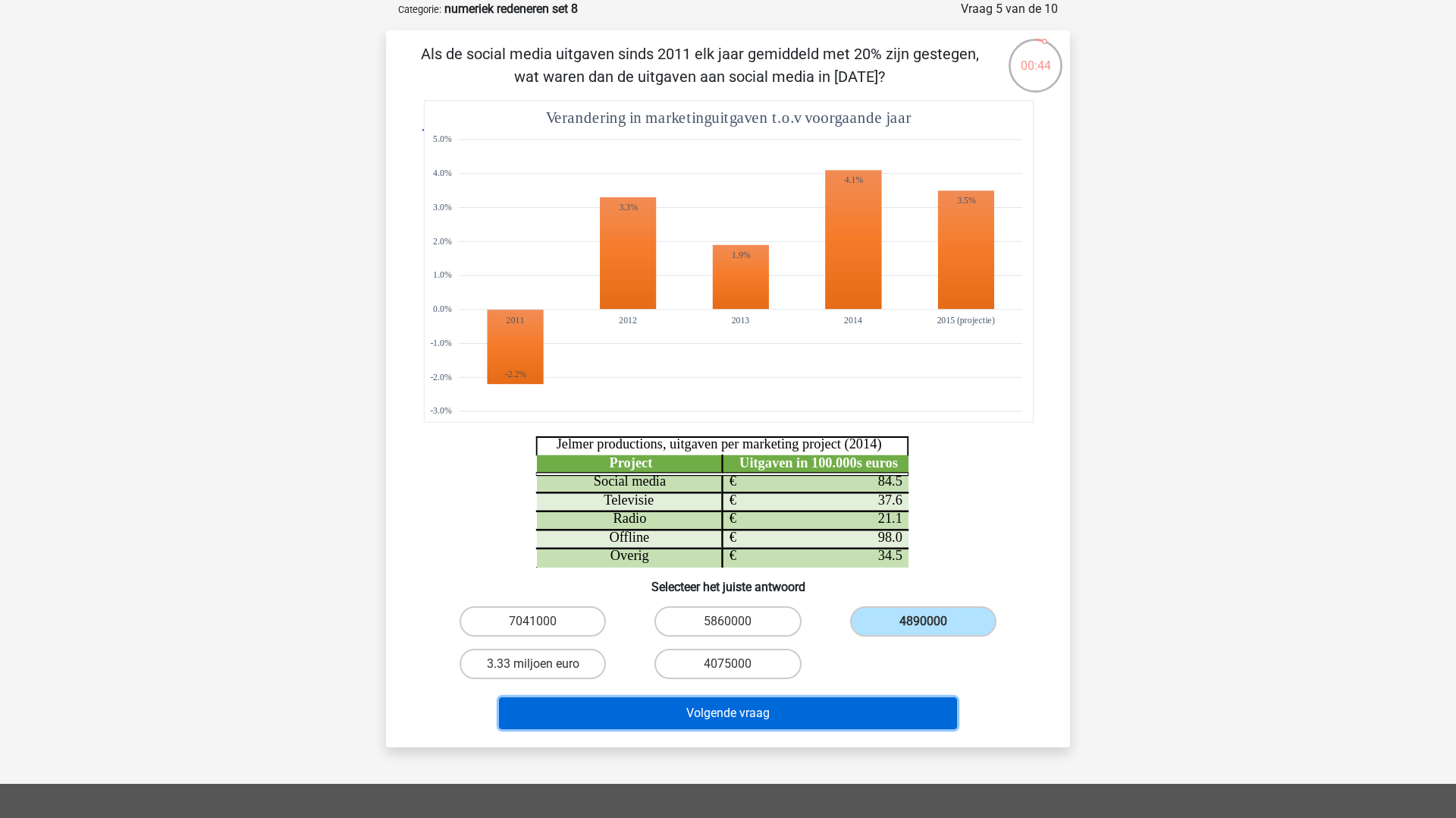
click at [848, 712] on button "Volgende vraag" at bounding box center [728, 713] width 459 height 32
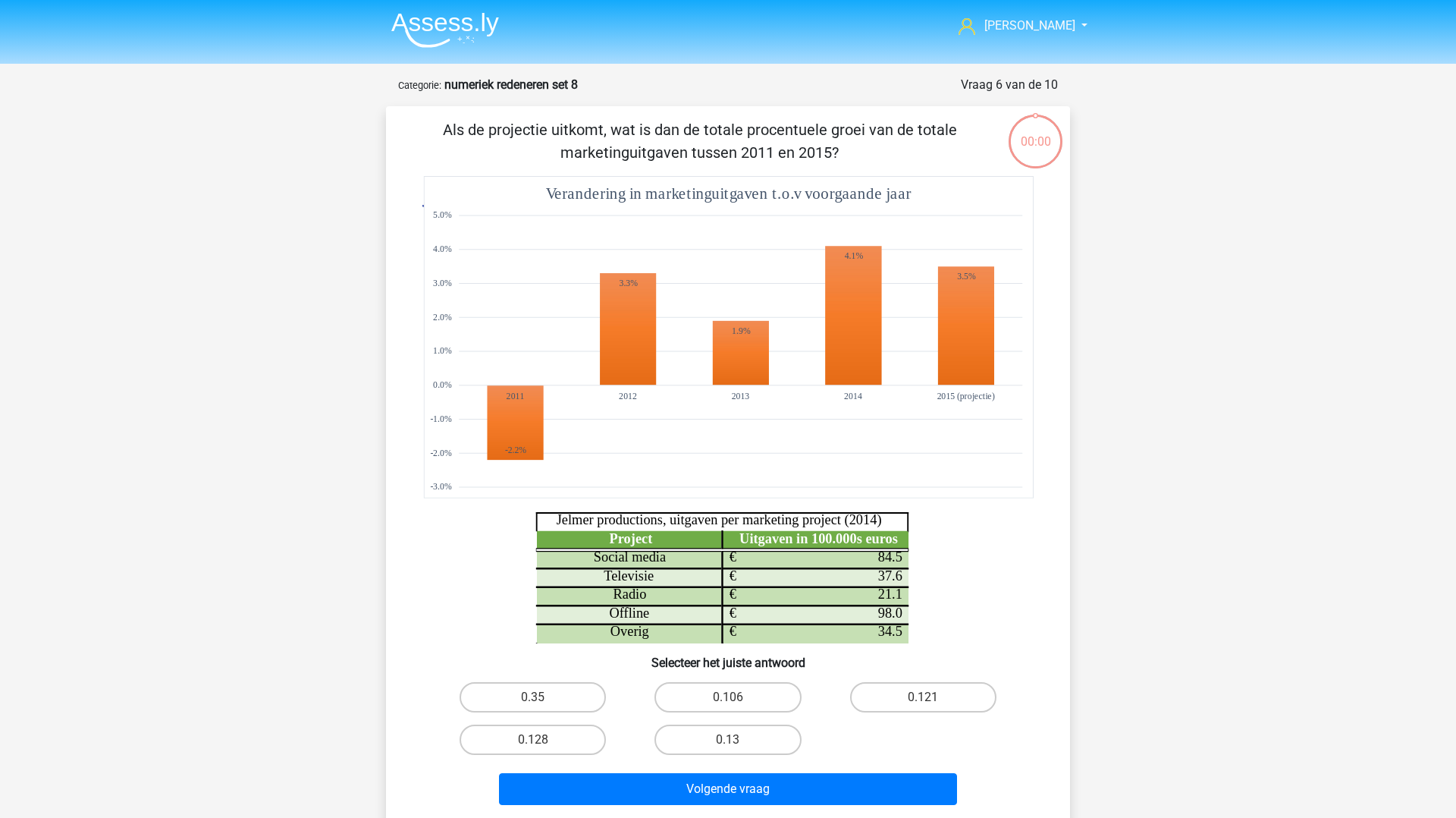
scroll to position [76, 0]
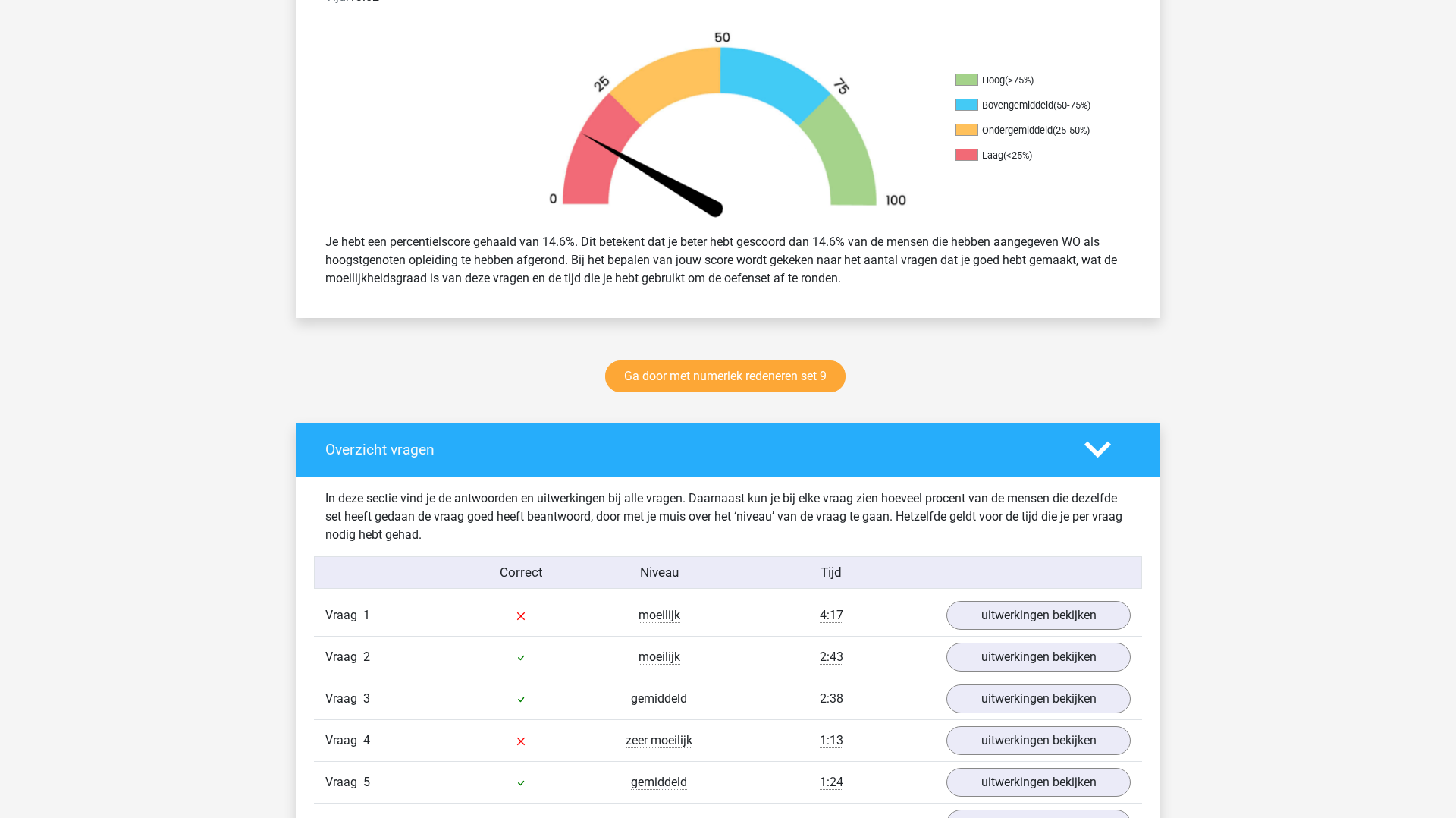
scroll to position [480, 0]
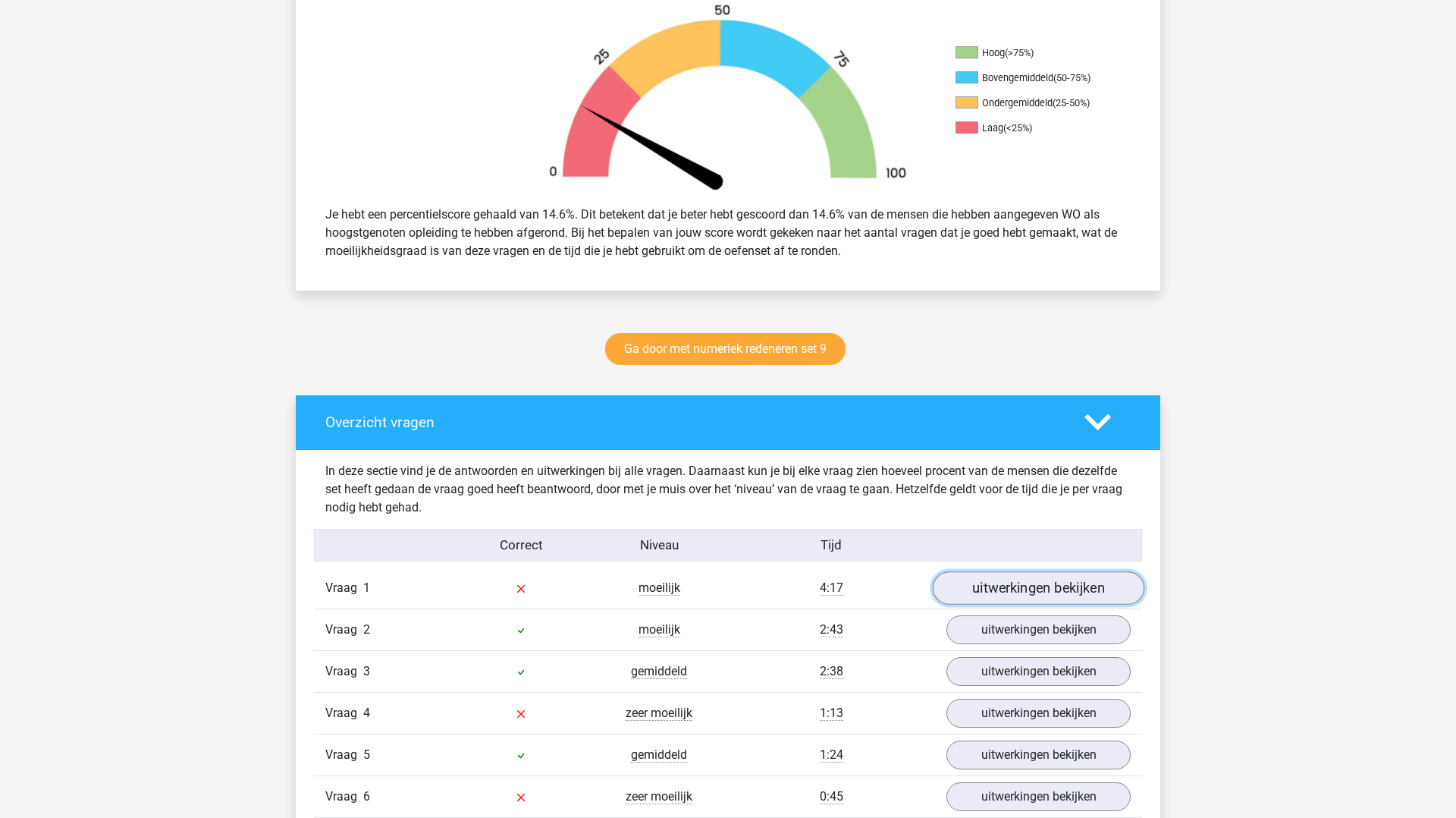
click at [1007, 592] on link "uitwerkingen bekijken" at bounding box center [1038, 589] width 212 height 33
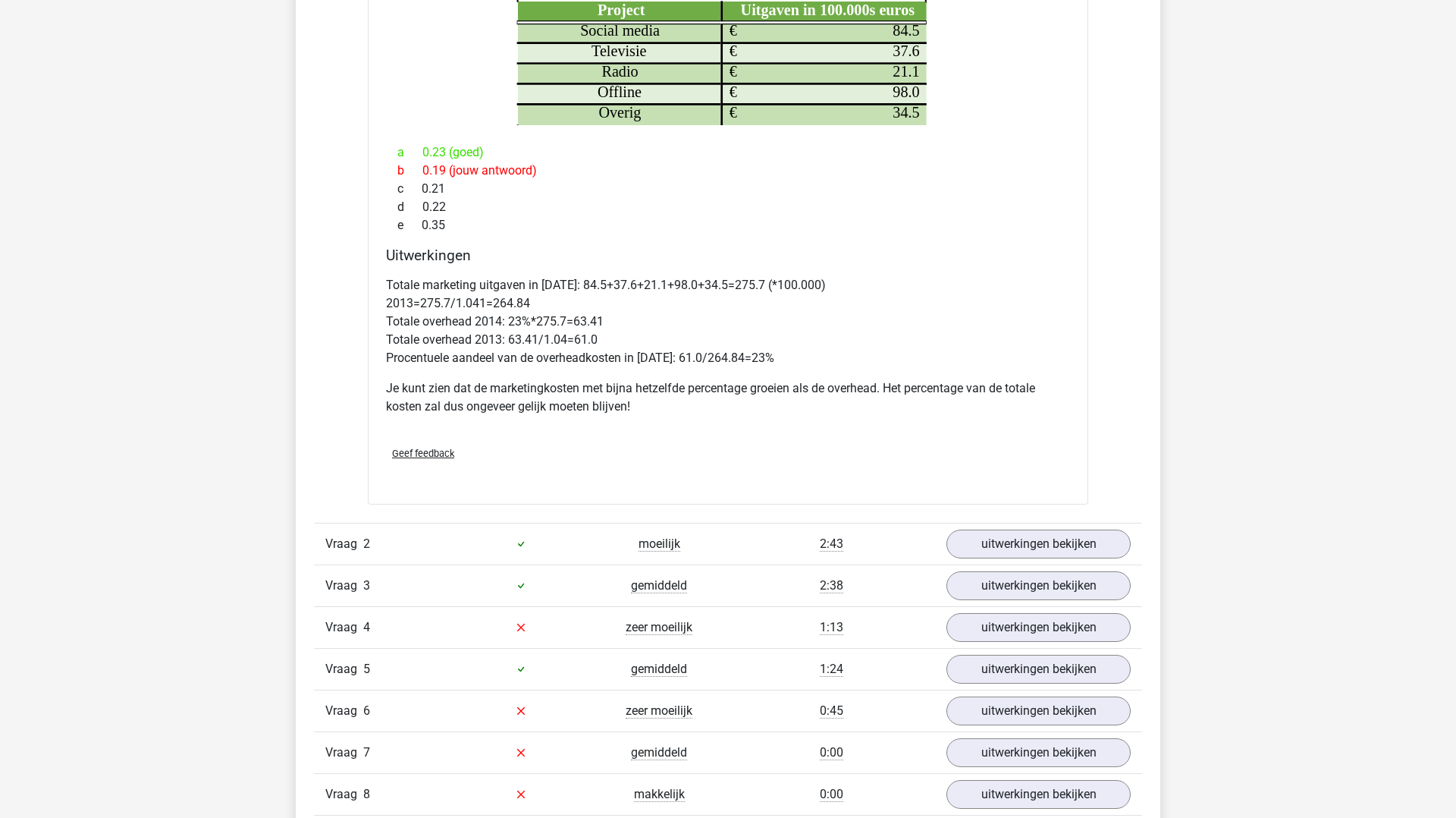
scroll to position [1547, 0]
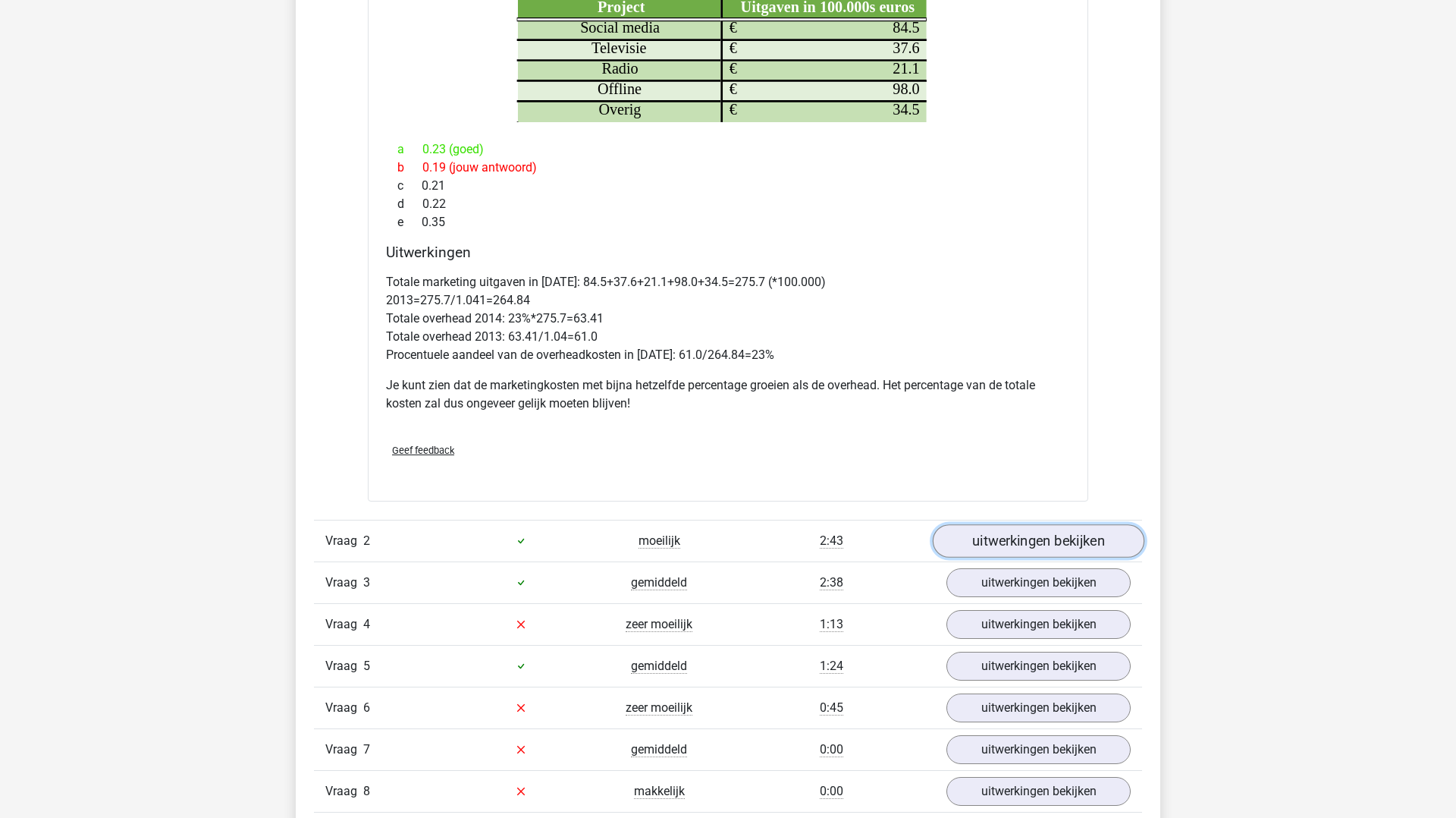
click at [1010, 543] on link "uitwerkingen bekijken" at bounding box center [1038, 541] width 212 height 33
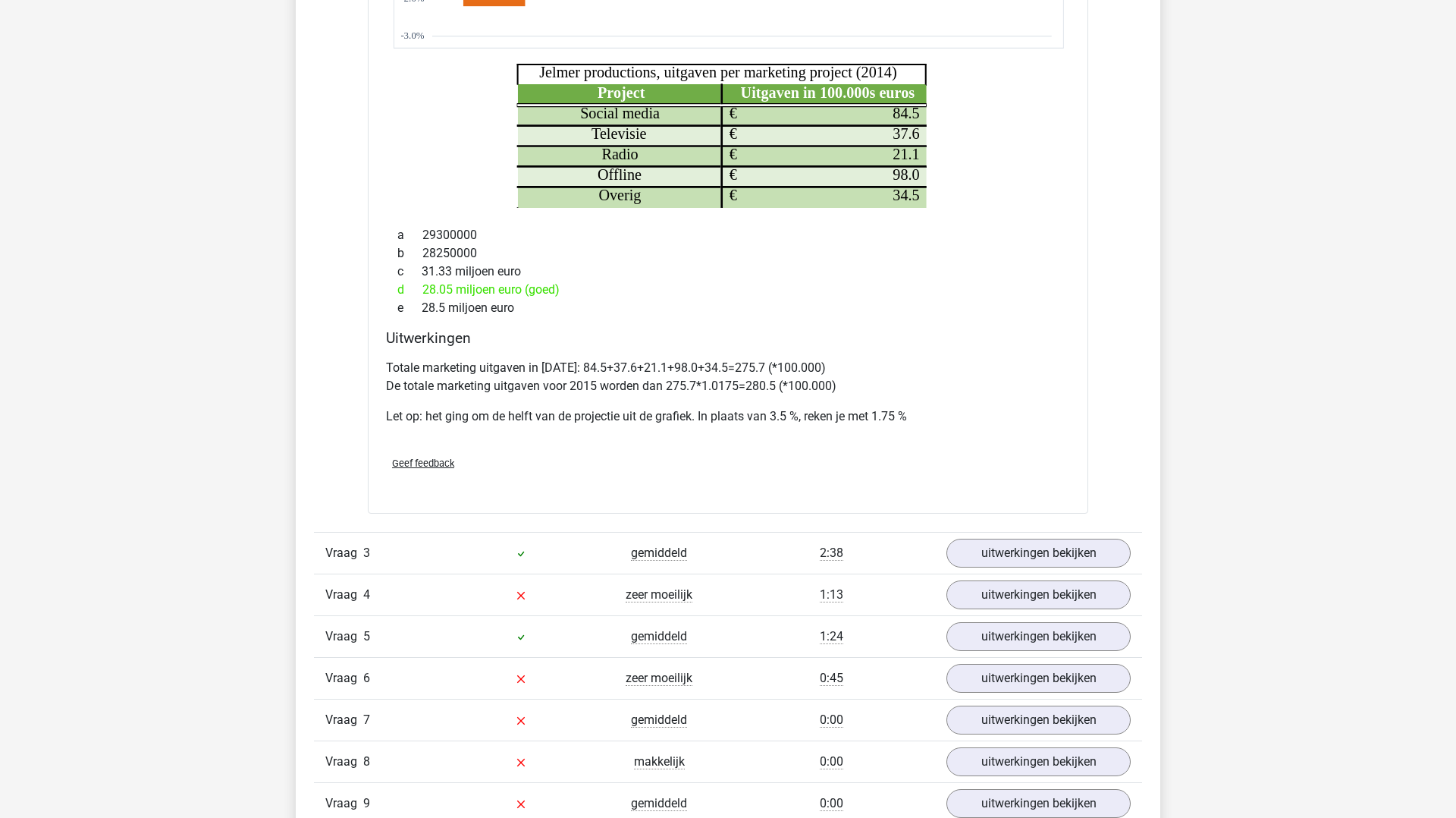
scroll to position [2487, 0]
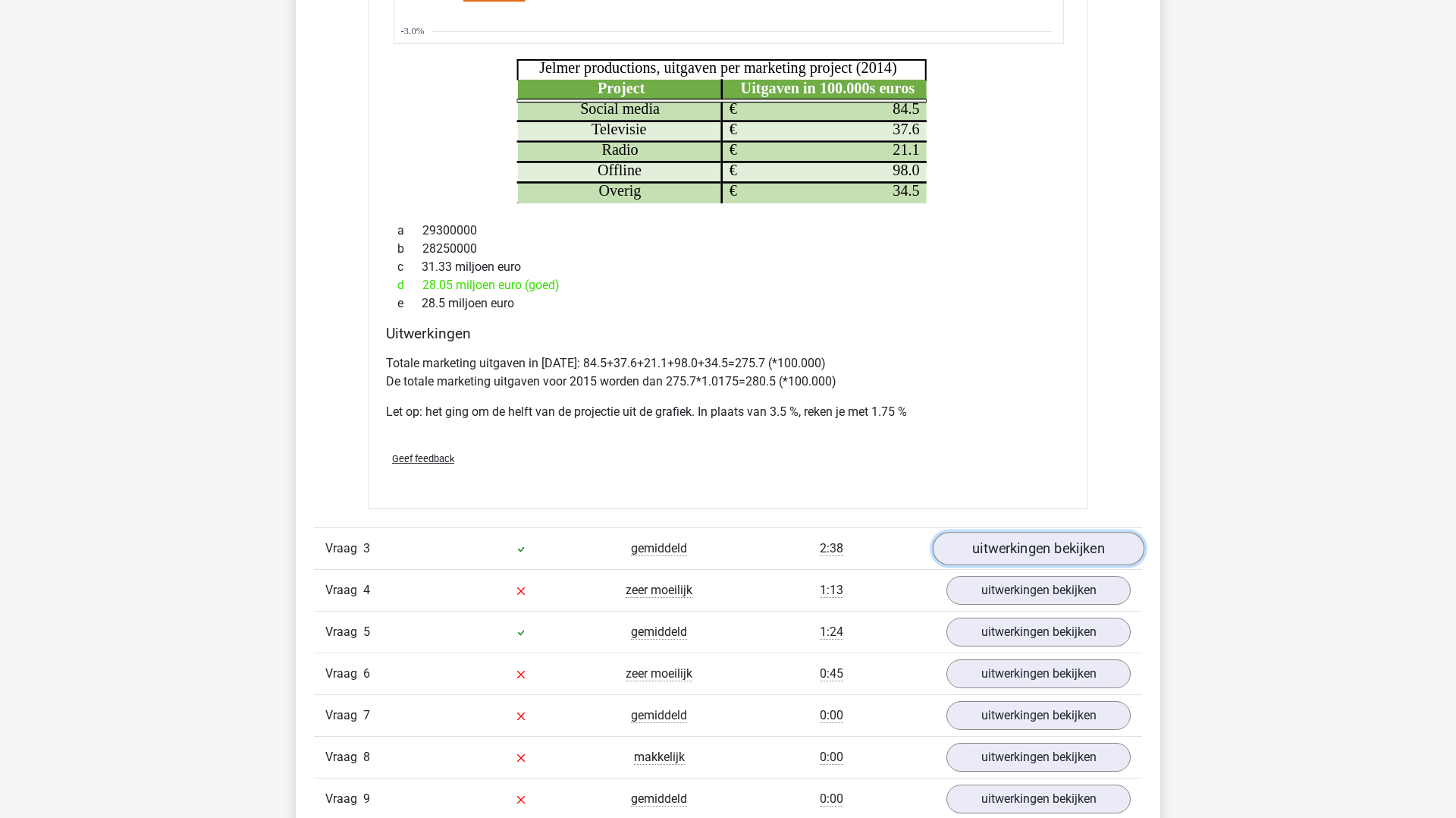
click at [1009, 543] on link "uitwerkingen bekijken" at bounding box center [1038, 548] width 212 height 33
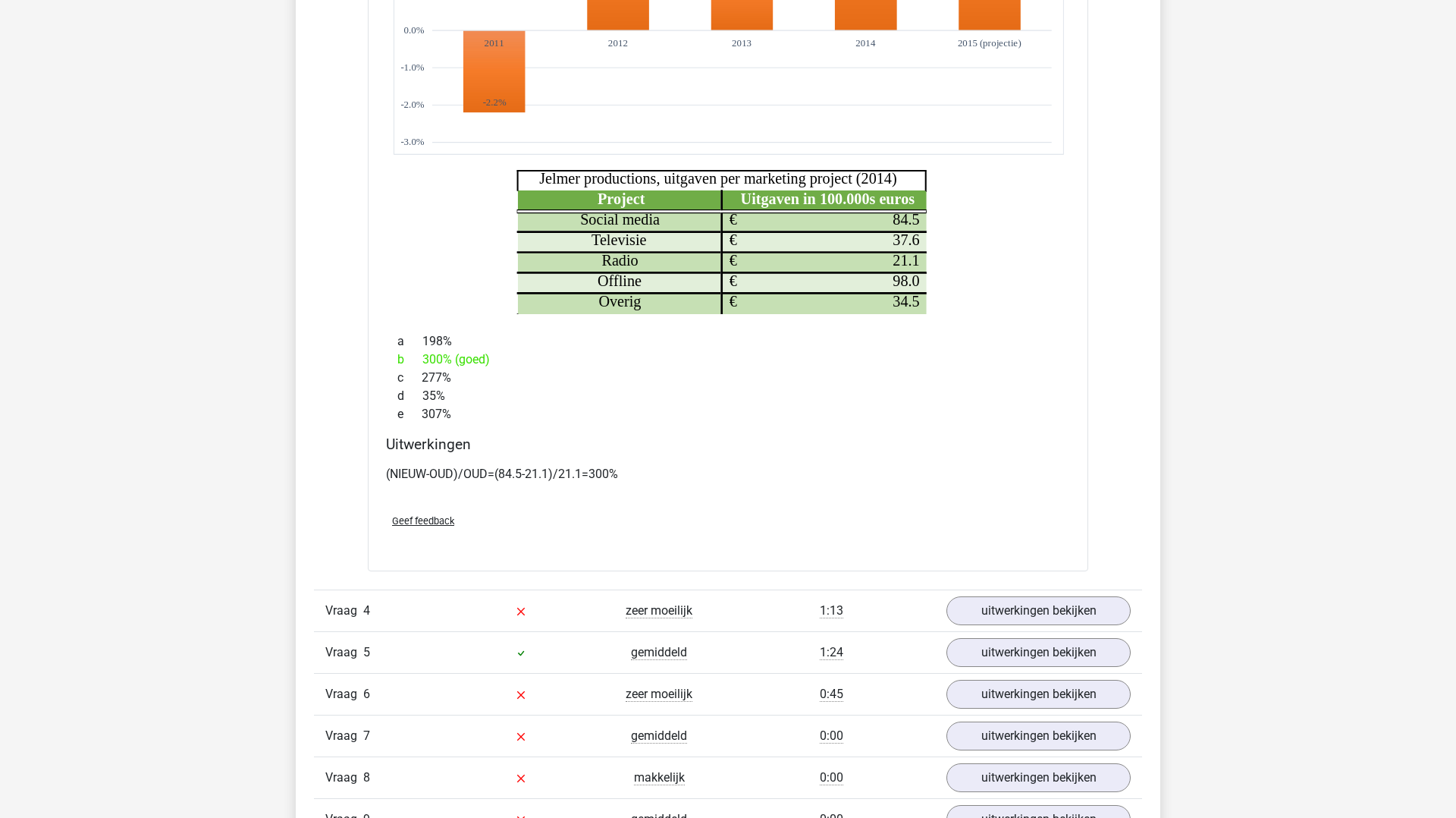
scroll to position [3306, 0]
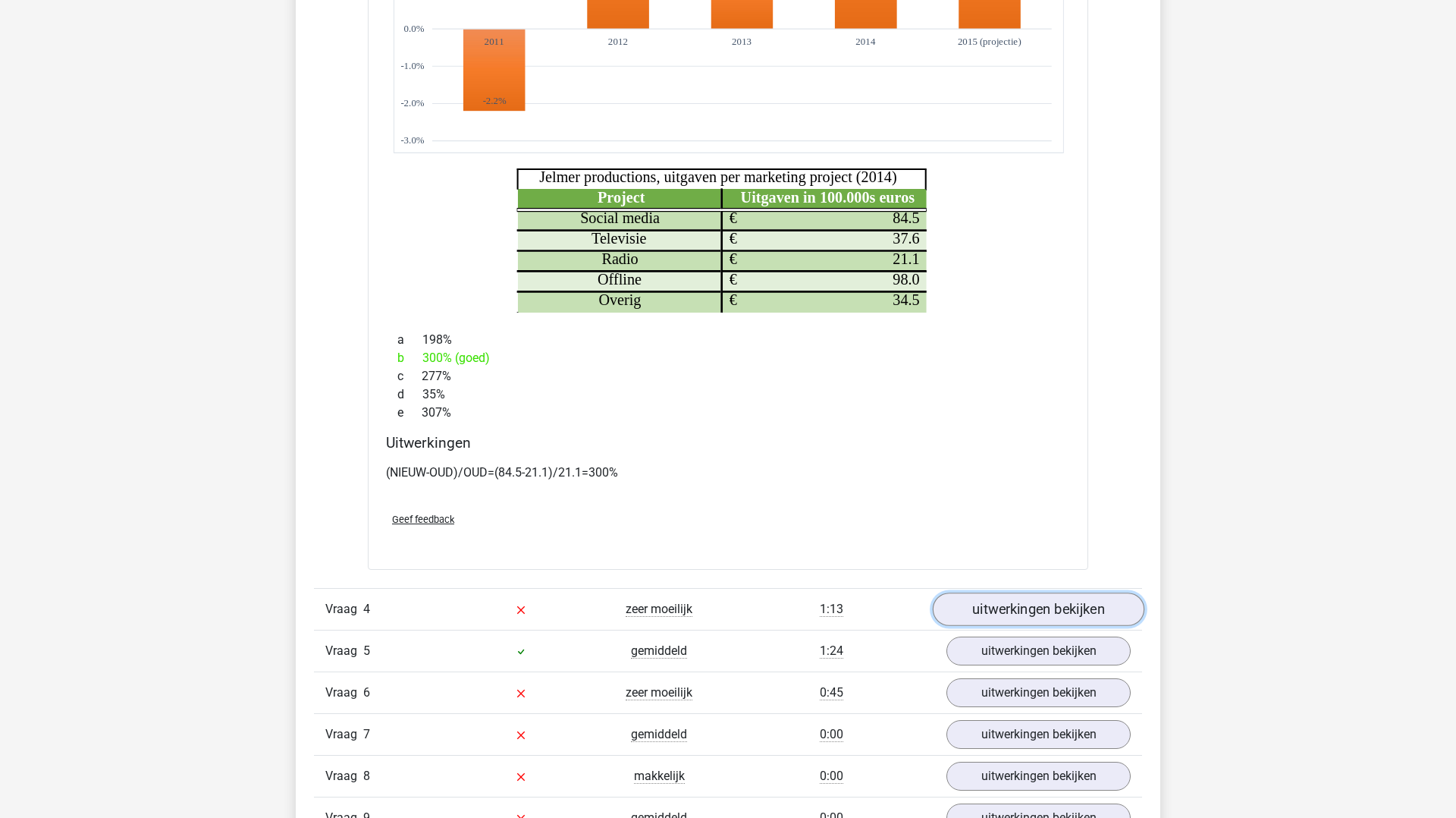
click at [1020, 601] on link "uitwerkingen bekijken" at bounding box center [1038, 610] width 212 height 33
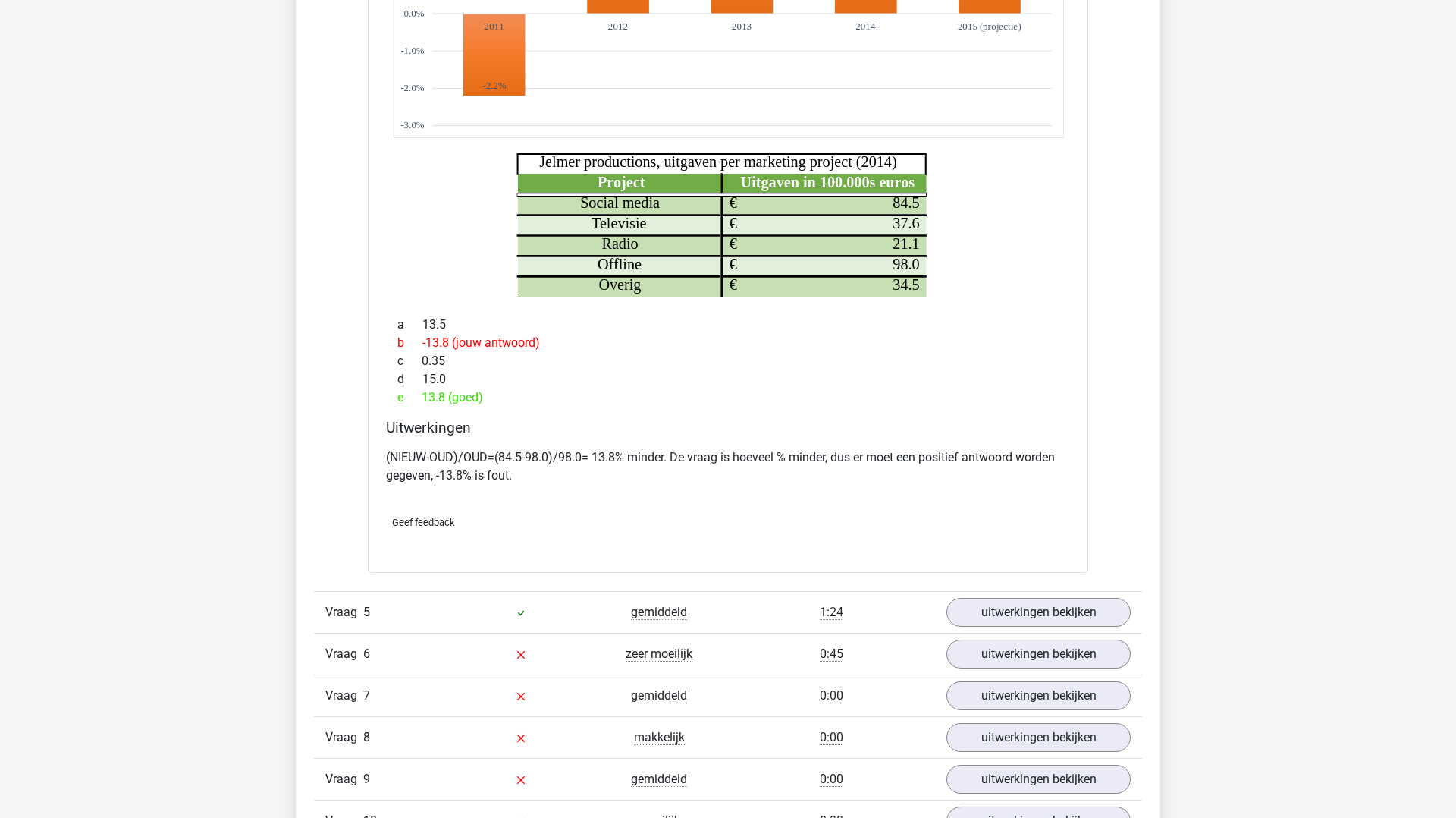
scroll to position [4226, 0]
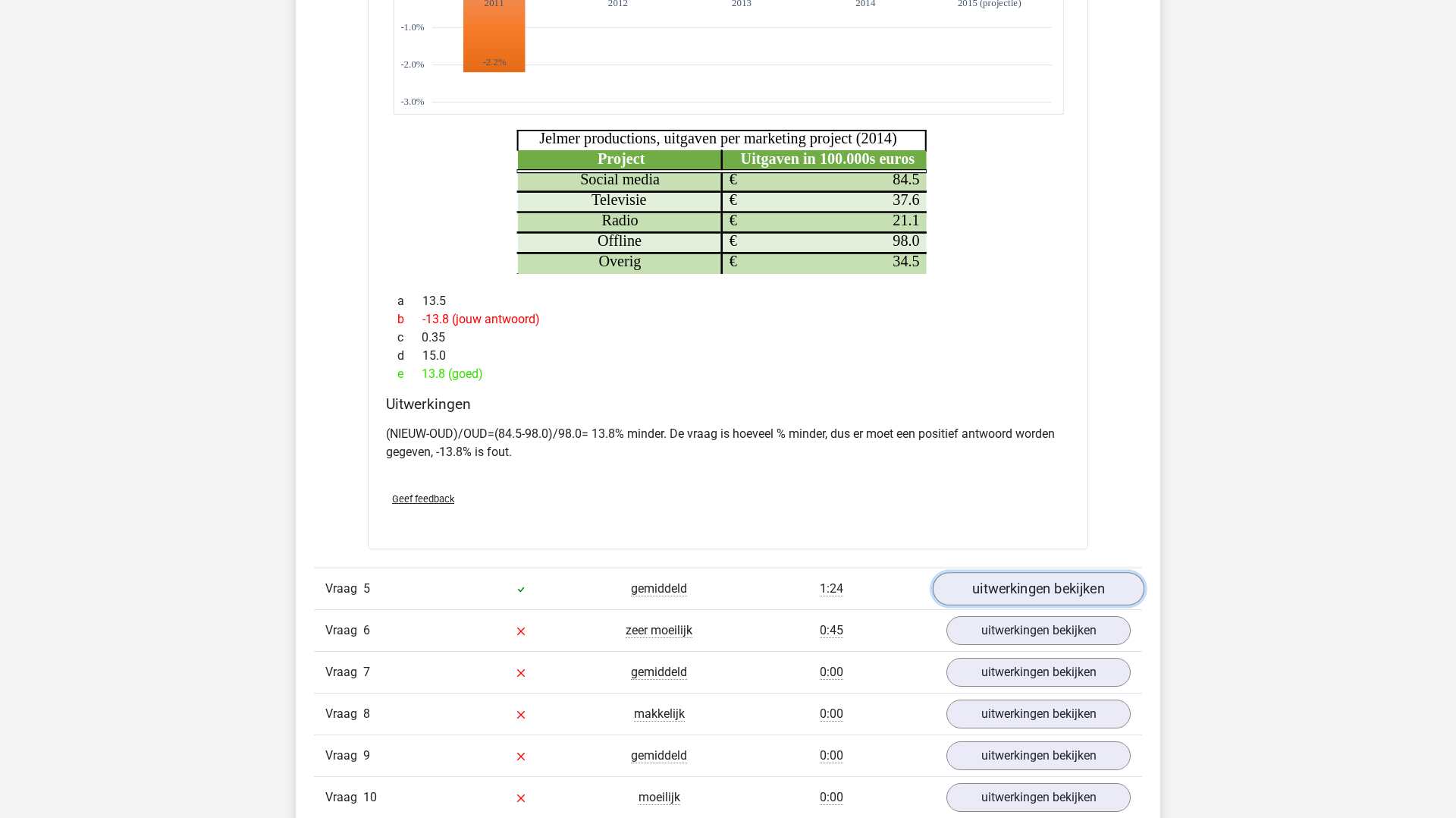
click at [1026, 590] on link "uitwerkingen bekijken" at bounding box center [1038, 589] width 212 height 33
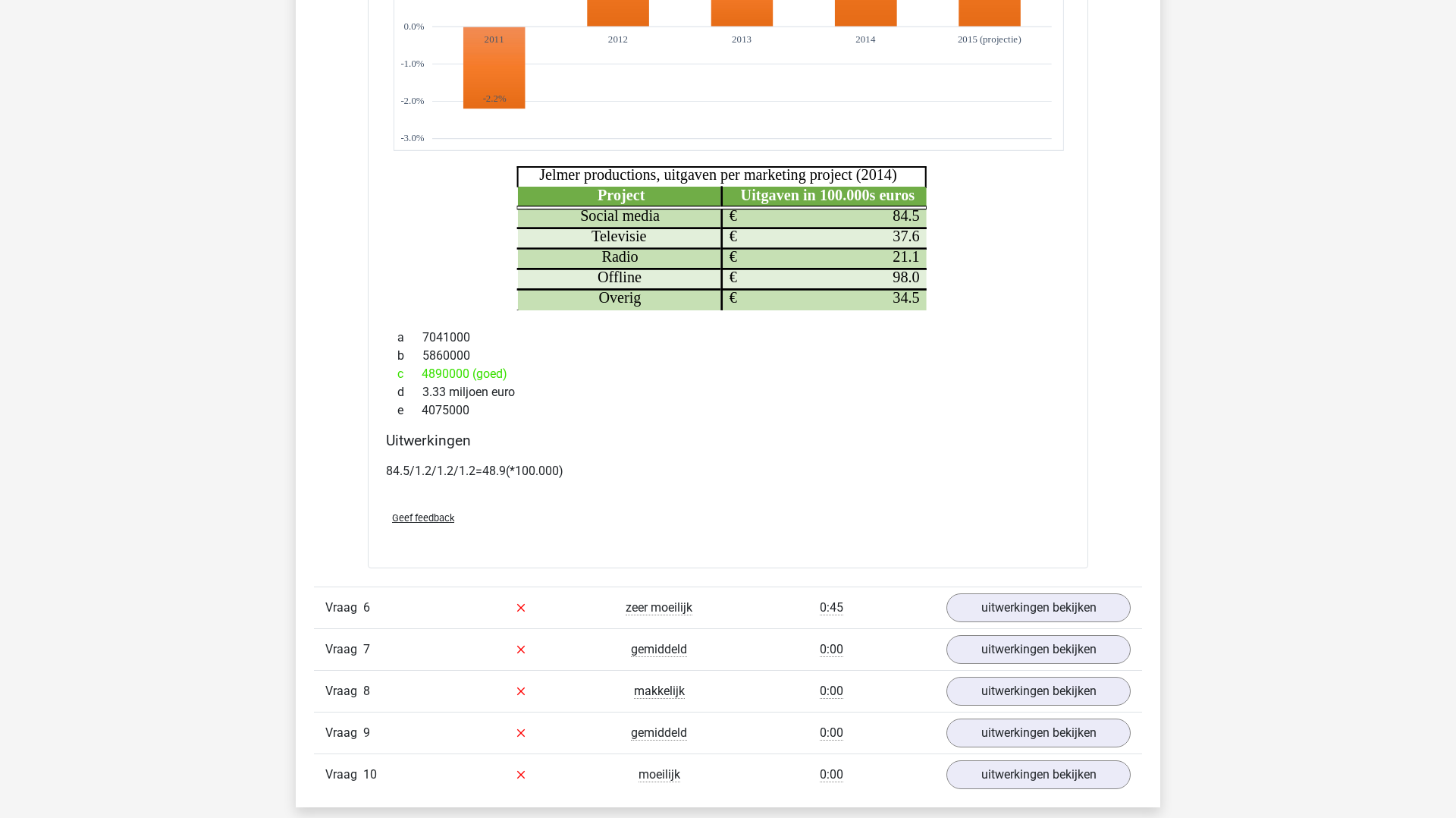
scroll to position [5105, 0]
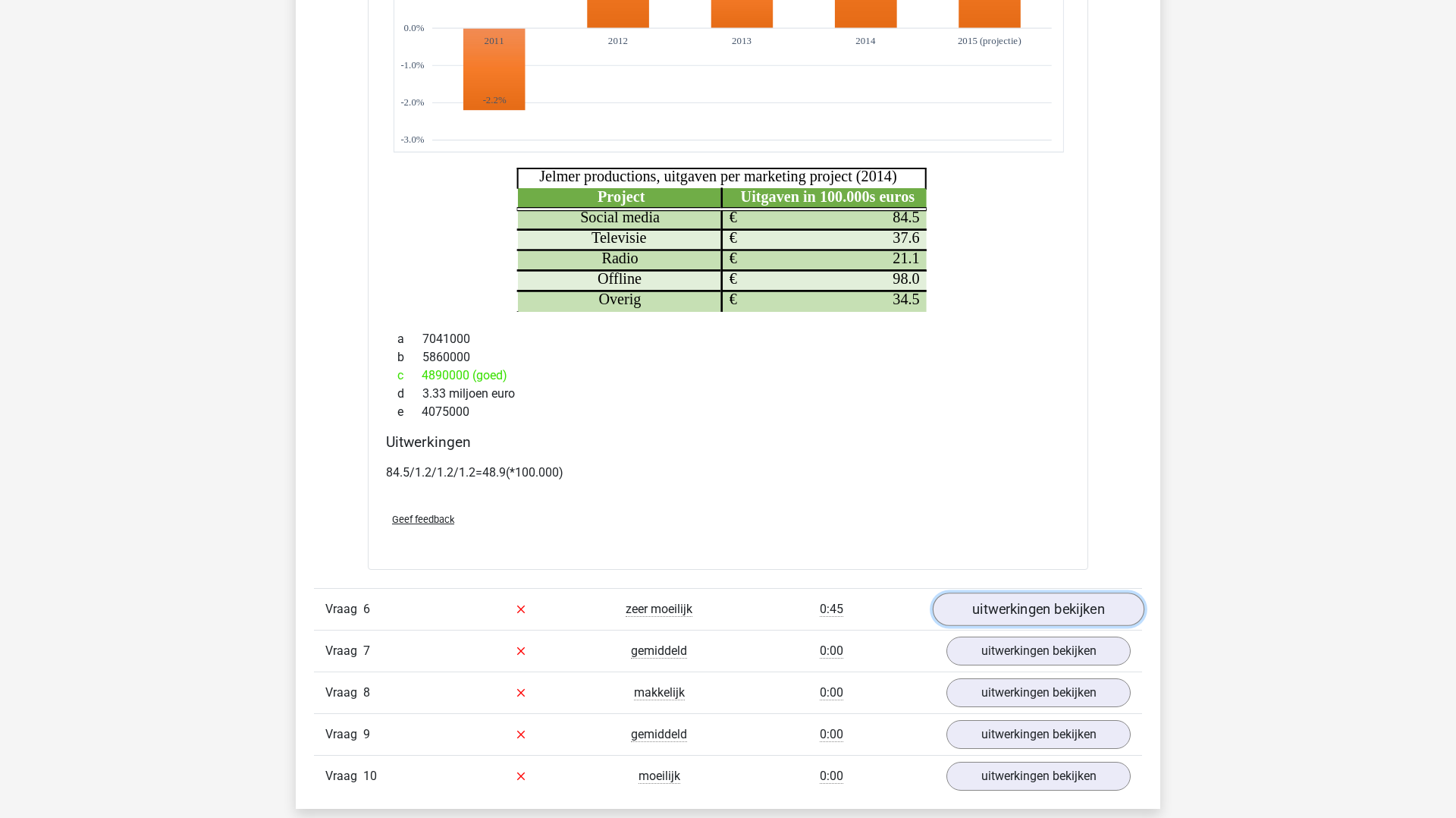
click at [1057, 615] on link "uitwerkingen bekijken" at bounding box center [1038, 610] width 212 height 33
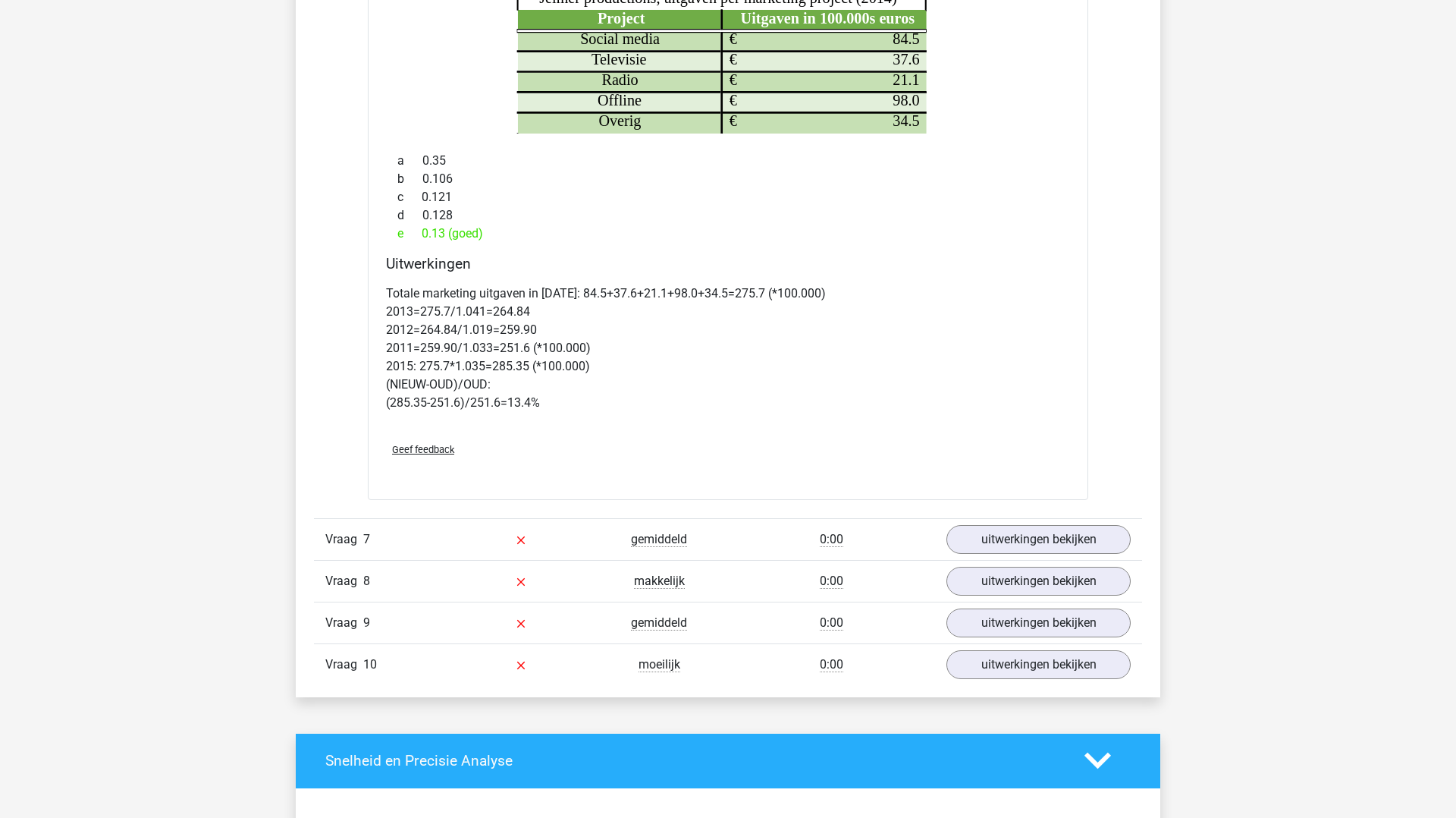
scroll to position [6165, 0]
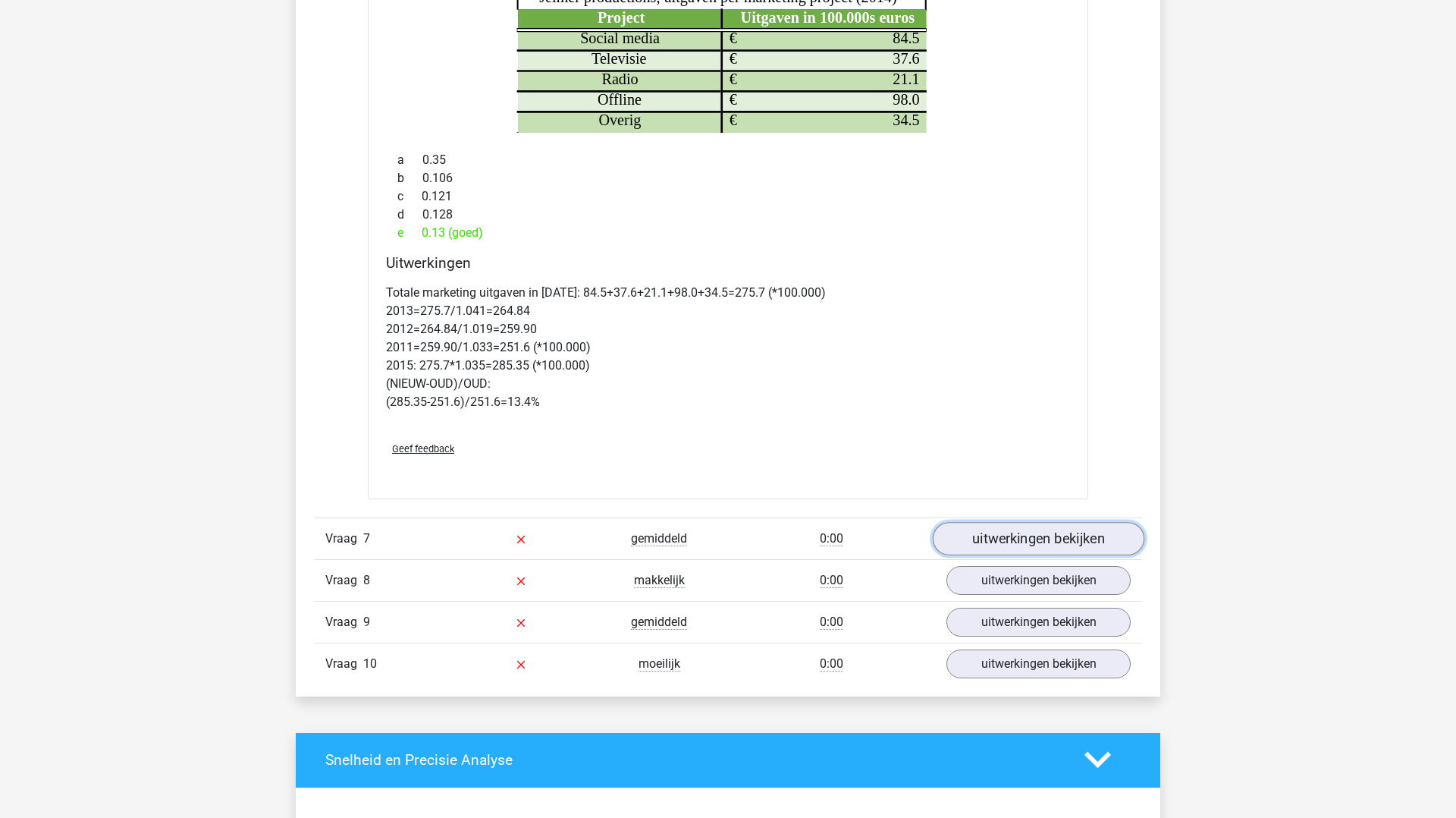
click at [1024, 548] on link "uitwerkingen bekijken" at bounding box center [1038, 539] width 212 height 33
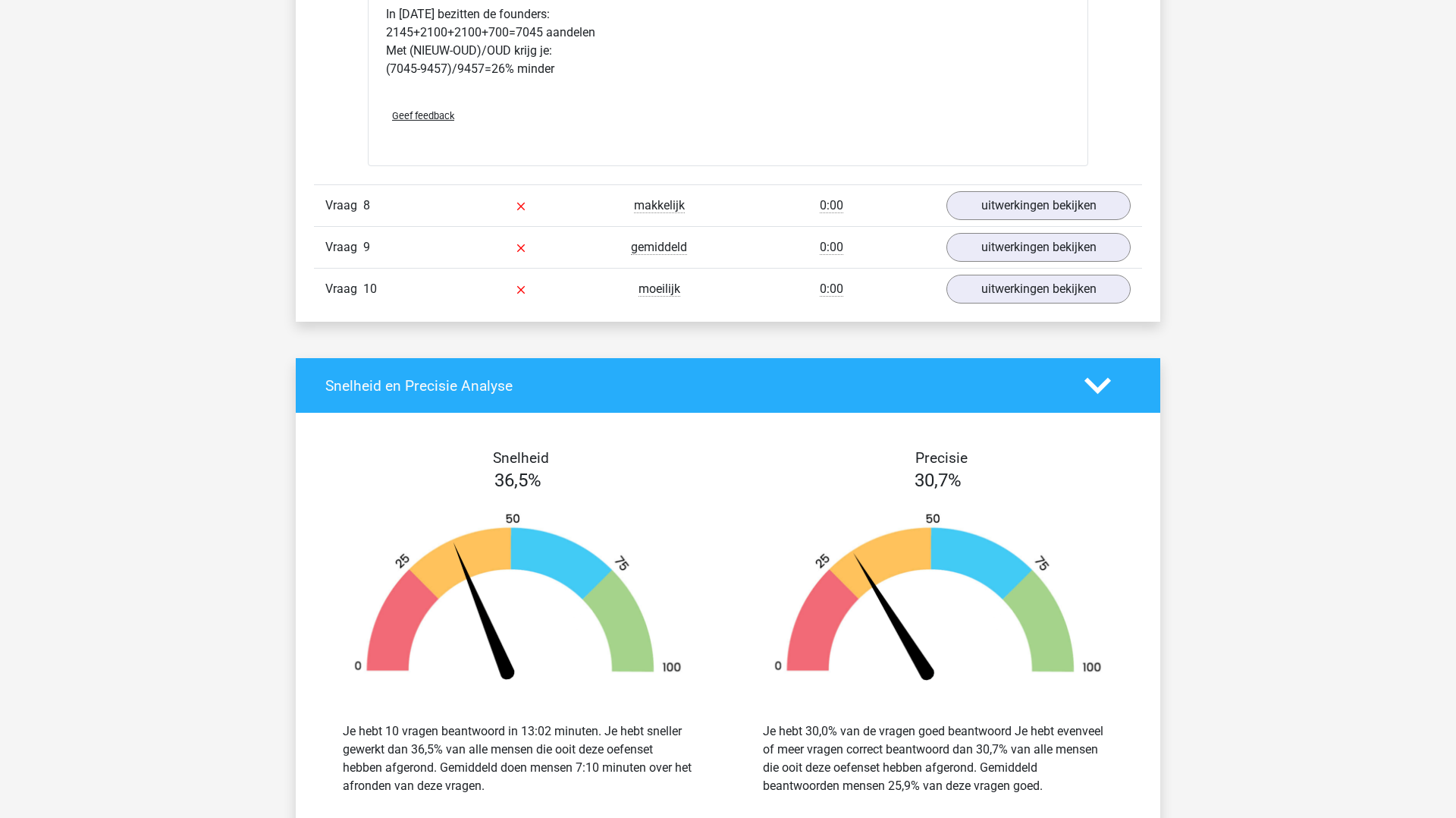
scroll to position [7935, 0]
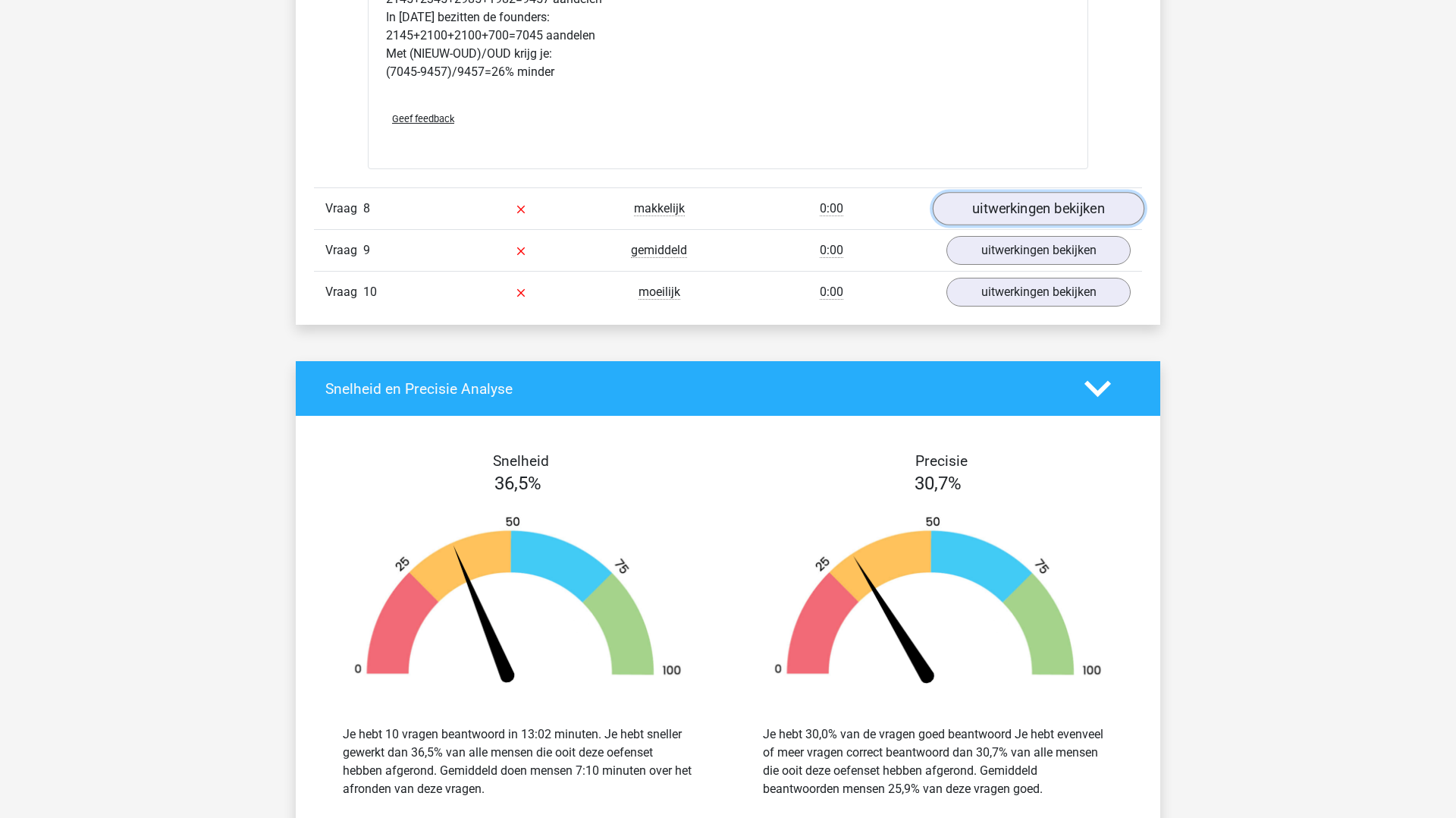
click at [1064, 217] on link "uitwerkingen bekijken" at bounding box center [1038, 208] width 212 height 33
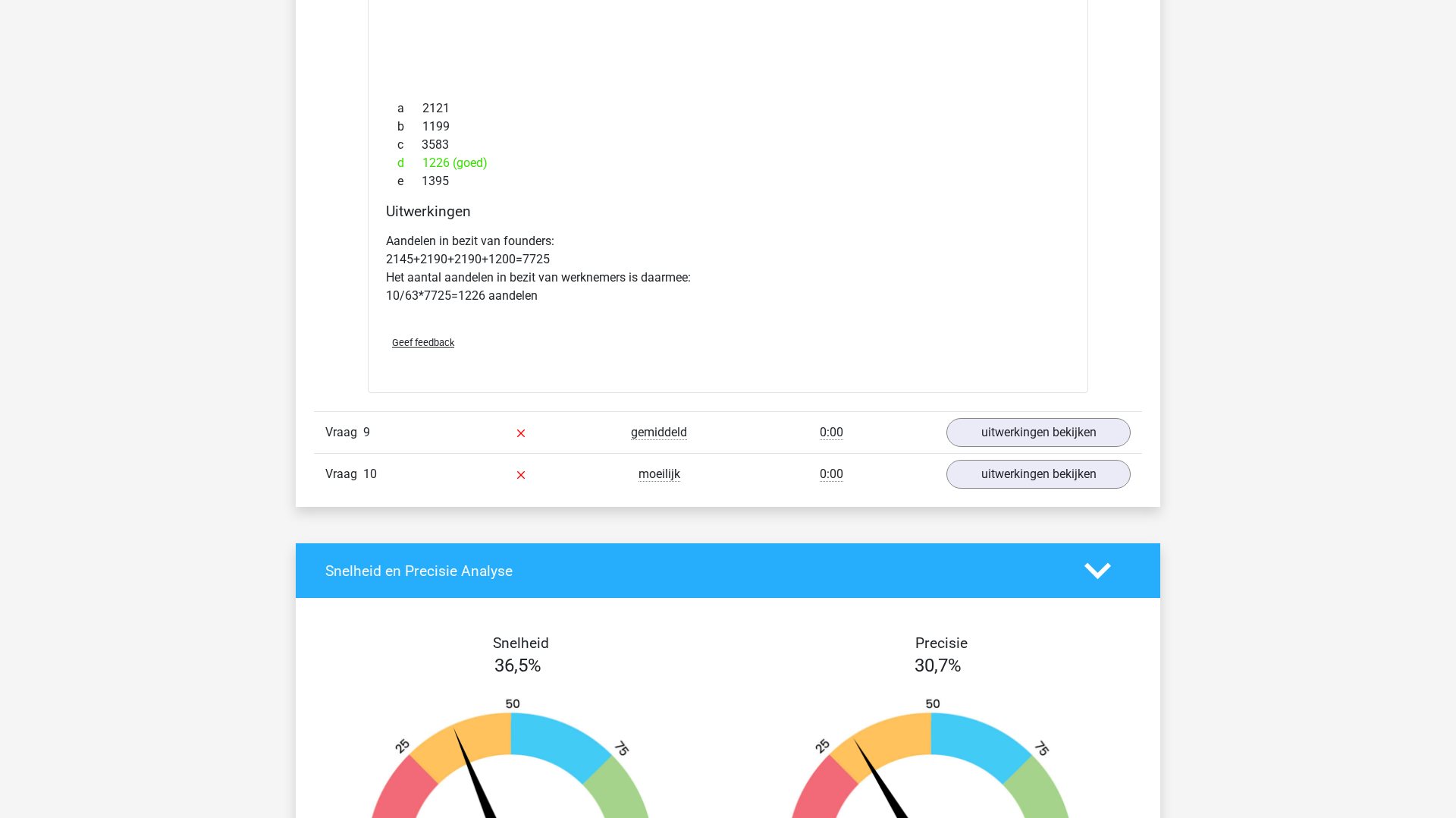
scroll to position [9155, 0]
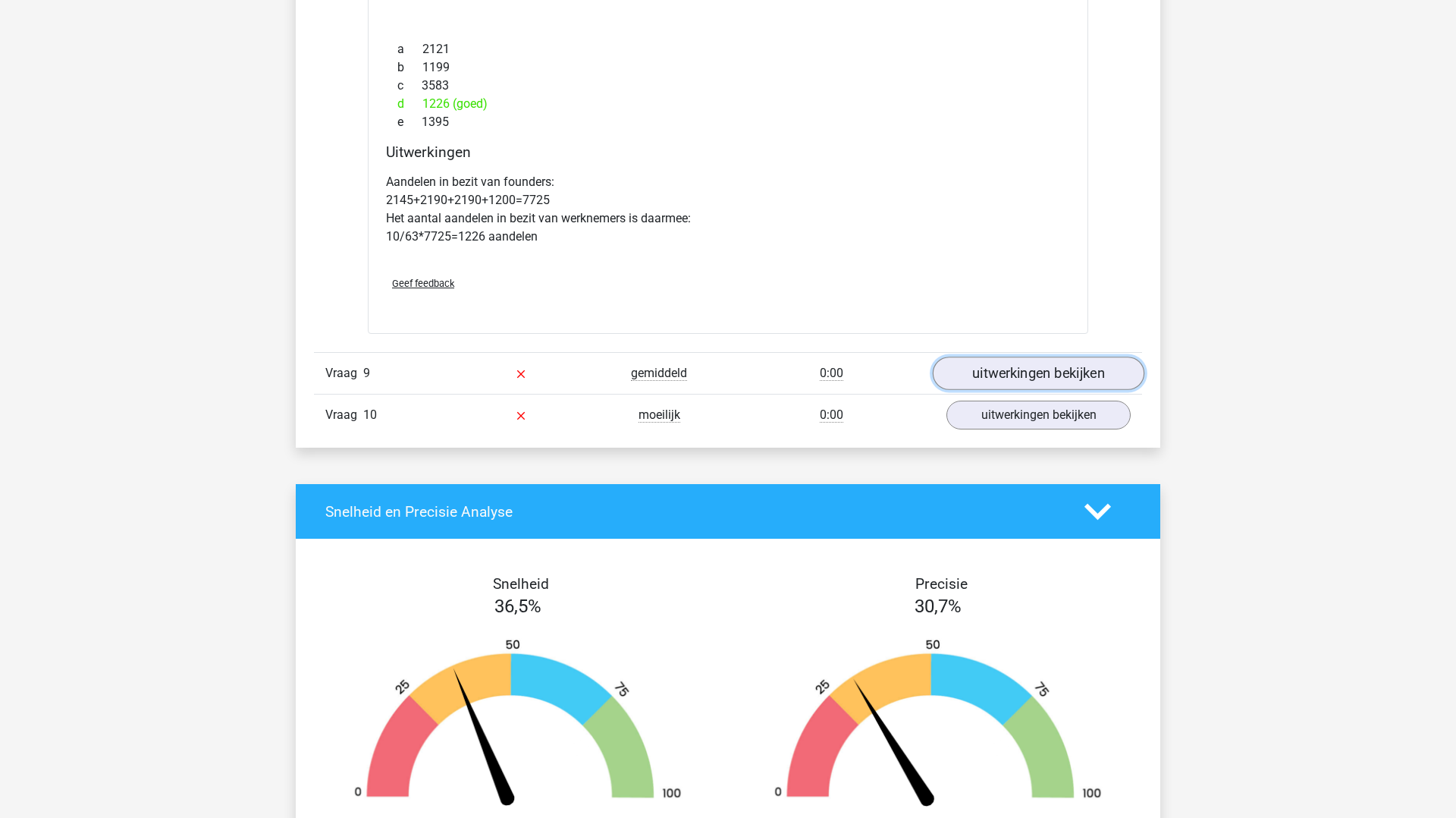
click at [1042, 366] on link "uitwerkingen bekijken" at bounding box center [1038, 373] width 212 height 33
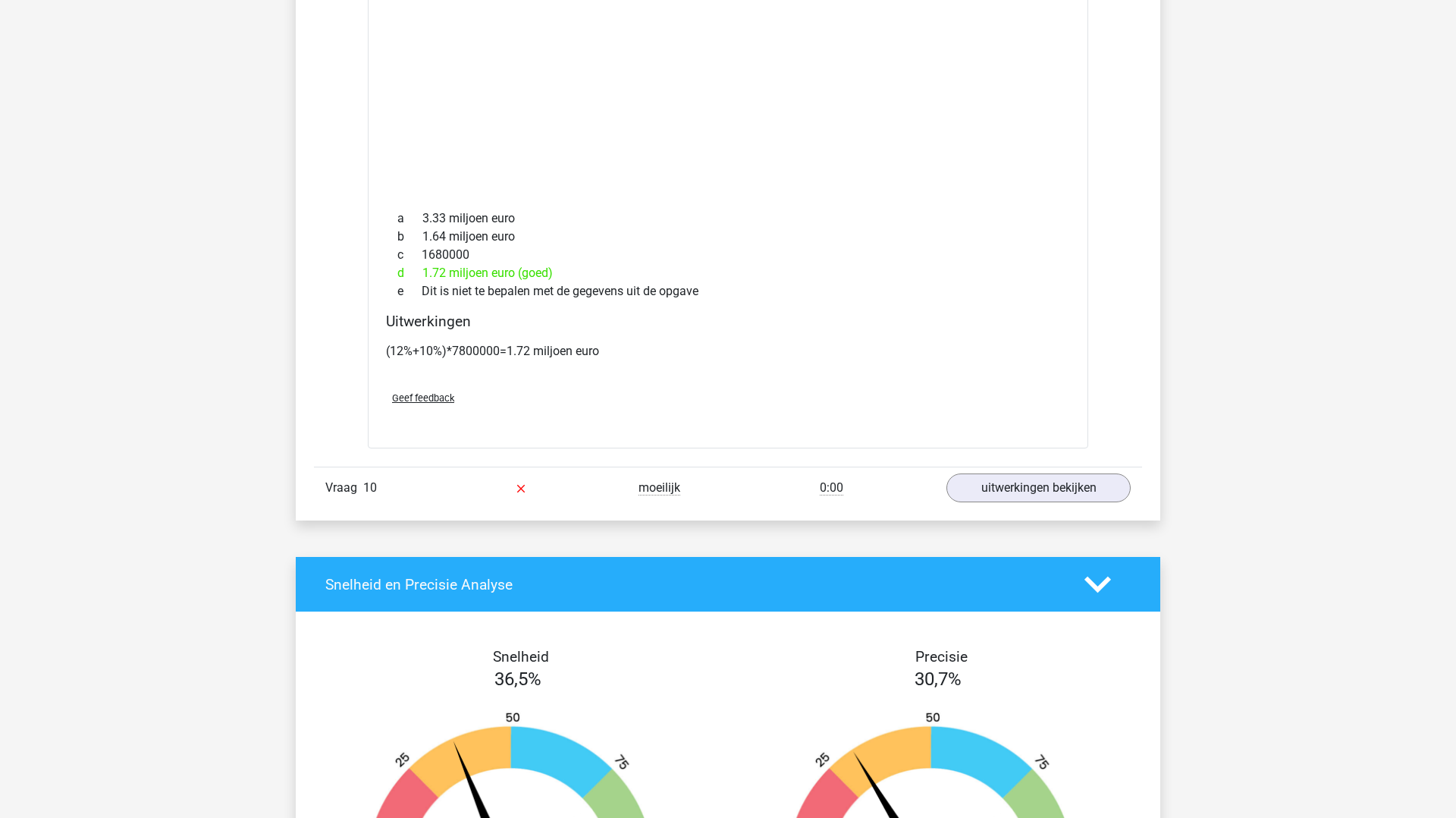
scroll to position [10408, 0]
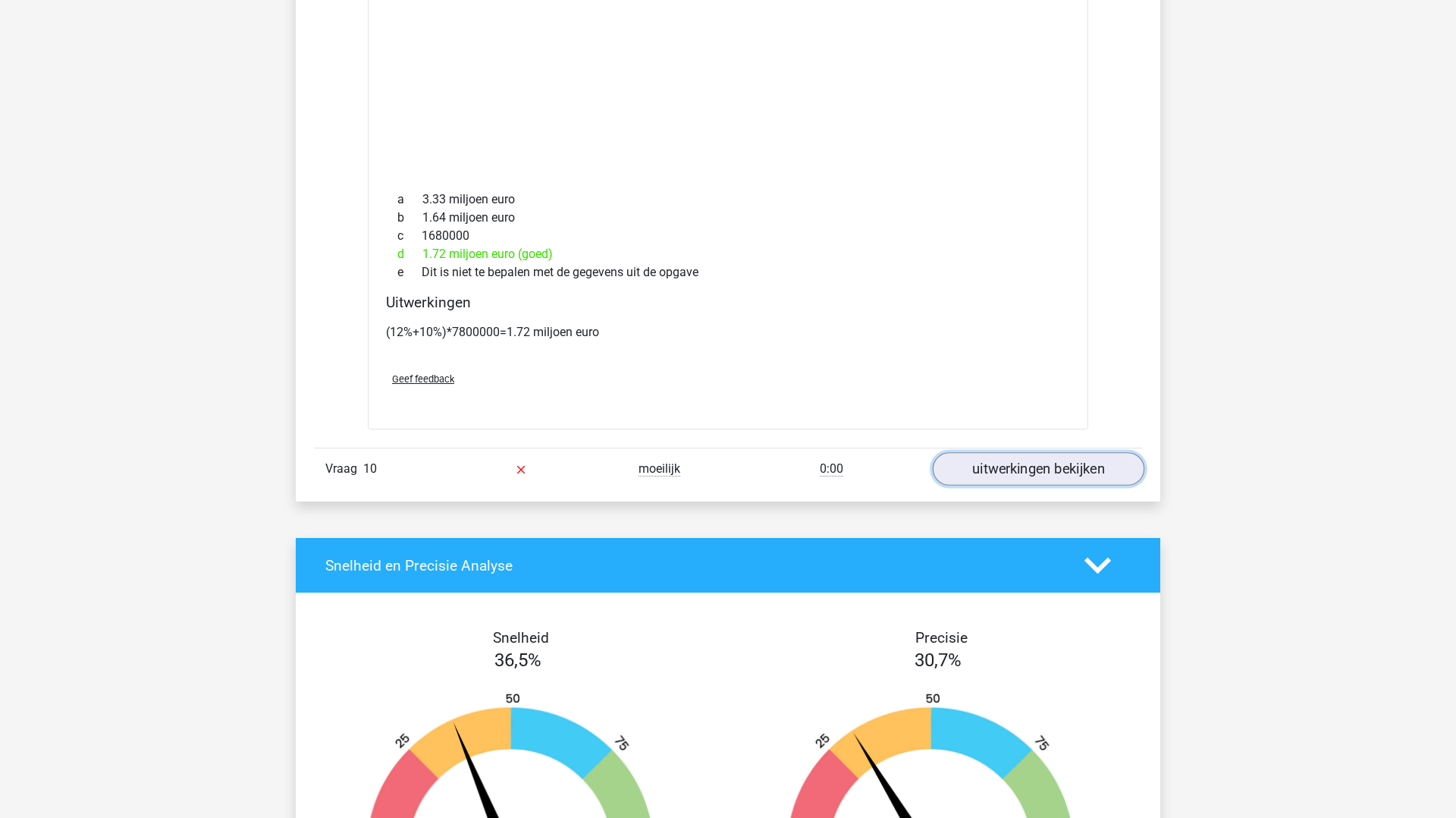
click at [1052, 466] on link "uitwerkingen bekijken" at bounding box center [1038, 469] width 212 height 33
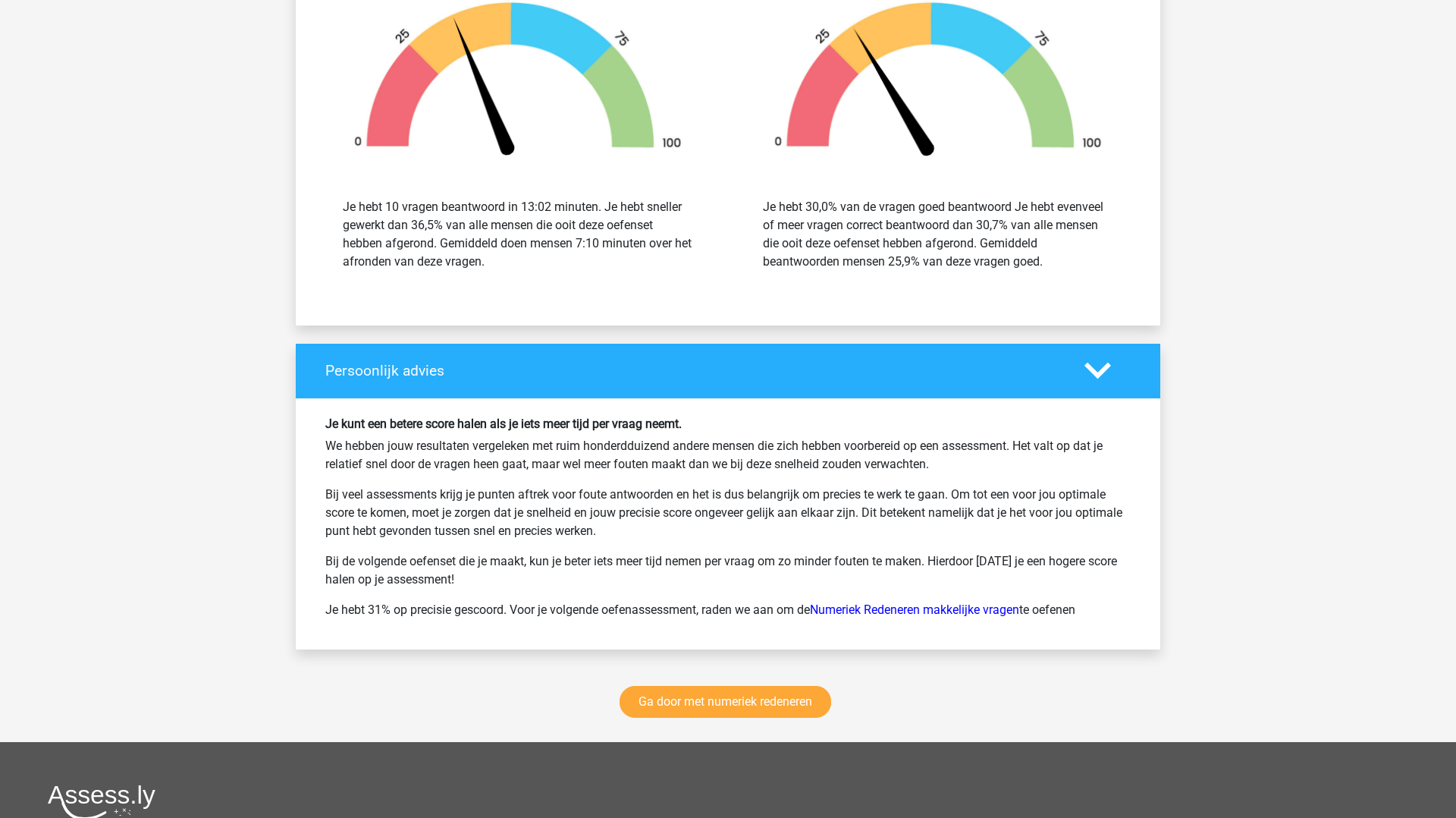
scroll to position [12745, 0]
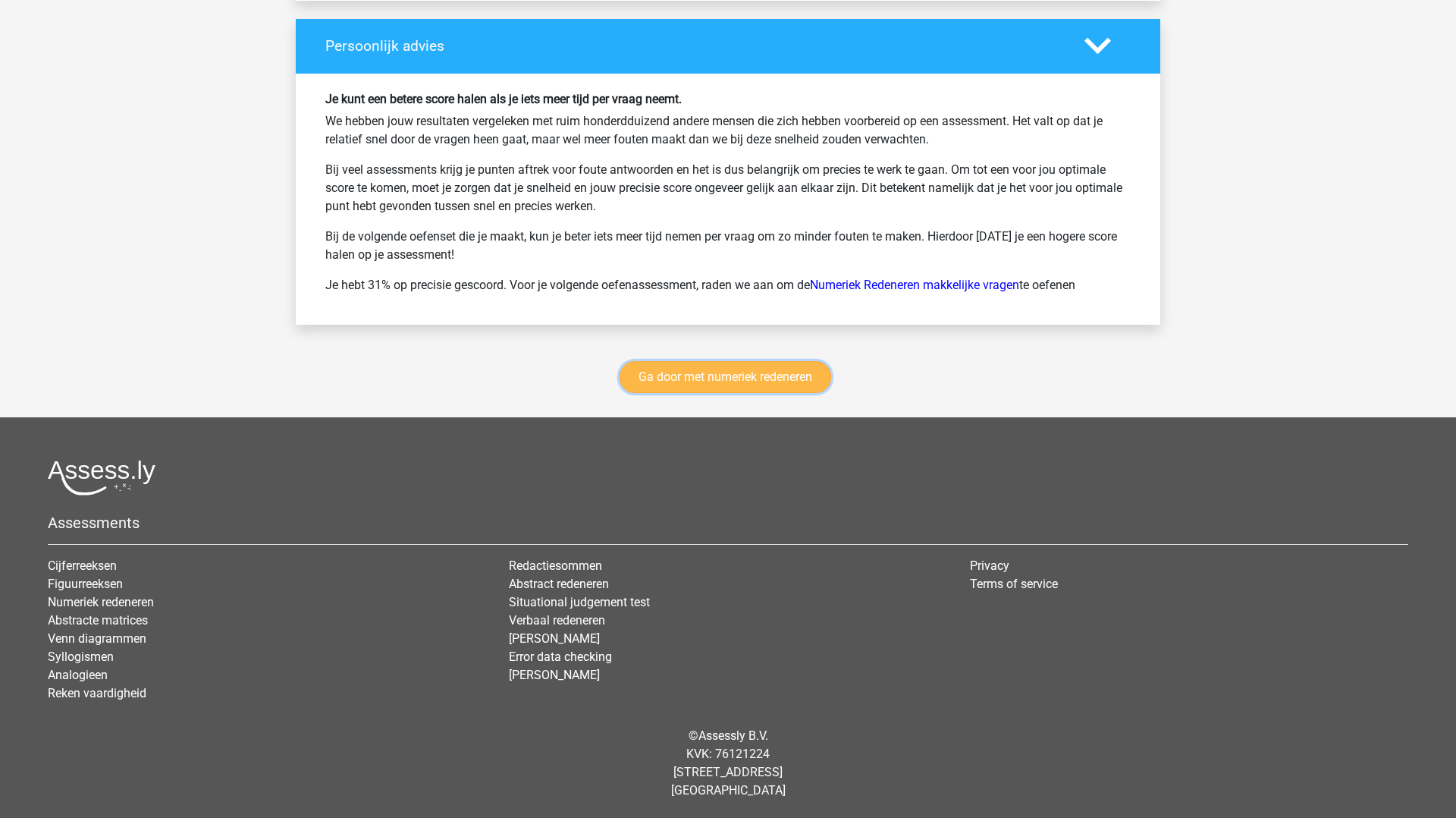
click at [758, 384] on link "Ga door met numeriek redeneren" at bounding box center [725, 377] width 212 height 32
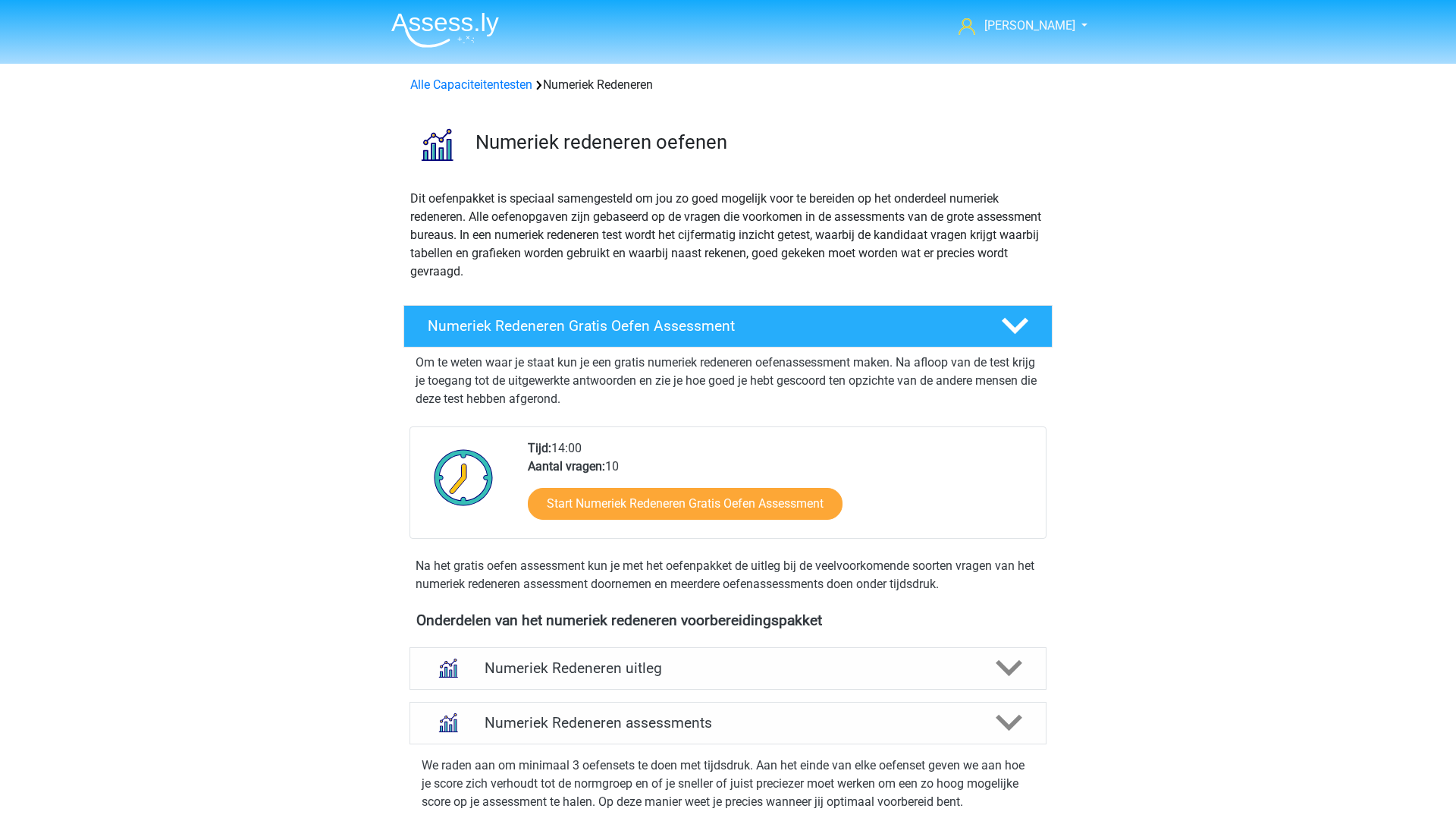
scroll to position [696, 0]
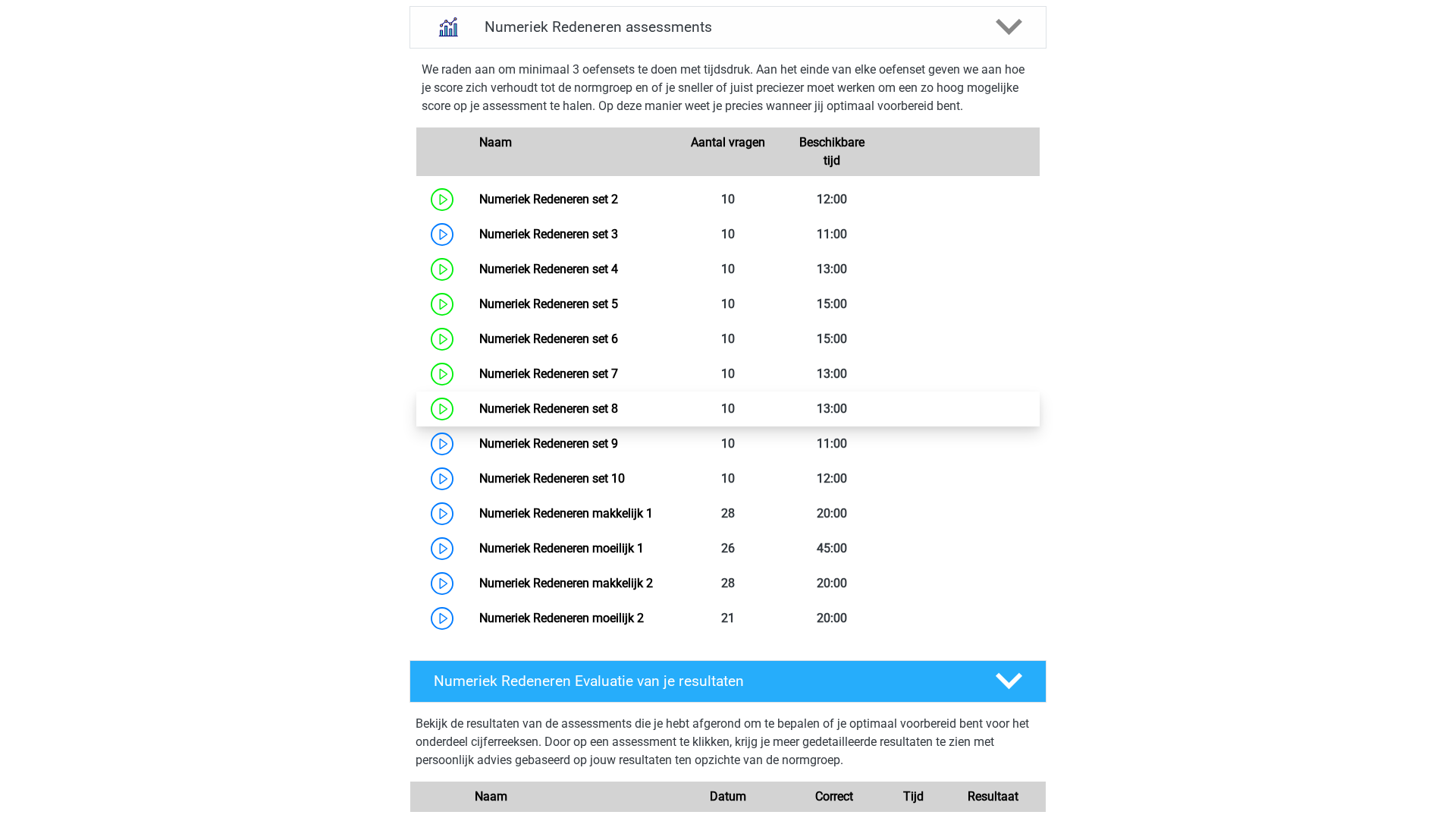
click at [576, 409] on link "Numeriek Redeneren set 8" at bounding box center [549, 409] width 139 height 14
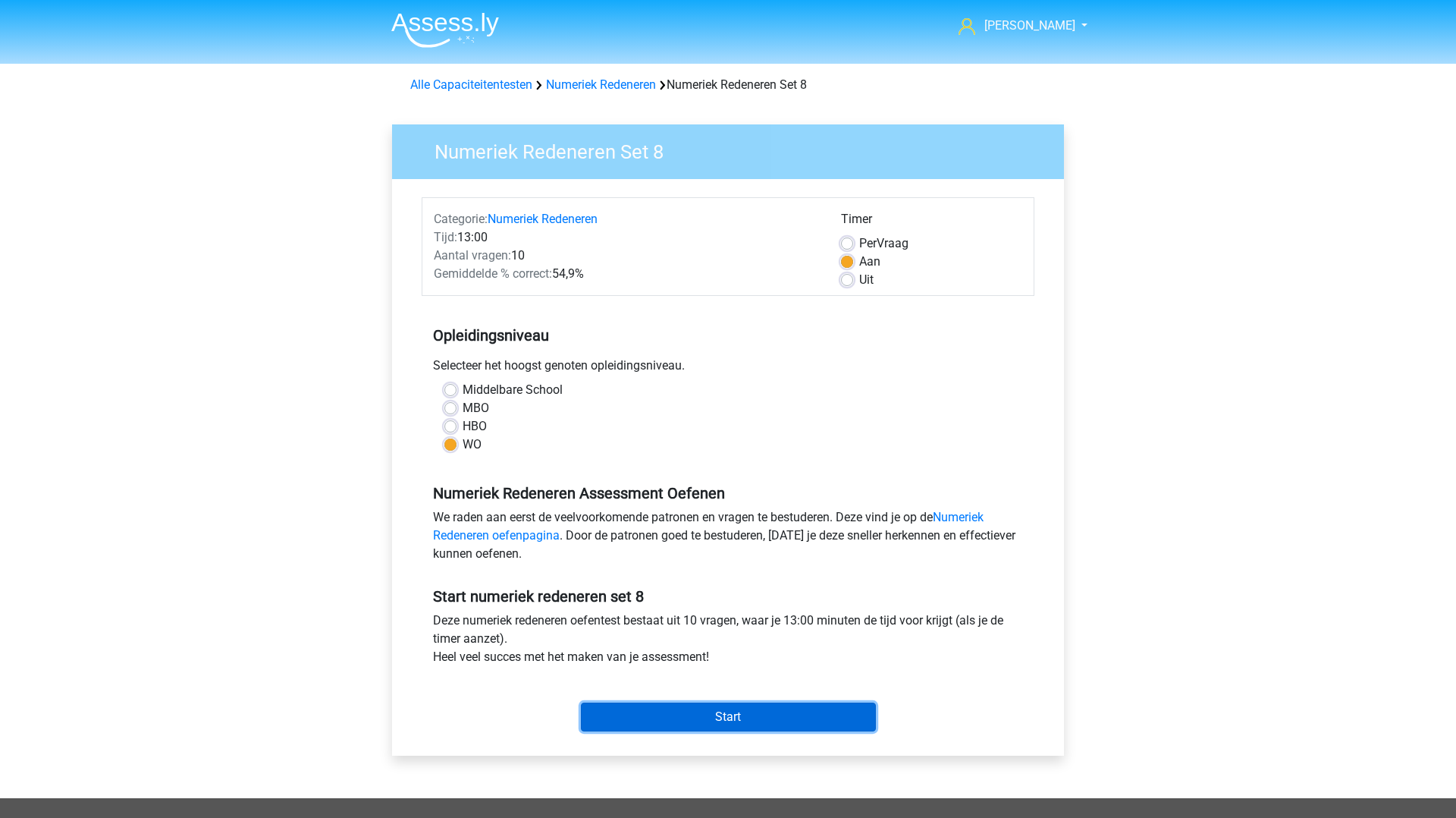
click at [674, 712] on input "Start" at bounding box center [728, 717] width 295 height 28
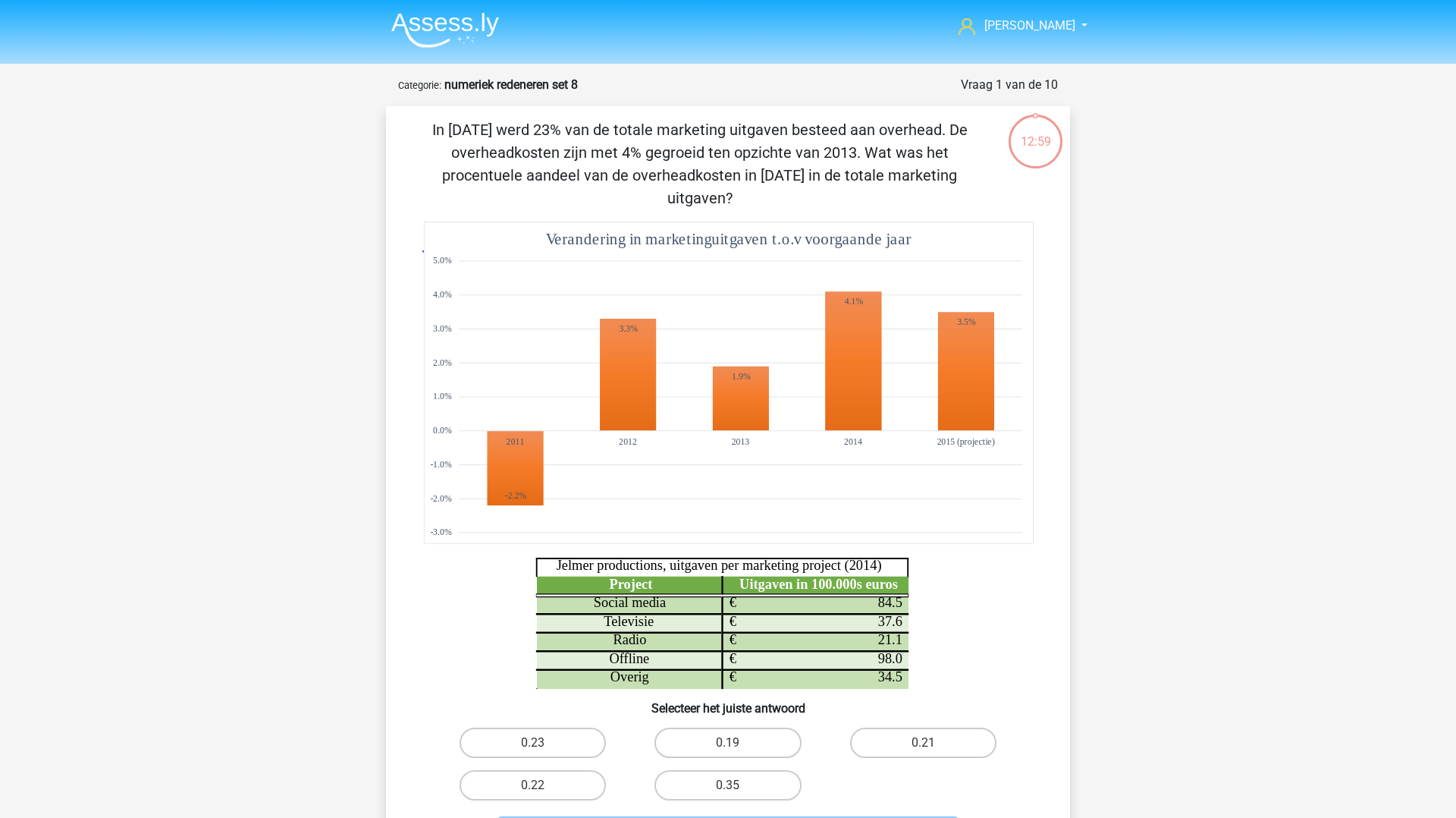
click at [758, 770] on label "0.35" at bounding box center [727, 785] width 146 height 30
click at [738, 785] on input "0.35" at bounding box center [733, 790] width 10 height 10
radio input "true"
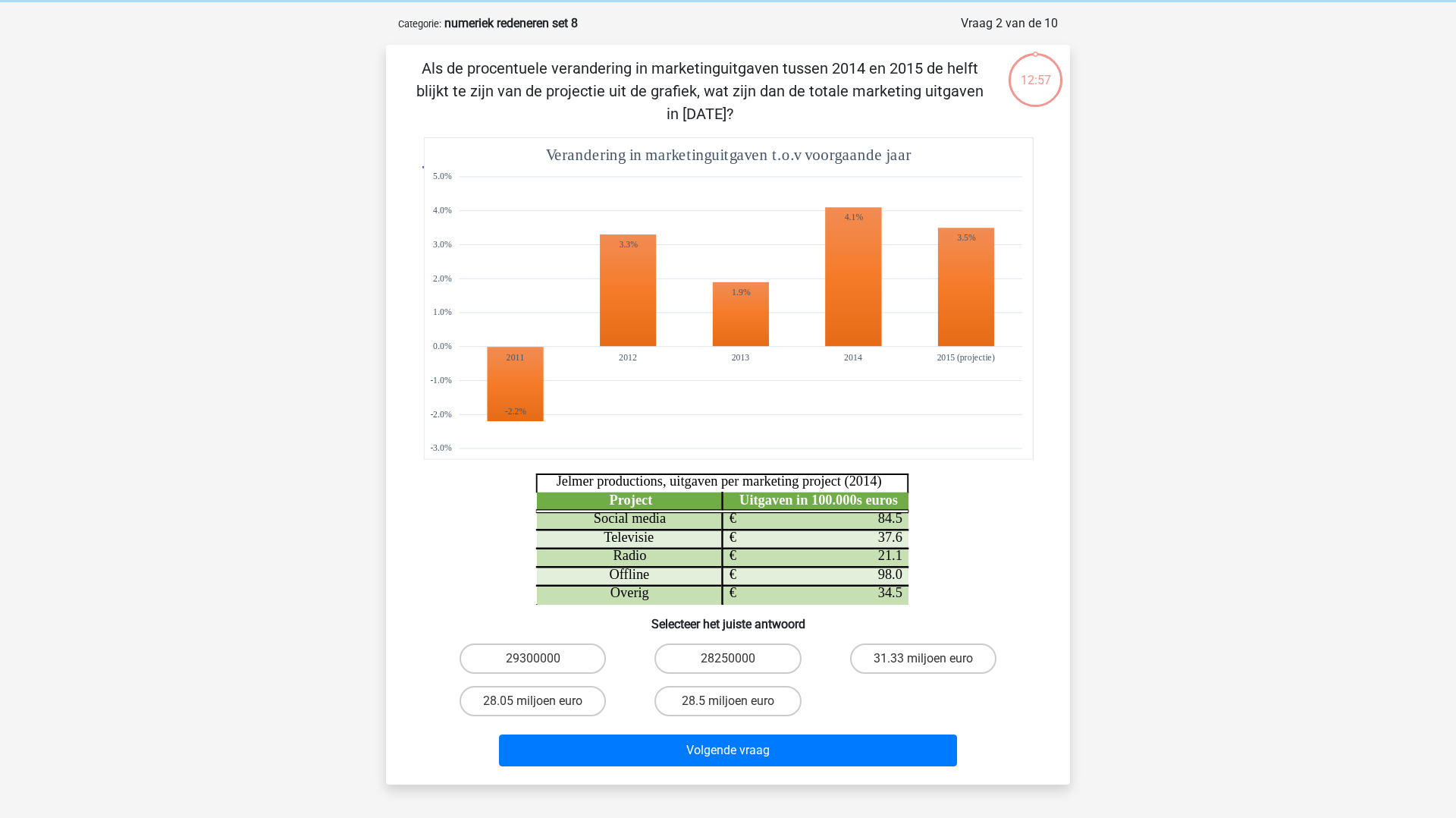
scroll to position [76, 0]
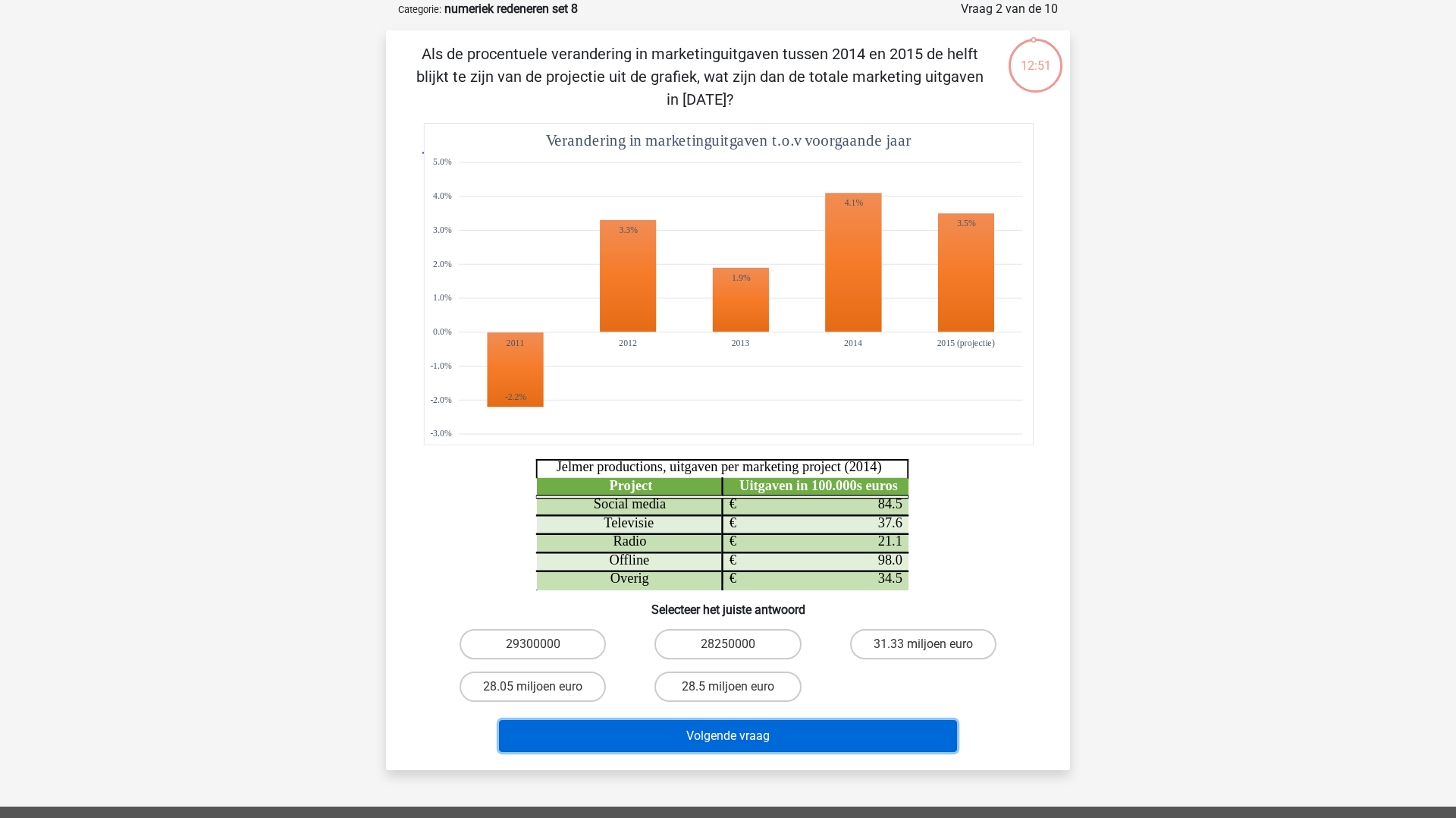
click at [677, 740] on button "Volgende vraag" at bounding box center [728, 736] width 459 height 32
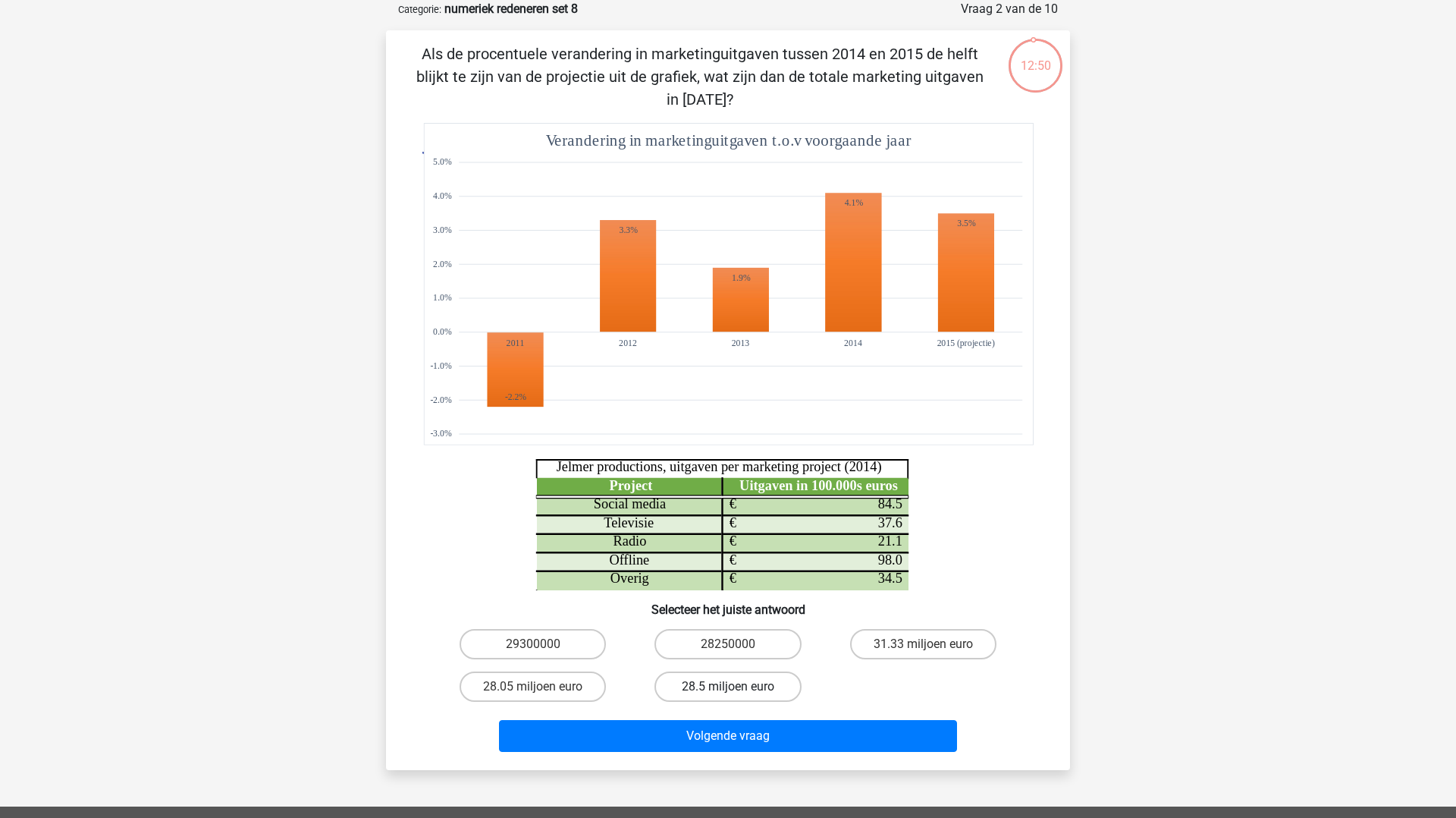
click at [705, 679] on label "28.5 miljoen euro" at bounding box center [727, 687] width 146 height 30
click at [728, 687] on input "28.5 miljoen euro" at bounding box center [733, 692] width 10 height 10
radio input "true"
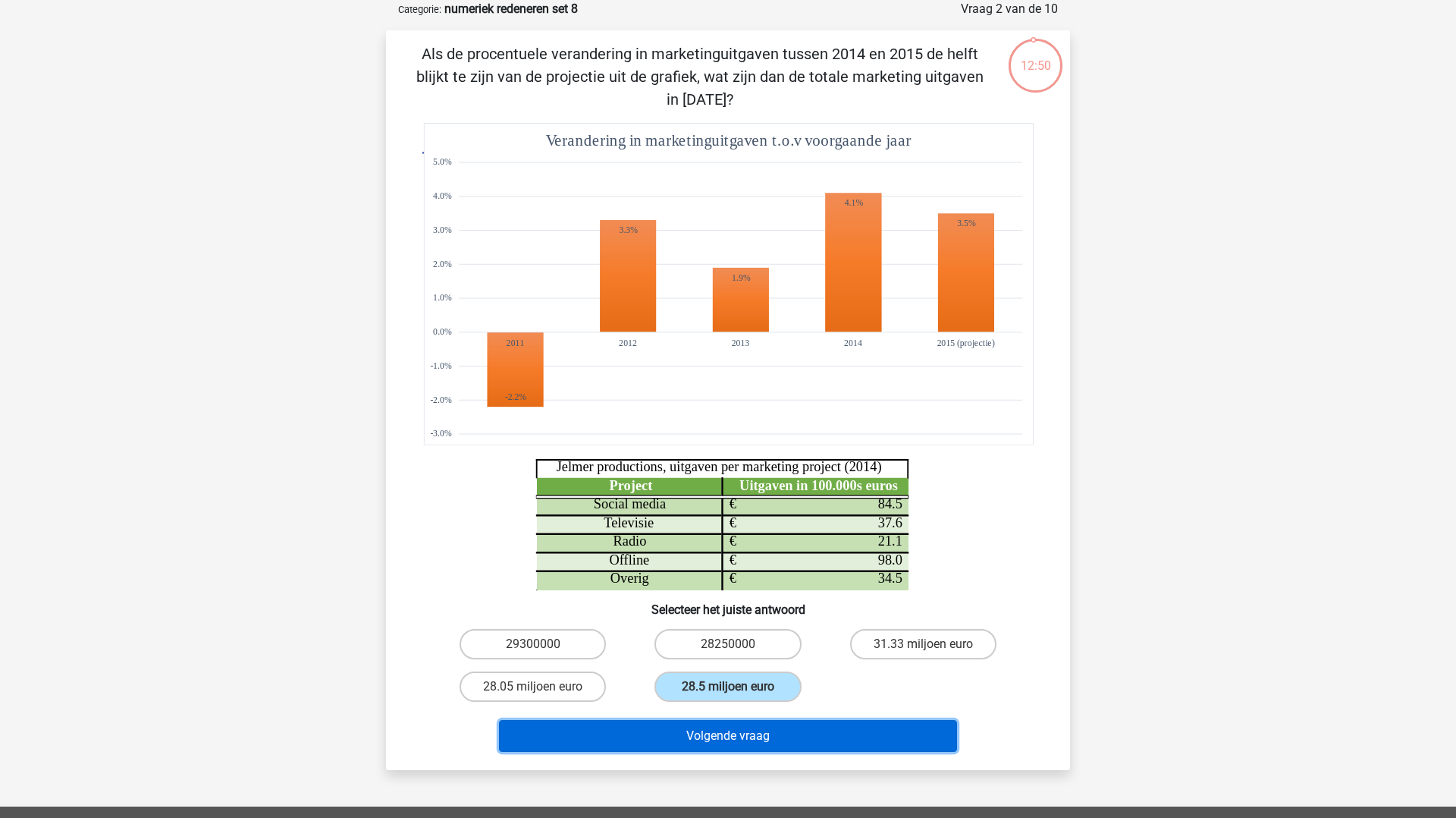
click at [697, 743] on button "Volgende vraag" at bounding box center [728, 736] width 459 height 32
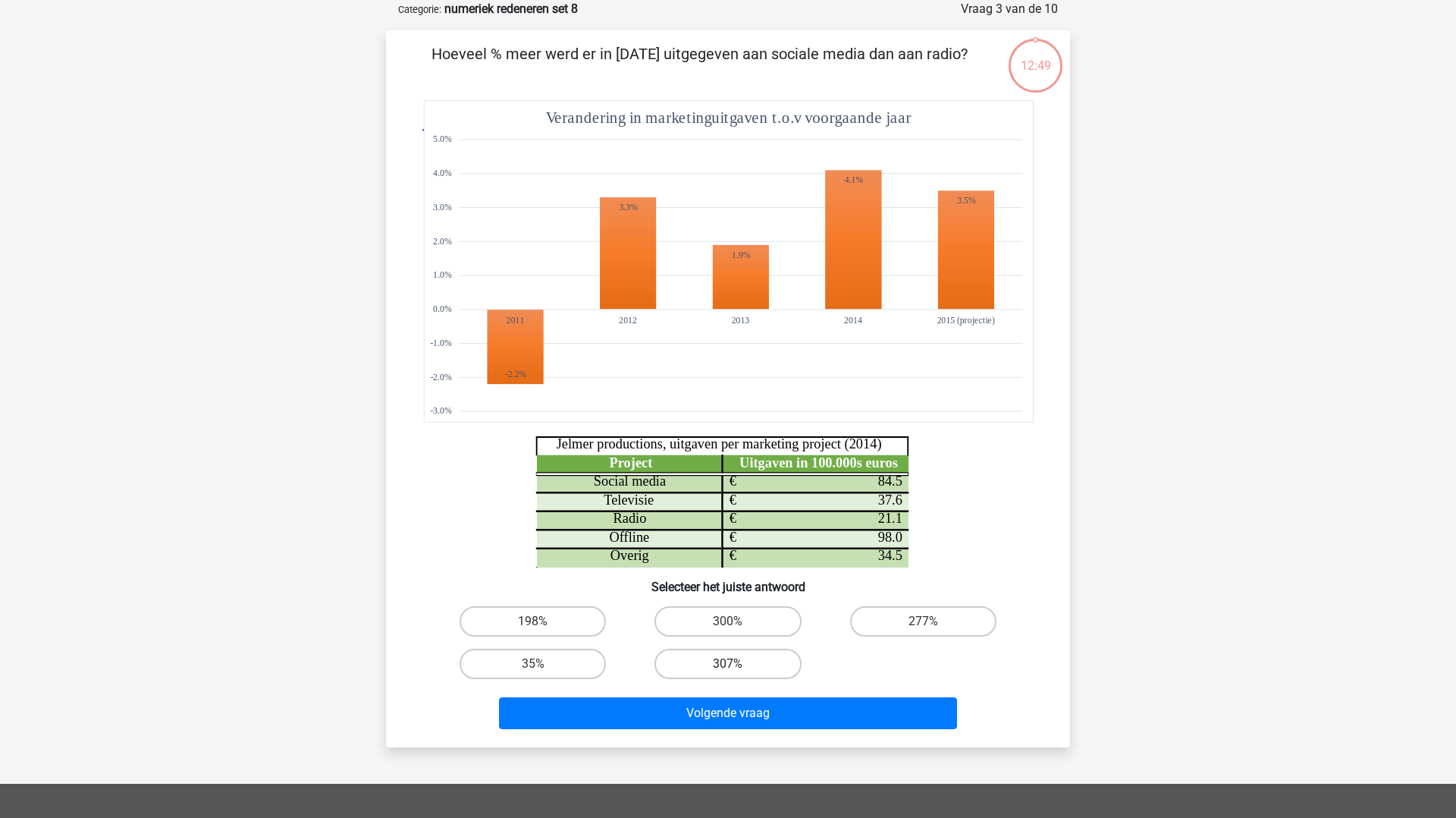
click at [699, 653] on label "307%" at bounding box center [727, 664] width 146 height 30
click at [728, 664] on input "307%" at bounding box center [733, 669] width 10 height 10
radio input "true"
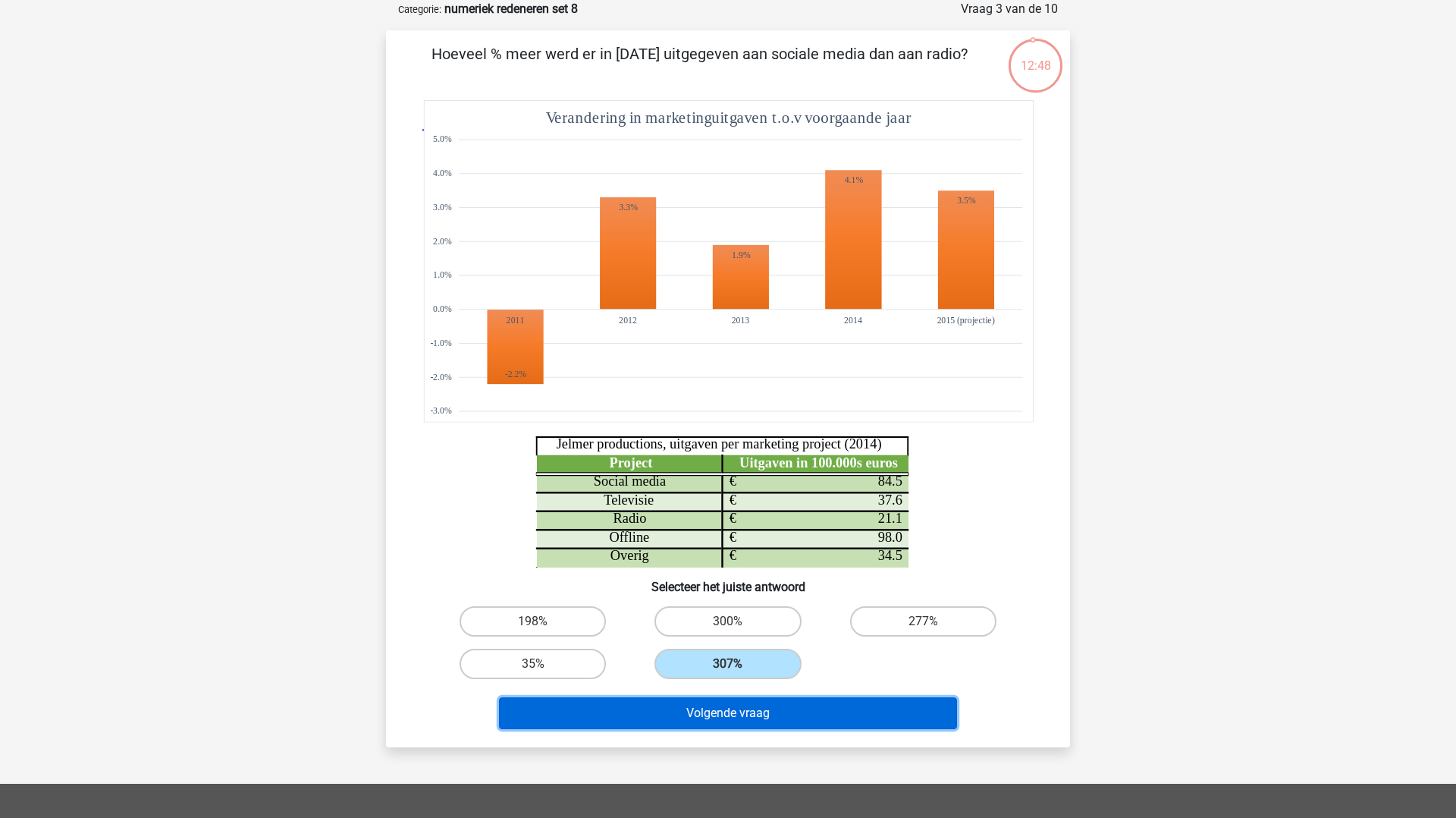
click at [698, 707] on button "Volgende vraag" at bounding box center [728, 713] width 459 height 32
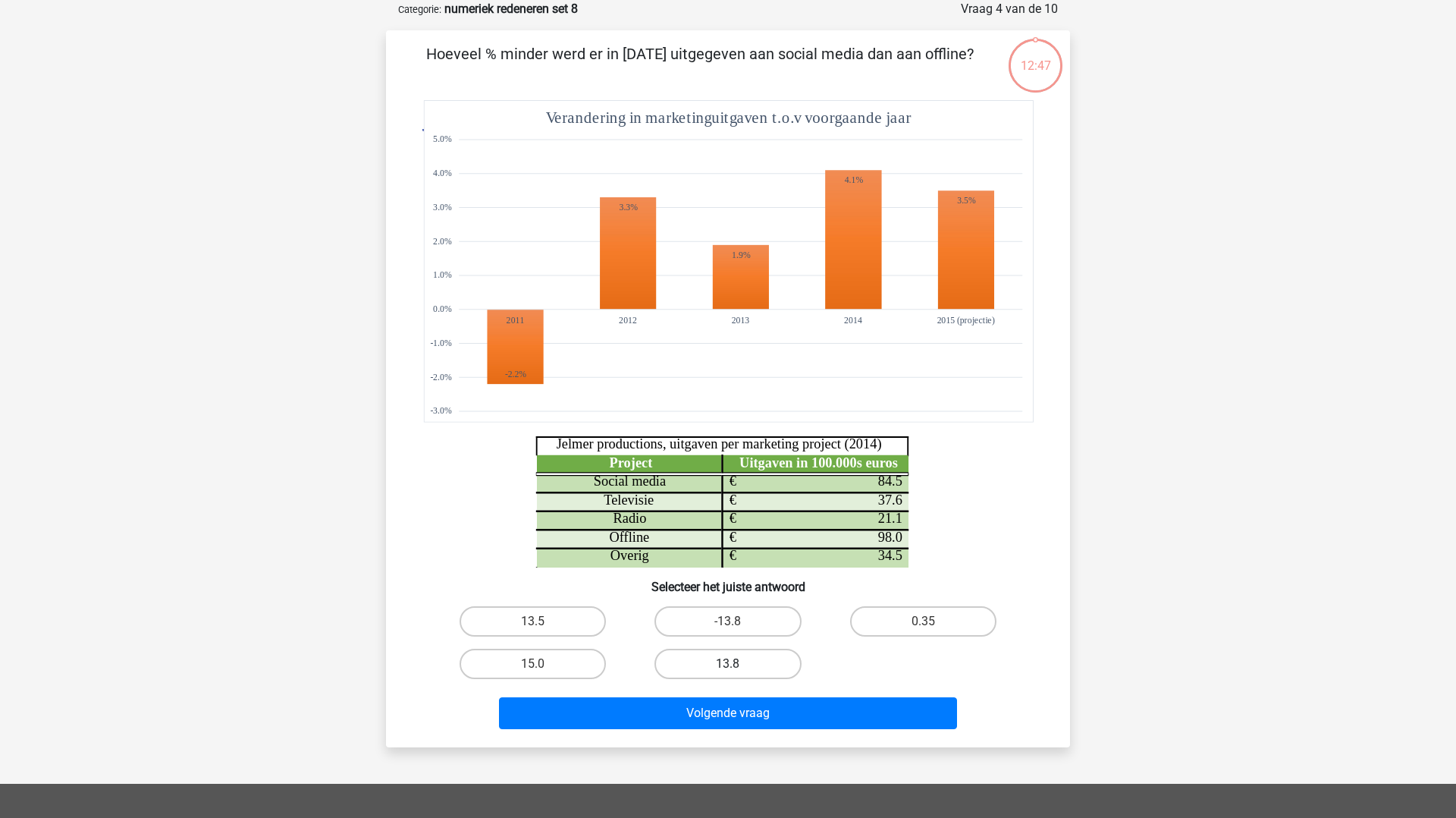
click at [702, 658] on label "13.8" at bounding box center [727, 664] width 146 height 30
click at [728, 664] on input "13.8" at bounding box center [733, 669] width 10 height 10
radio input "true"
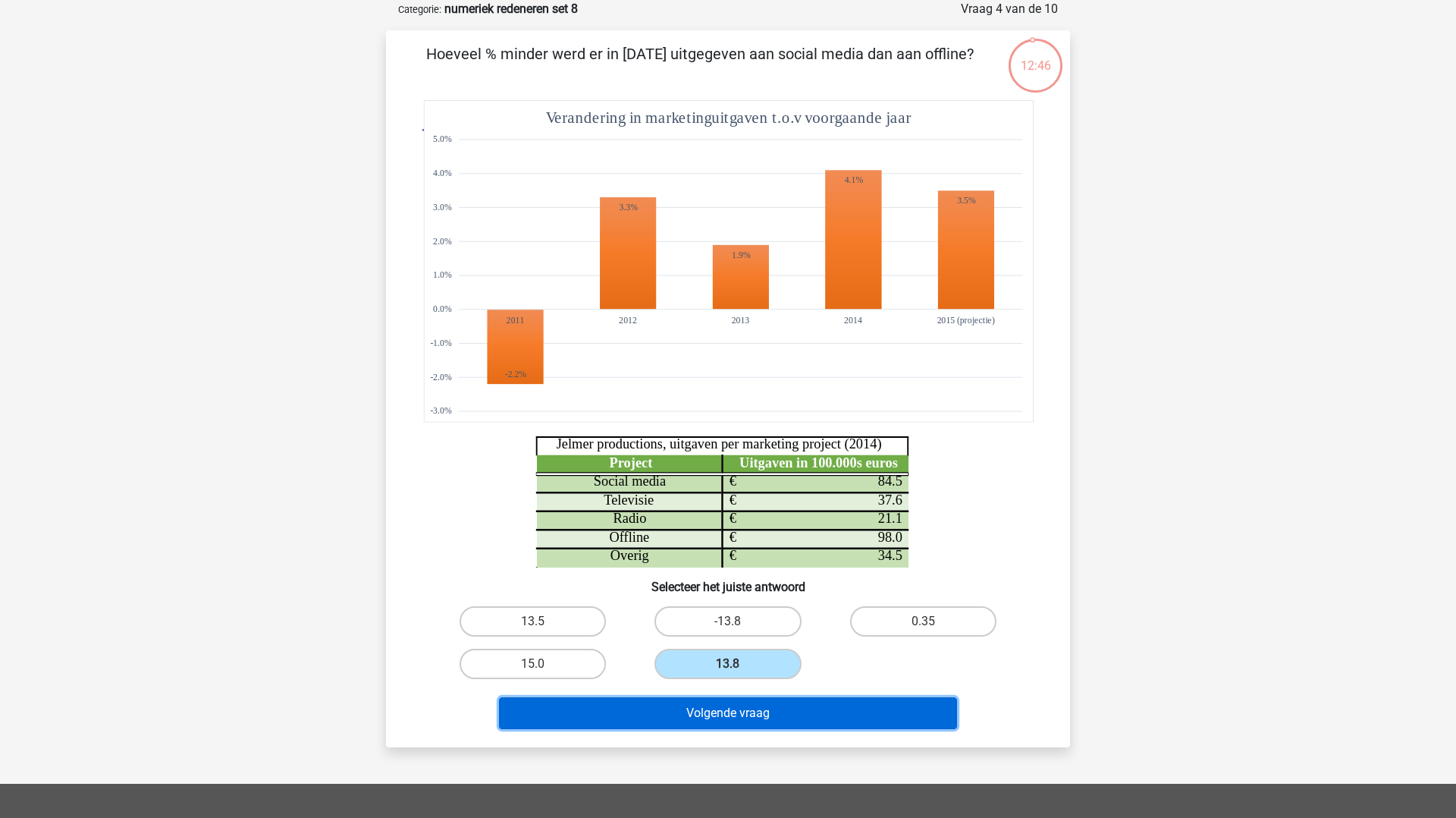
click at [700, 702] on button "Volgende vraag" at bounding box center [728, 713] width 459 height 32
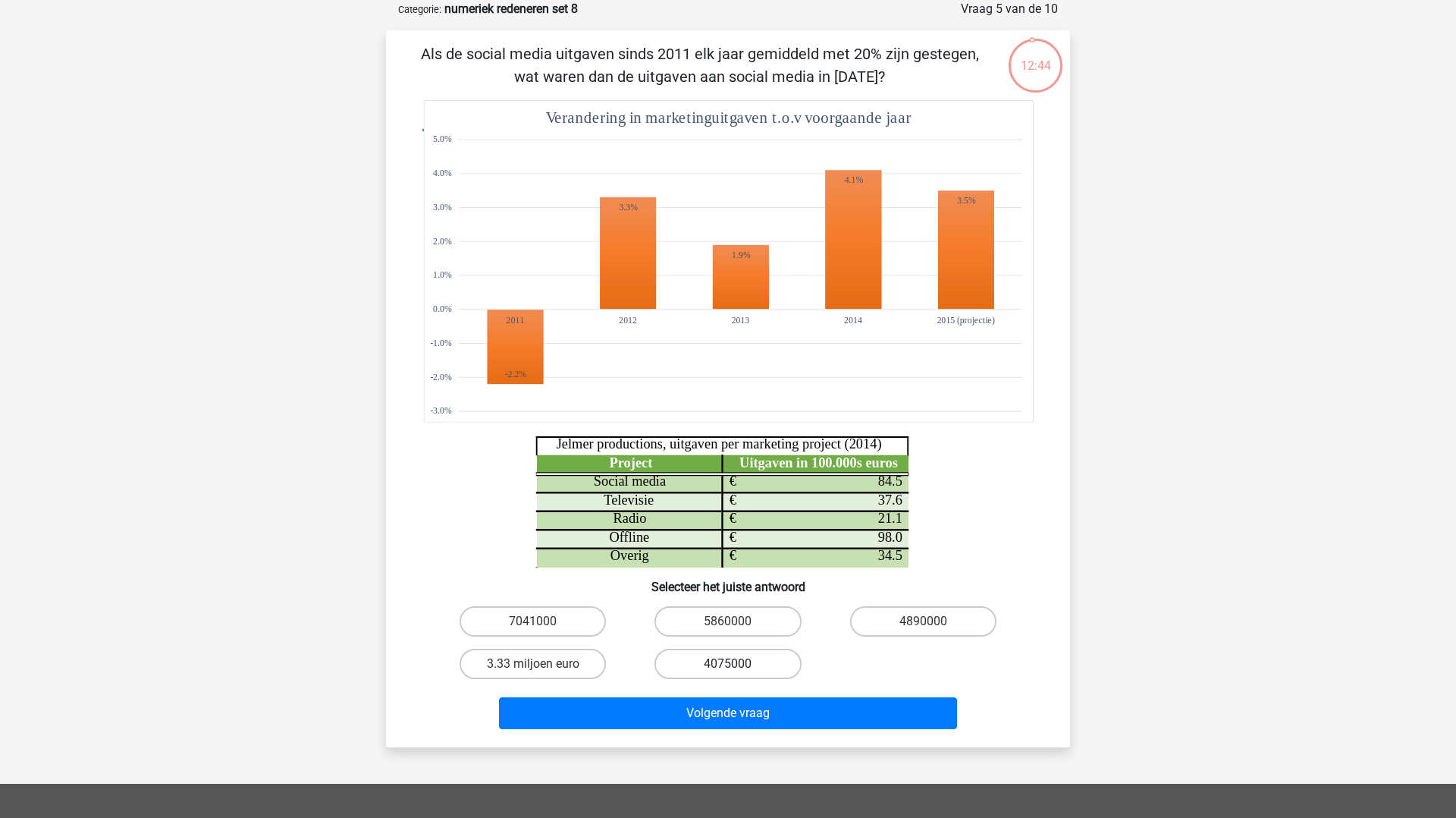
click at [703, 663] on label "4075000" at bounding box center [727, 664] width 146 height 30
click at [728, 664] on input "4075000" at bounding box center [733, 669] width 10 height 10
radio input "true"
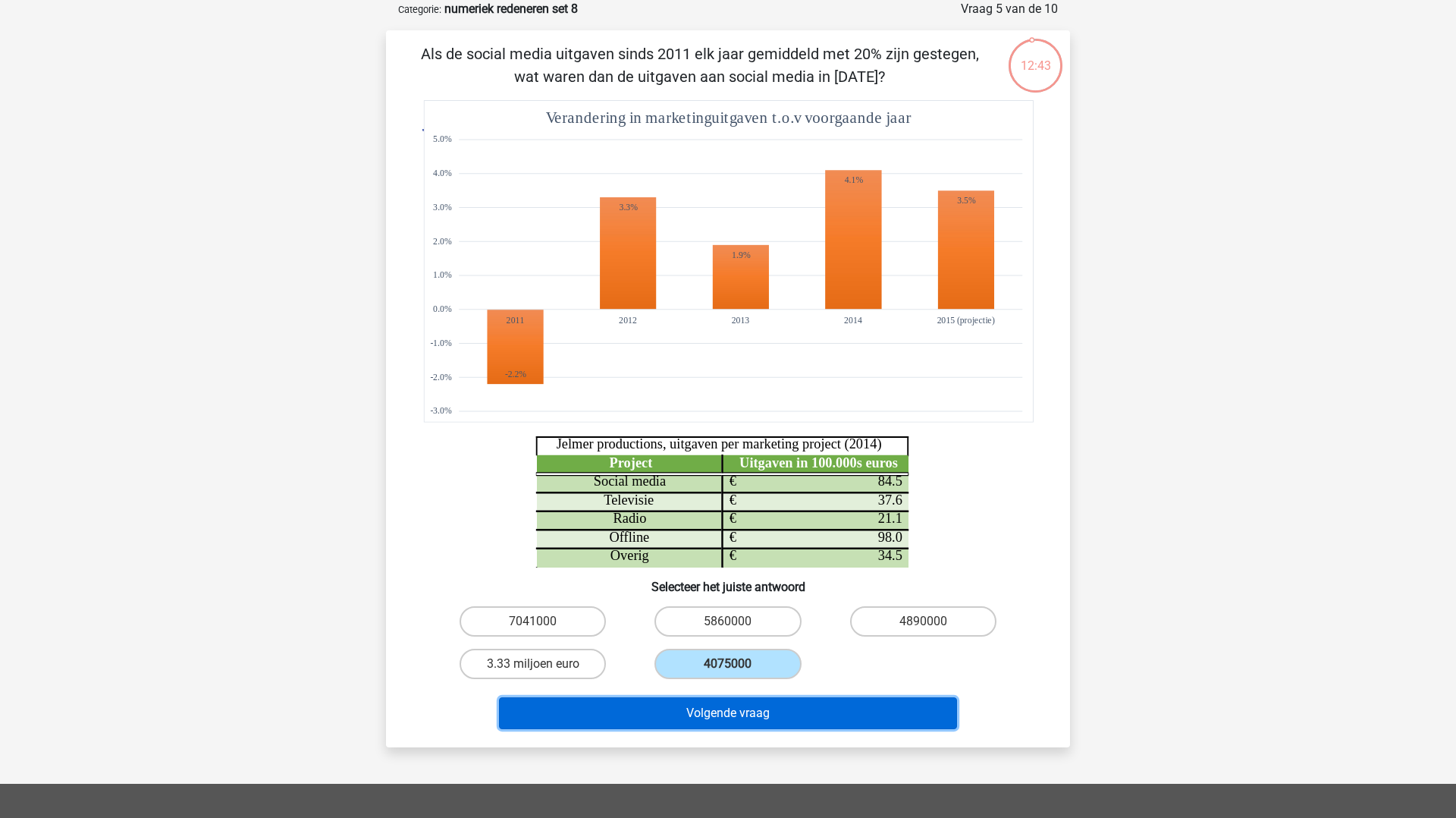
click at [703, 710] on button "Volgende vraag" at bounding box center [728, 713] width 459 height 32
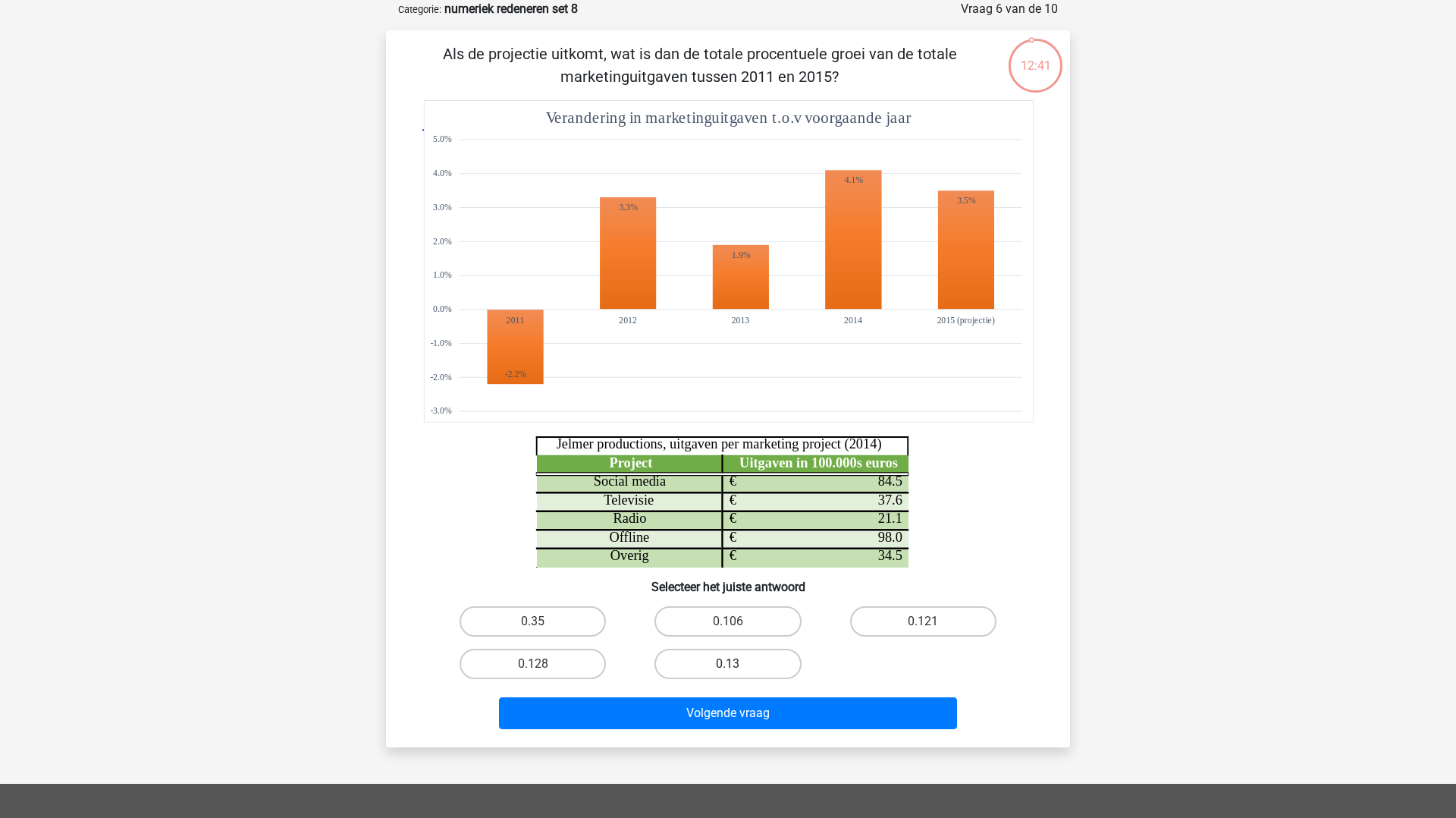
click at [710, 669] on label "0.13" at bounding box center [727, 664] width 146 height 30
click at [728, 669] on input "0.13" at bounding box center [733, 669] width 10 height 10
radio input "true"
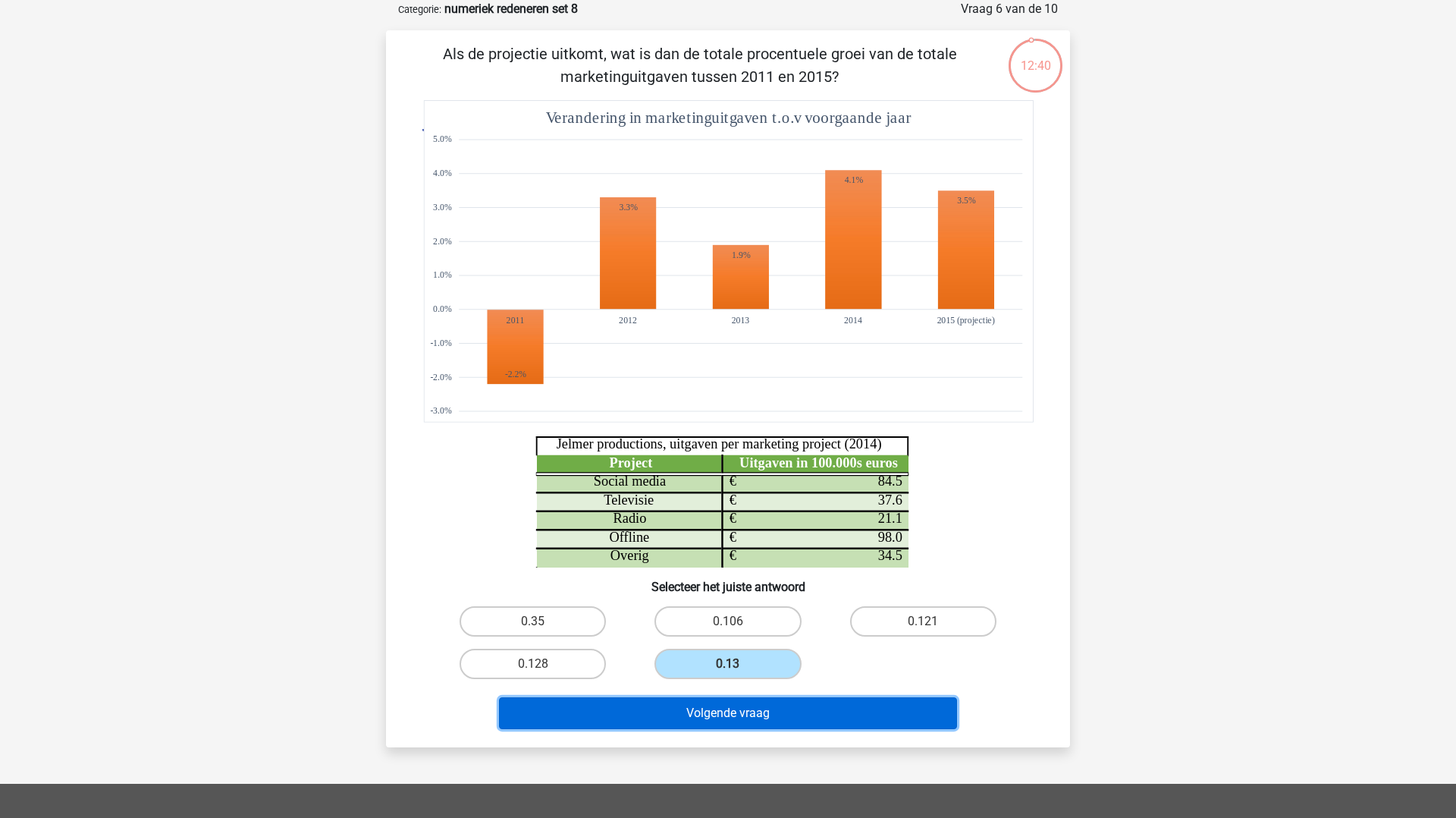
click at [707, 708] on button "Volgende vraag" at bounding box center [728, 713] width 459 height 32
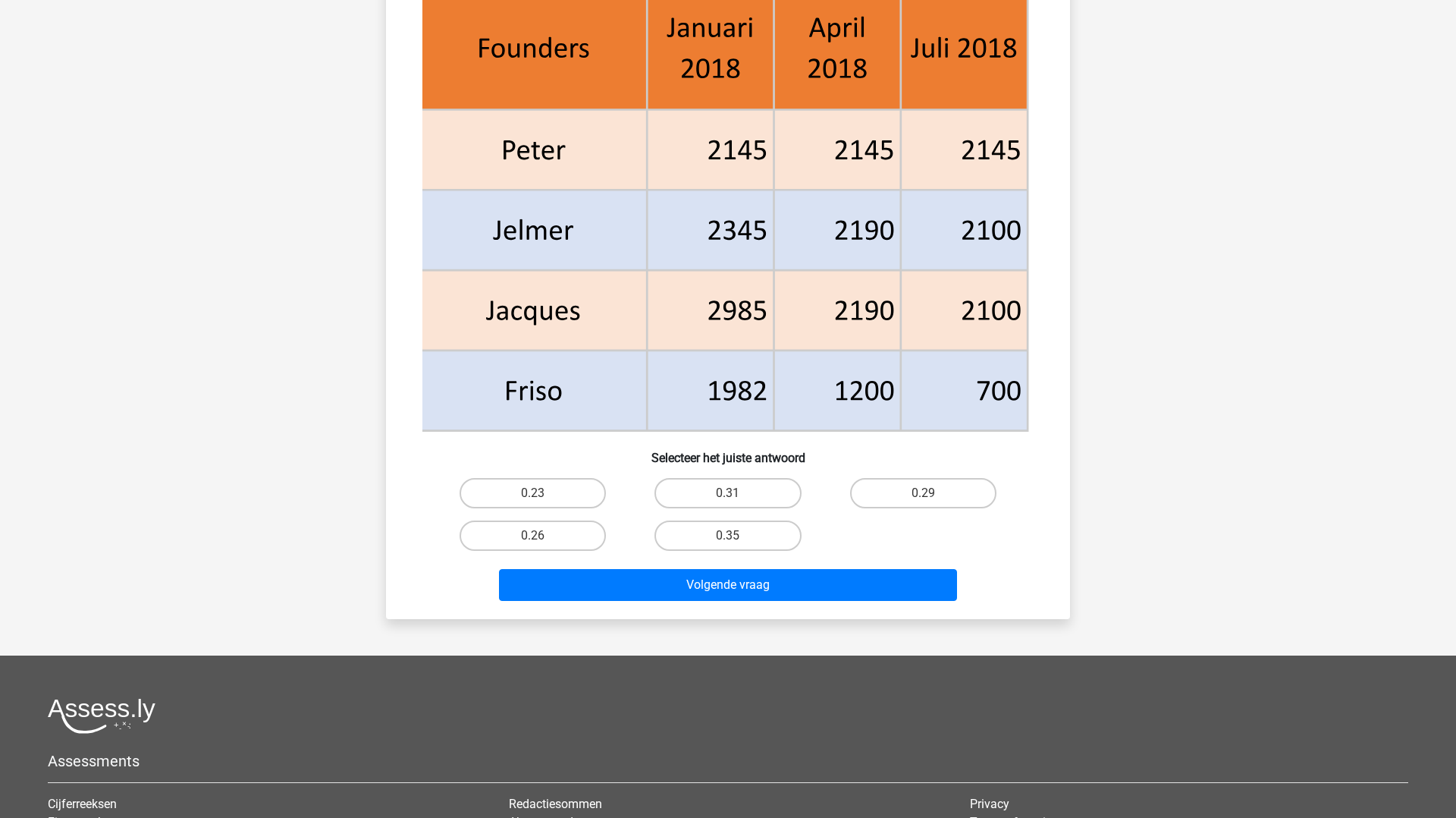
scroll to position [618, 0]
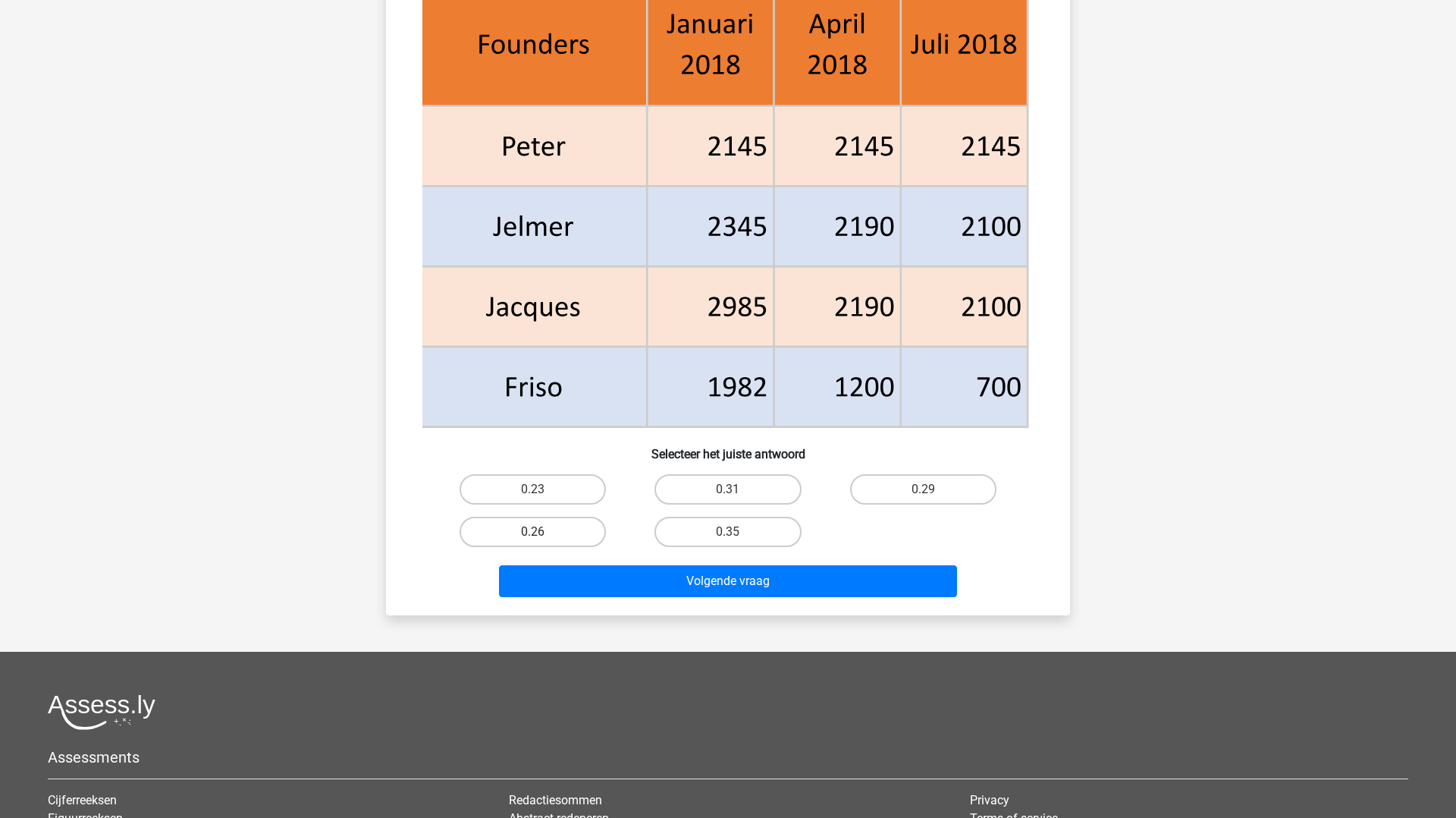
click at [561, 531] on label "0.26" at bounding box center [532, 532] width 146 height 30
click at [543, 532] on input "0.26" at bounding box center [538, 537] width 10 height 10
radio input "true"
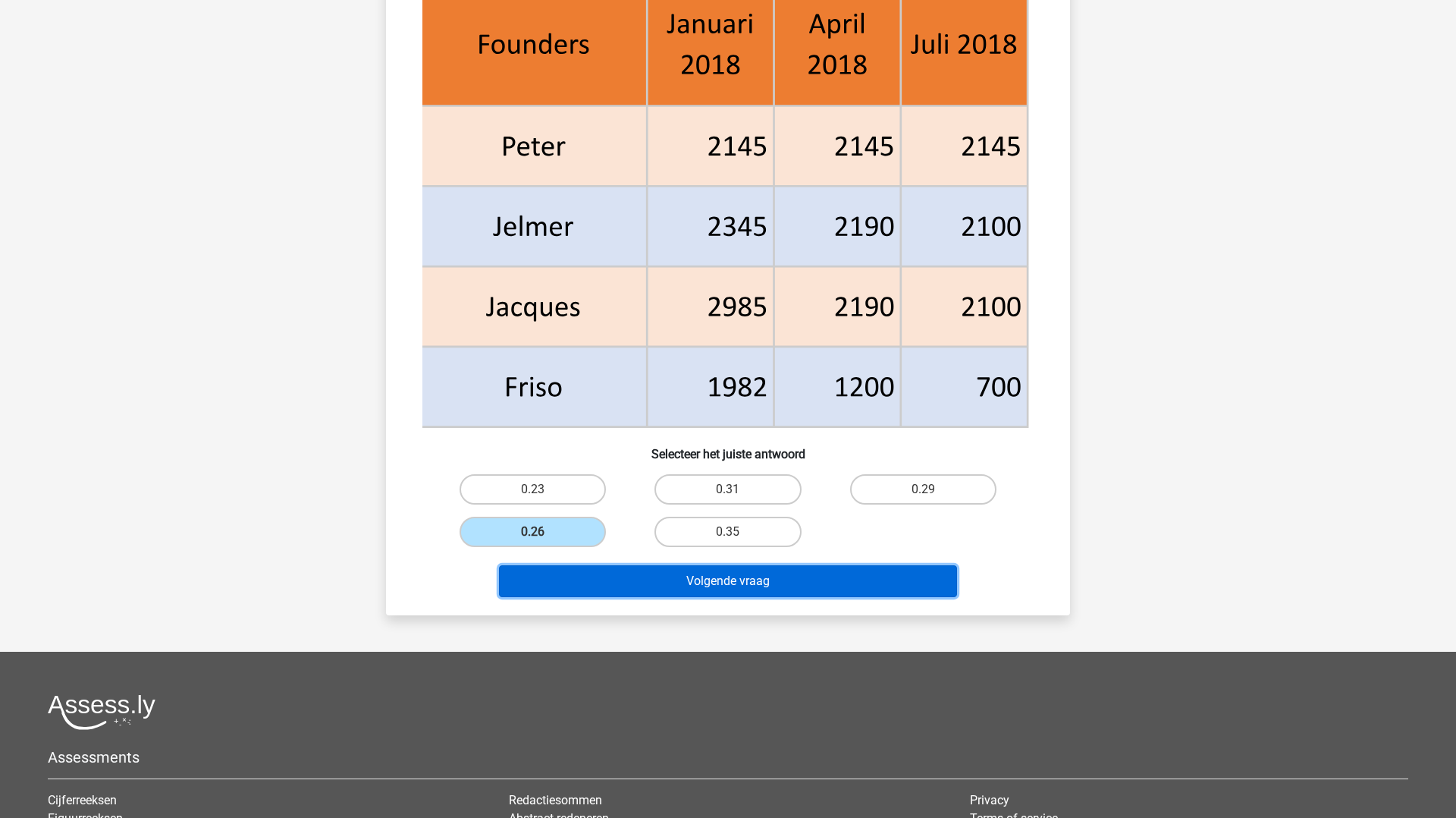
click at [605, 580] on button "Volgende vraag" at bounding box center [728, 581] width 459 height 32
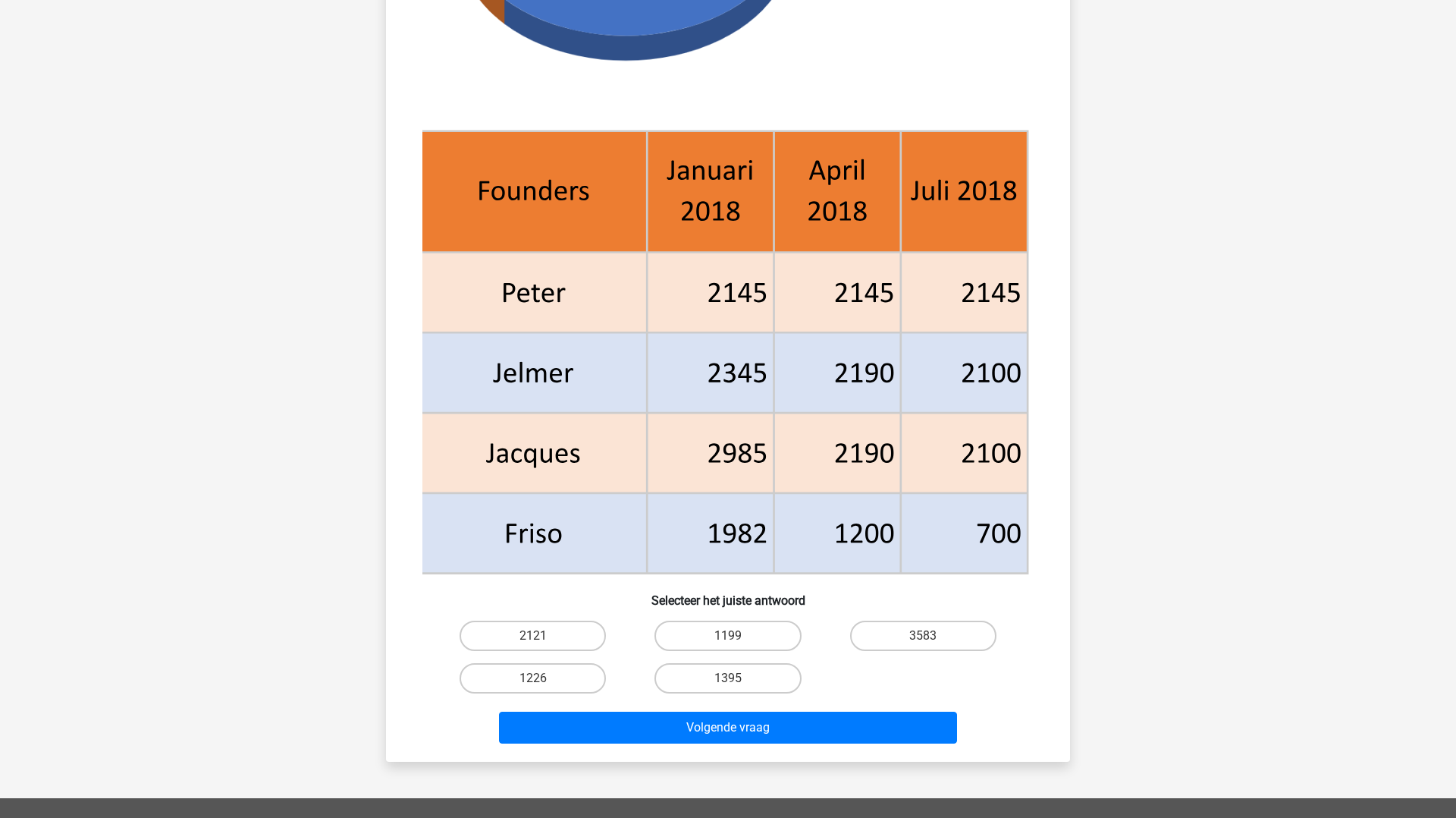
scroll to position [474, 0]
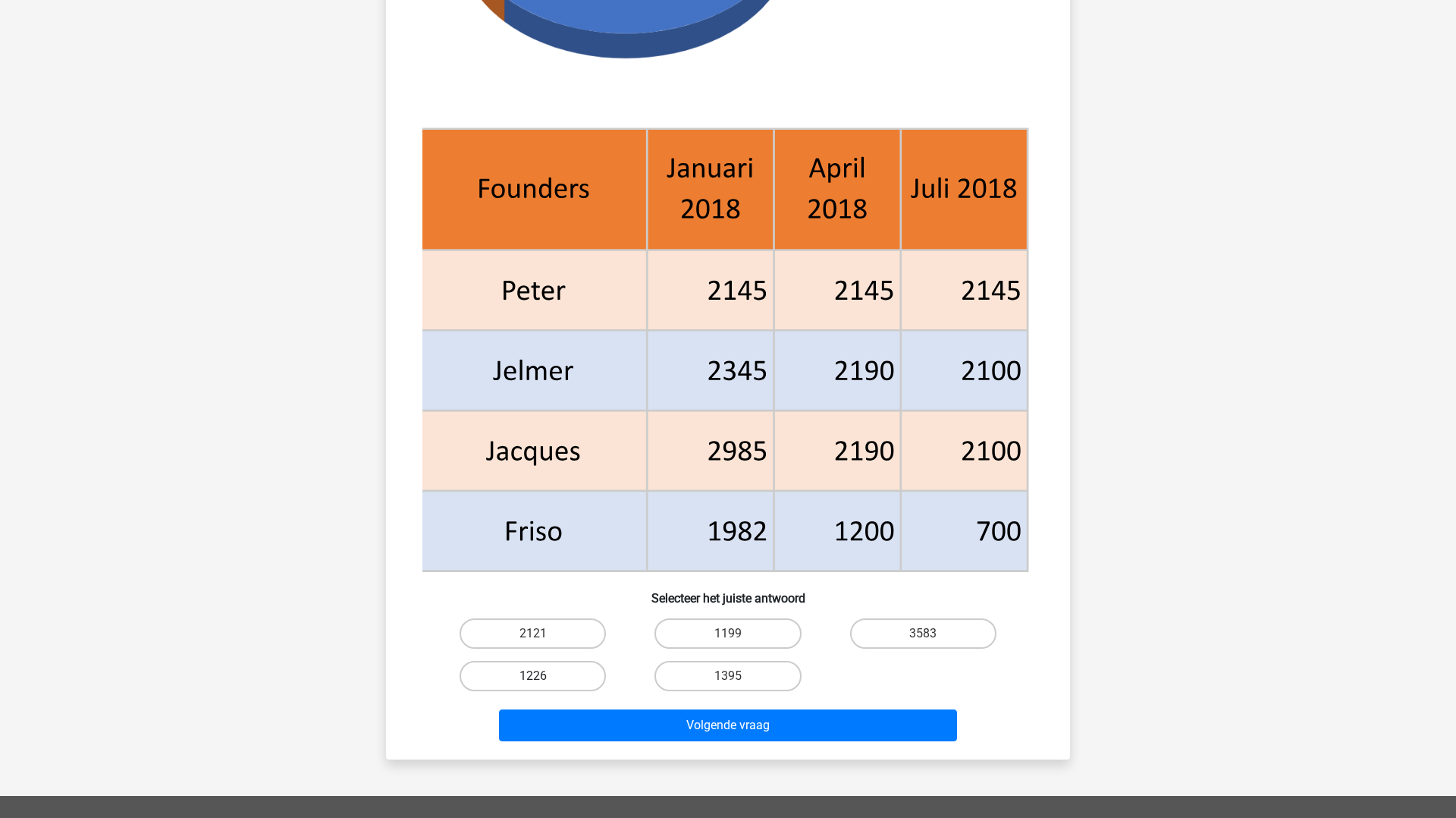
click at [536, 661] on label "1226" at bounding box center [532, 677] width 146 height 30
click at [536, 677] on input "1226" at bounding box center [538, 682] width 10 height 10
radio input "true"
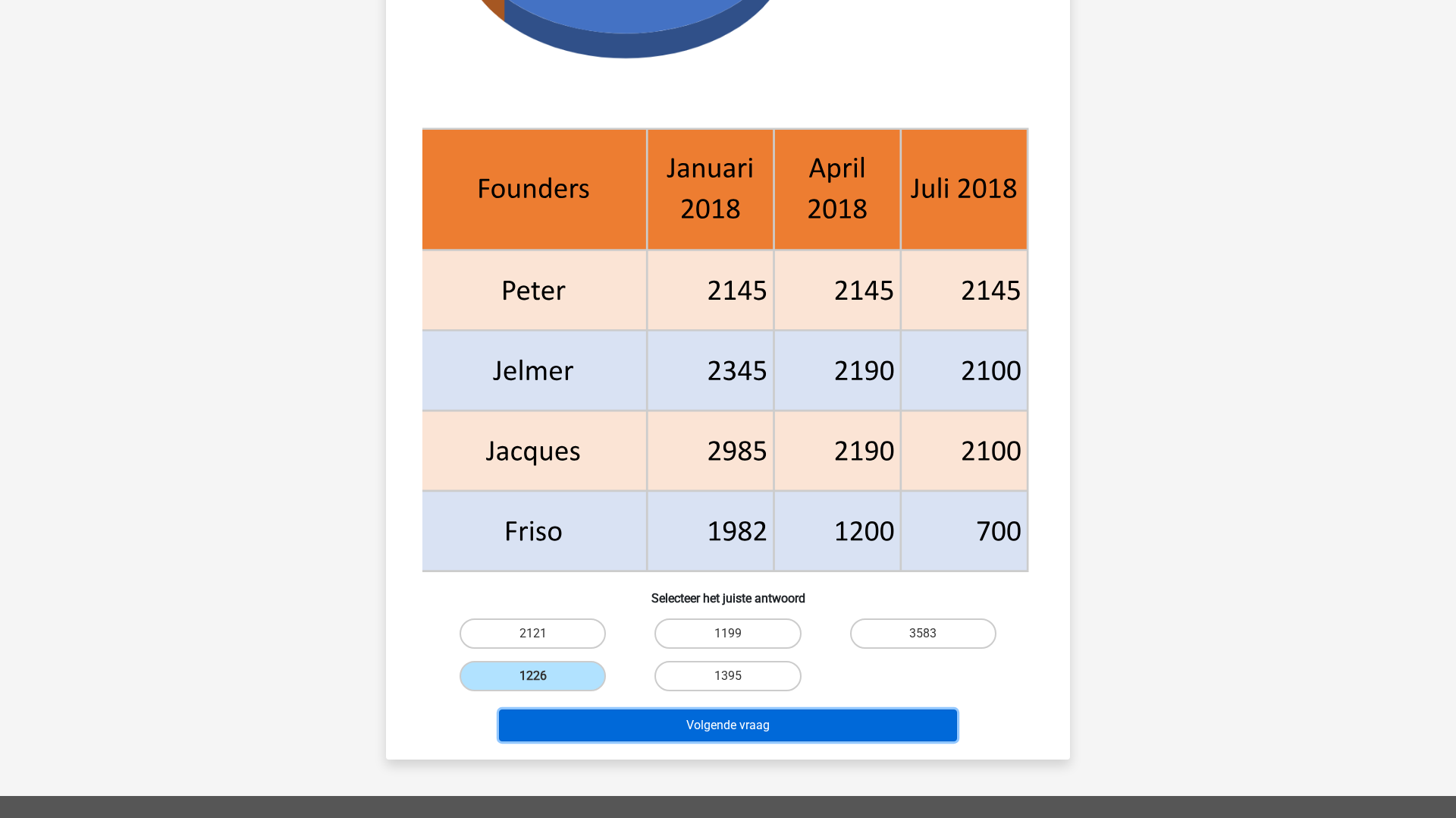
click at [576, 737] on button "Volgende vraag" at bounding box center [728, 726] width 459 height 32
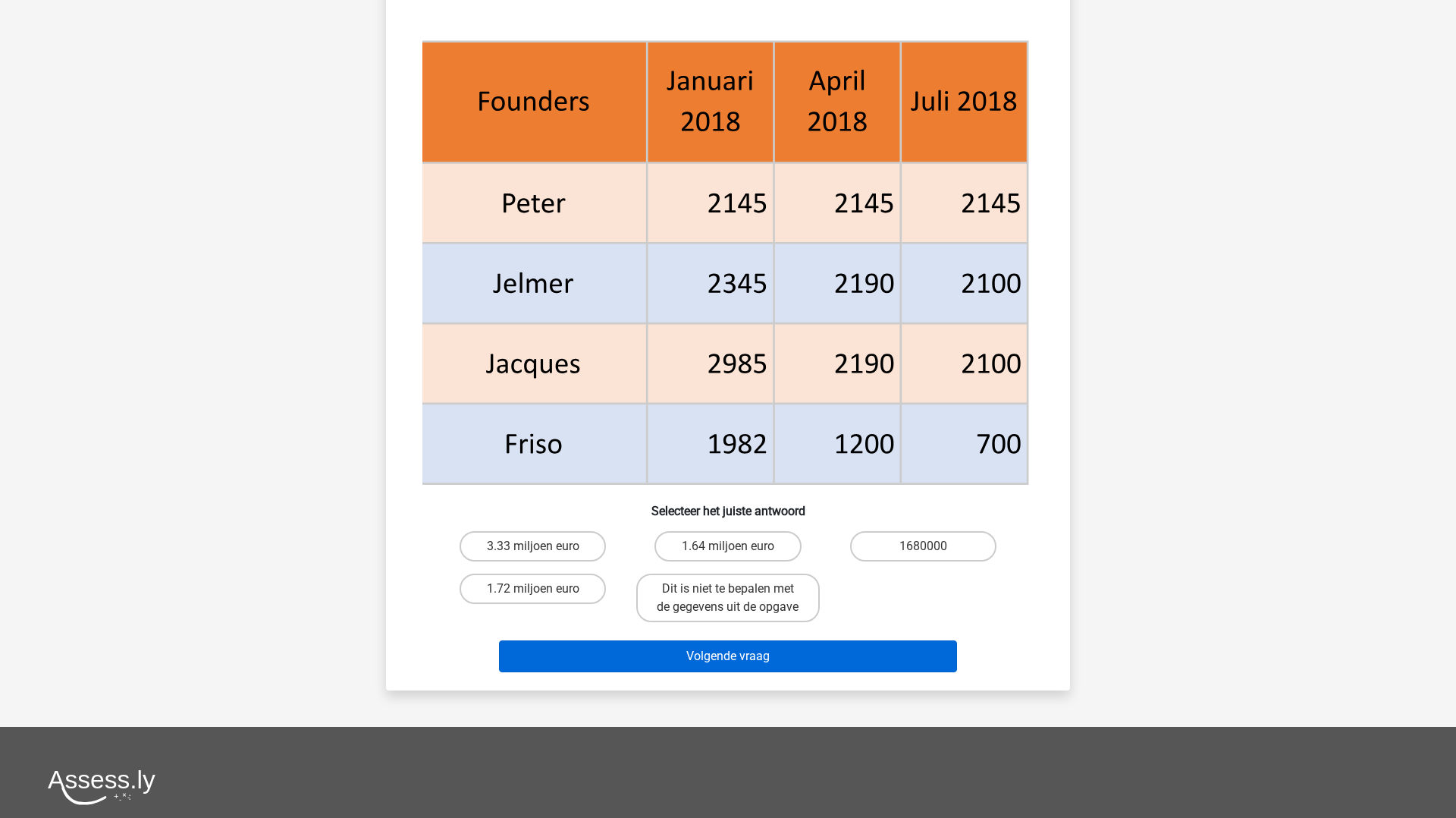
scroll to position [562, 0]
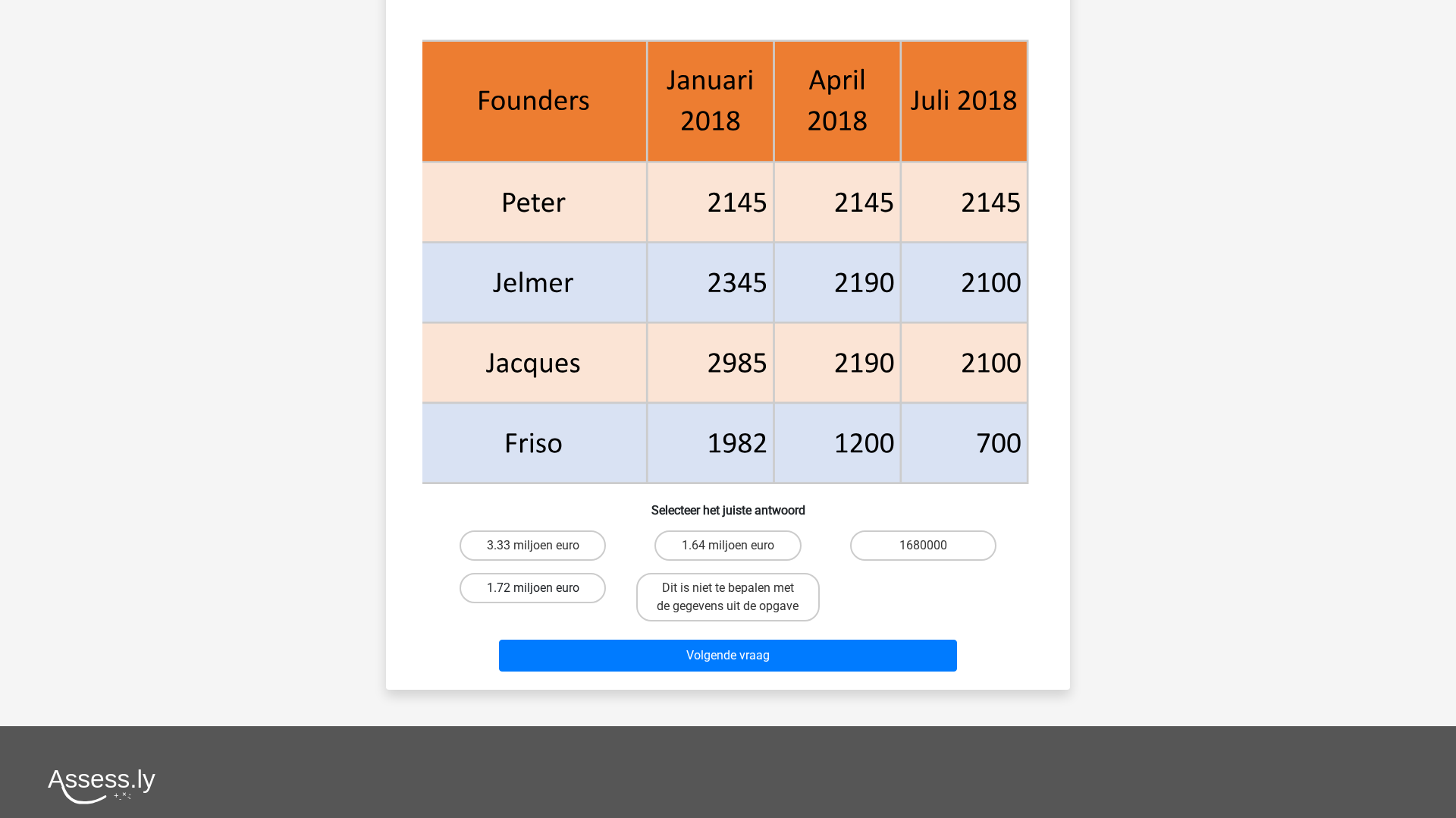
click at [488, 589] on label "1.72 miljoen euro" at bounding box center [532, 588] width 146 height 30
click at [533, 589] on input "1.72 miljoen euro" at bounding box center [538, 594] width 10 height 10
radio input "true"
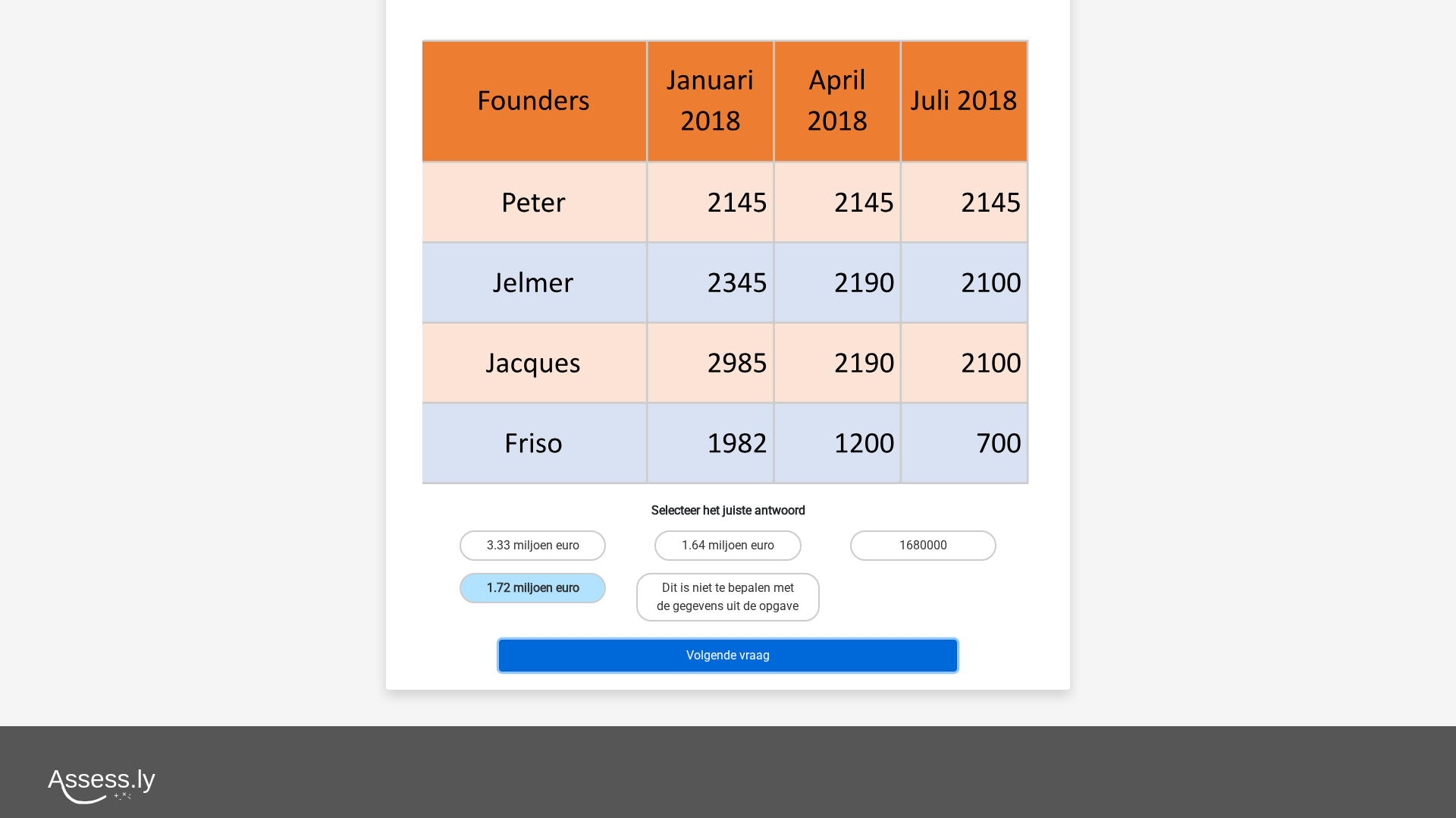
click at [530, 646] on button "Volgende vraag" at bounding box center [728, 656] width 459 height 32
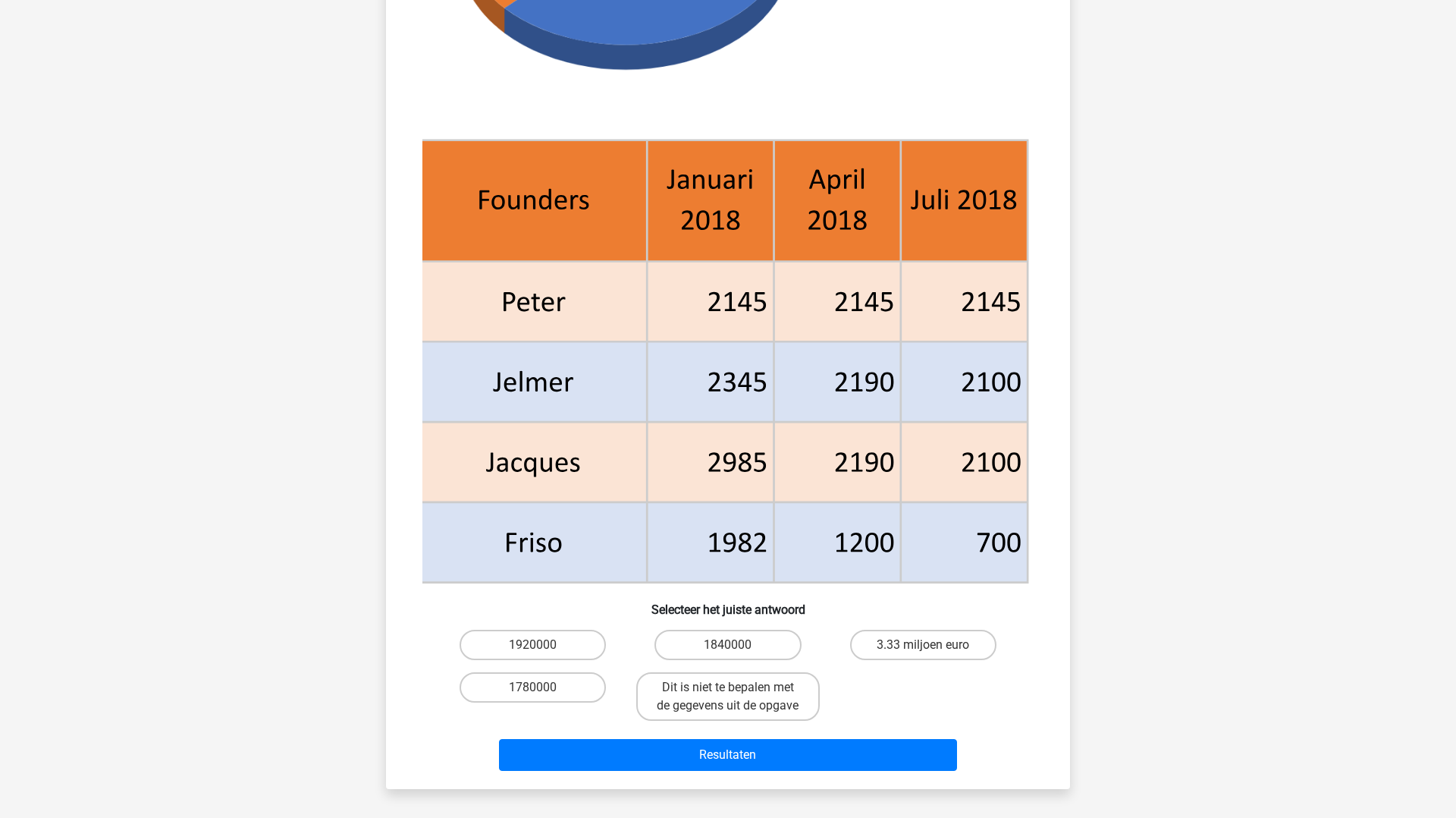
scroll to position [464, 0]
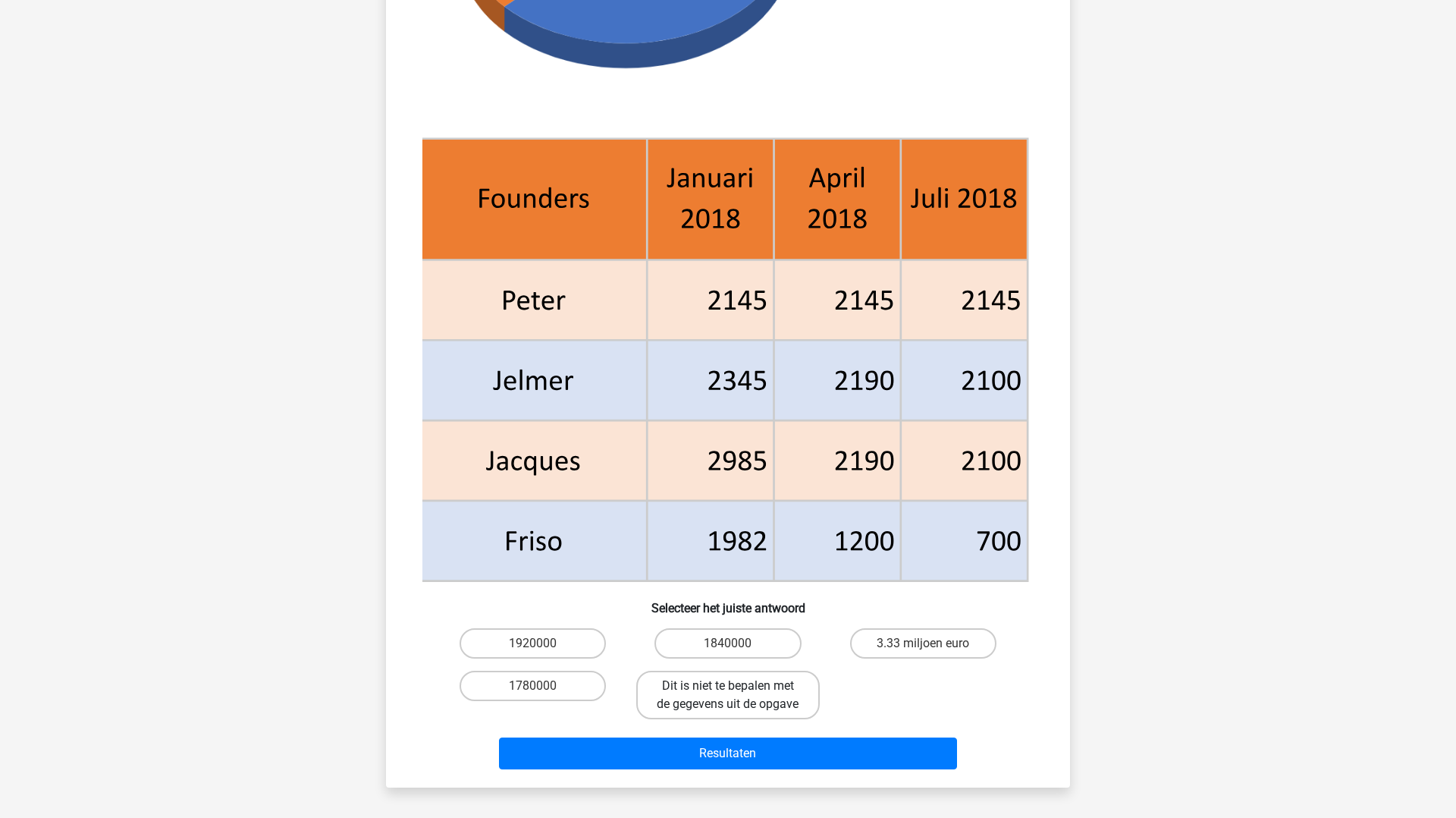
click at [701, 679] on label "Dit is niet te bepalen met de gegevens uit de opgave" at bounding box center [728, 695] width 182 height 49
click at [728, 686] on input "Dit is niet te bepalen met de gegevens uit de opgave" at bounding box center [733, 691] width 10 height 10
radio input "true"
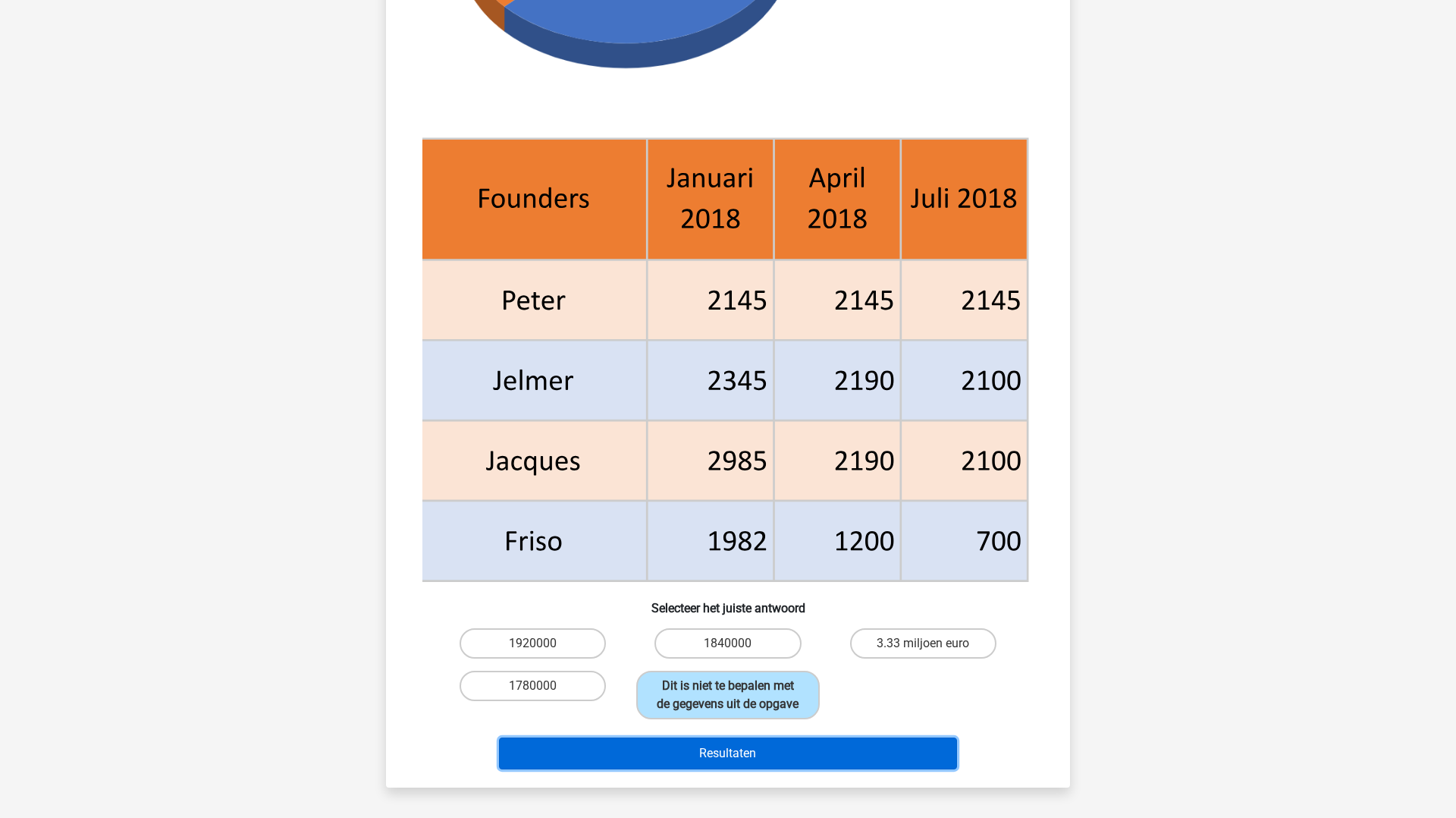
click at [740, 764] on button "Resultaten" at bounding box center [728, 754] width 459 height 32
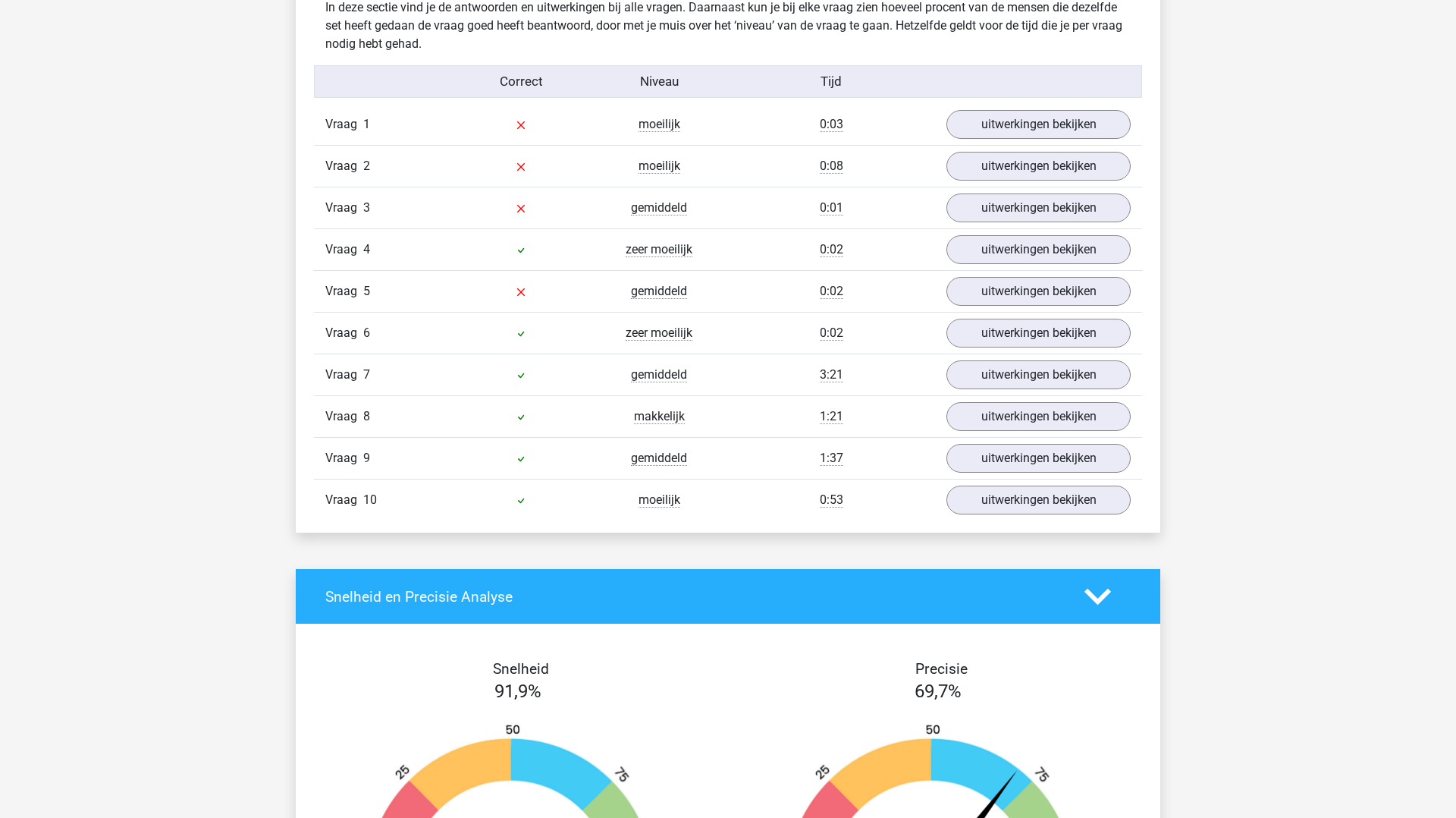
scroll to position [957, 0]
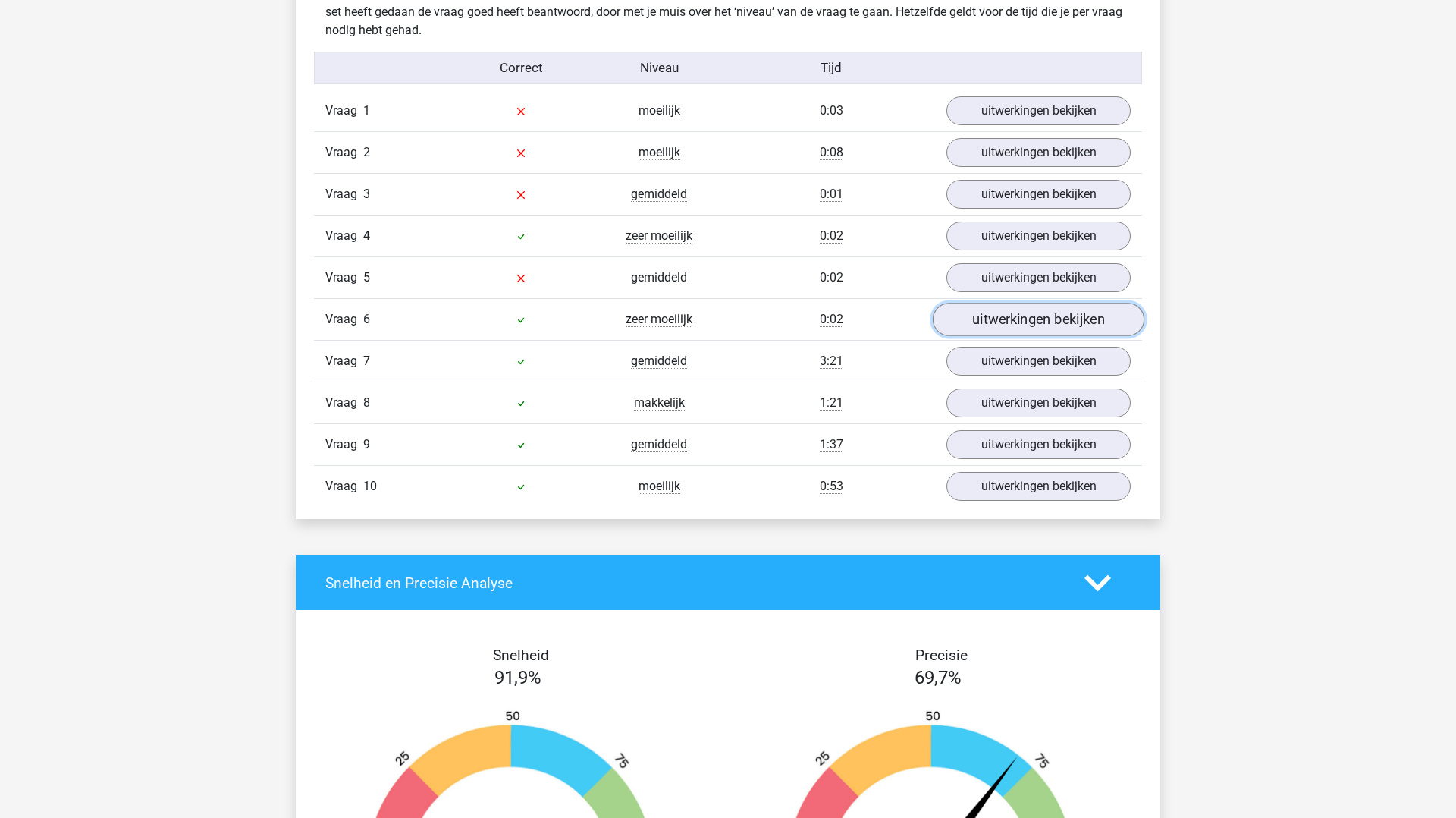
click at [998, 324] on link "uitwerkingen bekijken" at bounding box center [1038, 321] width 212 height 33
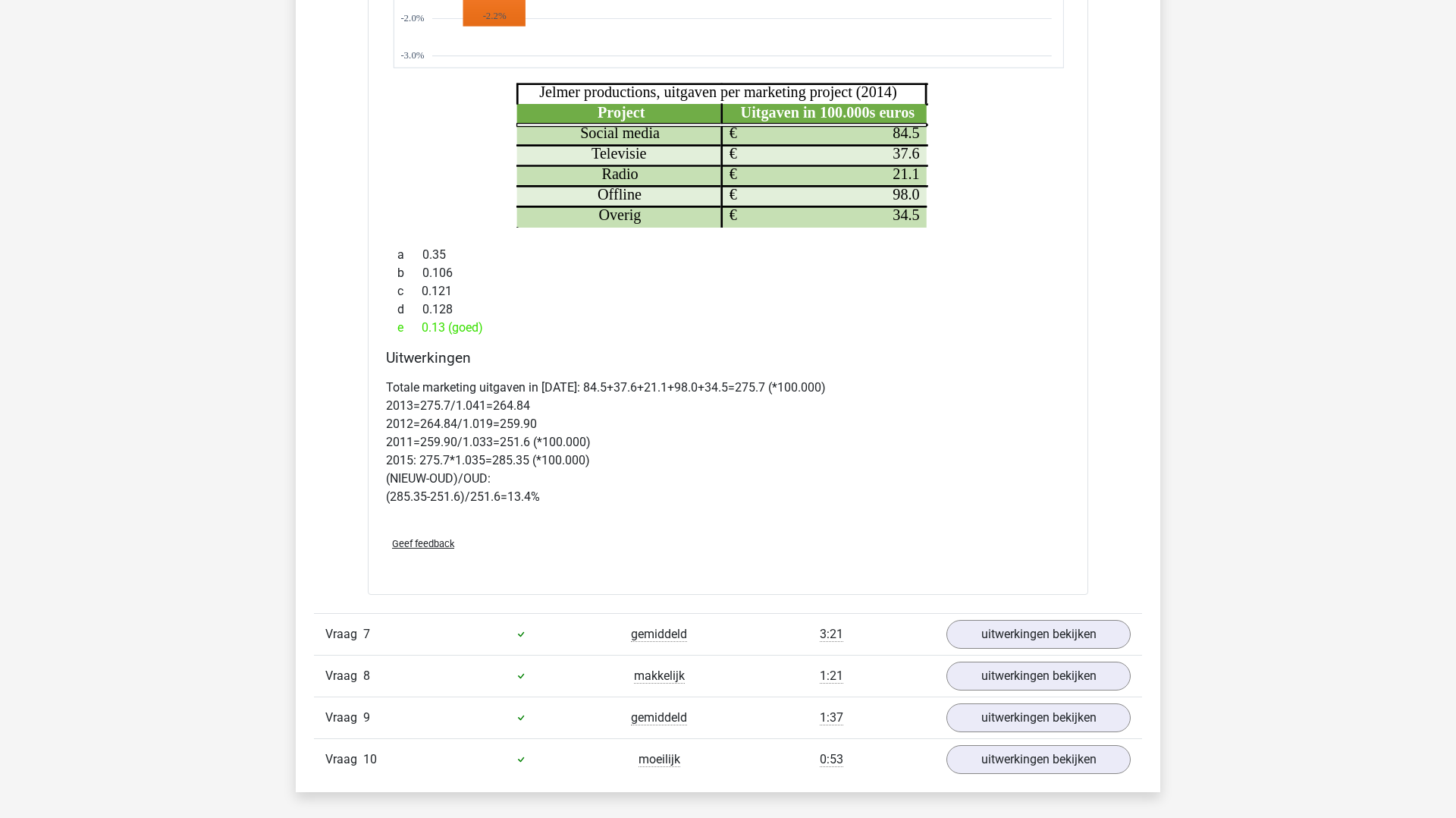
scroll to position [1635, 0]
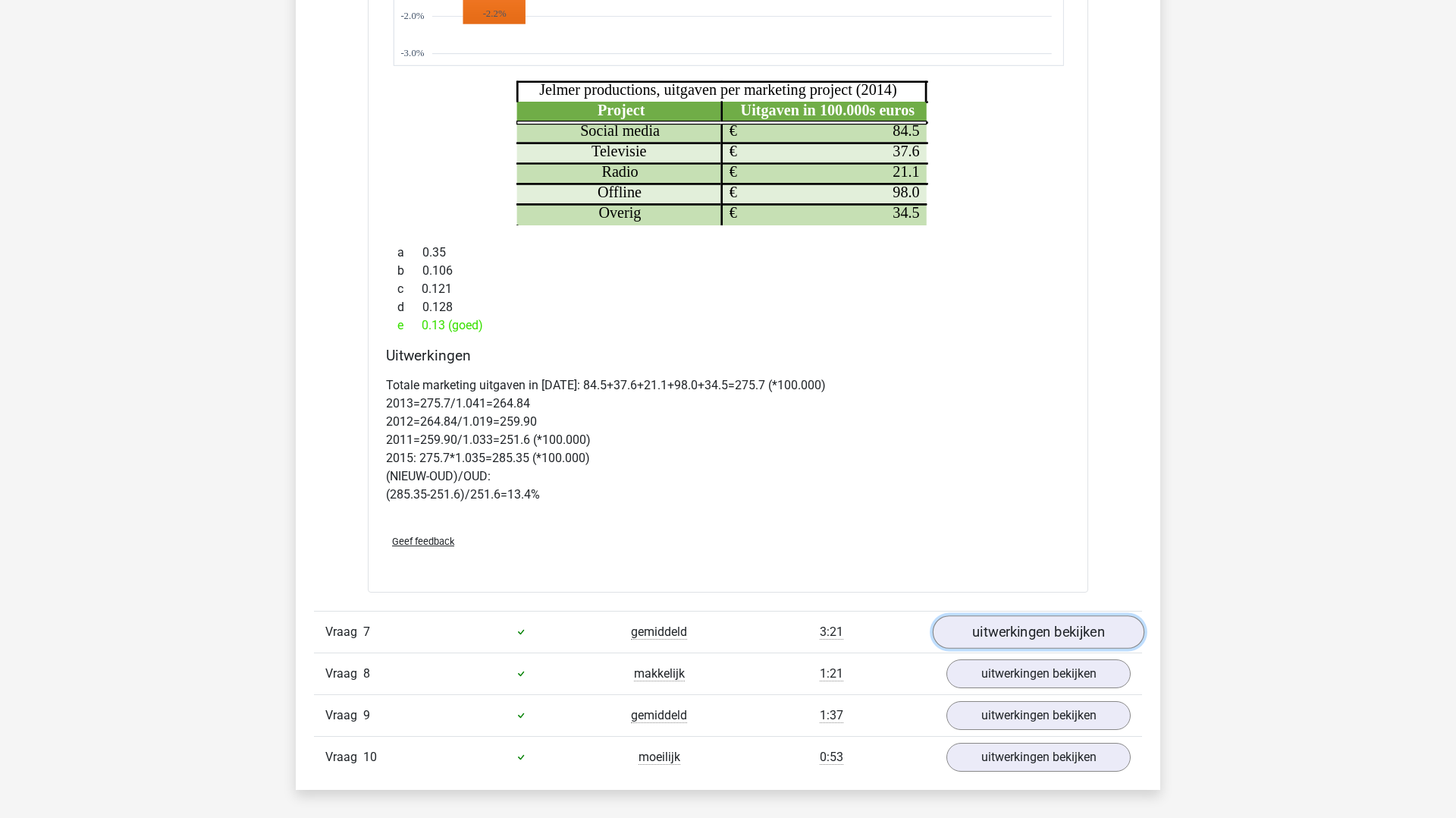
click at [1041, 629] on link "uitwerkingen bekijken" at bounding box center [1038, 632] width 212 height 33
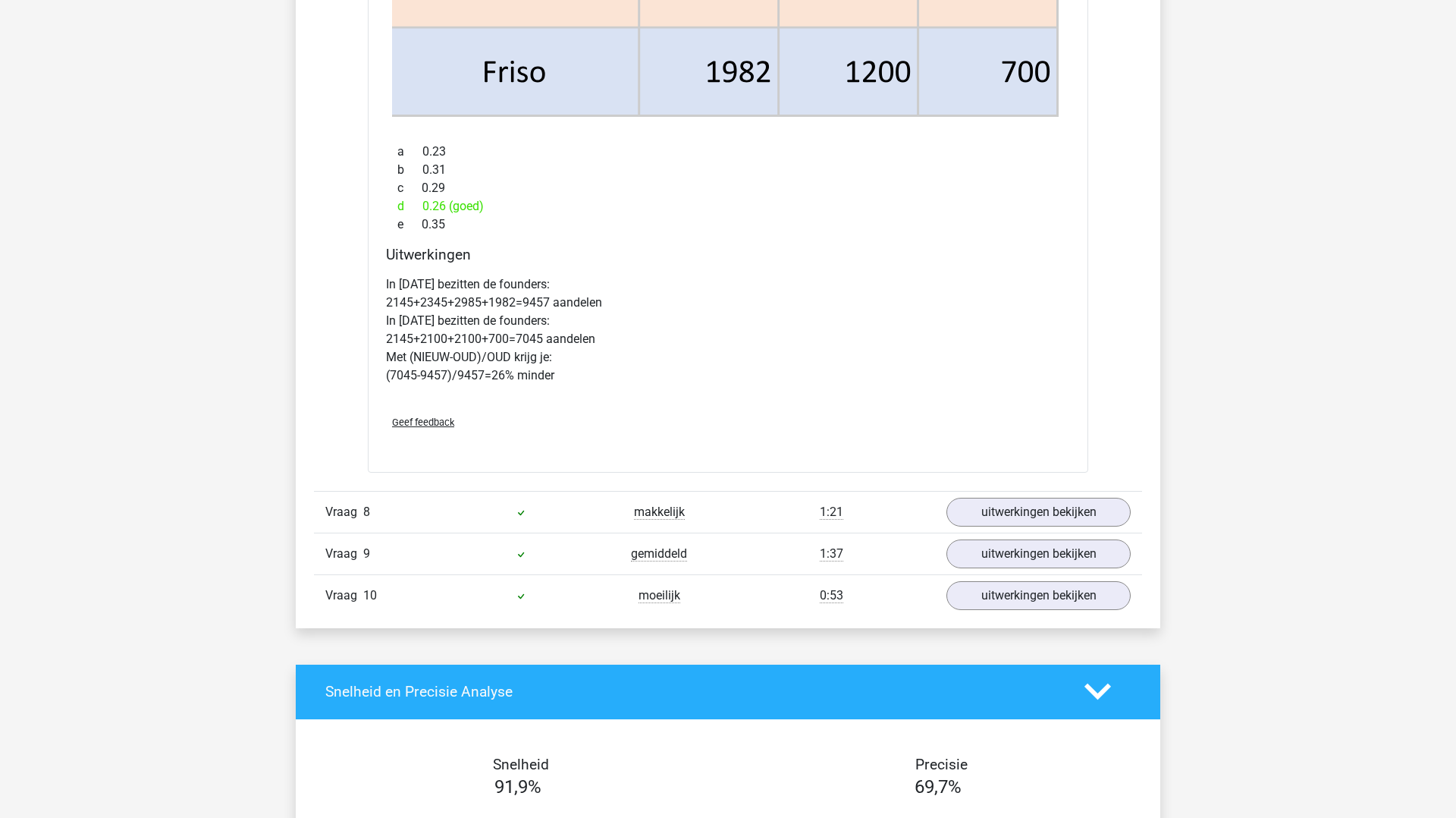
scroll to position [3244, 0]
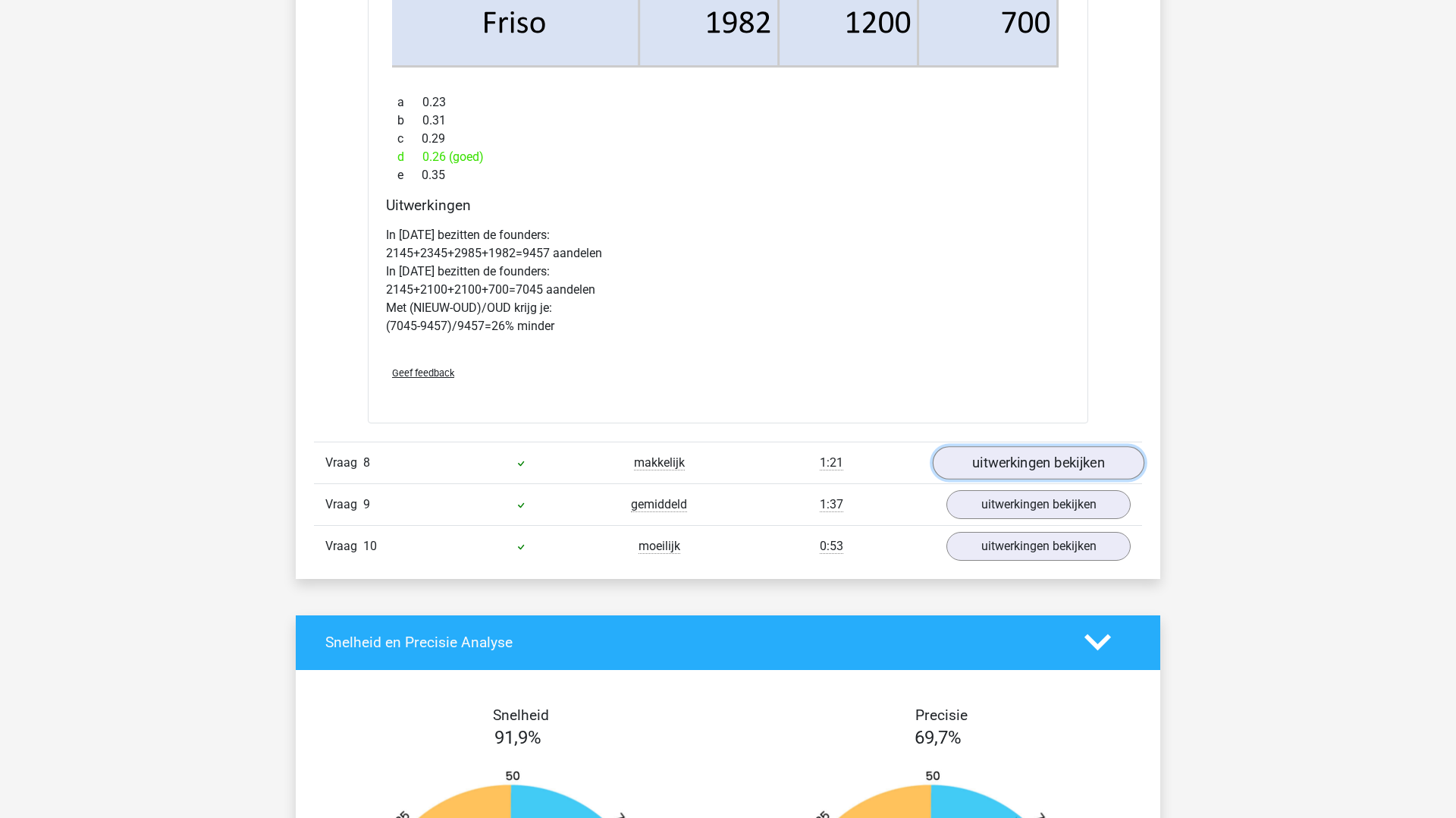
click at [1094, 470] on link "uitwerkingen bekijken" at bounding box center [1038, 463] width 212 height 33
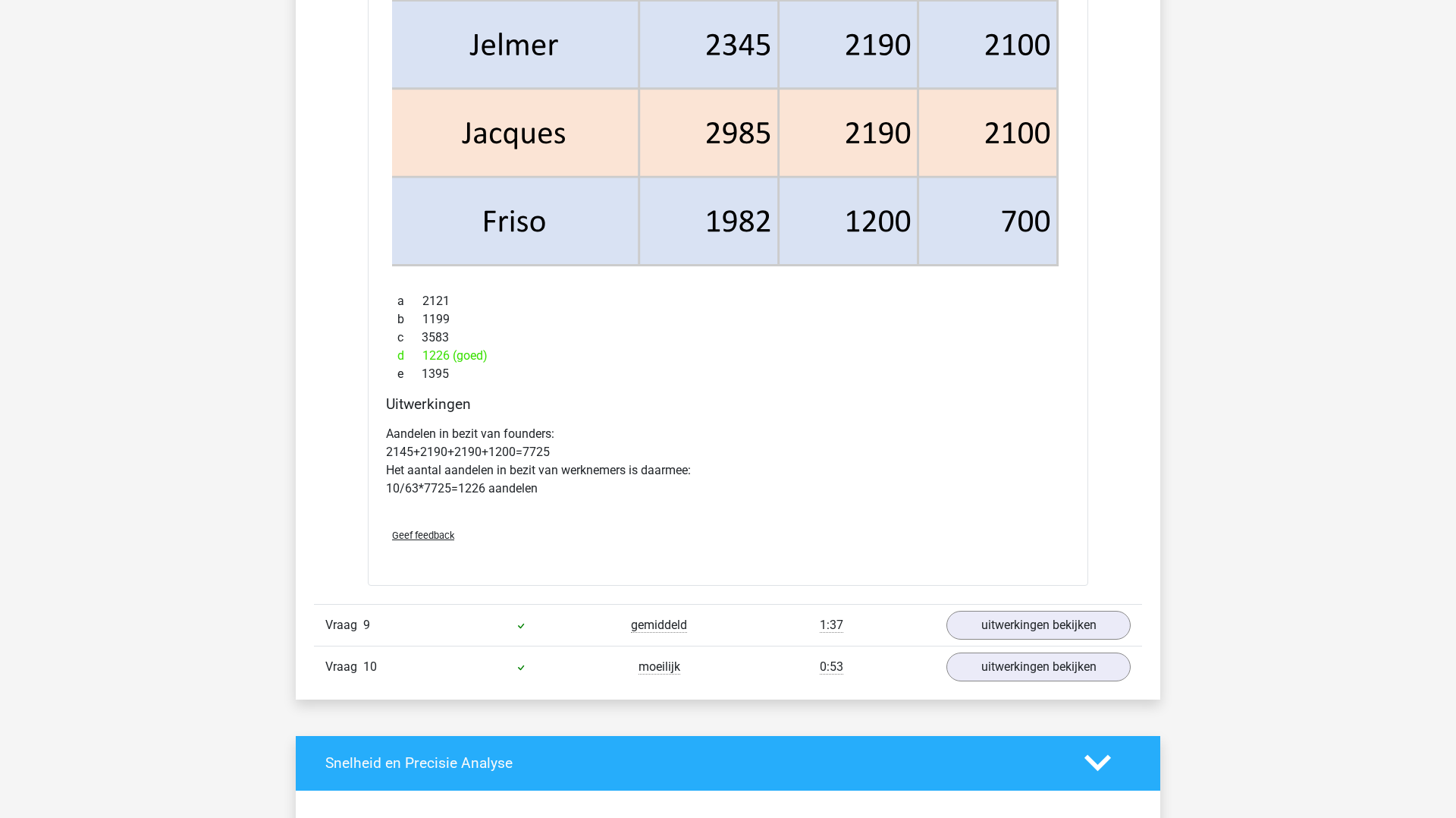
scroll to position [4458, 0]
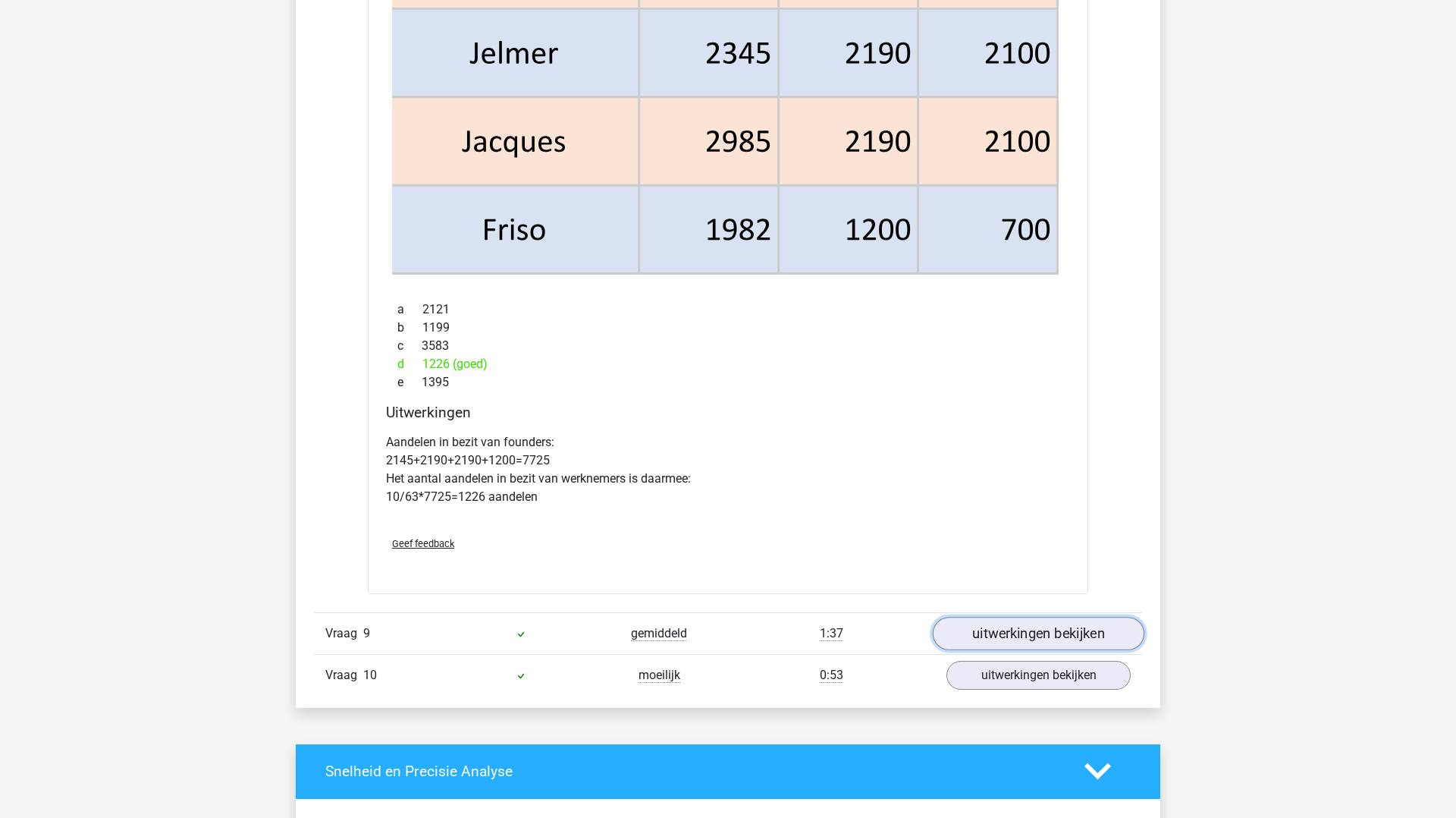
click at [1037, 630] on link "uitwerkingen bekijken" at bounding box center [1038, 634] width 212 height 33
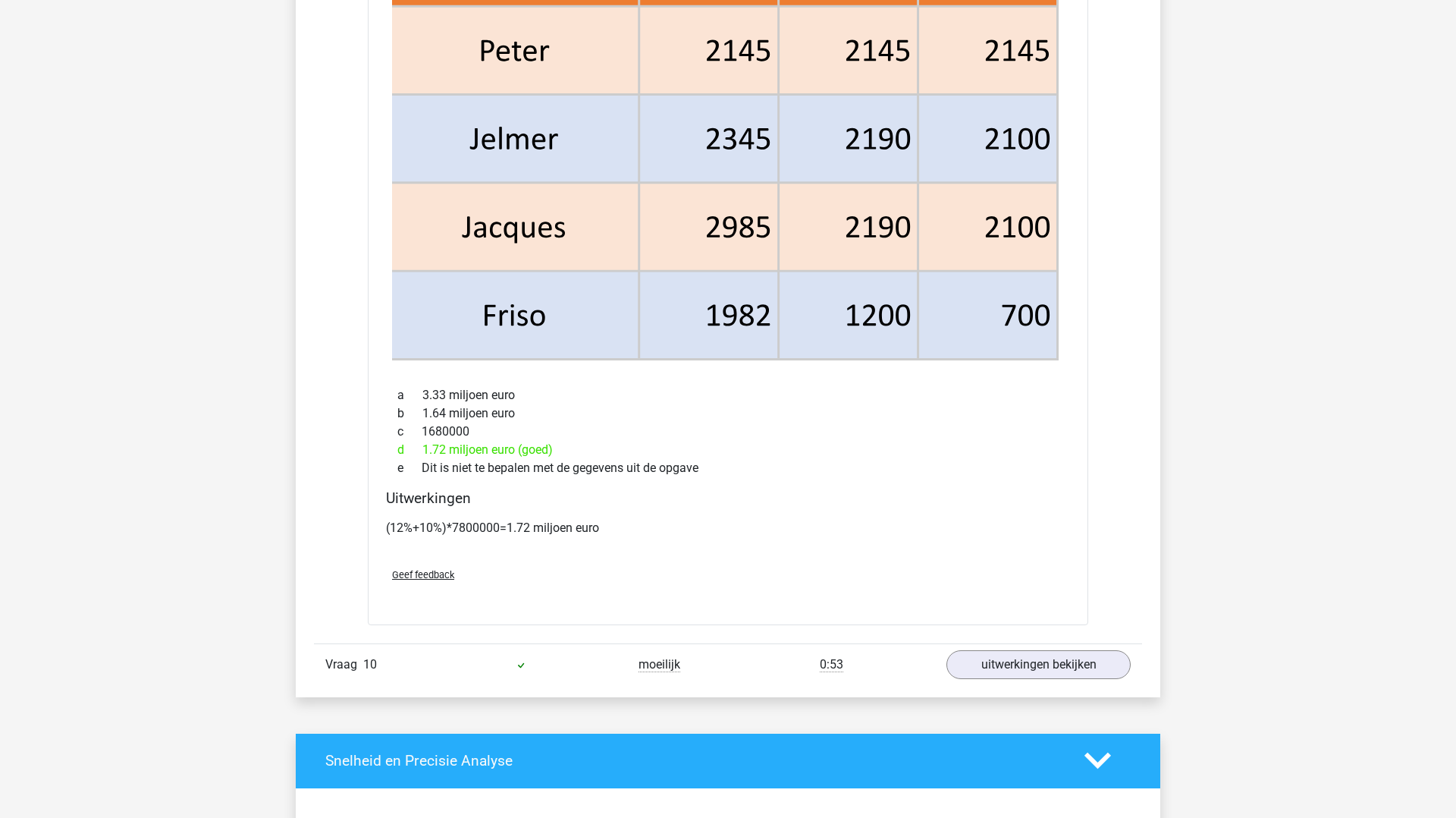
scroll to position [5775, 0]
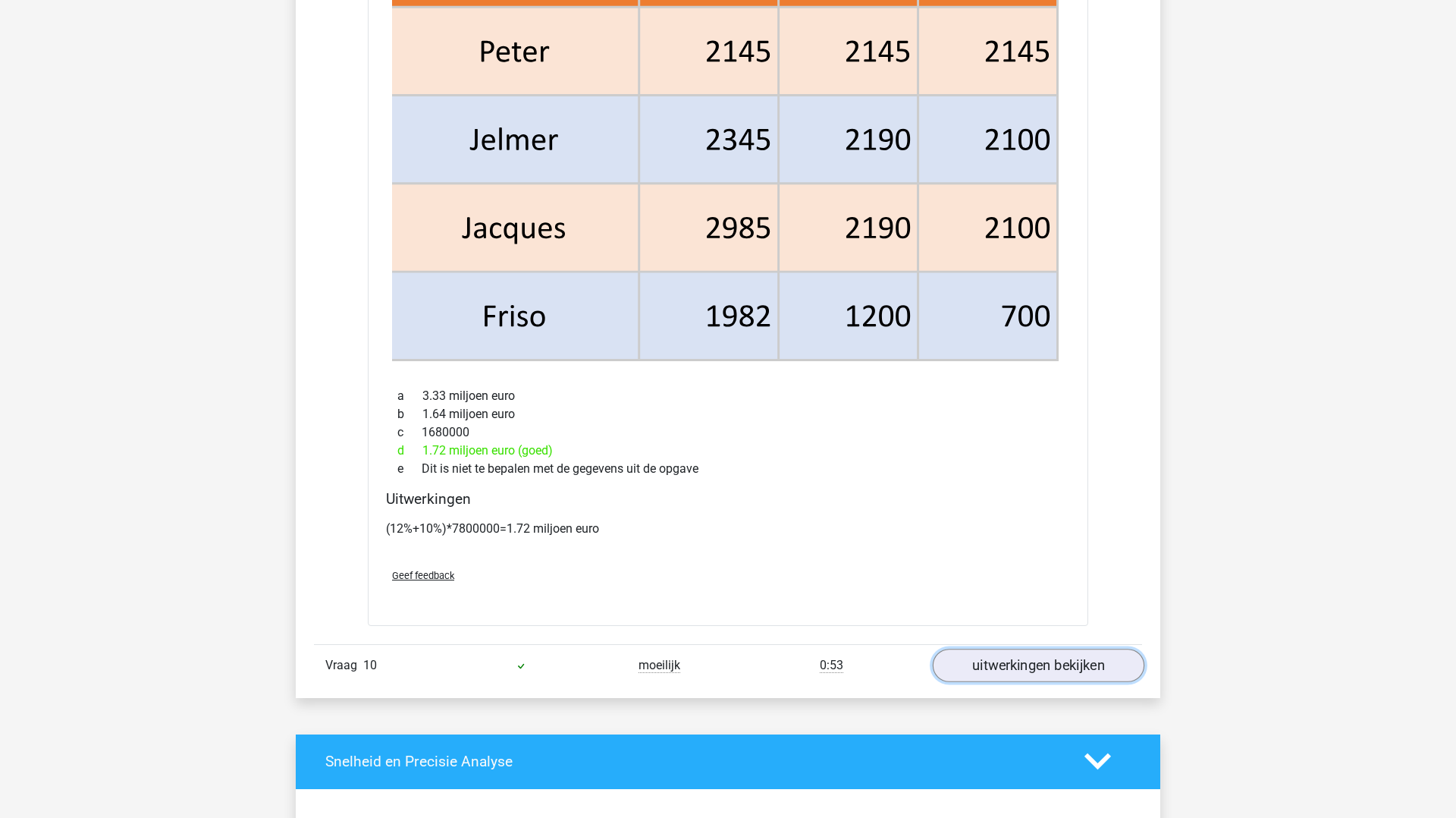
click at [1038, 657] on link "uitwerkingen bekijken" at bounding box center [1038, 666] width 212 height 33
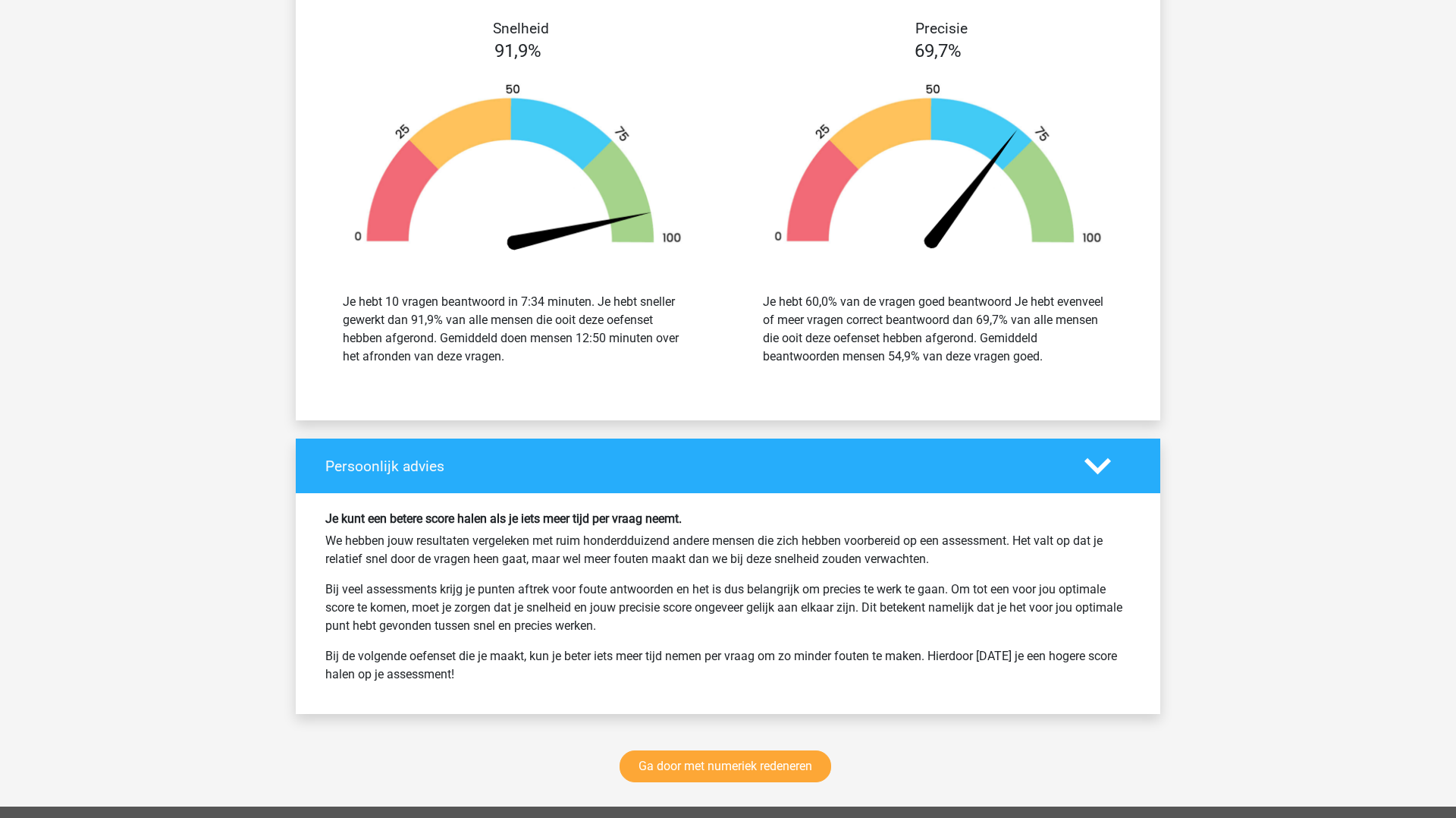
scroll to position [7889, 0]
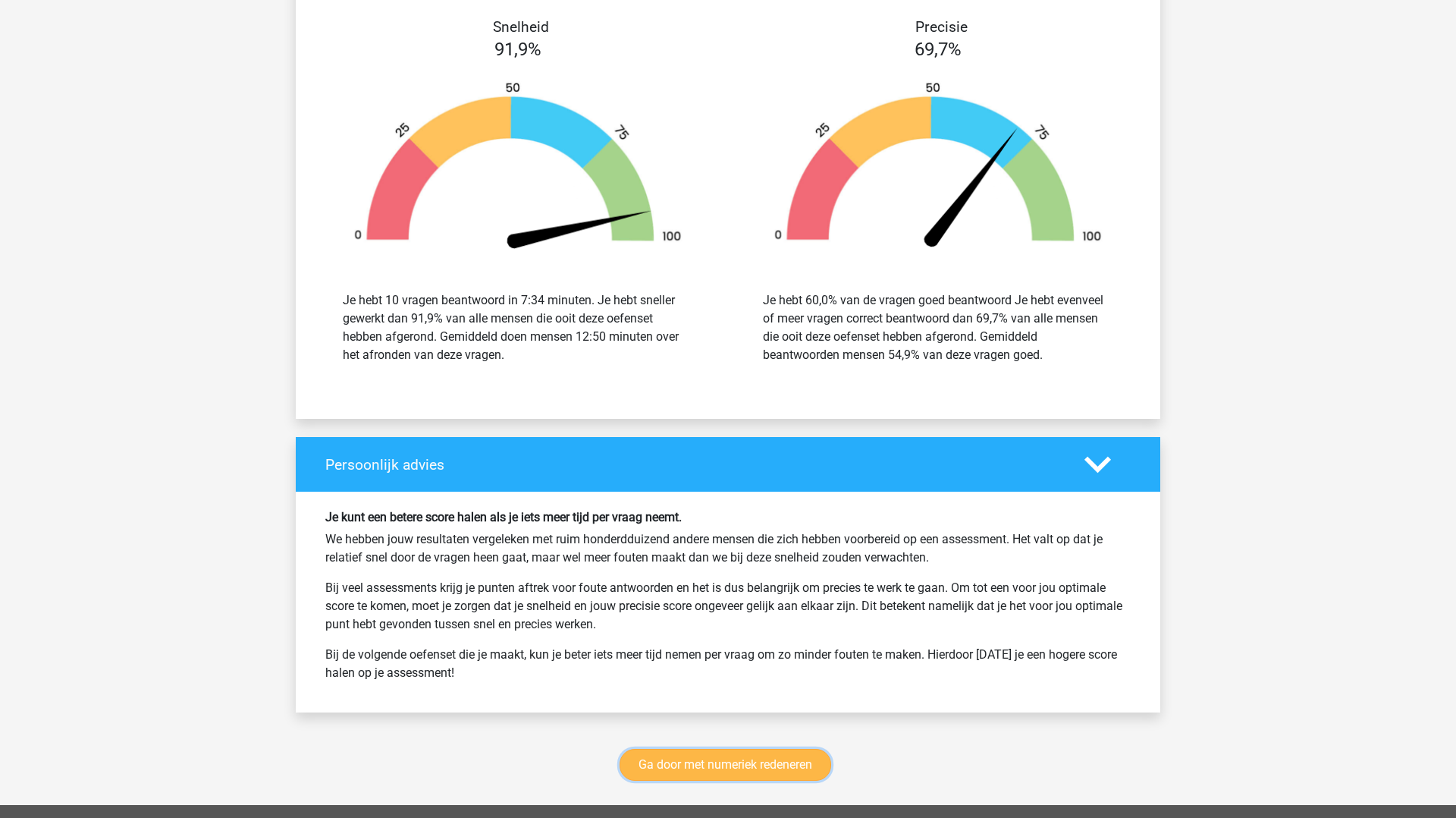
click at [777, 760] on link "Ga door met numeriek redeneren" at bounding box center [725, 765] width 212 height 32
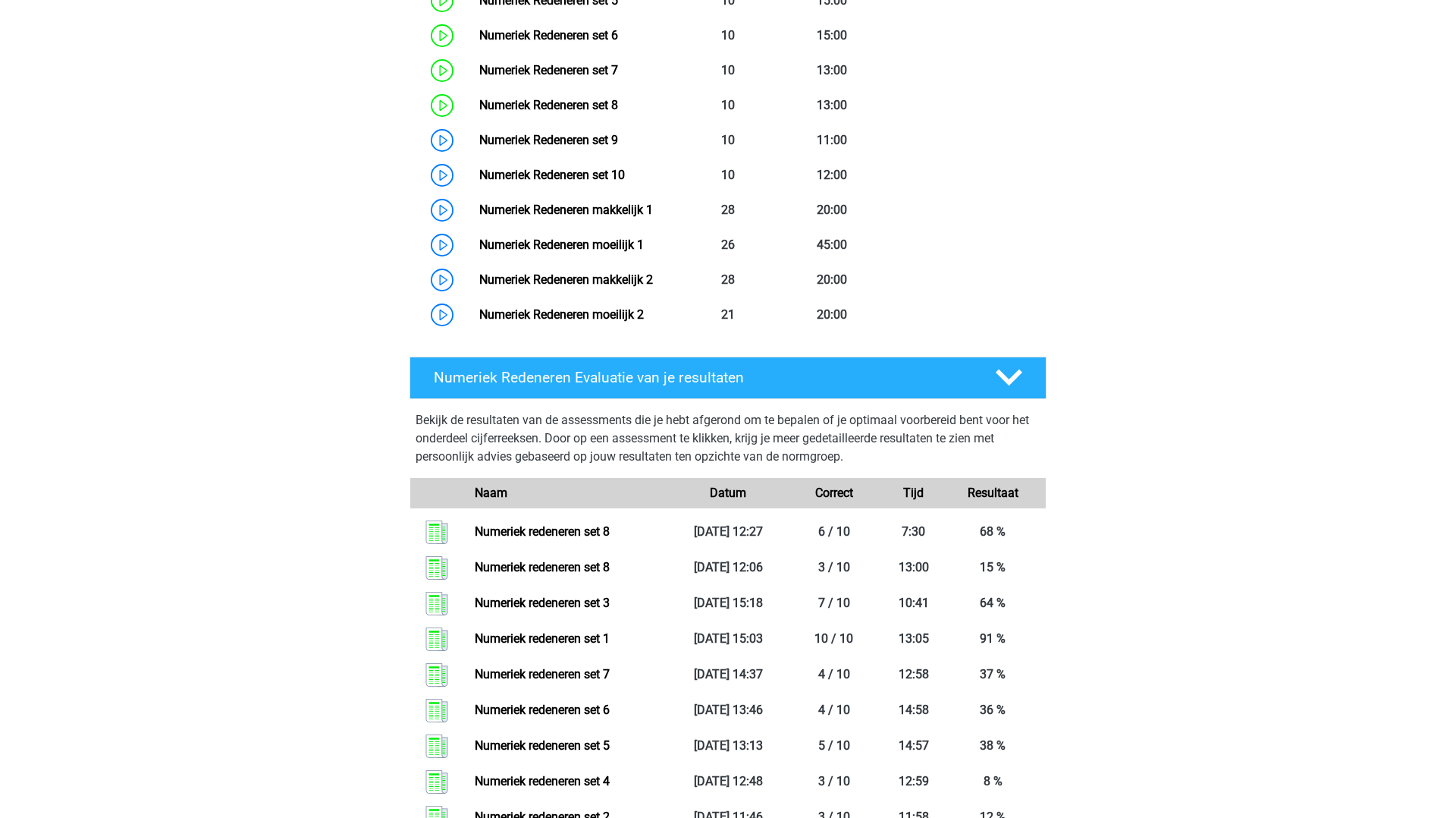
scroll to position [996, 0]
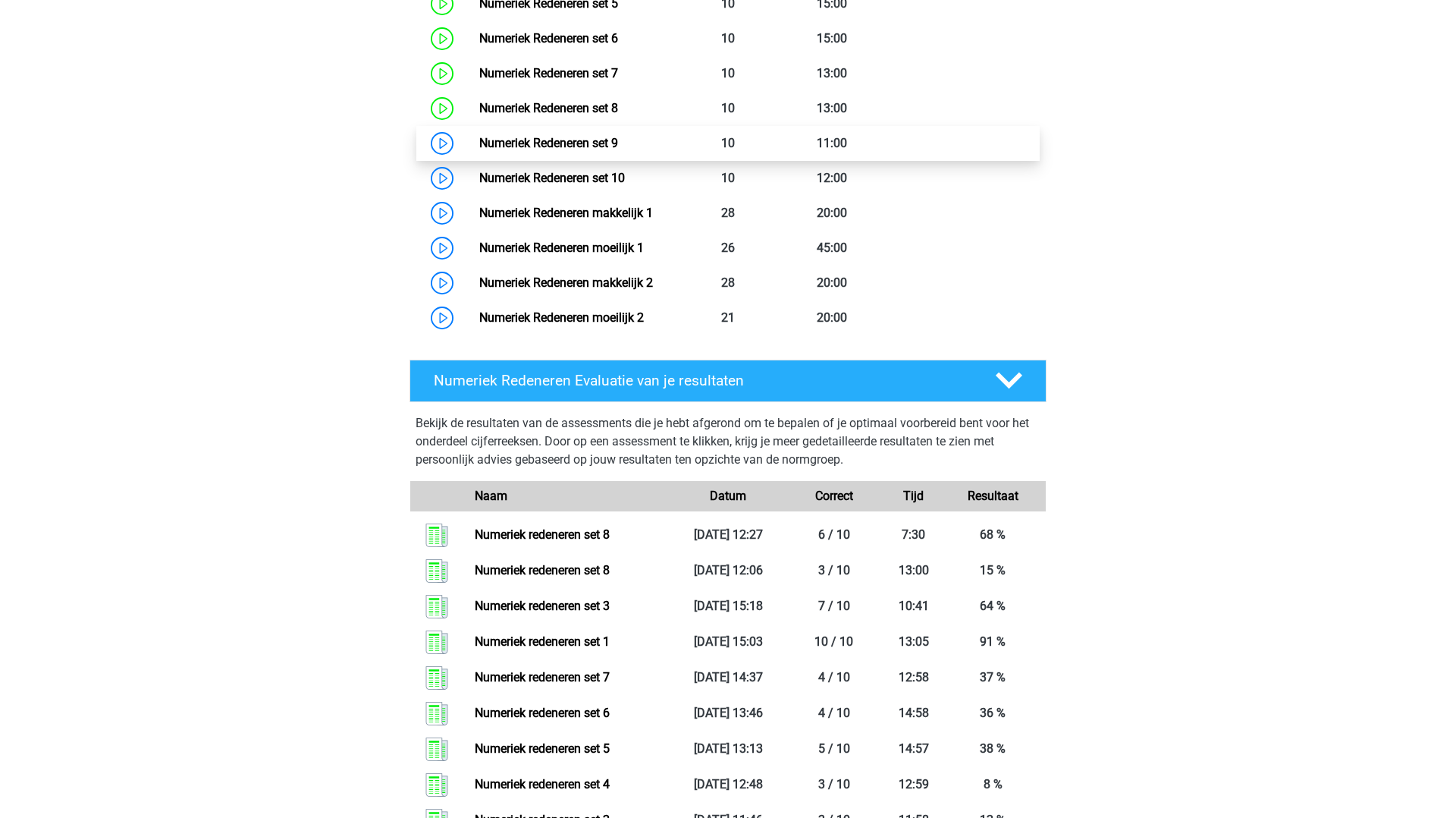
click at [534, 137] on link "Numeriek Redeneren set 9" at bounding box center [549, 142] width 139 height 14
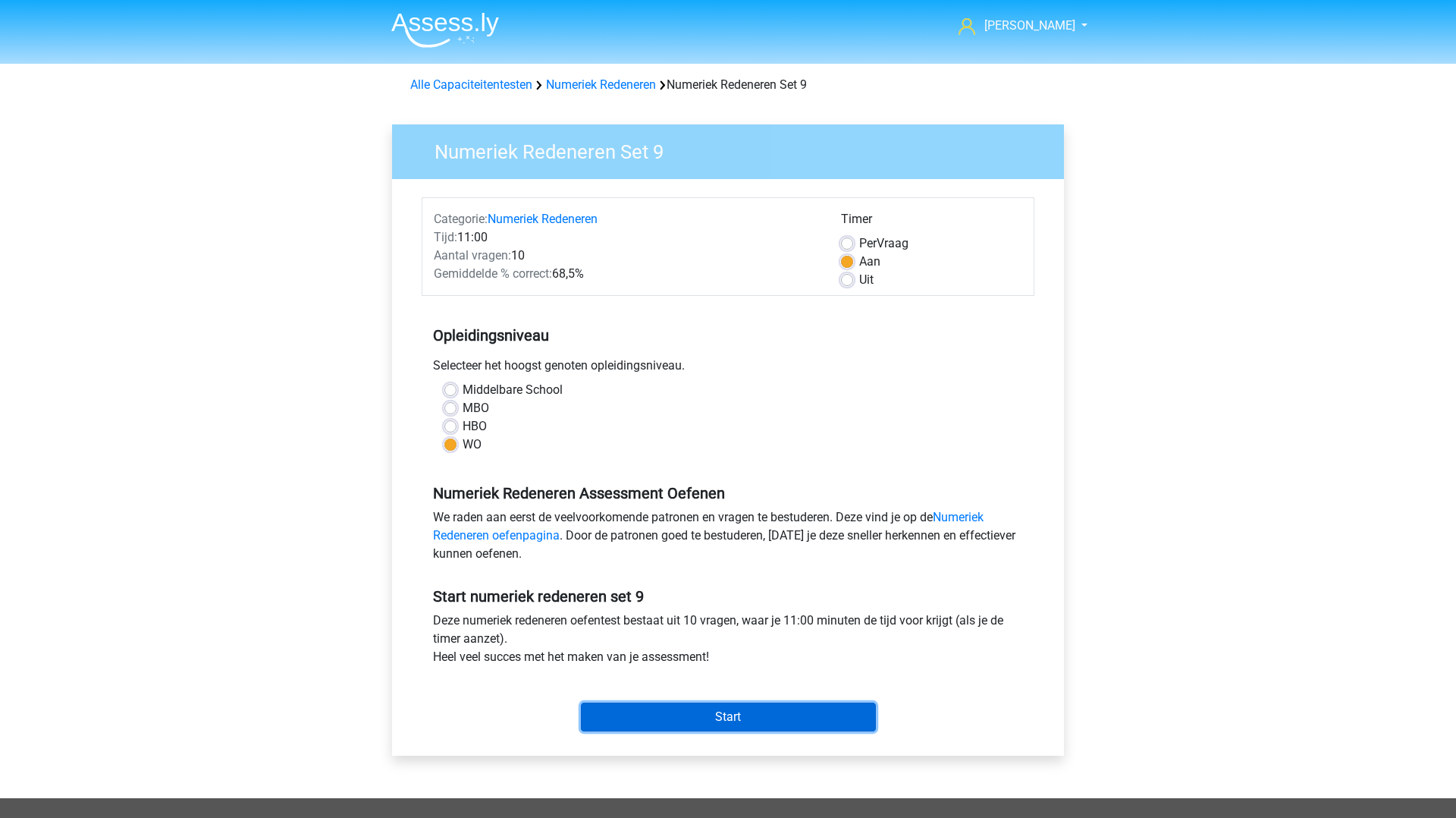
click at [661, 721] on input "Start" at bounding box center [728, 717] width 295 height 28
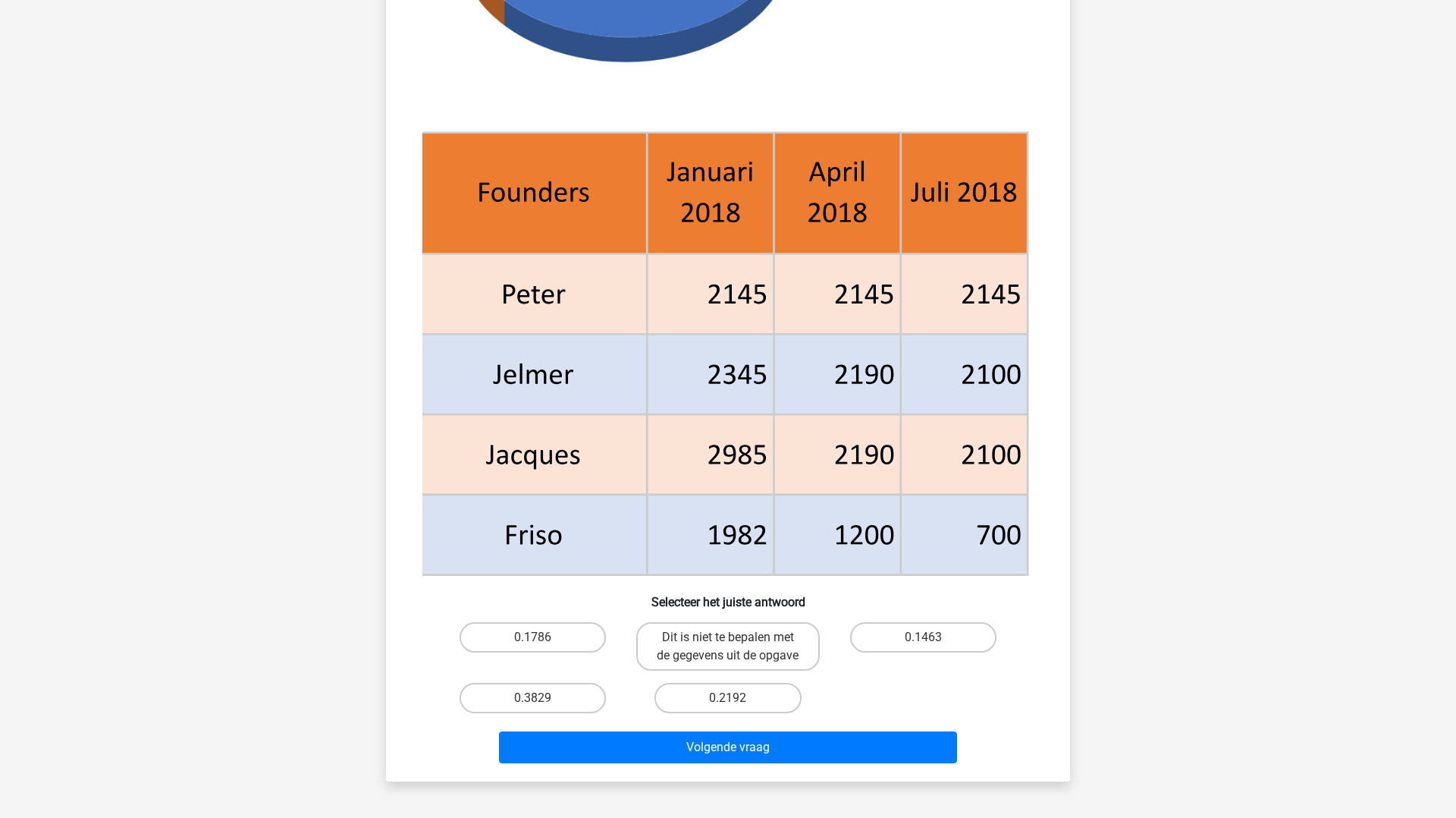
scroll to position [473, 0]
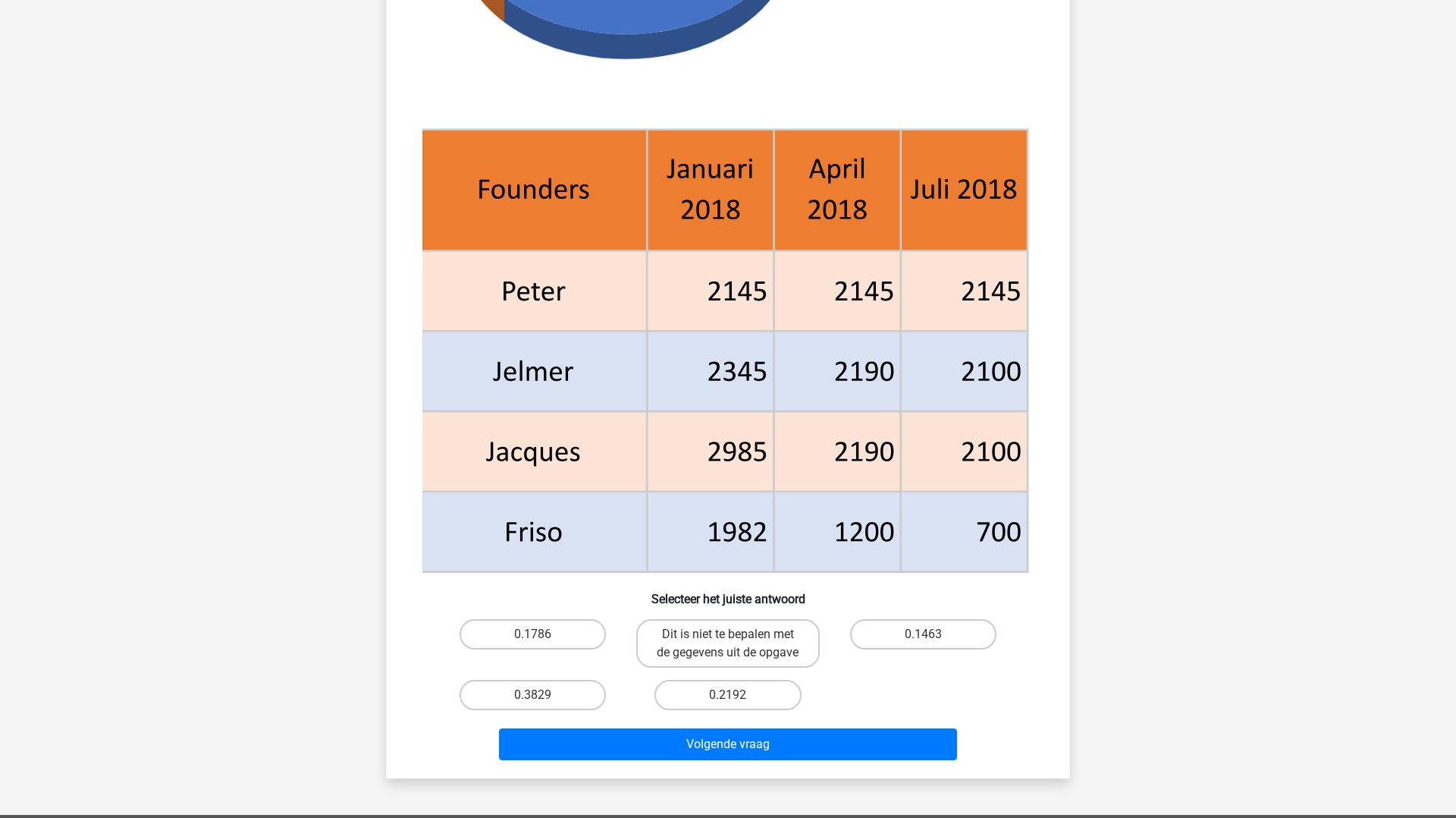
click at [541, 635] on input "0.1786" at bounding box center [538, 640] width 10 height 10
radio input "true"
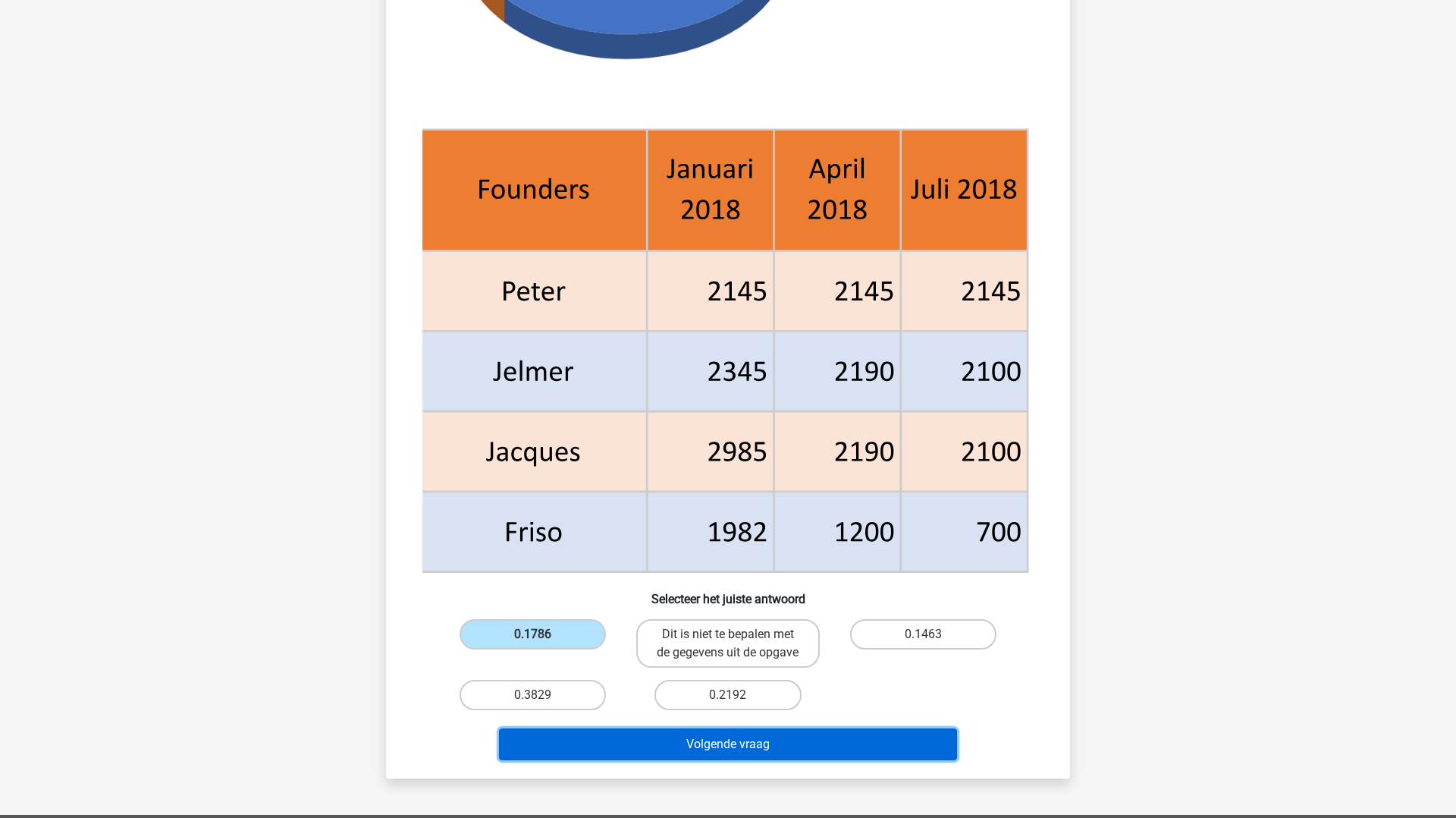
click at [585, 741] on button "Volgende vraag" at bounding box center [728, 744] width 459 height 32
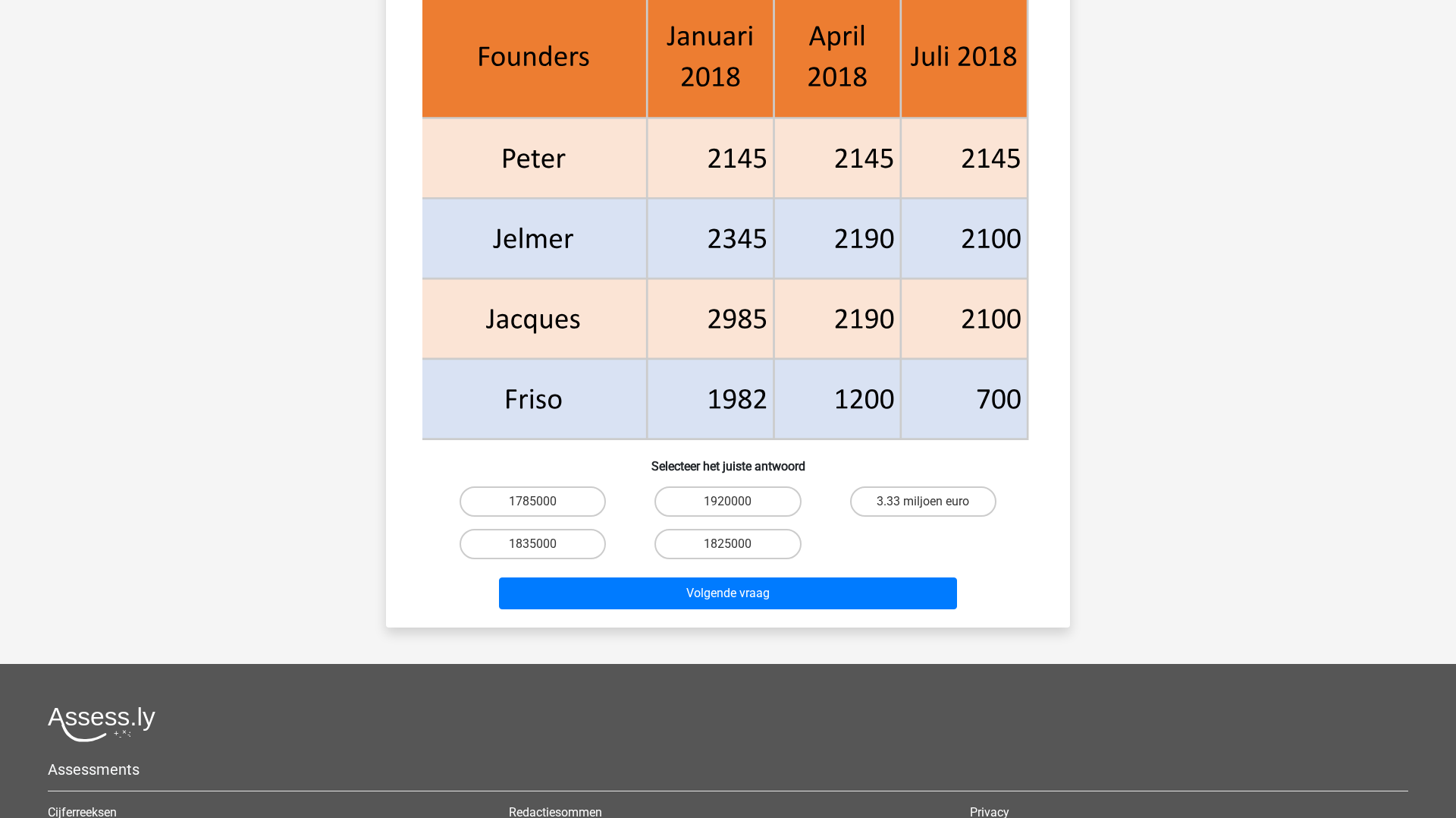
scroll to position [629, 0]
click at [693, 539] on label "1825000" at bounding box center [727, 543] width 146 height 30
click at [728, 543] on input "1825000" at bounding box center [733, 548] width 10 height 10
radio input "true"
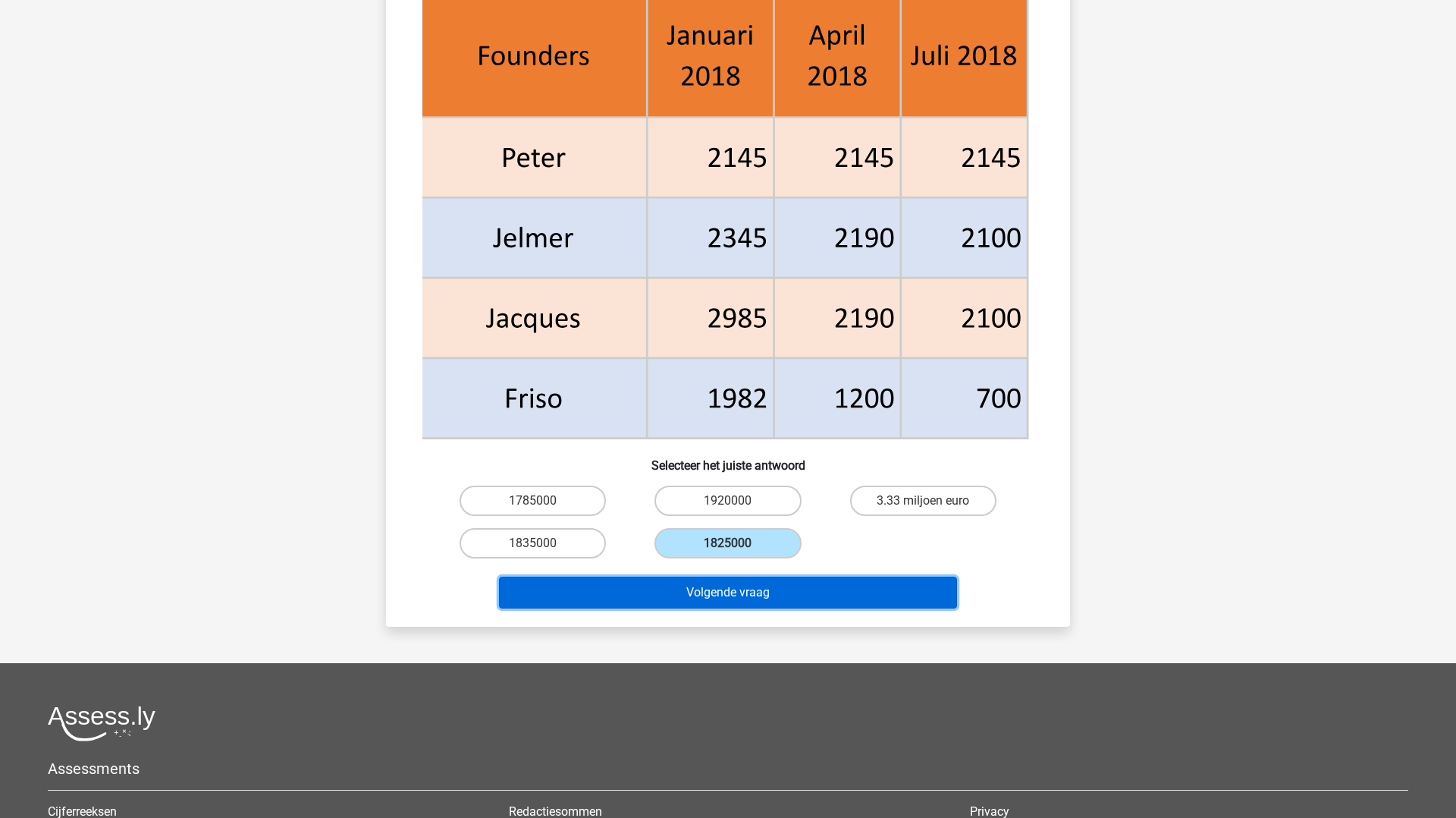
click at [691, 604] on button "Volgende vraag" at bounding box center [728, 593] width 459 height 32
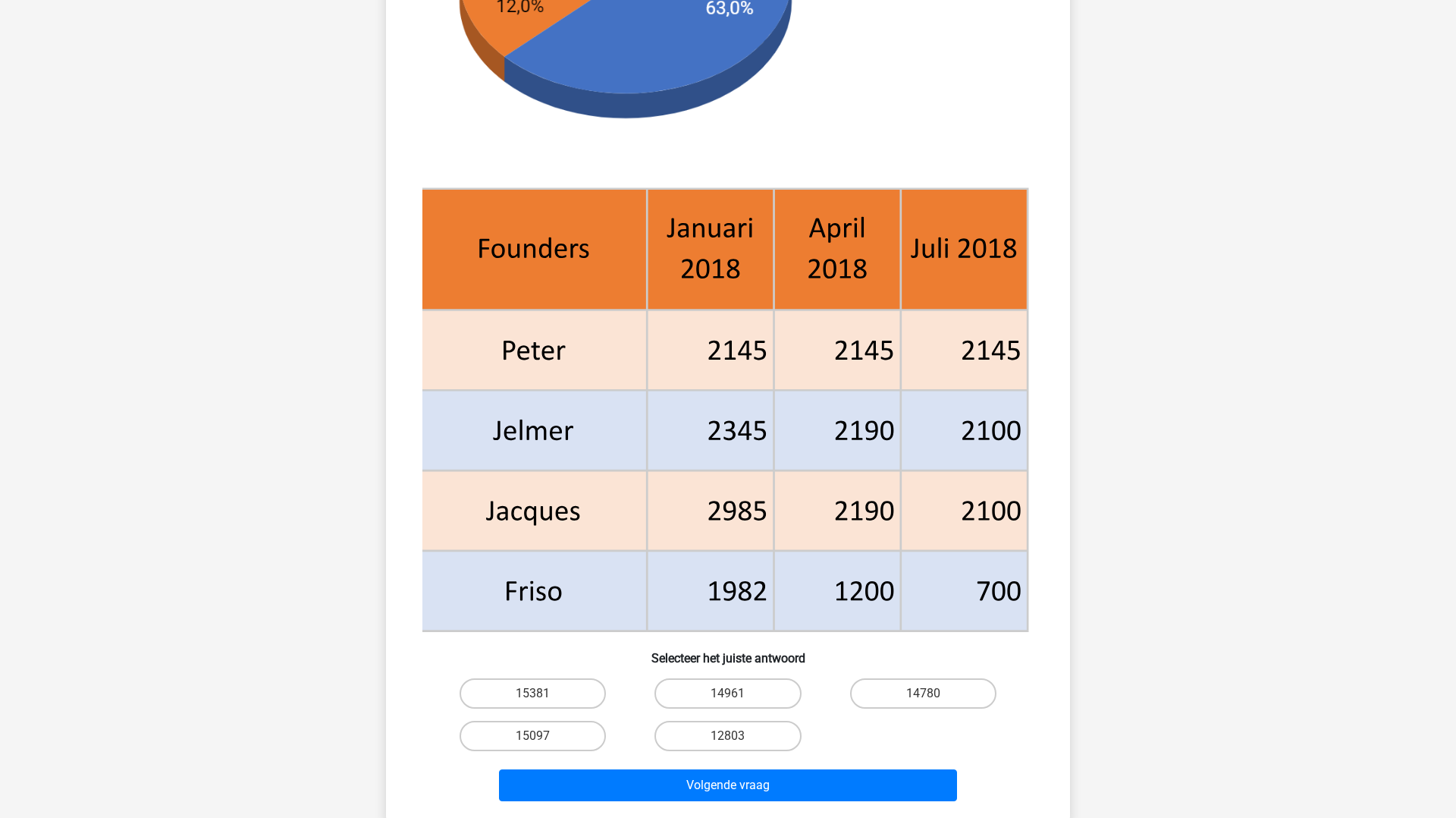
scroll to position [420, 0]
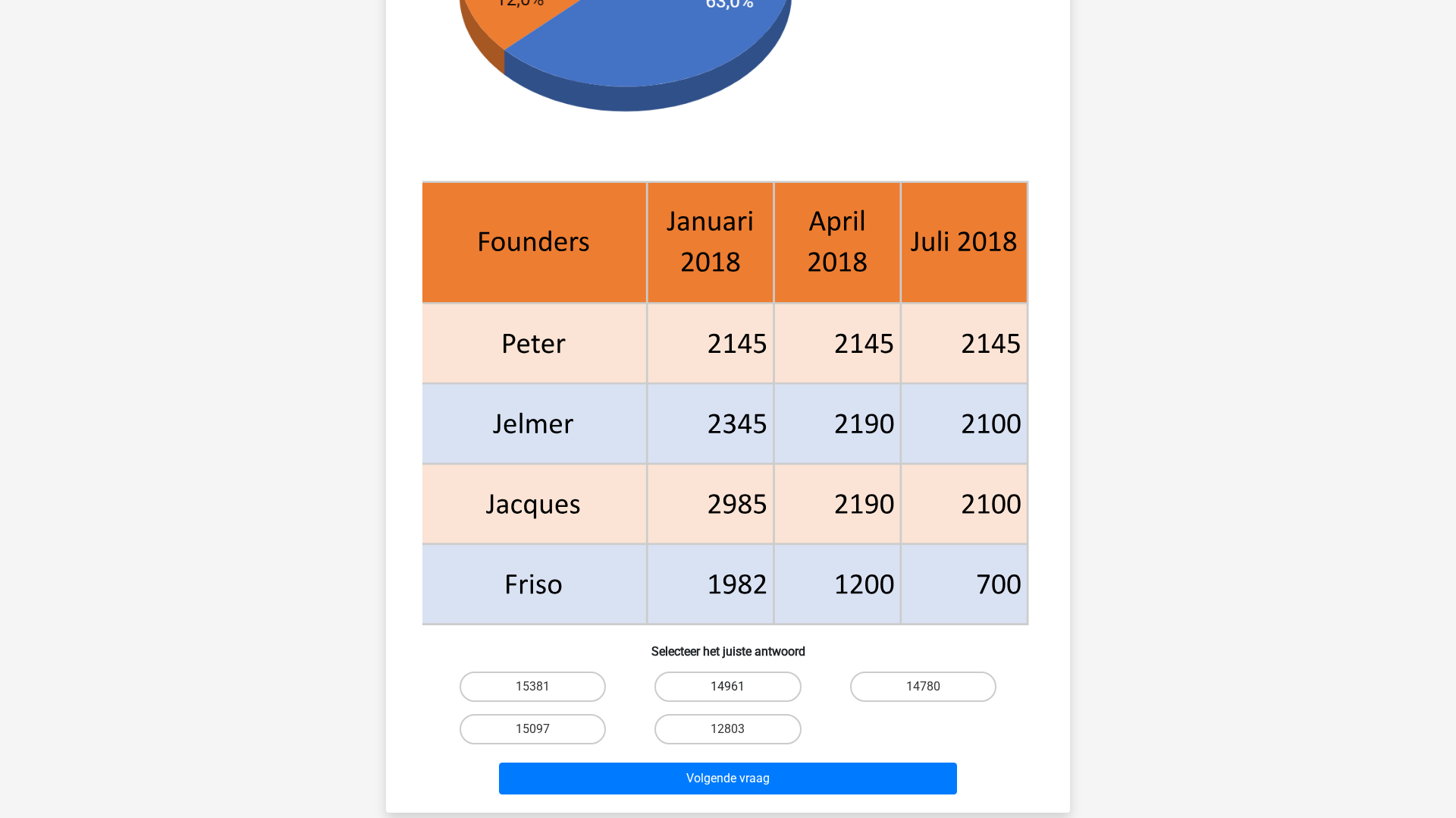
click at [688, 679] on label "14961" at bounding box center [727, 687] width 146 height 30
click at [728, 687] on input "14961" at bounding box center [733, 692] width 10 height 10
radio input "true"
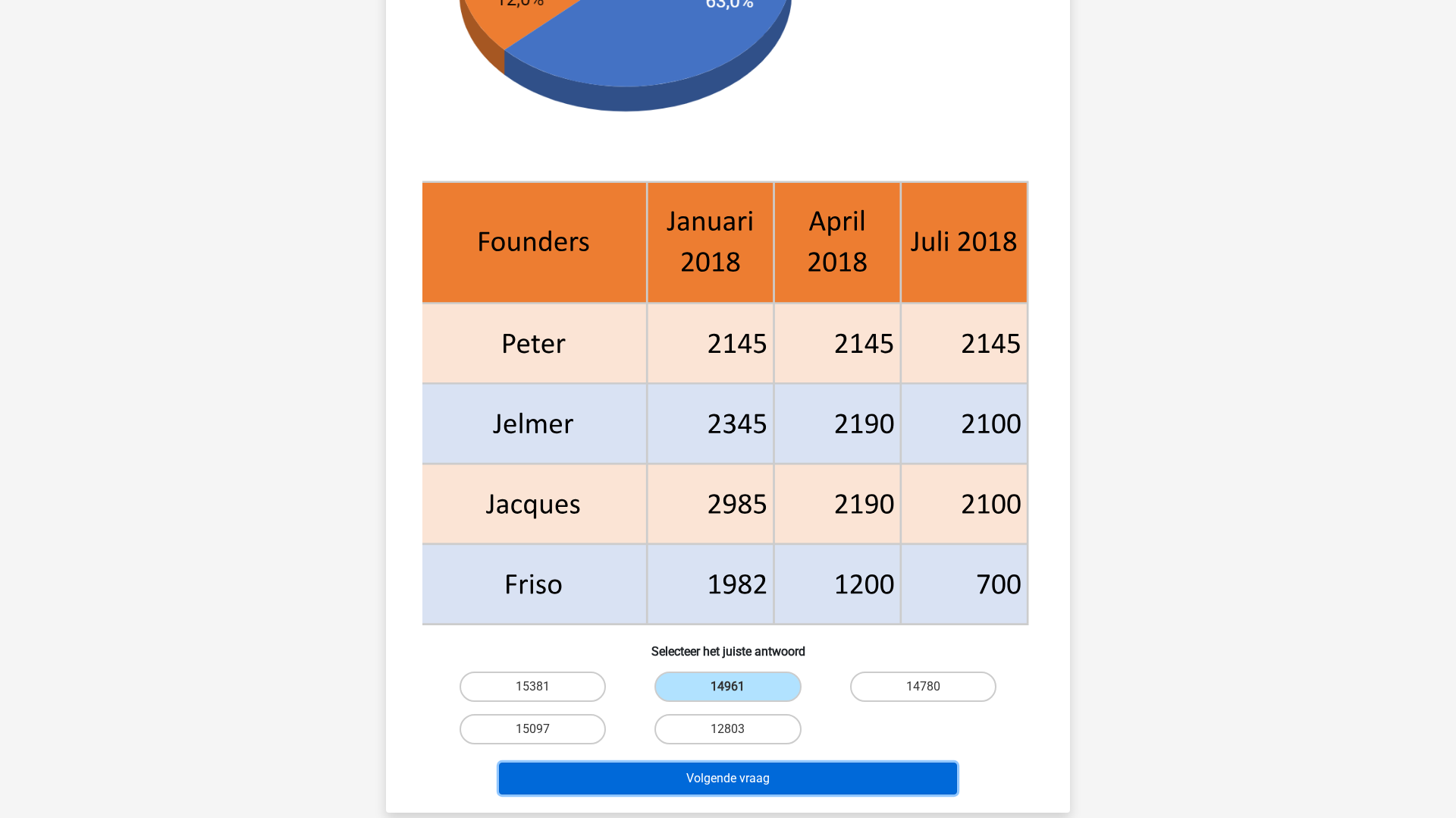
click at [690, 771] on button "Volgende vraag" at bounding box center [728, 779] width 459 height 32
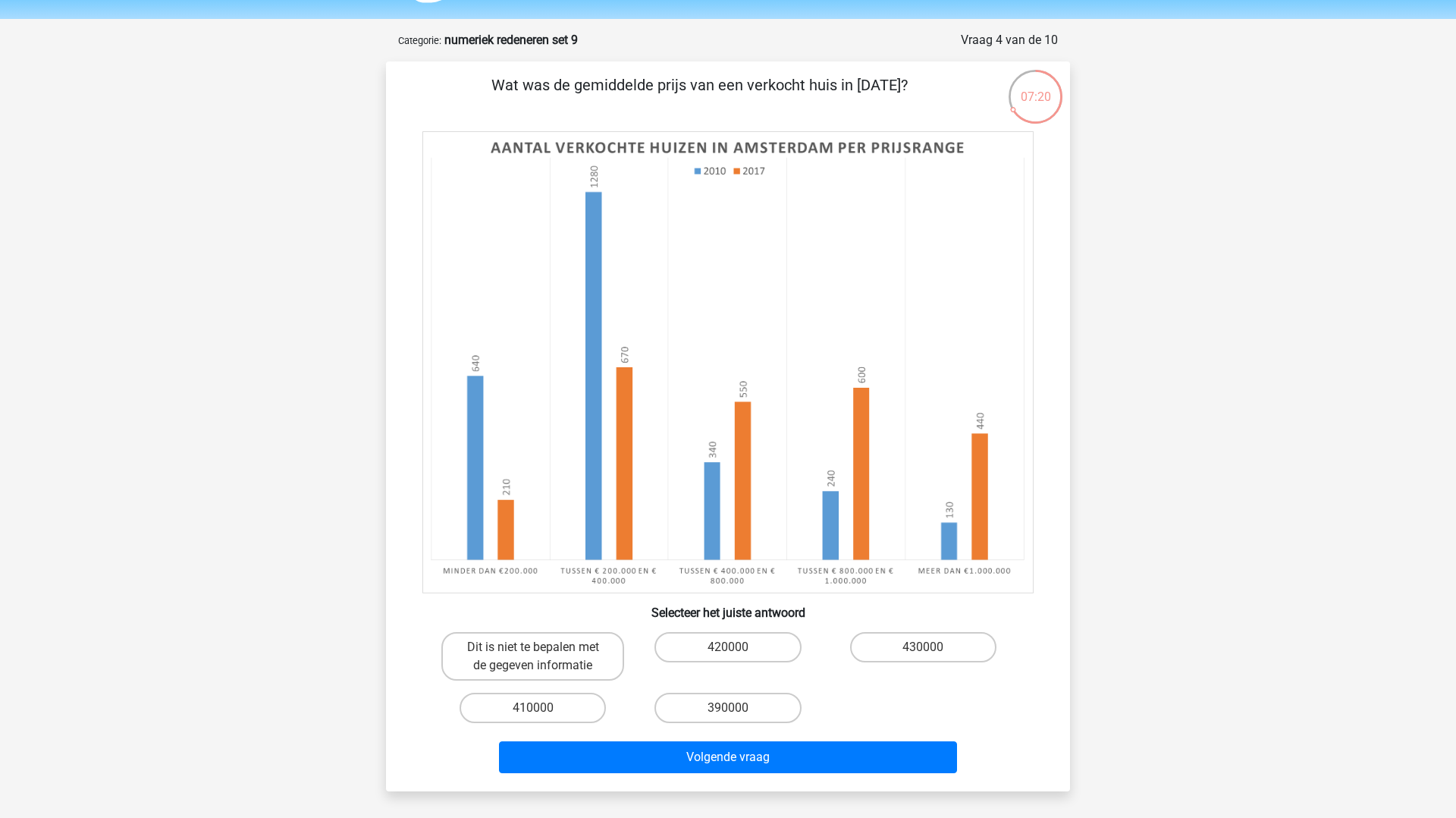
scroll to position [44, 0]
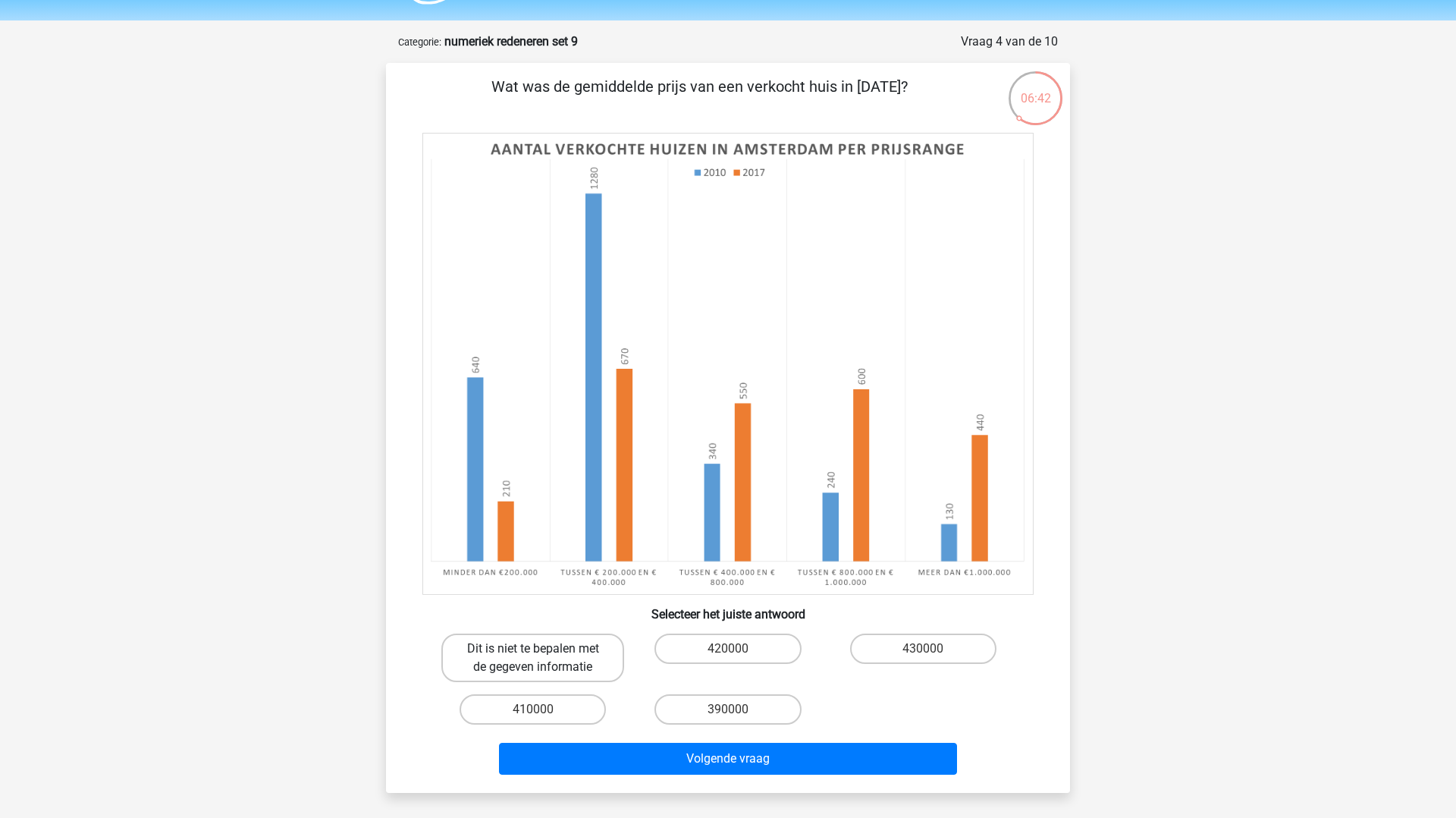
click at [487, 656] on label "Dit is niet te bepalen met de gegeven informatie" at bounding box center [533, 658] width 182 height 49
click at [533, 656] on input "Dit is niet te bepalen met de gegeven informatie" at bounding box center [538, 654] width 10 height 10
radio input "true"
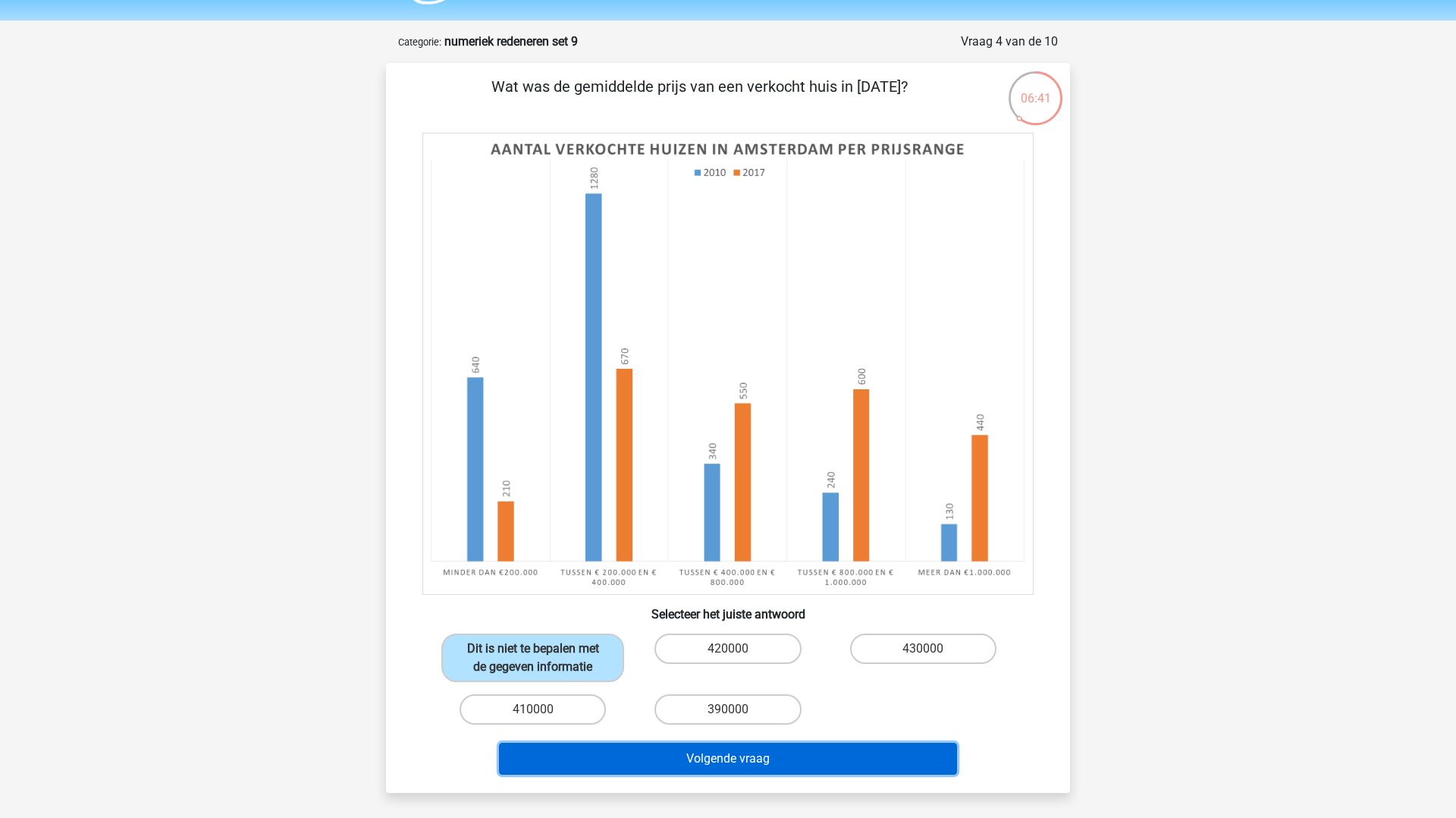
click at [582, 750] on button "Volgende vraag" at bounding box center [728, 759] width 459 height 32
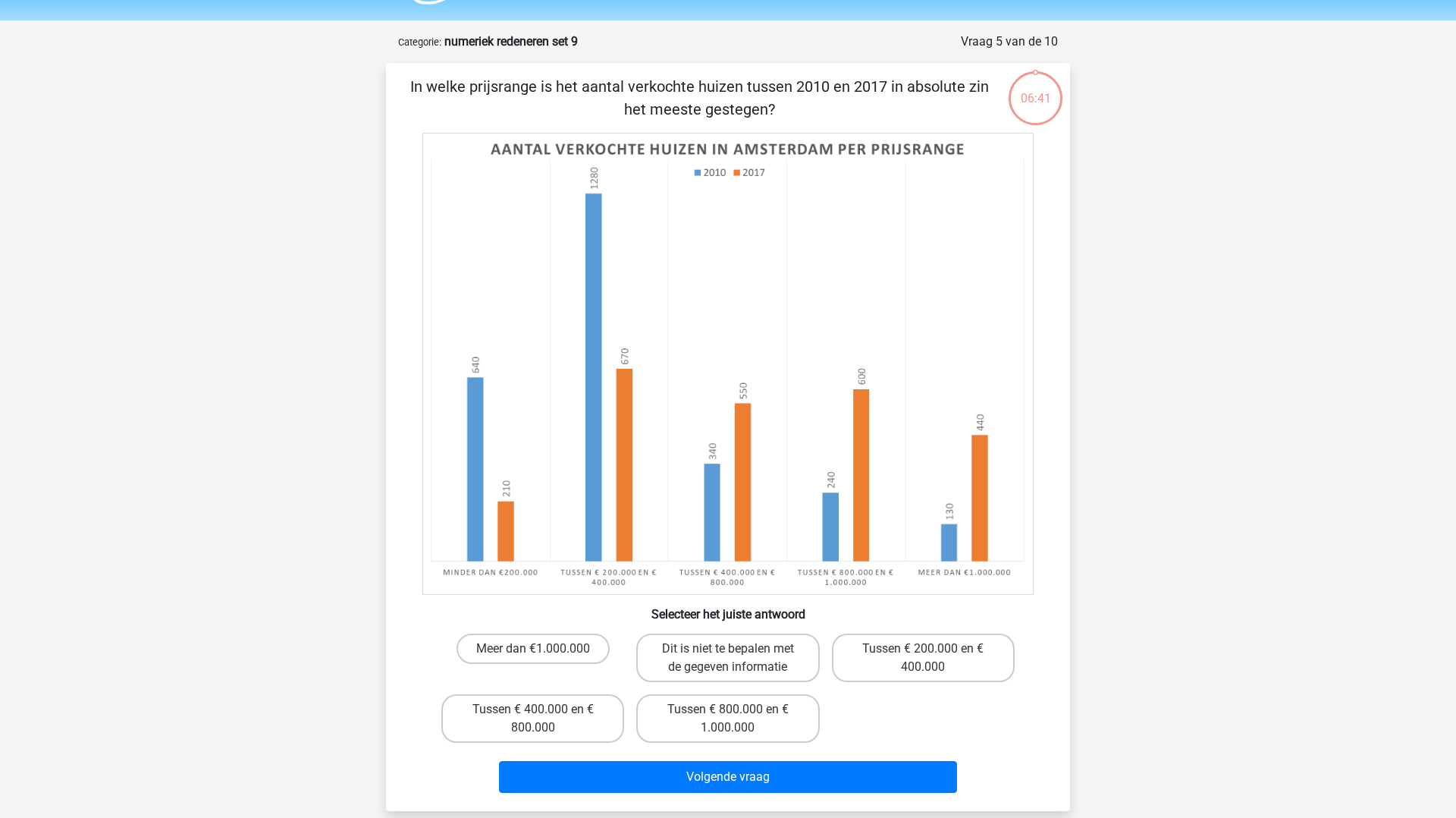
scroll to position [76, 0]
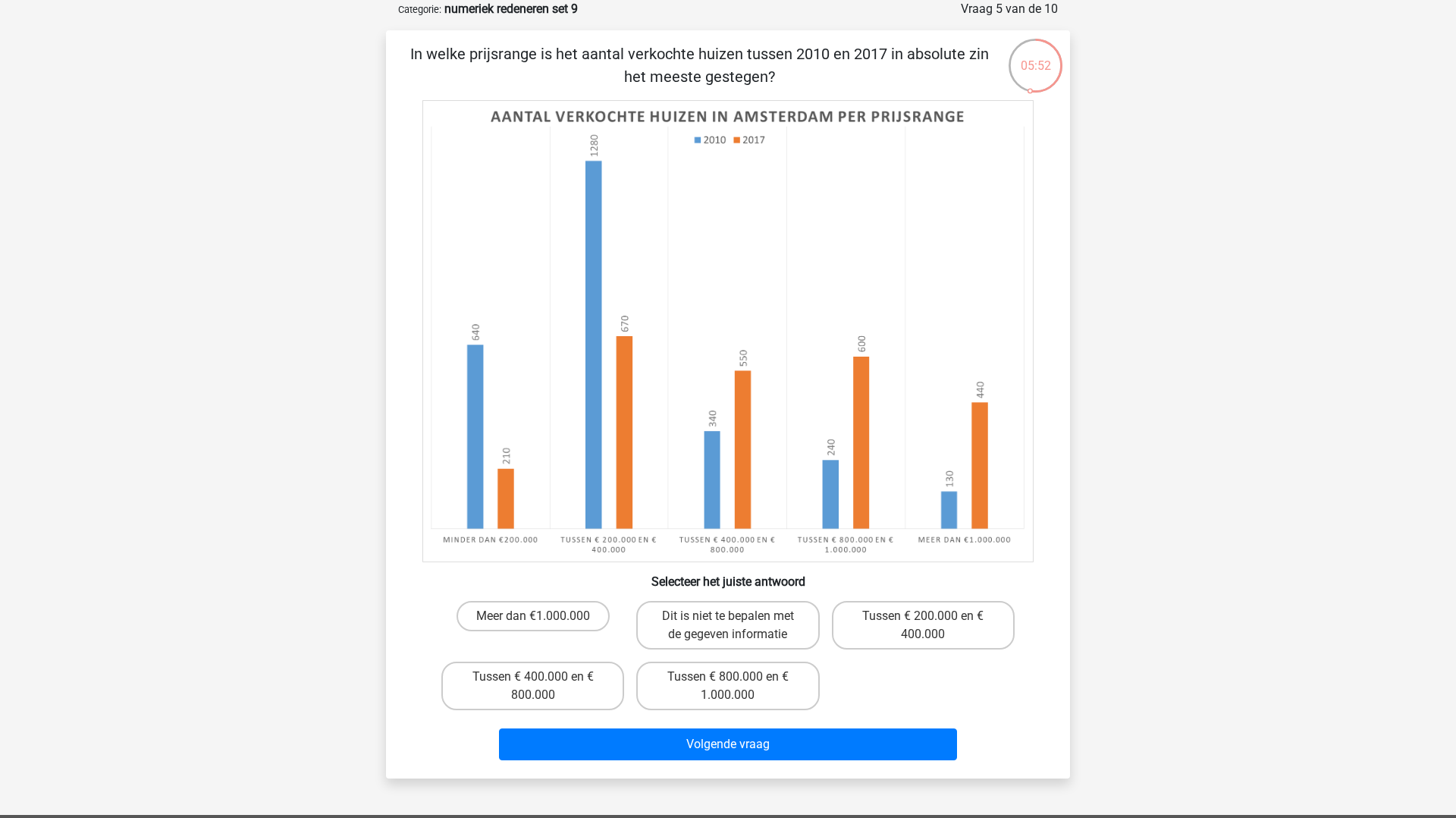
click at [489, 551] on image at bounding box center [728, 332] width 612 height 462
click at [672, 670] on label "Tussen € 800.000 en € 1.000.000" at bounding box center [728, 686] width 182 height 49
click at [728, 677] on input "Tussen € 800.000 en € 1.000.000" at bounding box center [733, 682] width 10 height 10
radio input "true"
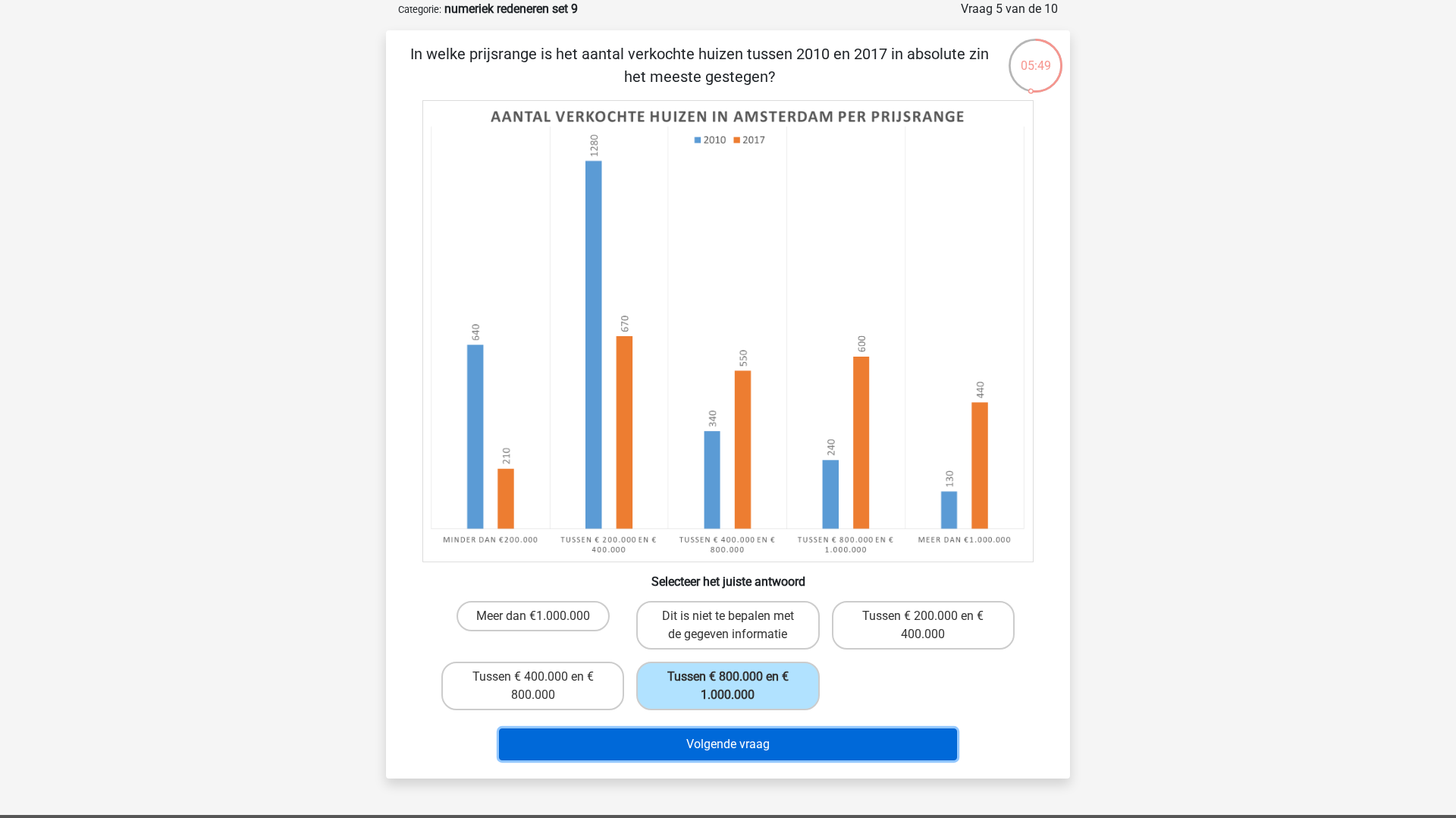
click at [675, 752] on button "Volgende vraag" at bounding box center [728, 744] width 459 height 32
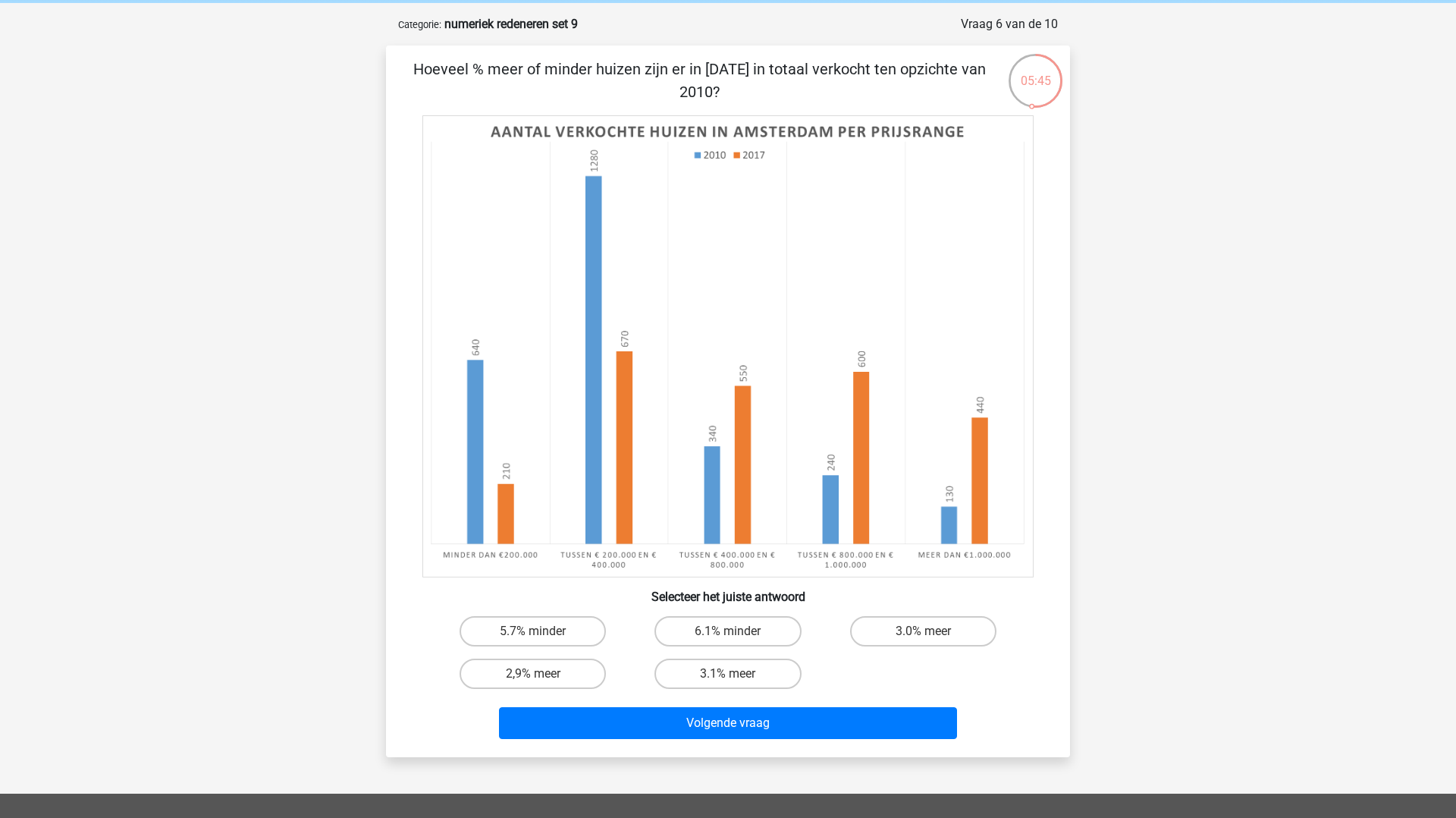
scroll to position [61, 0]
click at [706, 635] on label "6.1% minder" at bounding box center [727, 630] width 146 height 30
click at [728, 635] on input "6.1% minder" at bounding box center [733, 635] width 10 height 10
radio input "true"
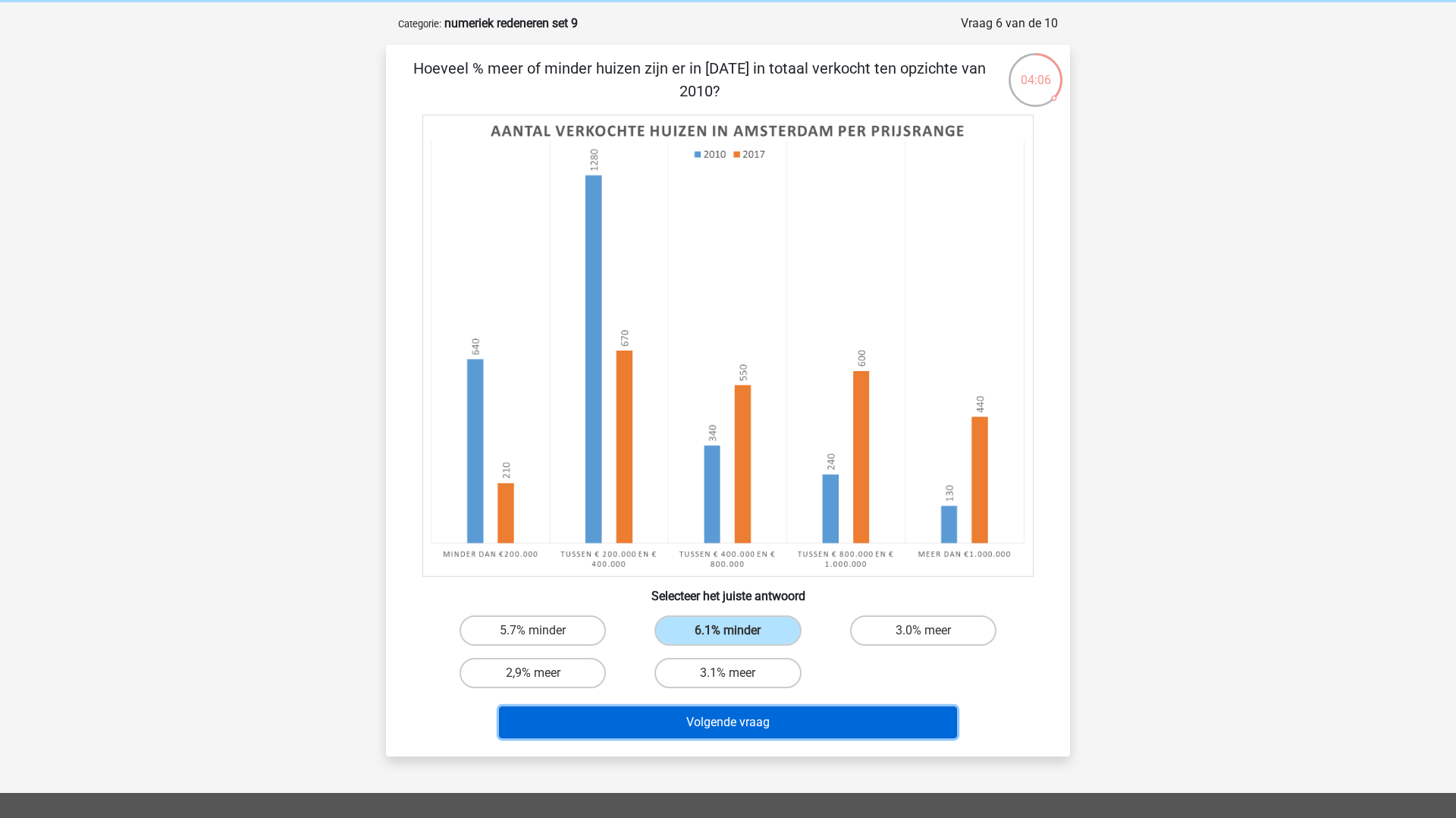
click at [706, 713] on button "Volgende vraag" at bounding box center [728, 723] width 459 height 32
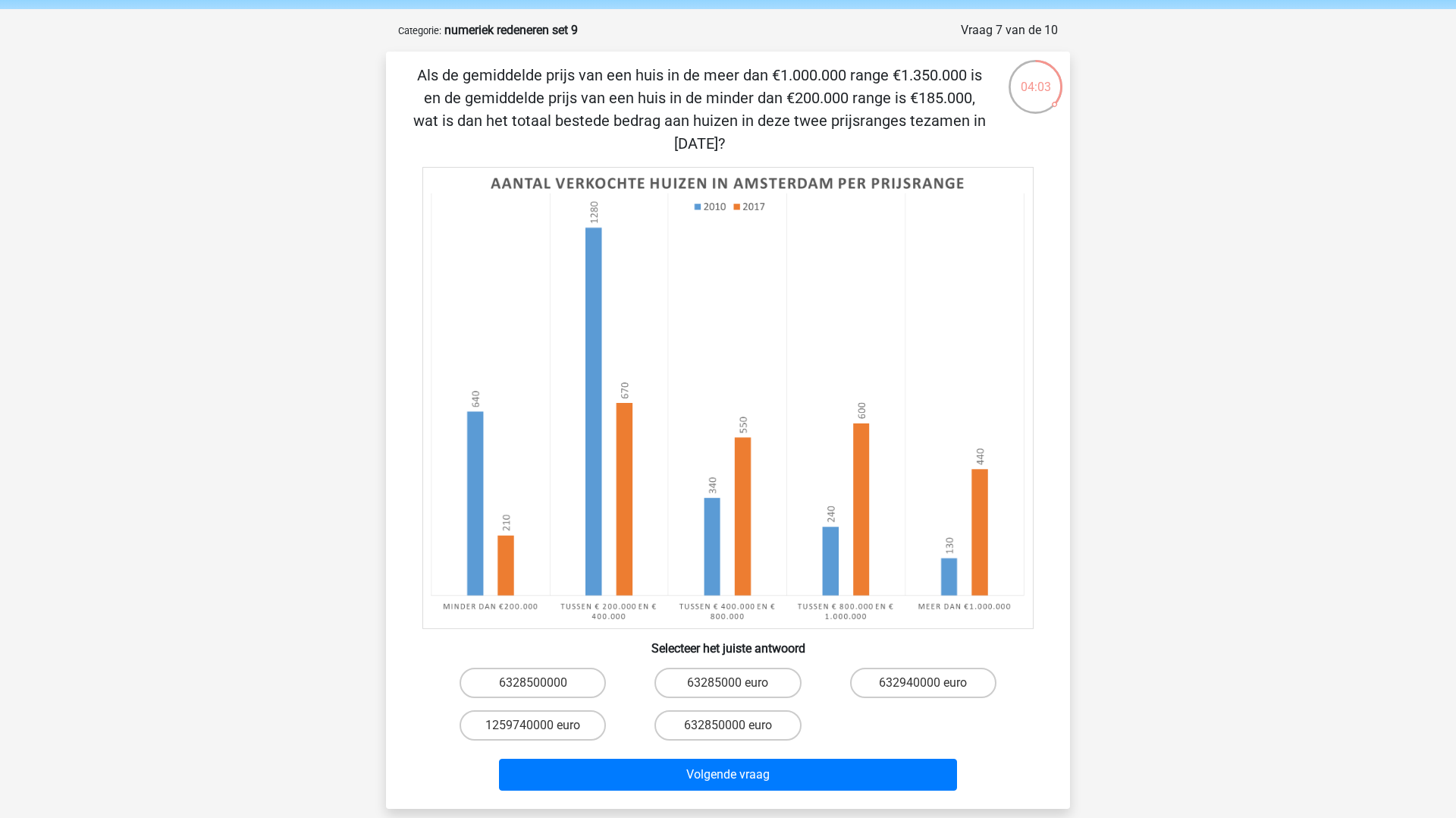
scroll to position [55, 0]
click at [528, 682] on label "6328500000" at bounding box center [532, 682] width 146 height 30
click at [533, 682] on input "6328500000" at bounding box center [538, 687] width 10 height 10
radio input "true"
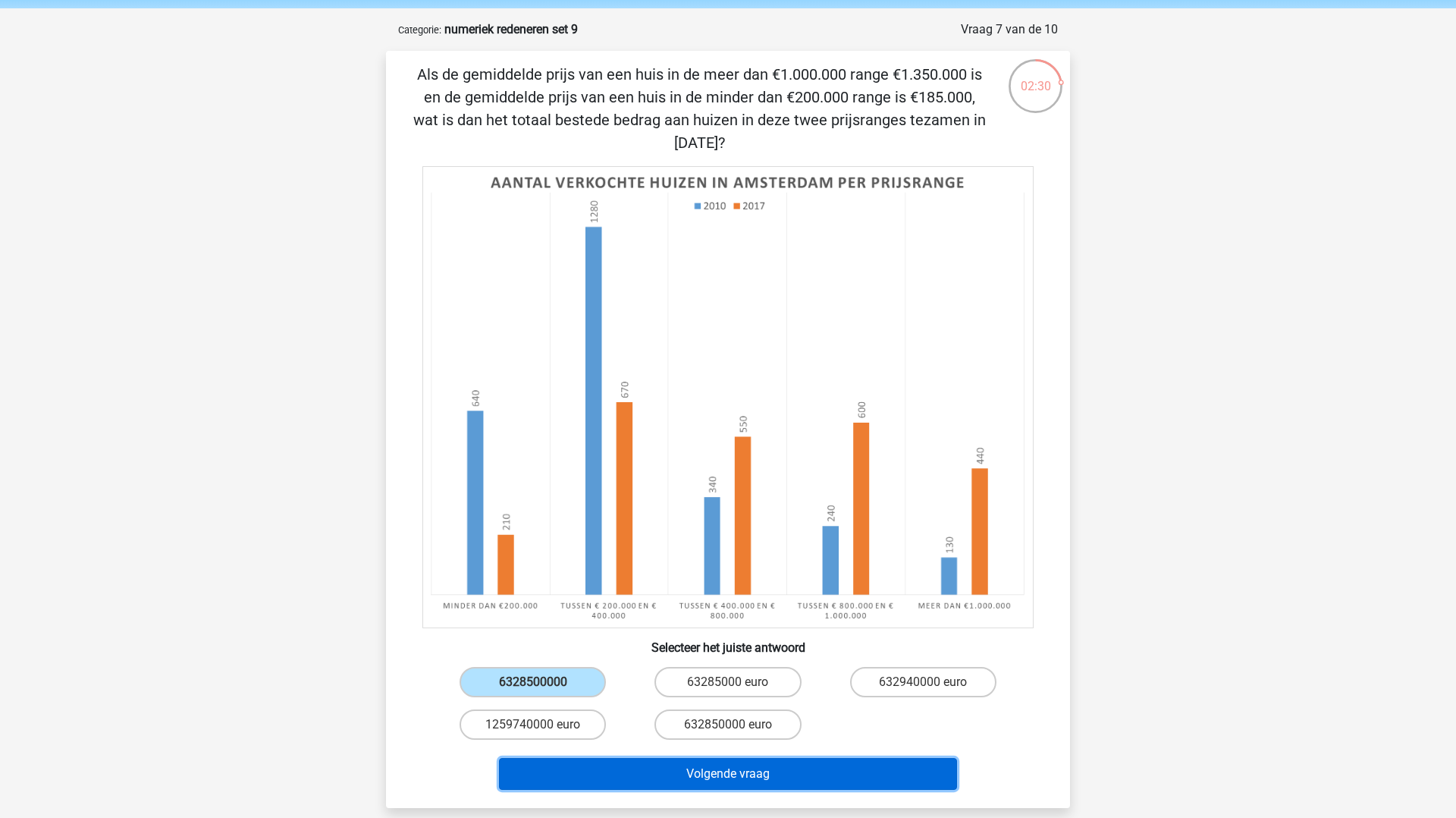
click at [570, 769] on button "Volgende vraag" at bounding box center [728, 774] width 459 height 32
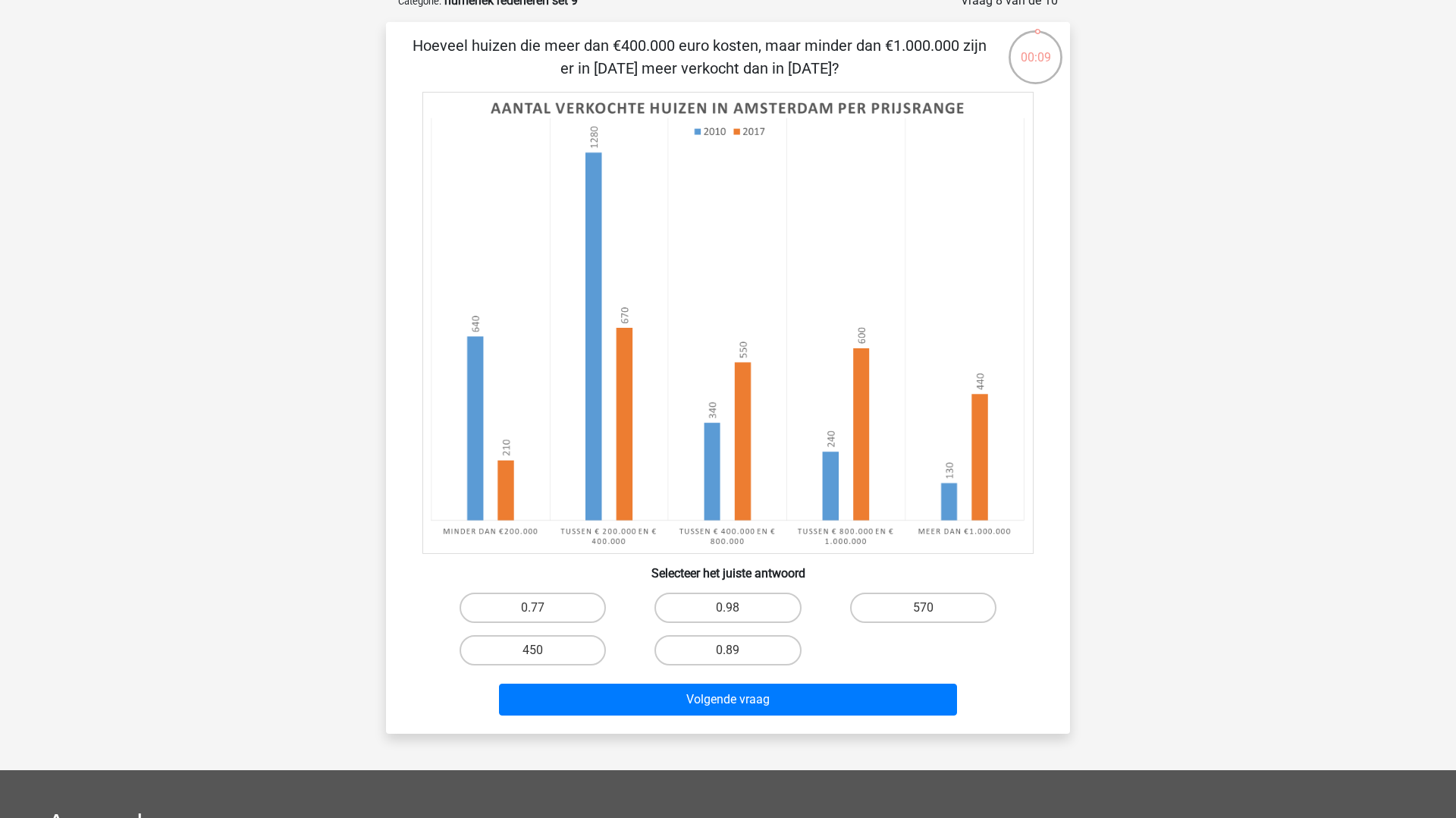
scroll to position [83, 0]
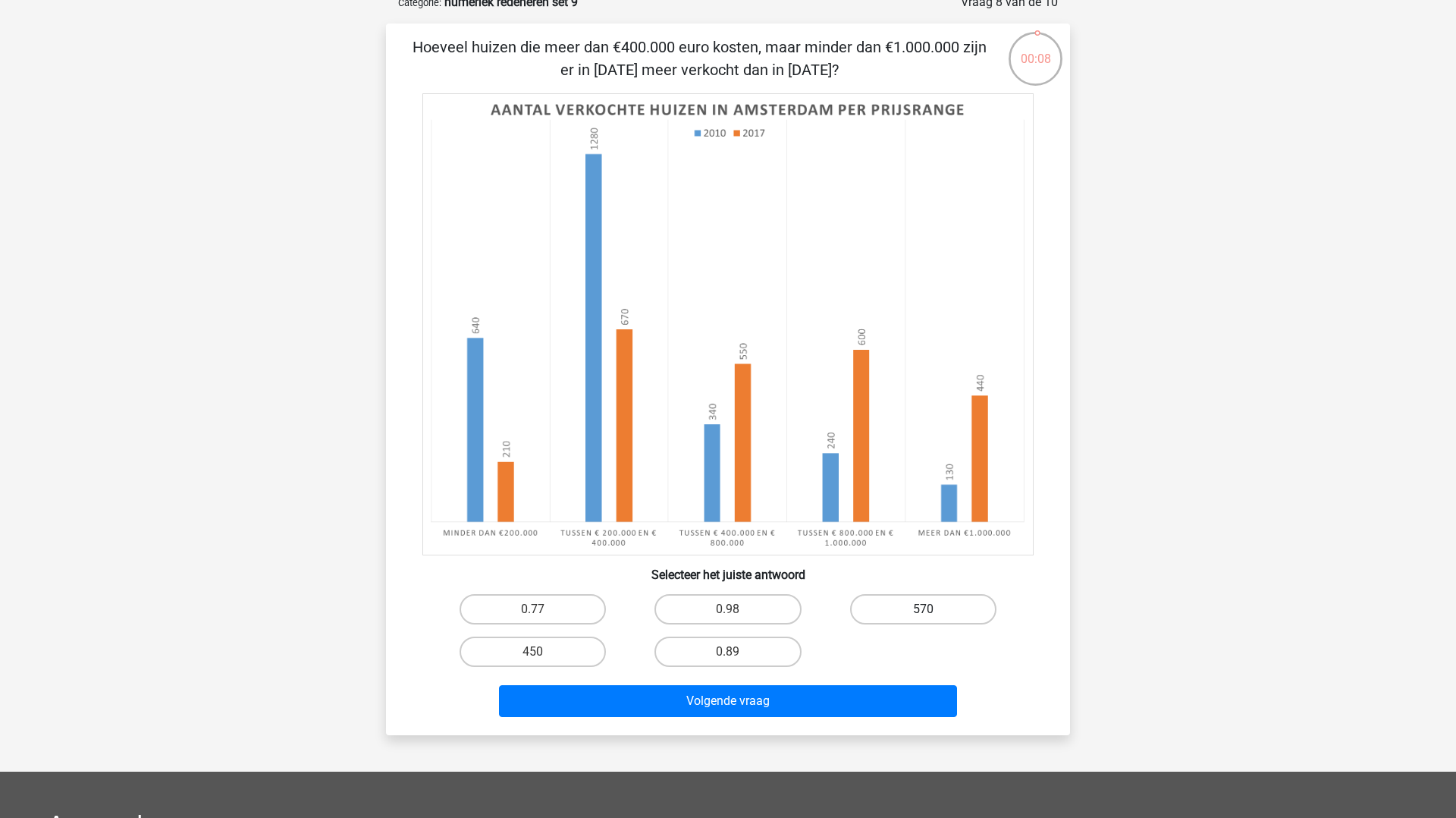
click at [910, 599] on label "570" at bounding box center [923, 610] width 146 height 30
click at [923, 610] on input "570" at bounding box center [928, 615] width 10 height 10
radio input "true"
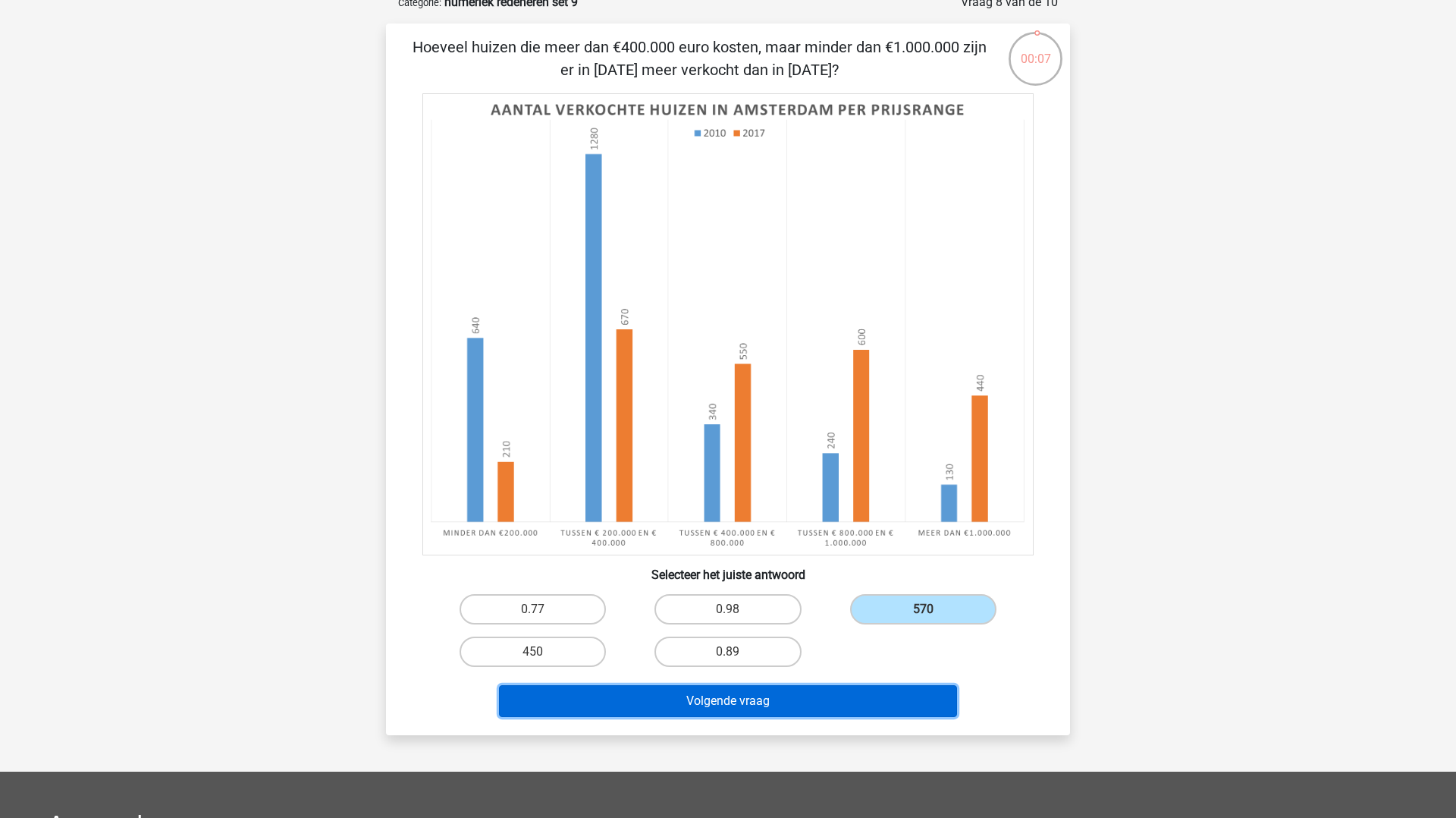
click at [872, 699] on button "Volgende vraag" at bounding box center [728, 702] width 459 height 32
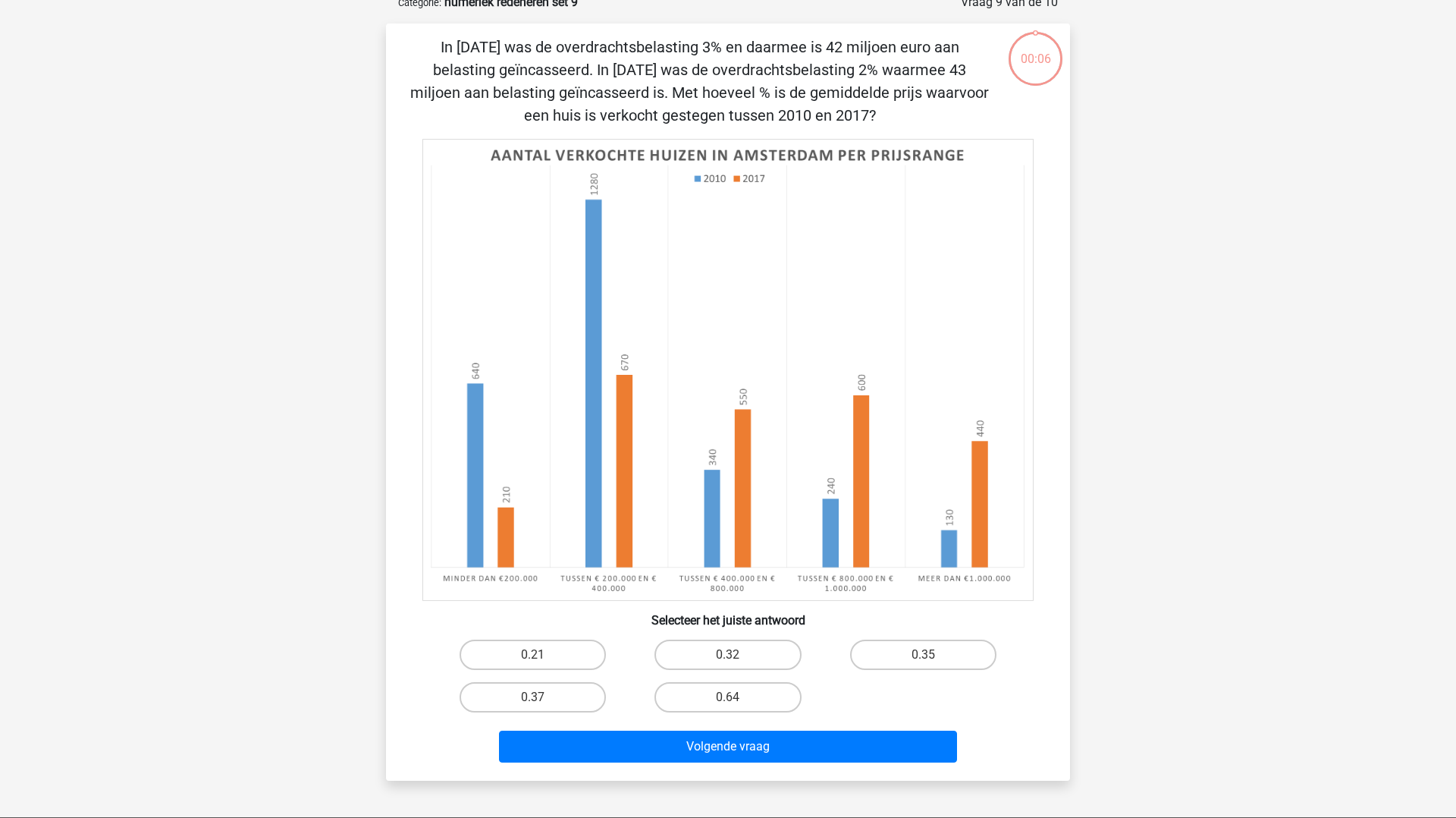
scroll to position [76, 0]
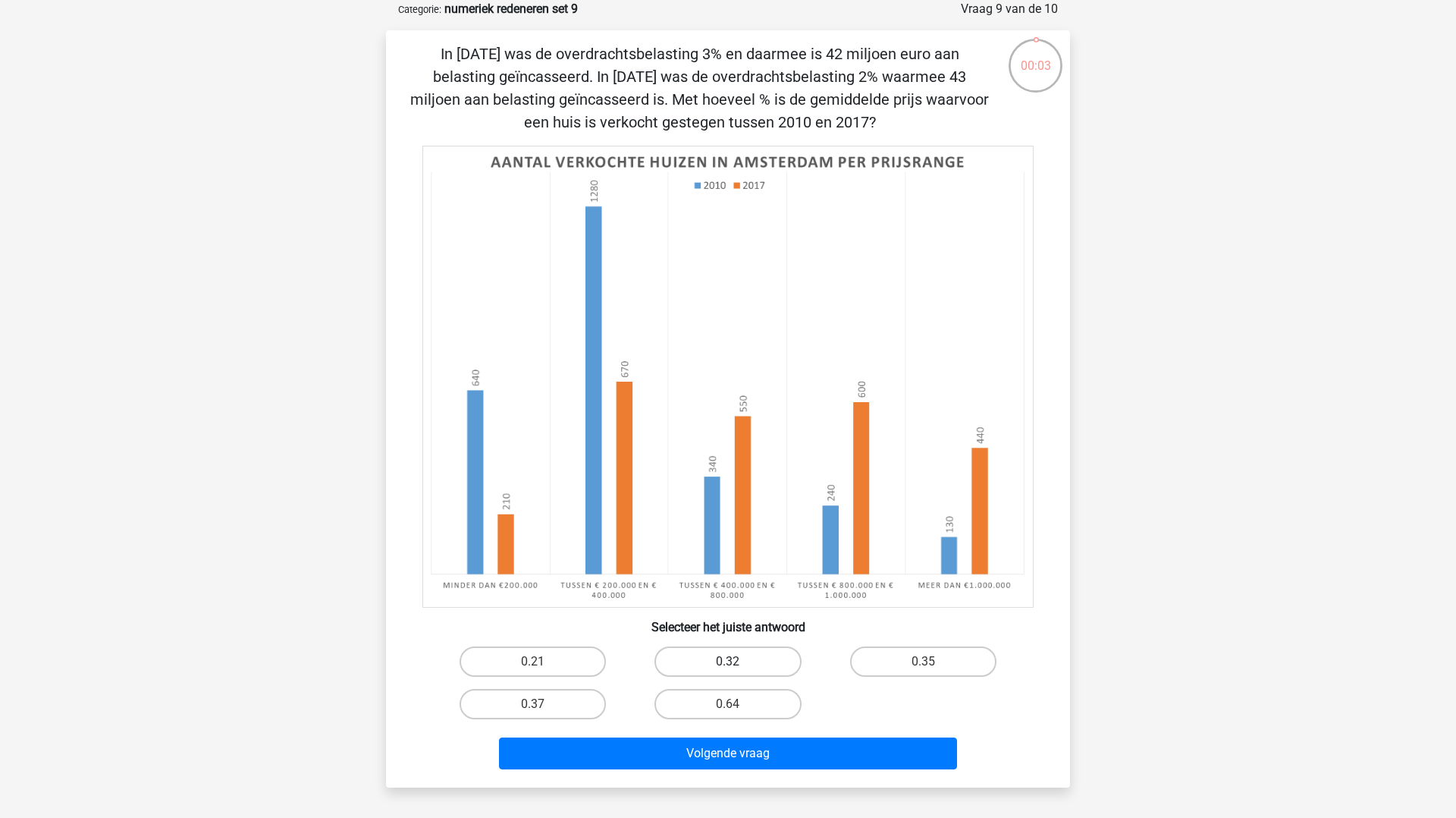
click at [725, 669] on label "0.32" at bounding box center [727, 661] width 146 height 30
click at [728, 669] on input "0.32" at bounding box center [733, 666] width 10 height 10
radio input "true"
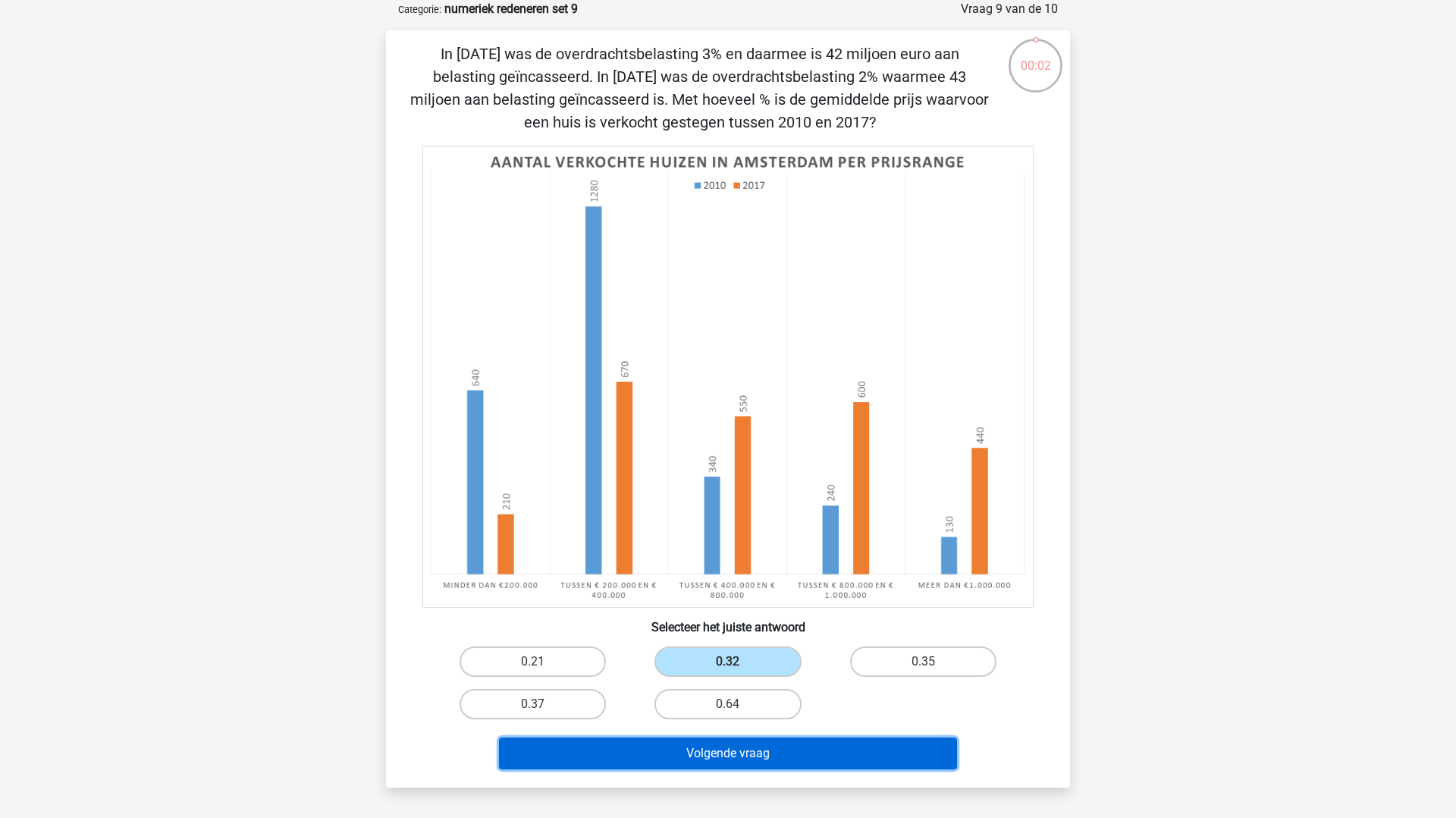
click at [730, 740] on button "Volgende vraag" at bounding box center [728, 754] width 459 height 32
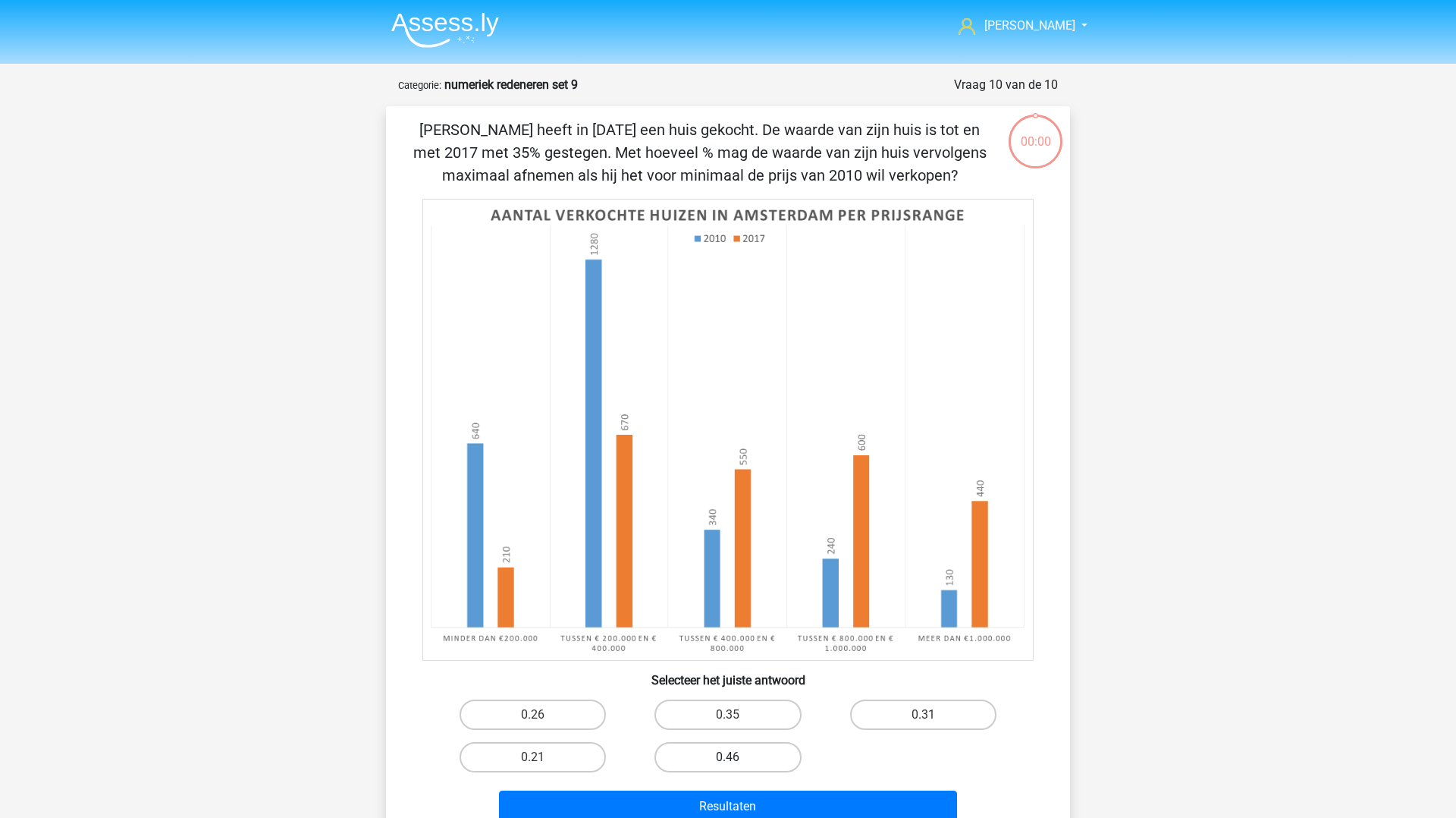
scroll to position [76, 0]
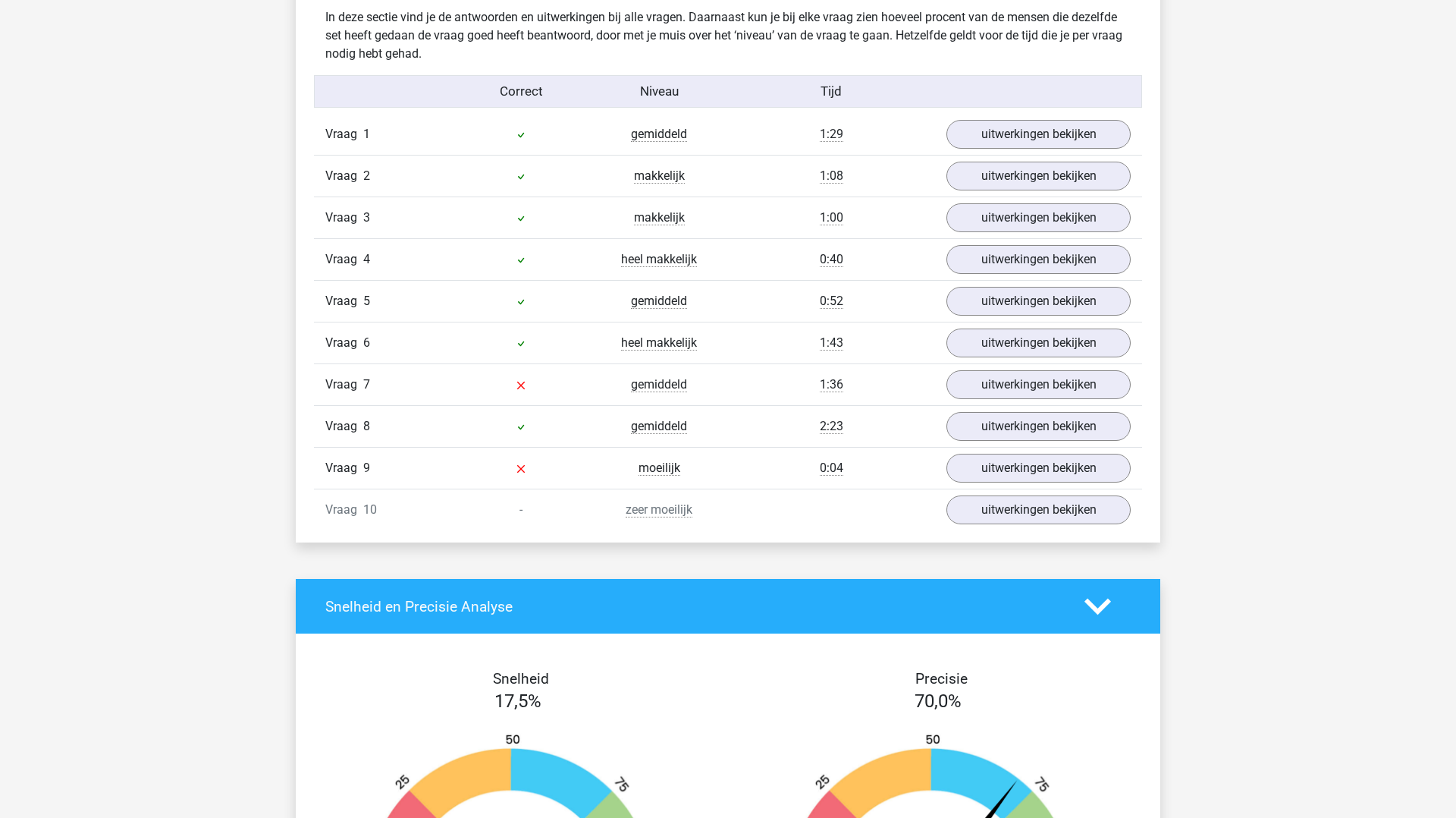
scroll to position [941, 0]
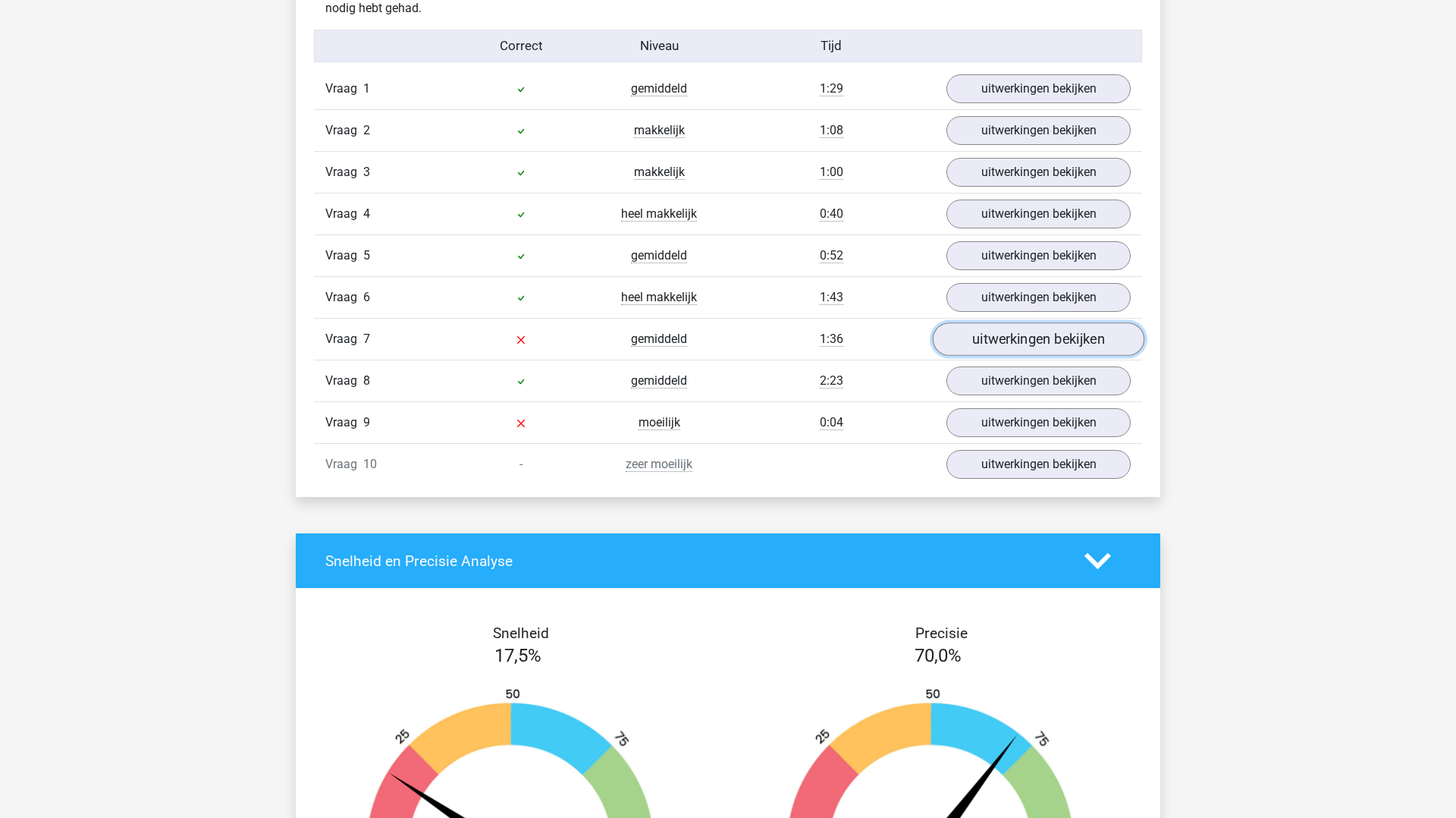
click at [988, 347] on link "uitwerkingen bekijken" at bounding box center [1038, 340] width 212 height 33
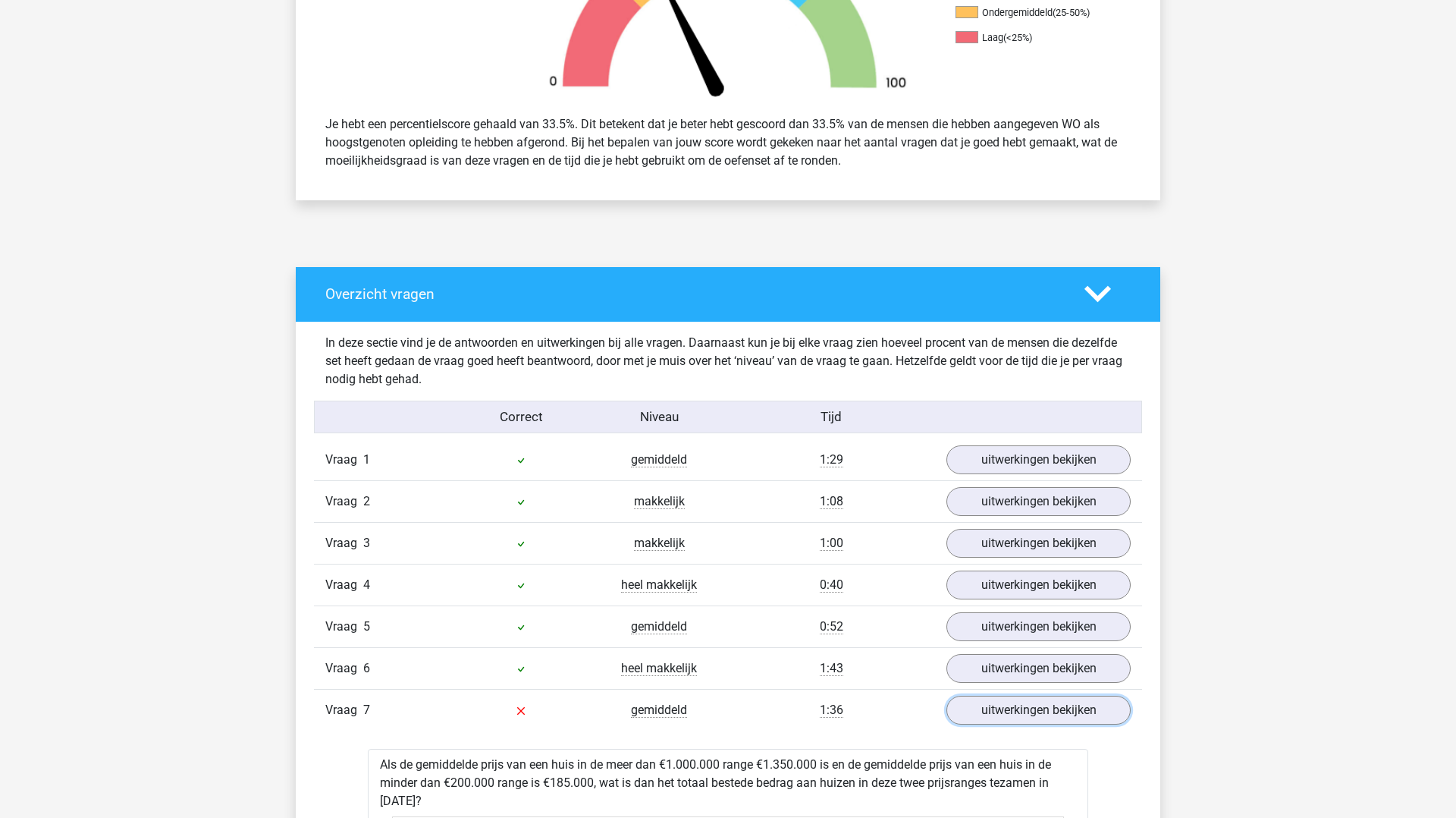
scroll to position [573, 0]
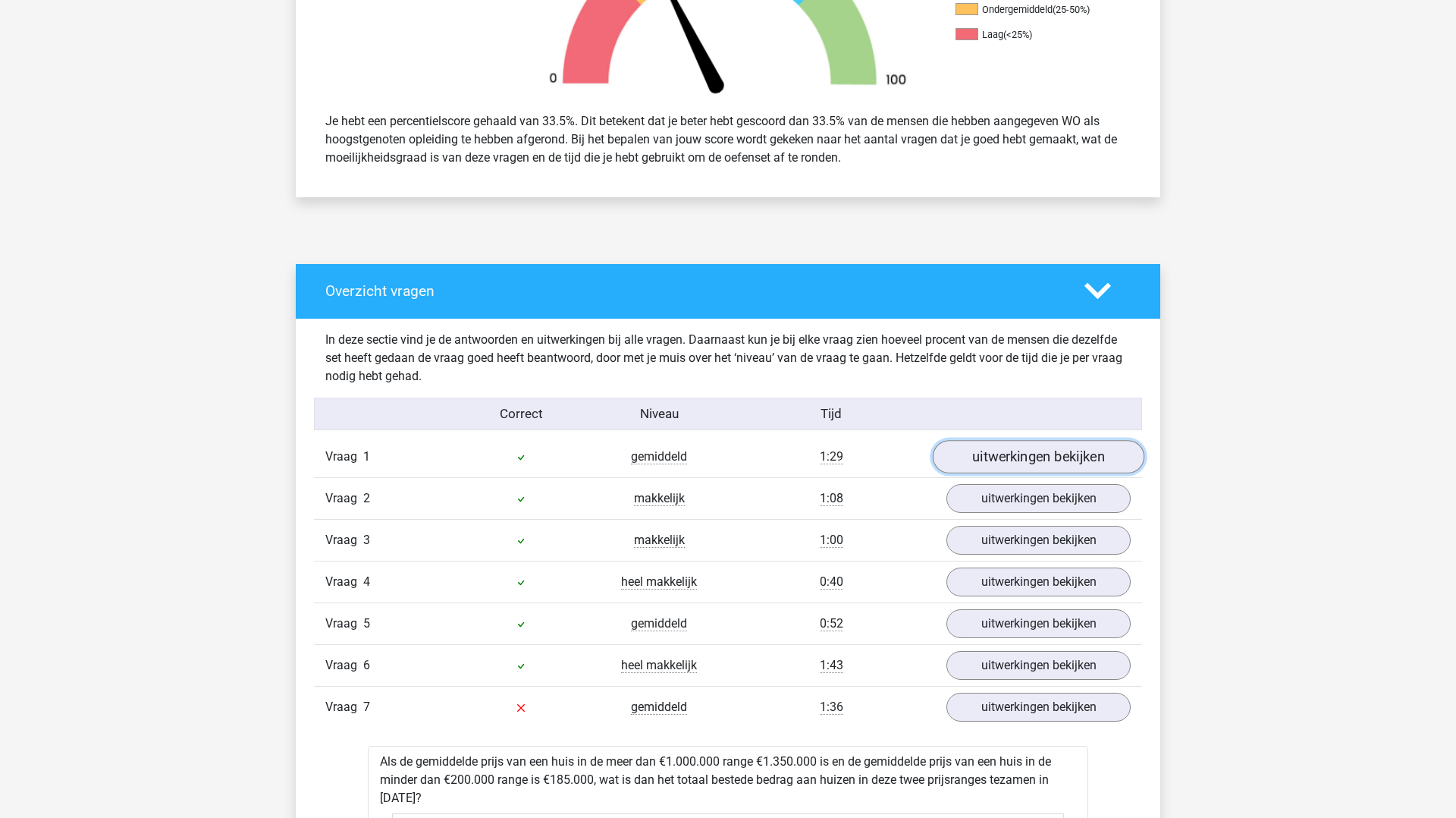
click at [966, 462] on link "uitwerkingen bekijken" at bounding box center [1038, 458] width 212 height 33
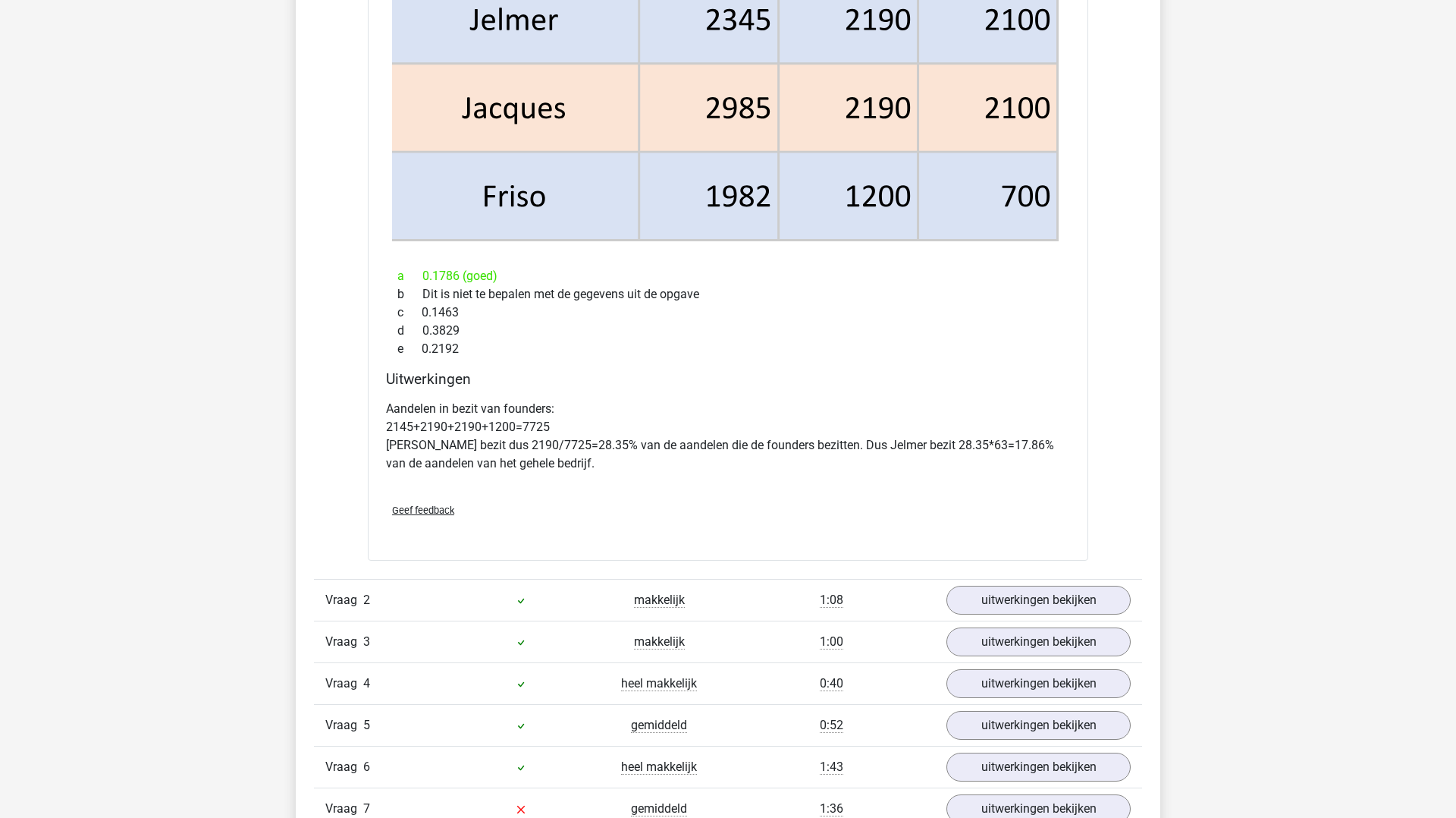
scroll to position [1827, 0]
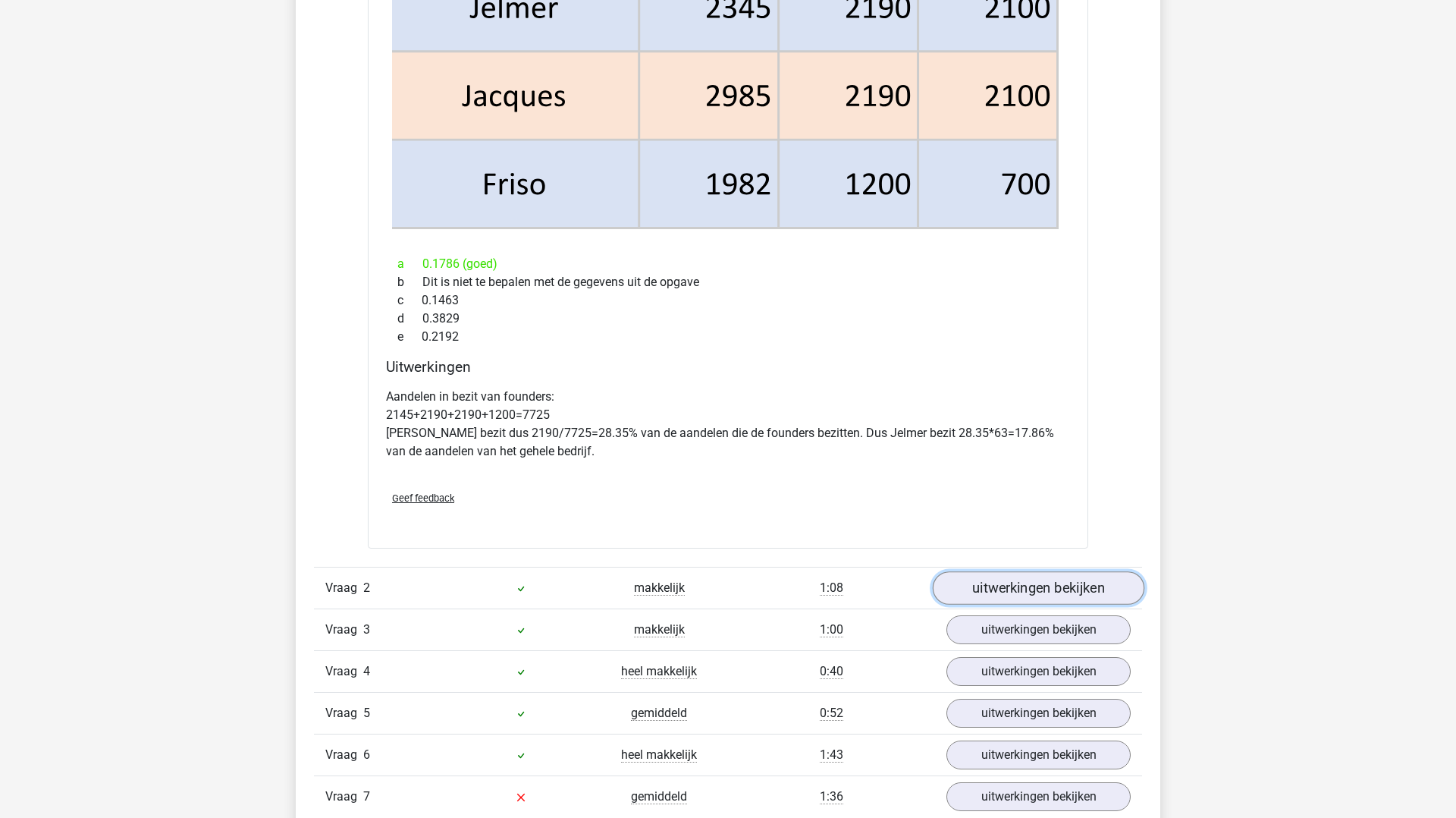
click at [961, 583] on link "uitwerkingen bekijken" at bounding box center [1038, 589] width 212 height 33
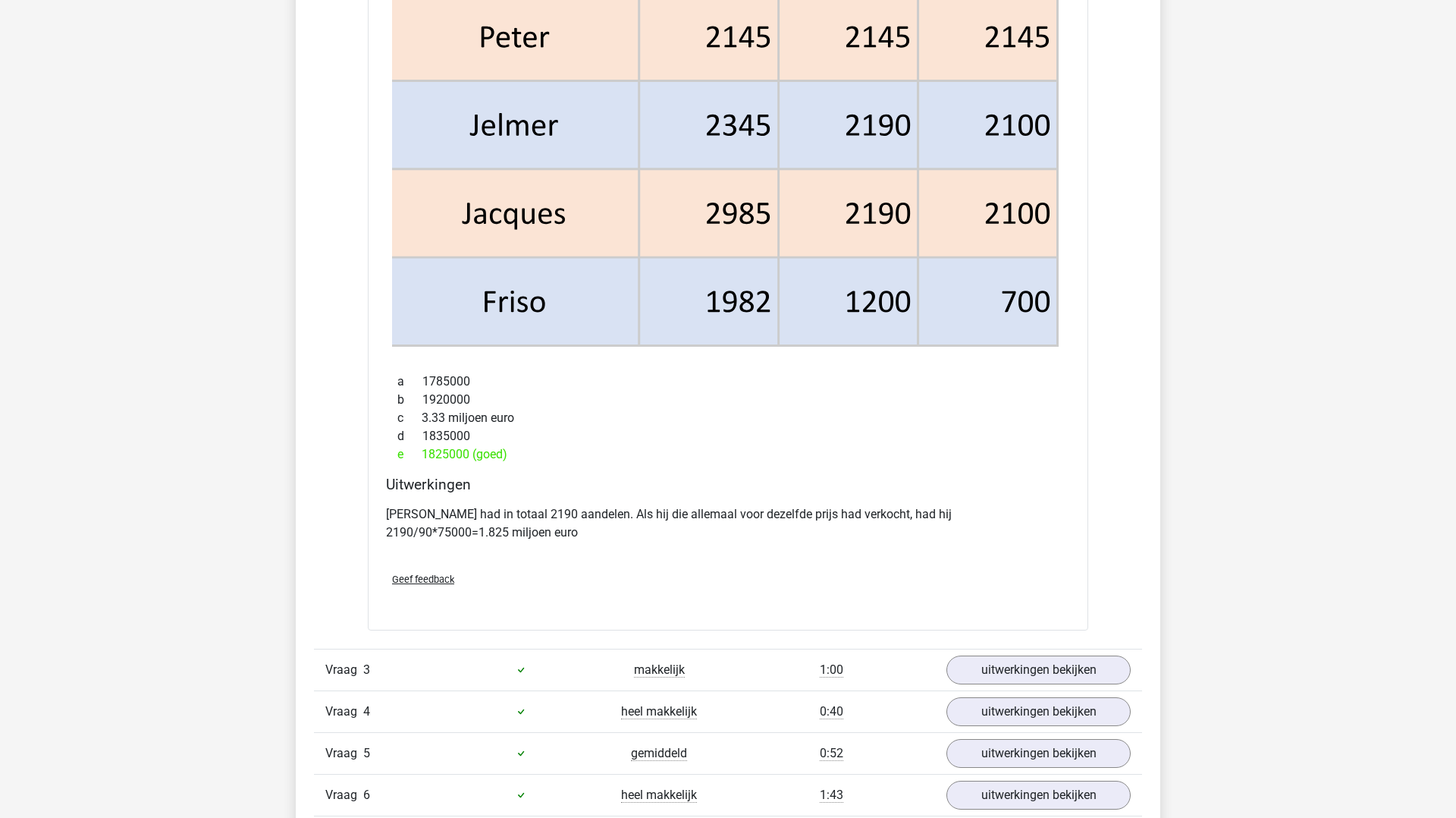
scroll to position [3117, 0]
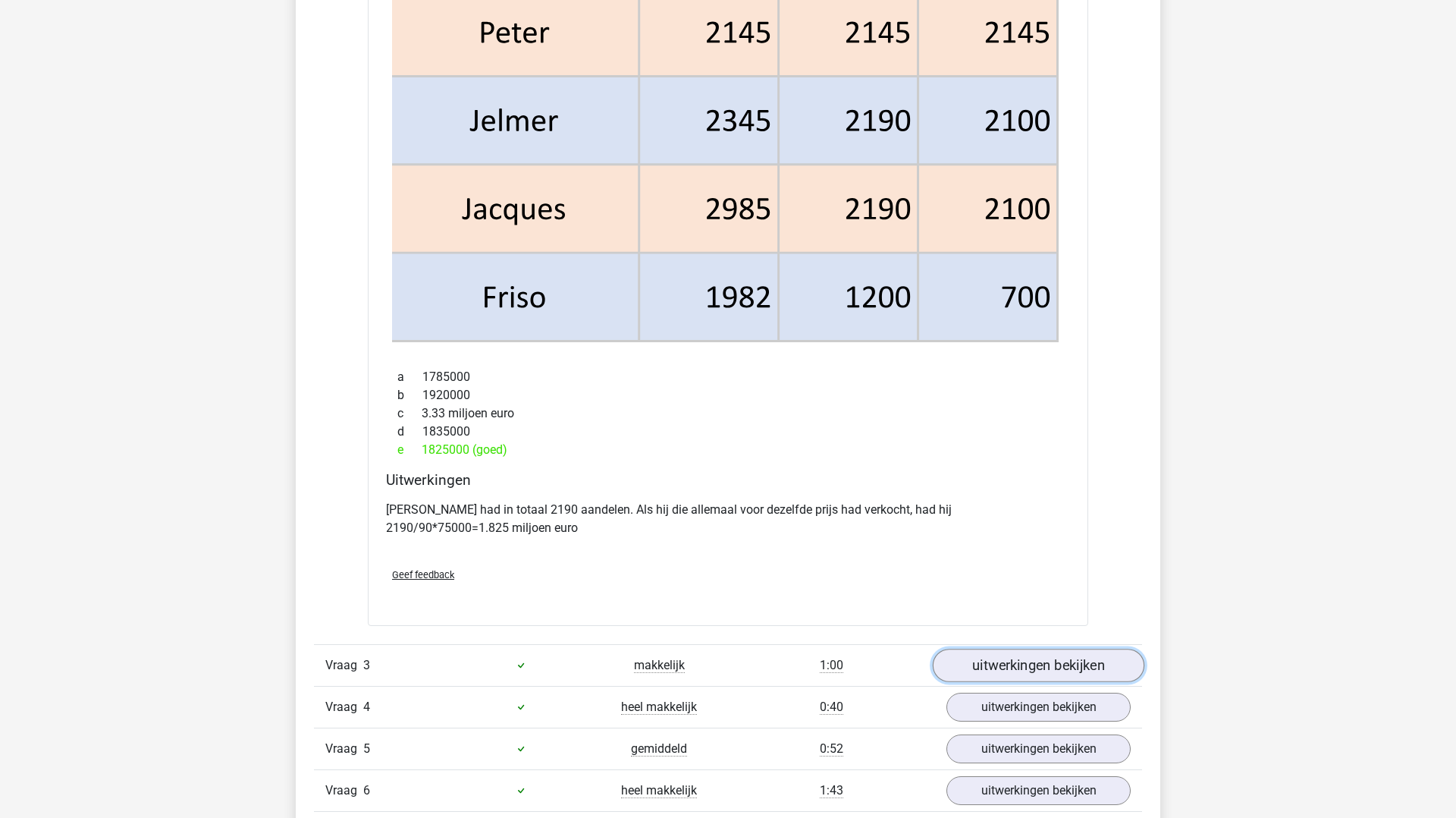
click at [999, 671] on link "uitwerkingen bekijken" at bounding box center [1038, 666] width 212 height 33
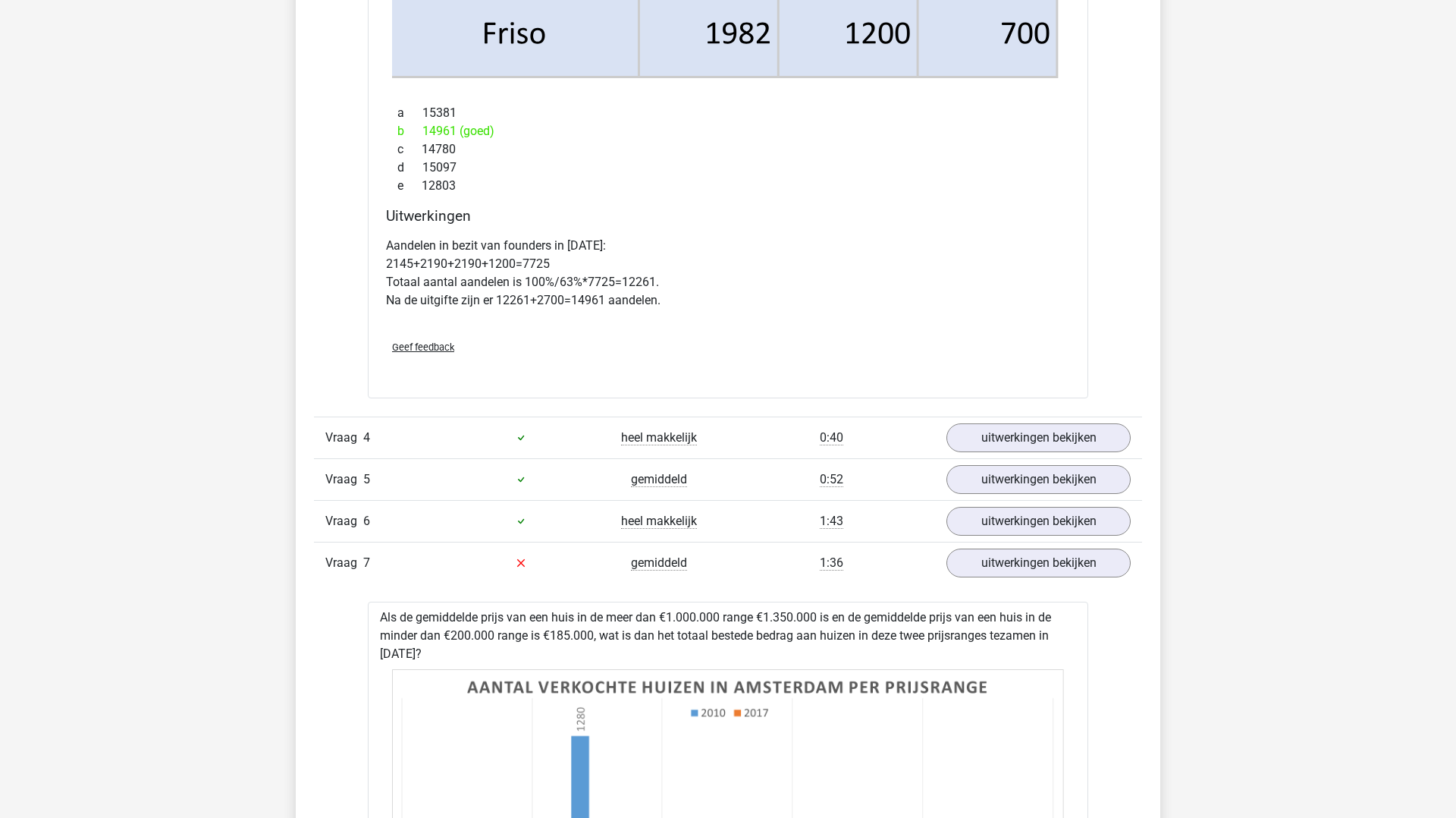
scroll to position [4767, 0]
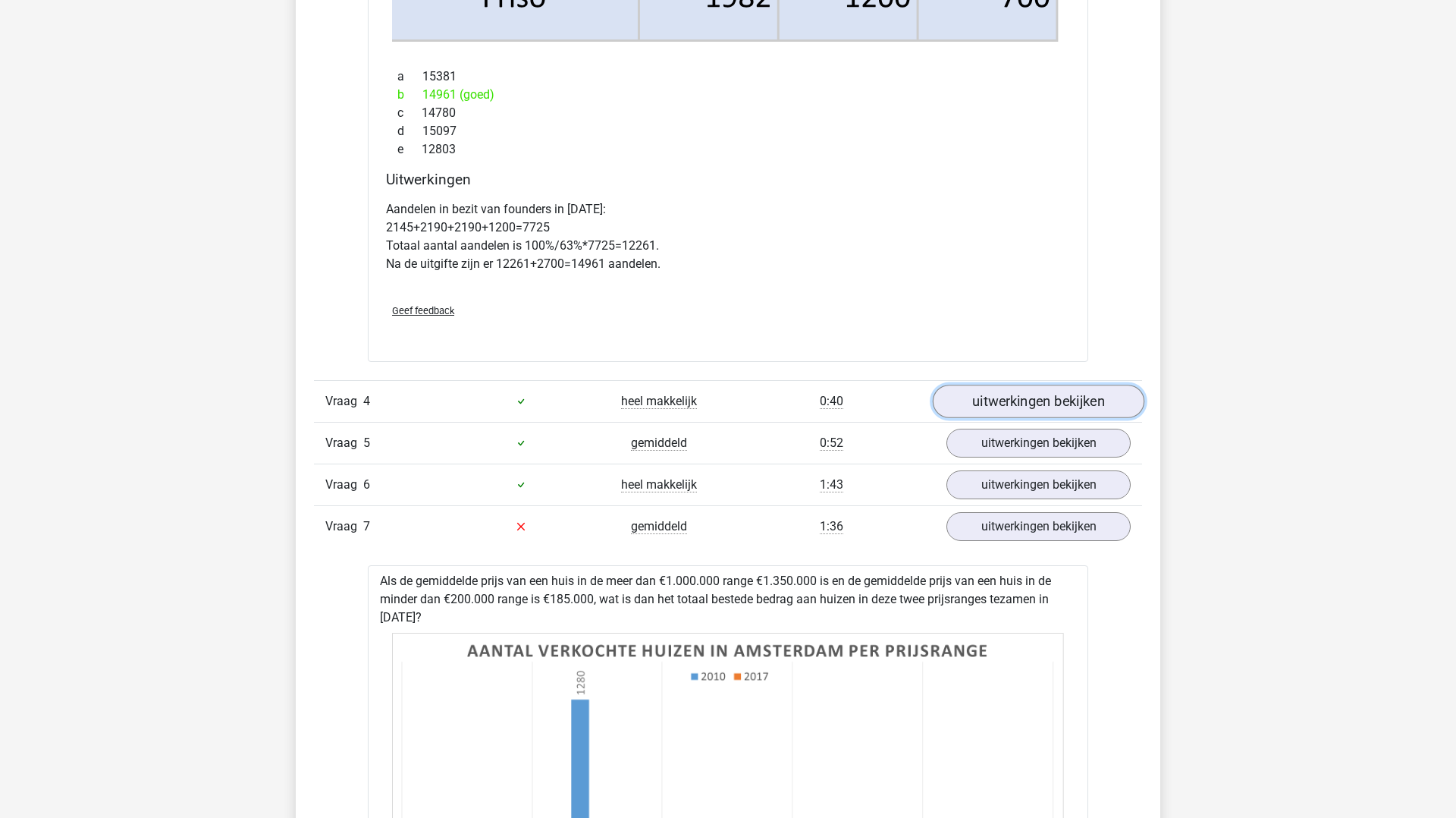
click at [1002, 409] on link "uitwerkingen bekijken" at bounding box center [1038, 402] width 212 height 33
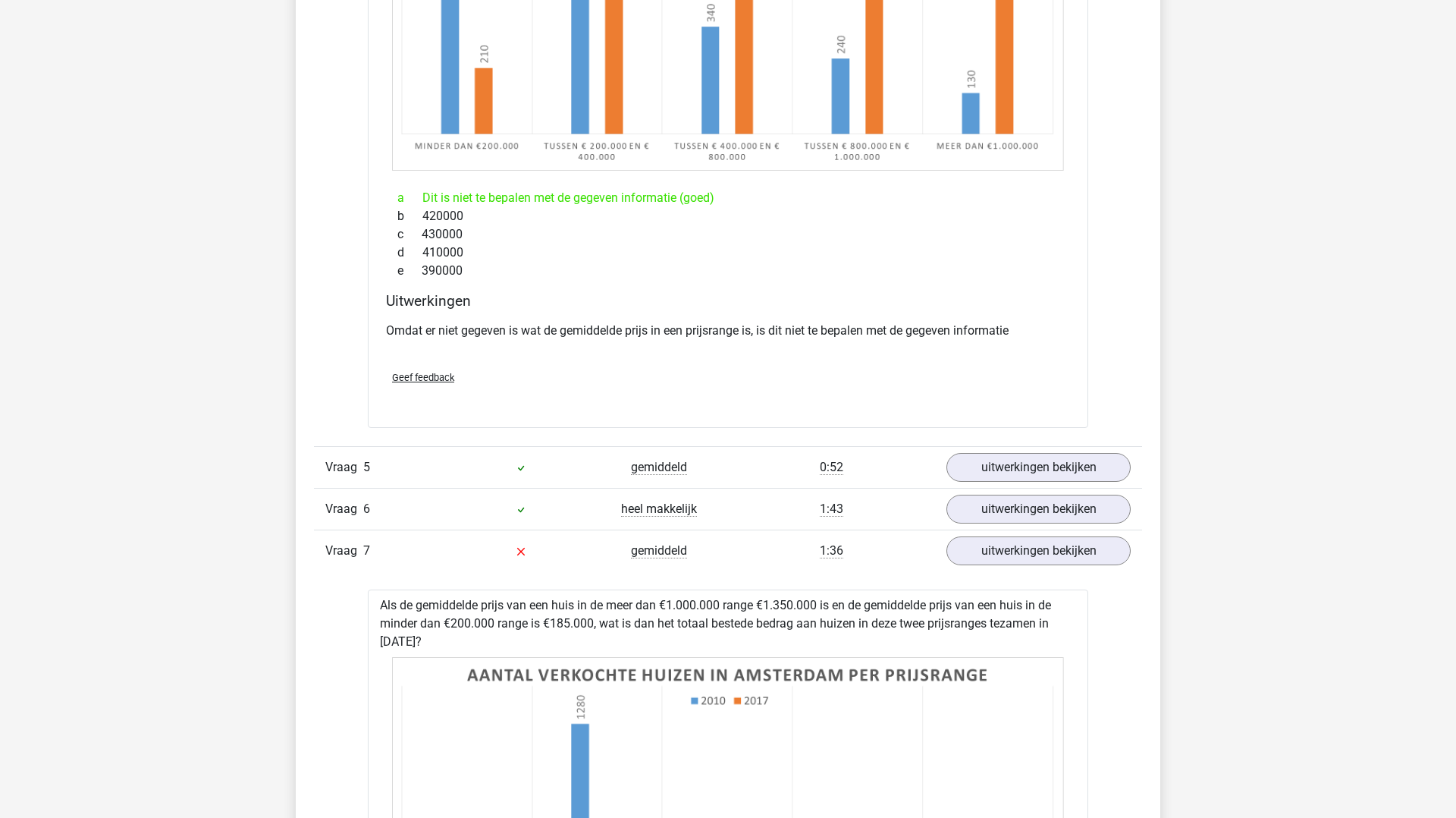
scroll to position [5586, 0]
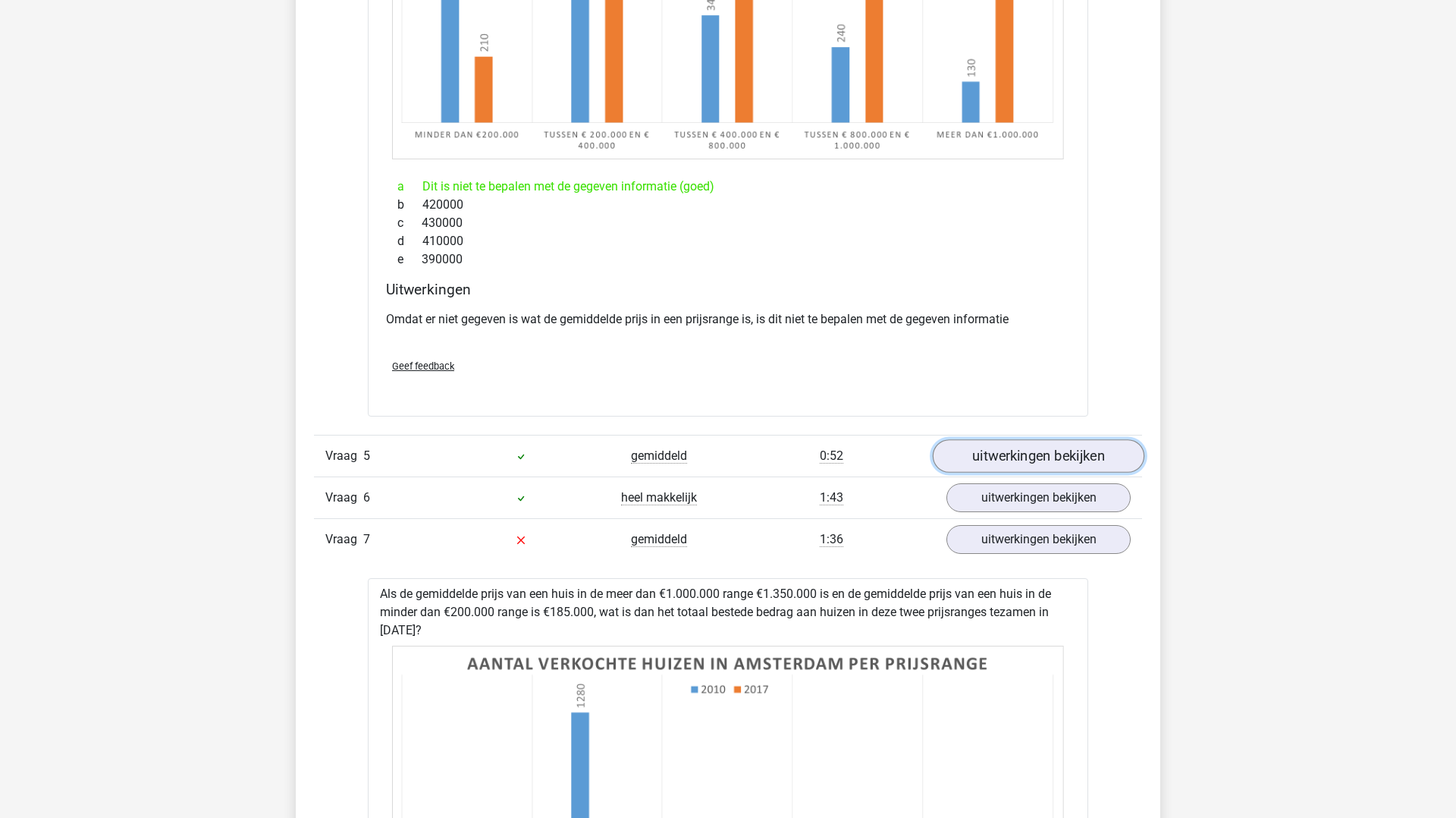
click at [1034, 459] on link "uitwerkingen bekijken" at bounding box center [1038, 456] width 212 height 33
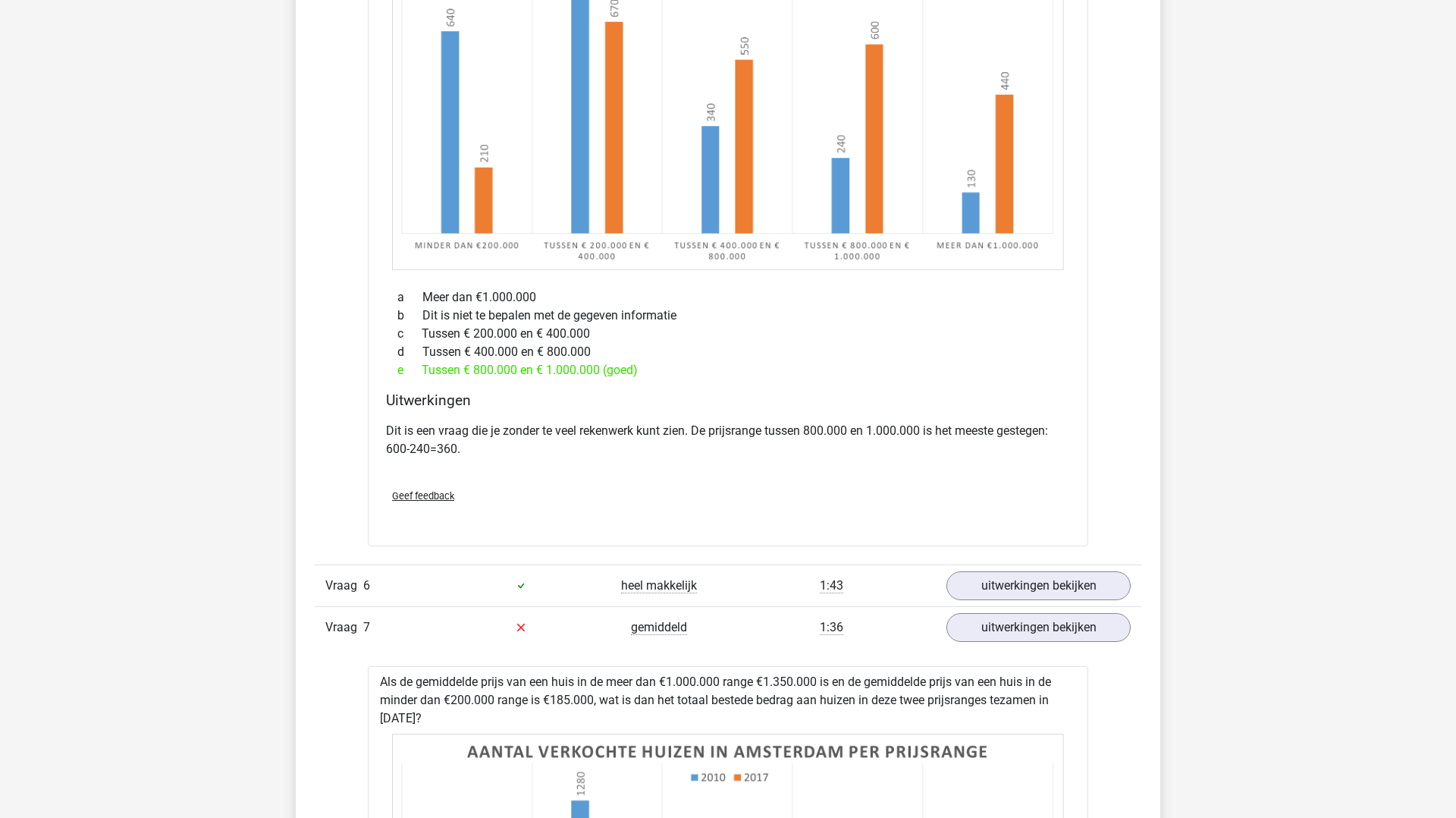
scroll to position [6380, 0]
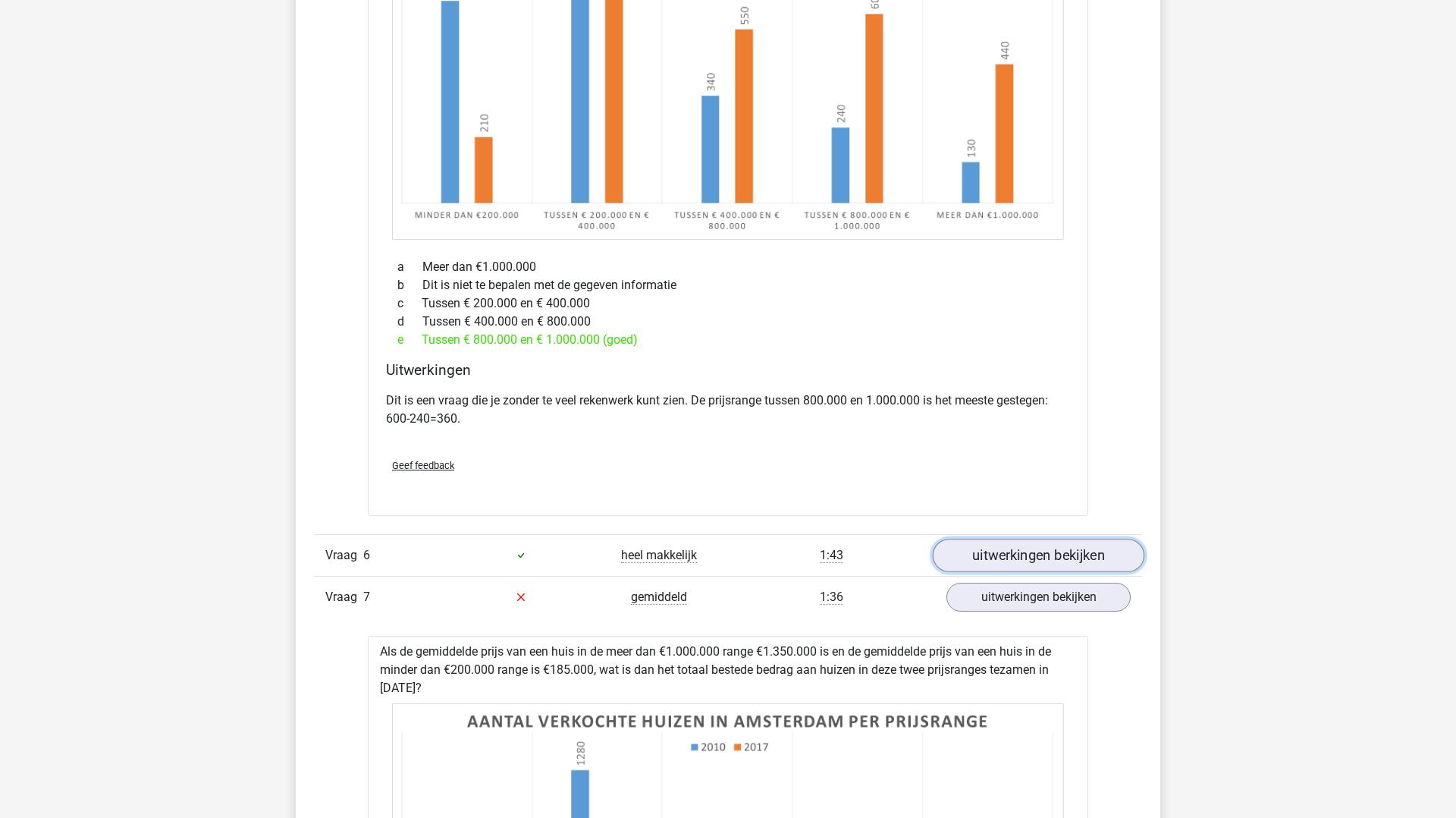
click at [1037, 558] on link "uitwerkingen bekijken" at bounding box center [1038, 556] width 212 height 33
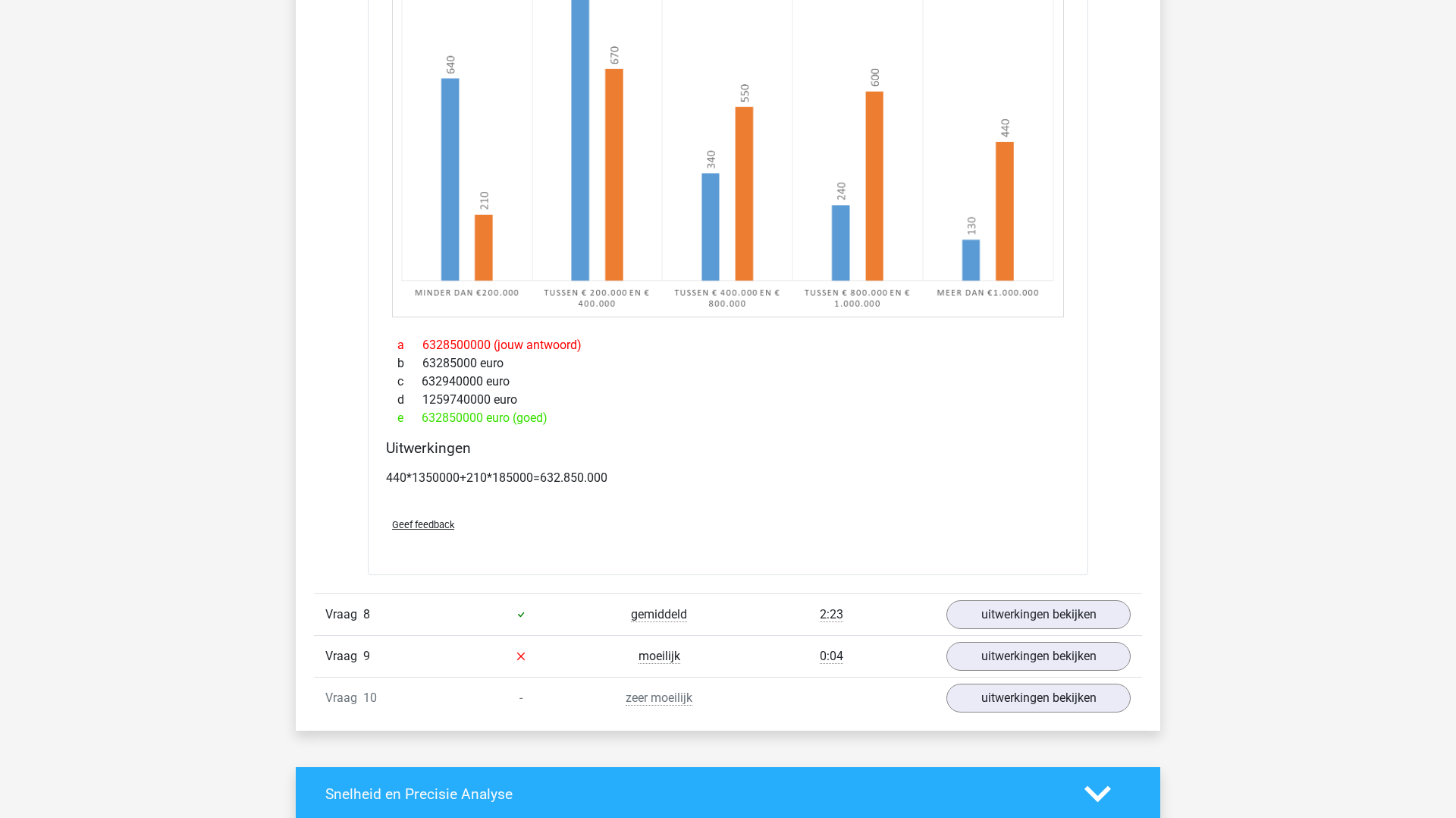
scroll to position [8233, 0]
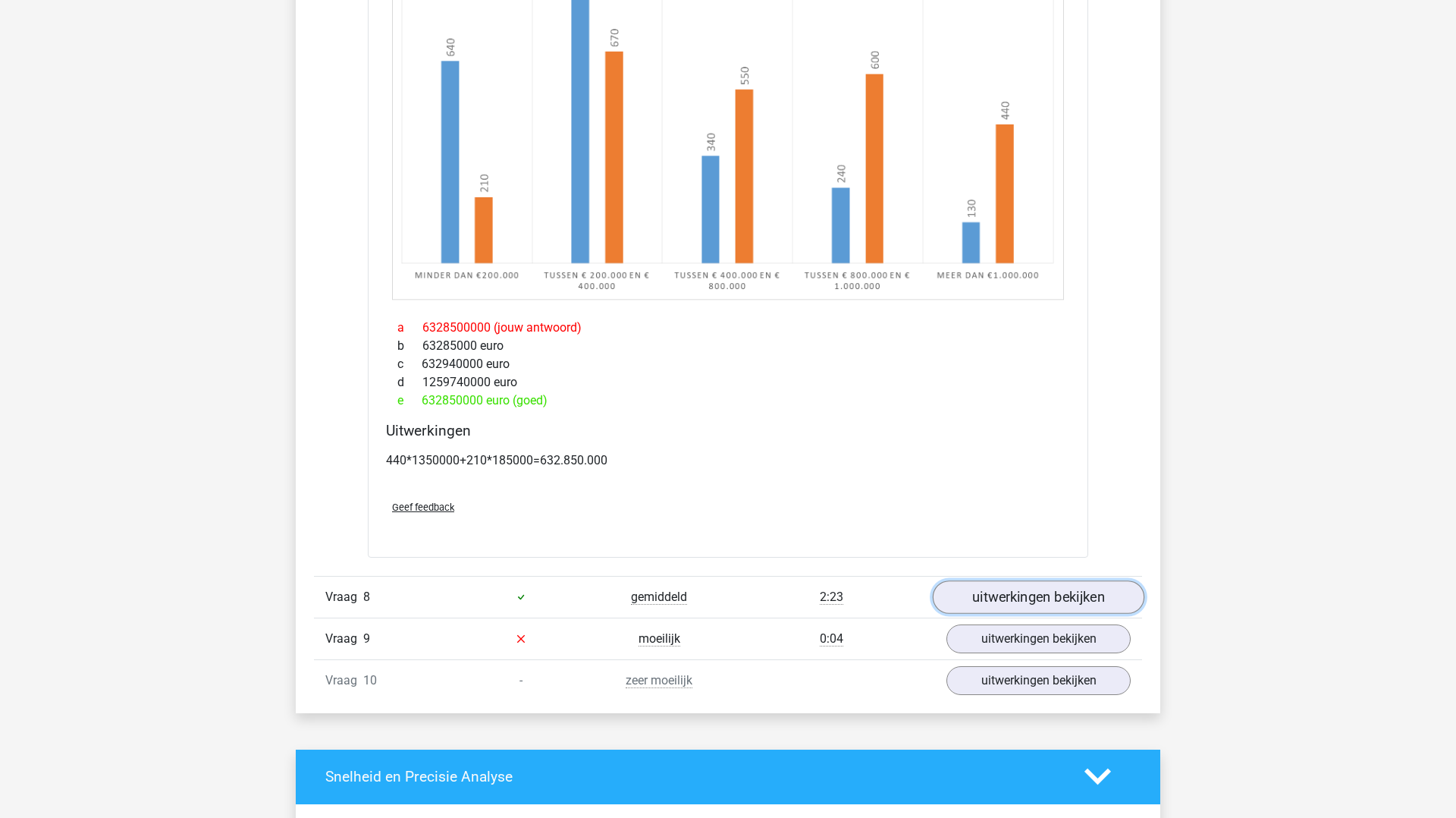
click at [1022, 595] on link "uitwerkingen bekijken" at bounding box center [1038, 597] width 212 height 33
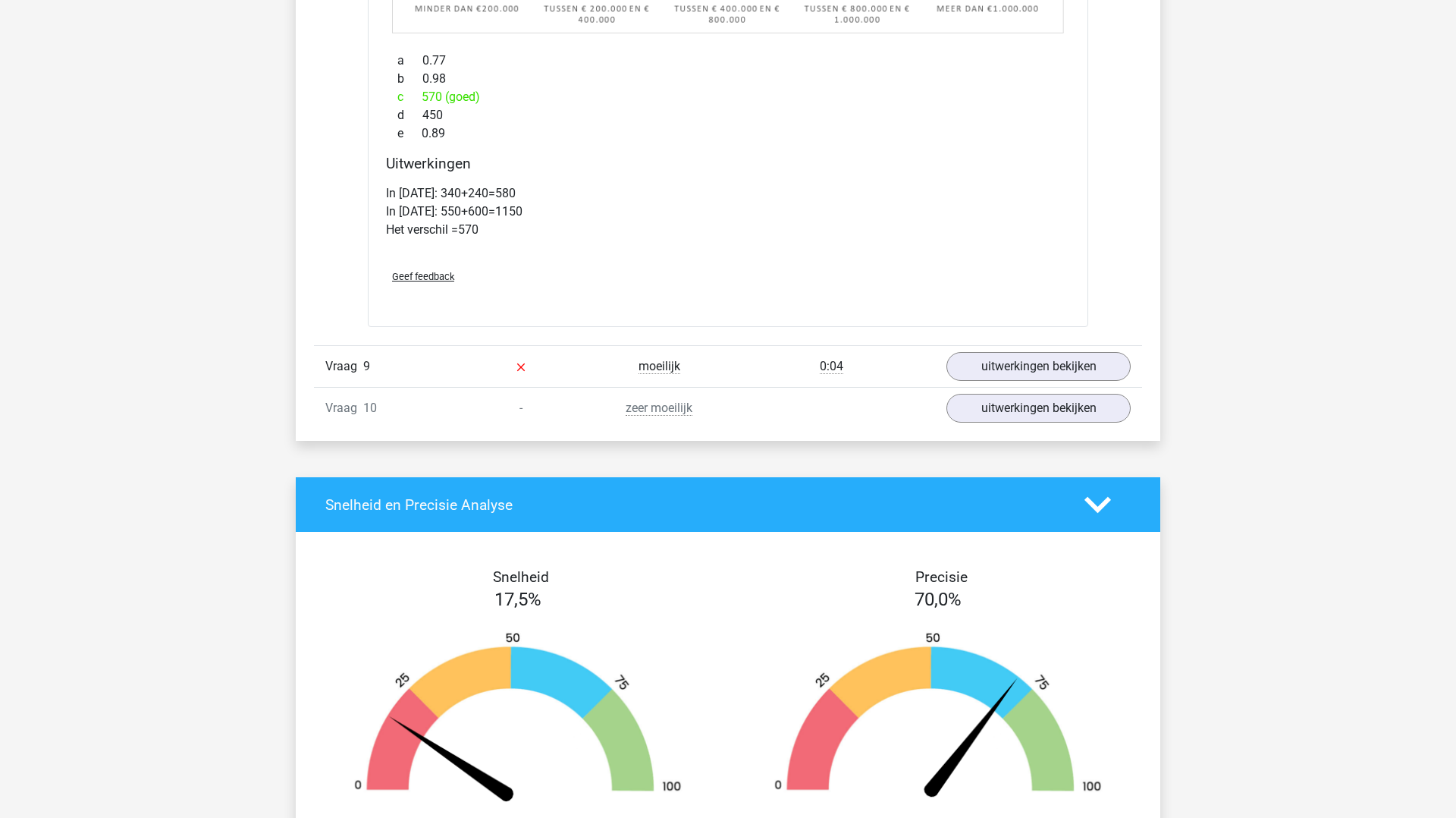
scroll to position [9387, 0]
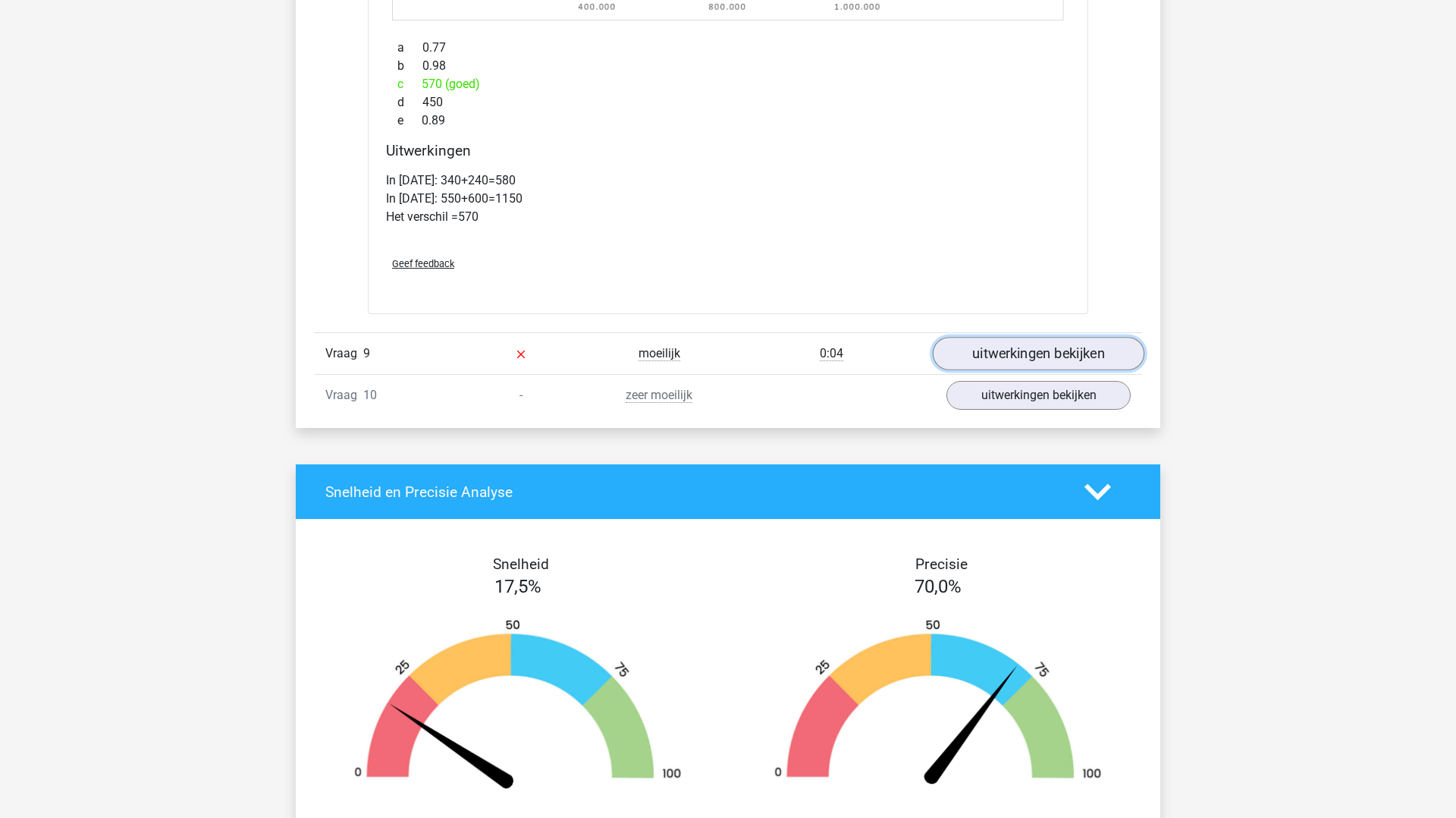
click at [1029, 364] on link "uitwerkingen bekijken" at bounding box center [1038, 353] width 212 height 33
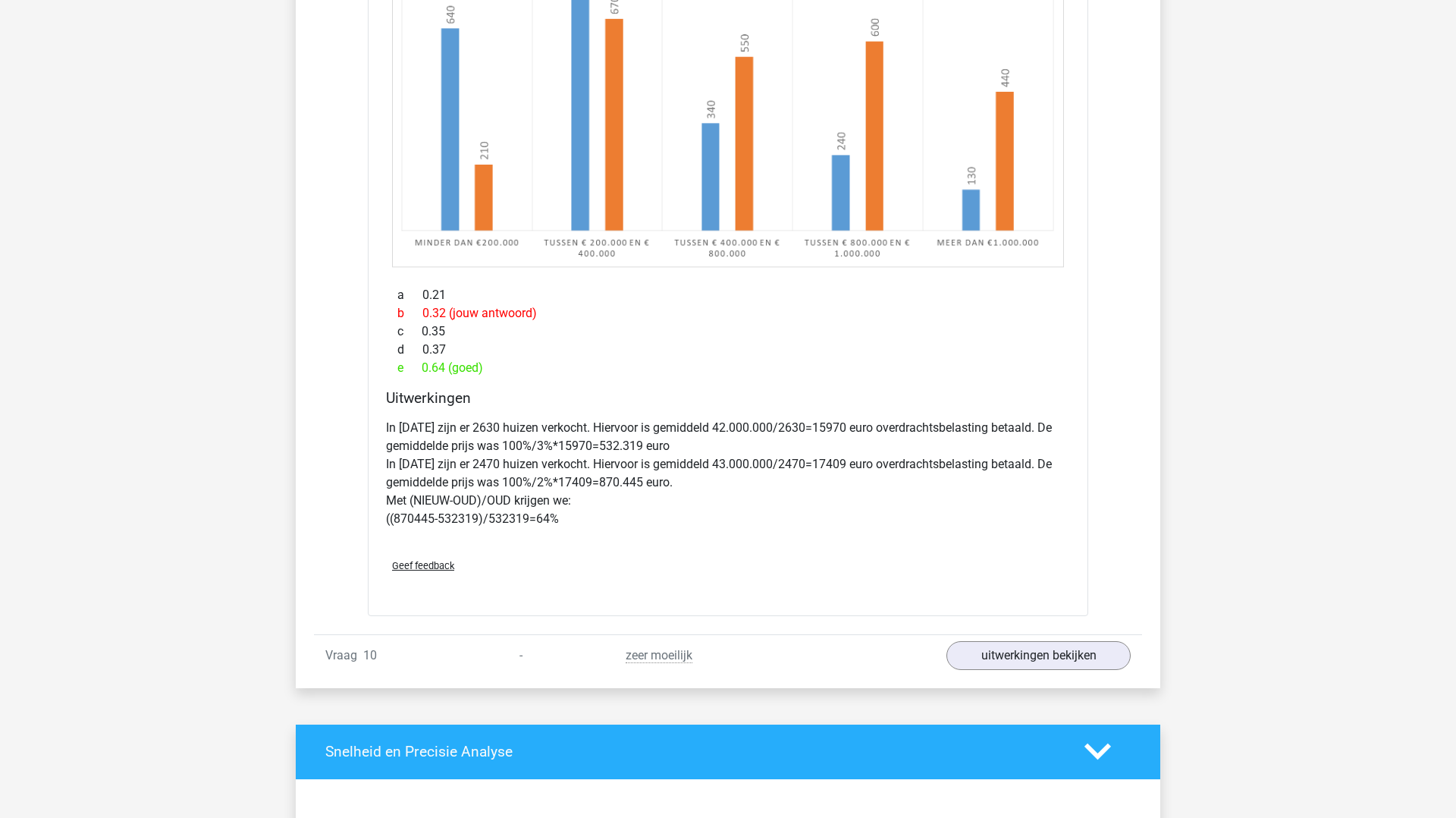
scroll to position [10087, 0]
click at [1002, 672] on div "Vraag 10 - zeer moeilijk uitwerkingen bekijken" at bounding box center [728, 656] width 828 height 42
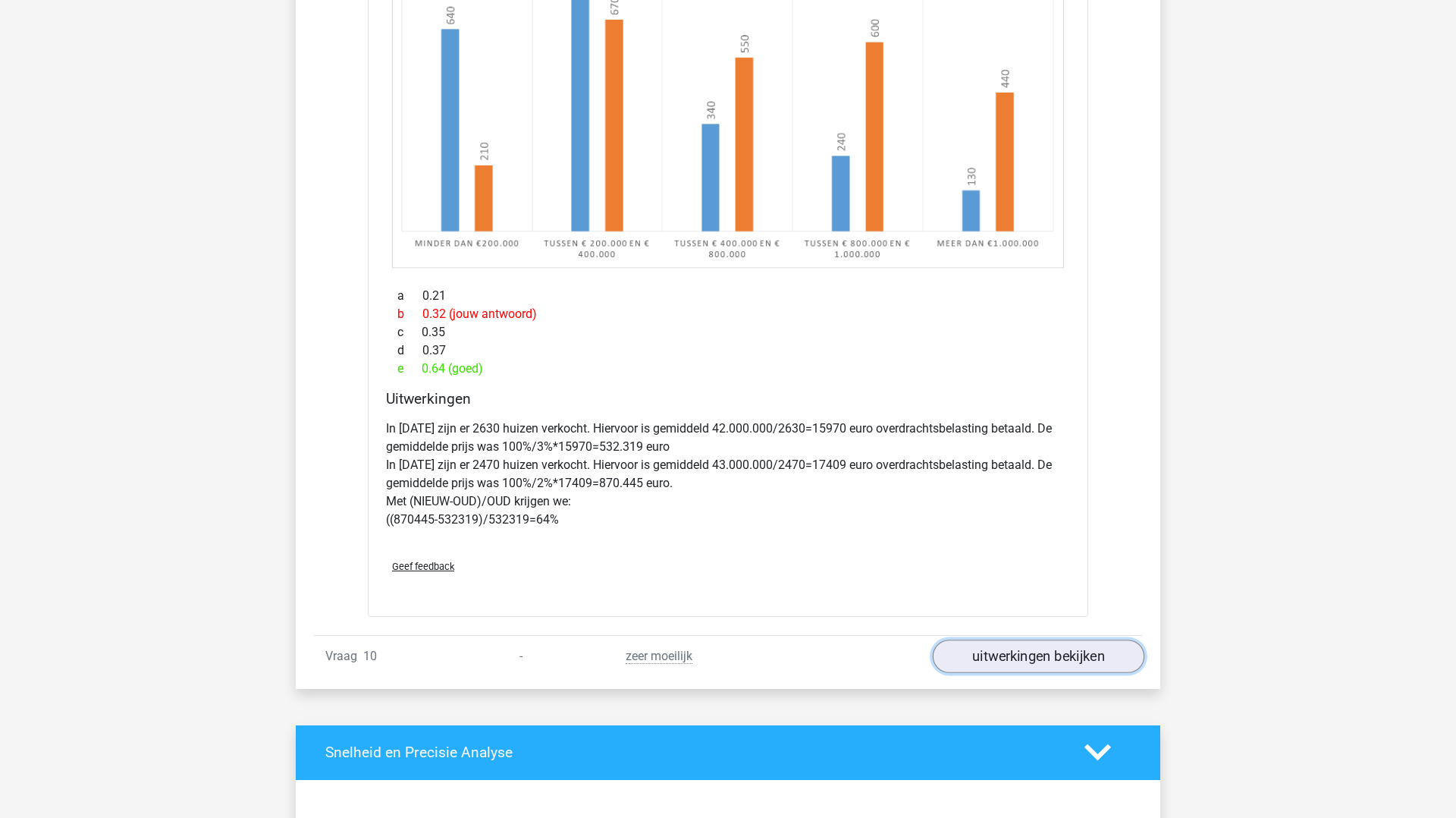
click at [997, 653] on link "uitwerkingen bekijken" at bounding box center [1038, 656] width 212 height 33
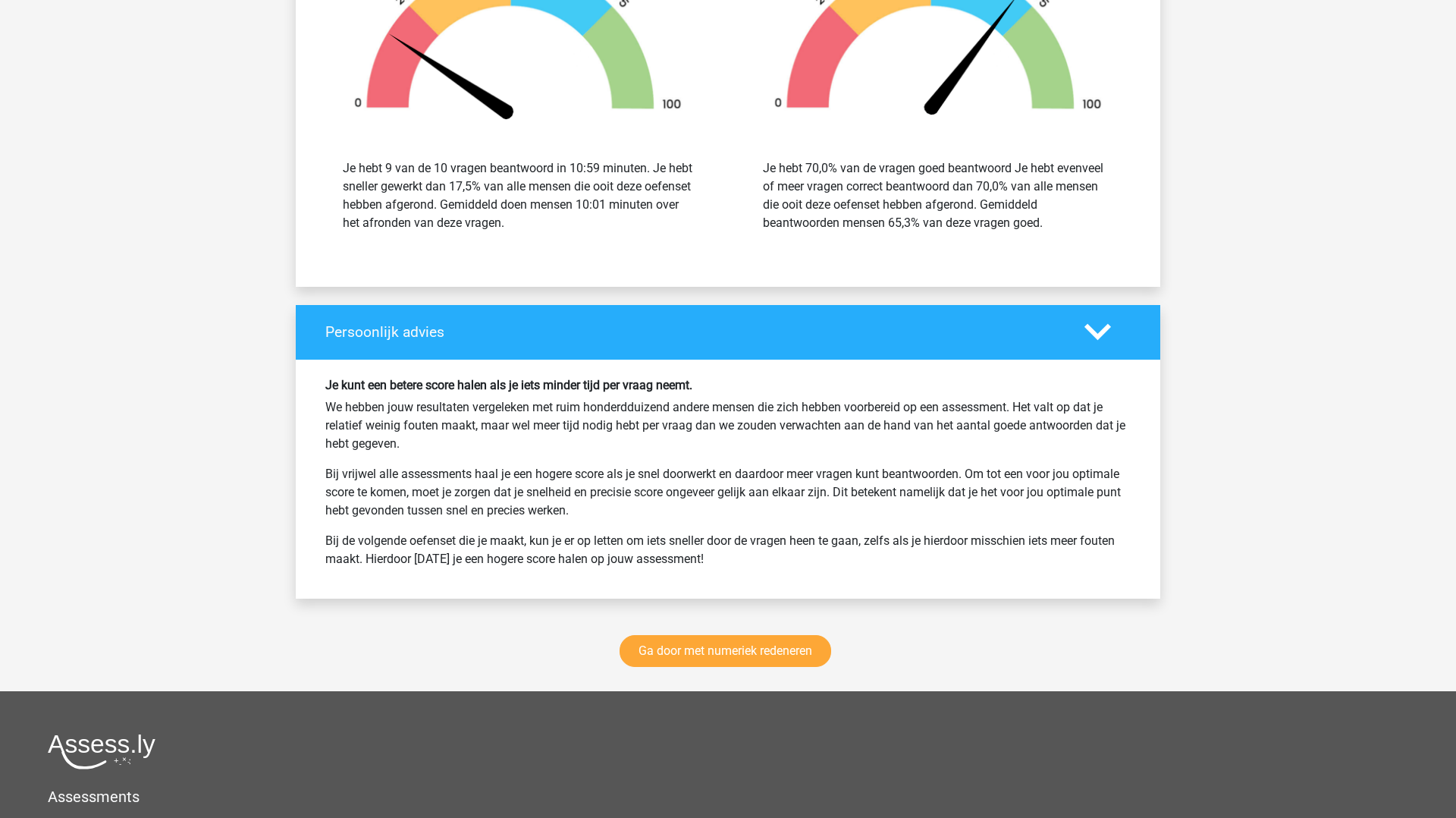
scroll to position [11968, 0]
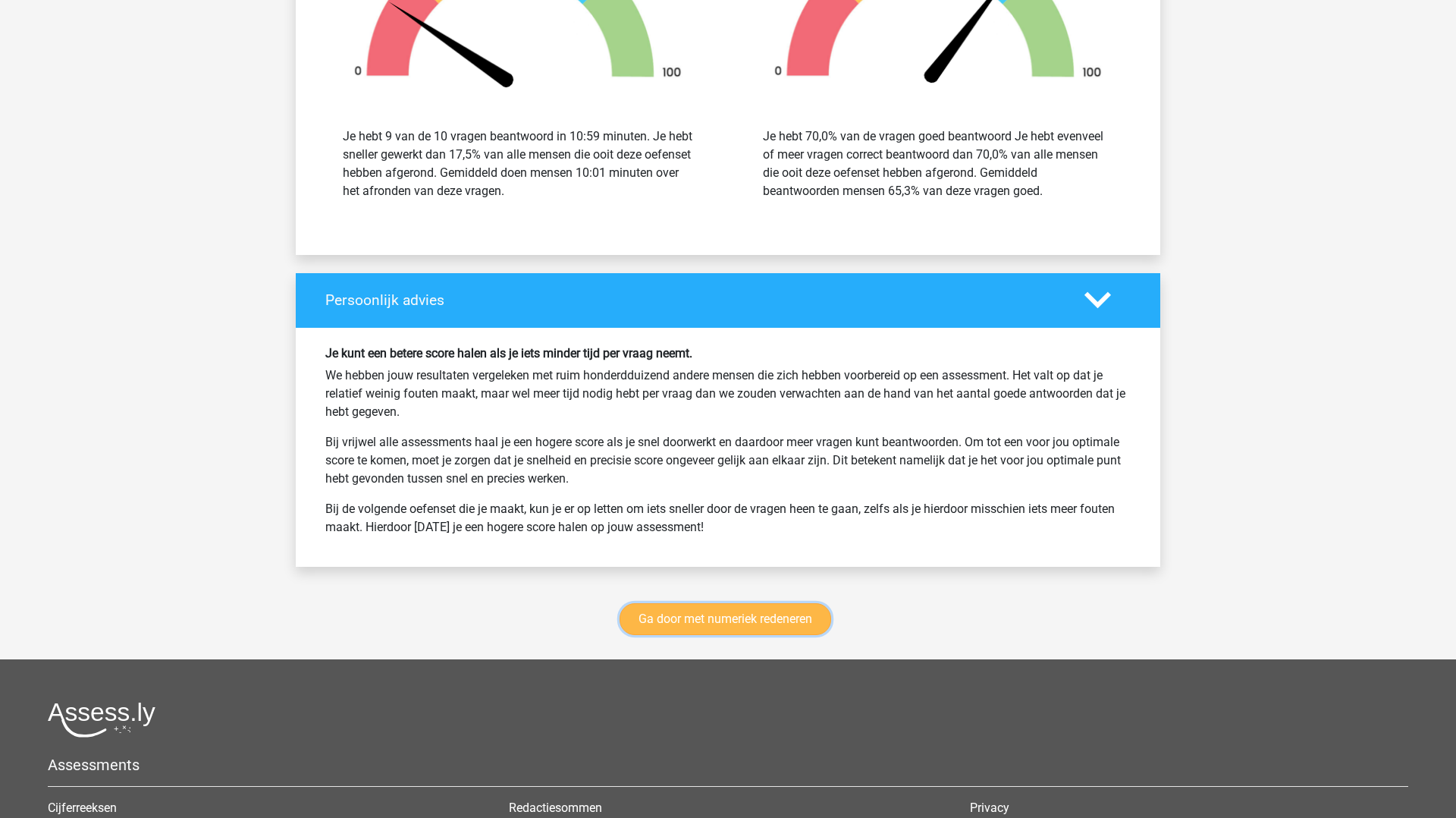
click at [733, 624] on link "Ga door met numeriek redeneren" at bounding box center [725, 620] width 212 height 32
